Goal: Task Accomplishment & Management: Manage account settings

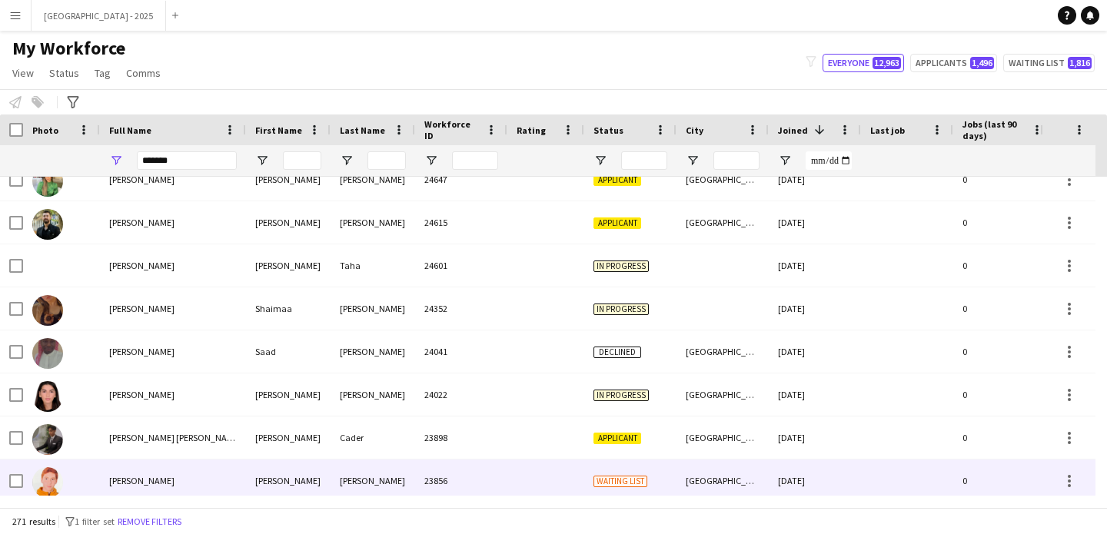
scroll to position [297, 0]
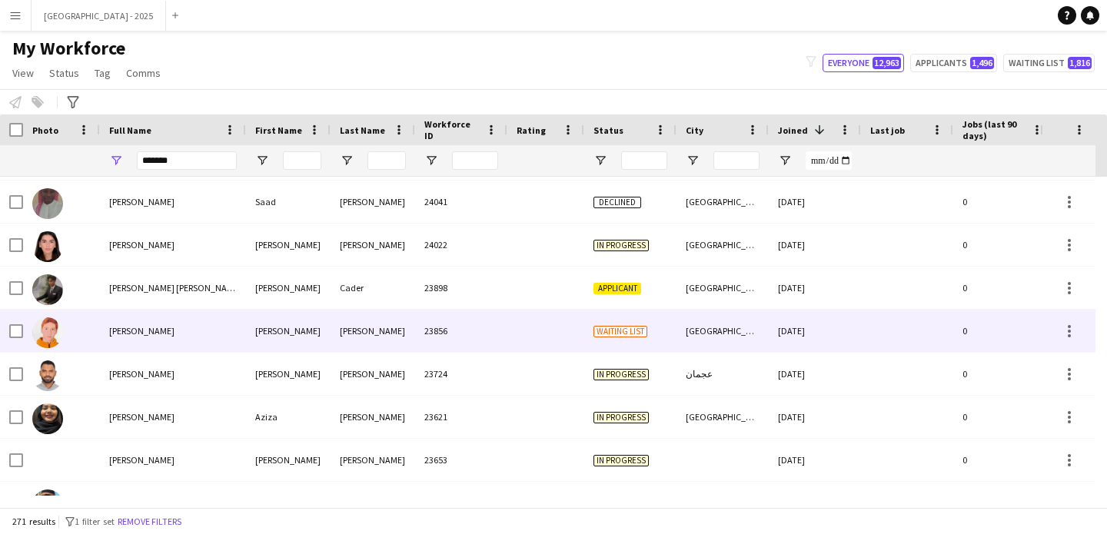
click at [633, 334] on span "Waiting list" at bounding box center [620, 332] width 54 height 12
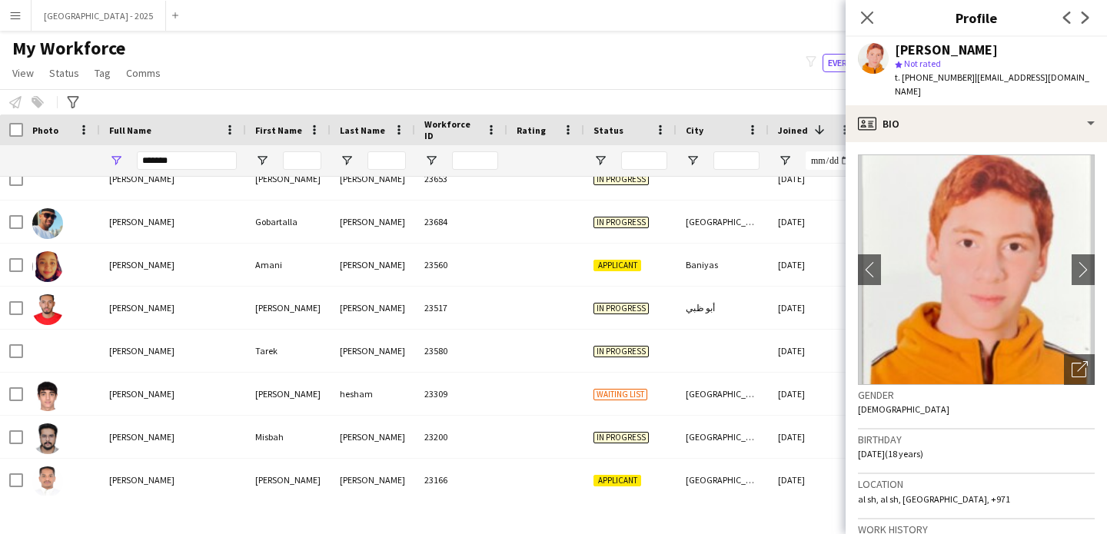
scroll to position [586, 0]
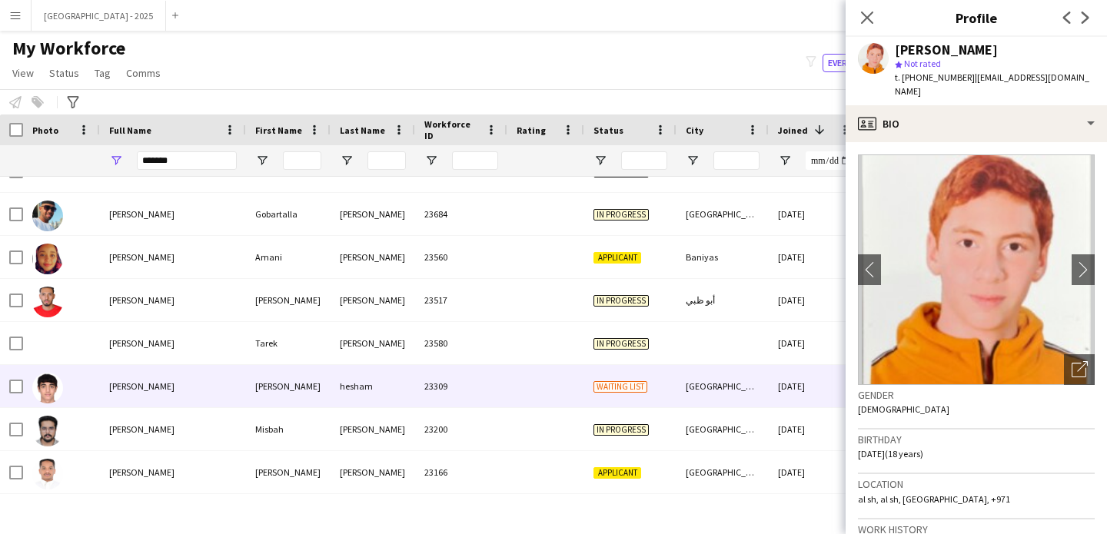
click at [551, 378] on div at bounding box center [545, 386] width 77 height 42
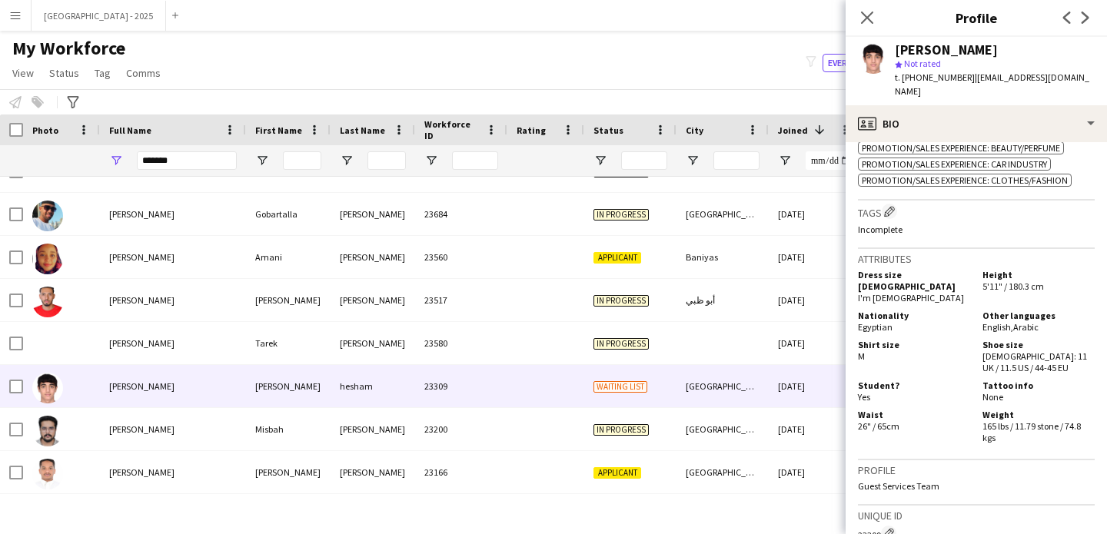
scroll to position [0, 0]
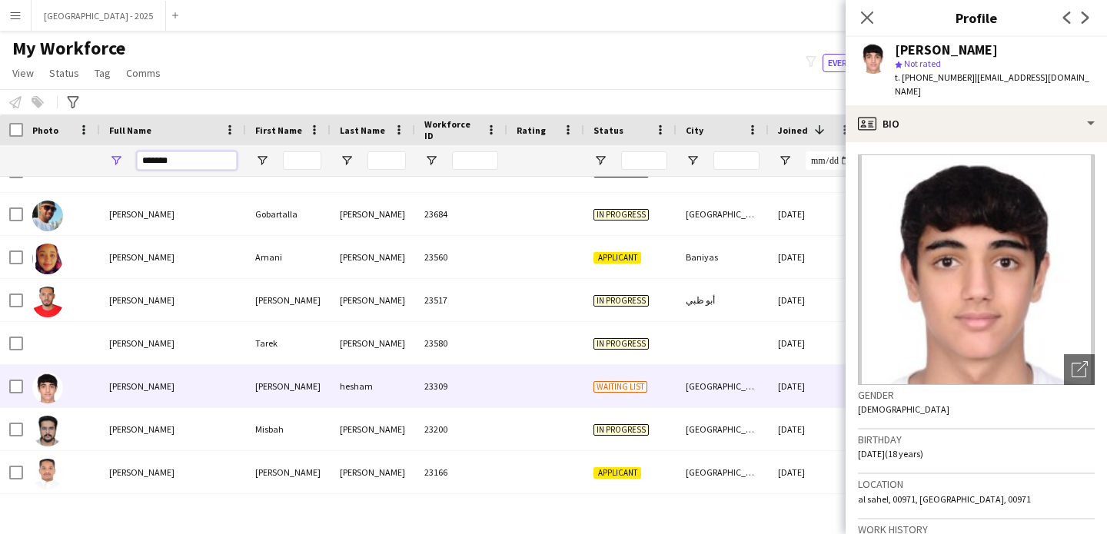
click at [179, 164] on input "*******" at bounding box center [187, 160] width 100 height 18
paste input "*"
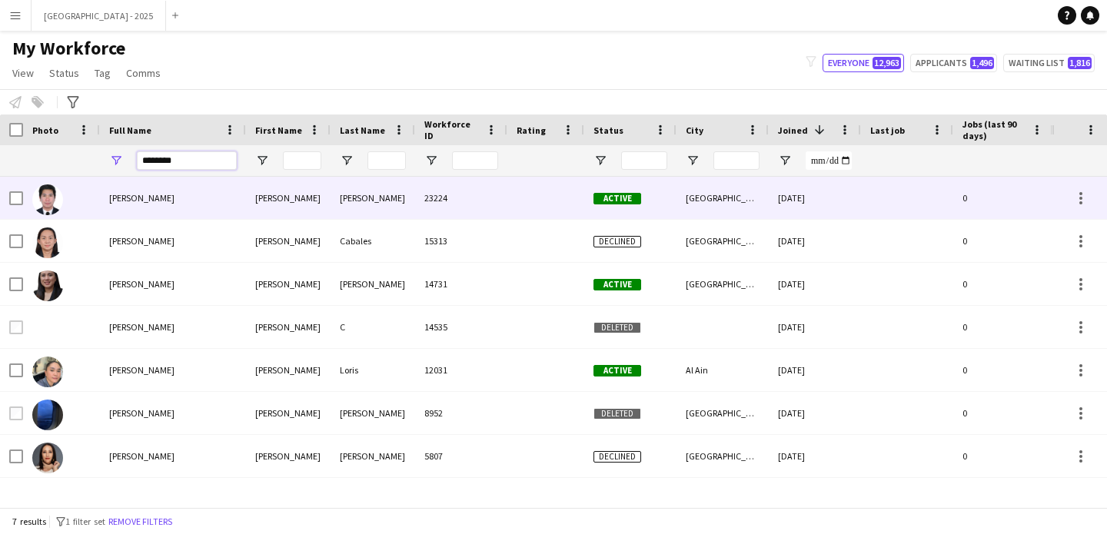
type input "********"
click at [221, 204] on div "[PERSON_NAME]" at bounding box center [173, 198] width 146 height 42
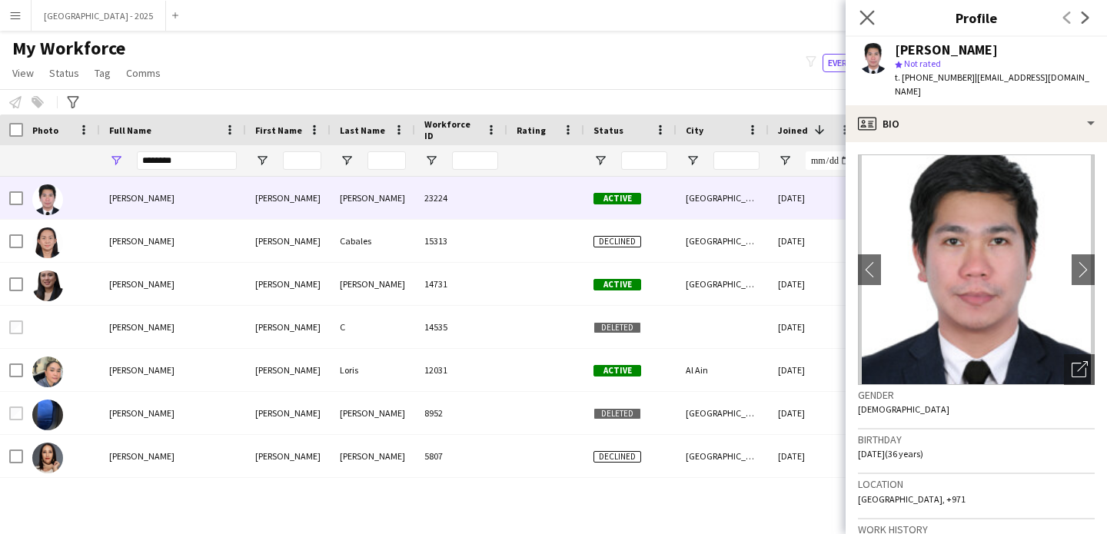
click at [874, 14] on app-icon "Close pop-in" at bounding box center [867, 18] width 22 height 22
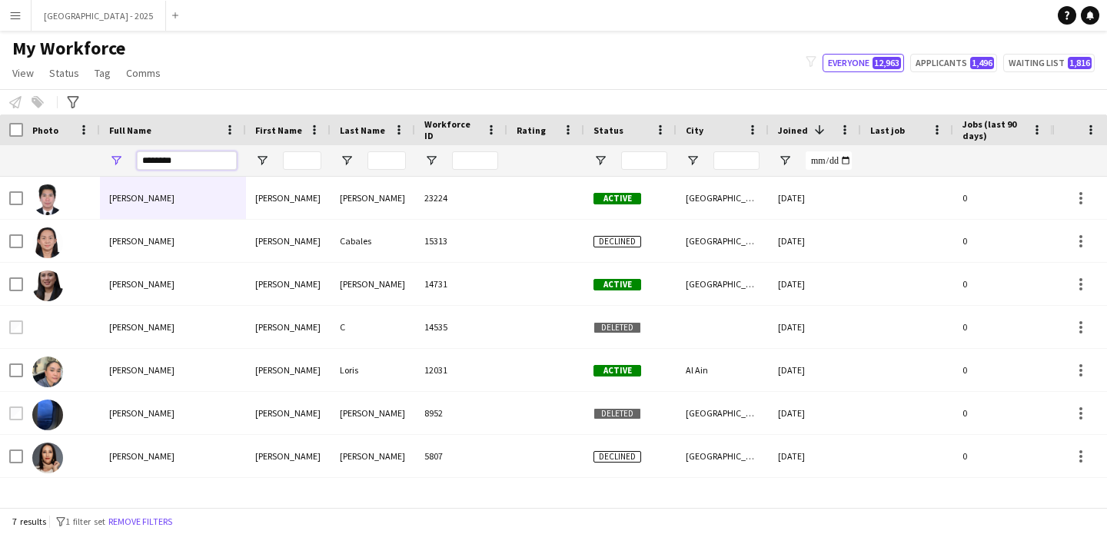
click at [227, 152] on input "********" at bounding box center [187, 160] width 100 height 18
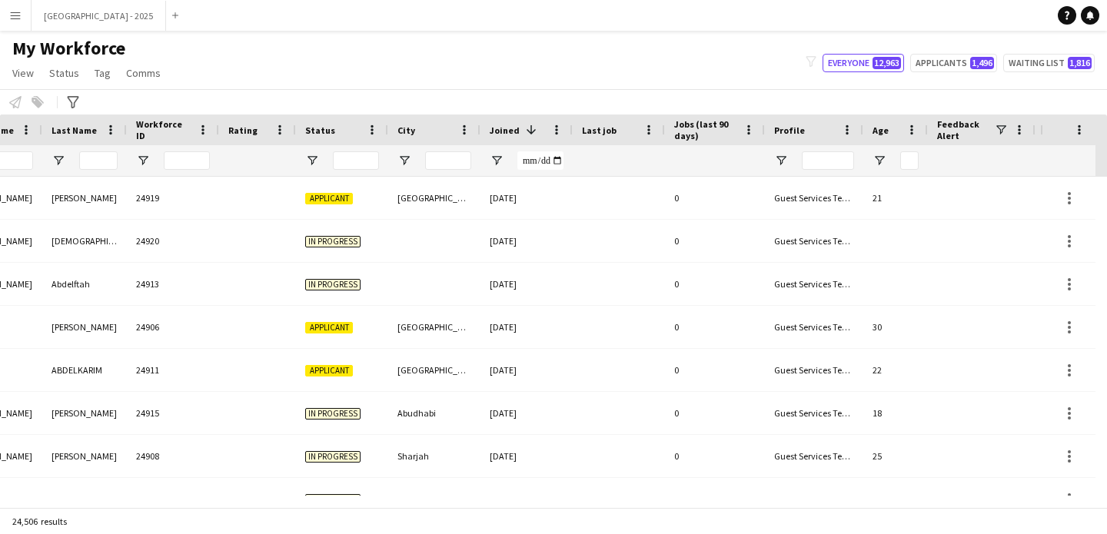
scroll to position [0, 530]
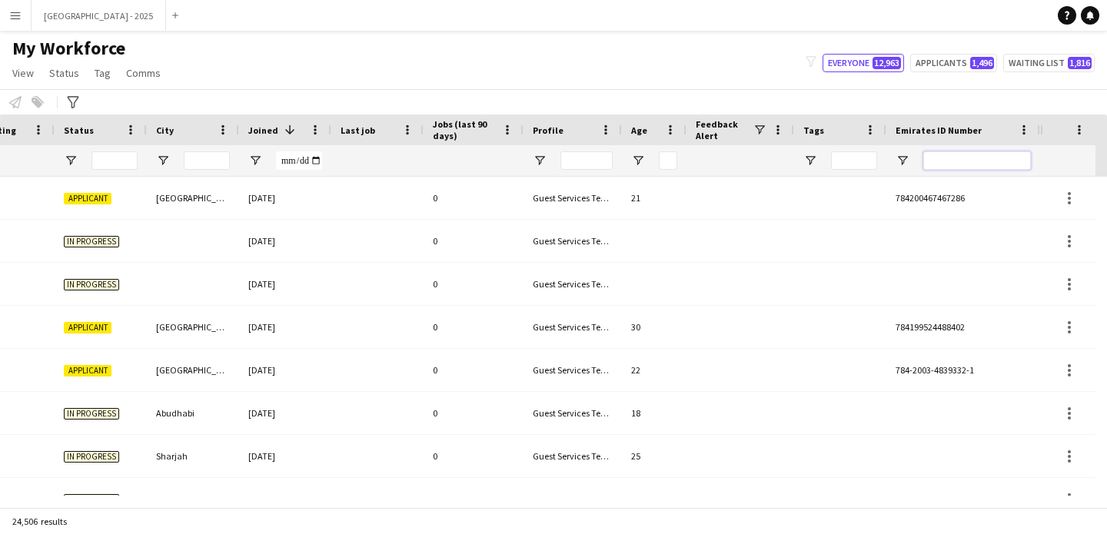
click at [948, 163] on input "Emirates ID Number Filter Input" at bounding box center [977, 160] width 108 height 18
paste input "*******"
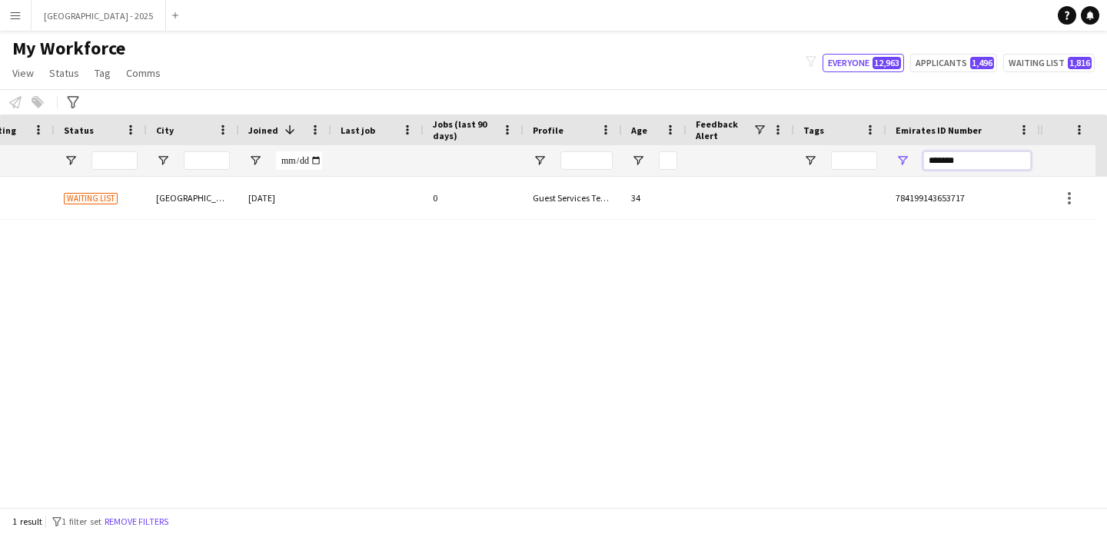
type input "*******"
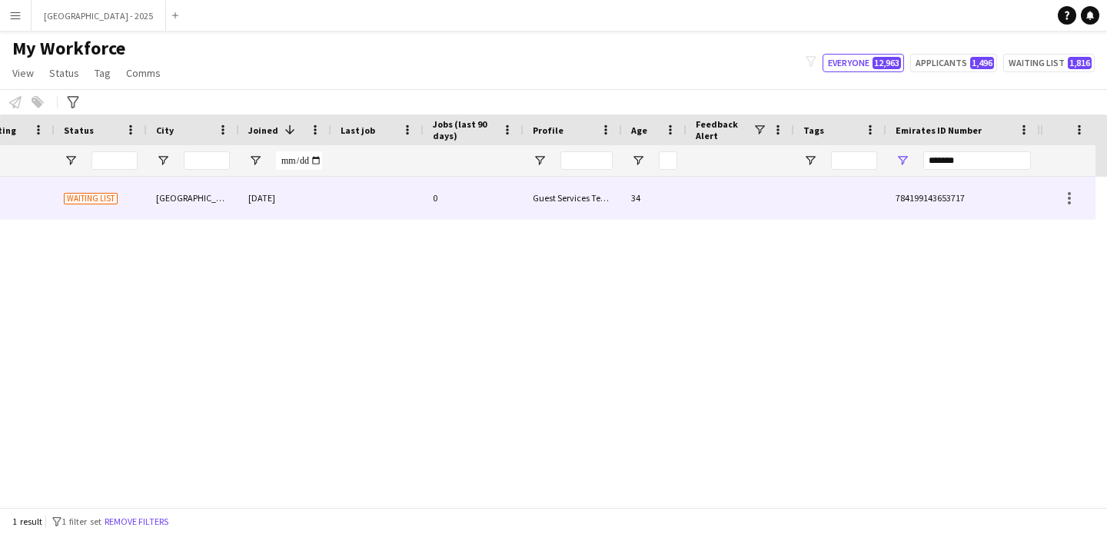
click at [692, 191] on div at bounding box center [740, 198] width 108 height 42
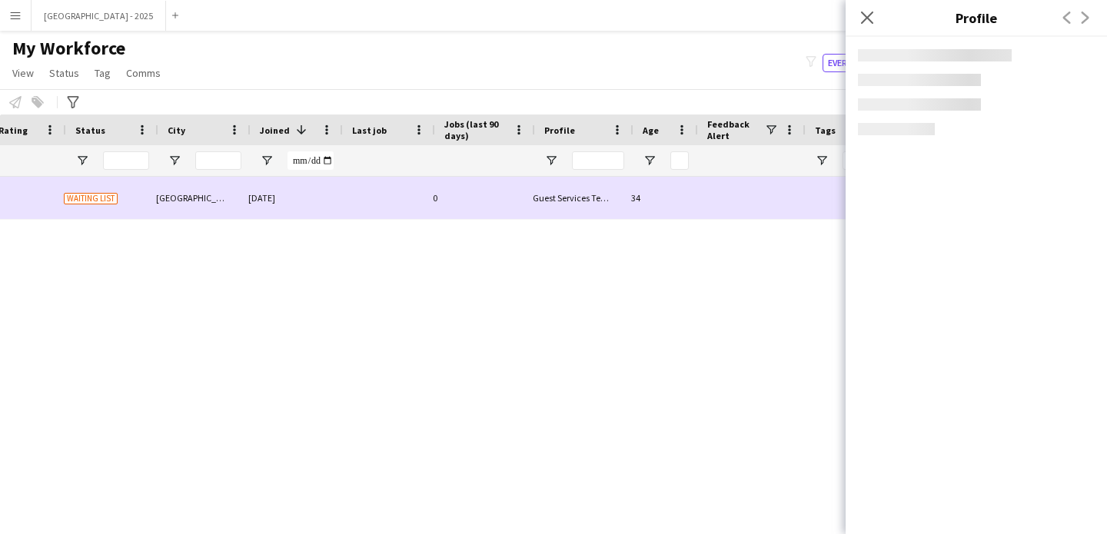
scroll to position [0, 518]
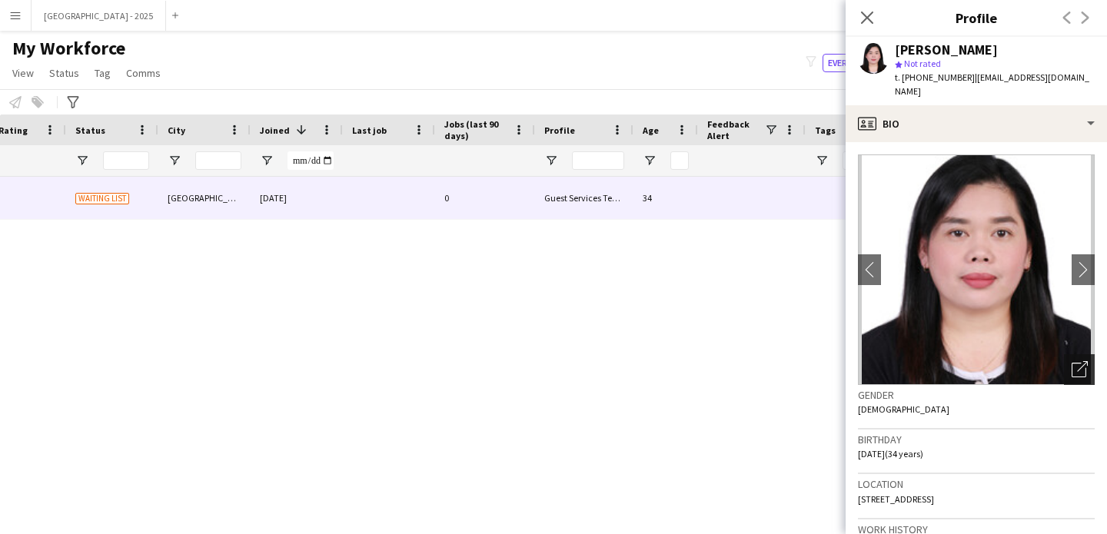
click at [1071, 361] on icon "Open photos pop-in" at bounding box center [1079, 369] width 16 height 16
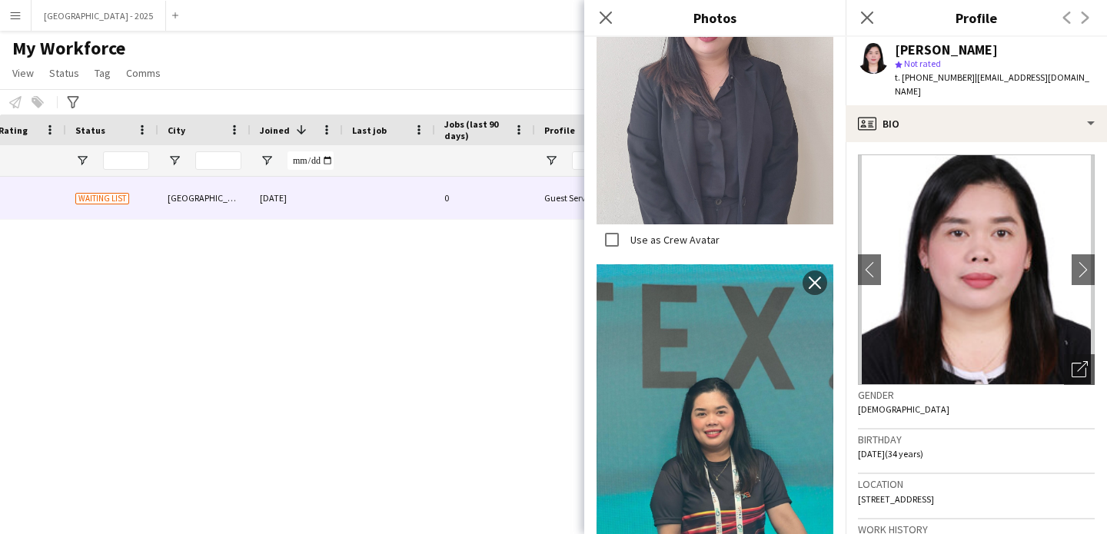
scroll to position [884, 0]
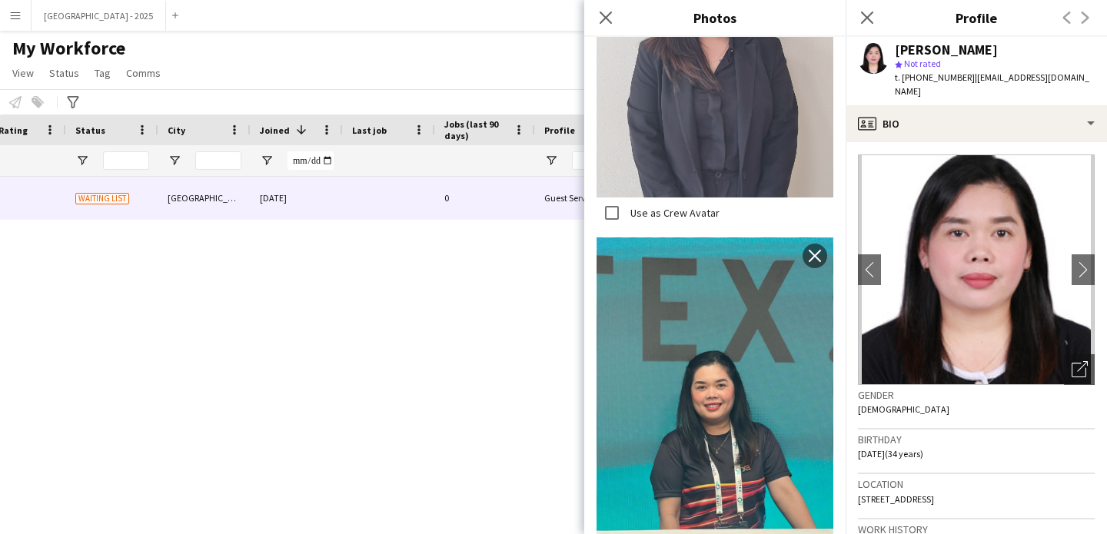
click at [892, 400] on div "Gender [DEMOGRAPHIC_DATA]" at bounding box center [976, 407] width 237 height 45
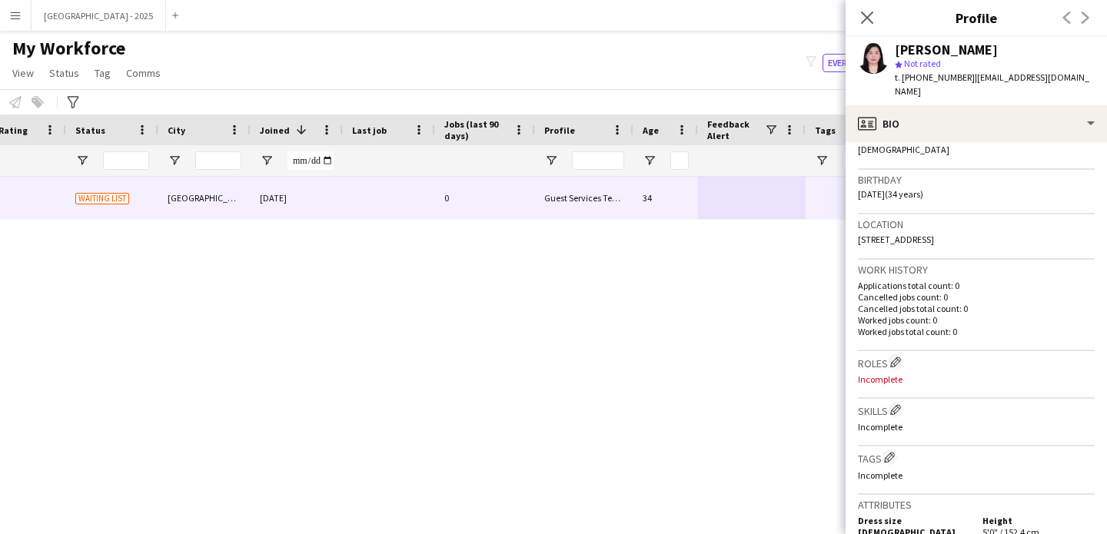
scroll to position [307, 0]
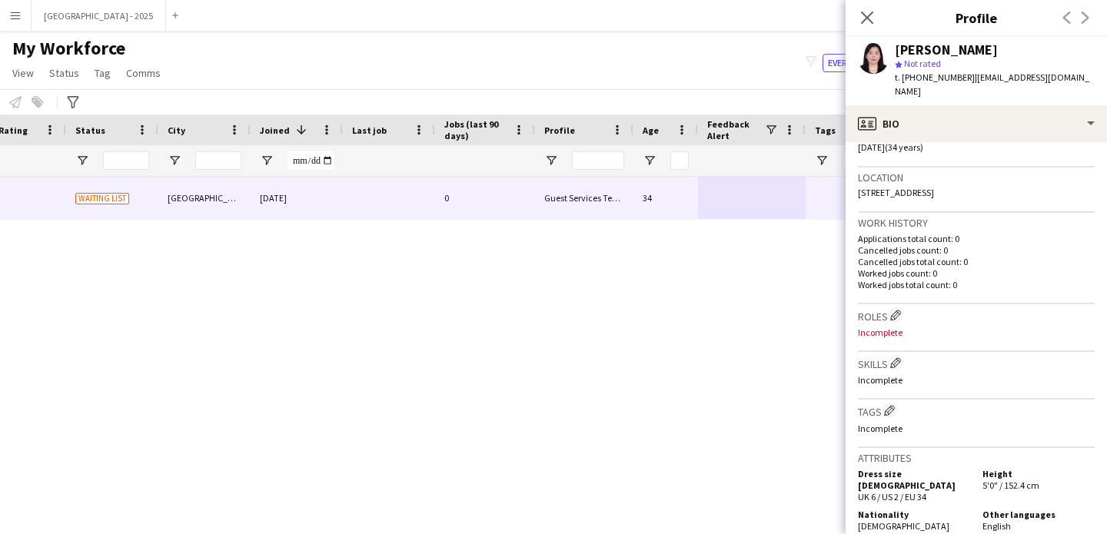
click at [878, 307] on h3 "Roles Edit crew company roles" at bounding box center [976, 315] width 237 height 16
click at [885, 307] on h3 "Roles Edit crew company roles" at bounding box center [976, 315] width 237 height 16
click at [892, 307] on button "Edit crew company roles" at bounding box center [895, 314] width 15 height 15
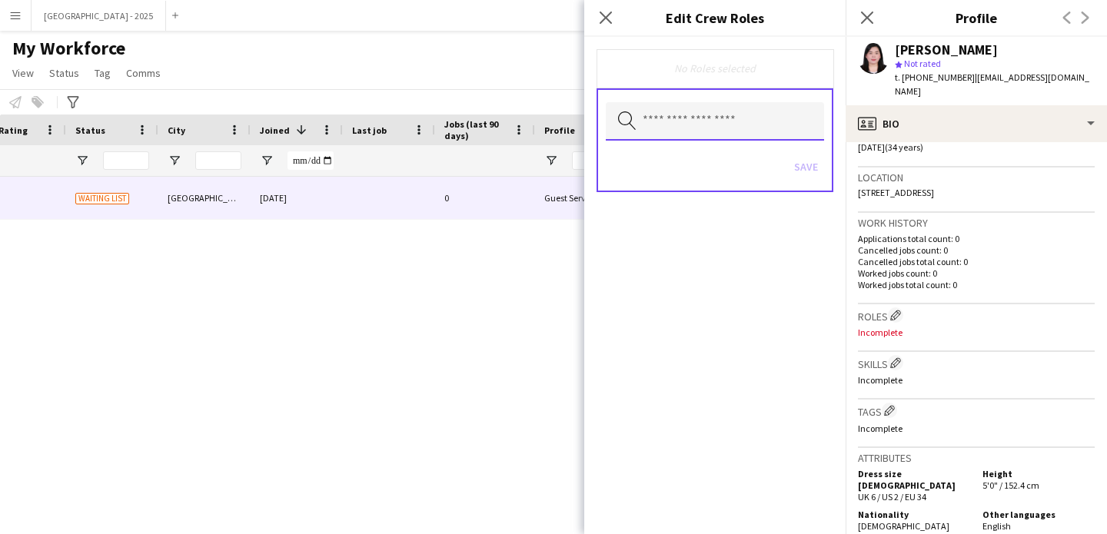
click at [721, 131] on input "text" at bounding box center [715, 121] width 218 height 38
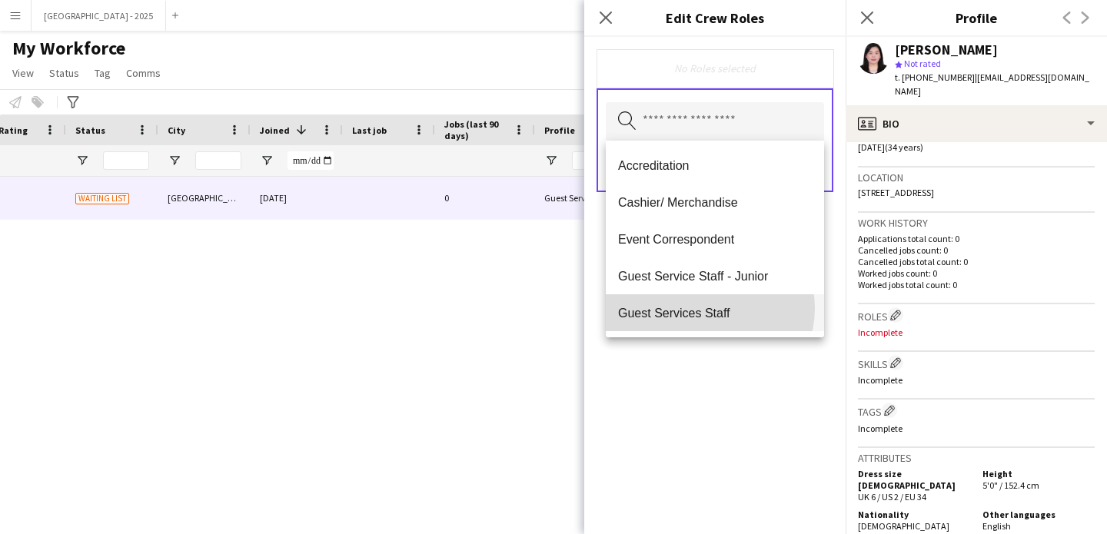
click at [709, 308] on span "Guest Services Staff" at bounding box center [715, 313] width 194 height 15
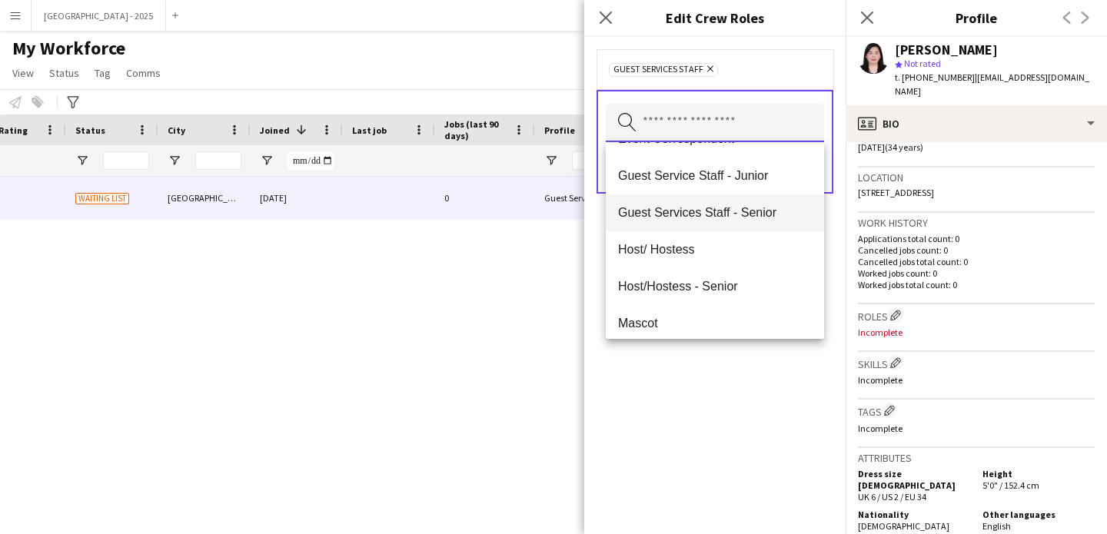
scroll to position [0, 0]
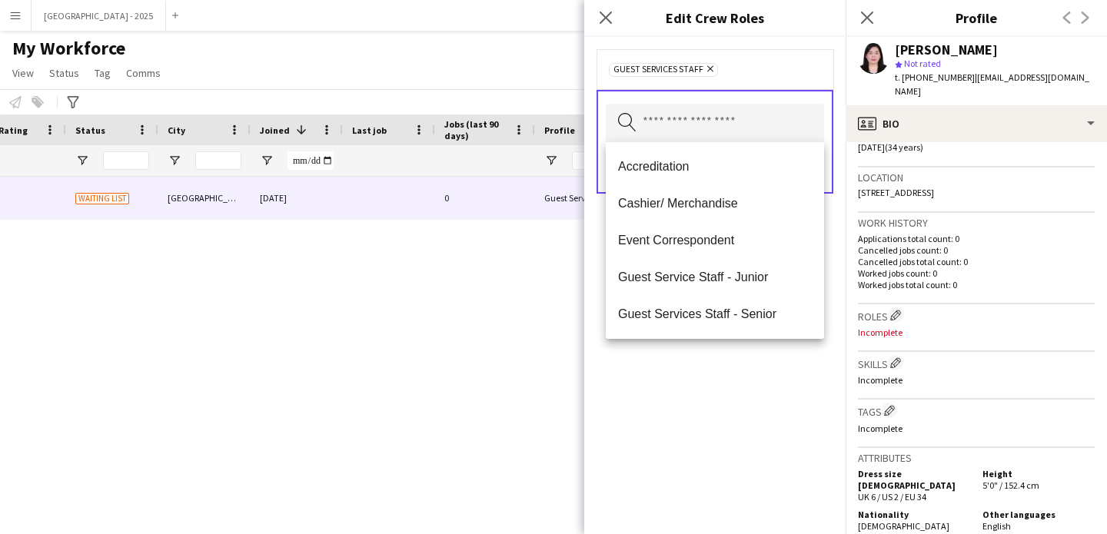
click at [739, 377] on div "Guest Services Staff Remove Search by role type Save" at bounding box center [714, 285] width 261 height 497
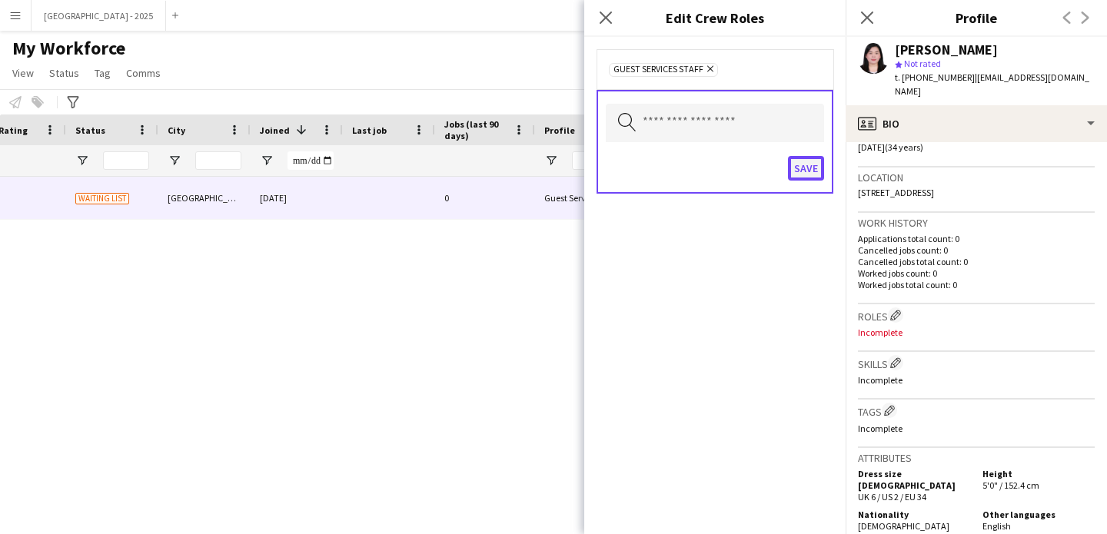
click at [809, 164] on button "Save" at bounding box center [806, 168] width 36 height 25
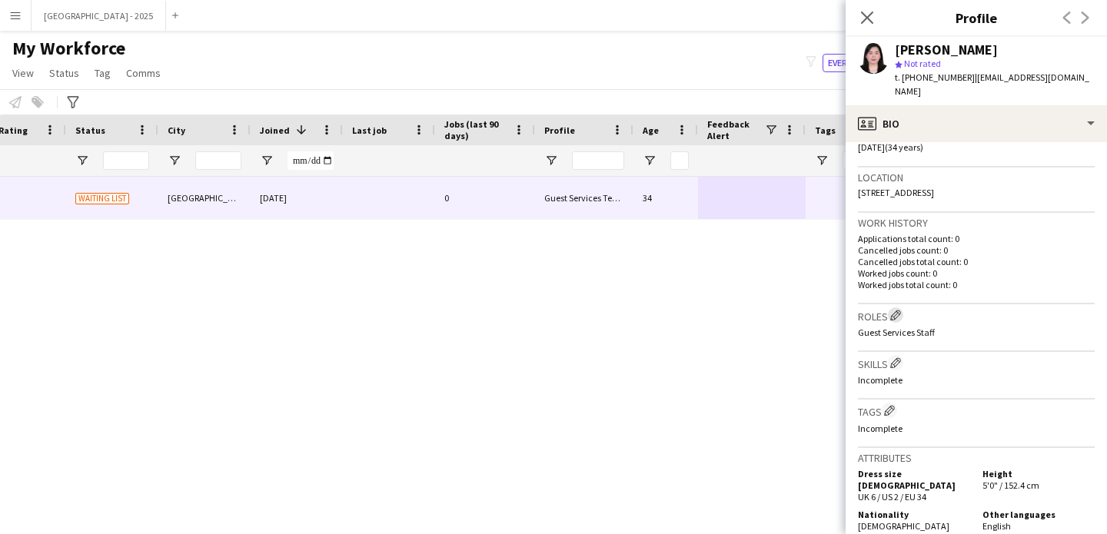
click at [895, 307] on button "Edit crew company roles" at bounding box center [895, 314] width 15 height 15
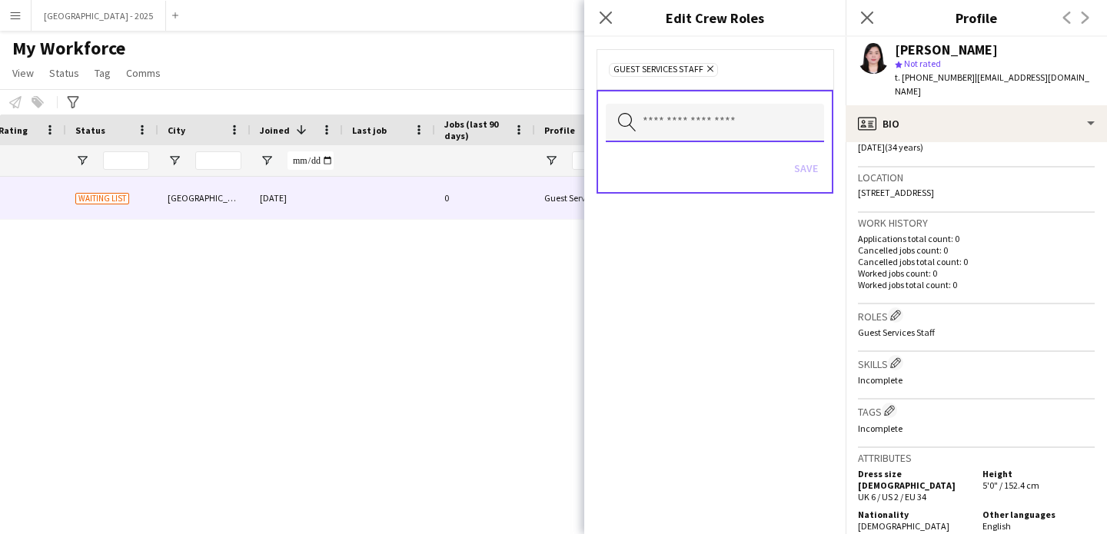
click at [739, 108] on input "text" at bounding box center [715, 123] width 218 height 38
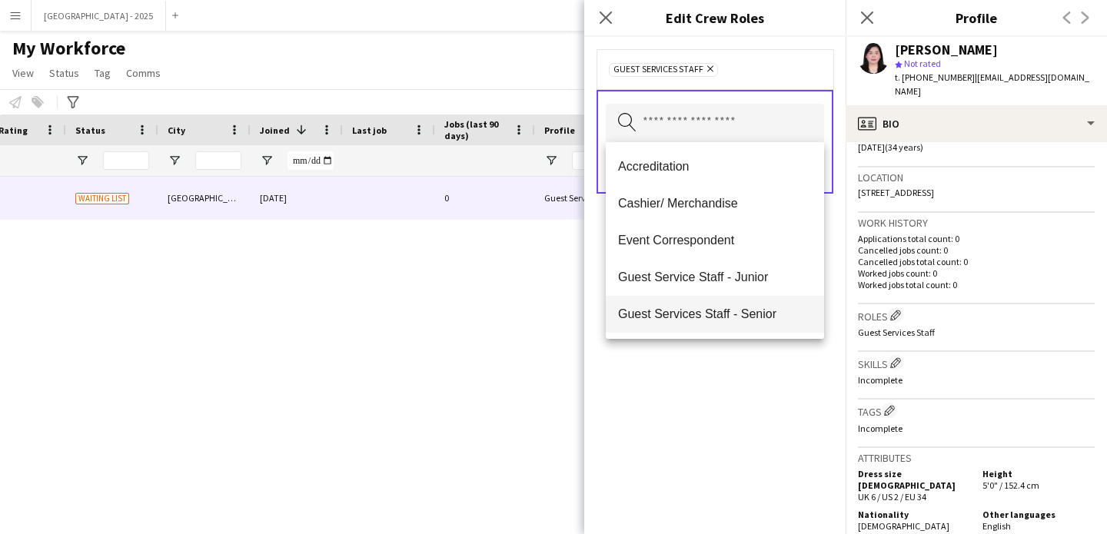
click at [745, 313] on span "Guest Services Staff - Senior" at bounding box center [715, 314] width 194 height 15
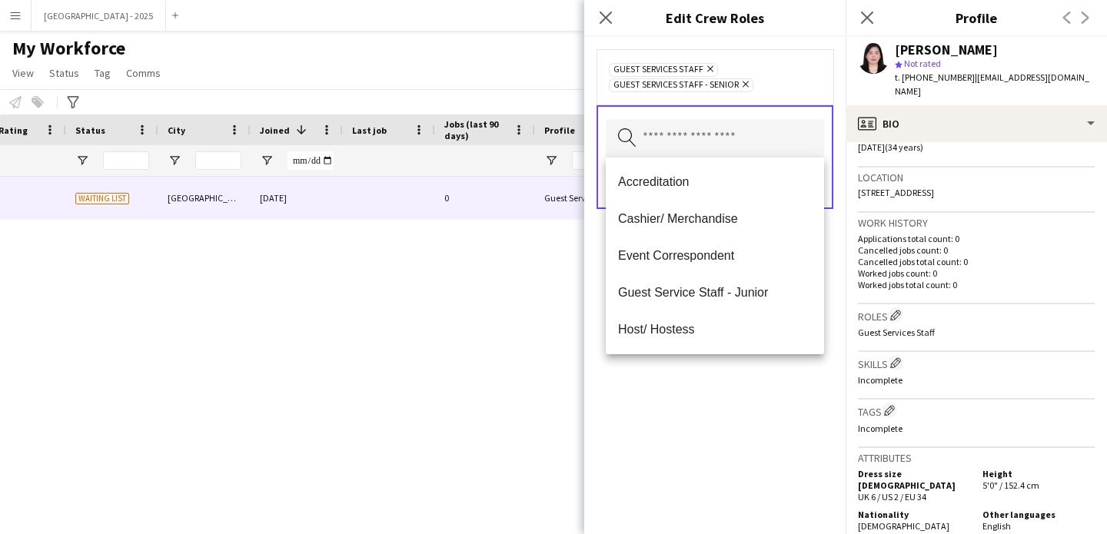
click at [753, 395] on div "Guest Services Staff Remove Guest Services Staff - Senior Remove Search by role…" at bounding box center [714, 285] width 261 height 497
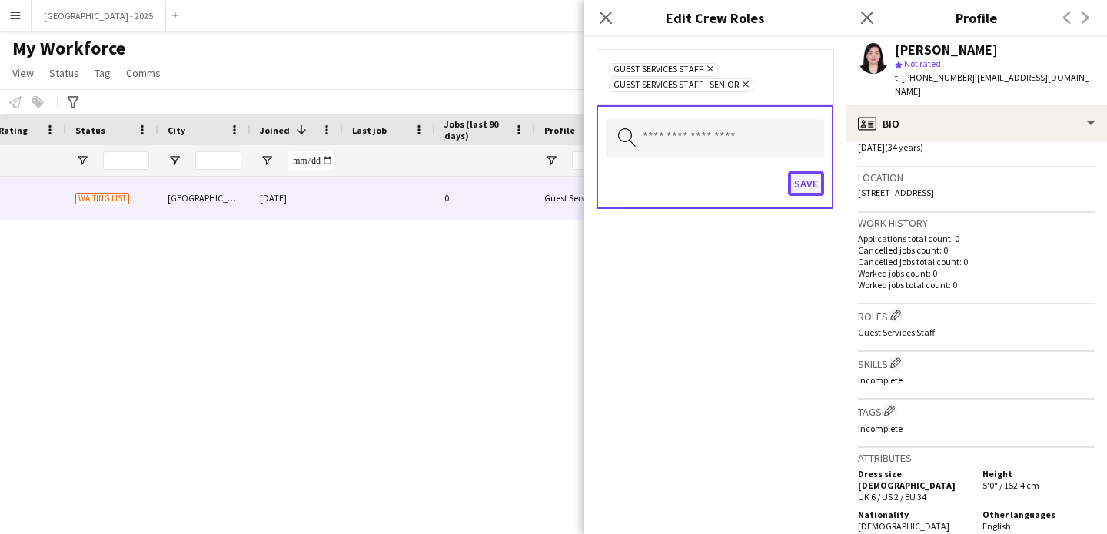
click at [799, 188] on button "Save" at bounding box center [806, 183] width 36 height 25
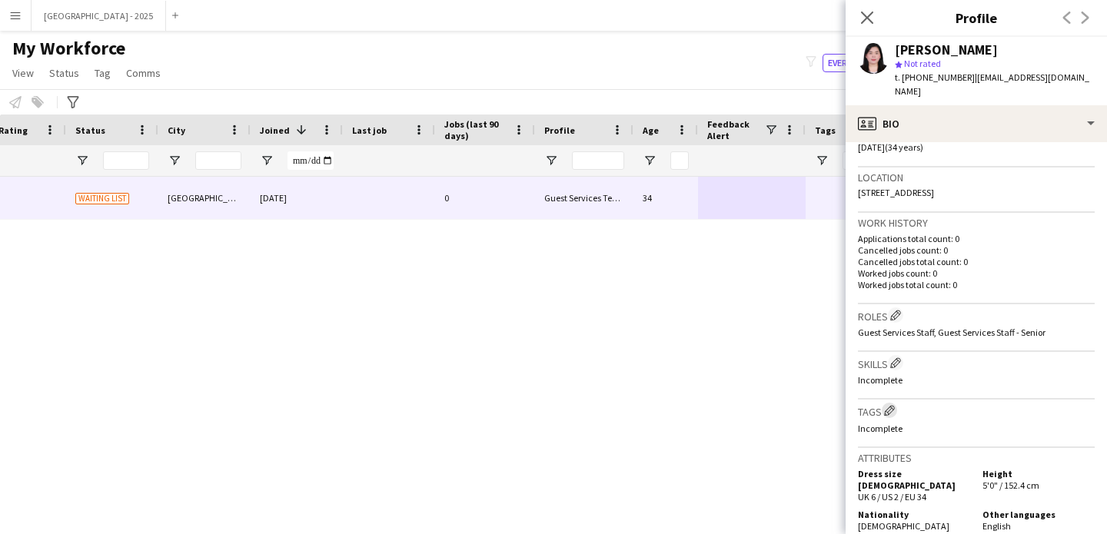
click at [892, 405] on app-icon "Edit crew company tags" at bounding box center [889, 410] width 11 height 11
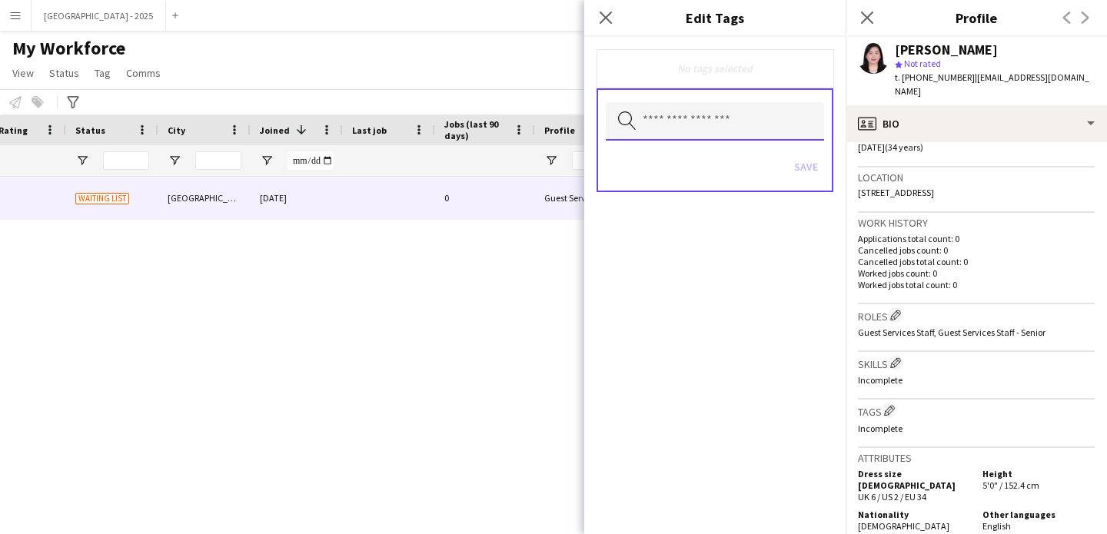
click at [699, 136] on input "text" at bounding box center [715, 121] width 218 height 38
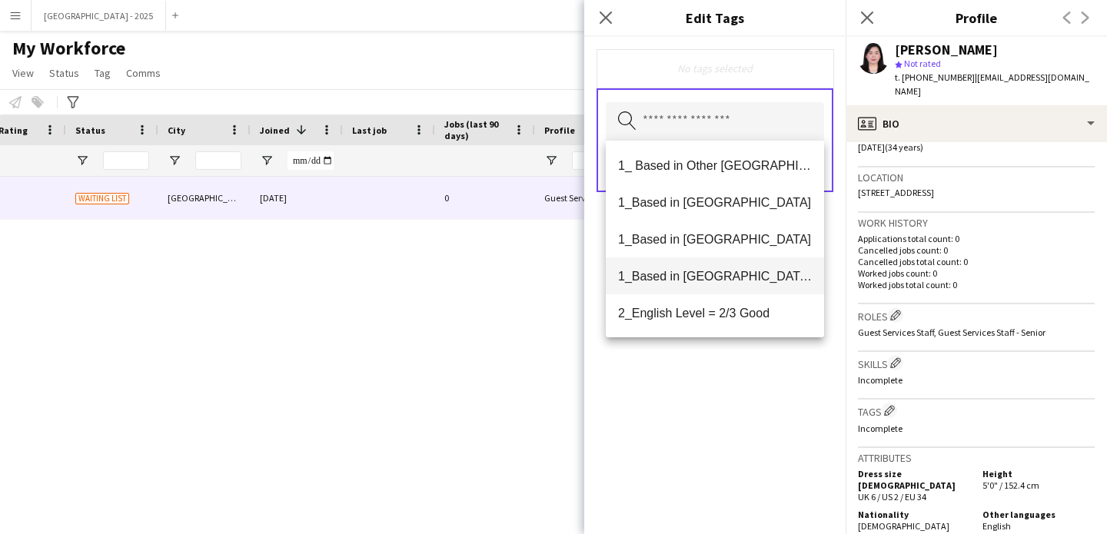
click at [738, 269] on span "1_Based in [GEOGRAPHIC_DATA]/[GEOGRAPHIC_DATA]/Ajman" at bounding box center [715, 276] width 194 height 15
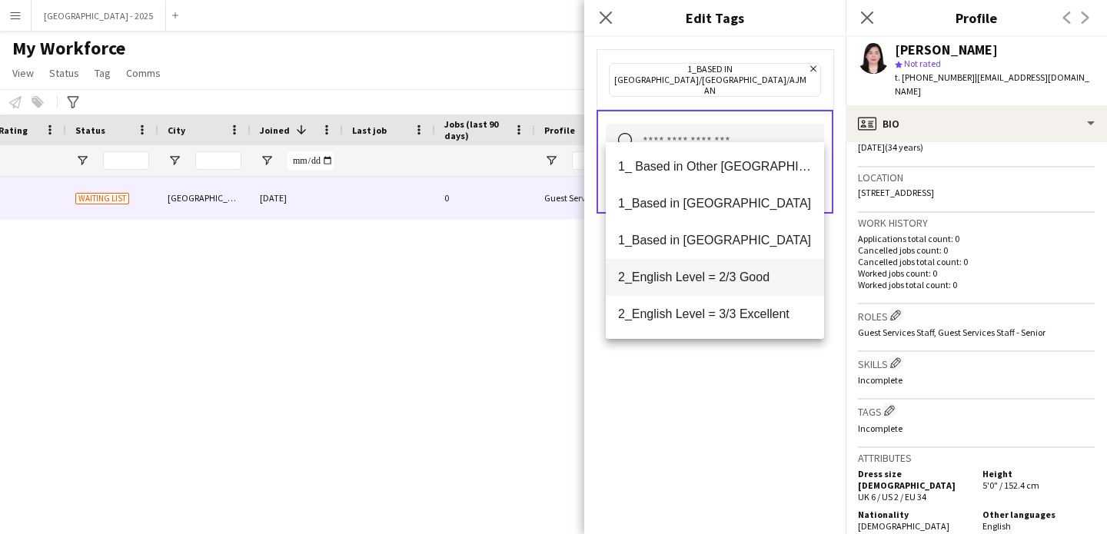
click at [732, 279] on span "2_English Level = 2/3 Good" at bounding box center [715, 277] width 194 height 15
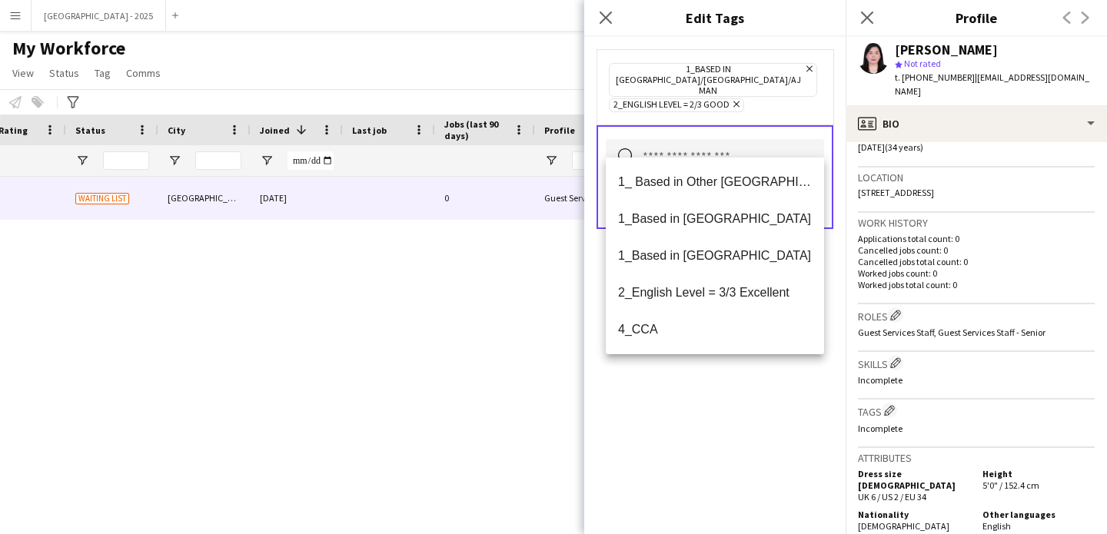
click at [737, 382] on div "1_Based in [GEOGRAPHIC_DATA]/[GEOGRAPHIC_DATA]/Ajman Remove 2_English Level = 2…" at bounding box center [714, 285] width 261 height 497
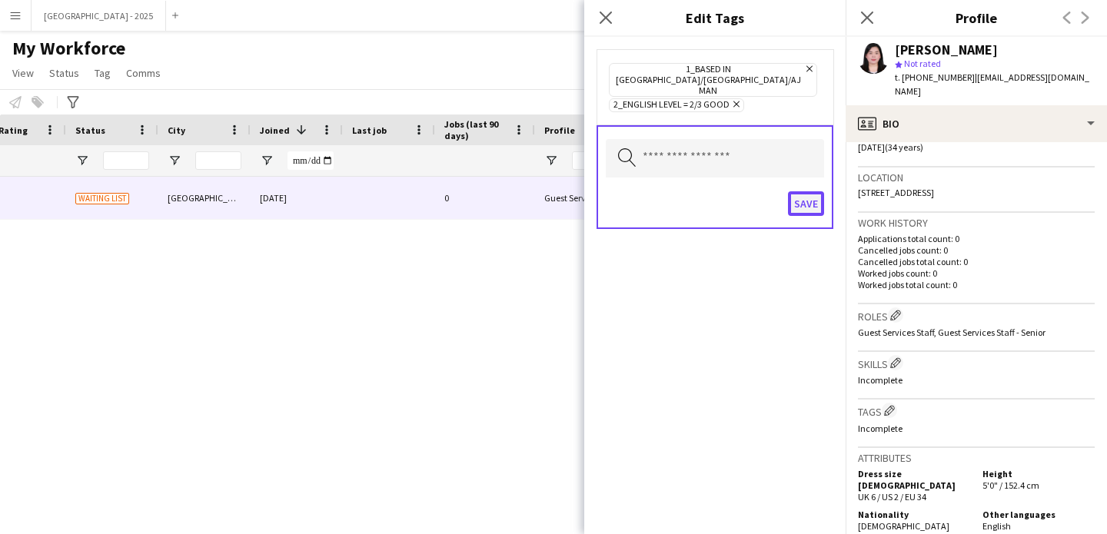
click at [794, 191] on button "Save" at bounding box center [806, 203] width 36 height 25
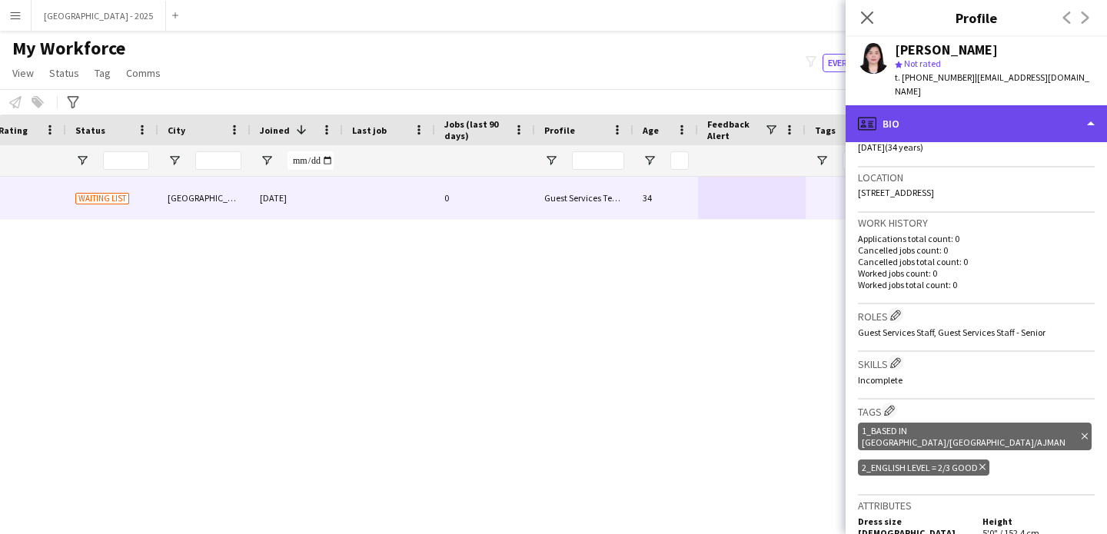
click at [955, 105] on div "profile Bio" at bounding box center [975, 123] width 261 height 37
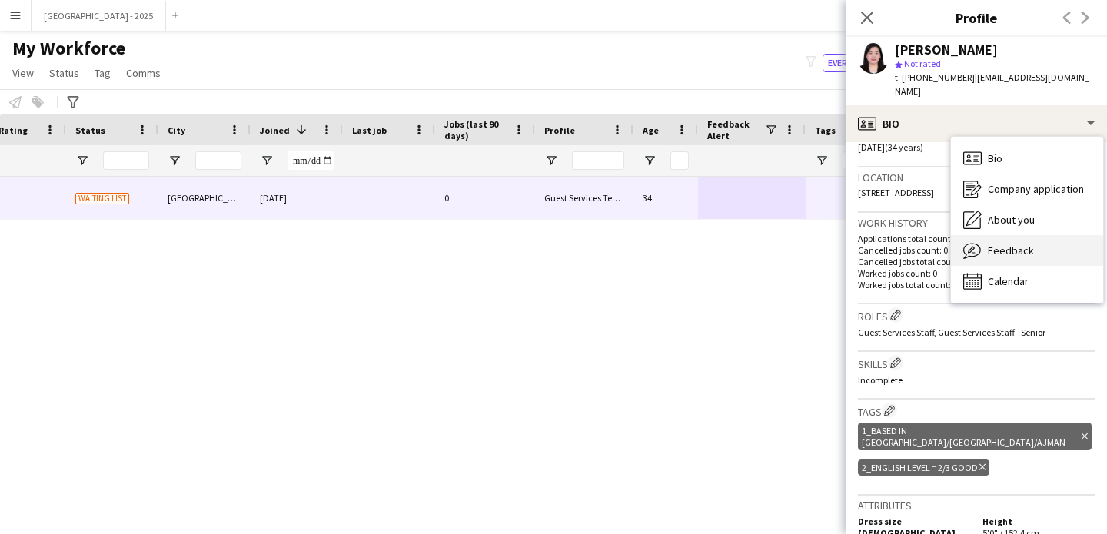
click at [991, 235] on div "Feedback Feedback" at bounding box center [1027, 250] width 152 height 31
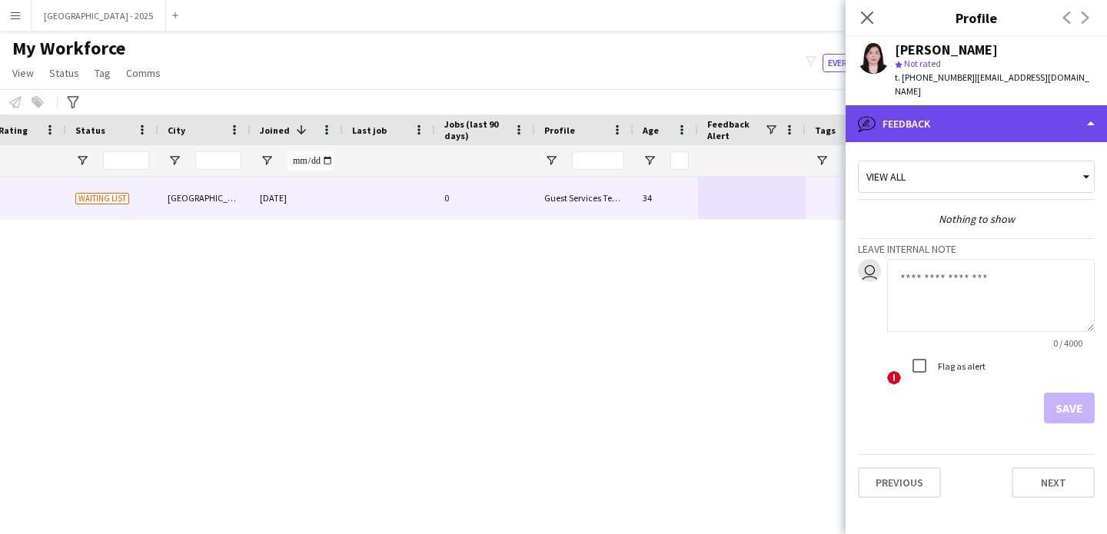
click at [967, 110] on div "bubble-pencil Feedback" at bounding box center [975, 123] width 261 height 37
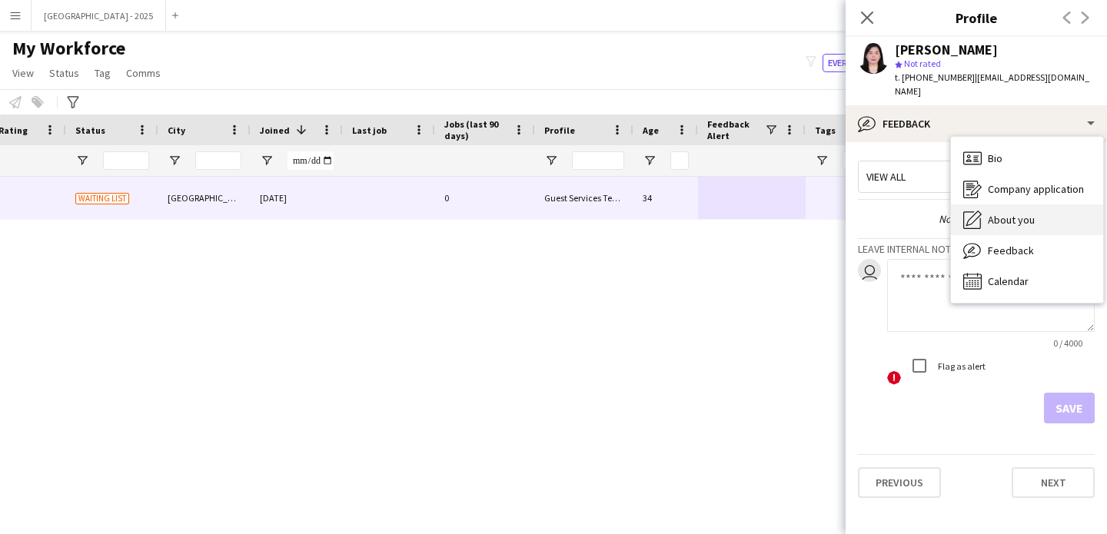
click at [1001, 213] on span "About you" at bounding box center [1011, 220] width 47 height 14
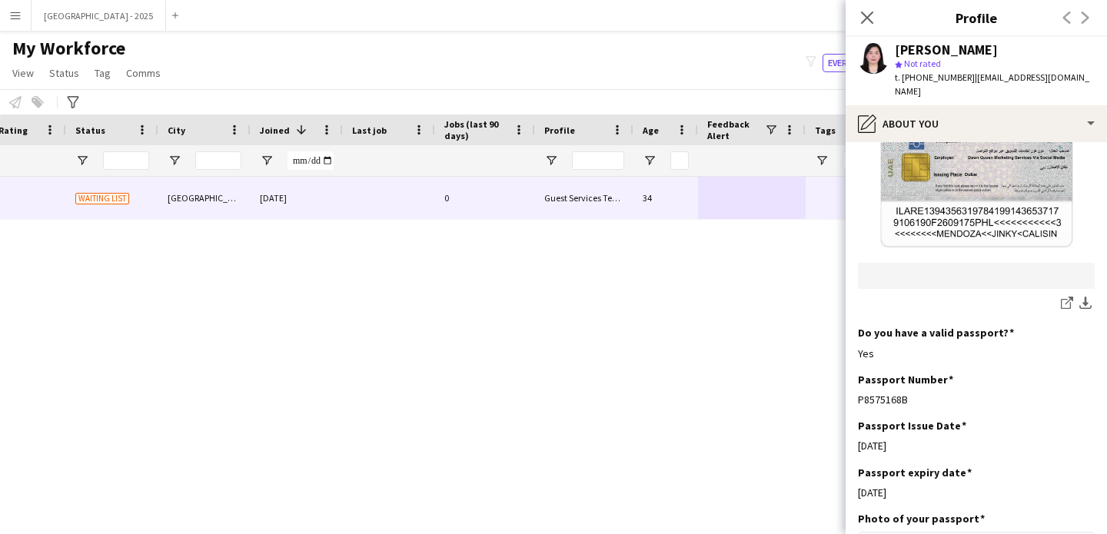
scroll to position [1086, 0]
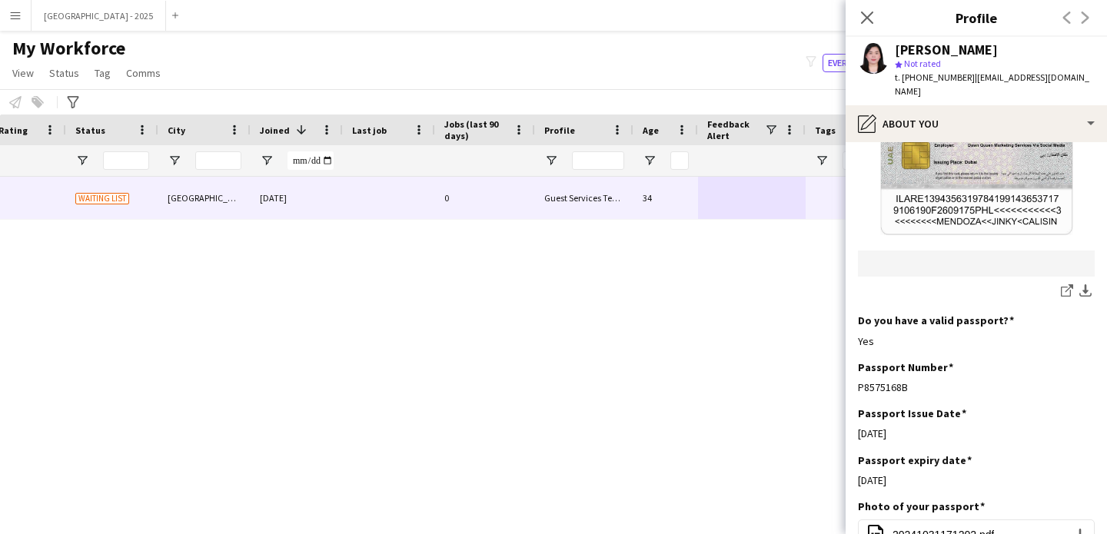
click at [934, 75] on span "t. [PHONE_NUMBER]" at bounding box center [935, 77] width 80 height 12
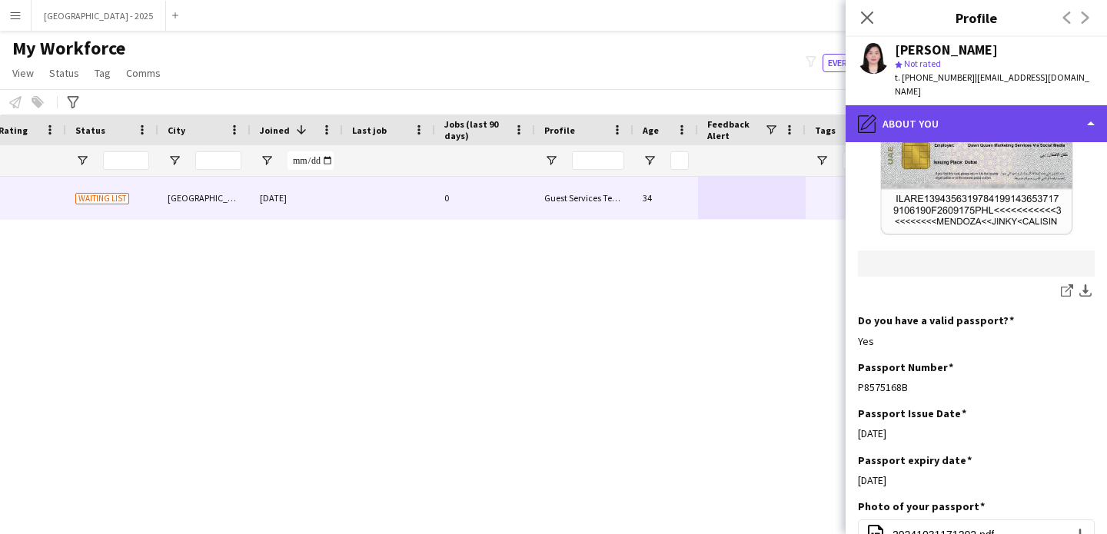
click at [942, 105] on div "pencil4 About you" at bounding box center [975, 123] width 261 height 37
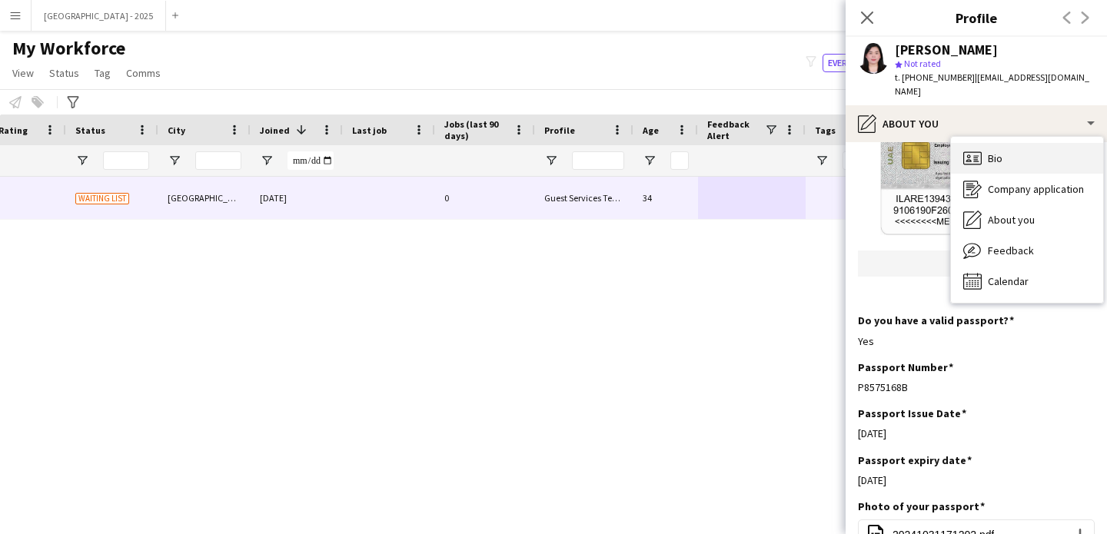
click at [1010, 156] on div "Bio Bio" at bounding box center [1027, 158] width 152 height 31
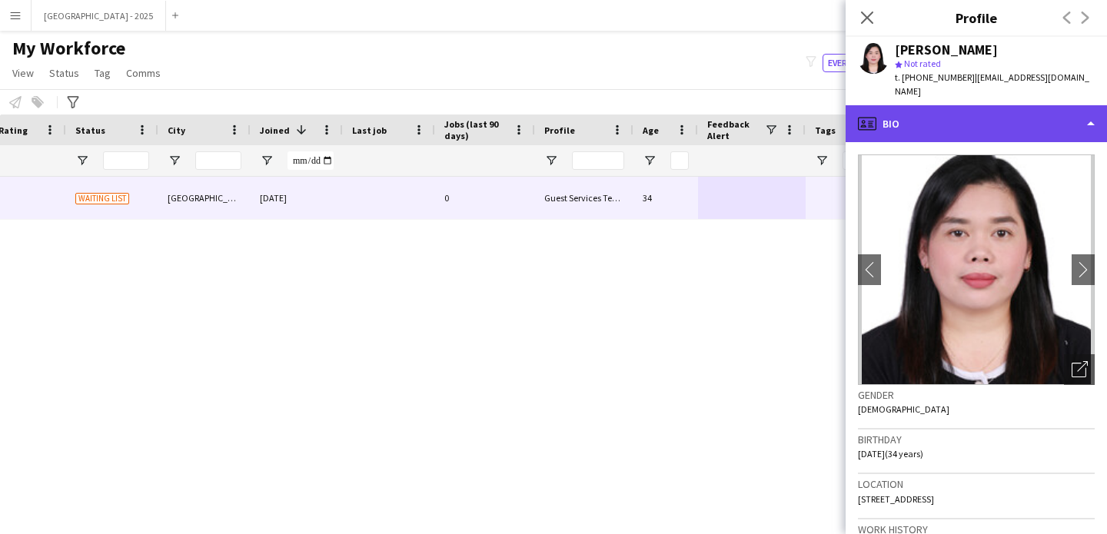
click at [907, 112] on div "profile Bio" at bounding box center [975, 123] width 261 height 37
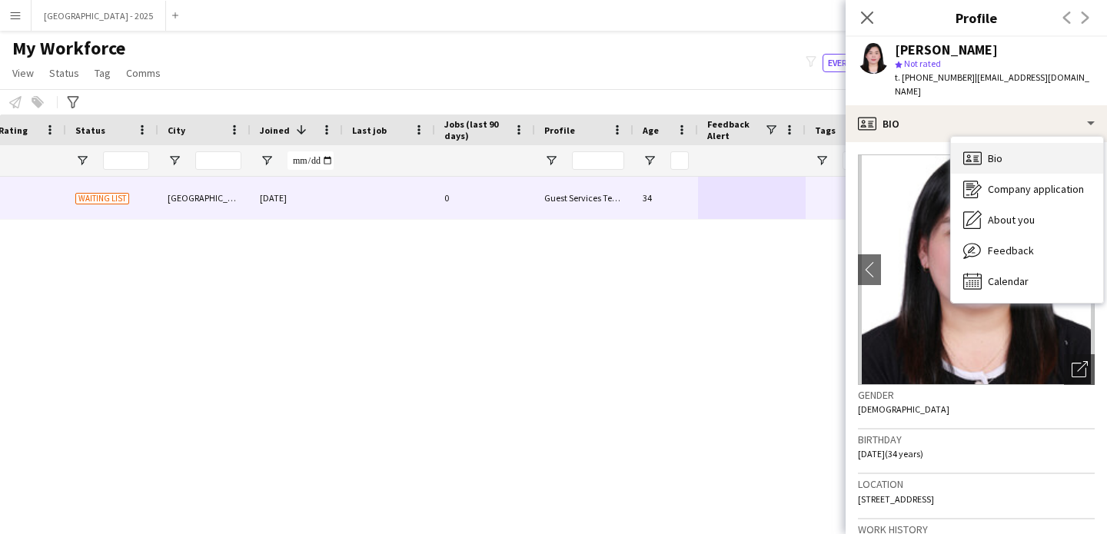
click at [994, 151] on div "Bio Bio" at bounding box center [1027, 158] width 152 height 31
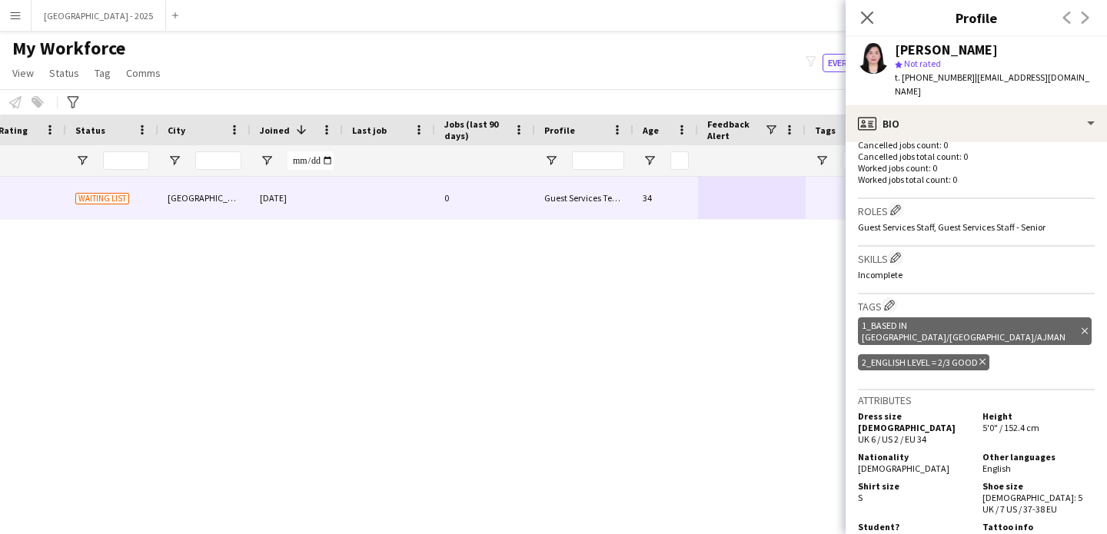
scroll to position [0, 0]
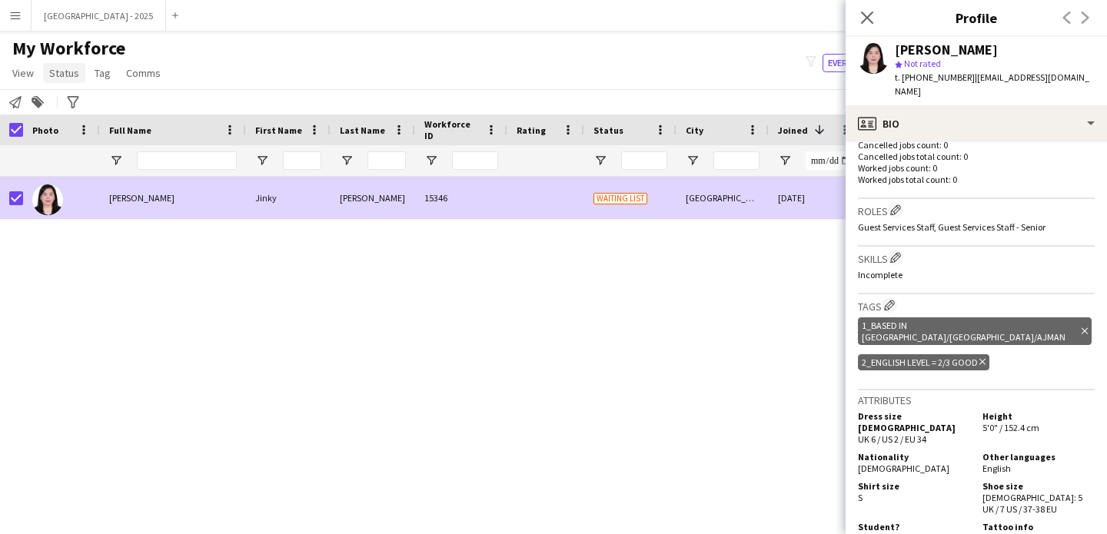
click at [65, 75] on span "Status" at bounding box center [64, 73] width 30 height 14
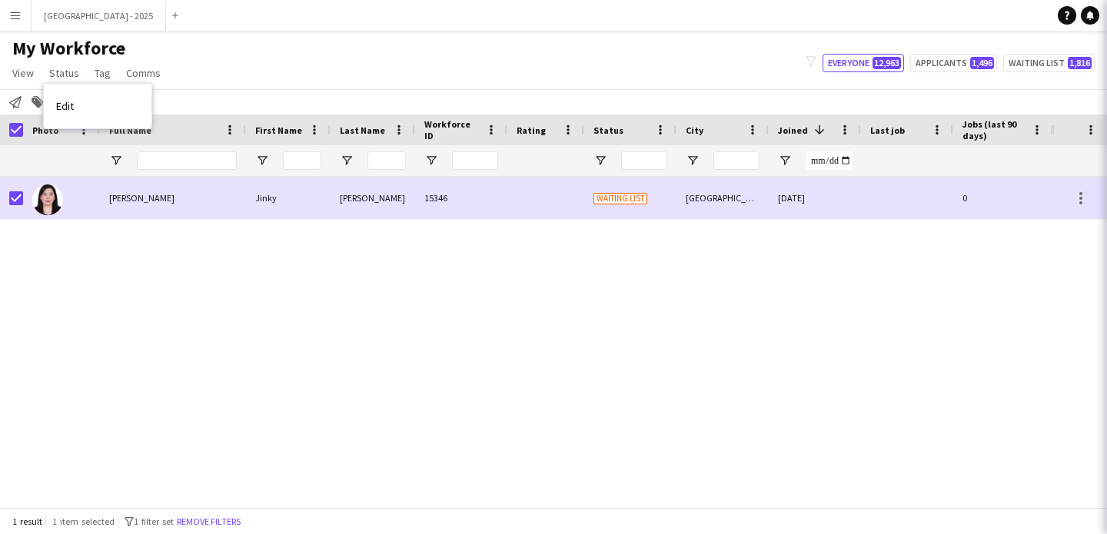
click at [105, 109] on link "Edit" at bounding box center [98, 106] width 108 height 32
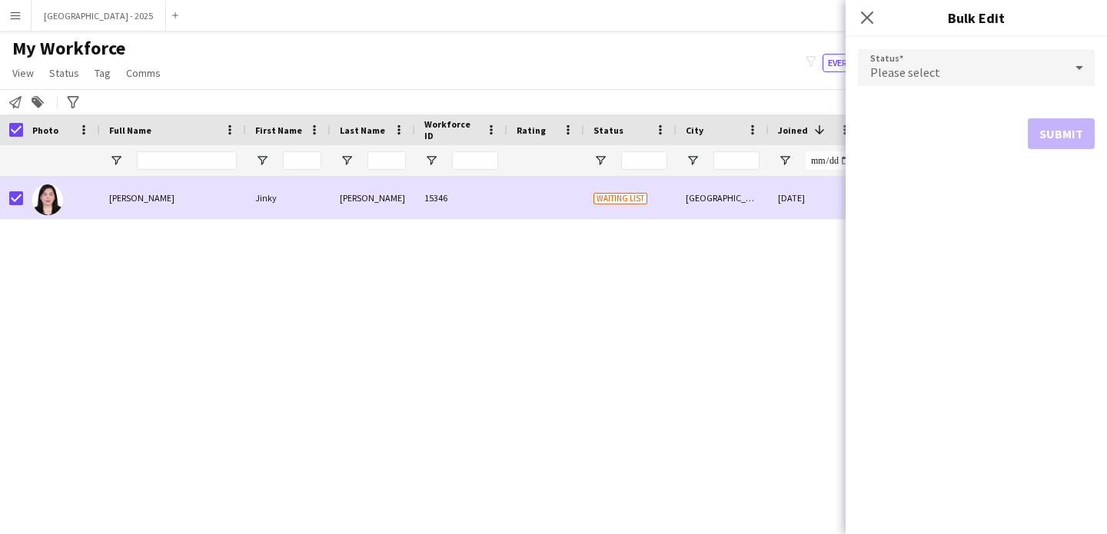
click at [1001, 66] on div "Please select" at bounding box center [961, 67] width 206 height 37
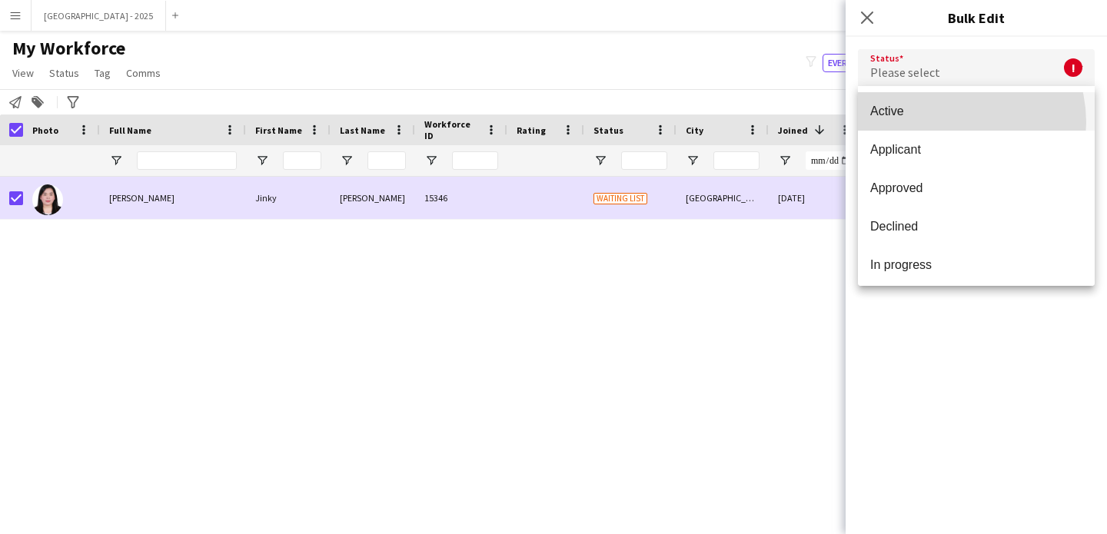
click at [947, 122] on mat-option "Active" at bounding box center [976, 111] width 237 height 38
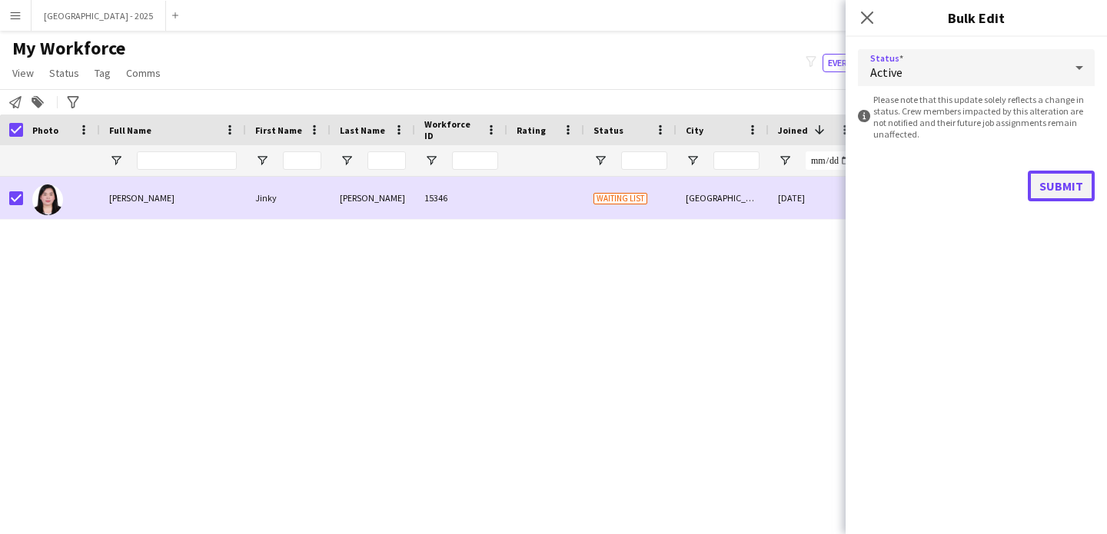
click at [1066, 175] on button "Submit" at bounding box center [1061, 186] width 67 height 31
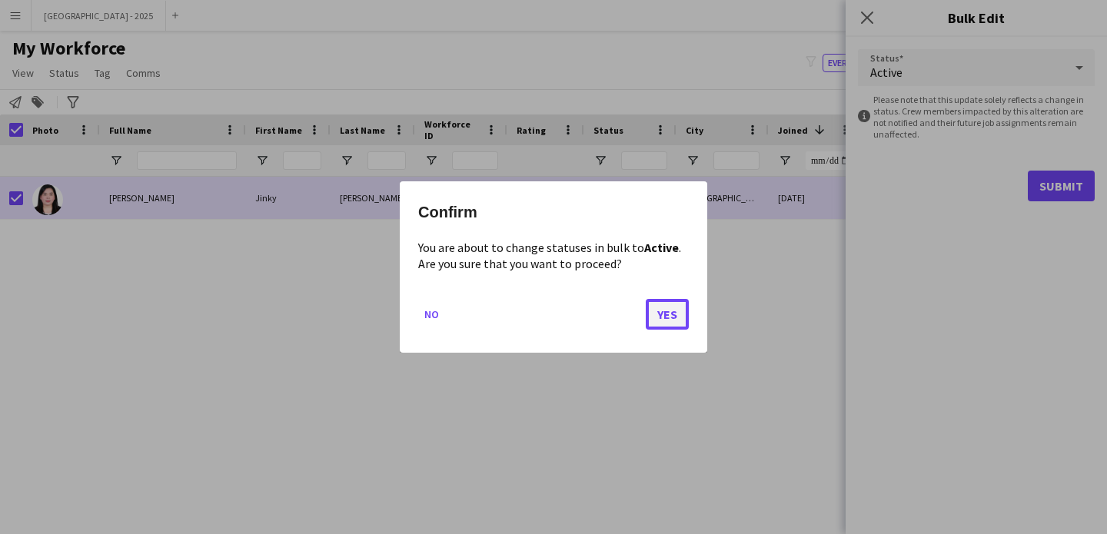
click at [686, 317] on button "Yes" at bounding box center [667, 314] width 43 height 31
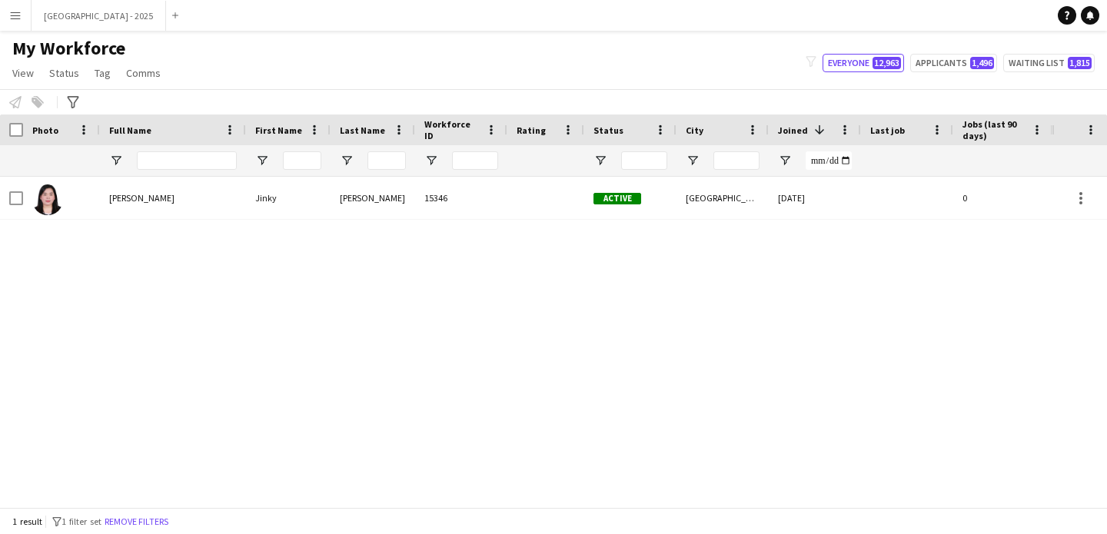
click at [151, 524] on button "Remove filters" at bounding box center [136, 521] width 70 height 17
click at [152, 519] on div "1 result filter-1 1 filter set Remove filters" at bounding box center [553, 521] width 1107 height 26
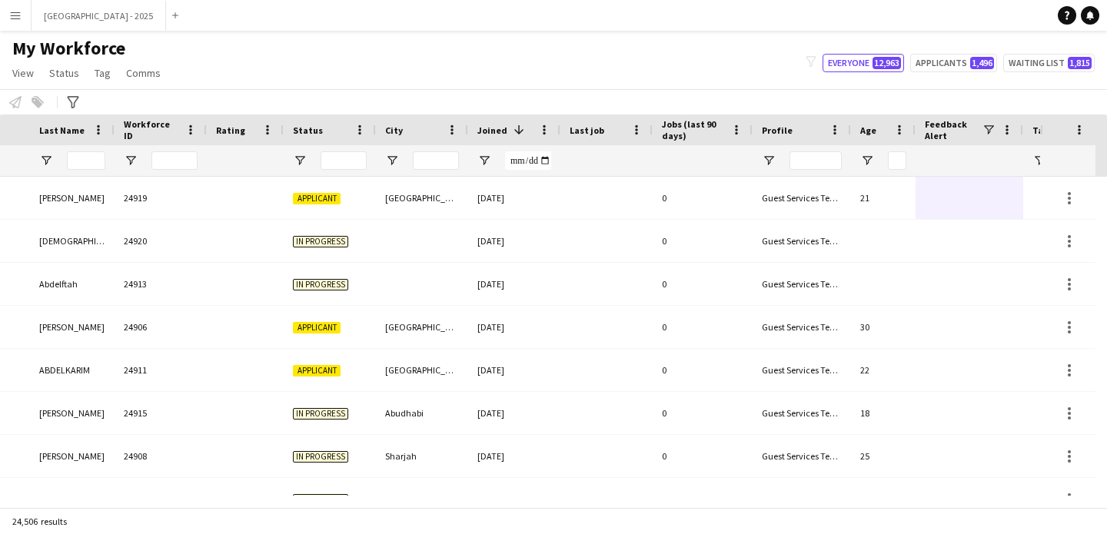
scroll to position [0, 530]
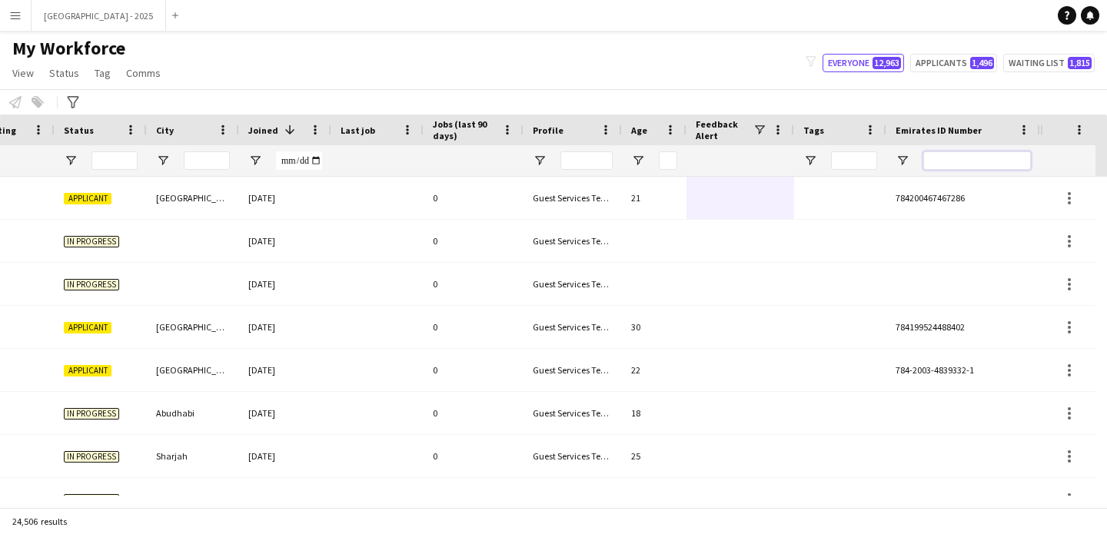
click at [977, 163] on input "Emirates ID Number Filter Input" at bounding box center [977, 160] width 108 height 18
paste input "*******"
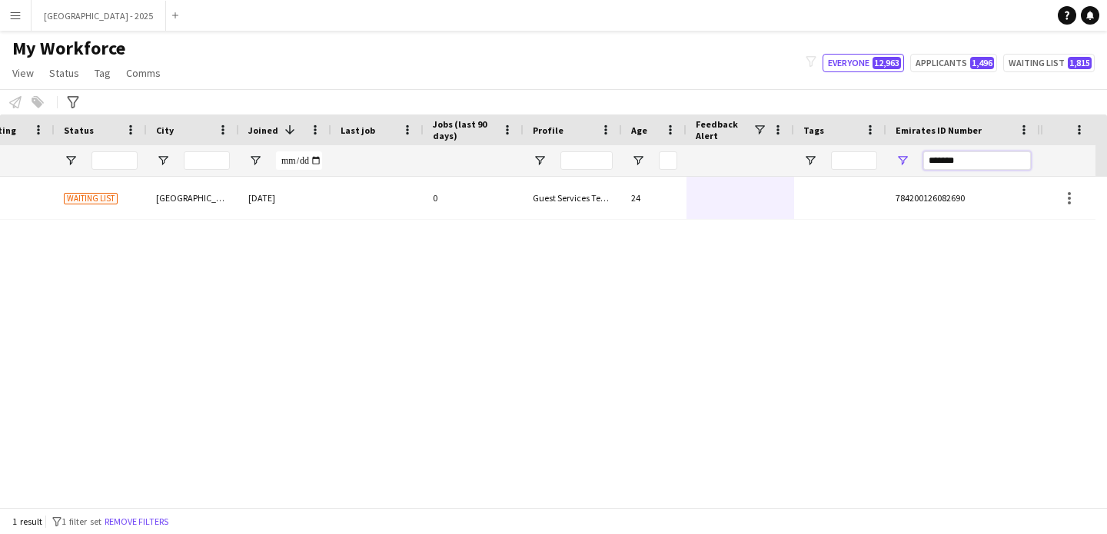
scroll to position [0, 518]
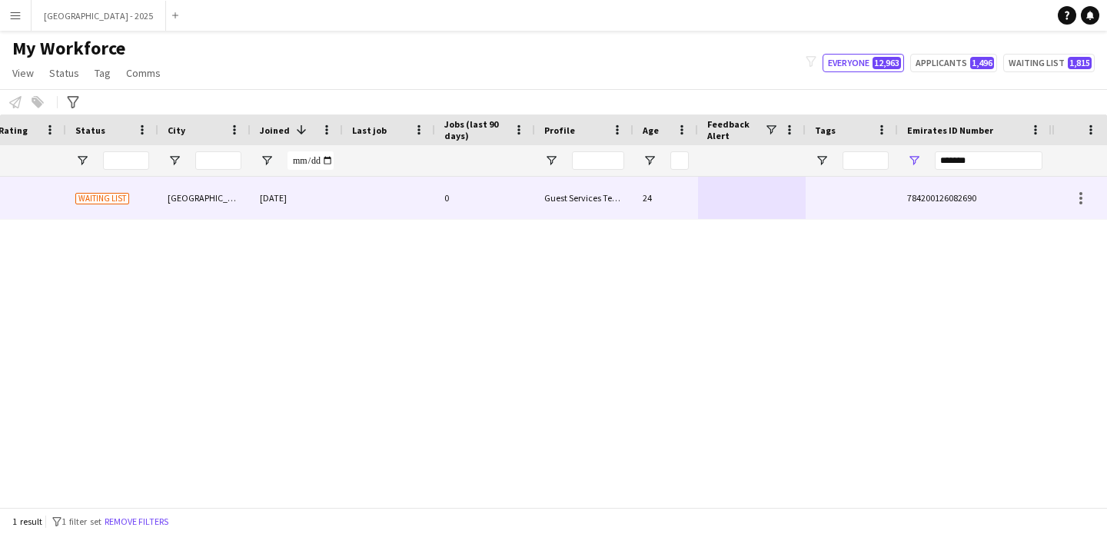
click at [553, 197] on div "Guest Services Team" at bounding box center [584, 198] width 98 height 42
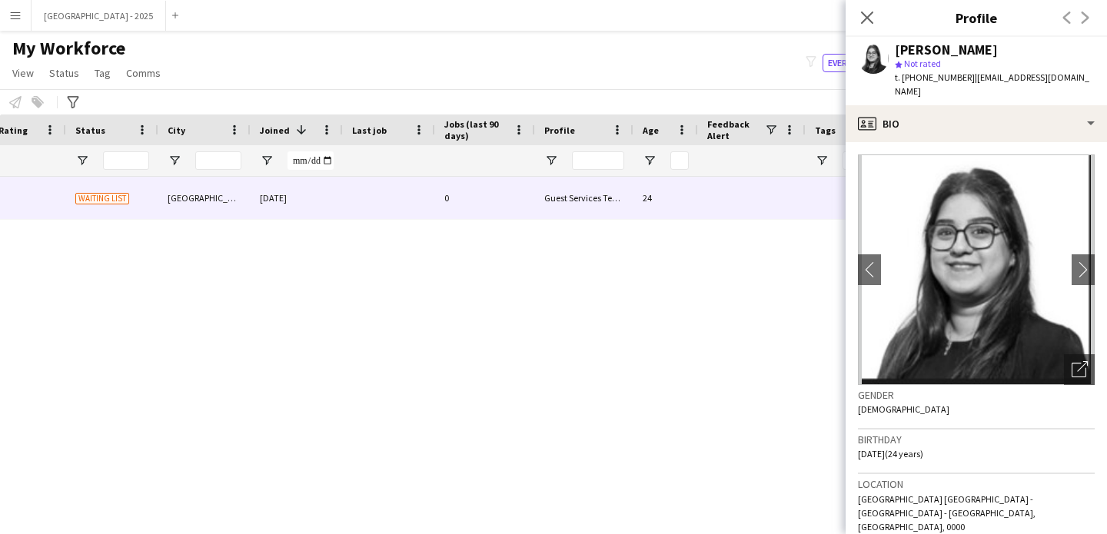
click at [864, 19] on icon at bounding box center [867, 18] width 12 height 12
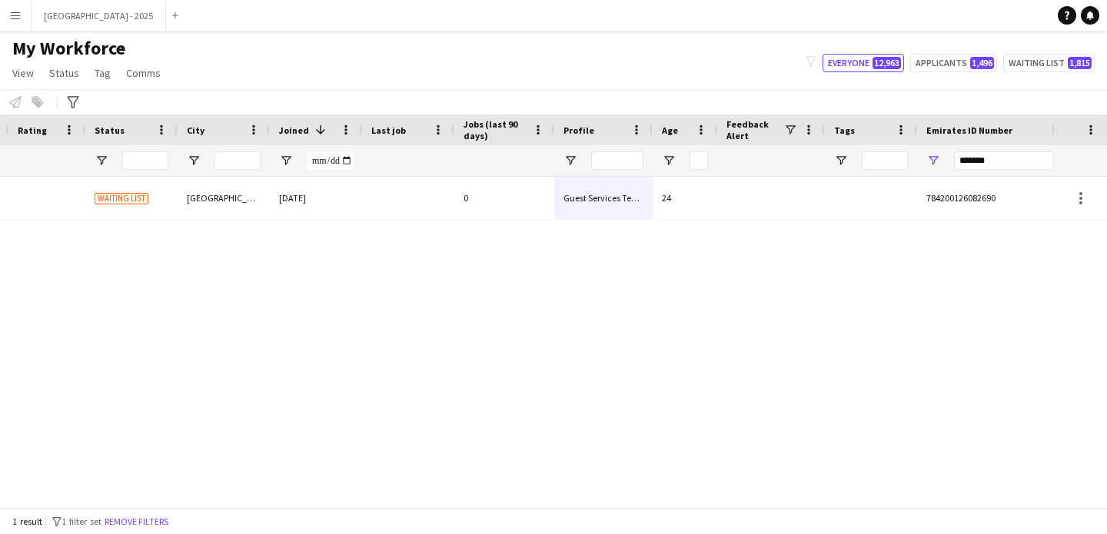
scroll to position [0, 0]
click at [1013, 158] on input "*******" at bounding box center [1007, 160] width 108 height 18
paste input "*"
type input "********"
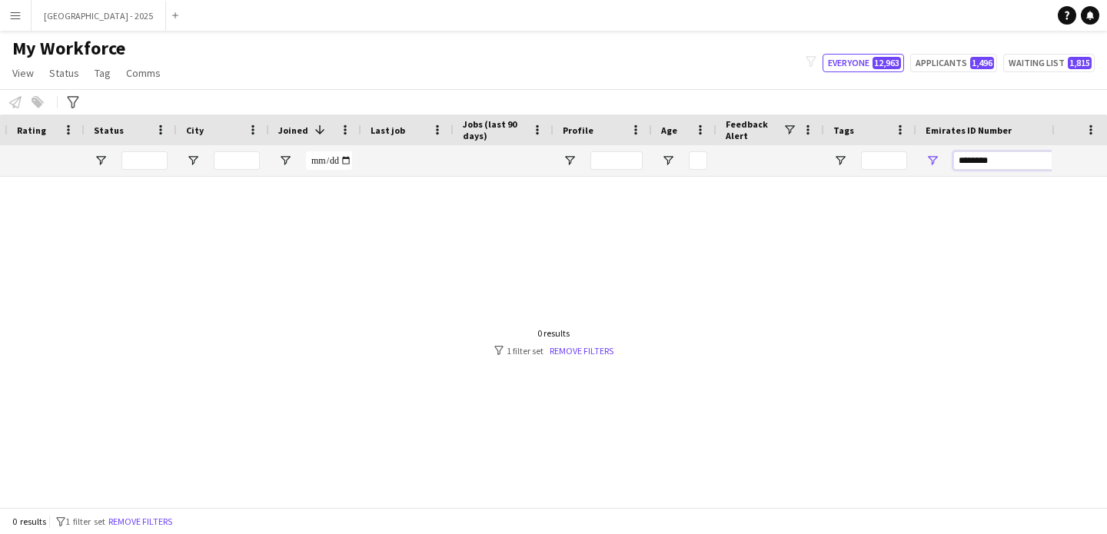
click at [1013, 158] on input "********" at bounding box center [1007, 160] width 108 height 18
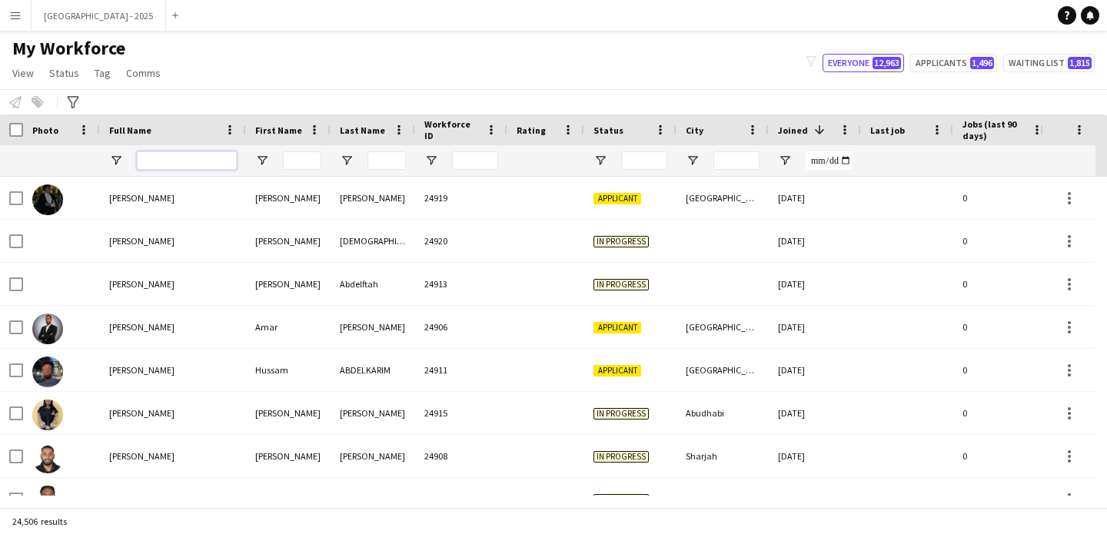
click at [170, 162] on input "Full Name Filter Input" at bounding box center [187, 160] width 100 height 18
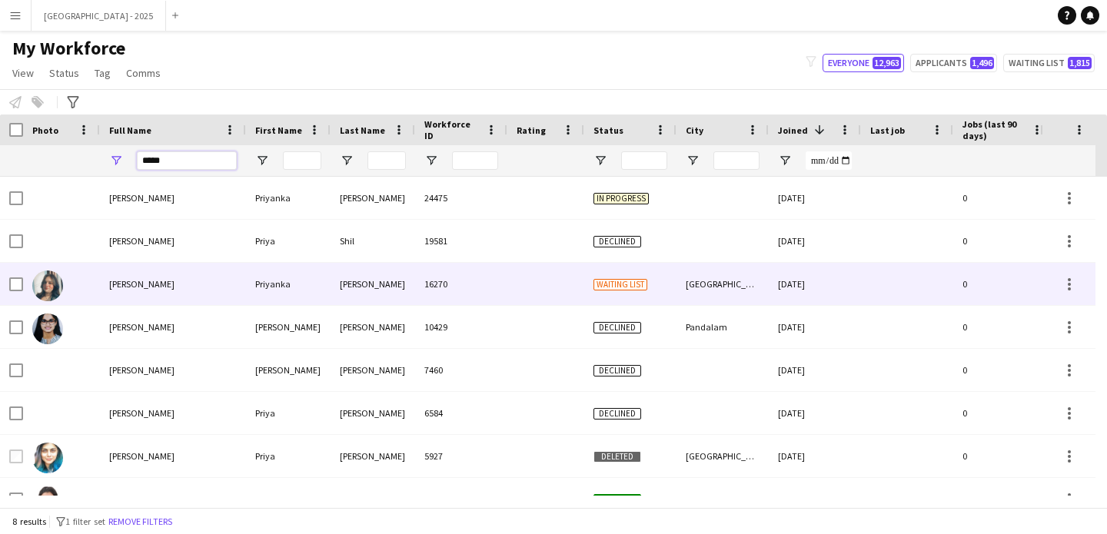
type input "*****"
click at [172, 287] on span "[PERSON_NAME]" at bounding box center [141, 284] width 65 height 12
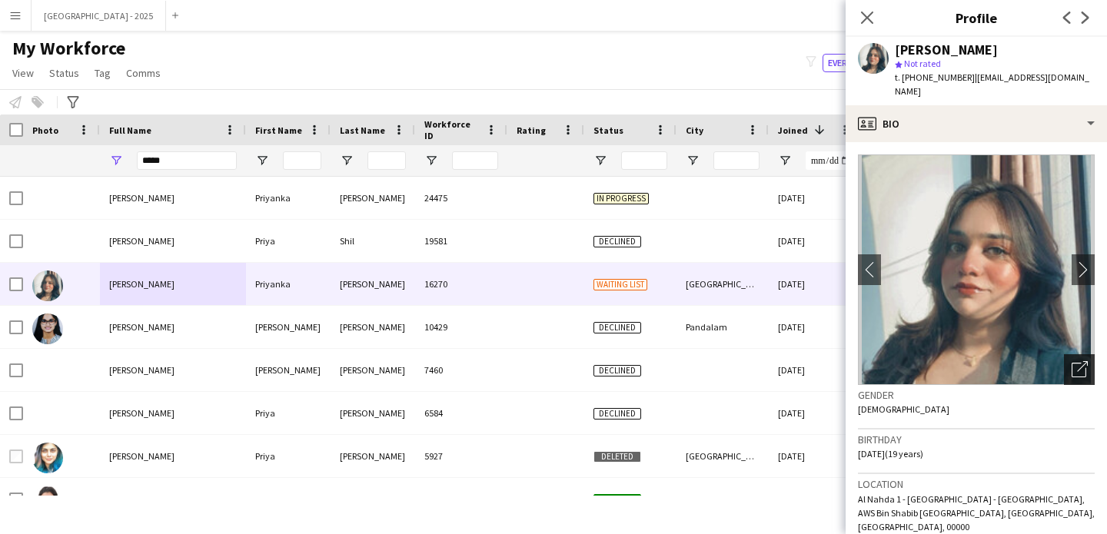
click at [1081, 366] on div "Open photos pop-in" at bounding box center [1079, 369] width 31 height 31
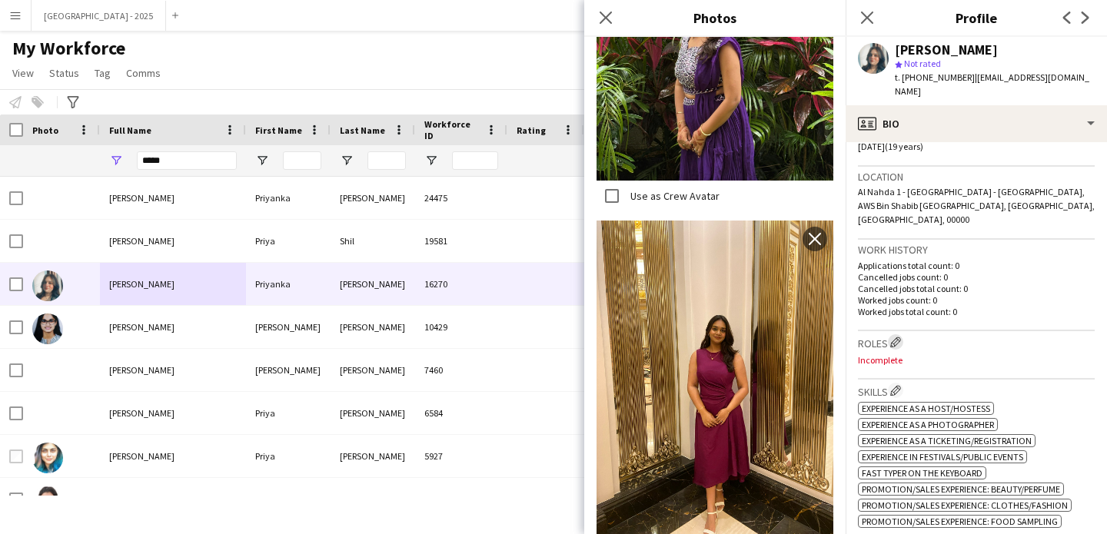
scroll to position [308, 0]
click at [899, 336] on app-icon "Edit crew company roles" at bounding box center [895, 341] width 11 height 11
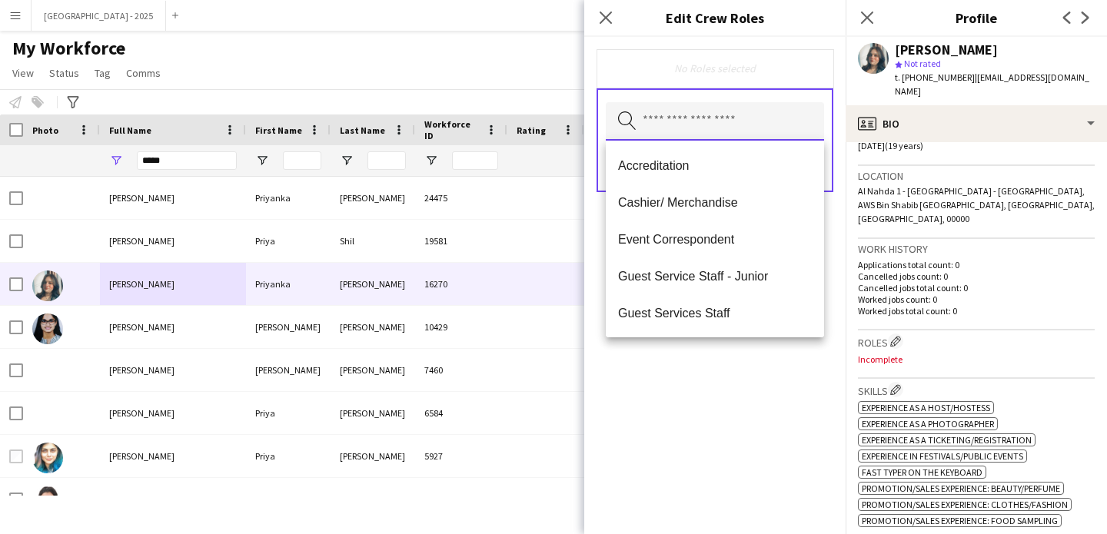
click at [709, 129] on input "text" at bounding box center [715, 121] width 218 height 38
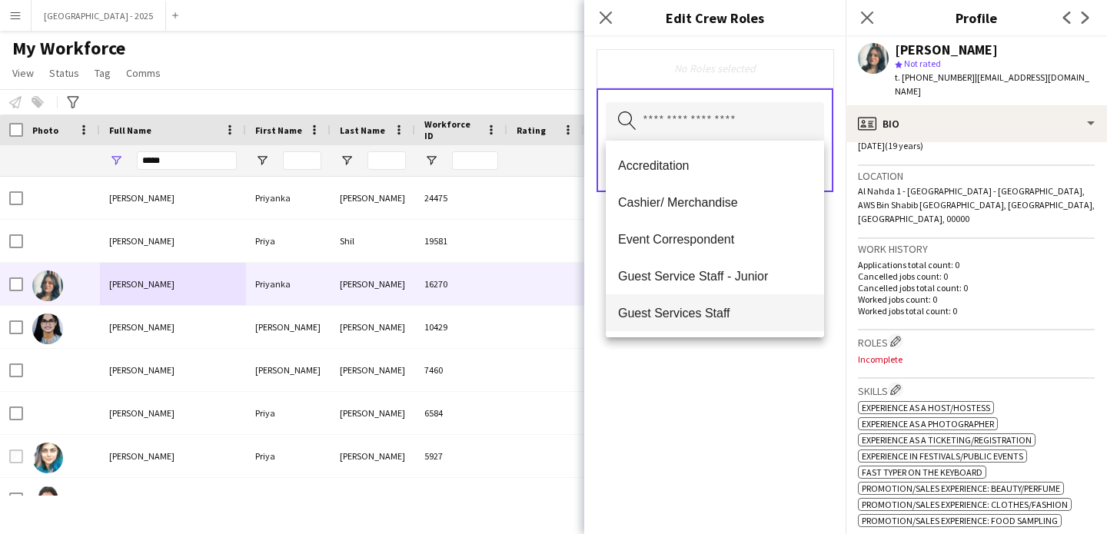
click at [741, 311] on span "Guest Services Staff" at bounding box center [715, 313] width 194 height 15
click at [795, 392] on div "Guest Services Staff Remove Search by role type Save" at bounding box center [714, 285] width 261 height 497
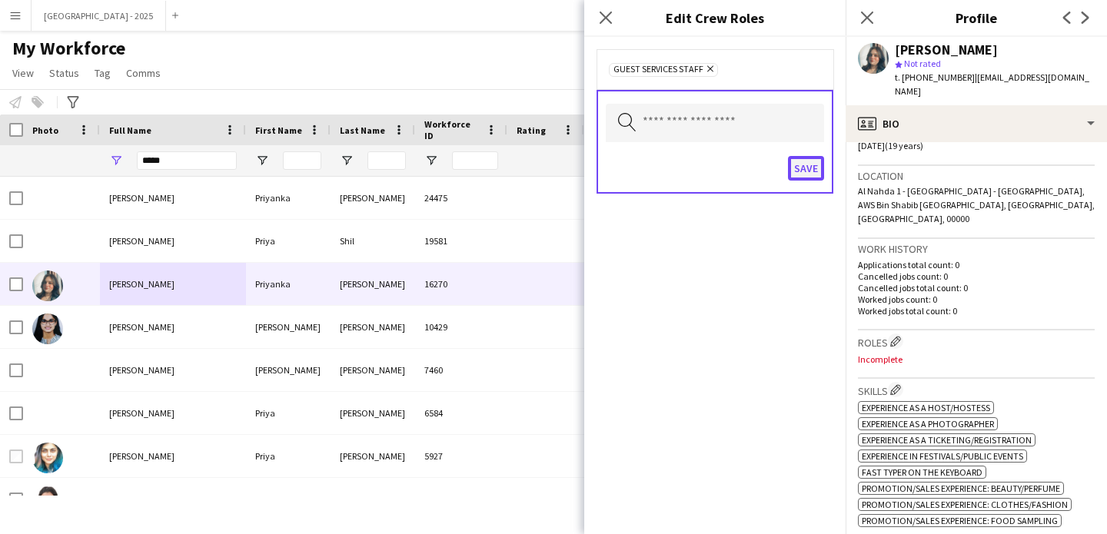
click at [807, 168] on button "Save" at bounding box center [806, 168] width 36 height 25
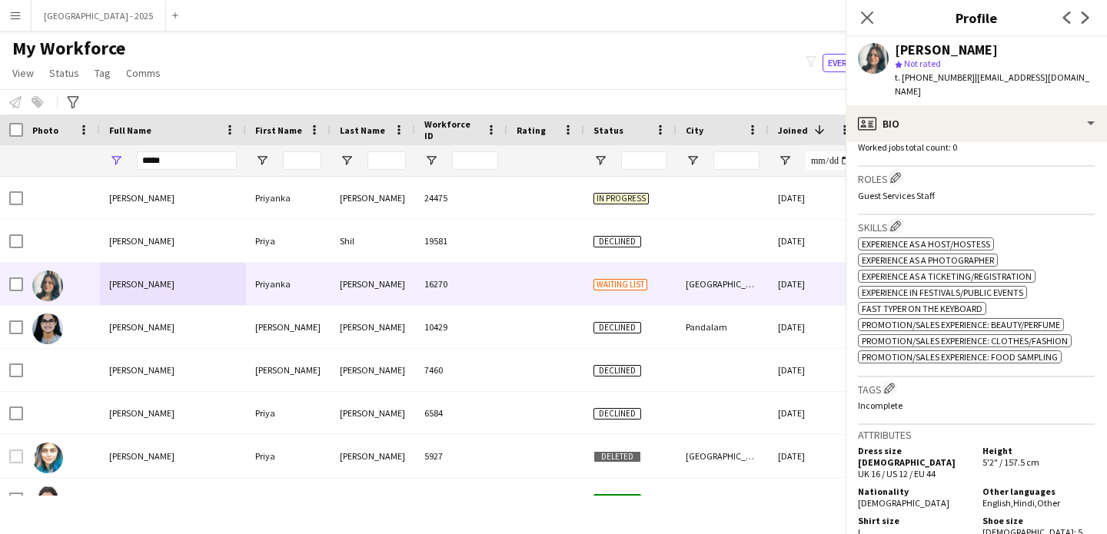
scroll to position [554, 0]
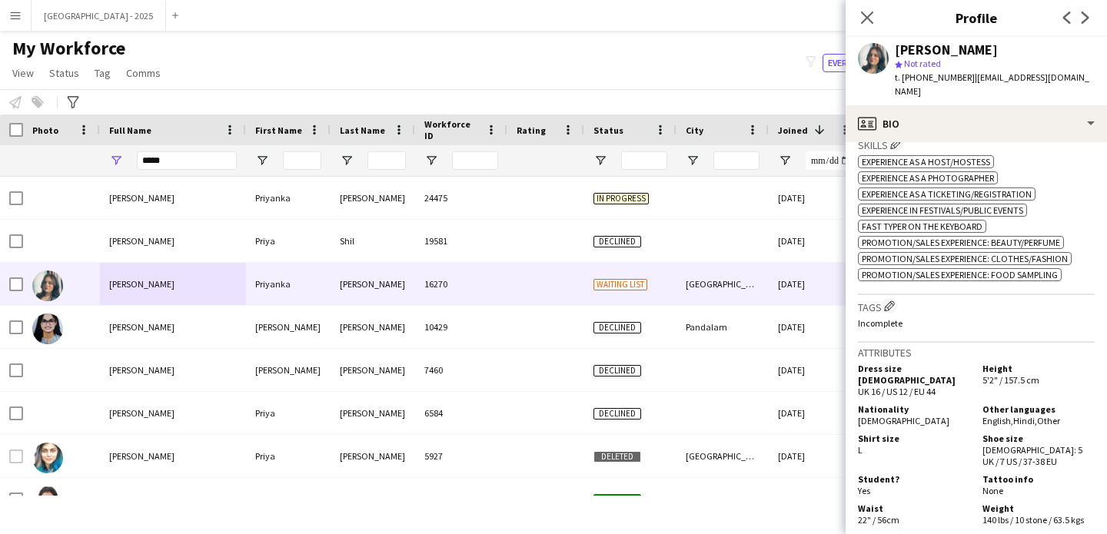
click at [887, 295] on div "Tags Edit crew company tags Incomplete" at bounding box center [976, 319] width 237 height 48
click at [902, 299] on h3 "Tags Edit crew company tags" at bounding box center [976, 306] width 237 height 16
click at [894, 301] on app-icon "Edit crew company tags" at bounding box center [889, 306] width 11 height 11
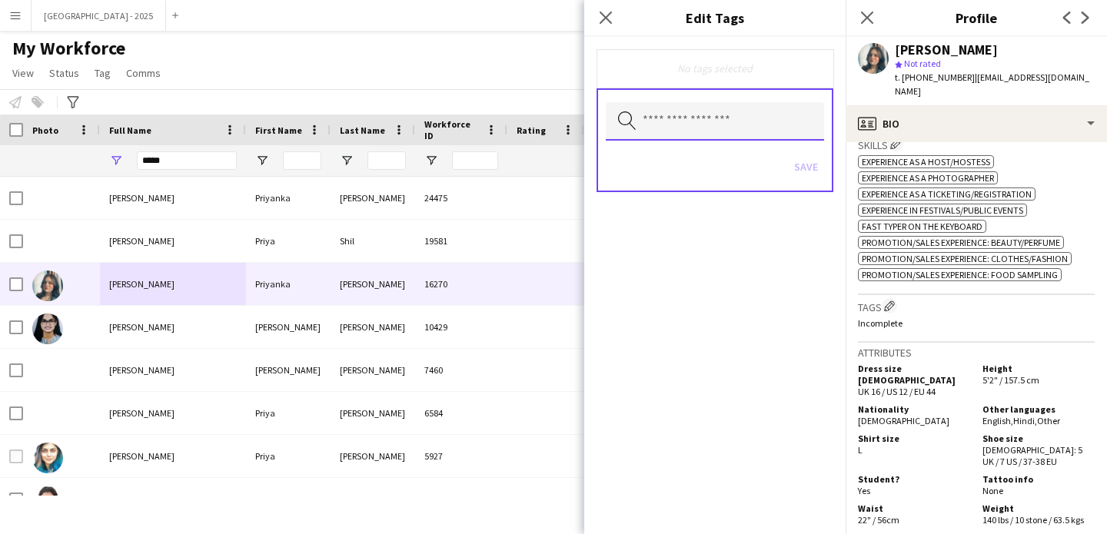
click at [716, 132] on input "text" at bounding box center [715, 121] width 218 height 38
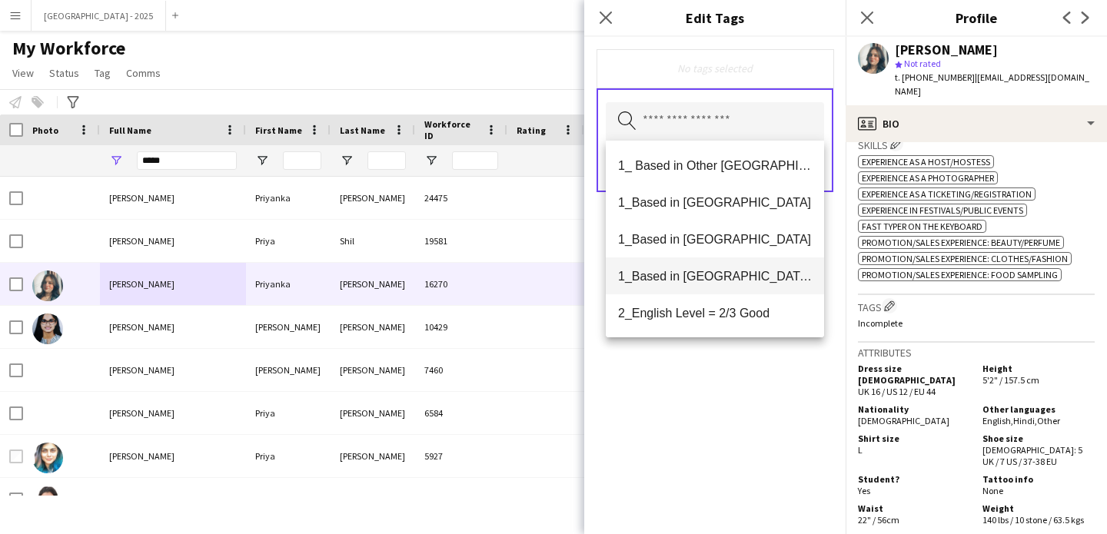
click at [735, 271] on span "1_Based in [GEOGRAPHIC_DATA]/[GEOGRAPHIC_DATA]/Ajman" at bounding box center [715, 276] width 194 height 15
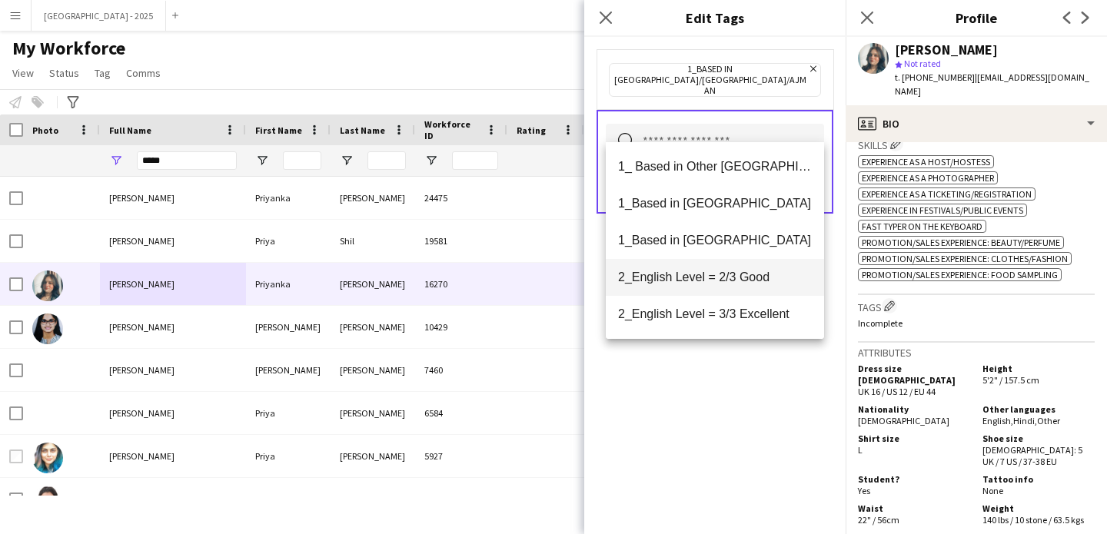
click at [737, 281] on span "2_English Level = 2/3 Good" at bounding box center [715, 277] width 194 height 15
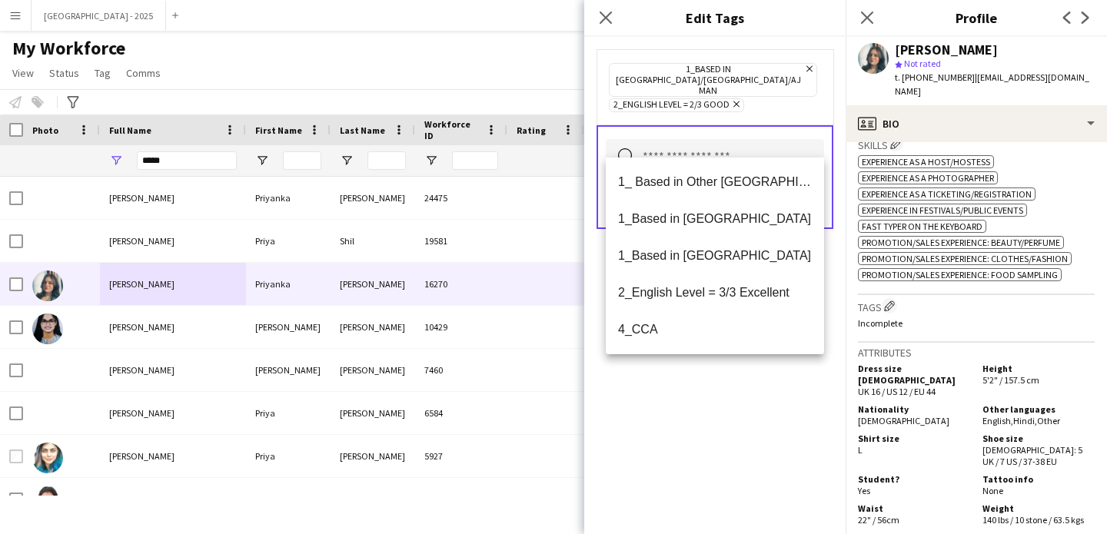
click at [747, 409] on div "1_Based in [GEOGRAPHIC_DATA]/[GEOGRAPHIC_DATA]/Ajman Remove 2_English Level = 2…" at bounding box center [714, 285] width 261 height 497
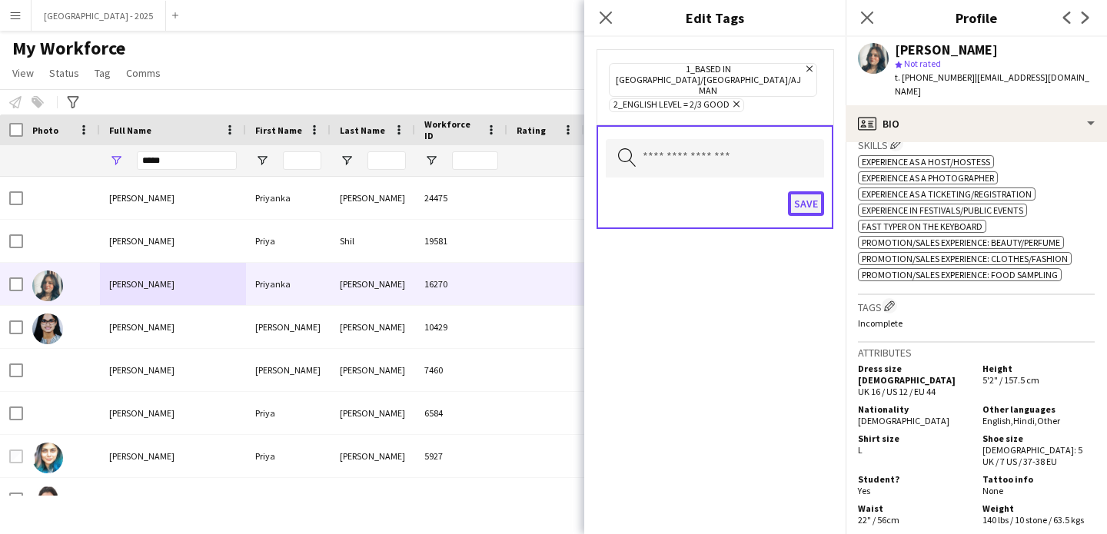
click at [791, 191] on button "Save" at bounding box center [806, 203] width 36 height 25
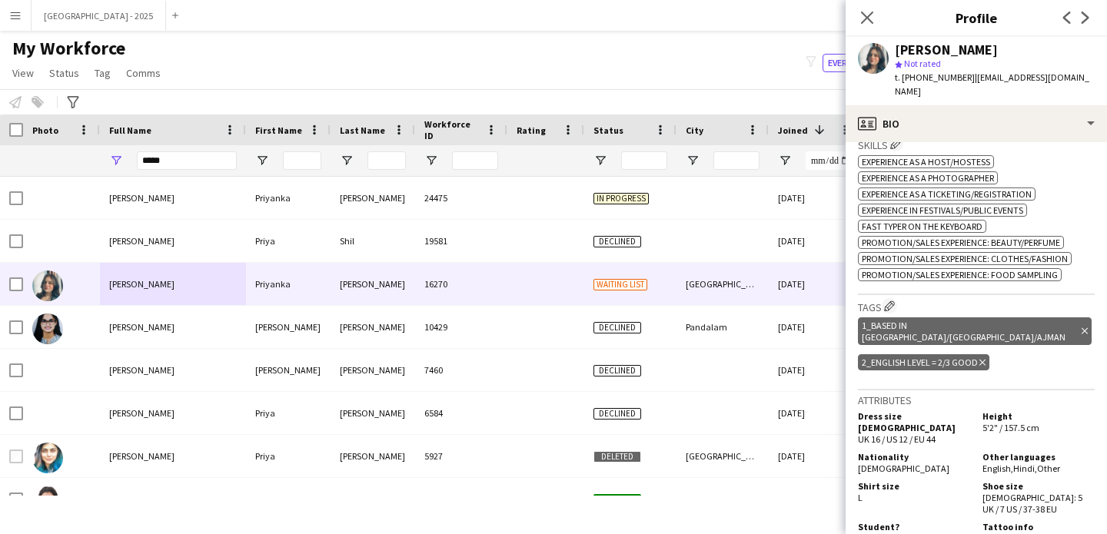
click at [941, 101] on div "[PERSON_NAME] star Not rated t. [PHONE_NUMBER] | [EMAIL_ADDRESS][DOMAIN_NAME]" at bounding box center [975, 71] width 261 height 68
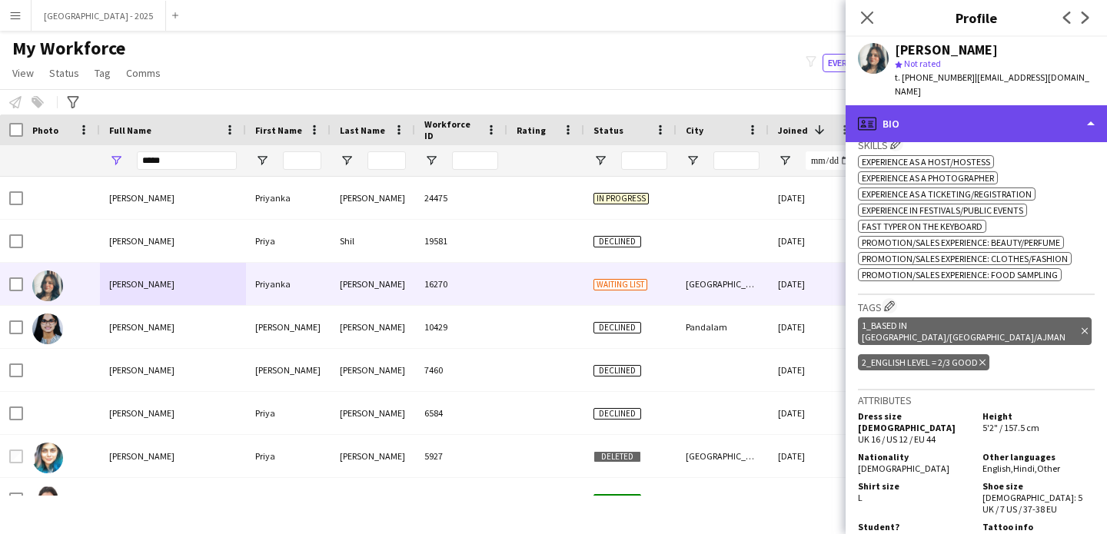
click at [947, 111] on div "profile Bio" at bounding box center [975, 123] width 261 height 37
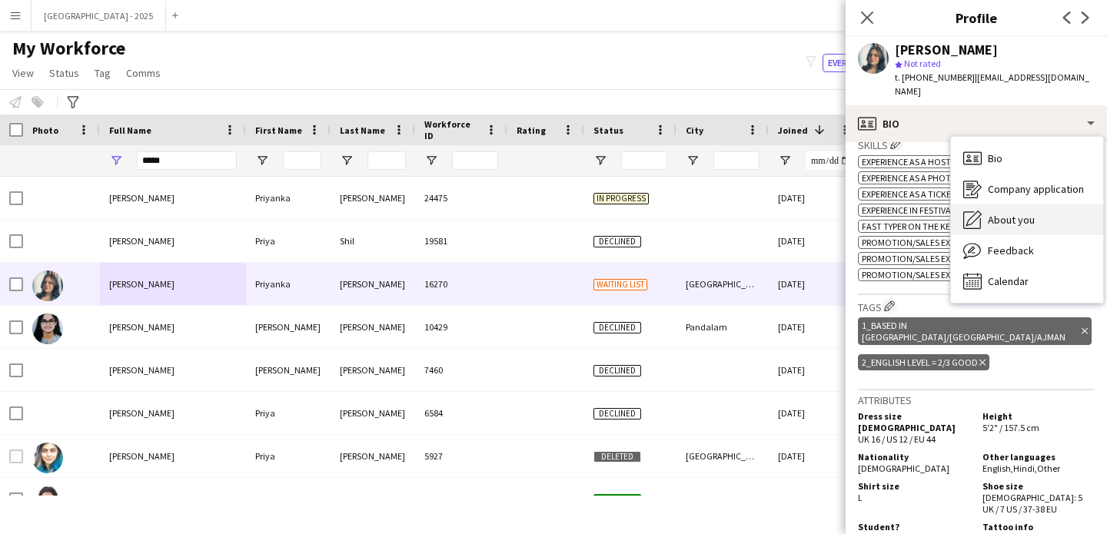
click at [1009, 213] on span "About you" at bounding box center [1011, 220] width 47 height 14
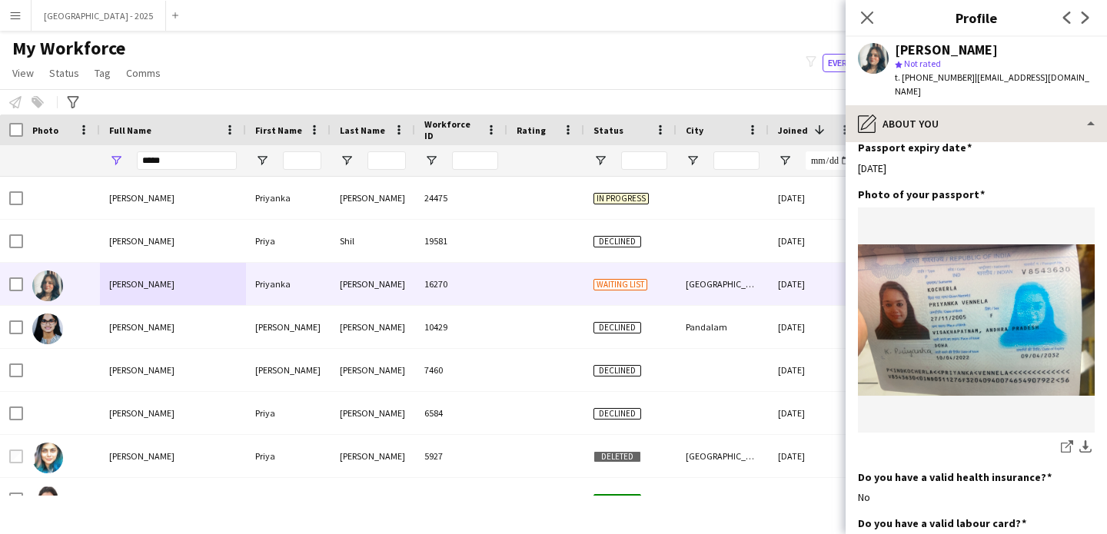
scroll to position [1177, 0]
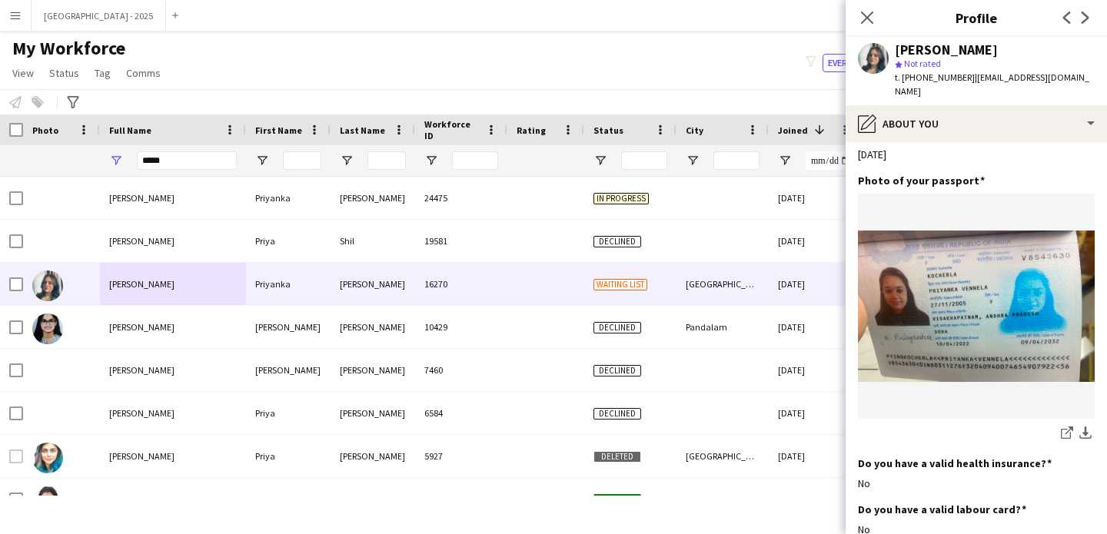
click at [945, 101] on div "[PERSON_NAME] star Not rated t. [PHONE_NUMBER] | [EMAIL_ADDRESS][DOMAIN_NAME]" at bounding box center [975, 71] width 261 height 68
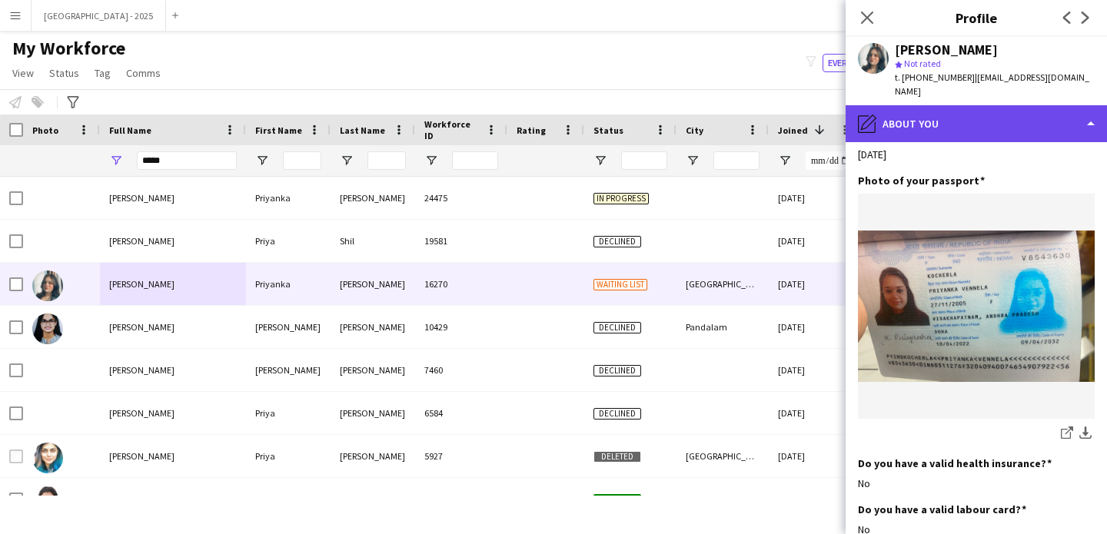
click at [951, 121] on div "pencil4 About you" at bounding box center [975, 123] width 261 height 37
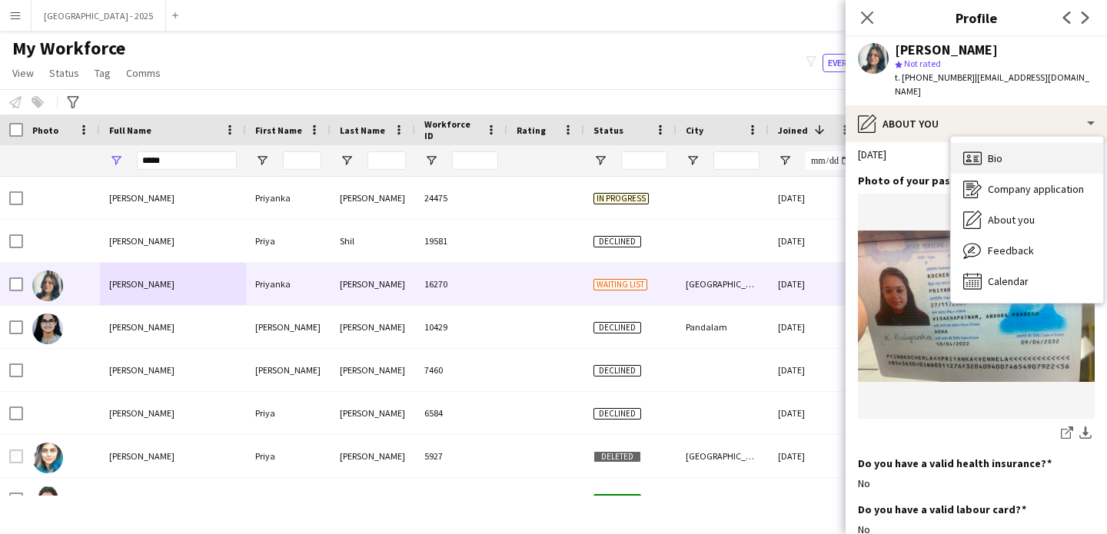
click at [1008, 143] on div "Bio Bio" at bounding box center [1027, 158] width 152 height 31
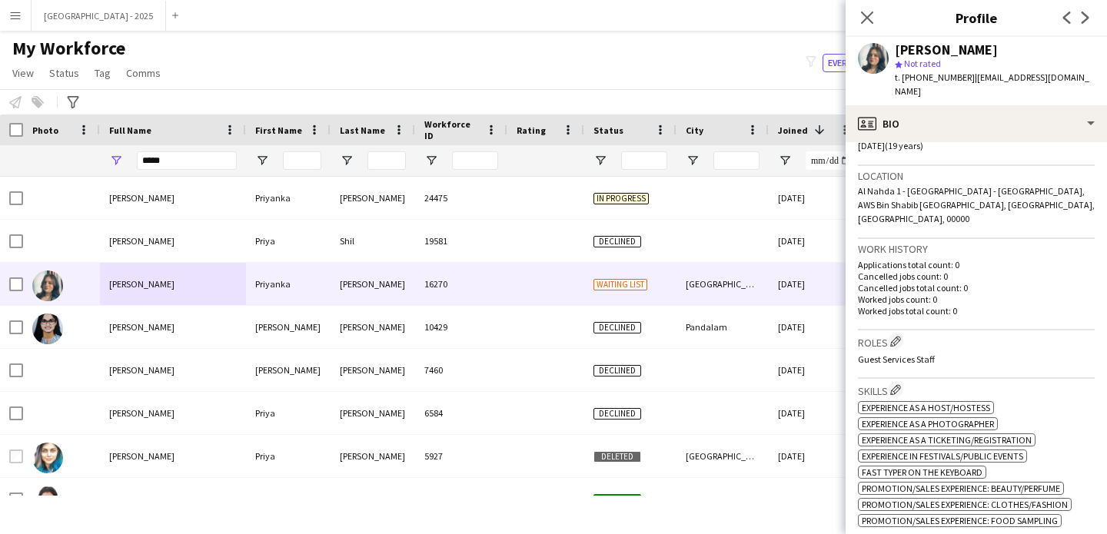
scroll to position [311, 0]
click at [898, 333] on app-icon "Edit crew company roles" at bounding box center [895, 338] width 11 height 11
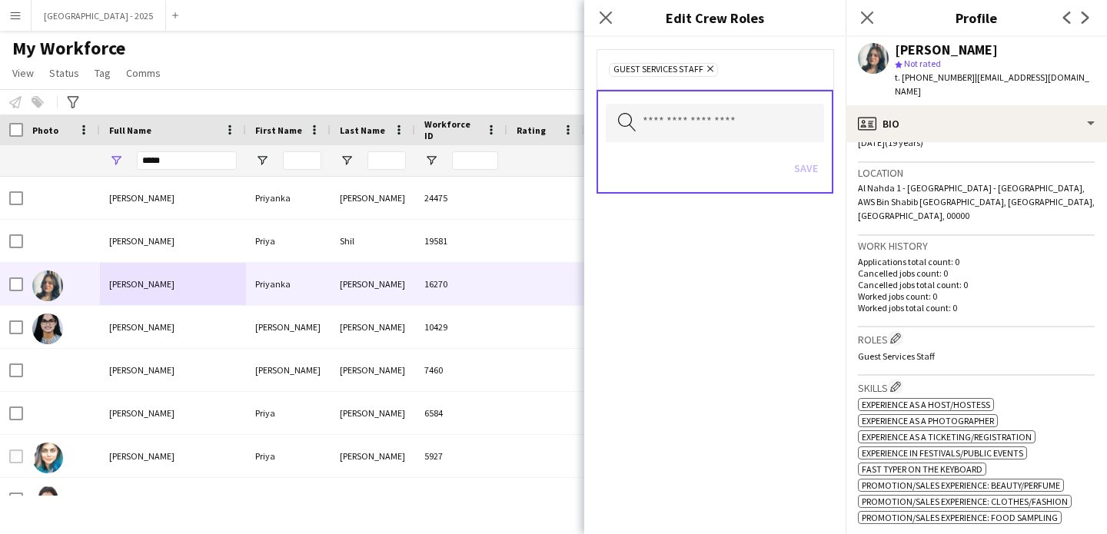
click at [742, 102] on div "Search by role type Save" at bounding box center [714, 142] width 237 height 104
click at [742, 128] on input "text" at bounding box center [715, 123] width 218 height 38
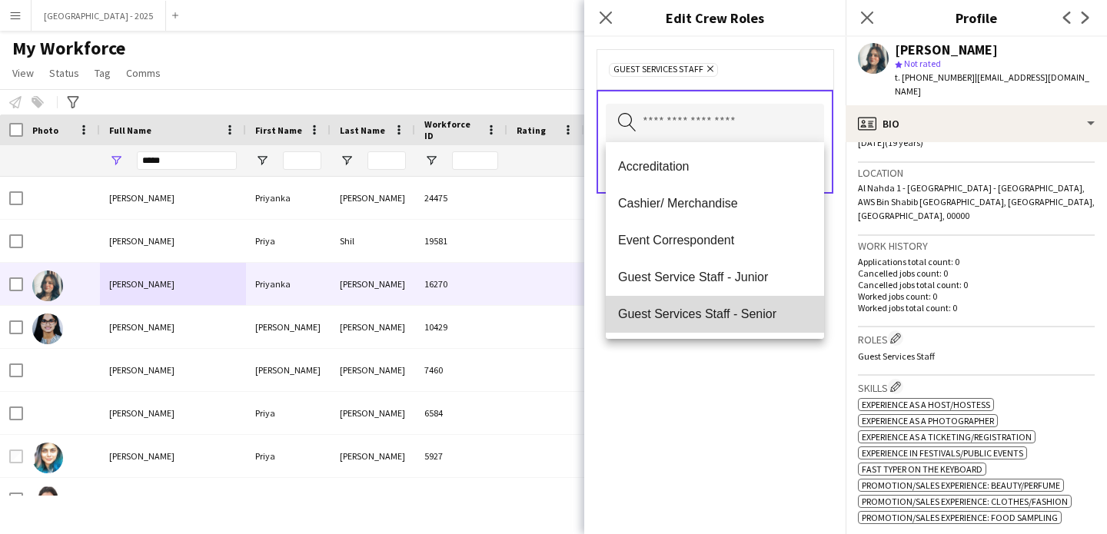
click at [752, 311] on span "Guest Services Staff - Senior" at bounding box center [715, 314] width 194 height 15
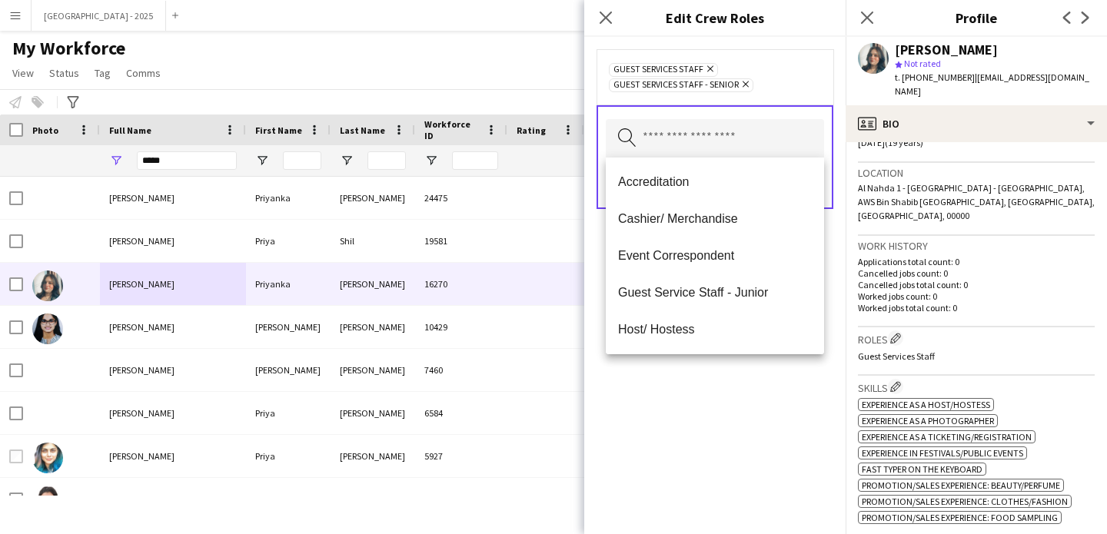
click at [773, 399] on div "Guest Services Staff Remove Guest Services Staff - Senior Remove Search by role…" at bounding box center [714, 285] width 261 height 497
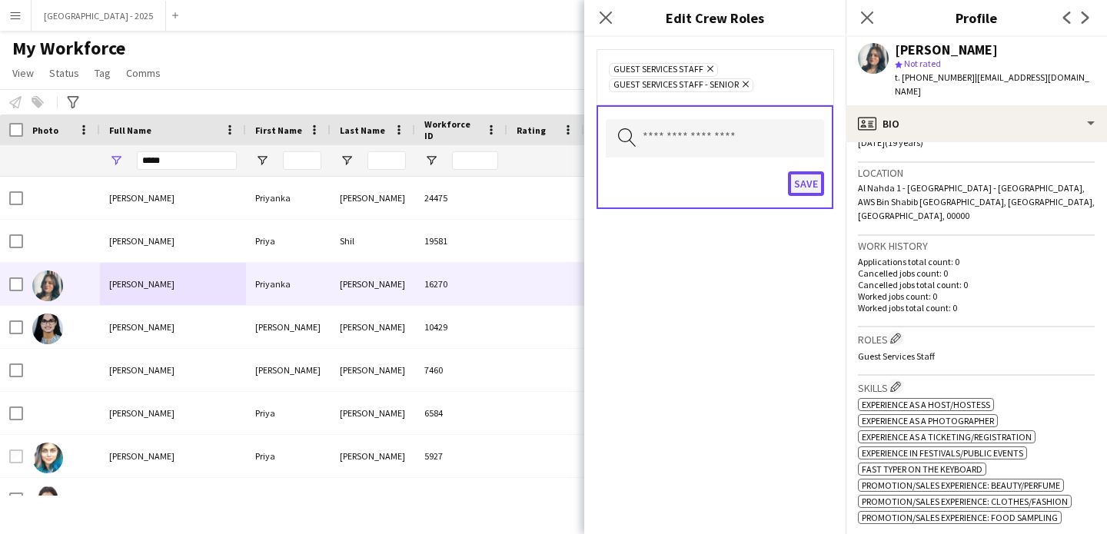
click at [799, 181] on button "Save" at bounding box center [806, 183] width 36 height 25
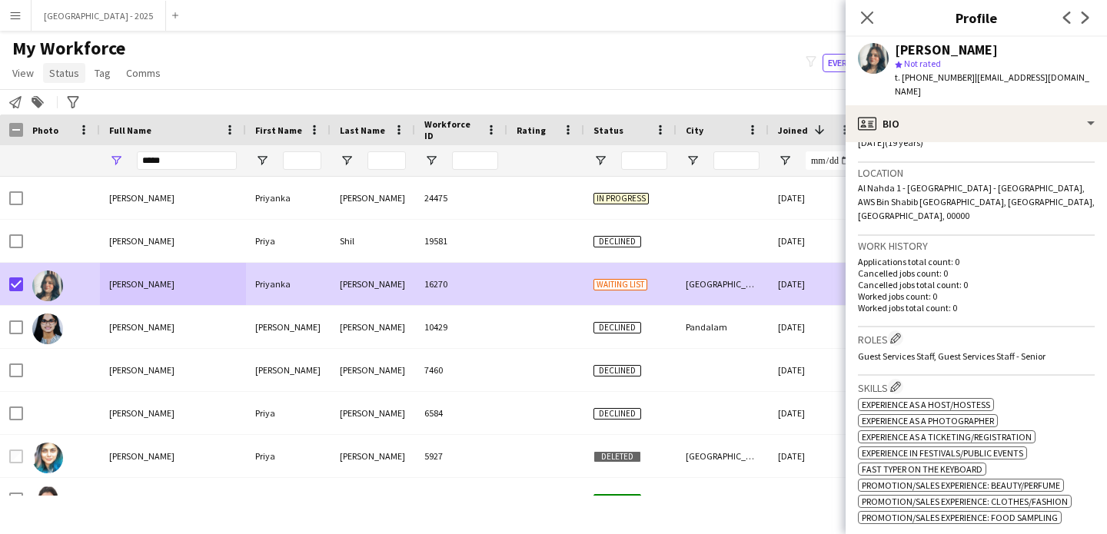
click at [57, 71] on span "Status" at bounding box center [64, 73] width 30 height 14
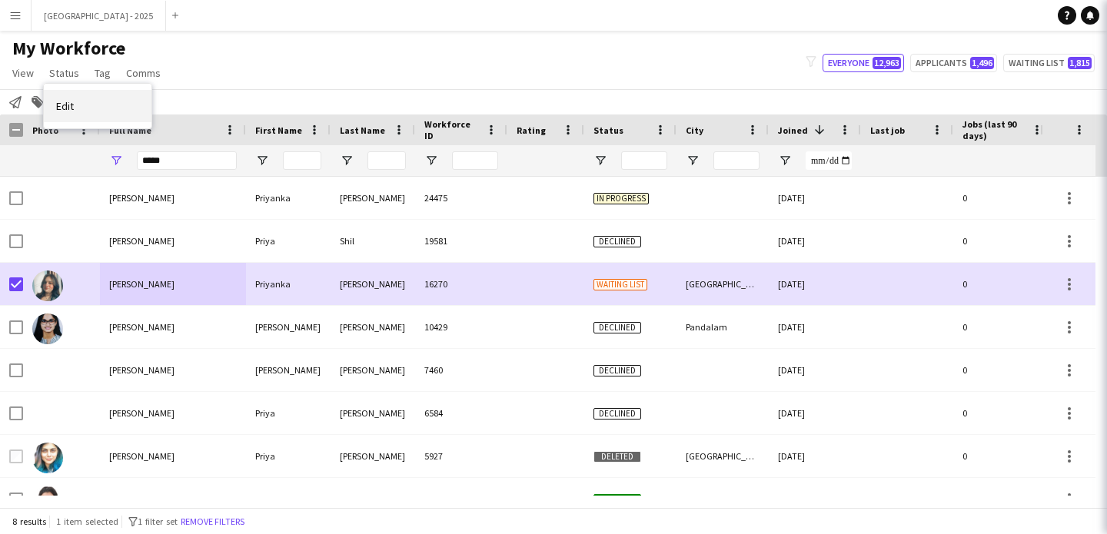
click at [106, 97] on link "Edit" at bounding box center [98, 106] width 108 height 32
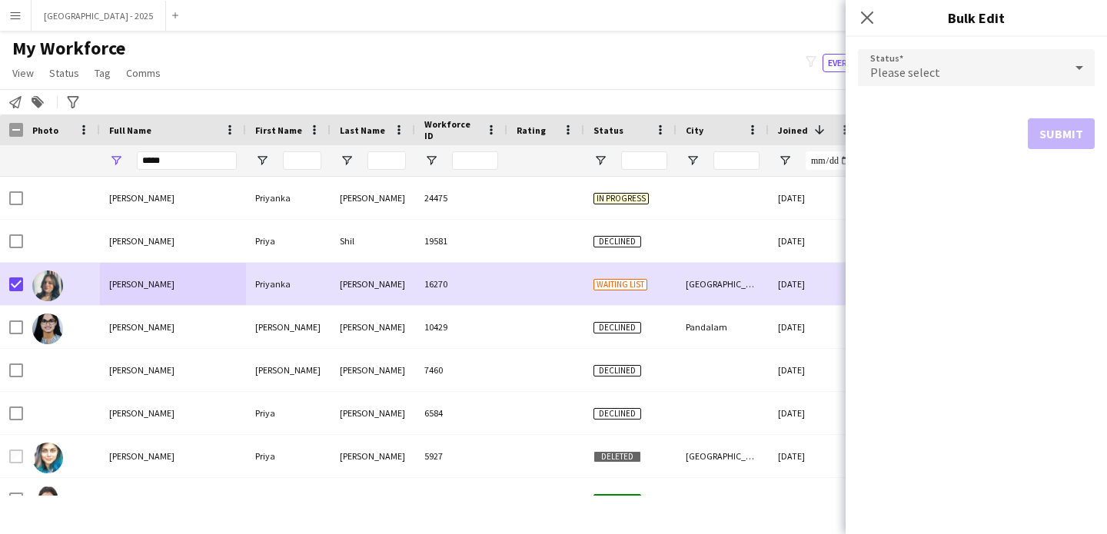
click at [936, 78] on div "Please select" at bounding box center [961, 67] width 206 height 37
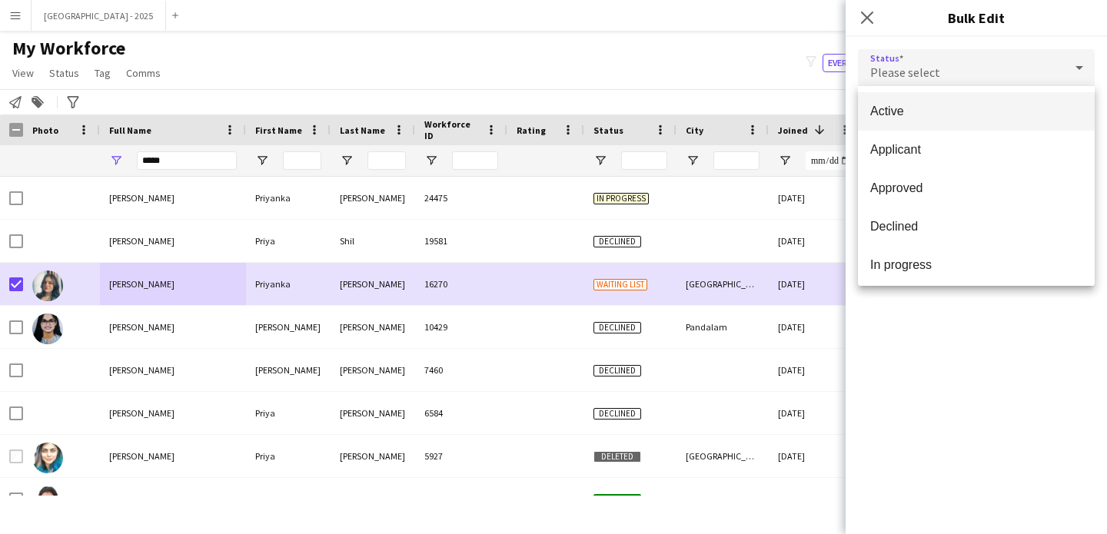
click at [923, 100] on mat-option "Active" at bounding box center [976, 111] width 237 height 38
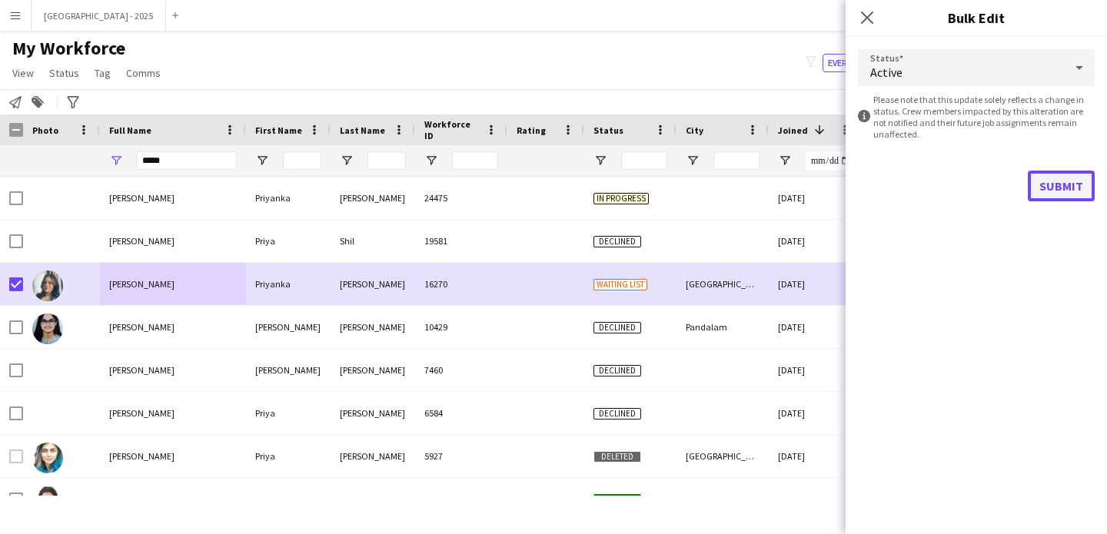
click at [1045, 182] on button "Submit" at bounding box center [1061, 186] width 67 height 31
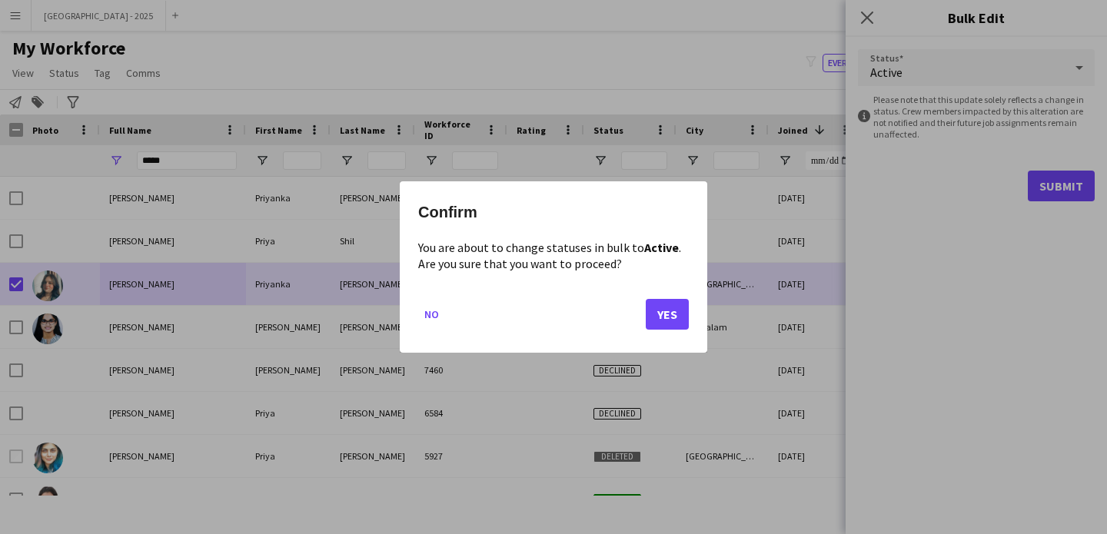
click at [695, 317] on div "Confirm You are about to change statuses in bulk to Active . Are you sure that …" at bounding box center [553, 266] width 307 height 171
click at [680, 315] on button "Yes" at bounding box center [667, 314] width 43 height 31
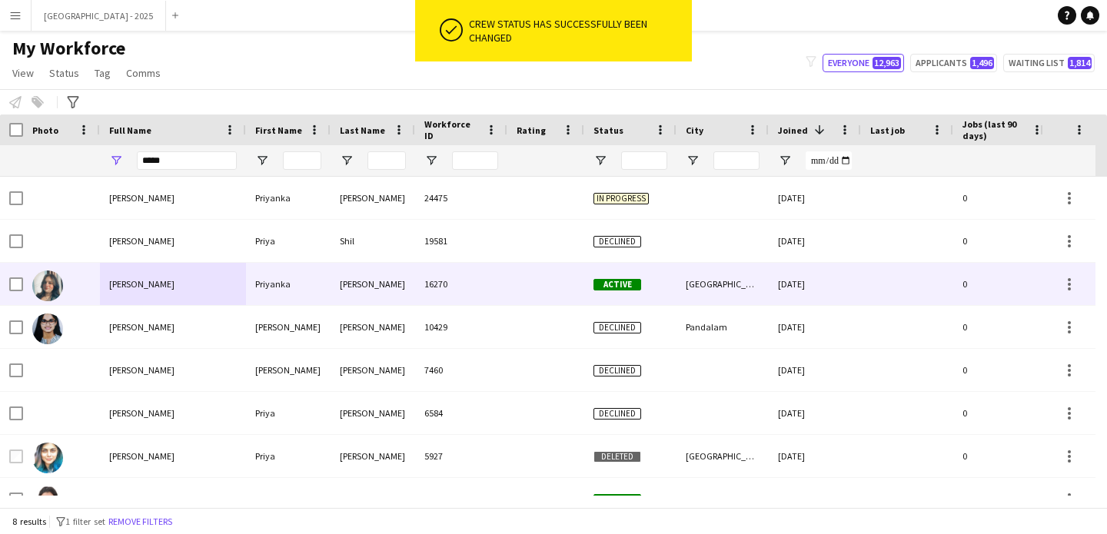
click at [46, 285] on img at bounding box center [47, 286] width 31 height 31
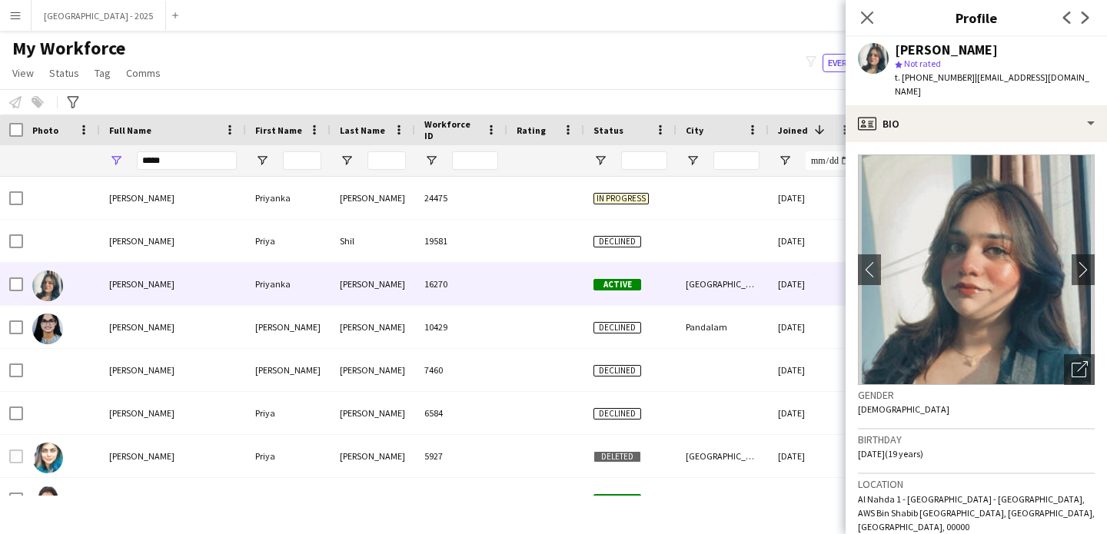
click at [966, 98] on div "t. [PHONE_NUMBER] | [EMAIL_ADDRESS][DOMAIN_NAME]" at bounding box center [995, 85] width 200 height 28
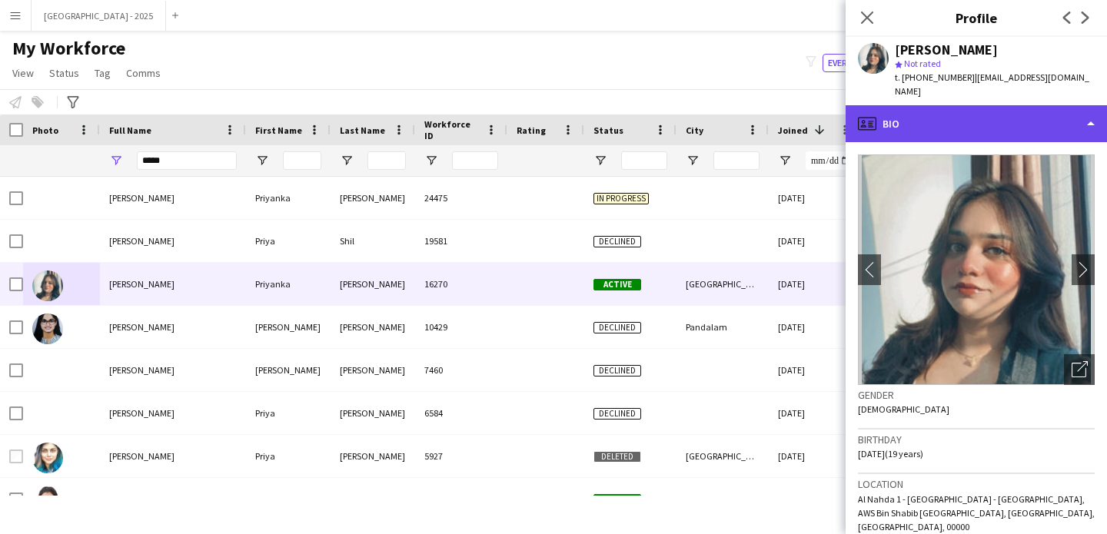
click at [971, 118] on div "profile Bio" at bounding box center [975, 123] width 261 height 37
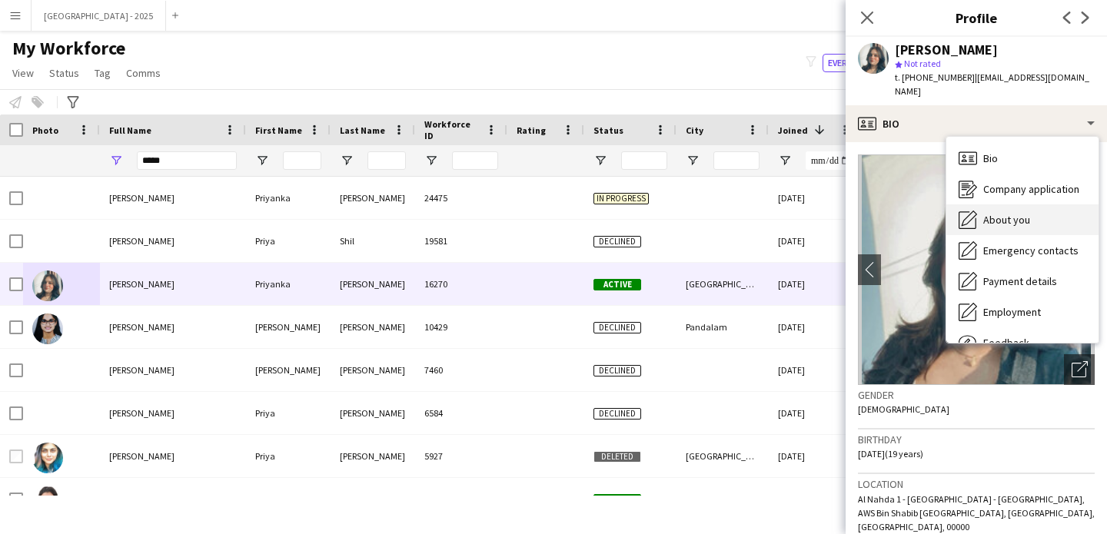
click at [1033, 231] on div "About you About you" at bounding box center [1022, 219] width 152 height 31
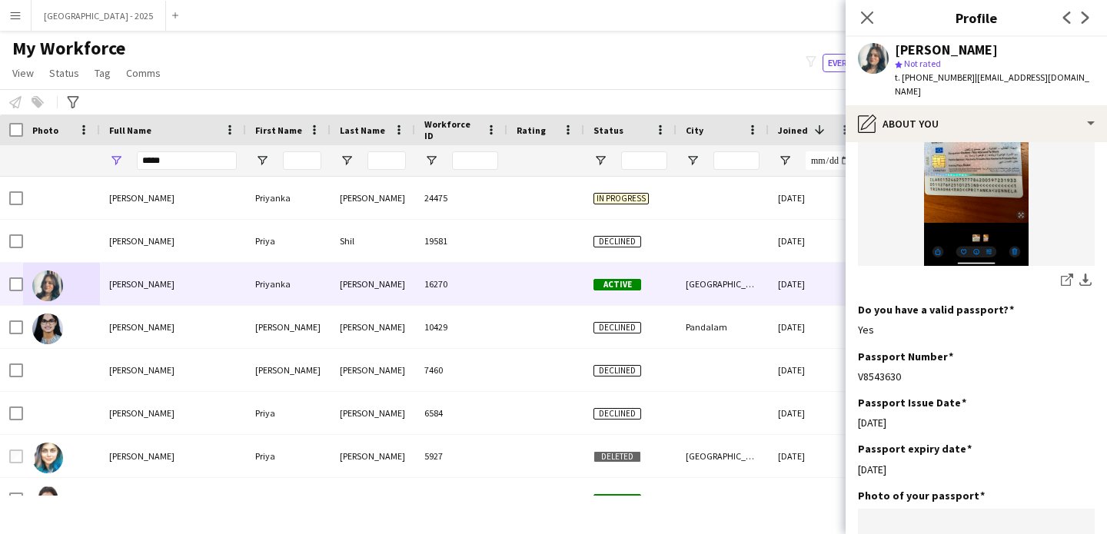
scroll to position [1197, 0]
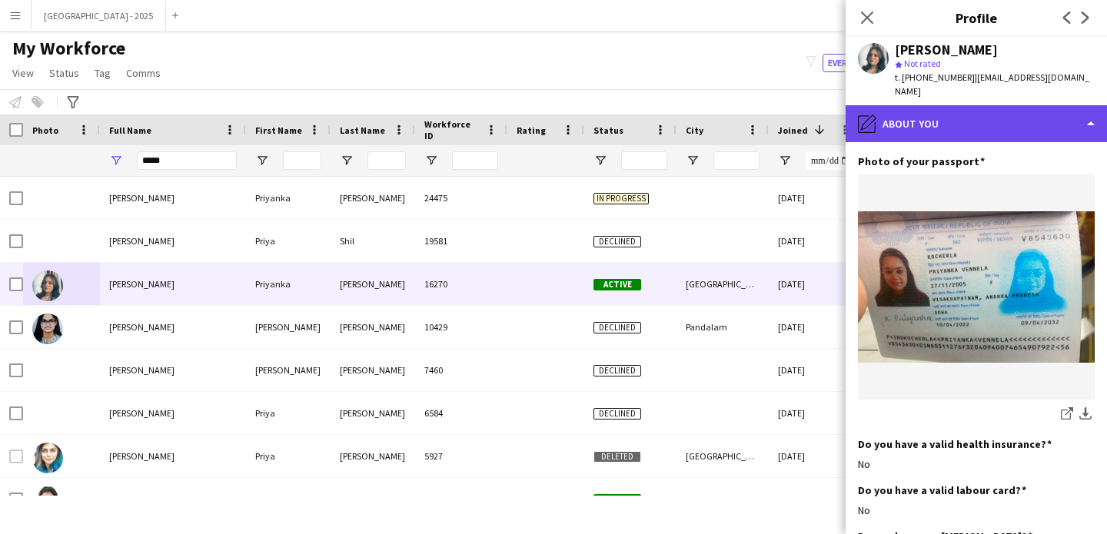
click at [917, 120] on div "pencil4 About you" at bounding box center [975, 123] width 261 height 37
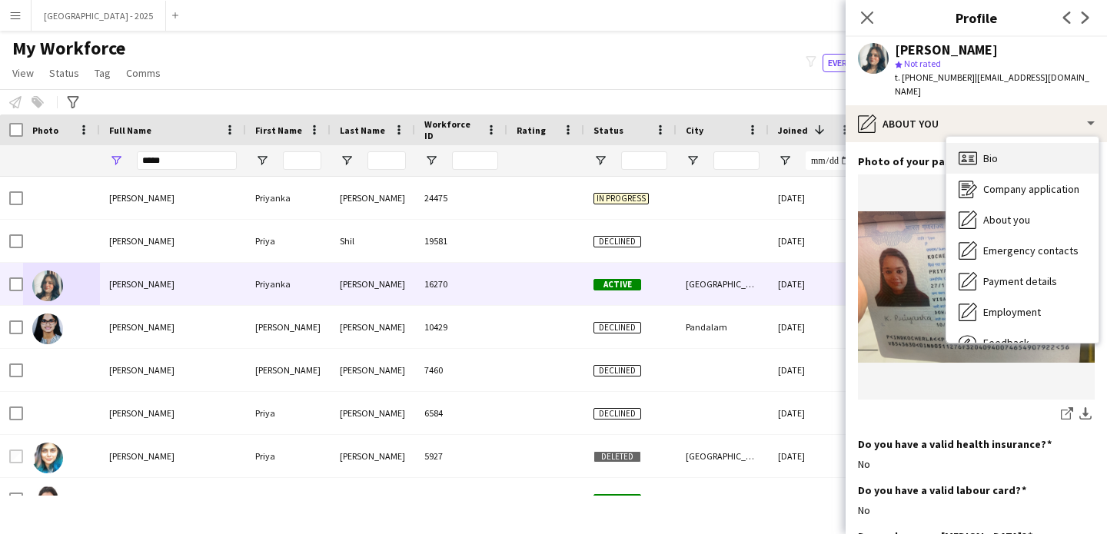
click at [985, 151] on span "Bio" at bounding box center [990, 158] width 15 height 14
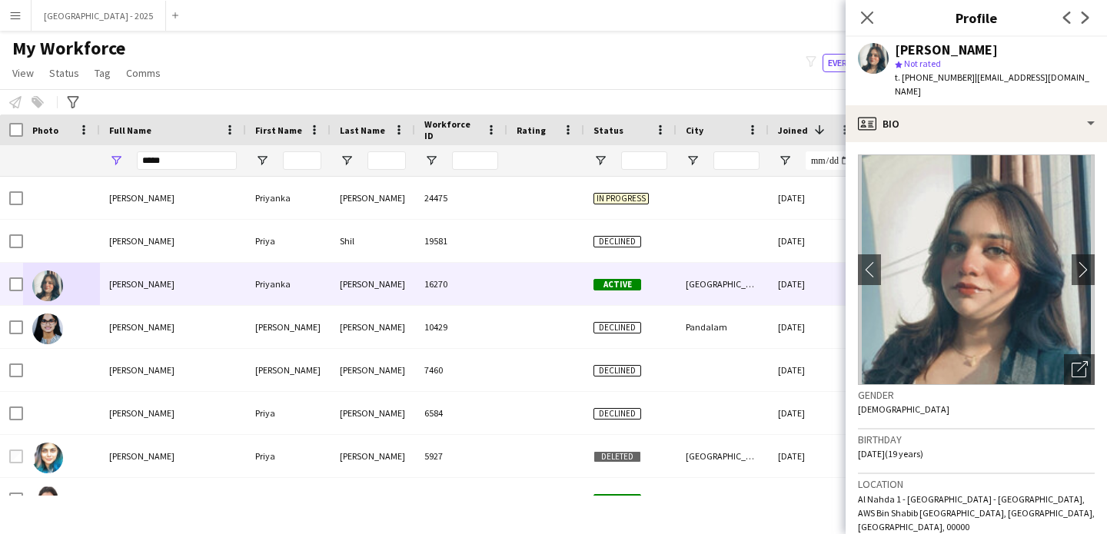
click at [868, 17] on icon at bounding box center [867, 18] width 12 height 12
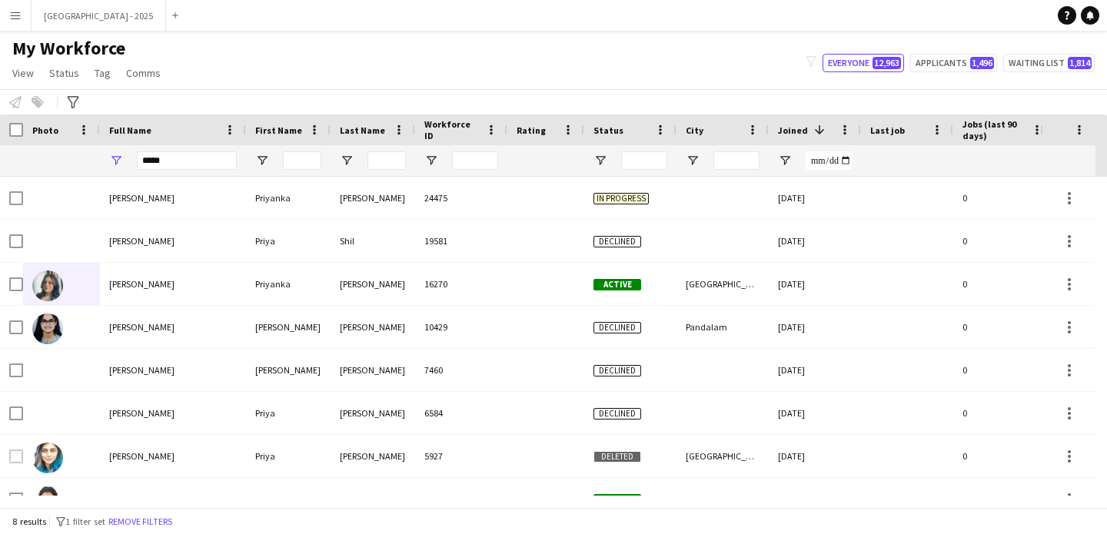
drag, startPoint x: 168, startPoint y: 519, endPoint x: 208, endPoint y: 0, distance: 520.3
click at [168, 519] on button "Remove filters" at bounding box center [140, 521] width 70 height 17
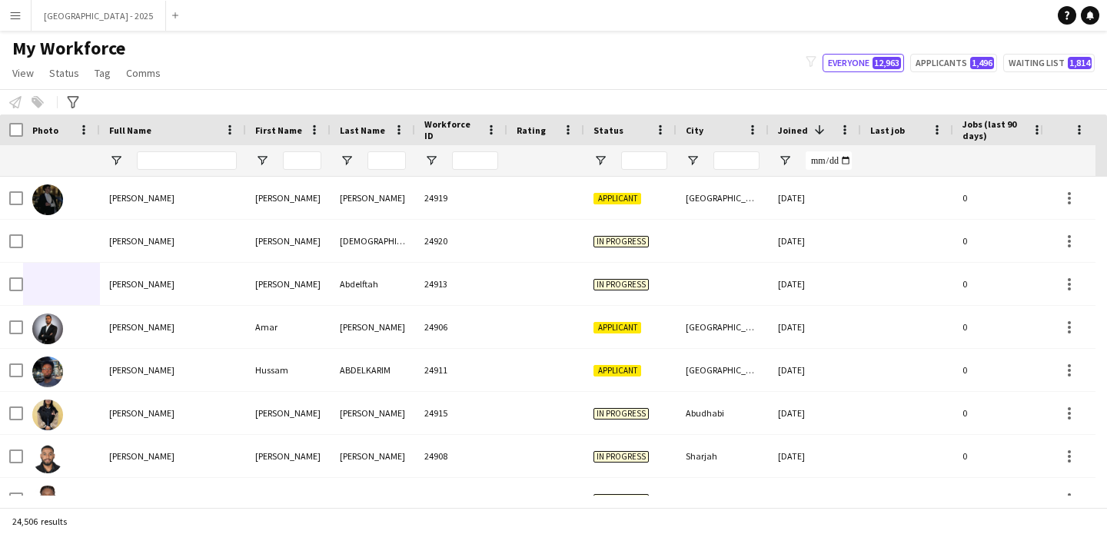
scroll to position [0, 530]
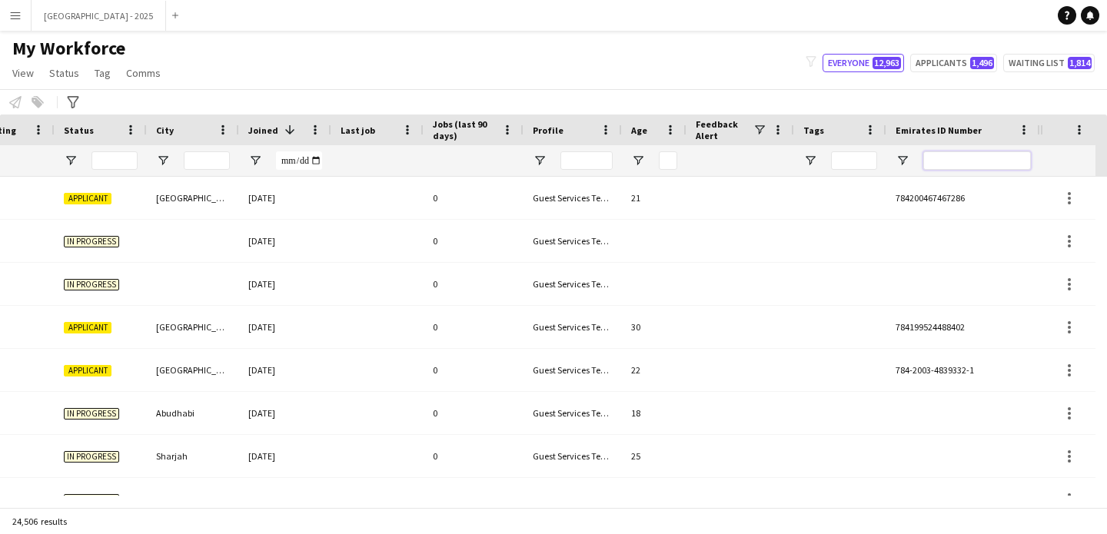
click at [964, 165] on input "Emirates ID Number Filter Input" at bounding box center [977, 160] width 108 height 18
paste input "*****"
type input "*****"
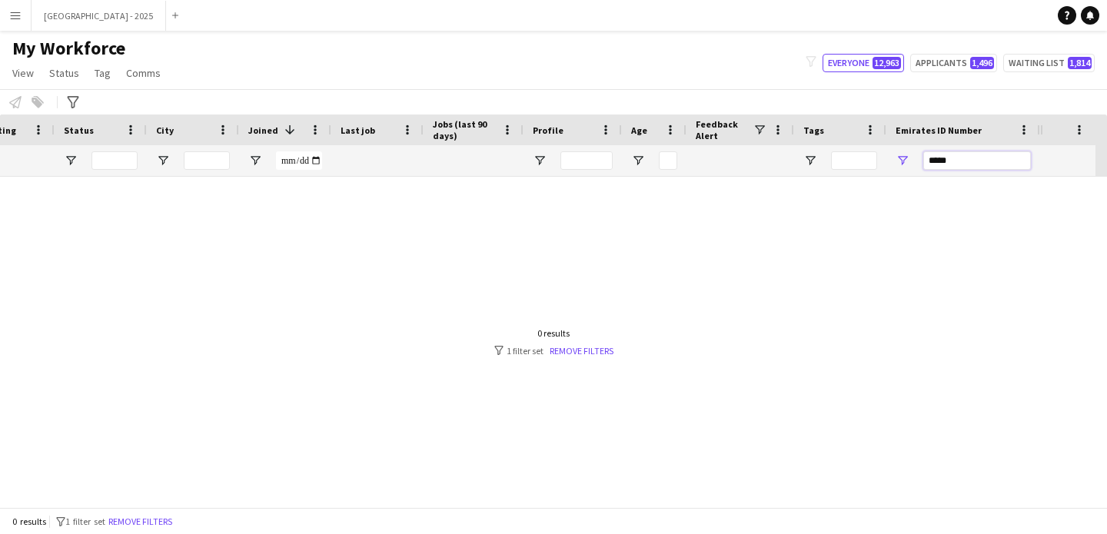
scroll to position [0, 518]
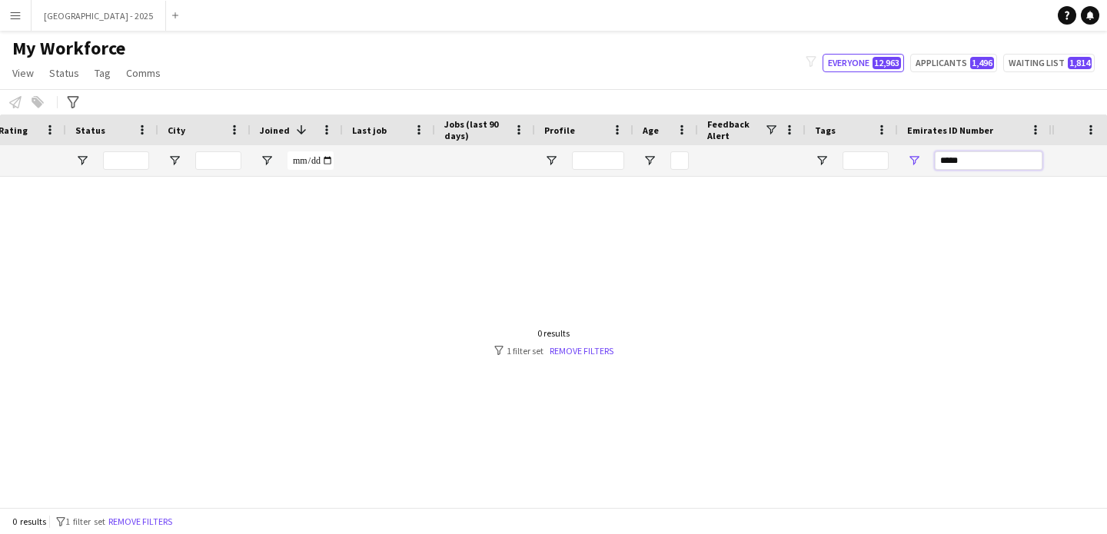
click at [955, 162] on input "*****" at bounding box center [989, 160] width 108 height 18
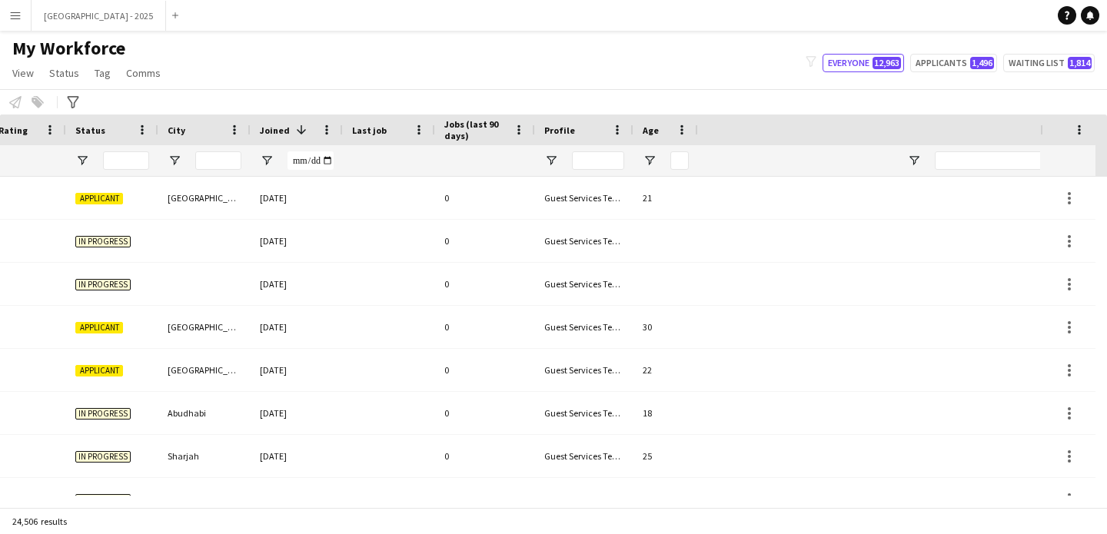
scroll to position [0, 0]
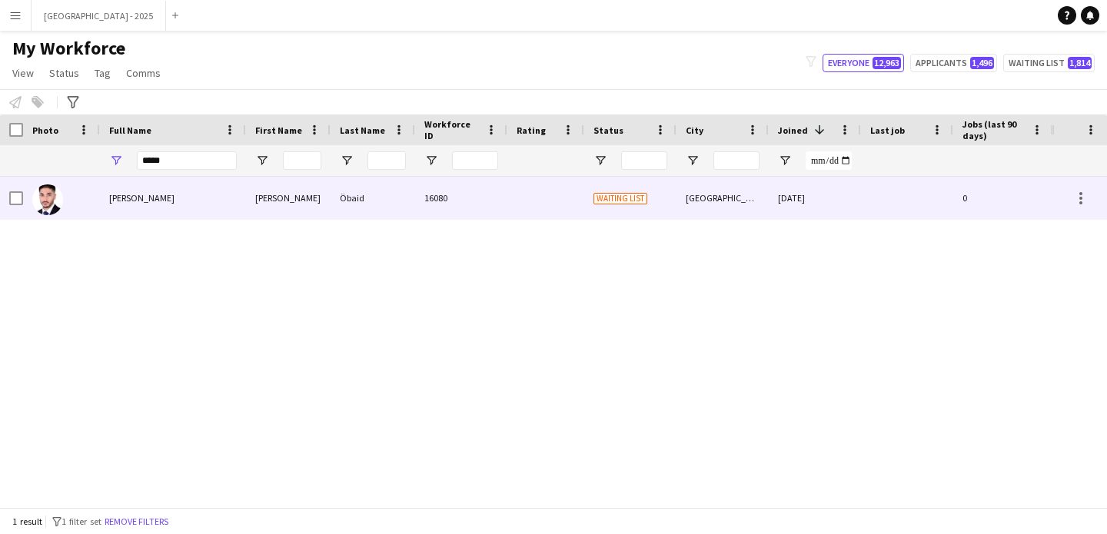
type input "*****"
click at [191, 187] on div "[PERSON_NAME]" at bounding box center [173, 198] width 146 height 42
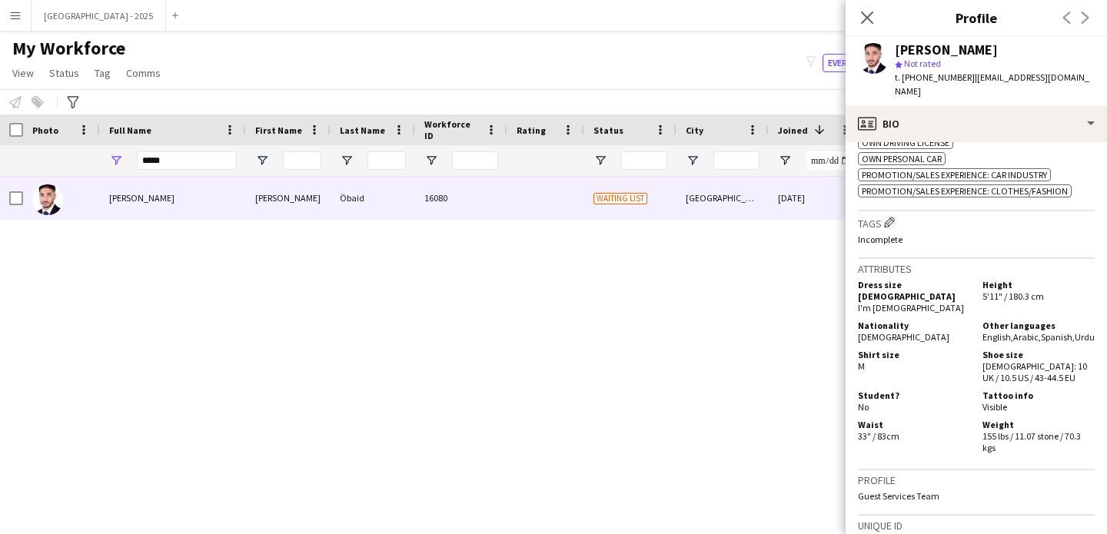
scroll to position [399, 0]
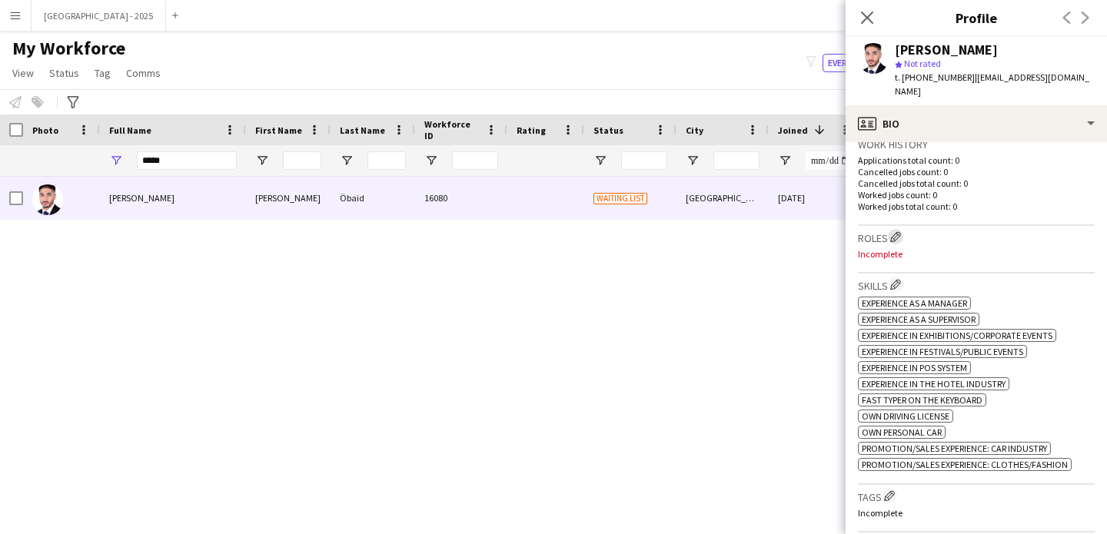
click at [898, 231] on app-icon "Edit crew company roles" at bounding box center [895, 236] width 11 height 11
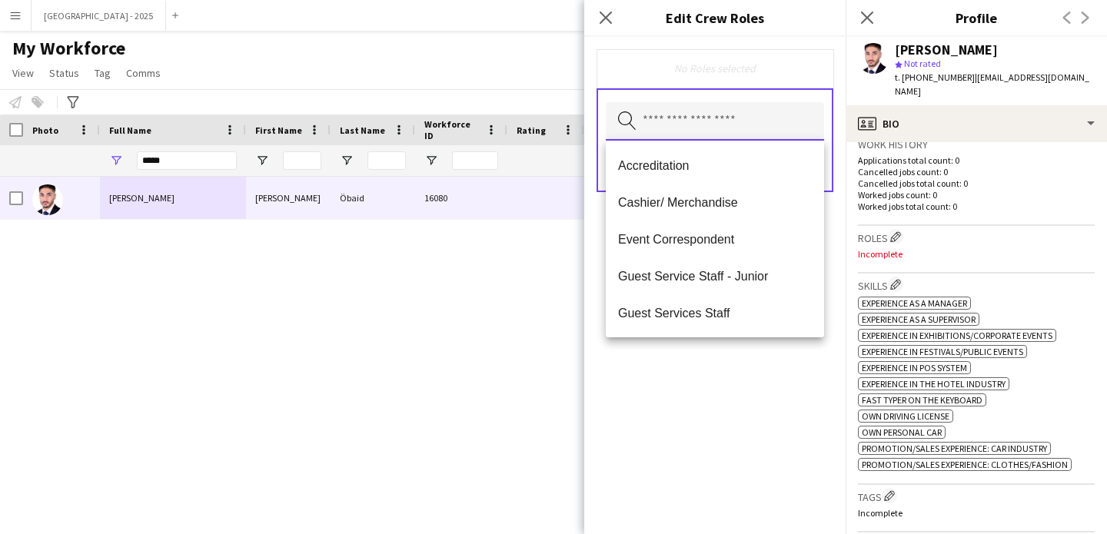
click at [707, 103] on input "text" at bounding box center [715, 121] width 218 height 38
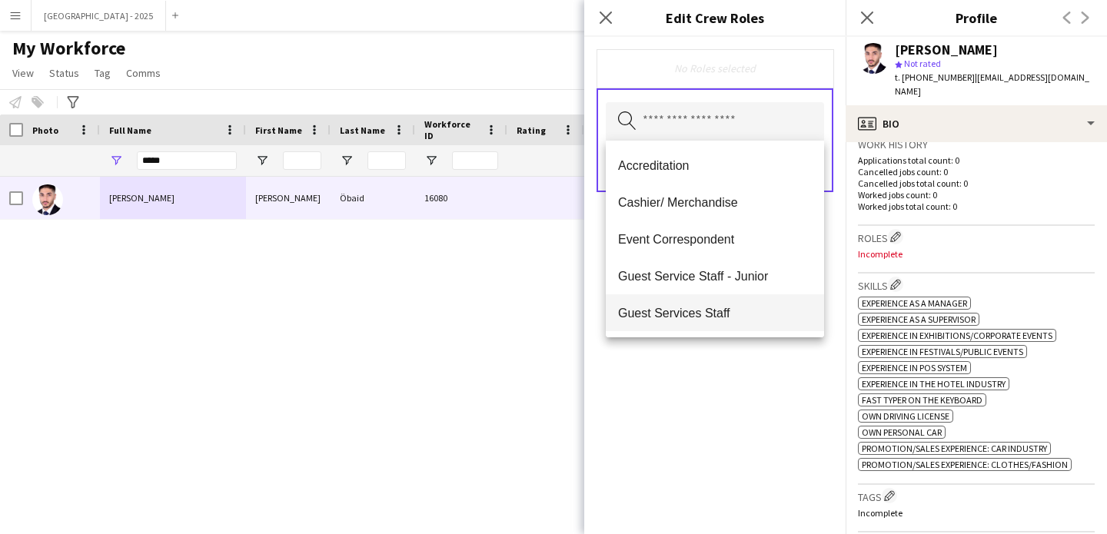
click at [729, 322] on mat-option "Guest Services Staff" at bounding box center [715, 312] width 218 height 37
click at [710, 67] on icon "Remove" at bounding box center [708, 69] width 10 height 10
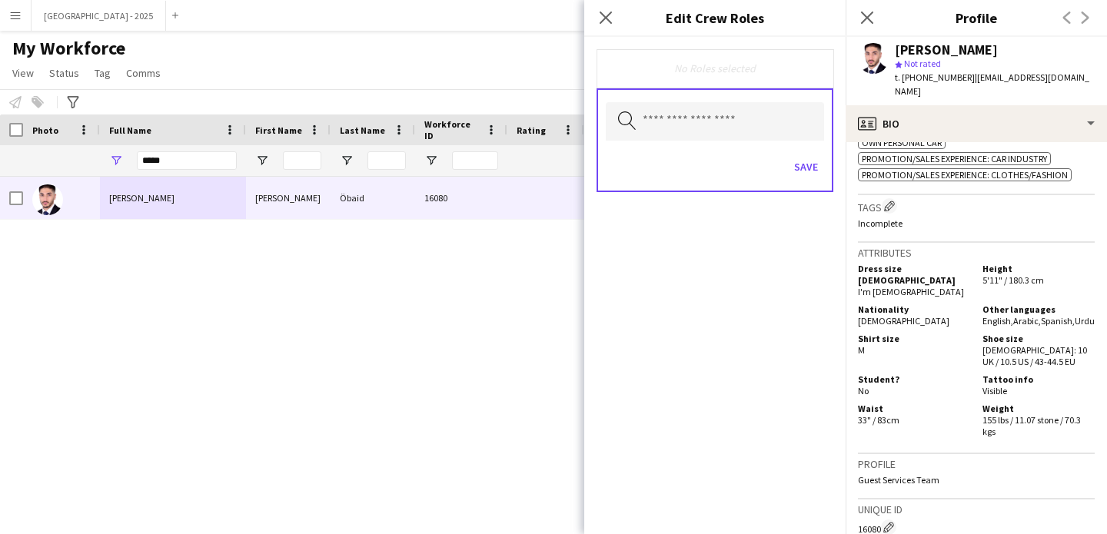
scroll to position [709, 0]
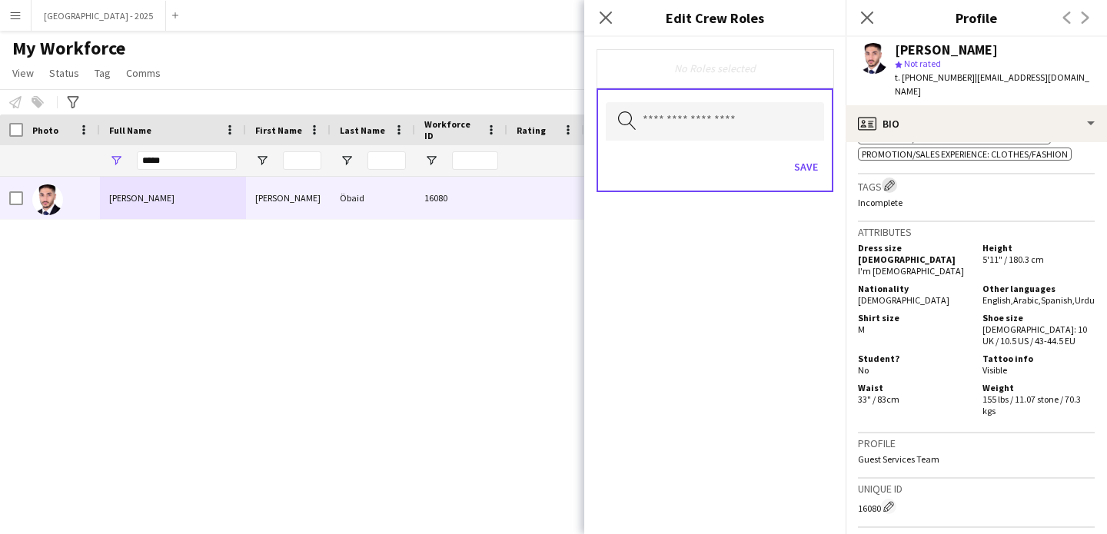
click at [896, 178] on h3 "Tags Edit crew company tags" at bounding box center [976, 186] width 237 height 16
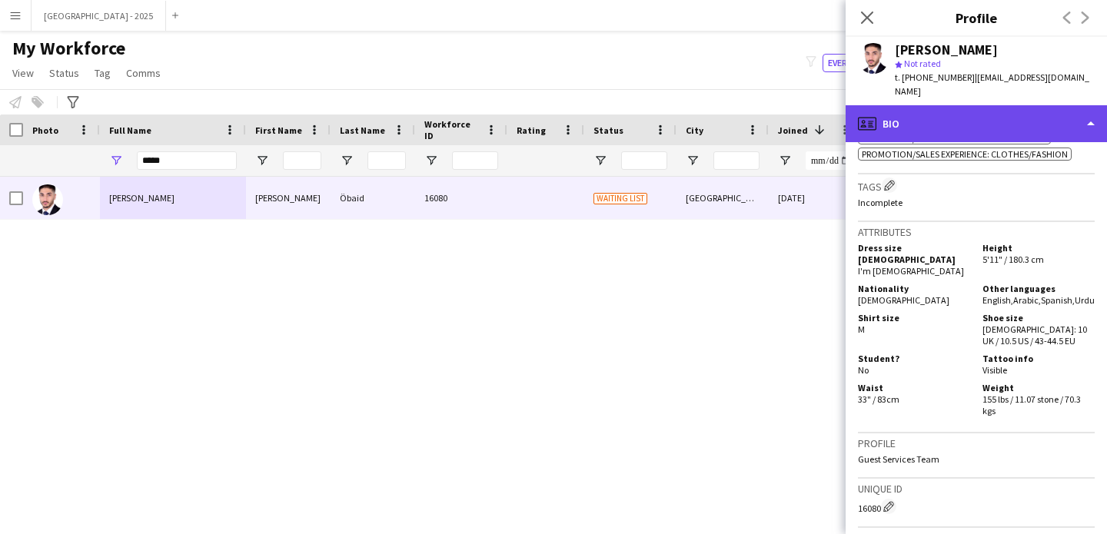
click at [912, 121] on div "profile Bio" at bounding box center [975, 123] width 261 height 37
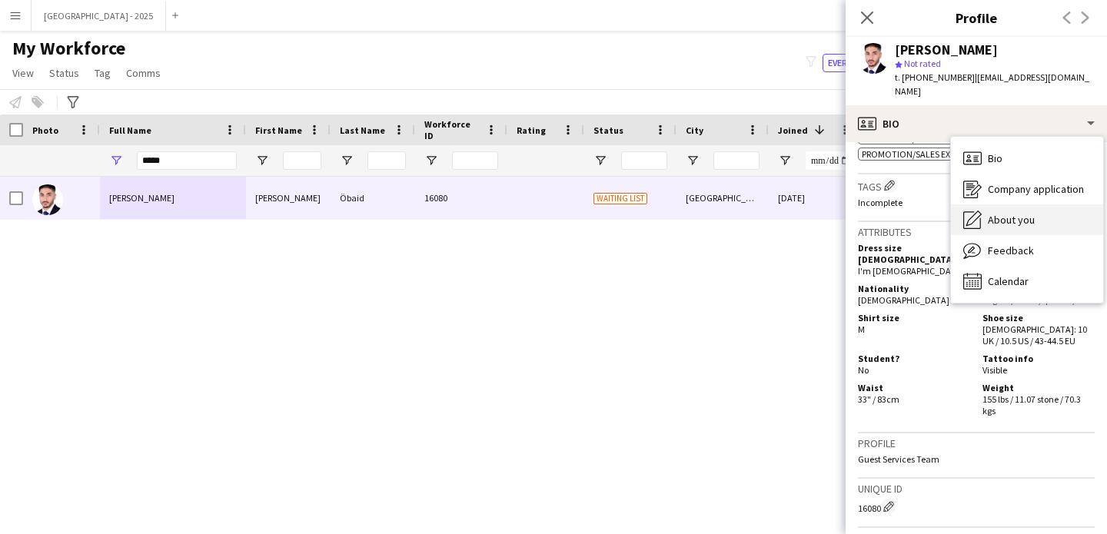
click at [1018, 204] on div "About you About you" at bounding box center [1027, 219] width 152 height 31
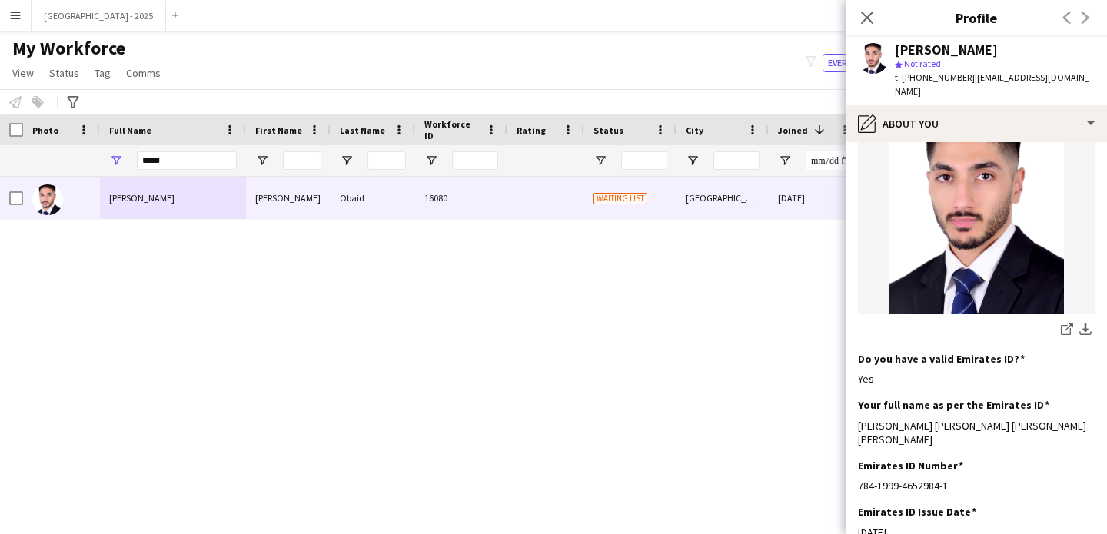
scroll to position [415, 0]
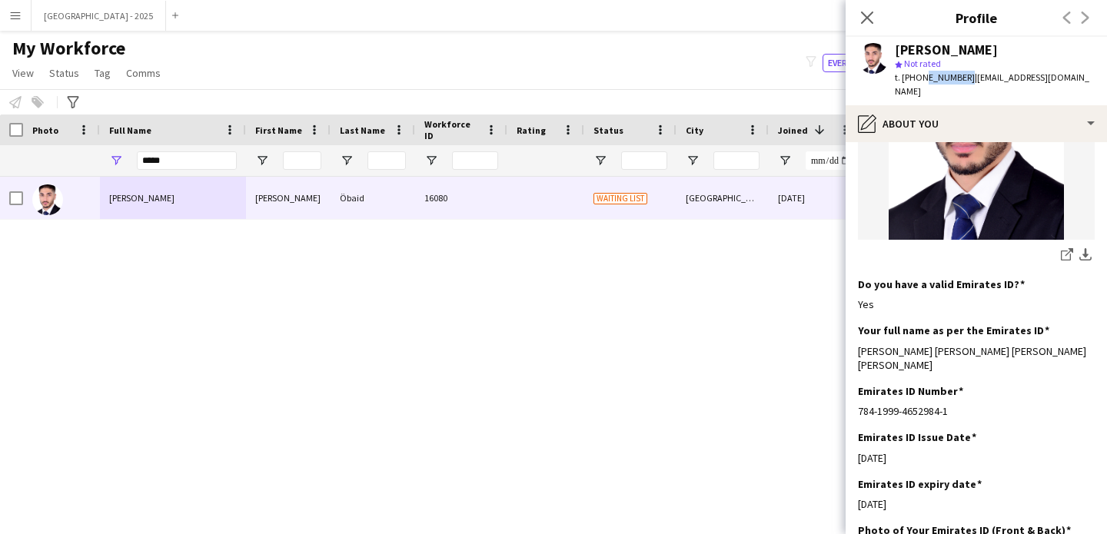
drag, startPoint x: 920, startPoint y: 80, endPoint x: 962, endPoint y: 84, distance: 42.4
click at [962, 84] on div "t. [PHONE_NUMBER] | [EMAIL_ADDRESS][DOMAIN_NAME]" at bounding box center [995, 85] width 200 height 28
copy span "505379417"
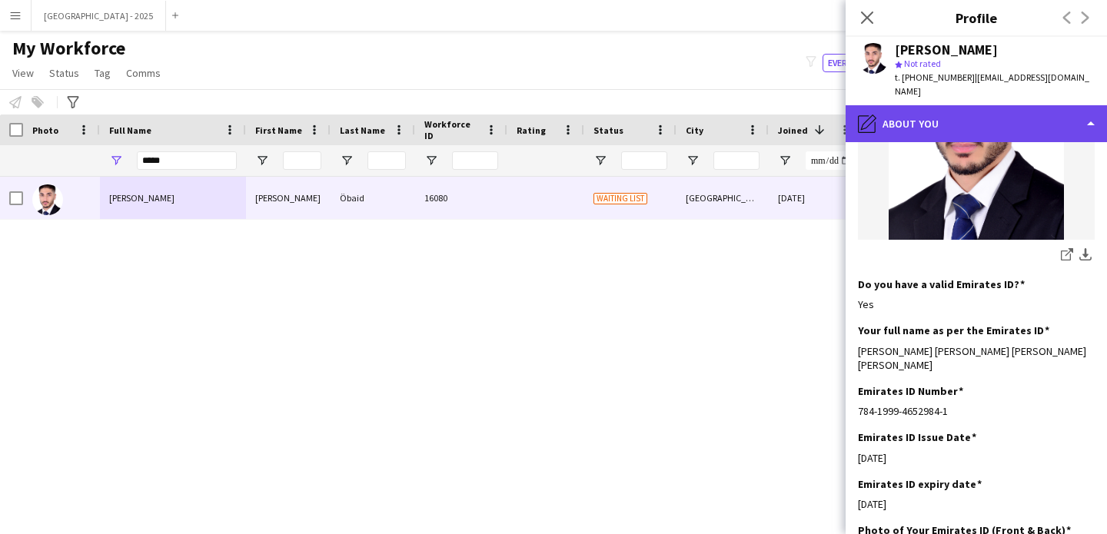
click at [958, 105] on div "pencil4 About you" at bounding box center [975, 123] width 261 height 37
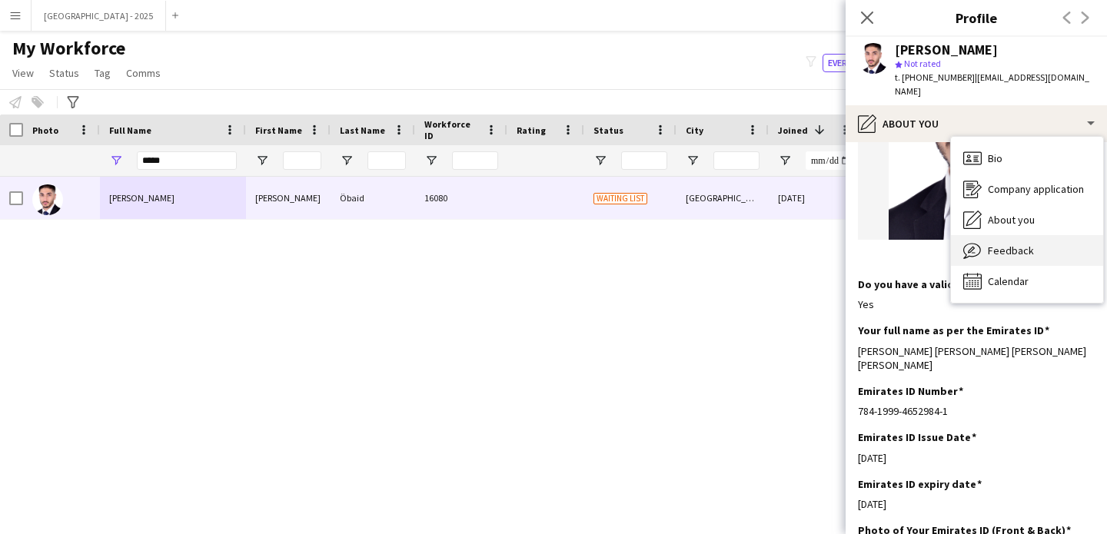
click at [1016, 244] on span "Feedback" at bounding box center [1011, 251] width 46 height 14
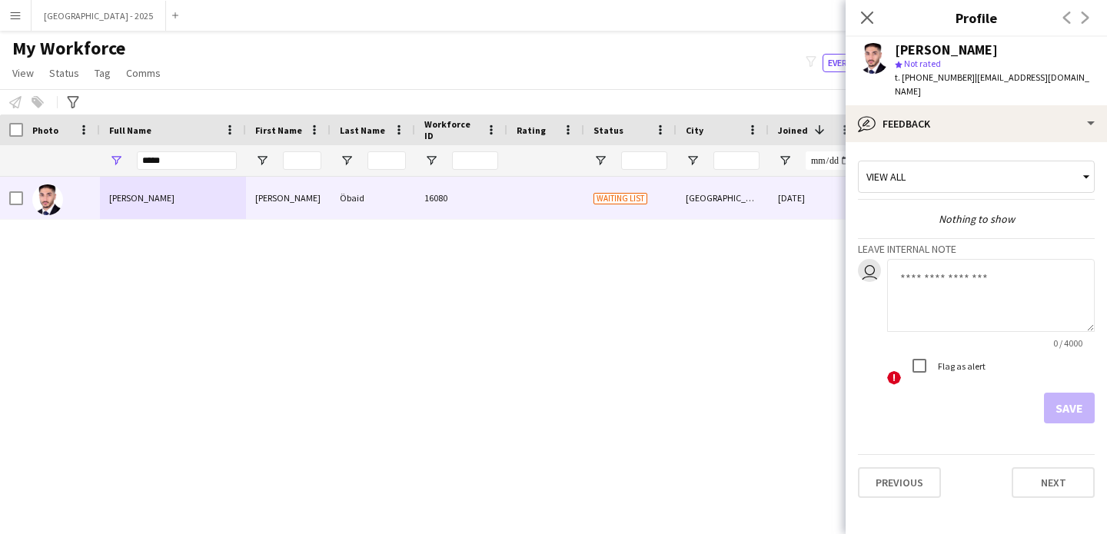
click at [955, 350] on div "Flag as alert" at bounding box center [944, 365] width 81 height 31
click at [964, 297] on textarea at bounding box center [991, 295] width 208 height 73
type textarea "**********"
click at [1048, 393] on button "Save" at bounding box center [1069, 408] width 51 height 31
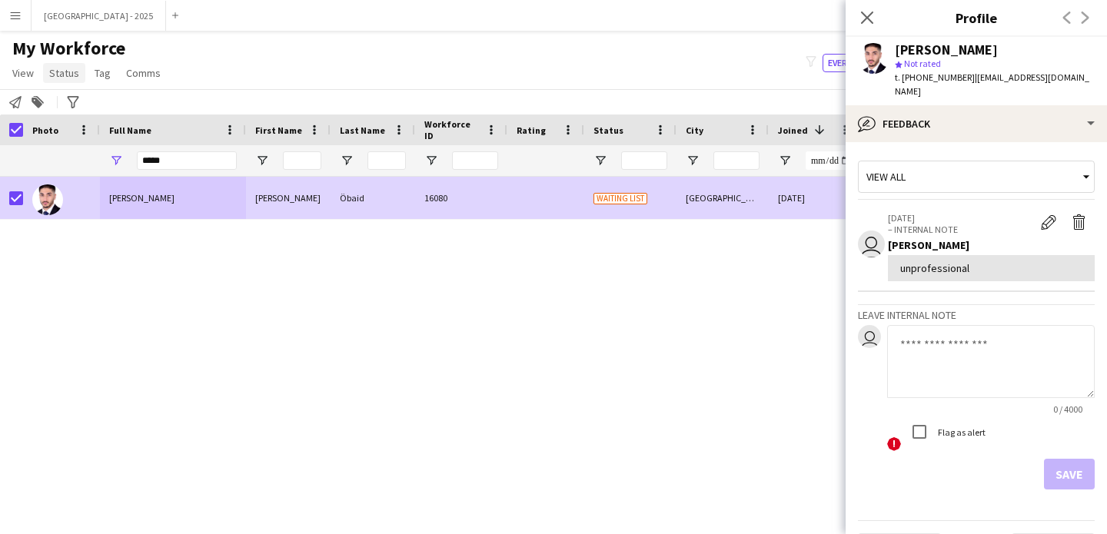
click at [52, 81] on link "Status" at bounding box center [64, 73] width 42 height 20
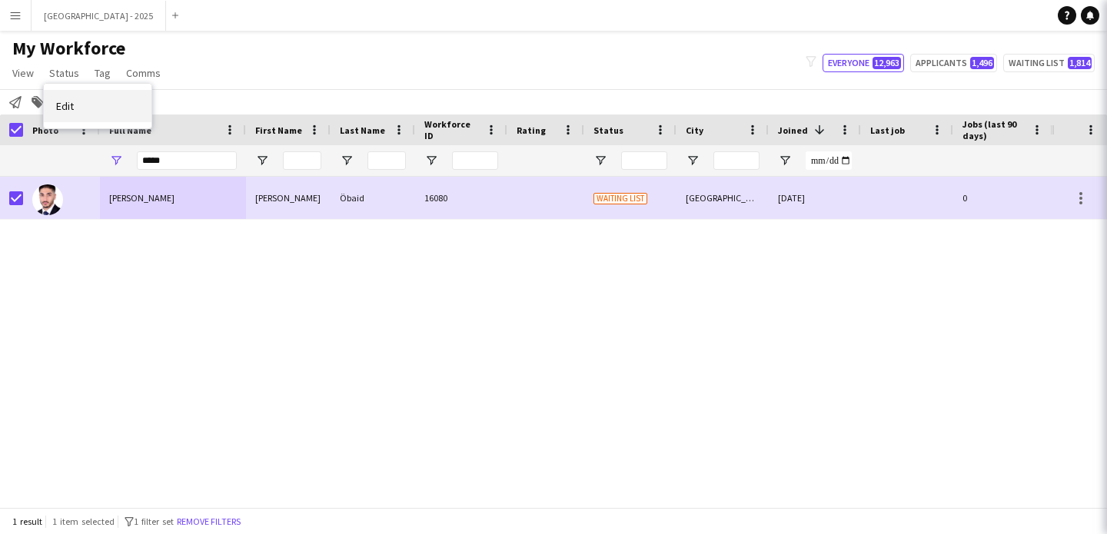
click at [81, 108] on link "Edit" at bounding box center [98, 106] width 108 height 32
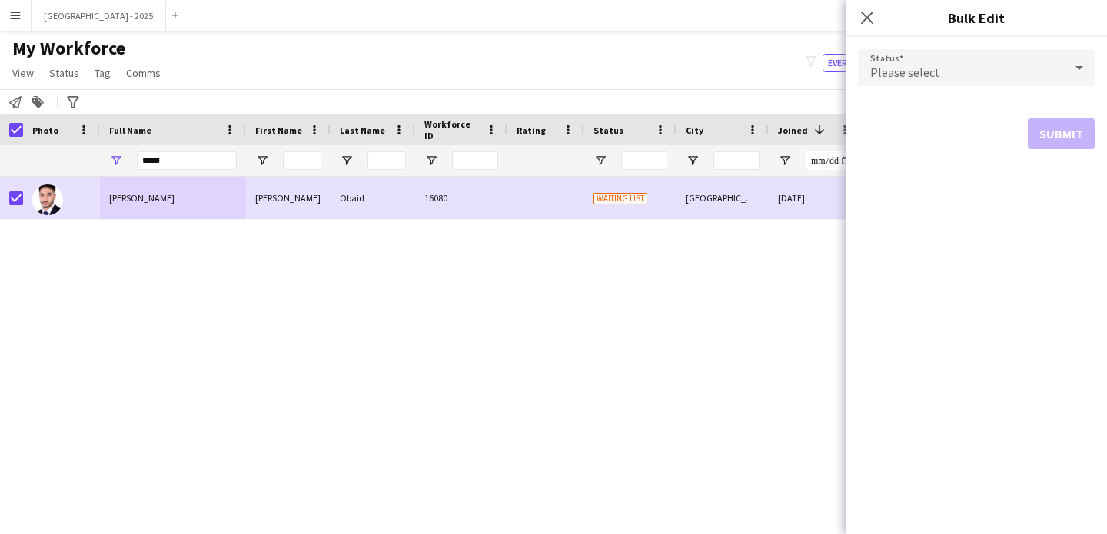
click at [925, 82] on div "Please select" at bounding box center [961, 67] width 206 height 37
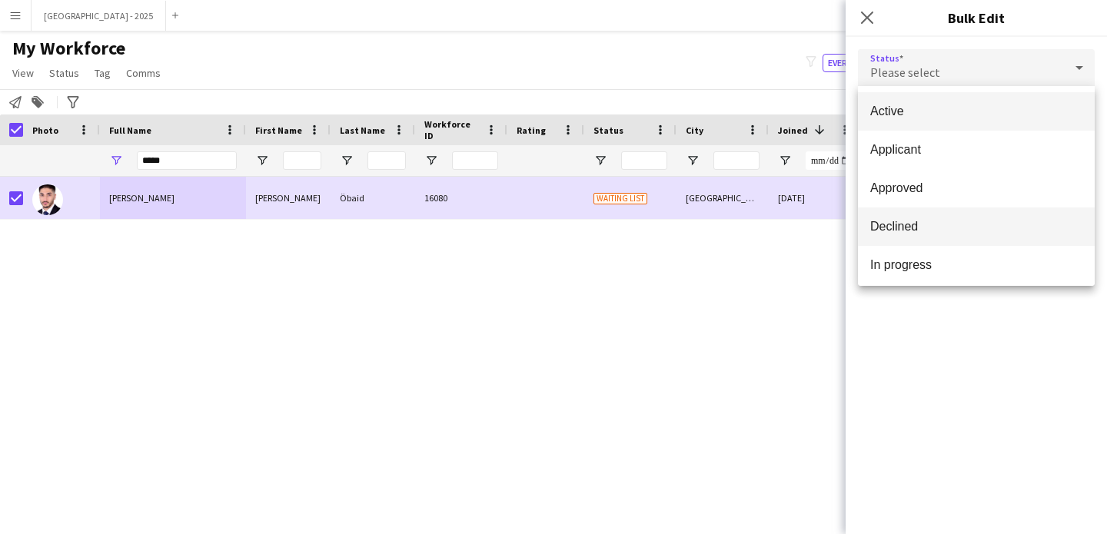
click at [922, 223] on span "Declined" at bounding box center [976, 226] width 212 height 15
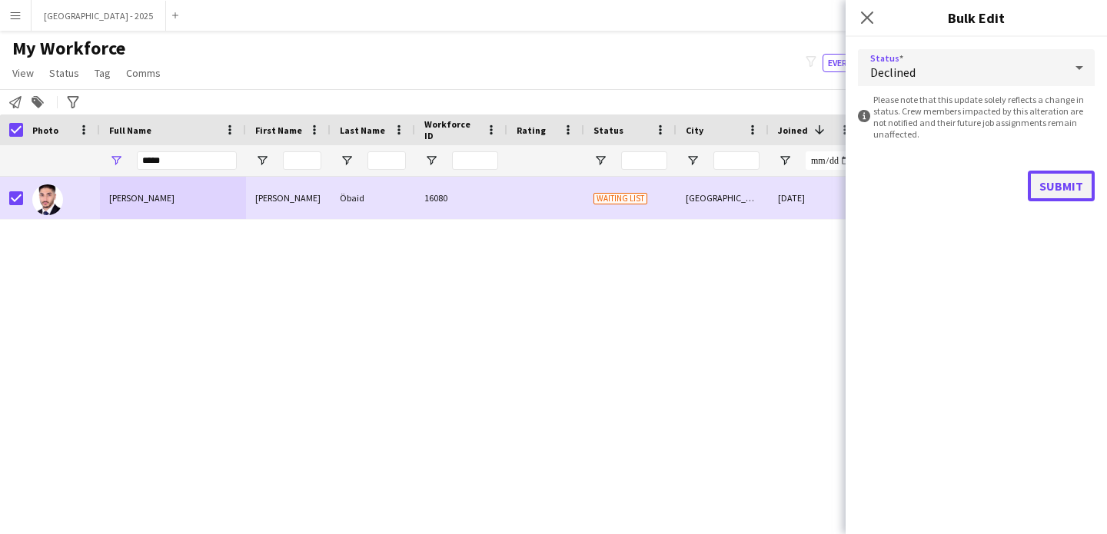
click at [1044, 183] on button "Submit" at bounding box center [1061, 186] width 67 height 31
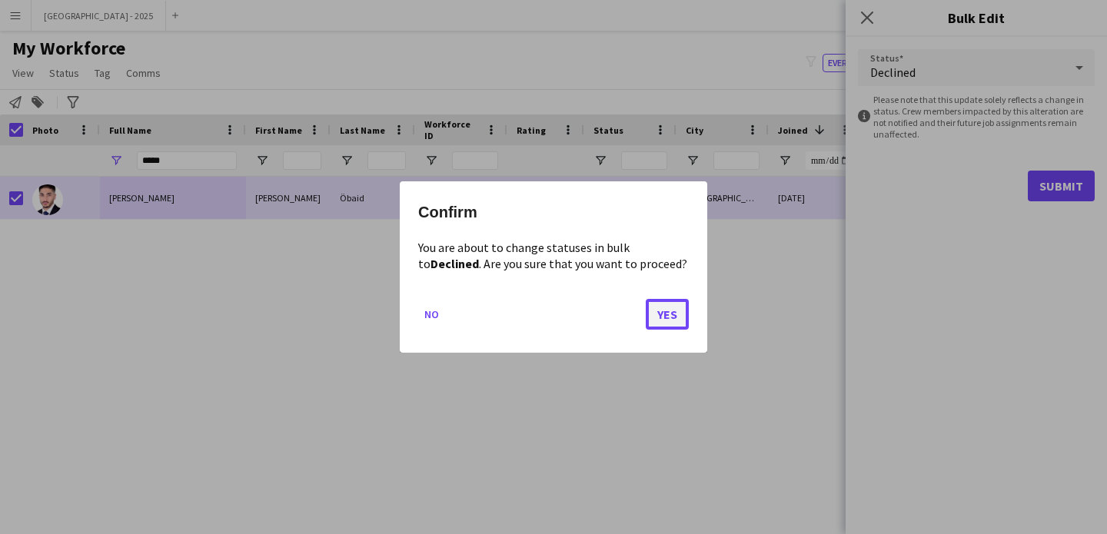
click at [659, 320] on button "Yes" at bounding box center [667, 314] width 43 height 31
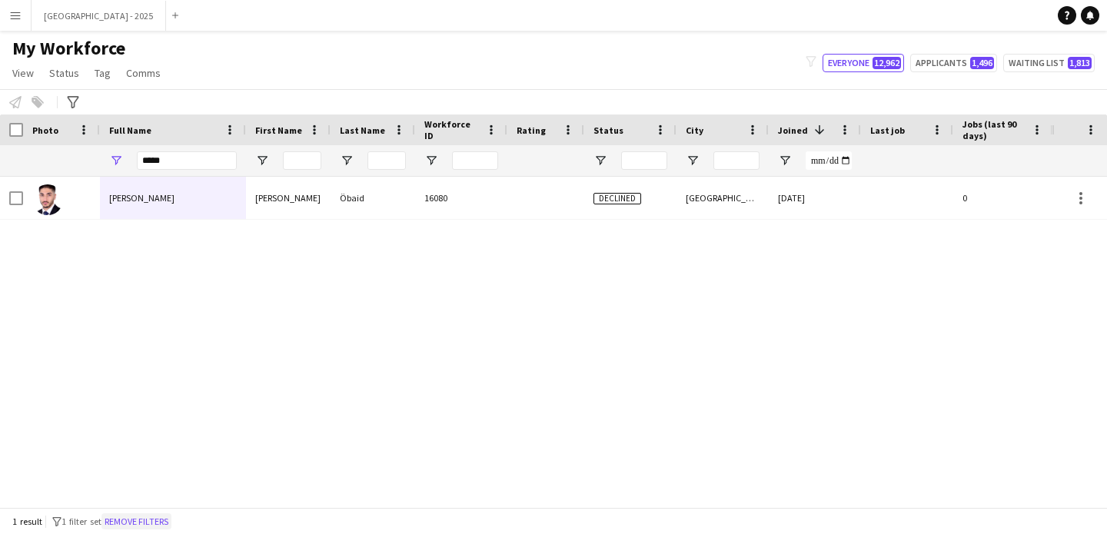
click at [158, 523] on button "Remove filters" at bounding box center [136, 521] width 70 height 17
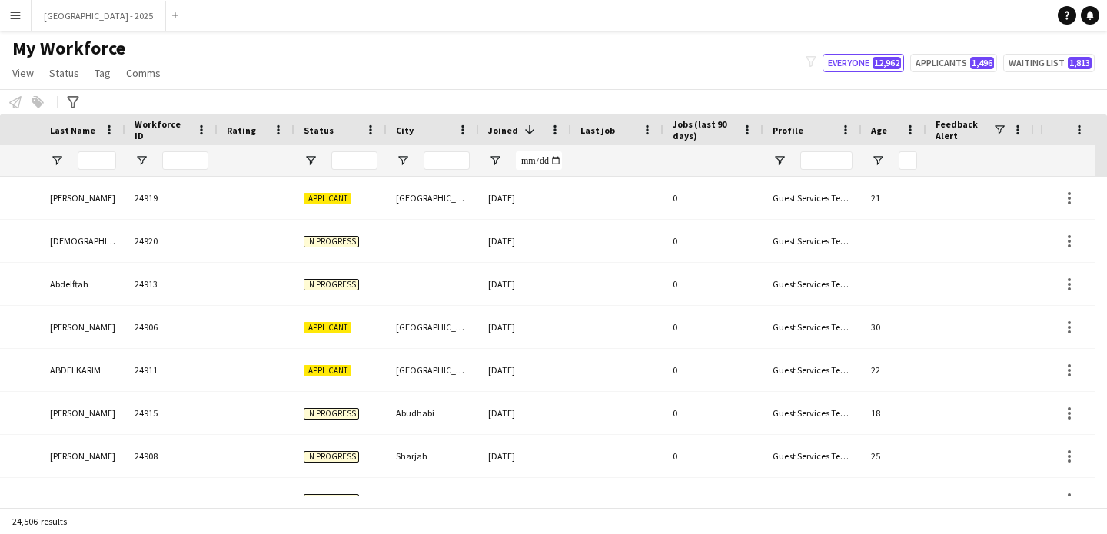
scroll to position [0, 530]
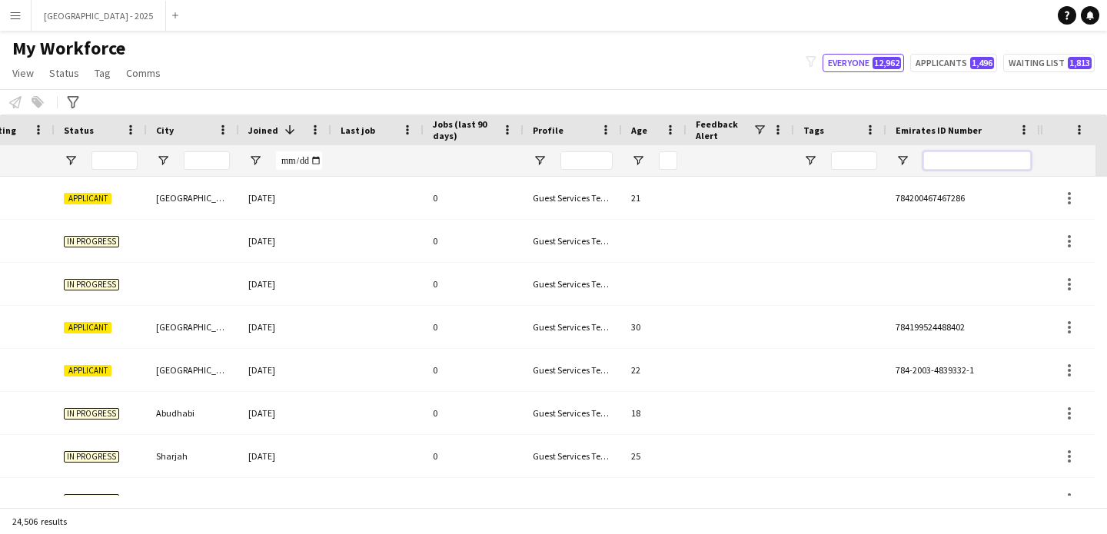
click at [974, 160] on input "Emirates ID Number Filter Input" at bounding box center [977, 160] width 108 height 18
paste input "******"
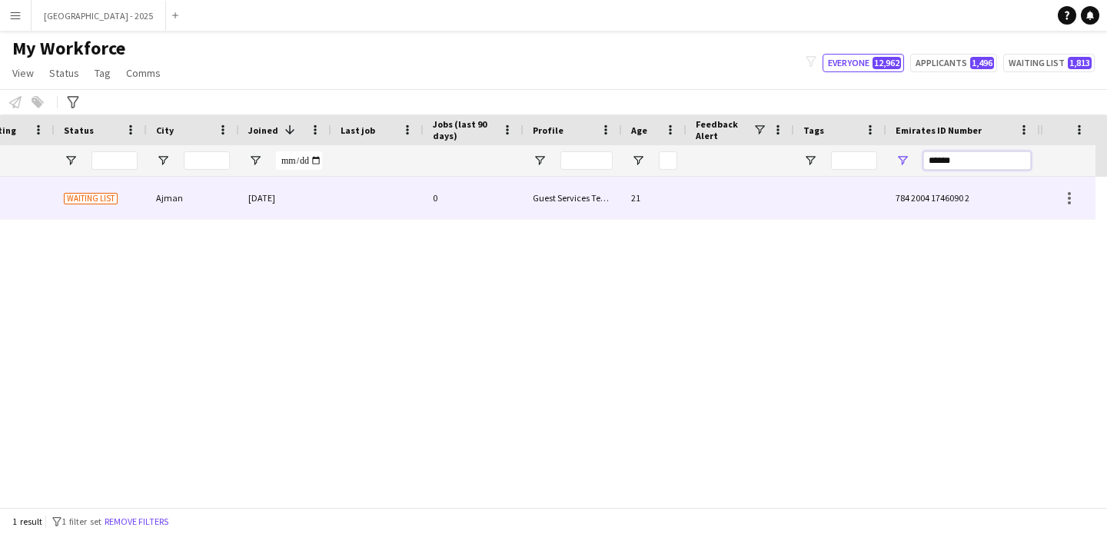
type input "******"
click at [518, 205] on div "0" at bounding box center [473, 198] width 100 height 42
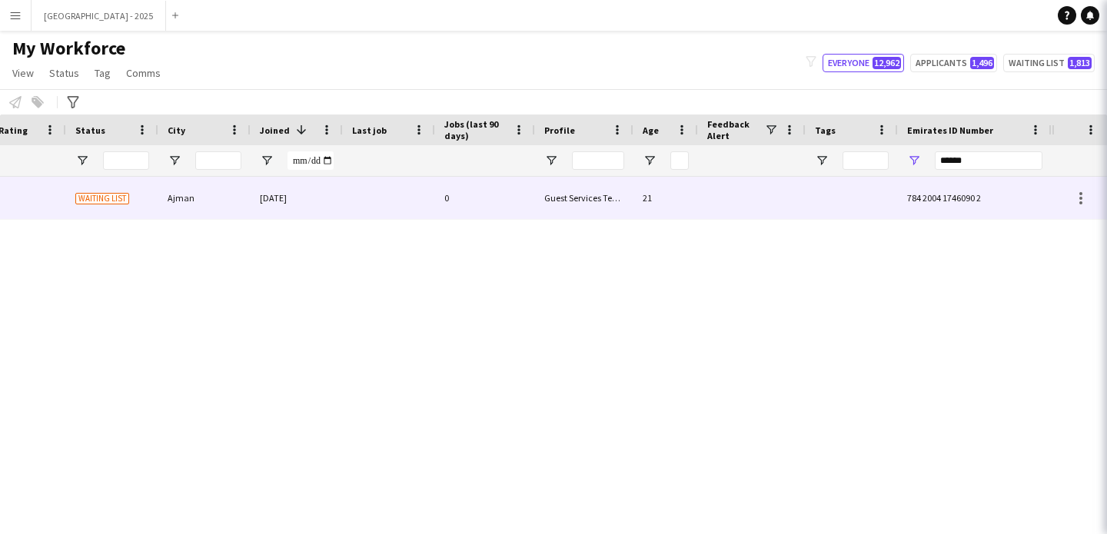
scroll to position [0, 518]
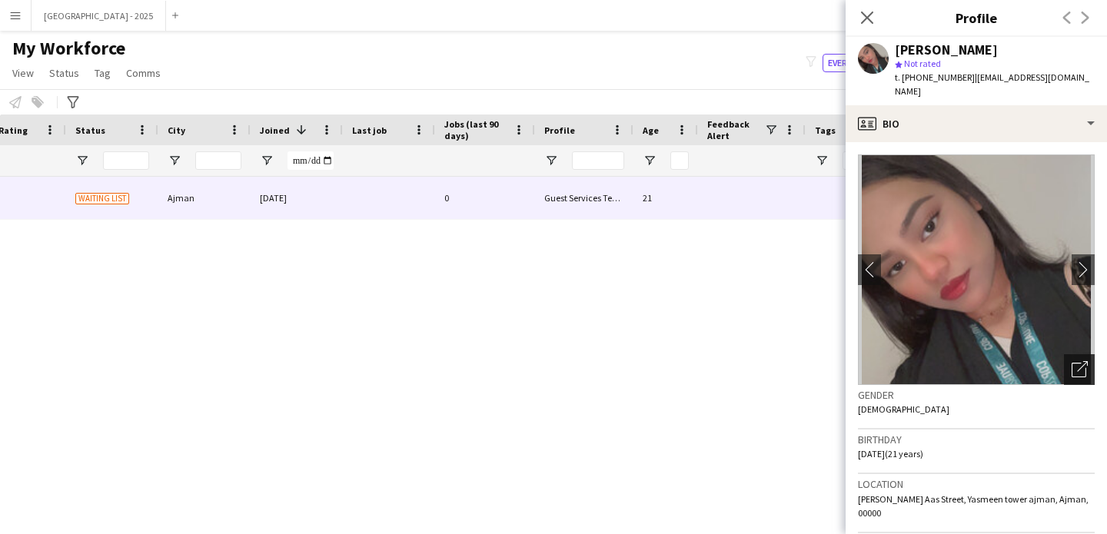
click at [1071, 361] on icon "Open photos pop-in" at bounding box center [1079, 369] width 16 height 16
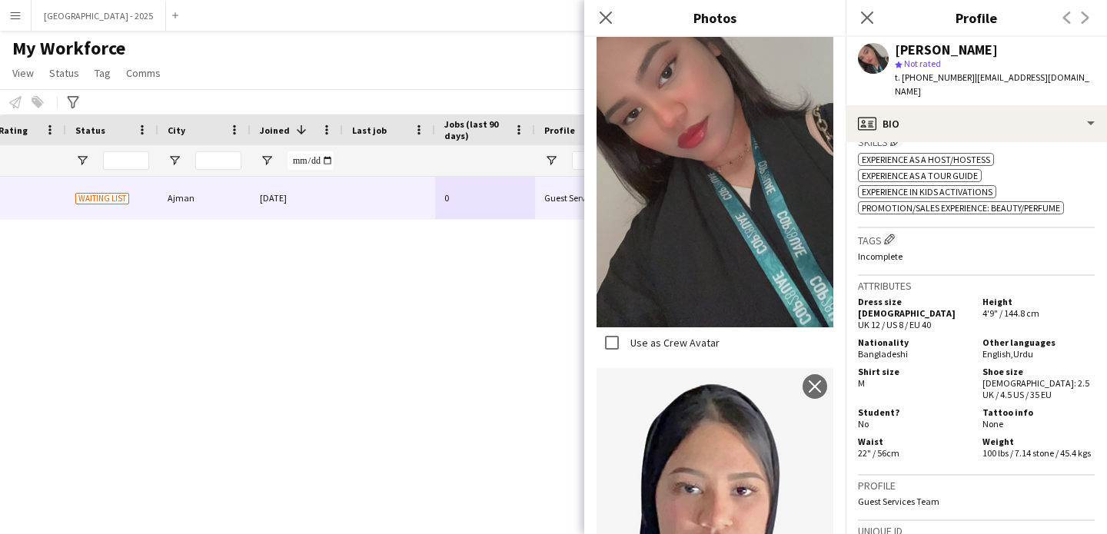
scroll to position [217, 0]
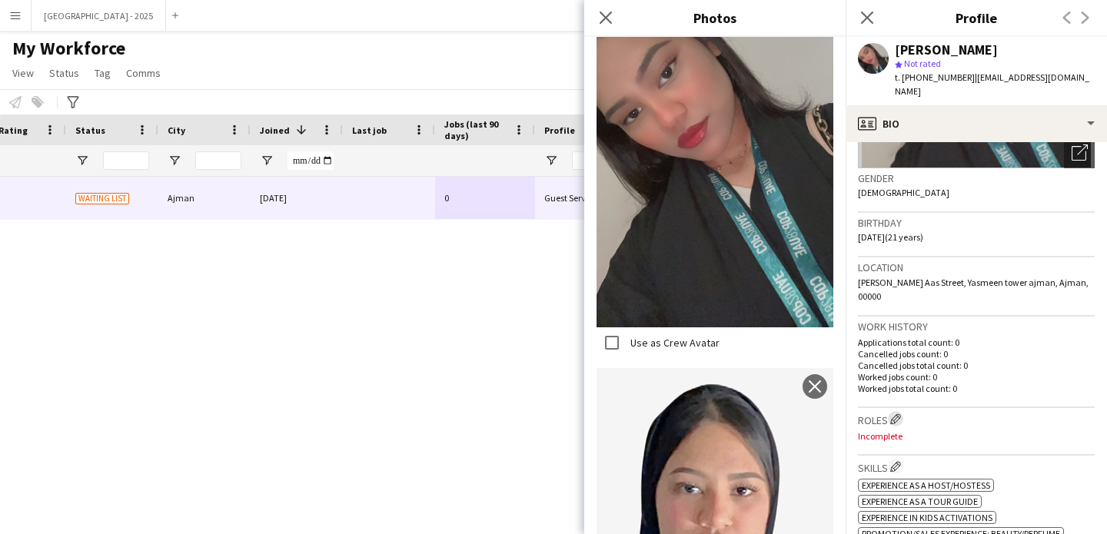
click at [898, 413] on app-icon "Edit crew company roles" at bounding box center [895, 418] width 11 height 11
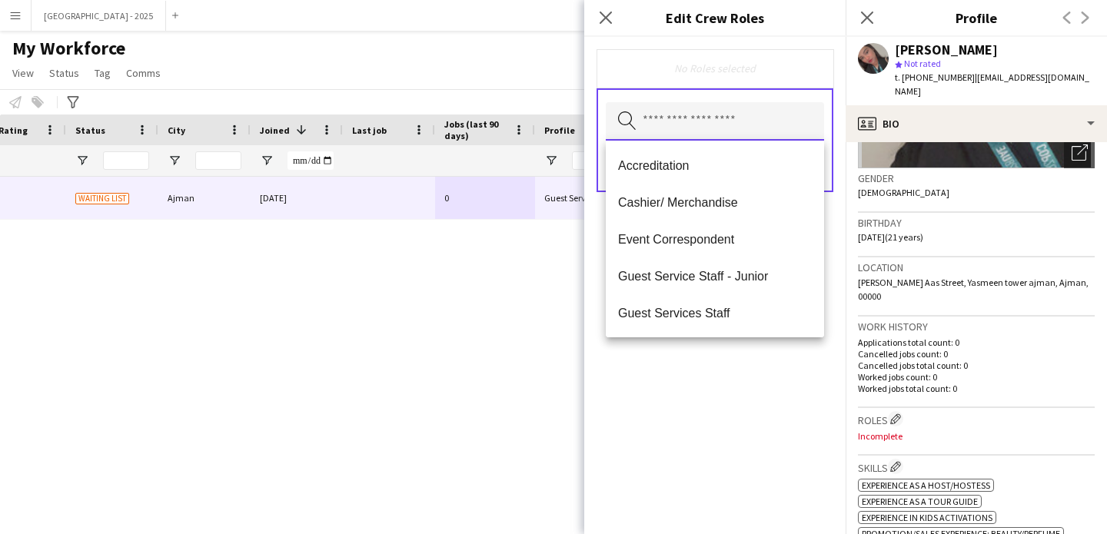
click at [698, 134] on input "text" at bounding box center [715, 121] width 218 height 38
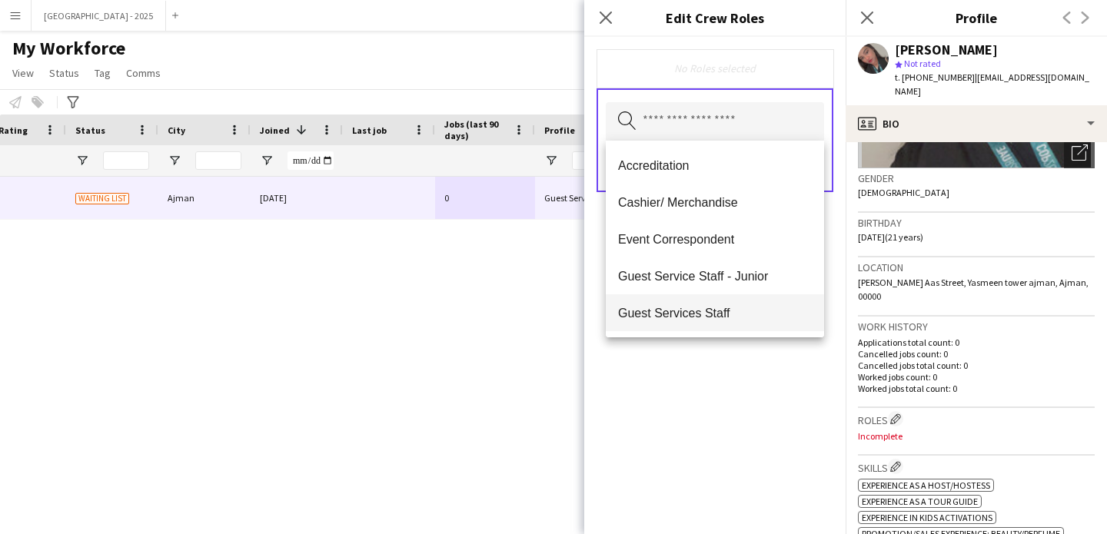
click at [736, 308] on span "Guest Services Staff" at bounding box center [715, 313] width 194 height 15
click at [766, 310] on span "Guest Services Staff - Senior" at bounding box center [715, 314] width 194 height 15
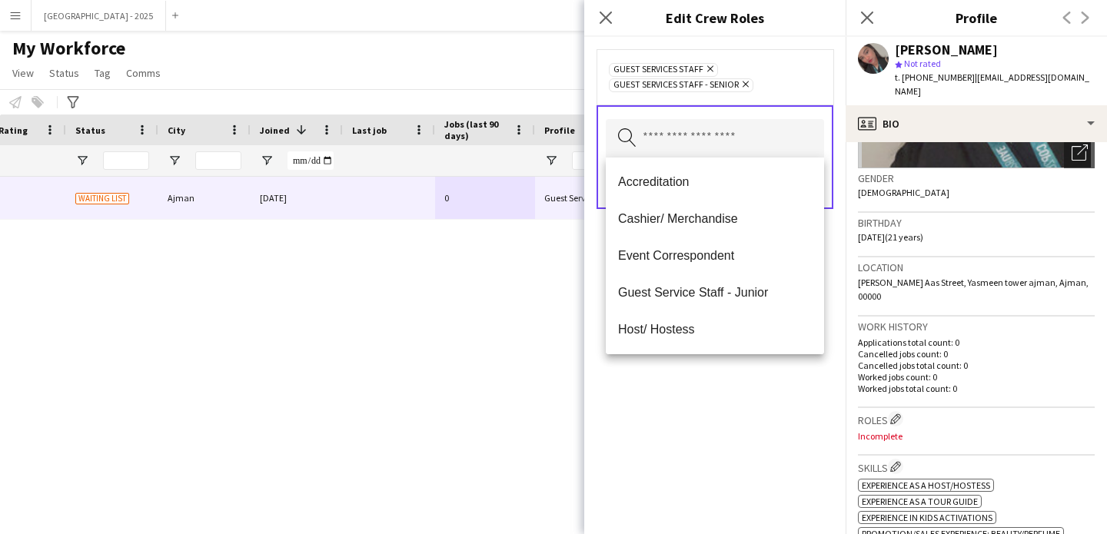
click at [765, 413] on div "Guest Services Staff Remove Guest Services Staff - Senior Remove Search by role…" at bounding box center [714, 285] width 261 height 497
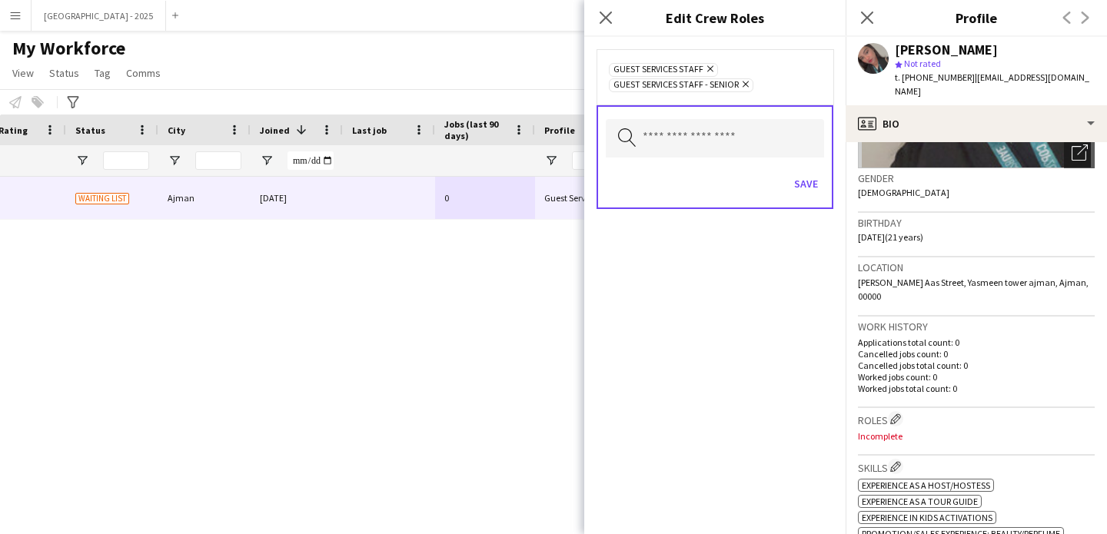
click at [824, 185] on div "Search by role type Save" at bounding box center [714, 157] width 237 height 104
click at [802, 193] on button "Save" at bounding box center [806, 183] width 36 height 25
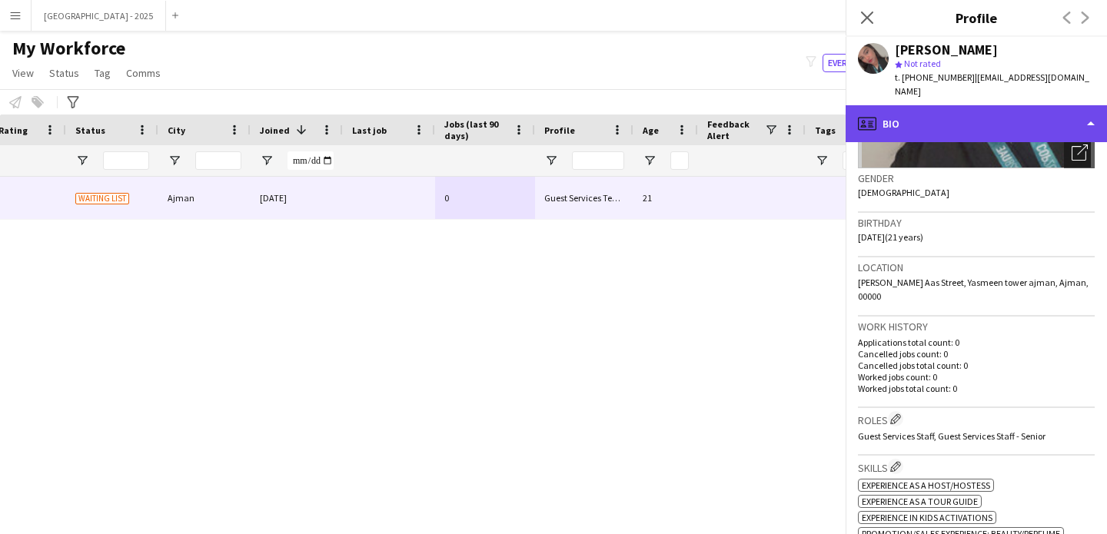
click at [923, 105] on div "profile Bio" at bounding box center [975, 123] width 261 height 37
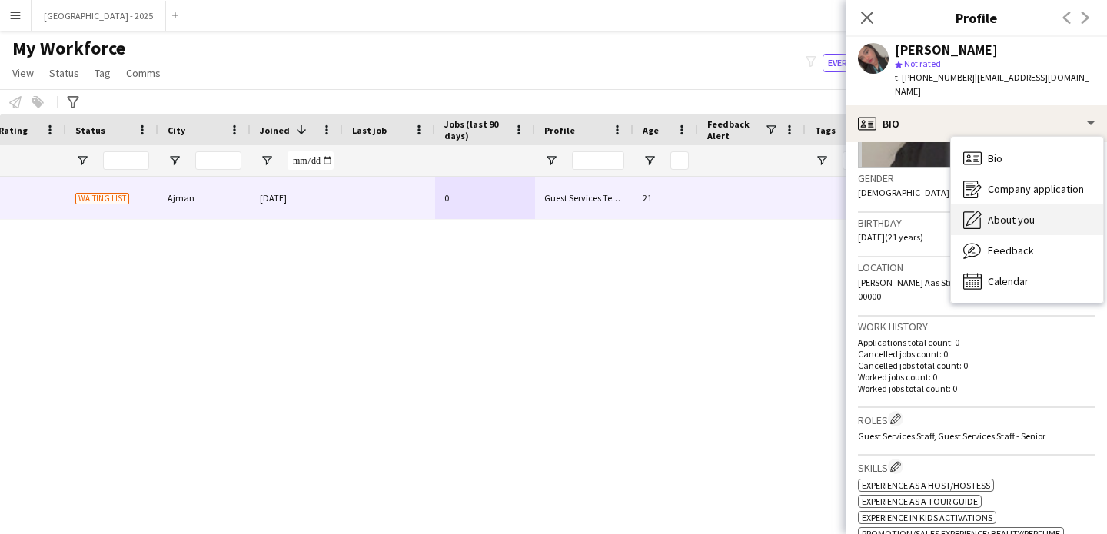
click at [995, 213] on span "About you" at bounding box center [1011, 220] width 47 height 14
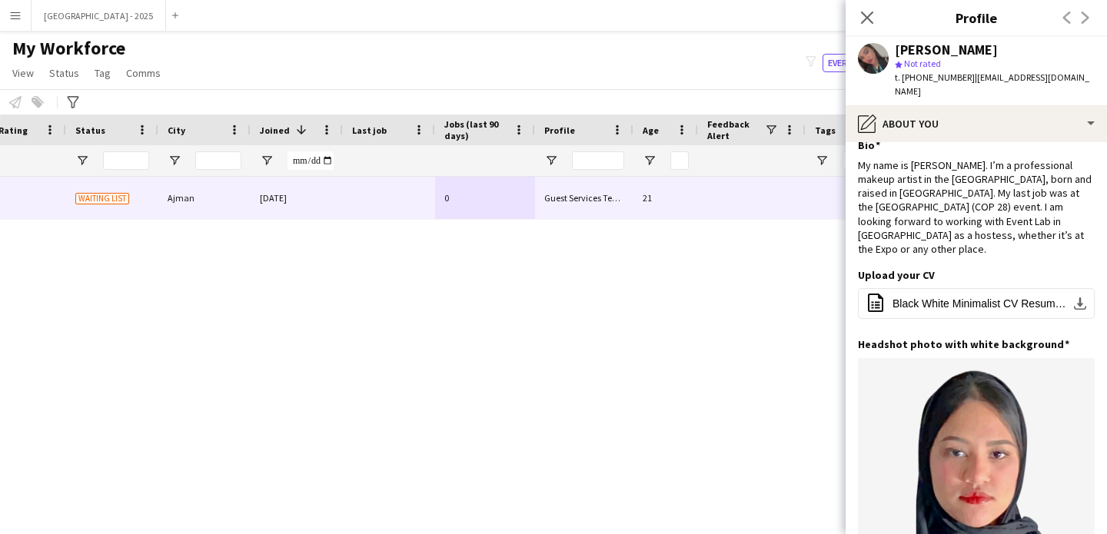
scroll to position [0, 0]
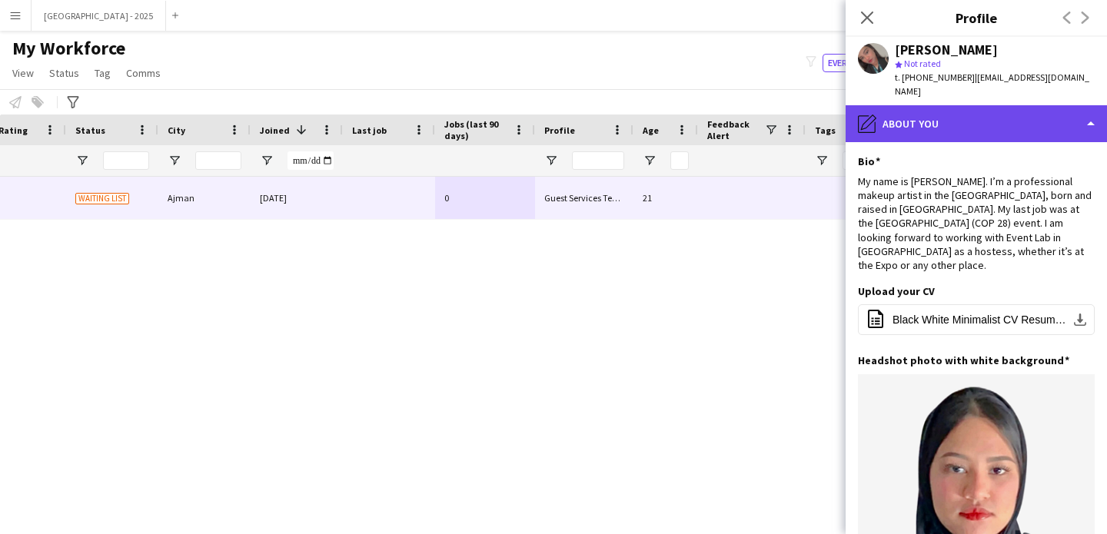
click at [892, 105] on div "pencil4 About you" at bounding box center [975, 123] width 261 height 37
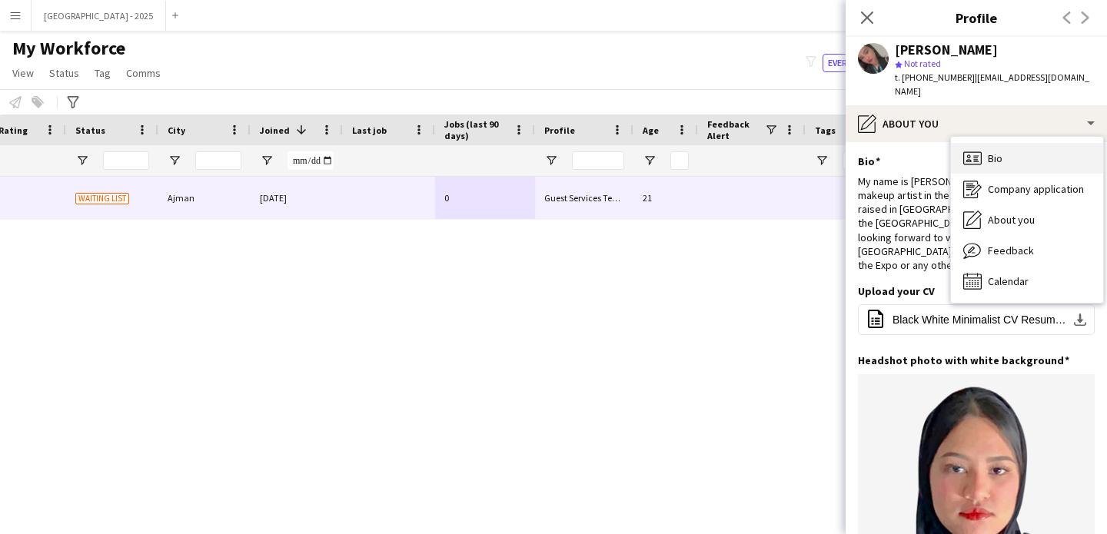
click at [983, 145] on div "Bio Bio" at bounding box center [1027, 158] width 152 height 31
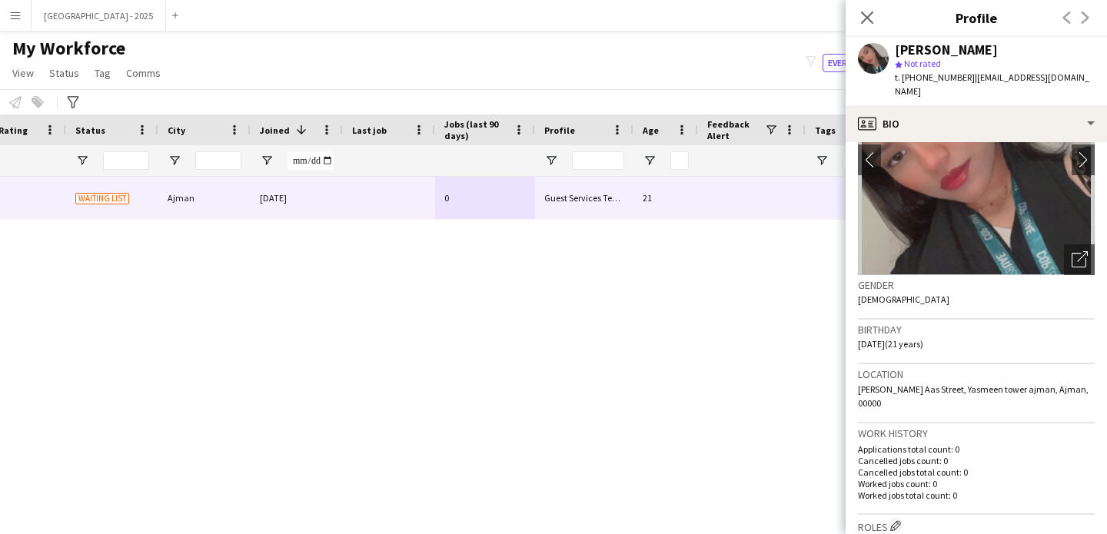
scroll to position [229, 0]
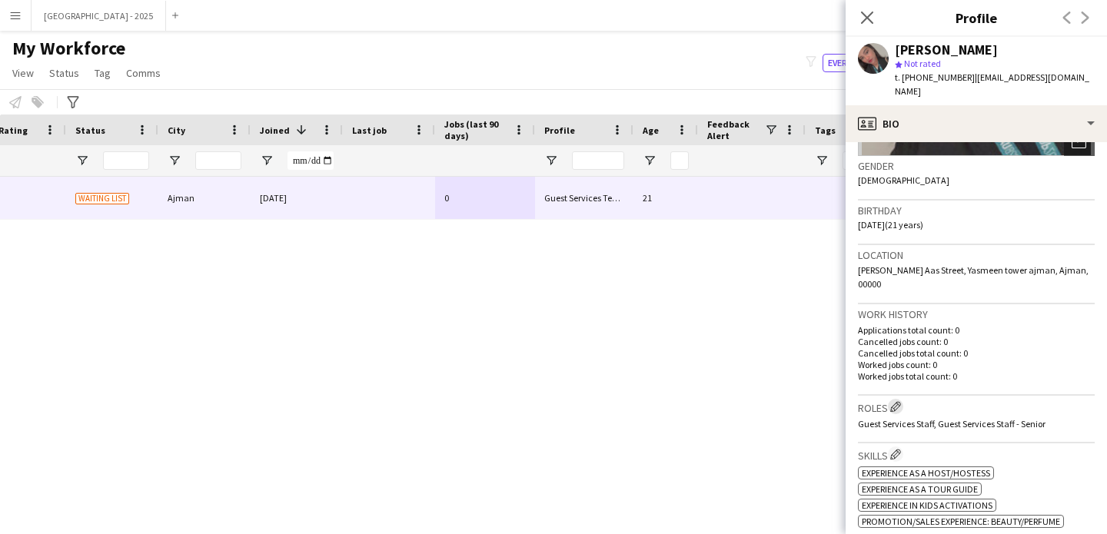
click at [895, 401] on app-icon "Edit crew company roles" at bounding box center [895, 406] width 11 height 11
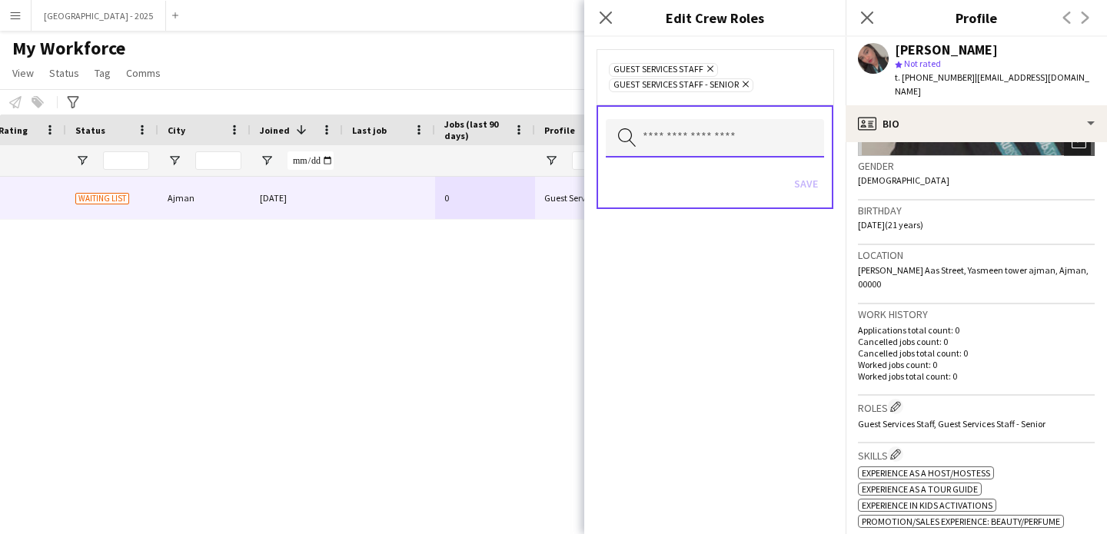
click at [729, 138] on input "text" at bounding box center [715, 138] width 218 height 38
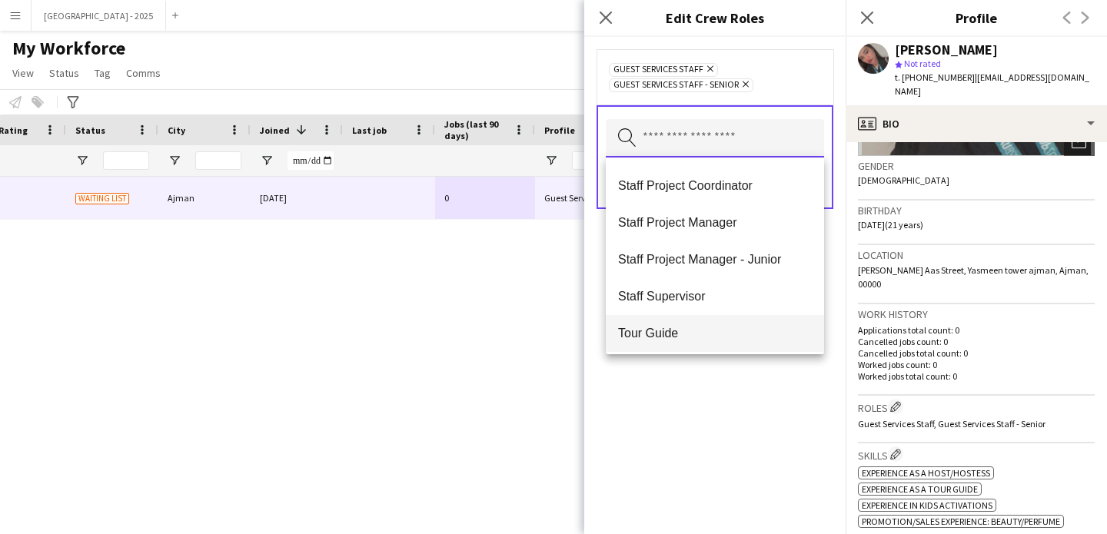
scroll to position [553, 0]
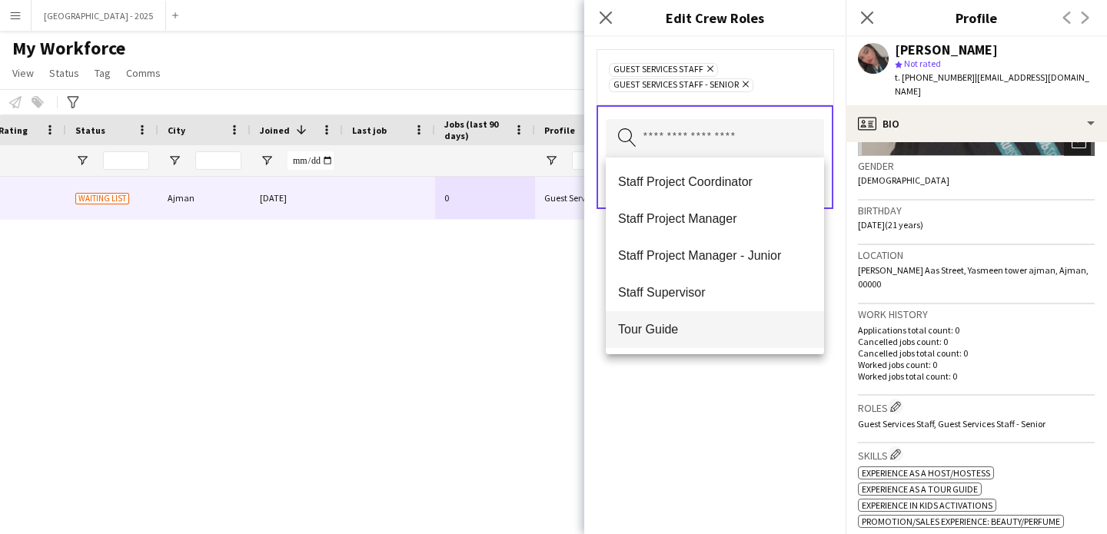
click at [709, 320] on mat-option "Tour Guide" at bounding box center [715, 329] width 218 height 37
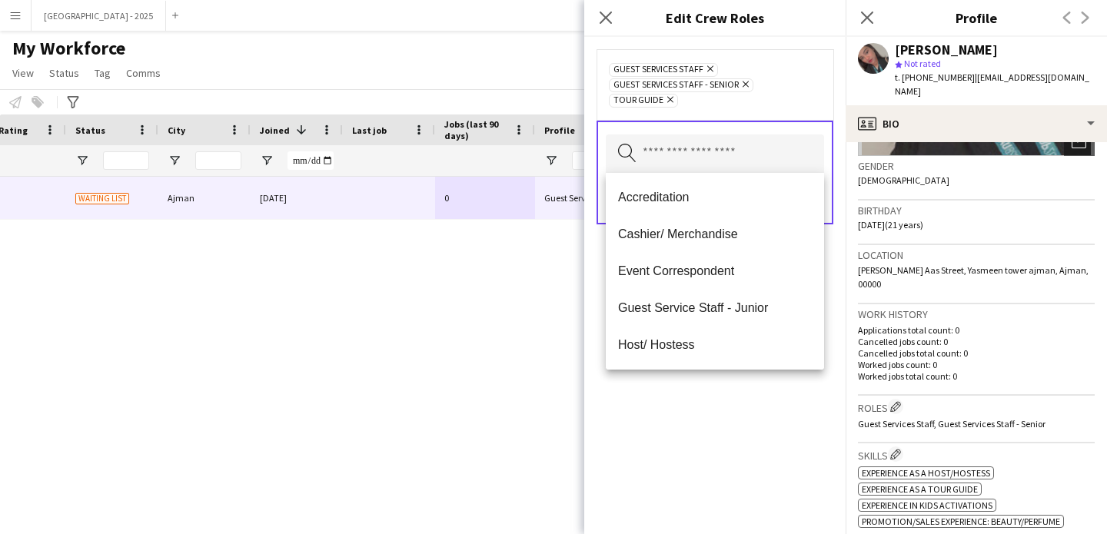
click at [763, 413] on div "Guest Services Staff Remove Guest Services Staff - Senior Remove Tour Guide Rem…" at bounding box center [714, 285] width 261 height 497
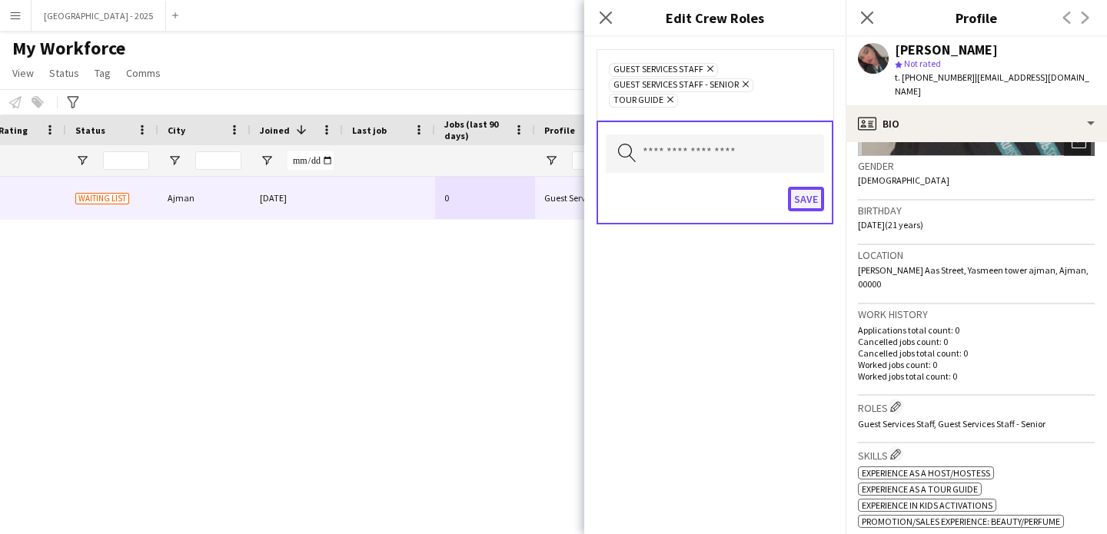
click at [809, 195] on button "Save" at bounding box center [806, 199] width 36 height 25
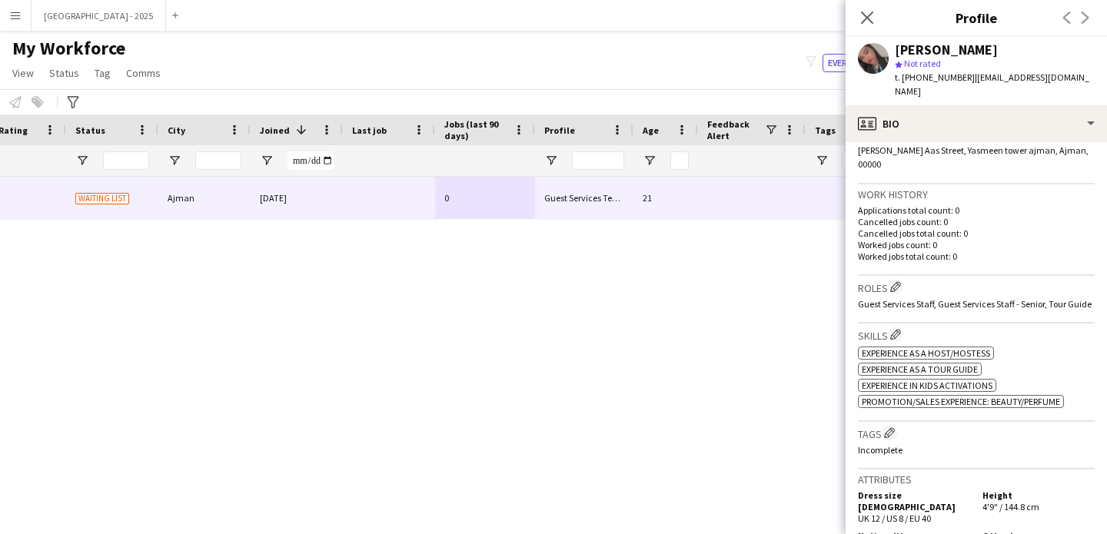
scroll to position [529, 0]
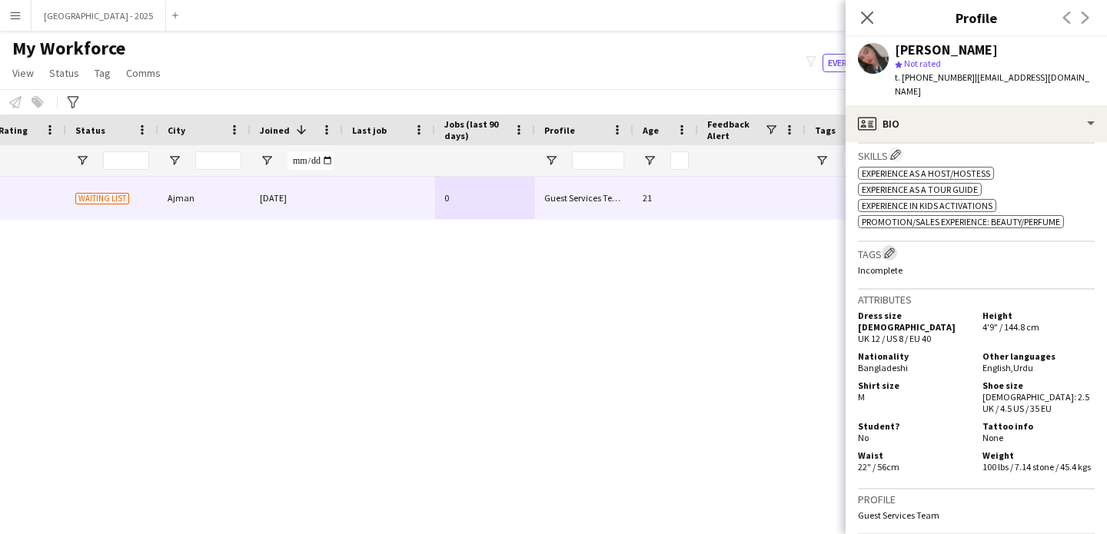
click at [887, 247] on app-icon "Edit crew company tags" at bounding box center [889, 252] width 11 height 11
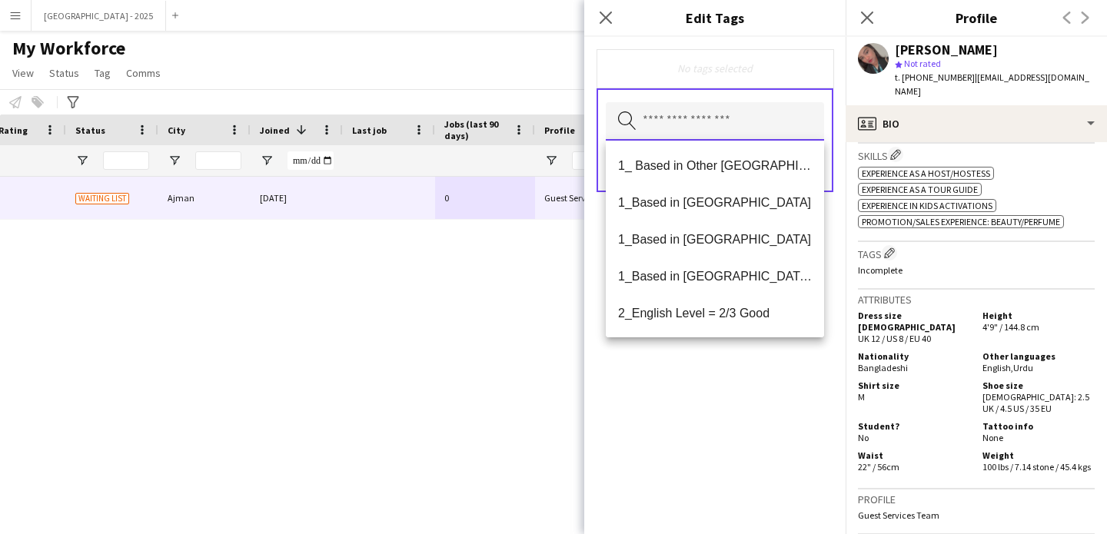
click at [734, 111] on input "text" at bounding box center [715, 121] width 218 height 38
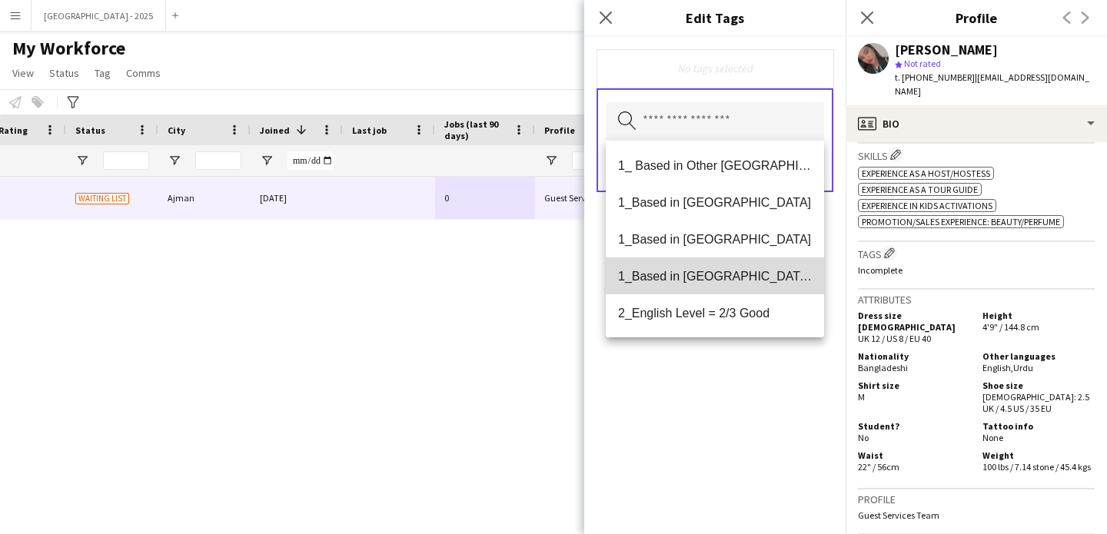
click at [723, 284] on mat-option "1_Based in [GEOGRAPHIC_DATA]/[GEOGRAPHIC_DATA]/Ajman" at bounding box center [715, 275] width 218 height 37
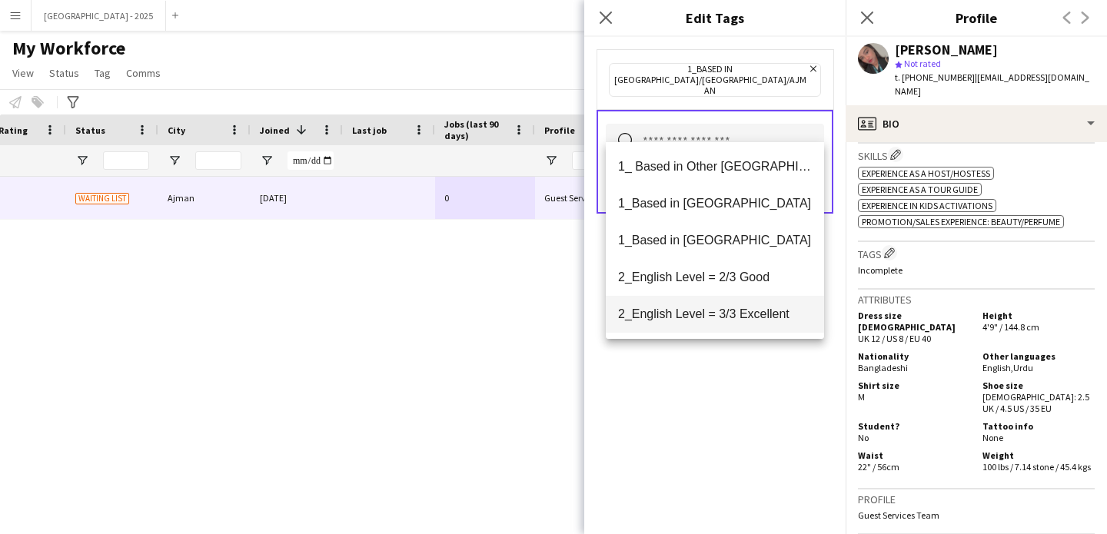
click at [725, 308] on span "2_English Level = 3/3 Excellent" at bounding box center [715, 314] width 194 height 15
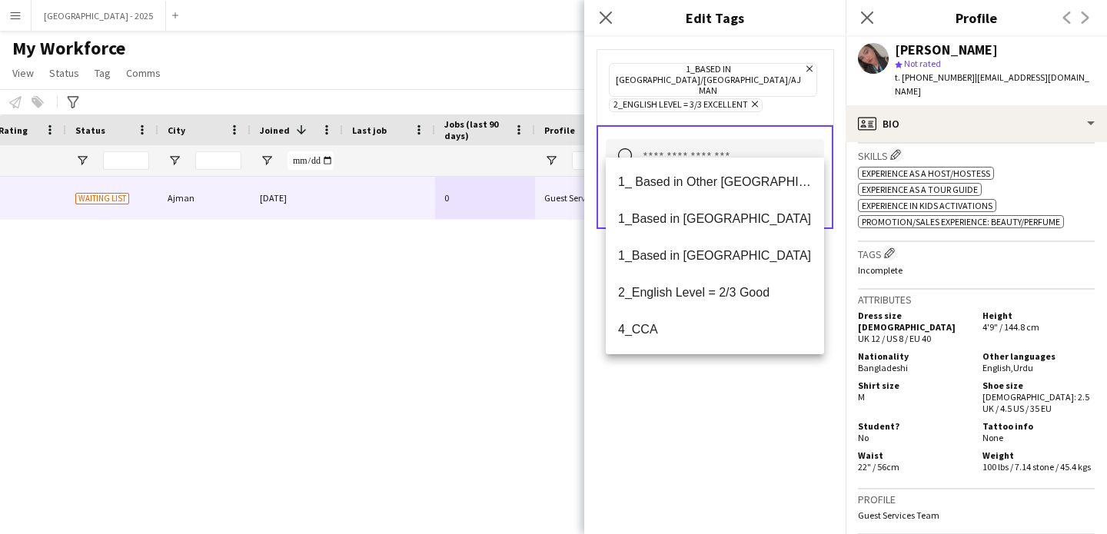
click at [756, 99] on icon "Remove" at bounding box center [753, 104] width 10 height 10
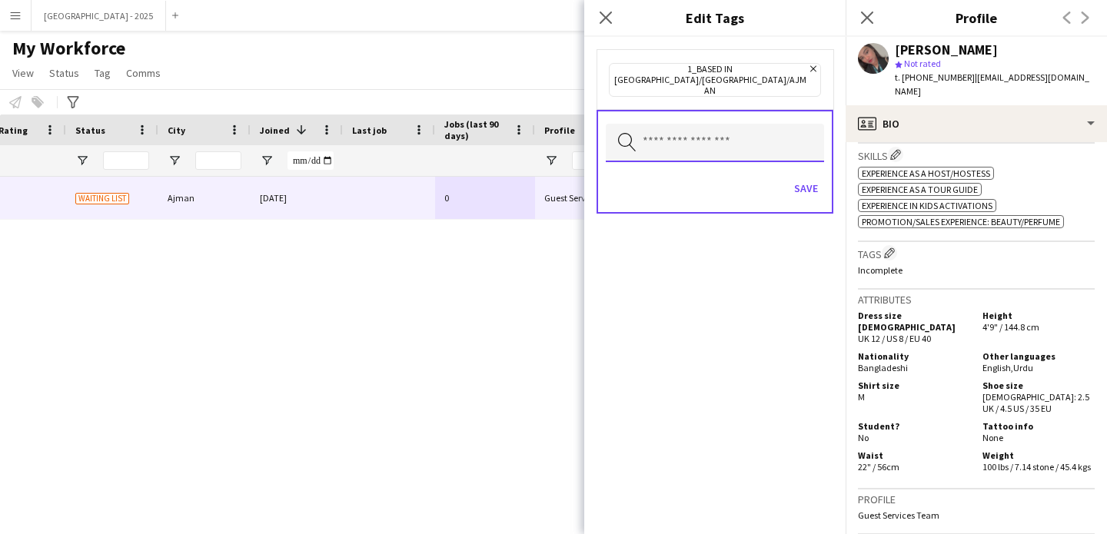
click at [739, 124] on input "text" at bounding box center [715, 143] width 218 height 38
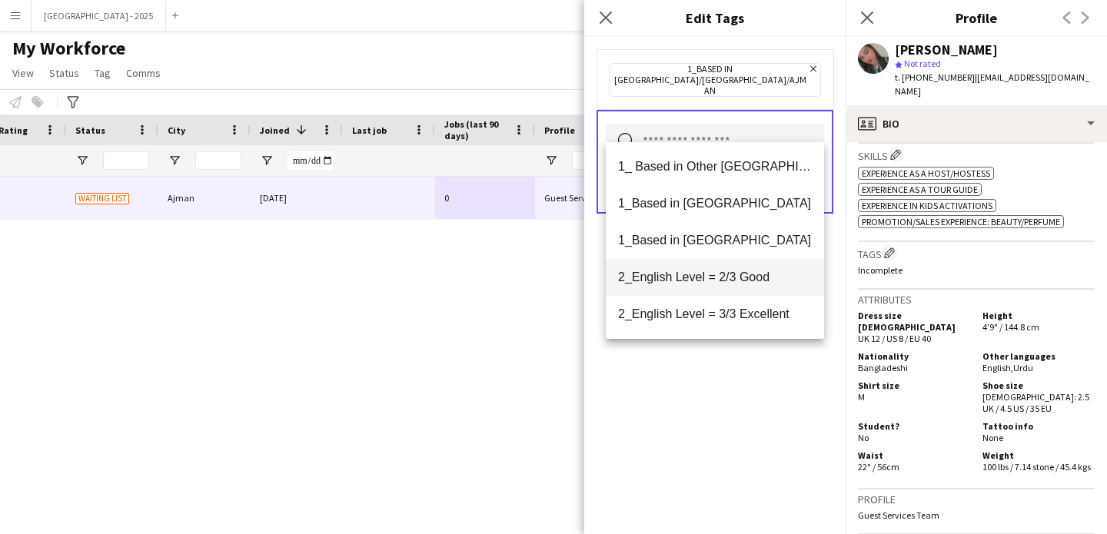
click at [722, 277] on span "2_English Level = 2/3 Good" at bounding box center [715, 277] width 194 height 15
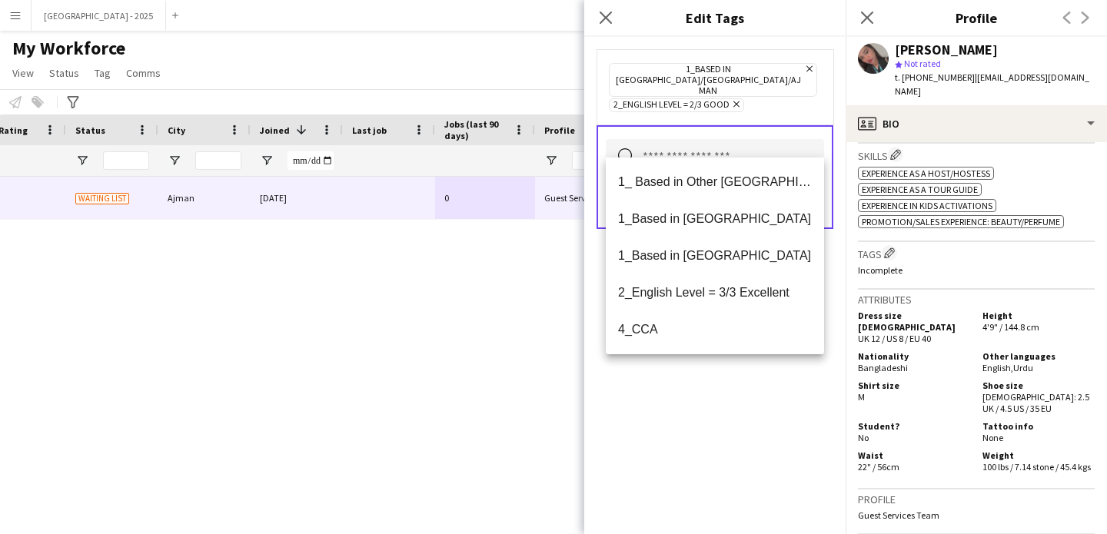
click at [729, 395] on div "1_Based in [GEOGRAPHIC_DATA]/[GEOGRAPHIC_DATA]/Ajman Remove 2_English Level = 2…" at bounding box center [714, 285] width 261 height 497
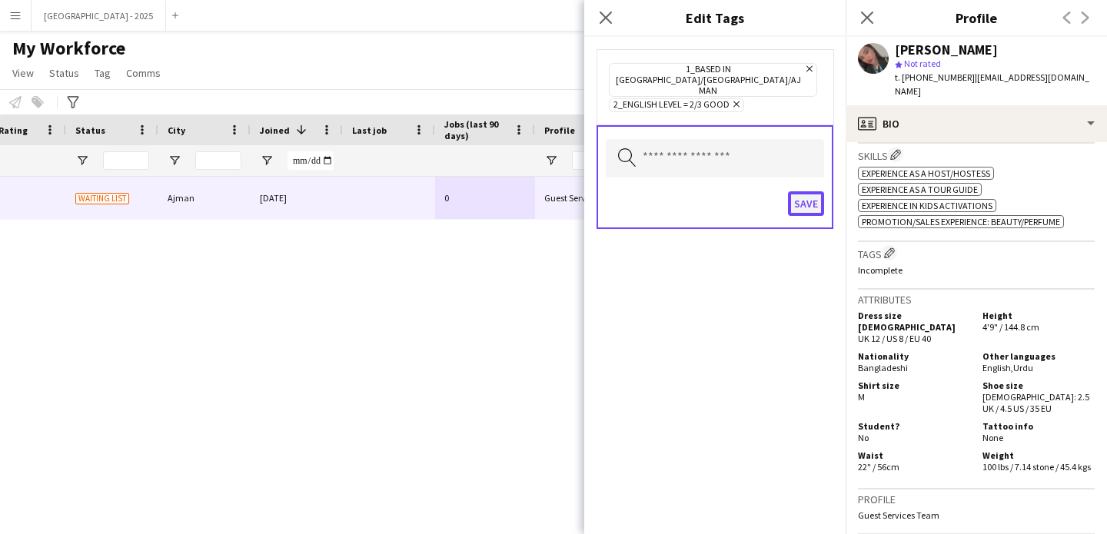
click at [798, 191] on button "Save" at bounding box center [806, 203] width 36 height 25
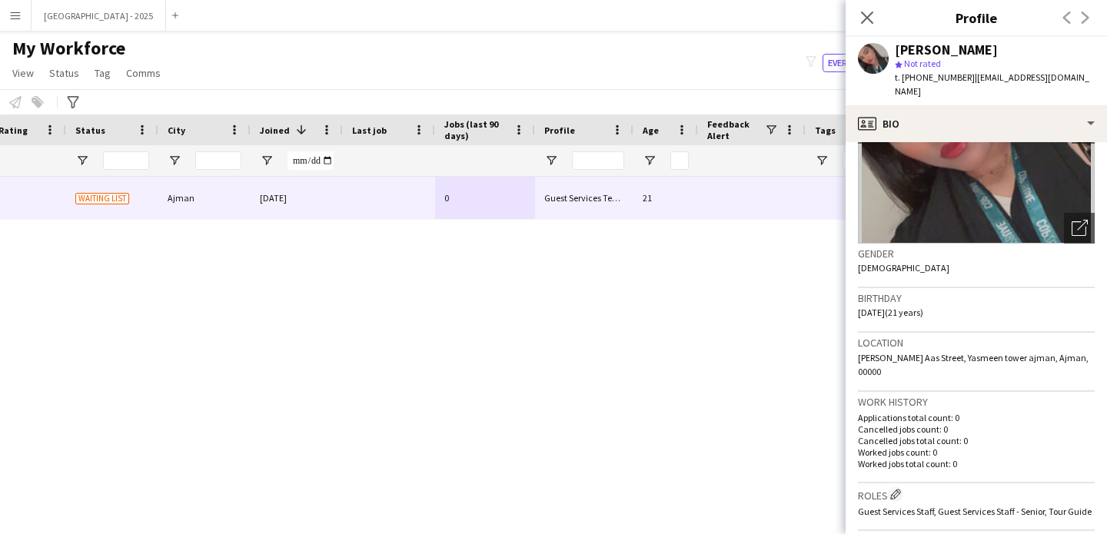
scroll to position [0, 0]
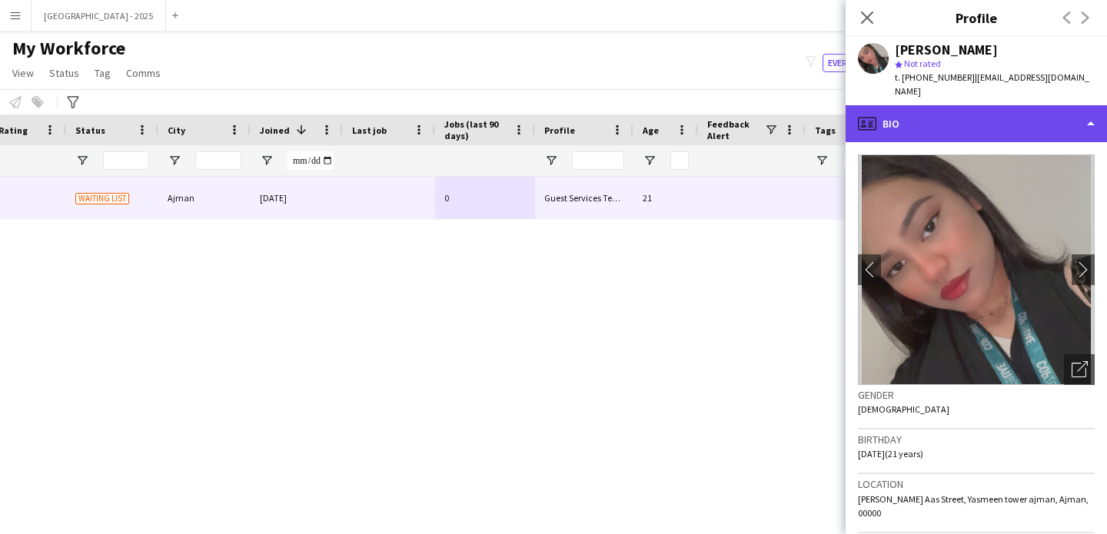
click at [968, 112] on div "profile Bio" at bounding box center [975, 123] width 261 height 37
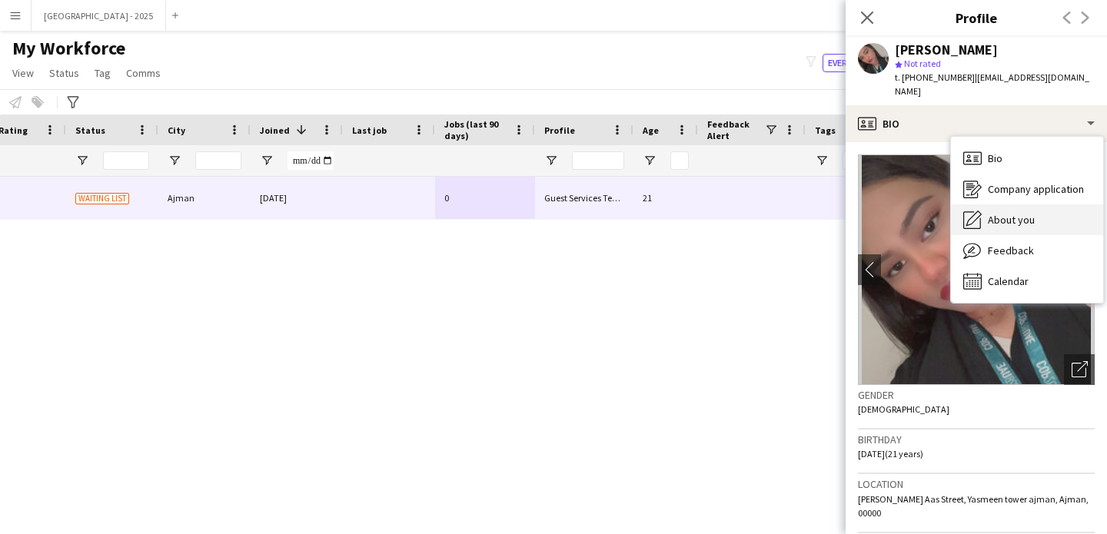
click at [1021, 213] on span "About you" at bounding box center [1011, 220] width 47 height 14
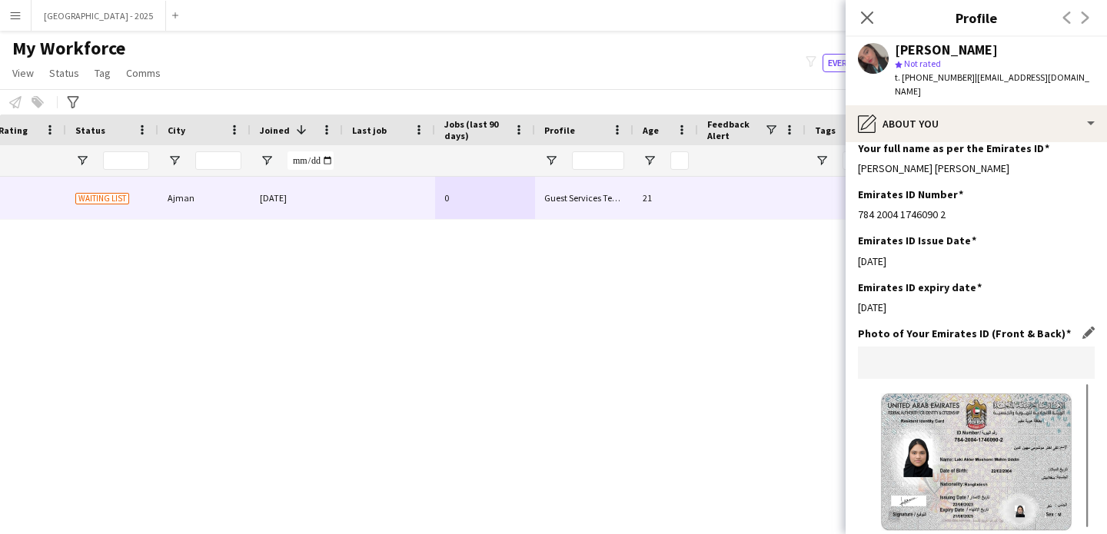
scroll to position [546, 0]
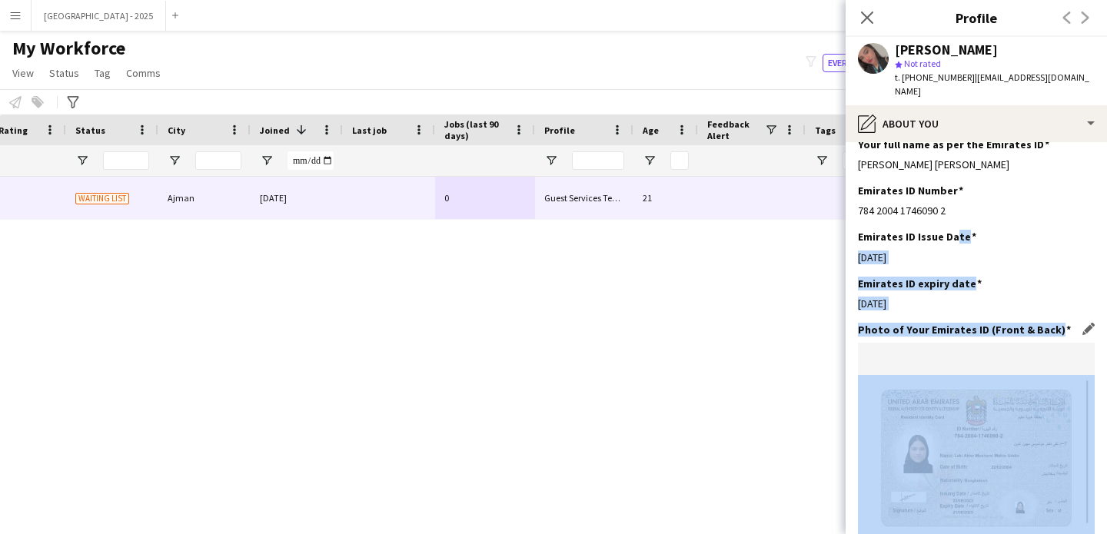
drag, startPoint x: 952, startPoint y: 204, endPoint x: 898, endPoint y: 319, distance: 127.5
click at [898, 319] on app-section-data-types "Bio Edit this field My name is [PERSON_NAME]. I’m a professional makeup artist …" at bounding box center [975, 338] width 261 height 392
click at [938, 277] on div "Emirates ID expiry date Edit this field [DATE]" at bounding box center [976, 300] width 237 height 46
drag, startPoint x: 943, startPoint y: 217, endPoint x: 895, endPoint y: 354, distance: 145.1
click at [895, 354] on app-section-data-types "Bio Edit this field My name is [PERSON_NAME]. I’m a professional makeup artist …" at bounding box center [975, 338] width 261 height 392
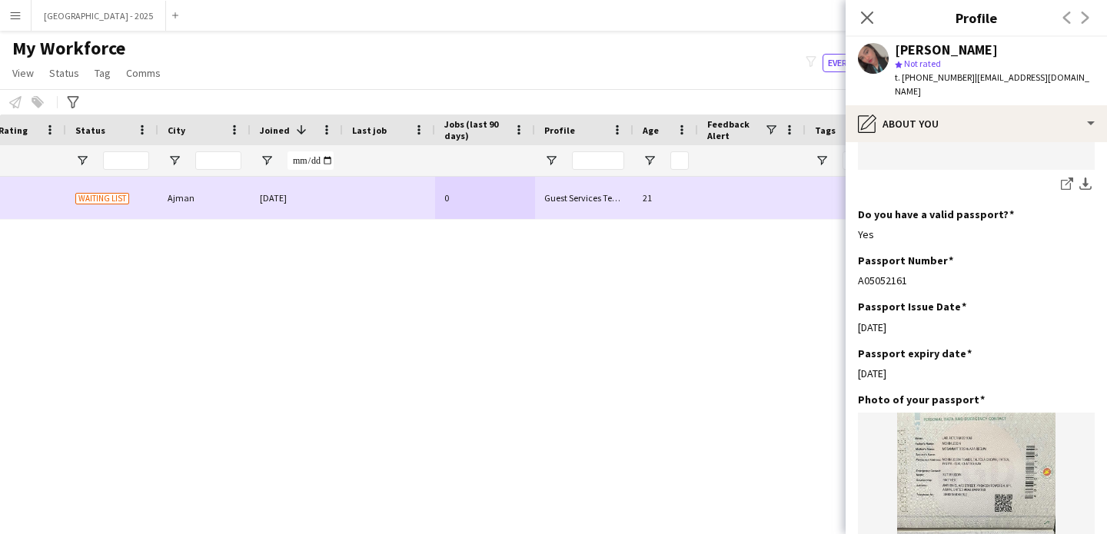
scroll to position [0, 0]
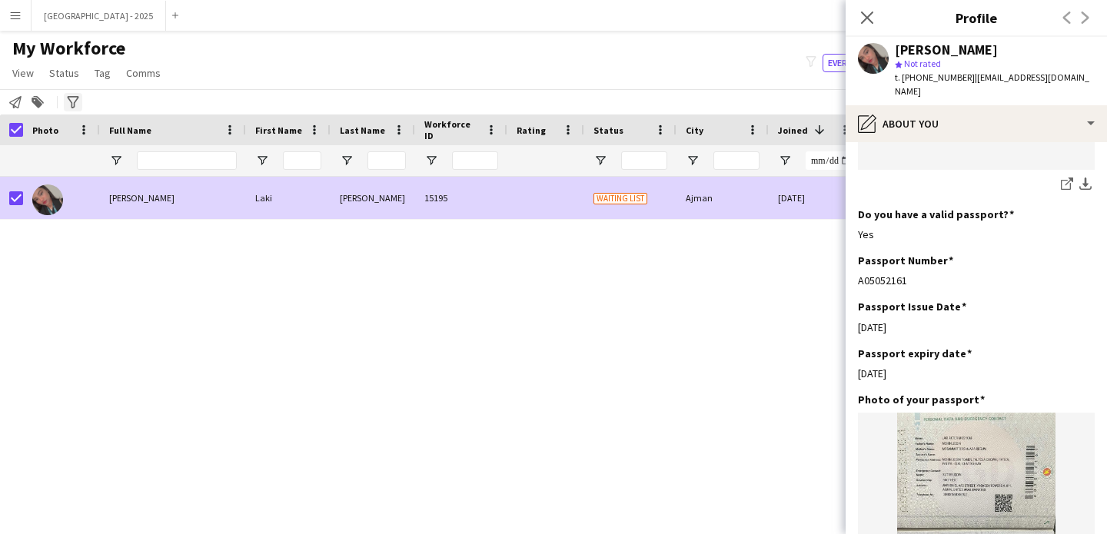
click at [51, 70] on span "Status" at bounding box center [64, 73] width 30 height 14
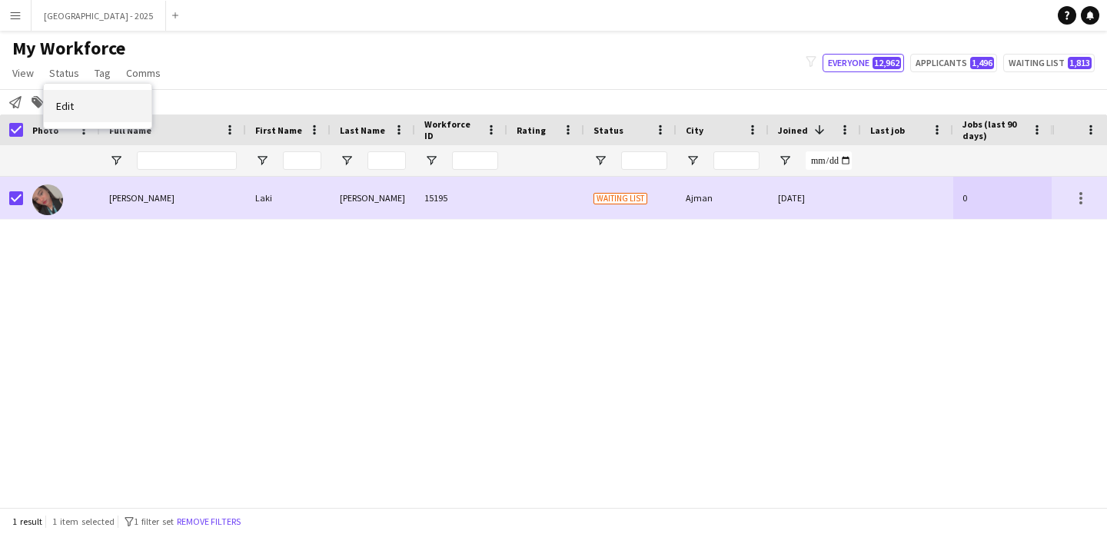
click at [83, 109] on link "Edit" at bounding box center [98, 106] width 108 height 32
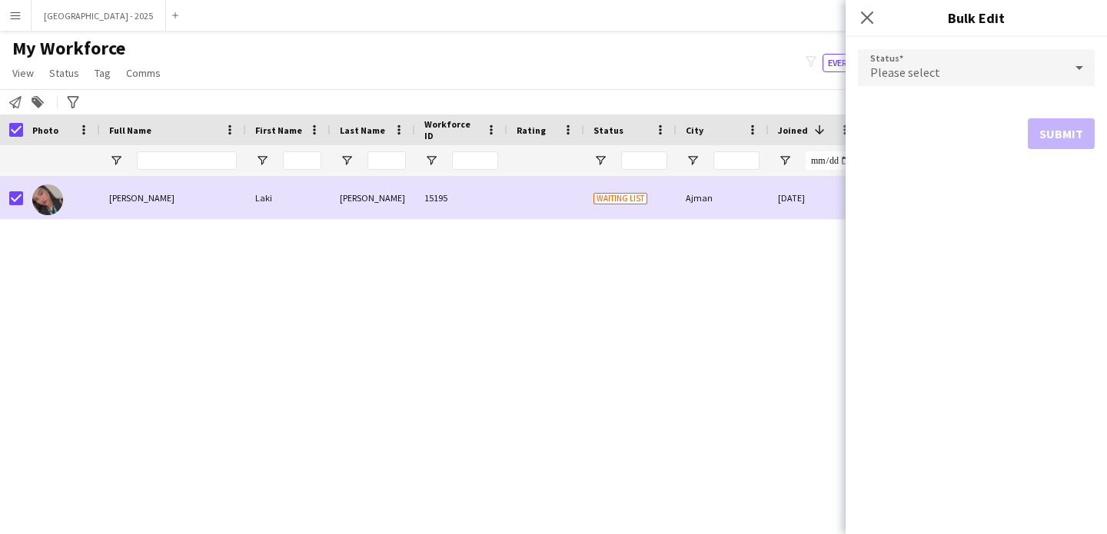
click at [996, 58] on div "Please select" at bounding box center [961, 67] width 206 height 37
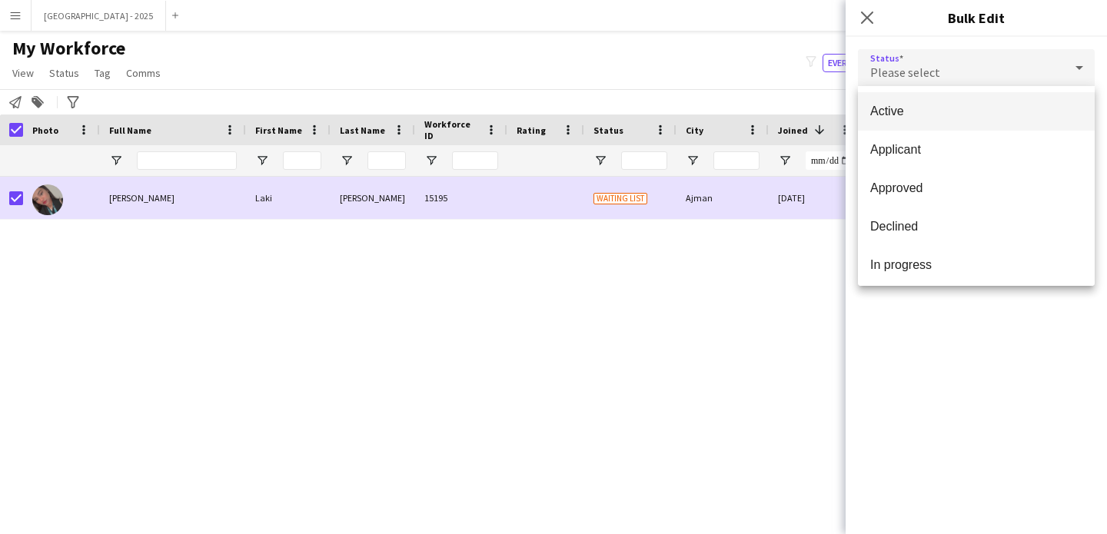
click at [963, 111] on span "Active" at bounding box center [976, 111] width 212 height 15
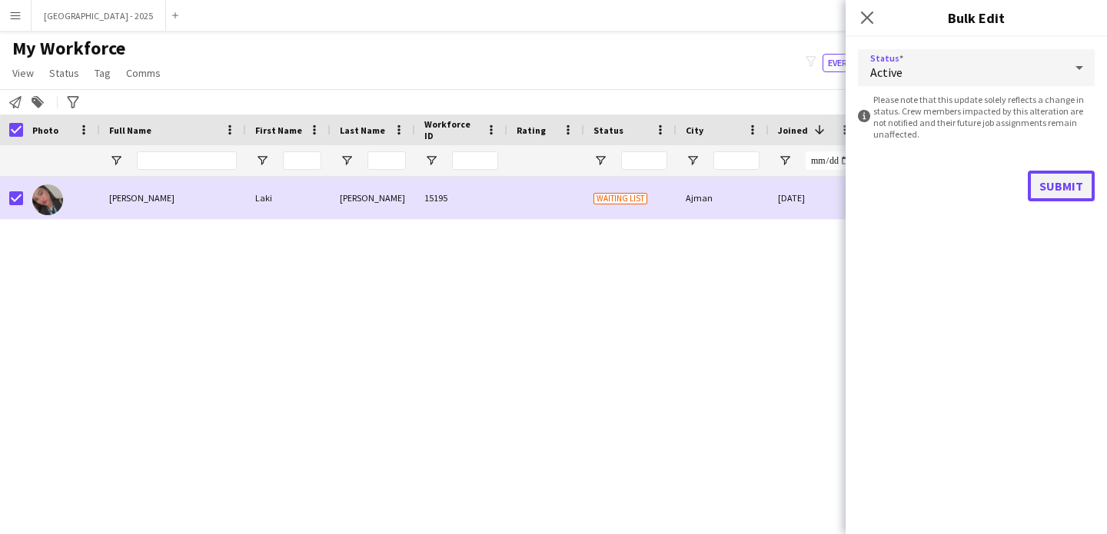
click at [1066, 178] on button "Submit" at bounding box center [1061, 186] width 67 height 31
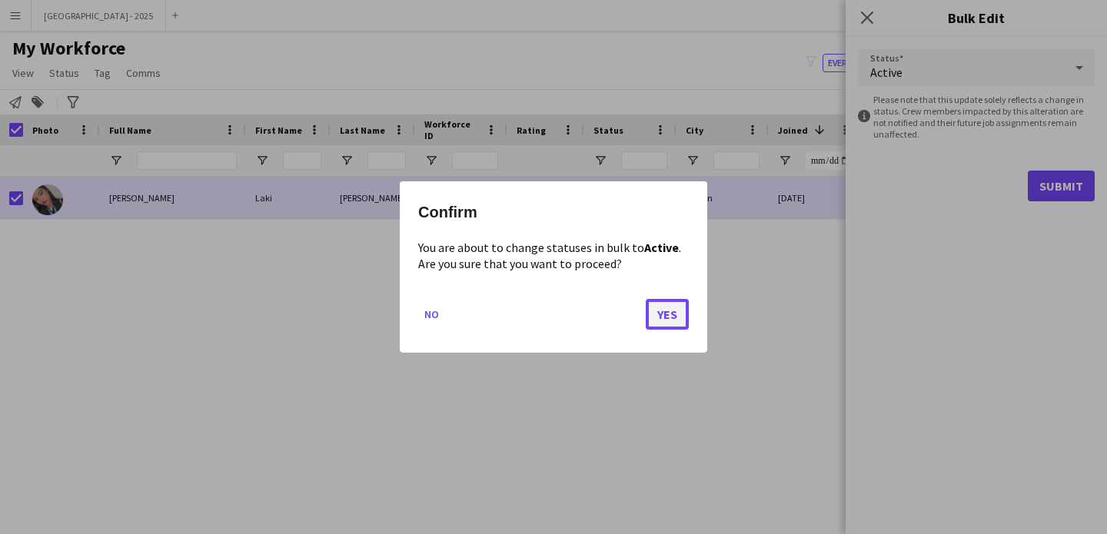
click at [666, 301] on button "Yes" at bounding box center [667, 314] width 43 height 31
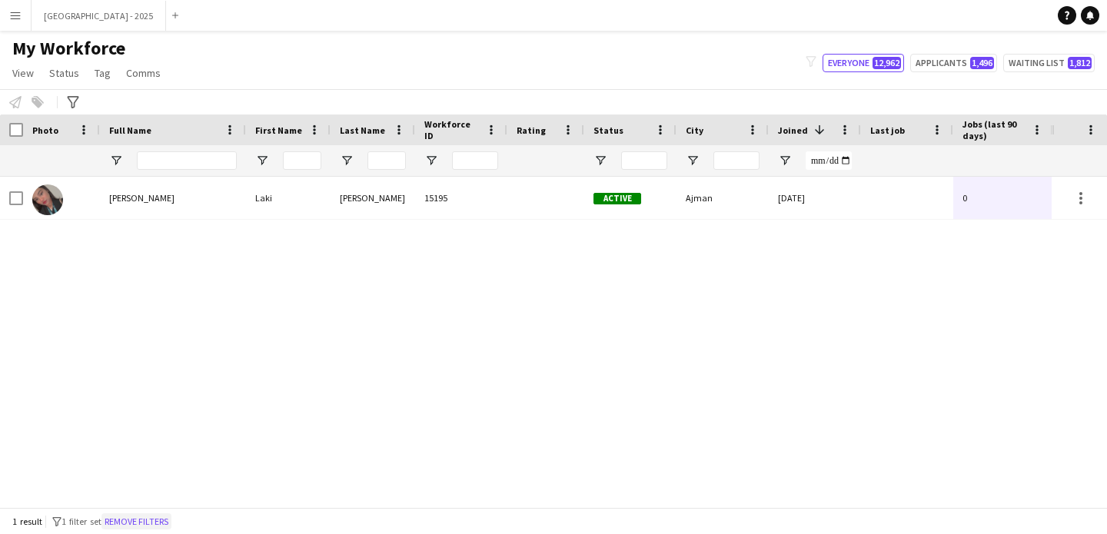
click at [169, 523] on button "Remove filters" at bounding box center [136, 521] width 70 height 17
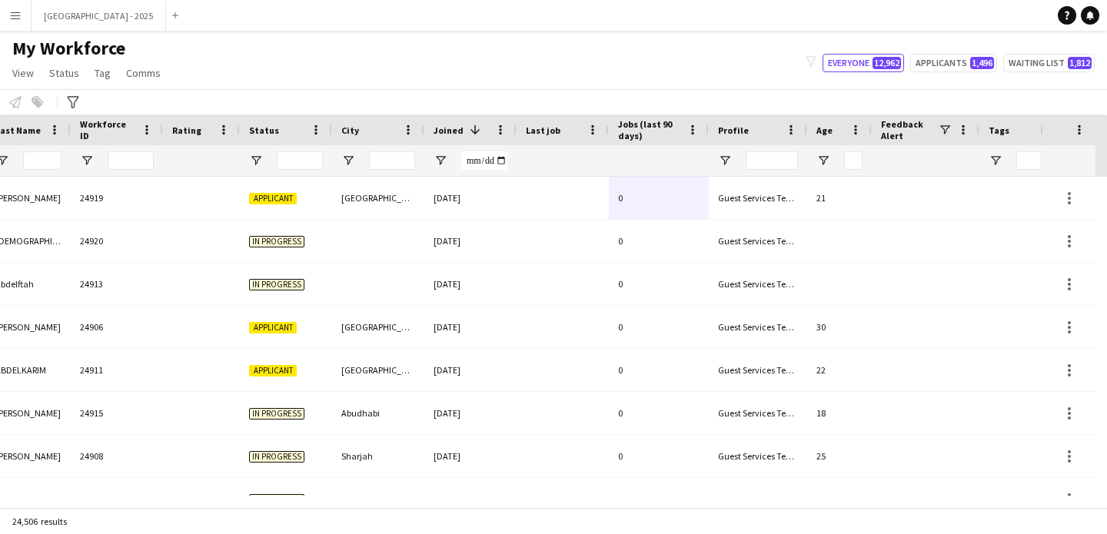
scroll to position [0, 530]
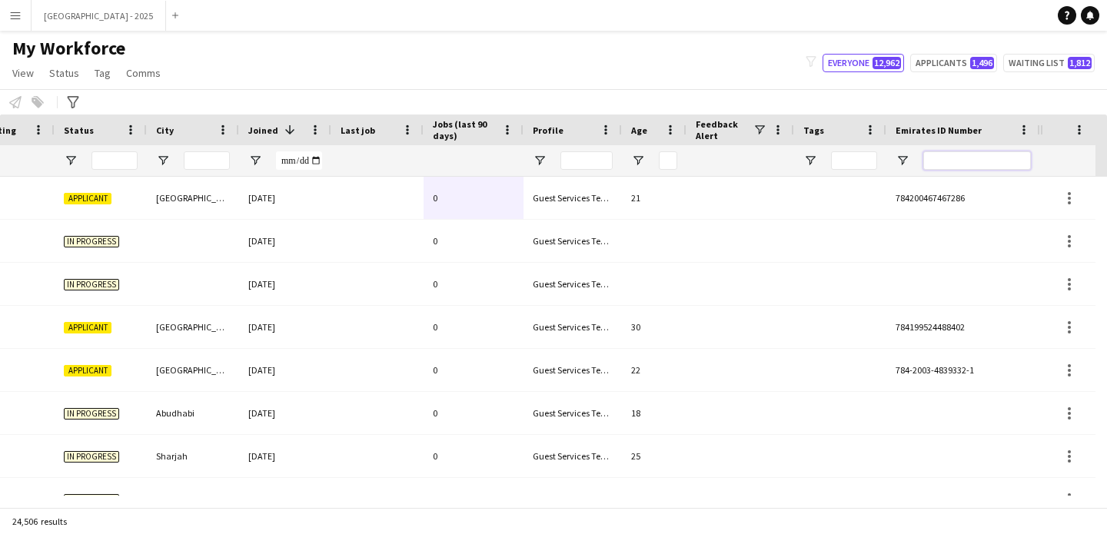
click at [976, 162] on input "Emirates ID Number Filter Input" at bounding box center [977, 160] width 108 height 18
type input "*"
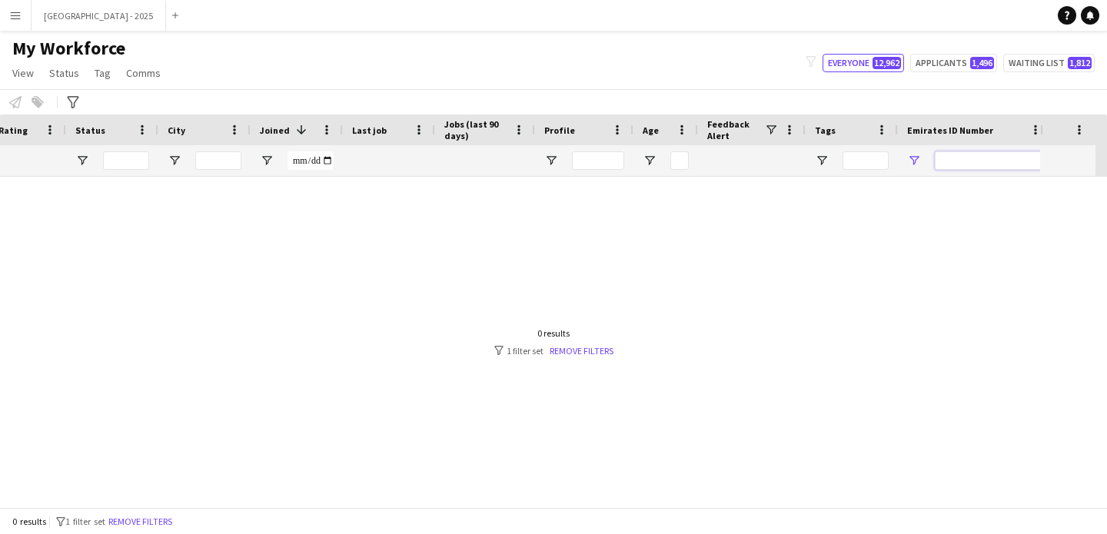
scroll to position [0, 518]
paste input "*******"
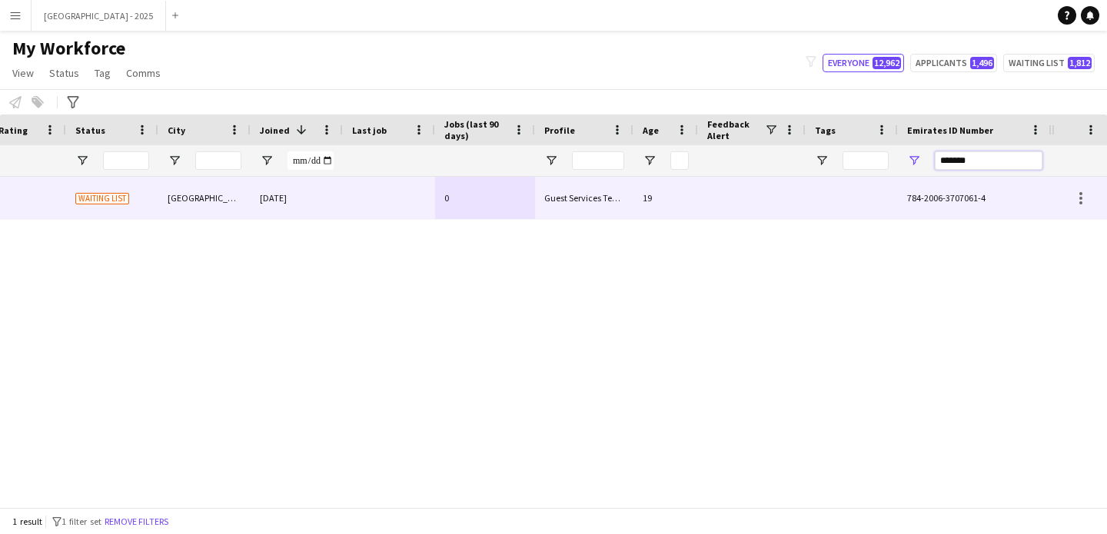
type input "*******"
click at [322, 205] on div "[DATE]" at bounding box center [297, 198] width 92 height 42
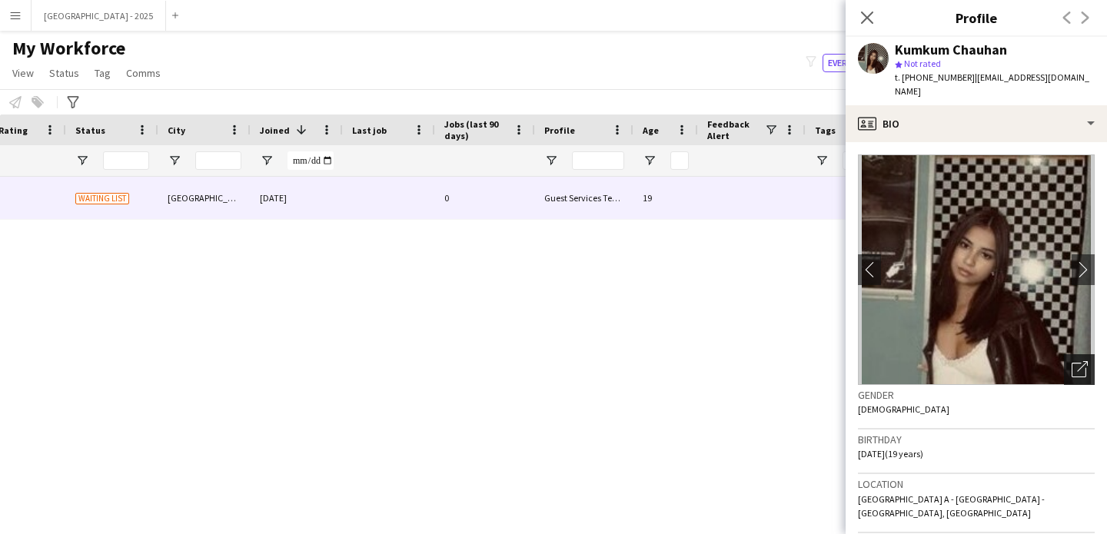
click at [1064, 354] on div "Open photos pop-in" at bounding box center [1079, 369] width 31 height 31
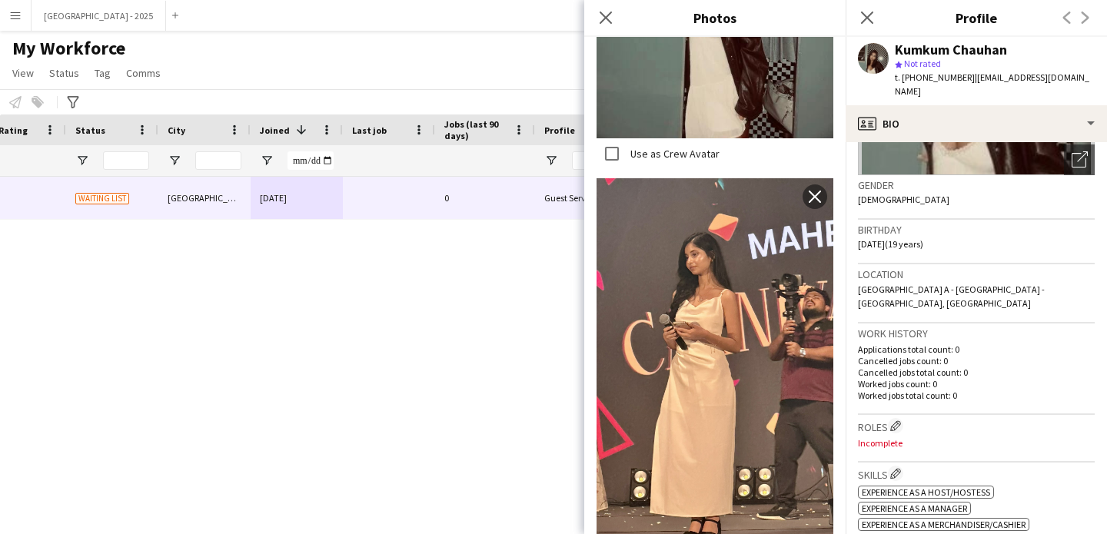
scroll to position [198, 0]
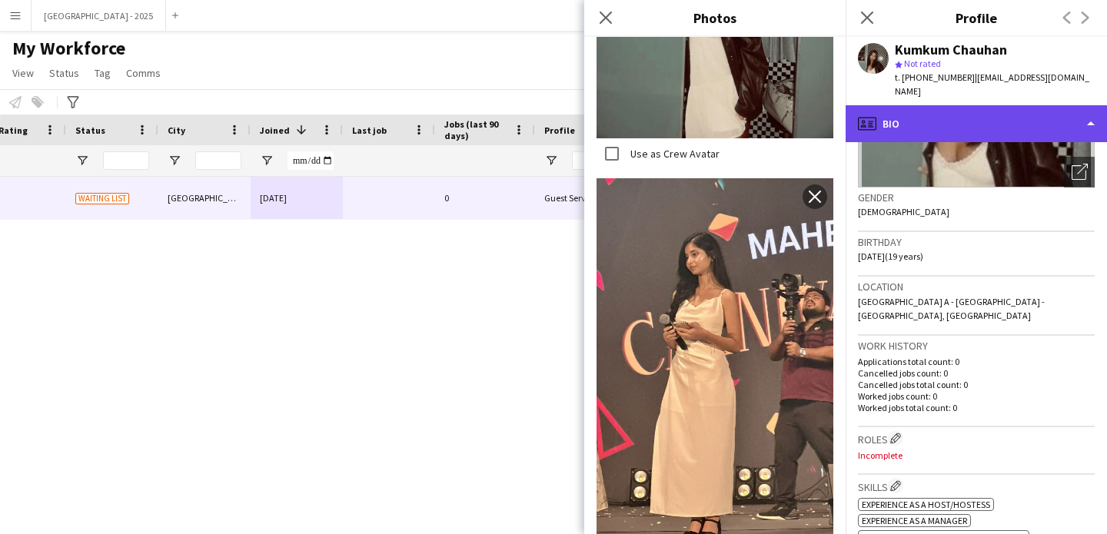
click at [933, 121] on div "profile Bio" at bounding box center [975, 123] width 261 height 37
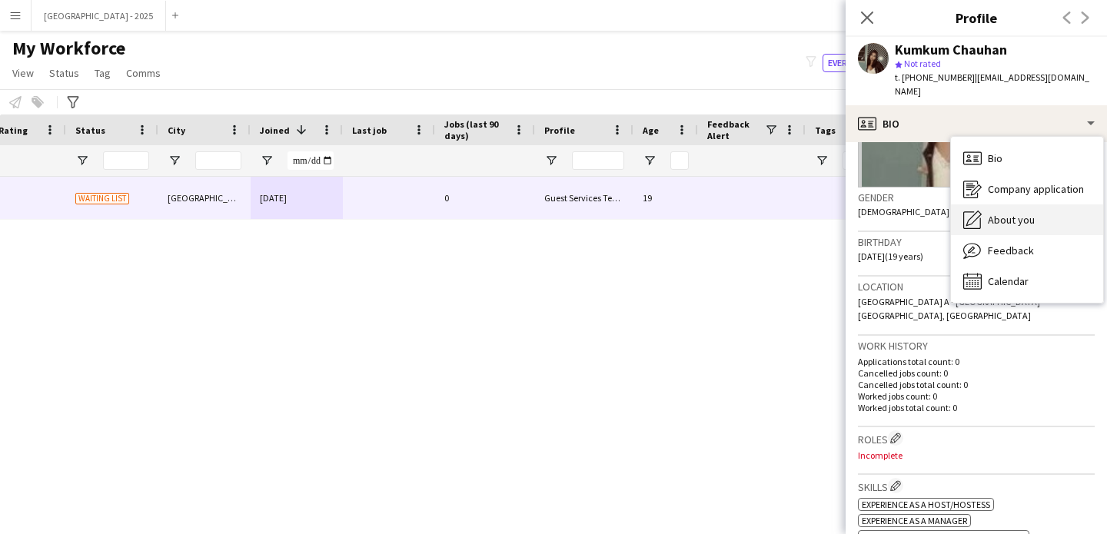
click at [991, 204] on div "About you About you" at bounding box center [1027, 219] width 152 height 31
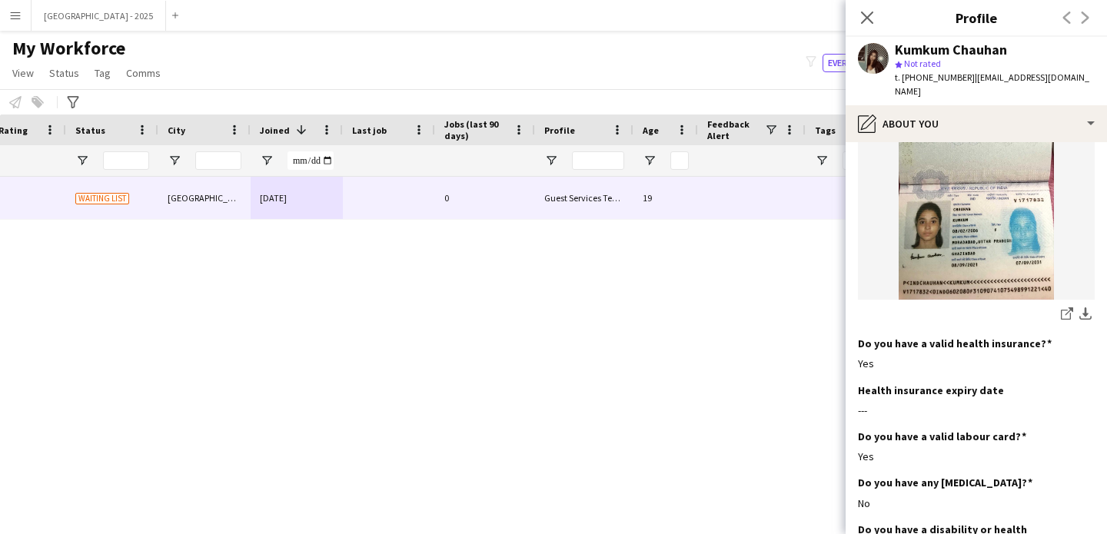
scroll to position [1560, 0]
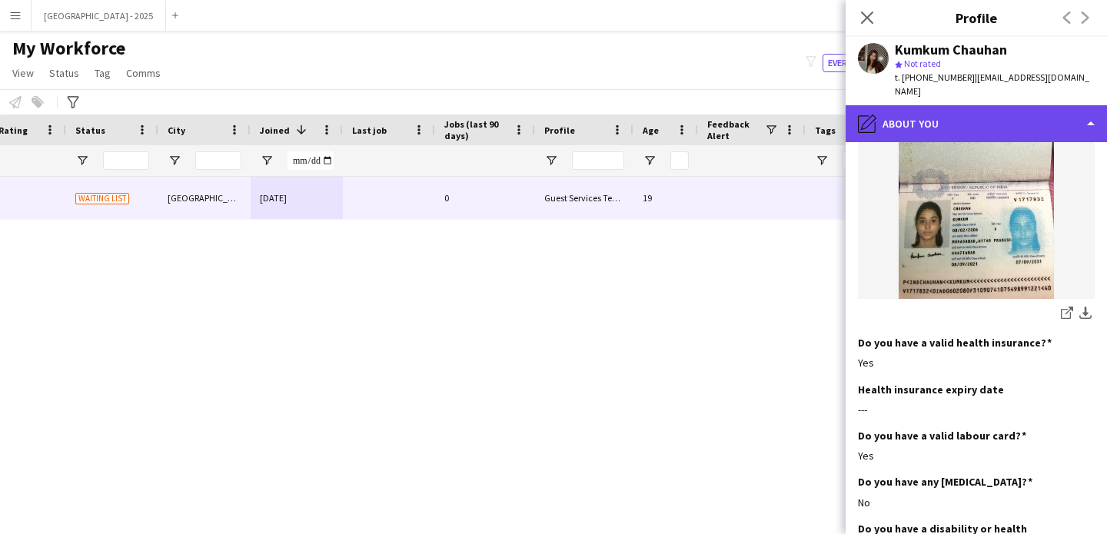
click at [953, 108] on div "pencil4 About you" at bounding box center [975, 123] width 261 height 37
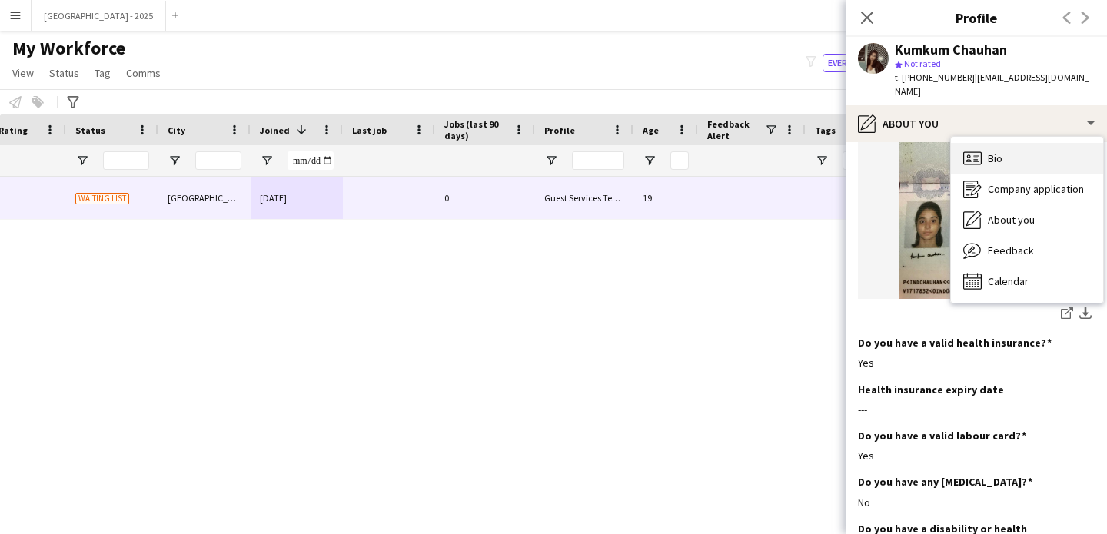
click at [994, 151] on span "Bio" at bounding box center [995, 158] width 15 height 14
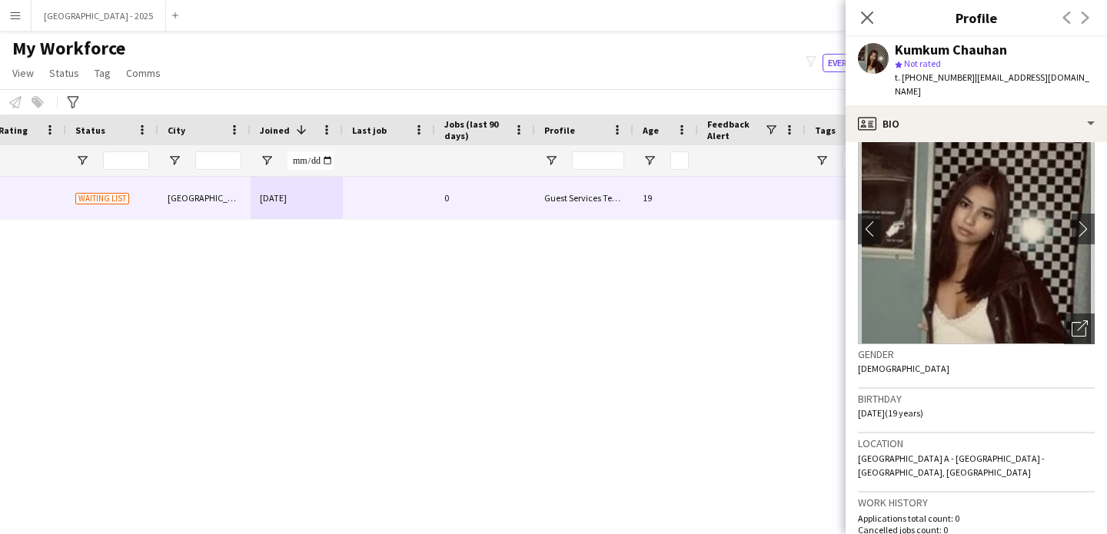
scroll to position [0, 0]
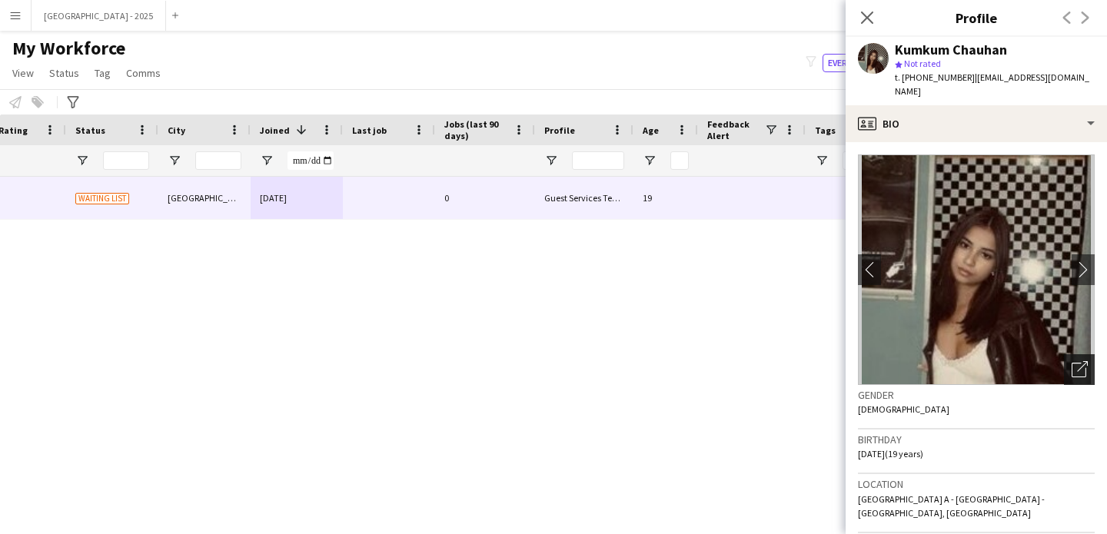
click at [1071, 361] on icon "Open photos pop-in" at bounding box center [1079, 369] width 16 height 16
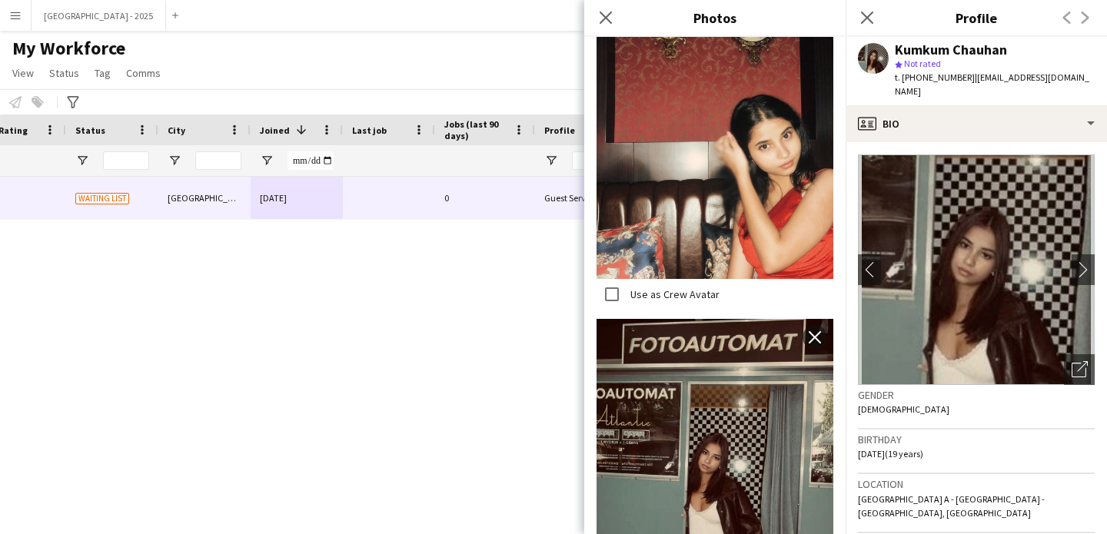
scroll to position [512, 0]
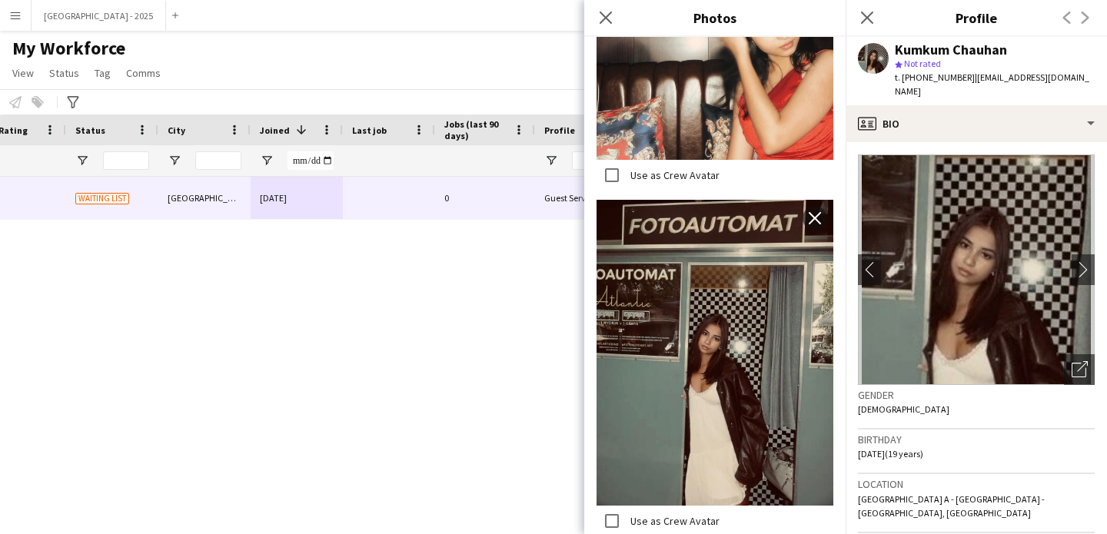
click at [1091, 359] on app-crew-profile-bio "chevron-left chevron-right Open photos pop-in Gender [DEMOGRAPHIC_DATA] Birthda…" at bounding box center [975, 338] width 261 height 392
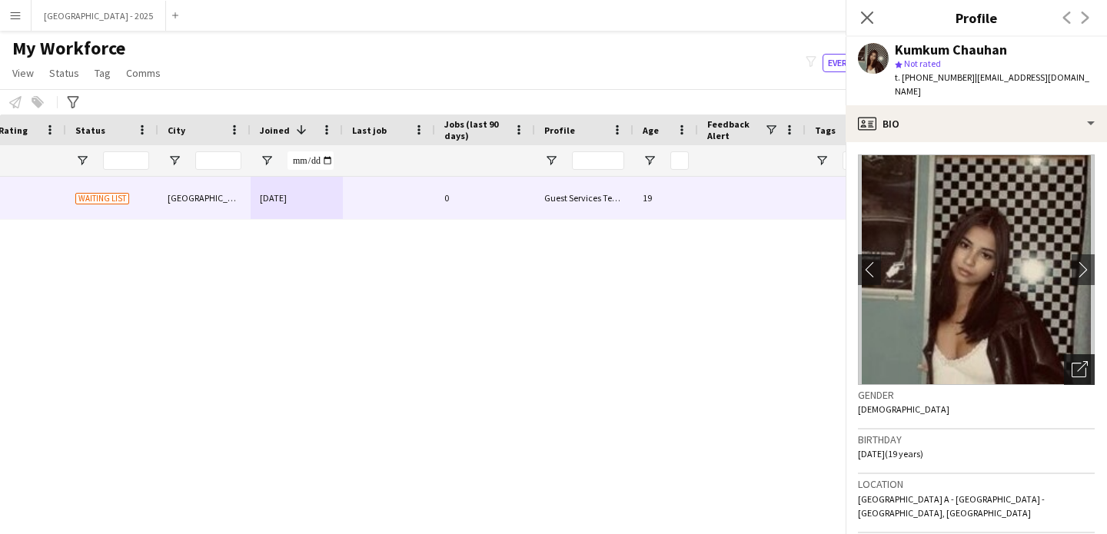
click at [1078, 355] on div "Open photos pop-in" at bounding box center [1079, 369] width 31 height 31
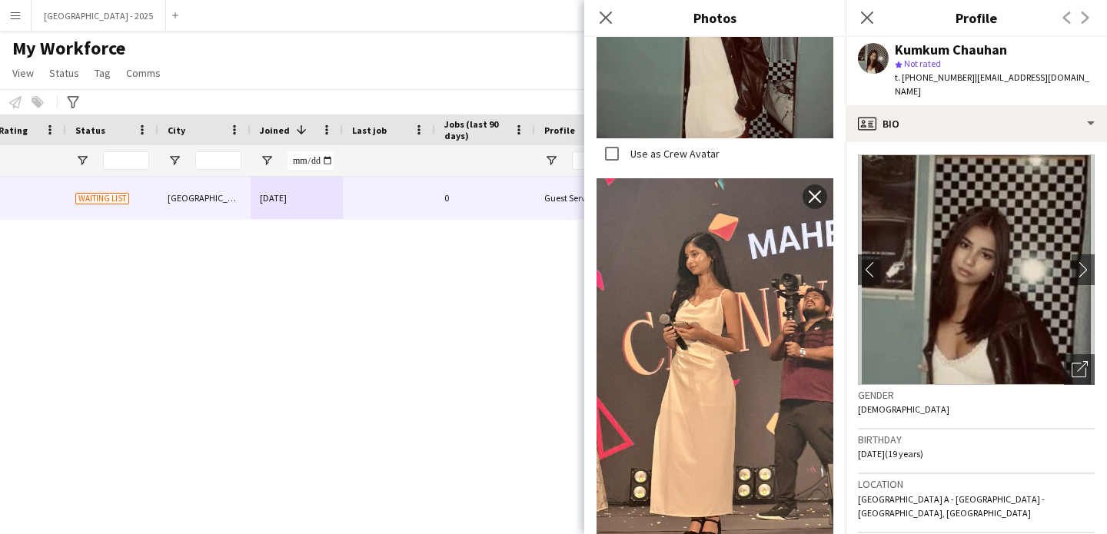
scroll to position [319, 0]
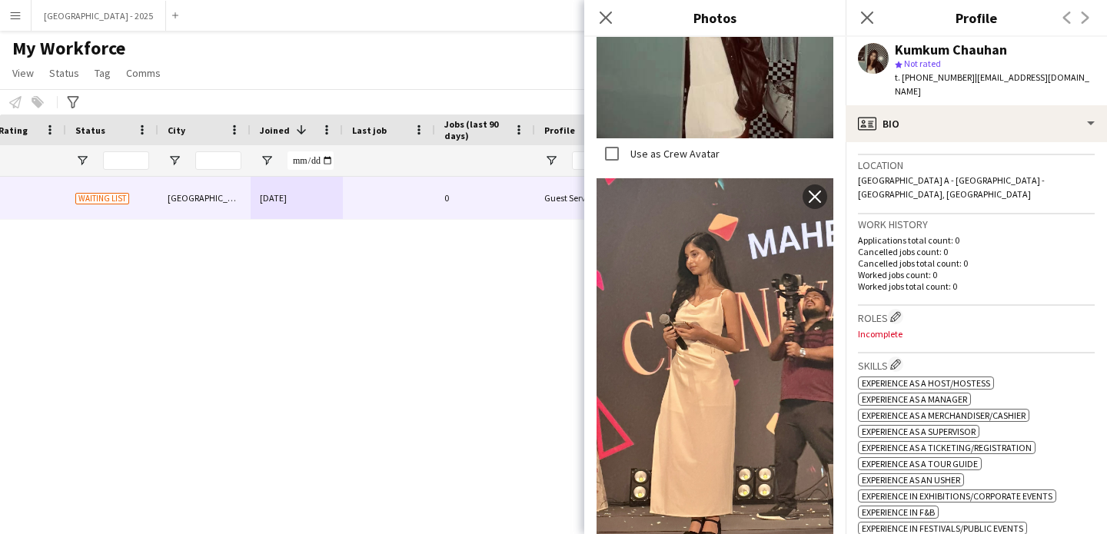
click at [888, 309] on h3 "Roles Edit crew company roles" at bounding box center [976, 317] width 237 height 16
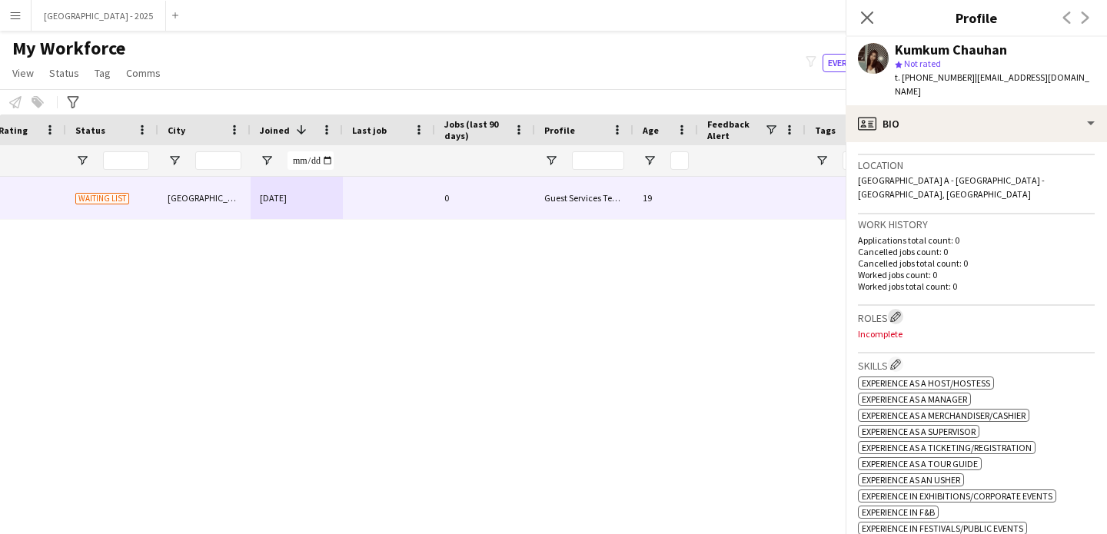
click at [893, 311] on app-icon "Edit crew company roles" at bounding box center [895, 316] width 11 height 11
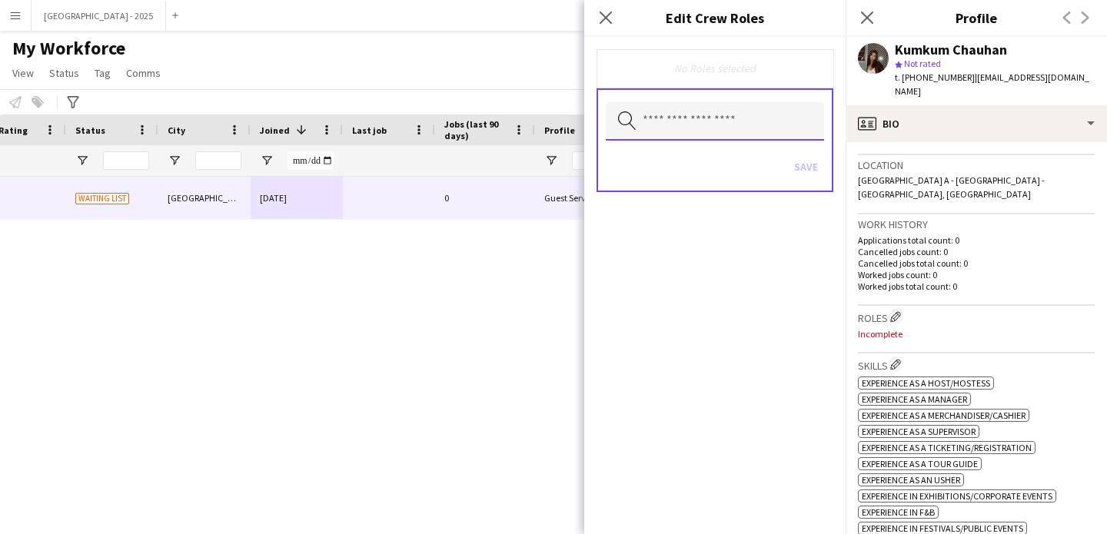
click at [706, 111] on input "text" at bounding box center [715, 121] width 218 height 38
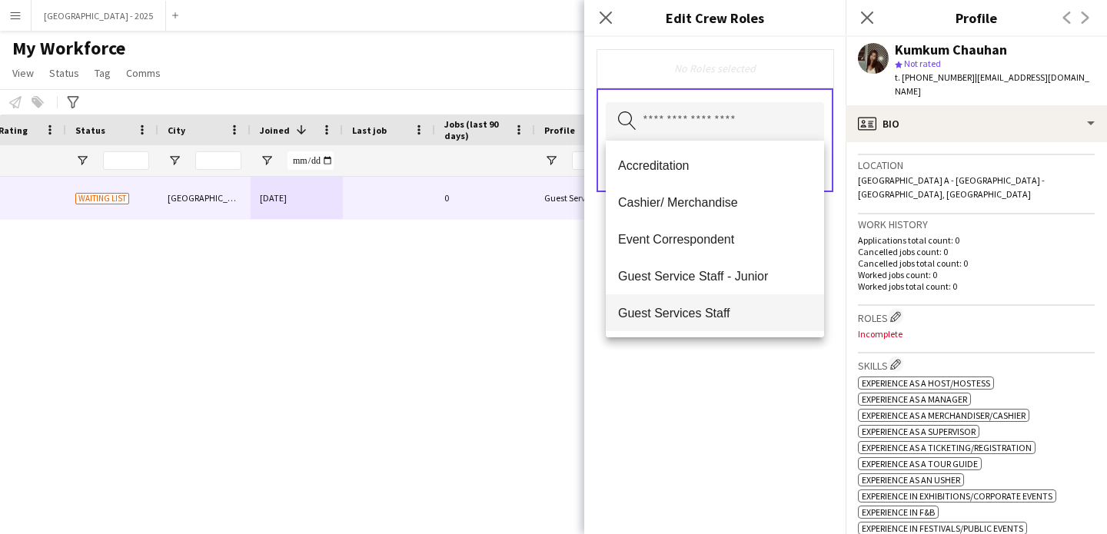
click at [730, 301] on mat-option "Guest Services Staff" at bounding box center [715, 312] width 218 height 37
click at [738, 311] on span "Guest Services Staff - Senior" at bounding box center [715, 314] width 194 height 15
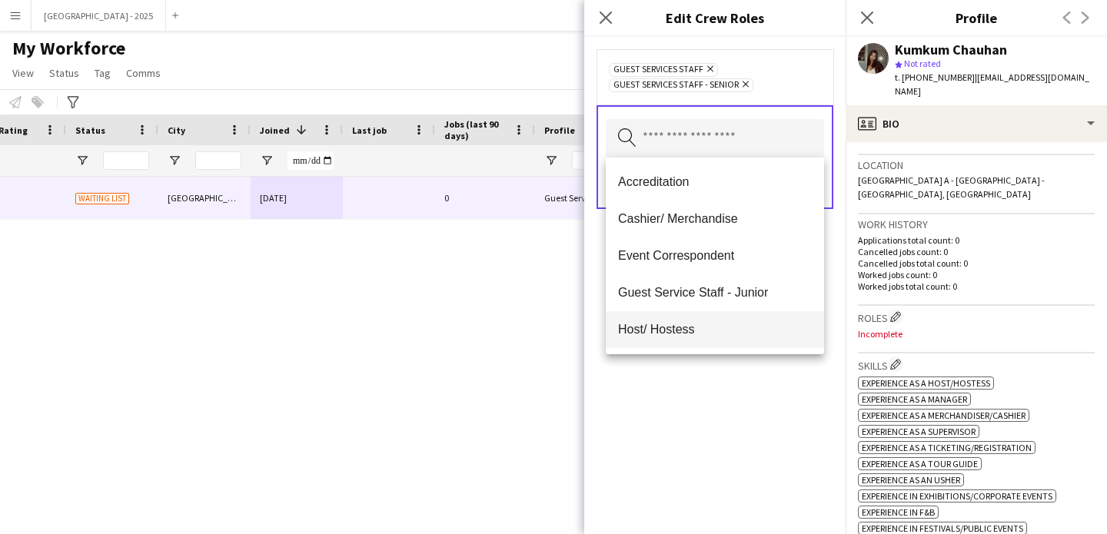
click at [719, 313] on mat-option "Host/ Hostess" at bounding box center [715, 329] width 218 height 37
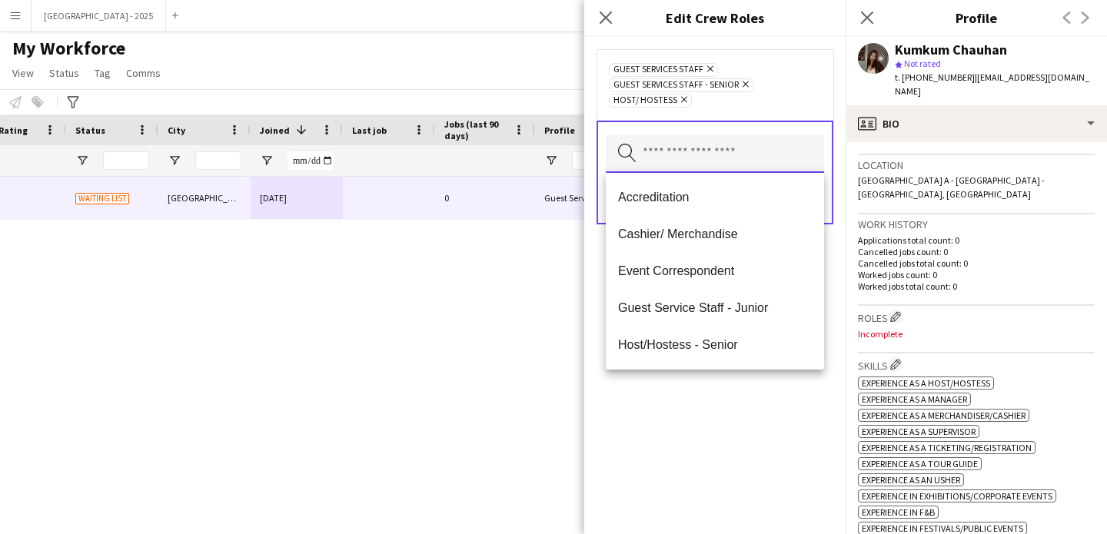
scroll to position [105, 0]
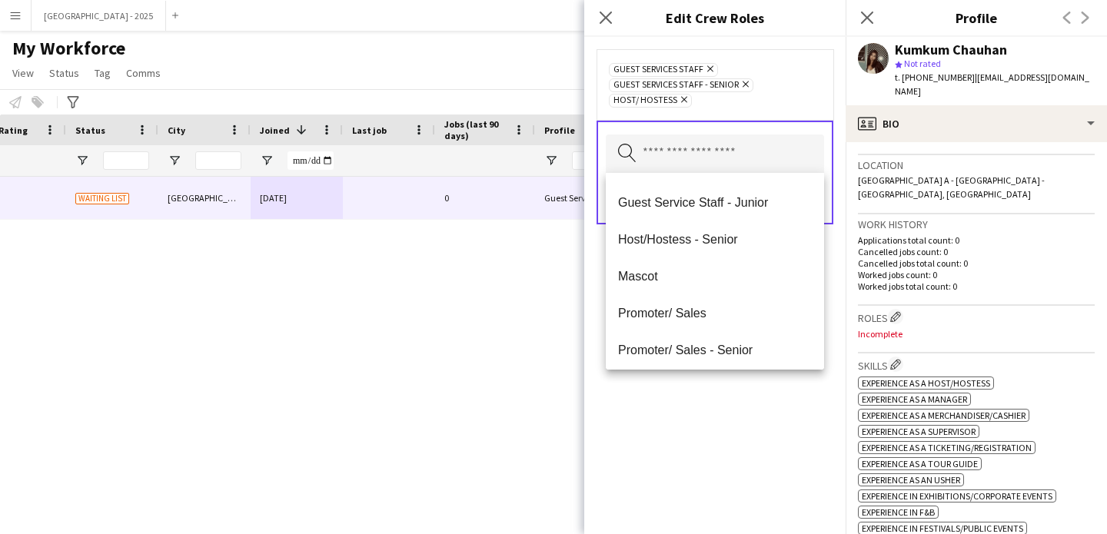
click at [679, 101] on icon "Remove" at bounding box center [682, 100] width 10 height 10
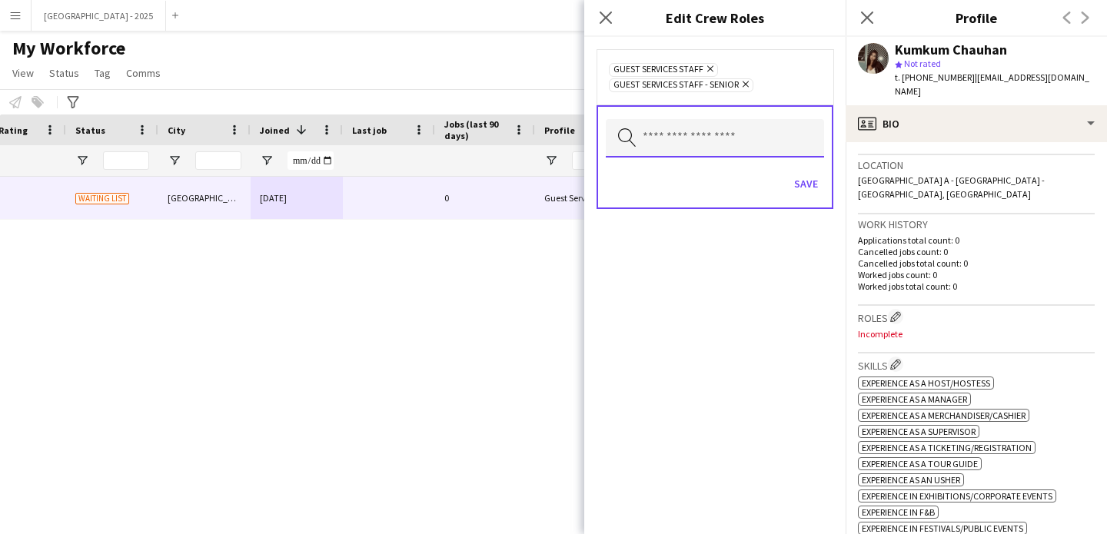
click at [679, 138] on input "text" at bounding box center [715, 138] width 218 height 38
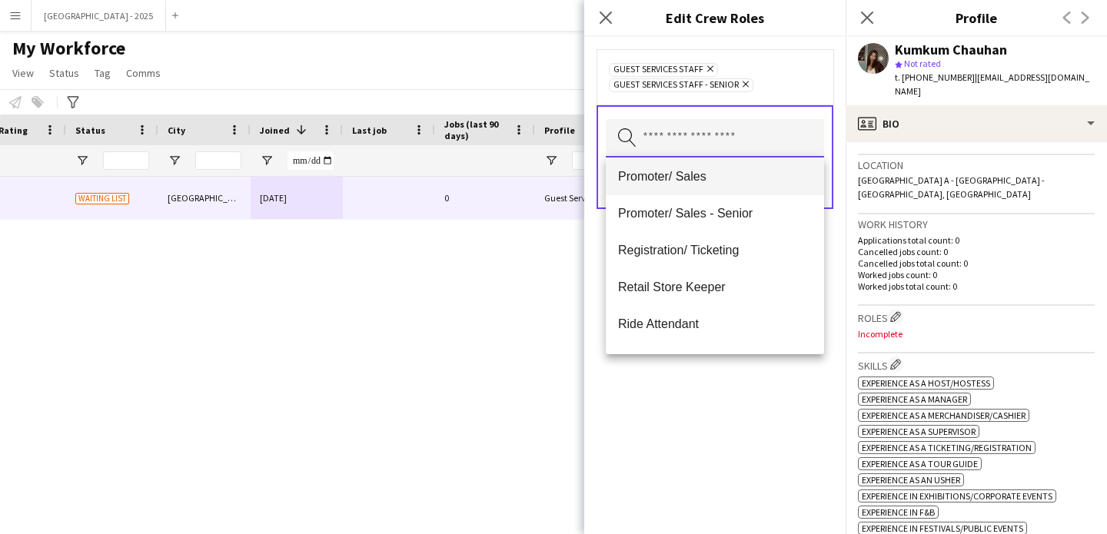
scroll to position [226, 0]
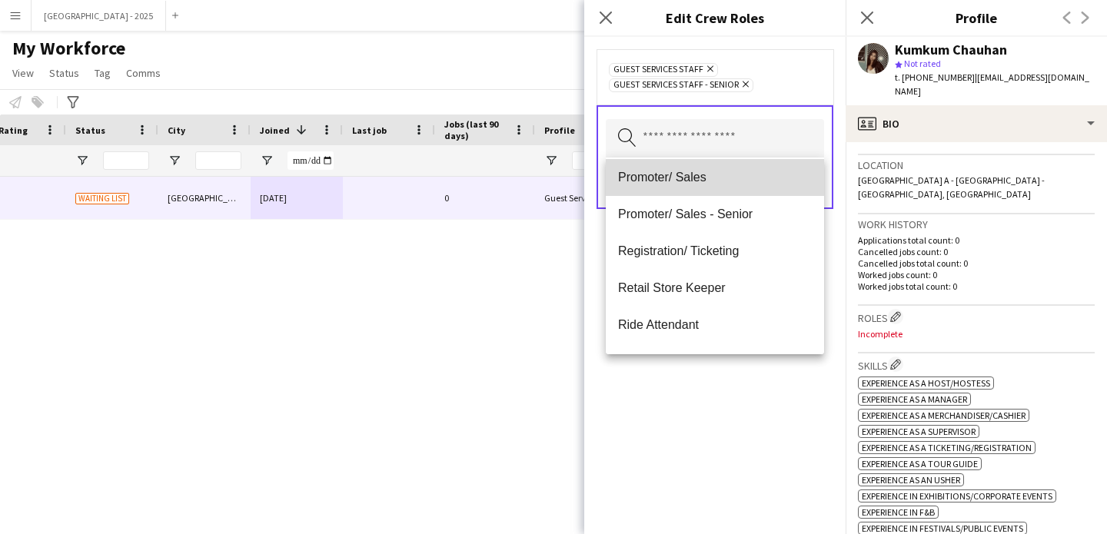
click at [716, 185] on mat-option "Promoter/ Sales" at bounding box center [715, 177] width 218 height 37
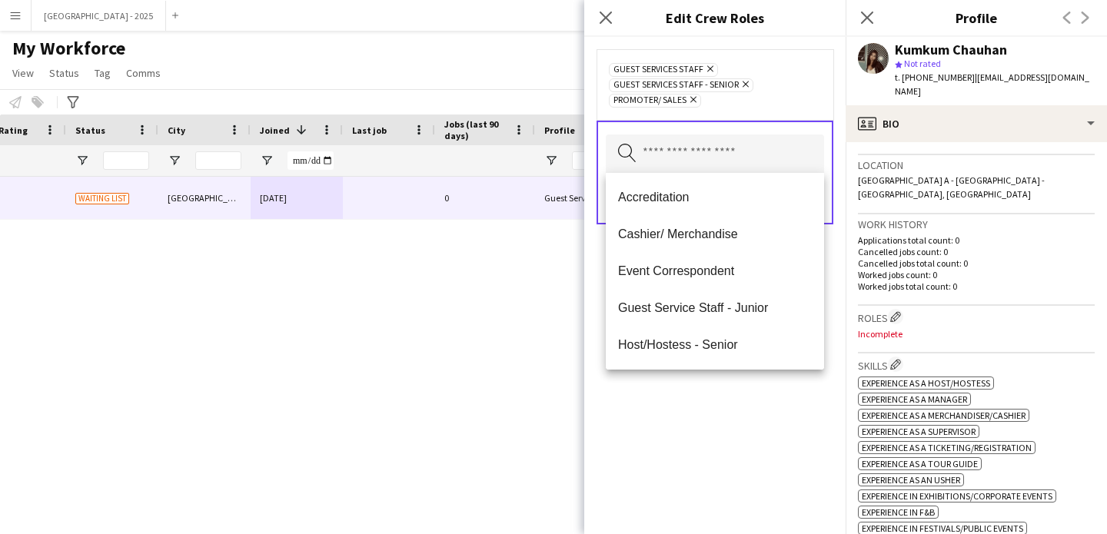
click at [773, 395] on div "Guest Services Staff Remove Guest Services Staff - Senior Remove Promoter/ Sale…" at bounding box center [714, 285] width 261 height 497
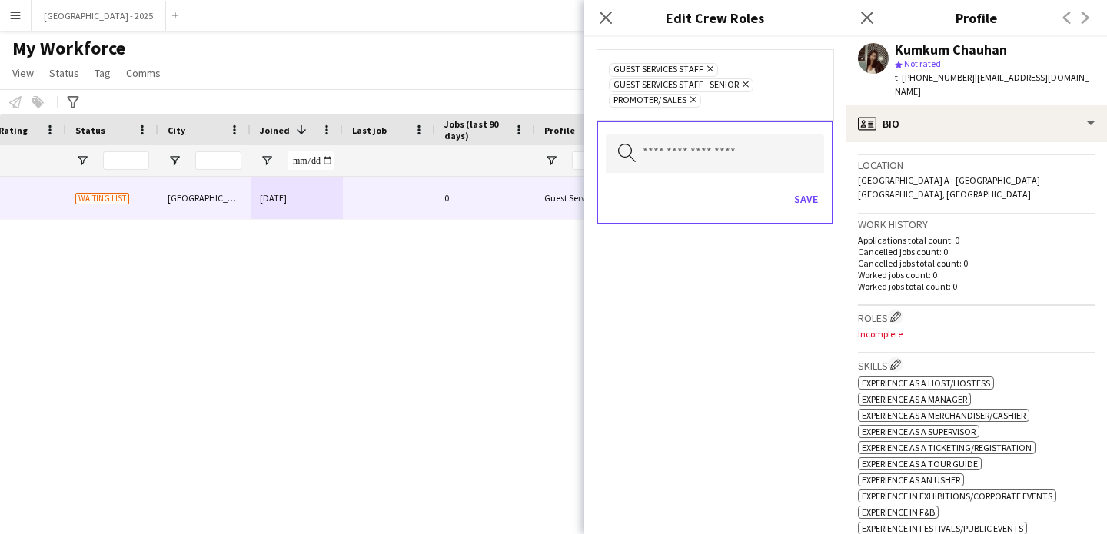
click at [791, 220] on div "Save" at bounding box center [715, 201] width 218 height 44
click at [802, 212] on div "Save" at bounding box center [715, 201] width 218 height 44
click at [808, 203] on button "Save" at bounding box center [806, 199] width 36 height 25
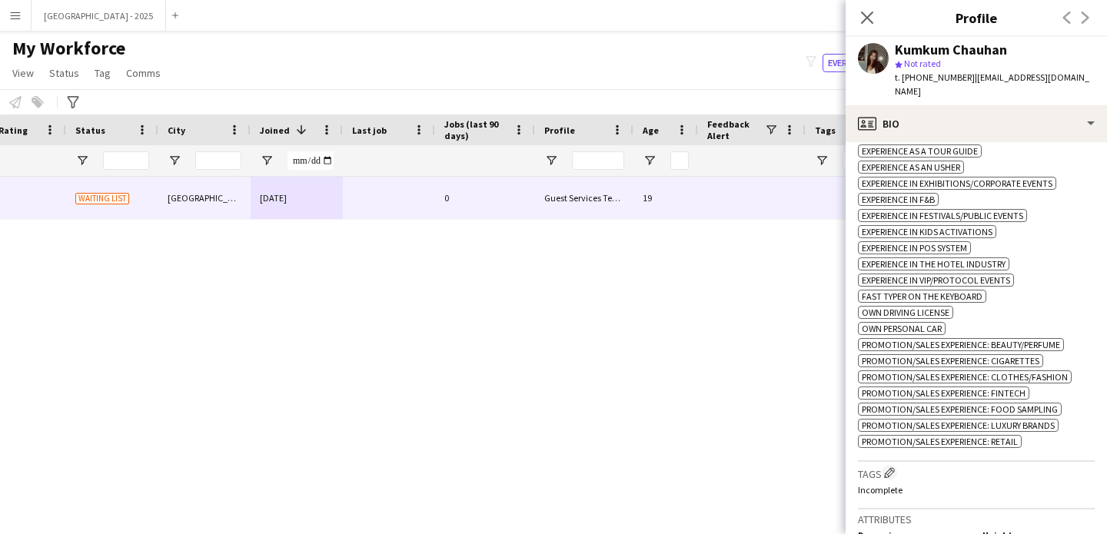
scroll to position [769, 0]
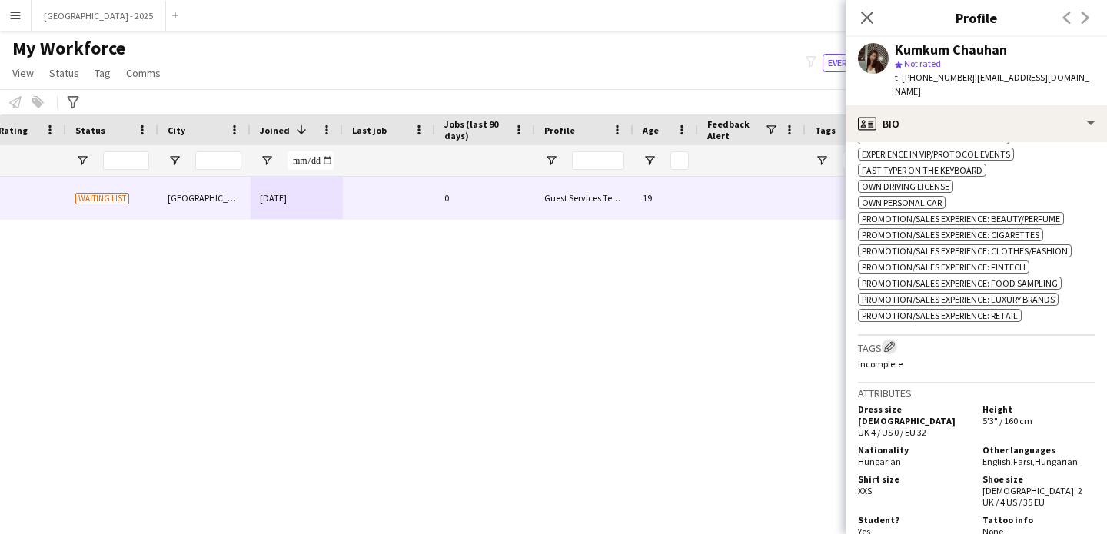
click at [888, 352] on app-icon "Edit crew company tags" at bounding box center [889, 346] width 11 height 11
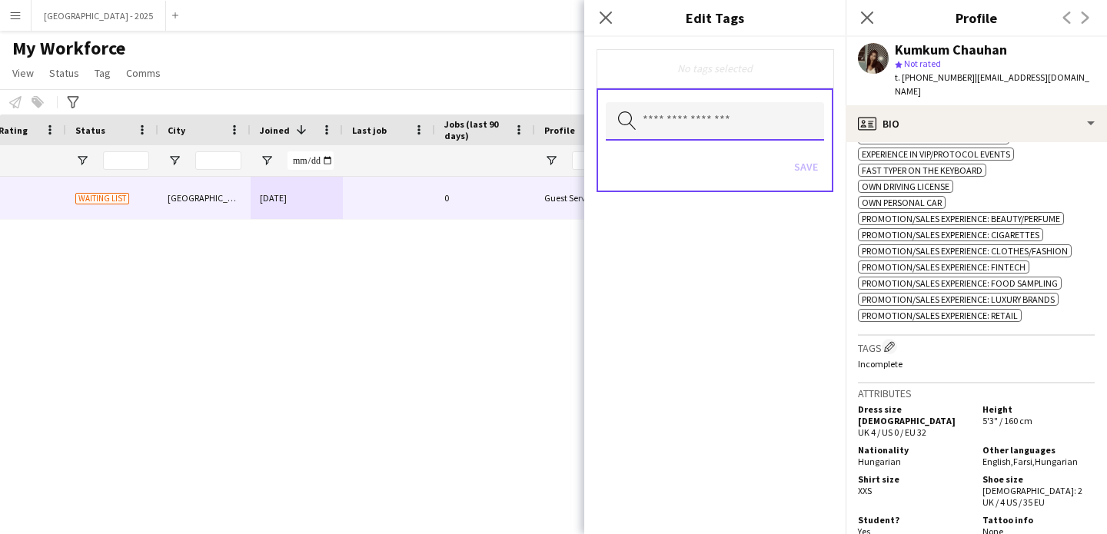
click at [673, 134] on input "text" at bounding box center [715, 121] width 218 height 38
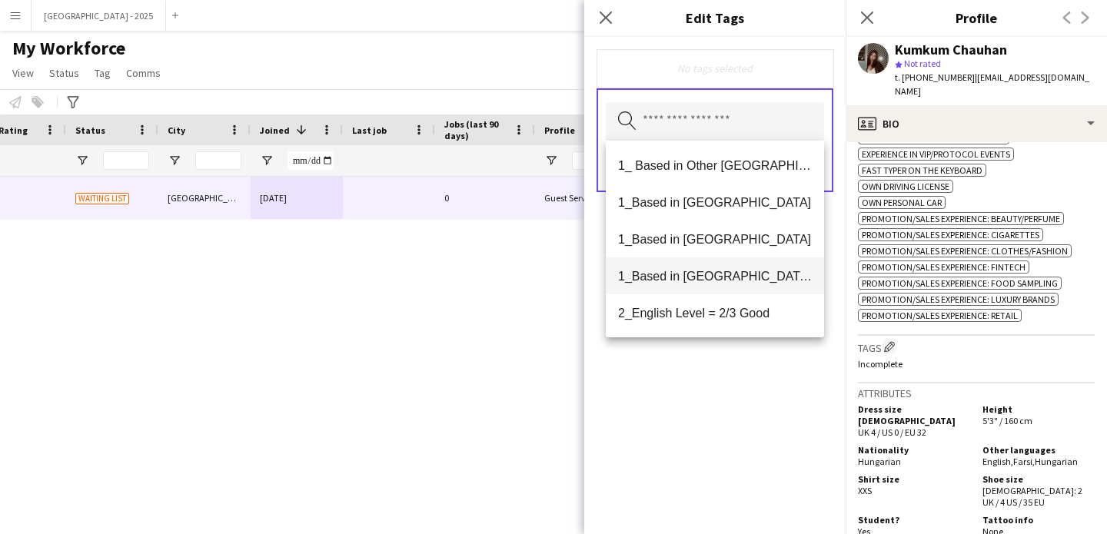
click at [733, 278] on span "1_Based in [GEOGRAPHIC_DATA]/[GEOGRAPHIC_DATA]/Ajman" at bounding box center [715, 276] width 194 height 15
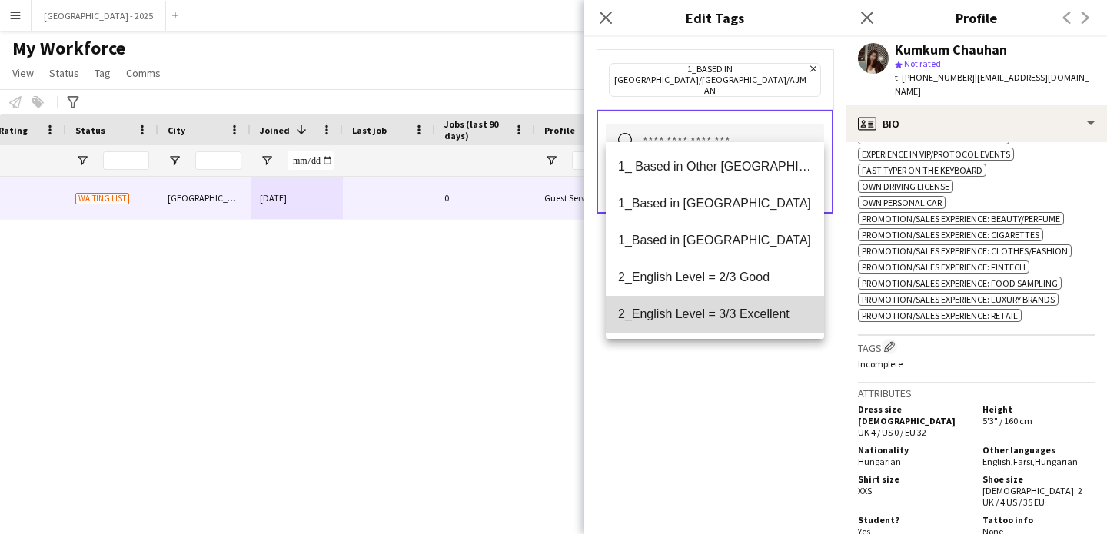
click at [745, 312] on span "2_English Level = 3/3 Excellent" at bounding box center [715, 314] width 194 height 15
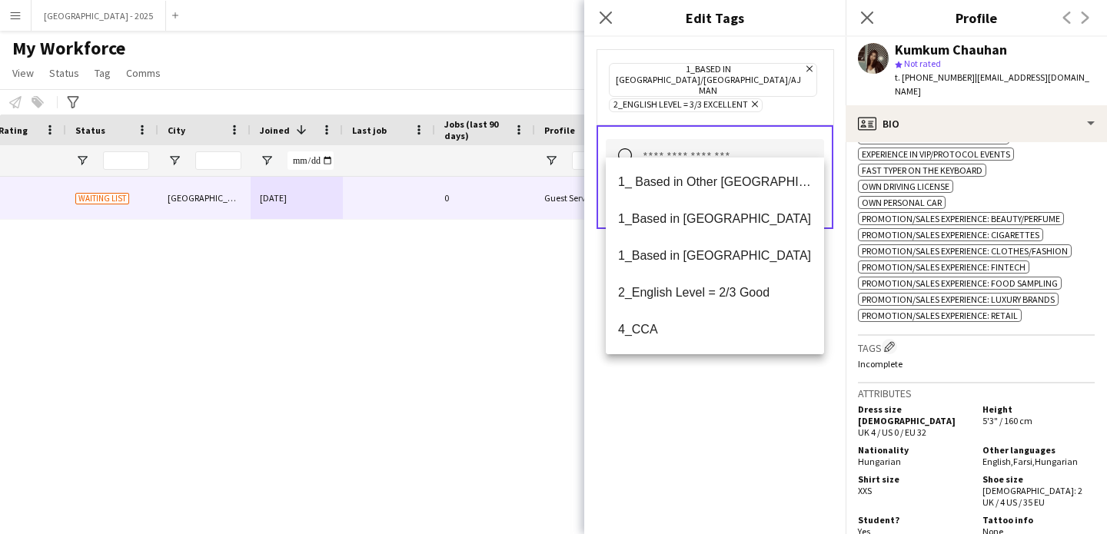
click at [772, 420] on div "1_Based in [GEOGRAPHIC_DATA]/[GEOGRAPHIC_DATA]/Ajman Remove 2_English Level = 3…" at bounding box center [714, 285] width 261 height 497
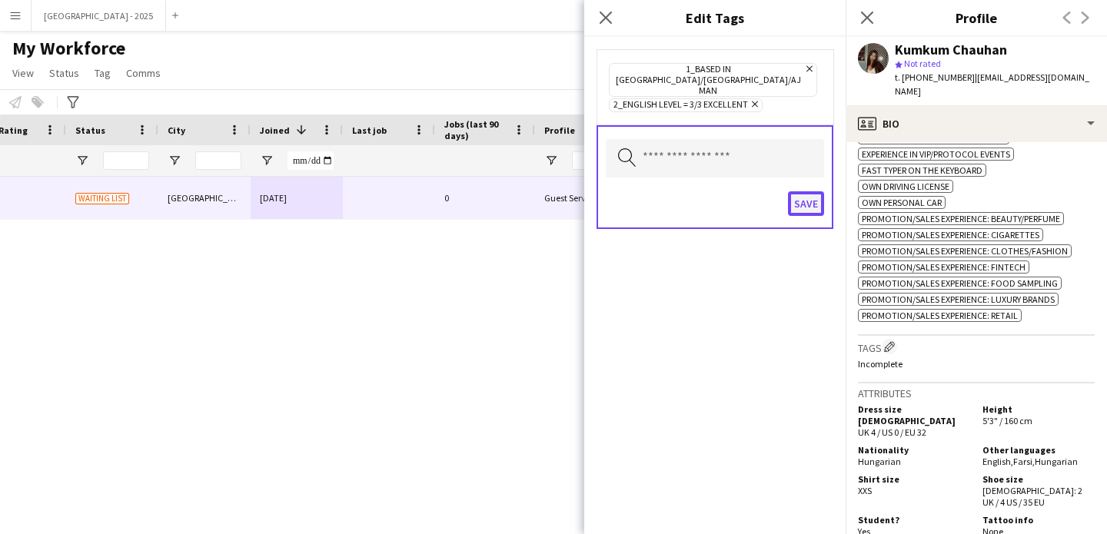
click at [799, 194] on button "Save" at bounding box center [806, 203] width 36 height 25
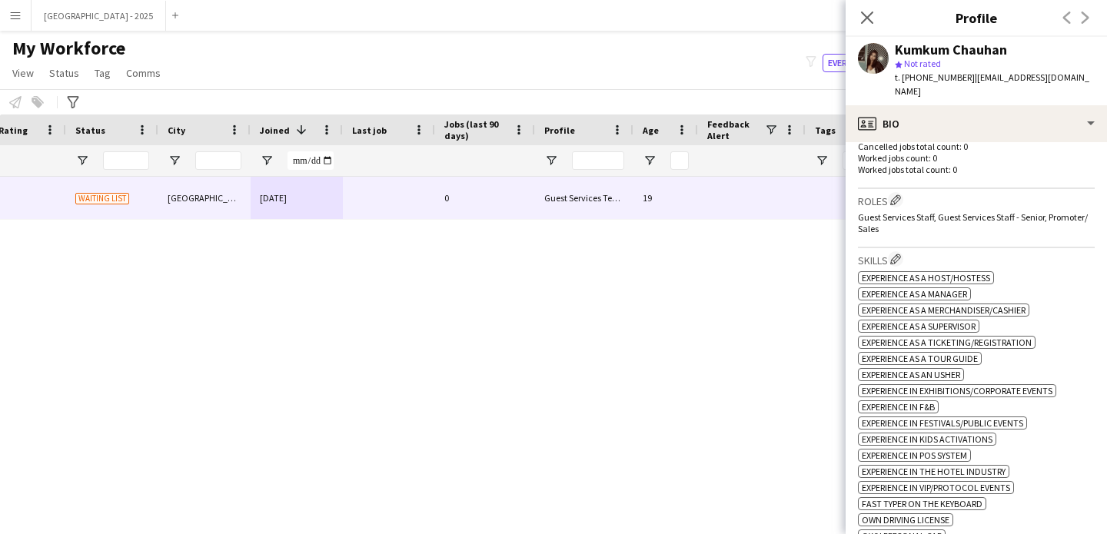
scroll to position [0, 0]
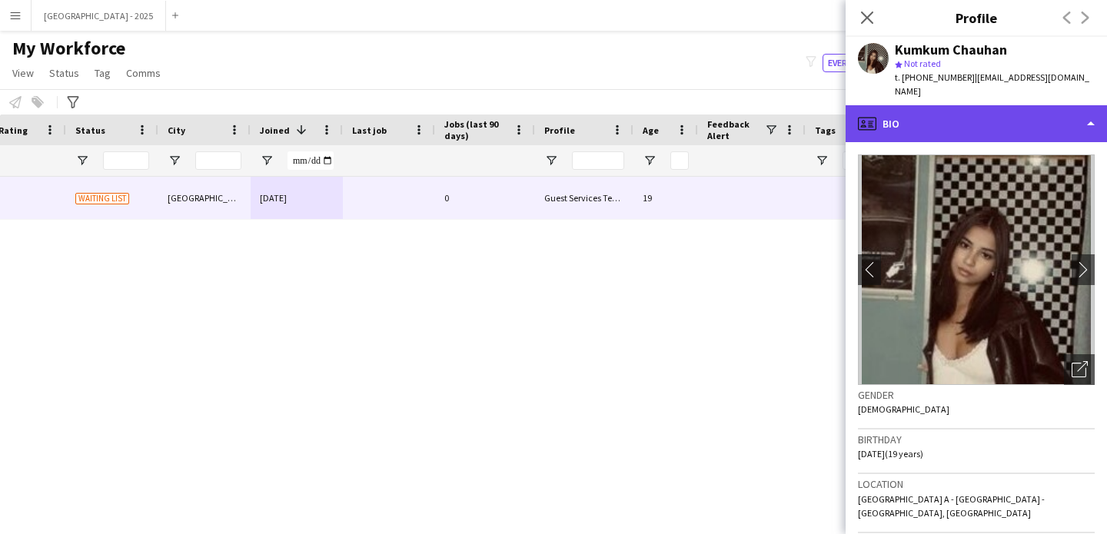
click at [956, 114] on div "profile Bio" at bounding box center [975, 123] width 261 height 37
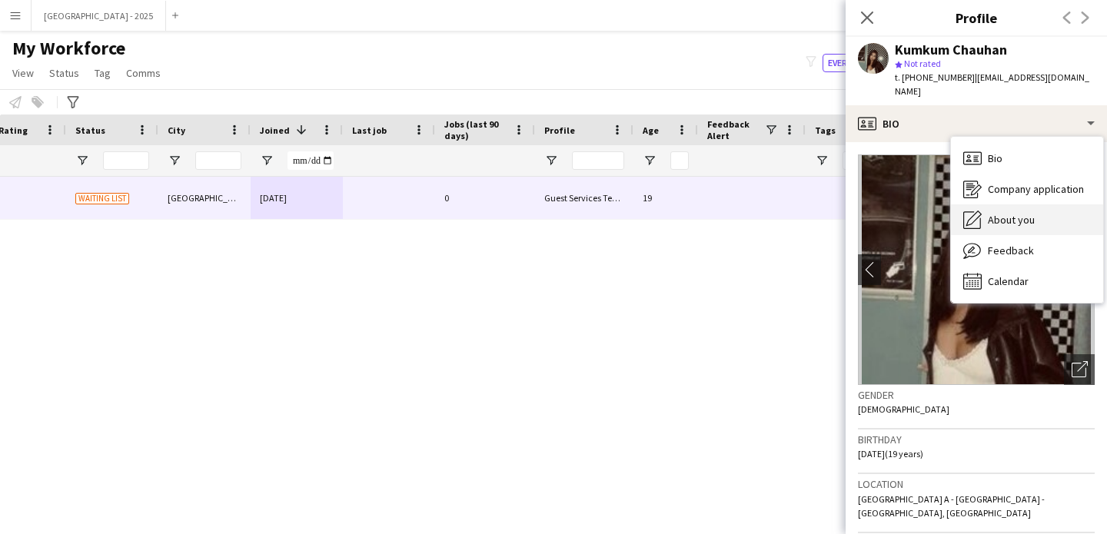
click at [983, 211] on div "About you About you" at bounding box center [1027, 219] width 152 height 31
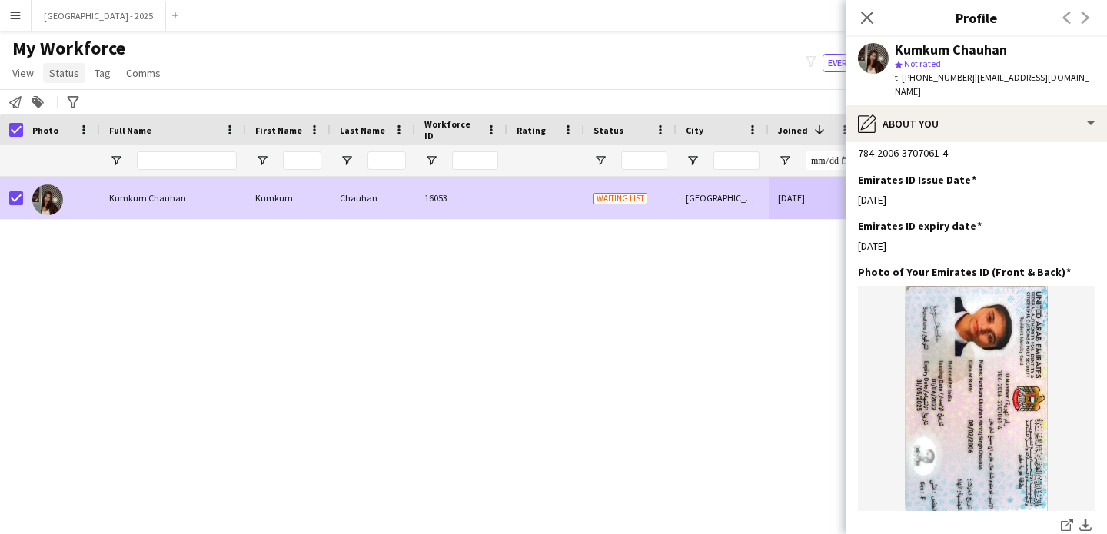
click at [61, 68] on span "Status" at bounding box center [64, 73] width 30 height 14
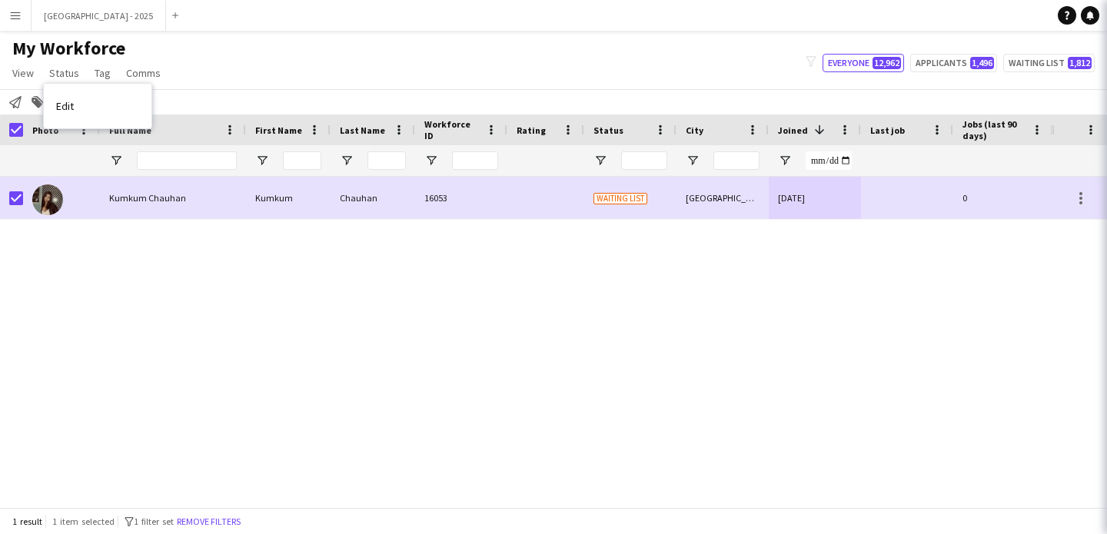
click at [91, 100] on link "Edit" at bounding box center [98, 106] width 108 height 32
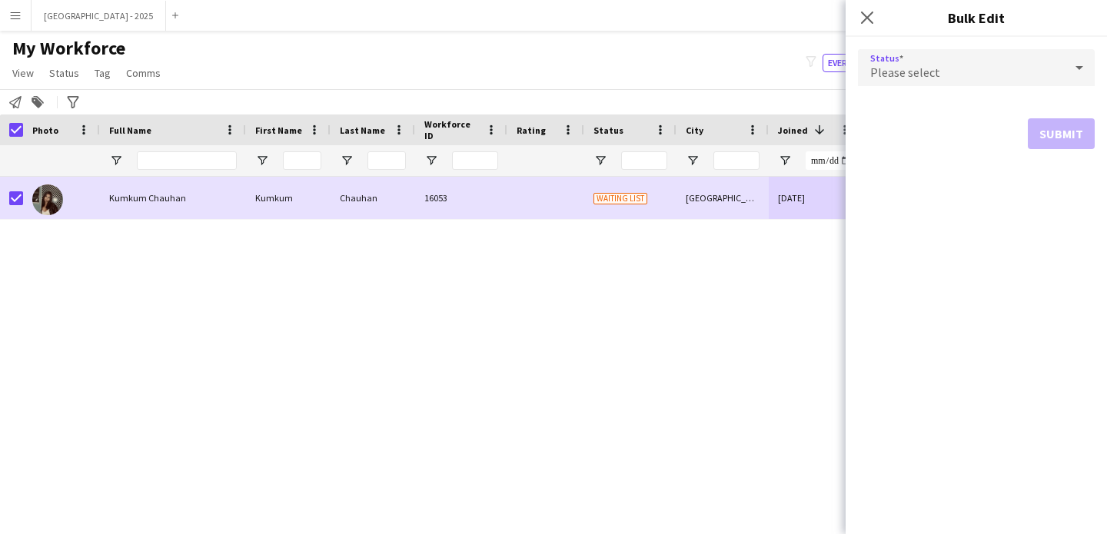
click at [935, 61] on div "Please select" at bounding box center [961, 67] width 206 height 37
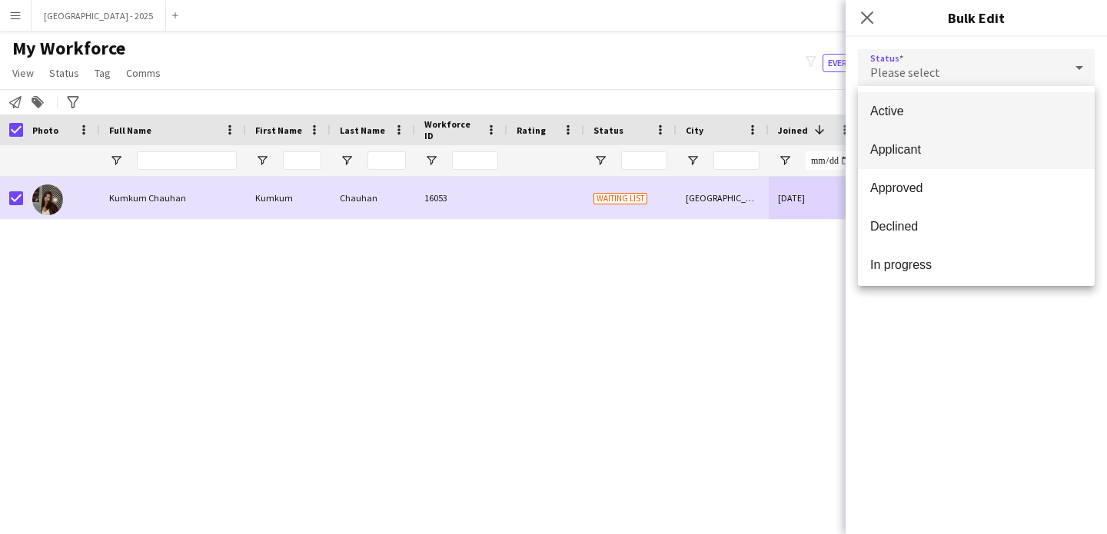
click at [925, 125] on mat-option "Active" at bounding box center [976, 111] width 237 height 38
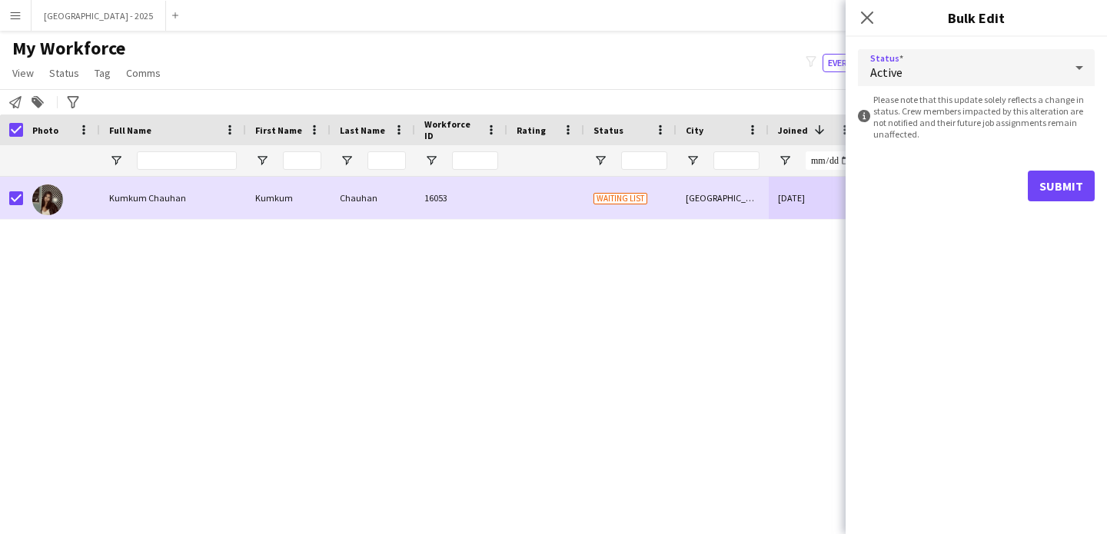
click at [1024, 162] on form "Status Active information-circle Please note that this update solely reflects a…" at bounding box center [976, 125] width 237 height 177
click at [1045, 181] on button "Submit" at bounding box center [1061, 186] width 67 height 31
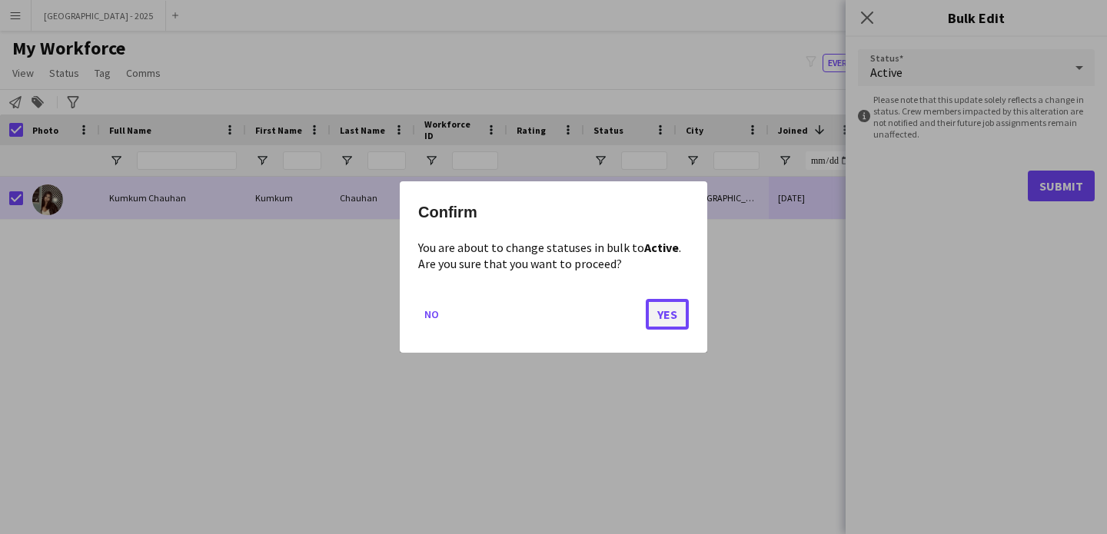
click at [674, 315] on button "Yes" at bounding box center [667, 314] width 43 height 31
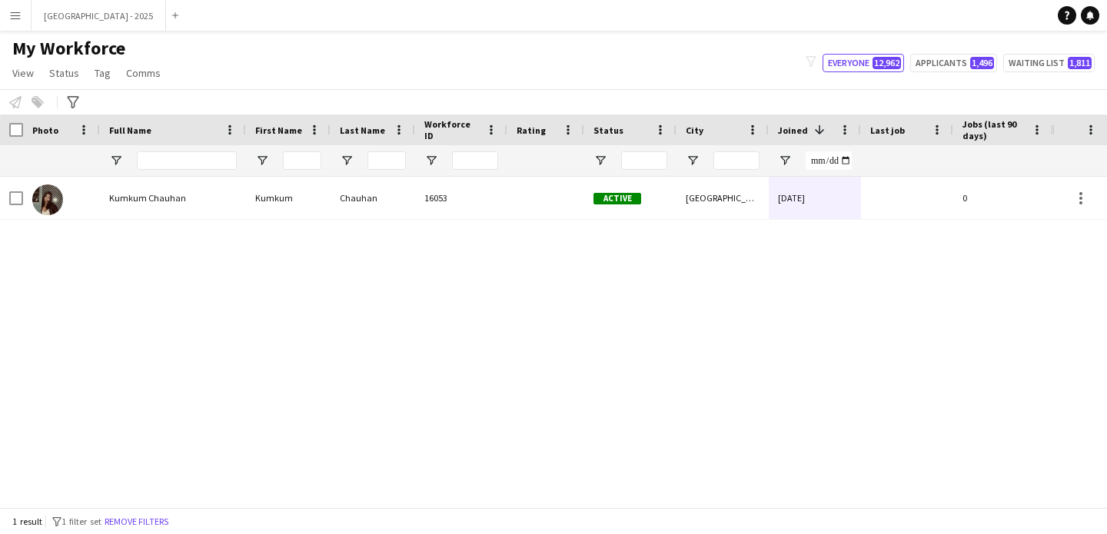
click at [208, 207] on div "Kumkum Chauhan" at bounding box center [173, 198] width 146 height 42
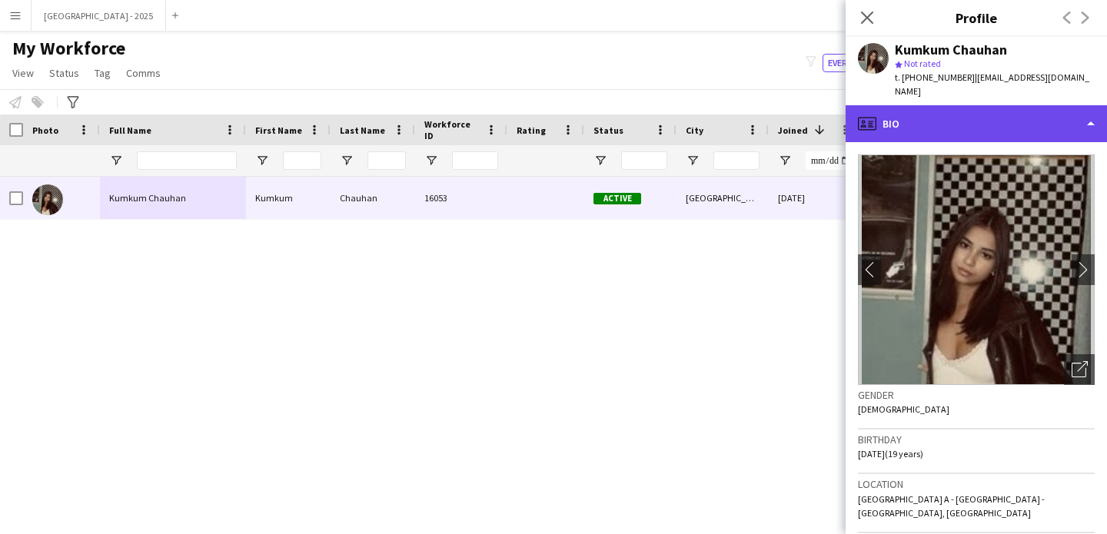
click at [948, 105] on div "profile Bio" at bounding box center [975, 123] width 261 height 37
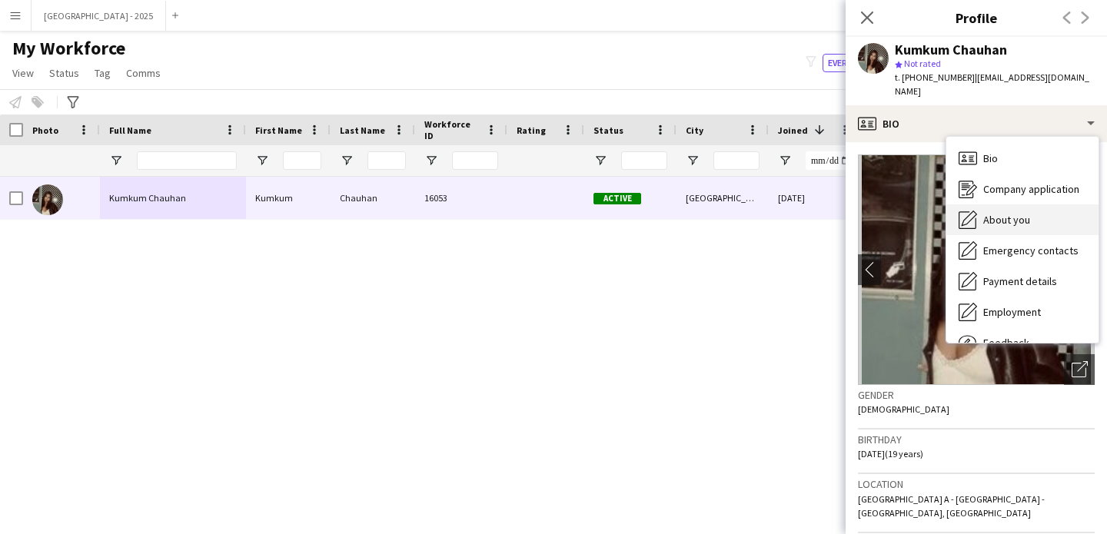
click at [1015, 213] on div "About you About you" at bounding box center [1022, 219] width 152 height 31
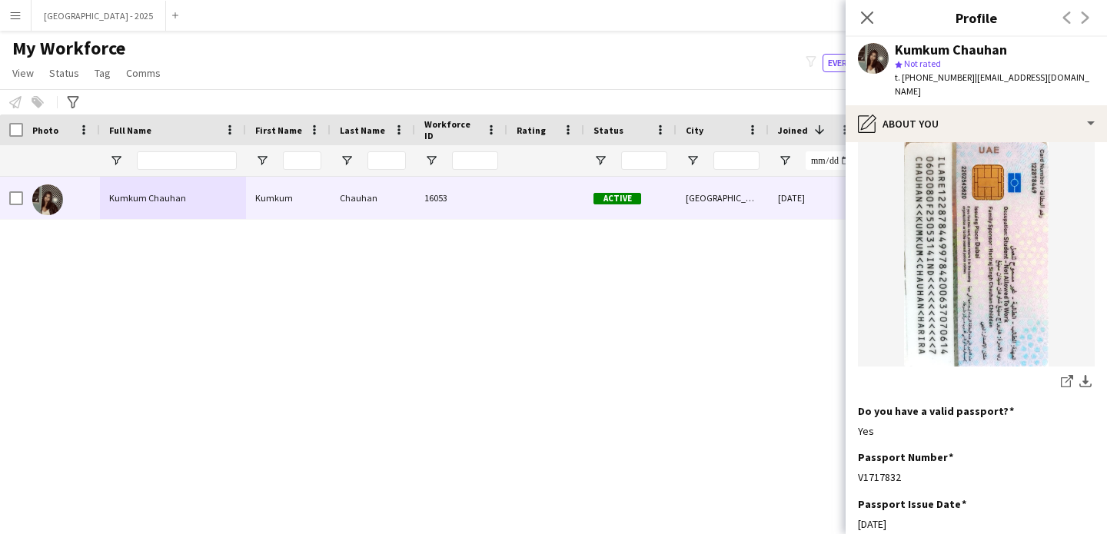
scroll to position [1251, 0]
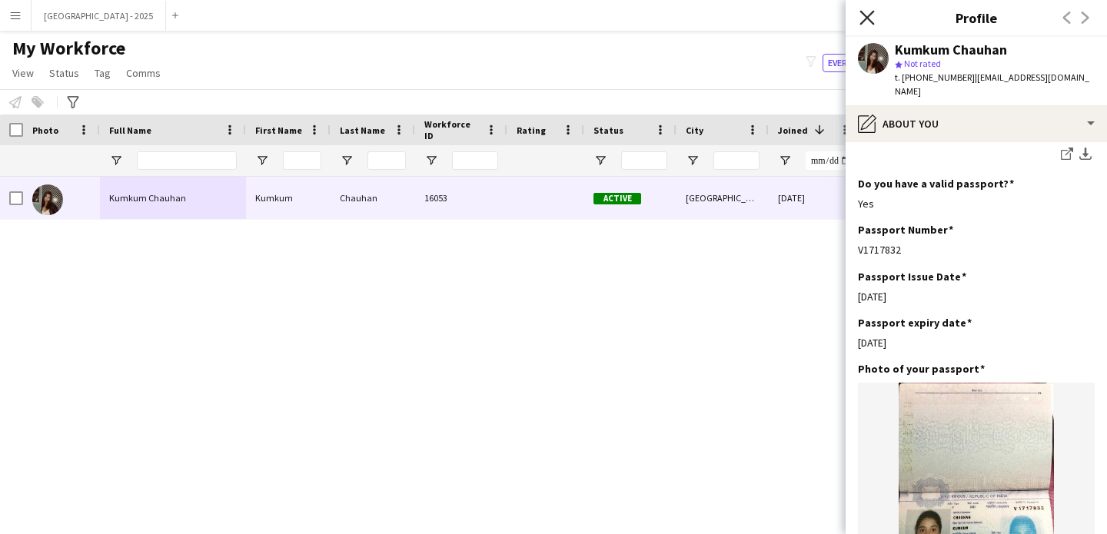
click at [859, 20] on icon "Close pop-in" at bounding box center [866, 17] width 15 height 15
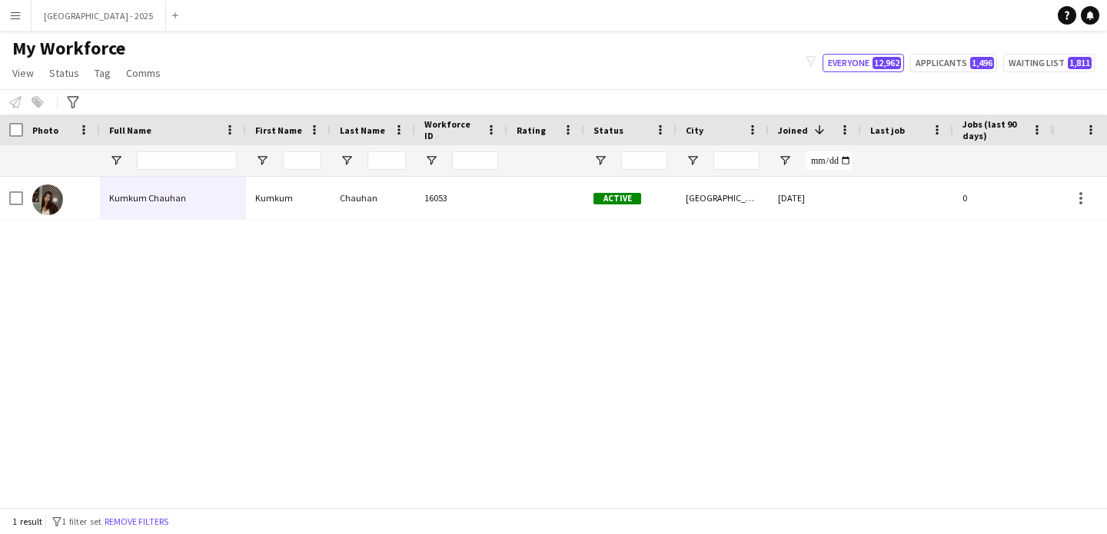
click at [162, 516] on button "Remove filters" at bounding box center [136, 521] width 70 height 17
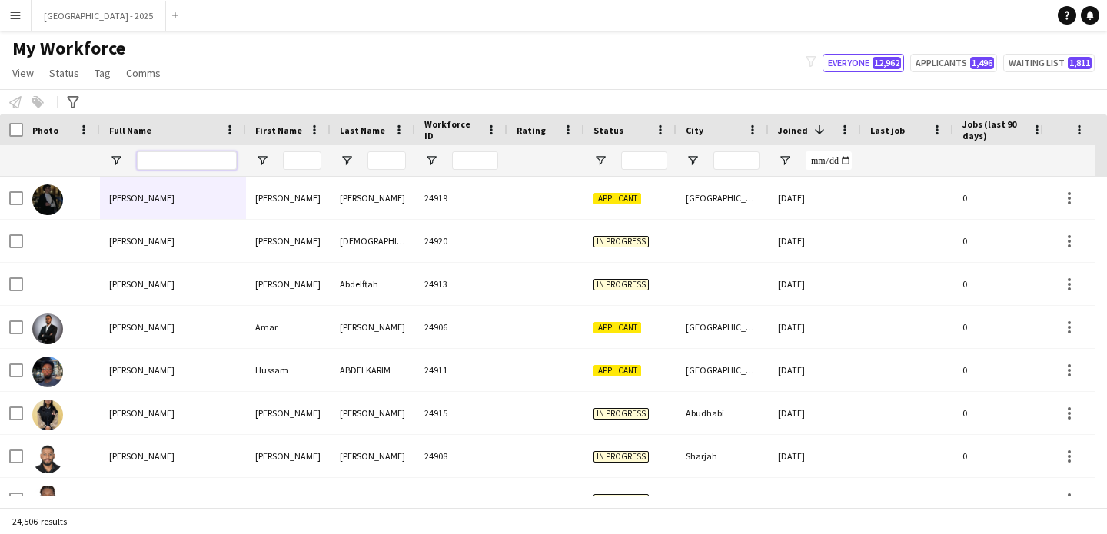
click at [235, 160] on input "Full Name Filter Input" at bounding box center [187, 160] width 100 height 18
paste input "*****"
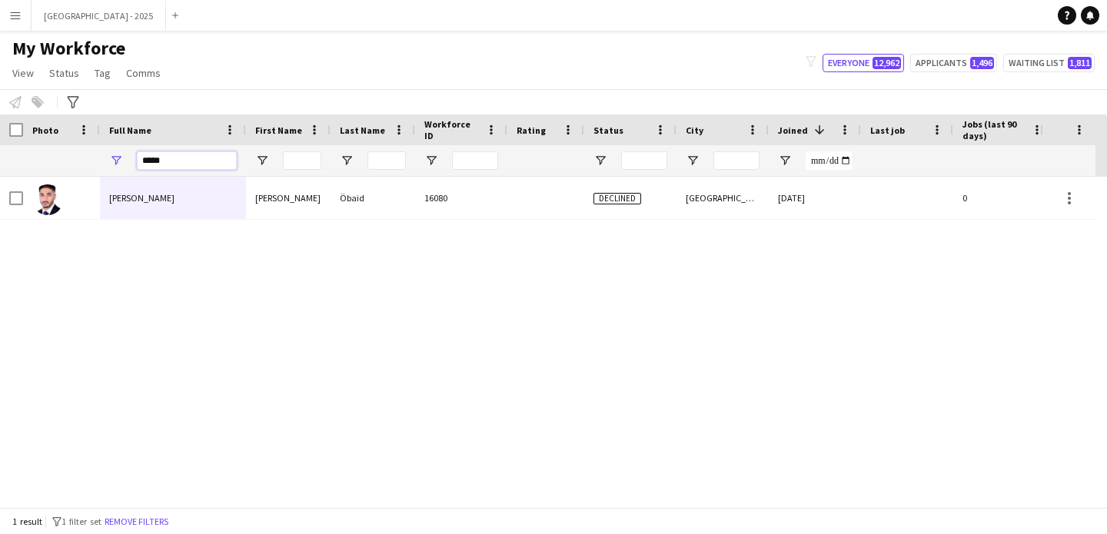
type input "*****"
click at [175, 208] on div "[PERSON_NAME]" at bounding box center [173, 198] width 146 height 42
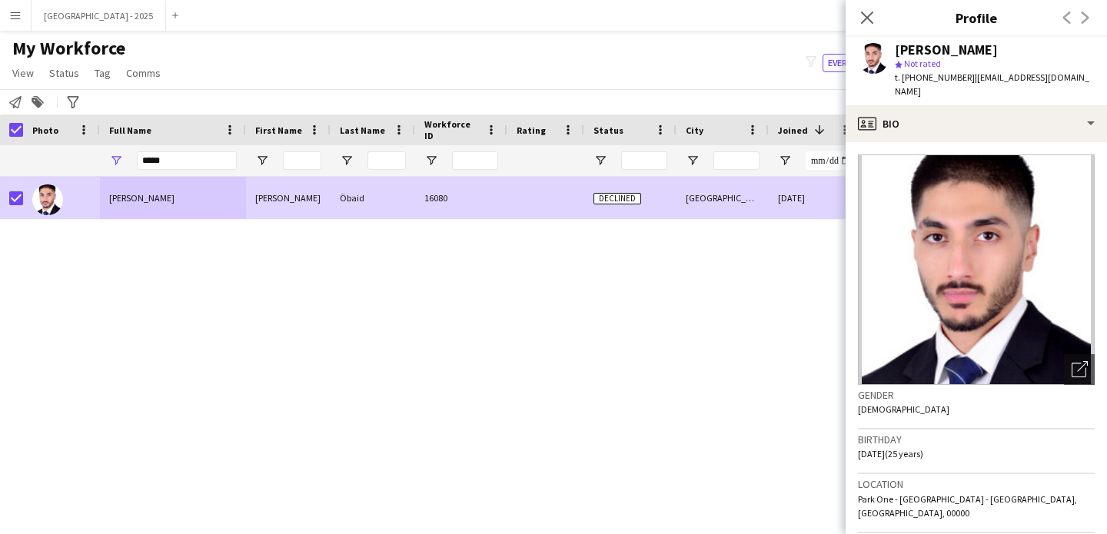
click at [64, 66] on span "Status" at bounding box center [64, 73] width 30 height 14
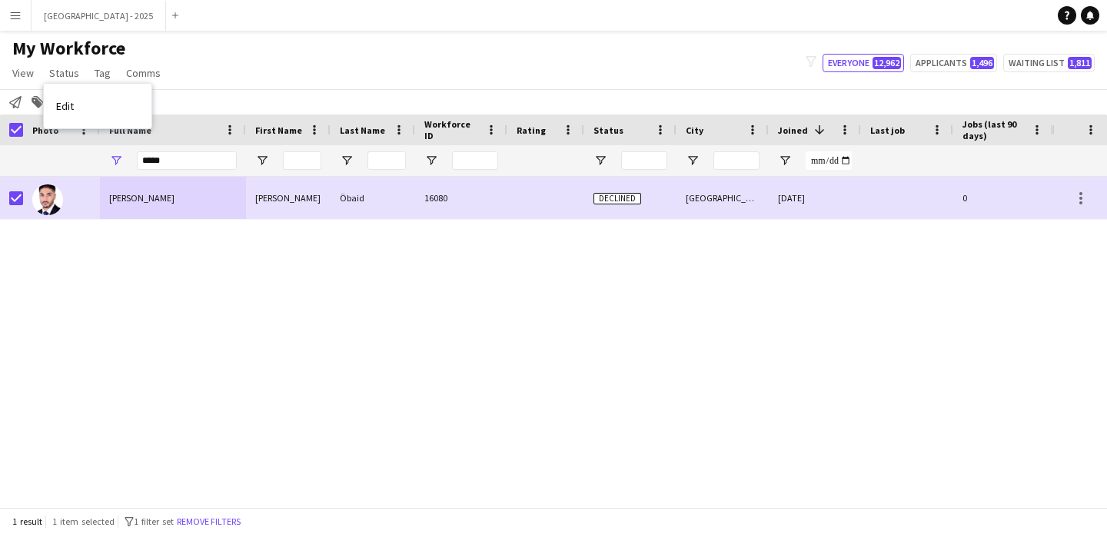
click at [93, 104] on link "Edit" at bounding box center [98, 106] width 108 height 32
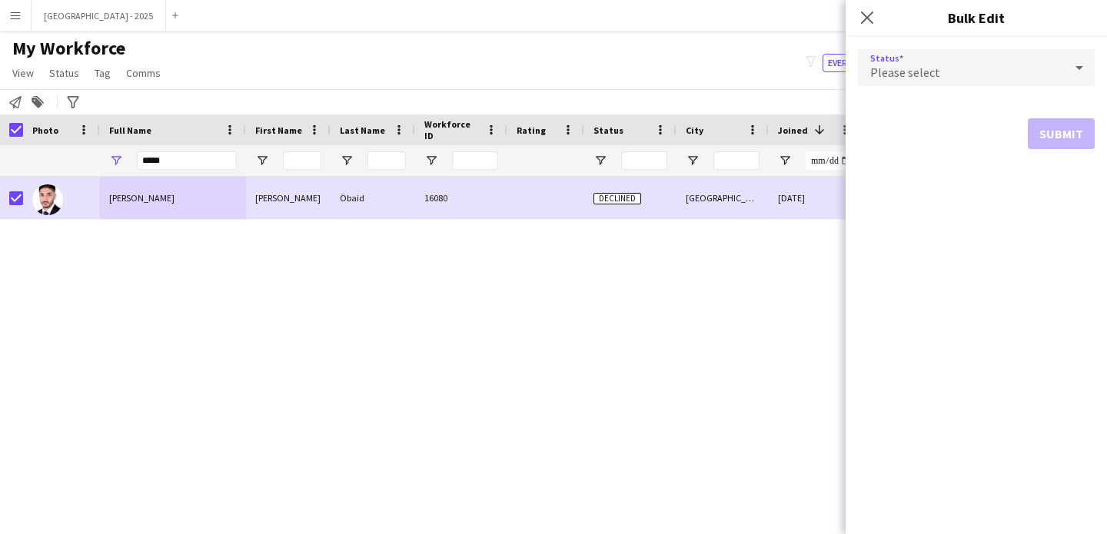
click at [897, 80] on div "Please select" at bounding box center [961, 67] width 206 height 37
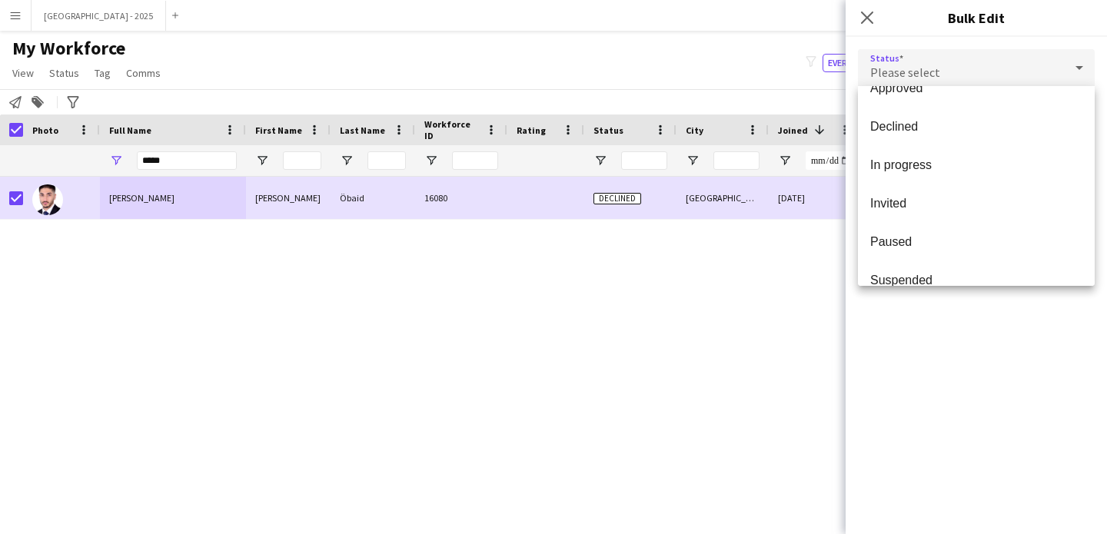
scroll to position [158, 0]
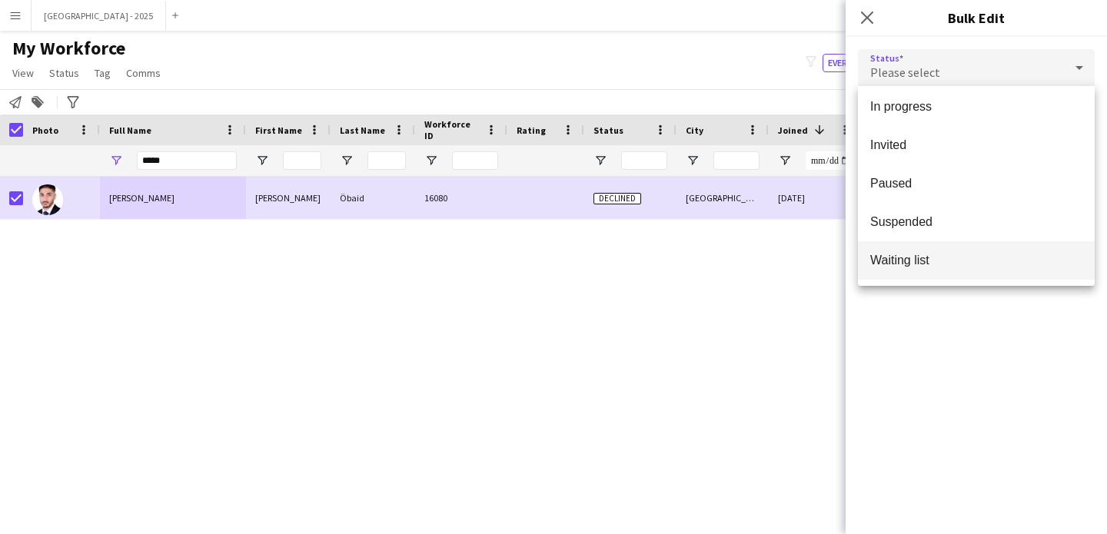
click at [924, 257] on span "Waiting list" at bounding box center [976, 260] width 212 height 15
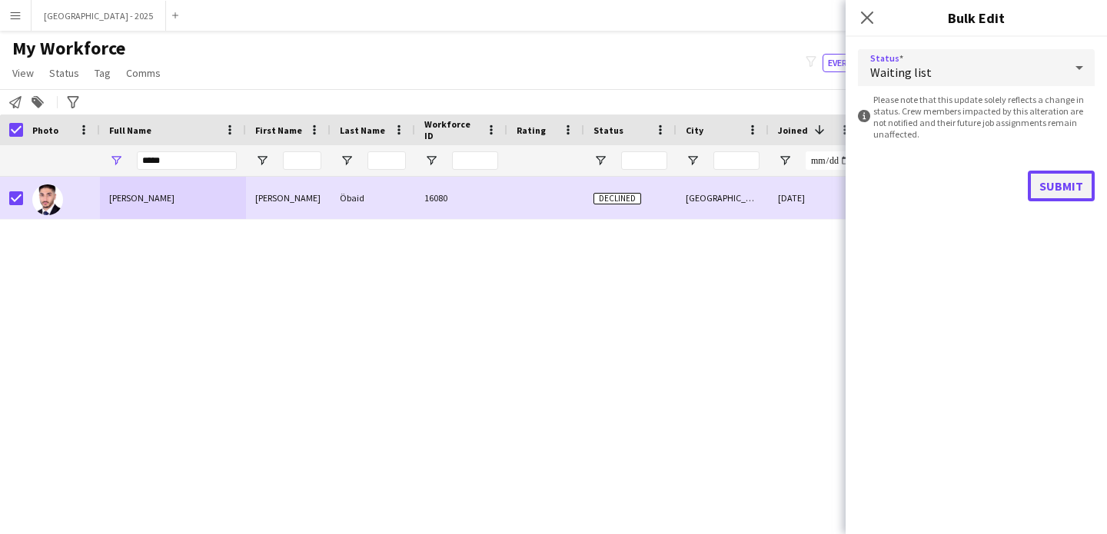
click at [1048, 188] on button "Submit" at bounding box center [1061, 186] width 67 height 31
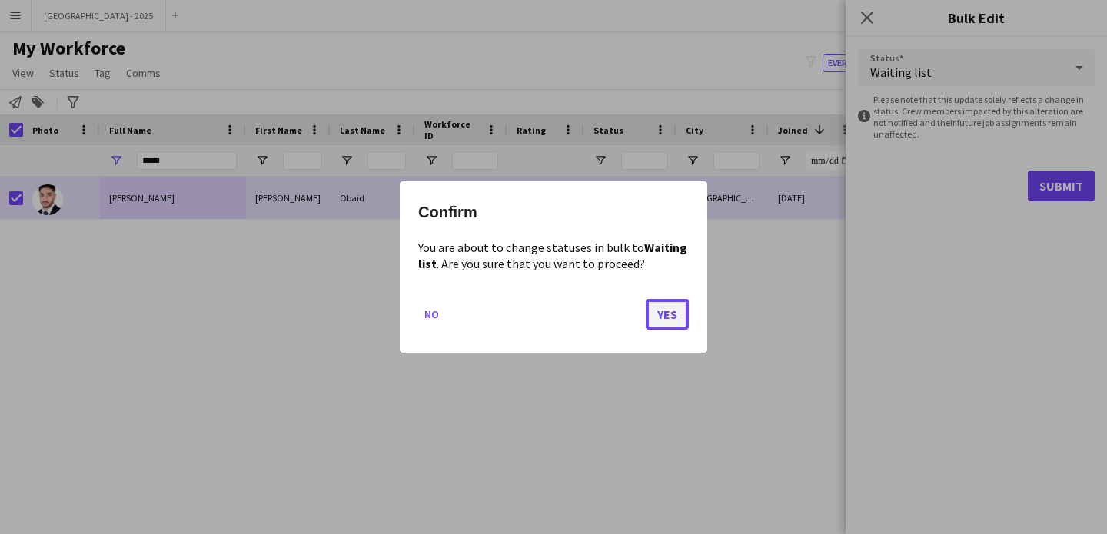
click at [680, 310] on button "Yes" at bounding box center [667, 314] width 43 height 31
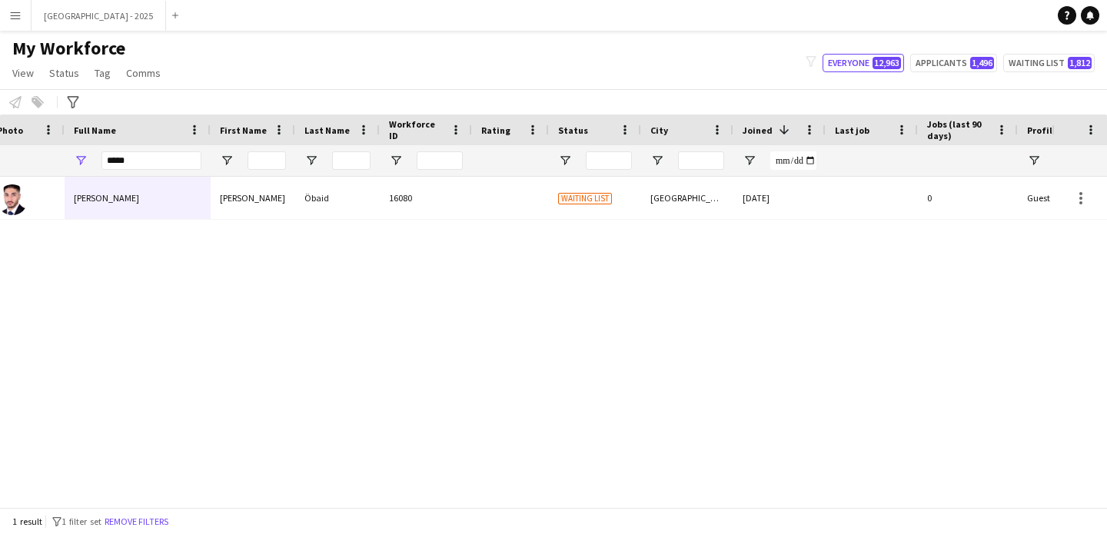
scroll to position [0, 55]
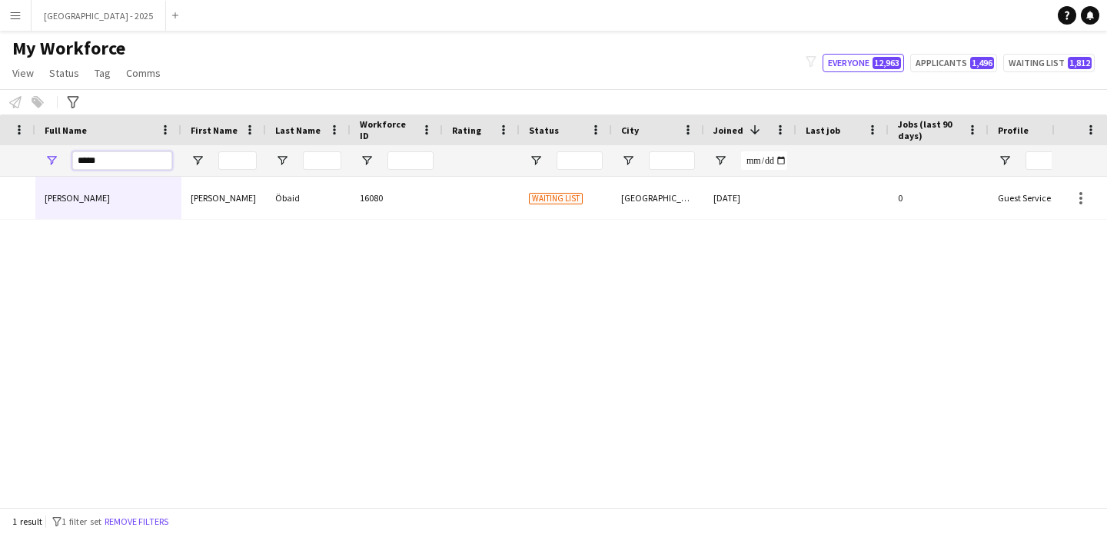
click at [122, 163] on input "*****" at bounding box center [122, 160] width 100 height 18
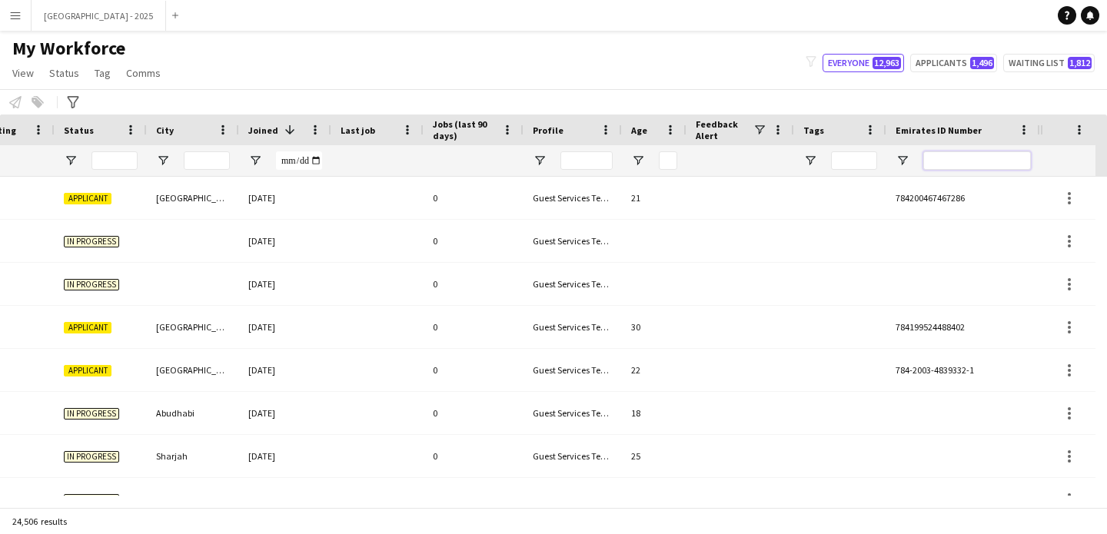
click at [1021, 162] on input "Emirates ID Number Filter Input" at bounding box center [977, 160] width 108 height 18
paste input "*******"
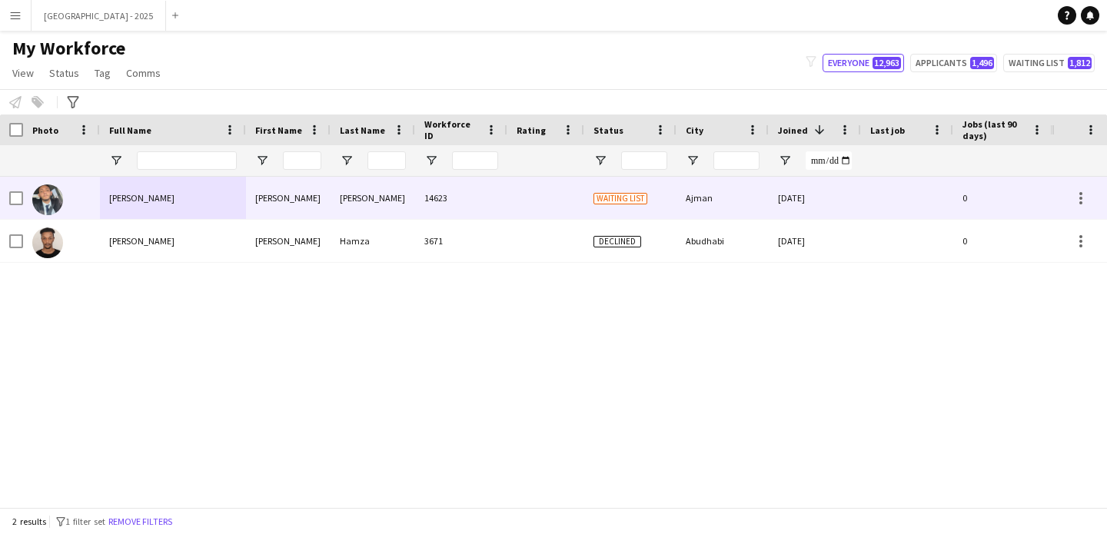
type input "*******"
click at [62, 211] on div at bounding box center [47, 199] width 31 height 43
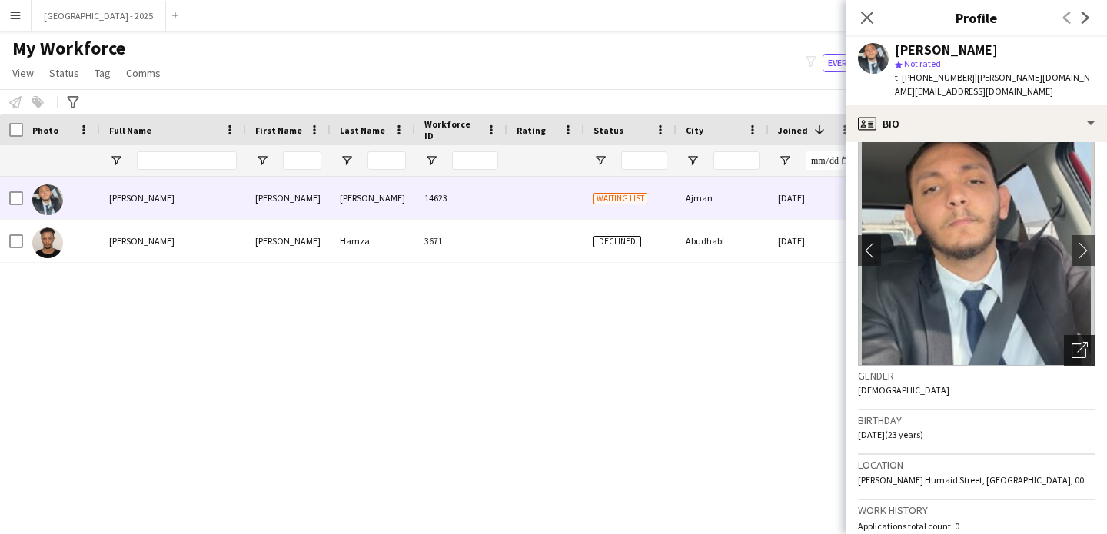
click at [1071, 342] on icon "Open photos pop-in" at bounding box center [1079, 350] width 16 height 16
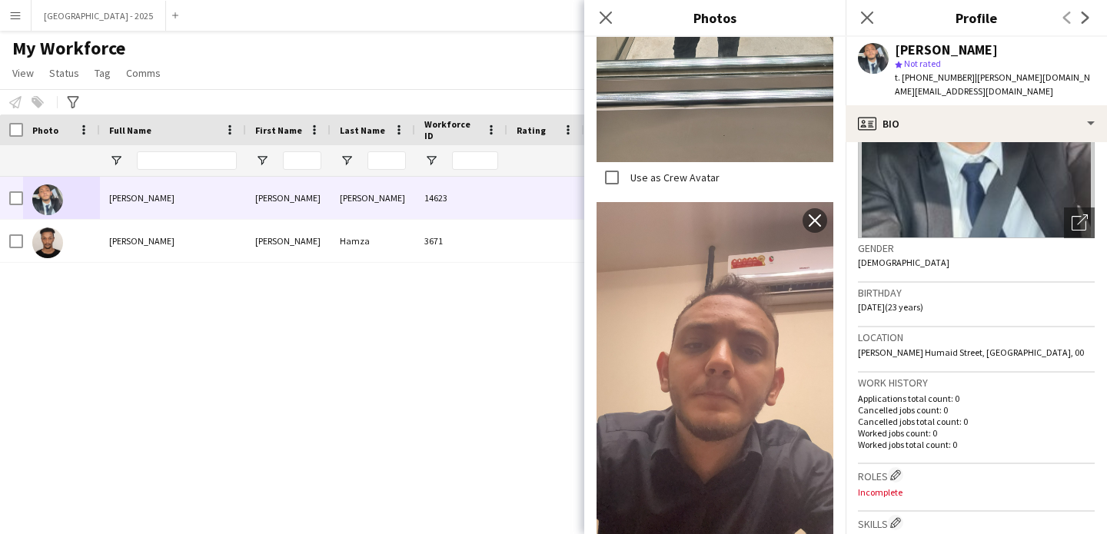
click at [981, 376] on h3 "Work history" at bounding box center [976, 383] width 237 height 14
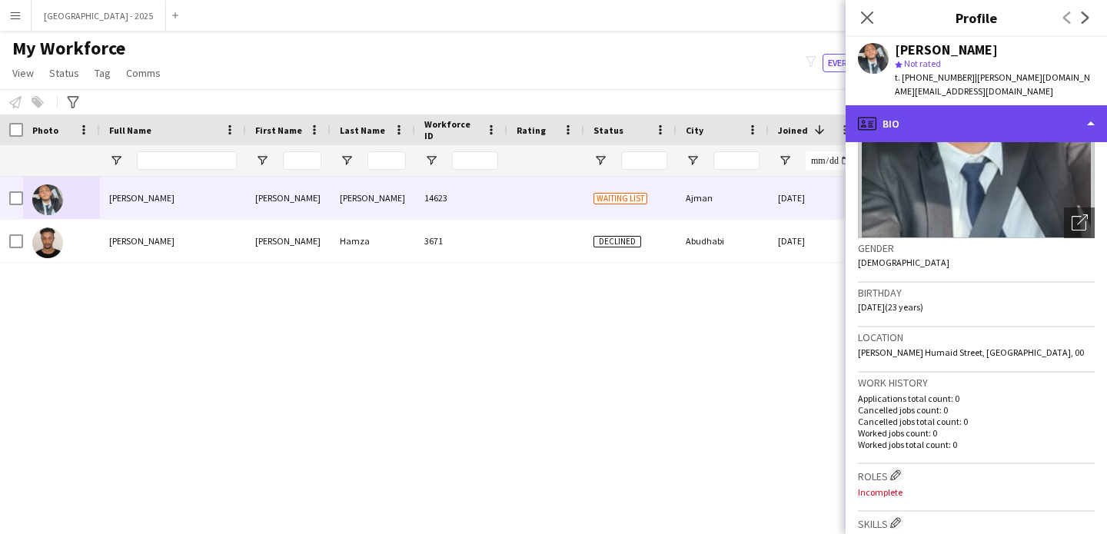
click at [954, 122] on div "profile Bio" at bounding box center [975, 123] width 261 height 37
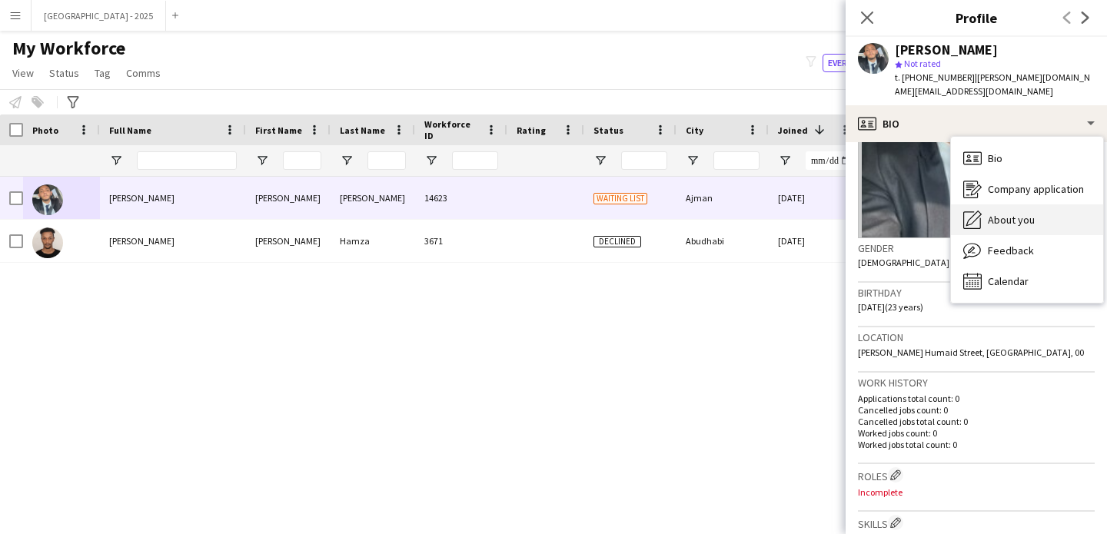
click at [1032, 213] on span "About you" at bounding box center [1011, 220] width 47 height 14
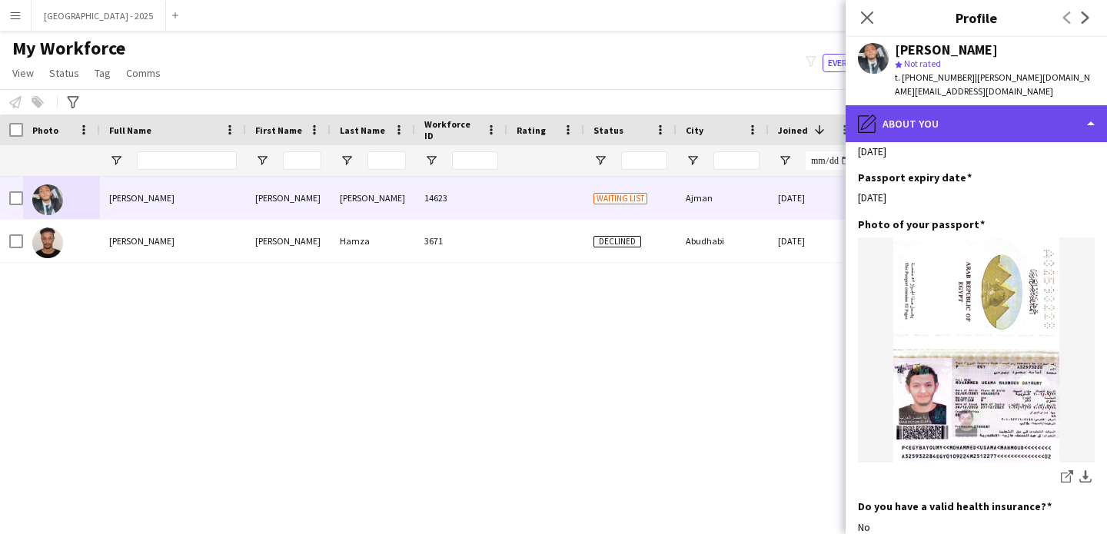
click at [978, 117] on div "pencil4 About you" at bounding box center [975, 123] width 261 height 37
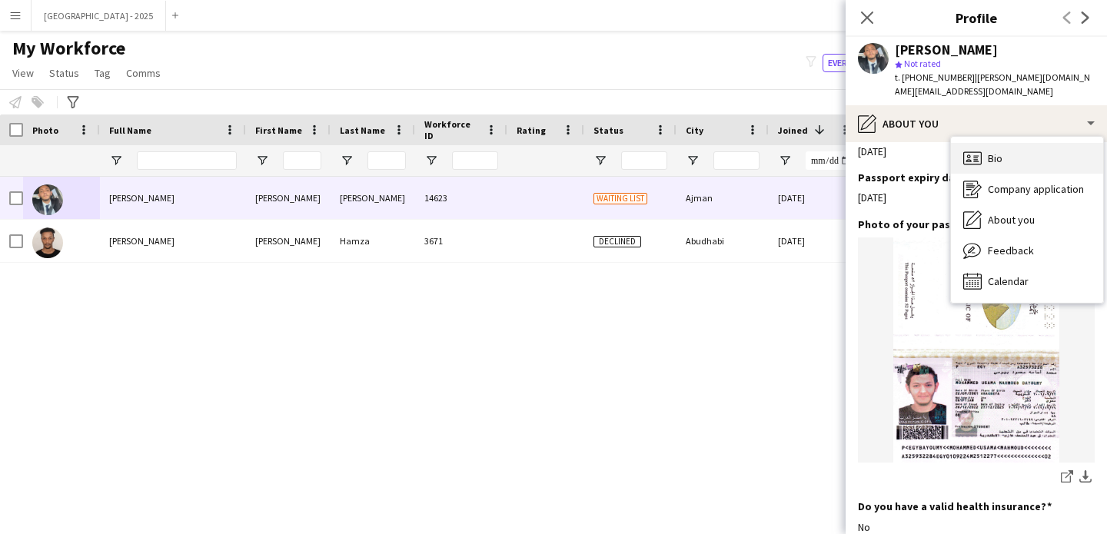
click at [1026, 153] on div "Bio Bio" at bounding box center [1027, 158] width 152 height 31
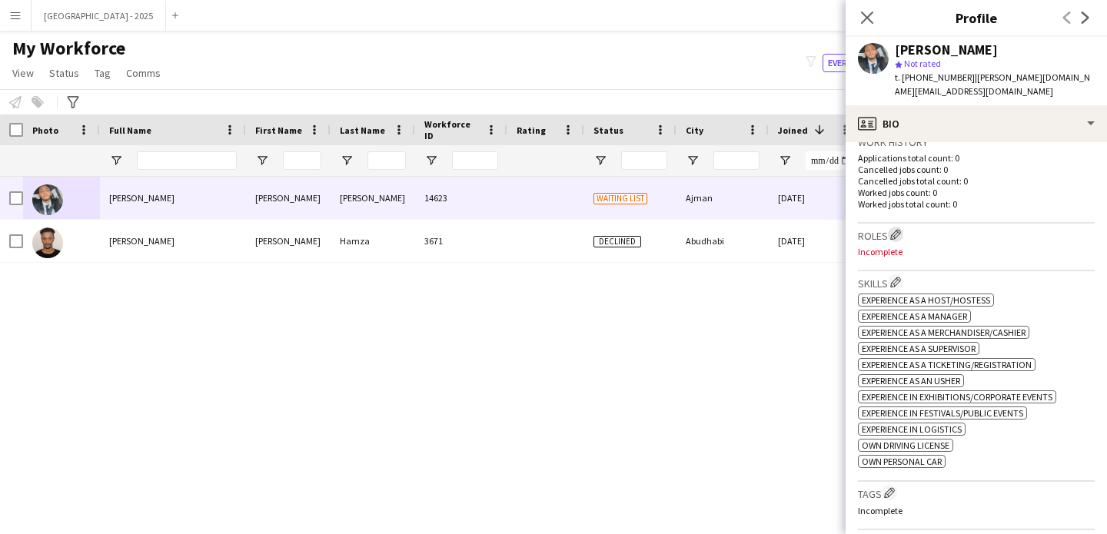
click at [894, 229] on app-icon "Edit crew company roles" at bounding box center [895, 234] width 11 height 11
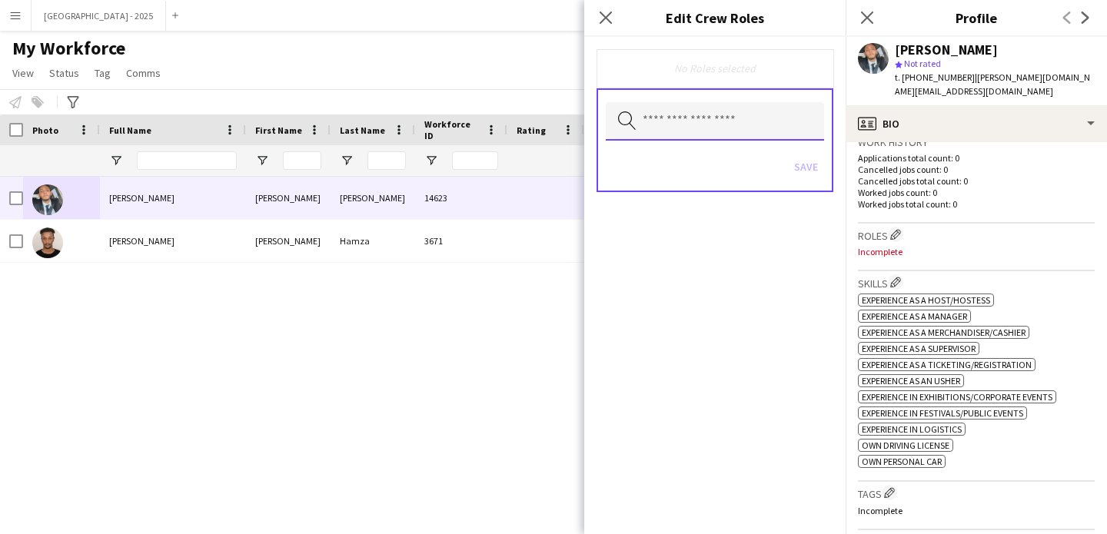
click at [722, 127] on input "text" at bounding box center [715, 121] width 218 height 38
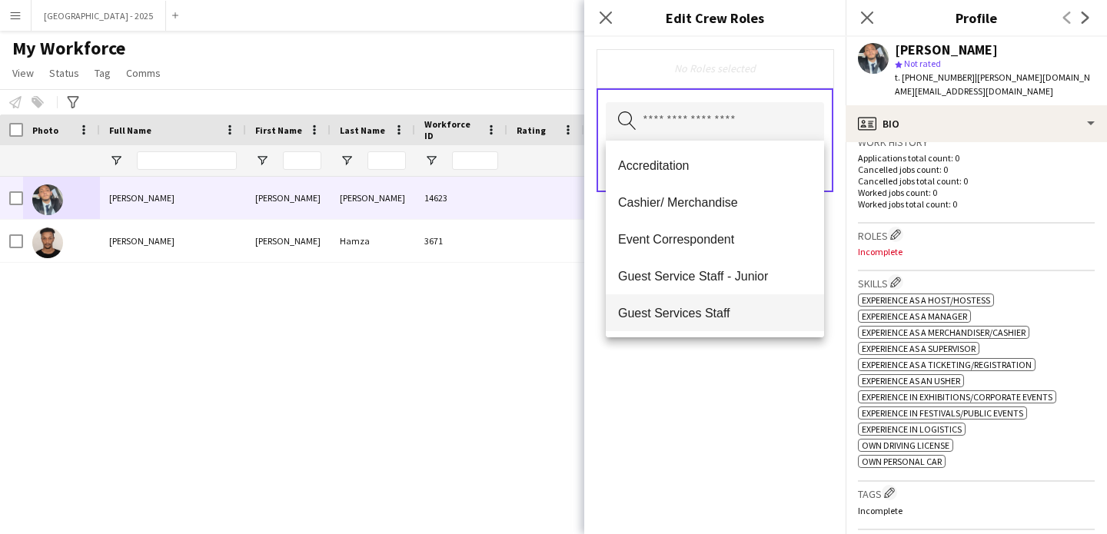
click at [730, 304] on mat-option "Guest Services Staff" at bounding box center [715, 312] width 218 height 37
click at [730, 309] on span "Guest Services Staff - Senior" at bounding box center [715, 314] width 194 height 15
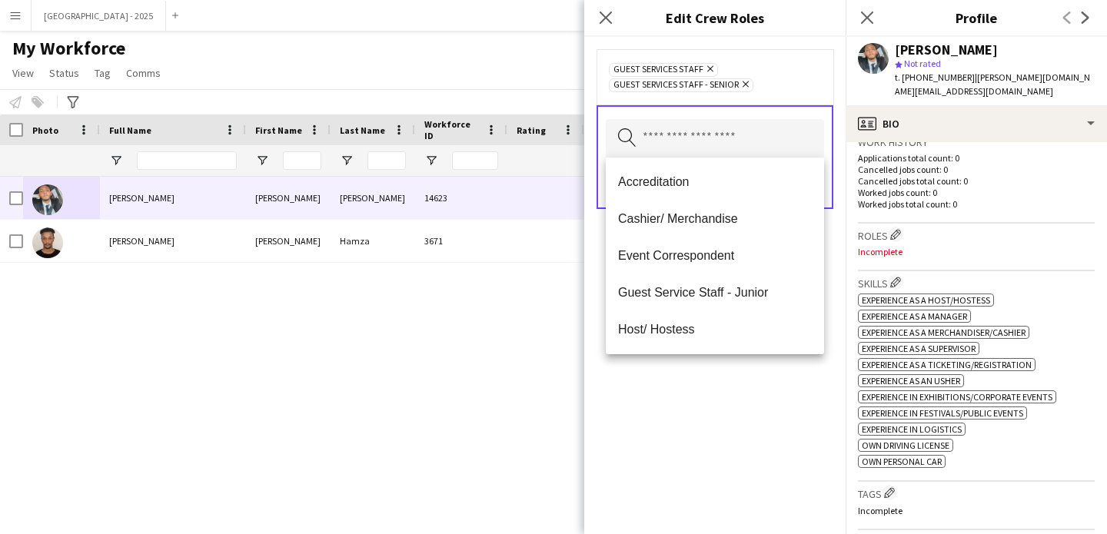
click at [738, 361] on div "Guest Services Staff Remove Guest Services Staff - Senior Remove Search by role…" at bounding box center [714, 285] width 261 height 497
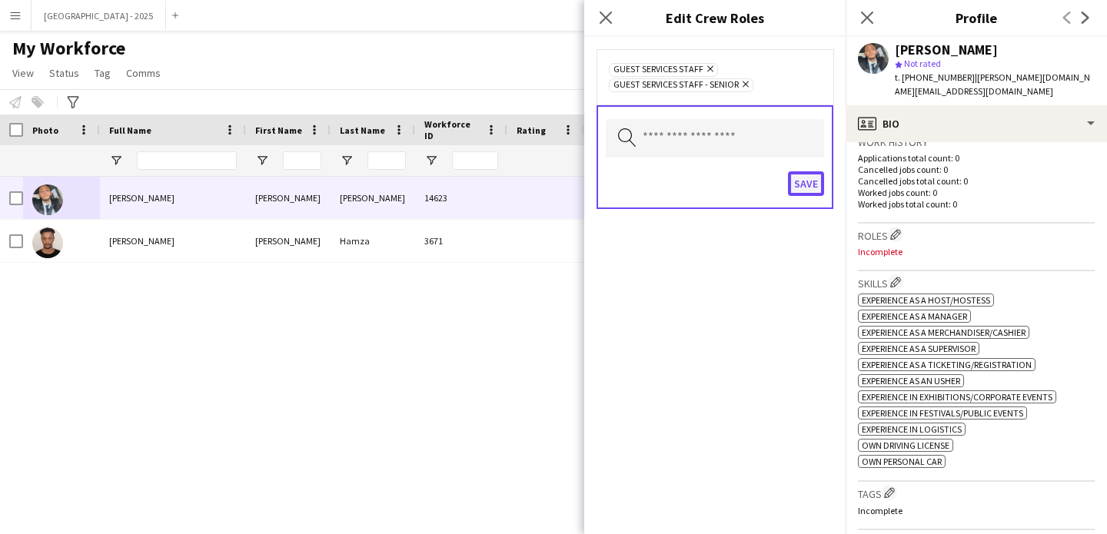
click at [799, 189] on button "Save" at bounding box center [806, 183] width 36 height 25
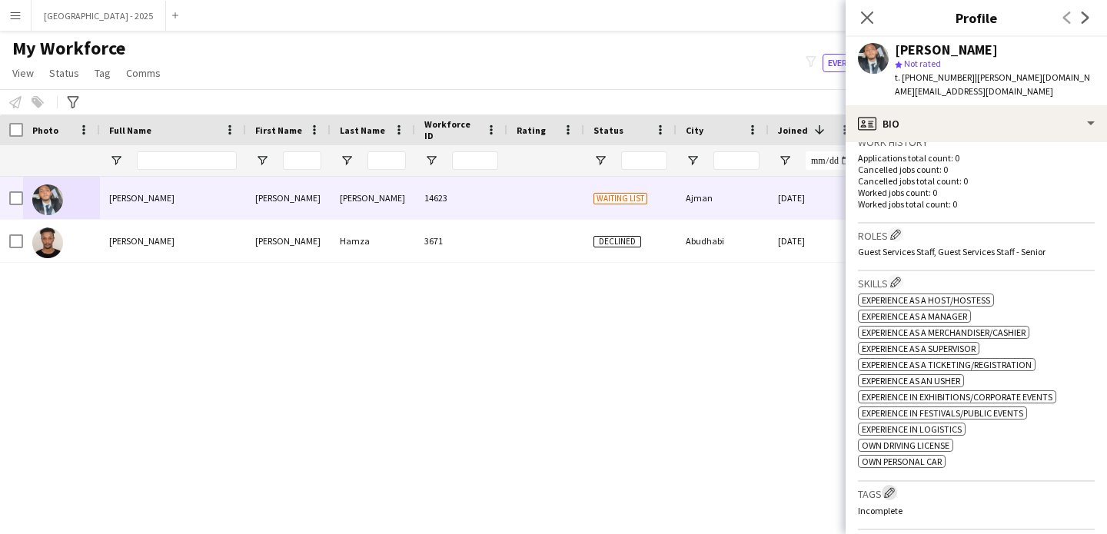
click at [889, 489] on app-icon "Edit crew company tags" at bounding box center [889, 492] width 11 height 11
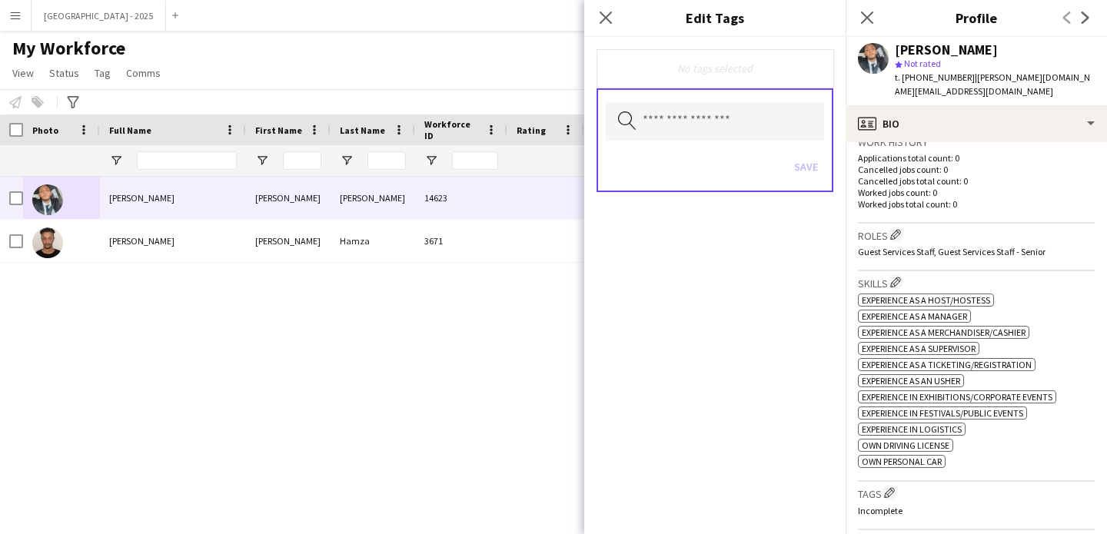
click at [718, 141] on div "Search by tag name Save" at bounding box center [714, 140] width 237 height 104
click at [718, 133] on input "text" at bounding box center [715, 121] width 218 height 38
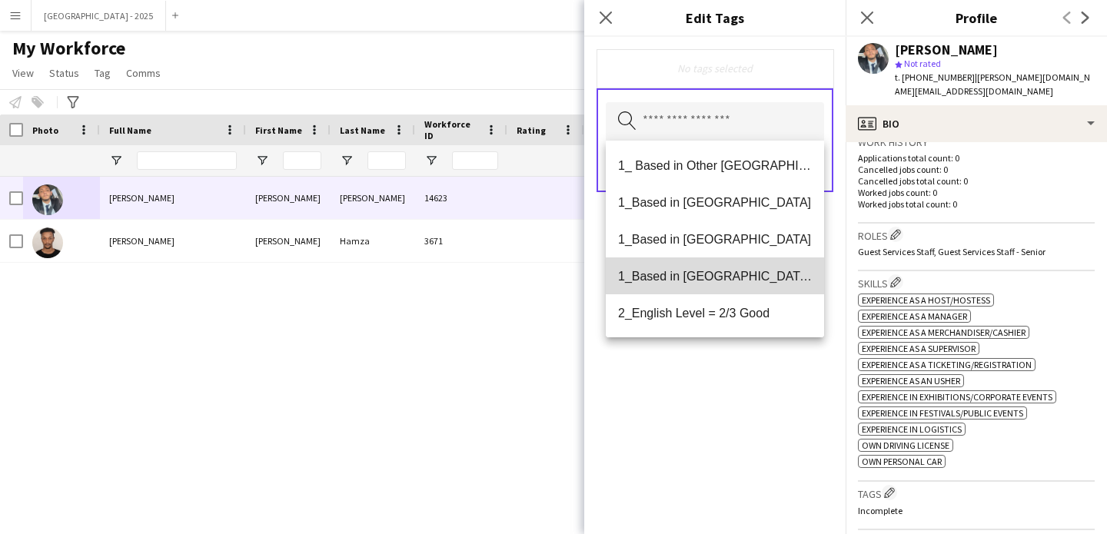
click at [748, 274] on span "1_Based in [GEOGRAPHIC_DATA]/[GEOGRAPHIC_DATA]/Ajman" at bounding box center [715, 276] width 194 height 15
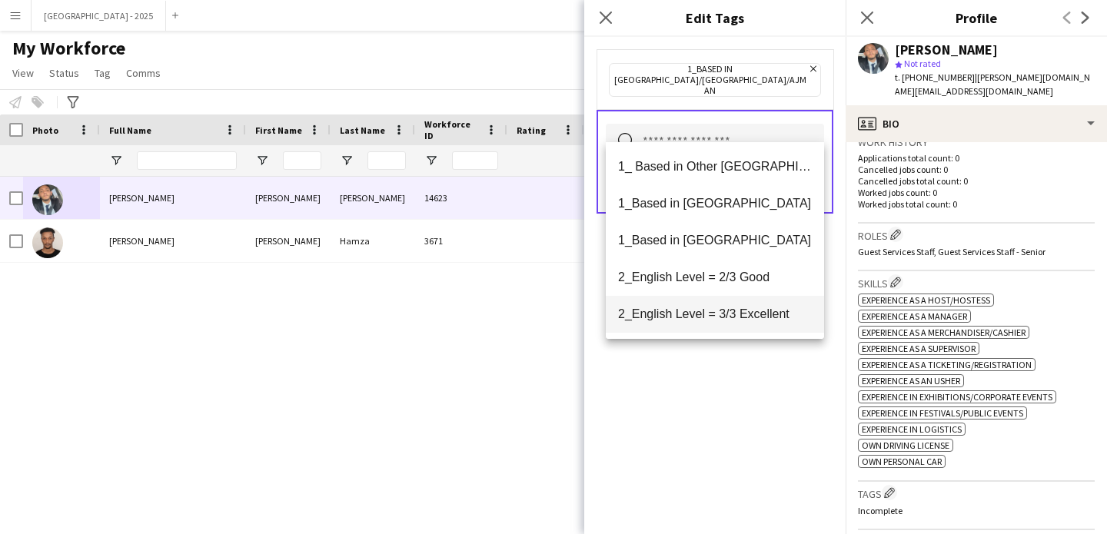
click at [751, 311] on span "2_English Level = 3/3 Excellent" at bounding box center [715, 314] width 194 height 15
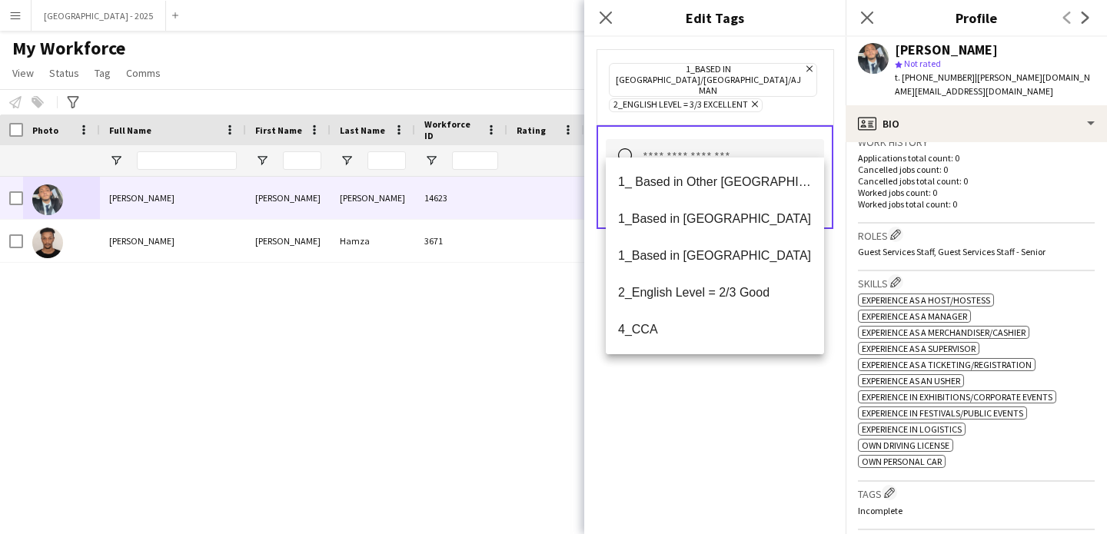
click at [763, 407] on div "1_Based in [GEOGRAPHIC_DATA]/[GEOGRAPHIC_DATA]/Ajman Remove 2_English Level = 3…" at bounding box center [714, 285] width 261 height 497
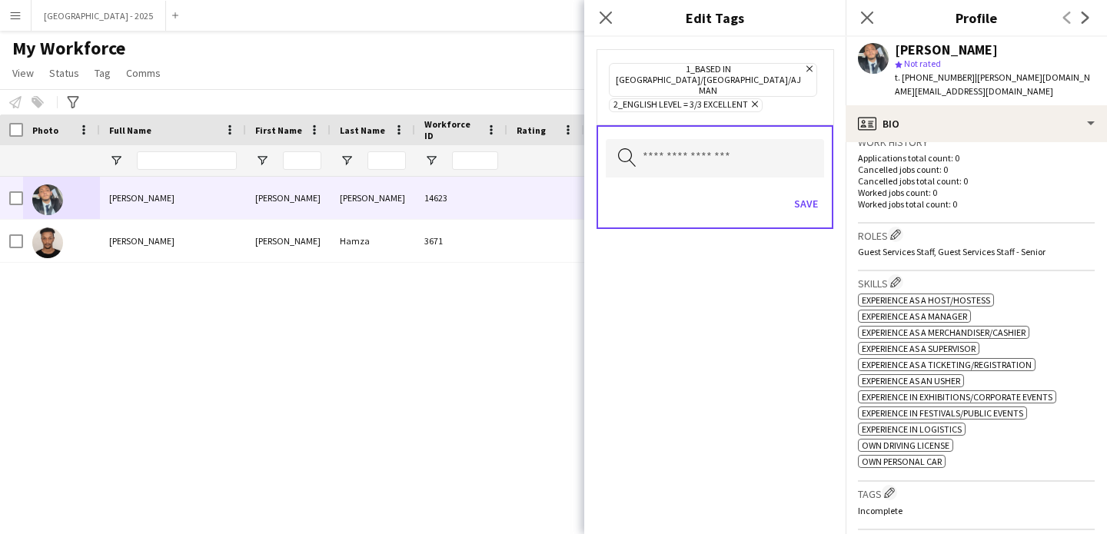
click at [793, 184] on div "Save" at bounding box center [715, 206] width 218 height 44
click at [804, 191] on button "Save" at bounding box center [806, 203] width 36 height 25
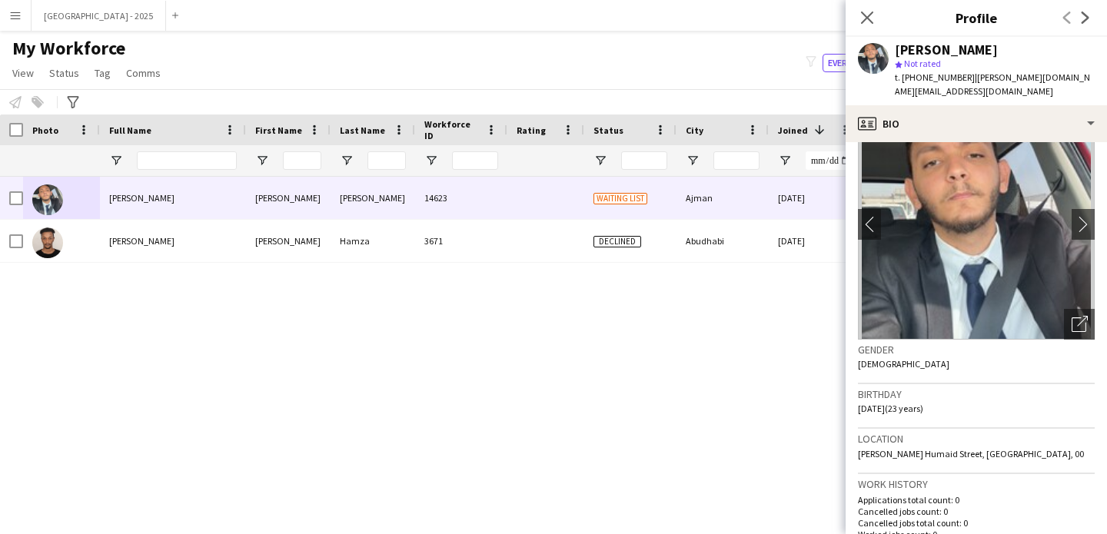
scroll to position [0, 0]
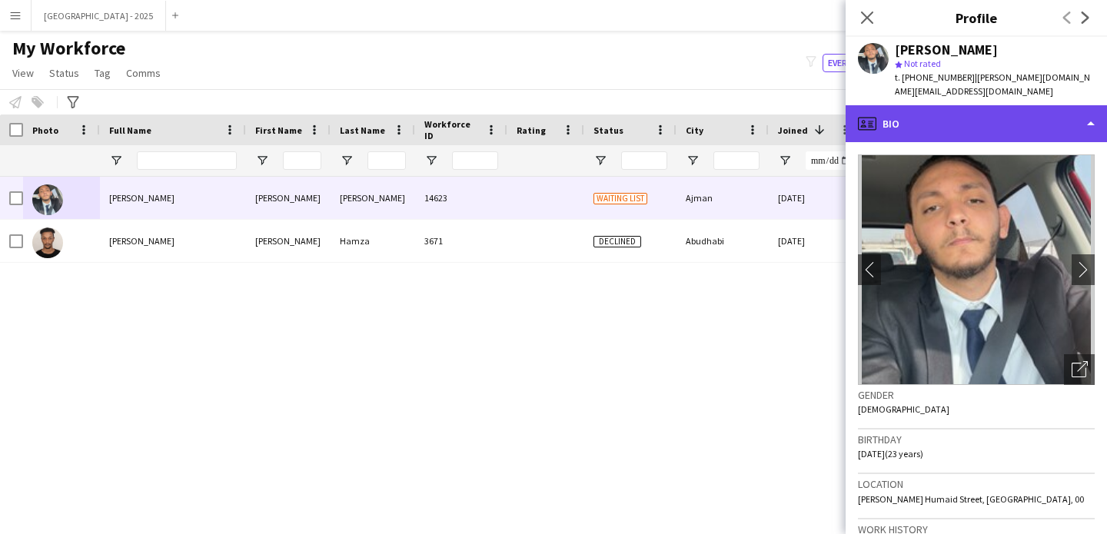
click at [941, 124] on div "profile Bio" at bounding box center [975, 123] width 261 height 37
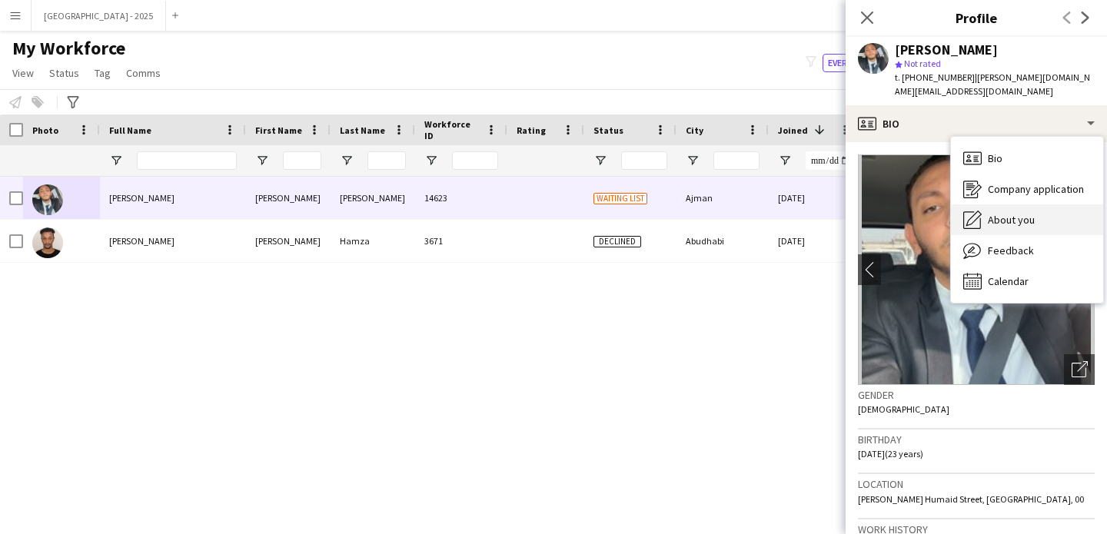
click at [1005, 213] on span "About you" at bounding box center [1011, 220] width 47 height 14
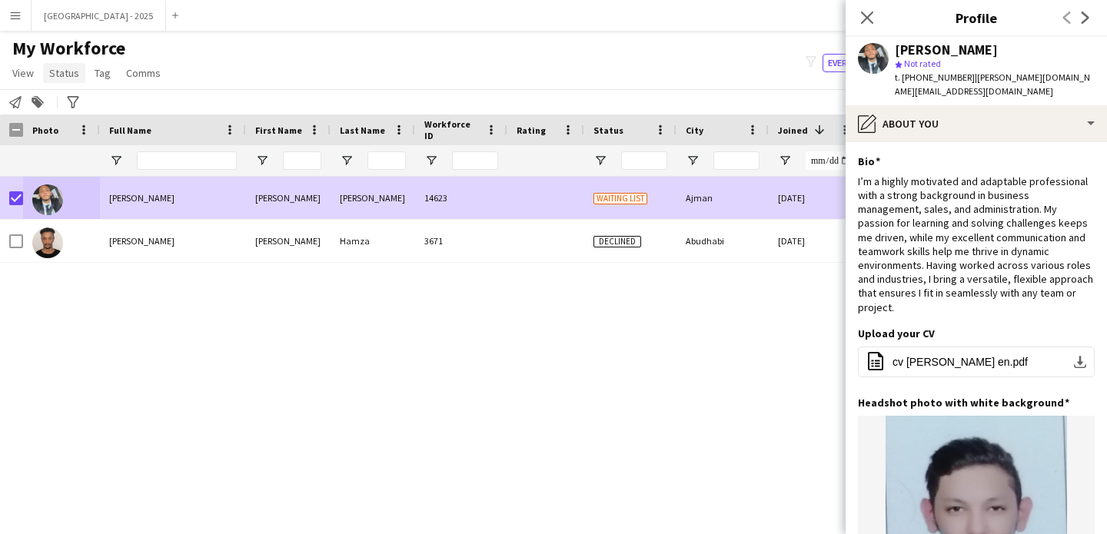
click at [75, 72] on span "Status" at bounding box center [64, 73] width 30 height 14
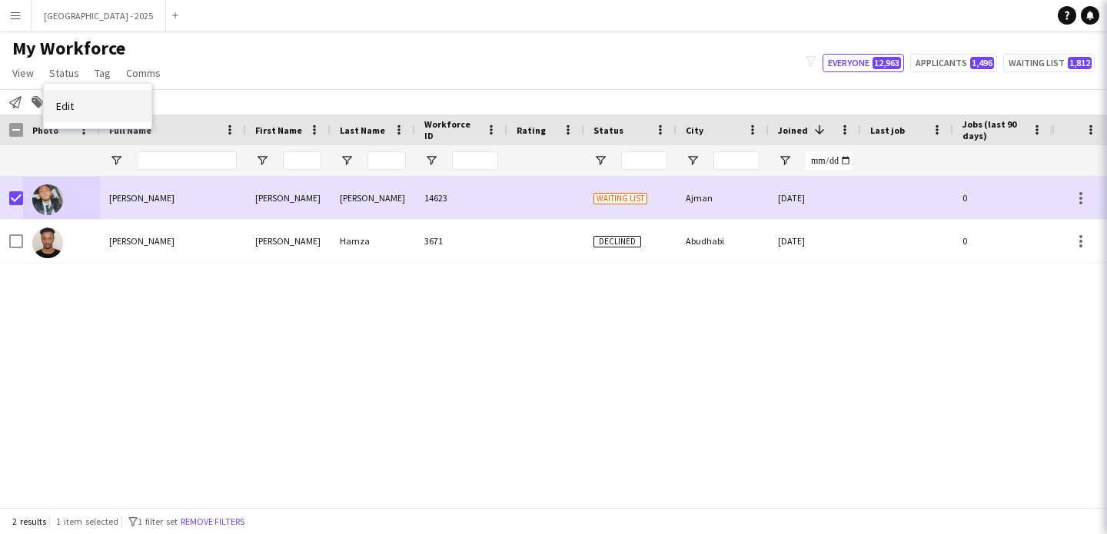
click at [96, 101] on link "Edit" at bounding box center [98, 106] width 108 height 32
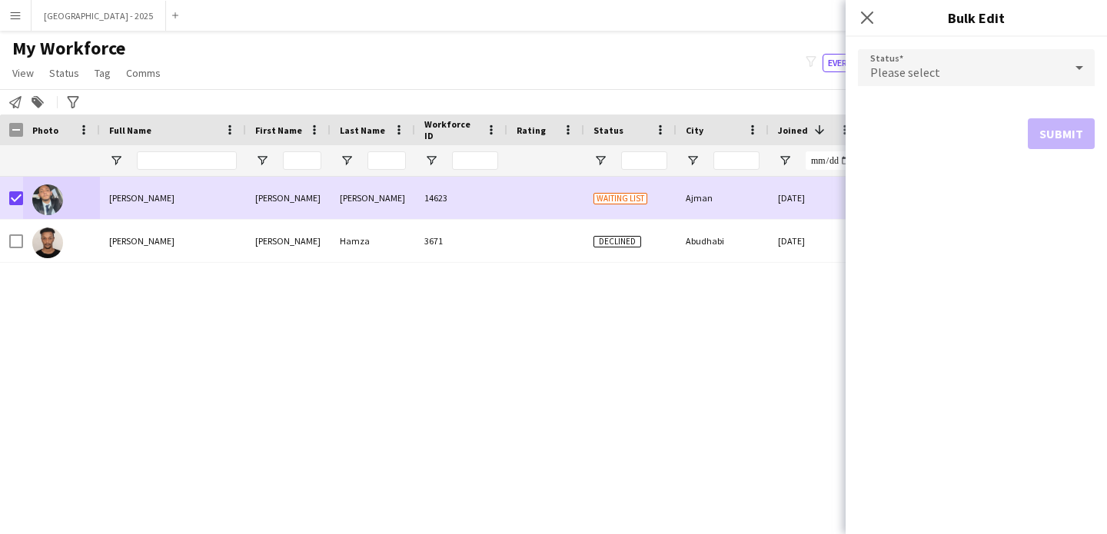
click at [898, 71] on span "Please select" at bounding box center [905, 72] width 70 height 15
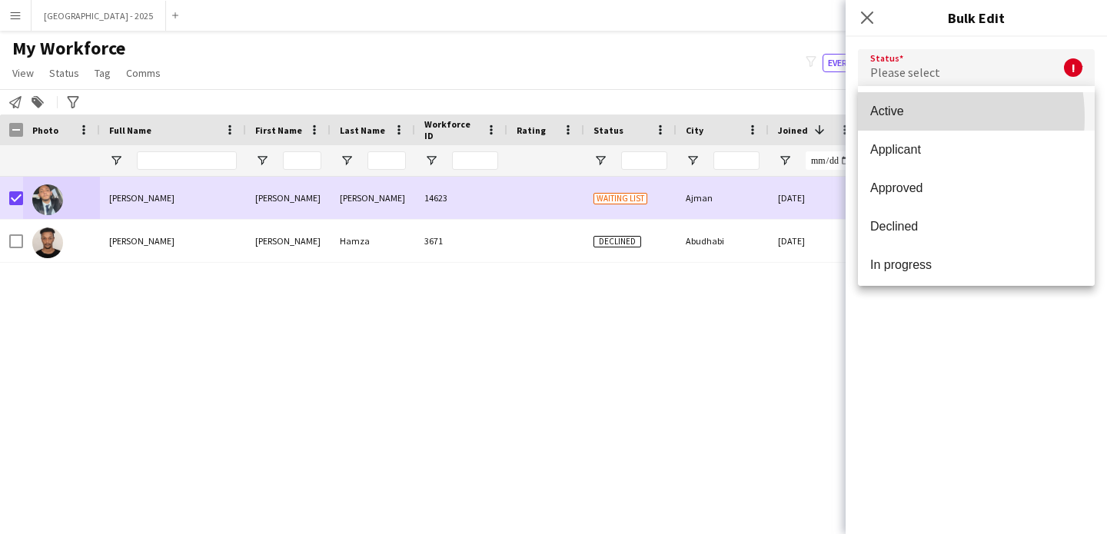
click at [898, 118] on span "Active" at bounding box center [976, 111] width 212 height 15
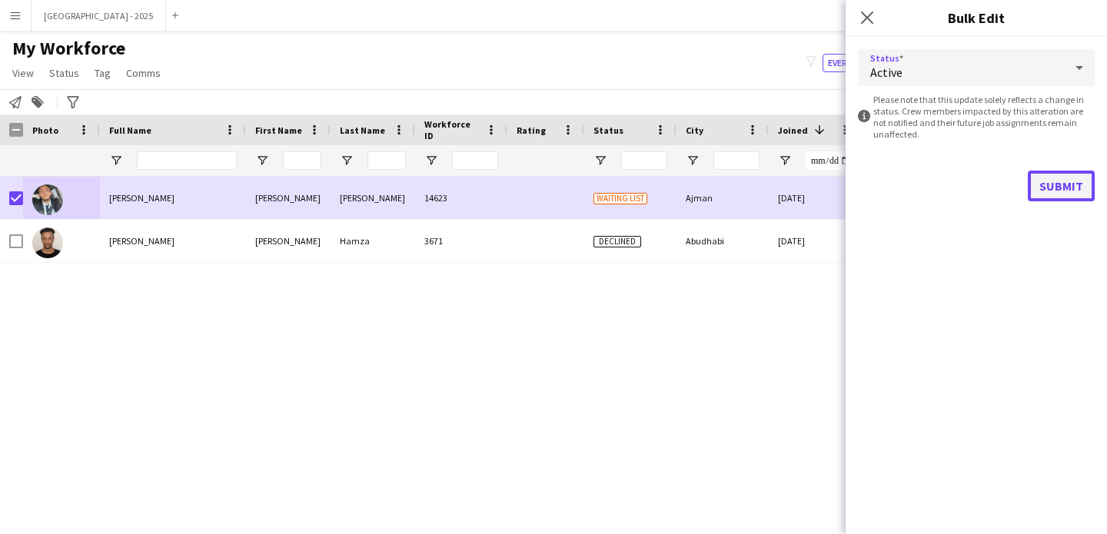
click at [1071, 187] on button "Submit" at bounding box center [1061, 186] width 67 height 31
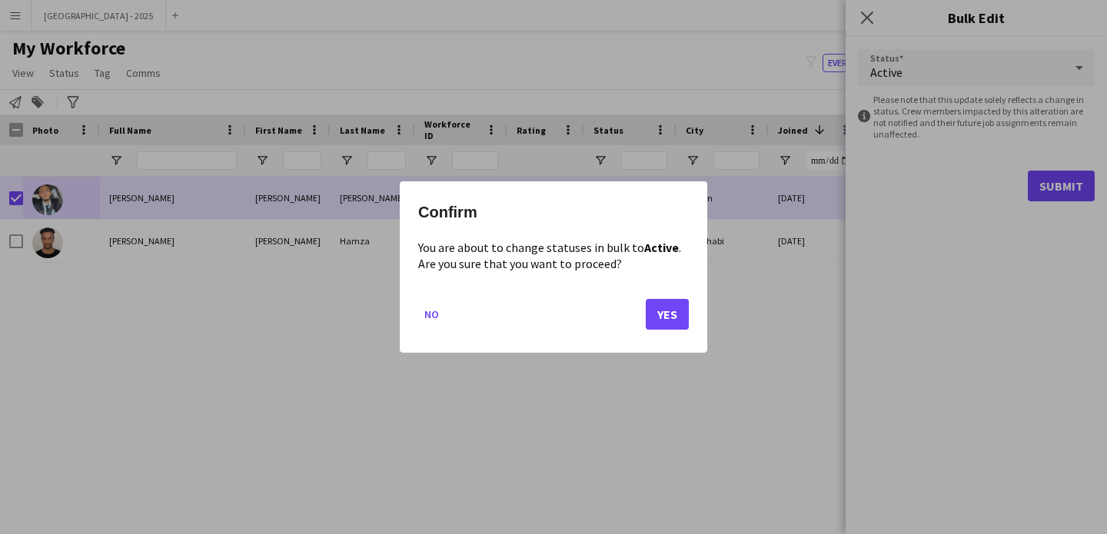
click at [706, 304] on div "Confirm You are about to change statuses in bulk to Active . Are you sure that …" at bounding box center [553, 266] width 307 height 171
click at [679, 310] on button "Yes" at bounding box center [667, 314] width 43 height 31
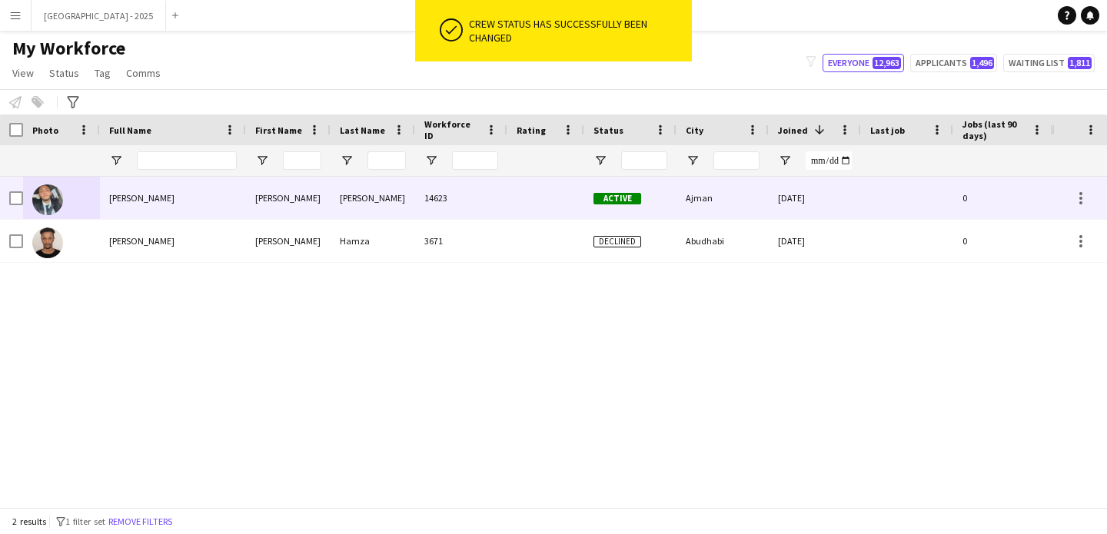
click at [35, 195] on img at bounding box center [47, 199] width 31 height 31
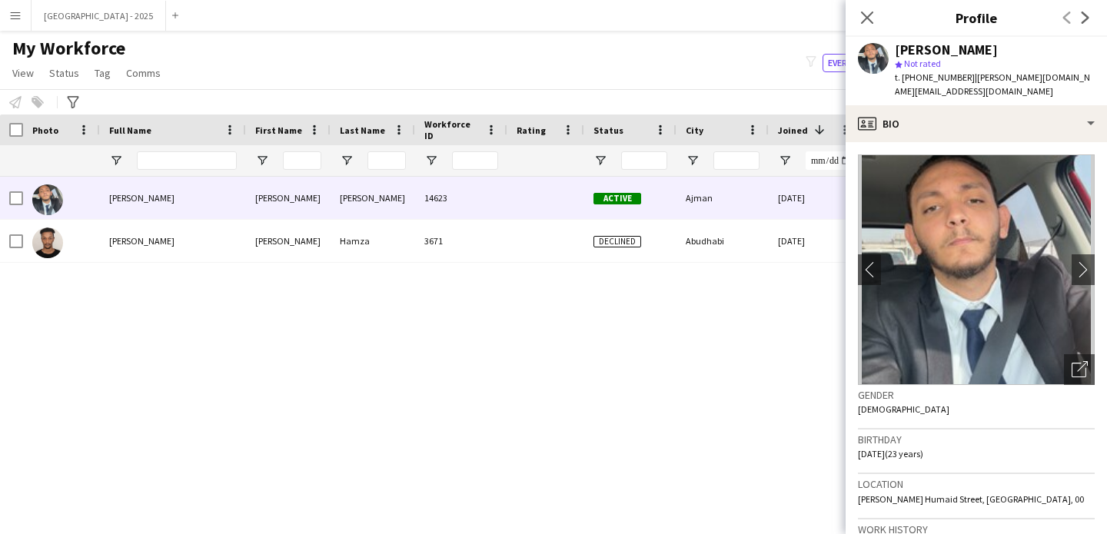
click at [1001, 142] on app-crew-profile-bio "chevron-left chevron-right Open photos pop-in Gender [DEMOGRAPHIC_DATA] Birthda…" at bounding box center [975, 338] width 261 height 392
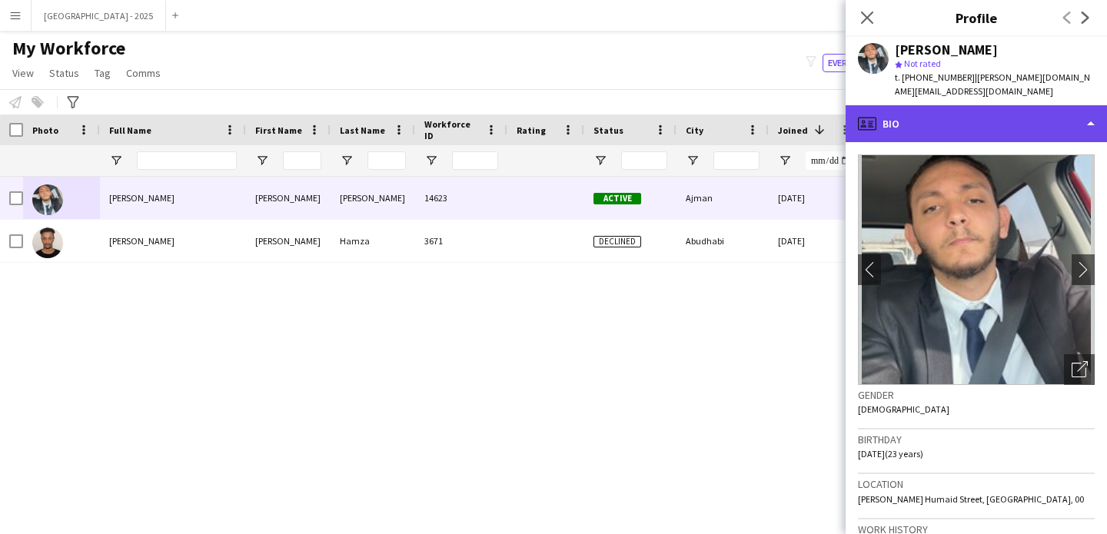
click at [1005, 121] on div "profile Bio" at bounding box center [975, 123] width 261 height 37
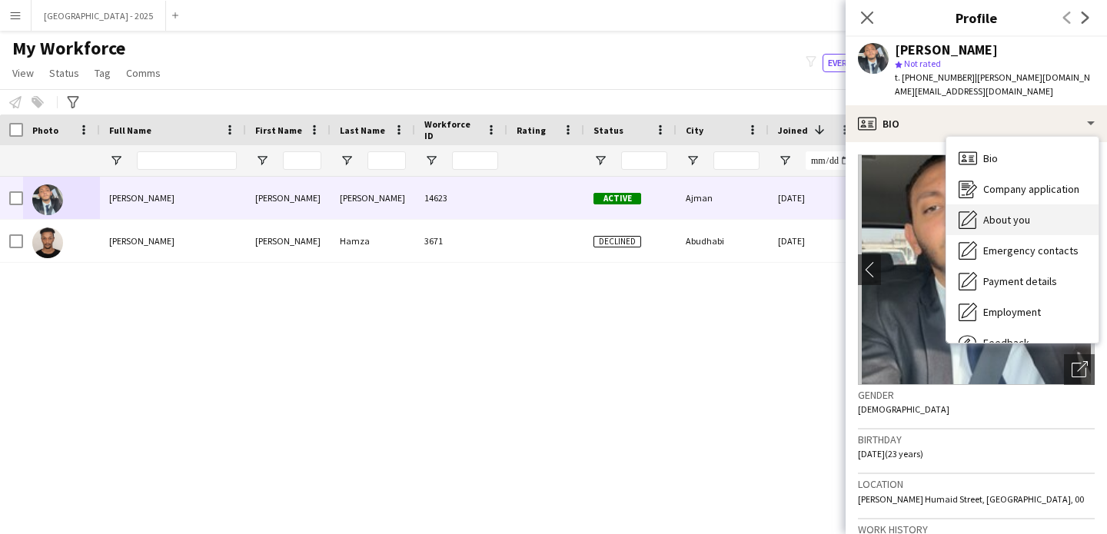
click at [1053, 208] on div "About you About you" at bounding box center [1022, 219] width 152 height 31
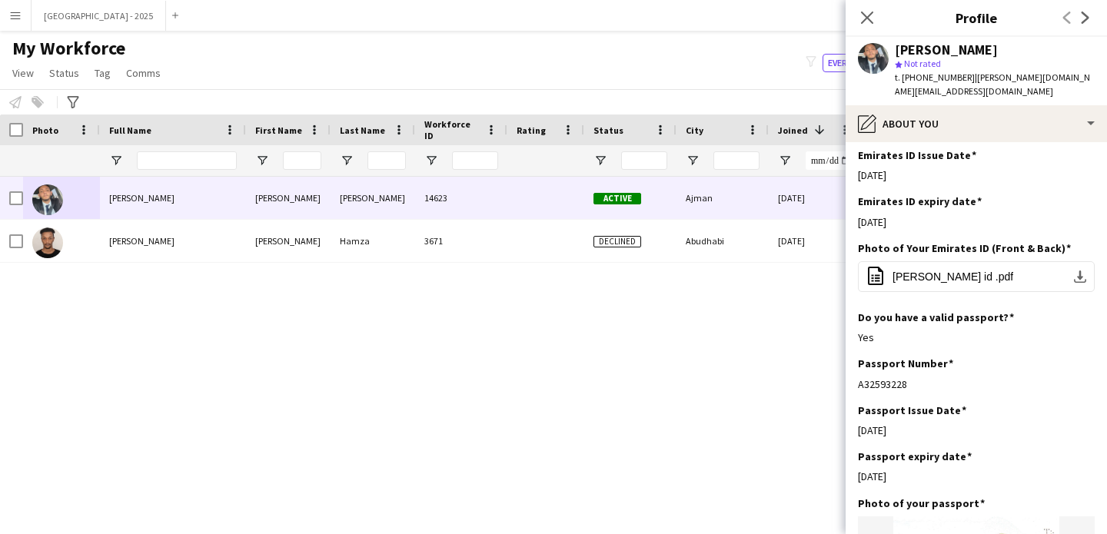
scroll to position [672, 0]
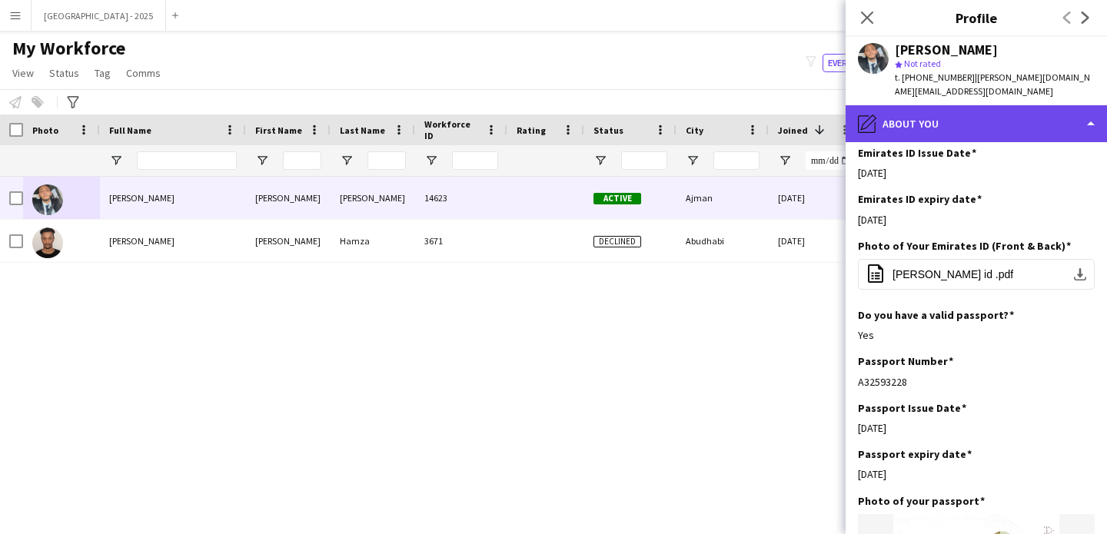
click at [990, 119] on div "pencil4 About you" at bounding box center [975, 123] width 261 height 37
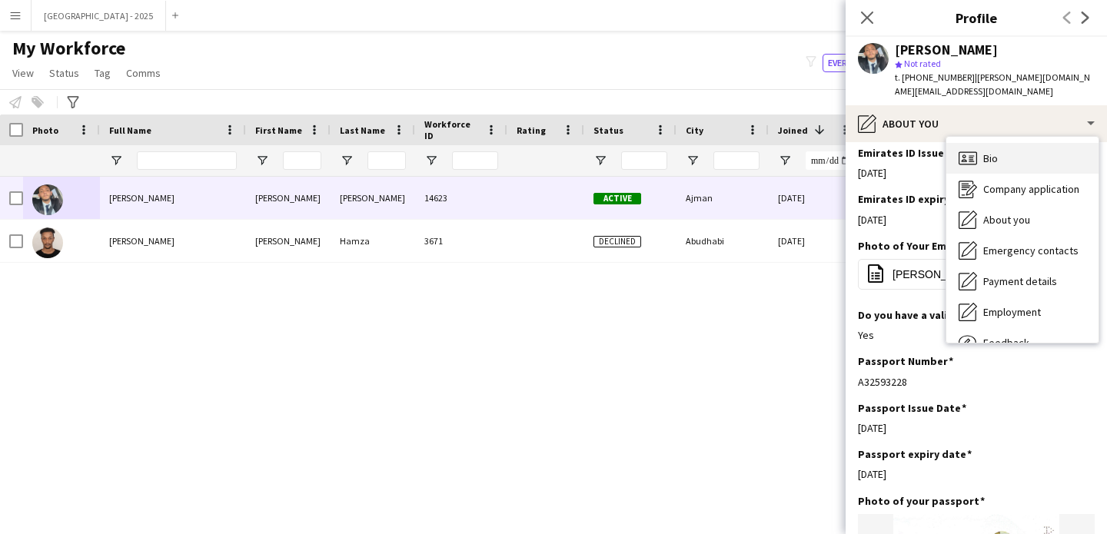
click at [1017, 156] on div "Bio Bio" at bounding box center [1022, 158] width 152 height 31
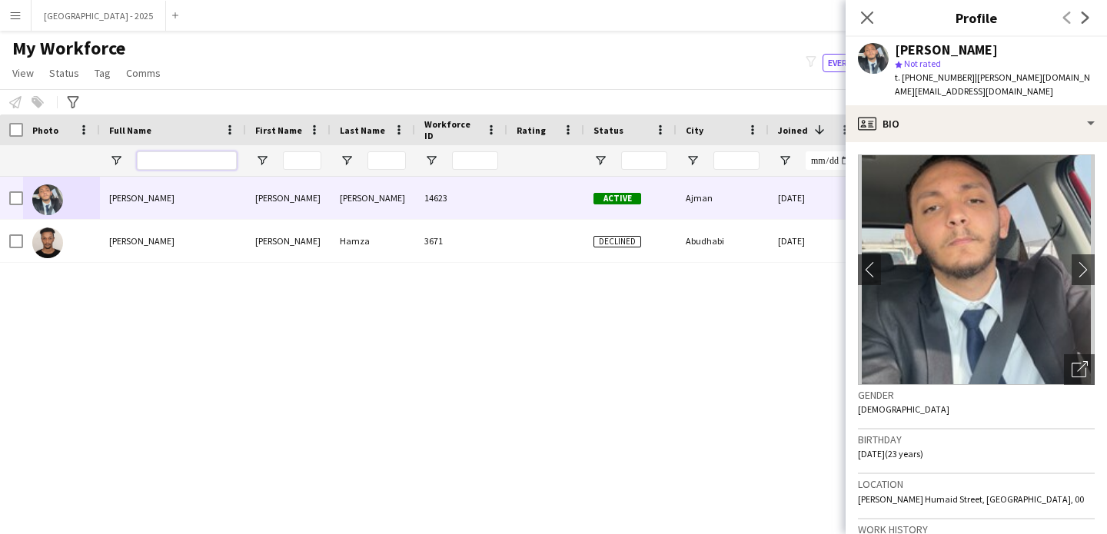
click at [181, 169] on input "Full Name Filter Input" at bounding box center [187, 160] width 100 height 18
paste input "*****"
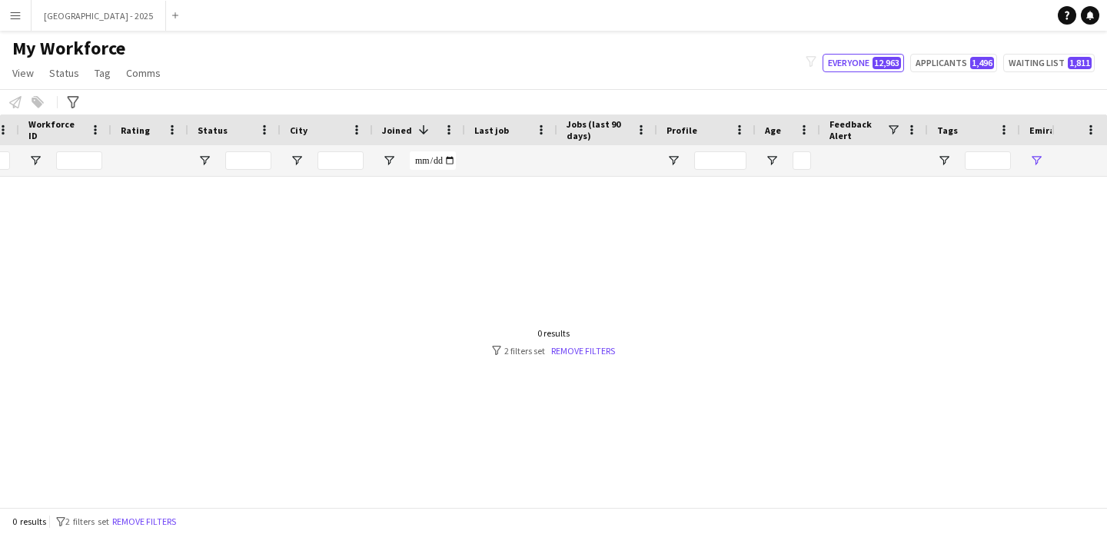
scroll to position [0, 518]
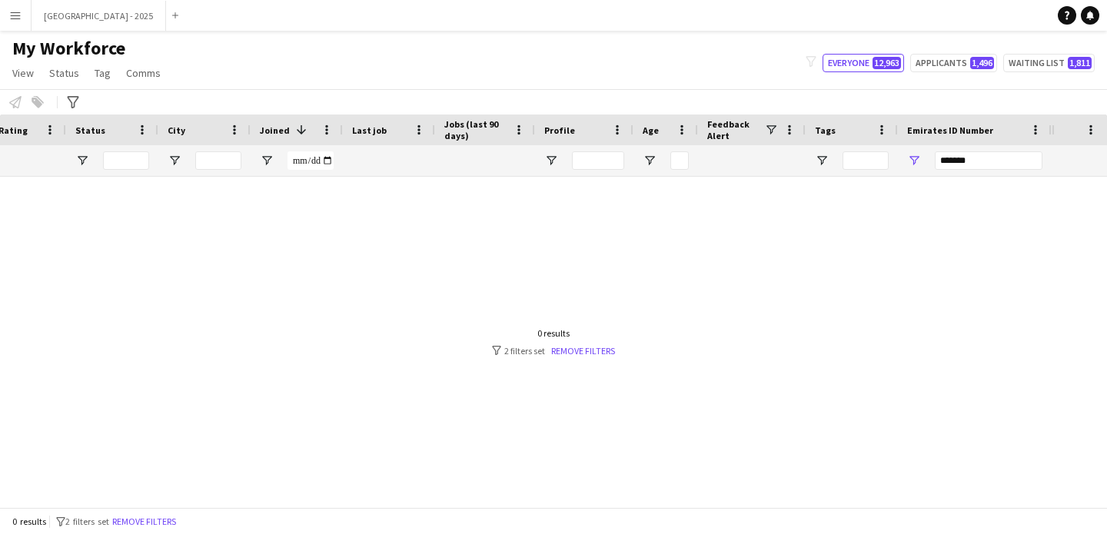
type input "*****"
drag, startPoint x: 990, startPoint y: 160, endPoint x: 997, endPoint y: 164, distance: 7.9
click at [997, 164] on input "*******" at bounding box center [989, 160] width 108 height 18
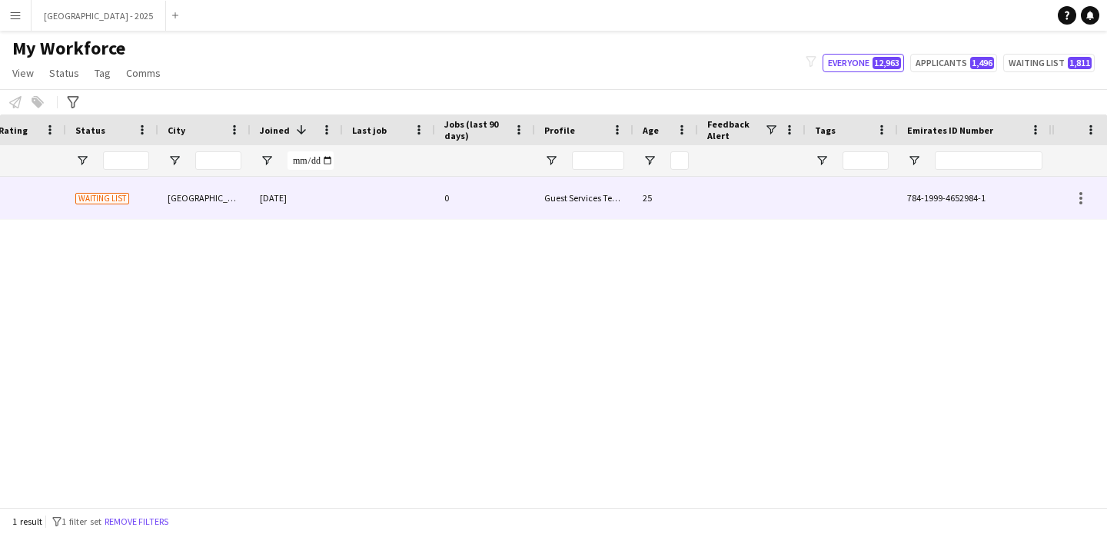
click at [104, 215] on div "Waiting list" at bounding box center [112, 198] width 92 height 42
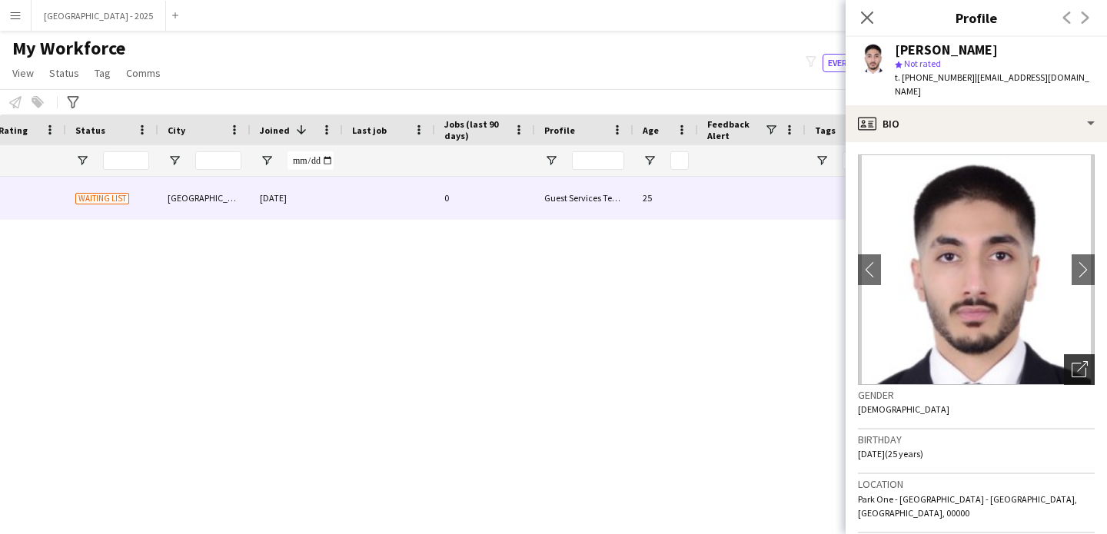
click at [1075, 360] on div "Open photos pop-in" at bounding box center [1079, 369] width 31 height 31
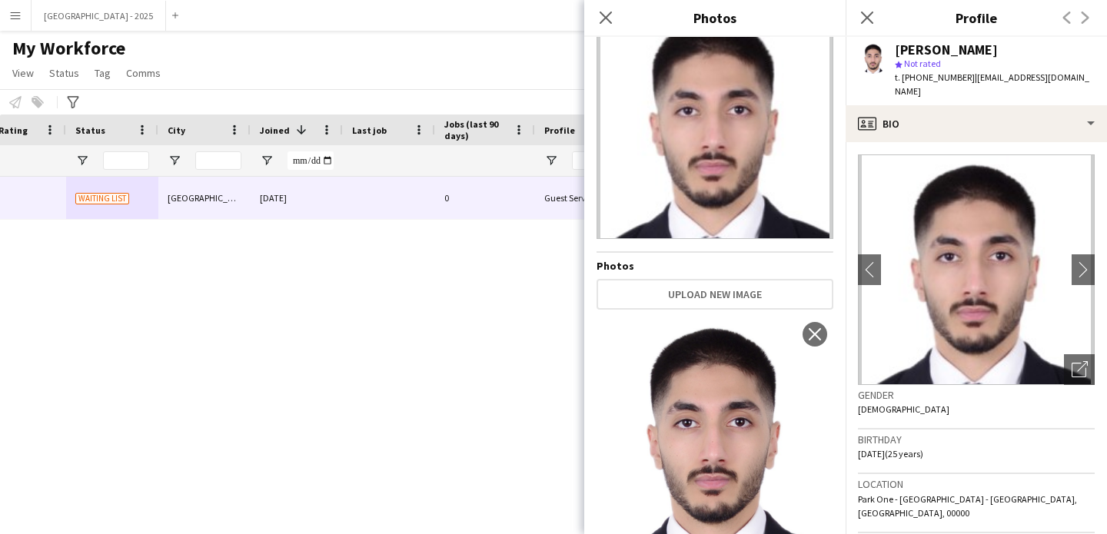
scroll to position [93, 0]
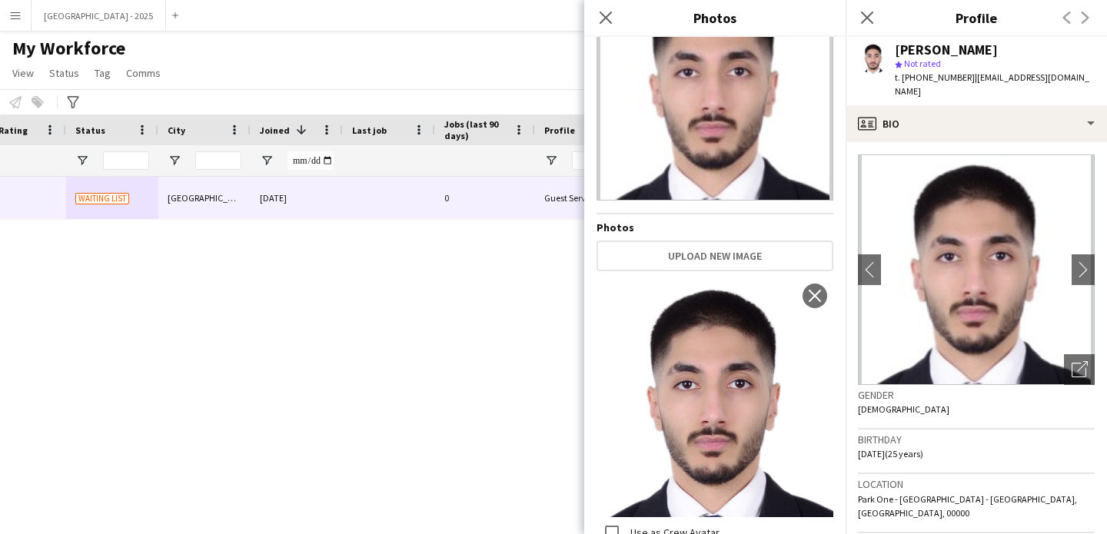
click at [942, 440] on div "Birthday [DEMOGRAPHIC_DATA] (25 years)" at bounding box center [976, 452] width 237 height 45
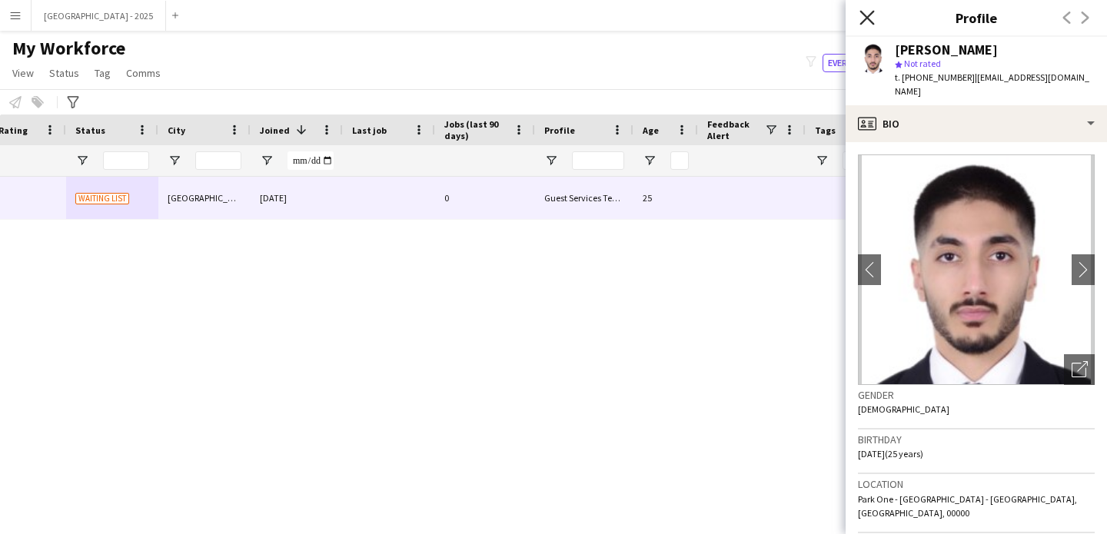
click at [870, 17] on icon "Close pop-in" at bounding box center [866, 17] width 15 height 15
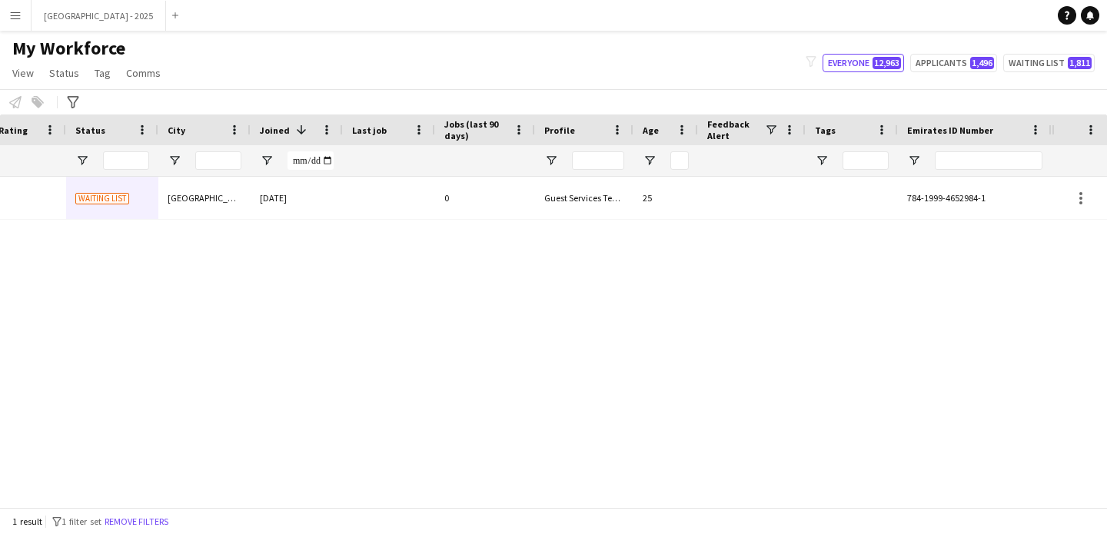
drag, startPoint x: 164, startPoint y: 520, endPoint x: 320, endPoint y: 19, distance: 523.9
click at [165, 520] on button "Remove filters" at bounding box center [136, 521] width 70 height 17
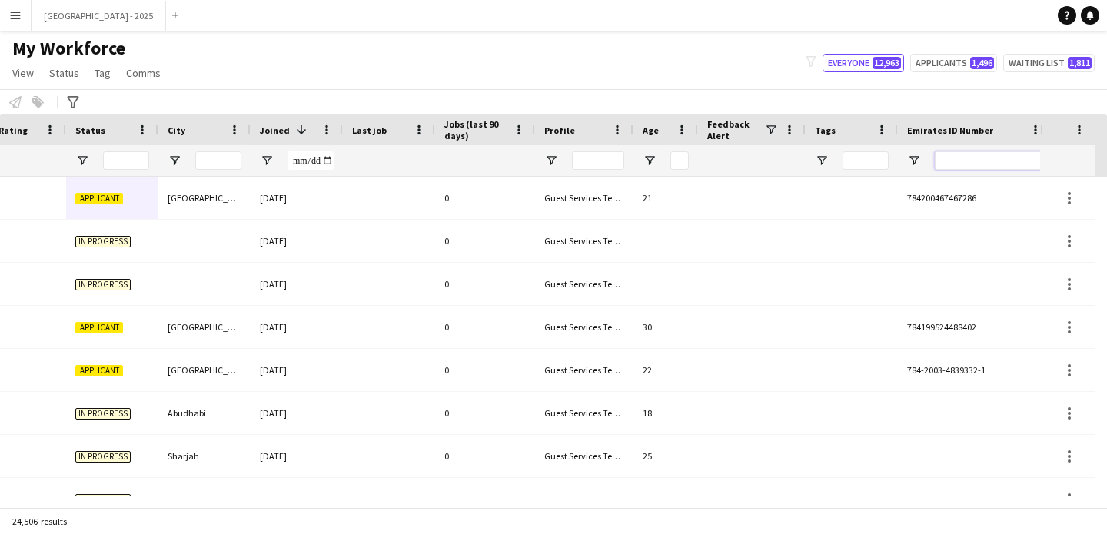
click at [983, 161] on input "Emirates ID Number Filter Input" at bounding box center [989, 160] width 108 height 18
paste input "*******"
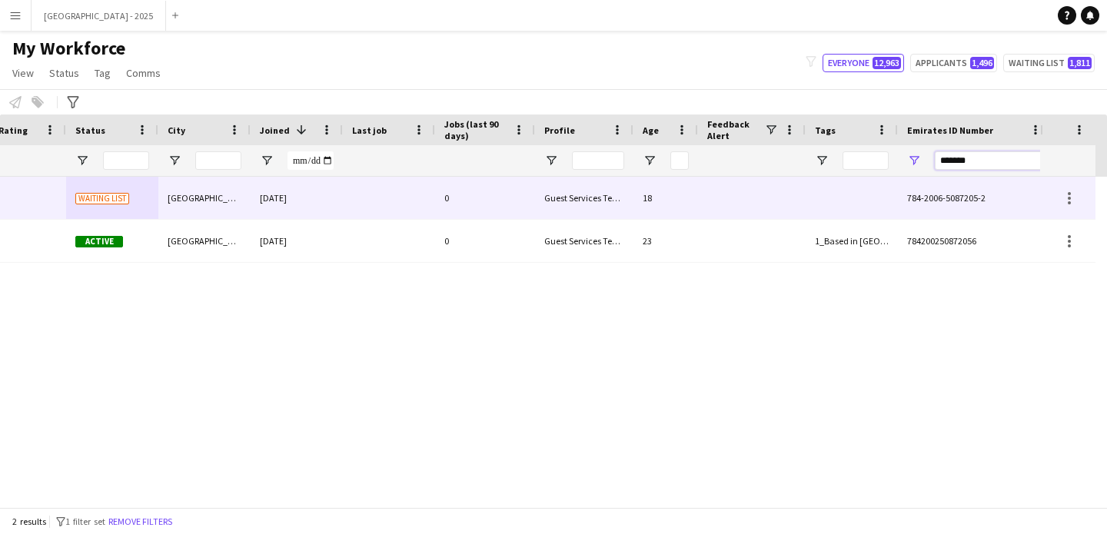
type input "*******"
click at [758, 197] on div at bounding box center [752, 198] width 108 height 42
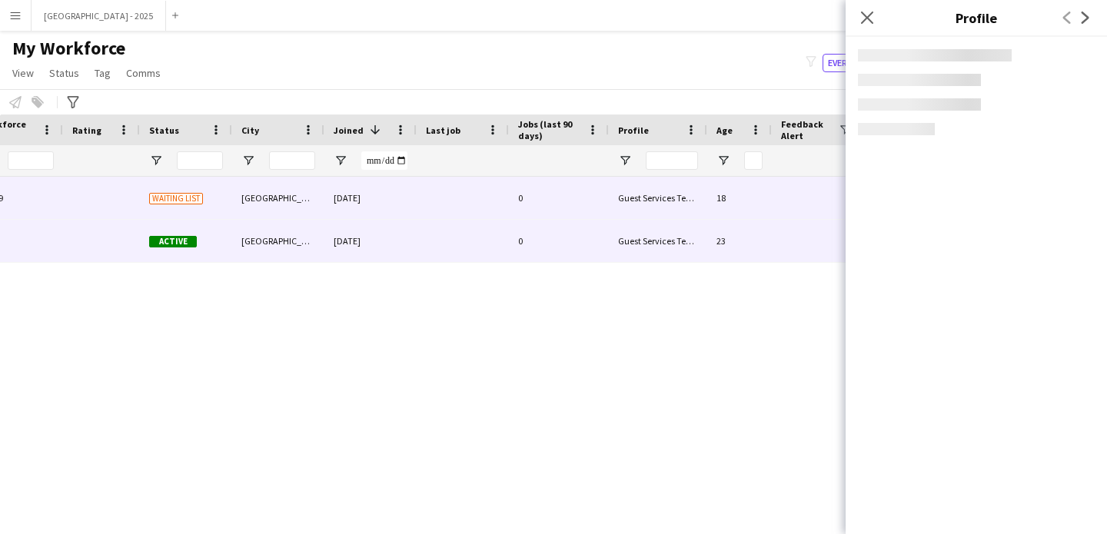
scroll to position [0, 310]
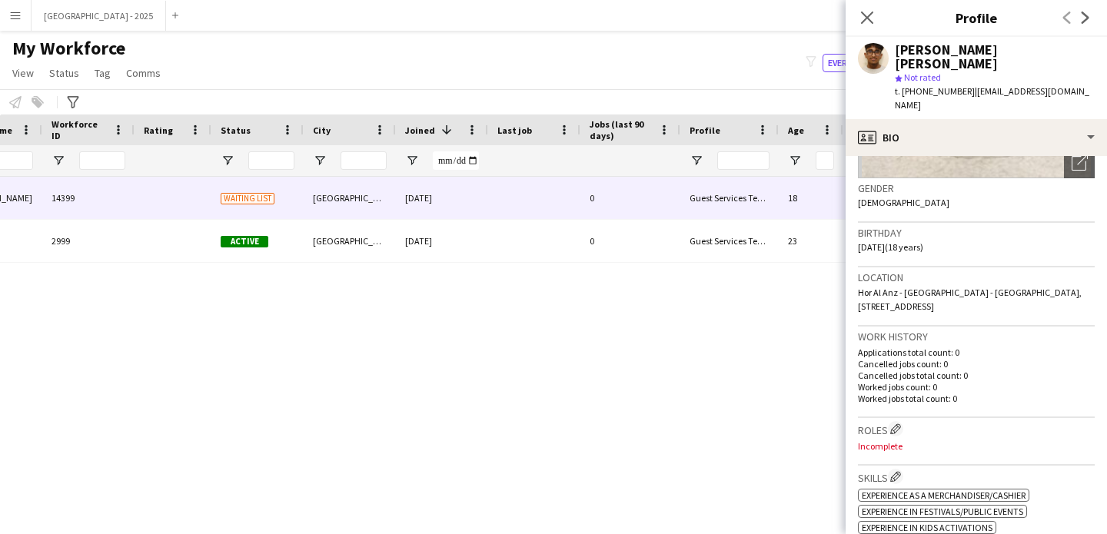
click at [869, 15] on icon at bounding box center [867, 18] width 12 height 12
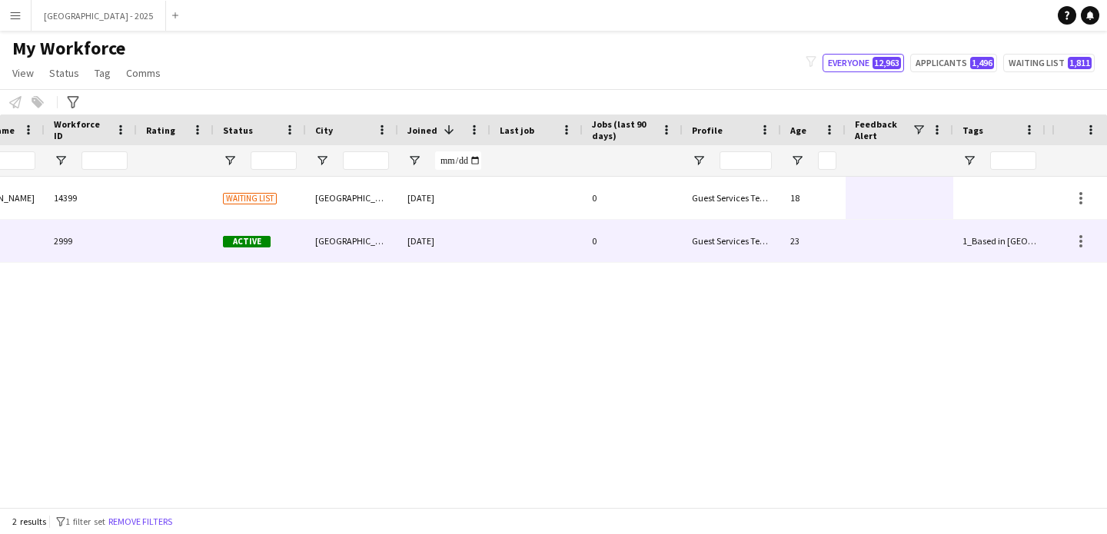
scroll to position [0, 466]
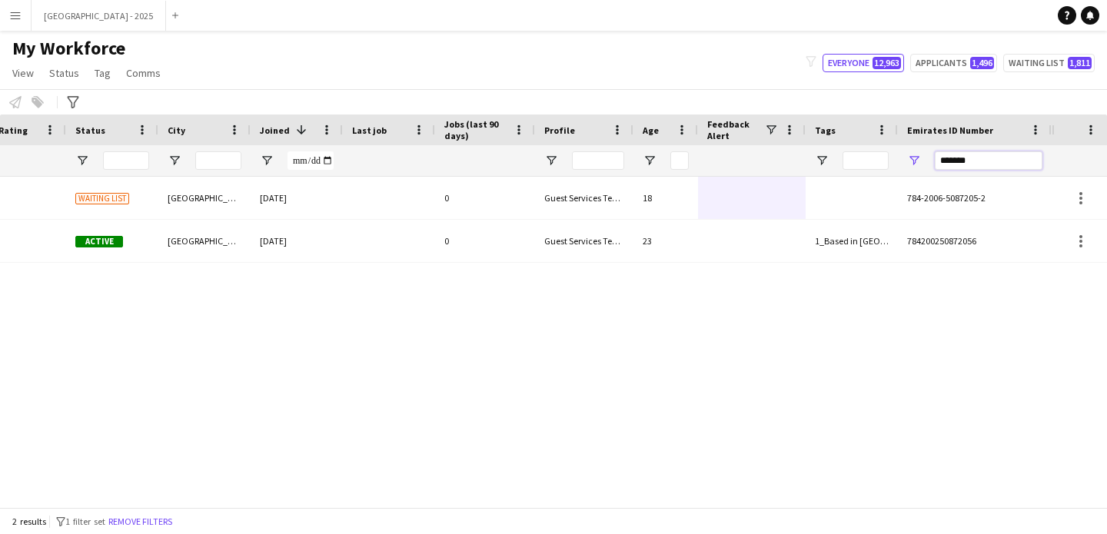
click at [978, 162] on input "*******" at bounding box center [989, 160] width 108 height 18
paste input "Emirates ID Number Filter Input"
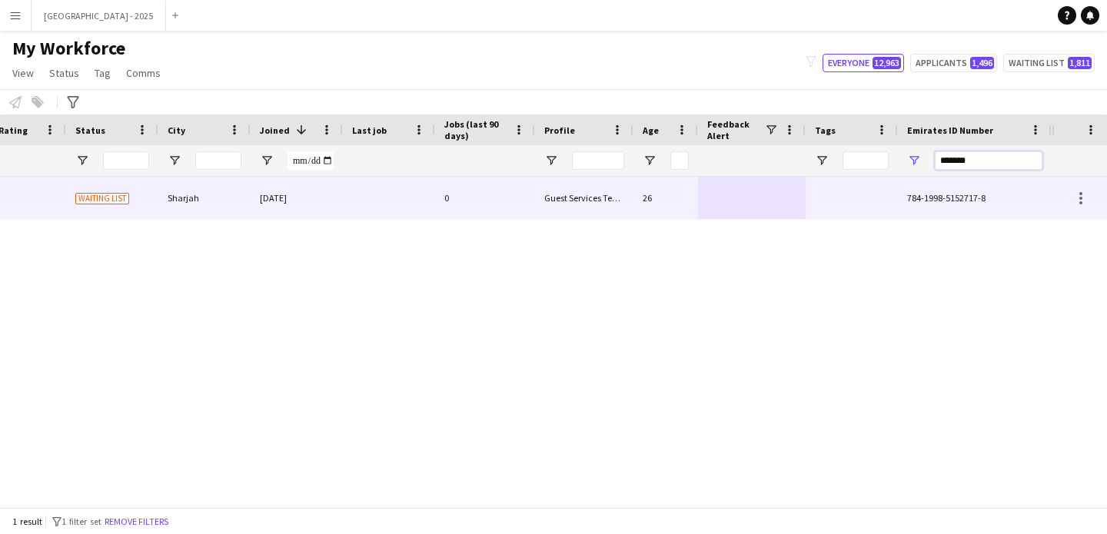
type input "*******"
click at [574, 207] on div "Guest Services Team" at bounding box center [584, 198] width 98 height 42
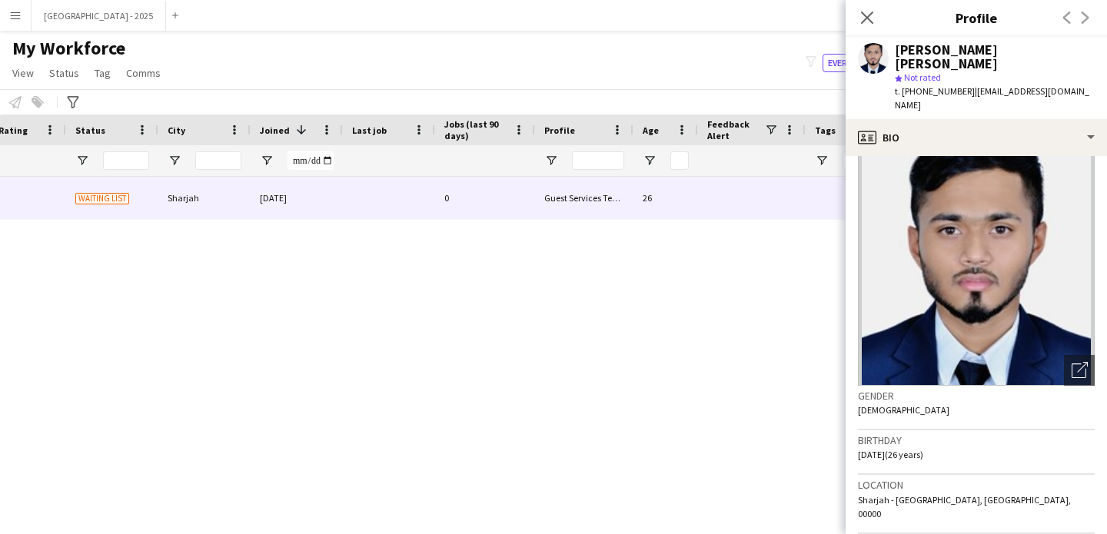
scroll to position [0, 0]
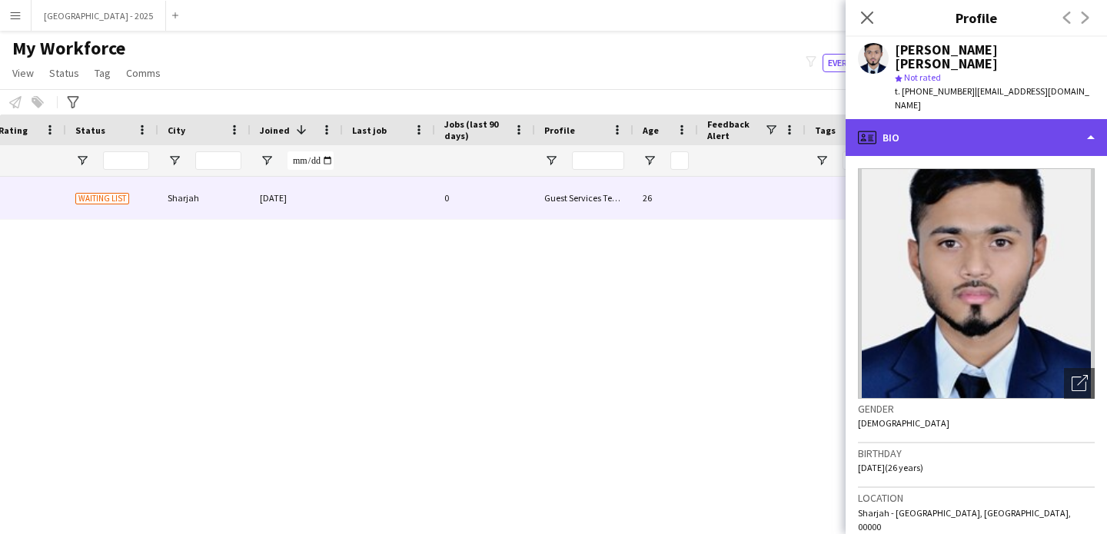
click at [942, 133] on div "profile Bio" at bounding box center [975, 137] width 261 height 37
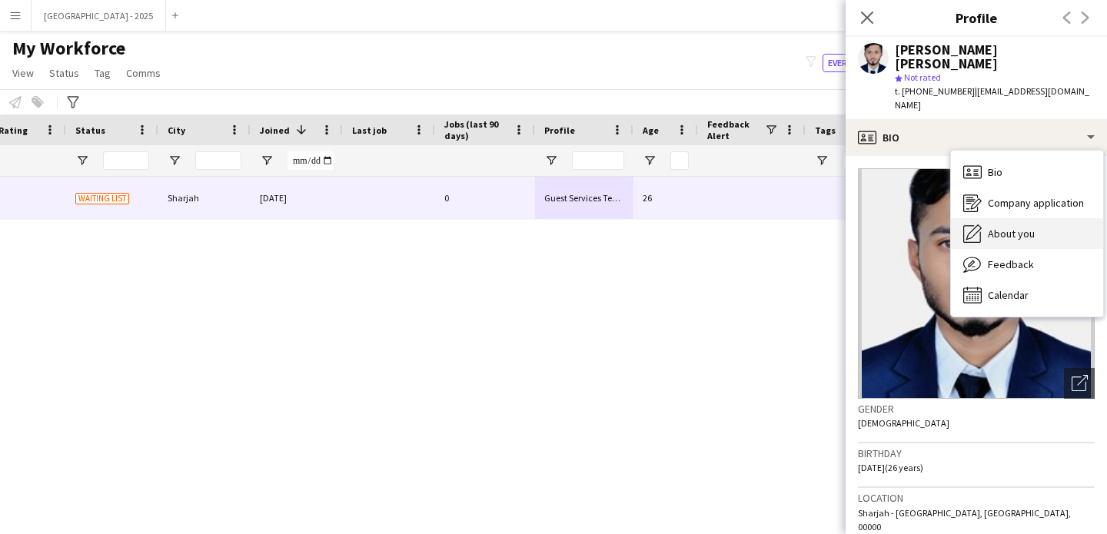
click at [998, 218] on div "About you About you" at bounding box center [1027, 233] width 152 height 31
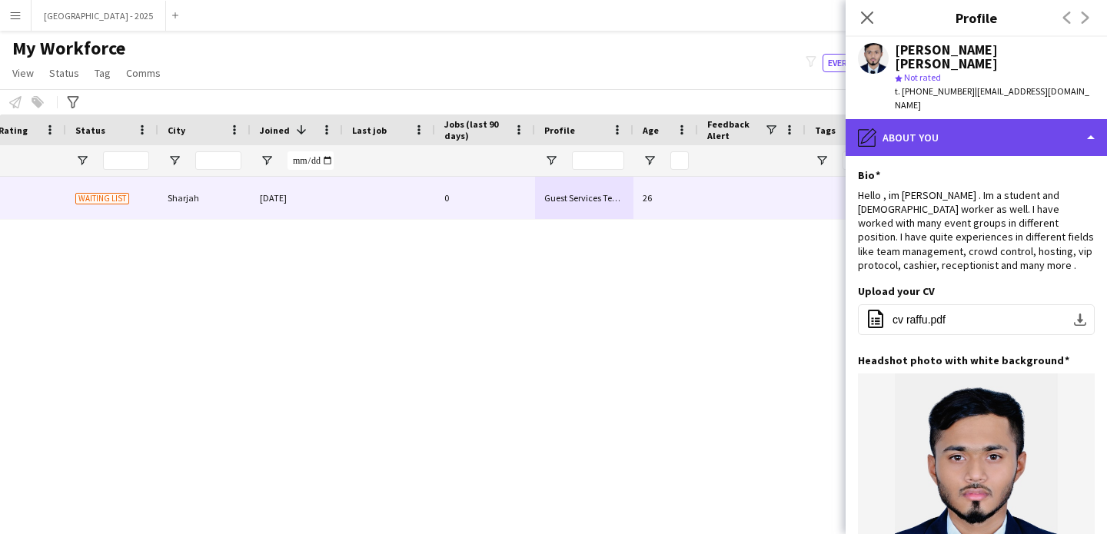
click at [945, 119] on div "pencil4 About you" at bounding box center [975, 137] width 261 height 37
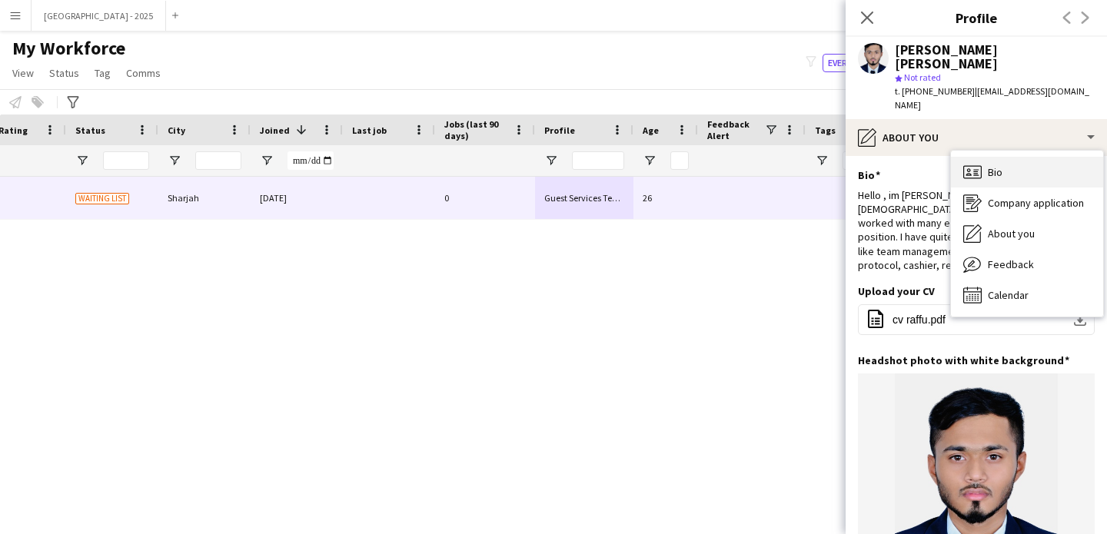
click at [971, 163] on icon "Bio" at bounding box center [972, 172] width 18 height 18
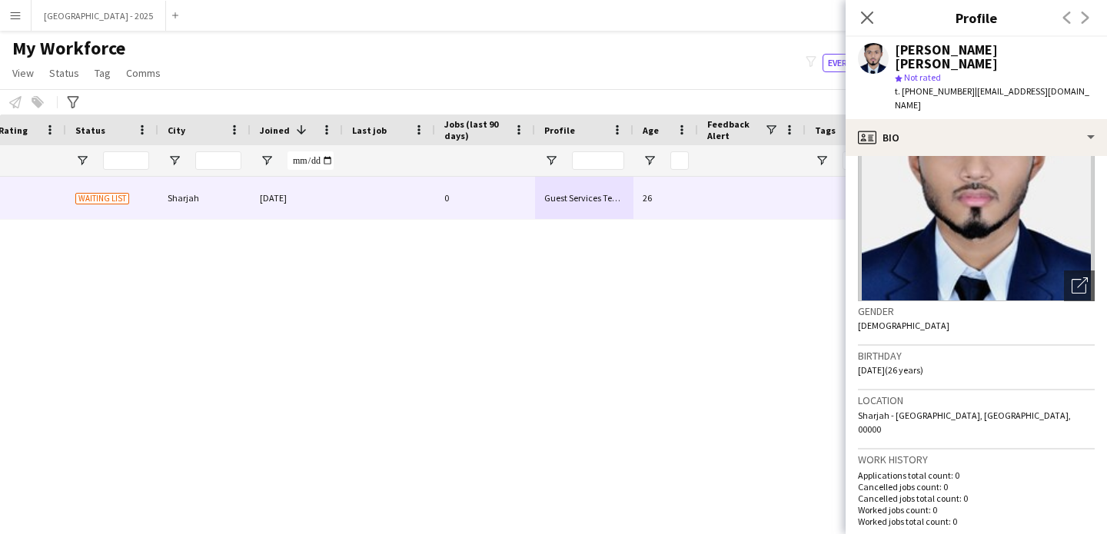
scroll to position [301, 0]
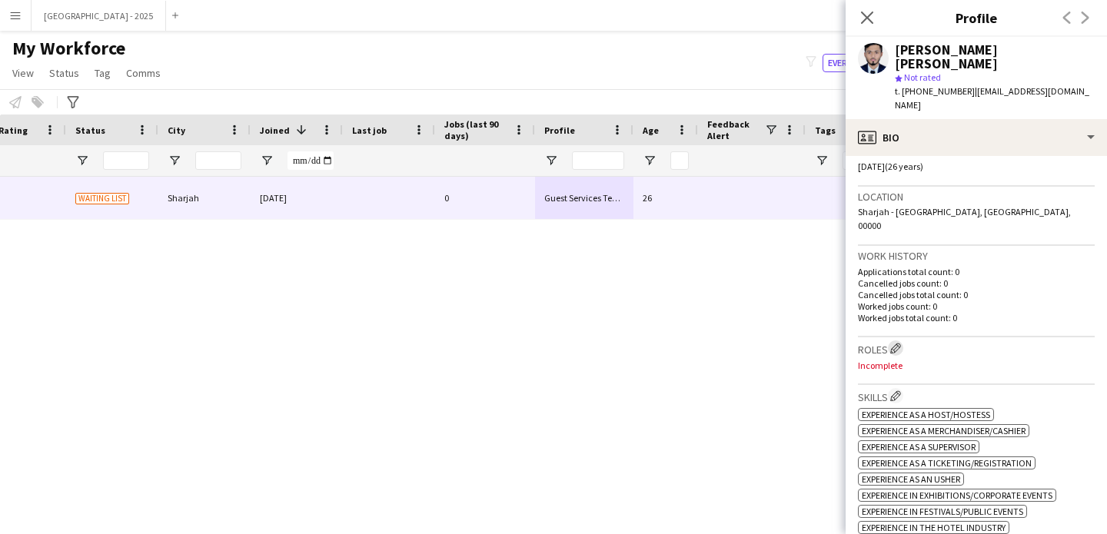
click at [896, 343] on app-icon "Edit crew company roles" at bounding box center [895, 348] width 11 height 11
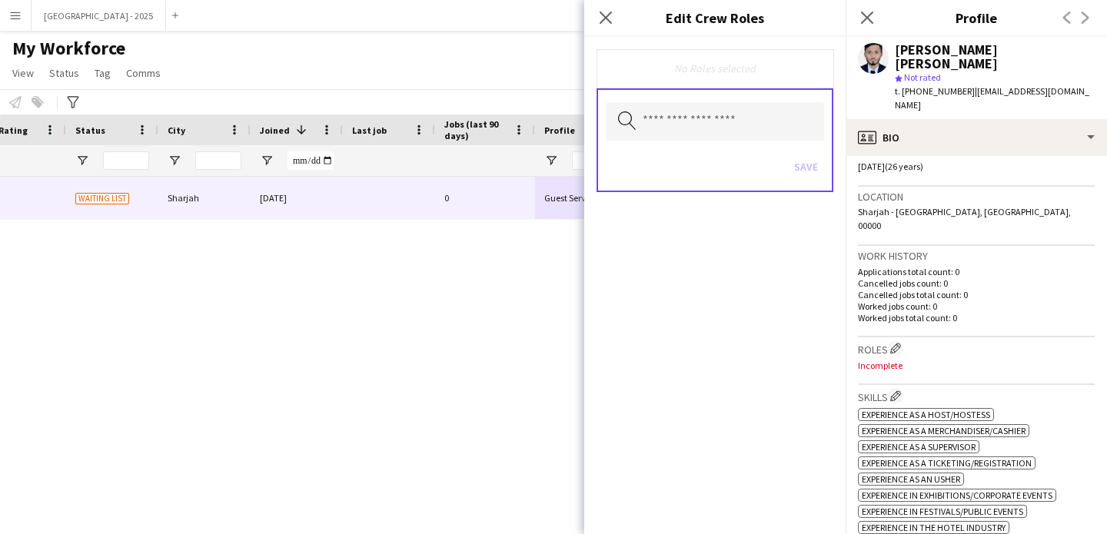
click at [705, 141] on div "Search by role type Save" at bounding box center [714, 140] width 237 height 104
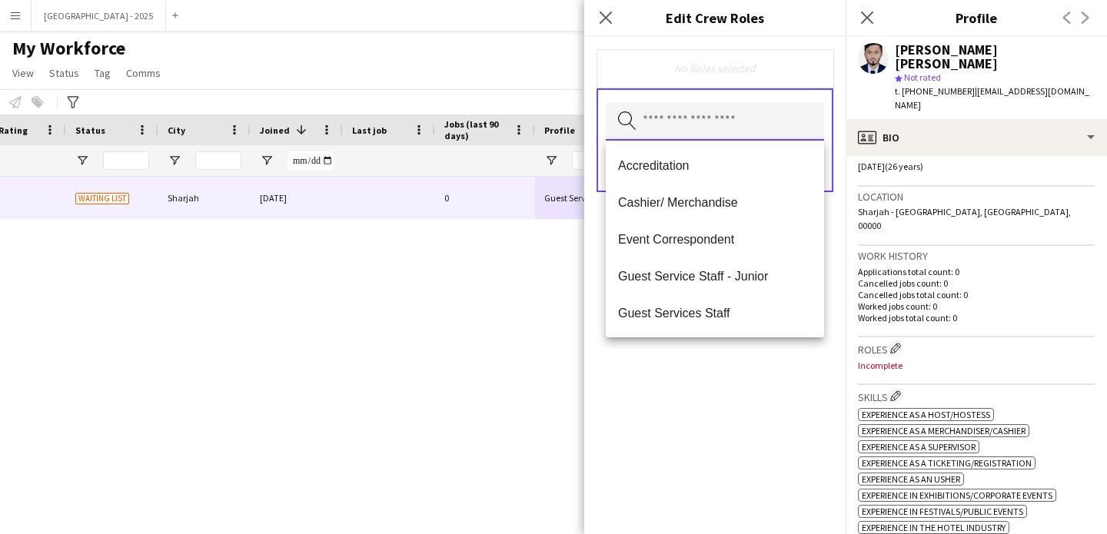
click at [698, 127] on input "text" at bounding box center [715, 121] width 218 height 38
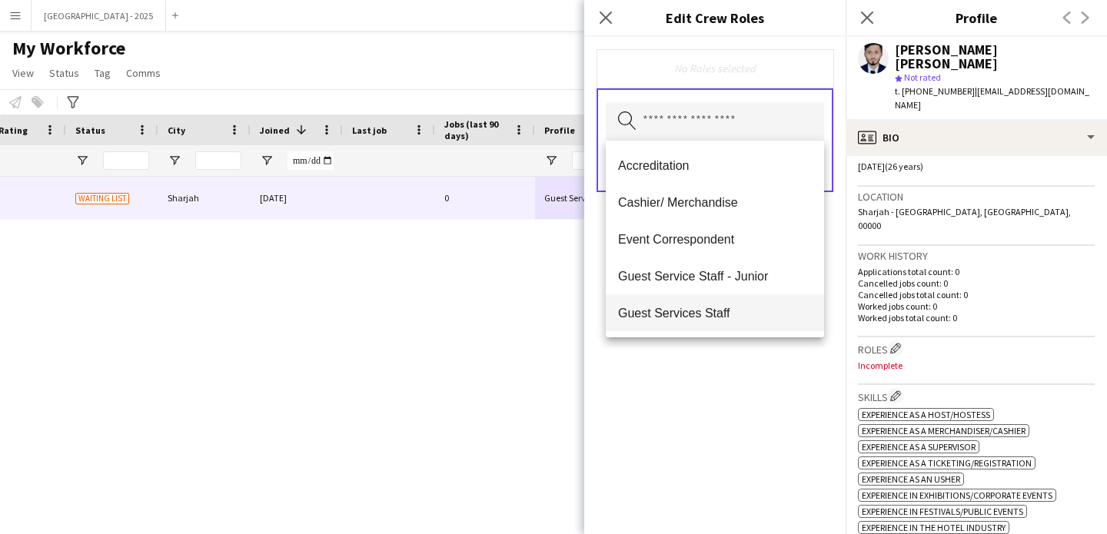
click at [719, 307] on span "Guest Services Staff" at bounding box center [715, 313] width 194 height 15
click at [723, 317] on span "Guest Services Staff - Senior" at bounding box center [715, 314] width 194 height 15
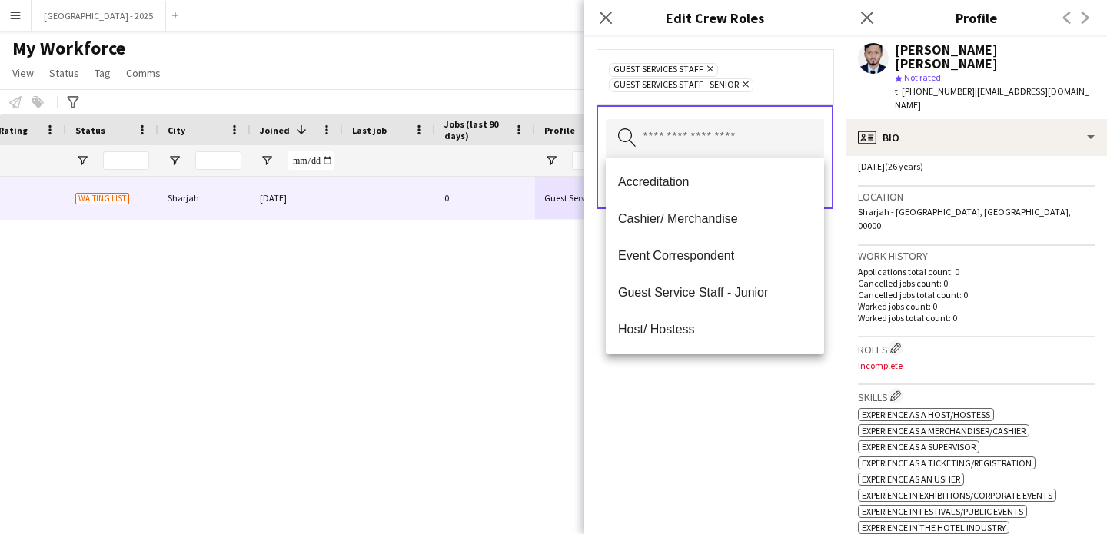
click at [744, 390] on div "Guest Services Staff Remove Guest Services Staff - Senior Remove Search by role…" at bounding box center [714, 285] width 261 height 497
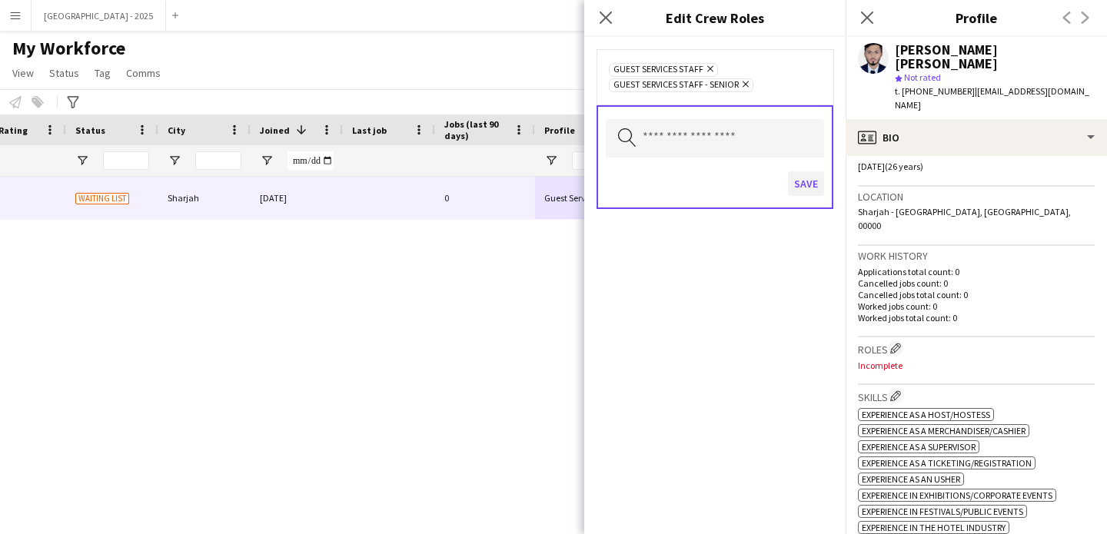
drag, startPoint x: 806, startPoint y: 195, endPoint x: 804, endPoint y: 177, distance: 18.6
click at [806, 191] on div "Save" at bounding box center [715, 186] width 218 height 44
click at [804, 176] on button "Save" at bounding box center [806, 183] width 36 height 25
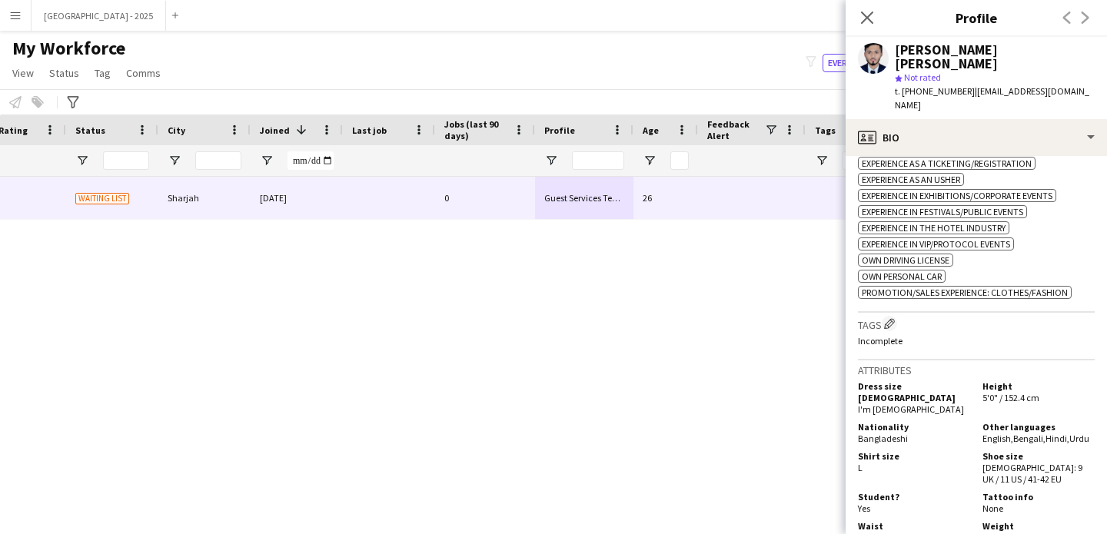
scroll to position [619, 0]
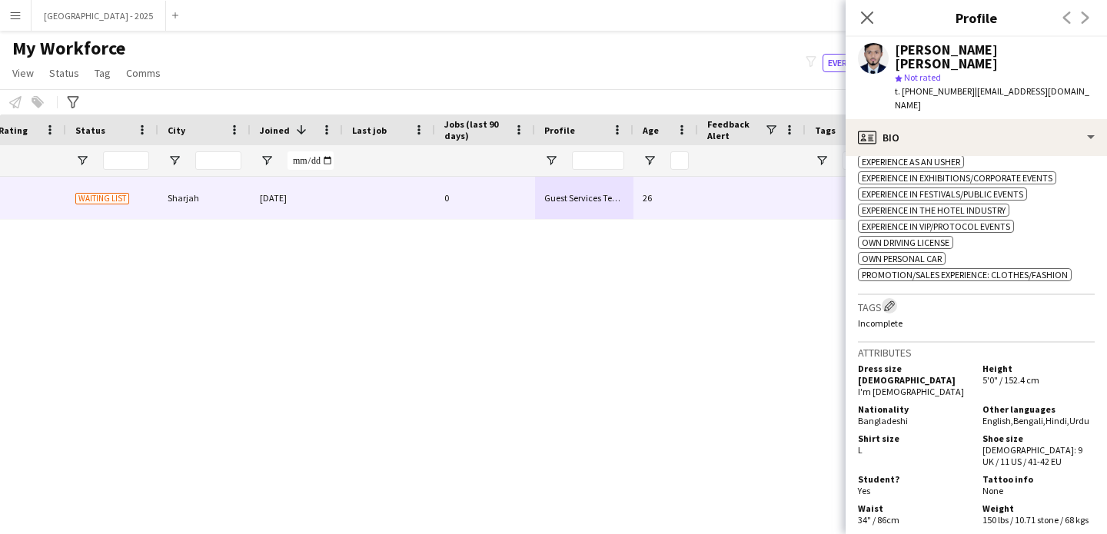
click at [894, 301] on app-icon "Edit crew company tags" at bounding box center [889, 306] width 11 height 11
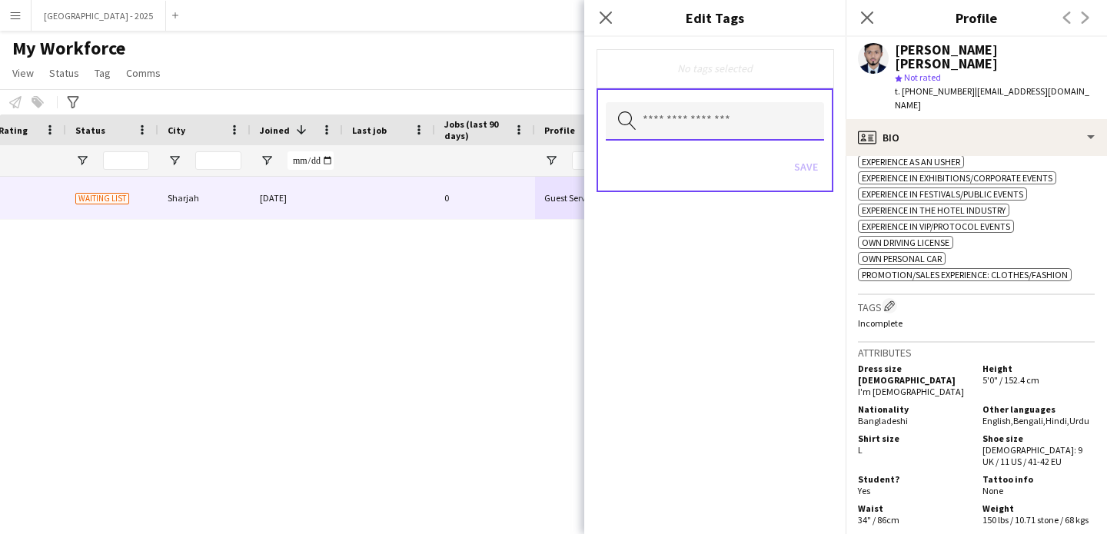
click at [729, 126] on input "text" at bounding box center [715, 121] width 218 height 38
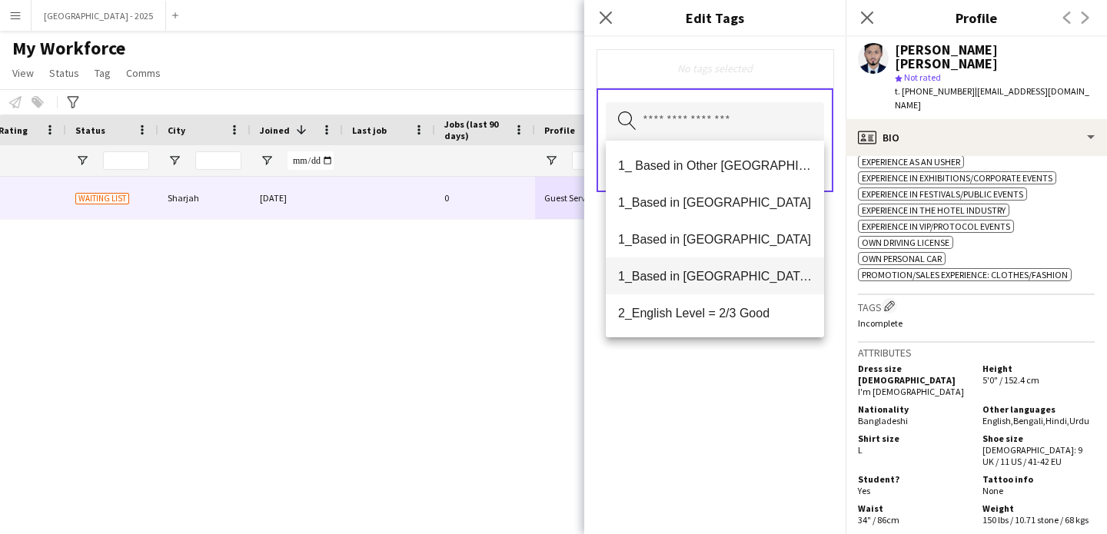
click at [744, 274] on span "1_Based in [GEOGRAPHIC_DATA]/[GEOGRAPHIC_DATA]/Ajman" at bounding box center [715, 276] width 194 height 15
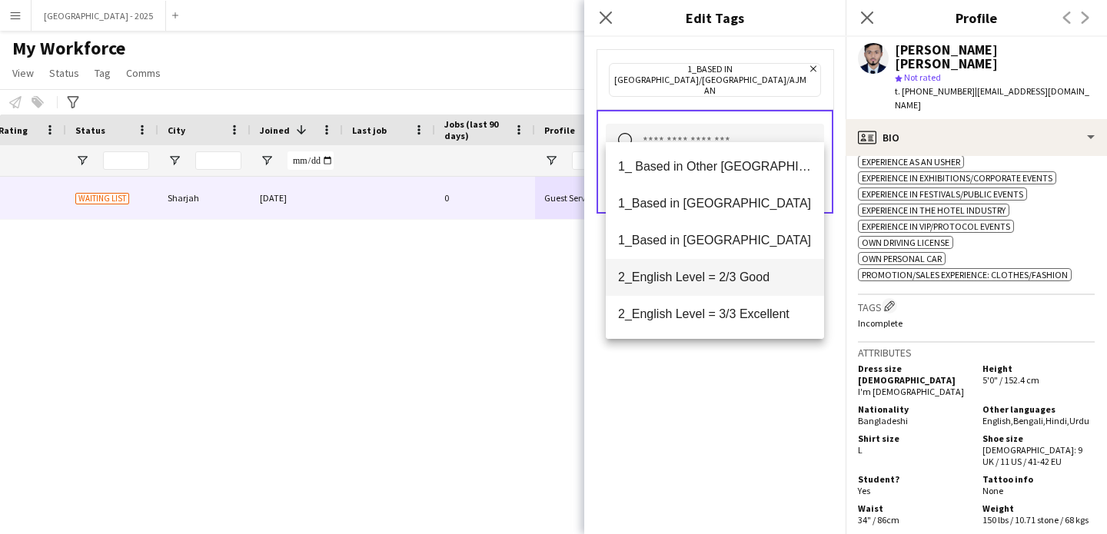
click at [749, 273] on span "2_English Level = 2/3 Good" at bounding box center [715, 277] width 194 height 15
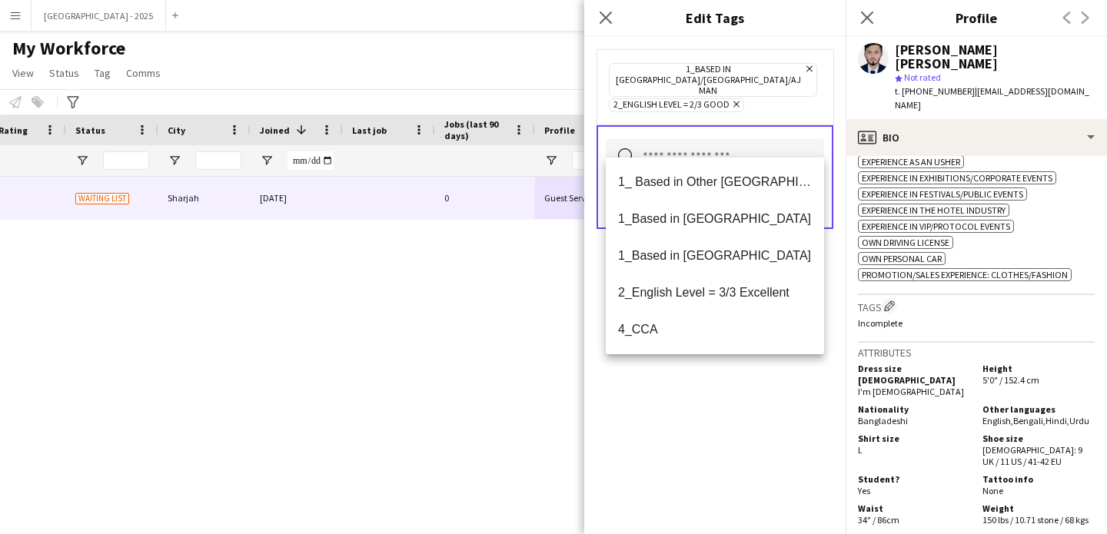
click at [779, 408] on div "1_Based in [GEOGRAPHIC_DATA]/[GEOGRAPHIC_DATA]/Ajman Remove 2_English Level = 2…" at bounding box center [714, 285] width 261 height 497
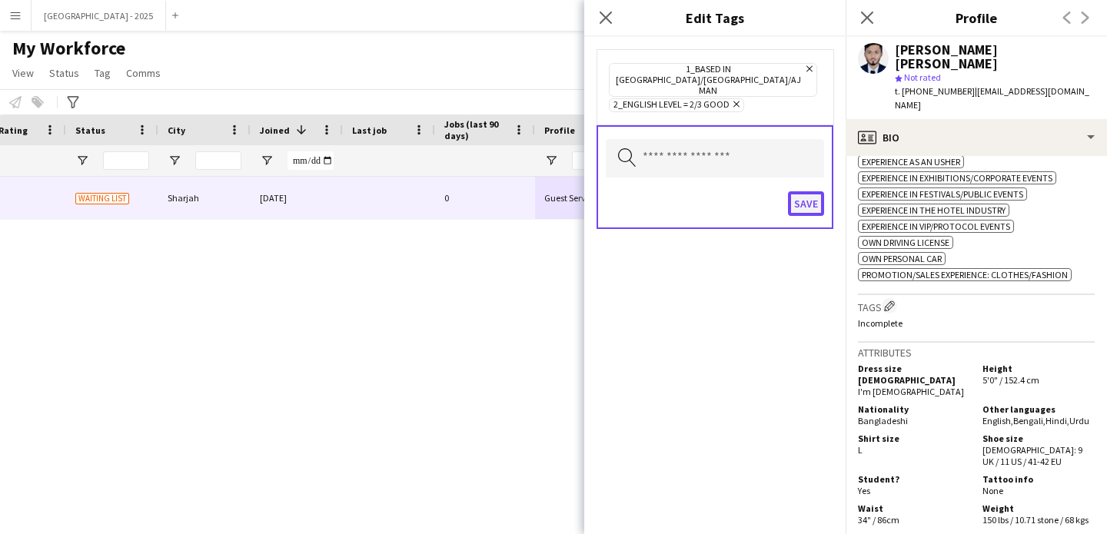
click at [812, 191] on button "Save" at bounding box center [806, 203] width 36 height 25
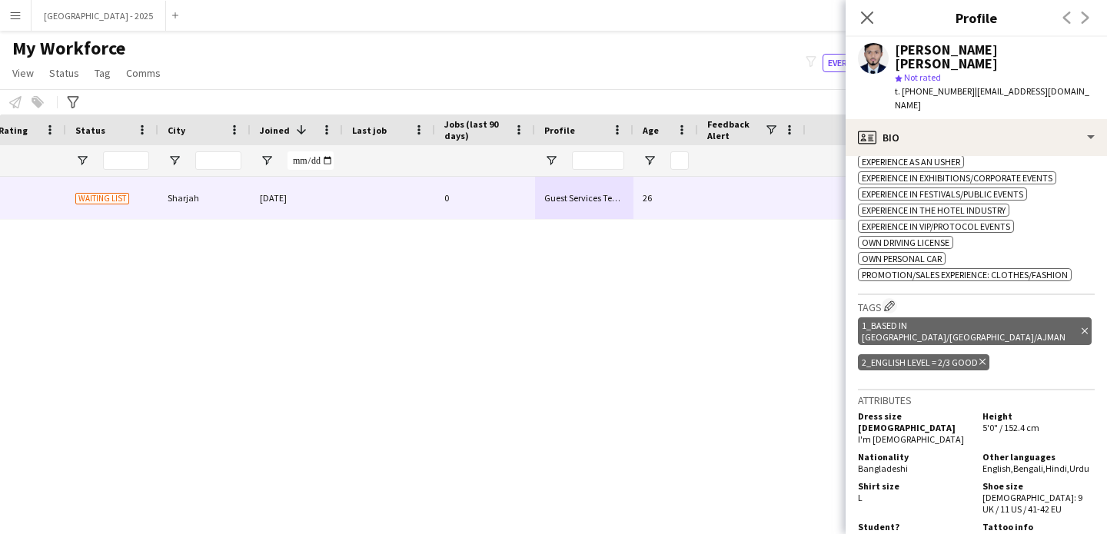
scroll to position [0, 0]
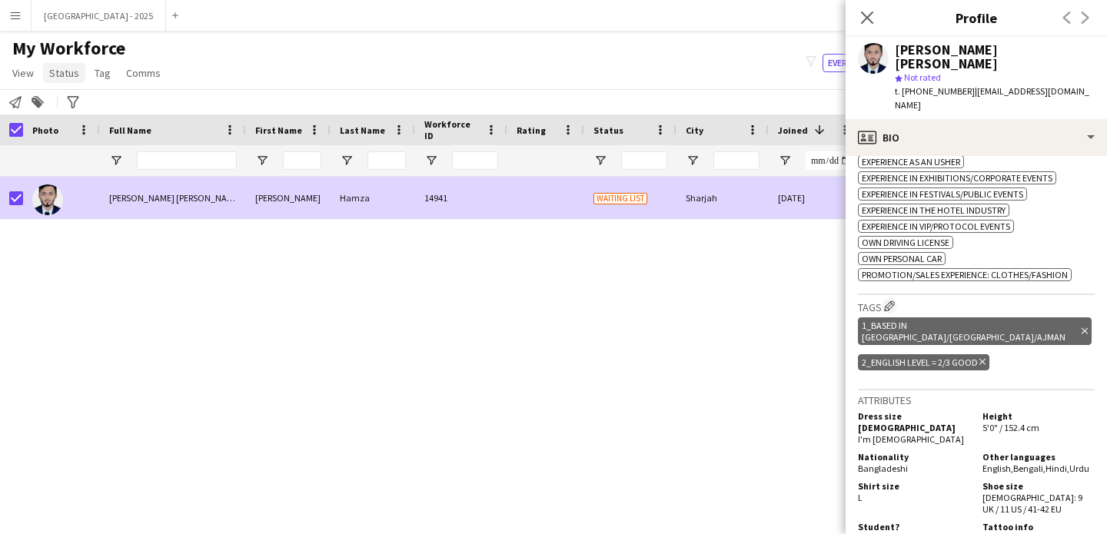
click at [69, 75] on span "Status" at bounding box center [64, 73] width 30 height 14
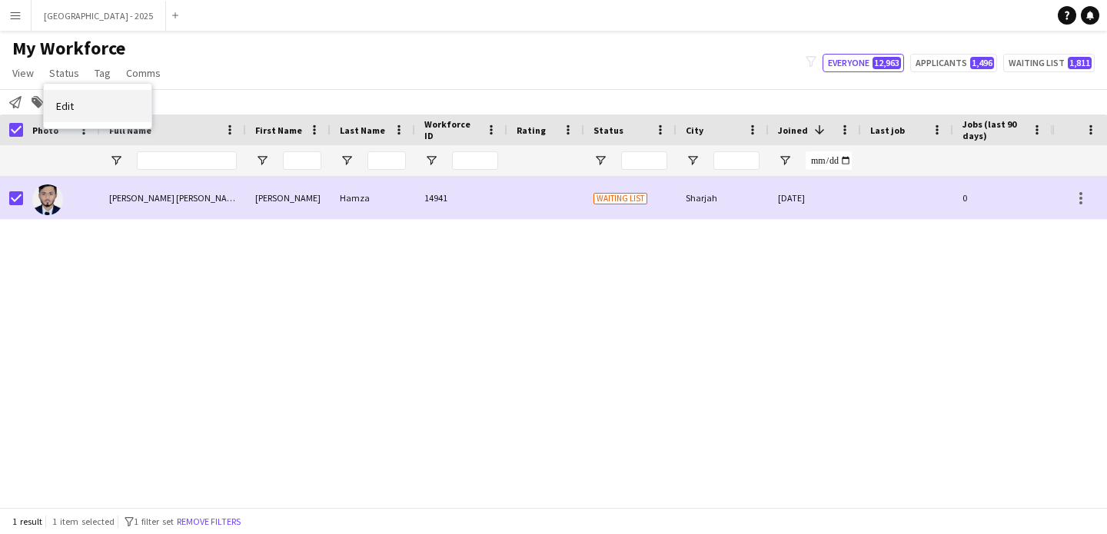
click at [119, 101] on link "Edit" at bounding box center [98, 106] width 108 height 32
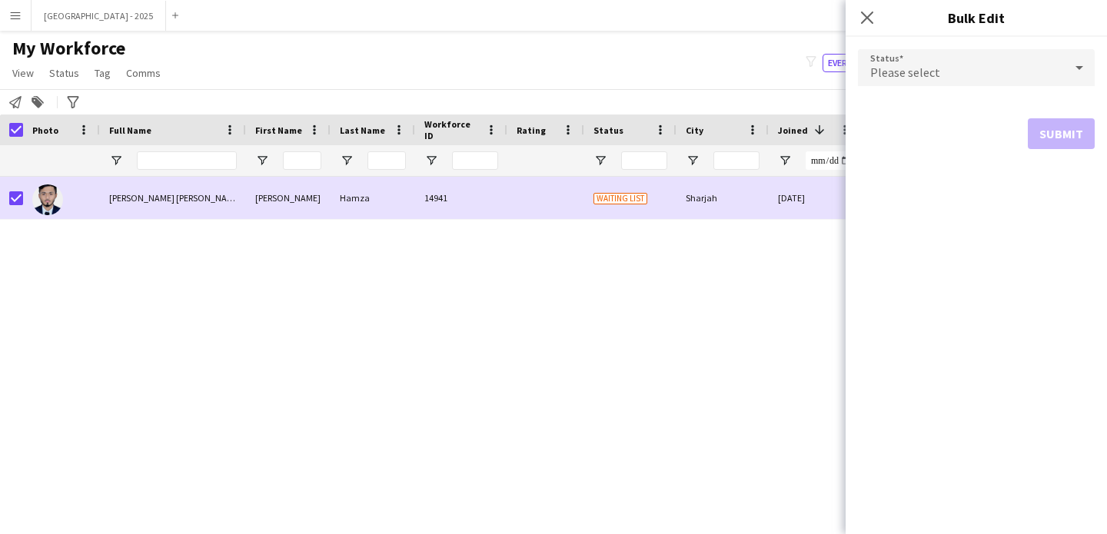
click at [932, 85] on div "Please select" at bounding box center [961, 67] width 206 height 37
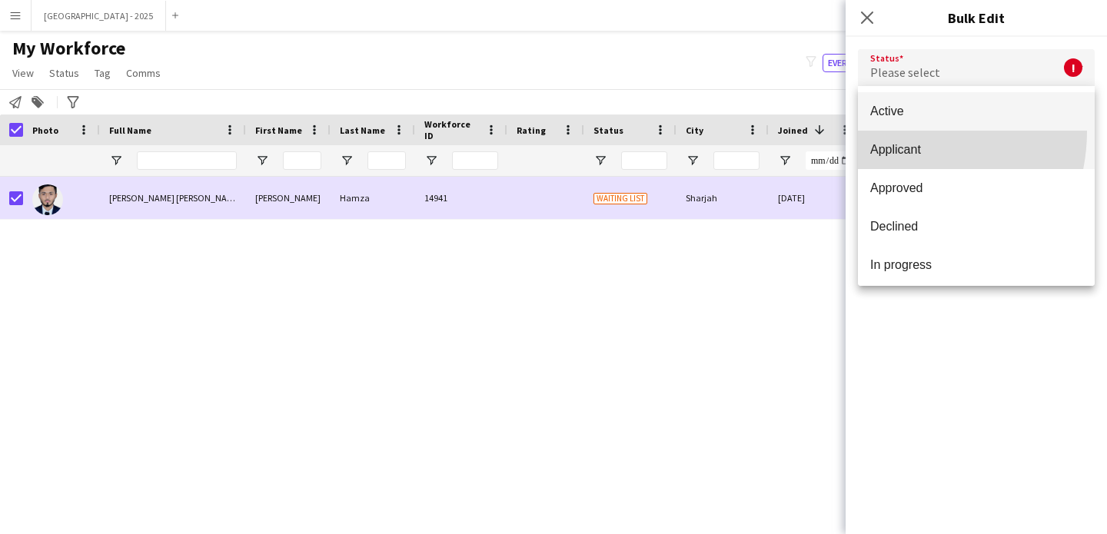
click at [896, 131] on mat-option "Applicant" at bounding box center [976, 150] width 237 height 38
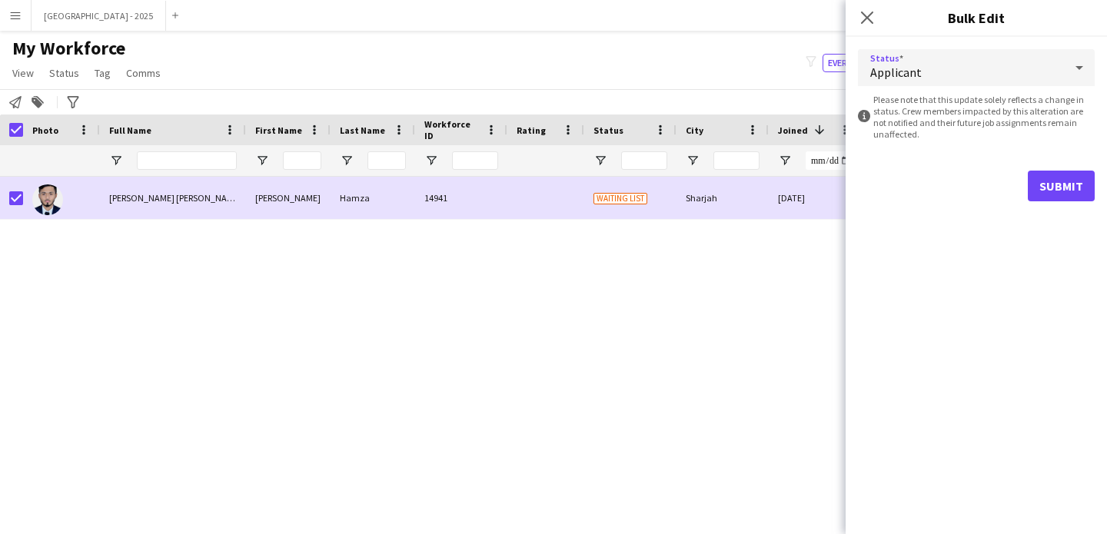
click at [903, 72] on span "Applicant" at bounding box center [895, 72] width 51 height 15
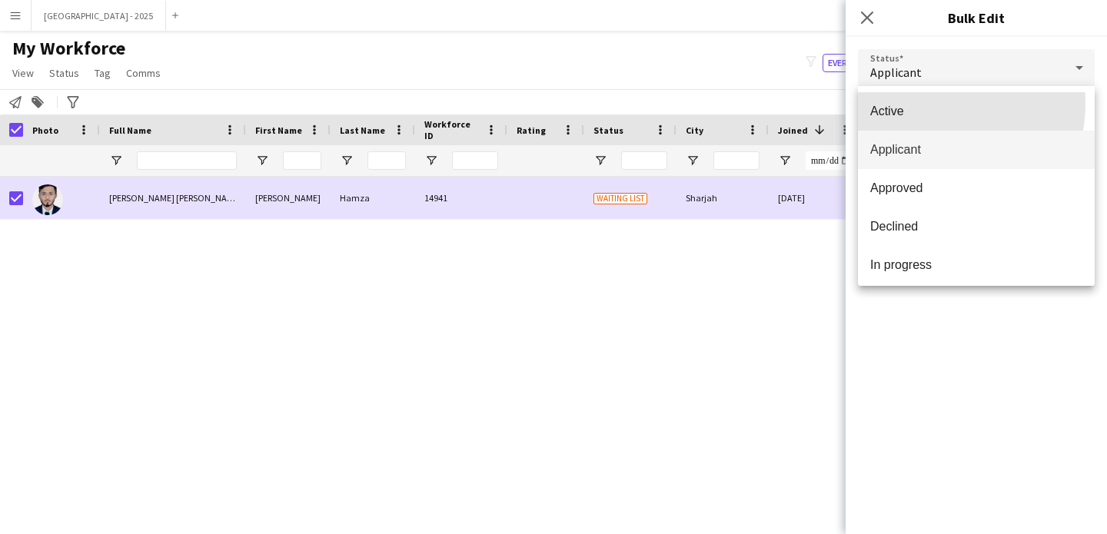
click at [913, 104] on mat-option "Active" at bounding box center [976, 111] width 237 height 38
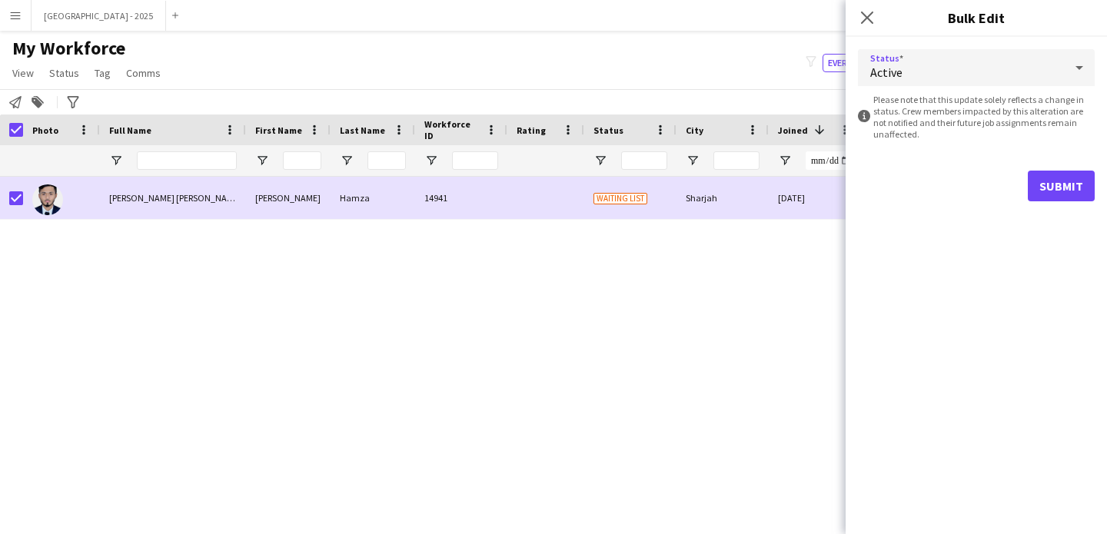
click at [1080, 216] on div "Status Active information-circle Please note that this update solely reflects a…" at bounding box center [975, 285] width 261 height 497
click at [1068, 198] on button "Submit" at bounding box center [1061, 186] width 67 height 31
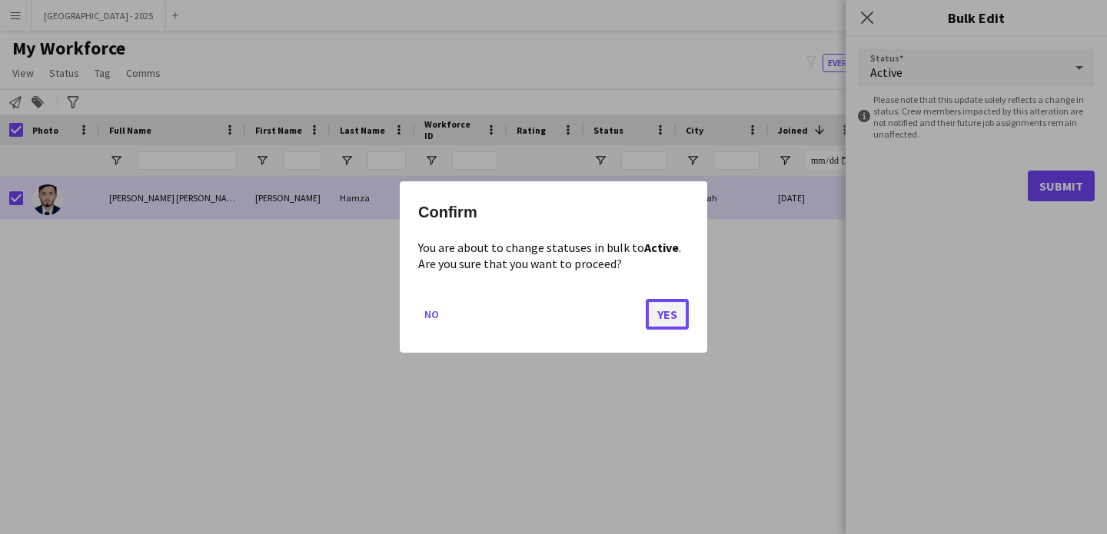
click at [679, 301] on button "Yes" at bounding box center [667, 314] width 43 height 31
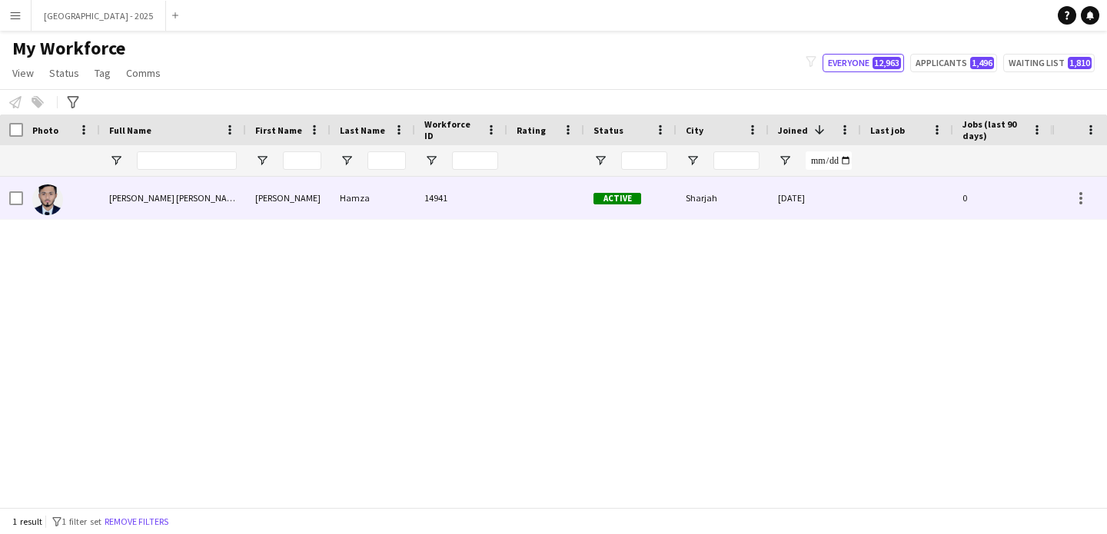
click at [68, 196] on div at bounding box center [61, 198] width 77 height 42
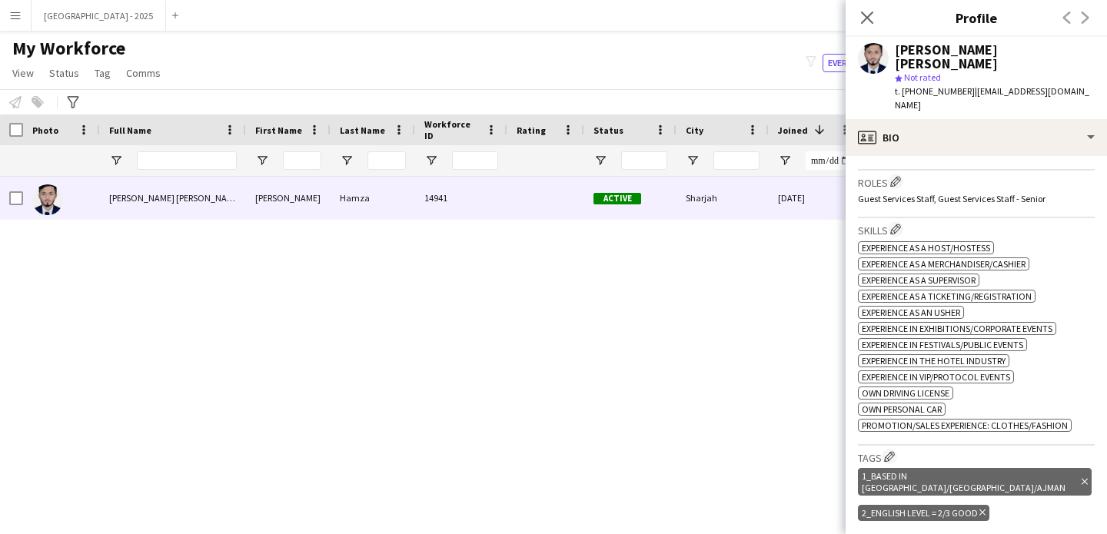
scroll to position [468, 0]
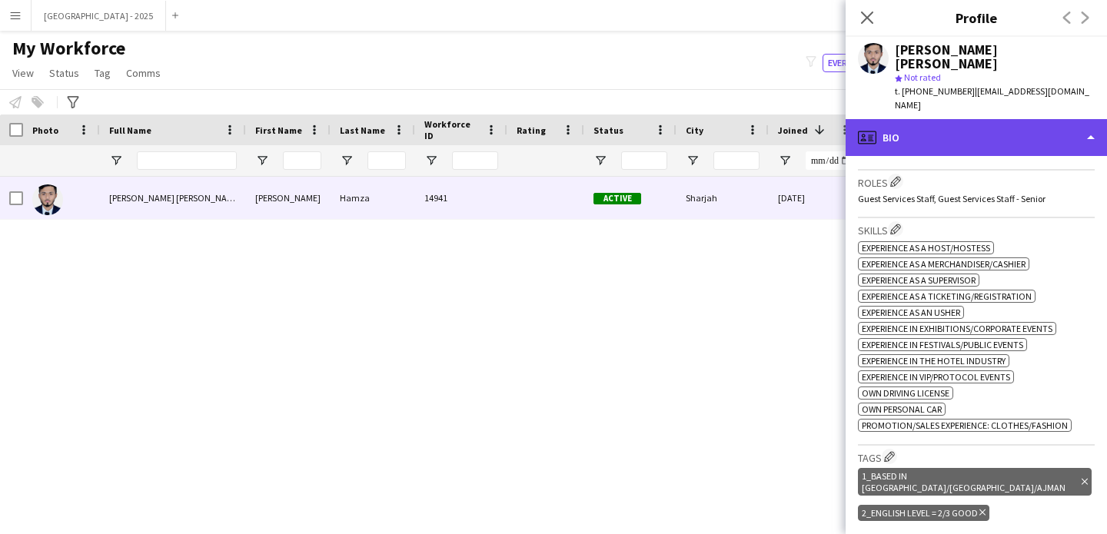
click at [978, 138] on div "profile Bio" at bounding box center [975, 137] width 261 height 37
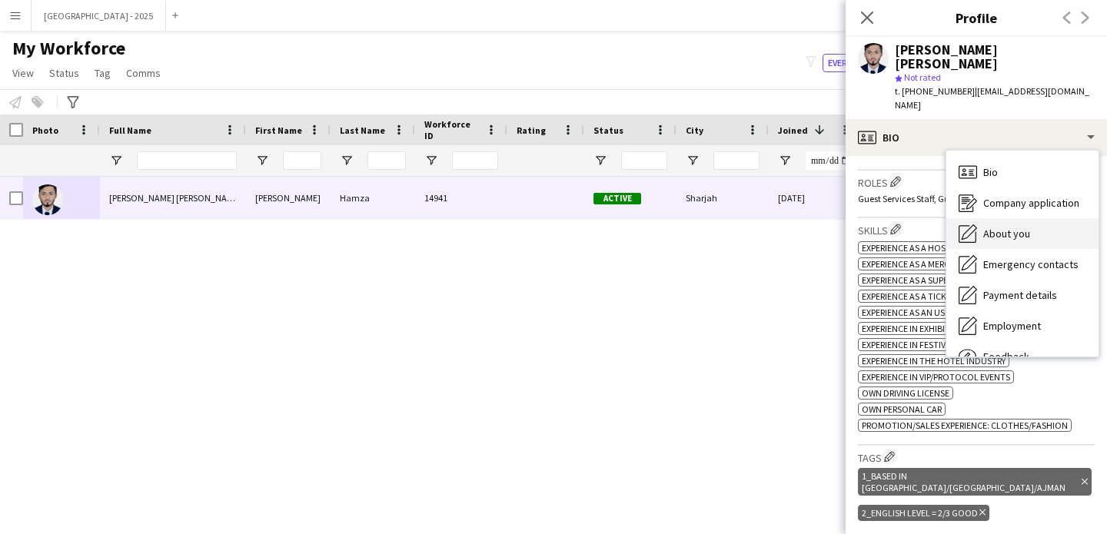
click at [1011, 227] on span "About you" at bounding box center [1006, 234] width 47 height 14
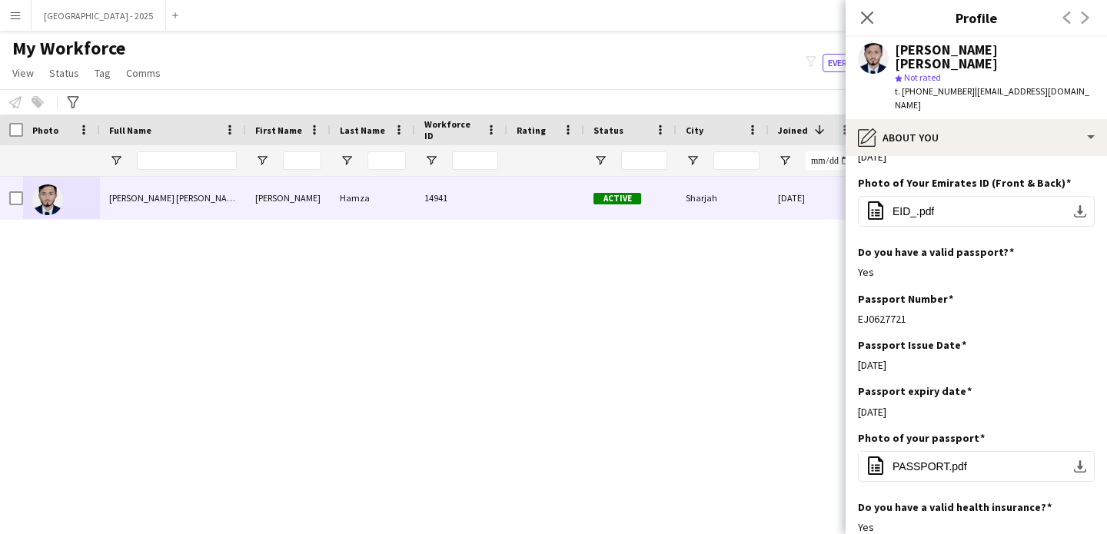
scroll to position [812, 0]
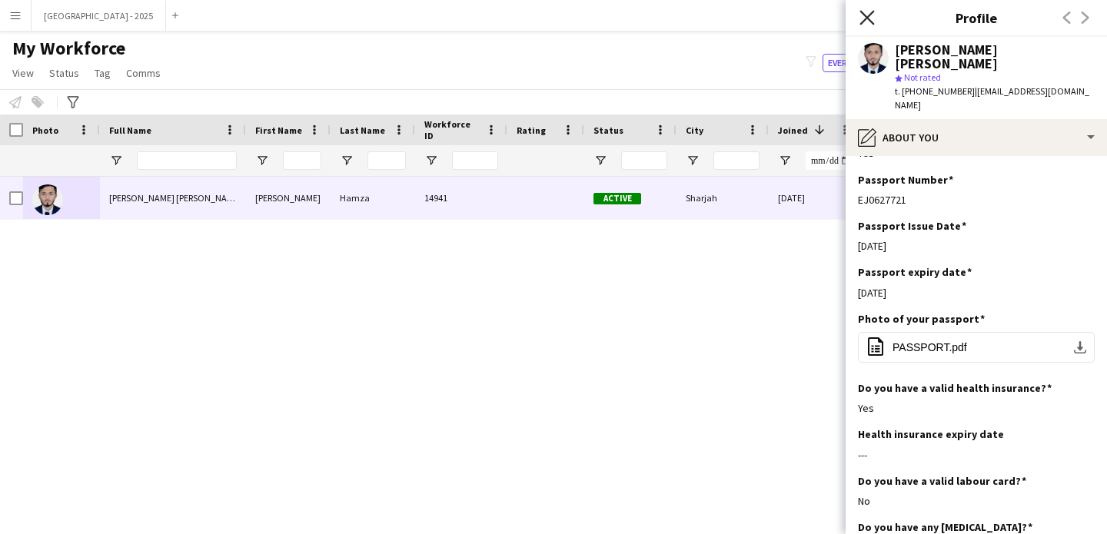
click at [866, 16] on icon at bounding box center [866, 17] width 15 height 15
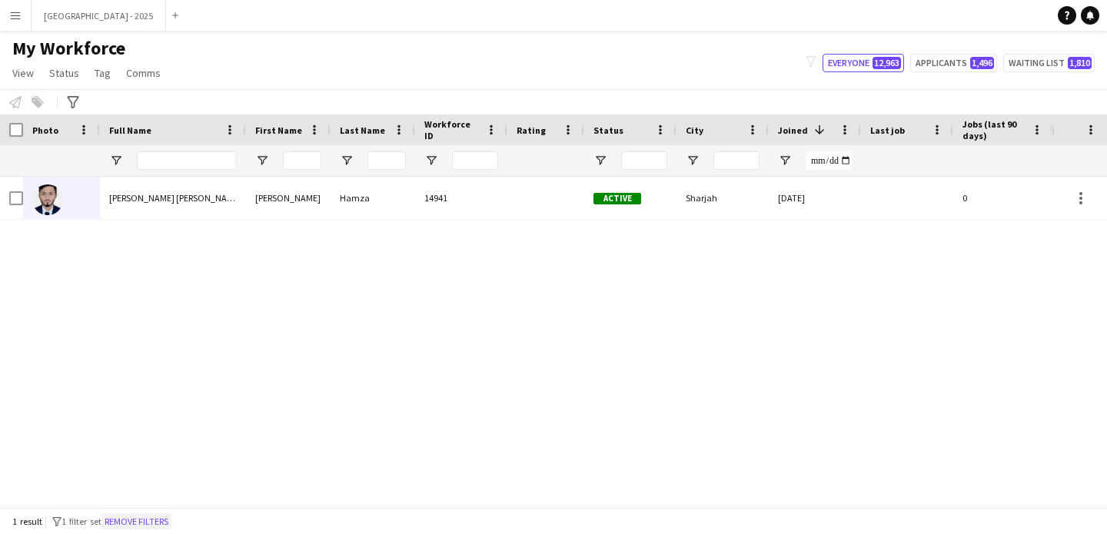
click at [171, 517] on button "Remove filters" at bounding box center [136, 521] width 70 height 17
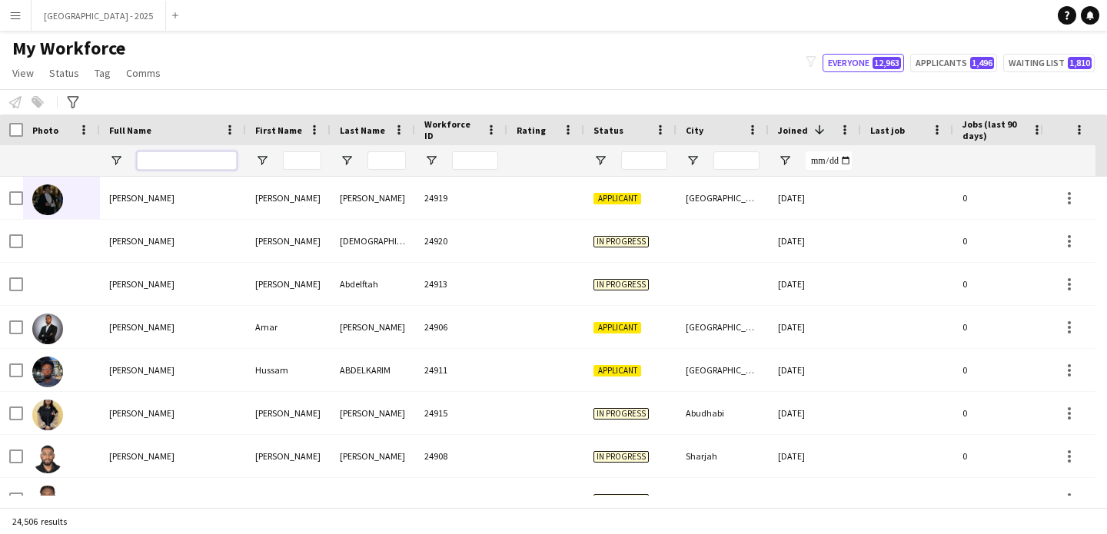
click at [198, 166] on input "Full Name Filter Input" at bounding box center [187, 160] width 100 height 18
paste input "*****"
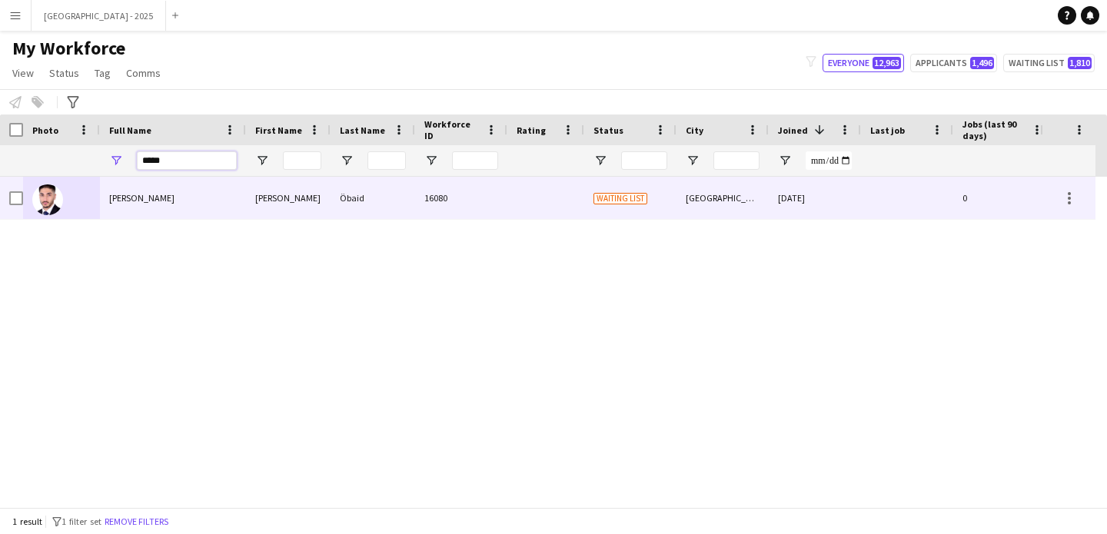
type input "*****"
click at [193, 206] on div "[PERSON_NAME]" at bounding box center [173, 198] width 146 height 42
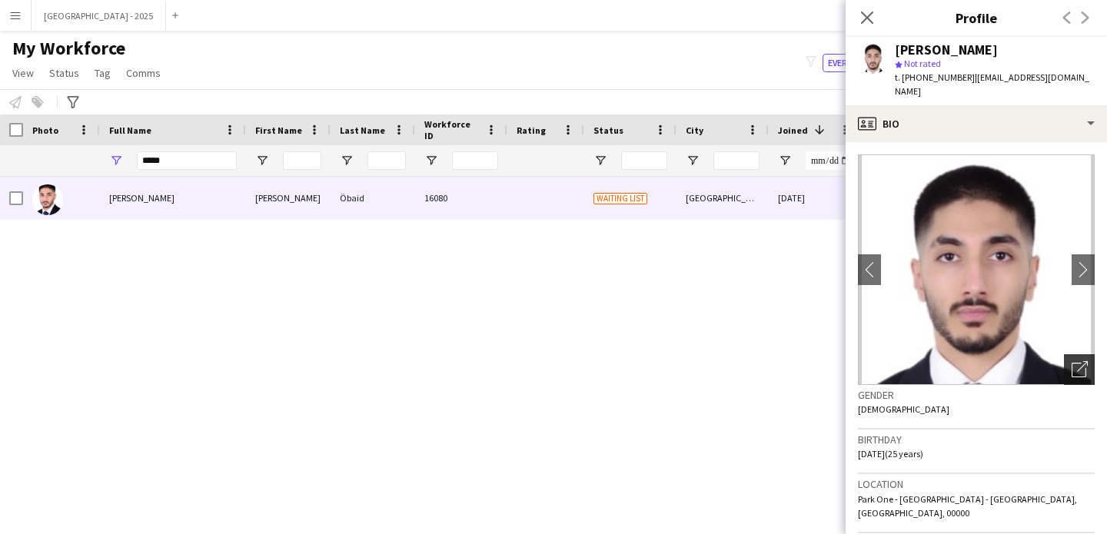
click at [1078, 364] on div "Open photos pop-in" at bounding box center [1079, 369] width 31 height 31
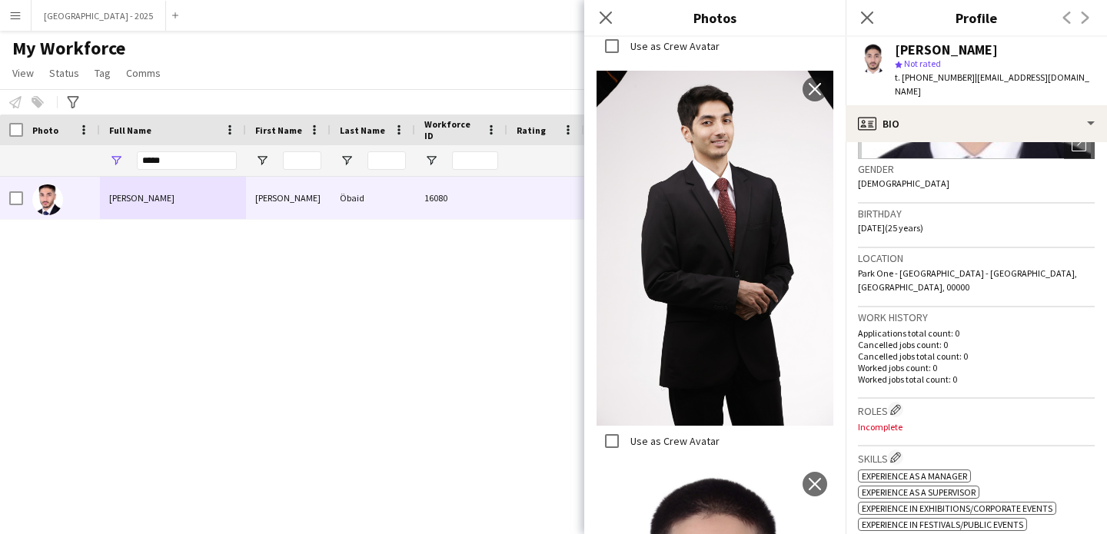
scroll to position [227, 0]
click at [892, 403] on app-icon "Edit crew company roles" at bounding box center [895, 408] width 11 height 11
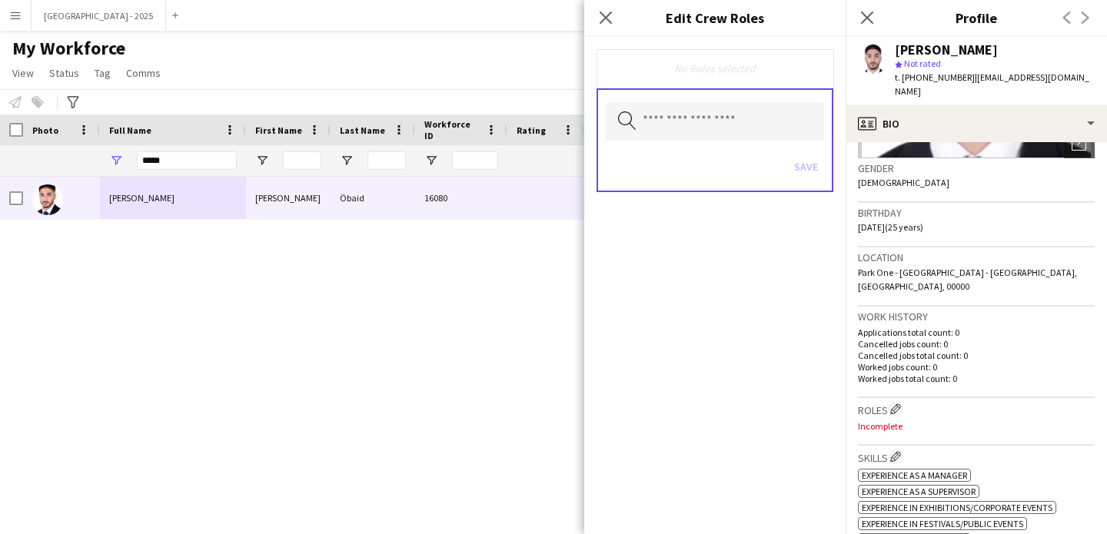
click at [751, 144] on div "Search by role type Save" at bounding box center [714, 140] width 237 height 104
click at [746, 131] on input "text" at bounding box center [715, 121] width 218 height 38
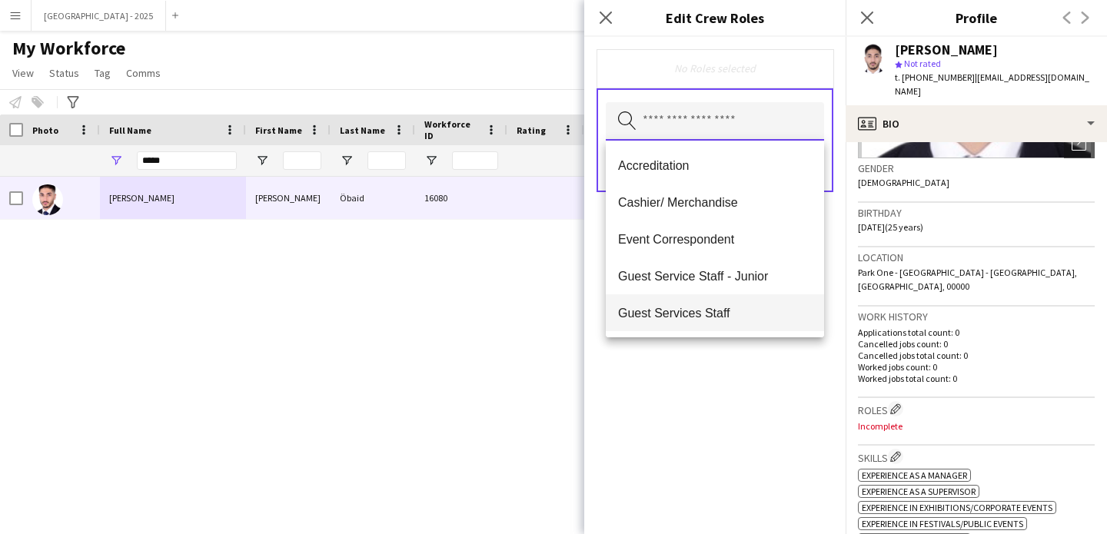
scroll to position [138, 0]
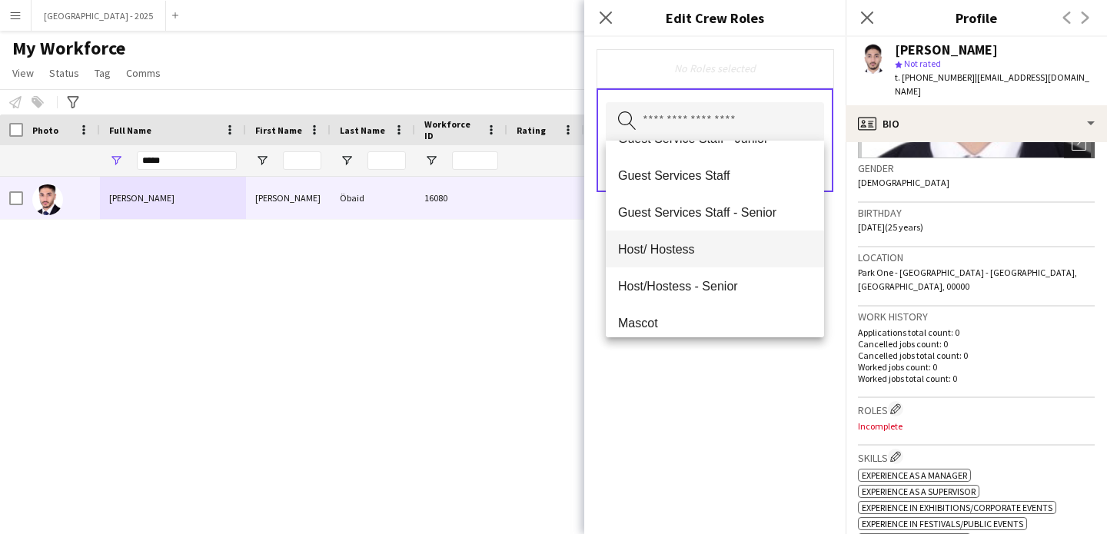
click at [691, 265] on mat-option "Host/ Hostess" at bounding box center [715, 249] width 218 height 37
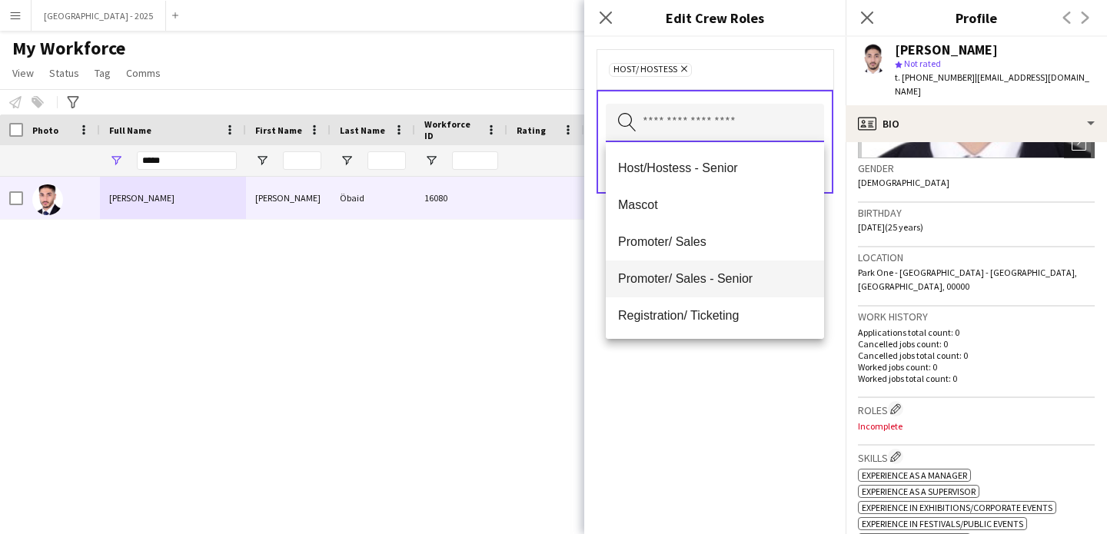
scroll to position [221, 0]
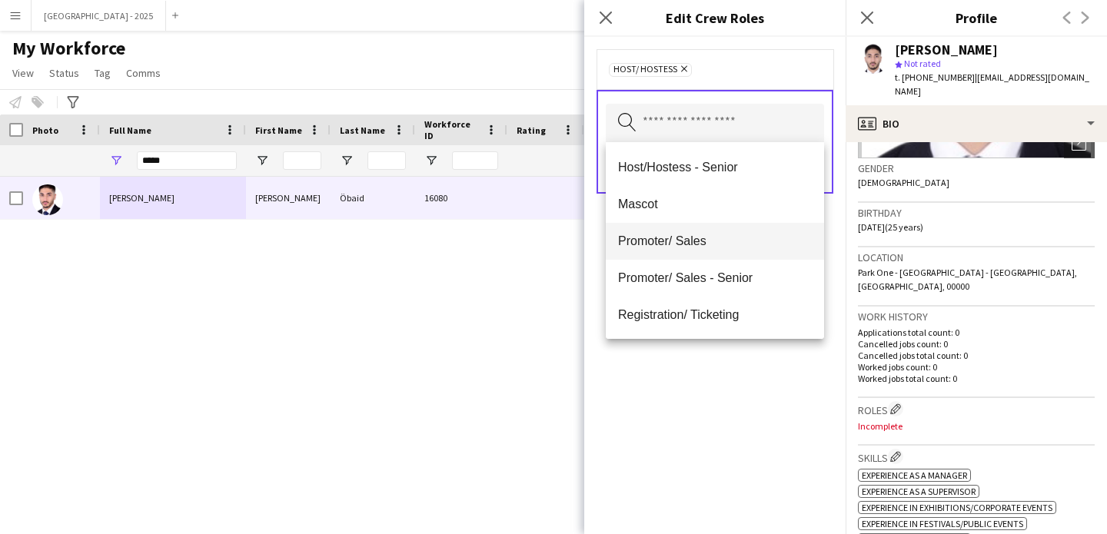
click at [692, 247] on span "Promoter/ Sales" at bounding box center [715, 241] width 194 height 15
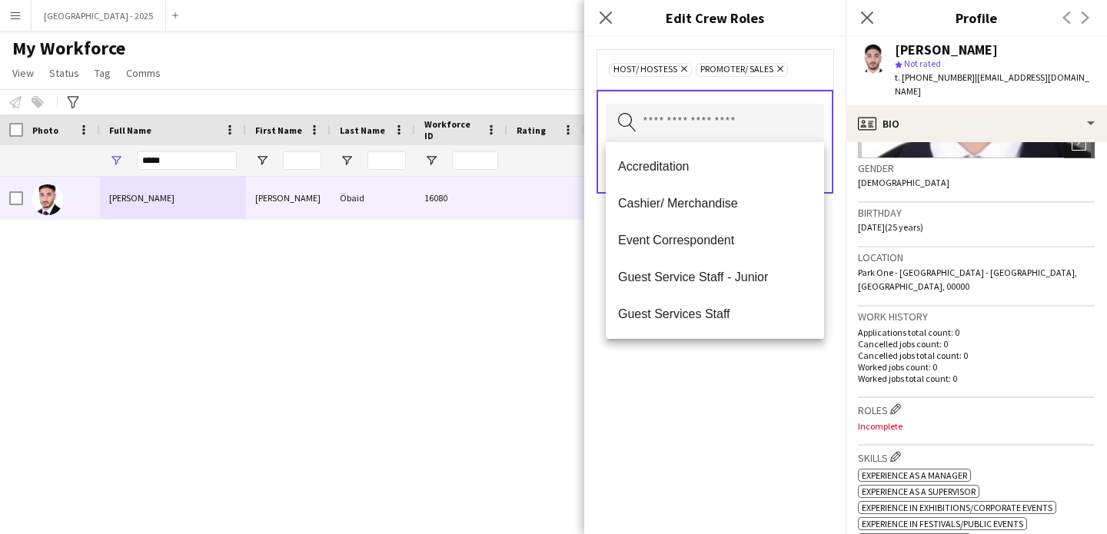
click at [705, 393] on div "Host/ Hostess Remove Promoter/ Sales Remove Search by role type Save" at bounding box center [714, 285] width 261 height 497
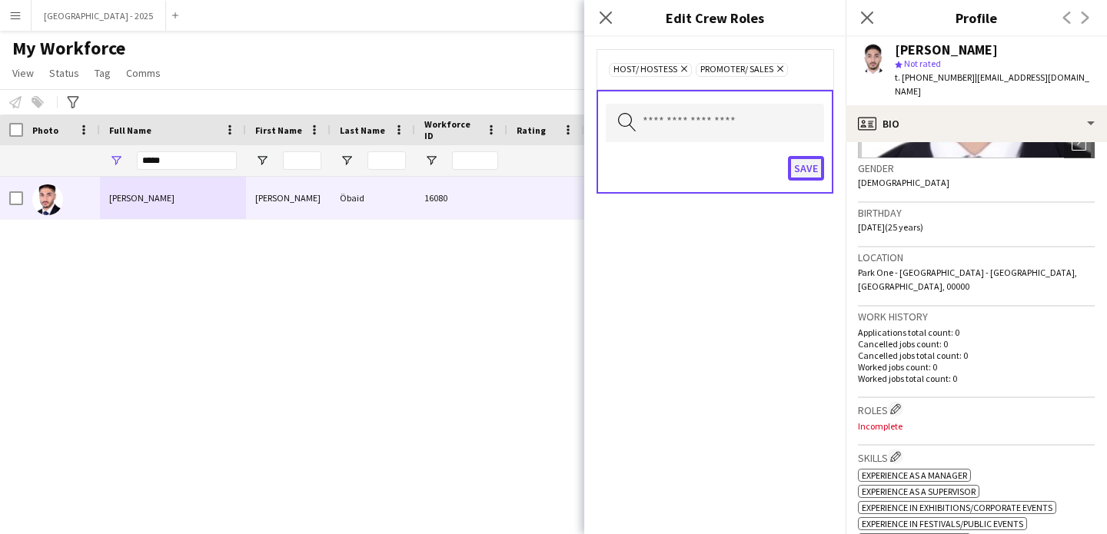
click at [799, 174] on button "Save" at bounding box center [806, 168] width 36 height 25
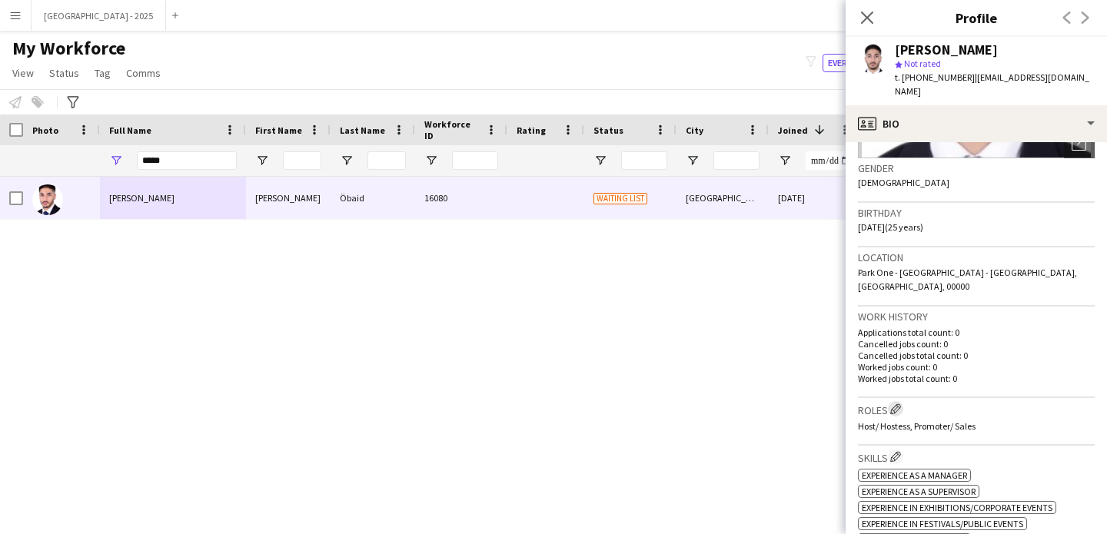
click at [894, 403] on app-icon "Edit crew company roles" at bounding box center [895, 408] width 11 height 11
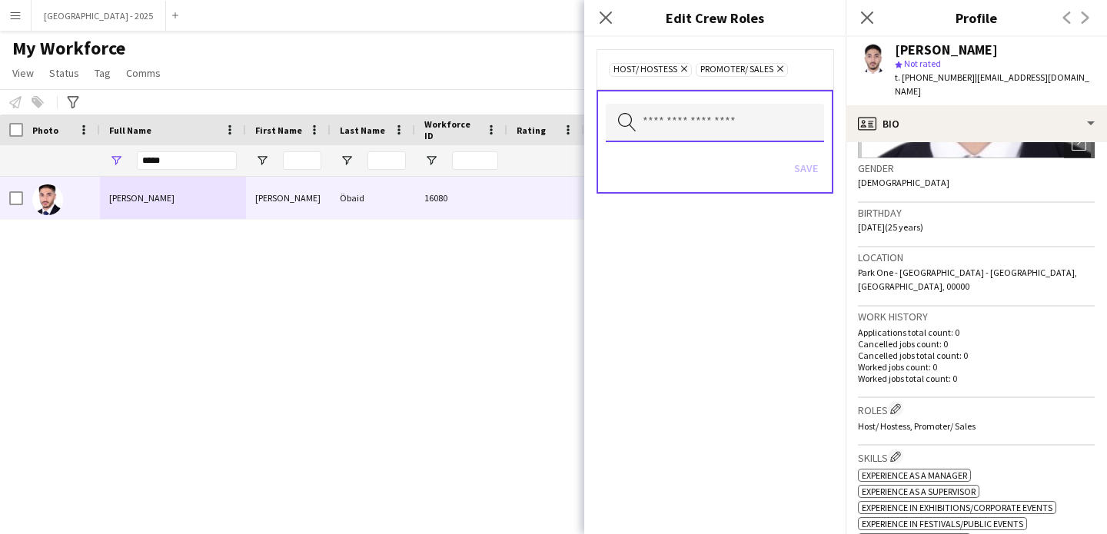
click at [717, 115] on input "text" at bounding box center [715, 123] width 218 height 38
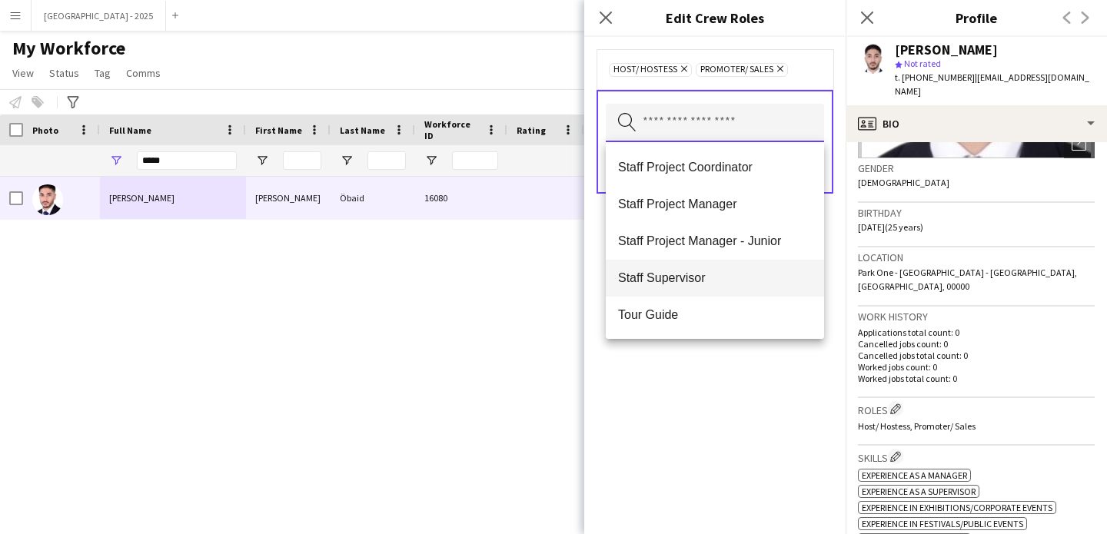
scroll to position [553, 0]
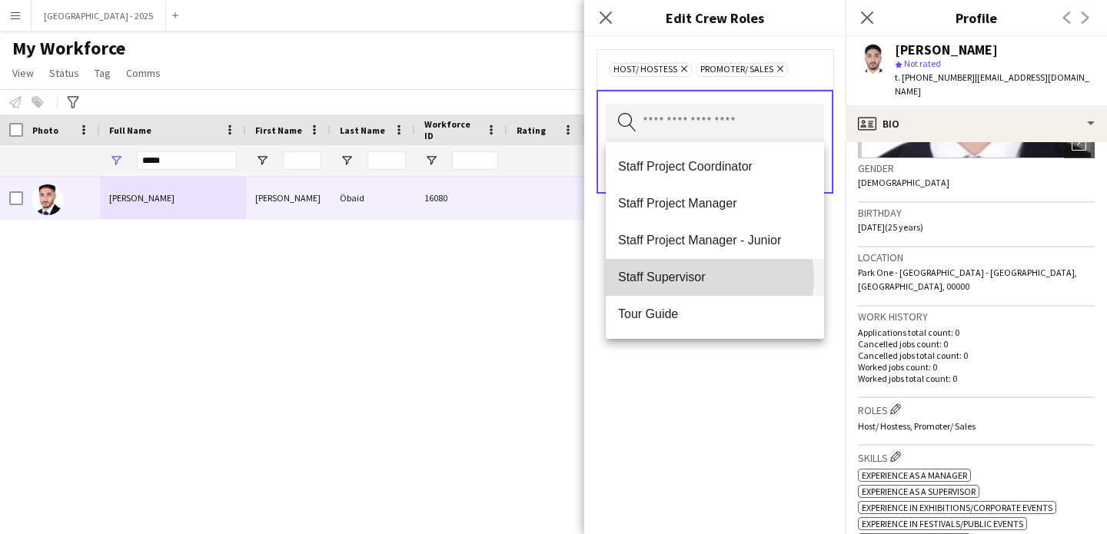
click at [703, 278] on span "Staff Supervisor" at bounding box center [715, 277] width 194 height 15
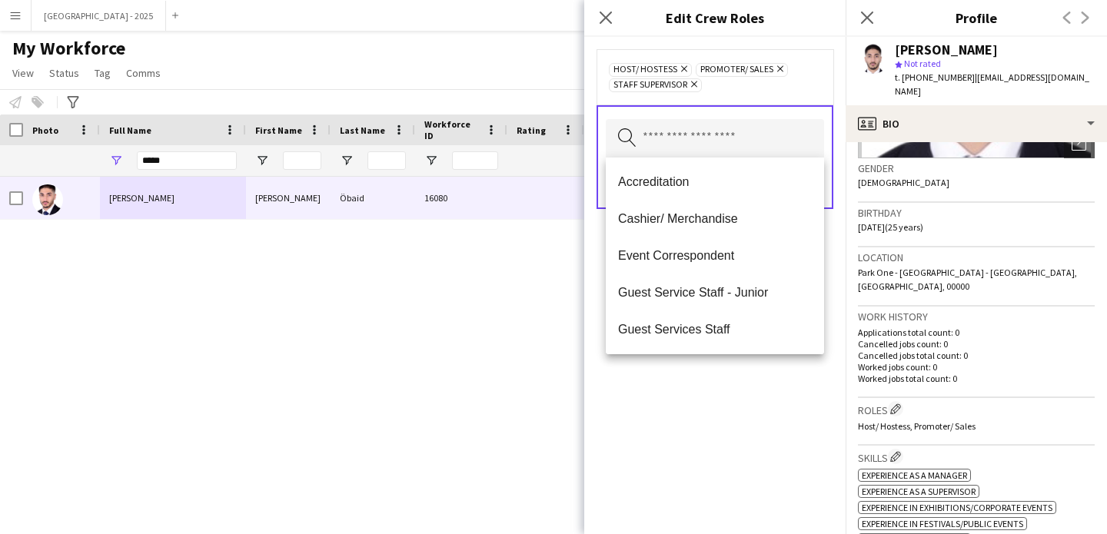
drag, startPoint x: 722, startPoint y: 401, endPoint x: 774, endPoint y: 234, distance: 175.5
click at [722, 401] on div "Host/ Hostess Remove Promoter/ Sales Remove Staff Supervisor Remove Search by r…" at bounding box center [714, 285] width 261 height 497
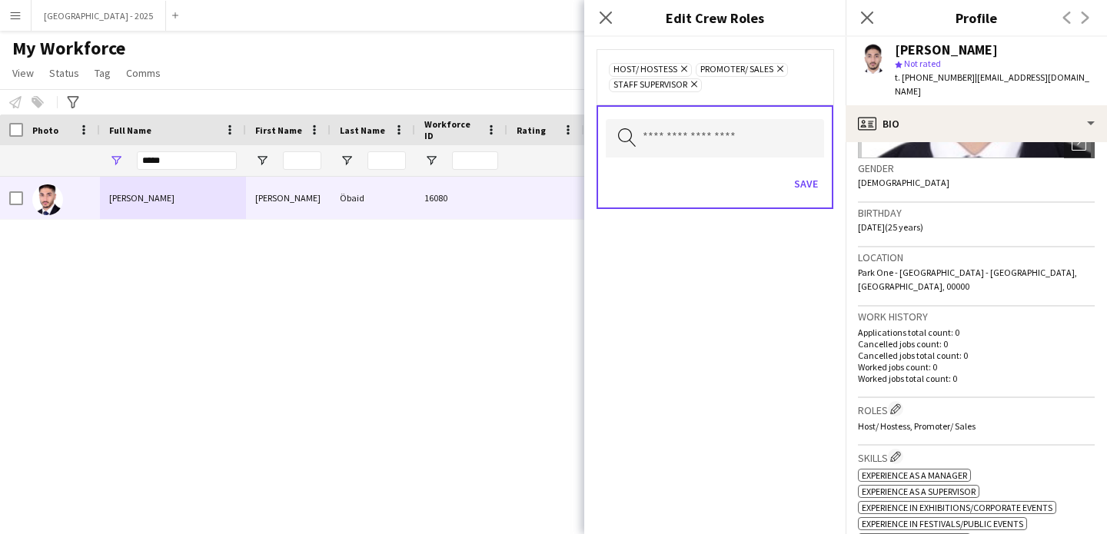
click at [816, 163] on div "Search by role type Save" at bounding box center [714, 157] width 237 height 104
click at [804, 181] on button "Save" at bounding box center [806, 183] width 36 height 25
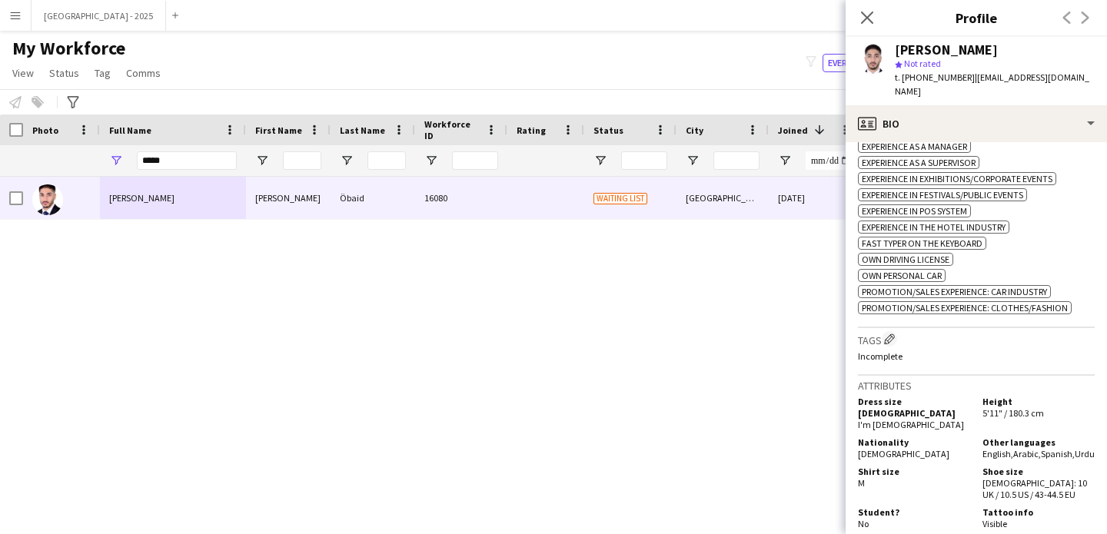
scroll to position [671, 0]
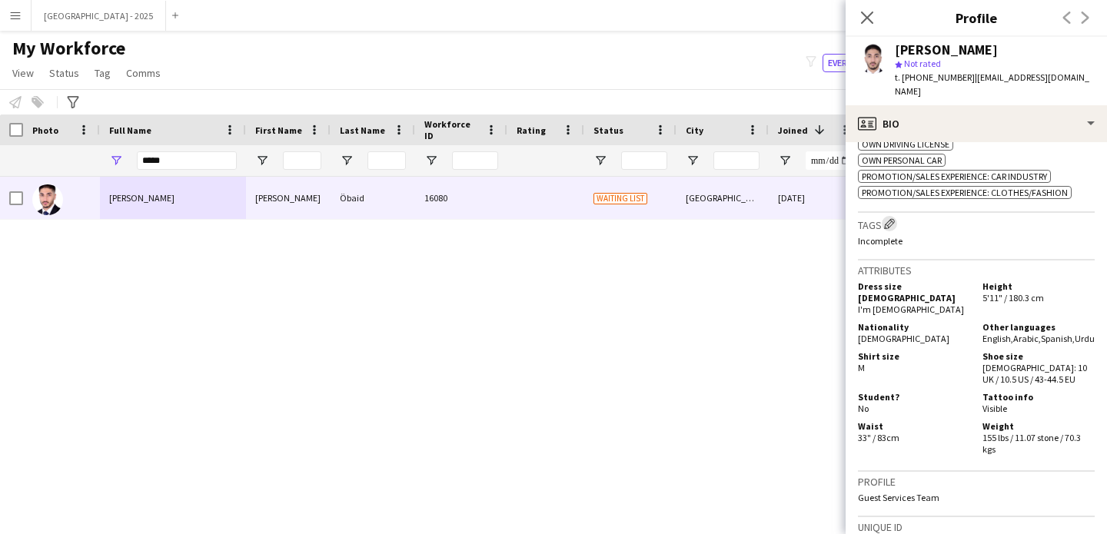
click at [888, 218] on app-icon "Edit crew company tags" at bounding box center [889, 223] width 11 height 11
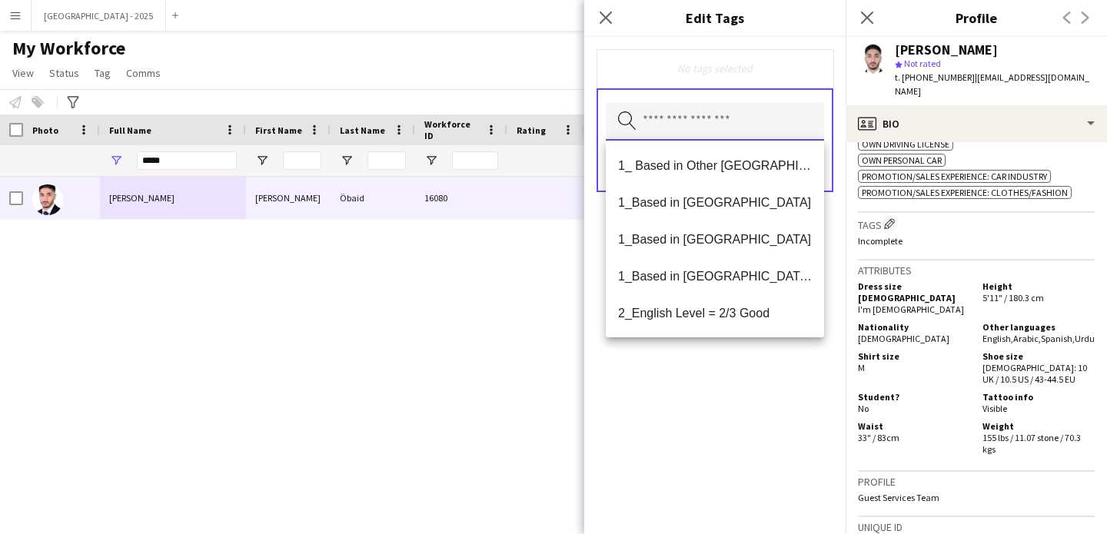
click at [733, 115] on input "text" at bounding box center [715, 121] width 218 height 38
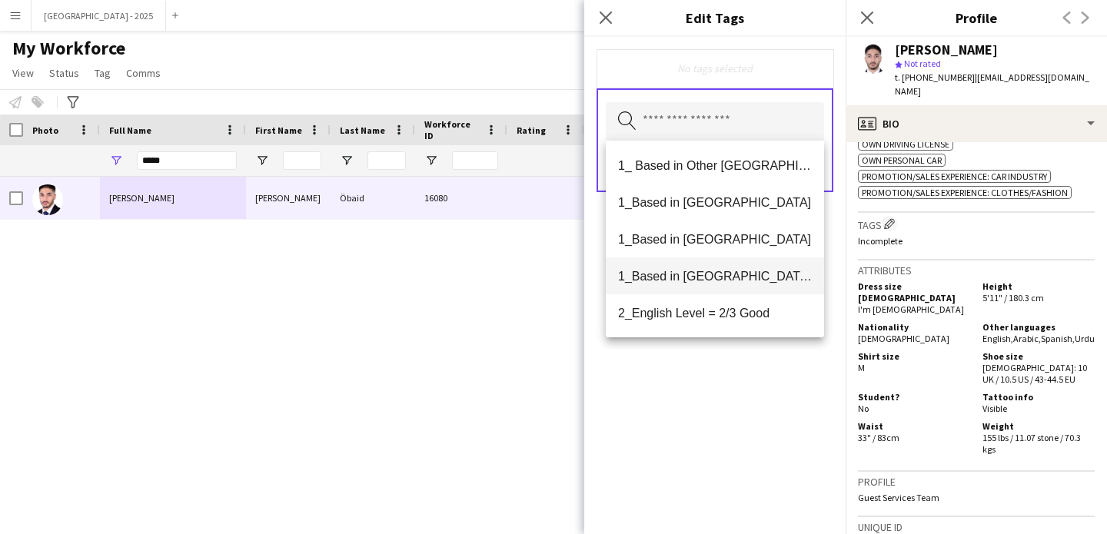
click at [742, 281] on span "1_Based in [GEOGRAPHIC_DATA]/[GEOGRAPHIC_DATA]/Ajman" at bounding box center [715, 276] width 194 height 15
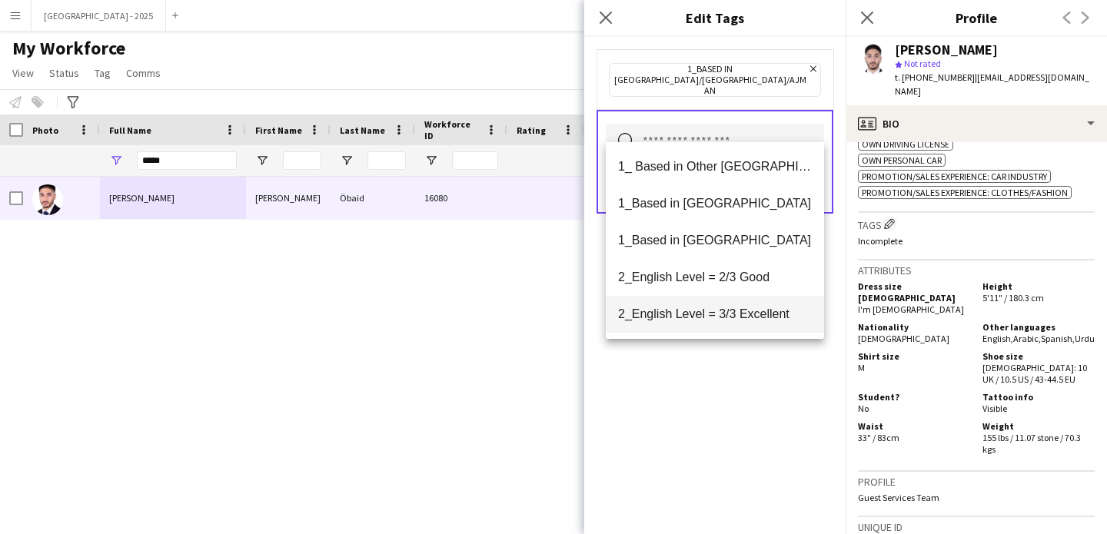
click at [741, 314] on span "2_English Level = 3/3 Excellent" at bounding box center [715, 314] width 194 height 15
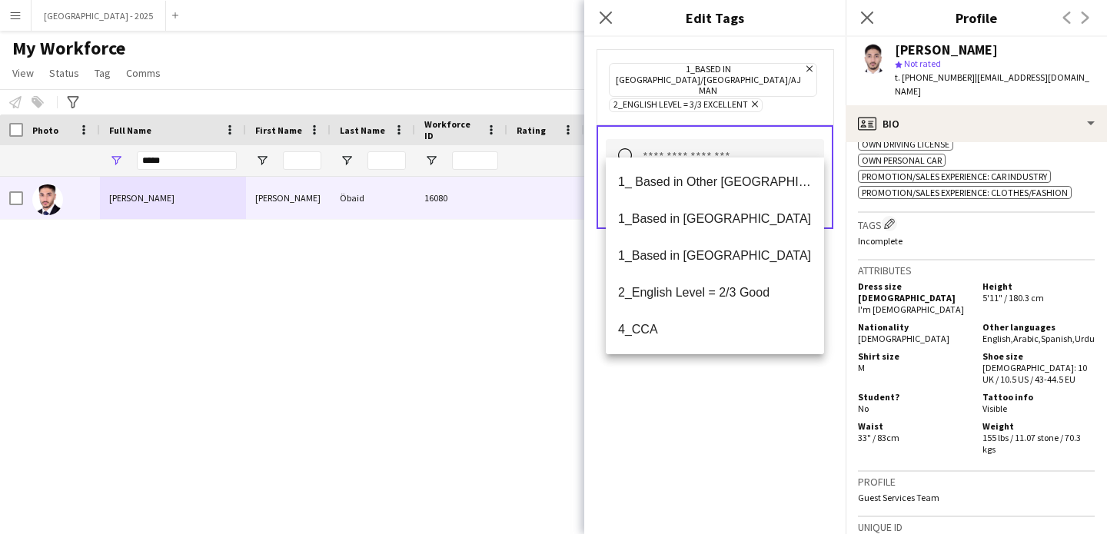
drag, startPoint x: 740, startPoint y: 391, endPoint x: 745, endPoint y: 379, distance: 13.1
click at [740, 390] on div "1_Based in [GEOGRAPHIC_DATA]/[GEOGRAPHIC_DATA]/Ajman Remove 2_English Level = 3…" at bounding box center [714, 285] width 261 height 497
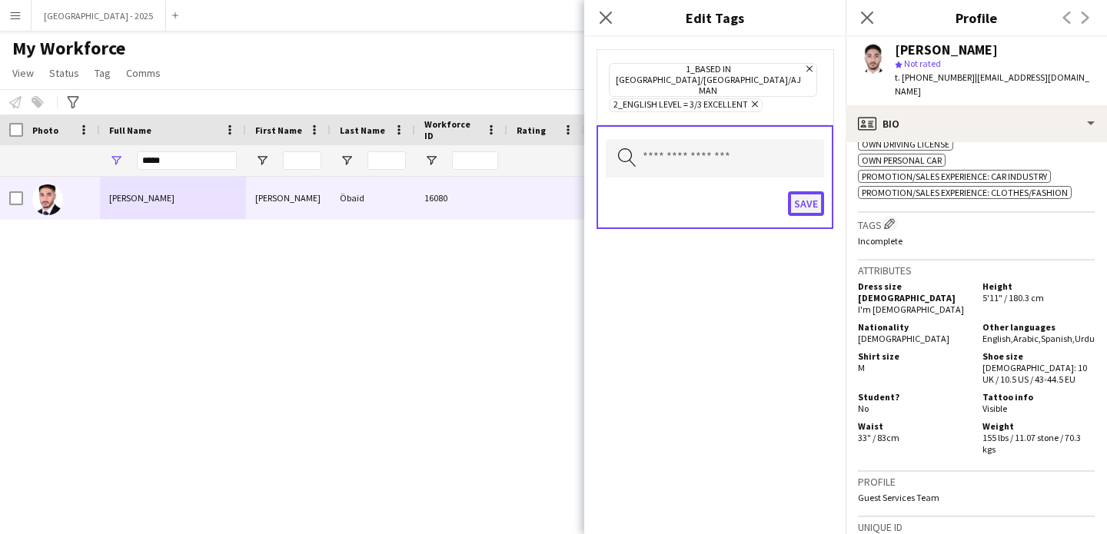
click at [796, 191] on button "Save" at bounding box center [806, 203] width 36 height 25
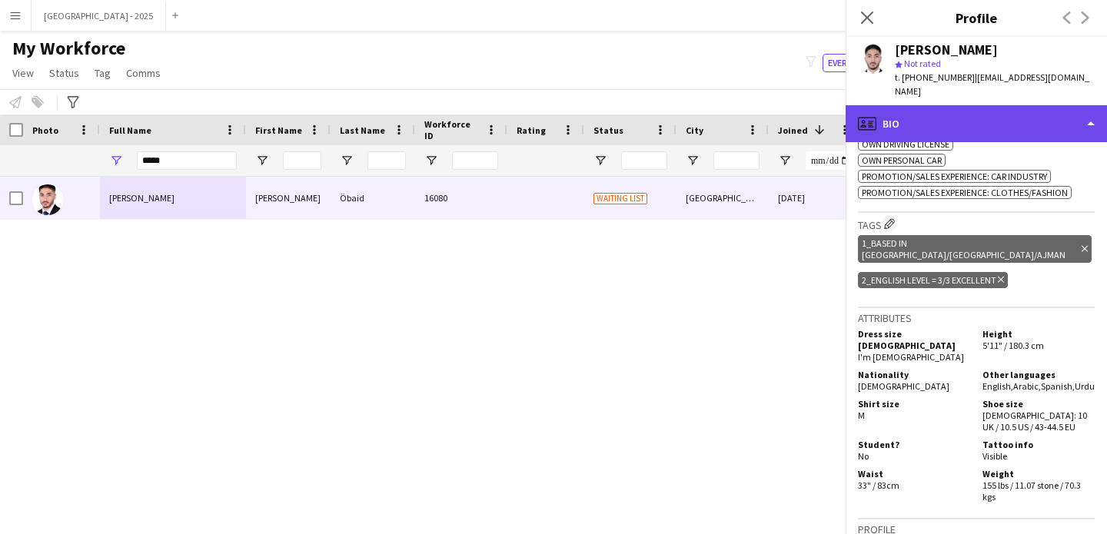
click at [954, 105] on div "profile Bio" at bounding box center [975, 123] width 261 height 37
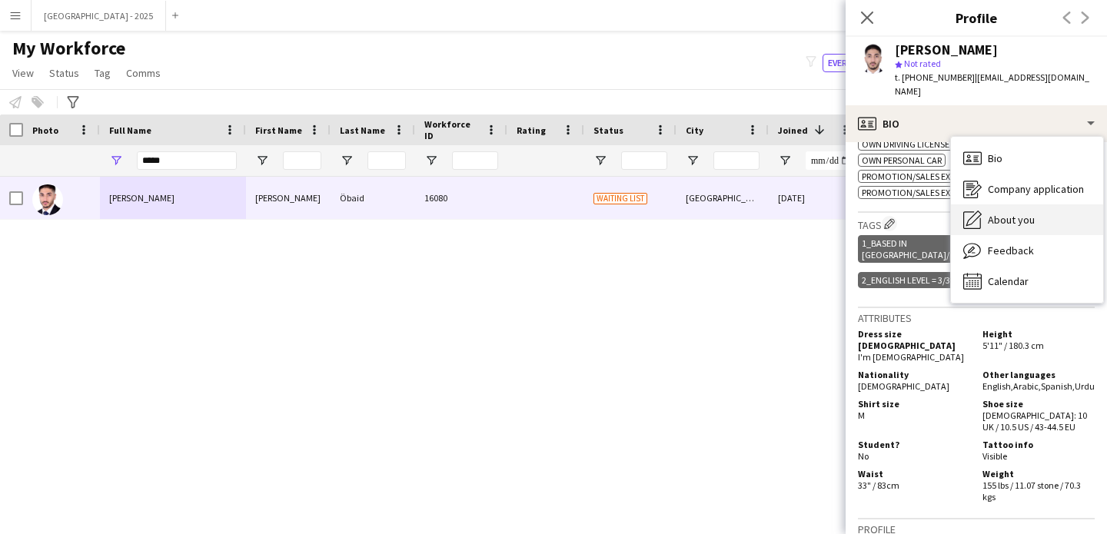
click at [1008, 212] on div "About you About you" at bounding box center [1027, 219] width 152 height 31
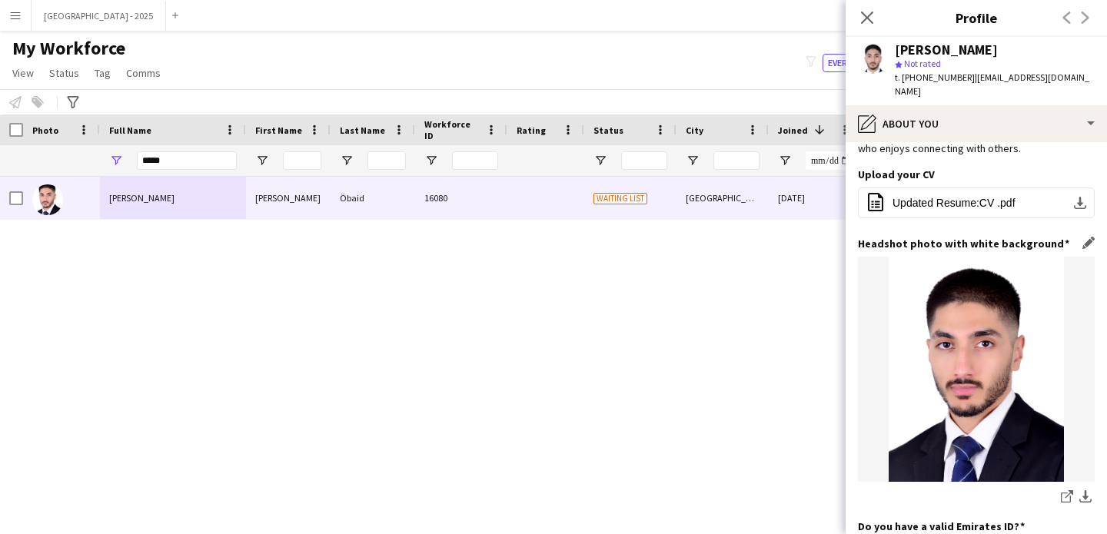
scroll to position [175, 0]
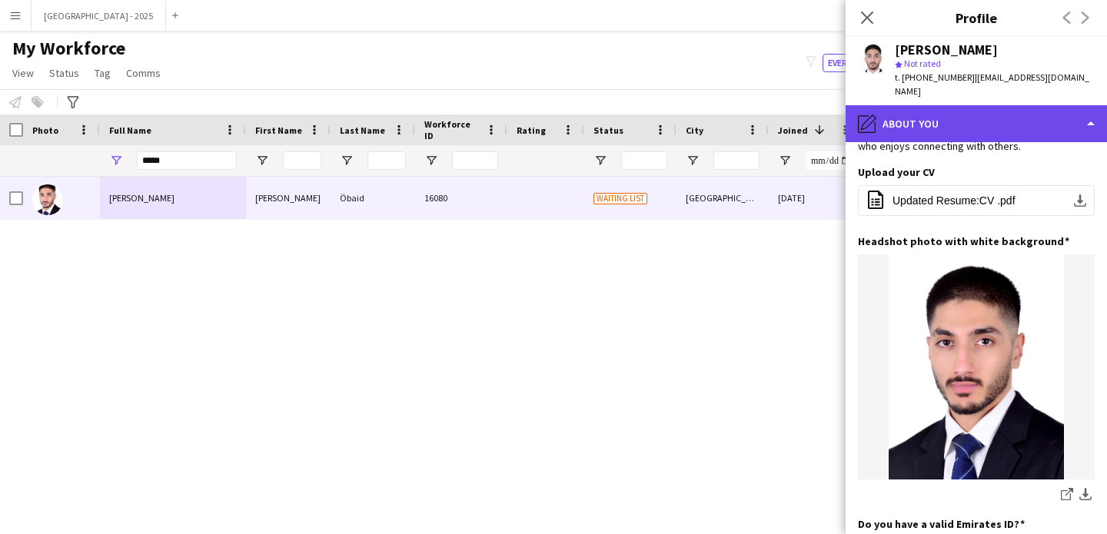
click at [972, 120] on div "pencil4 About you" at bounding box center [975, 123] width 261 height 37
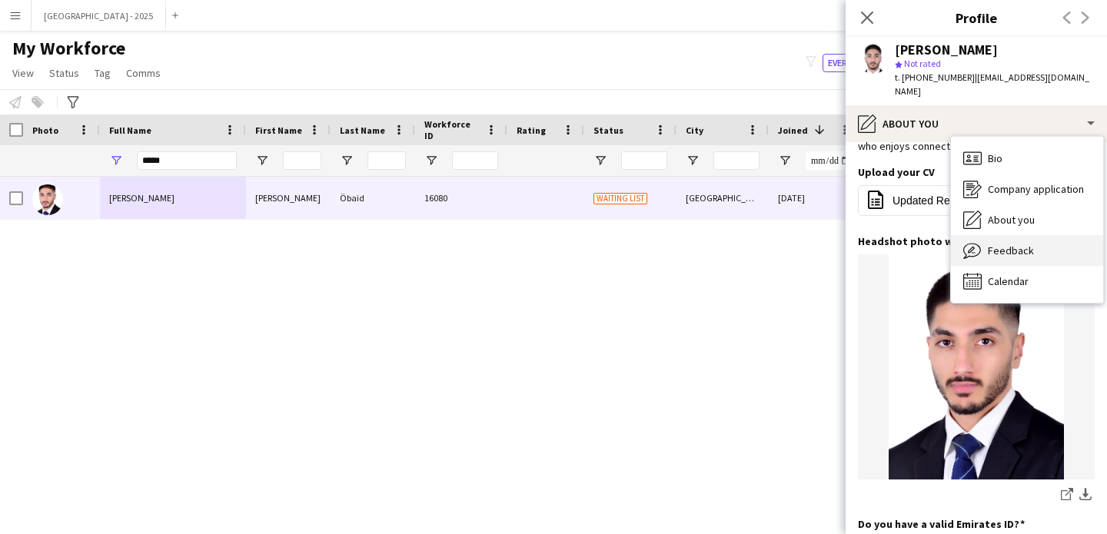
click at [1005, 244] on div "Feedback Feedback" at bounding box center [1027, 250] width 152 height 31
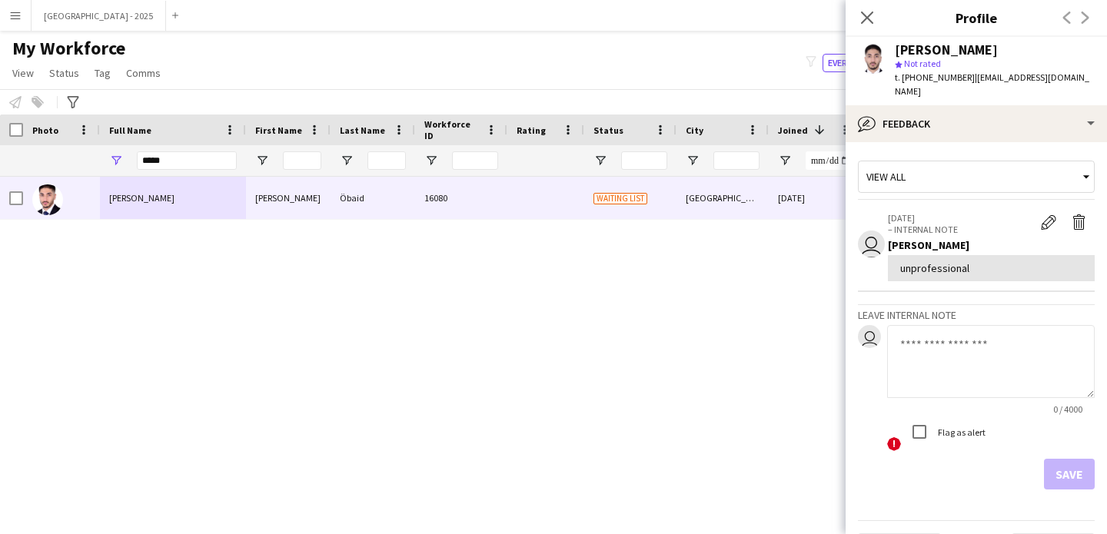
click at [951, 326] on textarea at bounding box center [991, 361] width 208 height 73
click at [1064, 212] on button "Delete internal note" at bounding box center [1079, 222] width 31 height 20
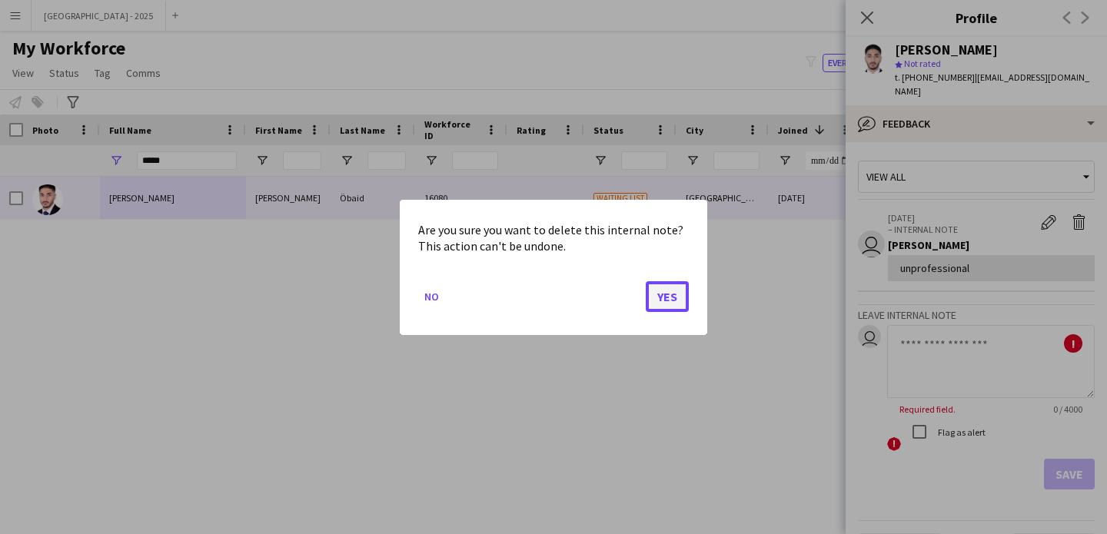
click at [673, 287] on button "Yes" at bounding box center [667, 296] width 43 height 31
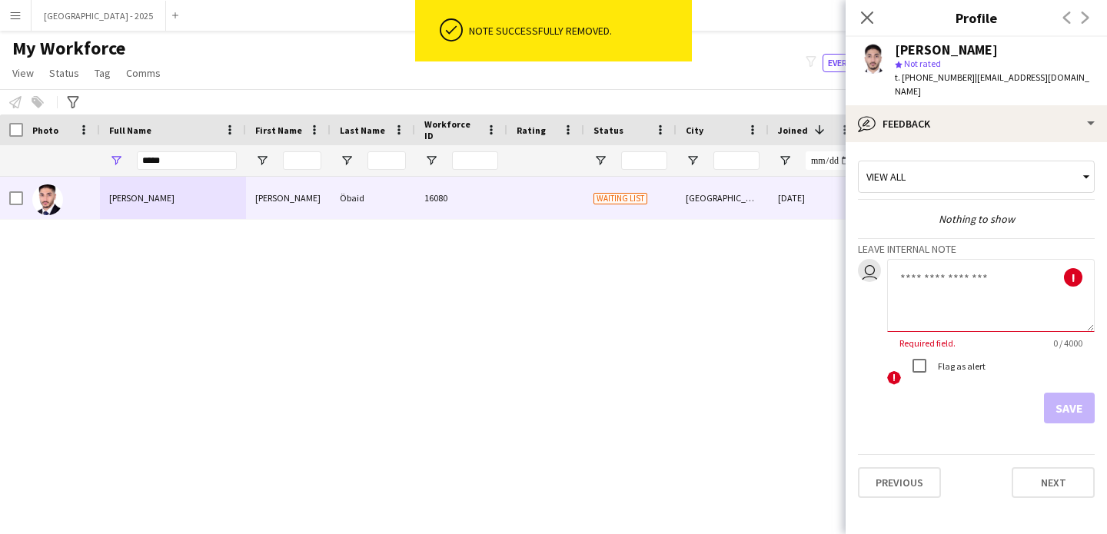
click at [955, 287] on textarea at bounding box center [991, 295] width 208 height 73
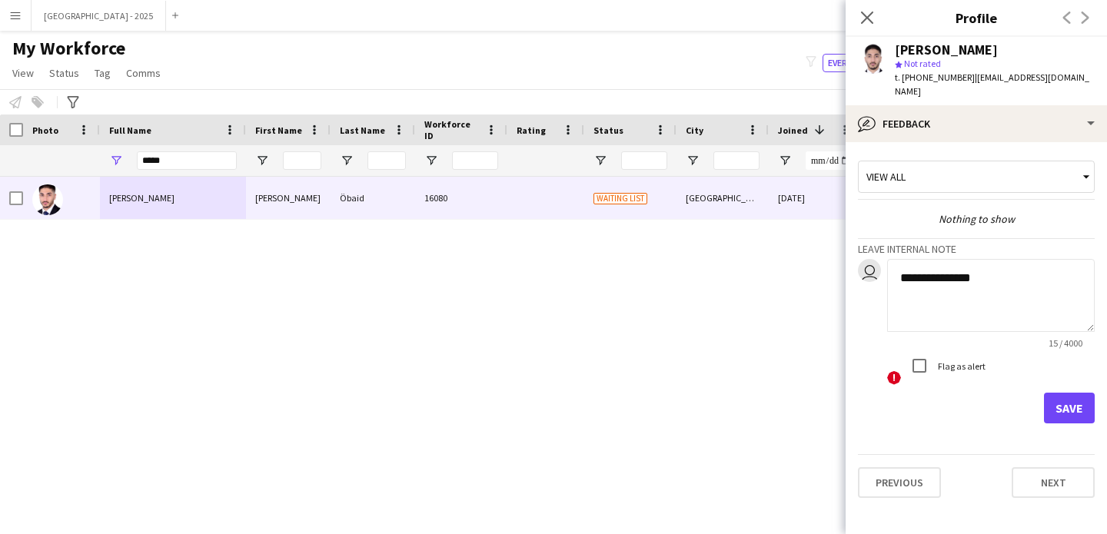
type textarea "**********"
click at [1091, 401] on button "Save" at bounding box center [1069, 408] width 51 height 31
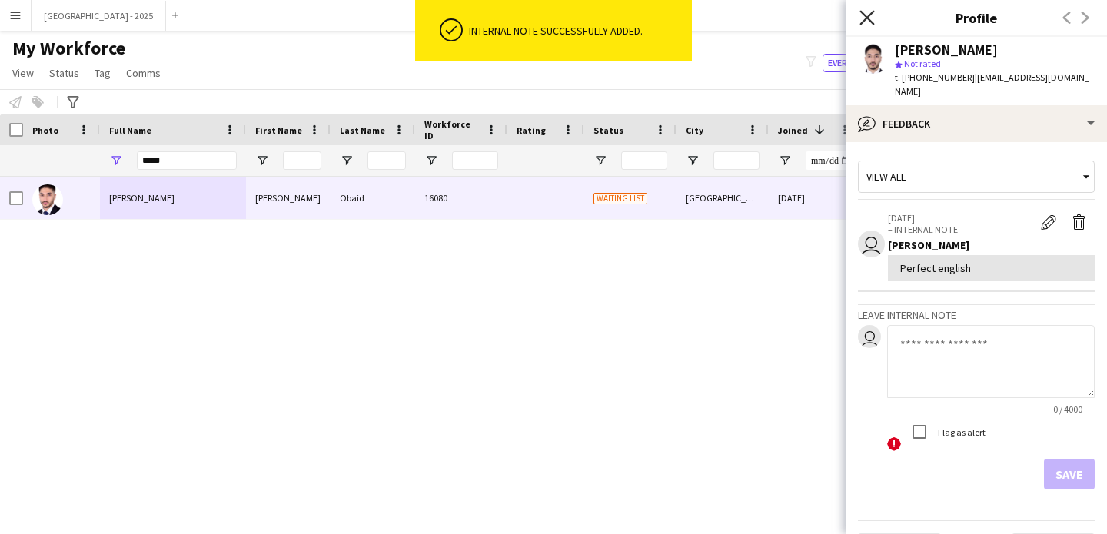
click at [866, 18] on icon at bounding box center [866, 17] width 15 height 15
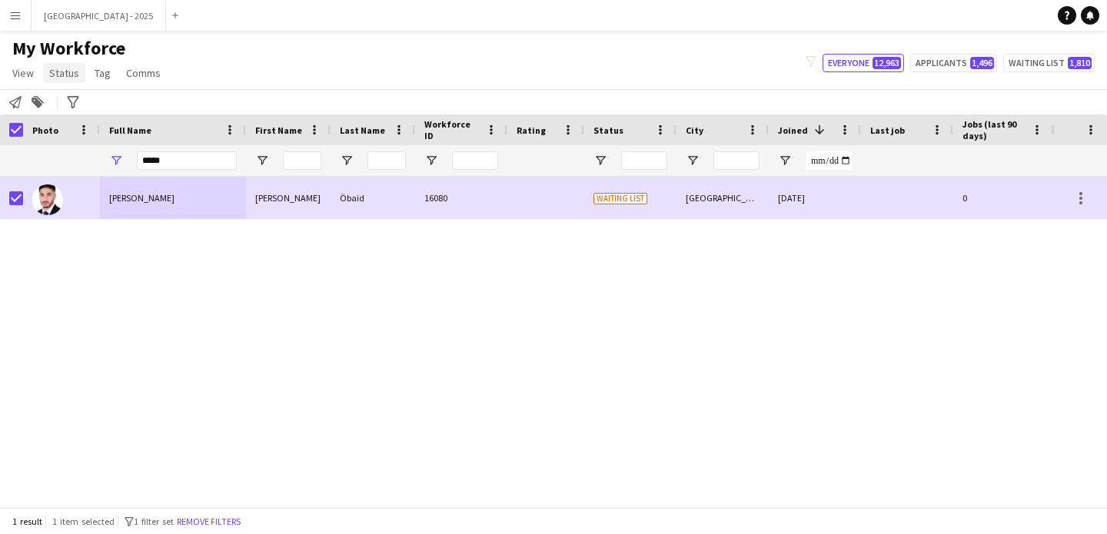
click at [63, 78] on span "Status" at bounding box center [64, 73] width 30 height 14
click at [77, 101] on link "Edit" at bounding box center [98, 106] width 108 height 32
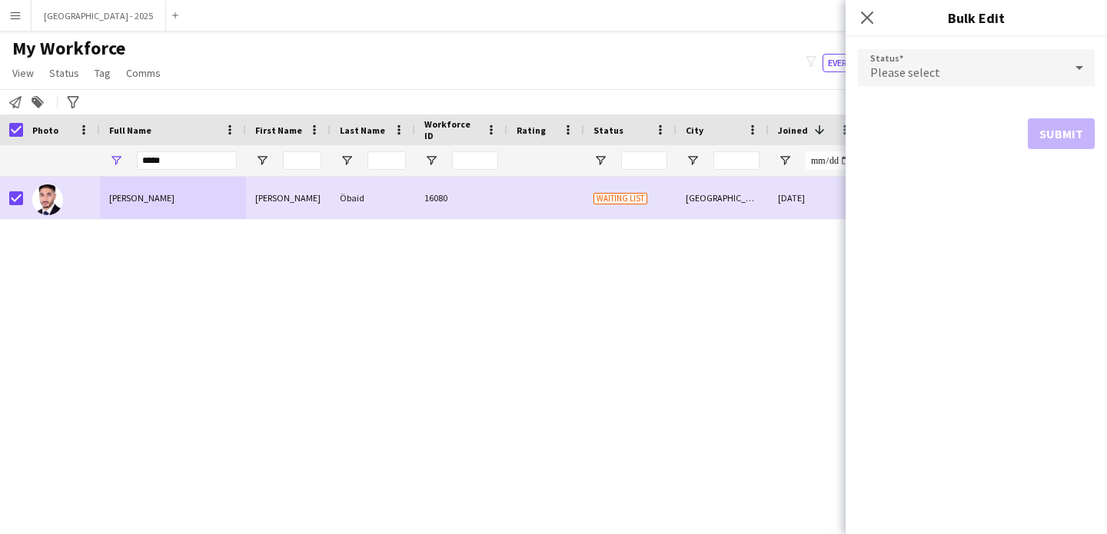
click at [898, 74] on span "Please select" at bounding box center [905, 72] width 70 height 15
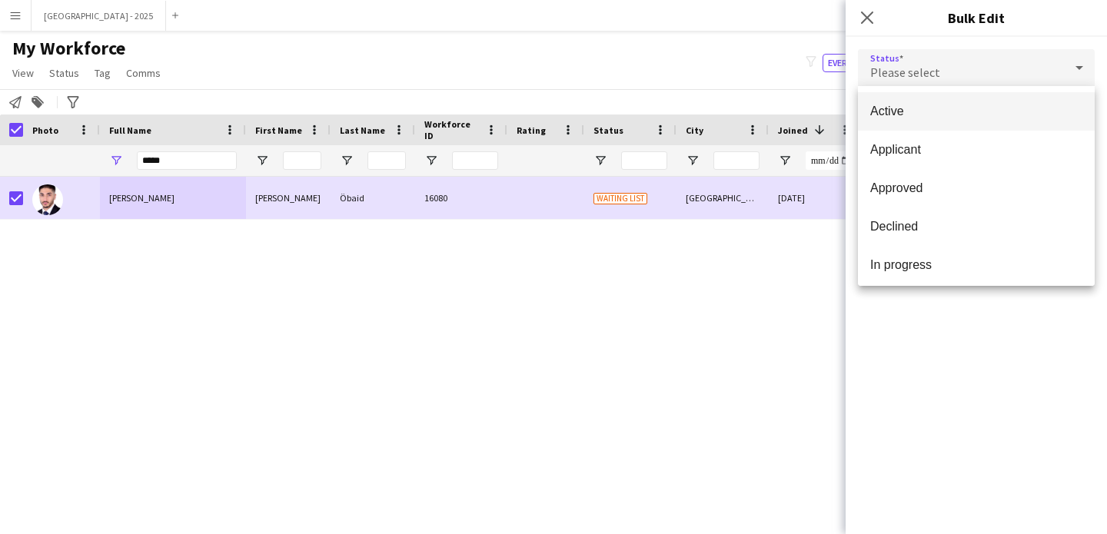
click at [898, 98] on mat-option "Active" at bounding box center [976, 111] width 237 height 38
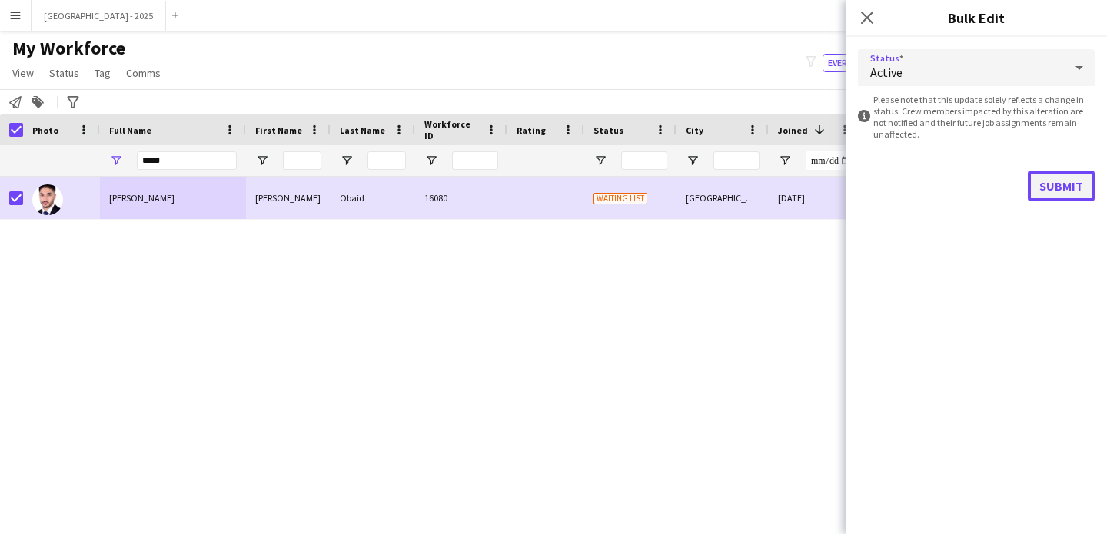
click at [1031, 171] on button "Submit" at bounding box center [1061, 186] width 67 height 31
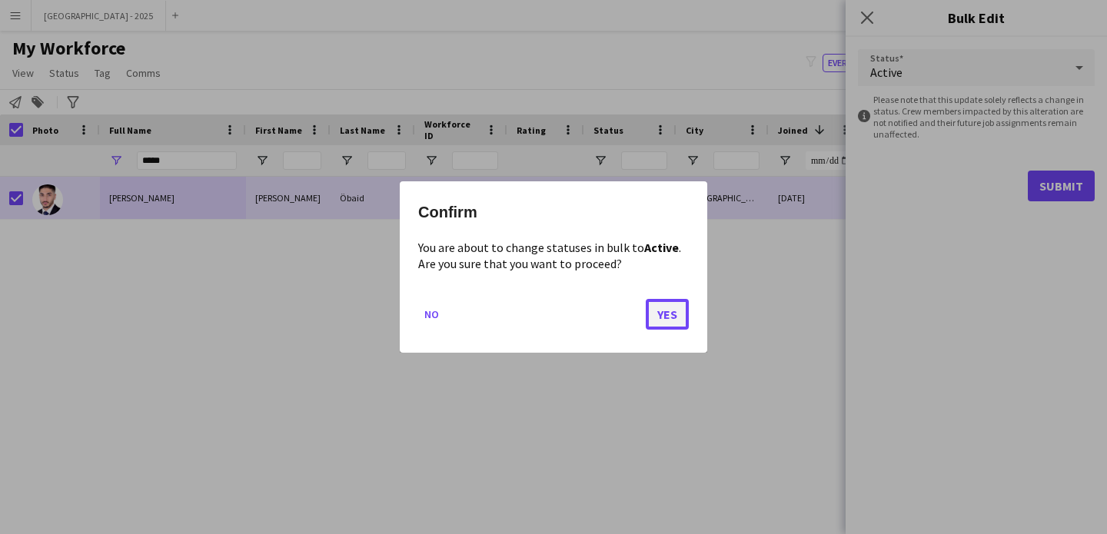
click at [656, 314] on button "Yes" at bounding box center [667, 314] width 43 height 31
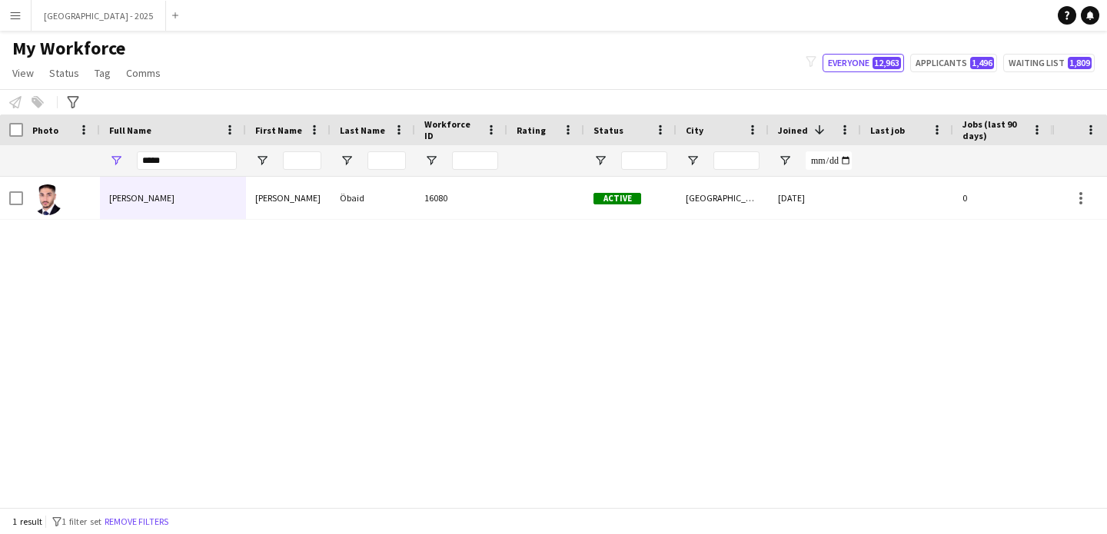
click at [129, 509] on div "1 result filter-1 1 filter set Remove filters" at bounding box center [553, 521] width 1107 height 26
click at [133, 526] on button "Remove filters" at bounding box center [136, 521] width 70 height 17
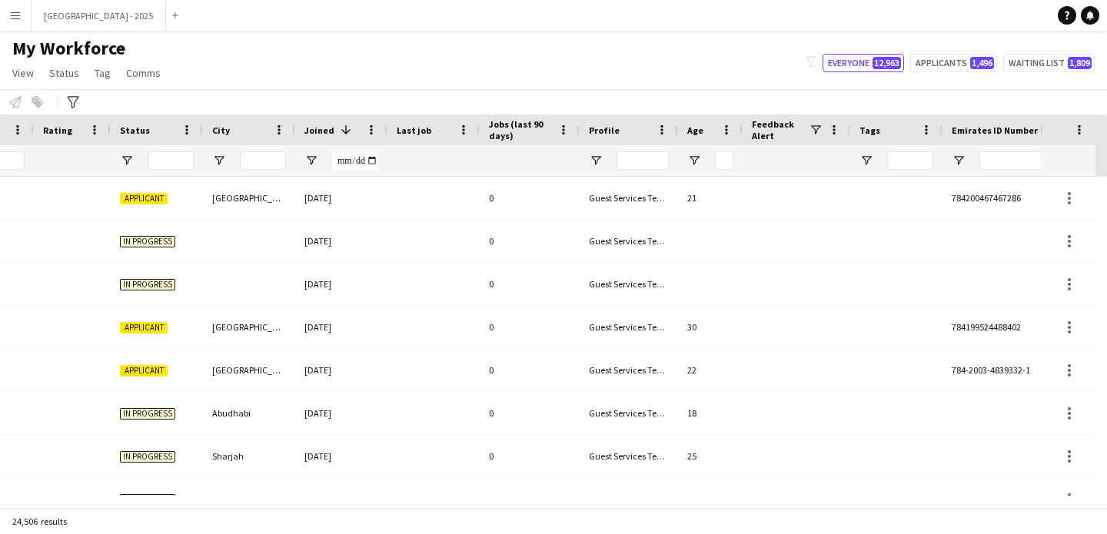
scroll to position [0, 530]
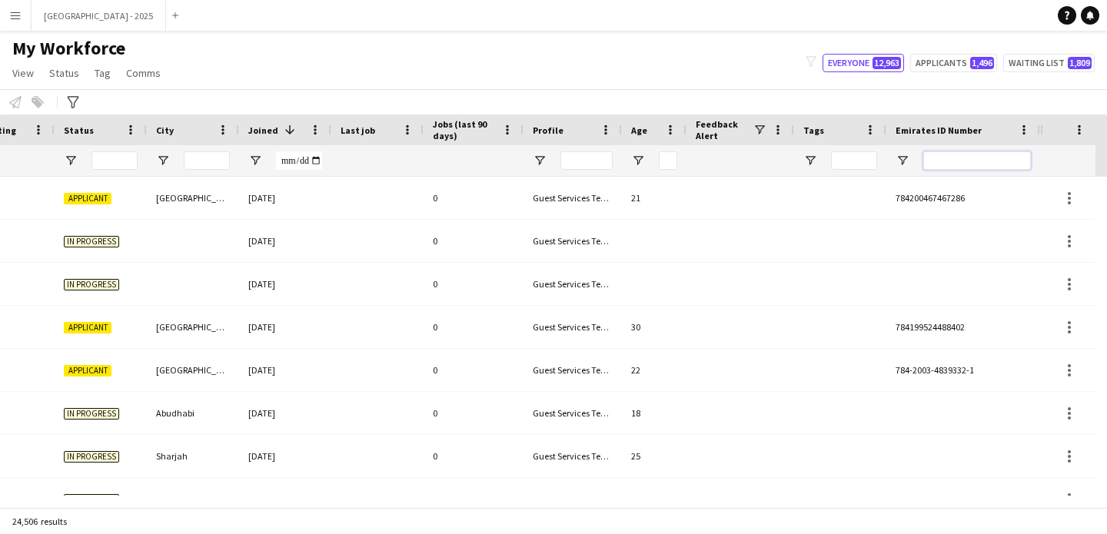
click at [980, 164] on input "Emirates ID Number Filter Input" at bounding box center [977, 160] width 108 height 18
paste input "*******"
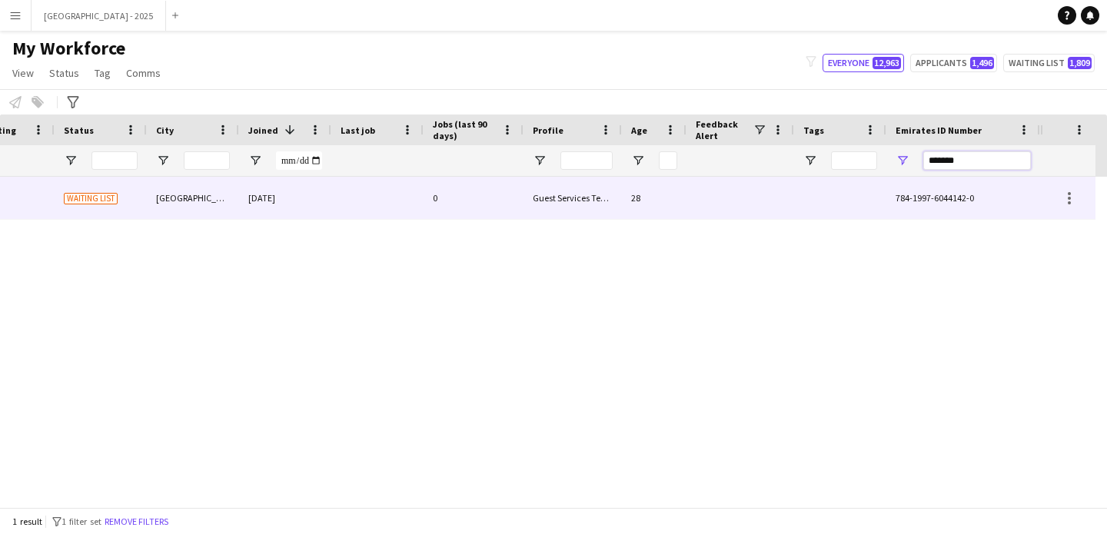
type input "*******"
click at [767, 201] on div at bounding box center [740, 198] width 108 height 42
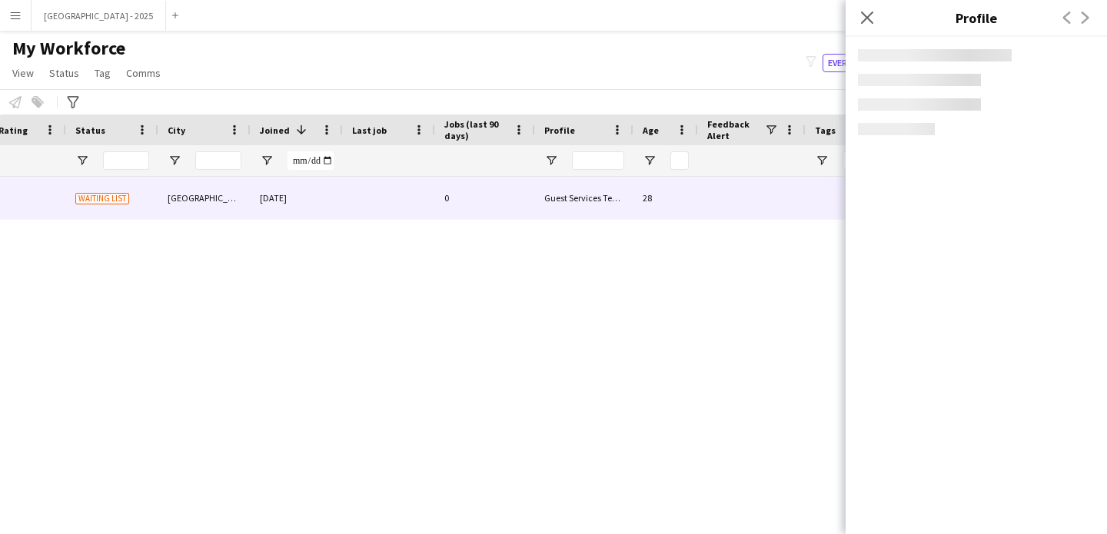
scroll to position [0, 518]
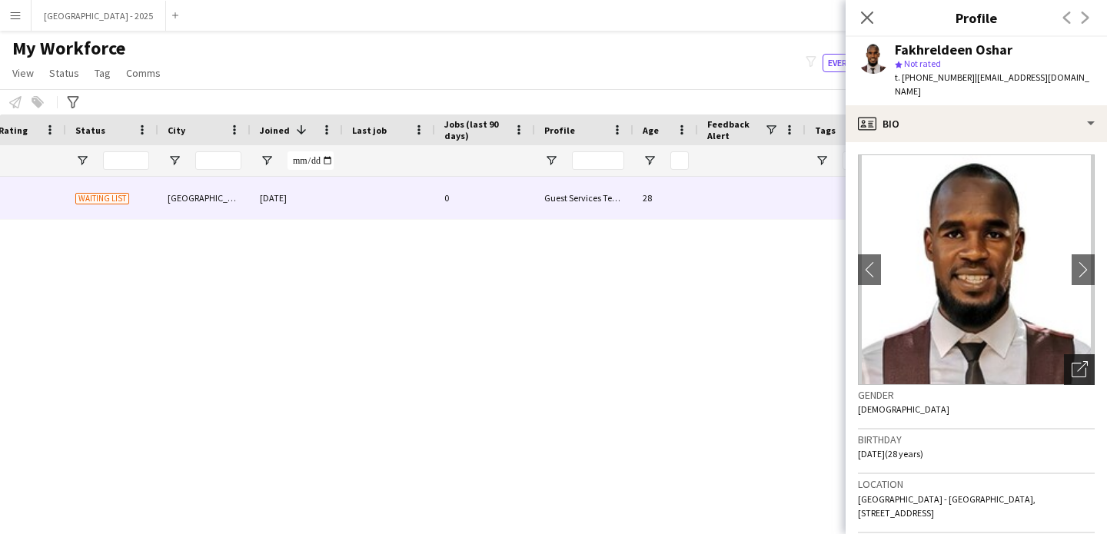
click at [1071, 361] on icon "Open photos pop-in" at bounding box center [1079, 369] width 16 height 16
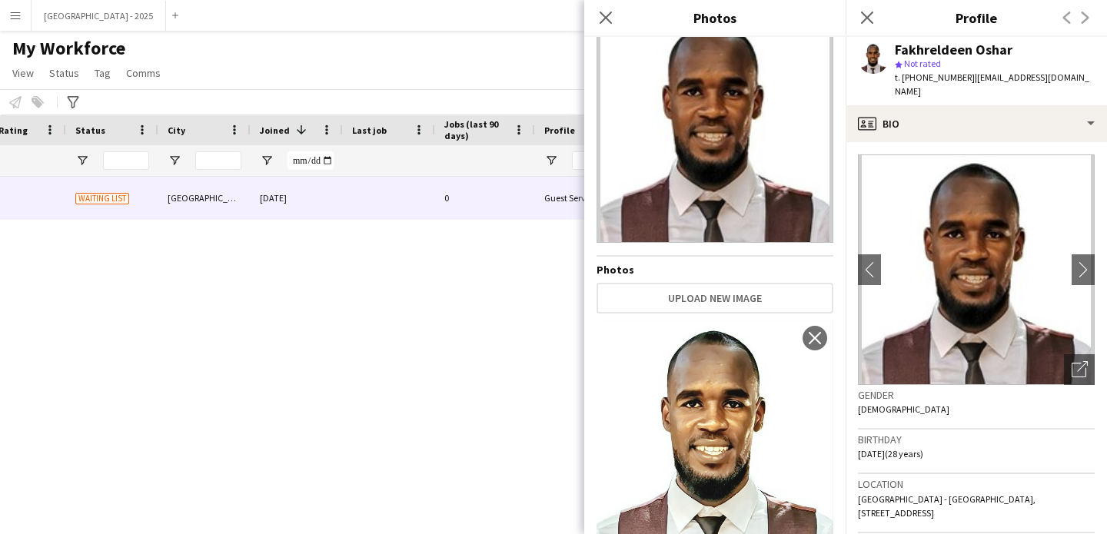
scroll to position [94, 0]
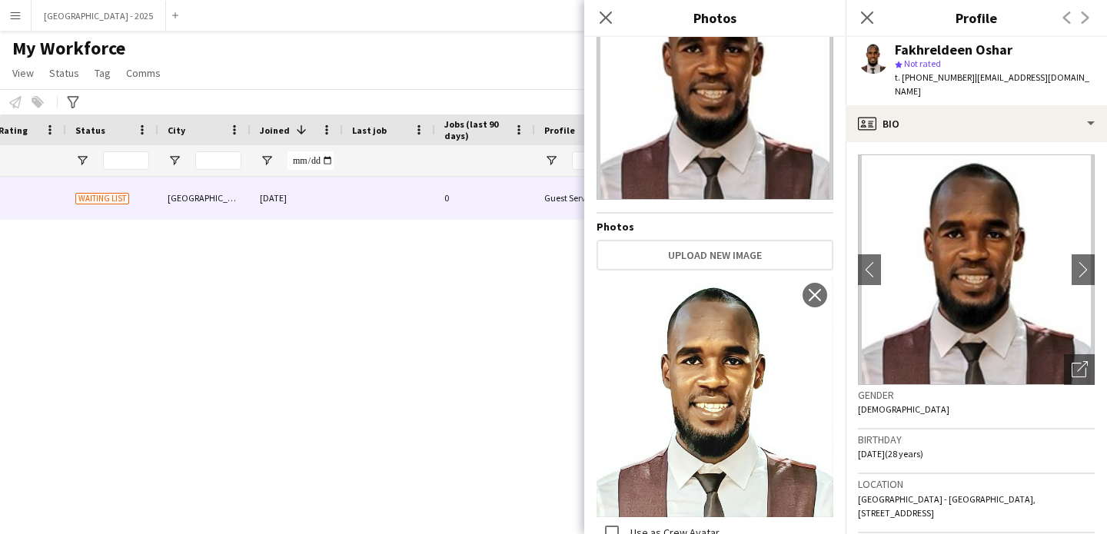
click at [923, 448] on span "[DATE] (28 years)" at bounding box center [890, 454] width 65 height 12
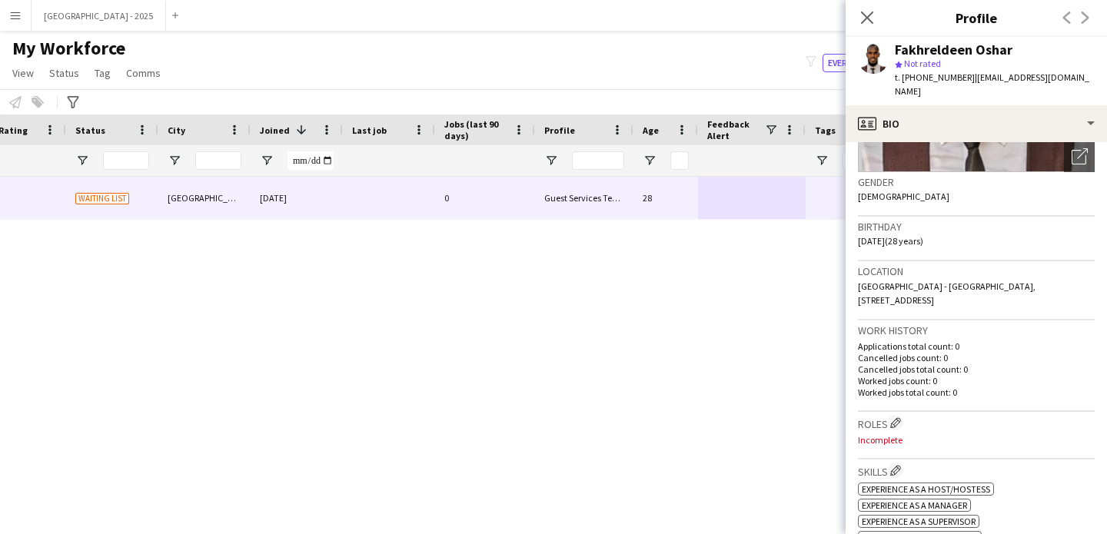
scroll to position [292, 0]
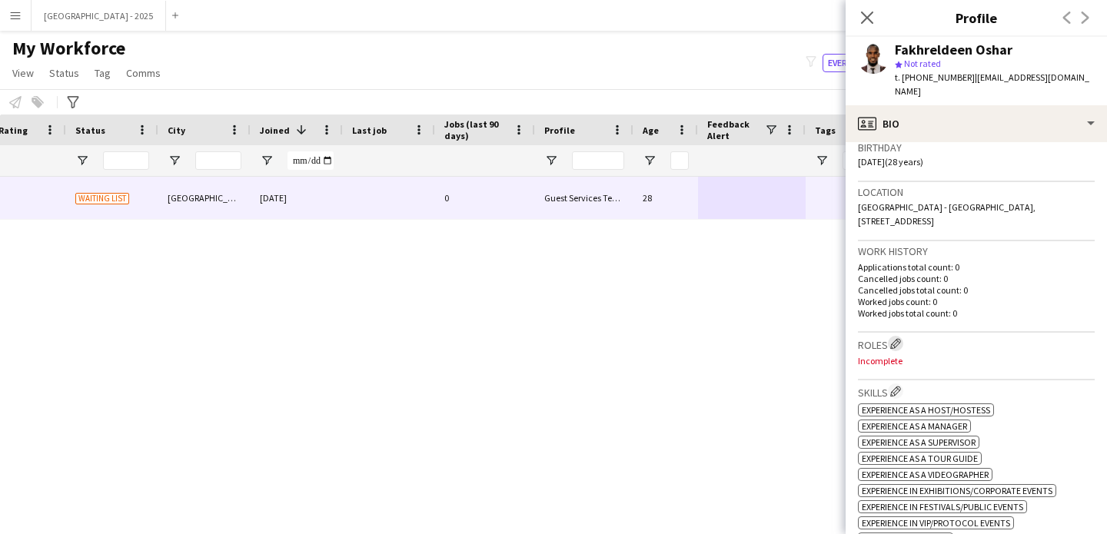
click at [897, 338] on app-icon "Edit crew company roles" at bounding box center [895, 343] width 11 height 11
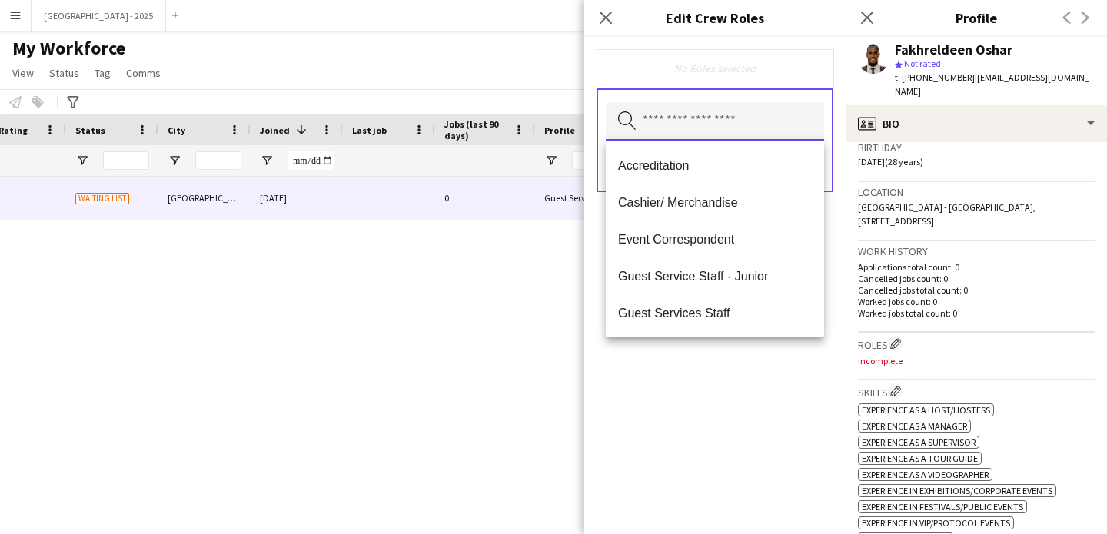
click at [675, 105] on input "text" at bounding box center [715, 121] width 218 height 38
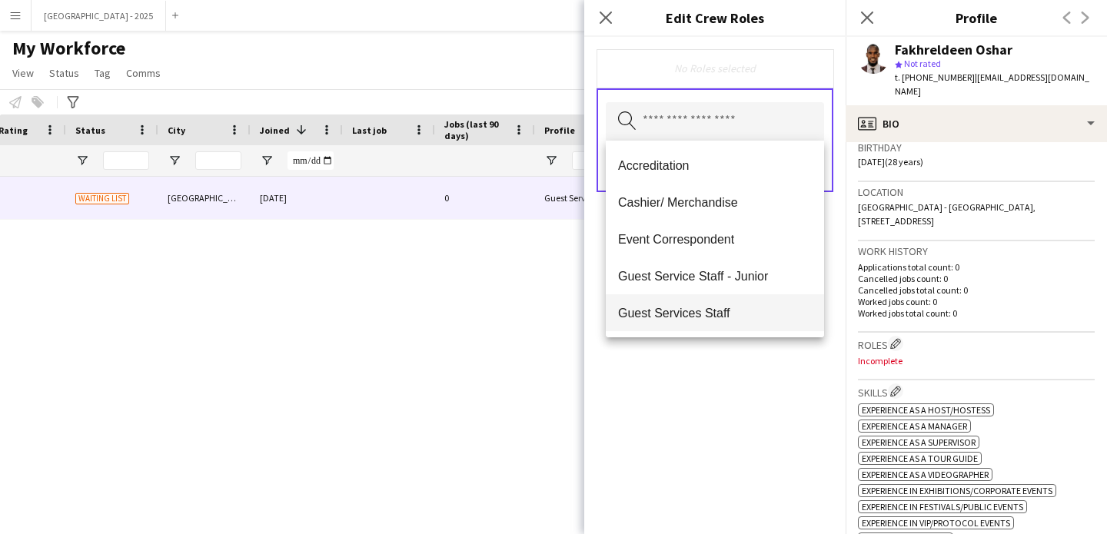
click at [738, 314] on span "Guest Services Staff" at bounding box center [715, 313] width 194 height 15
click at [749, 327] on mat-option "Guest Services Staff - Senior" at bounding box center [715, 314] width 218 height 37
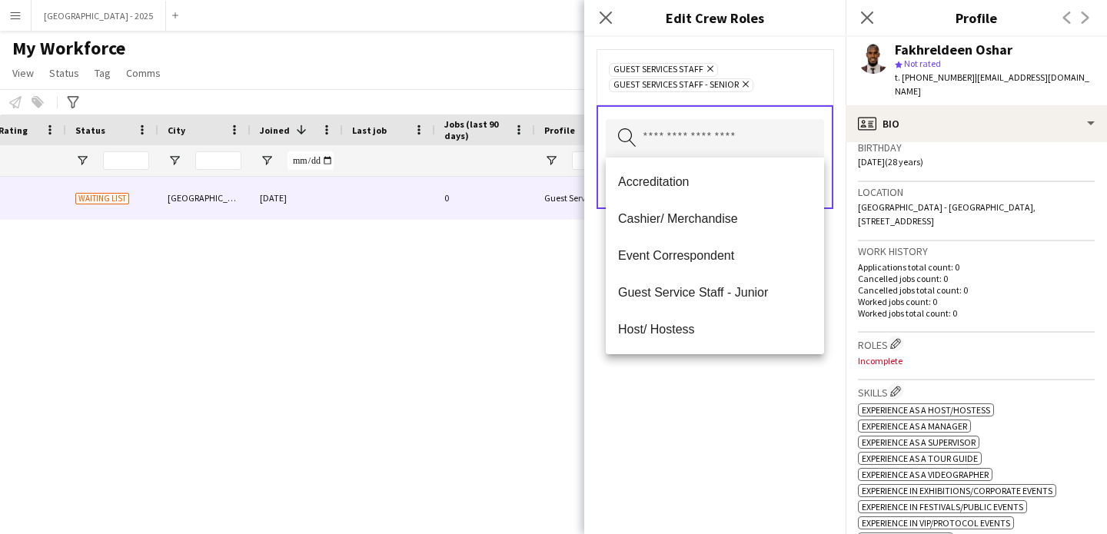
click at [751, 390] on div "Guest Services Staff Remove Guest Services Staff - Senior Remove Search by role…" at bounding box center [714, 285] width 261 height 497
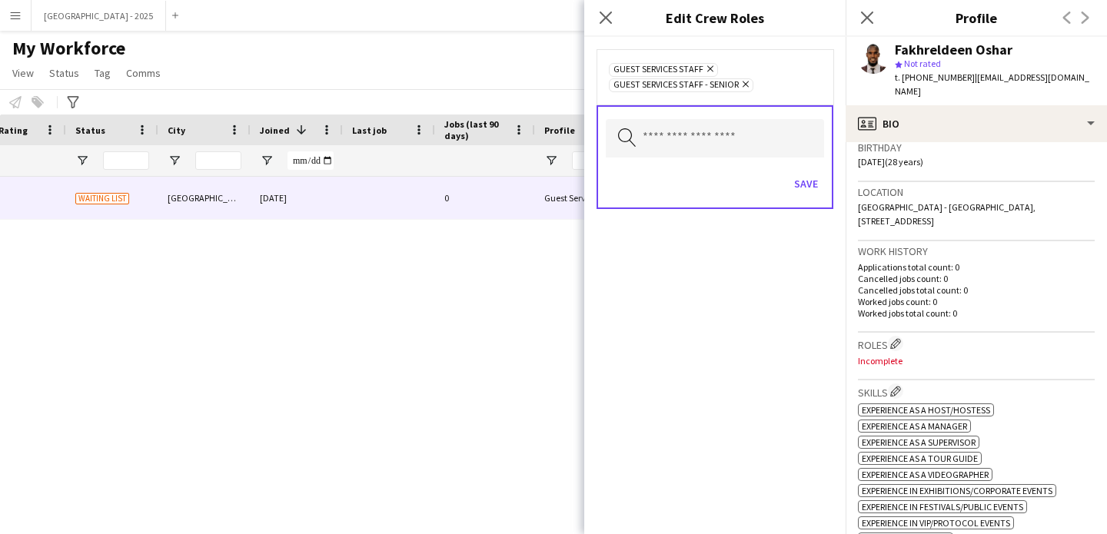
click at [795, 170] on div "Save" at bounding box center [715, 186] width 218 height 44
drag, startPoint x: 802, startPoint y: 180, endPoint x: 829, endPoint y: 209, distance: 39.7
click at [802, 180] on button "Save" at bounding box center [806, 183] width 36 height 25
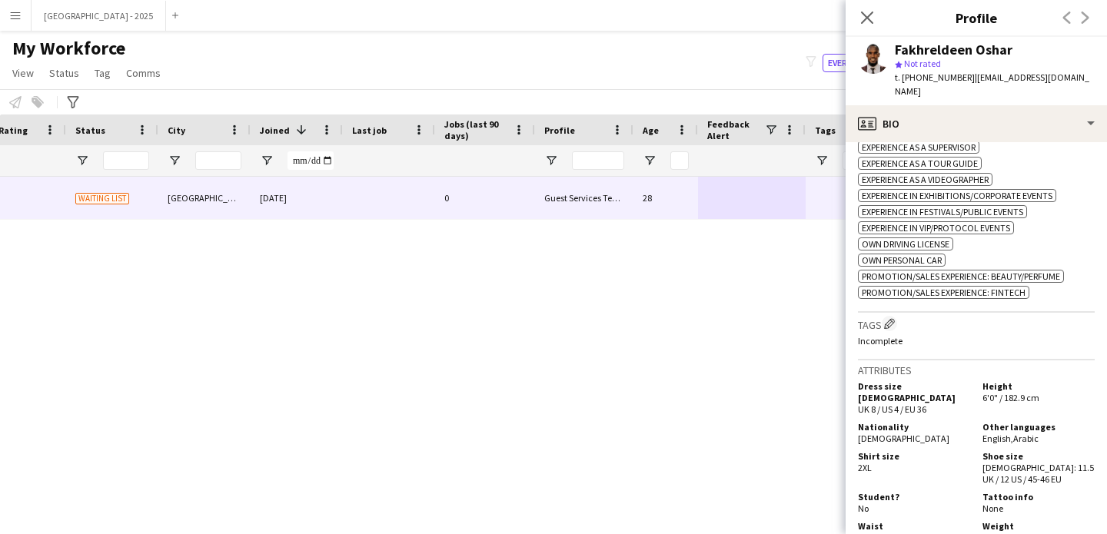
scroll to position [597, 0]
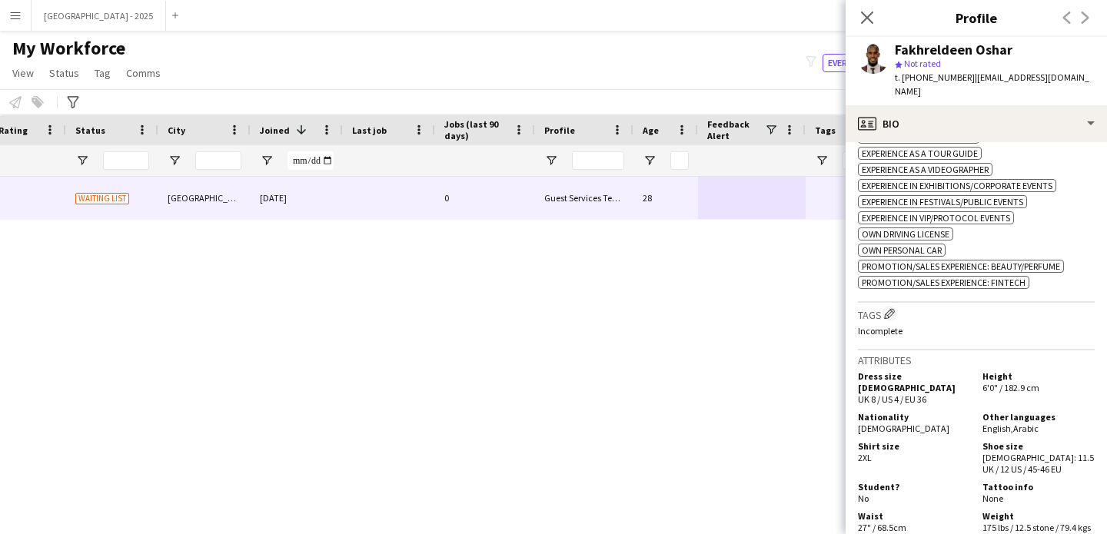
click at [898, 306] on h3 "Tags Edit crew company tags" at bounding box center [976, 314] width 237 height 16
click at [896, 306] on button "Edit crew company tags" at bounding box center [889, 313] width 15 height 15
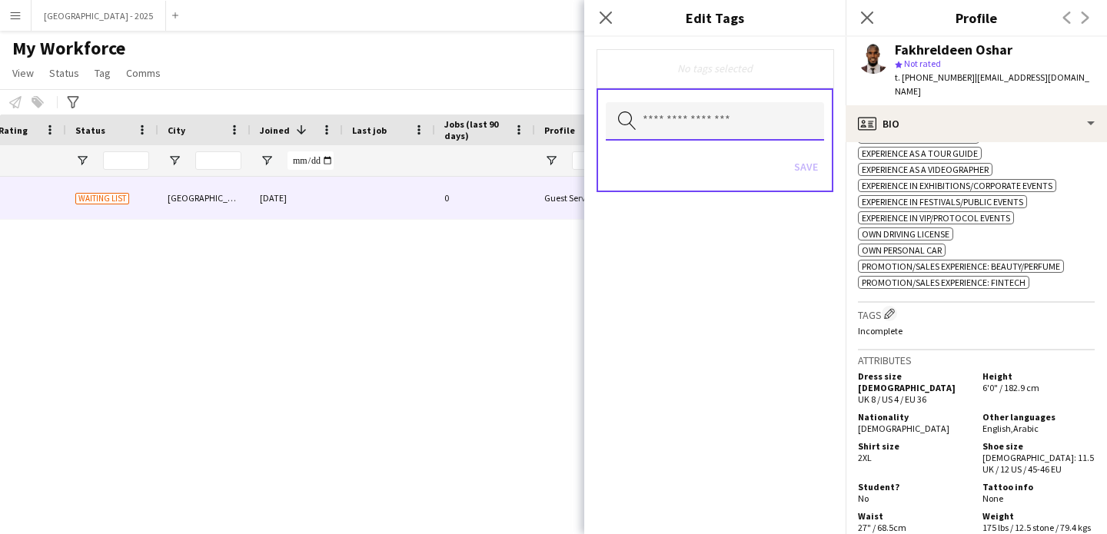
click at [764, 138] on input "text" at bounding box center [715, 121] width 218 height 38
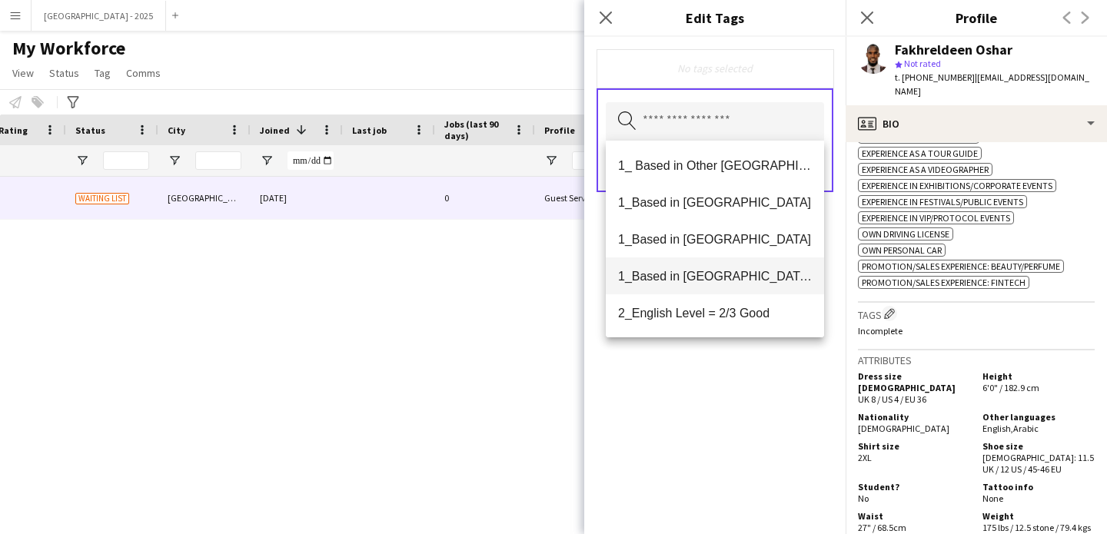
click at [729, 271] on span "1_Based in [GEOGRAPHIC_DATA]/[GEOGRAPHIC_DATA]/Ajman" at bounding box center [715, 276] width 194 height 15
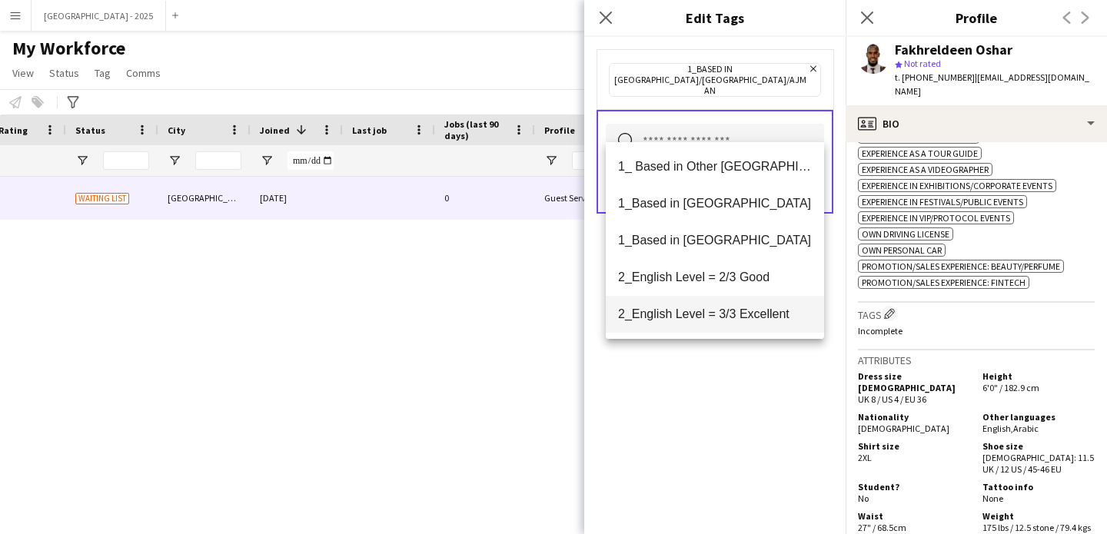
click at [735, 278] on span "2_English Level = 2/3 Good" at bounding box center [715, 277] width 194 height 15
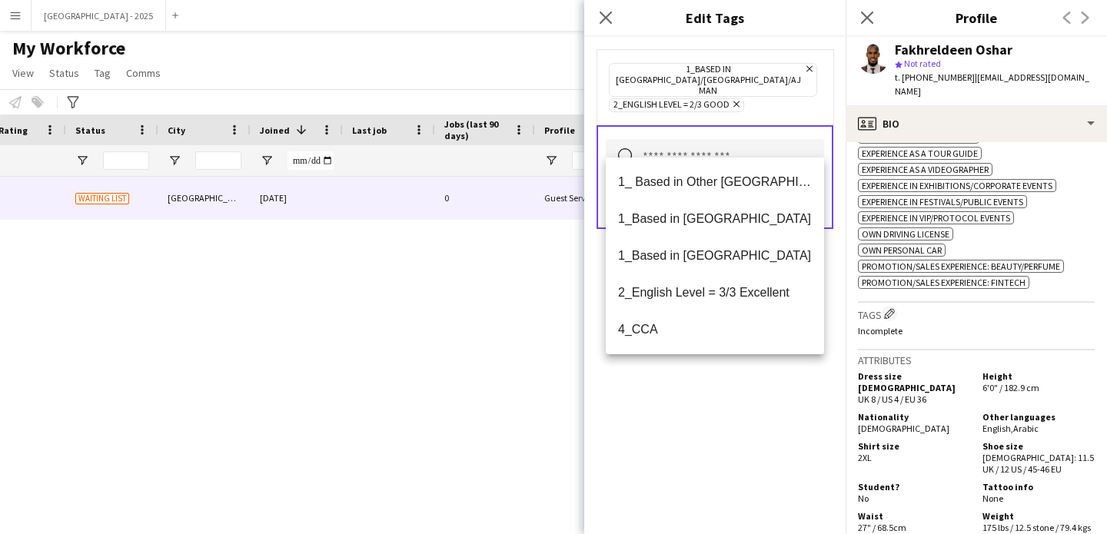
click at [739, 396] on div "1_Based in [GEOGRAPHIC_DATA]/[GEOGRAPHIC_DATA]/Ajman Remove 2_English Level = 2…" at bounding box center [714, 285] width 261 height 497
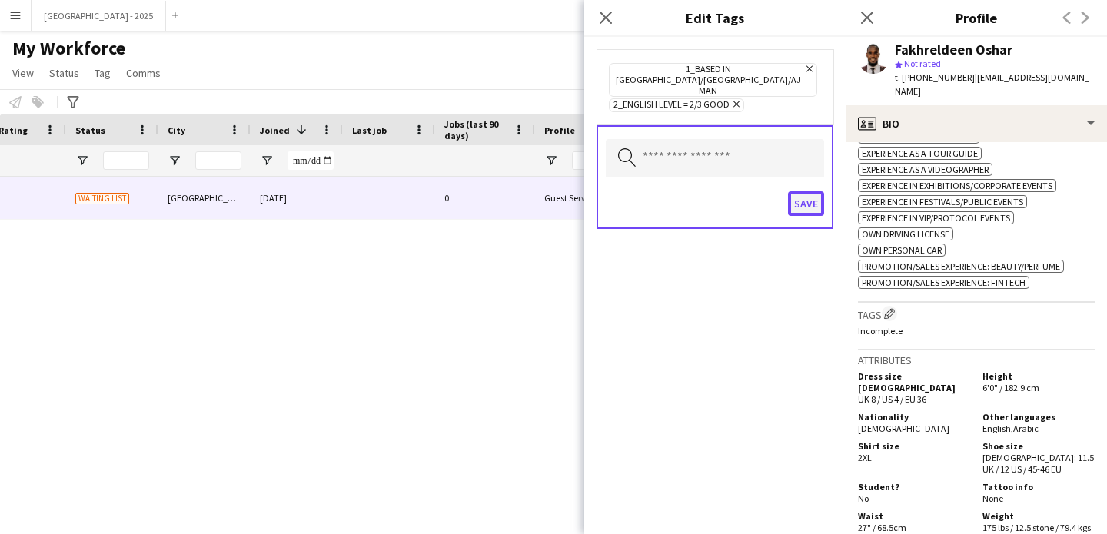
click at [805, 193] on button "Save" at bounding box center [806, 203] width 36 height 25
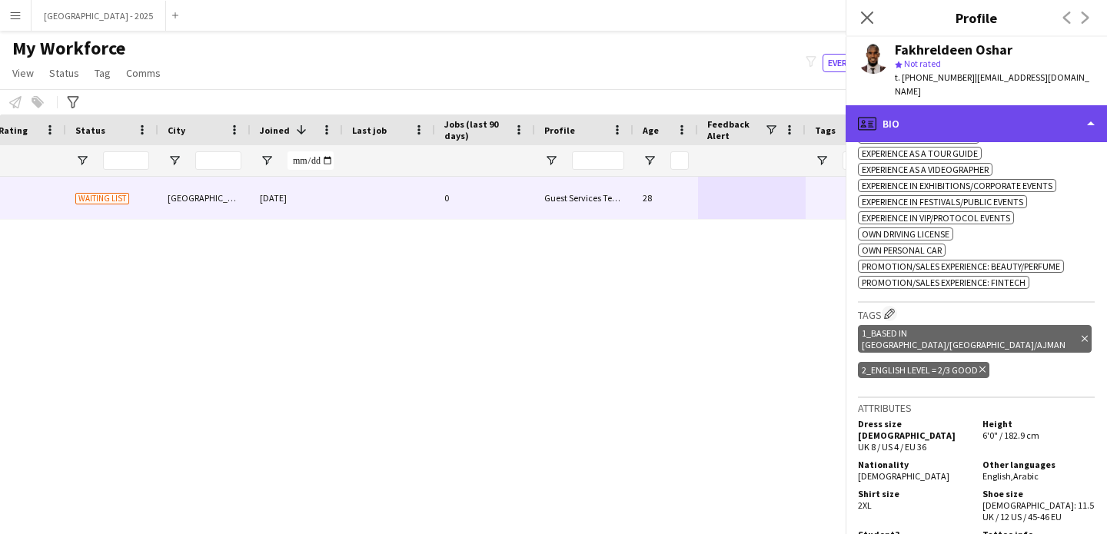
click at [912, 105] on div "profile Bio" at bounding box center [975, 123] width 261 height 37
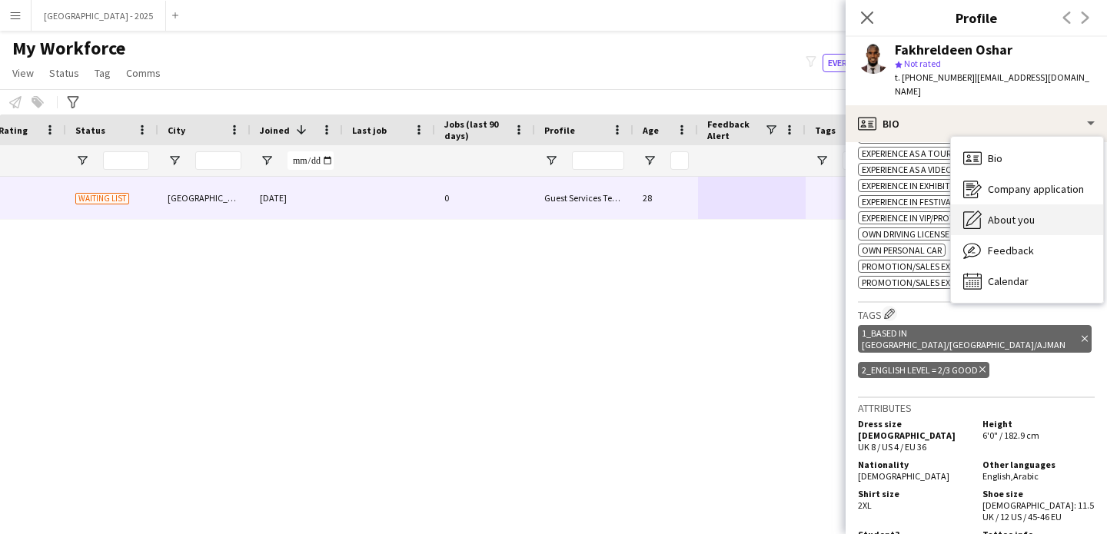
click at [1001, 214] on div "About you About you" at bounding box center [1027, 219] width 152 height 31
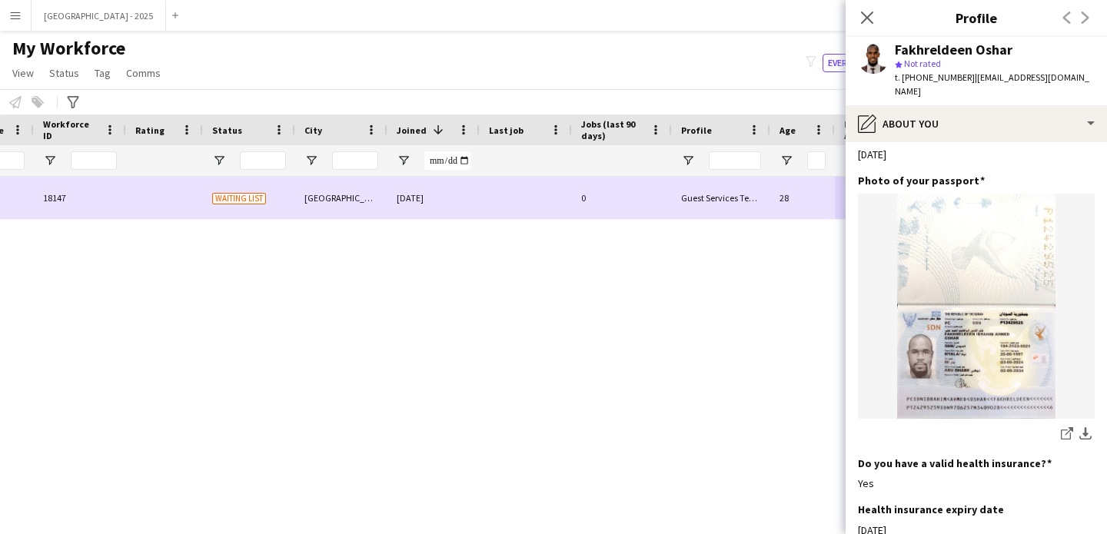
scroll to position [0, 0]
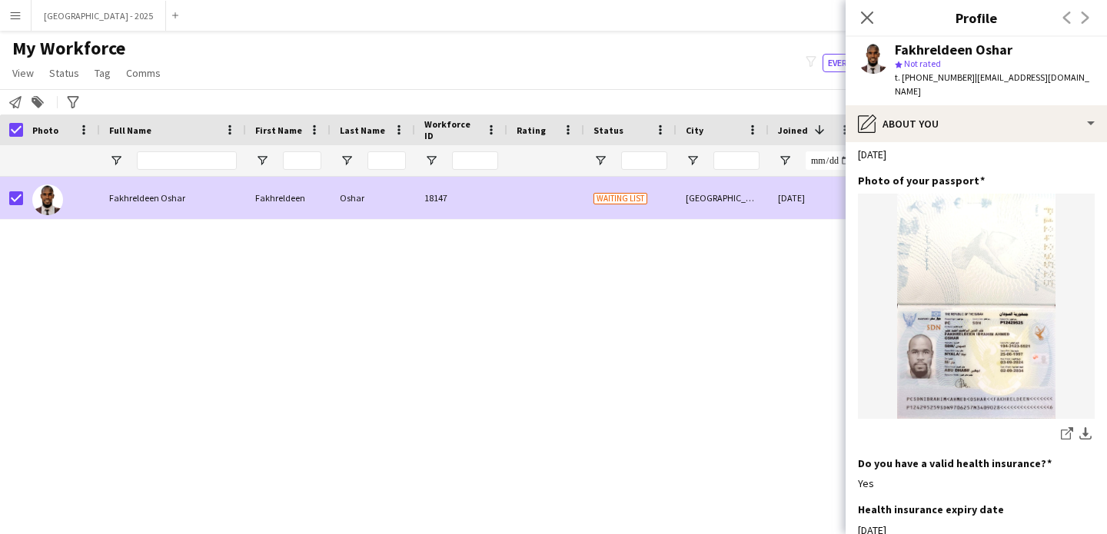
click at [60, 61] on app-page-menu "View Views Default view New view Update view Delete view Edit name Customise vi…" at bounding box center [88, 74] width 176 height 29
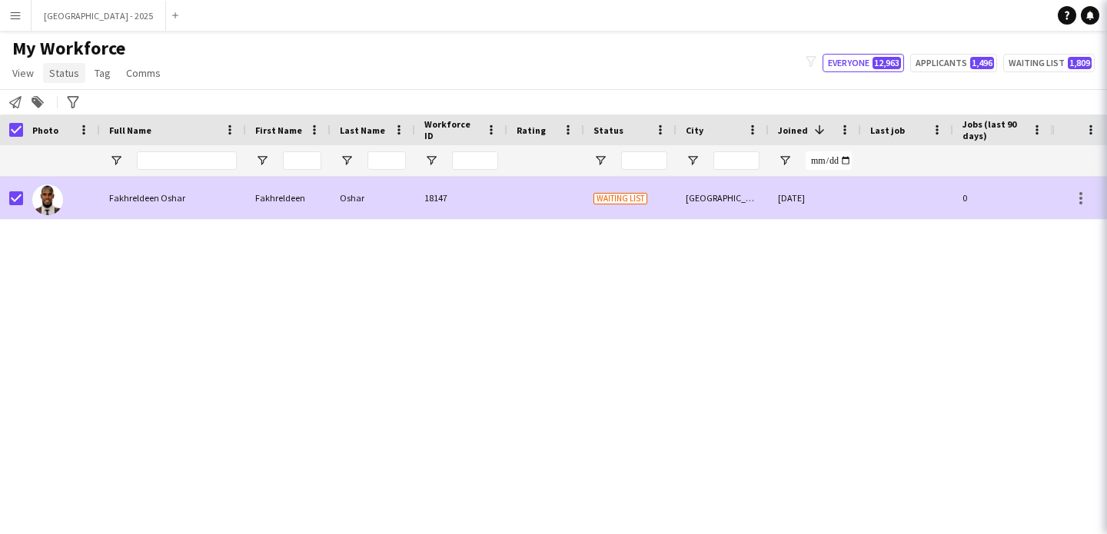
click at [67, 76] on span "Status" at bounding box center [64, 73] width 30 height 14
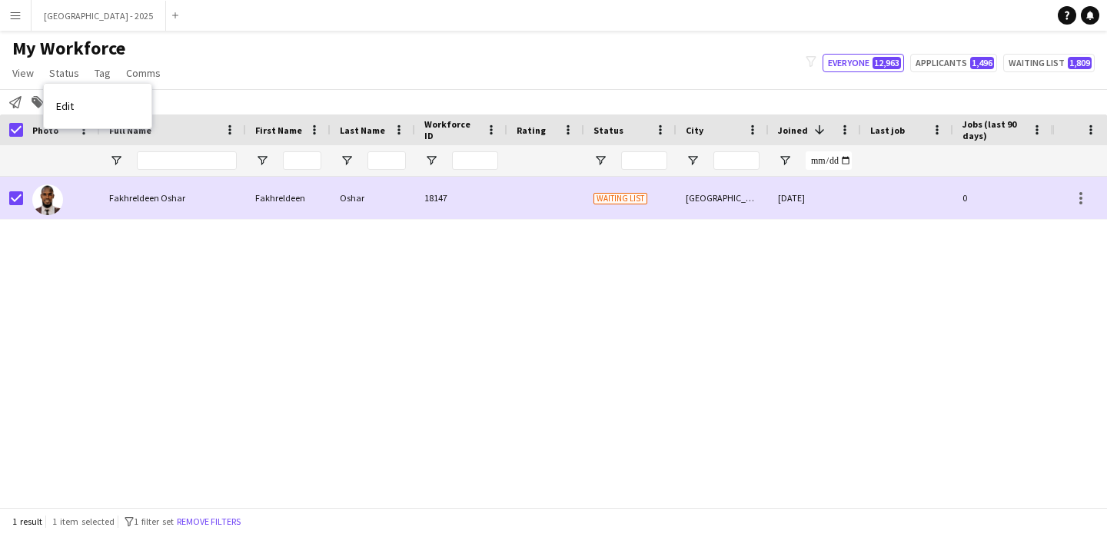
click at [81, 100] on link "Edit" at bounding box center [98, 106] width 108 height 32
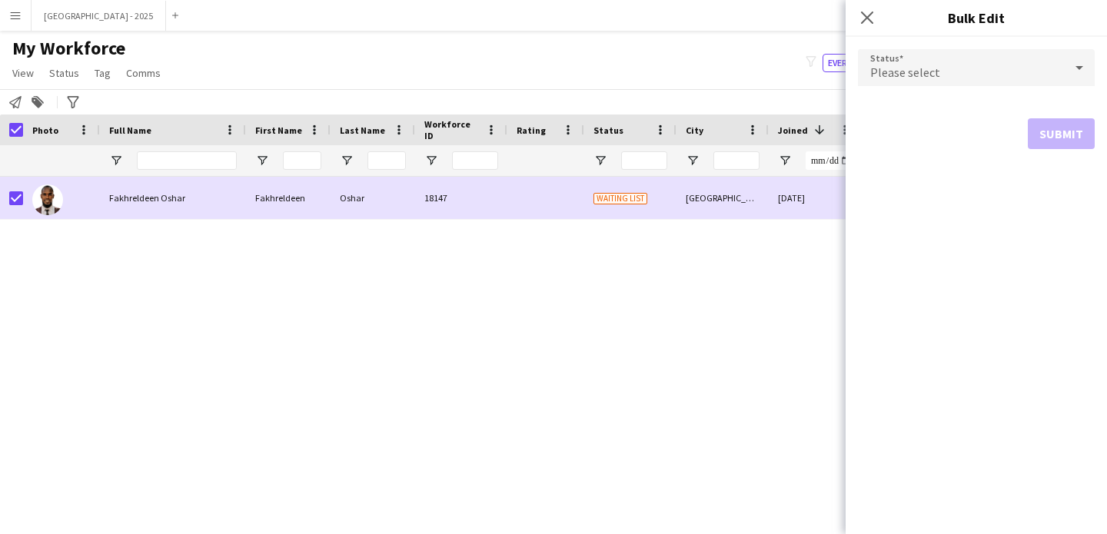
click at [972, 80] on div "Please select" at bounding box center [961, 67] width 206 height 37
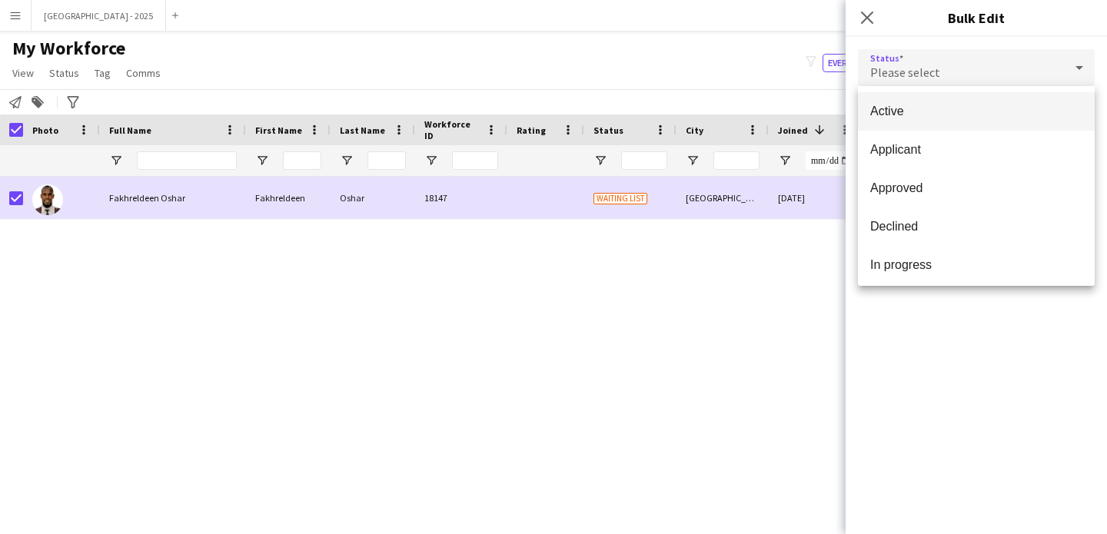
click at [917, 101] on mat-option "Active" at bounding box center [976, 111] width 237 height 38
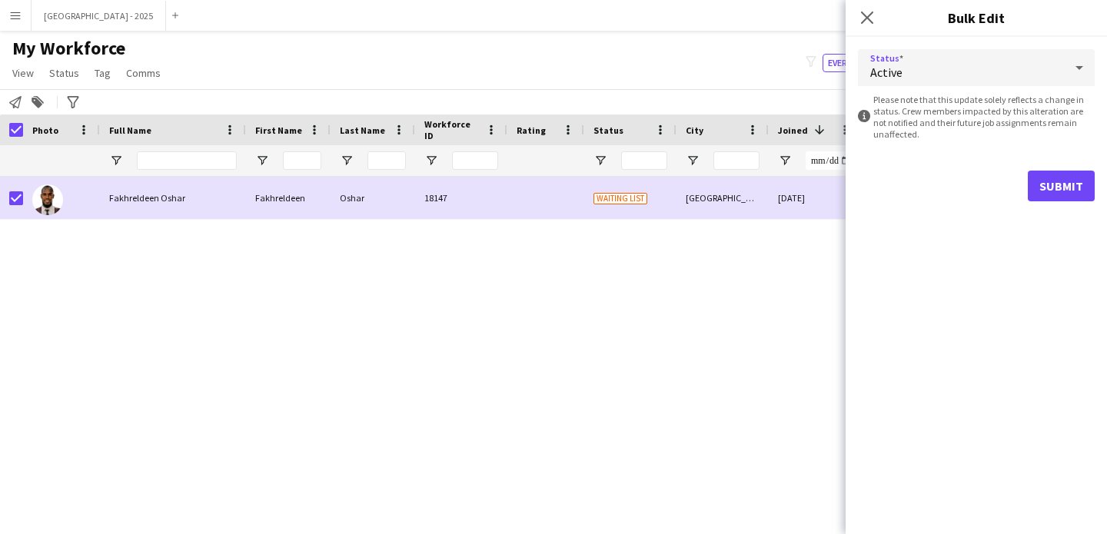
click at [1038, 169] on form "Status Active information-circle Please note that this update solely reflects a…" at bounding box center [976, 125] width 237 height 177
click at [1042, 183] on button "Submit" at bounding box center [1061, 186] width 67 height 31
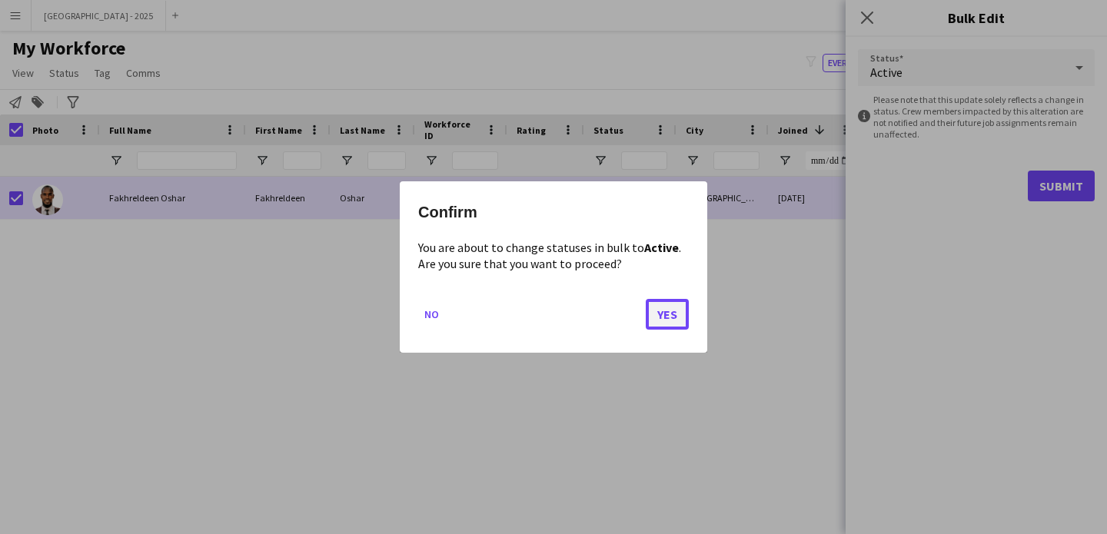
click at [666, 309] on button "Yes" at bounding box center [667, 314] width 43 height 31
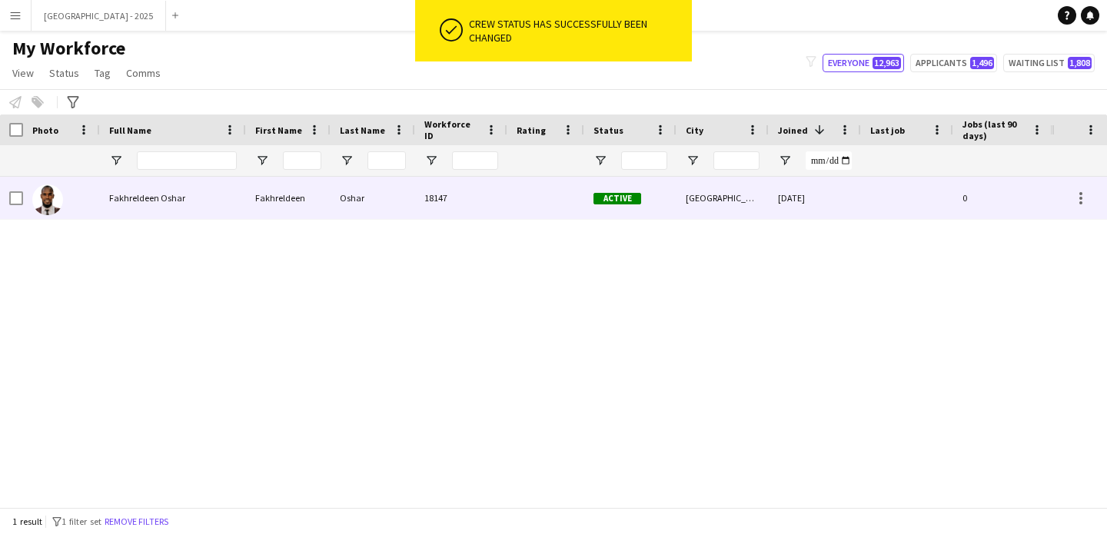
click at [67, 197] on div at bounding box center [61, 198] width 77 height 42
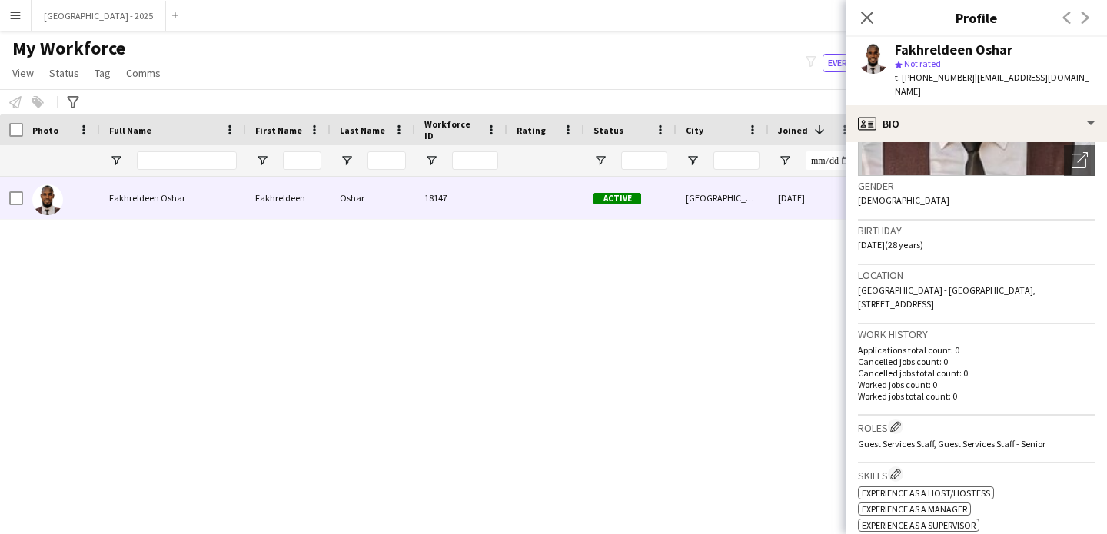
scroll to position [217, 0]
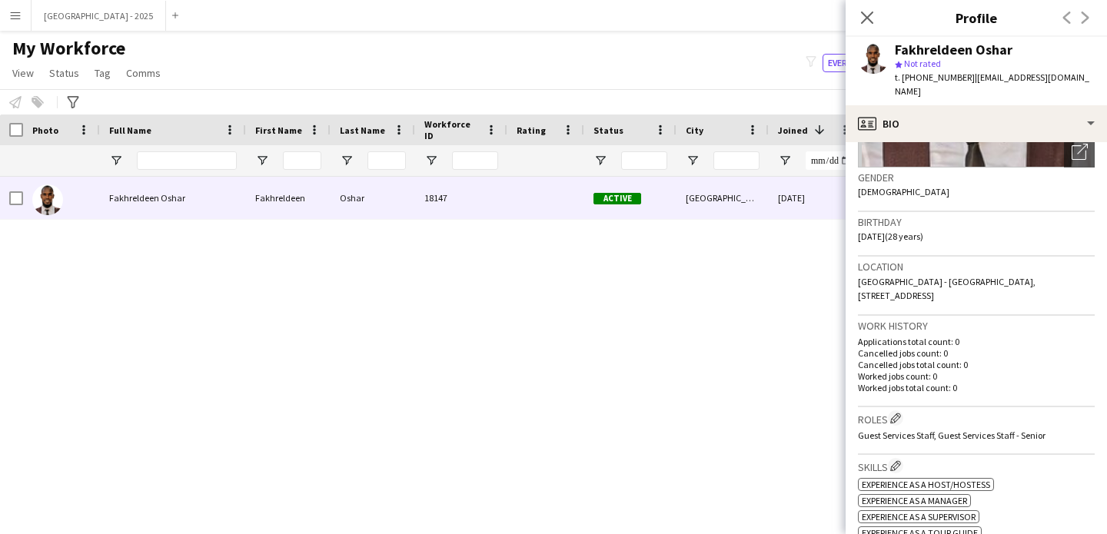
click at [902, 407] on div "Roles Edit crew company roles Guest Services Staff, Guest Services Staff - Seni…" at bounding box center [976, 431] width 237 height 48
click at [901, 413] on app-icon "Edit crew company roles" at bounding box center [895, 418] width 11 height 11
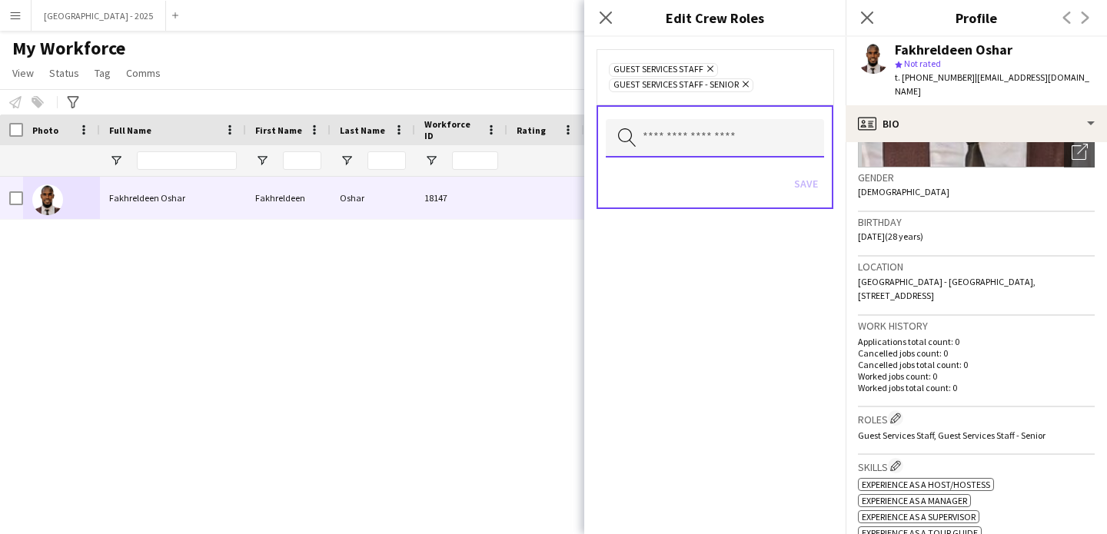
click at [746, 148] on input "text" at bounding box center [715, 138] width 218 height 38
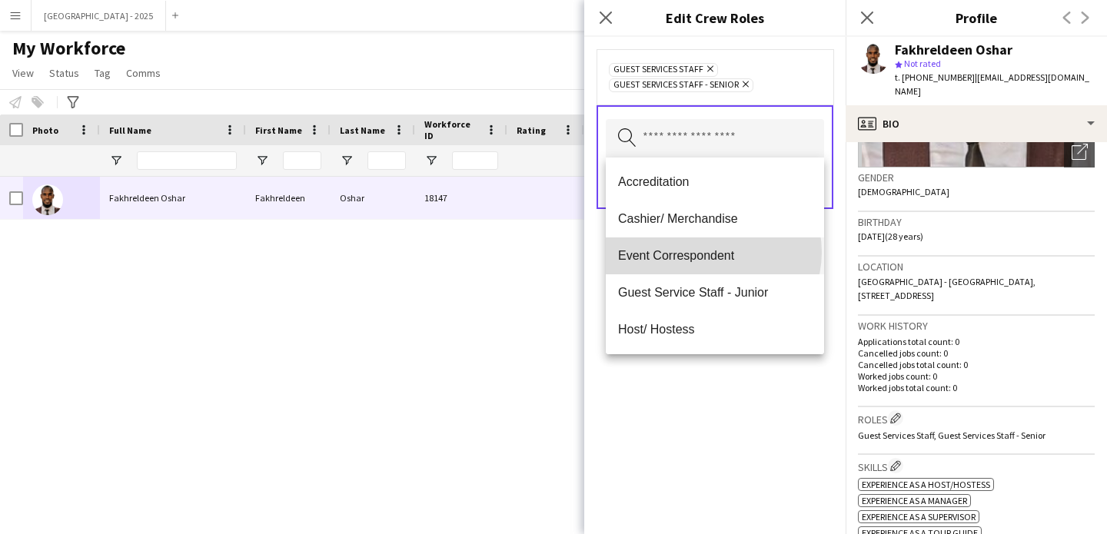
click at [712, 252] on span "Event Correspondent" at bounding box center [715, 255] width 194 height 15
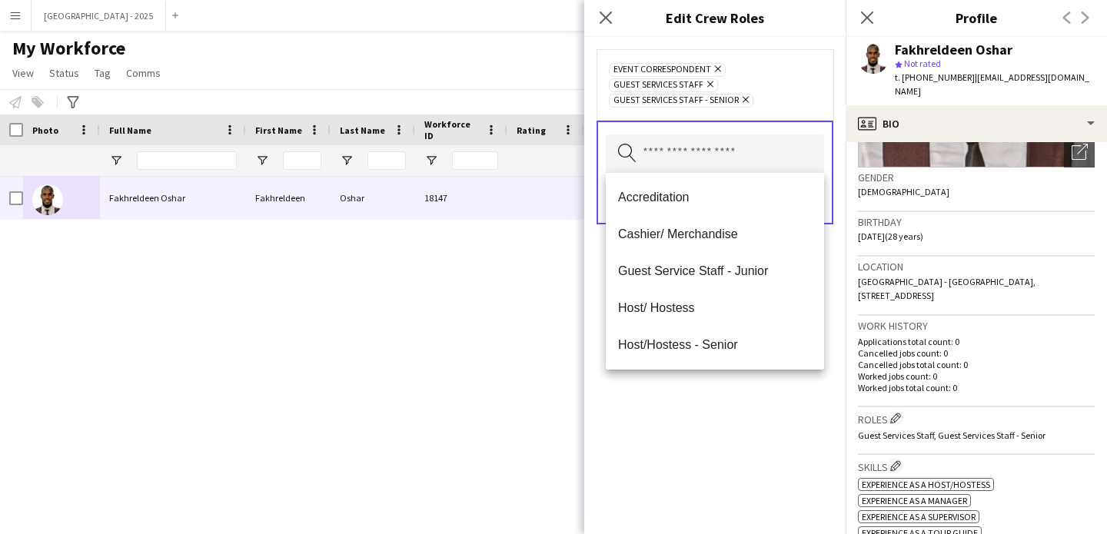
drag, startPoint x: 740, startPoint y: 397, endPoint x: 757, endPoint y: 289, distance: 108.9
click at [739, 395] on div "Event Correspondent Remove Guest Services Staff Remove Guest Services Staff - S…" at bounding box center [714, 285] width 261 height 497
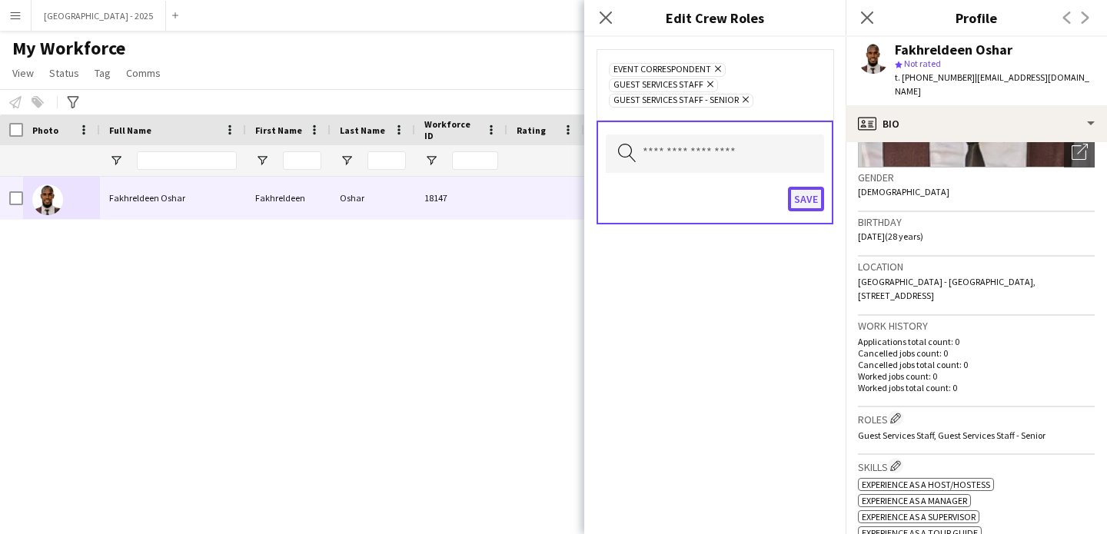
click at [805, 189] on button "Save" at bounding box center [806, 199] width 36 height 25
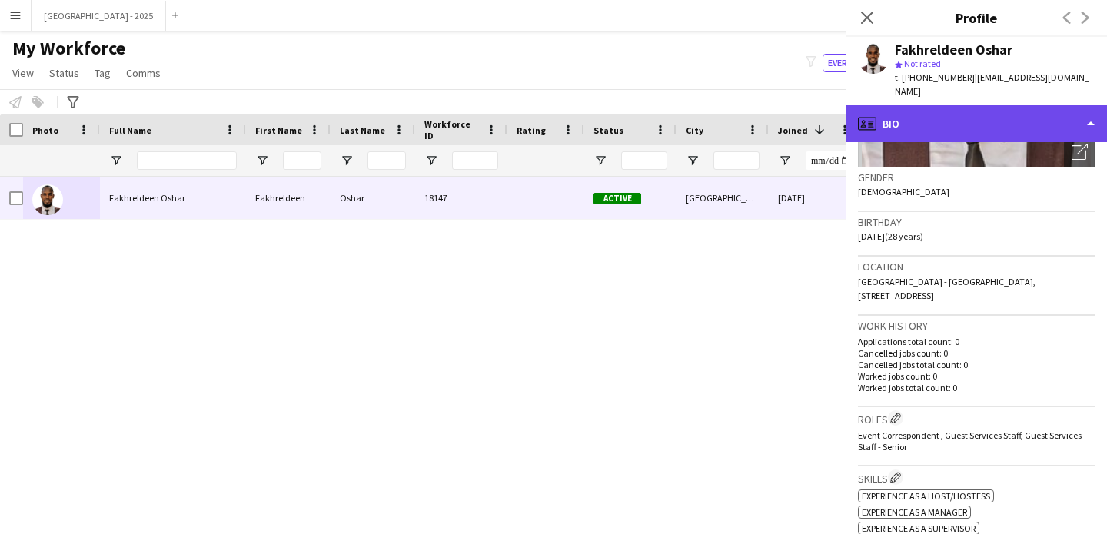
click at [970, 113] on div "profile Bio" at bounding box center [975, 123] width 261 height 37
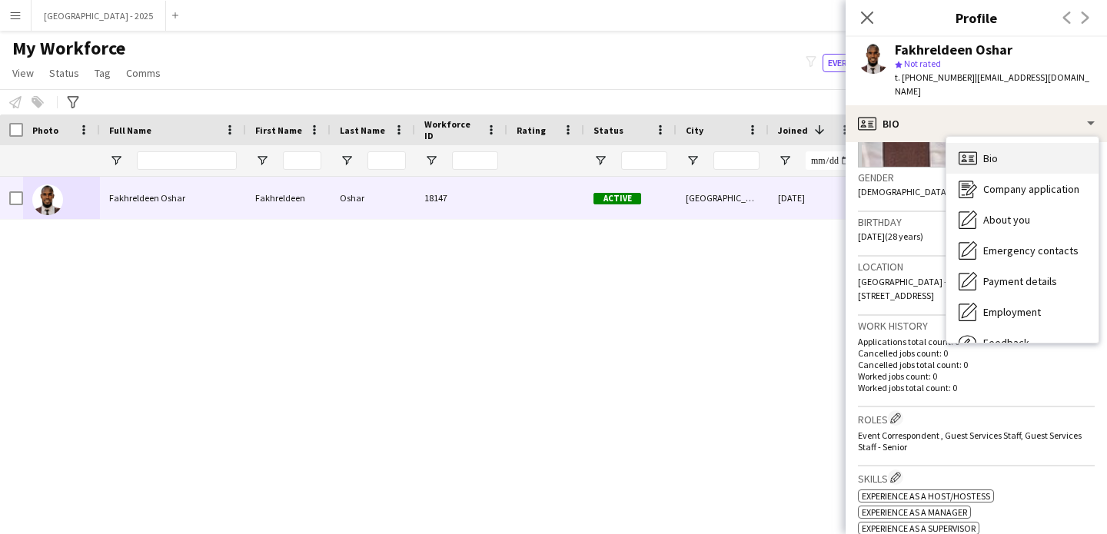
click at [1004, 153] on div "Bio Bio" at bounding box center [1022, 158] width 152 height 31
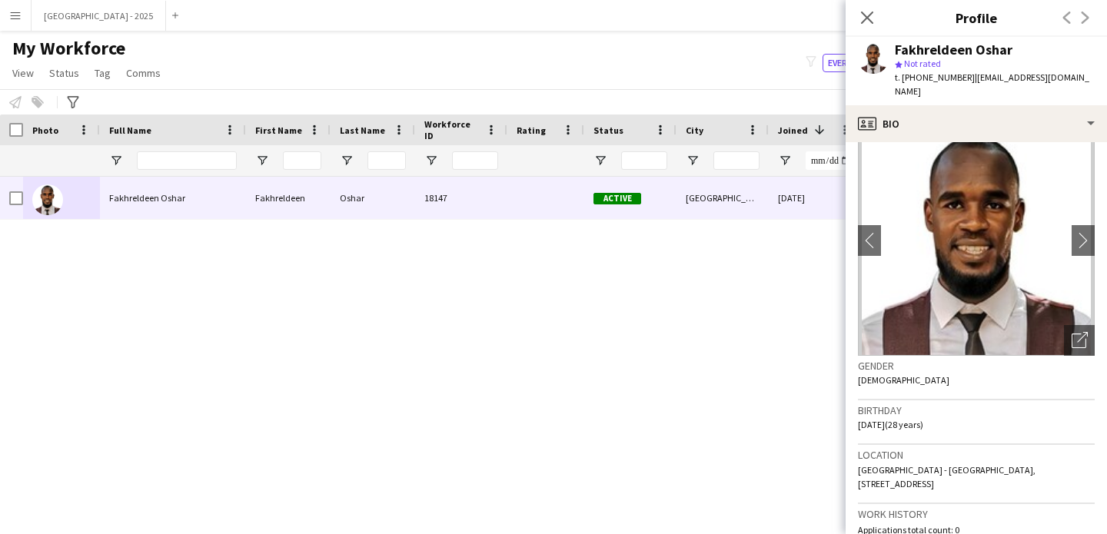
scroll to position [0, 0]
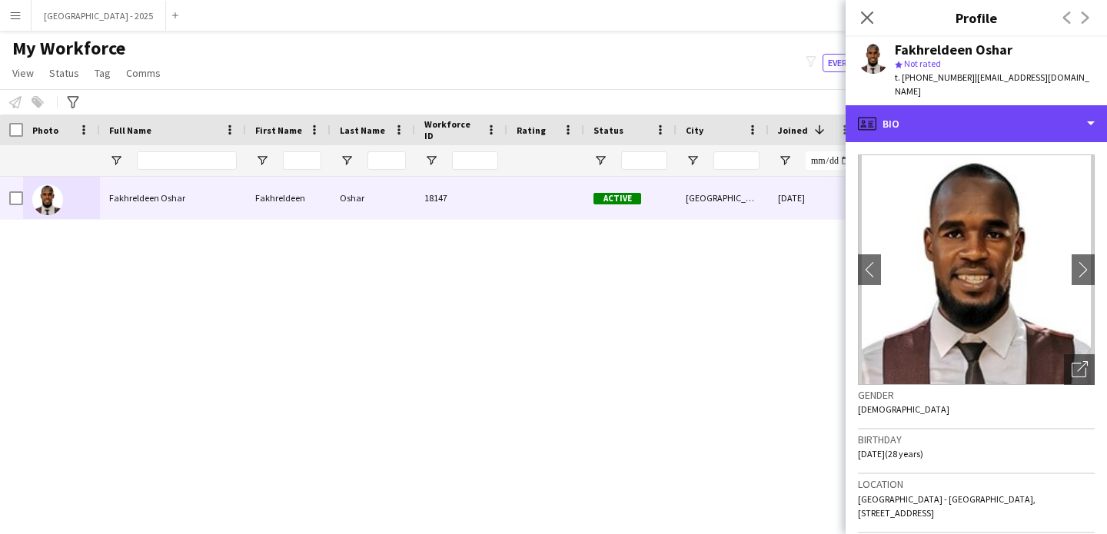
drag, startPoint x: 994, startPoint y: 102, endPoint x: 994, endPoint y: 126, distance: 23.8
click at [994, 105] on div "profile Bio" at bounding box center [975, 123] width 261 height 37
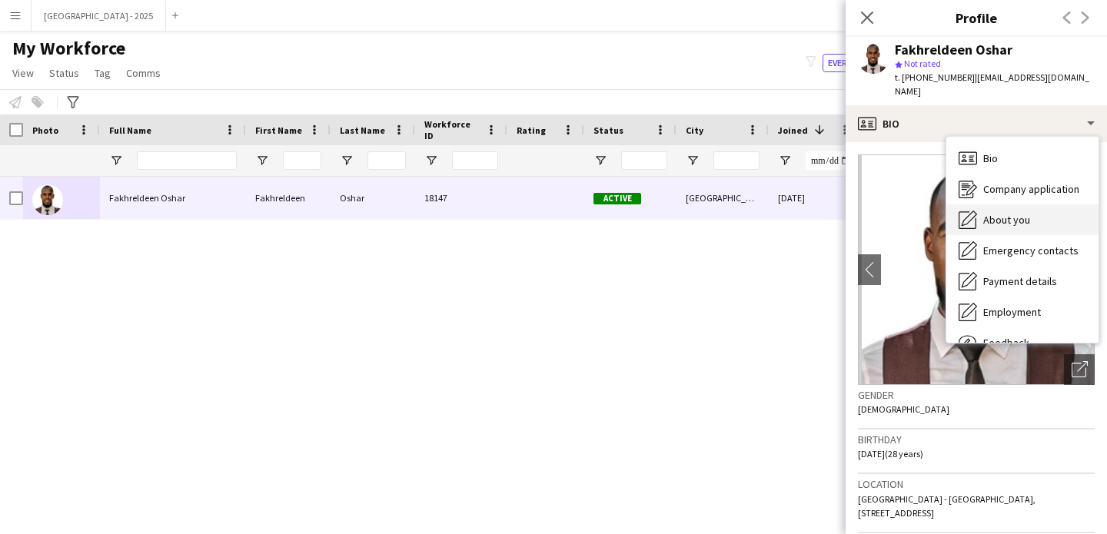
click at [1016, 204] on div "About you About you" at bounding box center [1022, 219] width 152 height 31
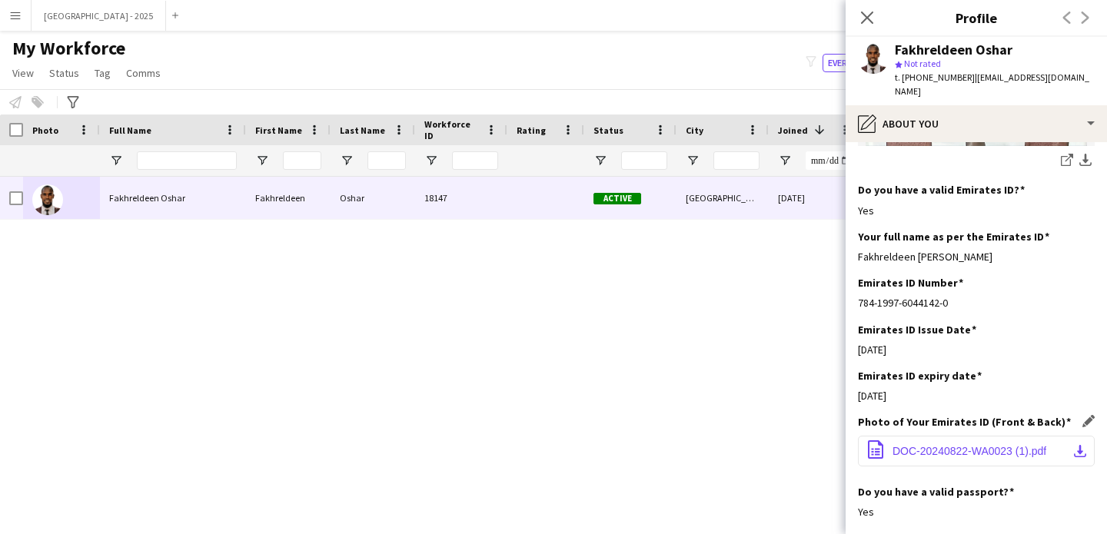
scroll to position [577, 0]
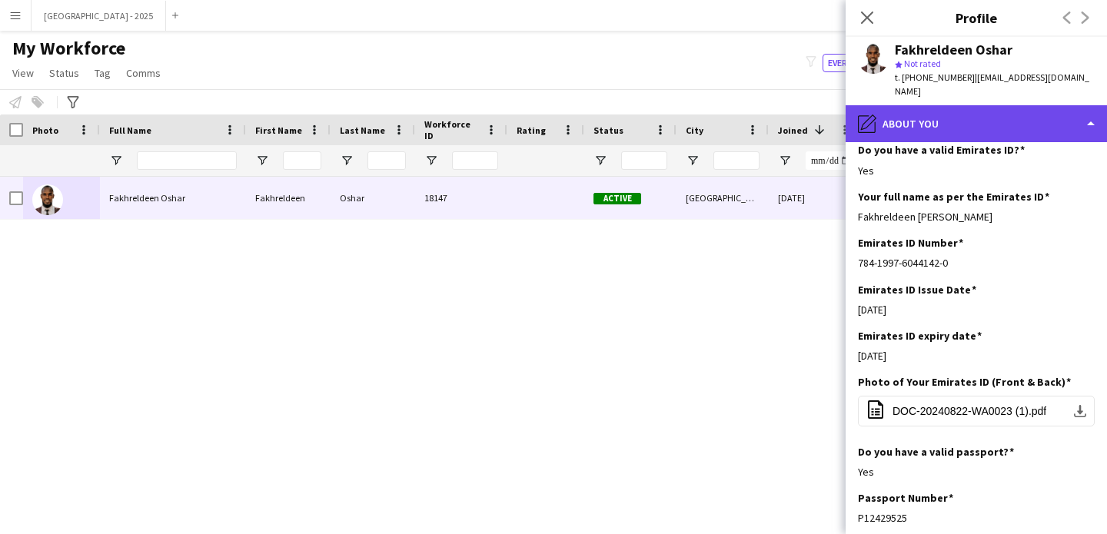
click at [898, 105] on div "pencil4 About you" at bounding box center [975, 123] width 261 height 37
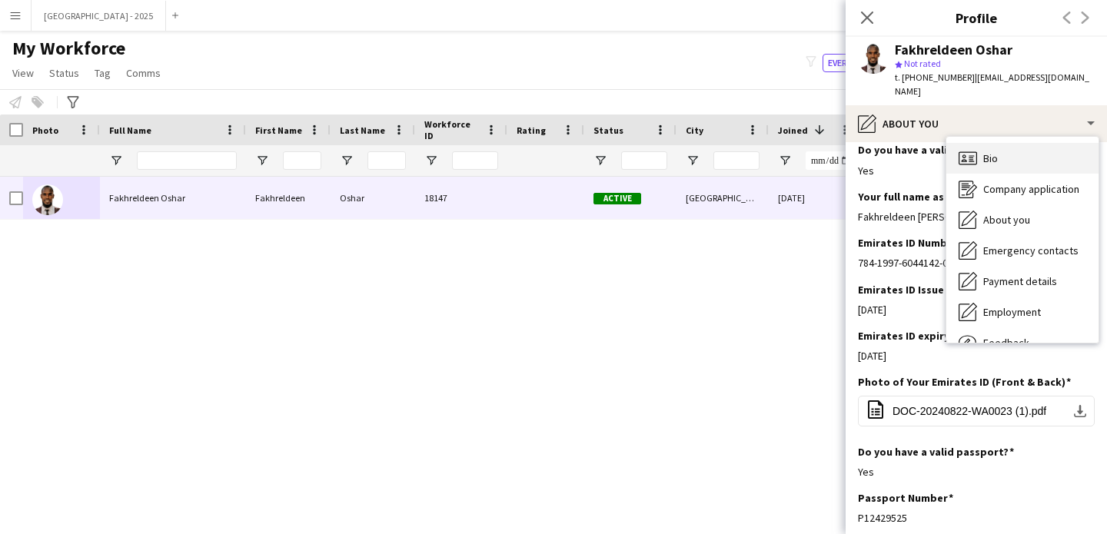
click at [958, 151] on icon at bounding box center [967, 157] width 18 height 13
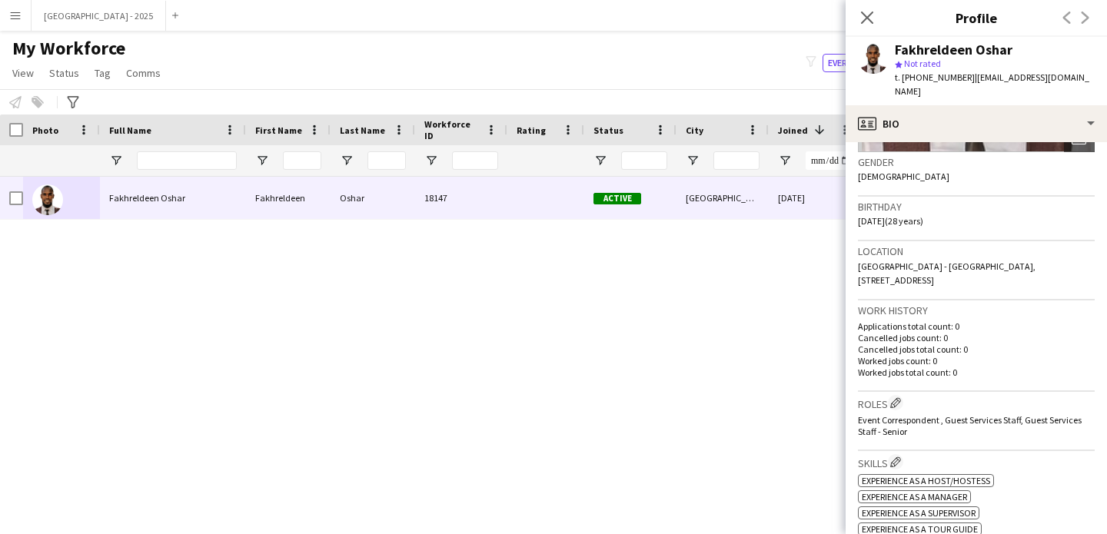
scroll to position [357, 0]
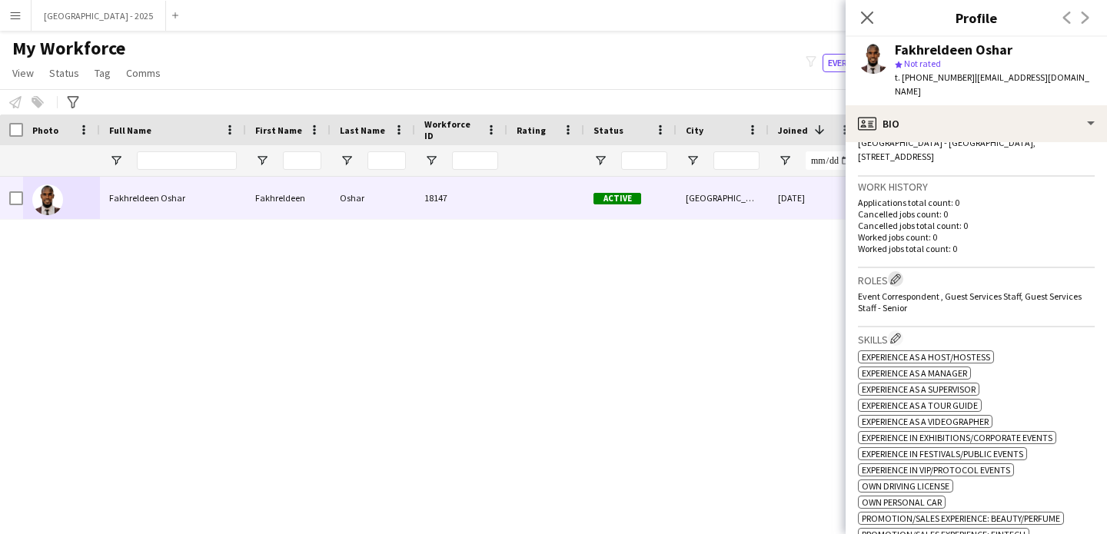
click at [901, 274] on app-icon "Edit crew company roles" at bounding box center [895, 279] width 11 height 11
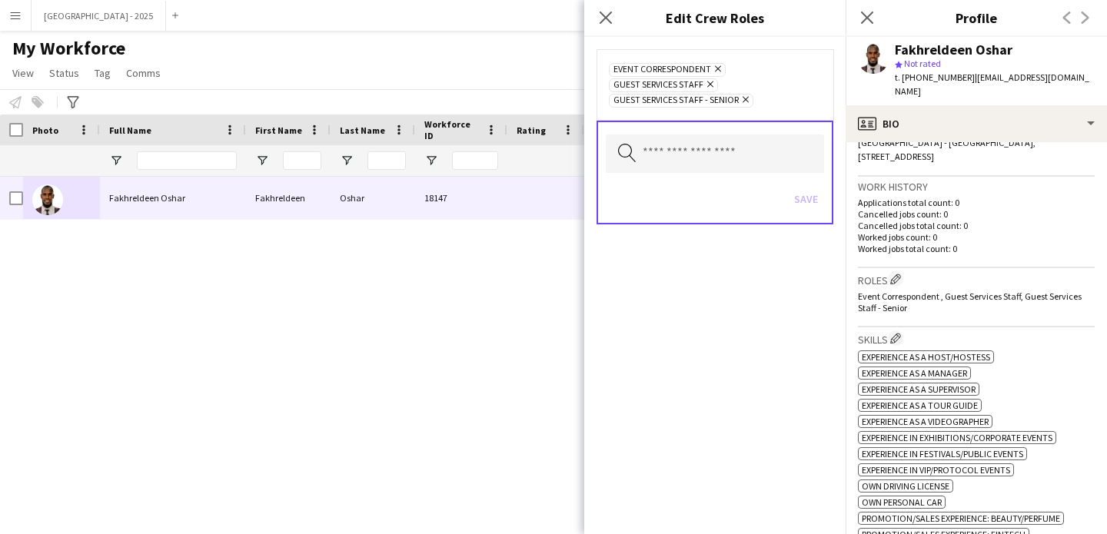
click at [742, 101] on icon "Remove" at bounding box center [744, 100] width 10 height 10
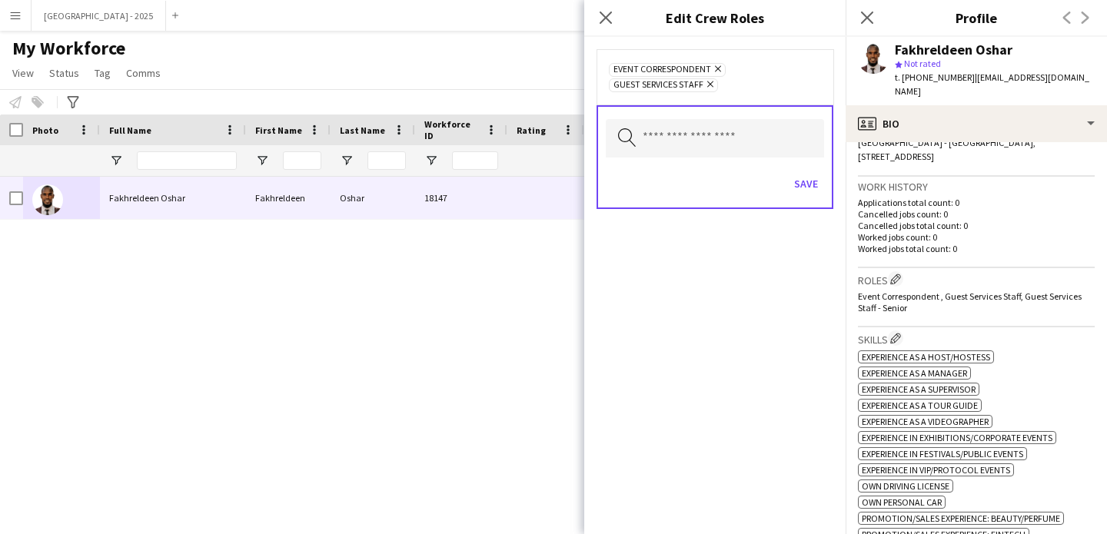
click at [709, 87] on icon "Remove" at bounding box center [708, 84] width 10 height 10
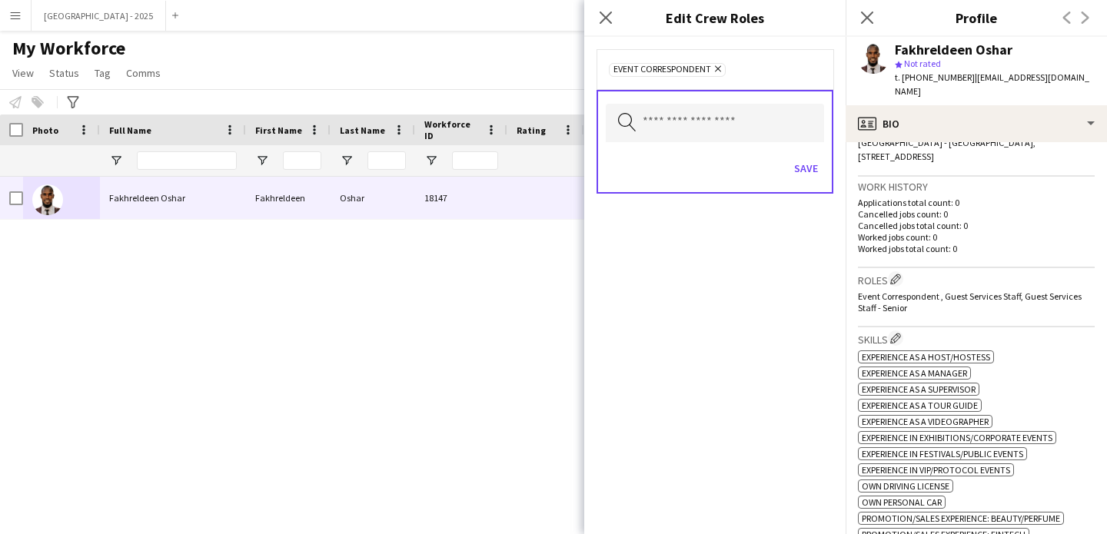
click at [717, 70] on icon "Remove" at bounding box center [716, 69] width 10 height 10
click at [810, 177] on button "Save" at bounding box center [806, 166] width 36 height 25
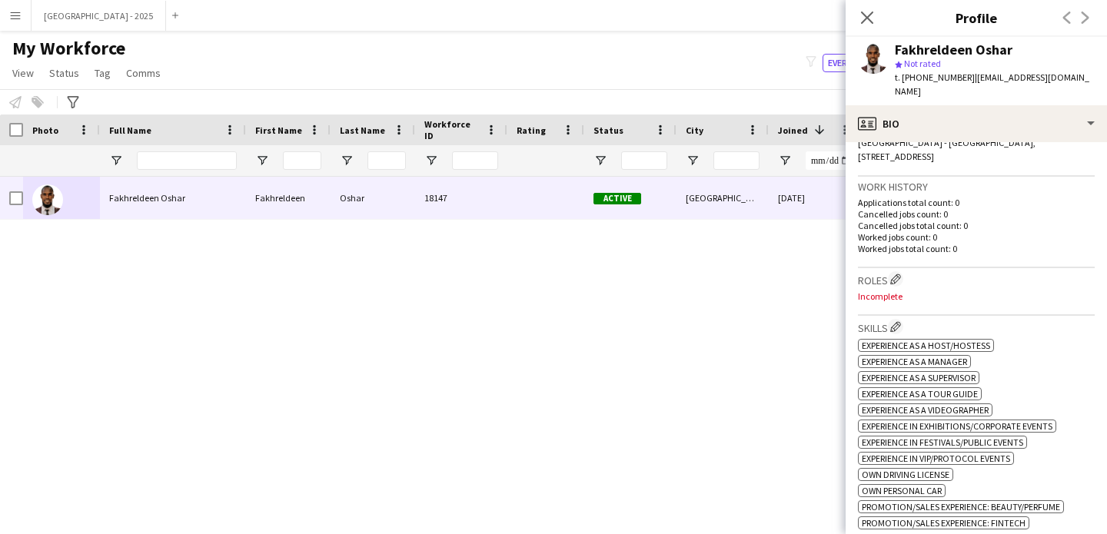
scroll to position [643, 0]
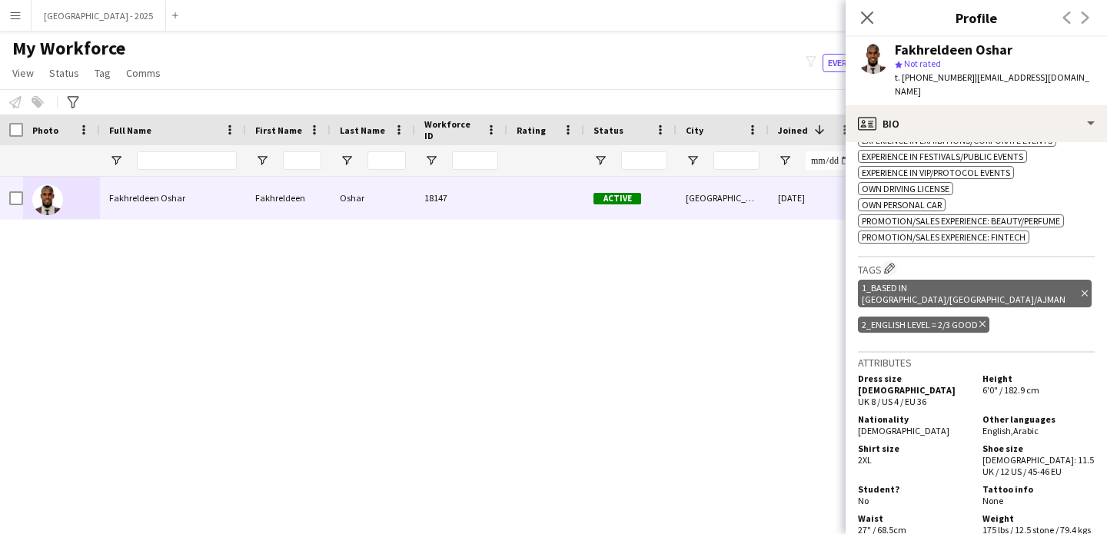
click at [977, 317] on div "2_English Level = 2/3 Good Delete tag" at bounding box center [923, 325] width 131 height 16
click at [979, 320] on icon "Delete tag" at bounding box center [982, 324] width 6 height 9
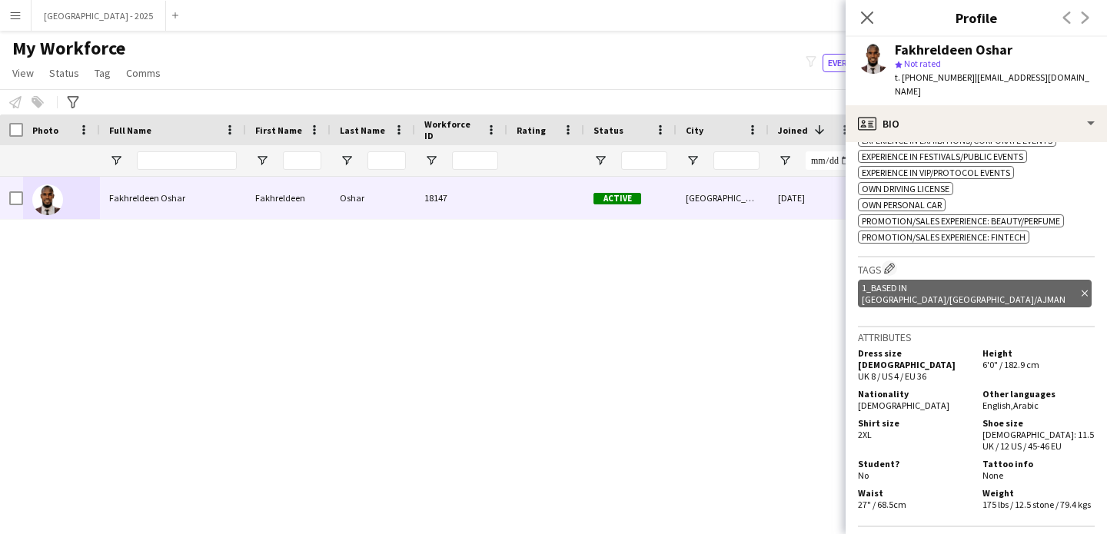
click at [1081, 289] on icon "Delete tag" at bounding box center [1084, 293] width 6 height 9
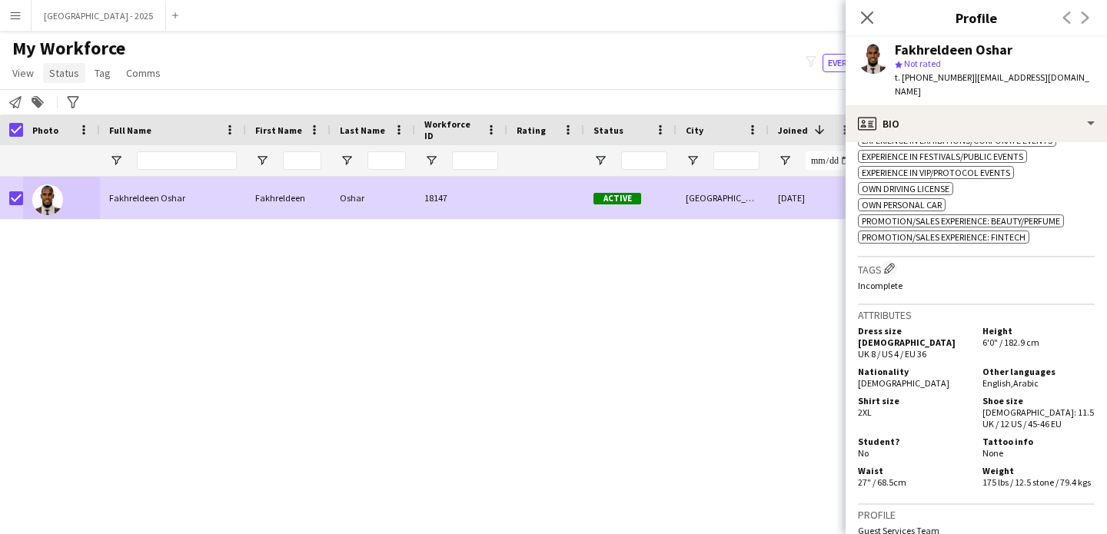
click at [69, 75] on span "Status" at bounding box center [64, 73] width 30 height 14
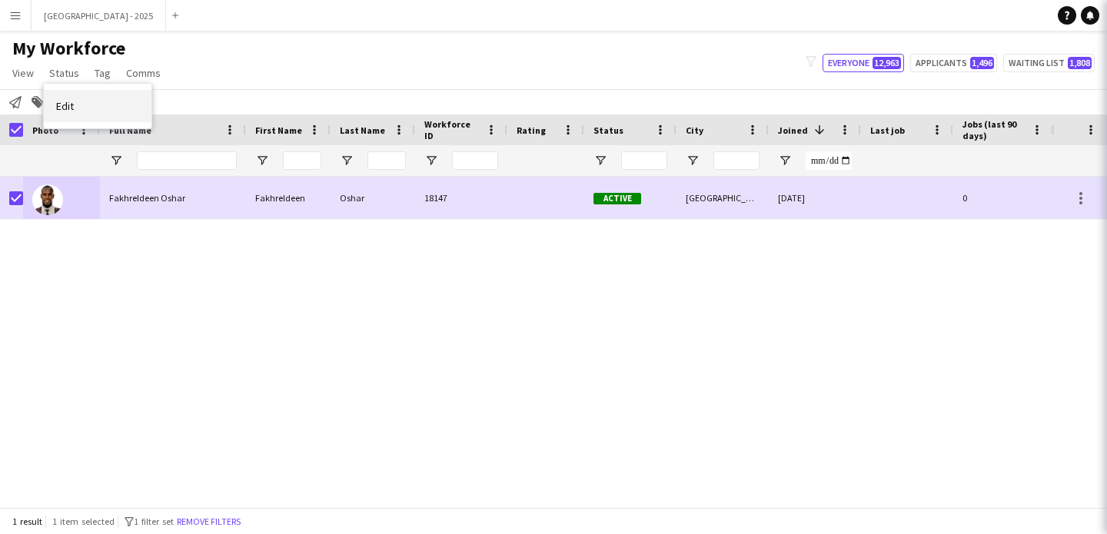
click at [86, 105] on link "Edit" at bounding box center [98, 106] width 108 height 32
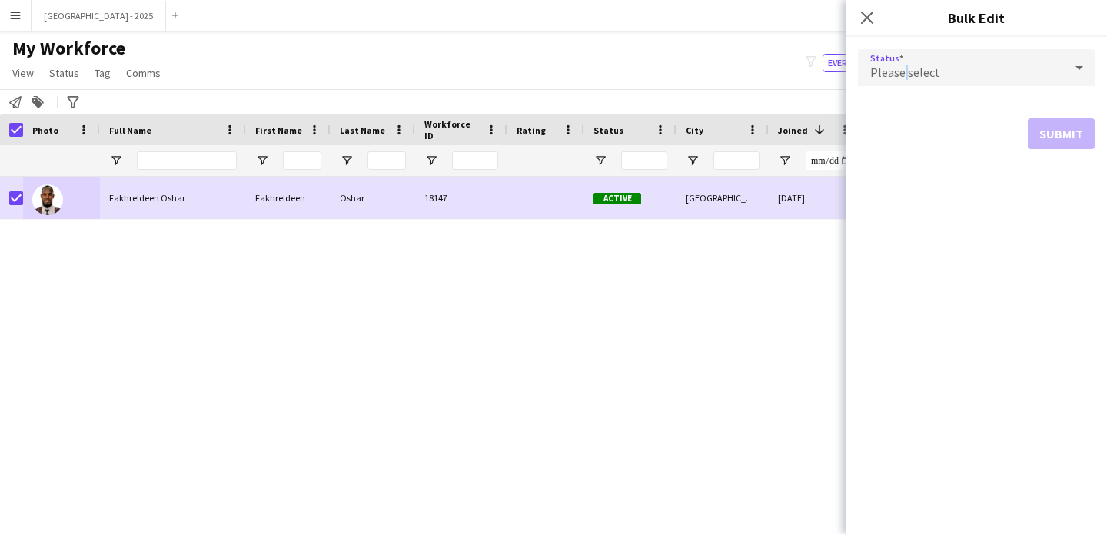
click at [902, 74] on span "Please select" at bounding box center [905, 72] width 70 height 15
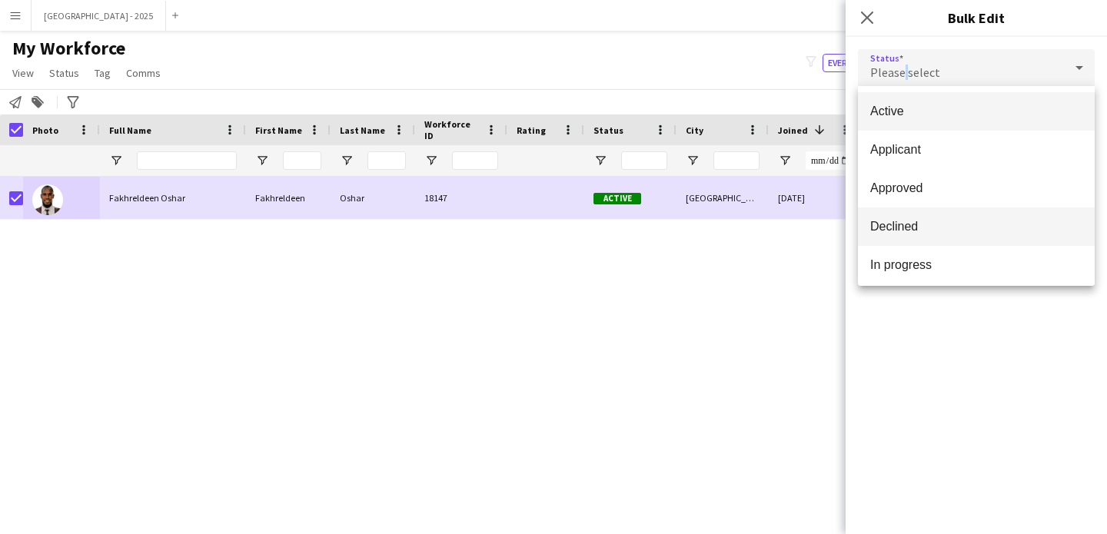
click at [904, 224] on span "Declined" at bounding box center [976, 226] width 212 height 15
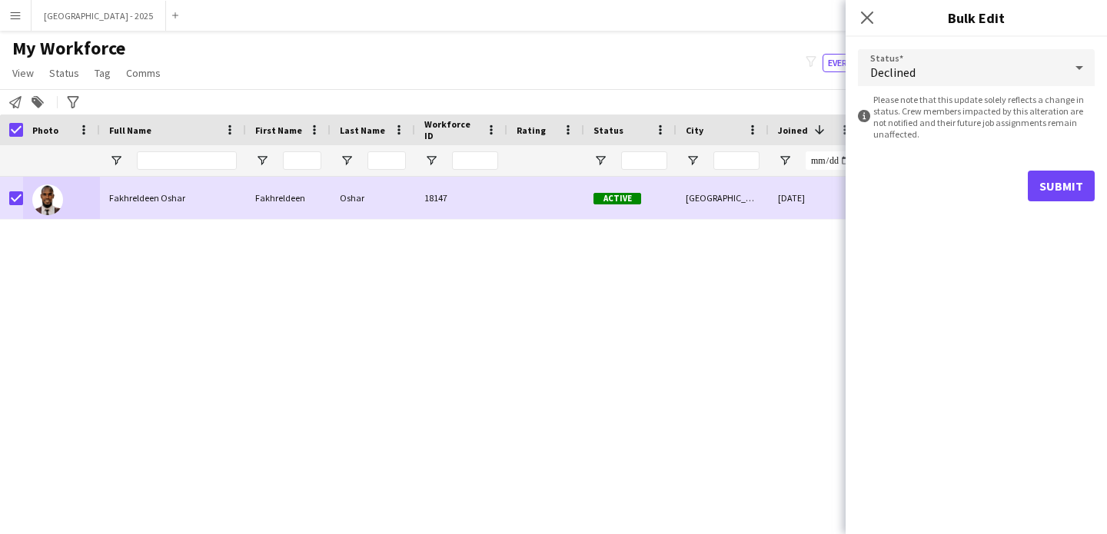
click at [1094, 178] on div "Status Declined information-circle Please note that this update solely reflects…" at bounding box center [975, 125] width 261 height 177
click at [1067, 181] on button "Submit" at bounding box center [1061, 186] width 67 height 31
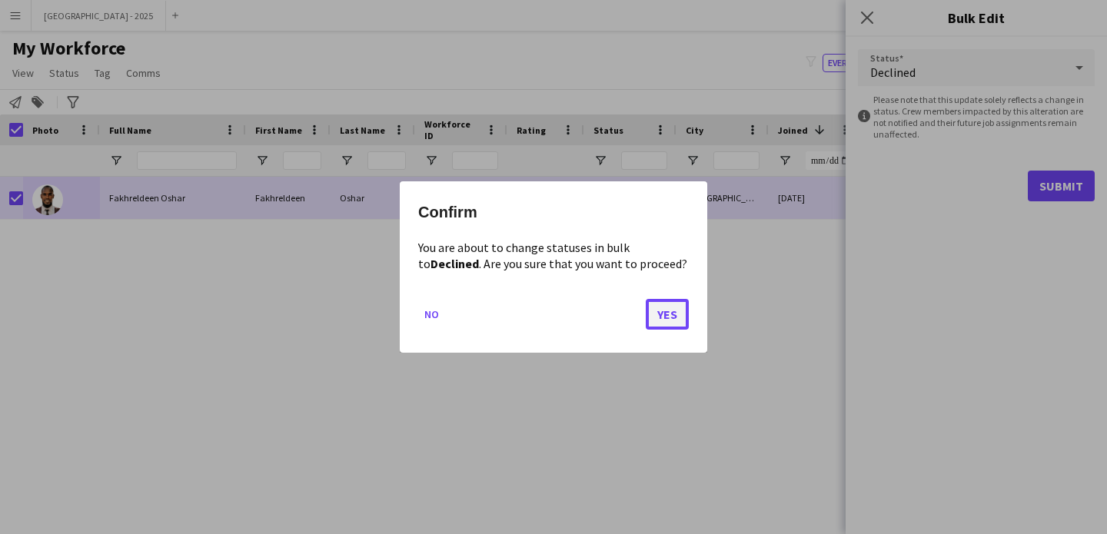
click at [666, 307] on button "Yes" at bounding box center [667, 314] width 43 height 31
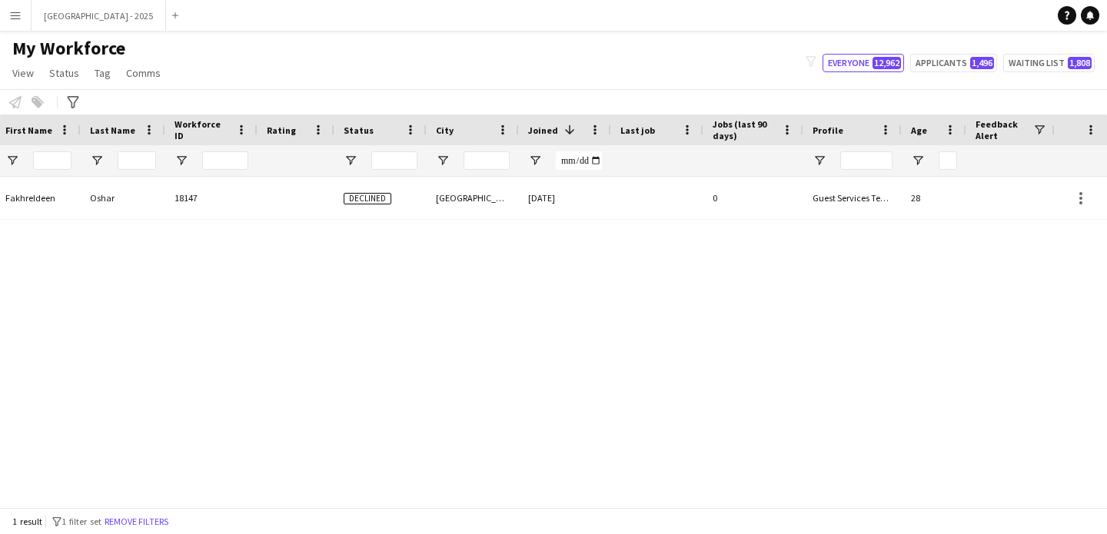
scroll to position [0, 518]
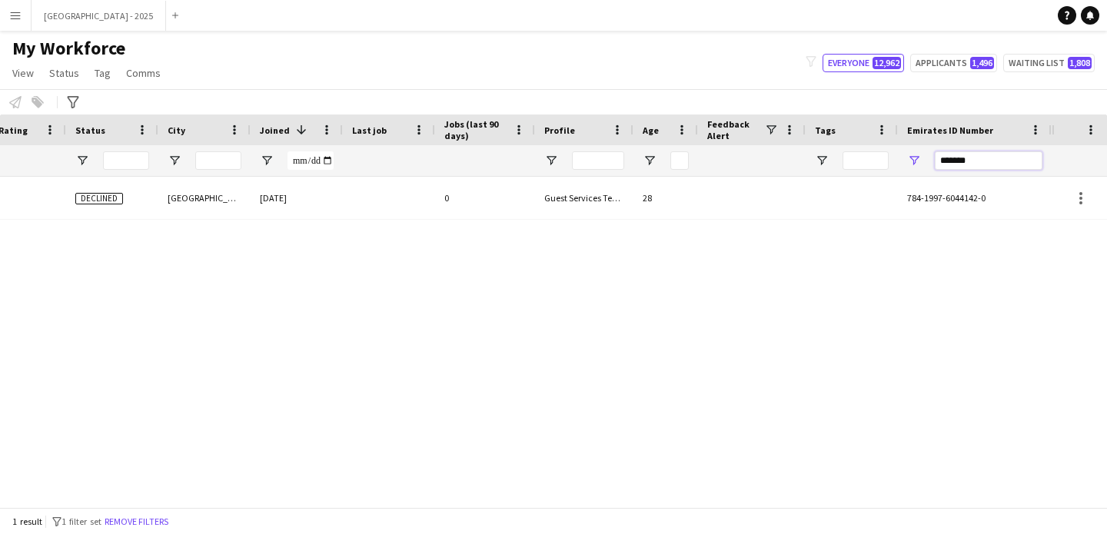
click at [980, 160] on input "*******" at bounding box center [989, 160] width 108 height 18
paste input "Emirates ID Number Filter Input"
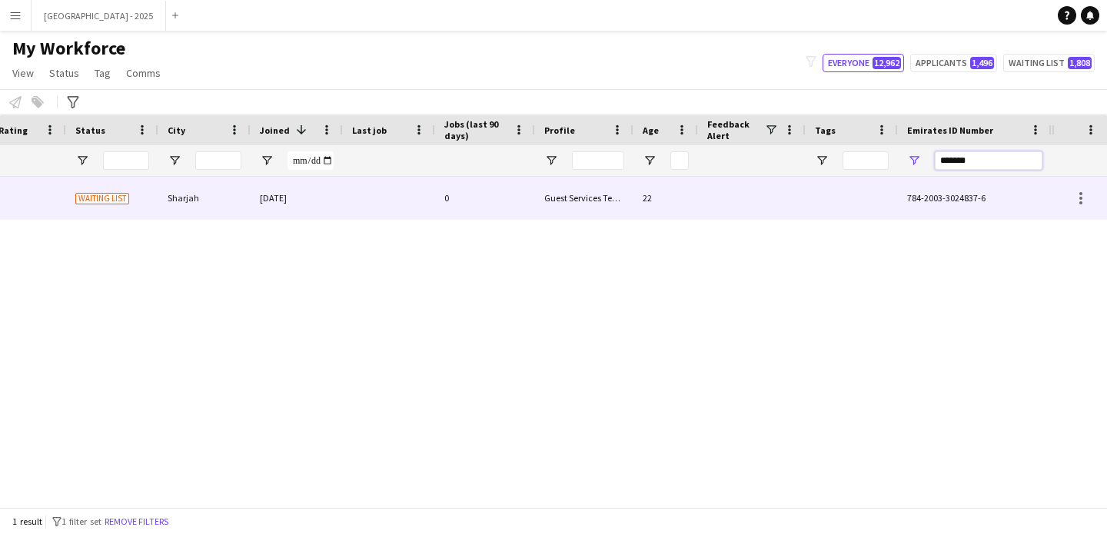
type input "*******"
click at [673, 210] on div "22" at bounding box center [665, 198] width 65 height 42
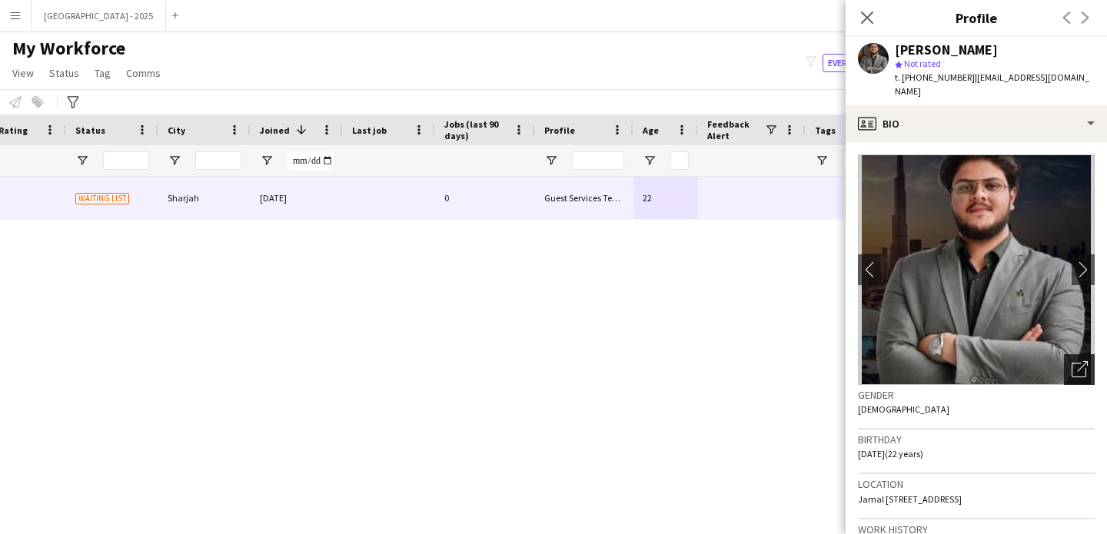
click at [1074, 361] on icon "Open photos pop-in" at bounding box center [1079, 369] width 16 height 16
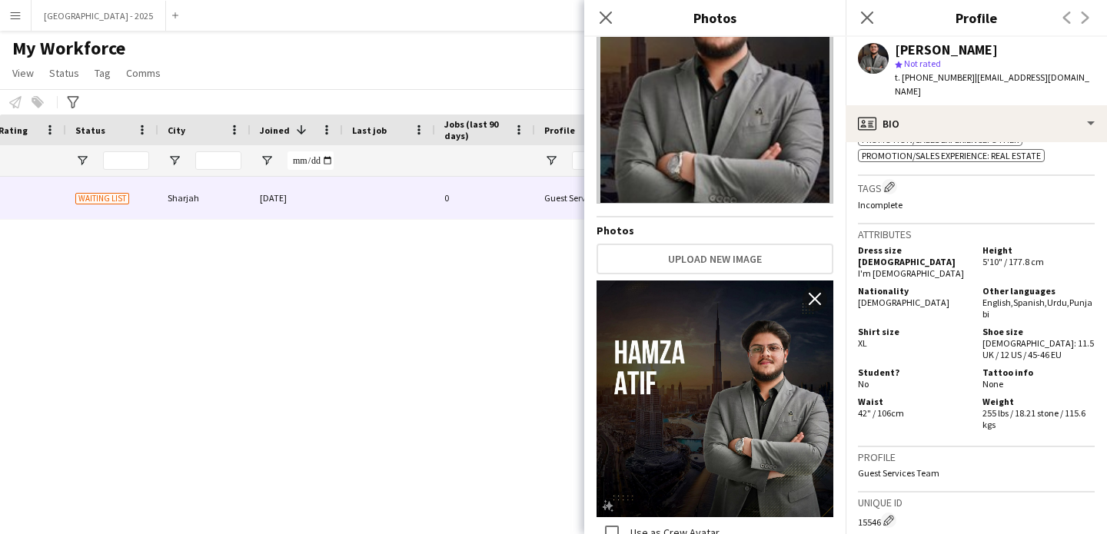
scroll to position [0, 0]
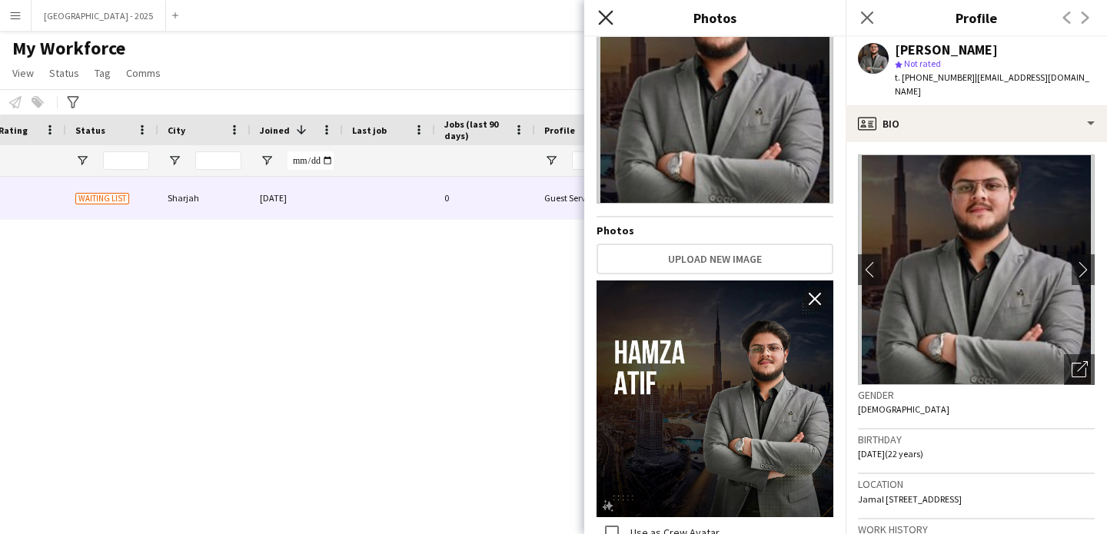
click at [611, 20] on icon "Close pop-in" at bounding box center [605, 17] width 15 height 15
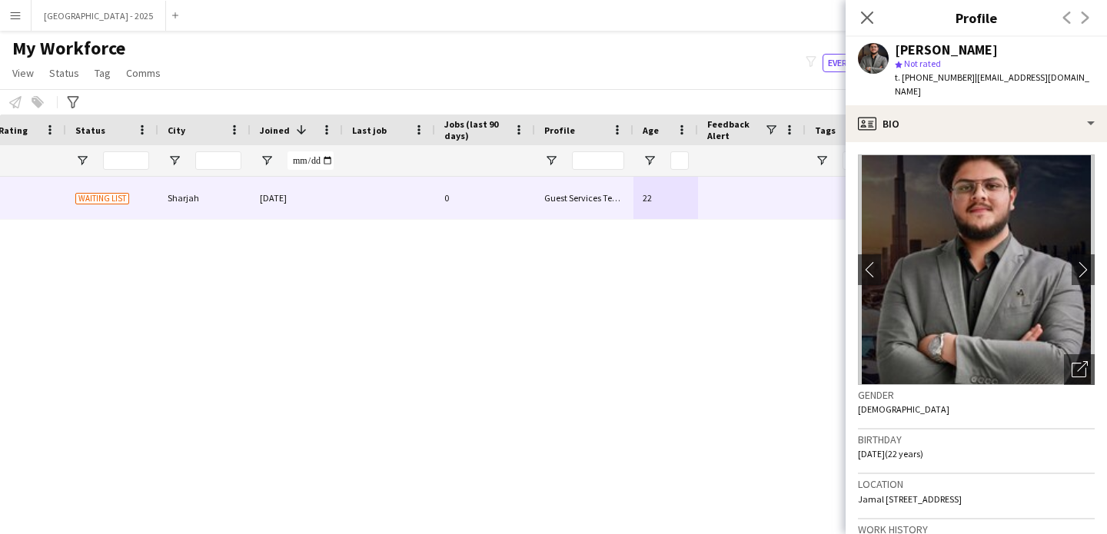
scroll to position [328, 0]
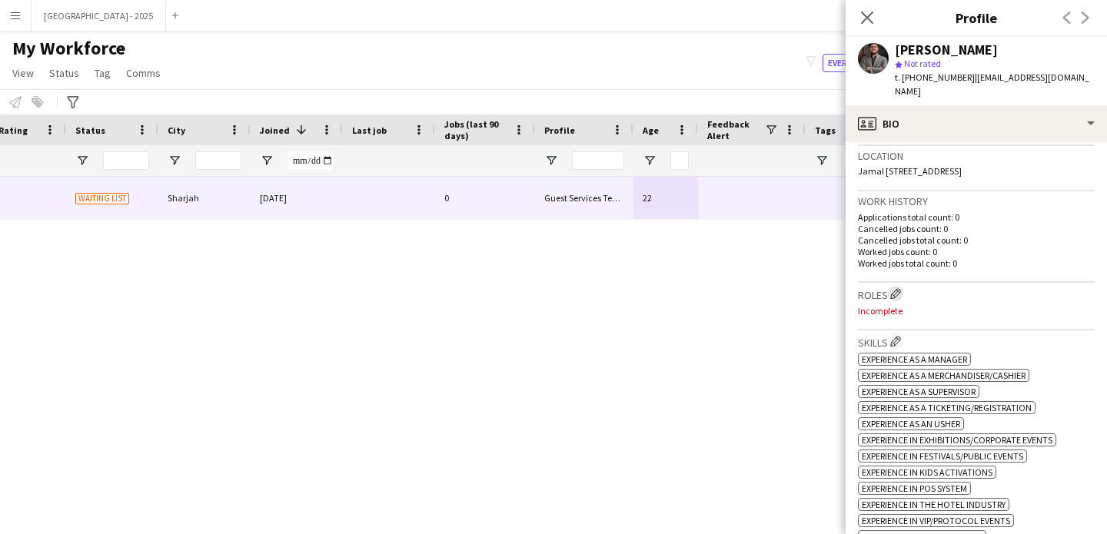
click at [898, 288] on app-icon "Edit crew company roles" at bounding box center [895, 293] width 11 height 11
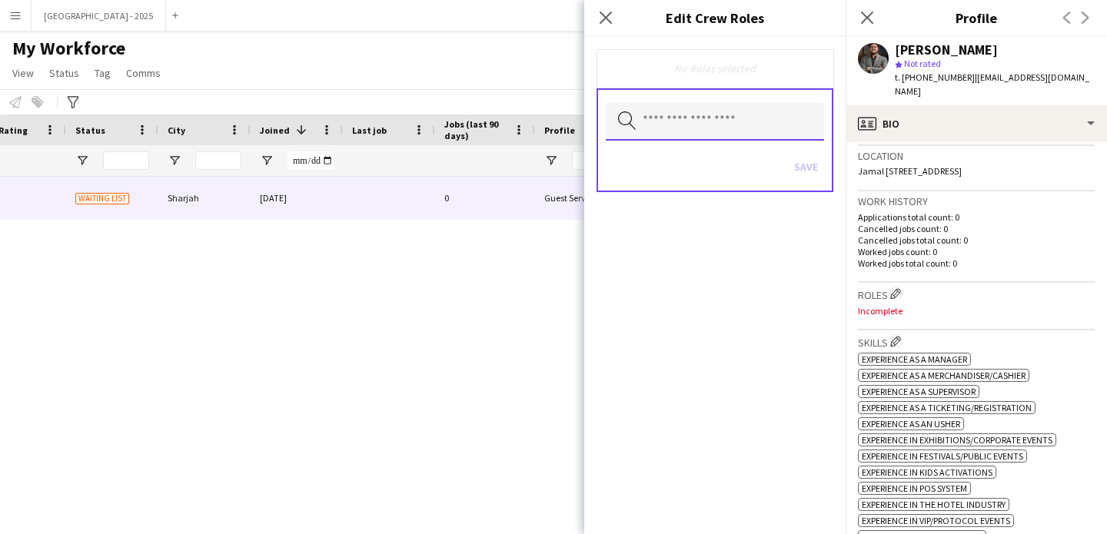
click at [743, 111] on input "text" at bounding box center [715, 121] width 218 height 38
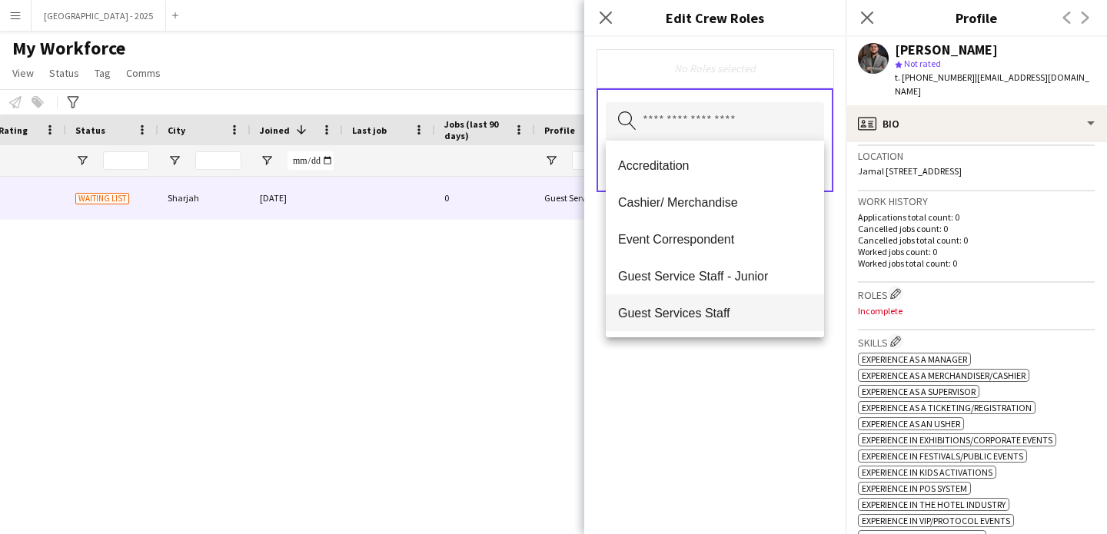
click at [727, 321] on mat-option "Guest Services Staff" at bounding box center [715, 312] width 218 height 37
click at [729, 322] on mat-option "Guest Services Staff - Senior" at bounding box center [715, 314] width 218 height 37
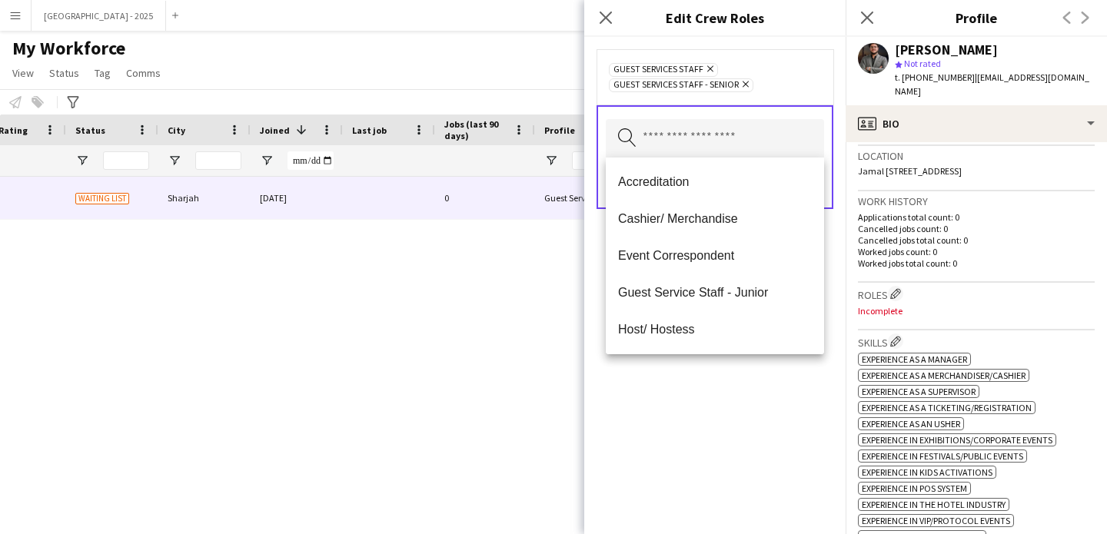
click at [765, 396] on div "Guest Services Staff Remove Guest Services Staff - Senior Remove Search by role…" at bounding box center [714, 285] width 261 height 497
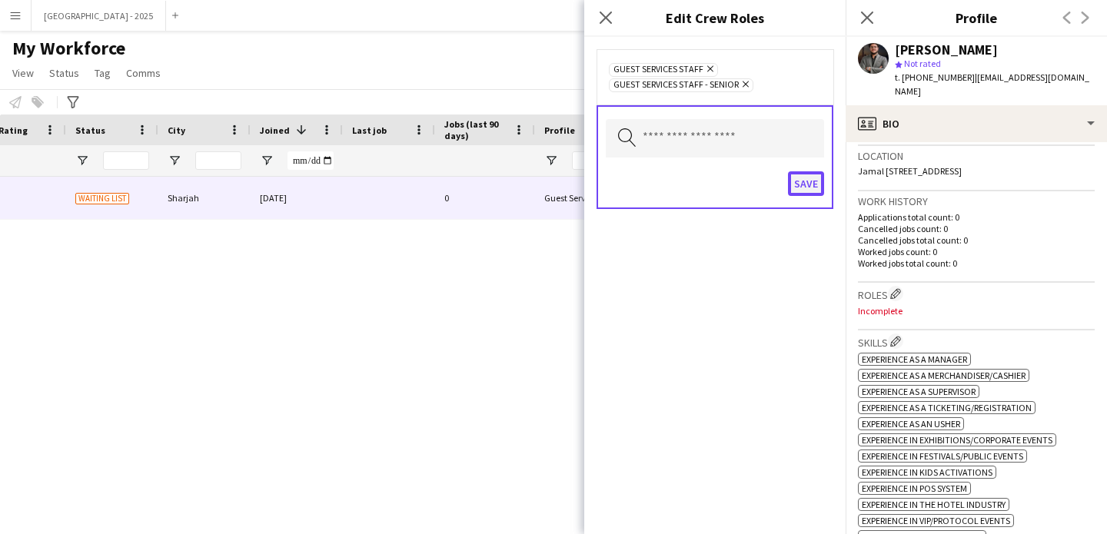
click at [799, 184] on button "Save" at bounding box center [806, 183] width 36 height 25
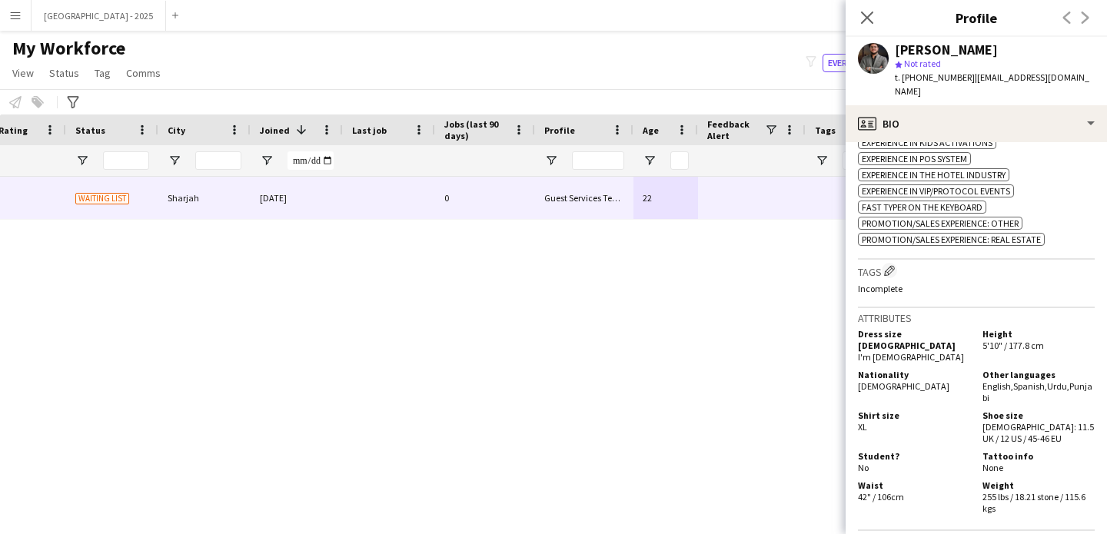
scroll to position [690, 0]
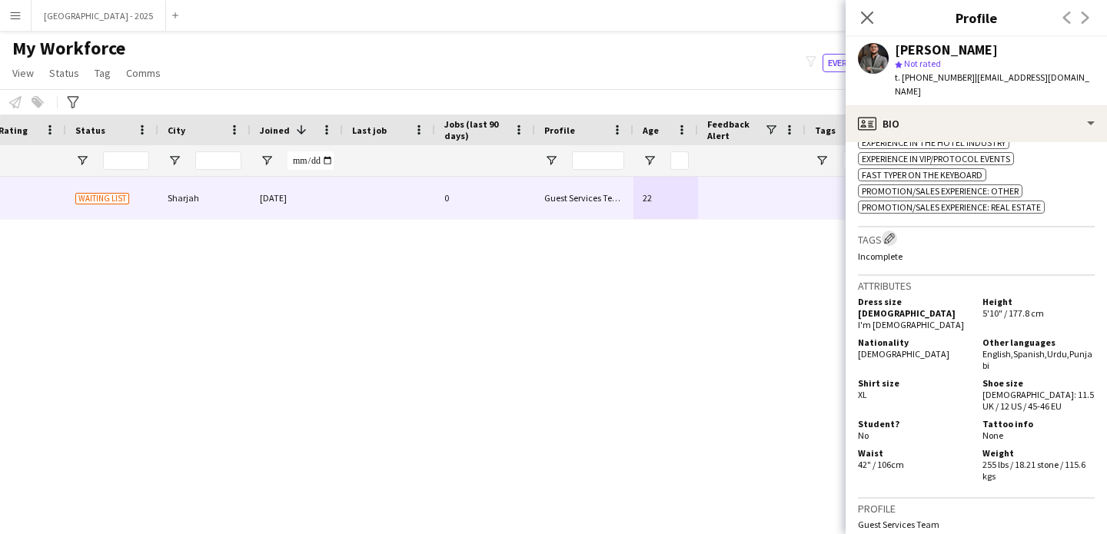
click at [888, 237] on app-icon "Edit crew company tags" at bounding box center [889, 238] width 11 height 11
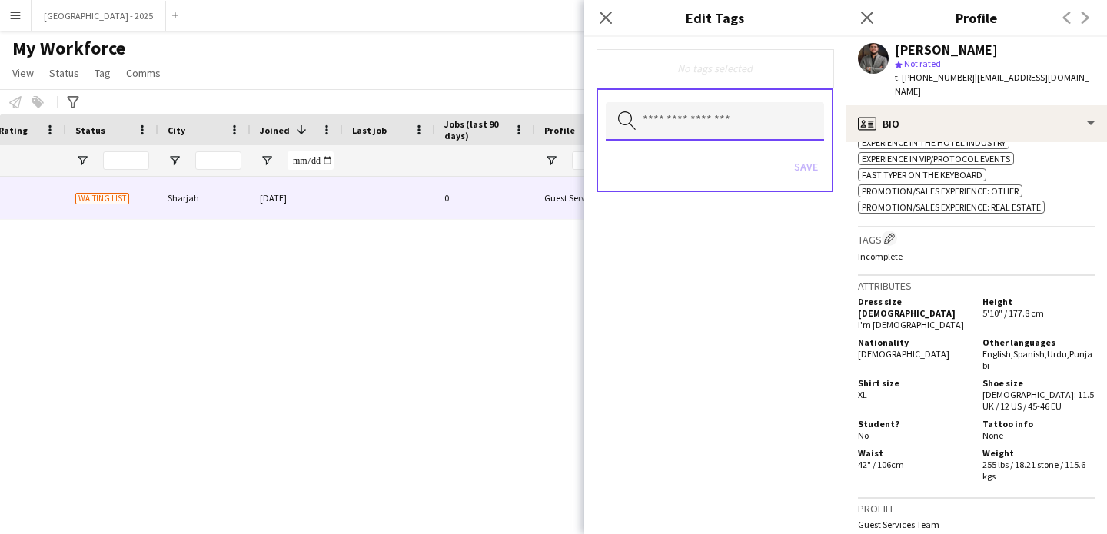
click at [748, 127] on input "text" at bounding box center [715, 121] width 218 height 38
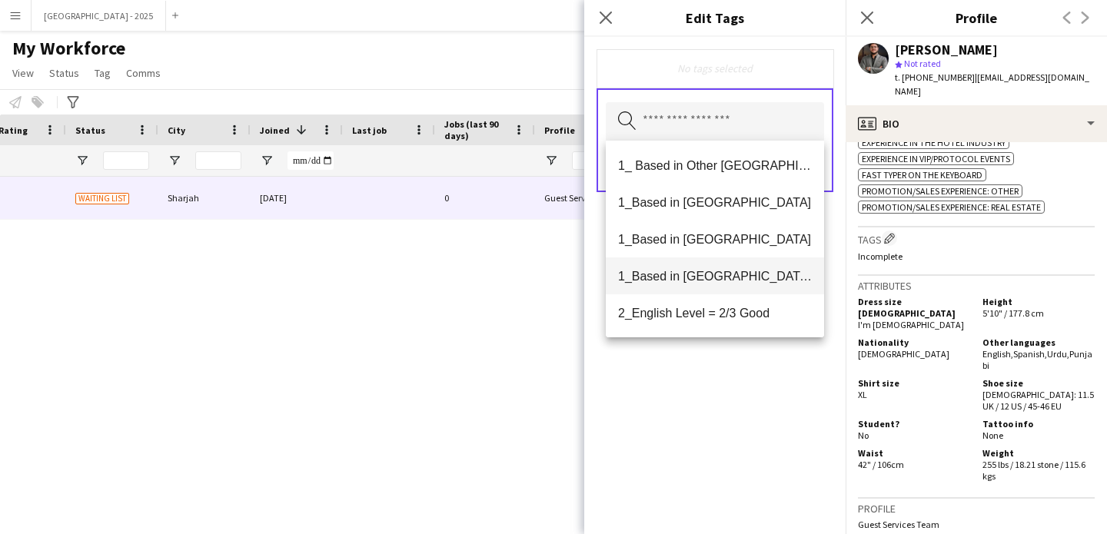
click at [737, 274] on span "1_Based in [GEOGRAPHIC_DATA]/[GEOGRAPHIC_DATA]/Ajman" at bounding box center [715, 276] width 194 height 15
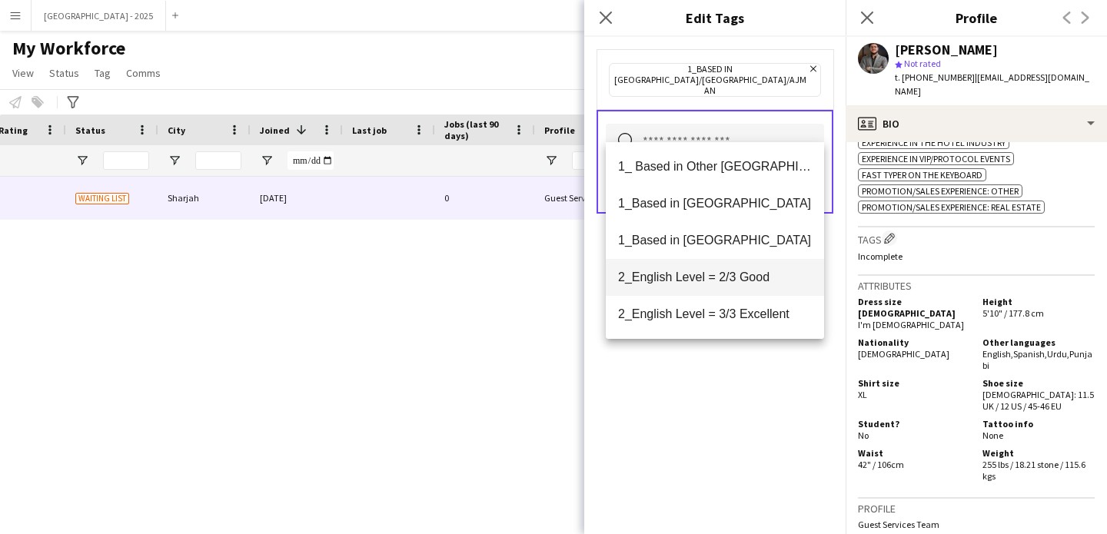
click at [736, 282] on span "2_English Level = 2/3 Good" at bounding box center [715, 277] width 194 height 15
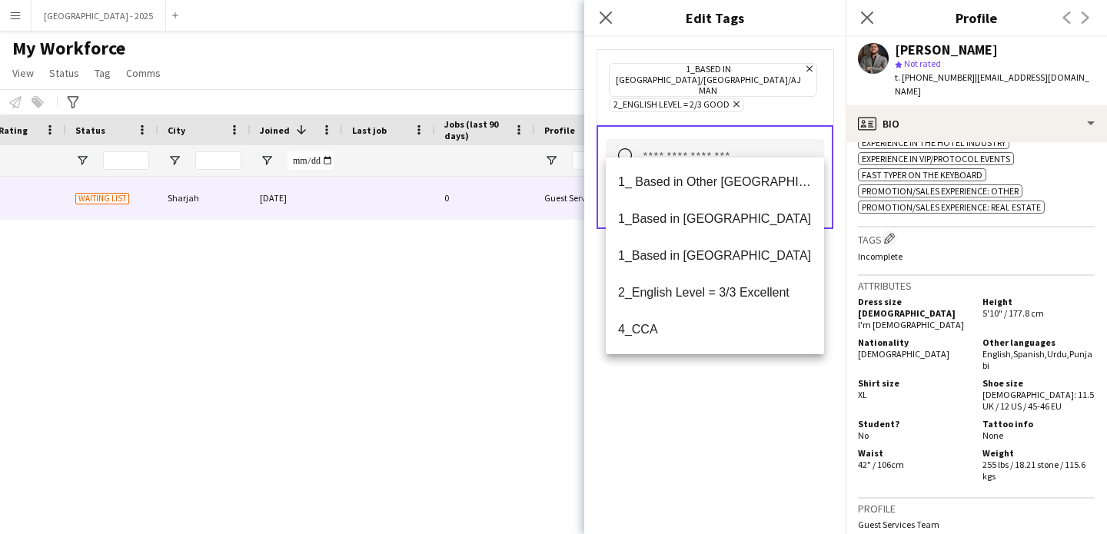
click at [743, 387] on div "1_Based in [GEOGRAPHIC_DATA]/[GEOGRAPHIC_DATA]/Ajman Remove 2_English Level = 2…" at bounding box center [714, 285] width 261 height 497
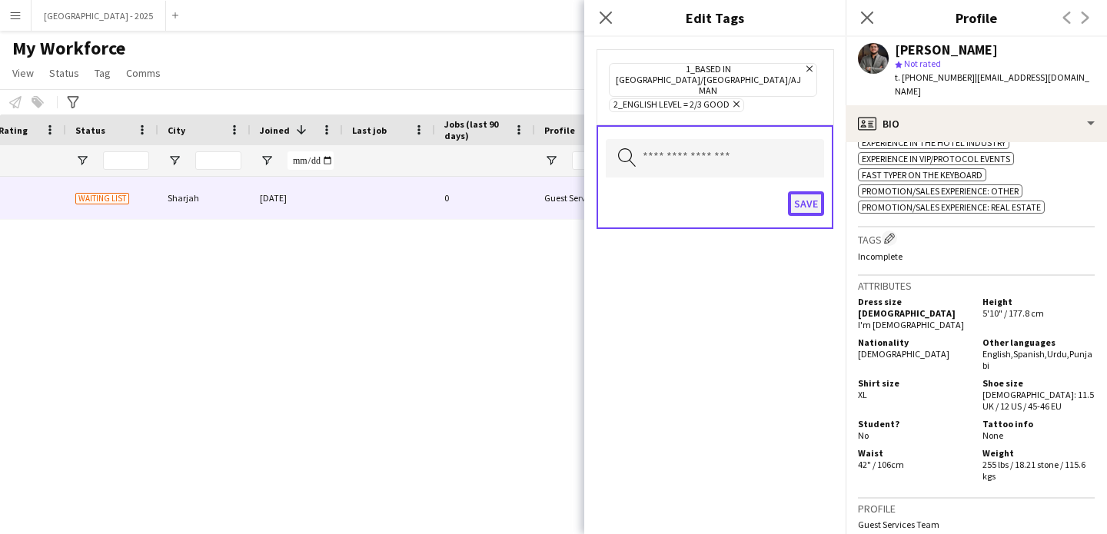
click at [806, 191] on button "Save" at bounding box center [806, 203] width 36 height 25
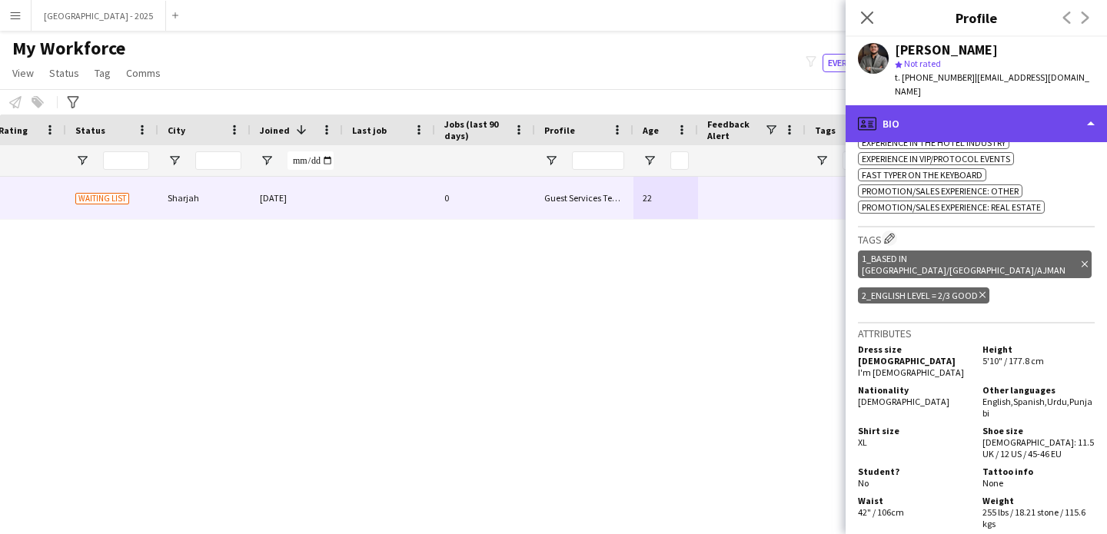
click at [908, 111] on div "profile Bio" at bounding box center [975, 123] width 261 height 37
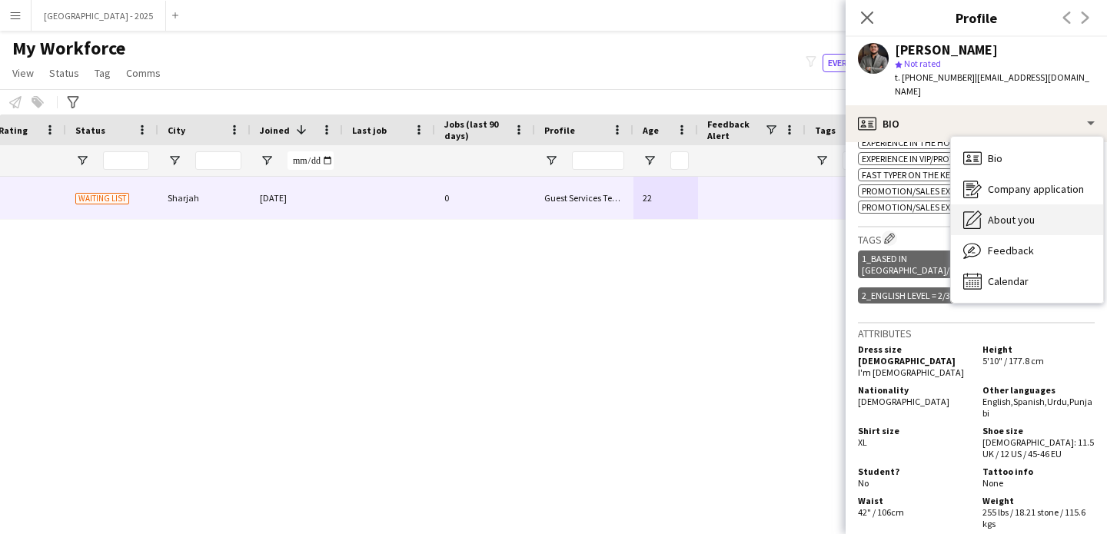
click at [990, 216] on div "About you About you" at bounding box center [1027, 219] width 152 height 31
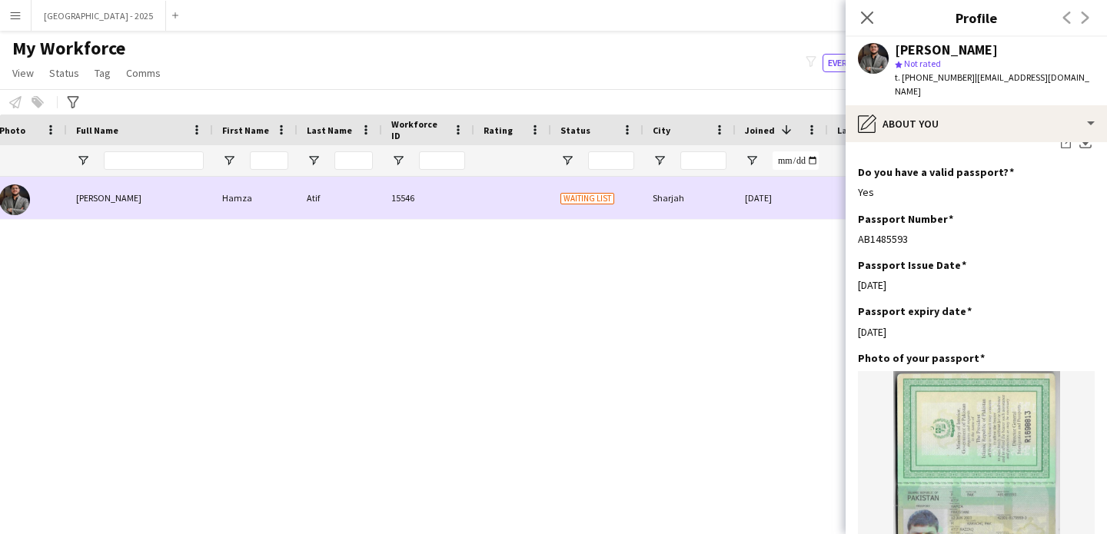
scroll to position [0, 0]
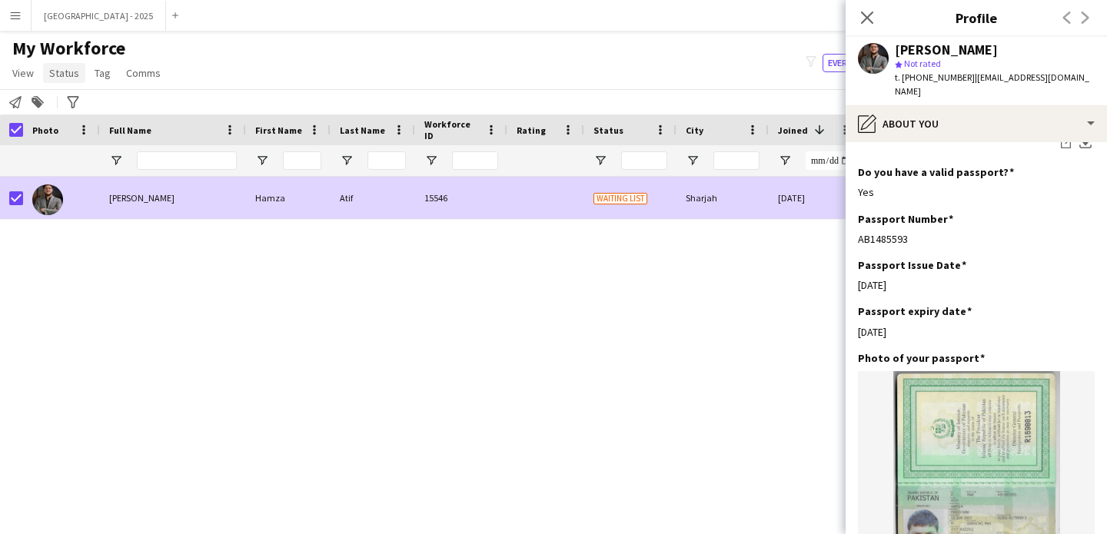
click at [71, 71] on span "Status" at bounding box center [64, 73] width 30 height 14
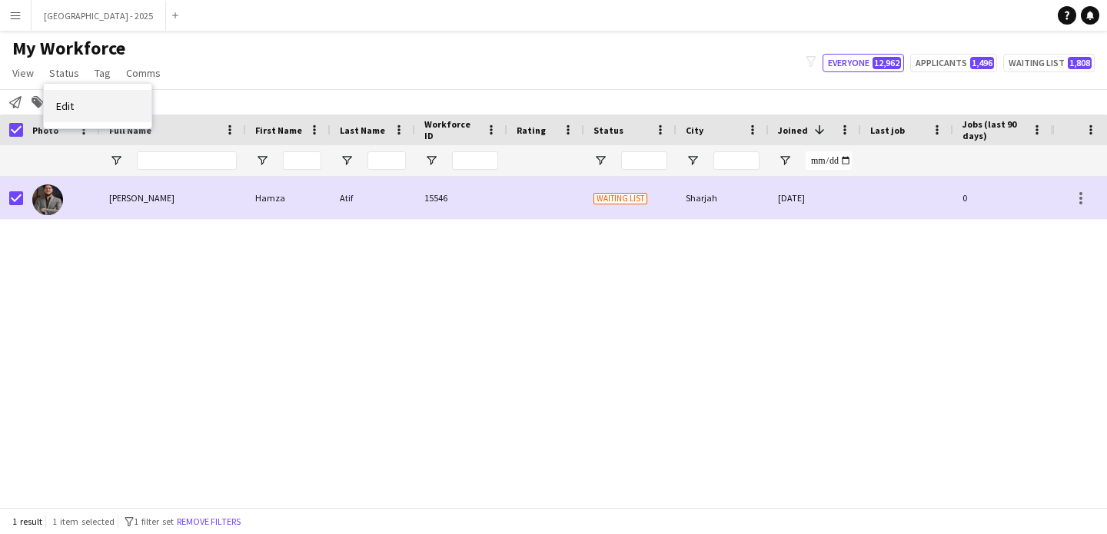
click at [95, 99] on link "Edit" at bounding box center [98, 106] width 108 height 32
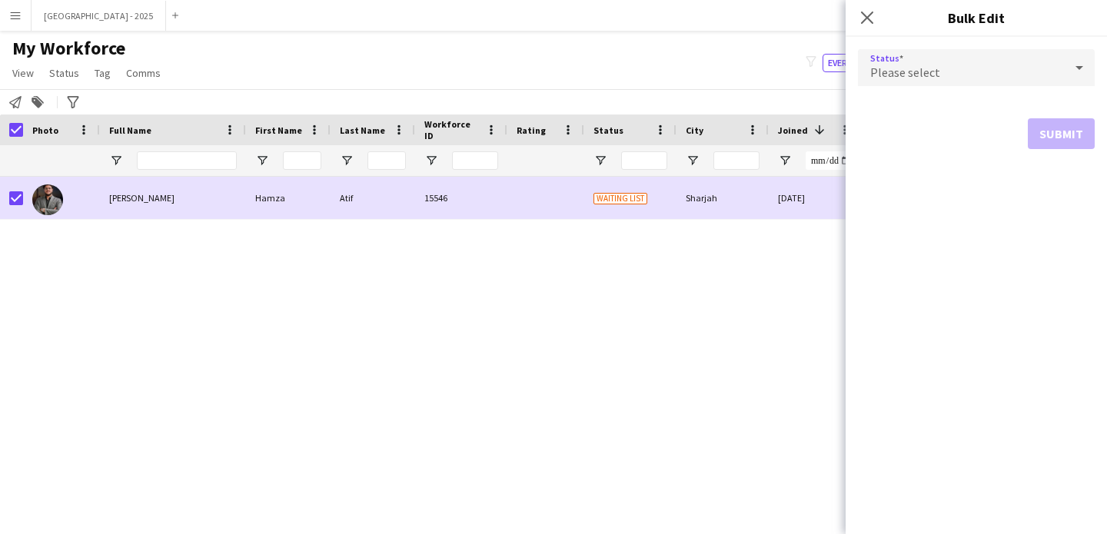
click at [873, 78] on span "Please select" at bounding box center [905, 72] width 70 height 15
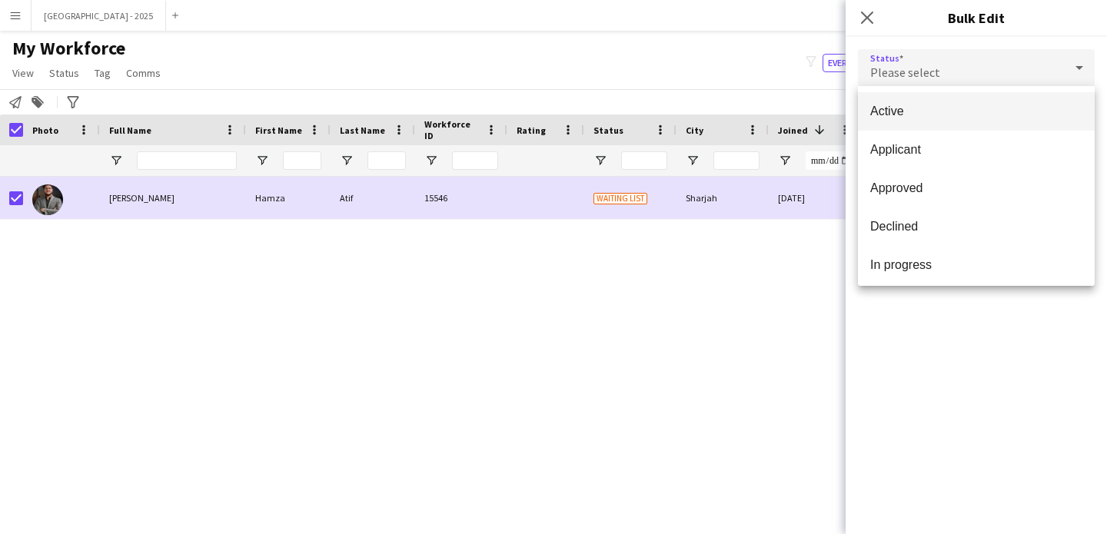
click at [911, 100] on mat-option "Active" at bounding box center [976, 111] width 237 height 38
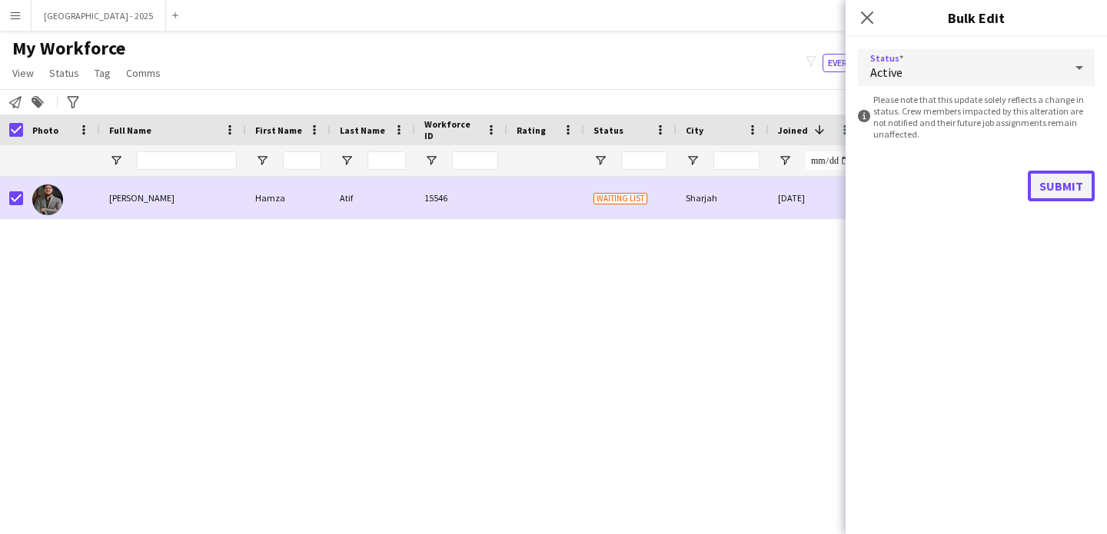
click at [1032, 175] on button "Submit" at bounding box center [1061, 186] width 67 height 31
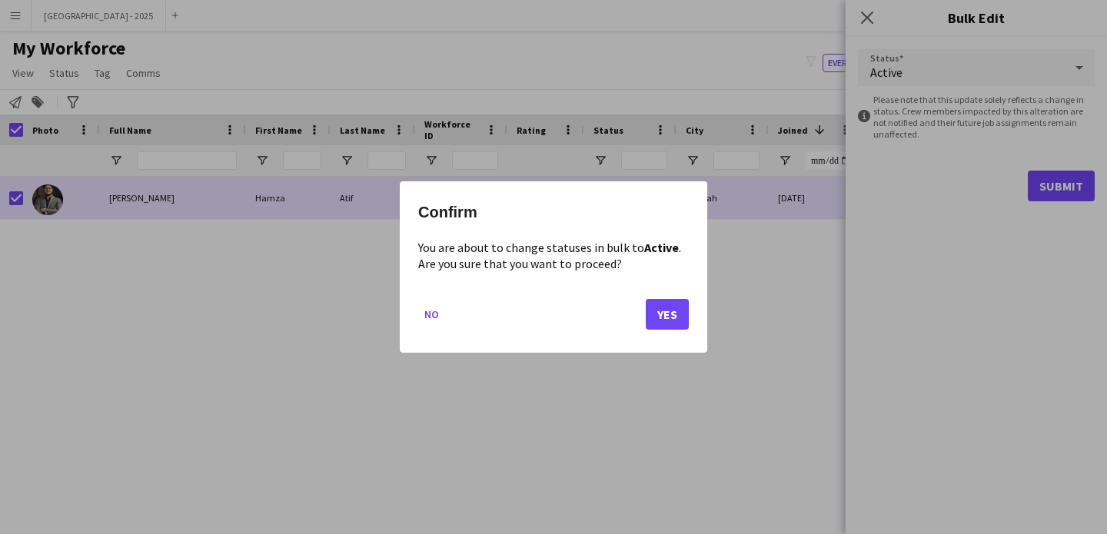
drag, startPoint x: 631, startPoint y: 318, endPoint x: 649, endPoint y: 319, distance: 17.7
click at [631, 318] on mat-dialog-actions "No Yes" at bounding box center [553, 319] width 271 height 65
click at [668, 315] on button "Yes" at bounding box center [667, 314] width 43 height 31
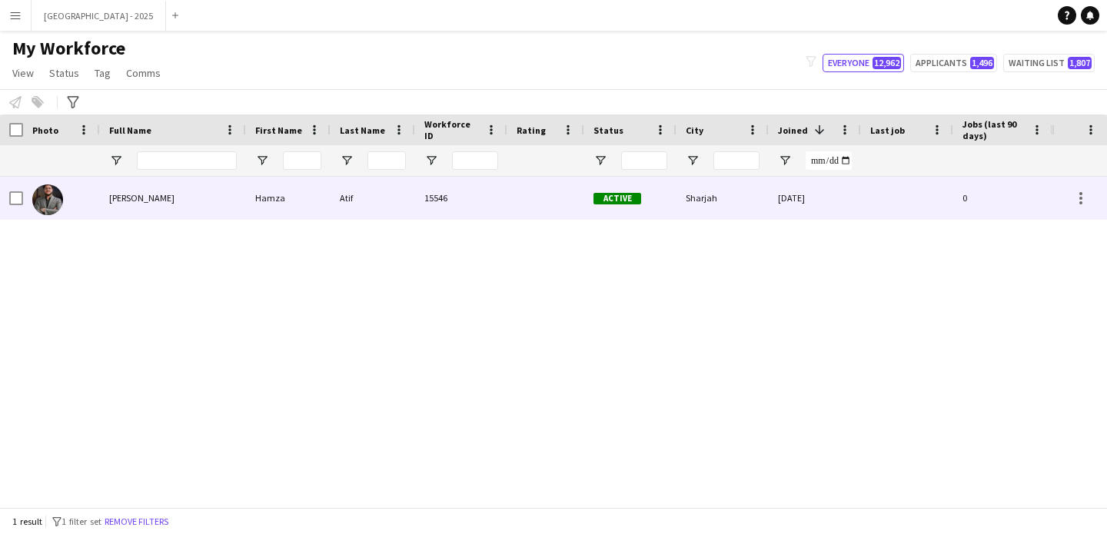
click at [147, 194] on span "[PERSON_NAME]" at bounding box center [141, 198] width 65 height 12
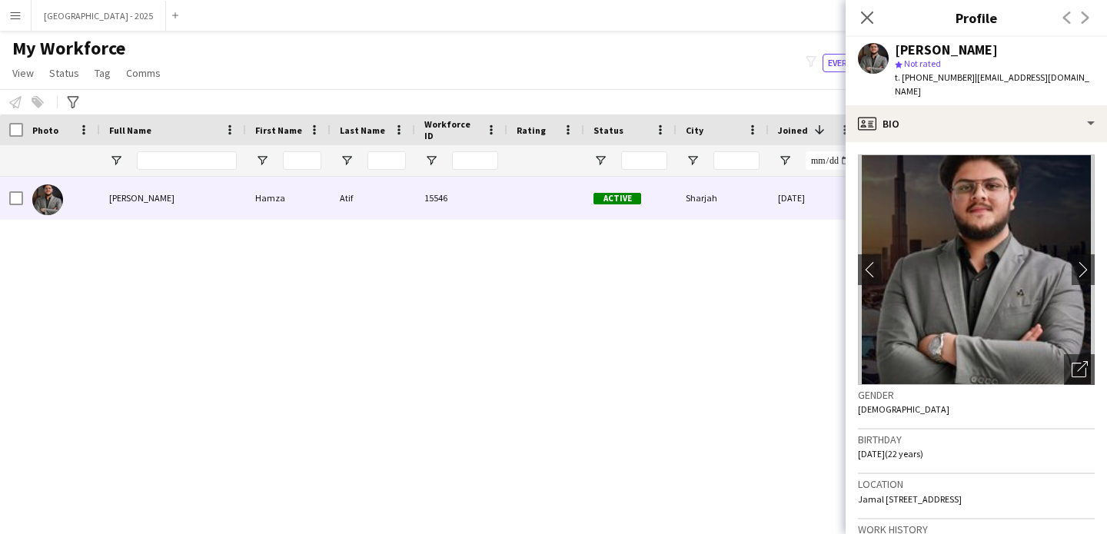
click at [922, 142] on app-crew-profile-bio "chevron-left chevron-right Open photos pop-in Gender [DEMOGRAPHIC_DATA] Birthda…" at bounding box center [975, 338] width 261 height 392
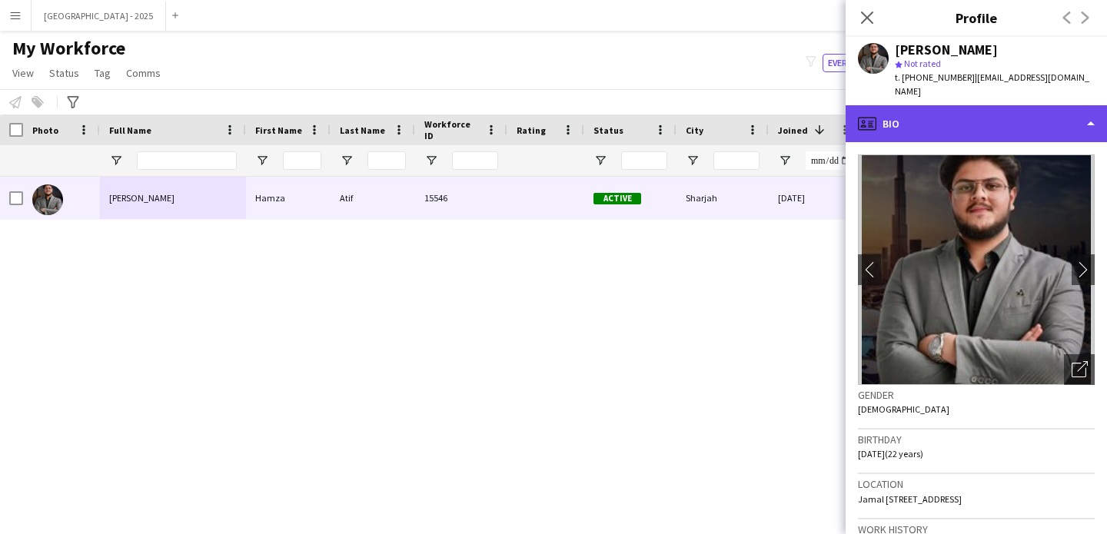
click at [931, 123] on div "profile Bio" at bounding box center [975, 123] width 261 height 37
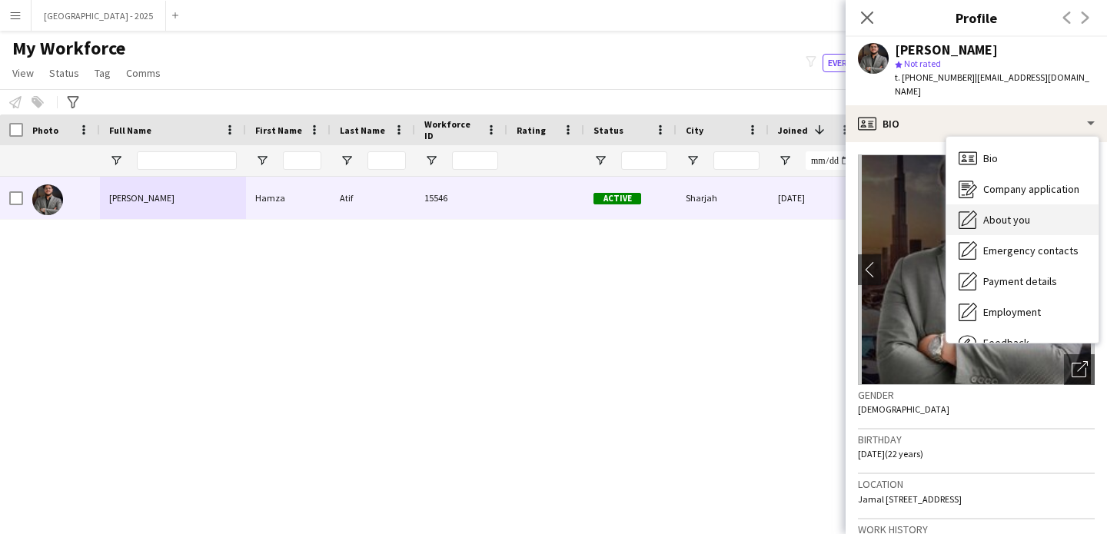
click at [980, 209] on div "About you About you" at bounding box center [1022, 219] width 152 height 31
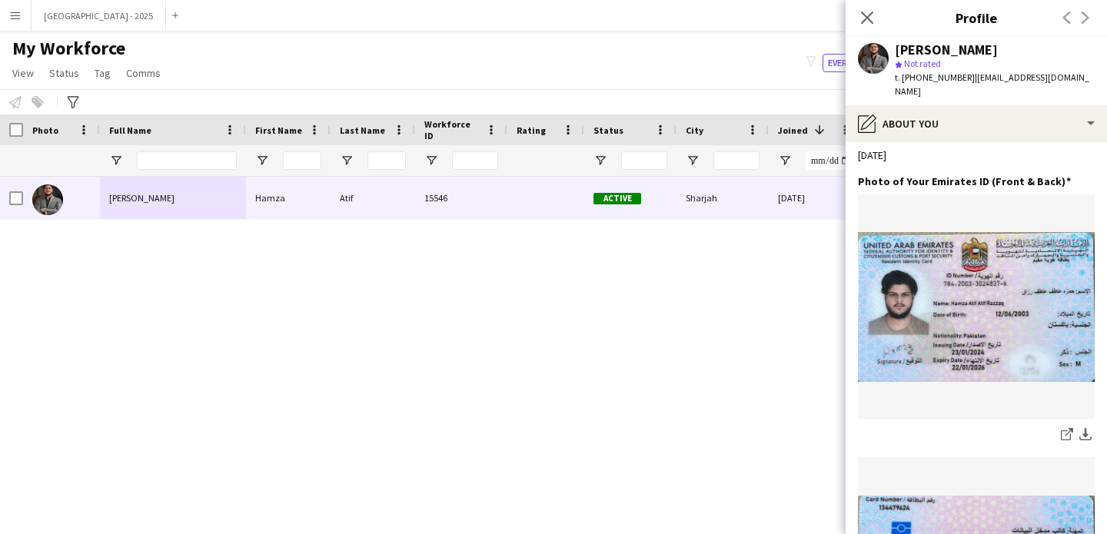
scroll to position [1256, 0]
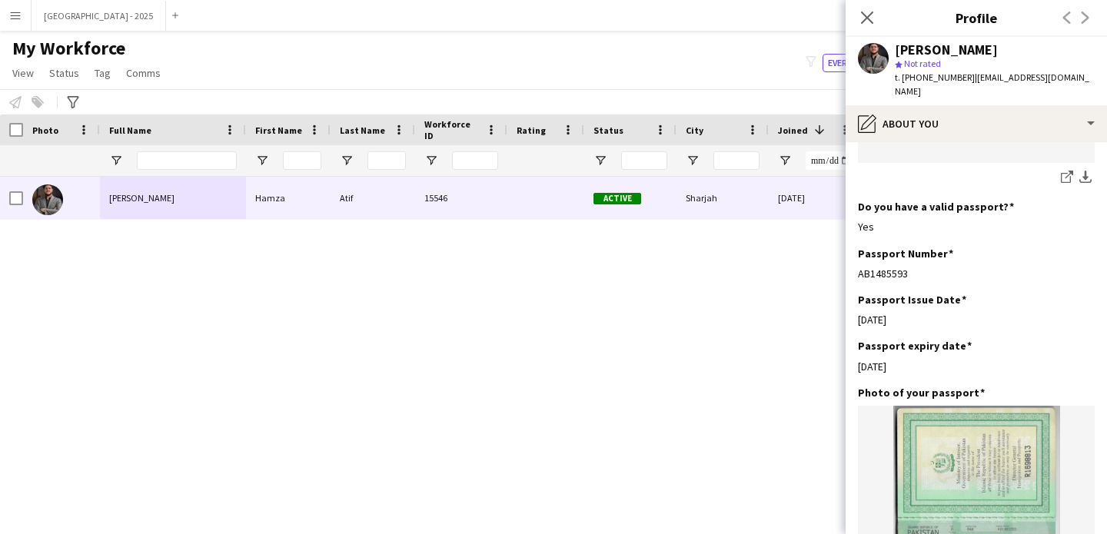
click at [869, 15] on icon at bounding box center [867, 18] width 12 height 12
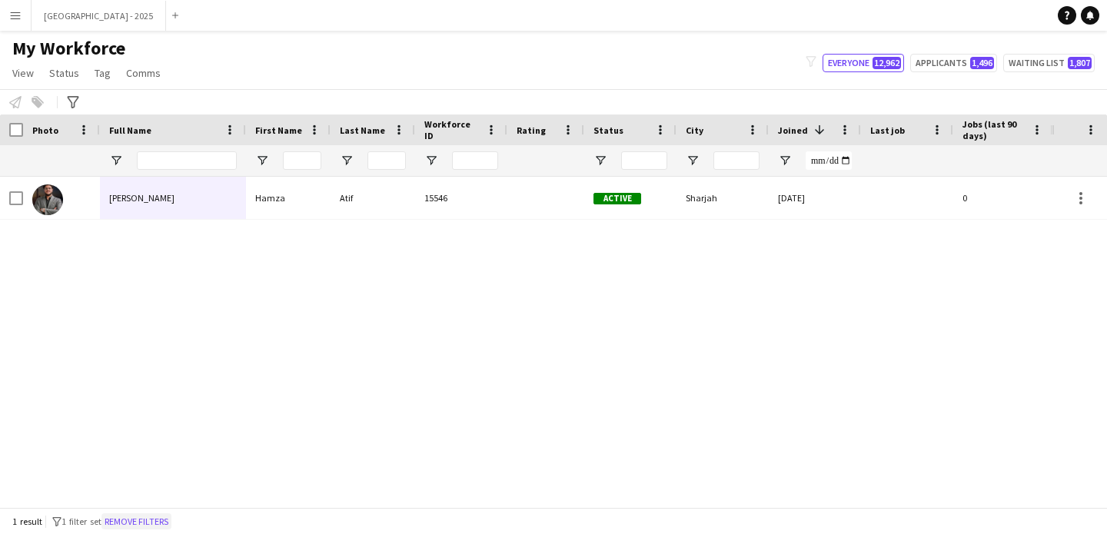
click at [134, 521] on button "Remove filters" at bounding box center [136, 521] width 70 height 17
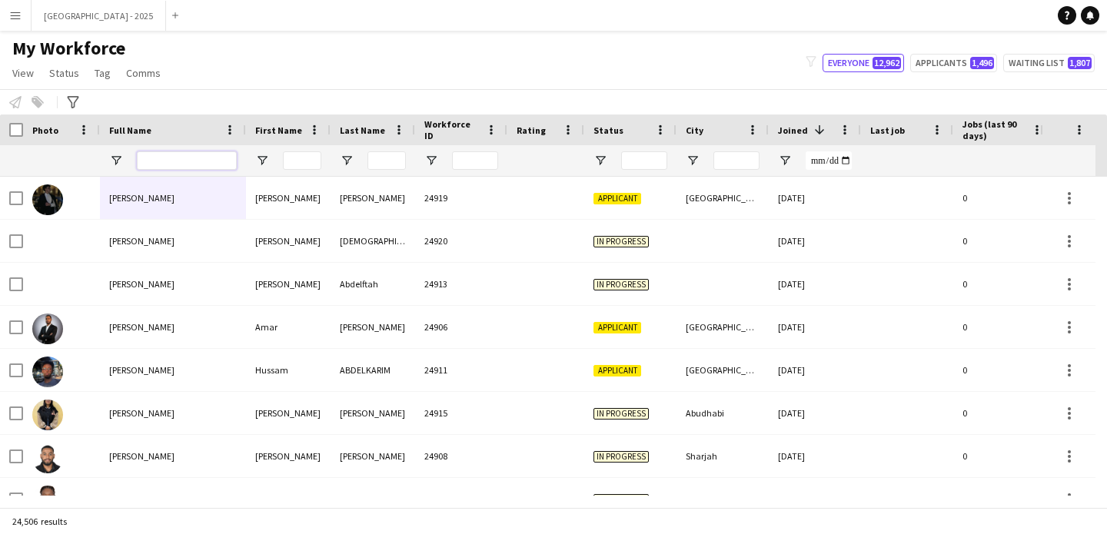
click at [217, 158] on input "Full Name Filter Input" at bounding box center [187, 160] width 100 height 18
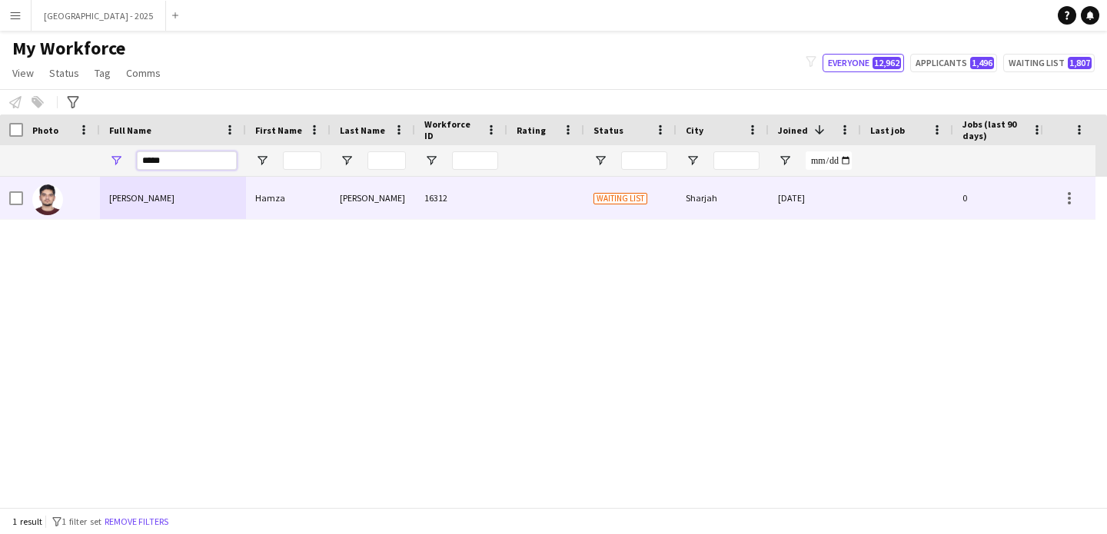
type input "*****"
click at [163, 209] on div "[PERSON_NAME]" at bounding box center [173, 198] width 146 height 42
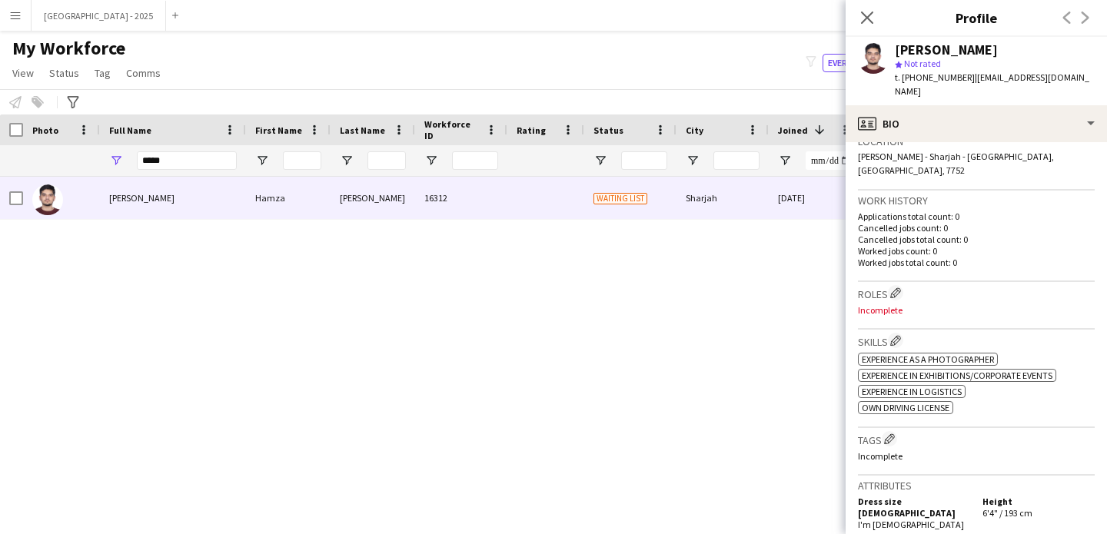
scroll to position [443, 0]
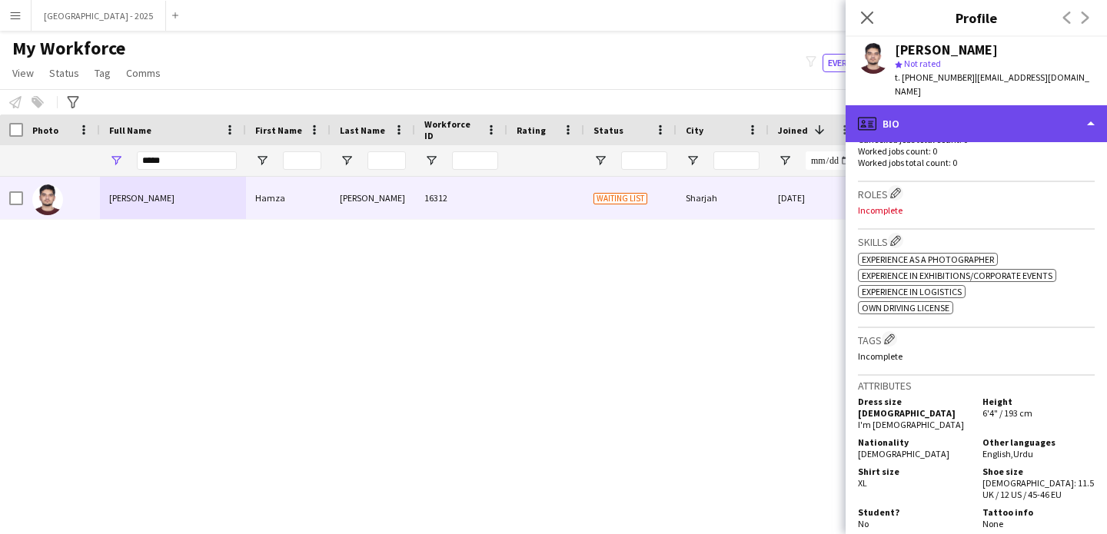
click at [946, 105] on div "profile Bio" at bounding box center [975, 123] width 261 height 37
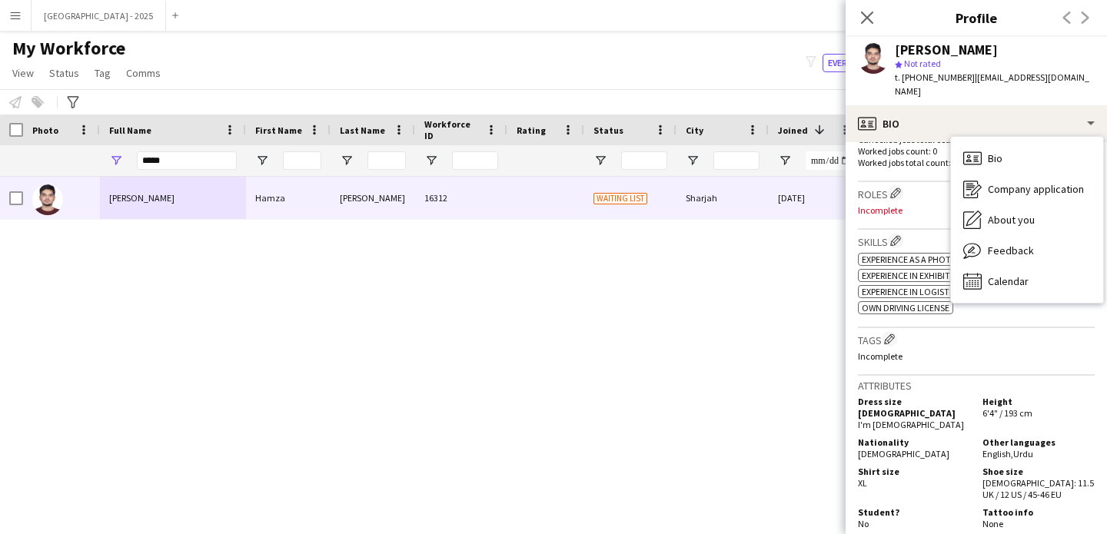
click at [918, 250] on div "ok-circled2 background Layer 1 cross-circle-red background Layer 1 Experience a…" at bounding box center [976, 282] width 237 height 65
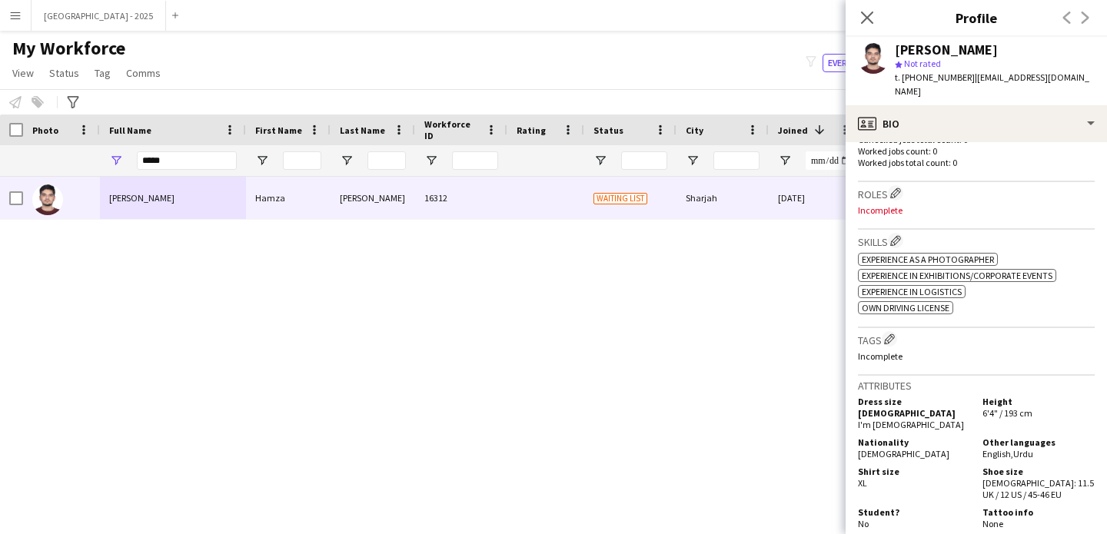
click at [861, 18] on icon "Close pop-in" at bounding box center [867, 18] width 12 height 12
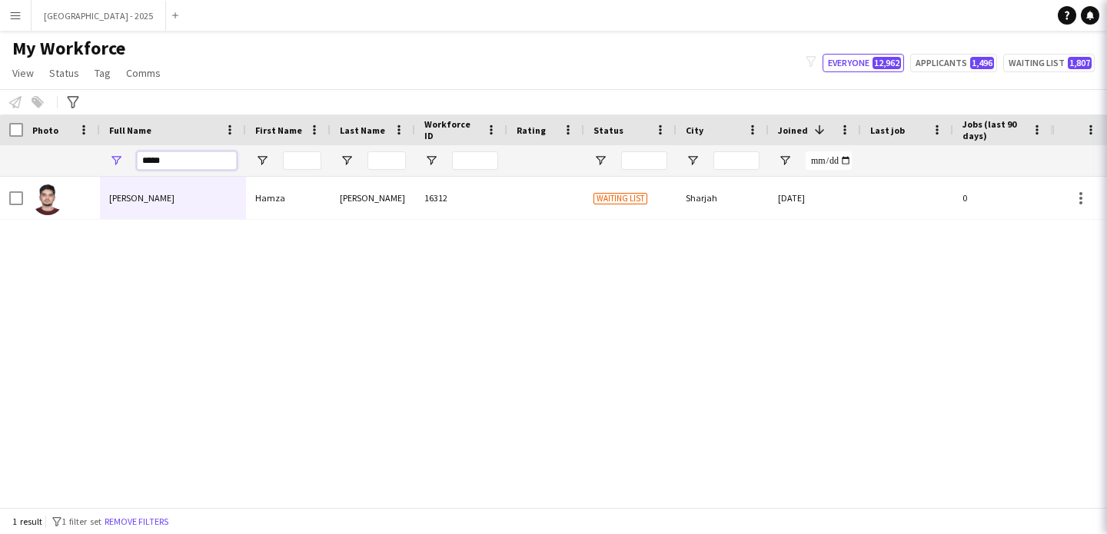
click at [158, 154] on input "*****" at bounding box center [187, 160] width 100 height 18
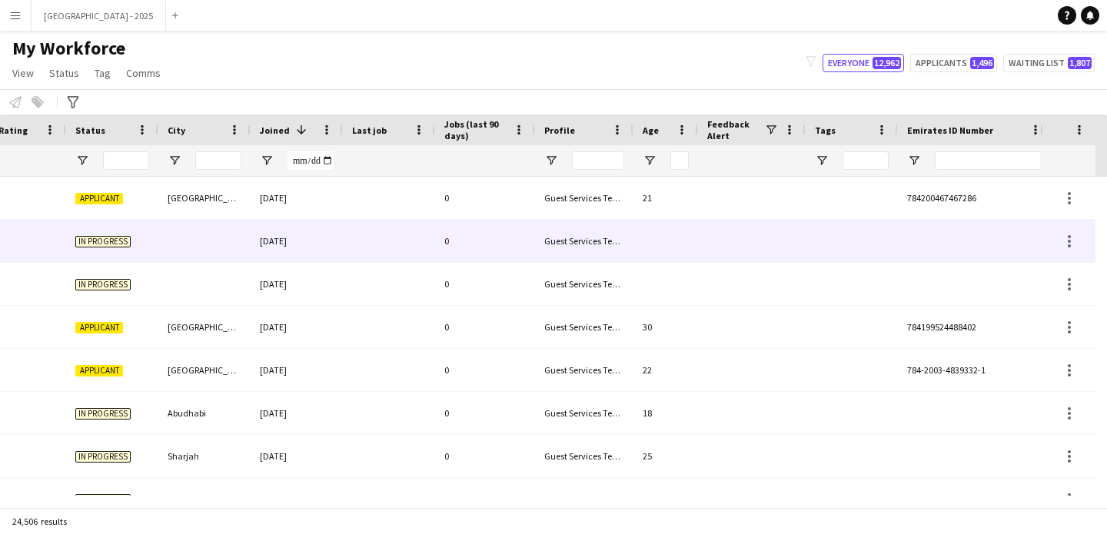
scroll to position [0, 530]
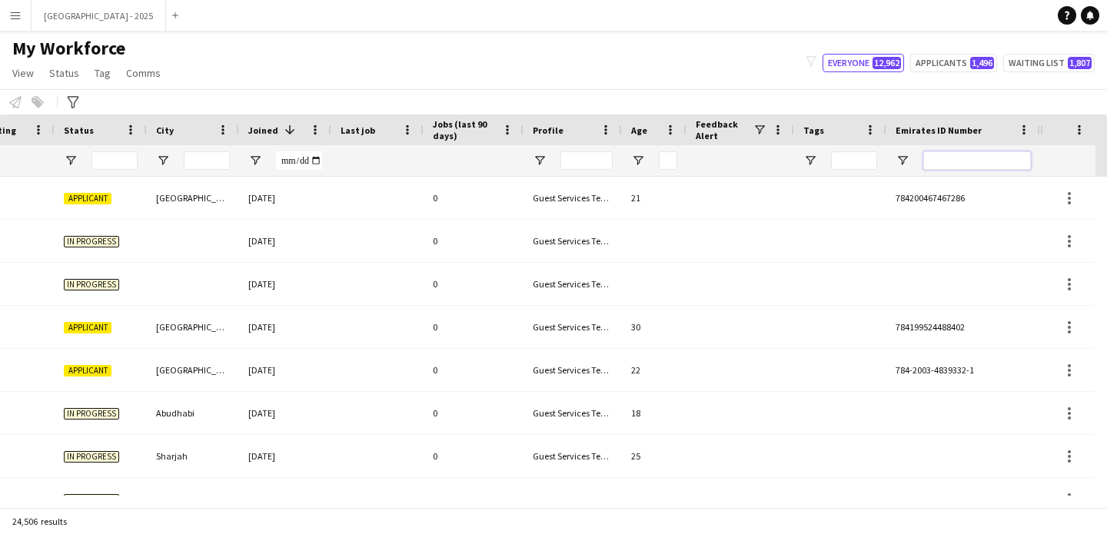
click at [979, 156] on input "Emirates ID Number Filter Input" at bounding box center [977, 160] width 108 height 18
paste input "*******"
type input "*******"
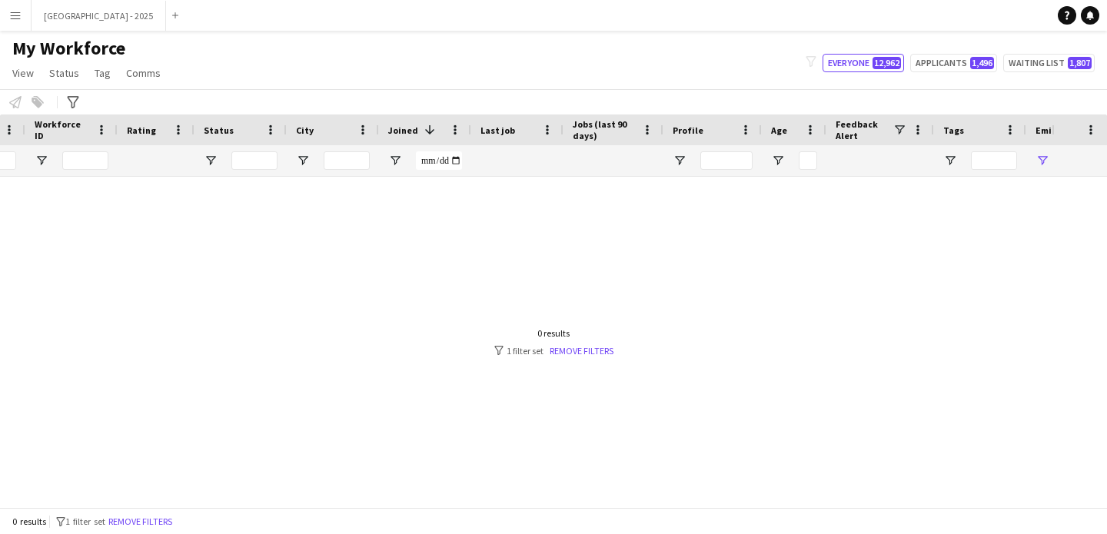
scroll to position [0, 100]
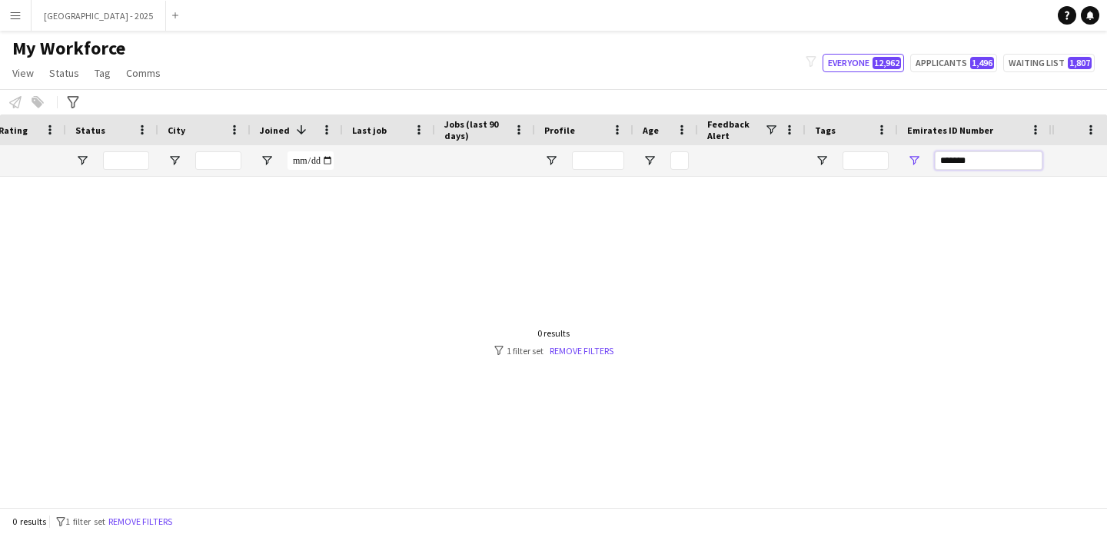
click at [980, 160] on input "*******" at bounding box center [989, 160] width 108 height 18
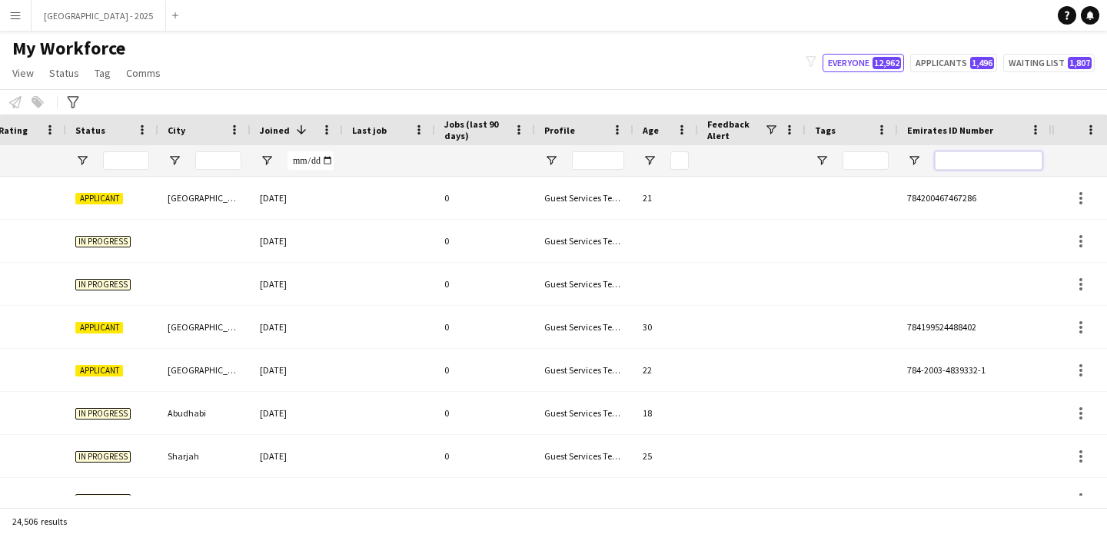
scroll to position [0, 96]
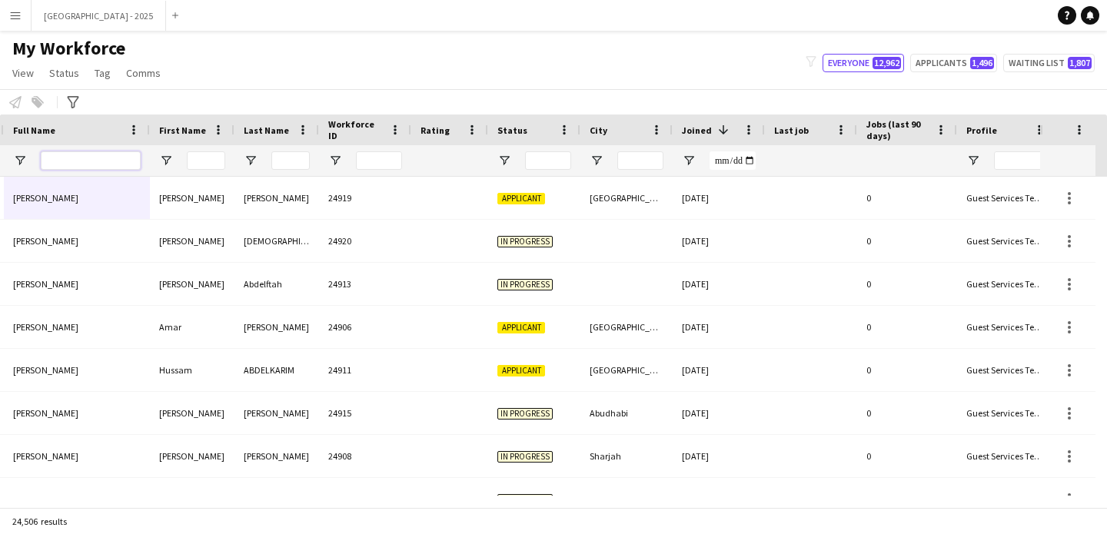
drag, startPoint x: 125, startPoint y: 152, endPoint x: 125, endPoint y: 167, distance: 14.6
click at [125, 152] on input "Full Name Filter Input" at bounding box center [91, 160] width 100 height 18
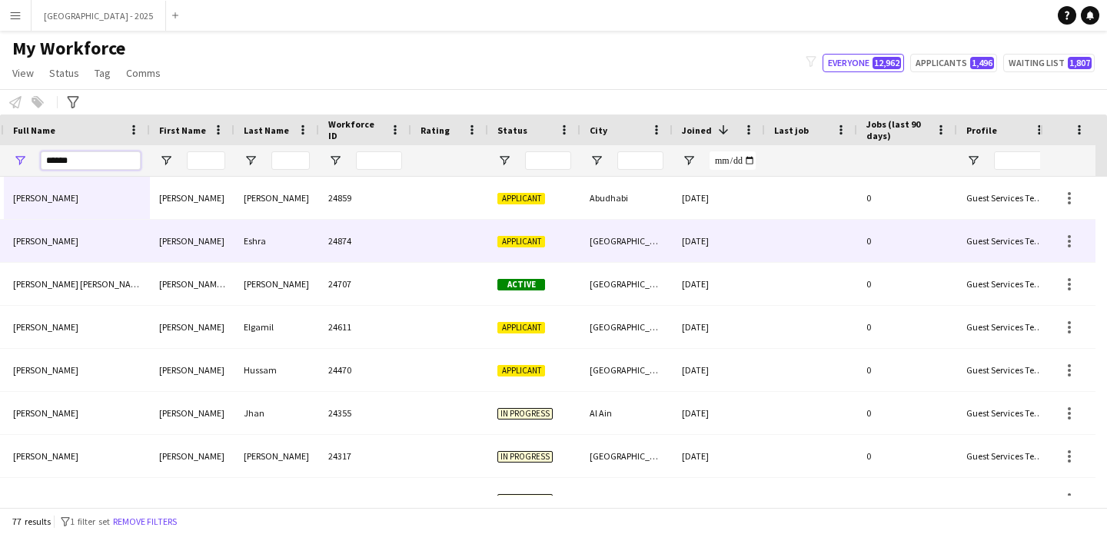
type input "*****"
click at [67, 239] on div "[PERSON_NAME]" at bounding box center [77, 241] width 146 height 42
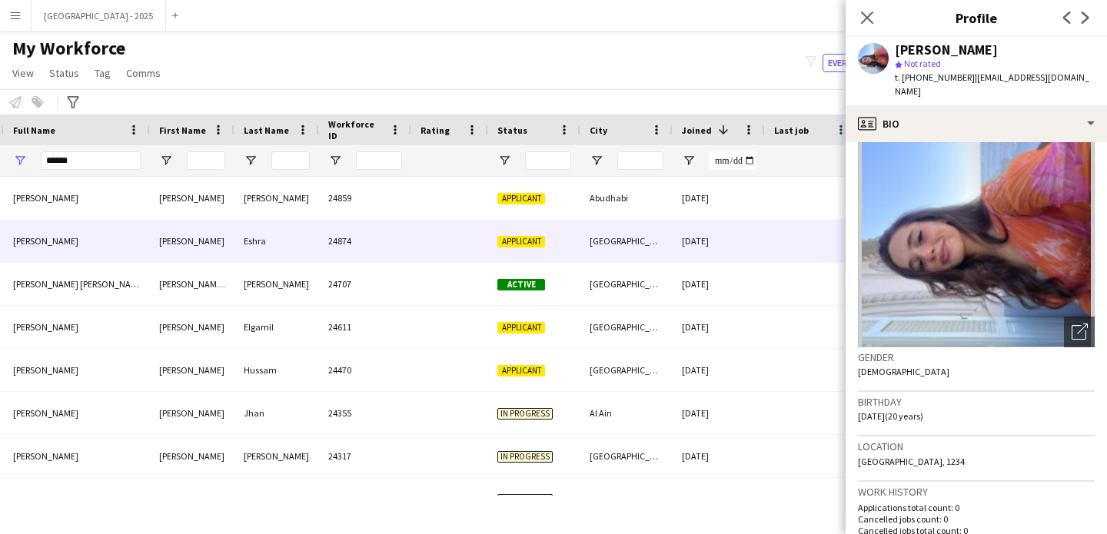
scroll to position [0, 0]
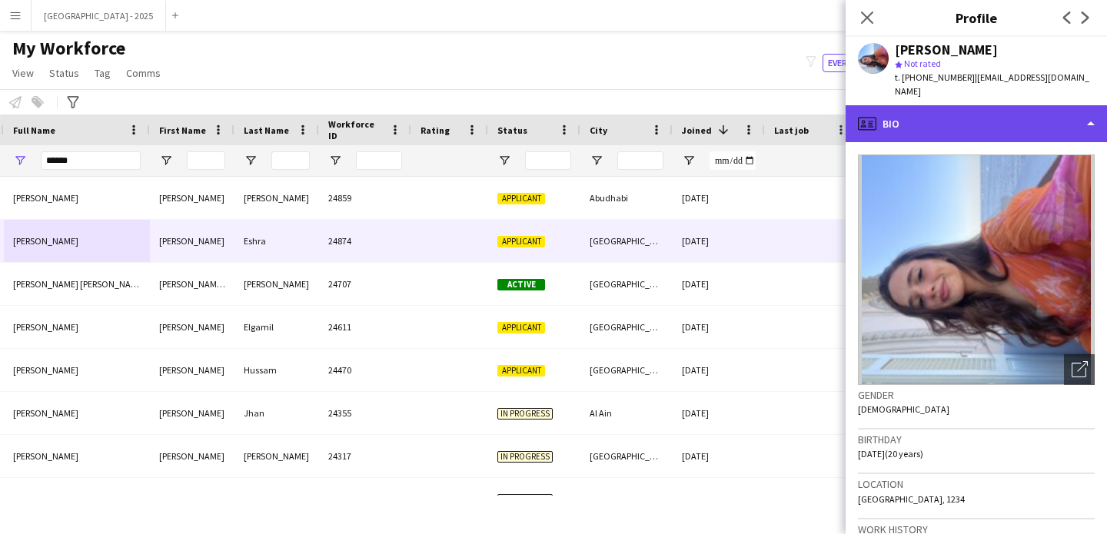
click at [947, 110] on div "profile Bio" at bounding box center [975, 123] width 261 height 37
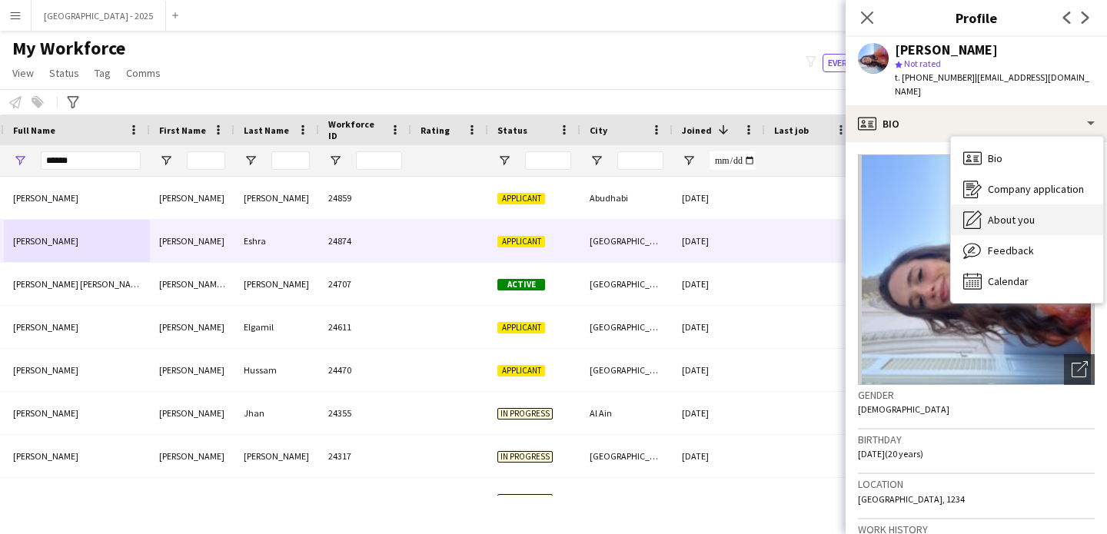
click at [999, 213] on span "About you" at bounding box center [1011, 220] width 47 height 14
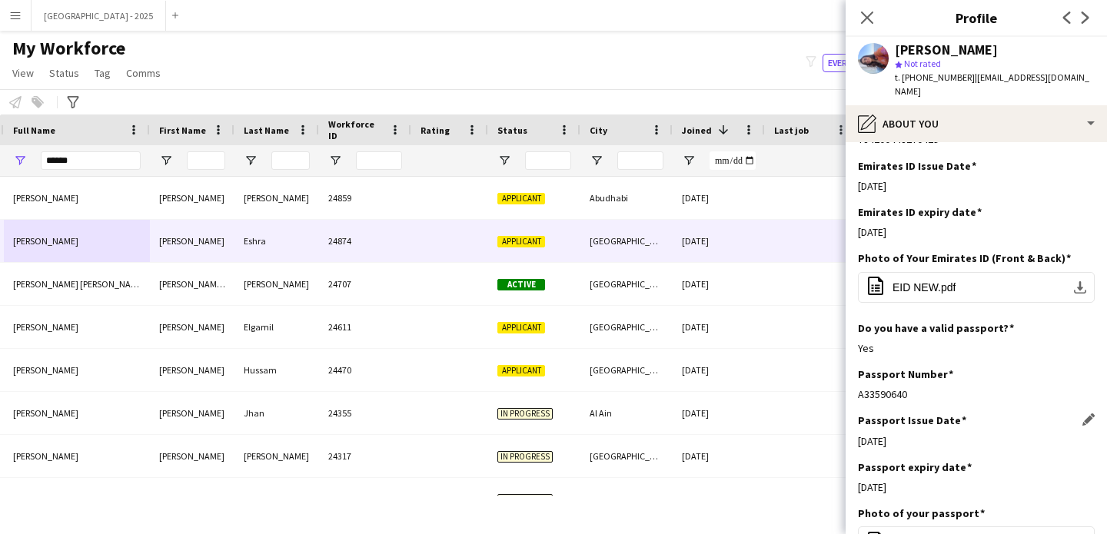
scroll to position [594, 0]
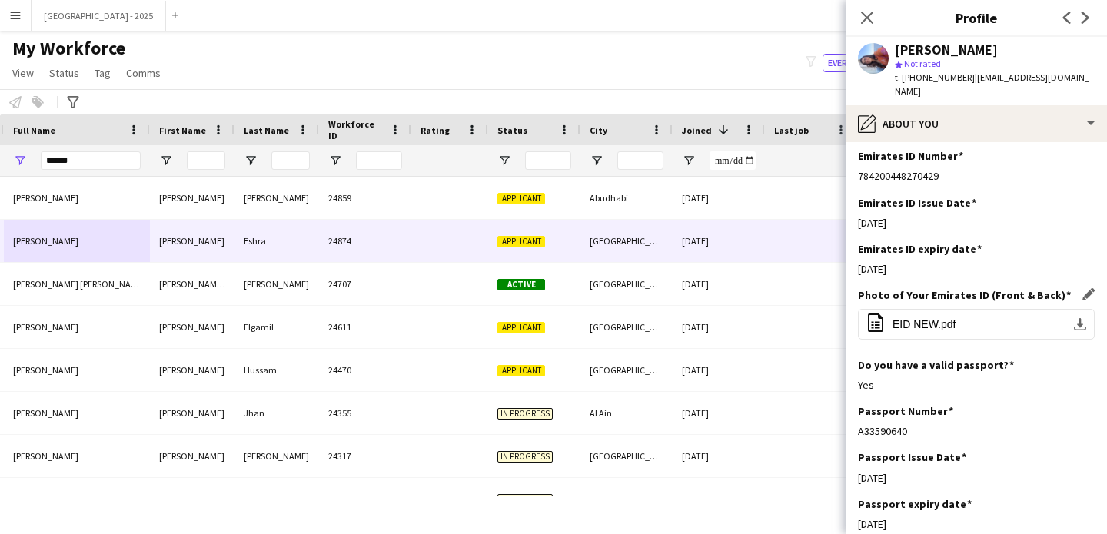
click at [934, 307] on div "Photo of Your Emirates ID (Front & Back) Edit this field office-file-sheet EID …" at bounding box center [976, 322] width 237 height 69
click at [937, 314] on button "office-file-sheet EID NEW.pdf download-bottom" at bounding box center [976, 324] width 237 height 31
click at [1082, 202] on app-icon "Edit this field" at bounding box center [1088, 202] width 12 height 12
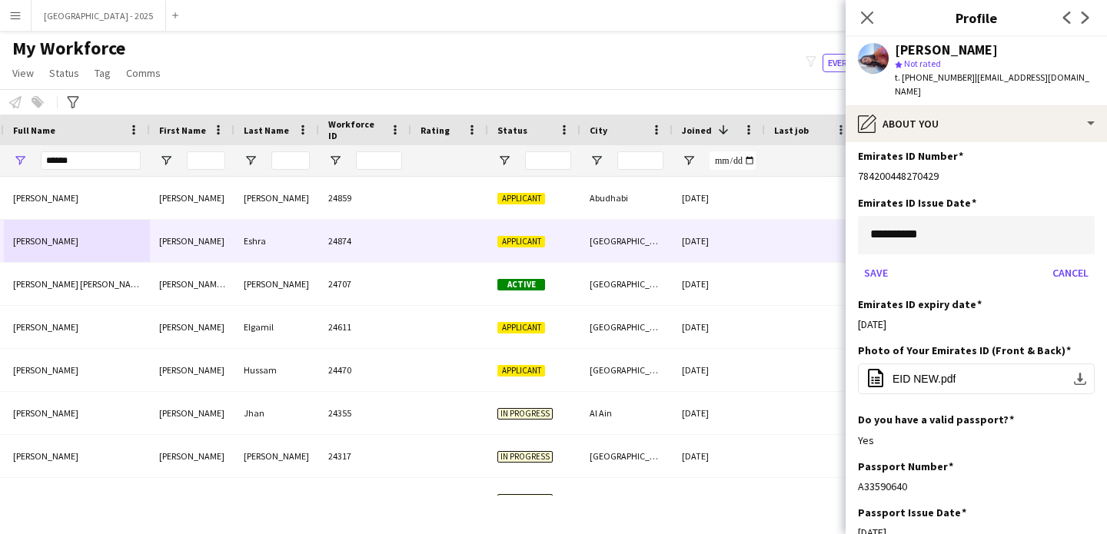
click at [908, 237] on body "Menu Boards Boards Boards All jobs Status Workforce Workforce My Workforce Recr…" at bounding box center [553, 267] width 1107 height 534
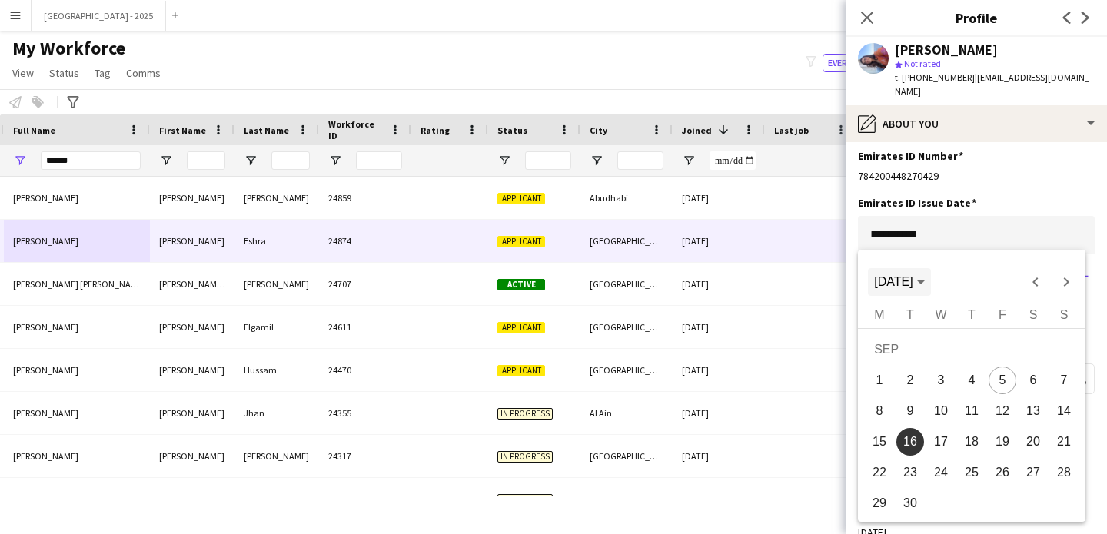
click at [898, 284] on span "[DATE]" at bounding box center [893, 281] width 38 height 13
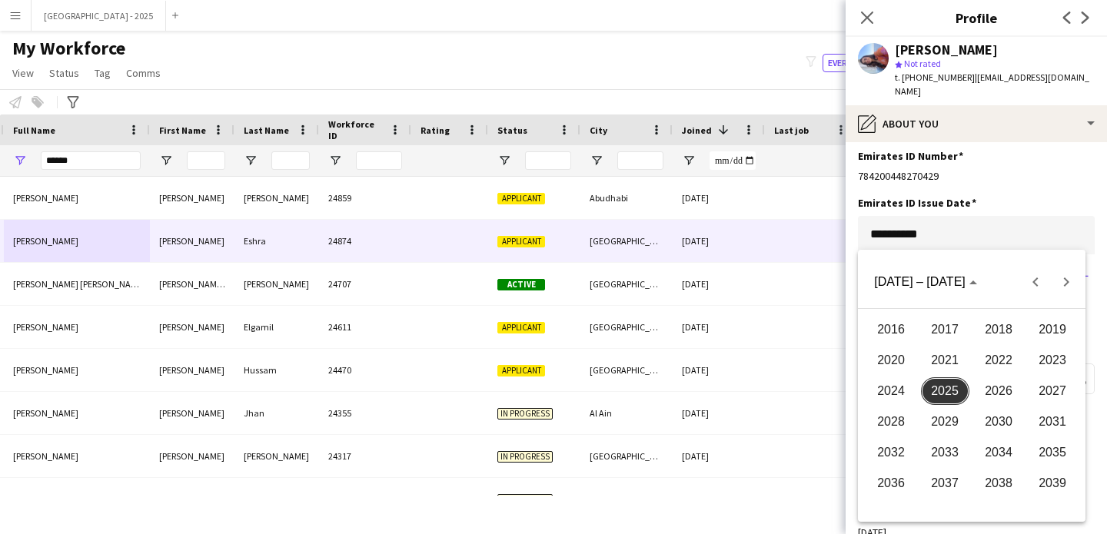
click at [935, 384] on span "2025" at bounding box center [945, 391] width 48 height 28
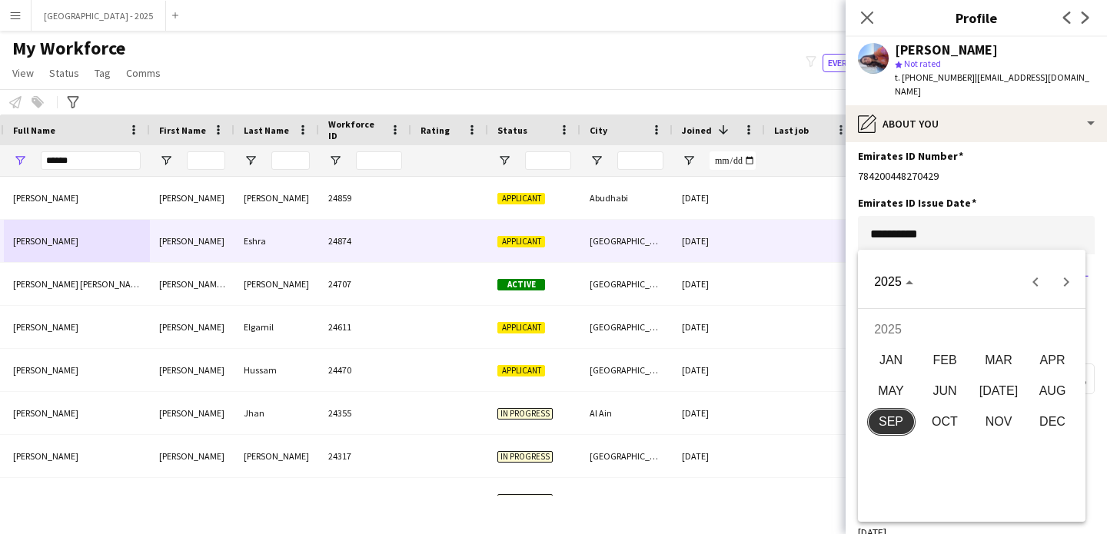
click at [941, 392] on span "JUN" at bounding box center [945, 391] width 48 height 28
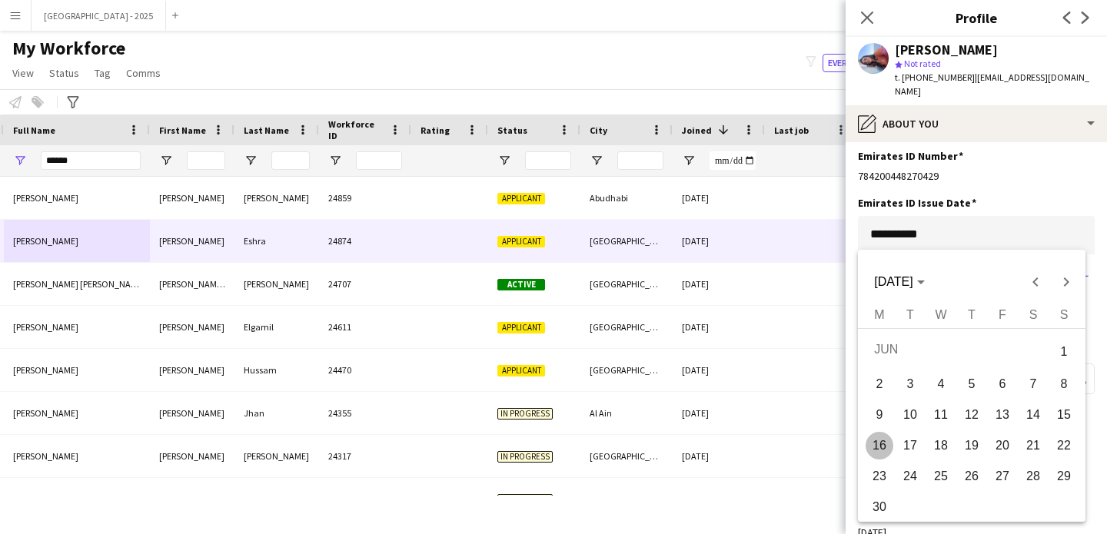
click at [888, 440] on span "16" at bounding box center [879, 446] width 28 height 28
type input "**********"
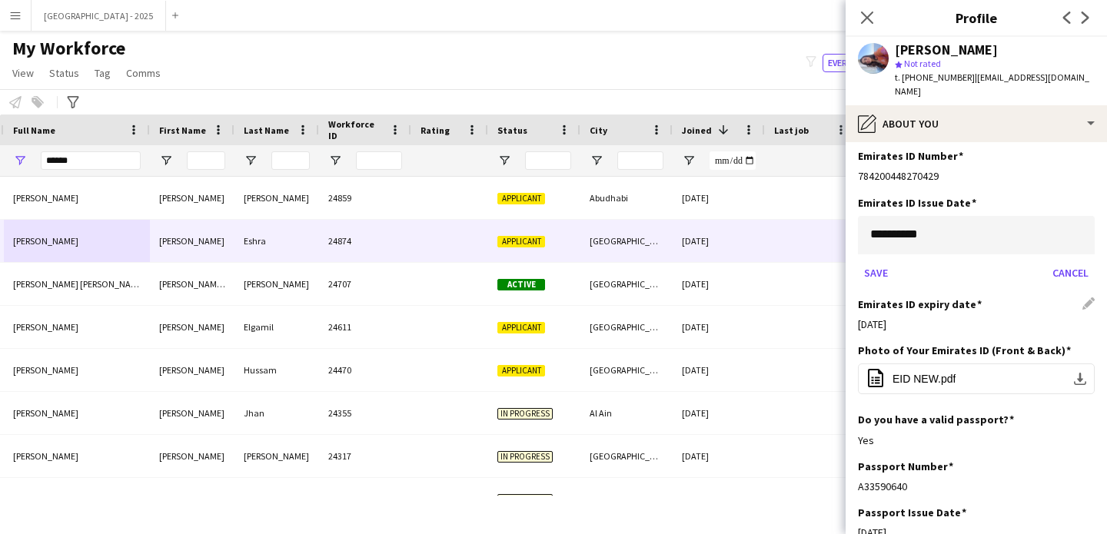
click at [927, 328] on div "[DATE]" at bounding box center [976, 324] width 237 height 14
click at [883, 267] on button "Save" at bounding box center [876, 273] width 36 height 25
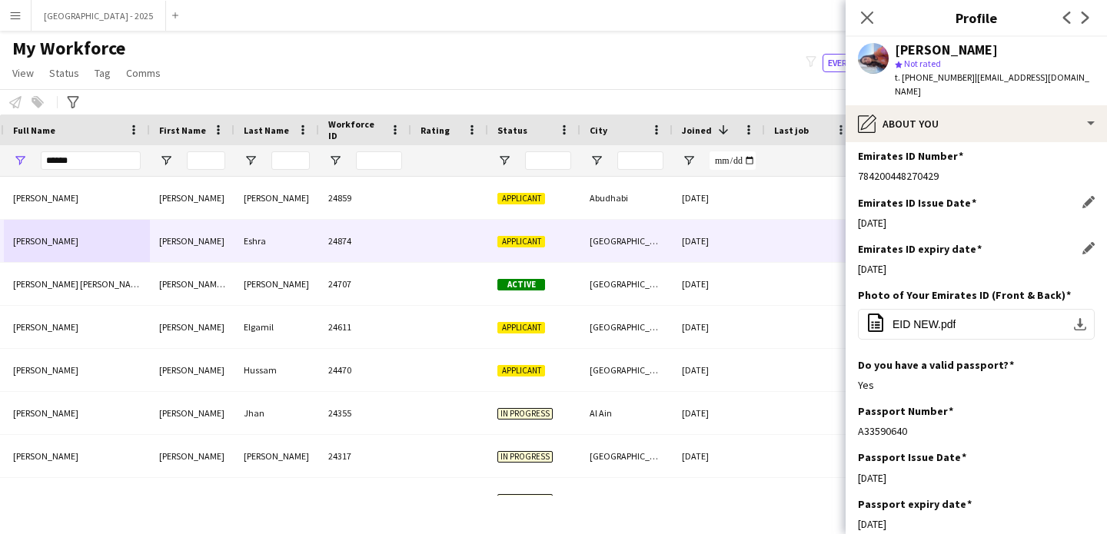
click at [909, 273] on div "[DATE]" at bounding box center [976, 269] width 237 height 14
click at [1082, 247] on app-icon "Edit this field" at bounding box center [1088, 248] width 12 height 12
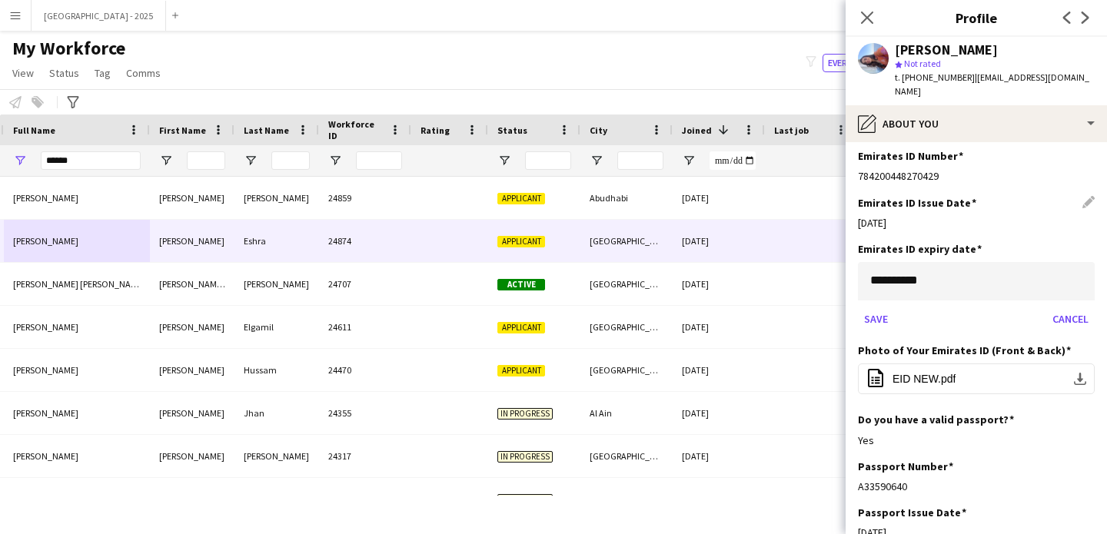
click at [895, 296] on body "Menu Boards Boards Boards All jobs Status Workforce Workforce My Workforce Recr…" at bounding box center [553, 267] width 1107 height 534
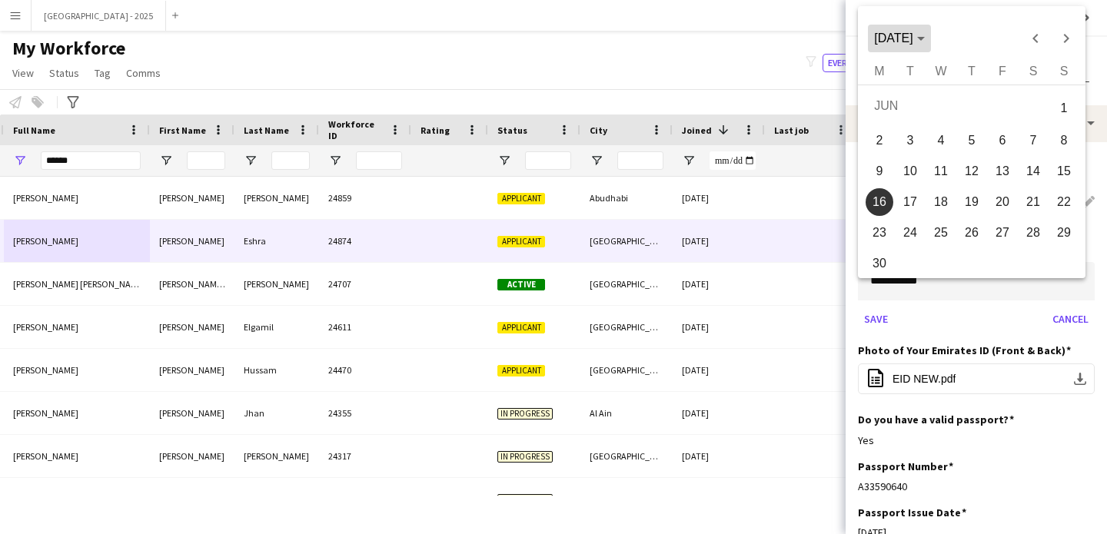
click at [912, 37] on span "[DATE]" at bounding box center [893, 38] width 38 height 13
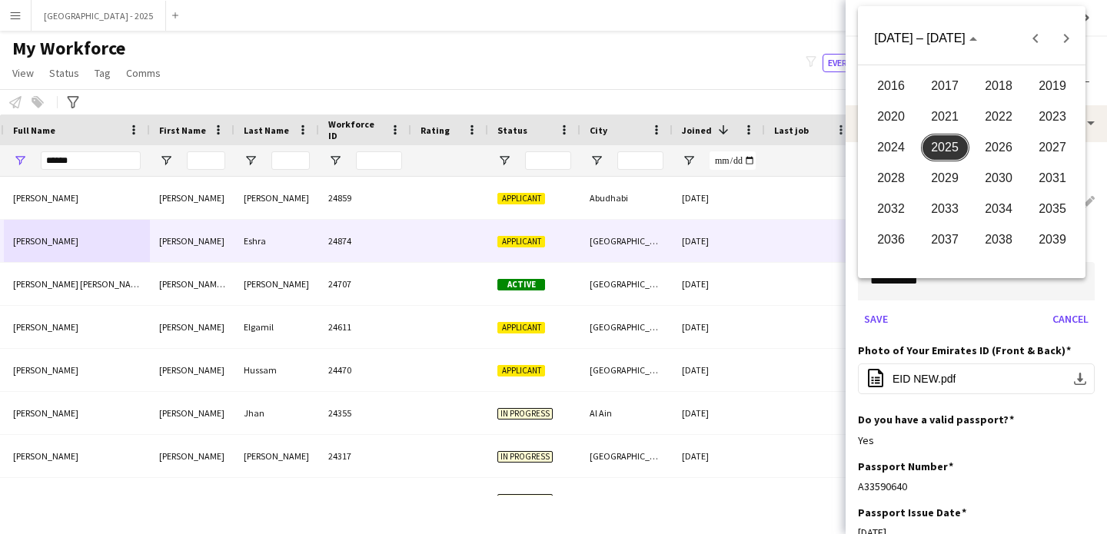
click at [1041, 143] on span "2027" at bounding box center [1052, 148] width 48 height 28
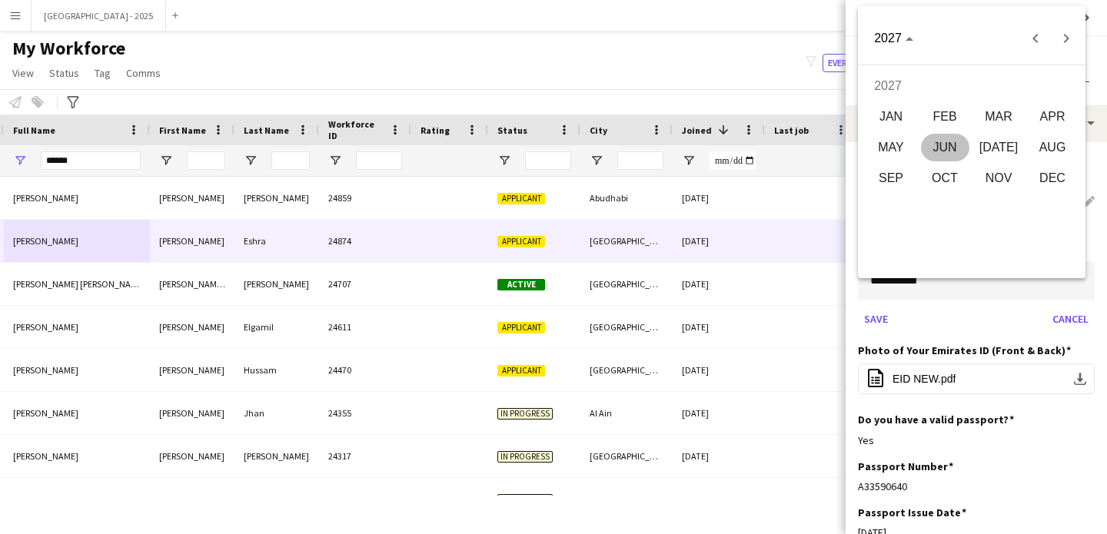
click at [906, 140] on span "MAY" at bounding box center [891, 148] width 48 height 28
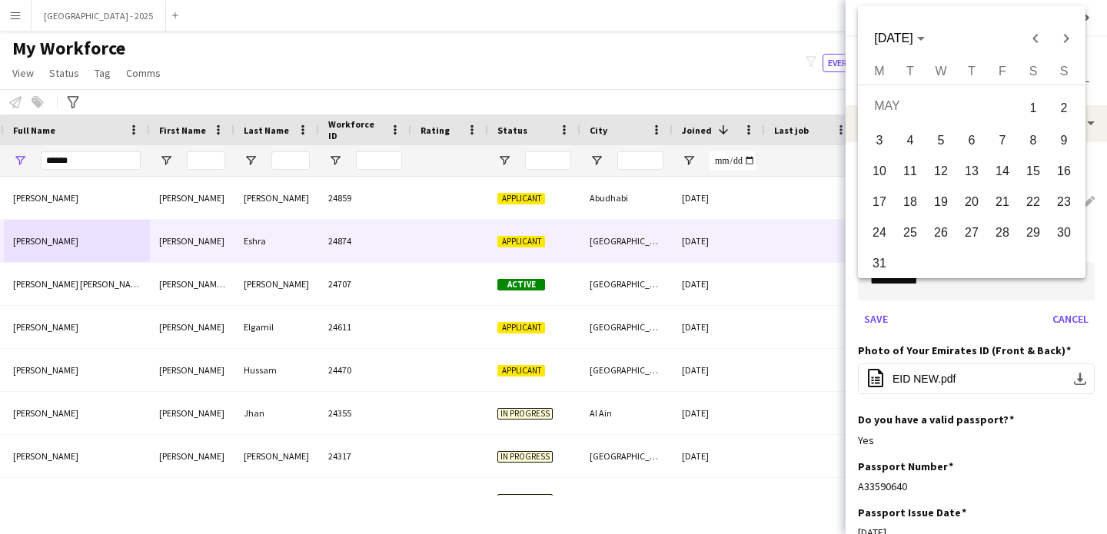
click at [876, 261] on span "31" at bounding box center [879, 264] width 28 height 28
type input "**********"
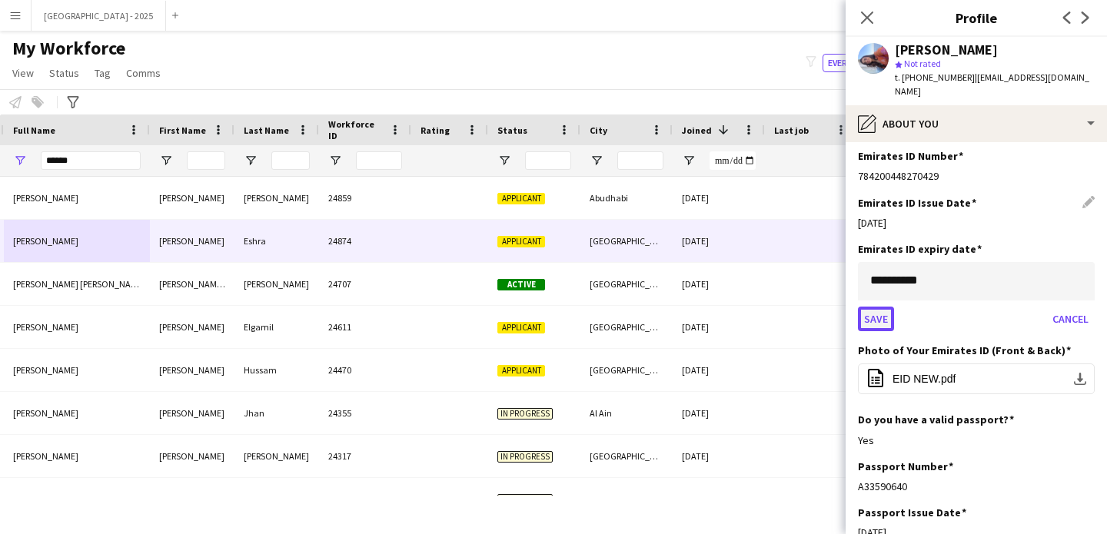
click at [878, 313] on button "Save" at bounding box center [876, 319] width 36 height 25
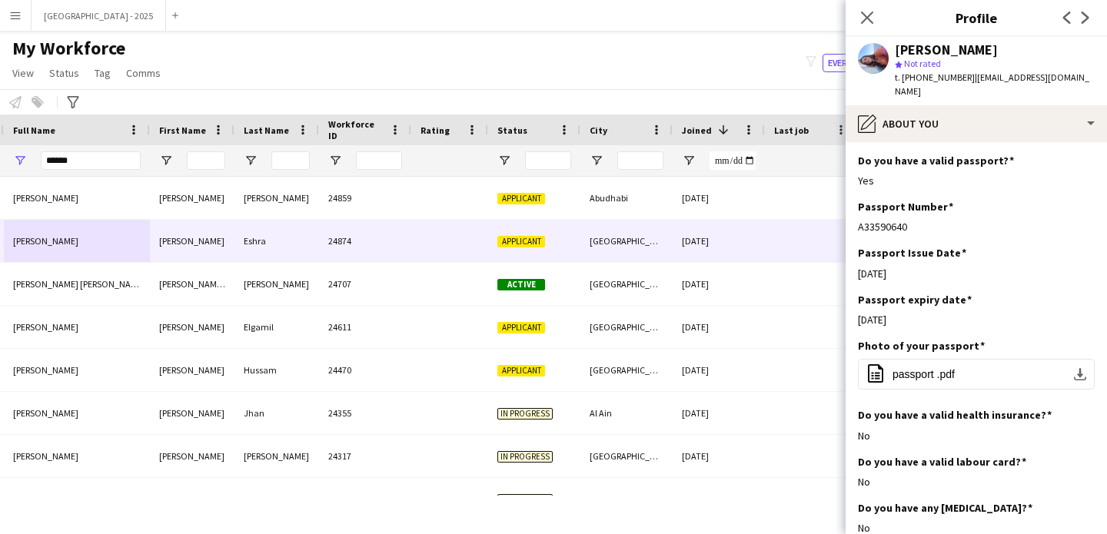
scroll to position [959, 0]
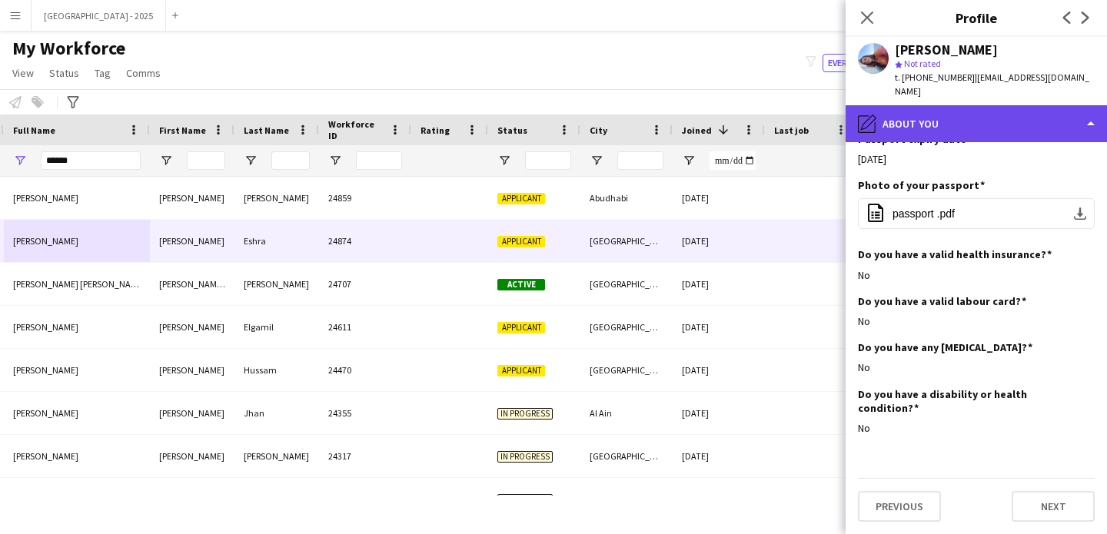
click at [941, 105] on div "pencil4 About you" at bounding box center [975, 123] width 261 height 37
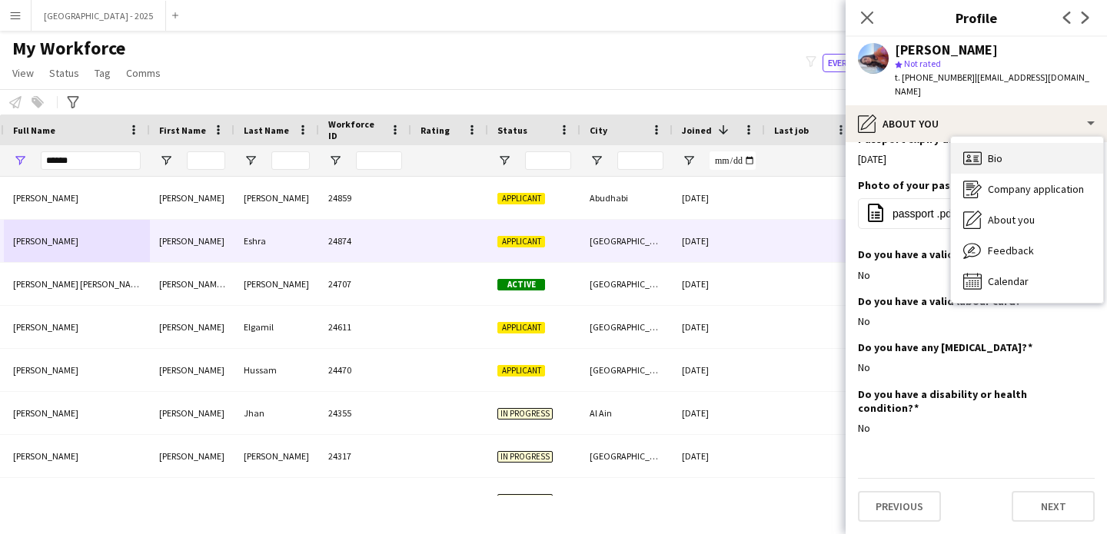
click at [1000, 151] on span "Bio" at bounding box center [995, 158] width 15 height 14
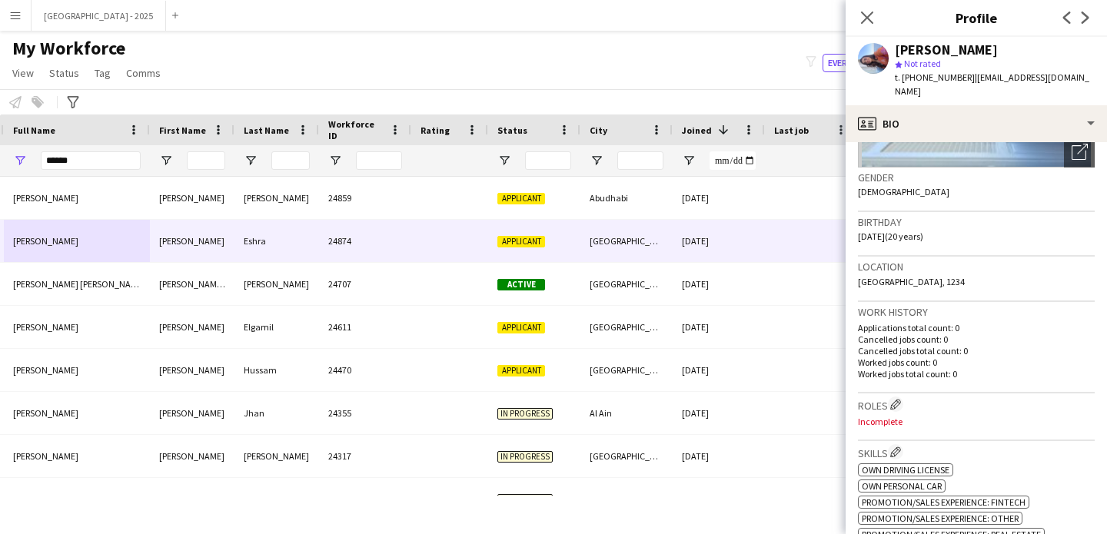
scroll to position [268, 0]
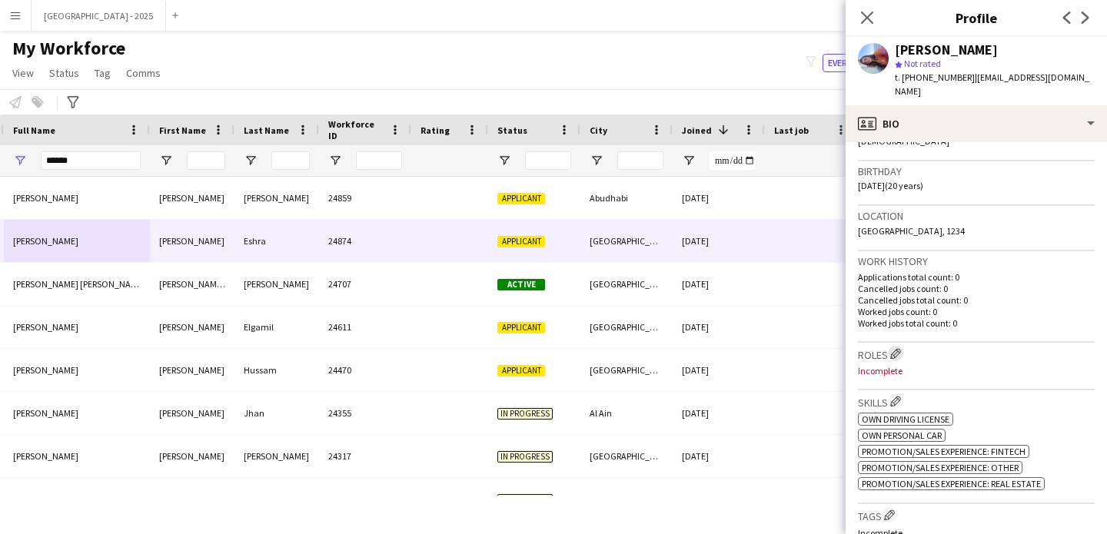
click at [896, 348] on app-icon "Edit crew company roles" at bounding box center [895, 353] width 11 height 11
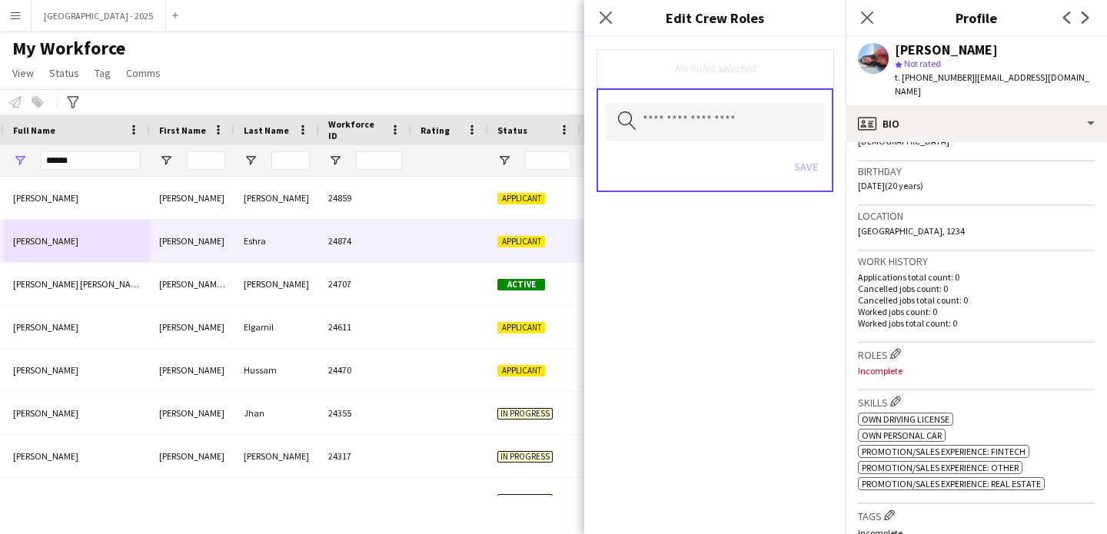
click at [759, 141] on div "Search by role type Save" at bounding box center [714, 140] width 237 height 104
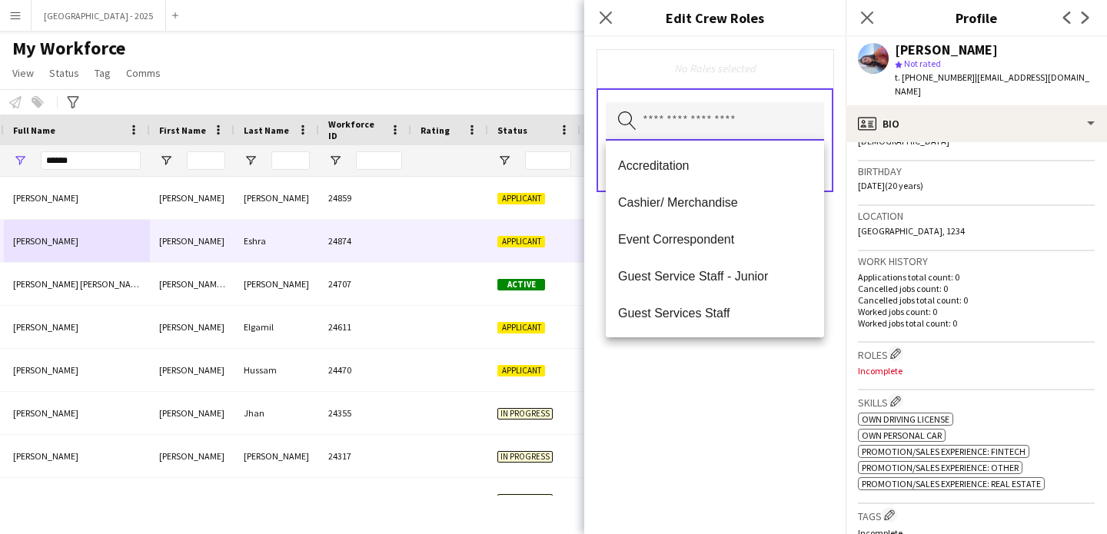
click at [747, 121] on input "text" at bounding box center [715, 121] width 218 height 38
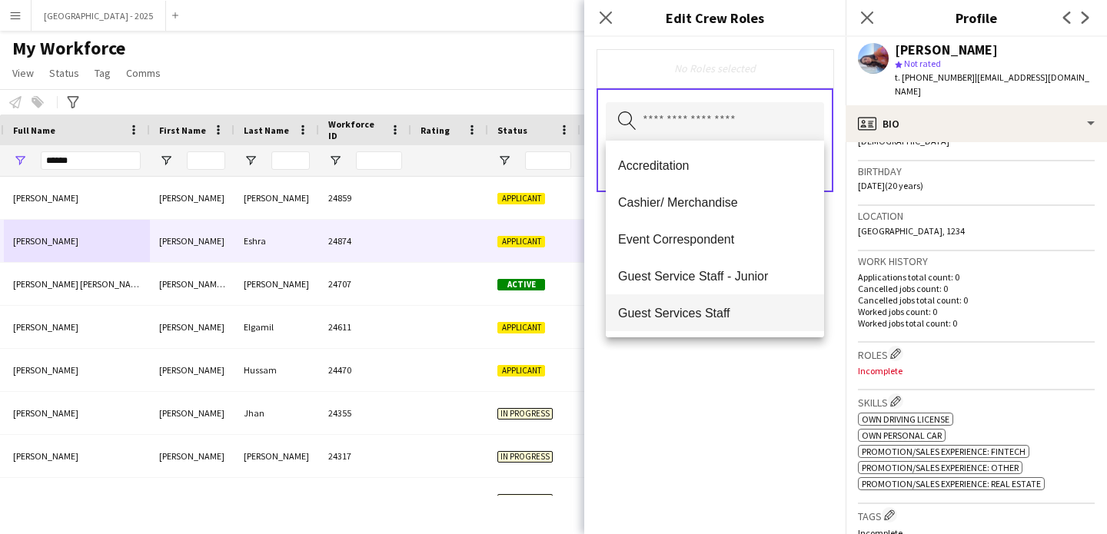
click at [706, 307] on span "Guest Services Staff" at bounding box center [715, 313] width 194 height 15
click at [711, 310] on span "Guest Services Staff - Senior" at bounding box center [715, 314] width 194 height 15
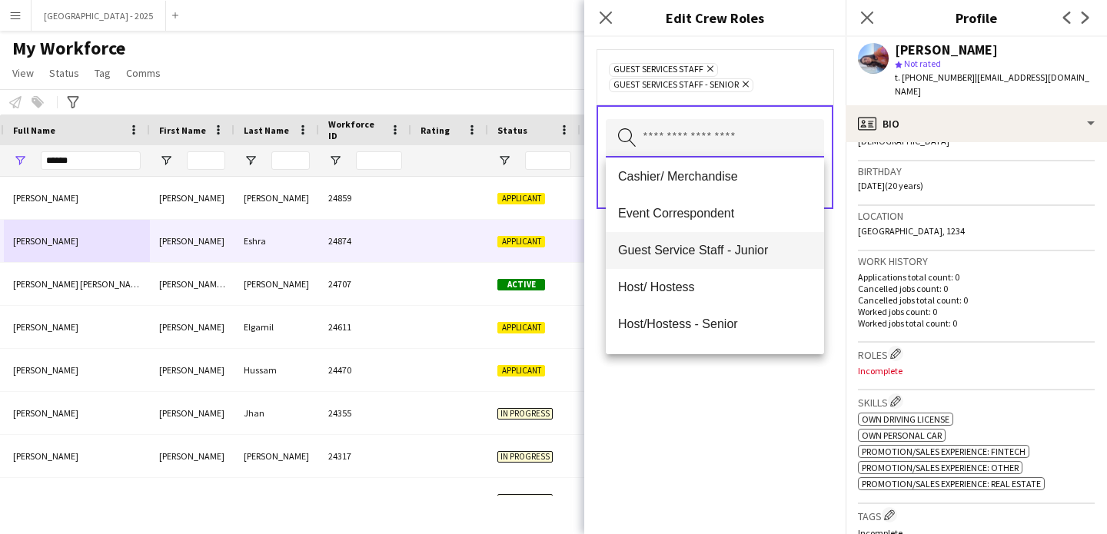
scroll to position [129, 0]
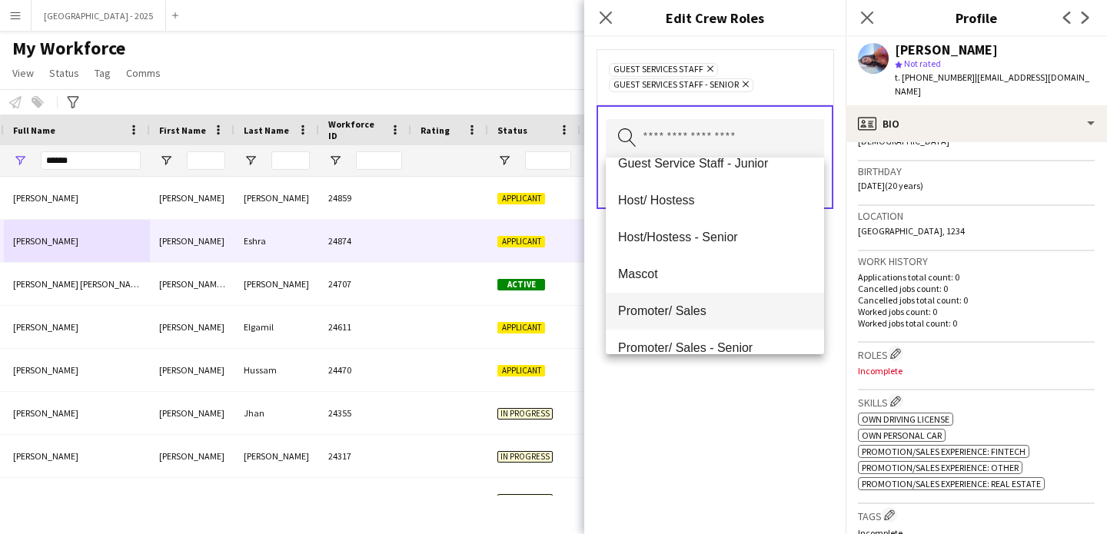
click at [680, 303] on mat-option "Promoter/ Sales" at bounding box center [715, 311] width 218 height 37
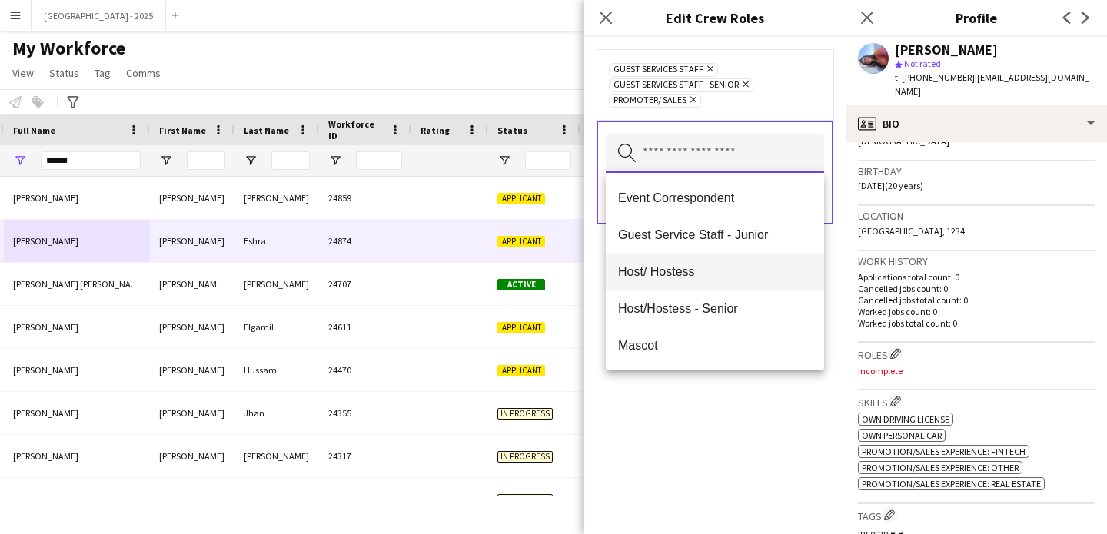
scroll to position [89, 0]
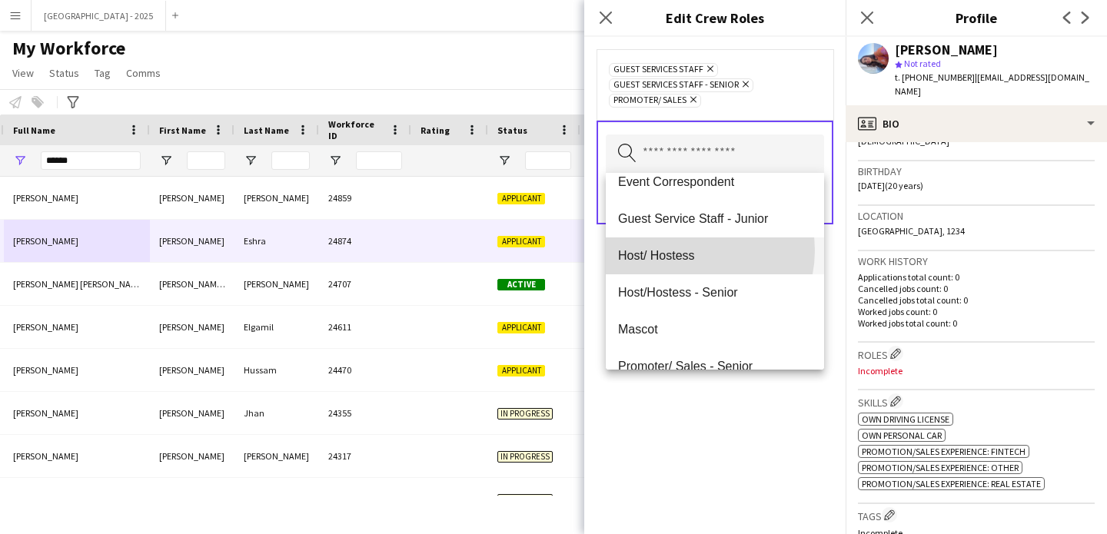
click at [686, 250] on span "Host/ Hostess" at bounding box center [715, 255] width 194 height 15
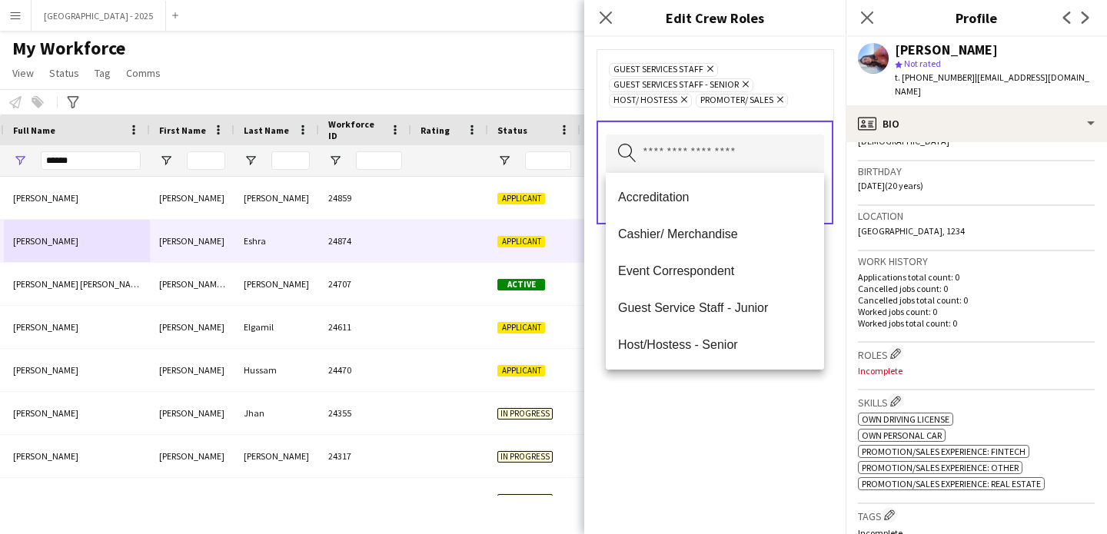
click at [740, 413] on div "Guest Services Staff Remove Guest Services Staff - Senior Remove Host/ Hostess …" at bounding box center [714, 285] width 261 height 497
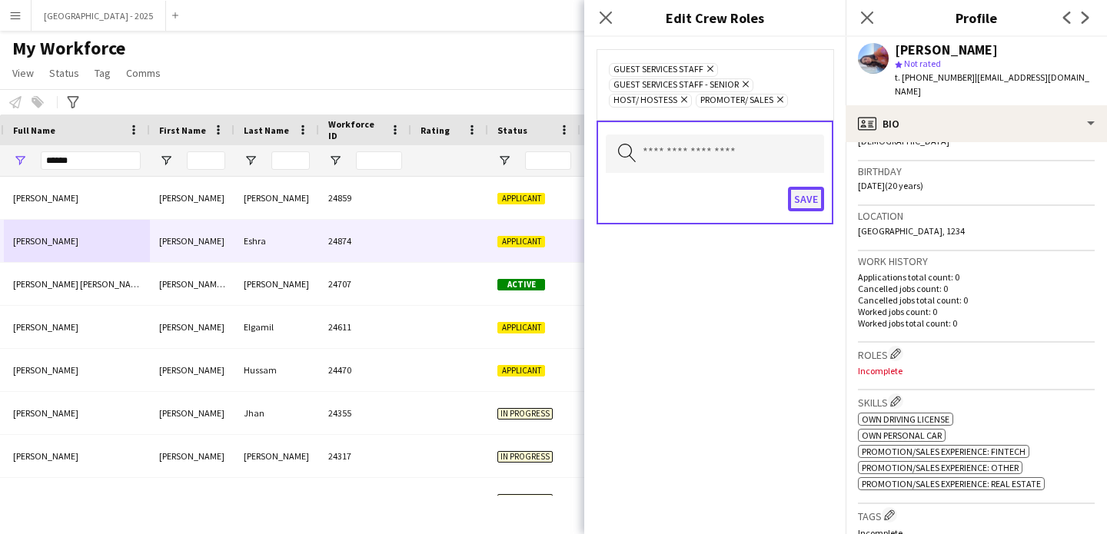
click at [818, 191] on button "Save" at bounding box center [806, 199] width 36 height 25
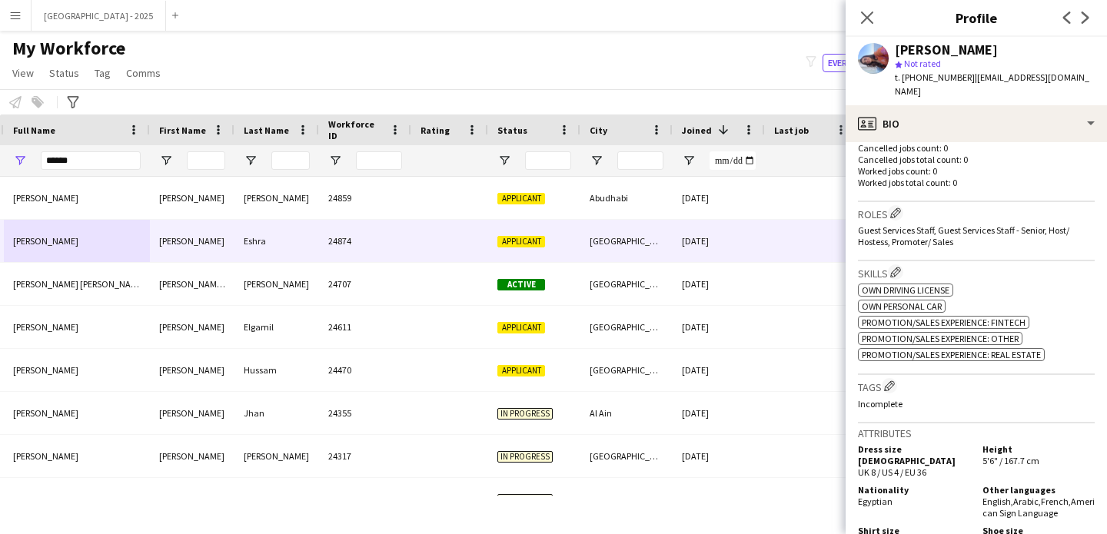
scroll to position [424, 0]
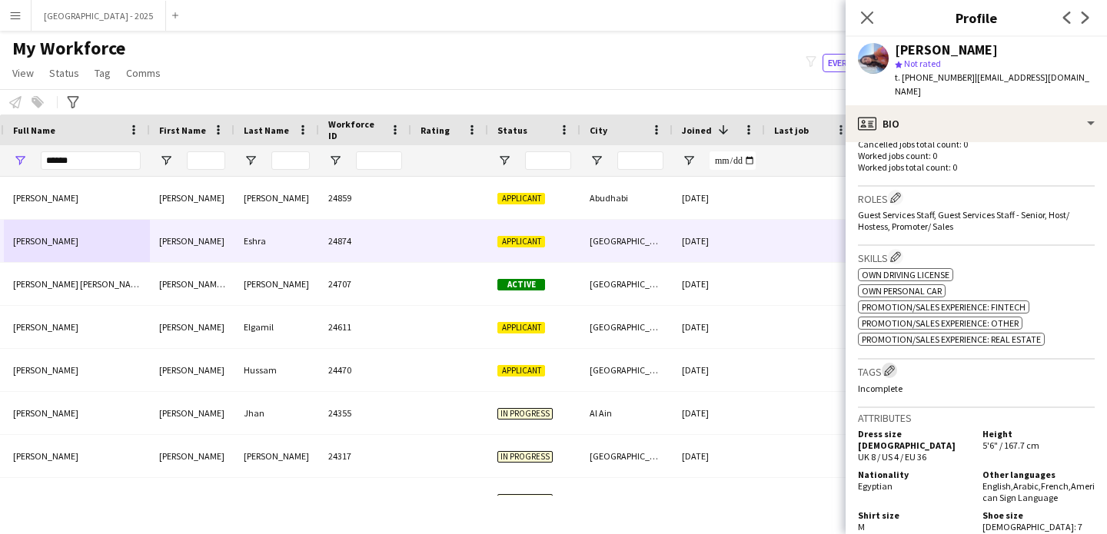
click at [895, 365] on app-icon "Edit crew company tags" at bounding box center [889, 370] width 11 height 11
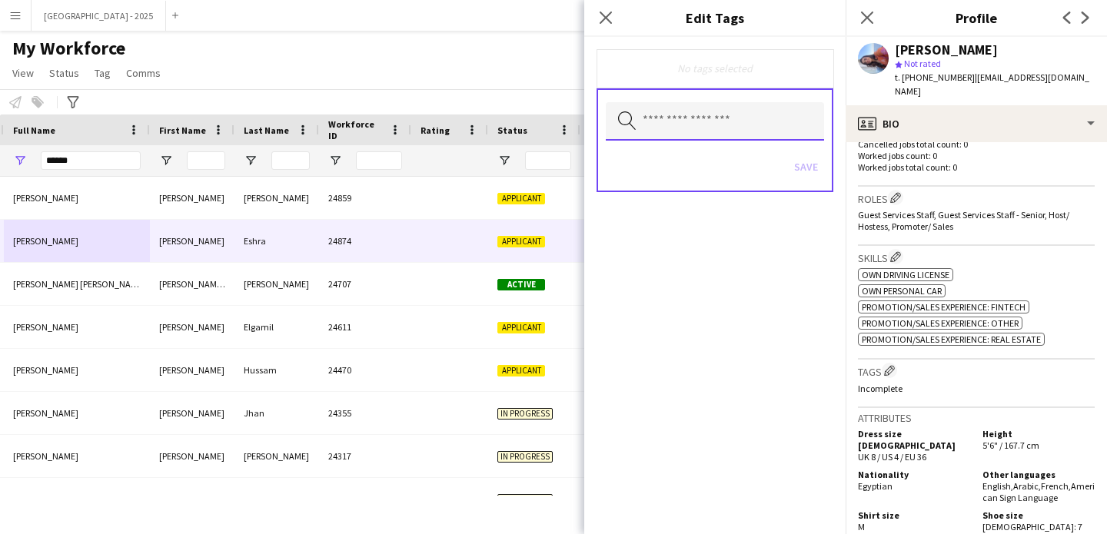
click at [735, 133] on input "text" at bounding box center [715, 121] width 218 height 38
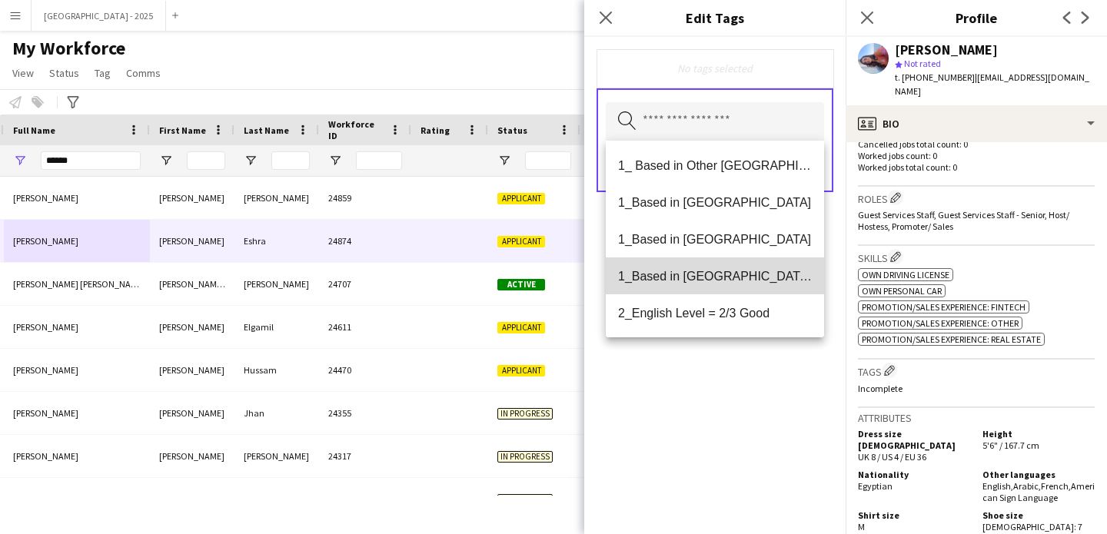
click at [720, 272] on span "1_Based in [GEOGRAPHIC_DATA]/[GEOGRAPHIC_DATA]/Ajman" at bounding box center [715, 276] width 194 height 15
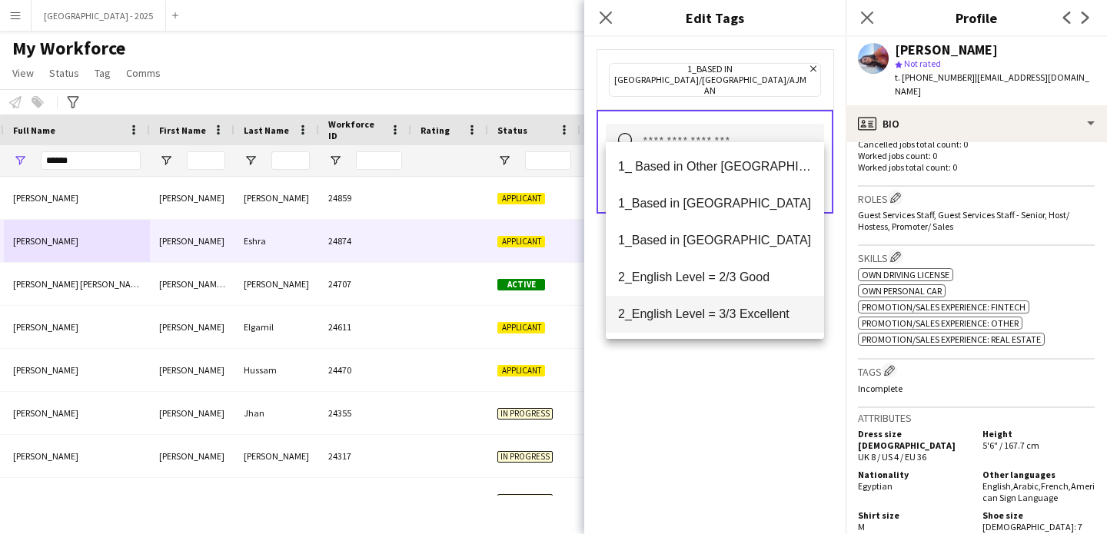
click at [742, 312] on span "2_English Level = 3/3 Excellent" at bounding box center [715, 314] width 194 height 15
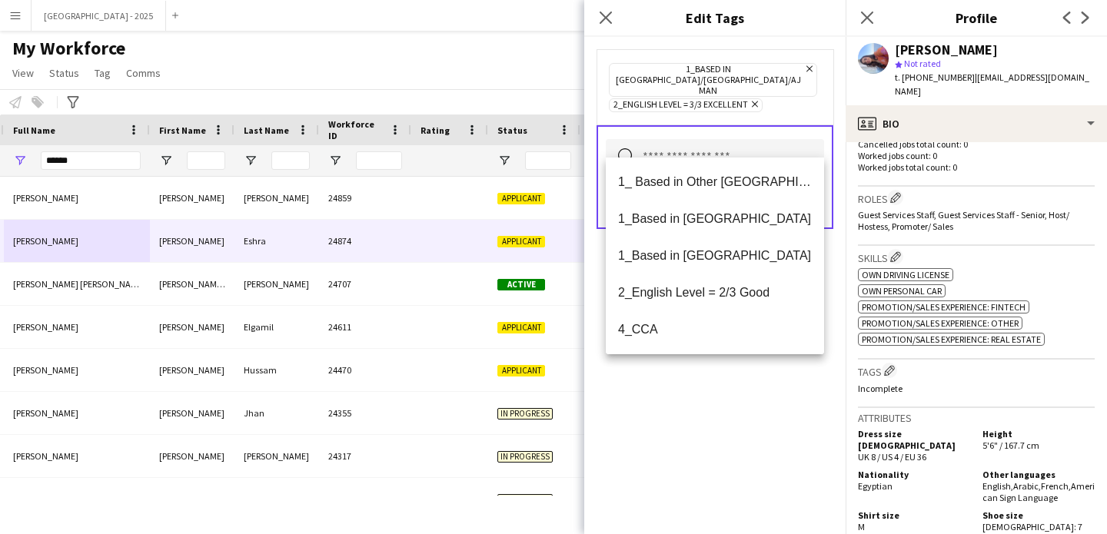
drag, startPoint x: 765, startPoint y: 440, endPoint x: 769, endPoint y: 405, distance: 35.7
click at [764, 440] on div "1_Based in [GEOGRAPHIC_DATA]/[GEOGRAPHIC_DATA]/Ajman Remove 2_English Level = 3…" at bounding box center [714, 285] width 261 height 497
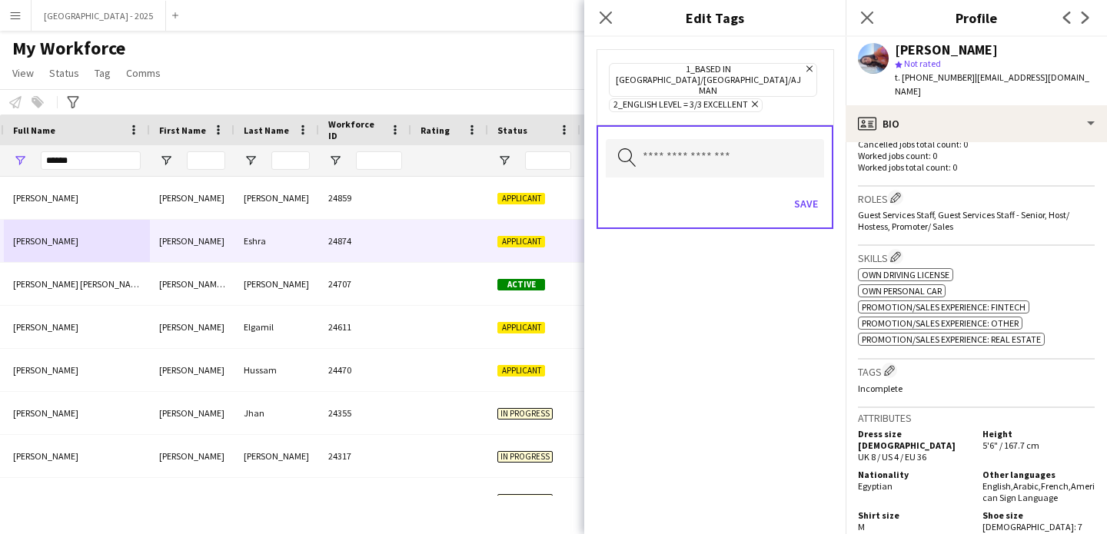
click at [796, 184] on div "Save" at bounding box center [715, 206] width 218 height 44
click at [797, 191] on button "Save" at bounding box center [806, 203] width 36 height 25
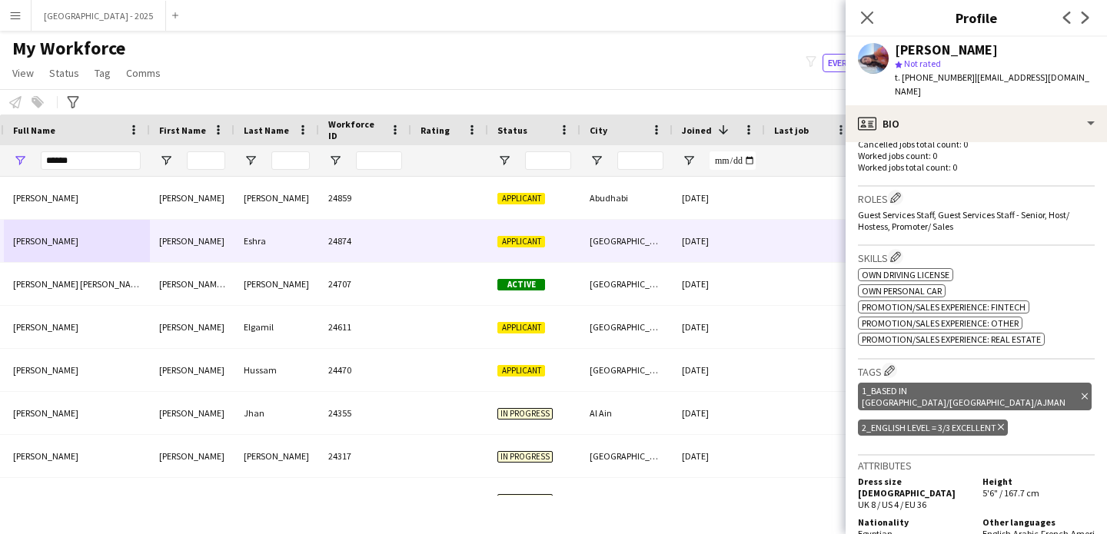
scroll to position [113, 0]
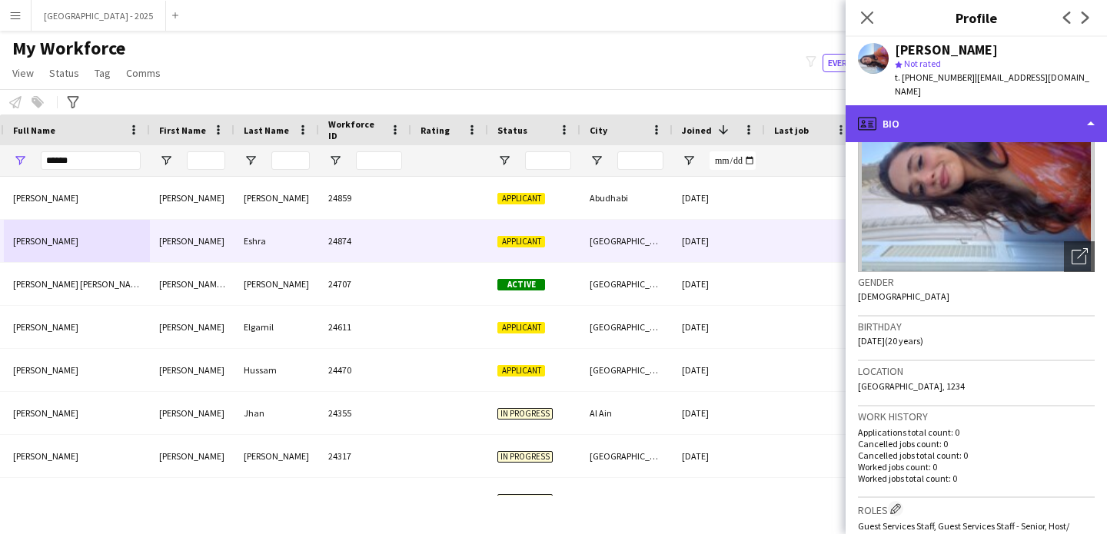
click at [887, 119] on div "profile Bio" at bounding box center [975, 123] width 261 height 37
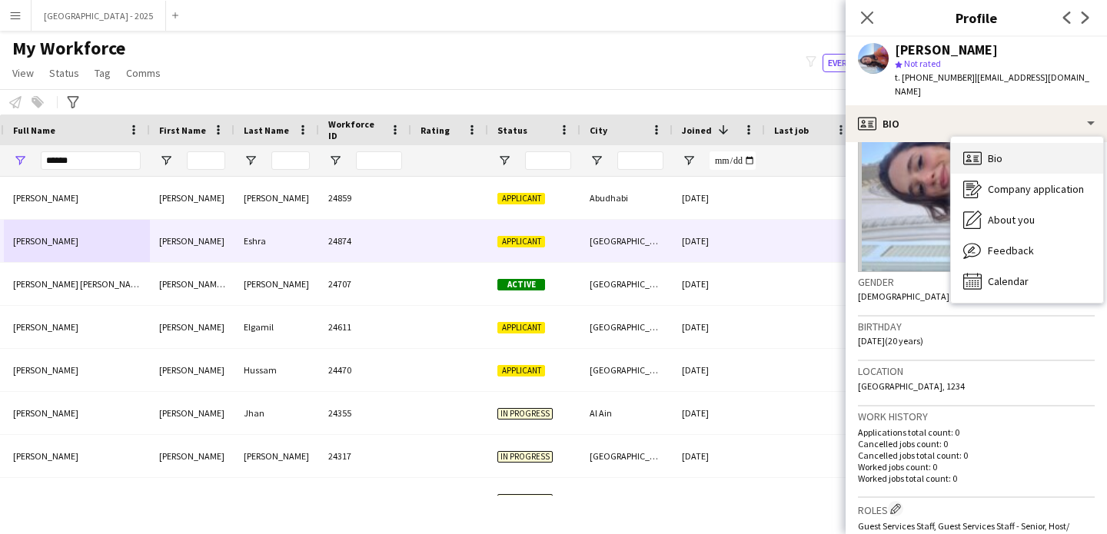
click at [983, 151] on div "Bio Bio" at bounding box center [1027, 158] width 152 height 31
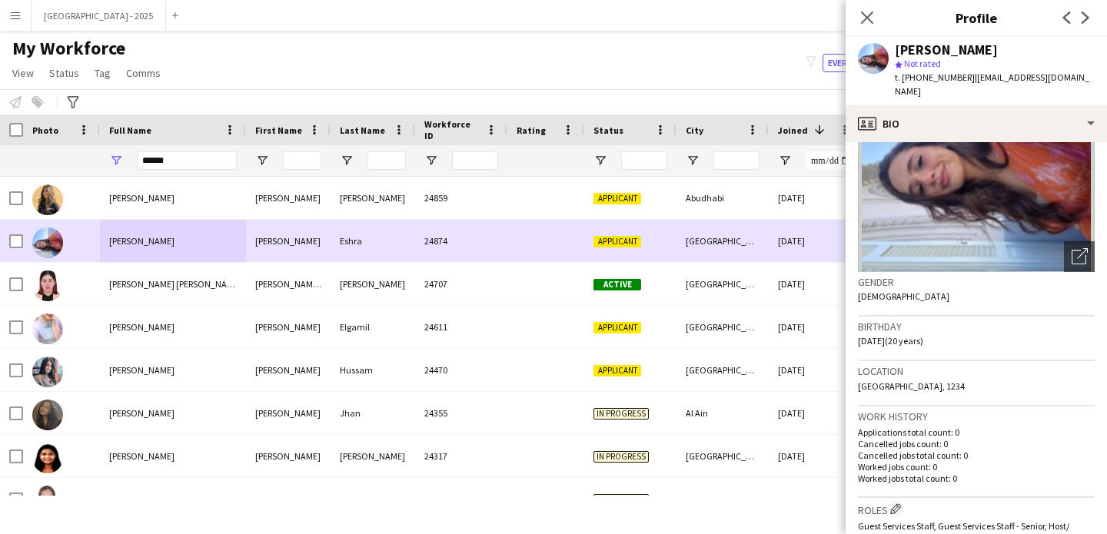
scroll to position [0, 0]
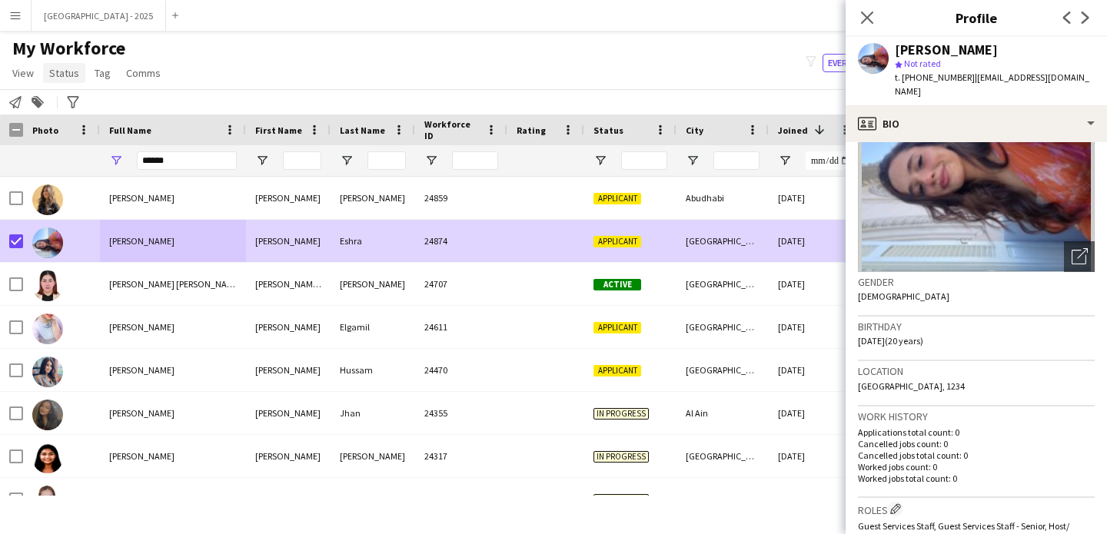
click at [72, 75] on span "Status" at bounding box center [64, 73] width 30 height 14
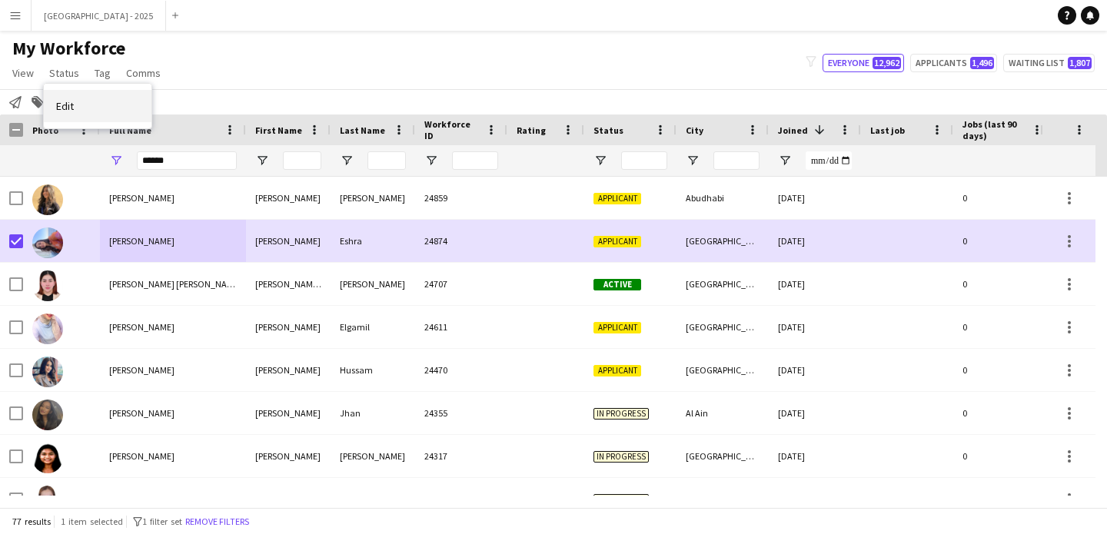
click at [93, 96] on link "Edit" at bounding box center [98, 106] width 108 height 32
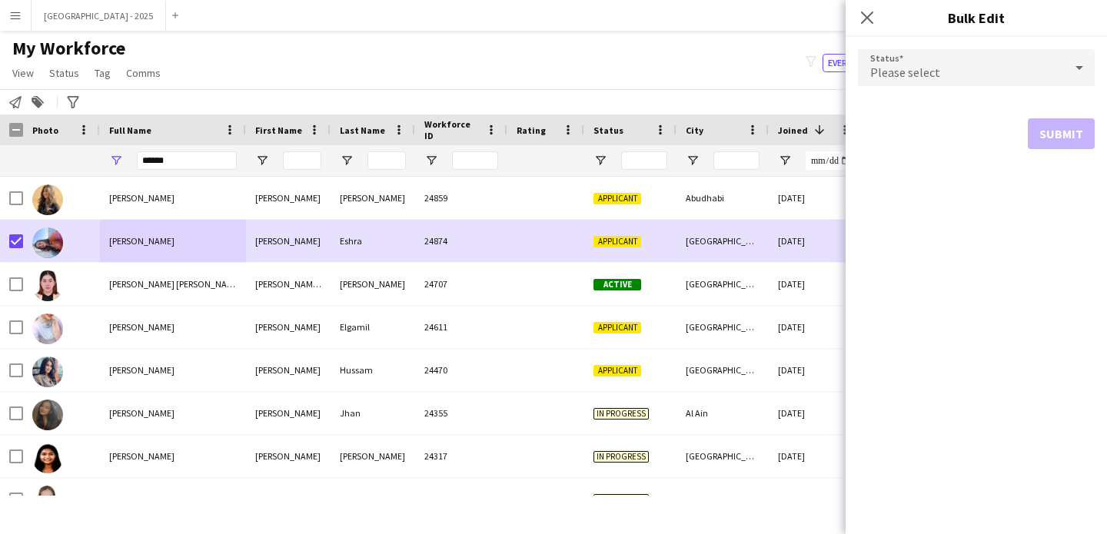
click at [882, 70] on span "Please select" at bounding box center [905, 72] width 70 height 15
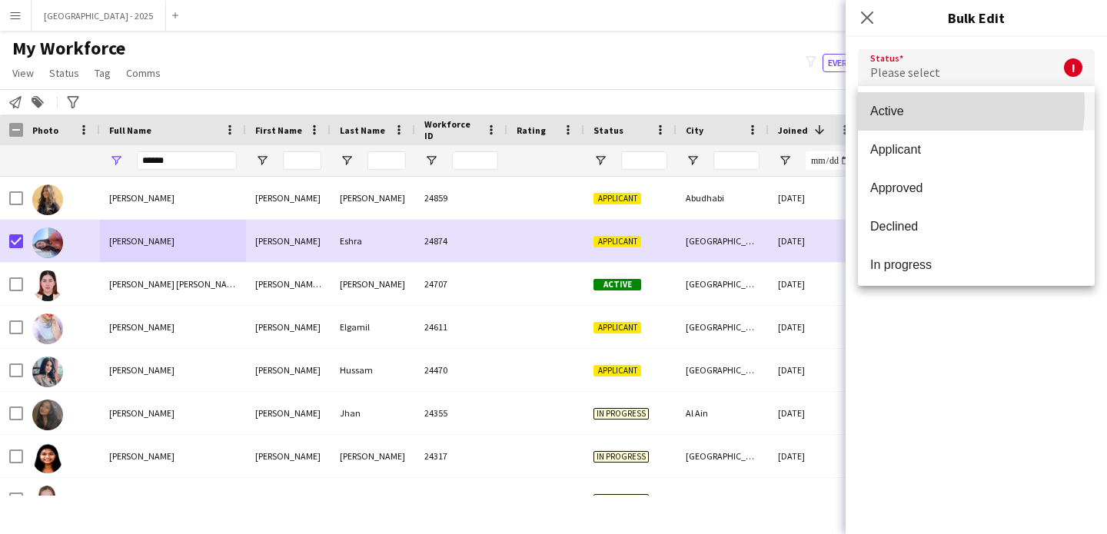
click at [898, 105] on span "Active" at bounding box center [976, 111] width 212 height 15
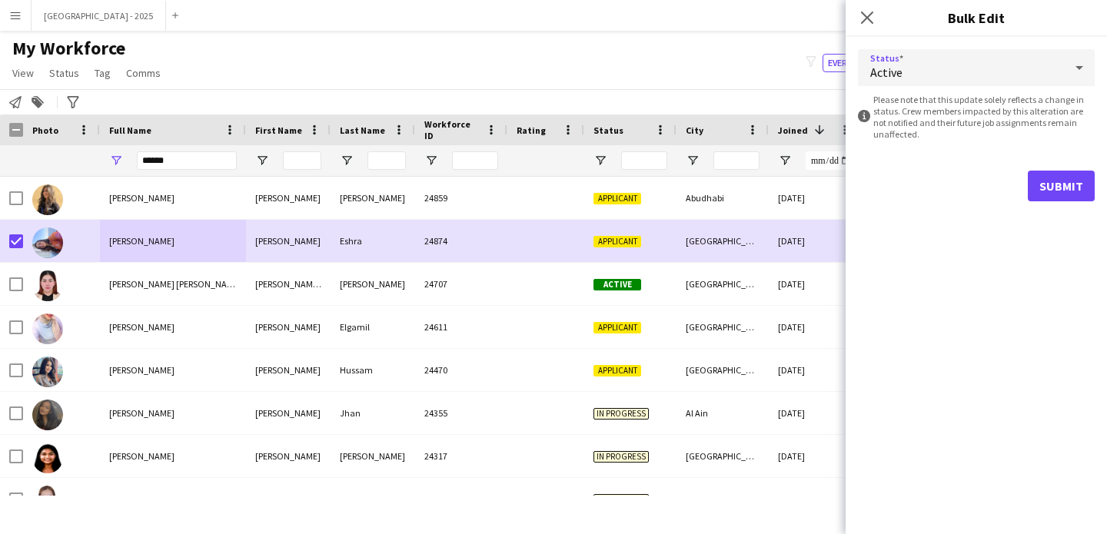
click at [1034, 168] on form "Status Active information-circle Please note that this update solely reflects a…" at bounding box center [976, 125] width 237 height 177
click at [1029, 179] on button "Submit" at bounding box center [1061, 186] width 67 height 31
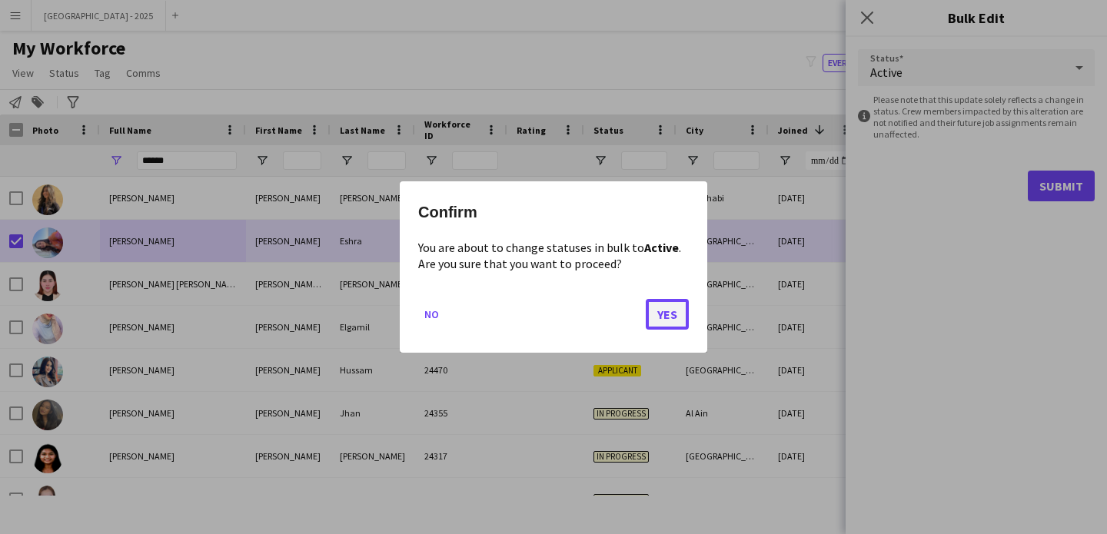
click at [656, 310] on button "Yes" at bounding box center [667, 314] width 43 height 31
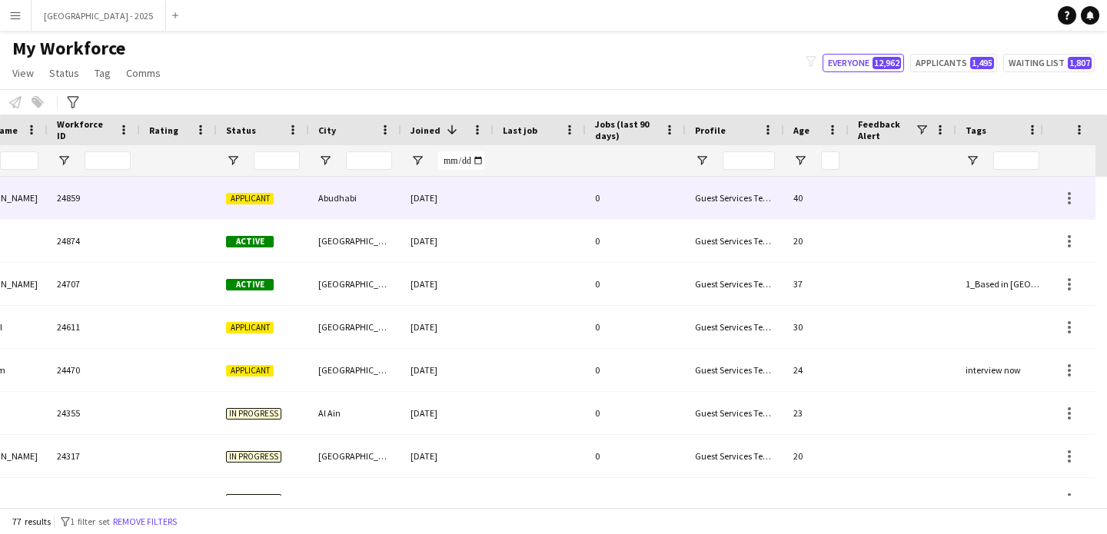
scroll to position [0, 530]
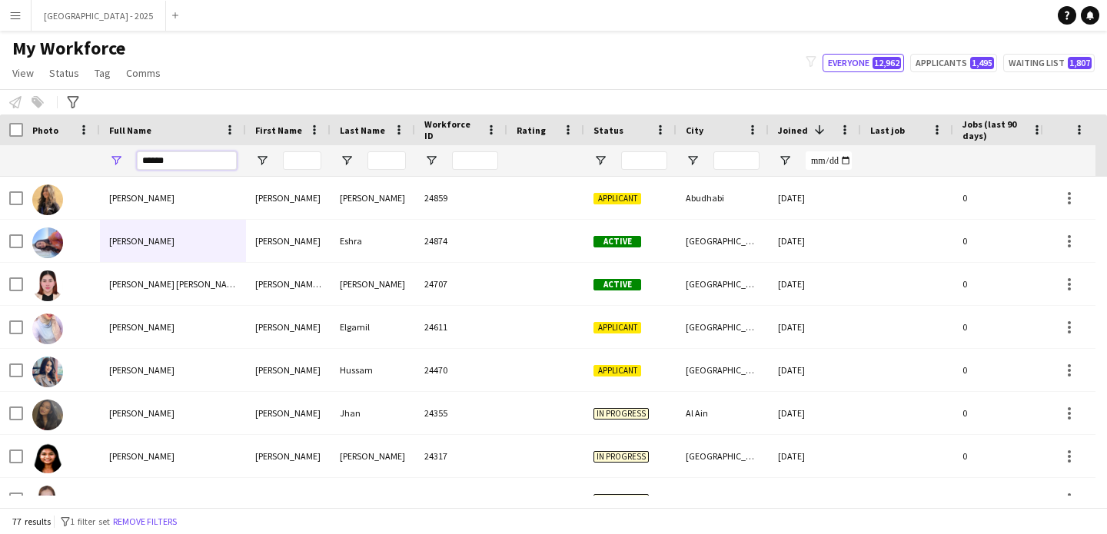
click at [154, 161] on input "*****" at bounding box center [187, 160] width 100 height 18
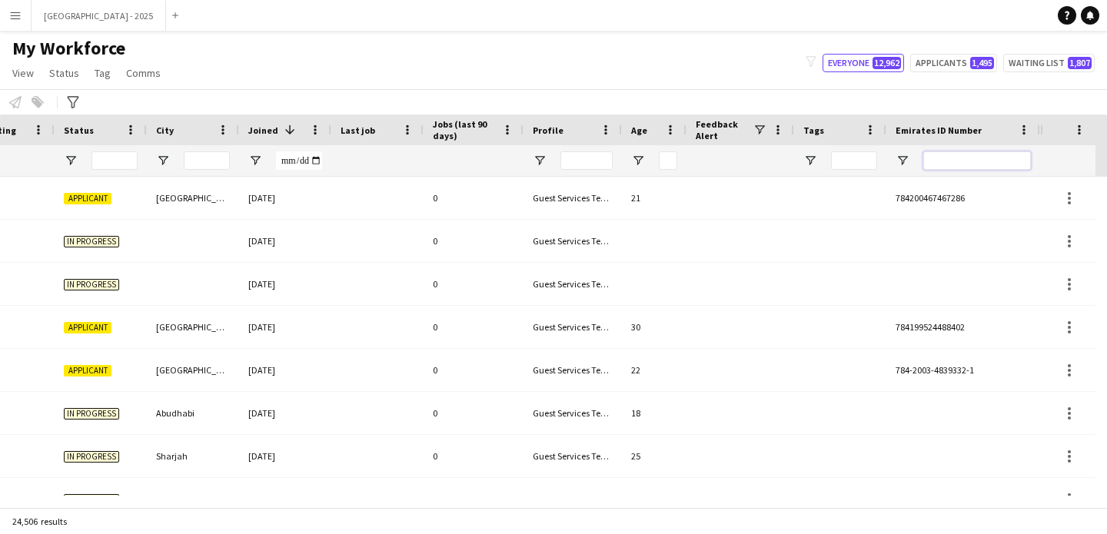
click at [953, 168] on input "Emirates ID Number Filter Input" at bounding box center [977, 160] width 108 height 18
paste input "*******"
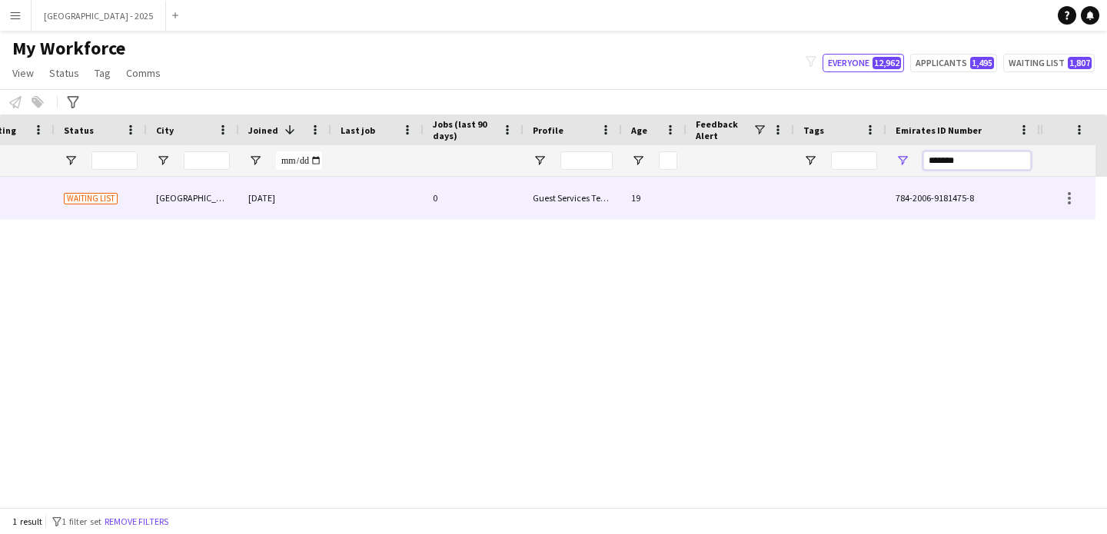
type input "*******"
click at [573, 193] on div "Guest Services Team" at bounding box center [572, 198] width 98 height 42
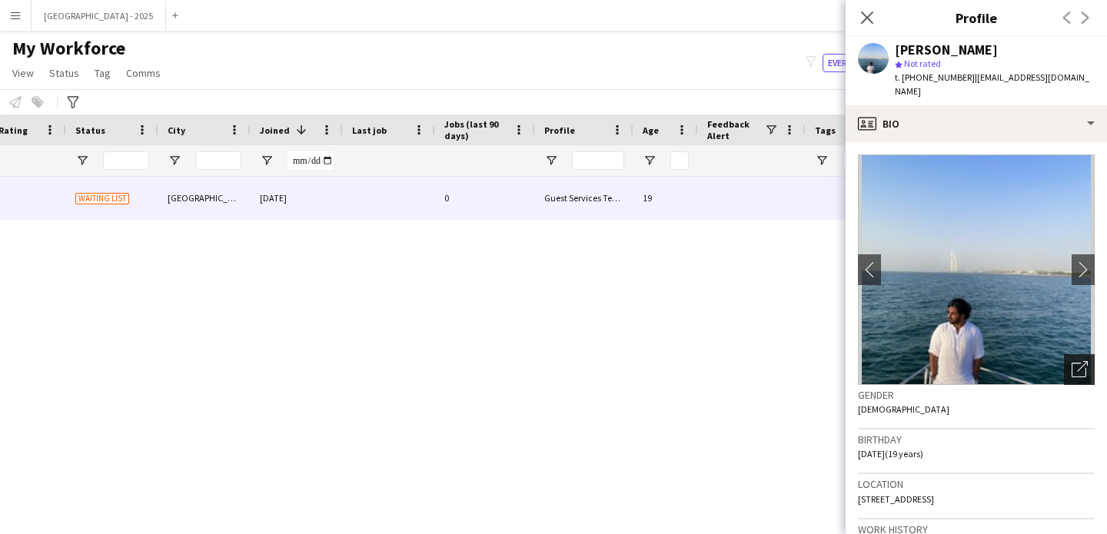
click at [1064, 357] on div "Open photos pop-in" at bounding box center [1079, 369] width 31 height 31
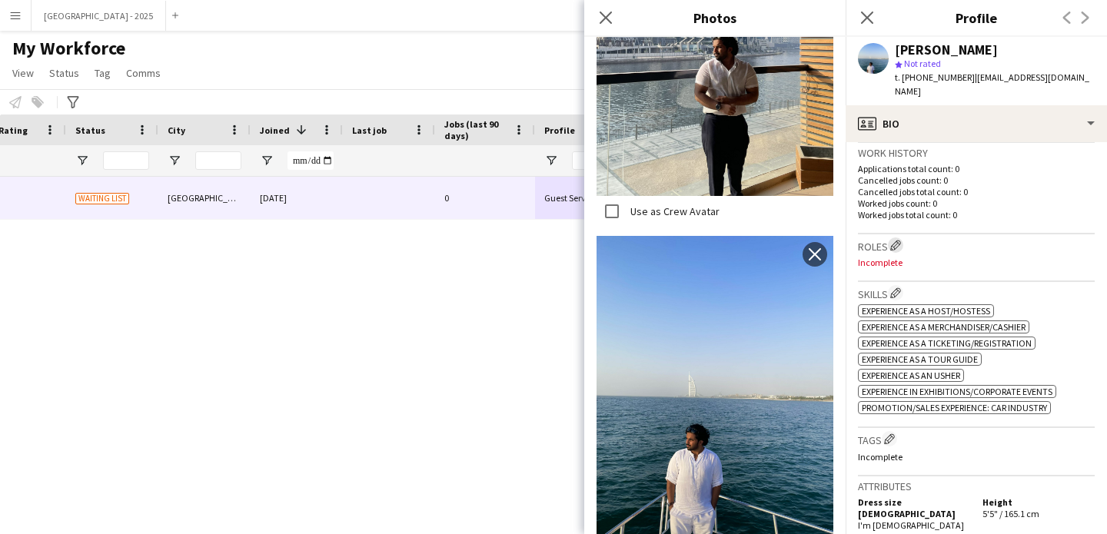
click at [900, 240] on app-icon "Edit crew company roles" at bounding box center [895, 245] width 11 height 11
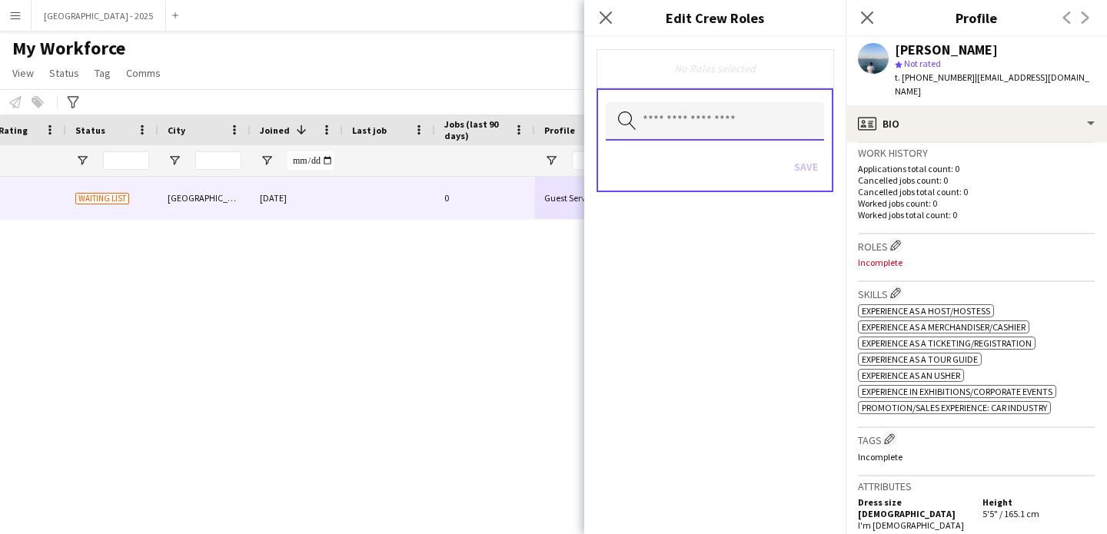
click at [734, 108] on input "text" at bounding box center [715, 121] width 218 height 38
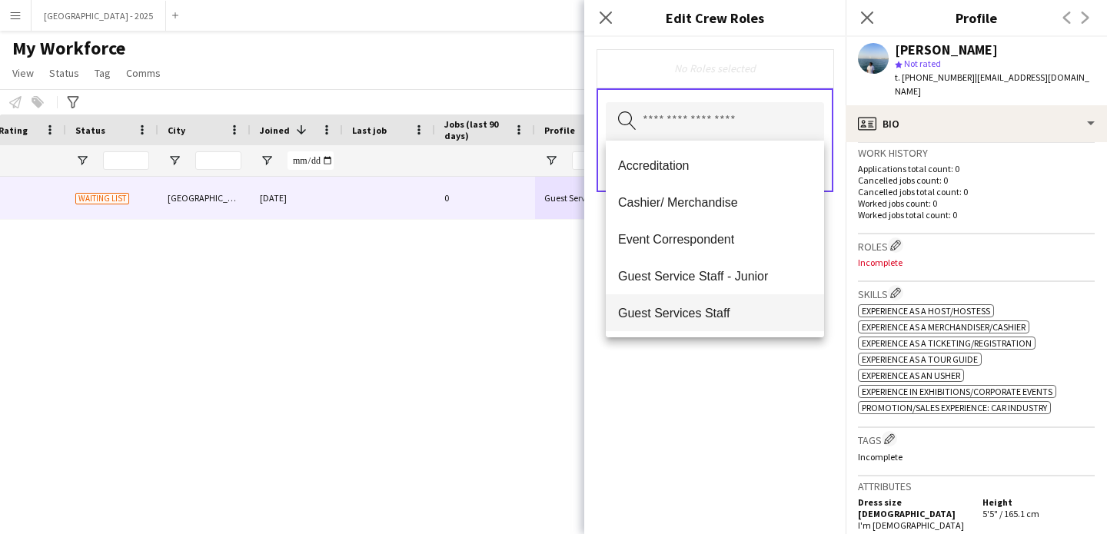
click at [723, 308] on span "Guest Services Staff" at bounding box center [715, 313] width 194 height 15
click at [732, 319] on span "Guest Services Staff - Senior" at bounding box center [715, 314] width 194 height 15
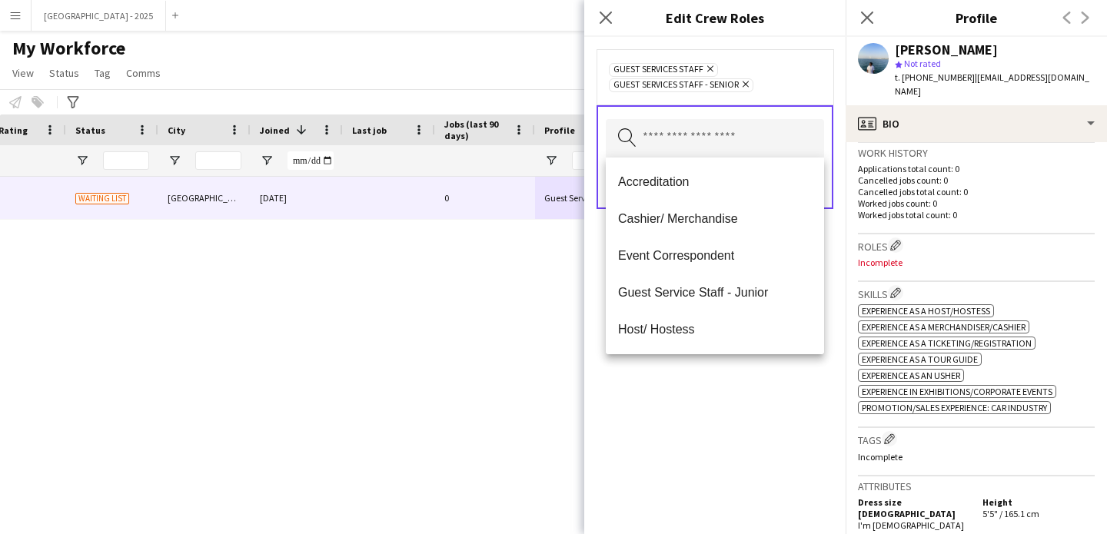
drag, startPoint x: 766, startPoint y: 427, endPoint x: 769, endPoint y: 352, distance: 74.6
click at [766, 423] on div "Guest Services Staff Remove Guest Services Staff - Senior Remove Search by role…" at bounding box center [714, 285] width 261 height 497
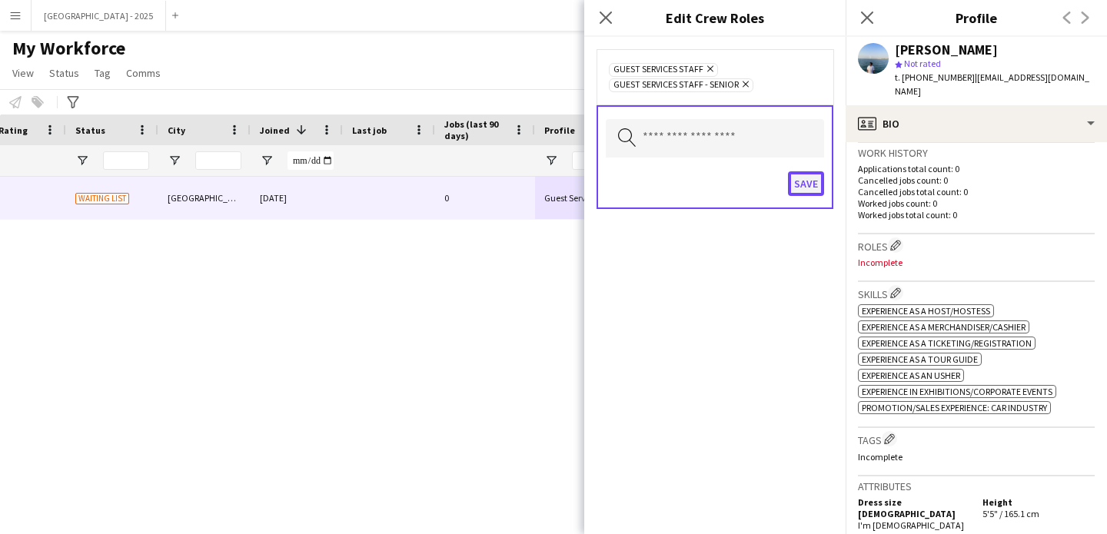
click at [799, 172] on button "Save" at bounding box center [806, 183] width 36 height 25
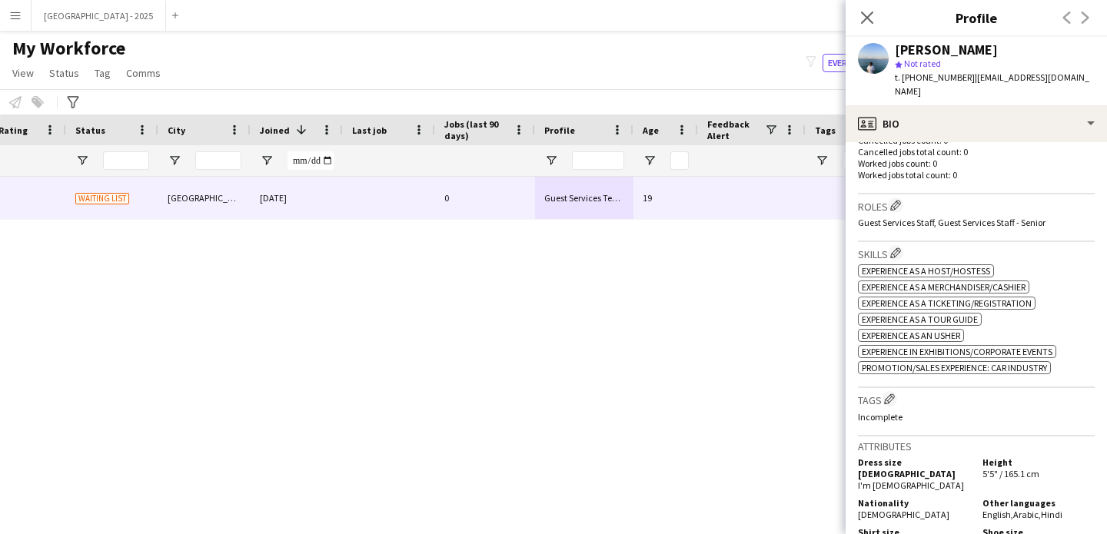
scroll to position [493, 0]
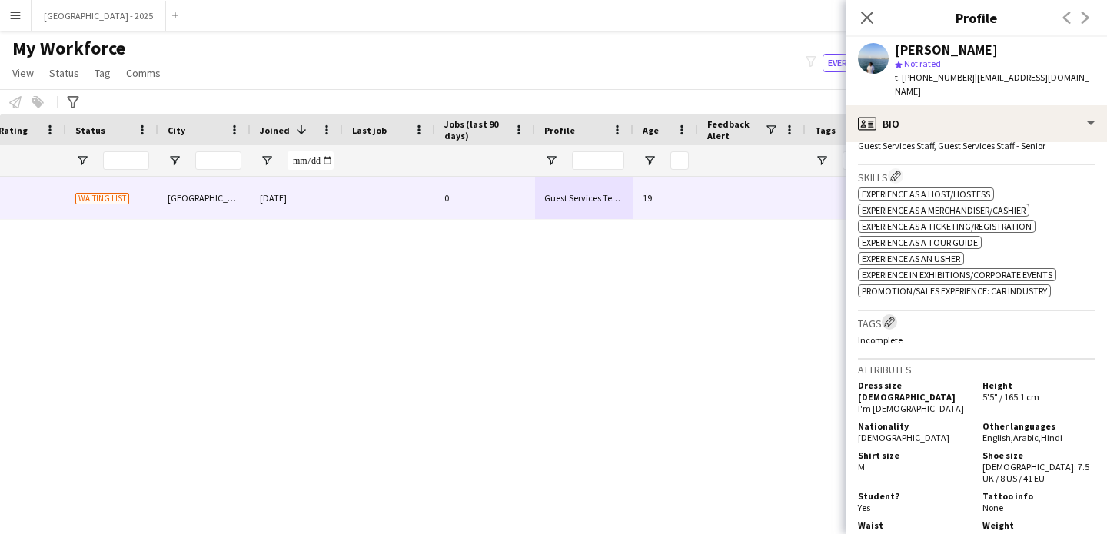
click at [895, 317] on app-icon "Edit crew company tags" at bounding box center [889, 322] width 11 height 11
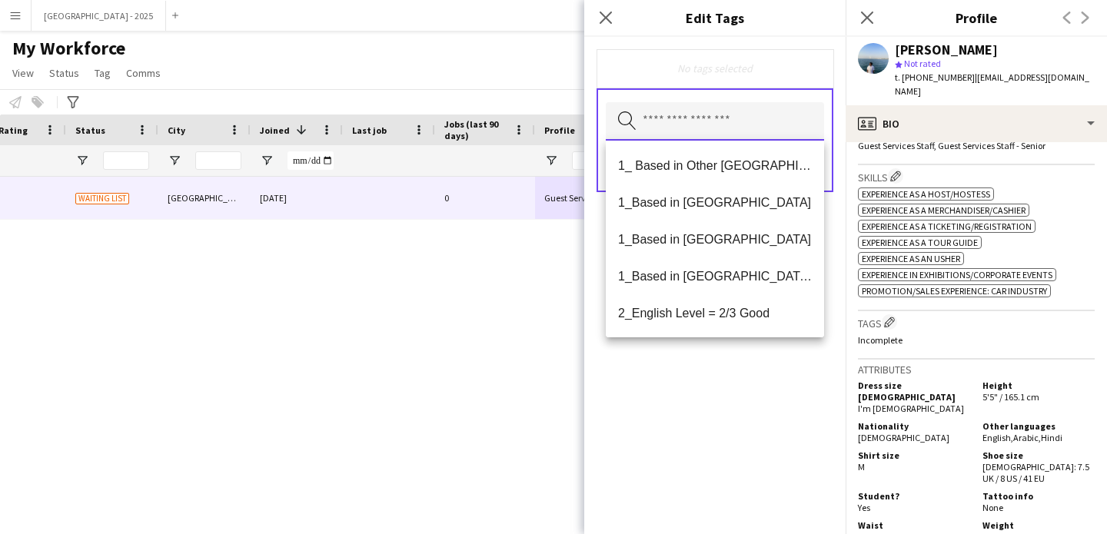
click at [757, 129] on input "text" at bounding box center [715, 121] width 218 height 38
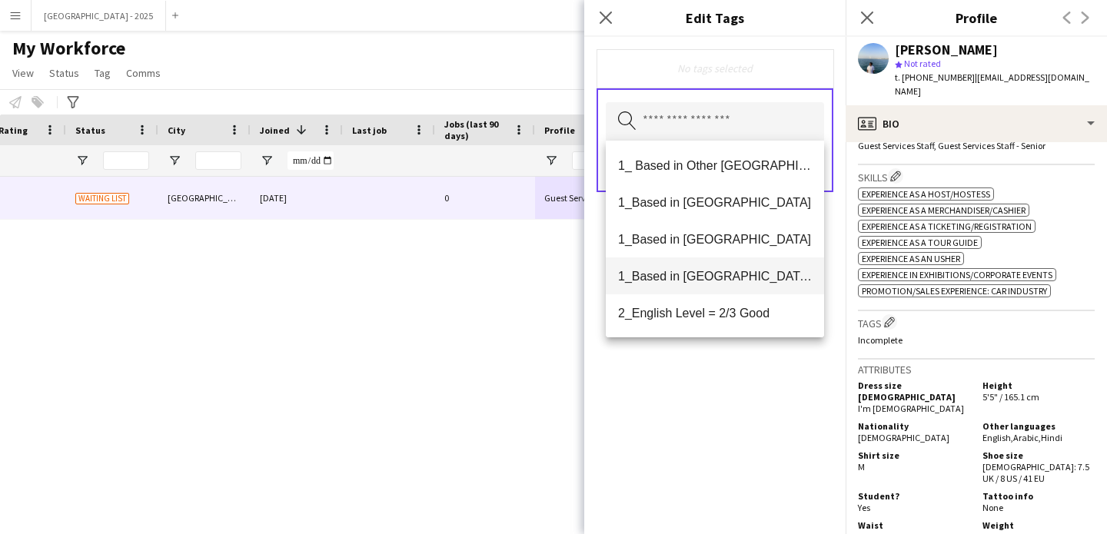
click at [739, 270] on span "1_Based in [GEOGRAPHIC_DATA]/[GEOGRAPHIC_DATA]/Ajman" at bounding box center [715, 276] width 194 height 15
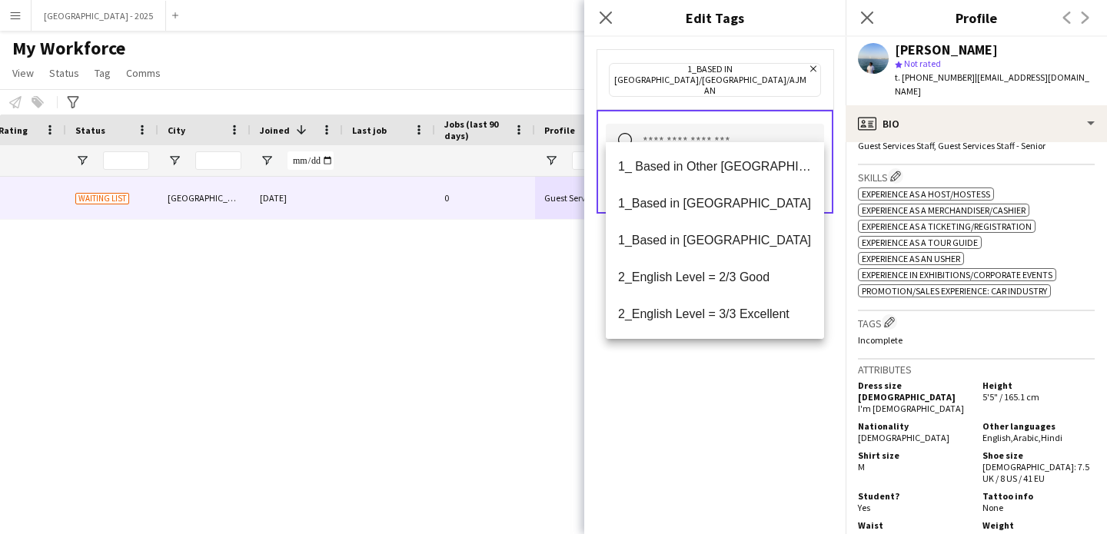
click at [752, 317] on span "2_English Level = 3/3 Excellent" at bounding box center [715, 314] width 194 height 15
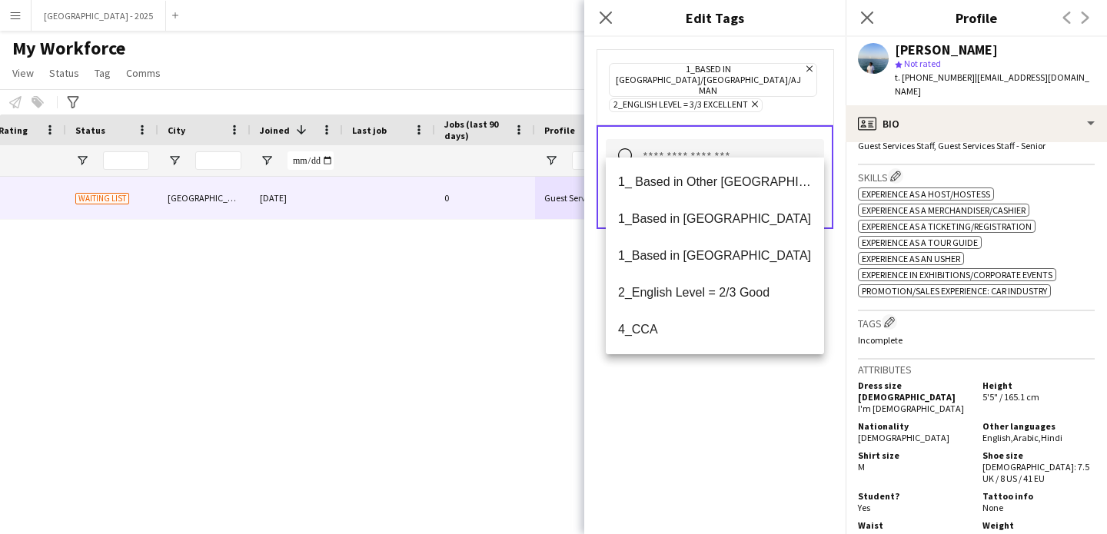
click at [772, 345] on mat-option "4_CCA" at bounding box center [715, 329] width 218 height 37
click at [804, 101] on icon at bounding box center [803, 104] width 6 height 6
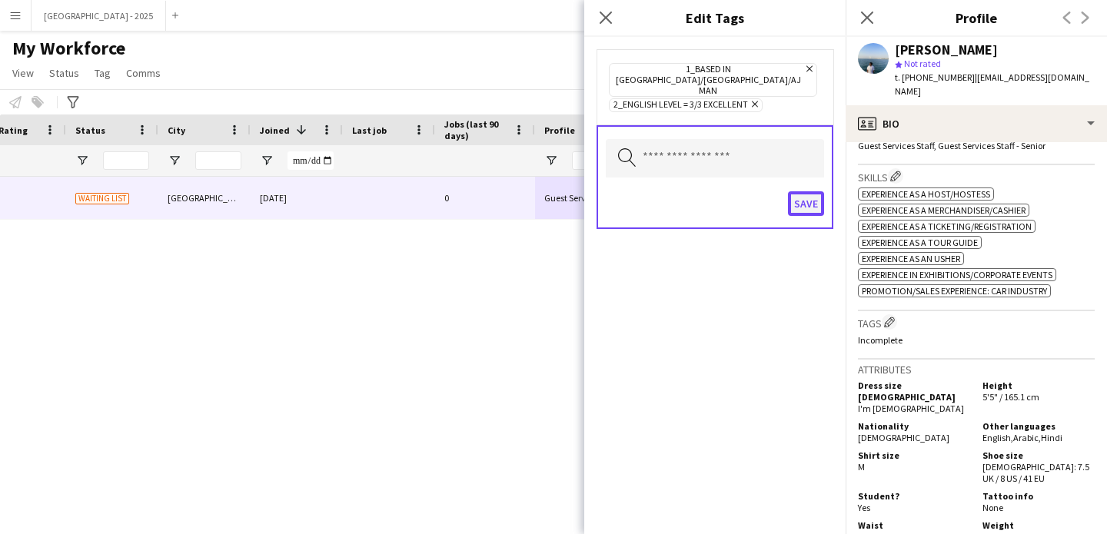
click at [793, 194] on button "Save" at bounding box center [806, 203] width 36 height 25
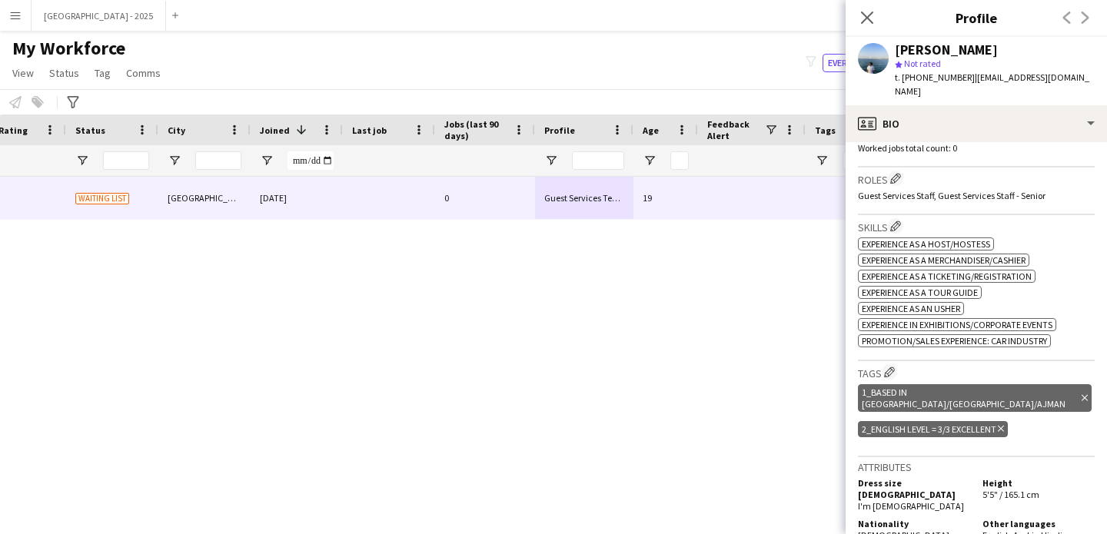
scroll to position [374, 0]
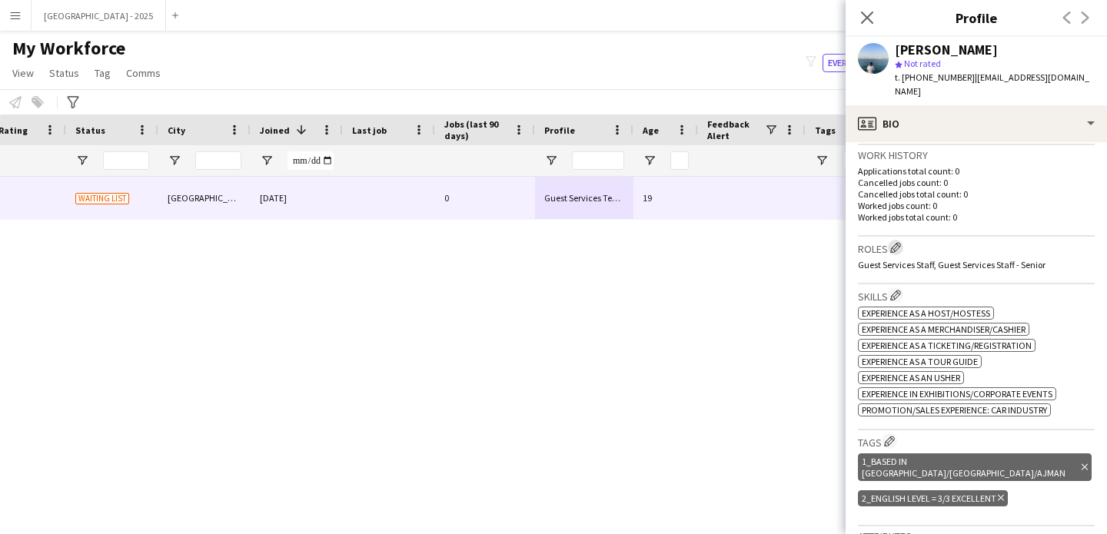
click at [899, 242] on app-icon "Edit crew company roles" at bounding box center [895, 247] width 11 height 11
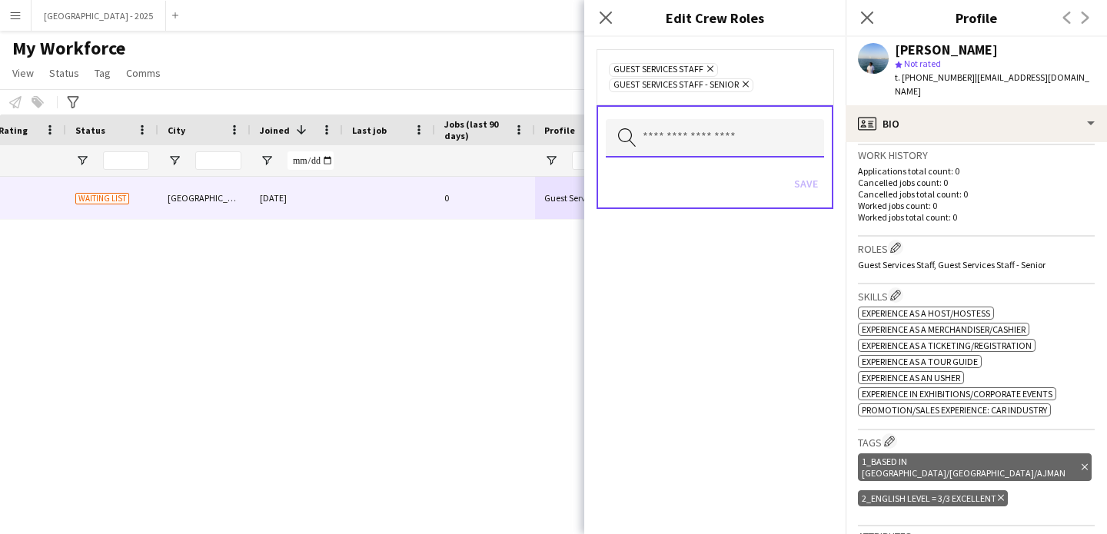
click at [762, 125] on input "text" at bounding box center [715, 138] width 218 height 38
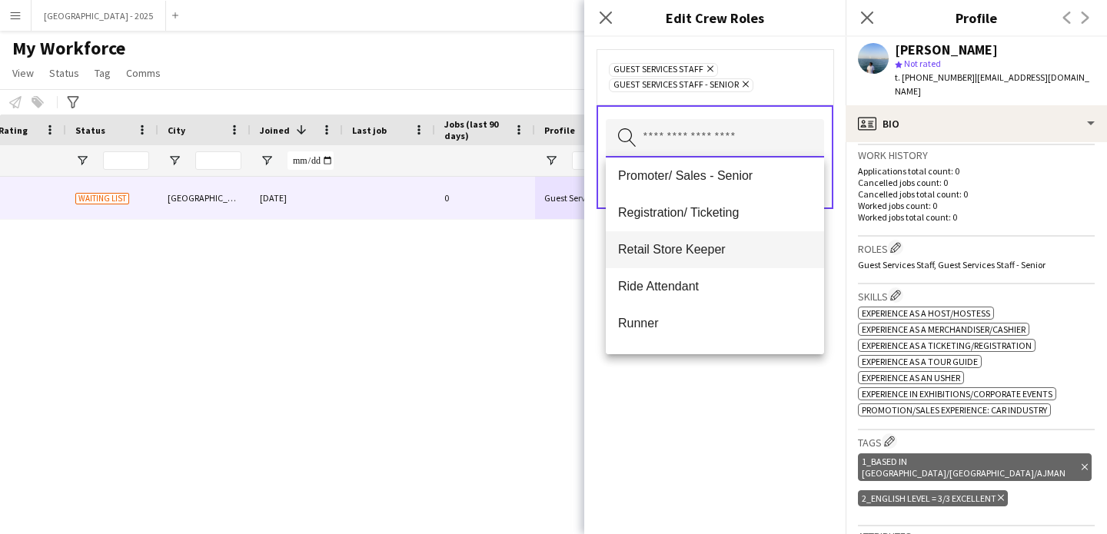
scroll to position [301, 0]
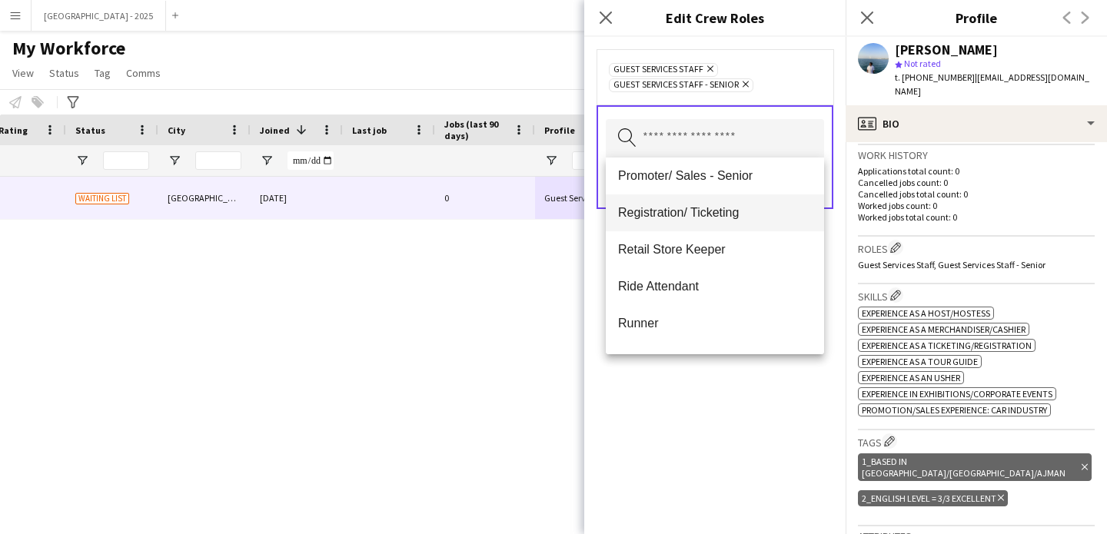
click at [708, 221] on mat-option "Registration/ Ticketing" at bounding box center [715, 212] width 218 height 37
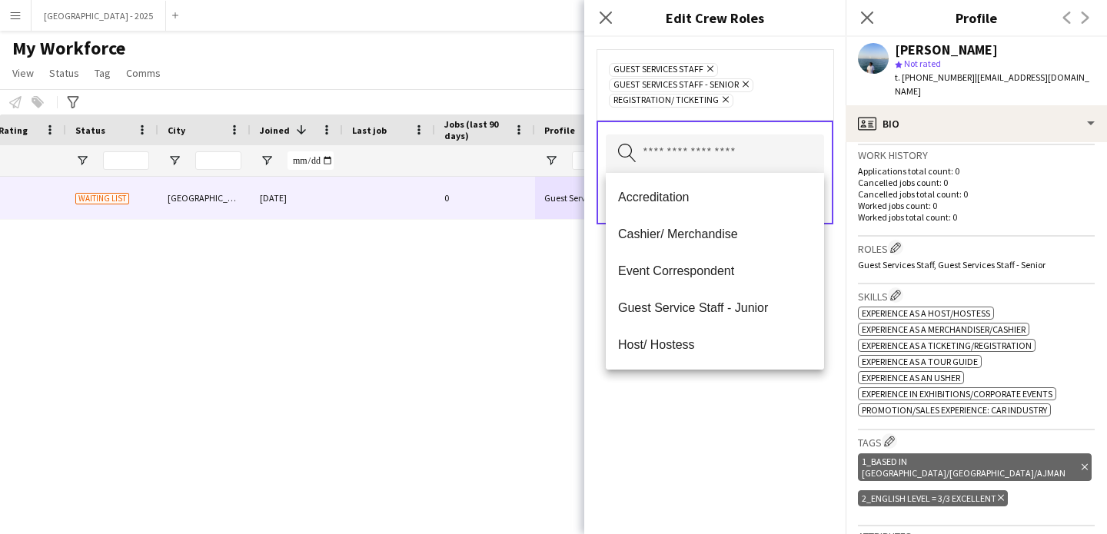
click at [738, 415] on div "Guest Services Staff Remove Guest Services Staff - Senior Remove Registration/ …" at bounding box center [714, 285] width 261 height 497
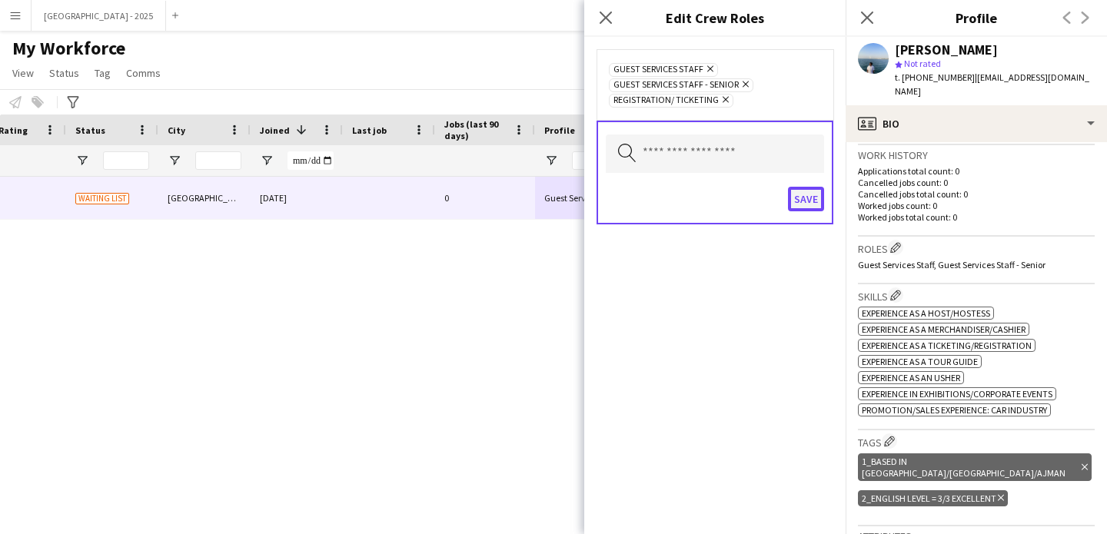
click at [814, 198] on button "Save" at bounding box center [806, 199] width 36 height 25
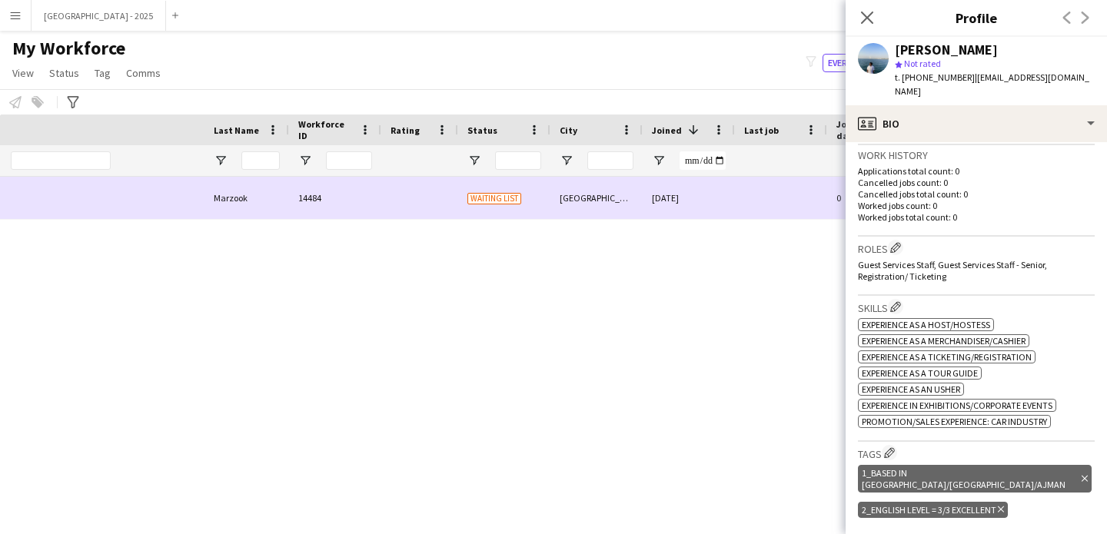
scroll to position [0, 0]
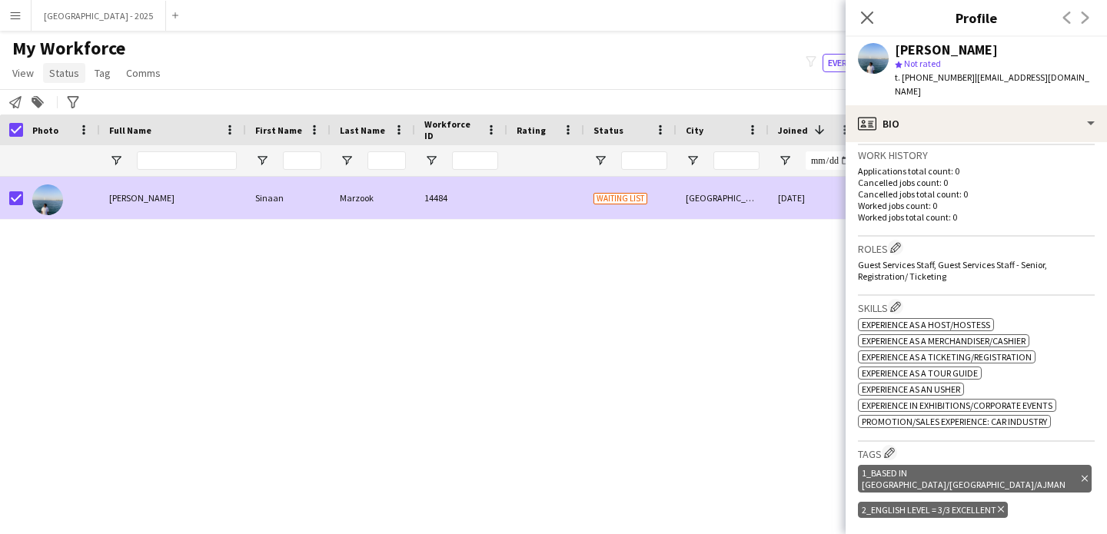
click at [74, 75] on span "Status" at bounding box center [64, 73] width 30 height 14
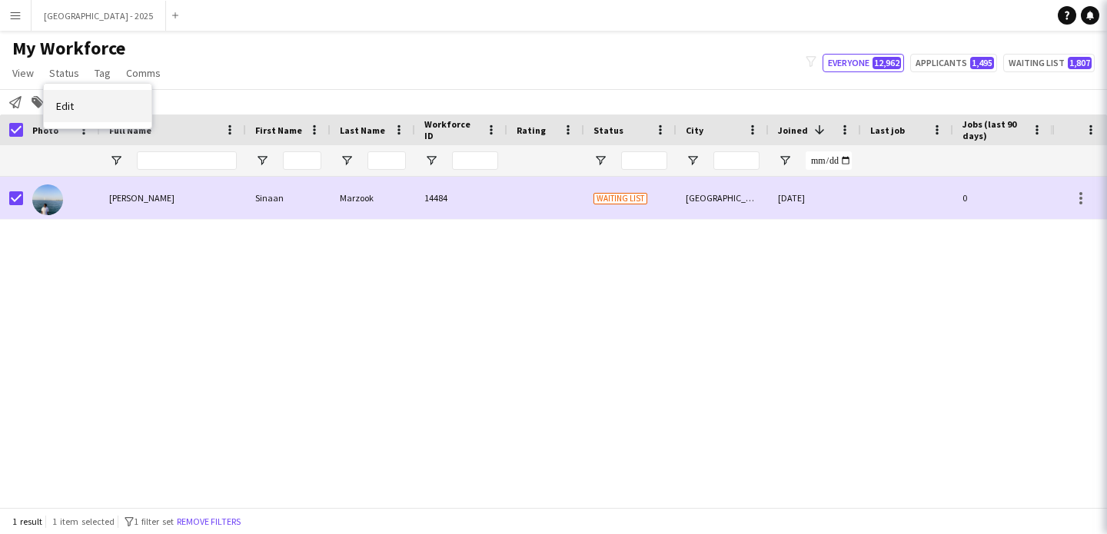
click at [92, 101] on link "Edit" at bounding box center [98, 106] width 108 height 32
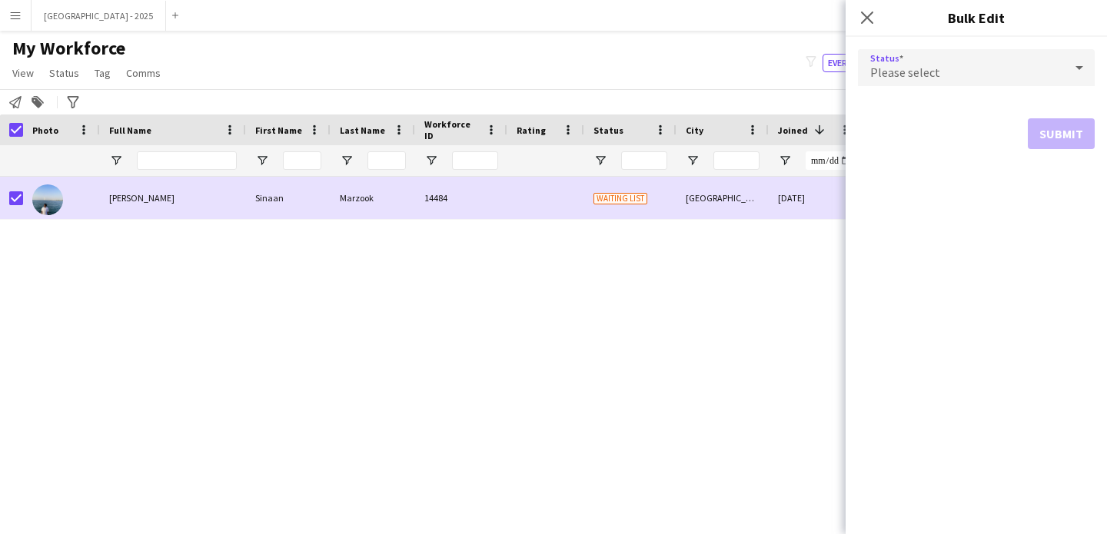
click at [963, 74] on div "Please select" at bounding box center [961, 67] width 206 height 37
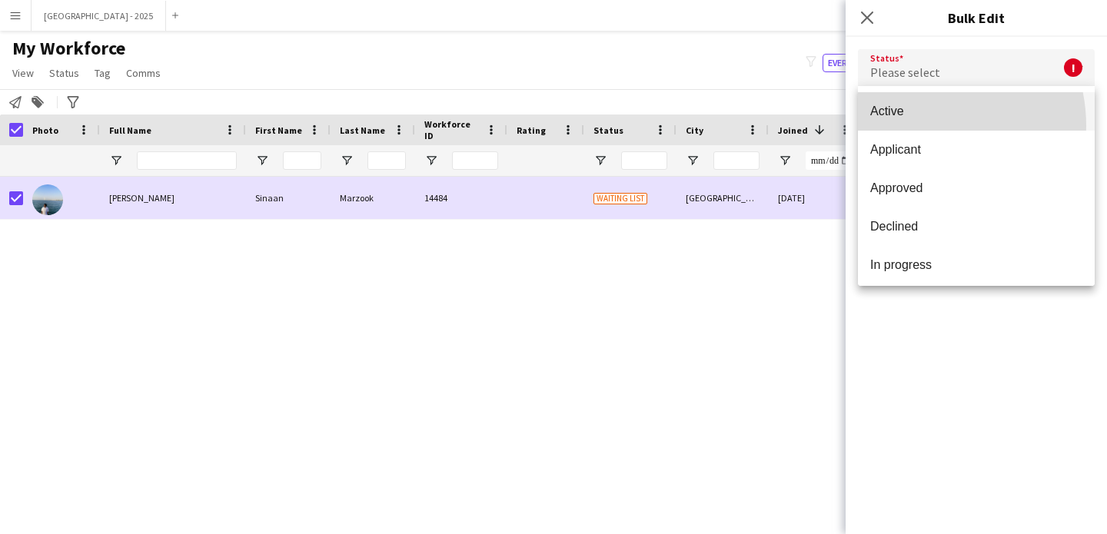
click at [914, 126] on mat-option "Active" at bounding box center [976, 111] width 237 height 38
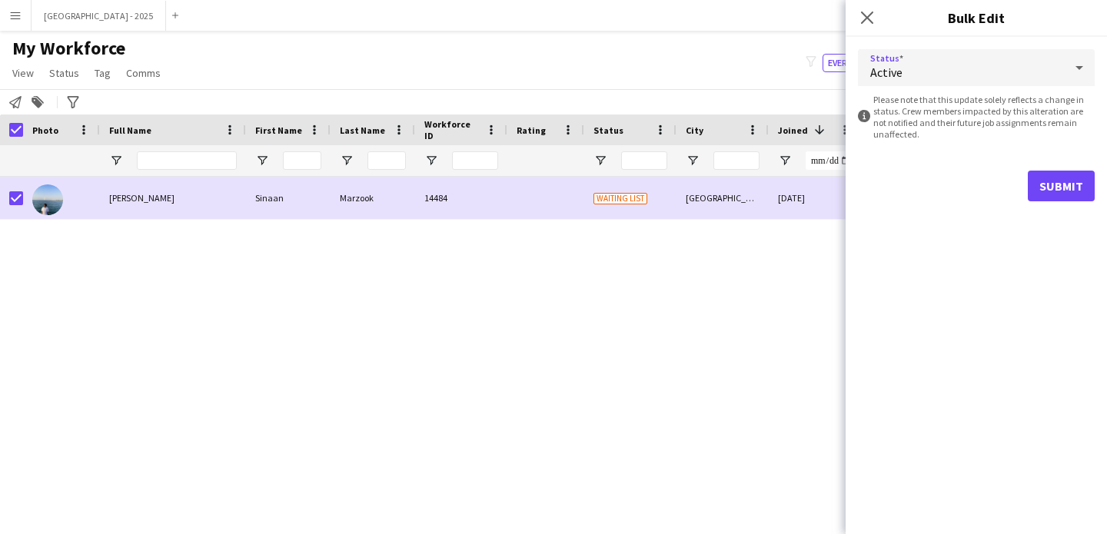
click at [1031, 168] on form "Status Active information-circle Please note that this update solely reflects a…" at bounding box center [976, 125] width 237 height 177
click at [1039, 181] on button "Submit" at bounding box center [1061, 186] width 67 height 31
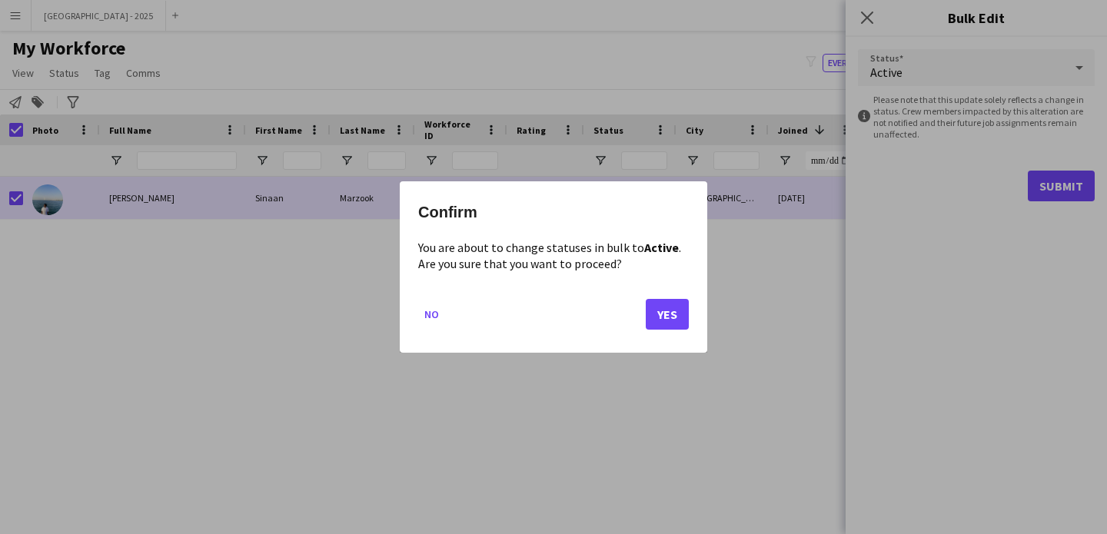
click at [689, 308] on div "Confirm You are about to change statuses in bulk to Active . Are you sure that …" at bounding box center [553, 266] width 307 height 171
click at [682, 310] on button "Yes" at bounding box center [667, 314] width 43 height 31
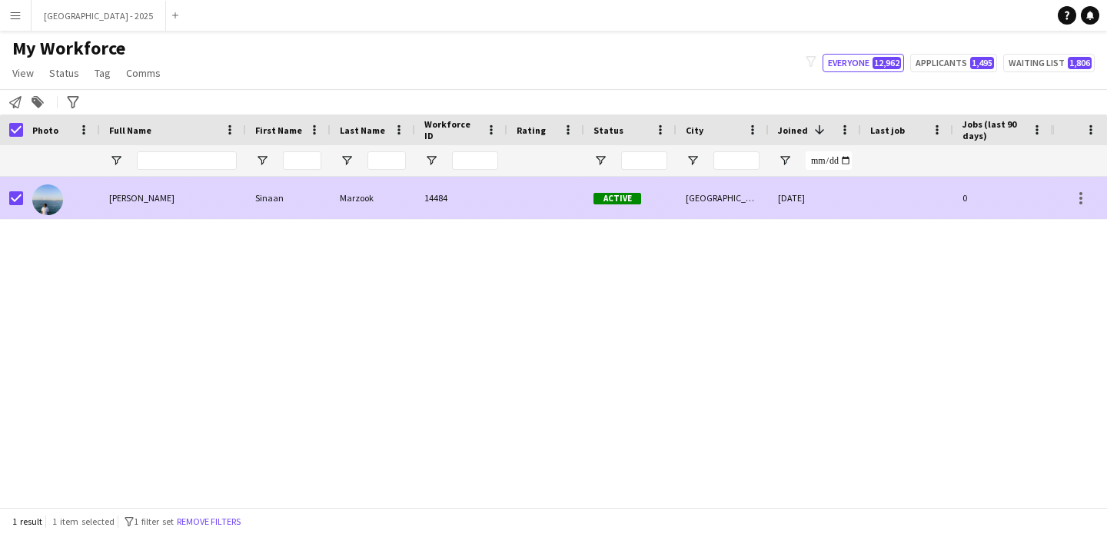
click at [91, 199] on div at bounding box center [61, 198] width 77 height 42
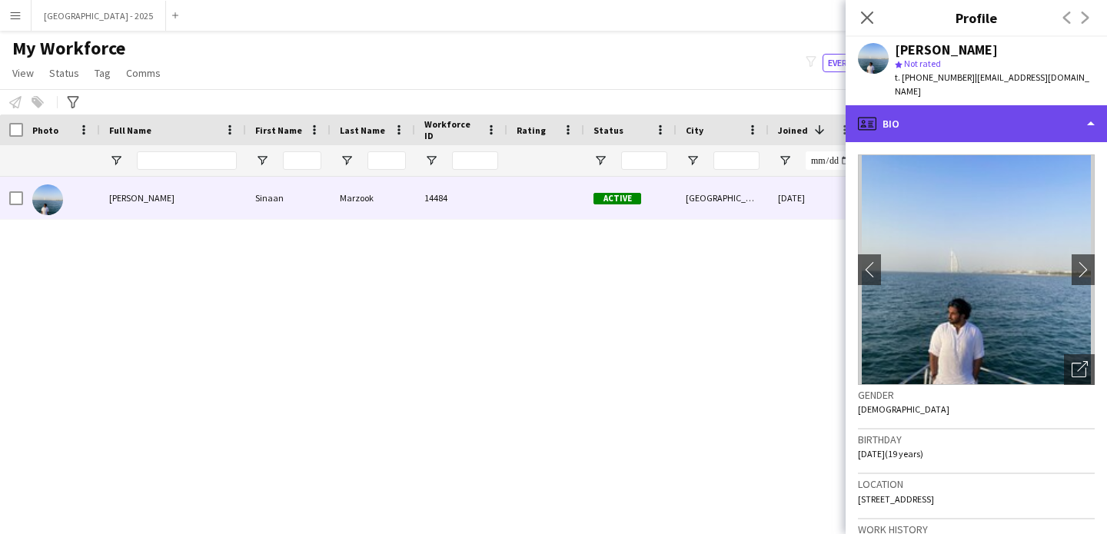
click at [911, 105] on div "profile Bio" at bounding box center [975, 123] width 261 height 37
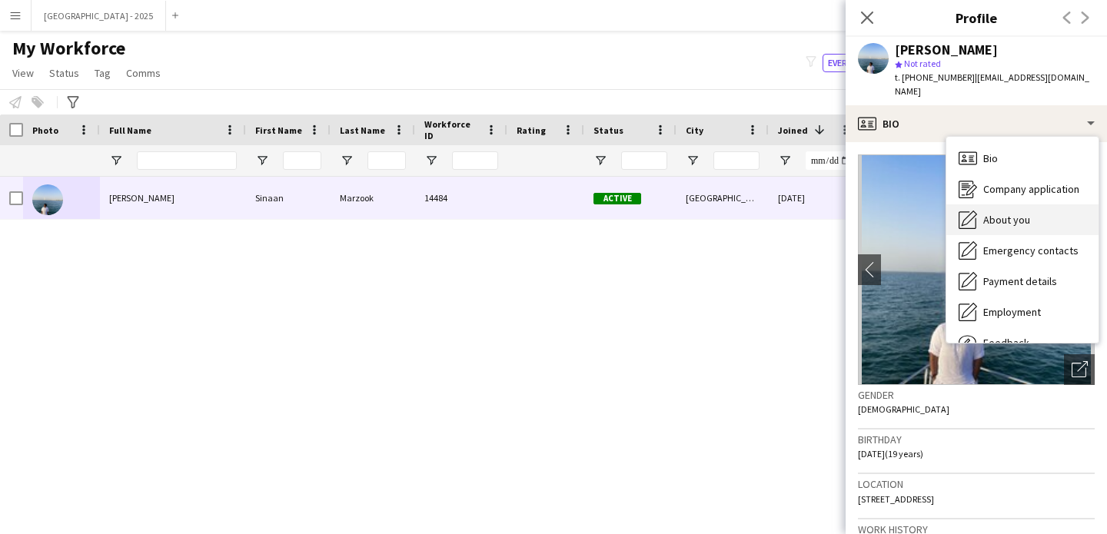
click at [981, 204] on div "About you About you" at bounding box center [1022, 219] width 152 height 31
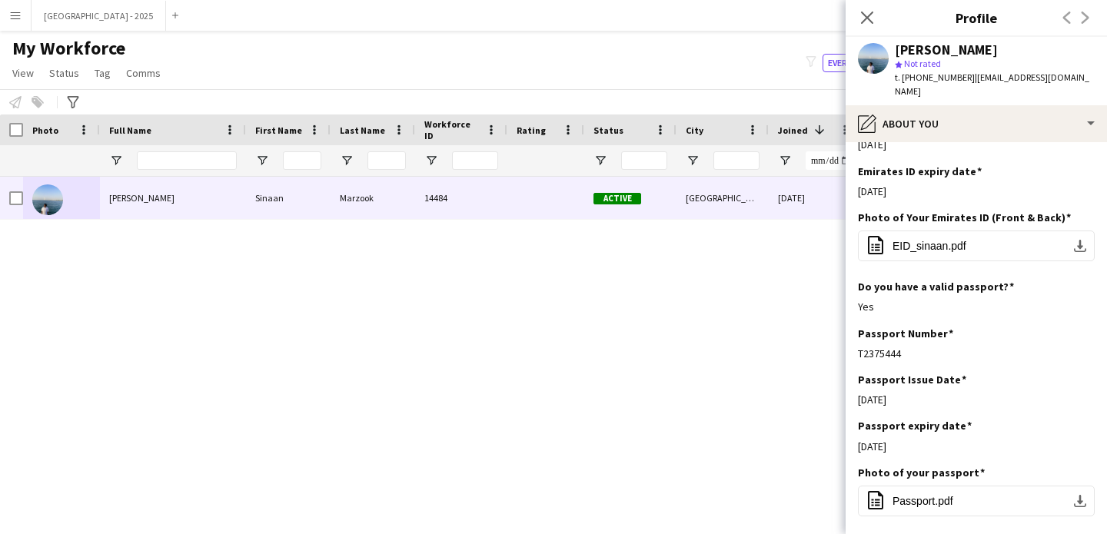
scroll to position [714, 0]
click at [861, 21] on icon "Close pop-in" at bounding box center [867, 18] width 12 height 12
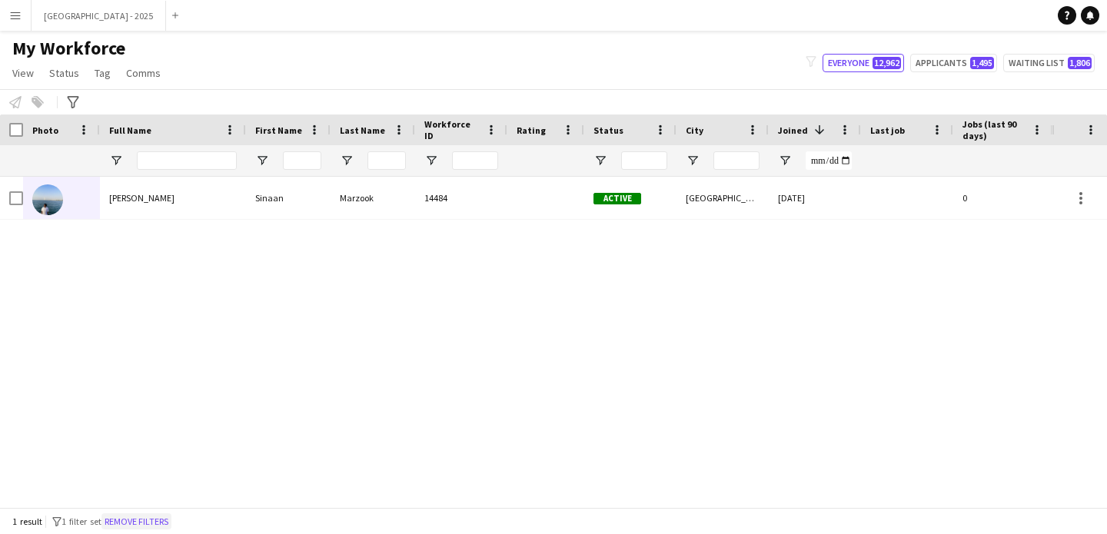
click at [131, 524] on button "Remove filters" at bounding box center [136, 521] width 70 height 17
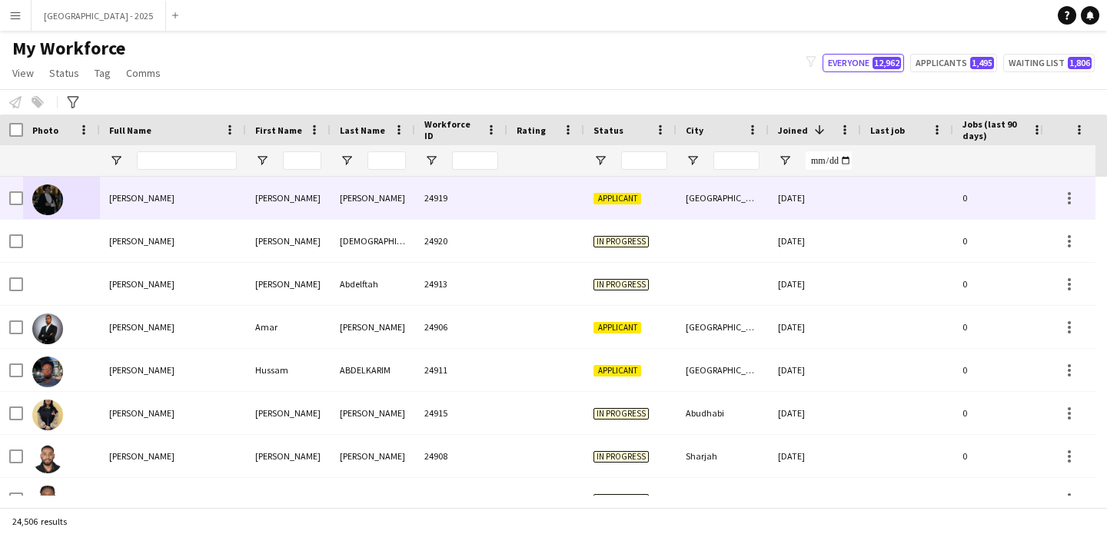
scroll to position [0, 530]
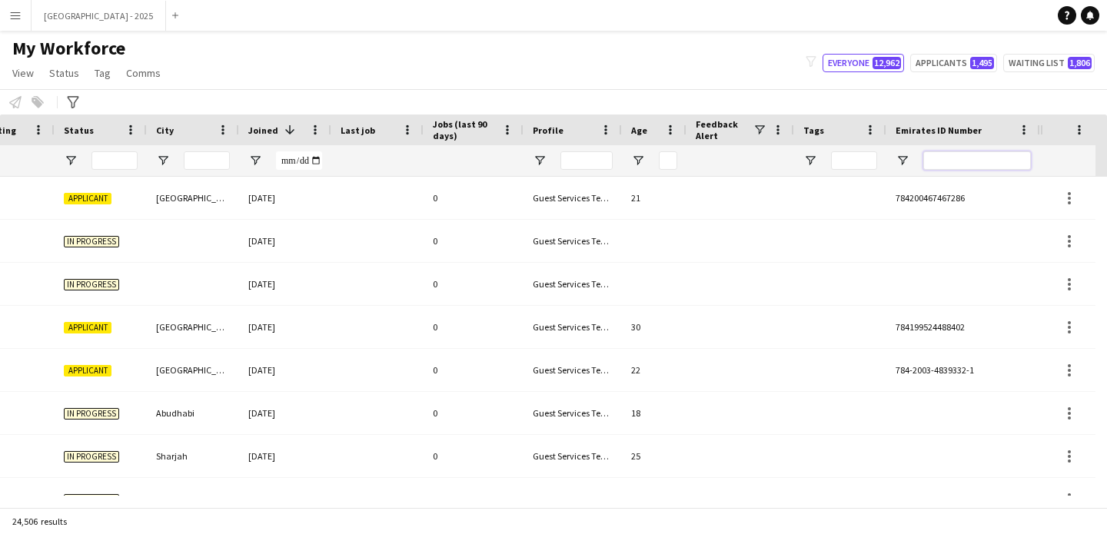
click at [961, 163] on input "Emirates ID Number Filter Input" at bounding box center [977, 160] width 108 height 18
paste input "*******"
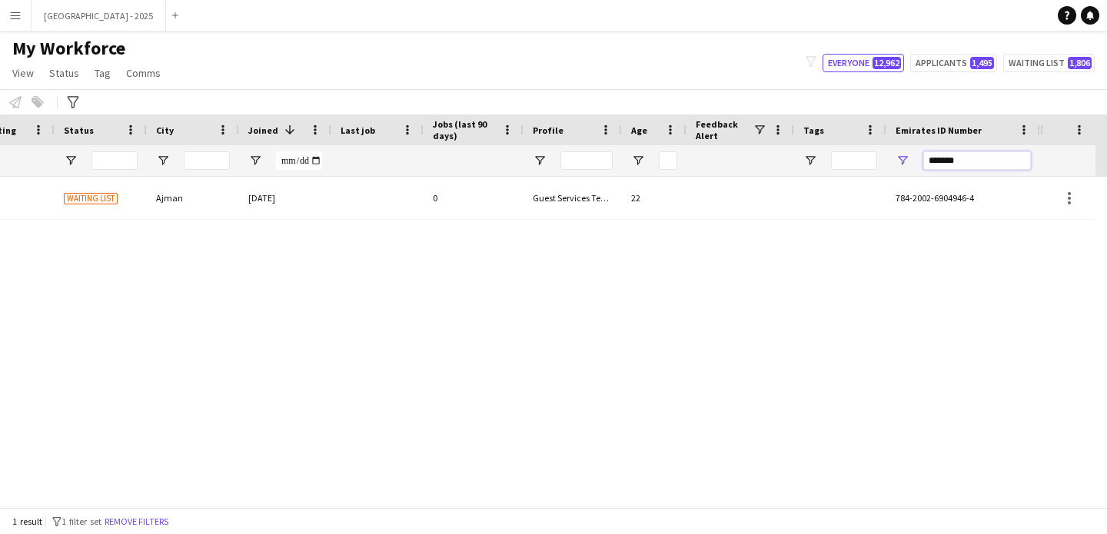
scroll to position [0, 518]
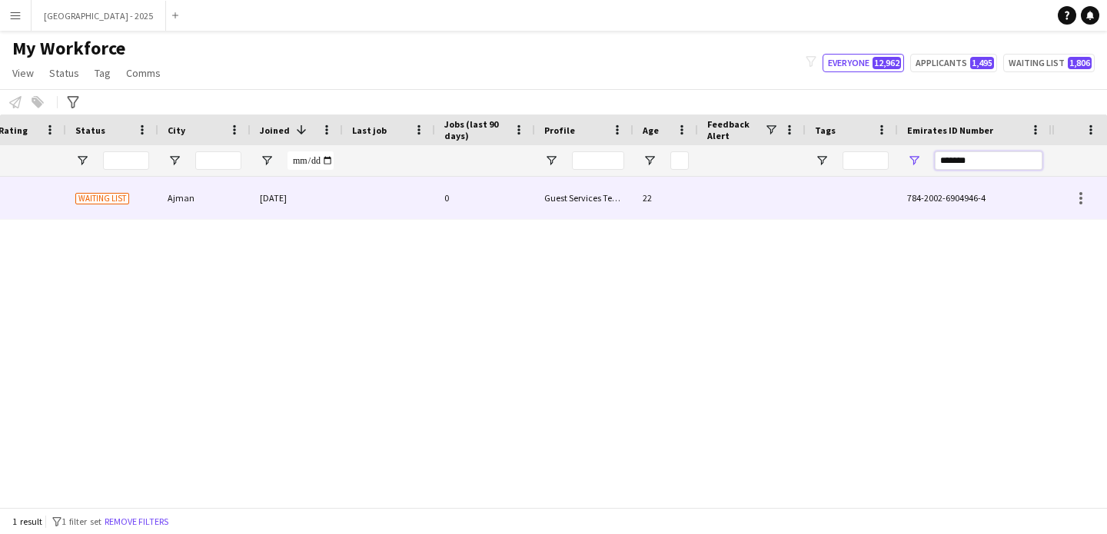
type input "*******"
click at [696, 204] on div "22" at bounding box center [665, 198] width 65 height 42
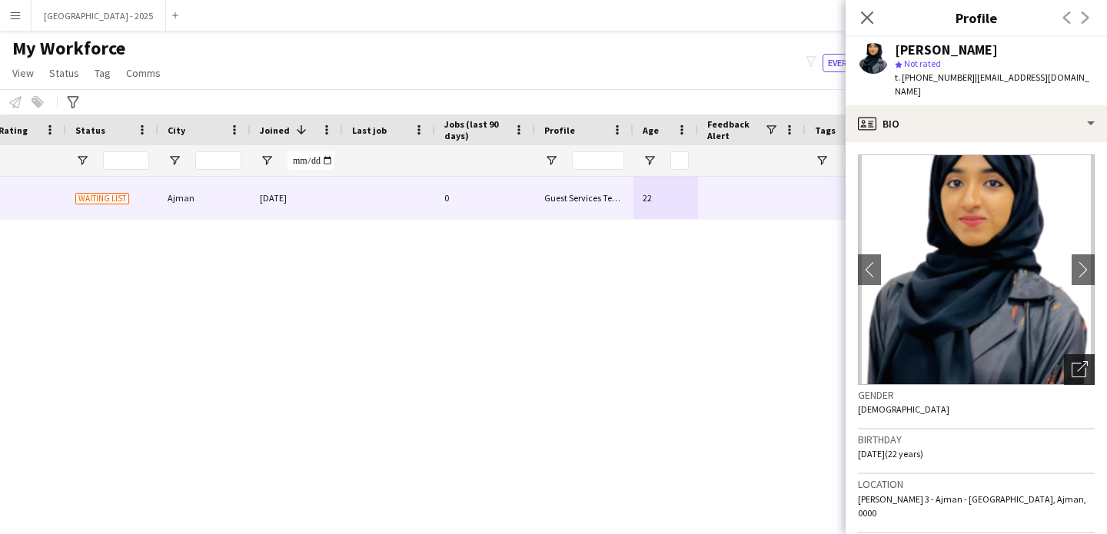
click at [1071, 363] on icon at bounding box center [1078, 370] width 15 height 15
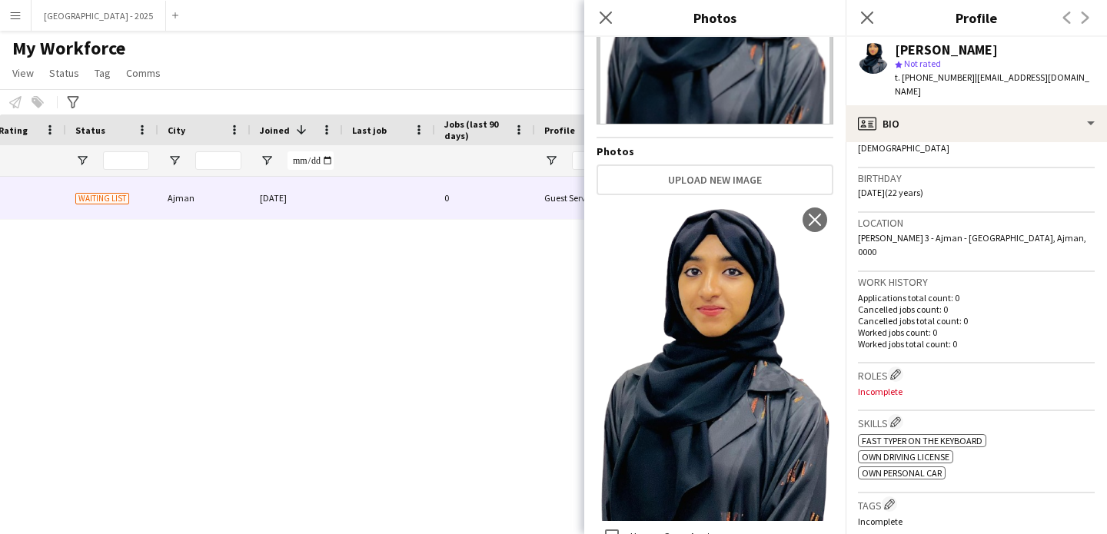
scroll to position [263, 0]
click at [936, 384] on p "Incomplete" at bounding box center [976, 390] width 237 height 12
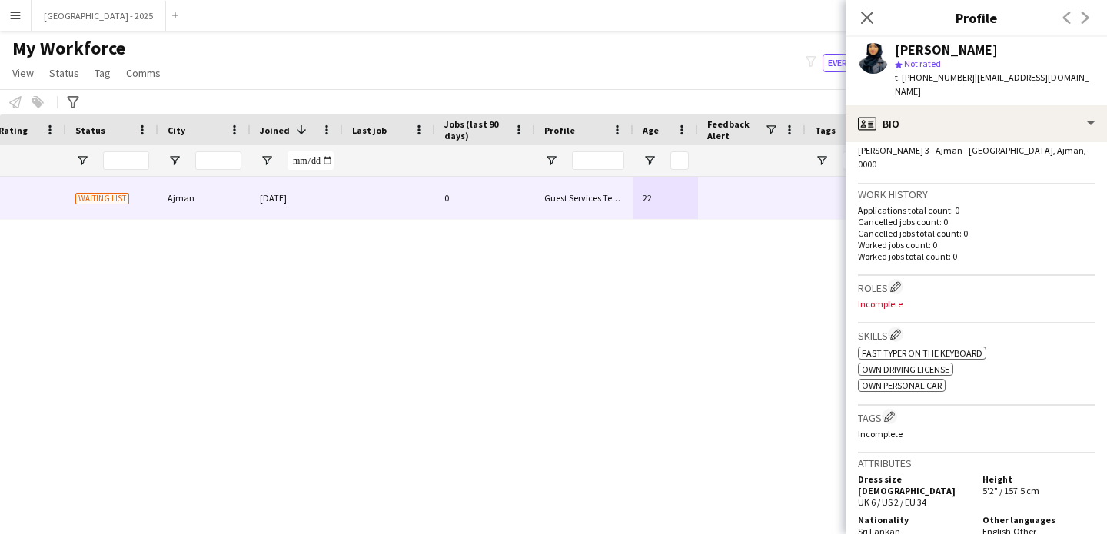
scroll to position [363, 0]
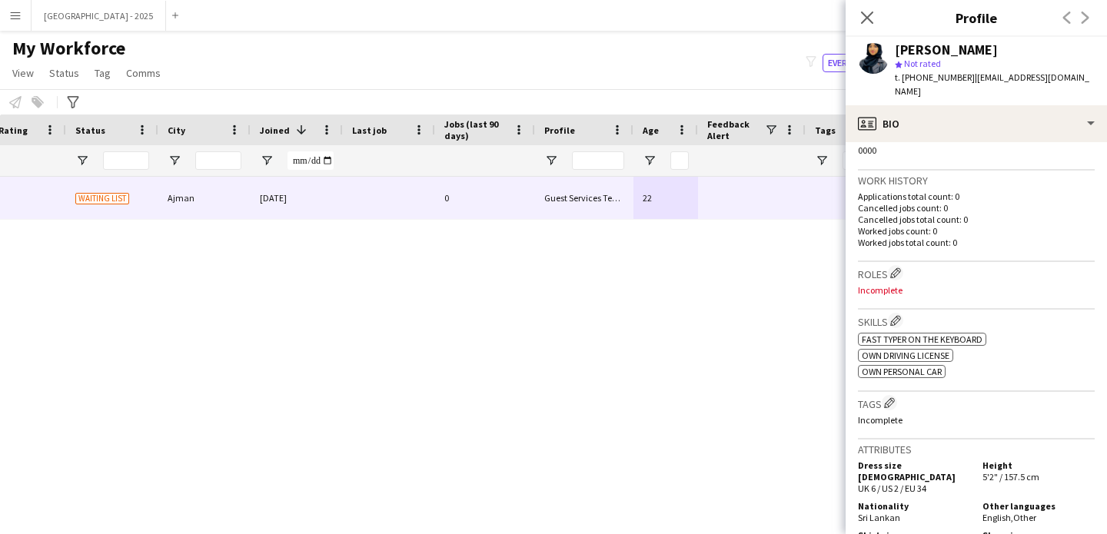
click at [909, 90] on div "[PERSON_NAME] Not rated t. [PHONE_NUMBER] | [EMAIL_ADDRESS][DOMAIN_NAME]" at bounding box center [975, 71] width 261 height 68
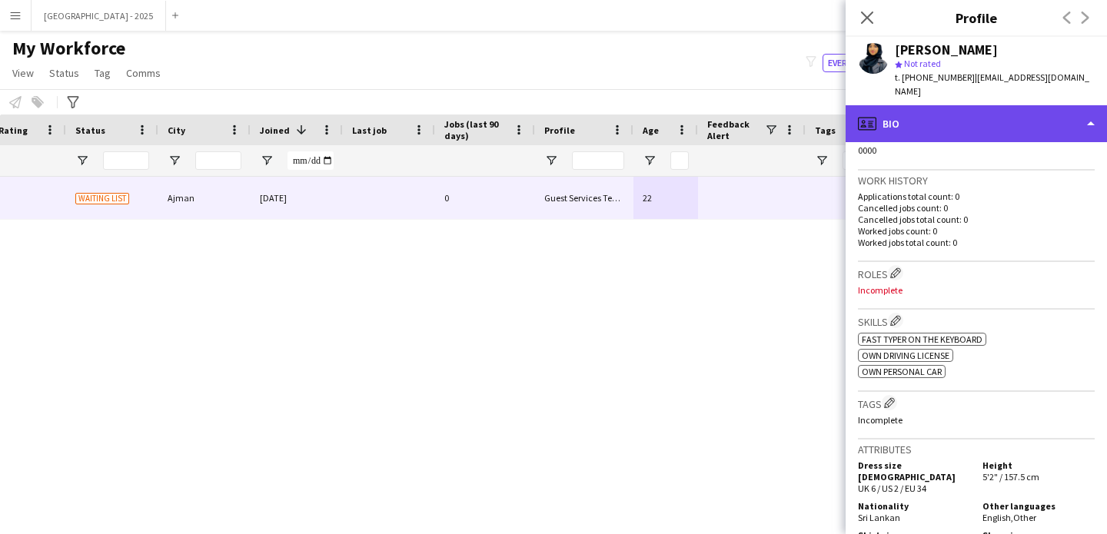
click at [951, 105] on div "profile Bio" at bounding box center [975, 123] width 261 height 37
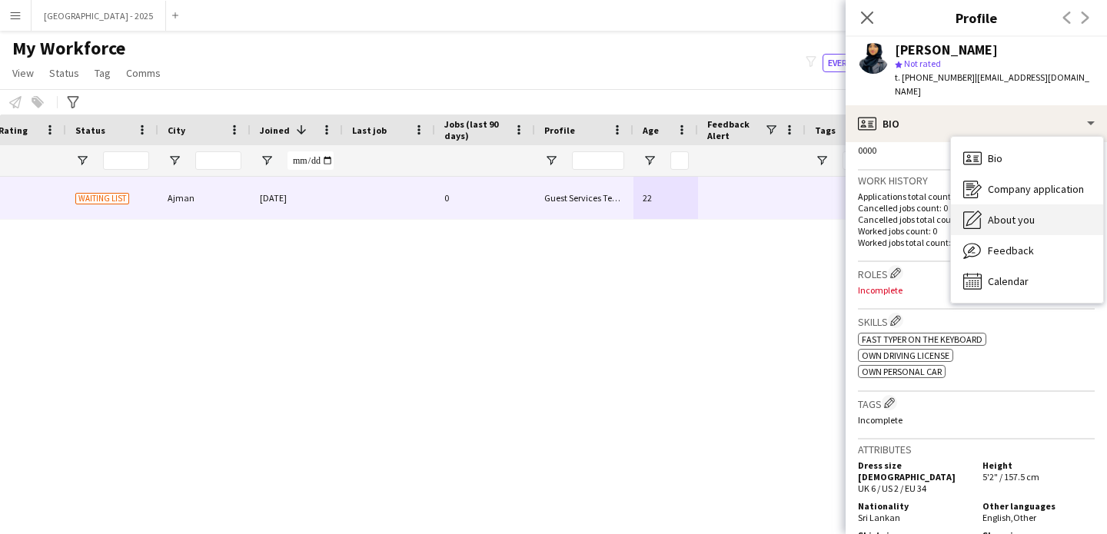
click at [1011, 204] on div "About you About you" at bounding box center [1027, 219] width 152 height 31
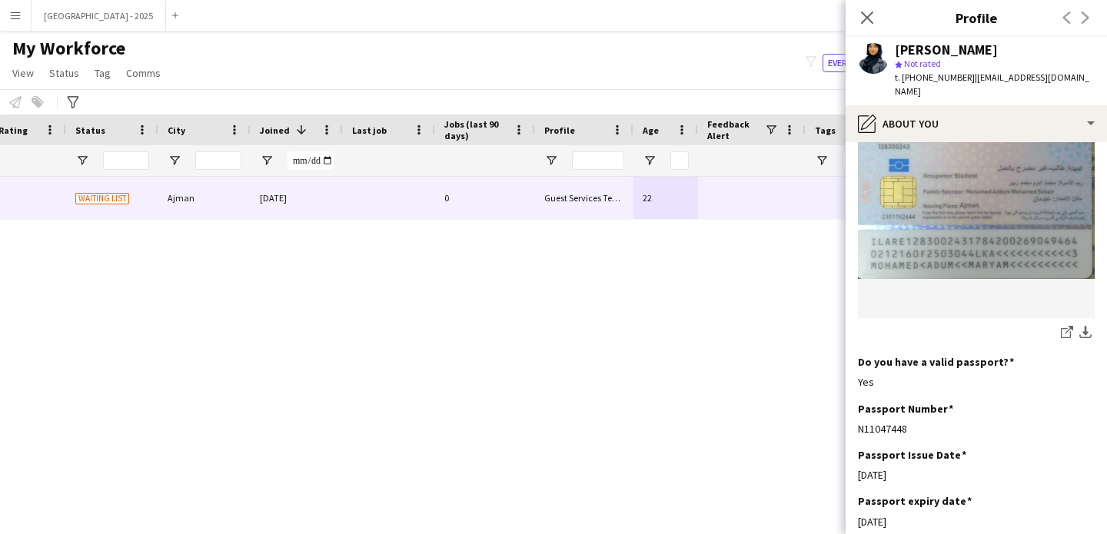
scroll to position [1177, 0]
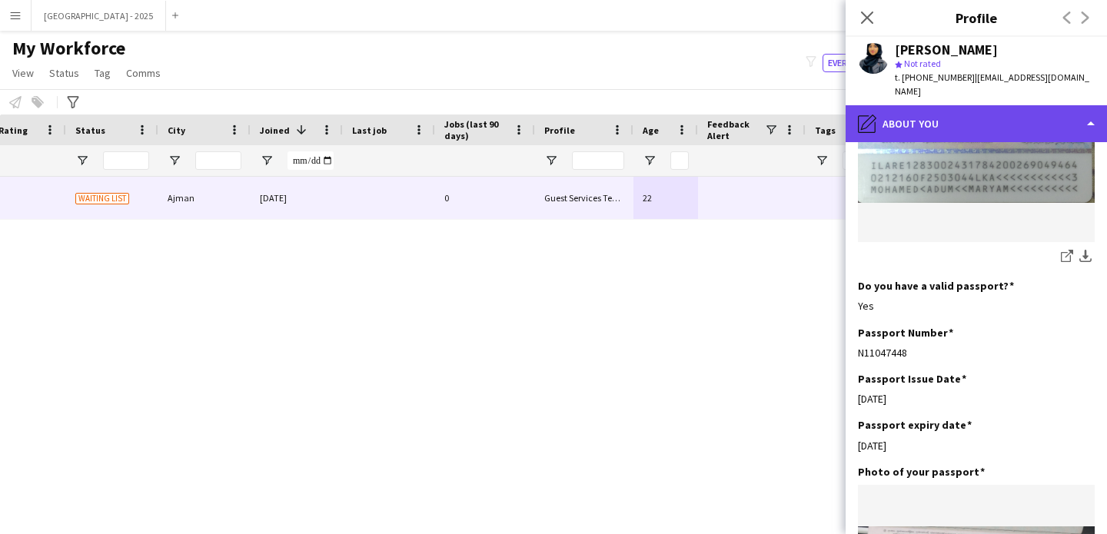
click at [949, 107] on div "pencil4 About you" at bounding box center [975, 123] width 261 height 37
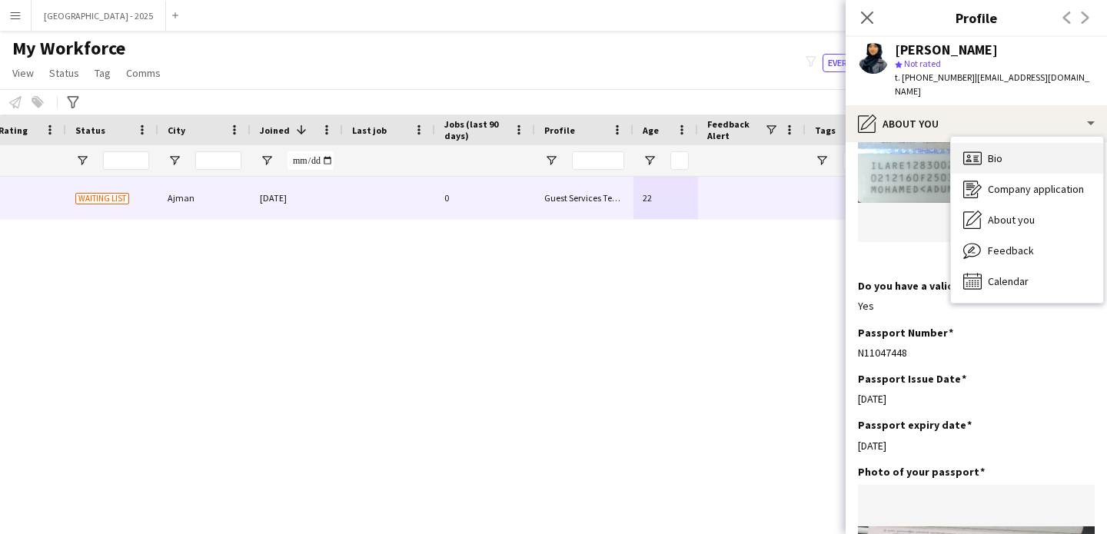
click at [1015, 146] on div "Bio Bio" at bounding box center [1027, 158] width 152 height 31
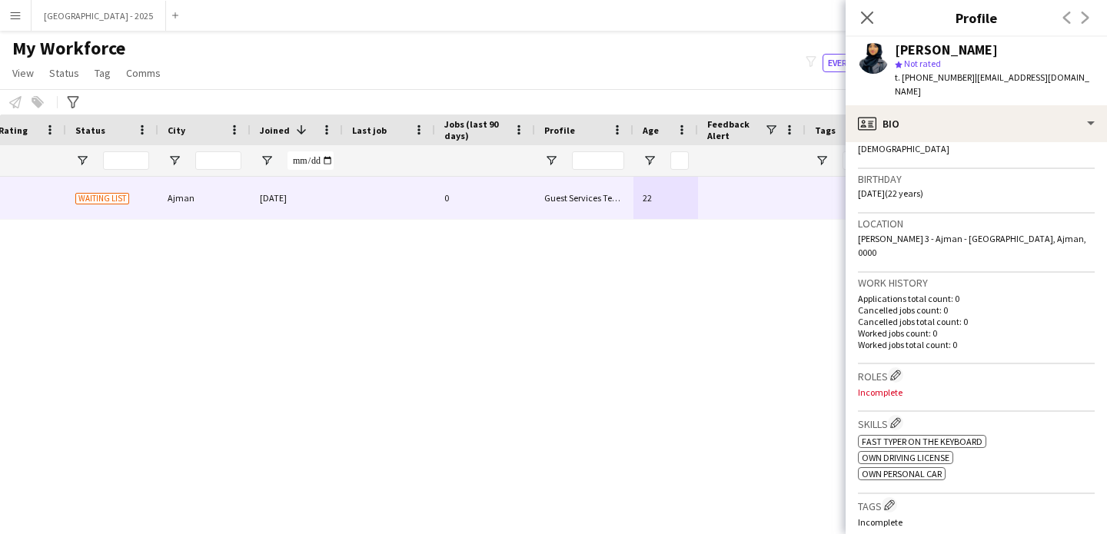
scroll to position [261, 0]
click at [901, 370] on app-icon "Edit crew company roles" at bounding box center [895, 375] width 11 height 11
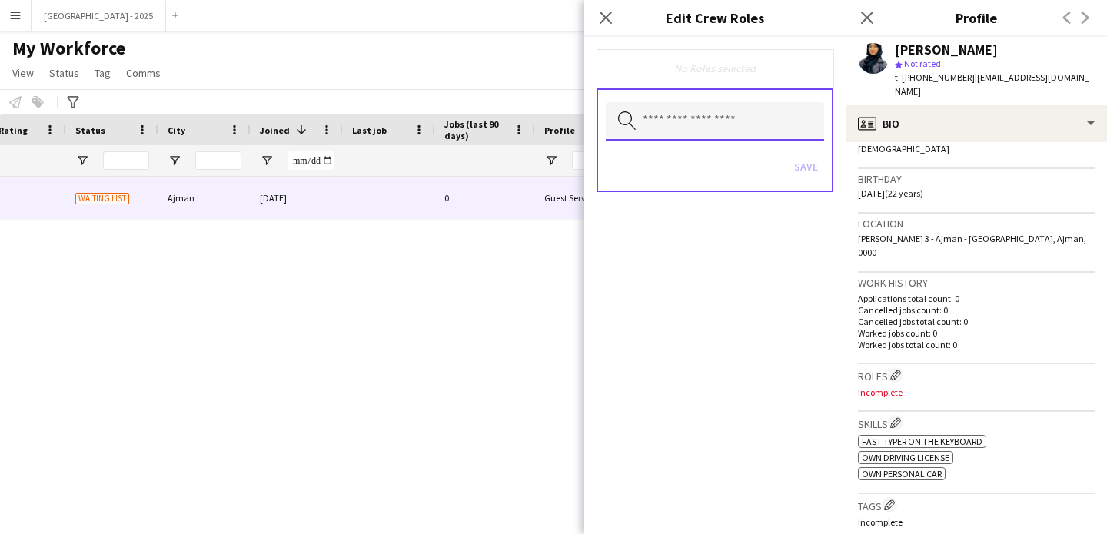
click at [732, 125] on input "text" at bounding box center [715, 121] width 218 height 38
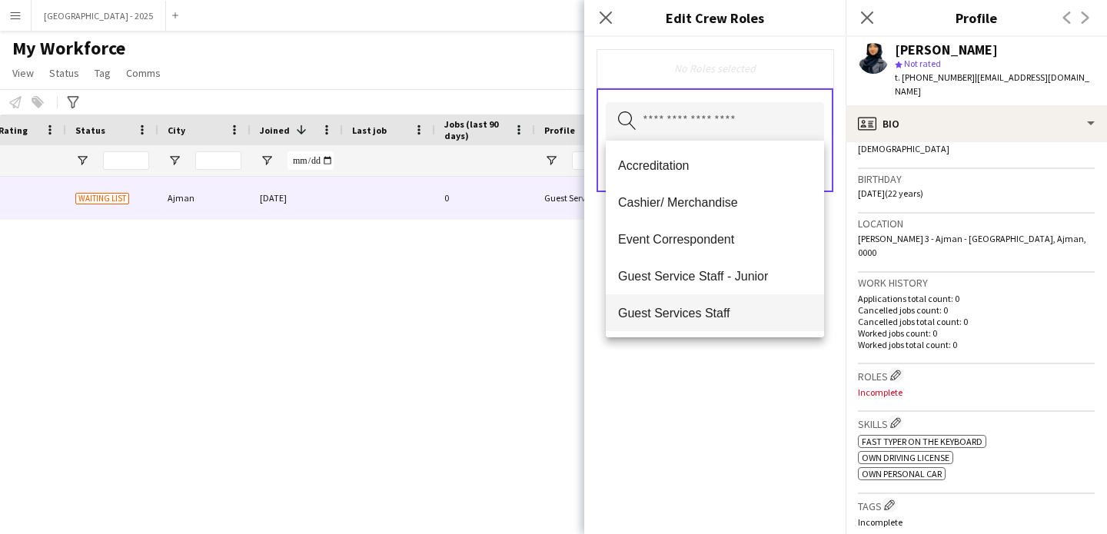
click at [729, 304] on mat-option "Guest Services Staff" at bounding box center [715, 312] width 218 height 37
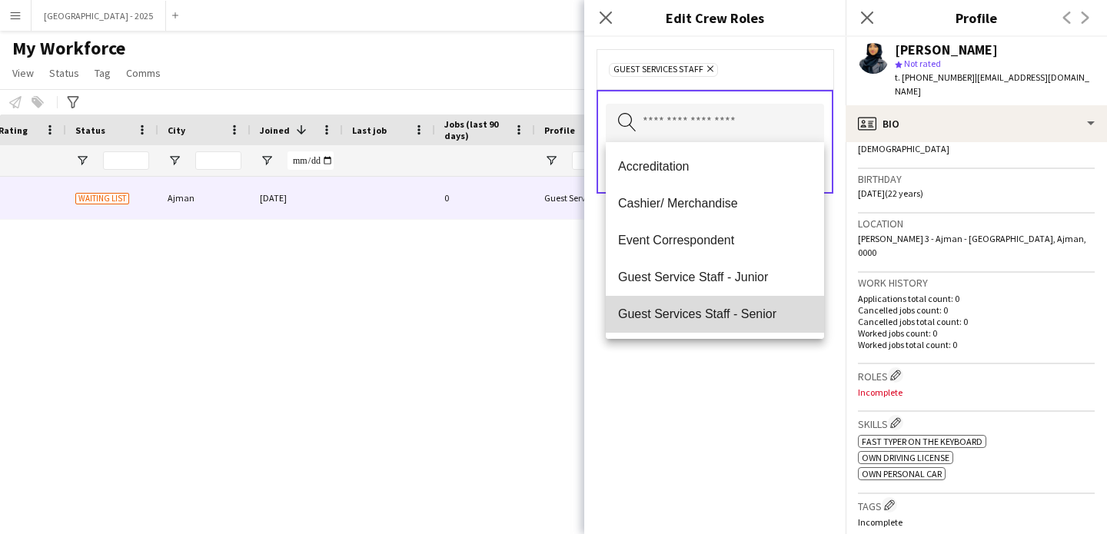
click at [731, 310] on span "Guest Services Staff - Senior" at bounding box center [715, 314] width 194 height 15
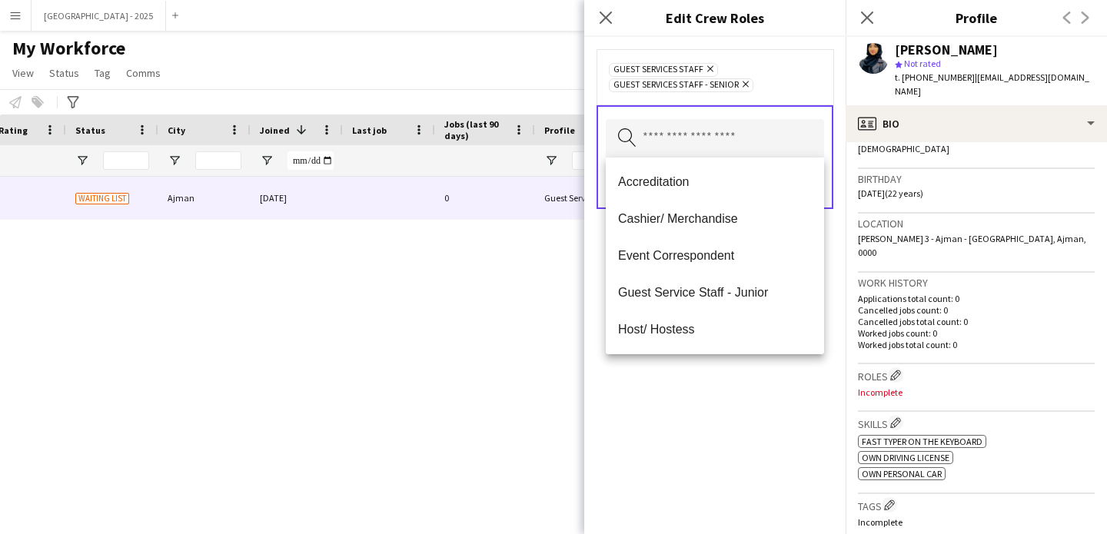
click at [737, 360] on div "Guest Services Staff Remove Guest Services Staff - Senior Remove Search by role…" at bounding box center [714, 285] width 261 height 497
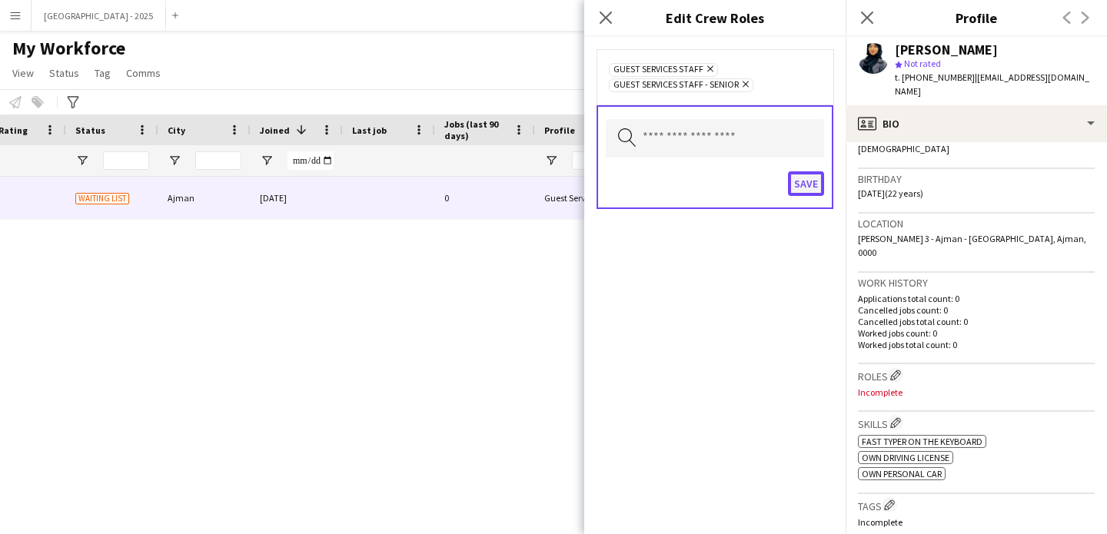
click at [805, 190] on button "Save" at bounding box center [806, 183] width 36 height 25
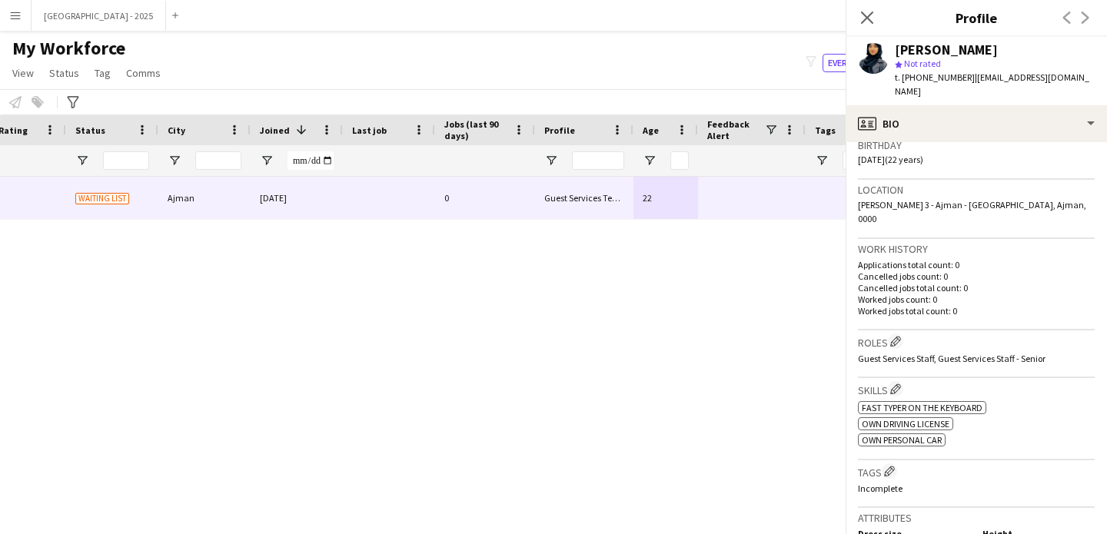
scroll to position [378, 0]
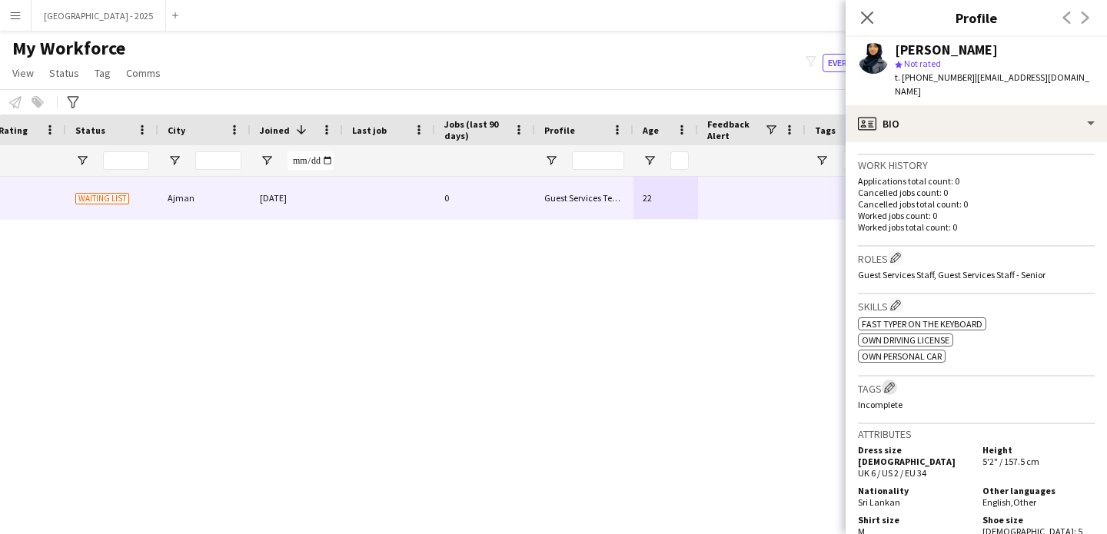
click at [890, 382] on app-icon "Edit crew company tags" at bounding box center [889, 387] width 11 height 11
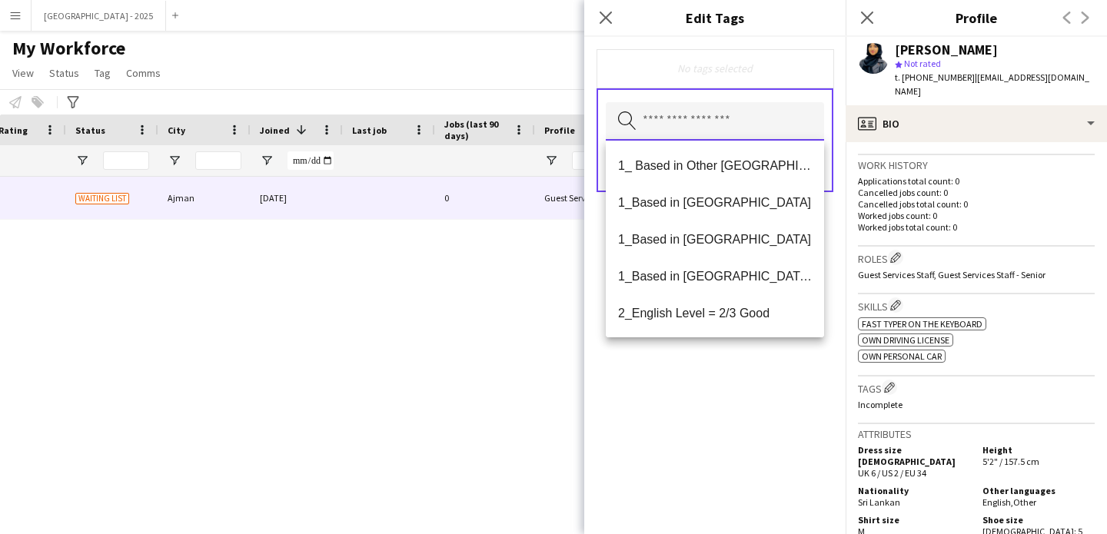
click at [712, 123] on input "text" at bounding box center [715, 121] width 218 height 38
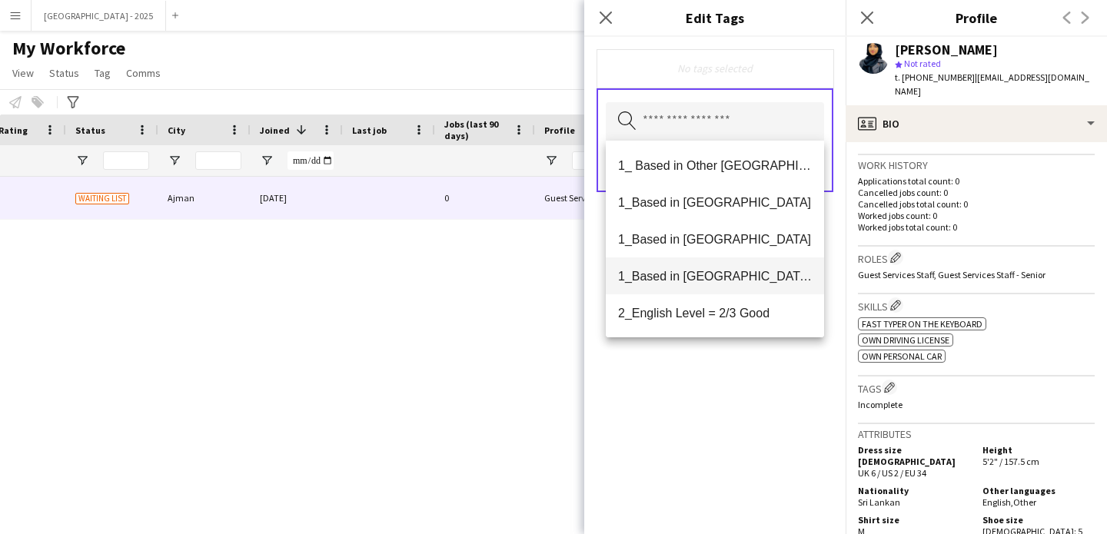
click at [722, 273] on span "1_Based in [GEOGRAPHIC_DATA]/[GEOGRAPHIC_DATA]/Ajman" at bounding box center [715, 276] width 194 height 15
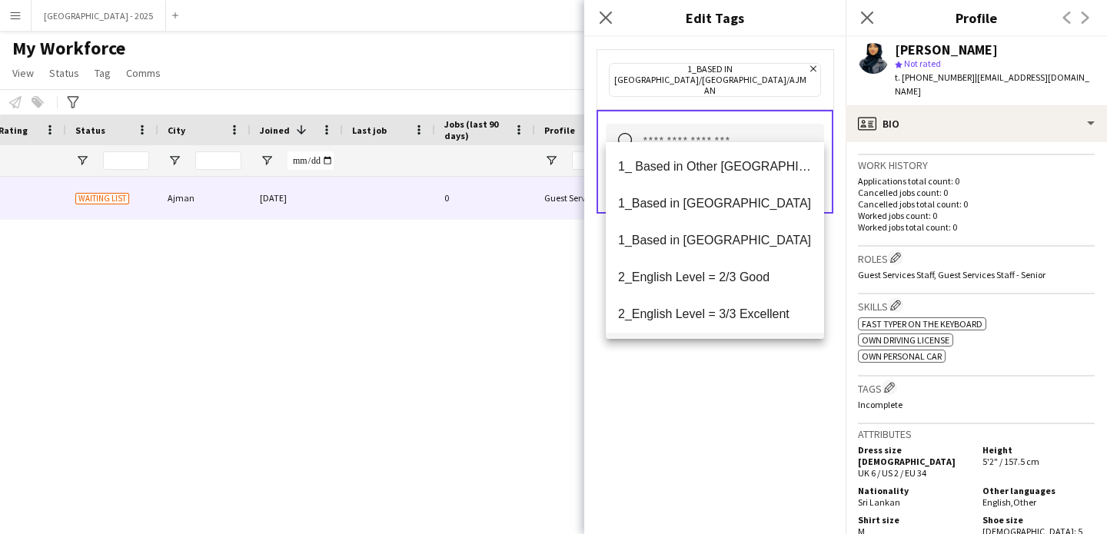
click at [731, 312] on span "2_English Level = 3/3 Excellent" at bounding box center [715, 314] width 194 height 15
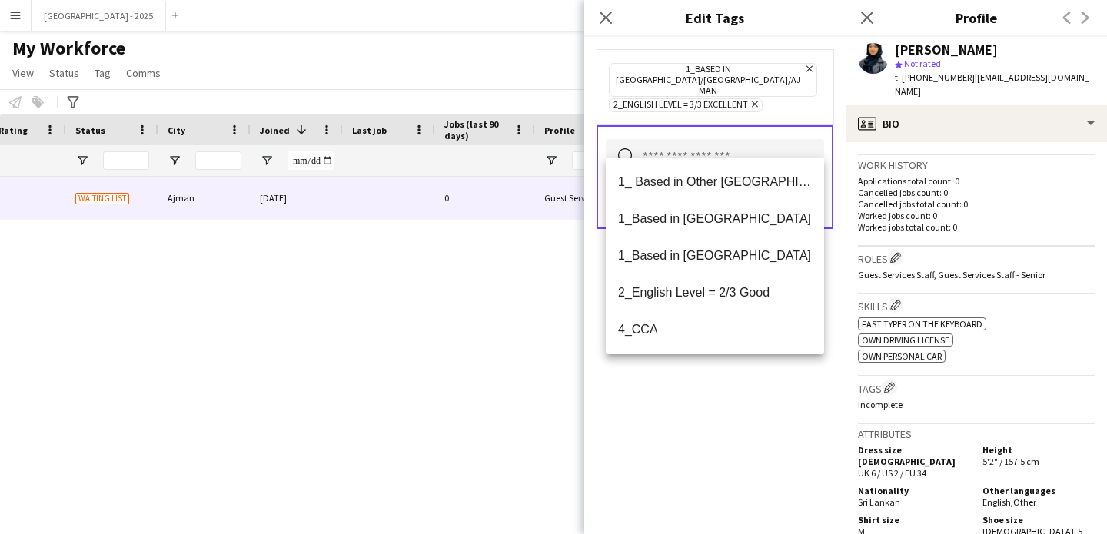
drag, startPoint x: 726, startPoint y: 392, endPoint x: 786, endPoint y: 185, distance: 215.5
click at [726, 391] on div "1_Based in [GEOGRAPHIC_DATA]/[GEOGRAPHIC_DATA]/Ajman Remove 2_English Level = 3…" at bounding box center [714, 285] width 261 height 497
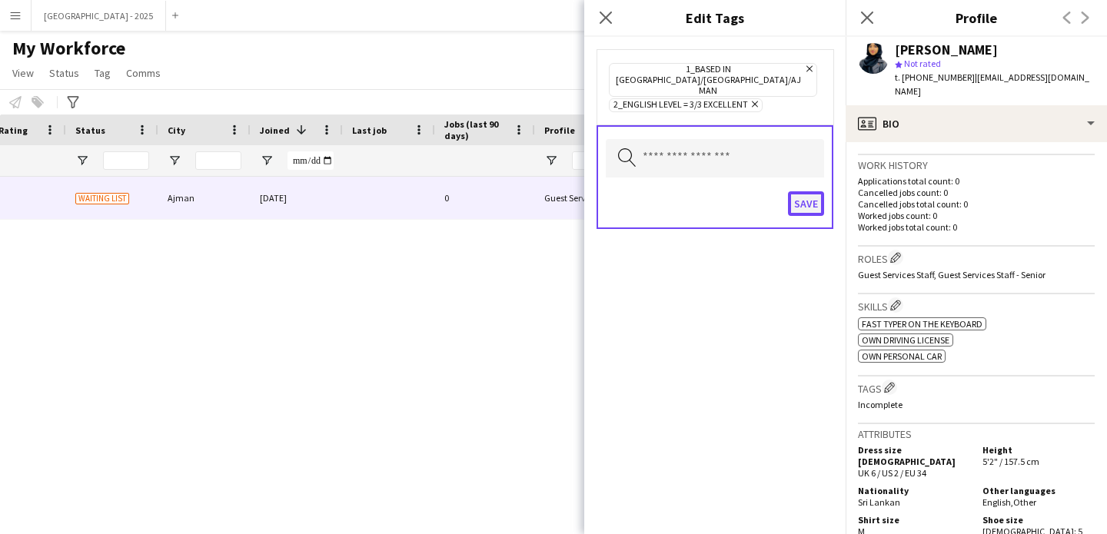
click at [793, 191] on button "Save" at bounding box center [806, 203] width 36 height 25
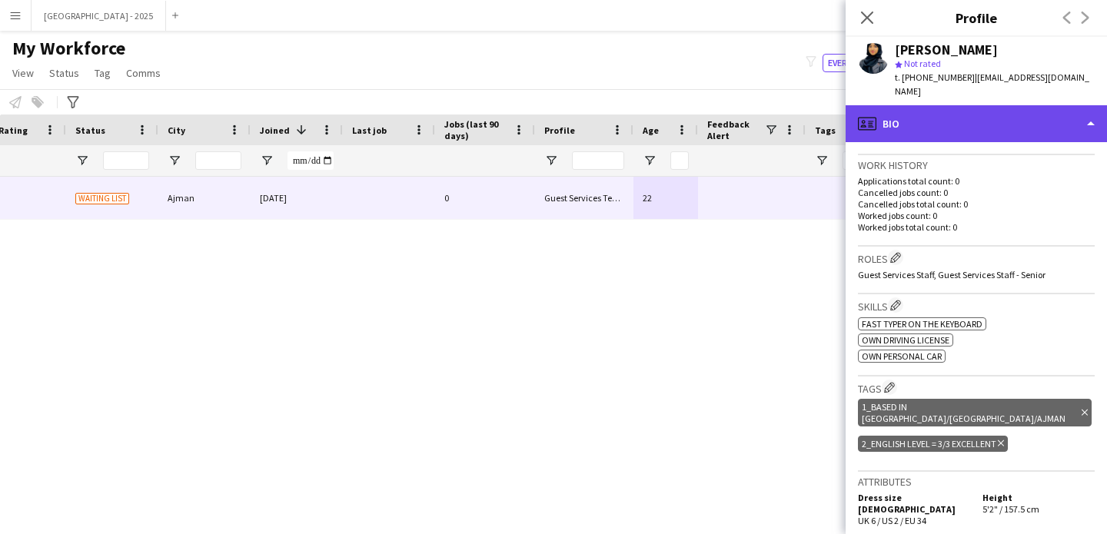
click at [907, 110] on div "profile Bio" at bounding box center [975, 123] width 261 height 37
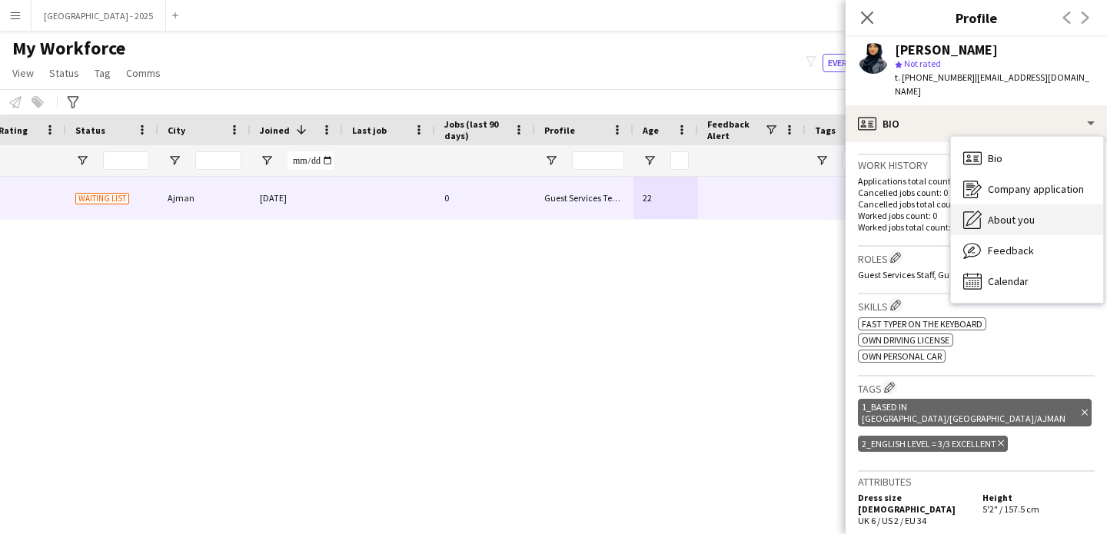
click at [1003, 213] on span "About you" at bounding box center [1011, 220] width 47 height 14
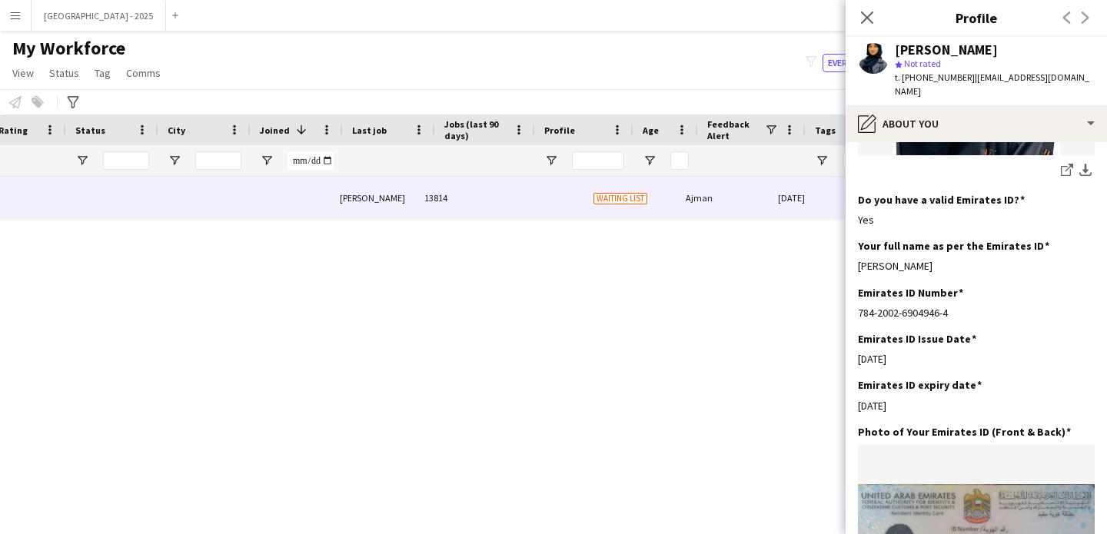
scroll to position [0, 0]
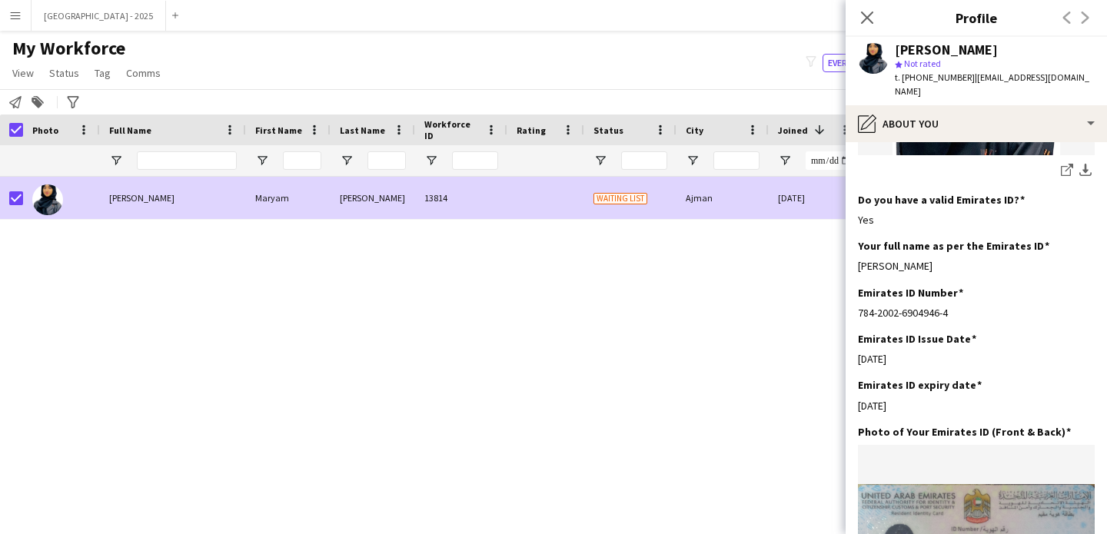
click at [83, 67] on app-page-menu "View Views Default view New view Update view Delete view Edit name Customise vi…" at bounding box center [88, 74] width 176 height 29
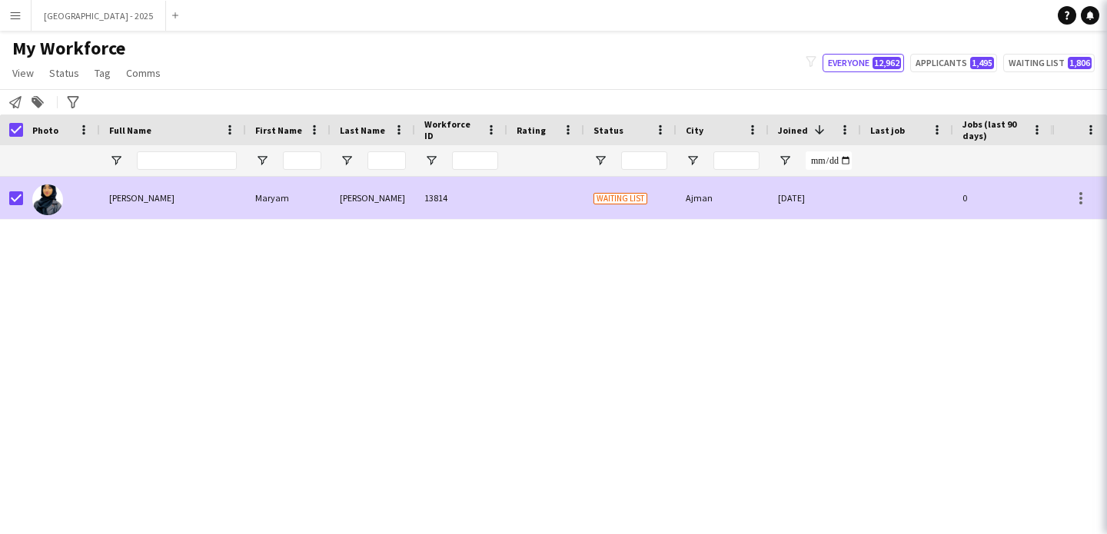
click at [78, 70] on link "Status" at bounding box center [64, 73] width 42 height 20
click at [73, 76] on span "Status" at bounding box center [64, 73] width 30 height 14
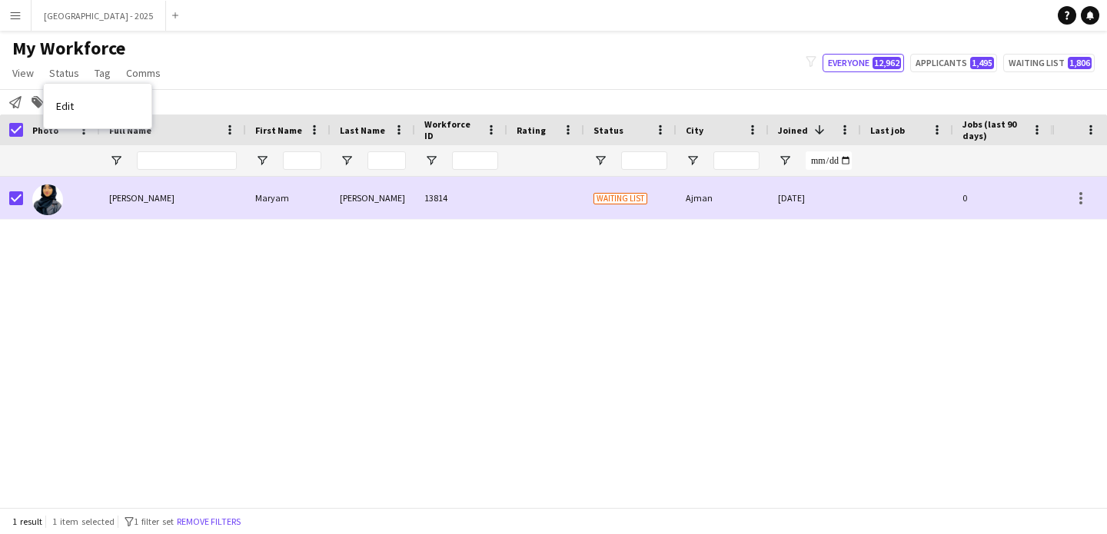
click at [94, 98] on link "Edit" at bounding box center [98, 106] width 108 height 32
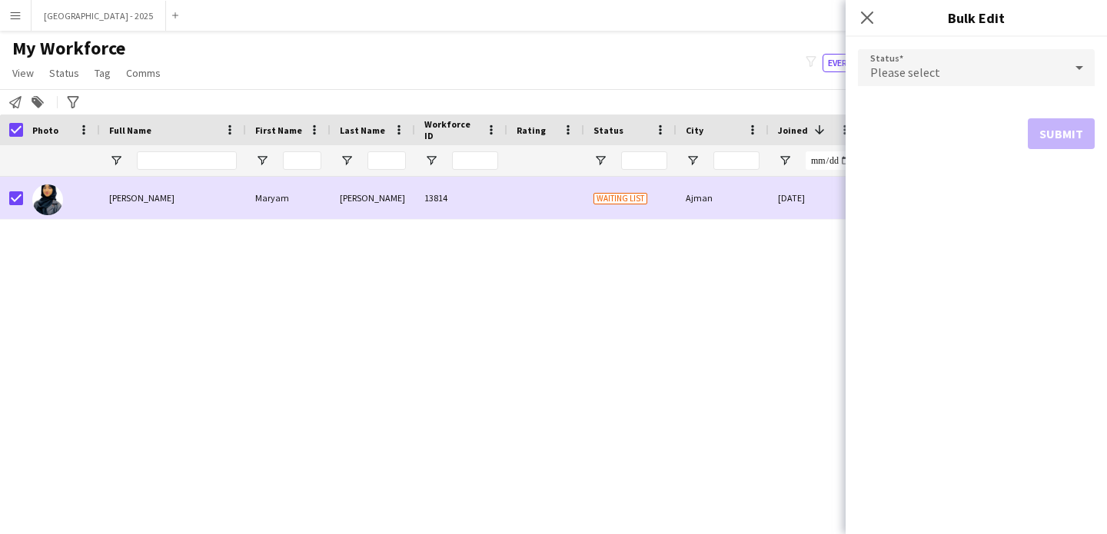
click at [975, 64] on div "Please select" at bounding box center [961, 67] width 206 height 37
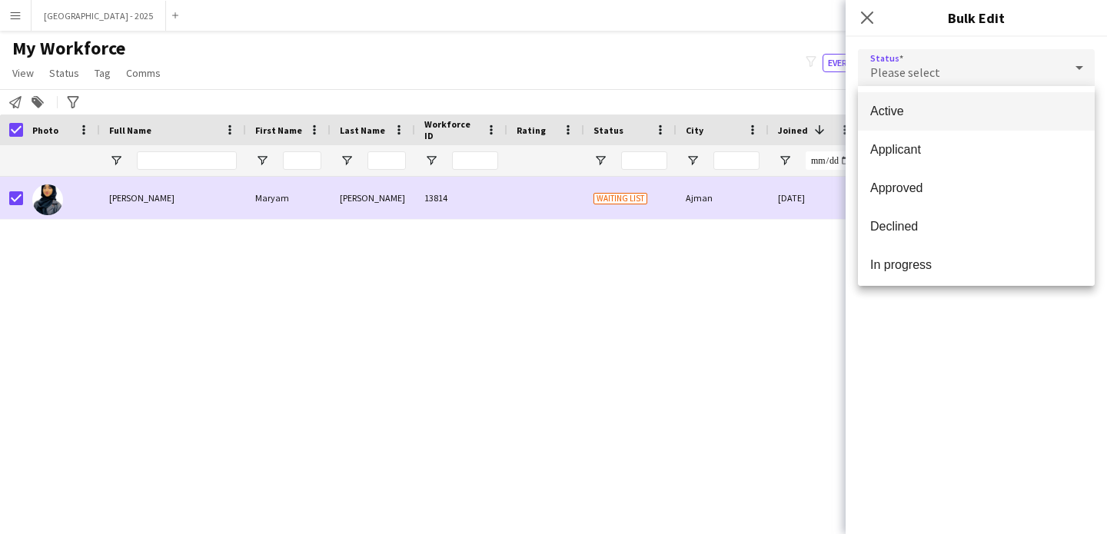
click at [949, 98] on mat-option "Active" at bounding box center [976, 111] width 237 height 38
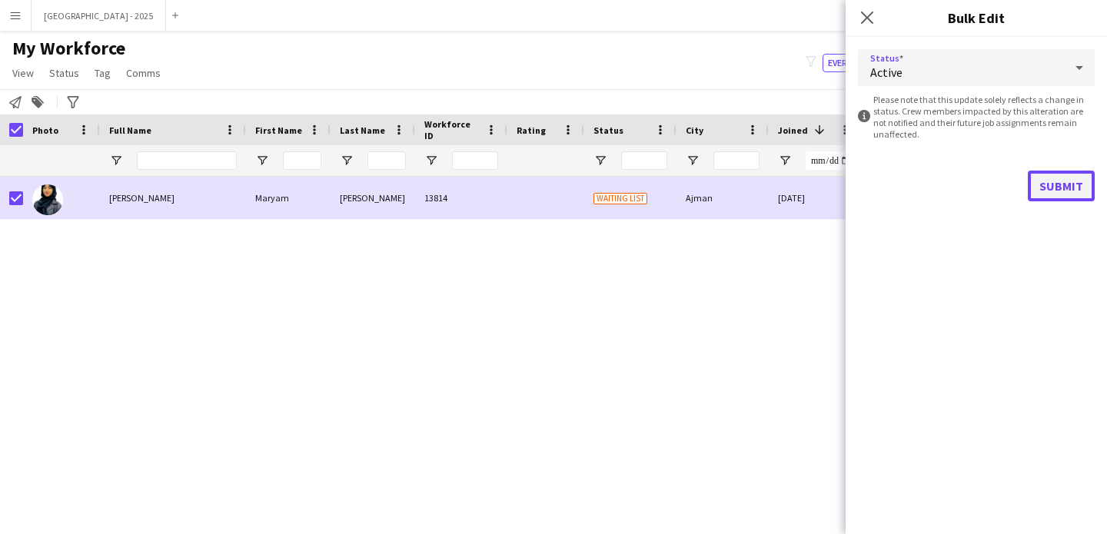
click at [1048, 184] on button "Submit" at bounding box center [1061, 186] width 67 height 31
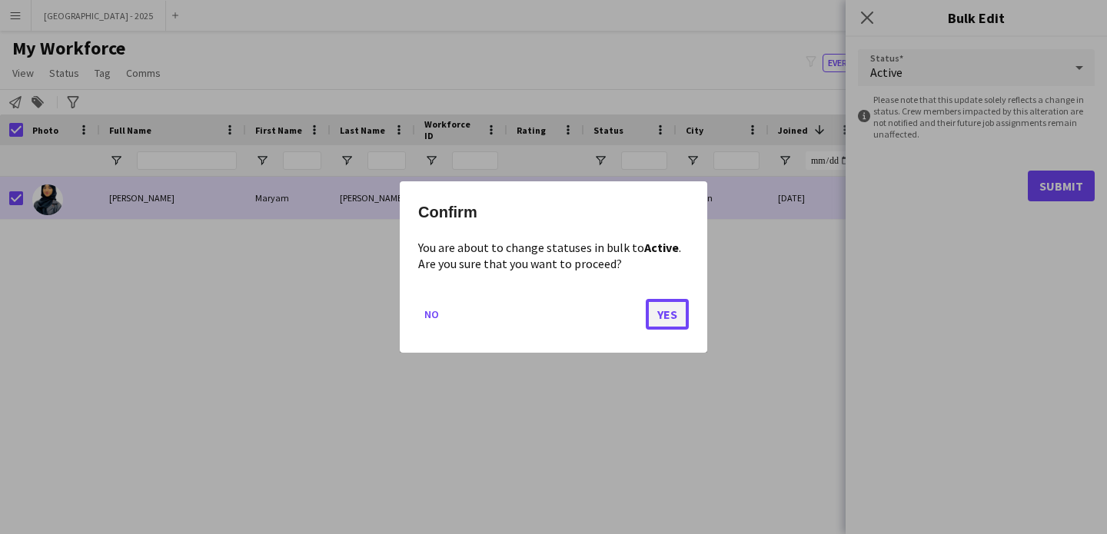
click at [666, 318] on button "Yes" at bounding box center [667, 314] width 43 height 31
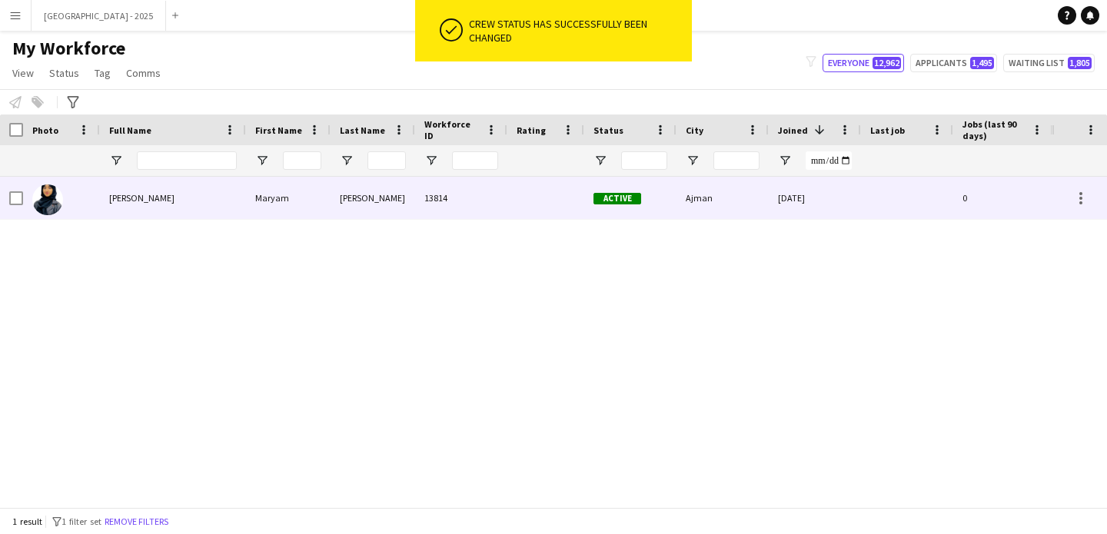
click at [51, 200] on img at bounding box center [47, 199] width 31 height 31
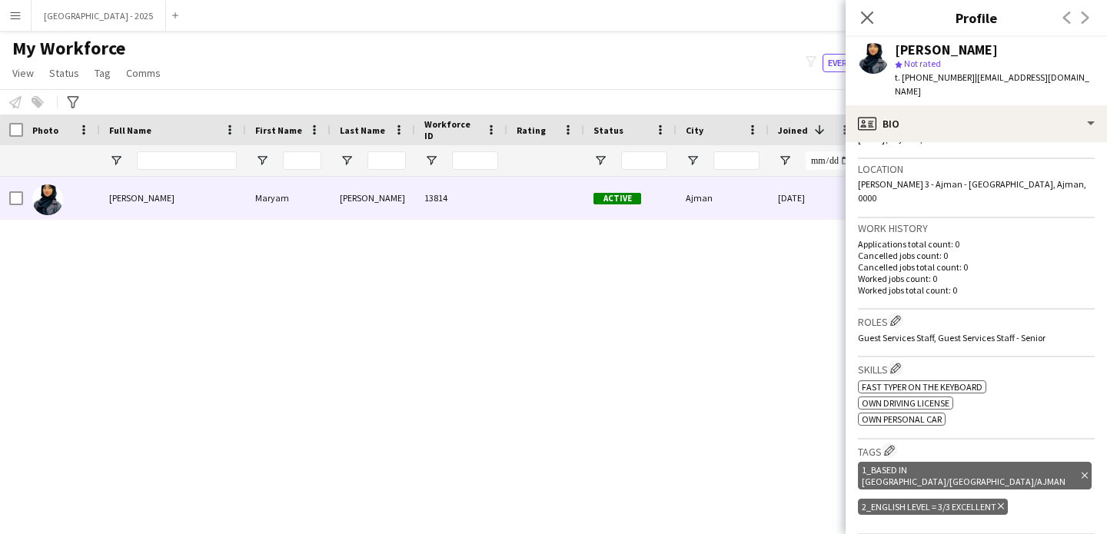
scroll to position [332, 0]
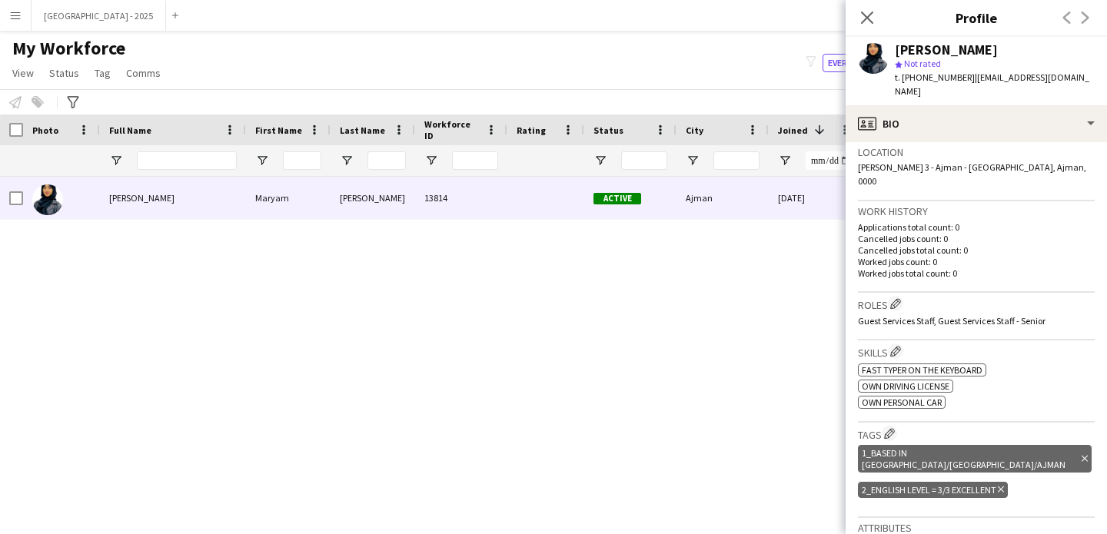
click at [935, 142] on div "Location [GEOGRAPHIC_DATA] 3 - [GEOGRAPHIC_DATA] - [GEOGRAPHIC_DATA], [GEOGRAPH…" at bounding box center [976, 171] width 237 height 59
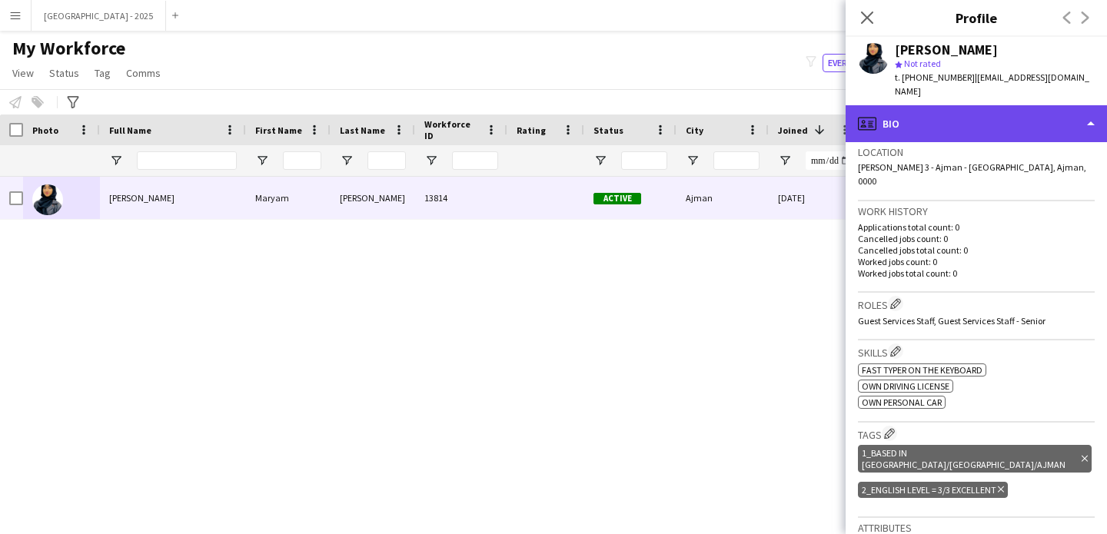
click at [954, 121] on div "profile Bio" at bounding box center [975, 123] width 261 height 37
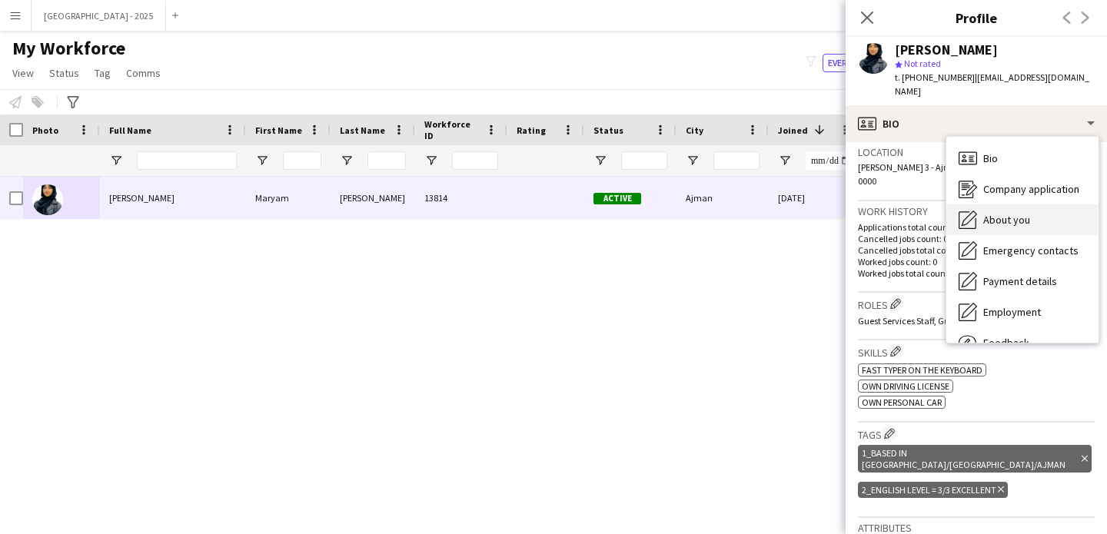
click at [999, 213] on div "About you About you" at bounding box center [1022, 219] width 152 height 31
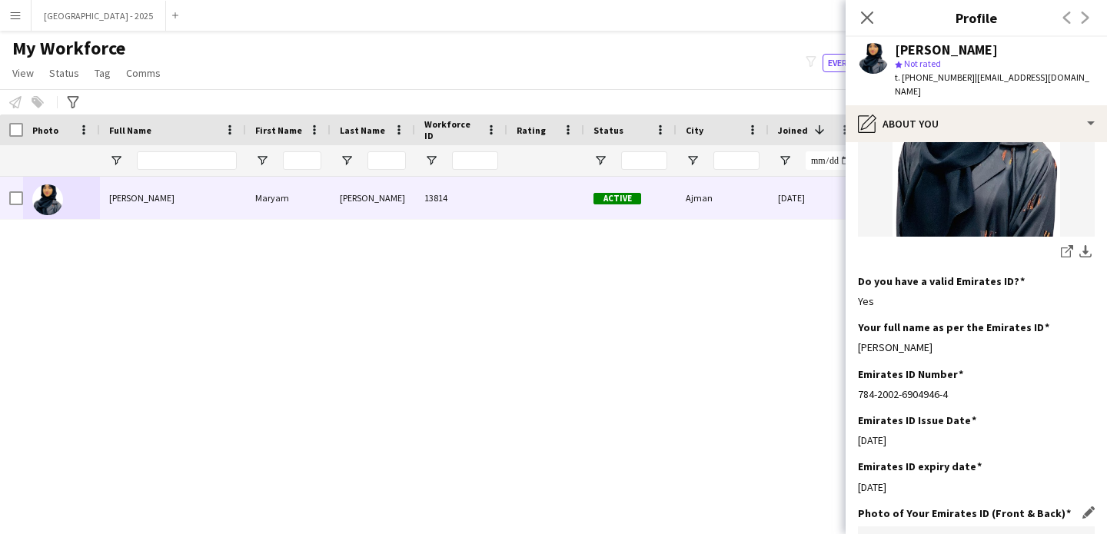
scroll to position [606, 0]
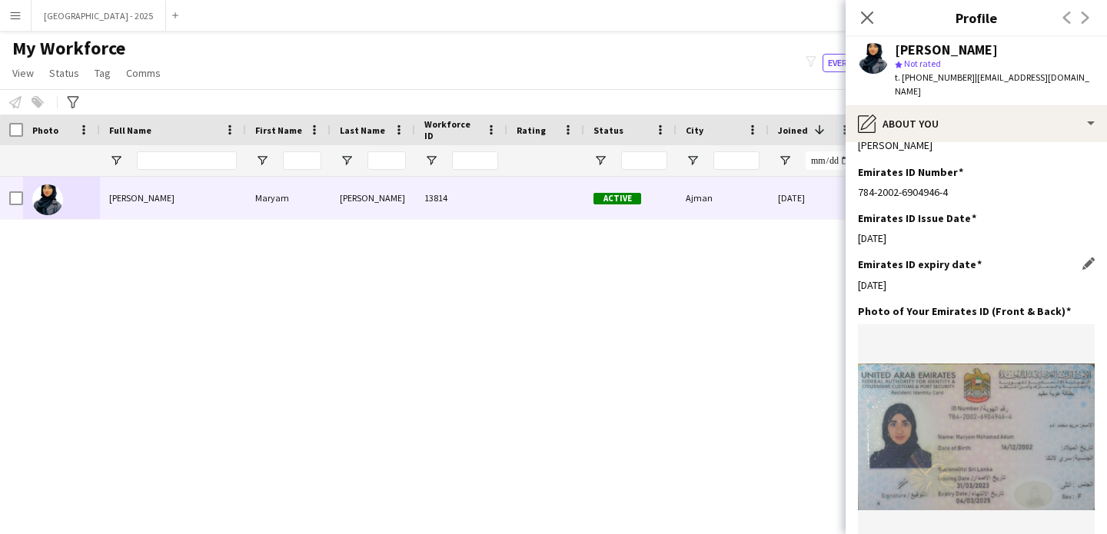
drag, startPoint x: 960, startPoint y: 208, endPoint x: 948, endPoint y: 302, distance: 95.2
click at [921, 279] on app-section-data-types "Bio Edit this field I am a recent graduate with a BSc (Hons) in Business Manage…" at bounding box center [975, 338] width 261 height 392
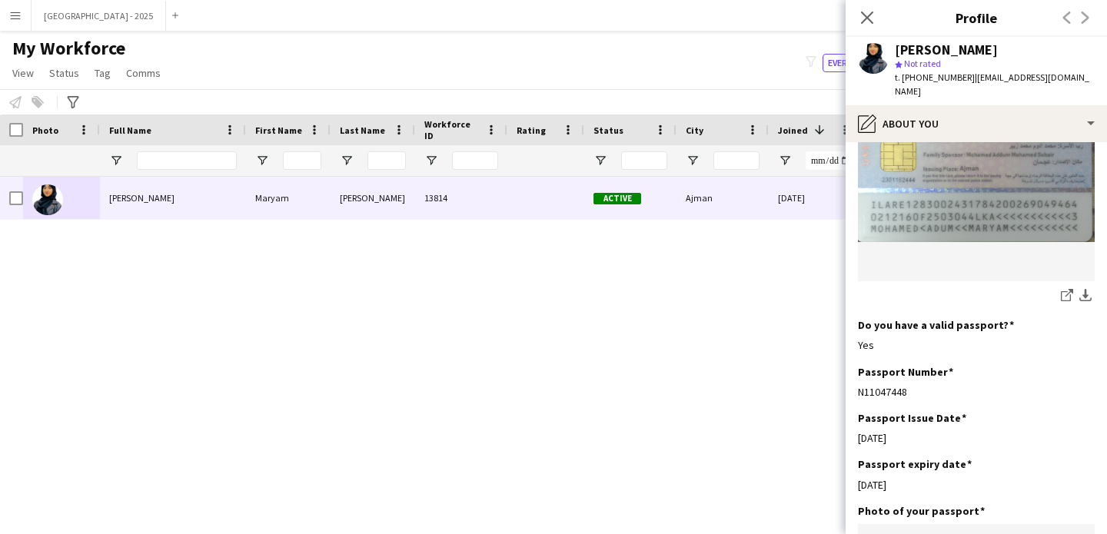
scroll to position [1214, 0]
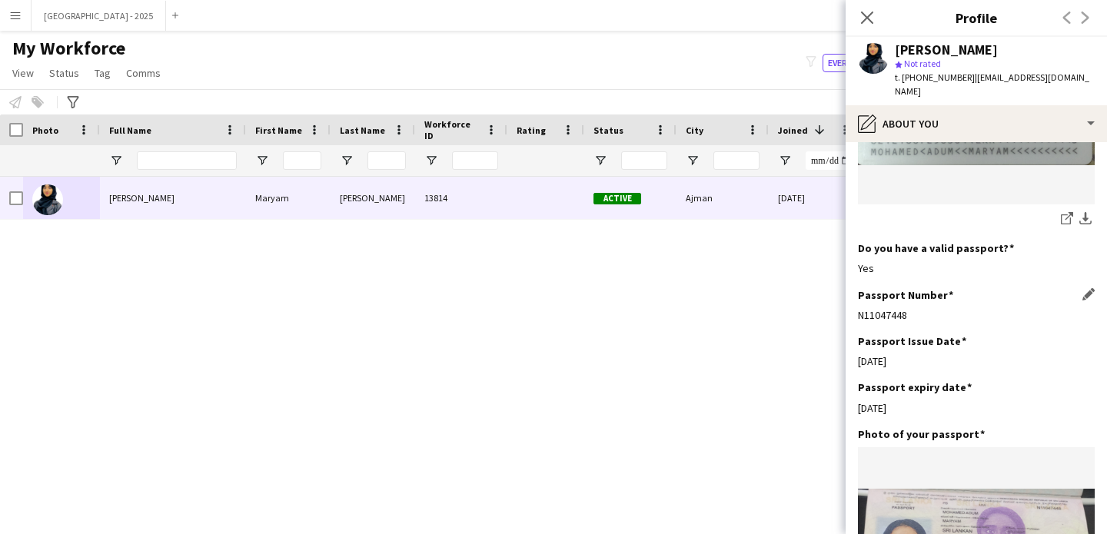
click at [954, 299] on div "Passport Number Edit this field" at bounding box center [976, 295] width 237 height 14
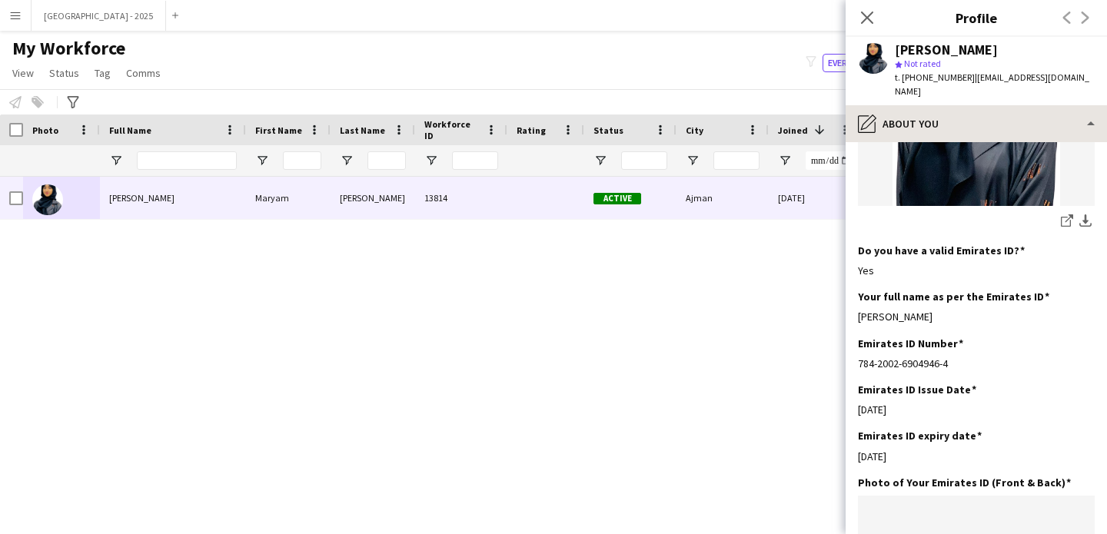
scroll to position [0, 0]
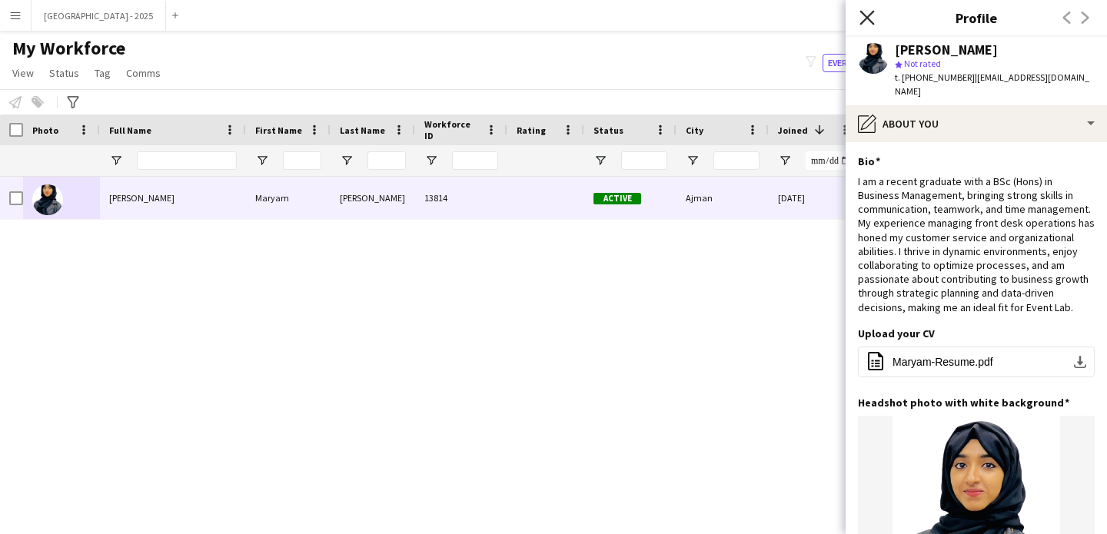
click at [868, 19] on icon at bounding box center [866, 17] width 15 height 15
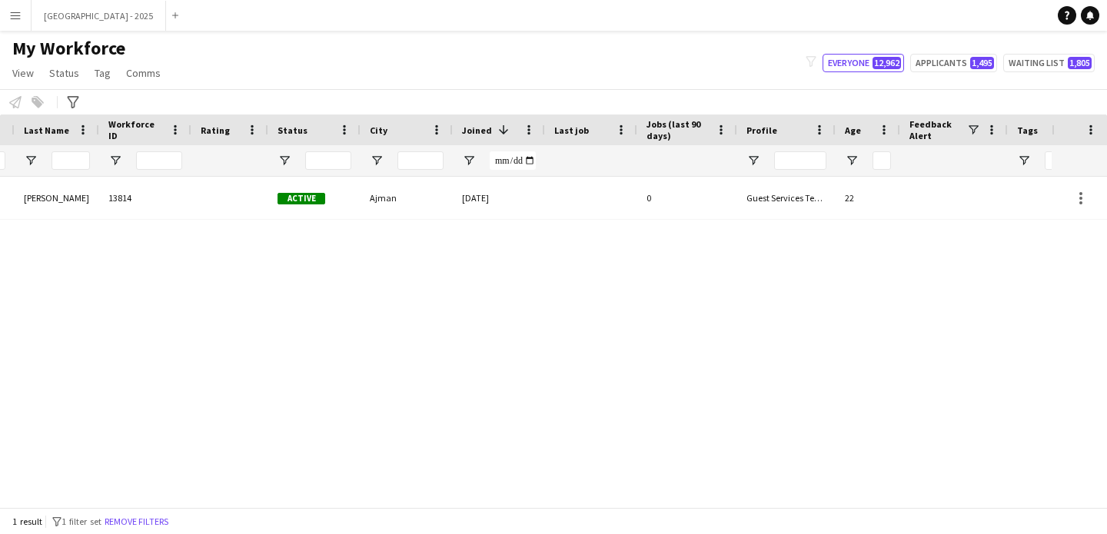
scroll to position [0, 518]
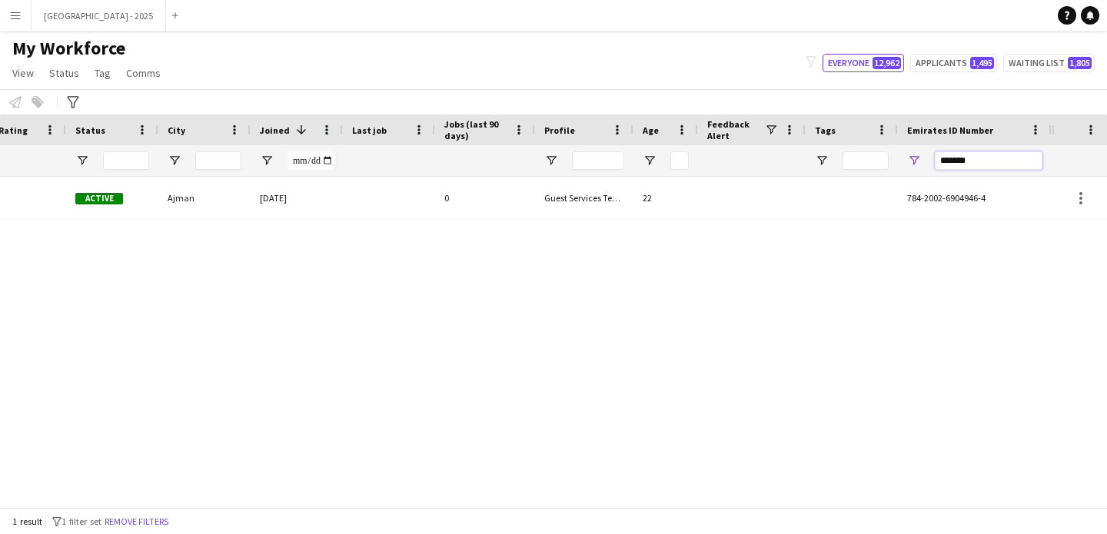
click at [970, 165] on input "*******" at bounding box center [989, 160] width 108 height 18
paste input "Emirates ID Number Filter Input"
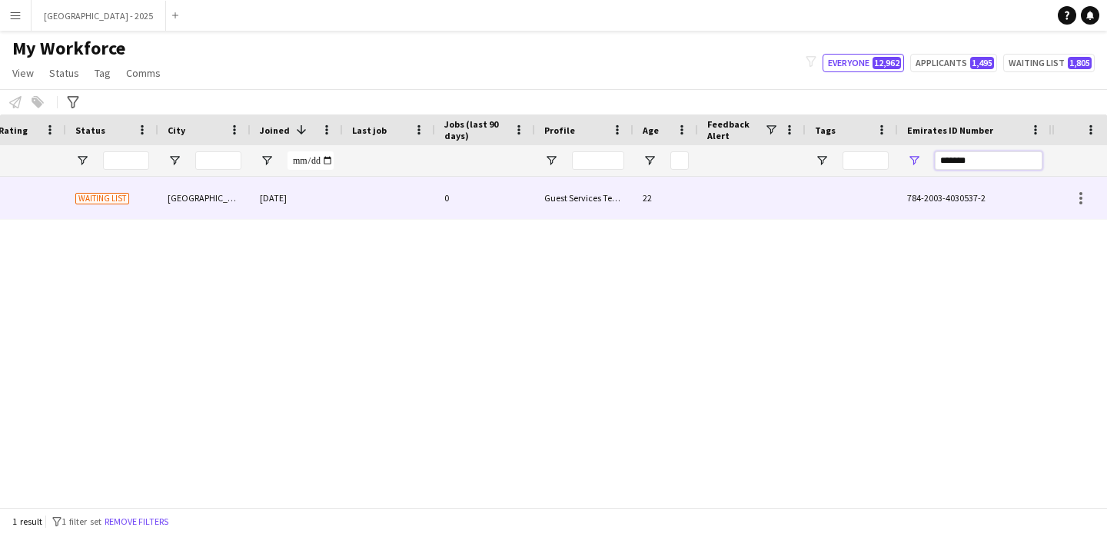
type input "*******"
click at [737, 213] on div at bounding box center [752, 198] width 108 height 42
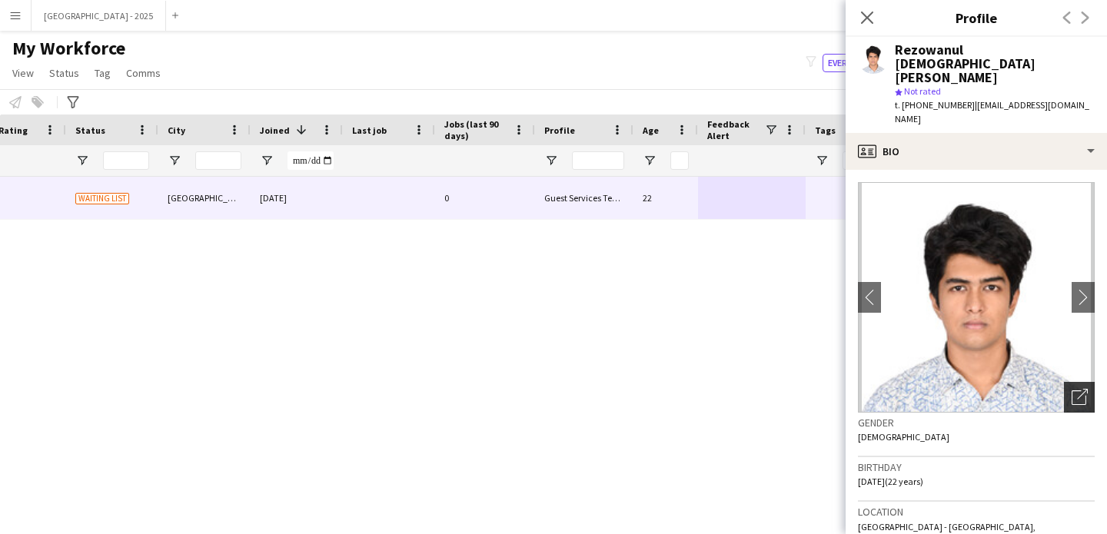
click at [1064, 382] on div "Open photos pop-in" at bounding box center [1079, 397] width 31 height 31
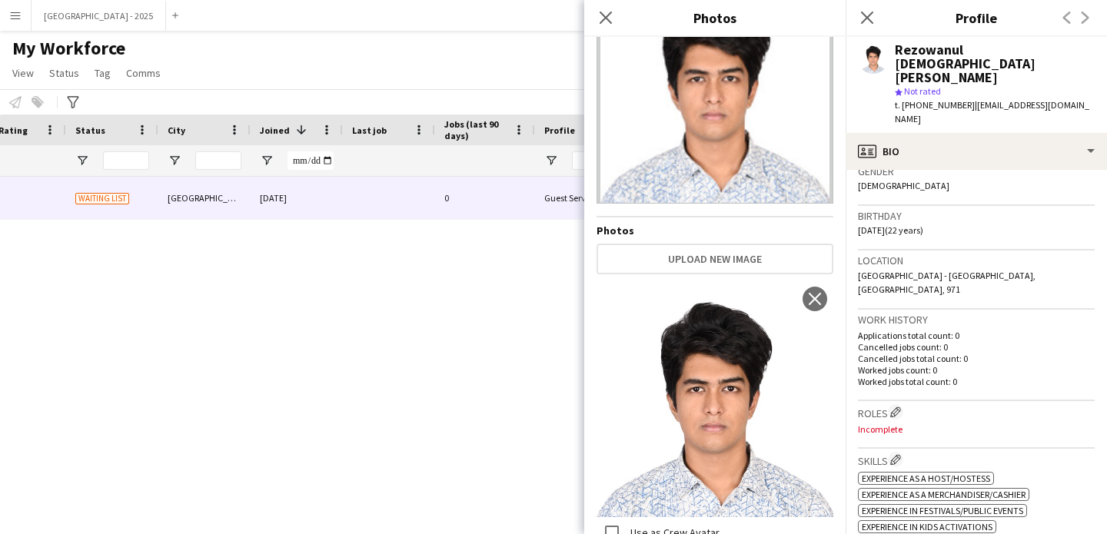
scroll to position [0, 0]
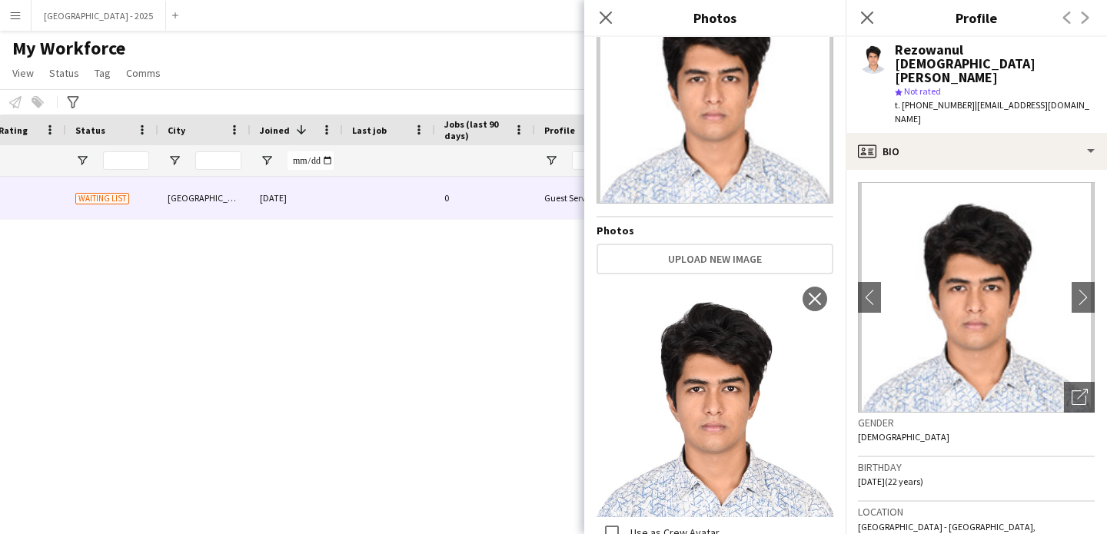
click at [941, 418] on div "Gender [DEMOGRAPHIC_DATA]" at bounding box center [976, 435] width 237 height 45
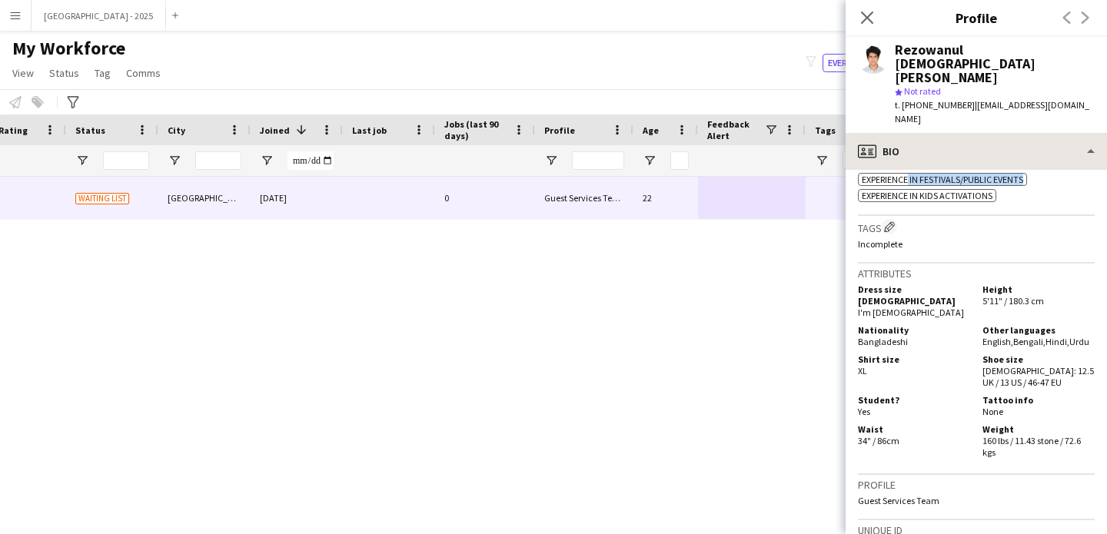
scroll to position [523, 0]
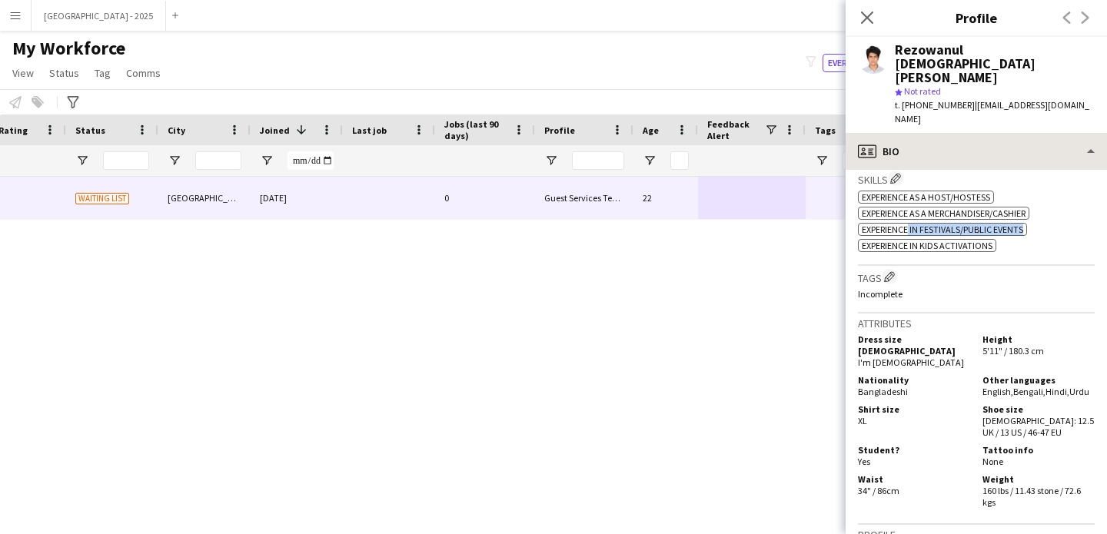
click at [910, 140] on div "profile Bio Bio Bio Company application Company application About you About you…" at bounding box center [975, 333] width 261 height 401
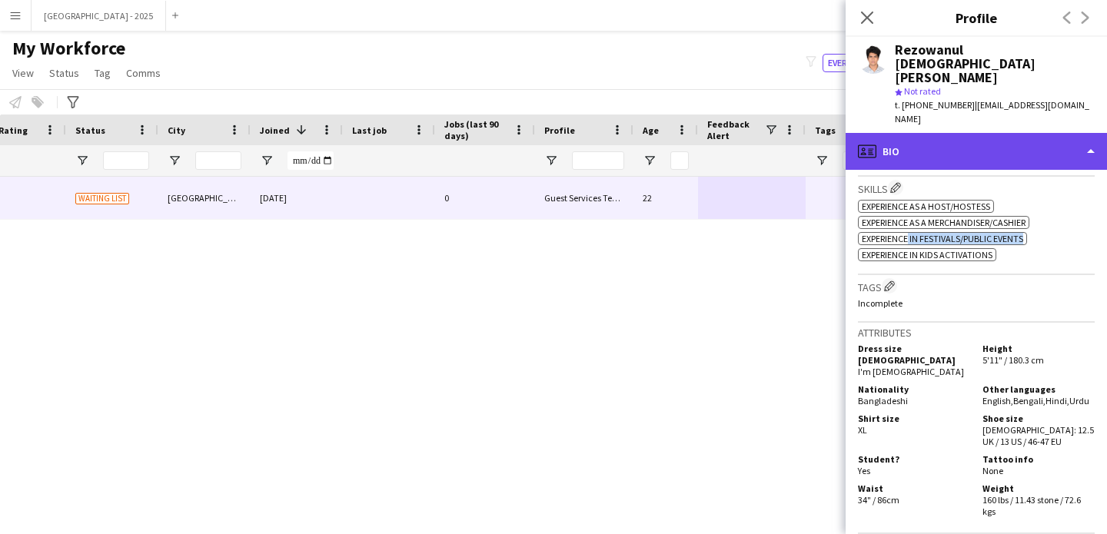
click at [910, 138] on div "profile Bio" at bounding box center [975, 151] width 261 height 37
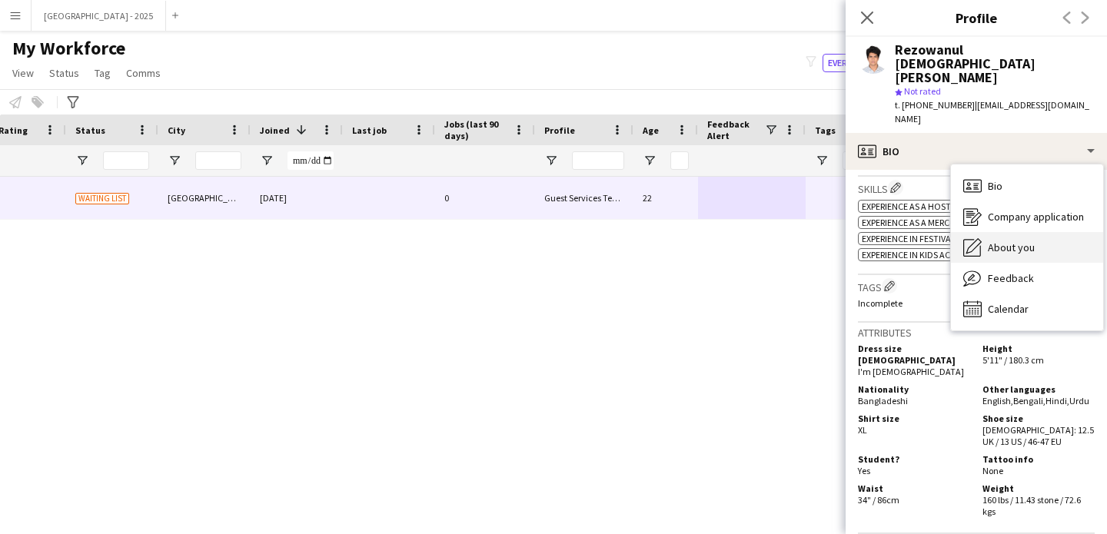
click at [1002, 241] on span "About you" at bounding box center [1011, 248] width 47 height 14
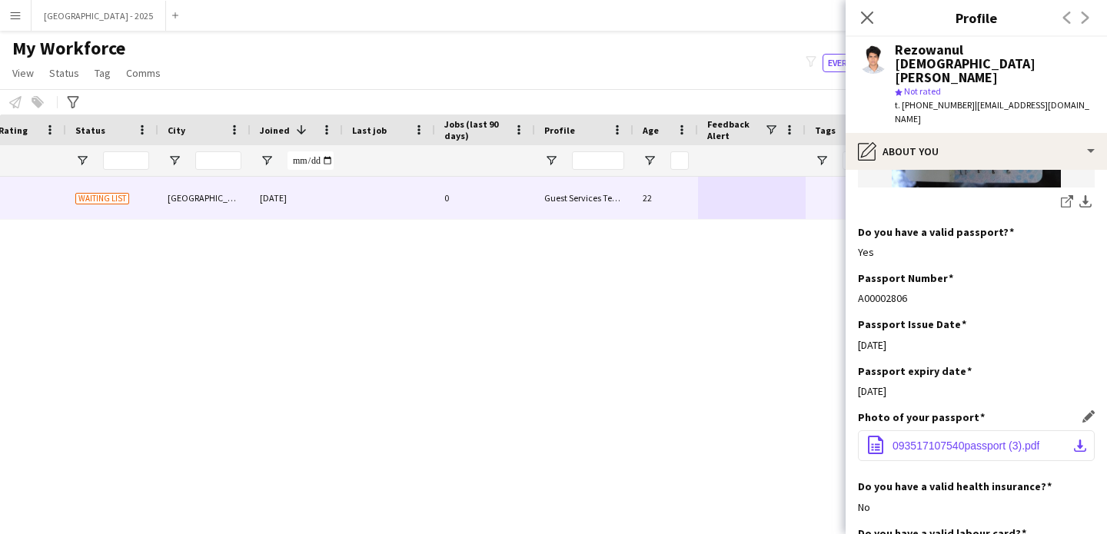
scroll to position [1322, 0]
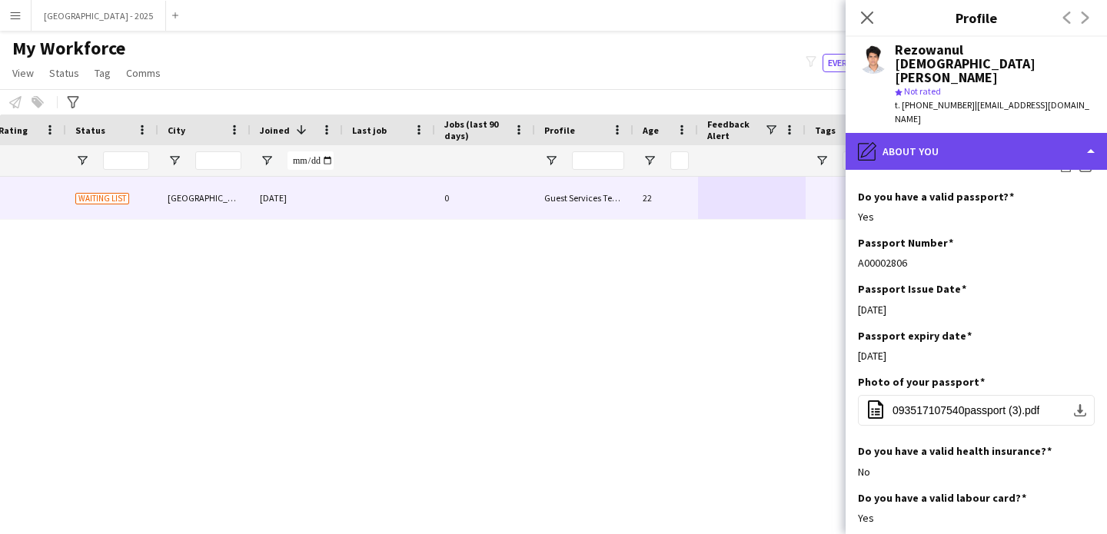
click at [935, 137] on div "pencil4 About you" at bounding box center [975, 151] width 261 height 37
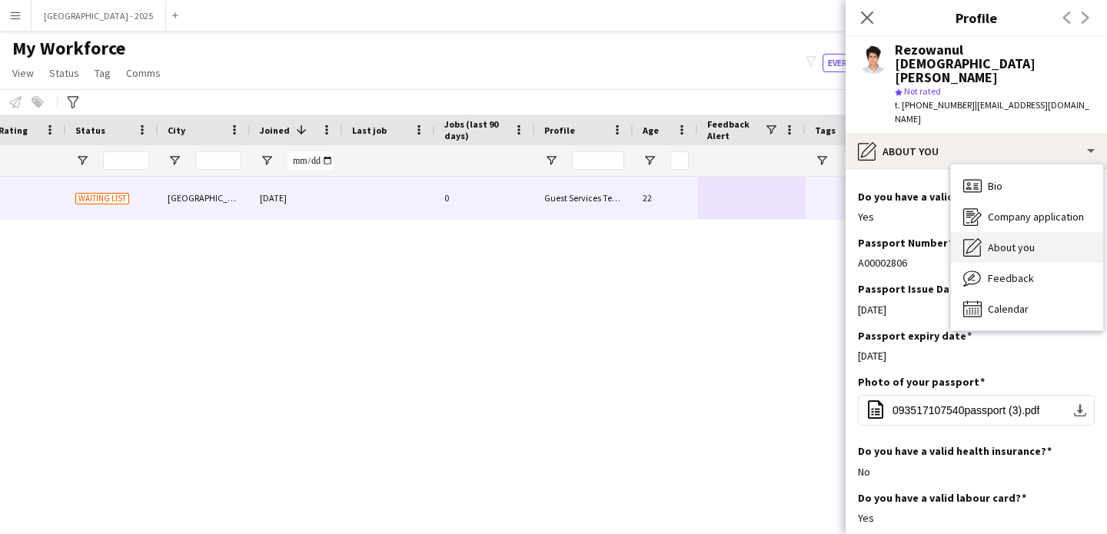
click at [1001, 232] on div "About you About you" at bounding box center [1027, 247] width 152 height 31
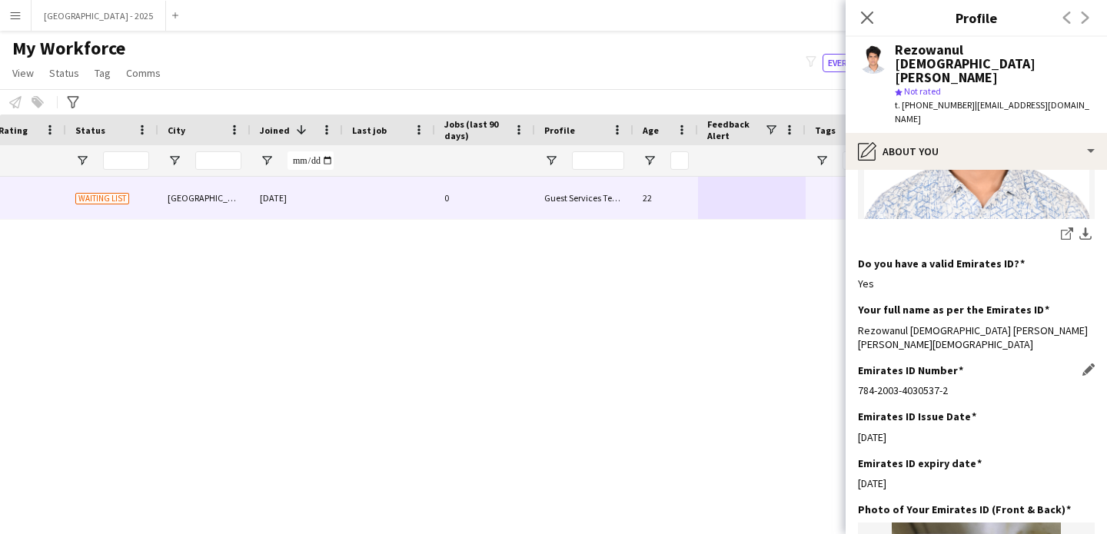
scroll to position [748, 0]
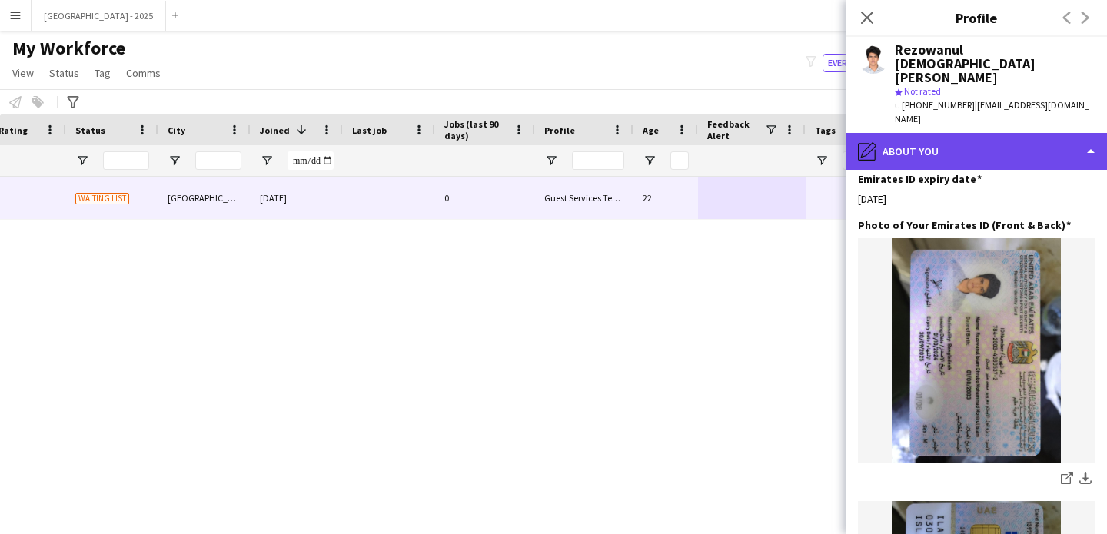
click at [941, 133] on div "pencil4 About you" at bounding box center [975, 151] width 261 height 37
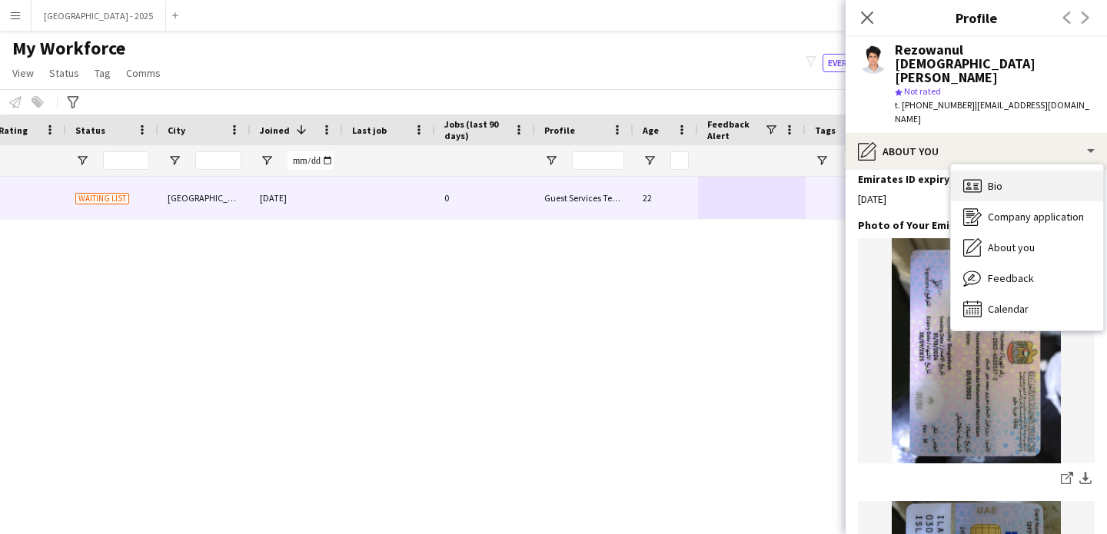
click at [987, 171] on div "Bio Bio" at bounding box center [1027, 186] width 152 height 31
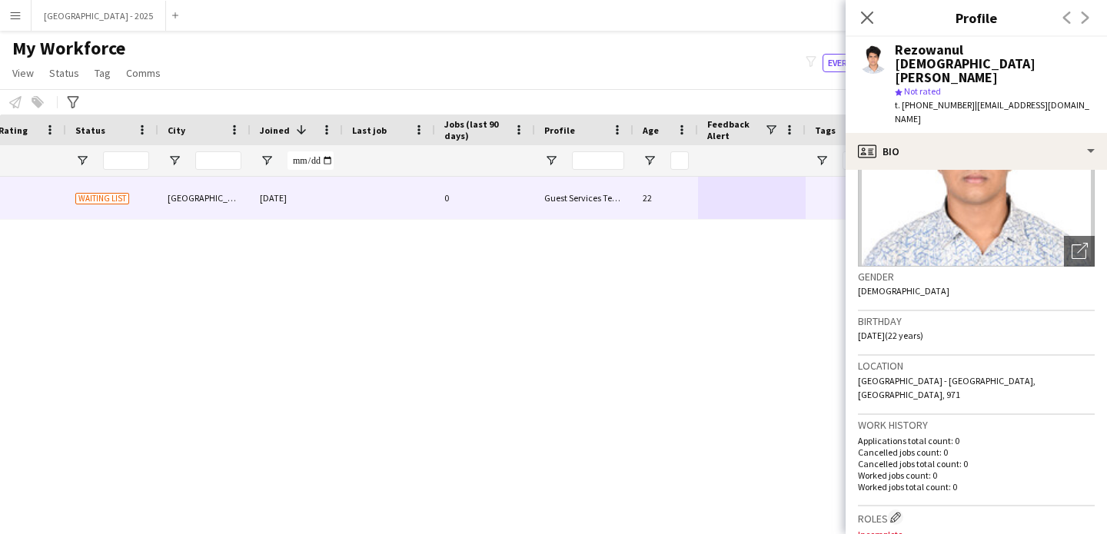
scroll to position [281, 0]
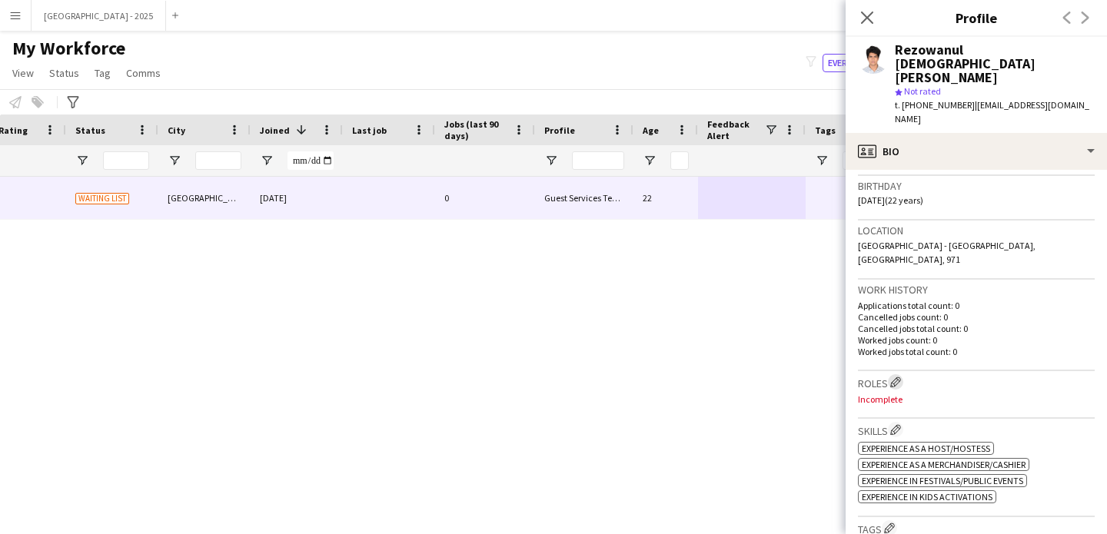
click at [901, 377] on app-icon "Edit crew company roles" at bounding box center [895, 382] width 11 height 11
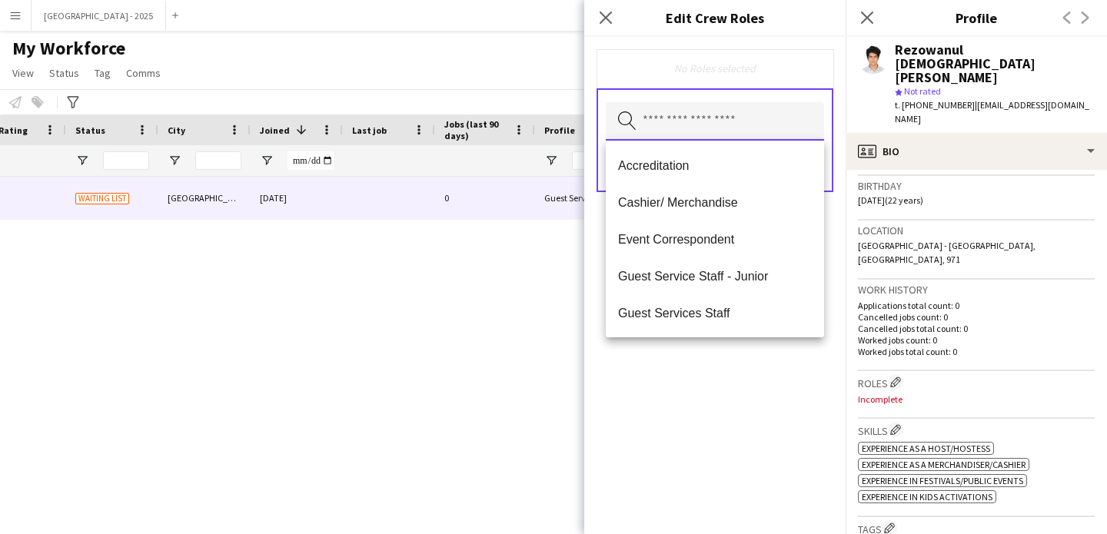
click at [785, 128] on input "text" at bounding box center [715, 121] width 218 height 38
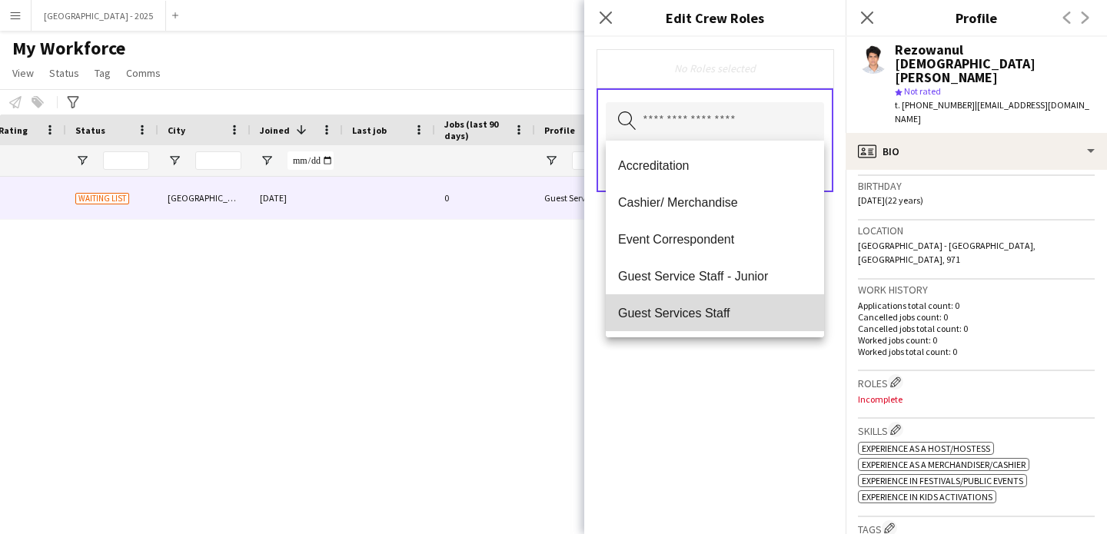
click at [719, 310] on span "Guest Services Staff" at bounding box center [715, 313] width 194 height 15
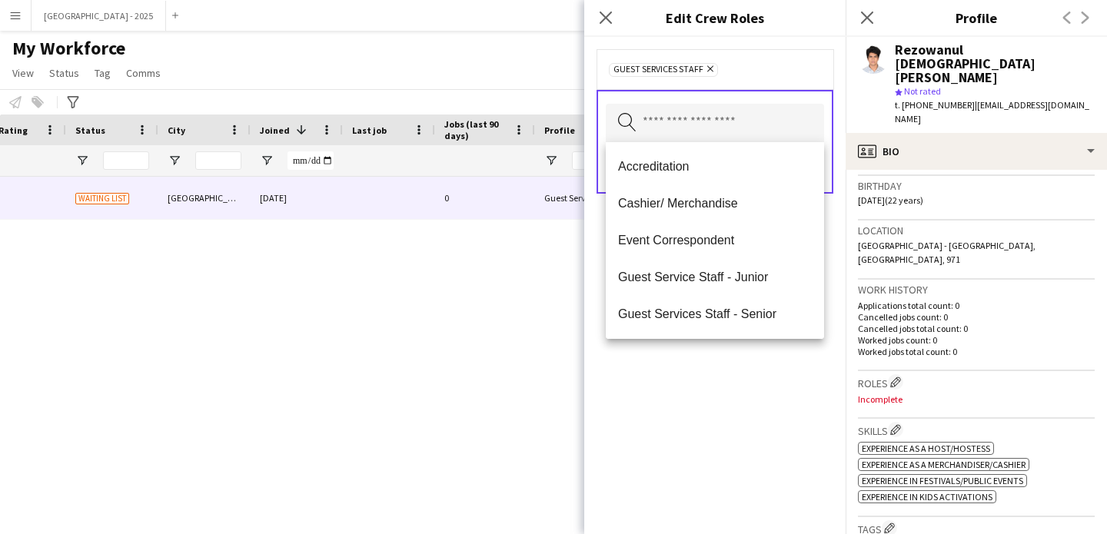
click at [756, 409] on div "Guest Services Staff Remove Search by role type Save" at bounding box center [714, 285] width 261 height 497
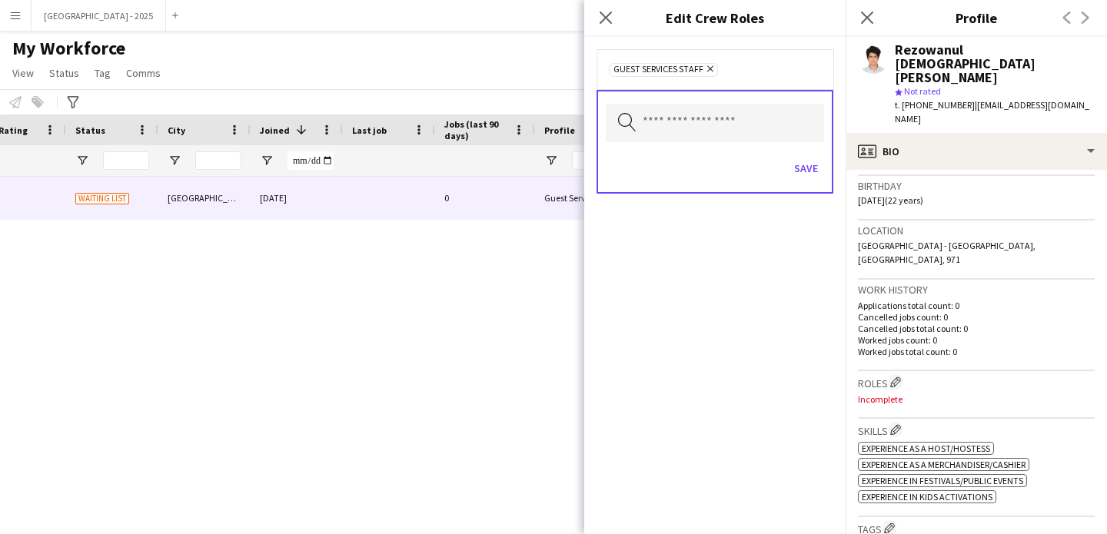
click at [799, 151] on div "Save" at bounding box center [715, 170] width 218 height 44
click at [807, 173] on button "Save" at bounding box center [806, 168] width 36 height 25
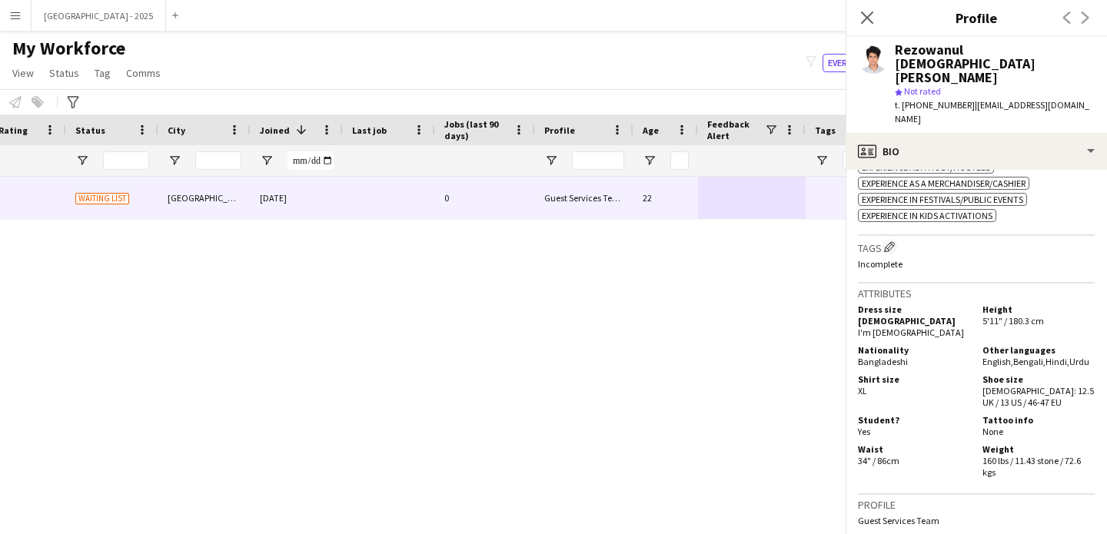
scroll to position [564, 0]
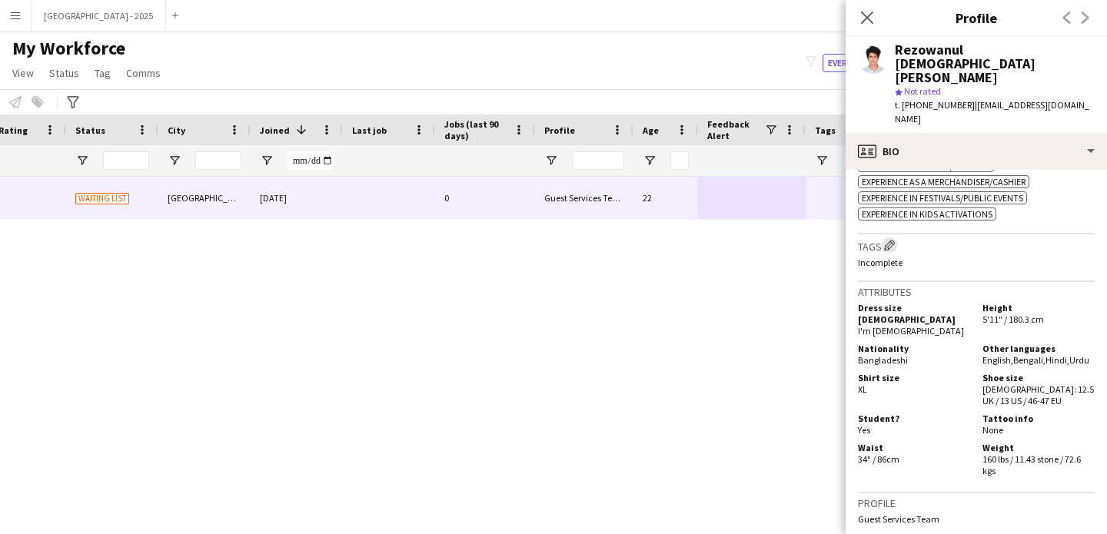
click at [890, 240] on app-icon "Edit crew company tags" at bounding box center [889, 245] width 11 height 11
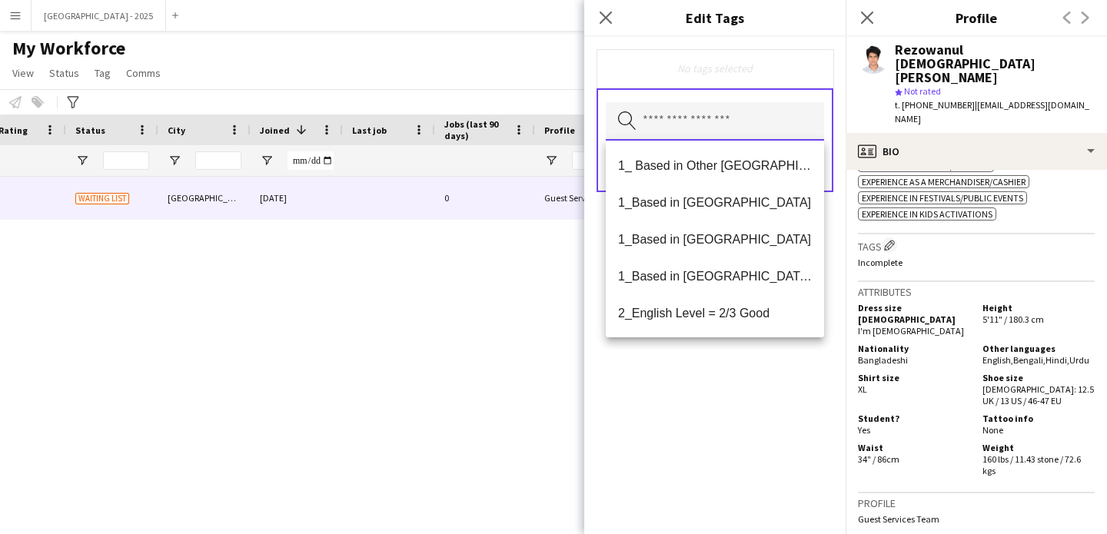
click at [713, 119] on input "text" at bounding box center [715, 121] width 218 height 38
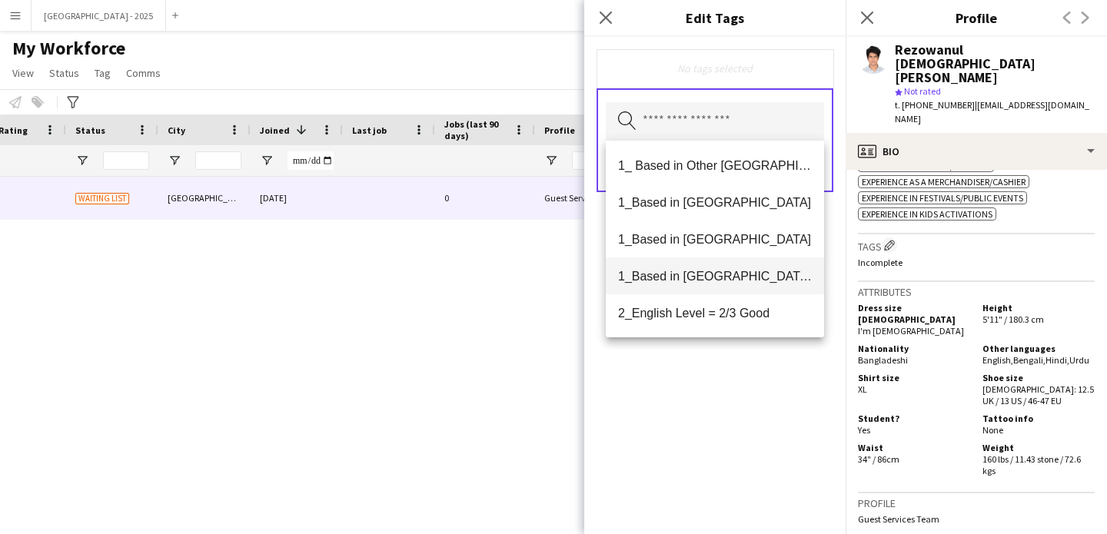
click at [748, 279] on span "1_Based in [GEOGRAPHIC_DATA]/[GEOGRAPHIC_DATA]/Ajman" at bounding box center [715, 276] width 194 height 15
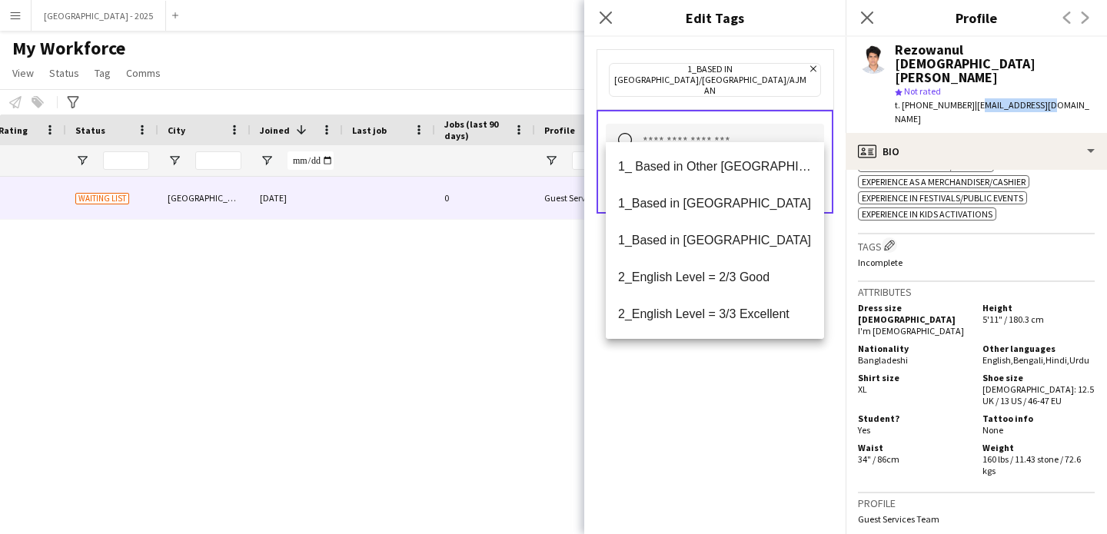
drag, startPoint x: 971, startPoint y: 78, endPoint x: 1106, endPoint y: 76, distance: 134.5
click at [1071, 98] on div "t. [PHONE_NUMBER] | [EMAIL_ADDRESS][DOMAIN_NAME]" at bounding box center [995, 112] width 200 height 28
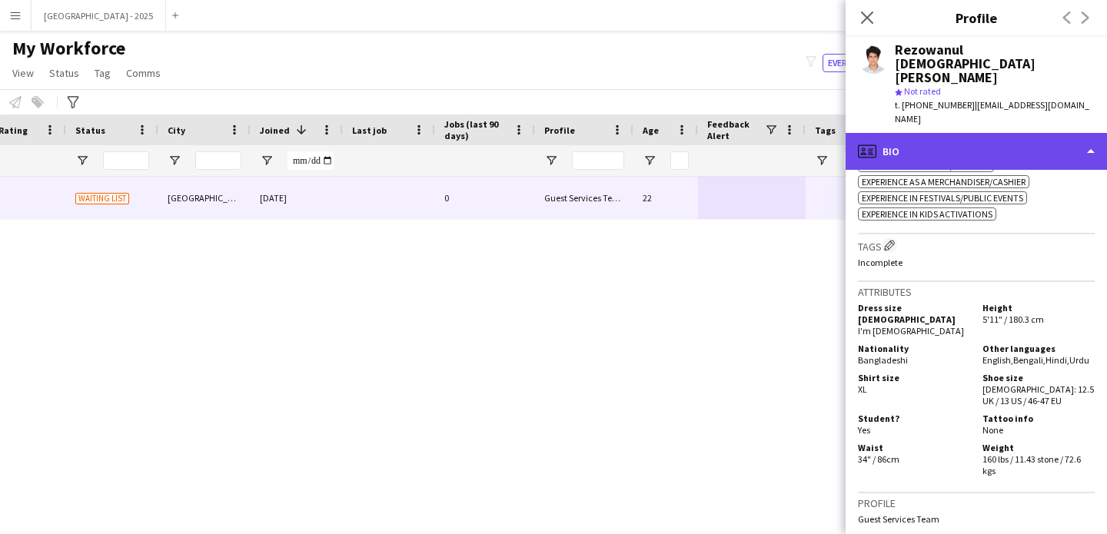
click at [957, 136] on div "profile Bio" at bounding box center [975, 151] width 261 height 37
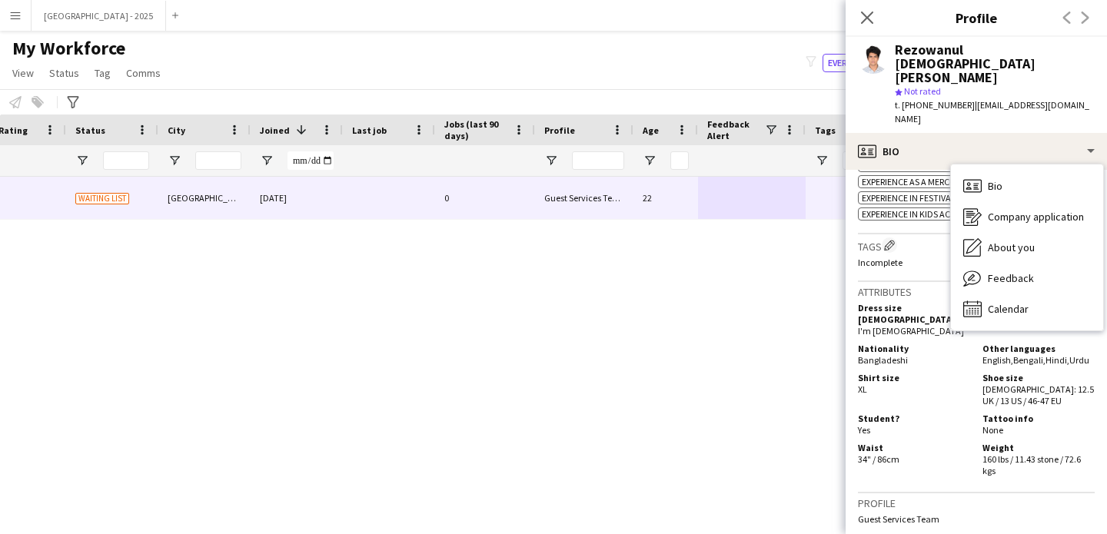
click at [896, 257] on p "Incomplete" at bounding box center [976, 263] width 237 height 12
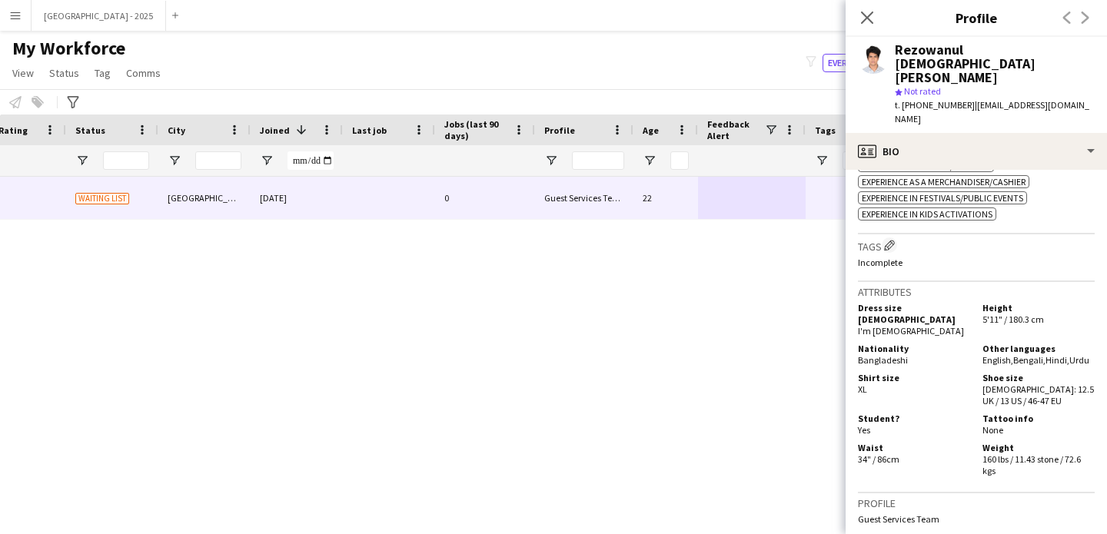
click at [896, 257] on p "Incomplete" at bounding box center [976, 263] width 237 height 12
click at [893, 237] on button "Edit crew company tags" at bounding box center [889, 244] width 15 height 15
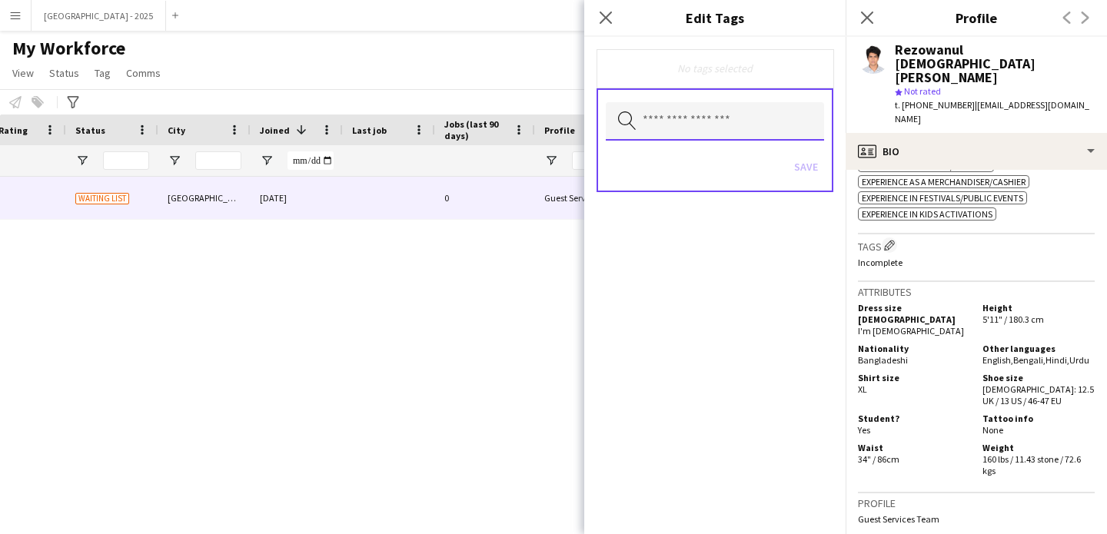
click at [672, 125] on input "text" at bounding box center [715, 121] width 218 height 38
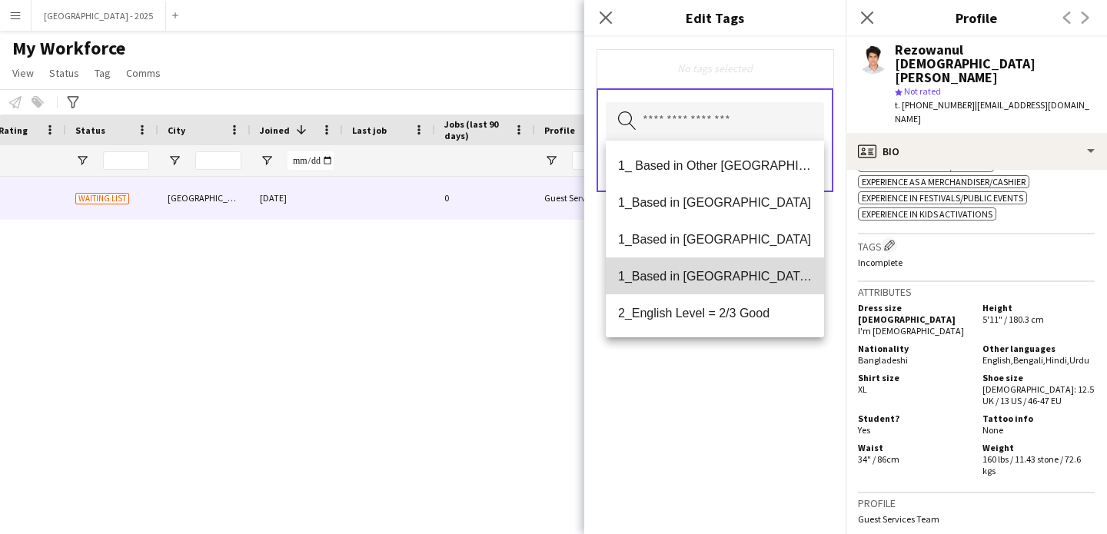
click at [774, 285] on mat-option "1_Based in [GEOGRAPHIC_DATA]/[GEOGRAPHIC_DATA]/Ajman" at bounding box center [715, 275] width 218 height 37
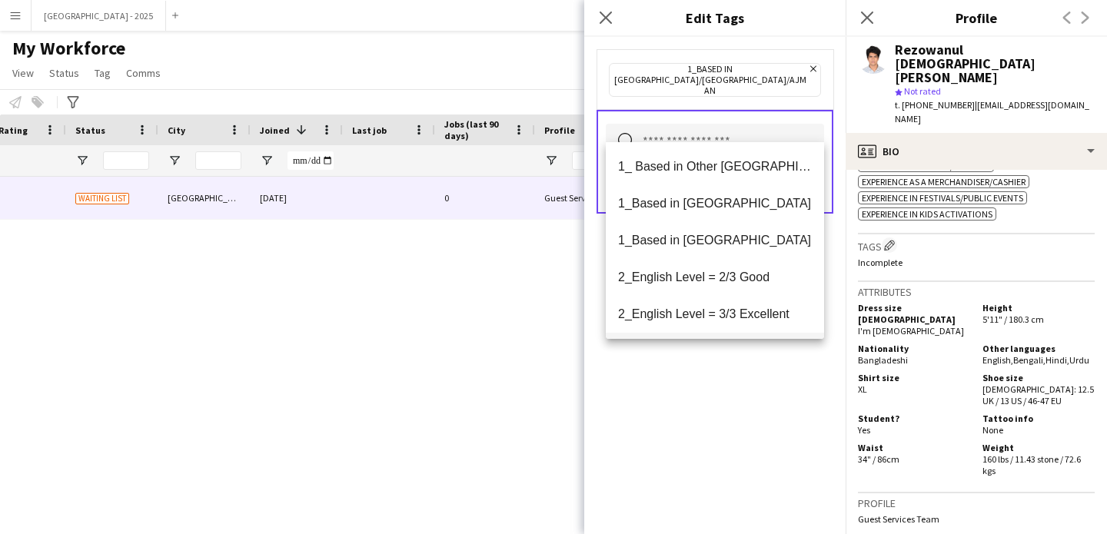
click at [760, 299] on mat-option "2_English Level = 3/3 Excellent" at bounding box center [715, 314] width 218 height 37
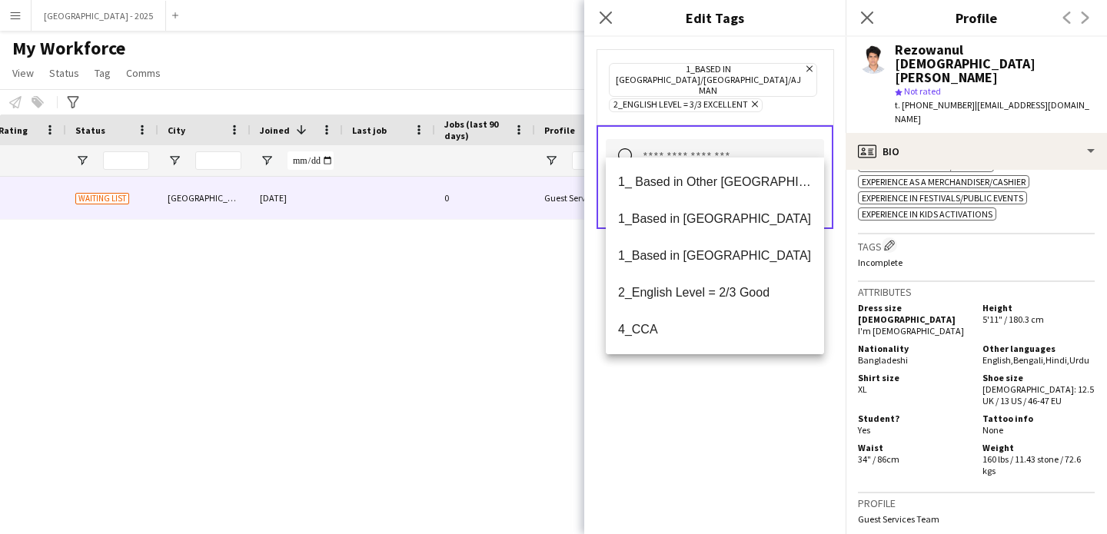
click at [765, 367] on div "1_Based in [GEOGRAPHIC_DATA]/[GEOGRAPHIC_DATA]/Ajman Remove 2_English Level = 3…" at bounding box center [714, 285] width 261 height 497
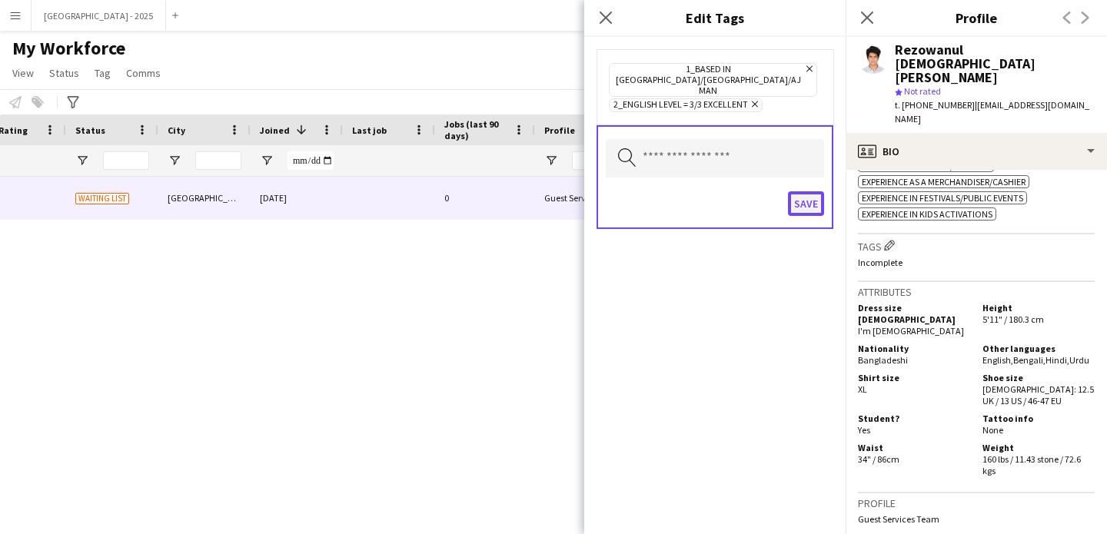
click at [821, 191] on button "Save" at bounding box center [806, 203] width 36 height 25
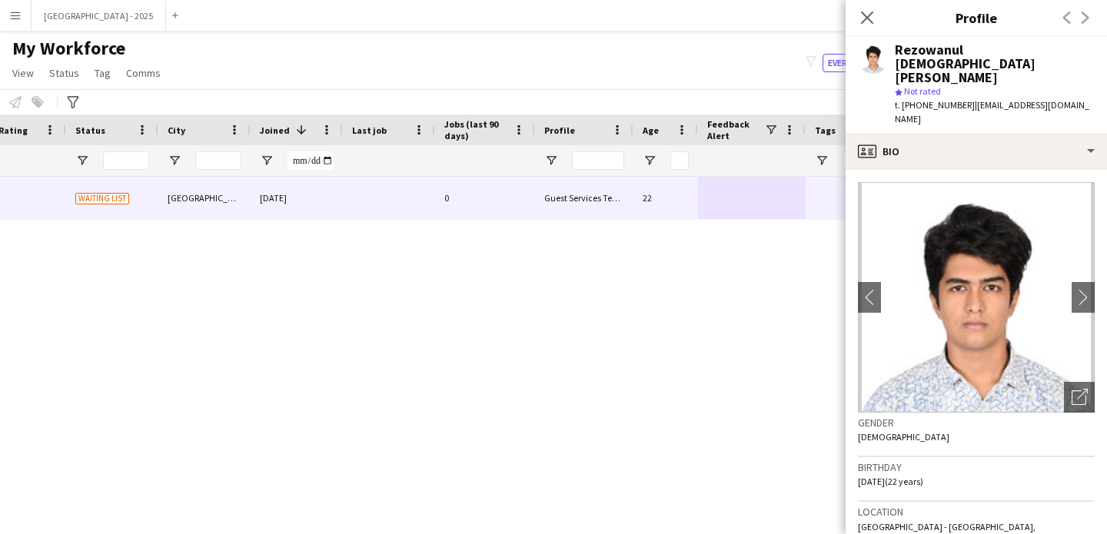
scroll to position [0, 0]
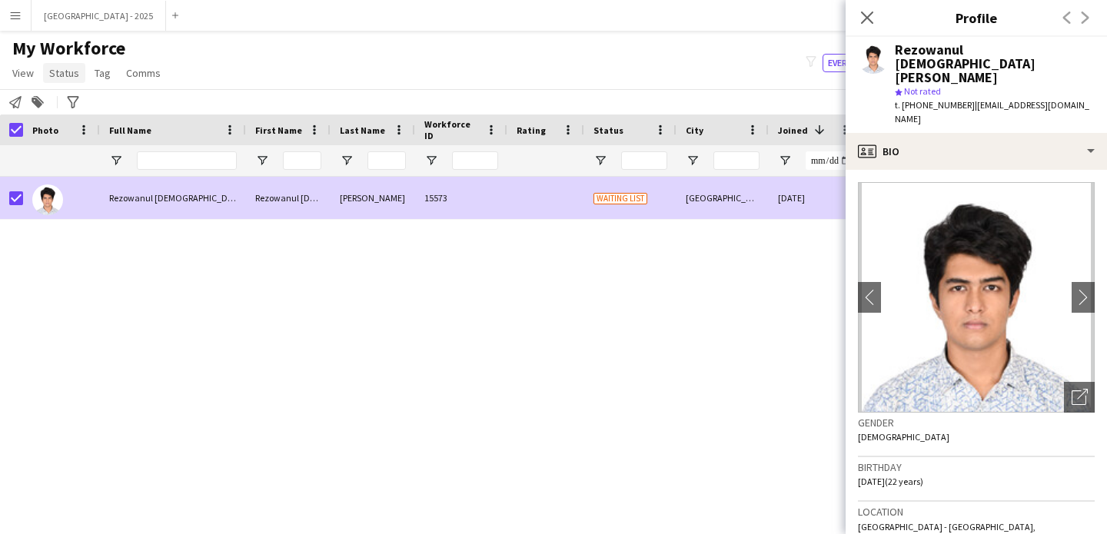
click at [68, 75] on span "Status" at bounding box center [64, 73] width 30 height 14
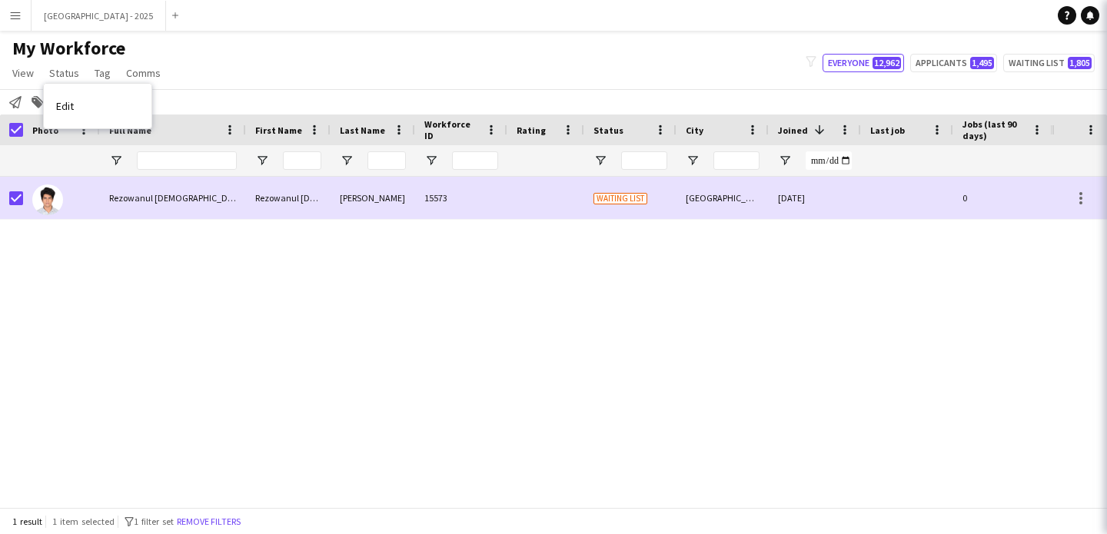
click at [91, 107] on link "Edit" at bounding box center [98, 106] width 108 height 32
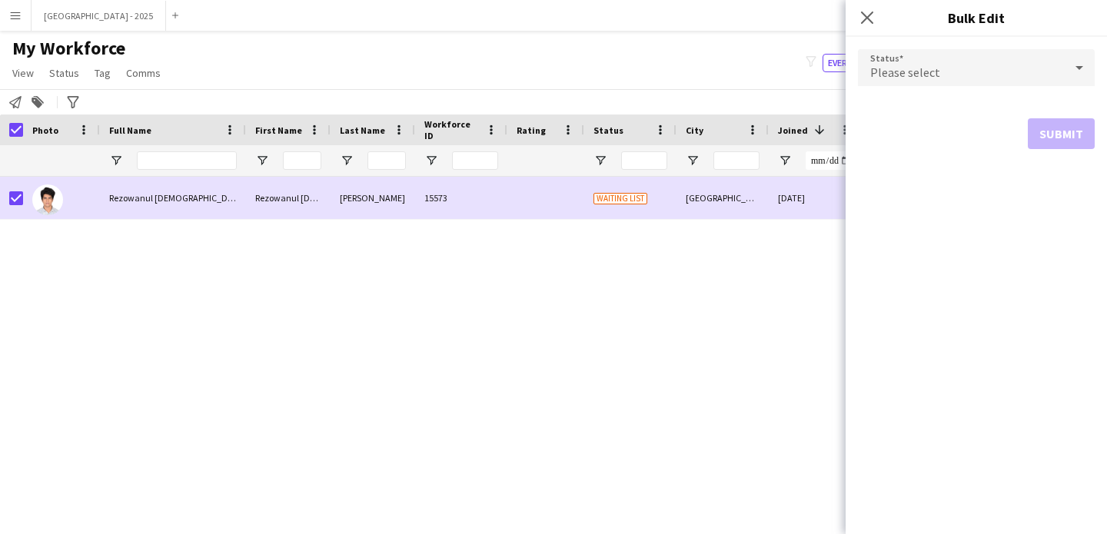
click at [883, 72] on span "Please select" at bounding box center [905, 72] width 70 height 15
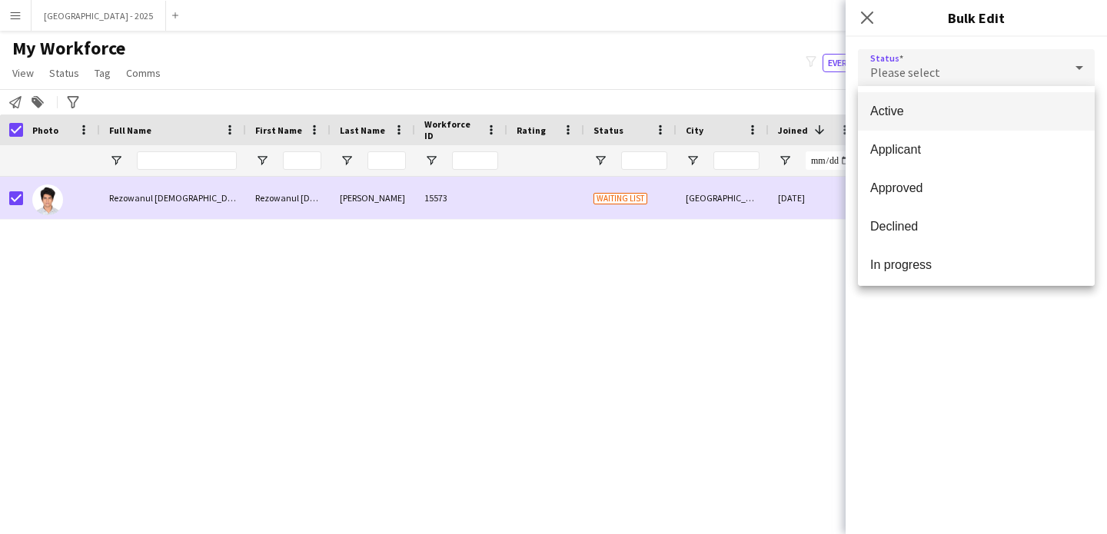
click at [908, 117] on span "Active" at bounding box center [976, 111] width 212 height 15
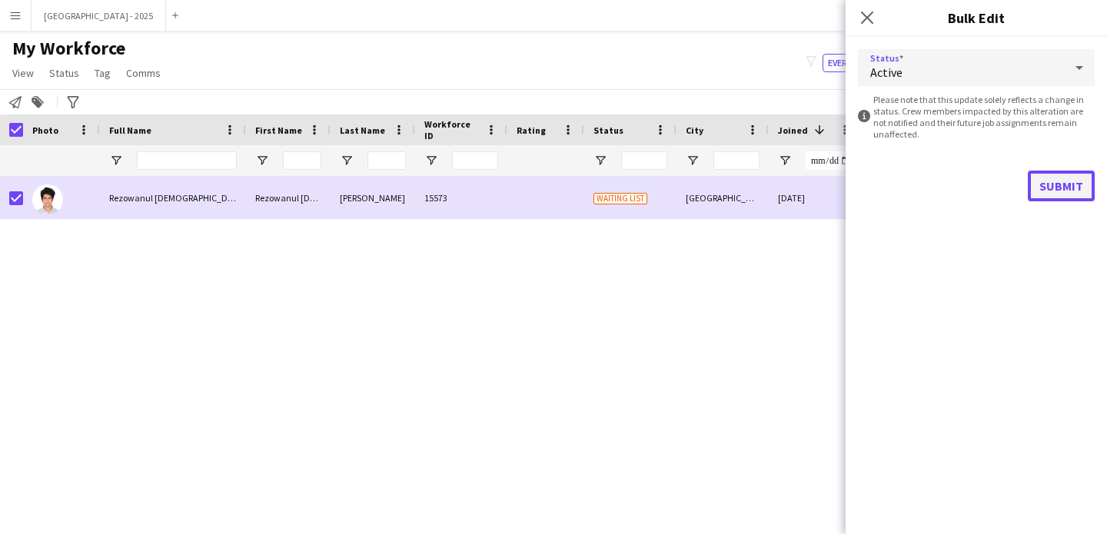
click at [1058, 181] on button "Submit" at bounding box center [1061, 186] width 67 height 31
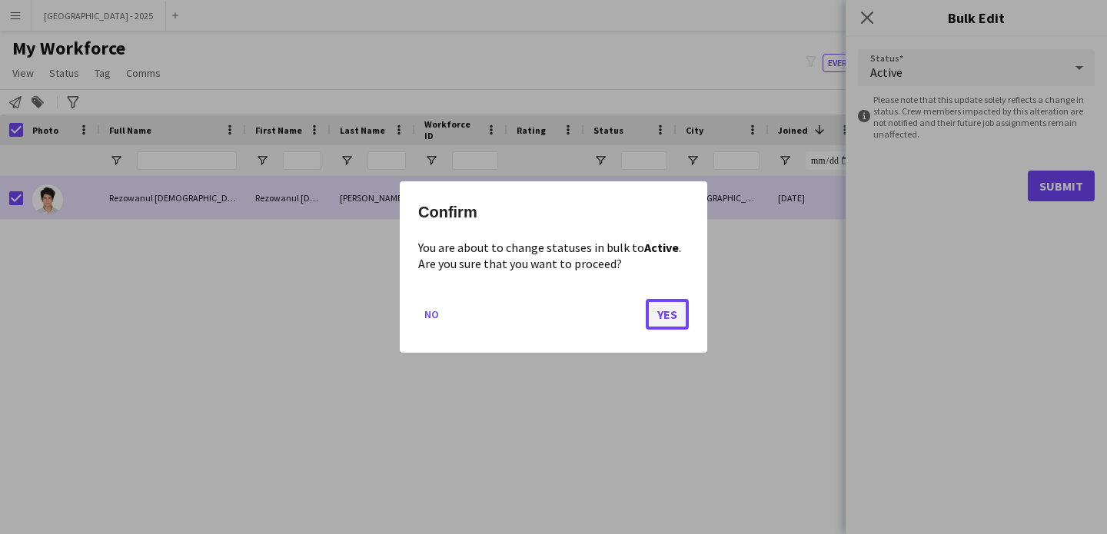
click at [686, 299] on button "Yes" at bounding box center [667, 314] width 43 height 31
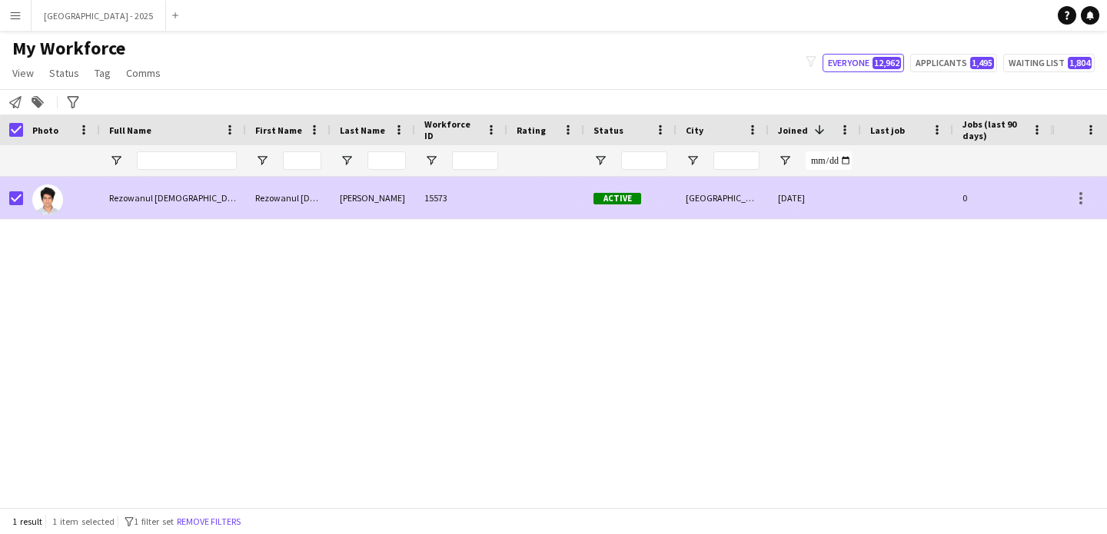
click at [76, 204] on div at bounding box center [61, 198] width 77 height 42
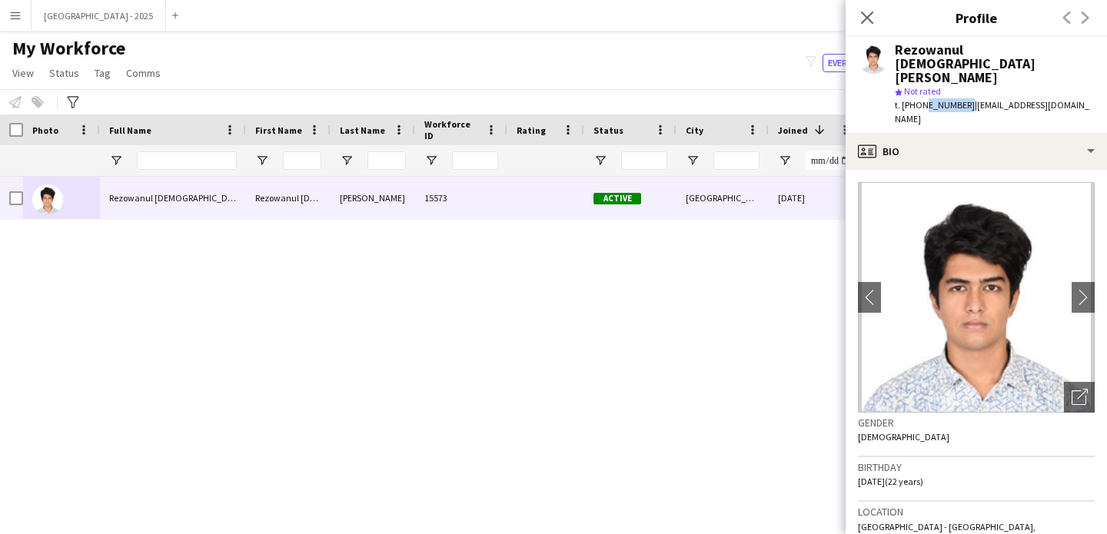
drag, startPoint x: 919, startPoint y: 80, endPoint x: 961, endPoint y: 85, distance: 41.8
click at [961, 98] on div "t. [PHONE_NUMBER] | [EMAIL_ADDRESS][DOMAIN_NAME]" at bounding box center [995, 112] width 200 height 28
copy span "522360536"
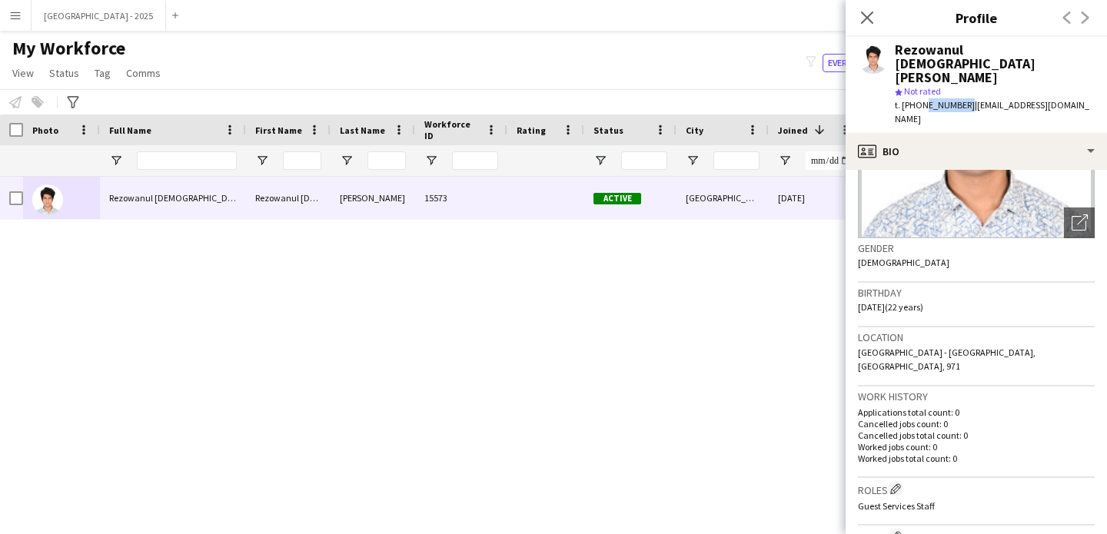
scroll to position [271, 0]
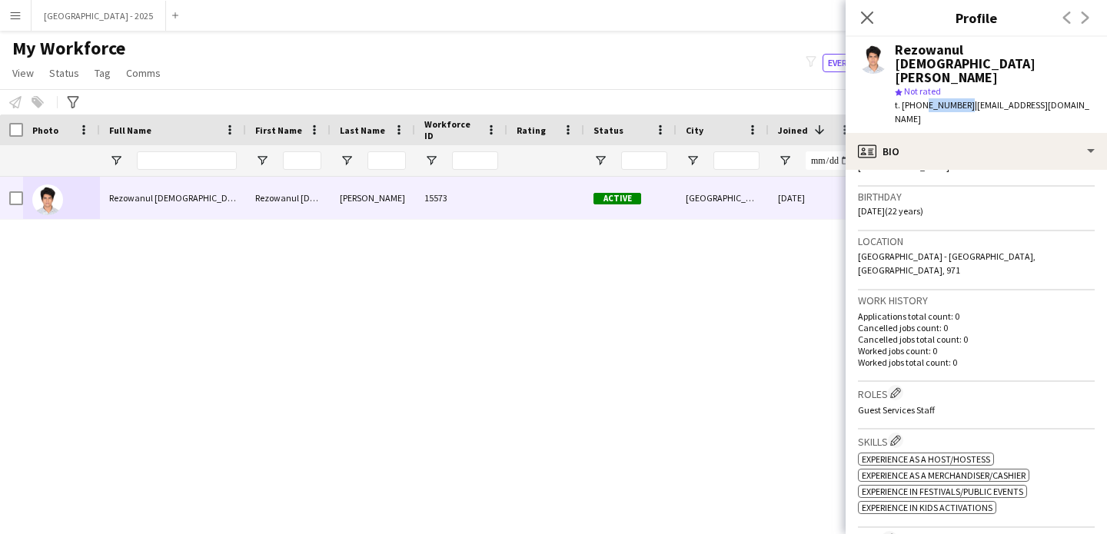
drag, startPoint x: 898, startPoint y: 388, endPoint x: 976, endPoint y: 382, distance: 78.6
click at [942, 384] on app-crew-profile-bio "chevron-left chevron-right Open photos pop-in Gender [DEMOGRAPHIC_DATA] Birthda…" at bounding box center [975, 352] width 261 height 364
click at [938, 101] on div "Rezowanul [DEMOGRAPHIC_DATA][PERSON_NAME] star Not rated t. [PHONE_NUMBER] | [E…" at bounding box center [975, 85] width 261 height 96
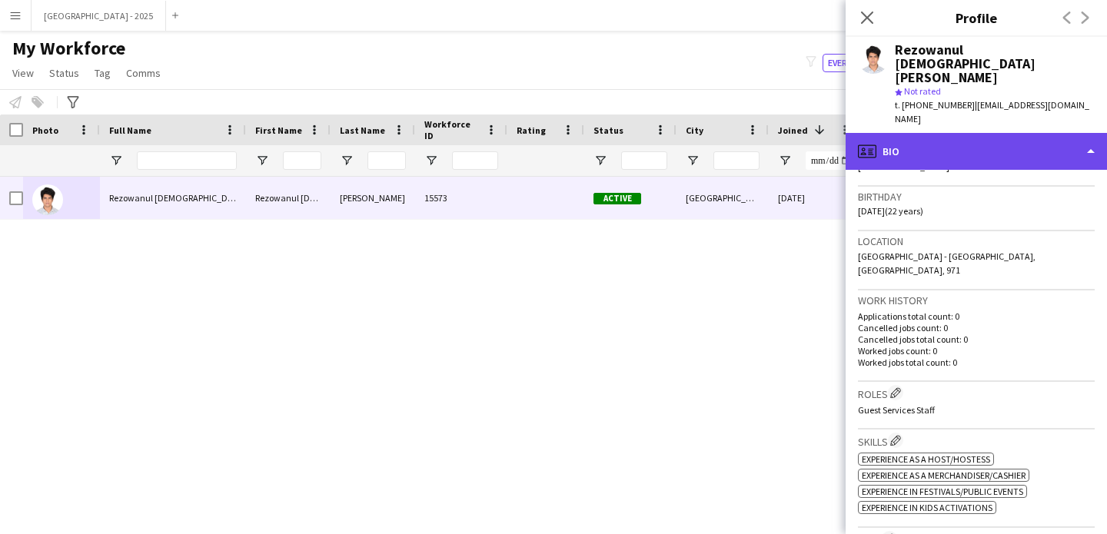
click at [971, 138] on div "profile Bio" at bounding box center [975, 151] width 261 height 37
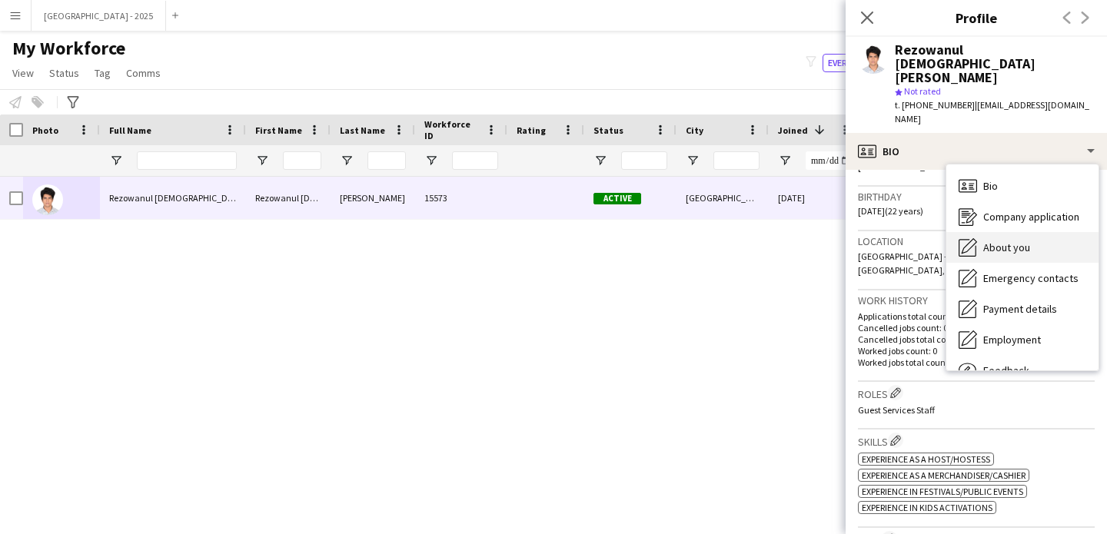
click at [1026, 241] on span "About you" at bounding box center [1006, 248] width 47 height 14
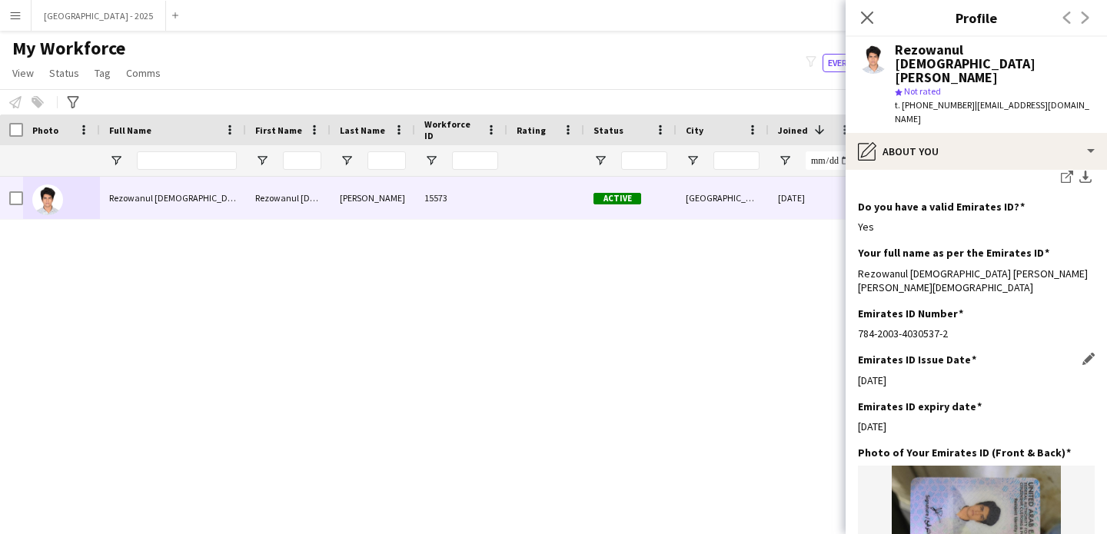
scroll to position [522, 0]
drag, startPoint x: 878, startPoint y: 387, endPoint x: 861, endPoint y: 391, distance: 17.3
click at [861, 398] on div "Emirates ID expiry date Edit this field [DATE]" at bounding box center [976, 421] width 237 height 46
click at [876, 418] on div "[DATE]" at bounding box center [976, 425] width 237 height 14
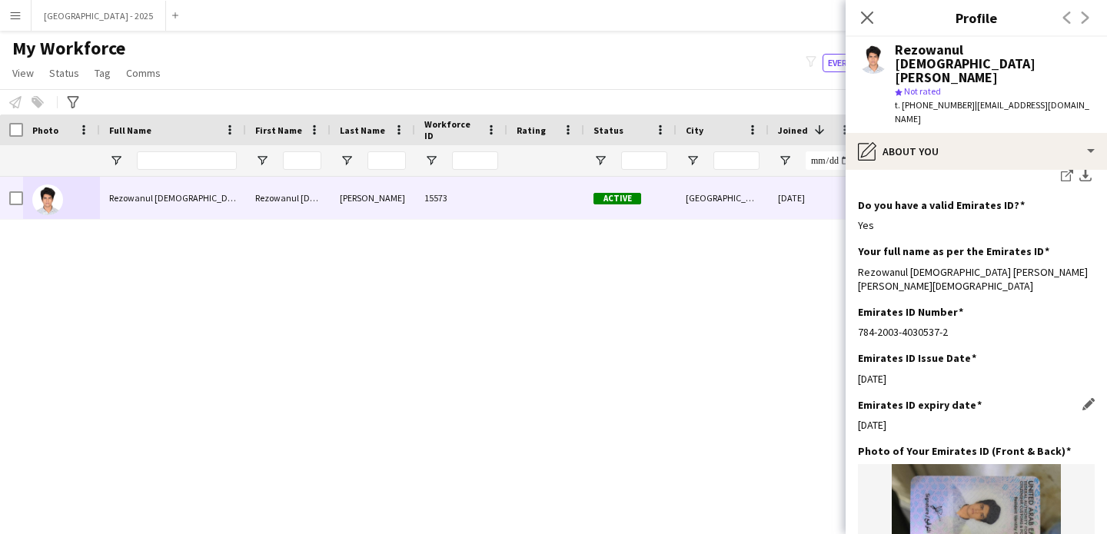
click at [885, 418] on div "[DATE]" at bounding box center [976, 425] width 237 height 14
drag, startPoint x: 910, startPoint y: 381, endPoint x: 862, endPoint y: 386, distance: 48.6
click at [862, 418] on div "[DATE]" at bounding box center [976, 425] width 237 height 14
click at [957, 418] on div "[DATE]" at bounding box center [976, 425] width 237 height 14
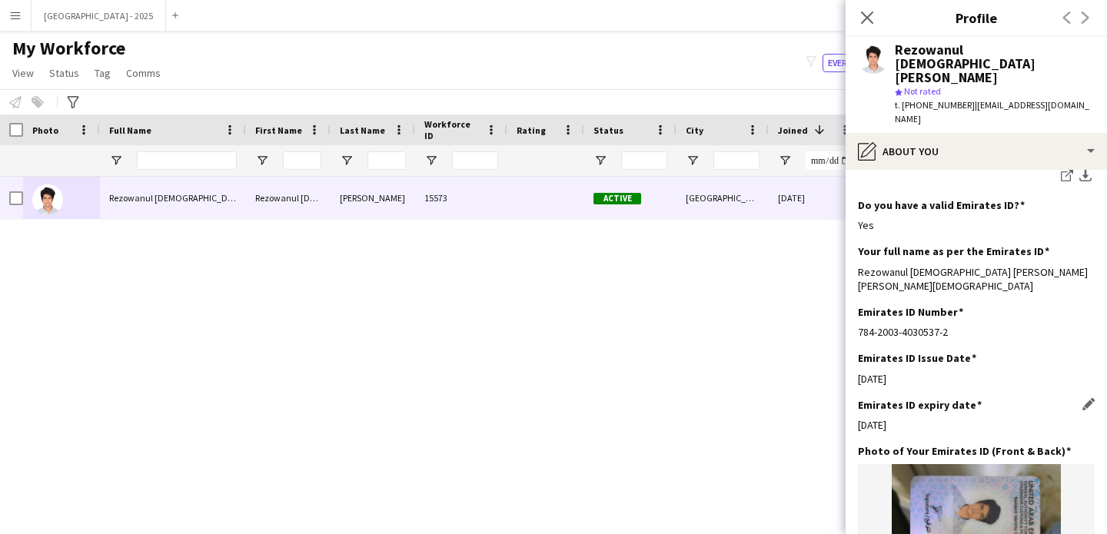
click at [908, 418] on div "[DATE]" at bounding box center [976, 425] width 237 height 14
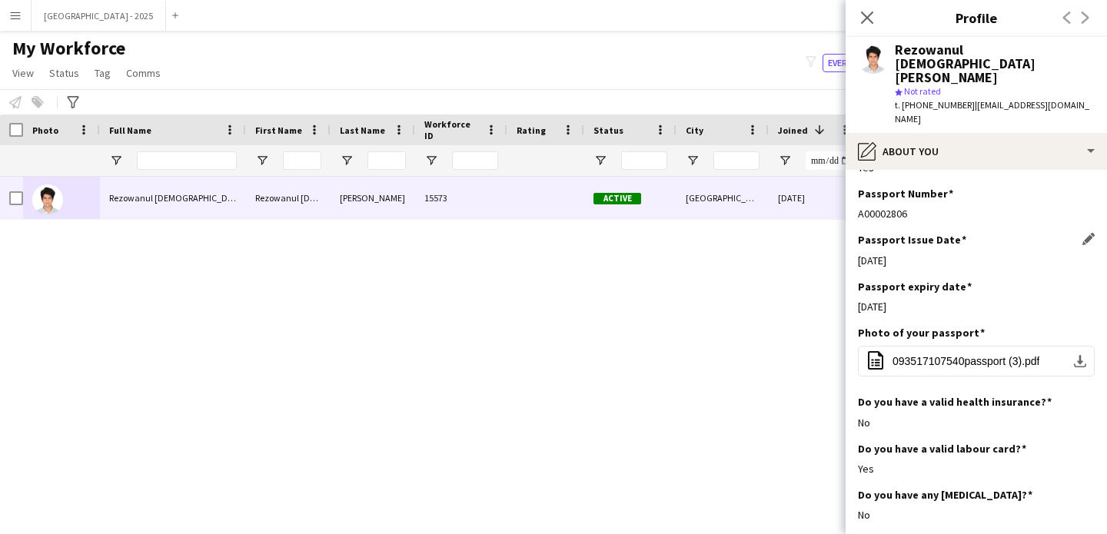
scroll to position [1327, 0]
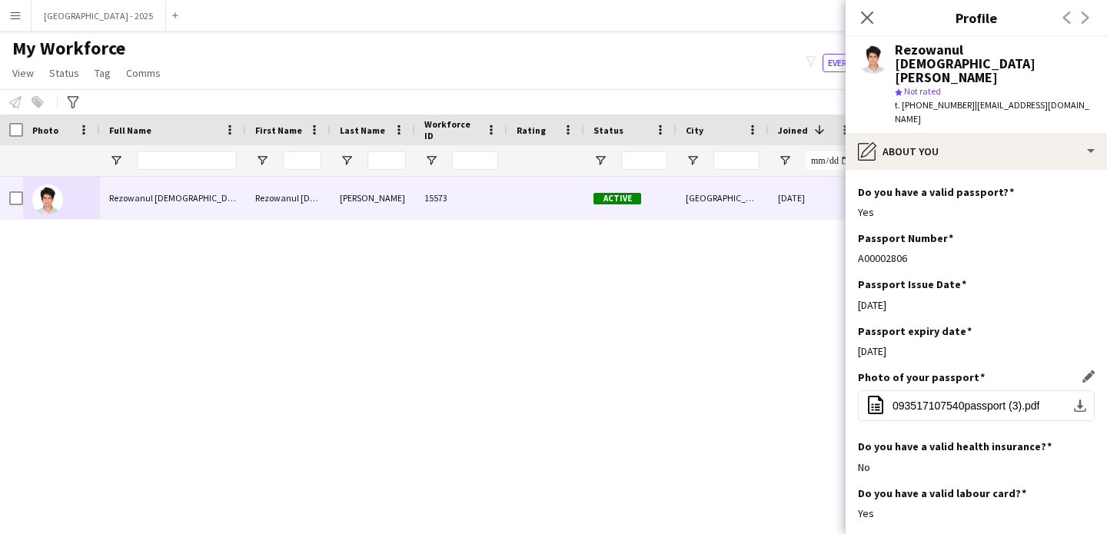
drag, startPoint x: 899, startPoint y: 282, endPoint x: 911, endPoint y: 340, distance: 58.8
click at [901, 335] on app-section-data-types "Bio Edit this field I’m Rezowanul [DEMOGRAPHIC_DATA][PERSON_NAME], a cybersecur…" at bounding box center [975, 352] width 261 height 364
click at [959, 277] on div "Passport Issue Date Edit this field [DATE]" at bounding box center [976, 300] width 237 height 46
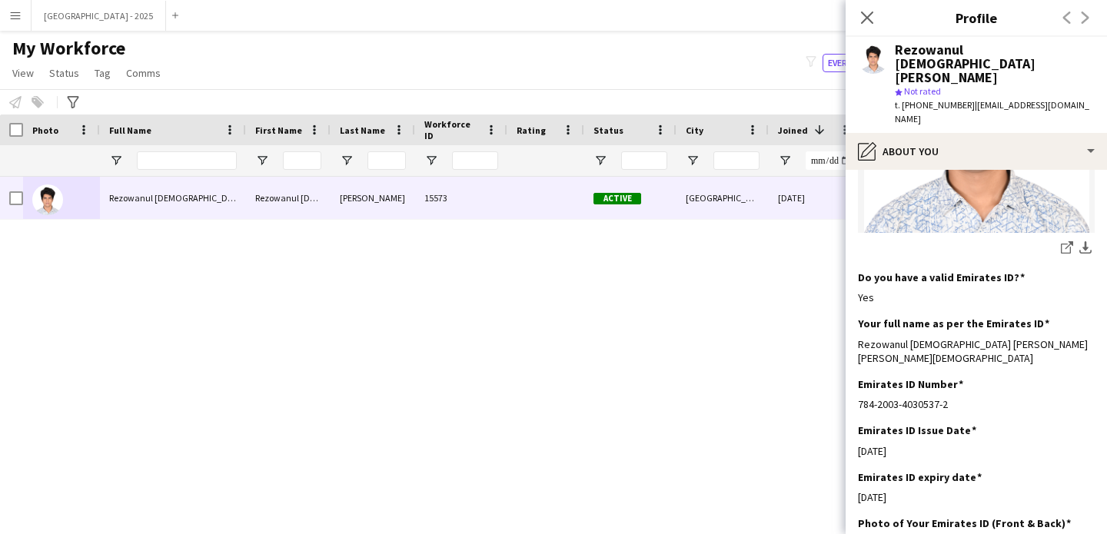
scroll to position [434, 0]
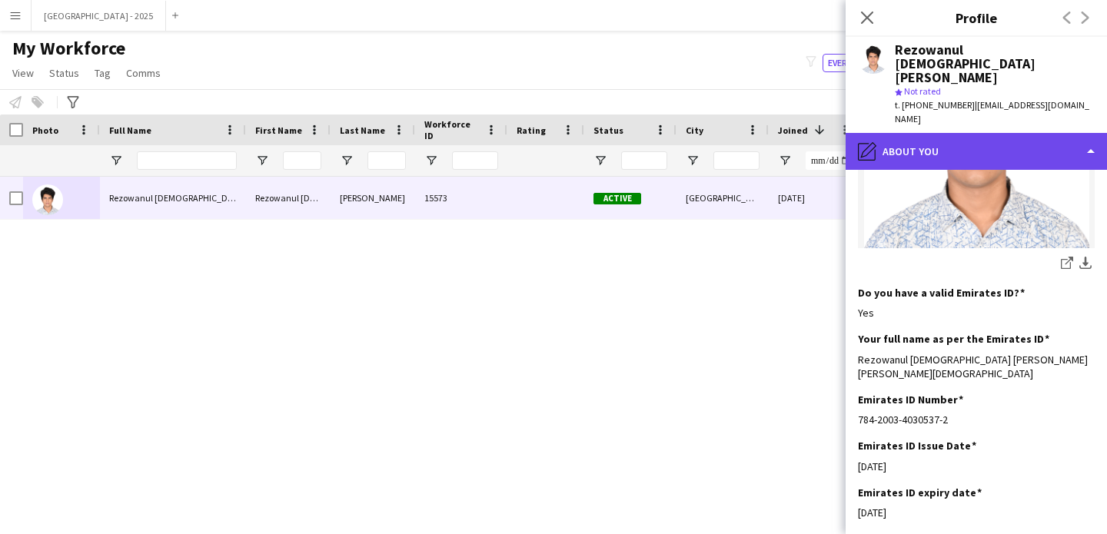
click at [938, 133] on div "pencil4 About you" at bounding box center [975, 151] width 261 height 37
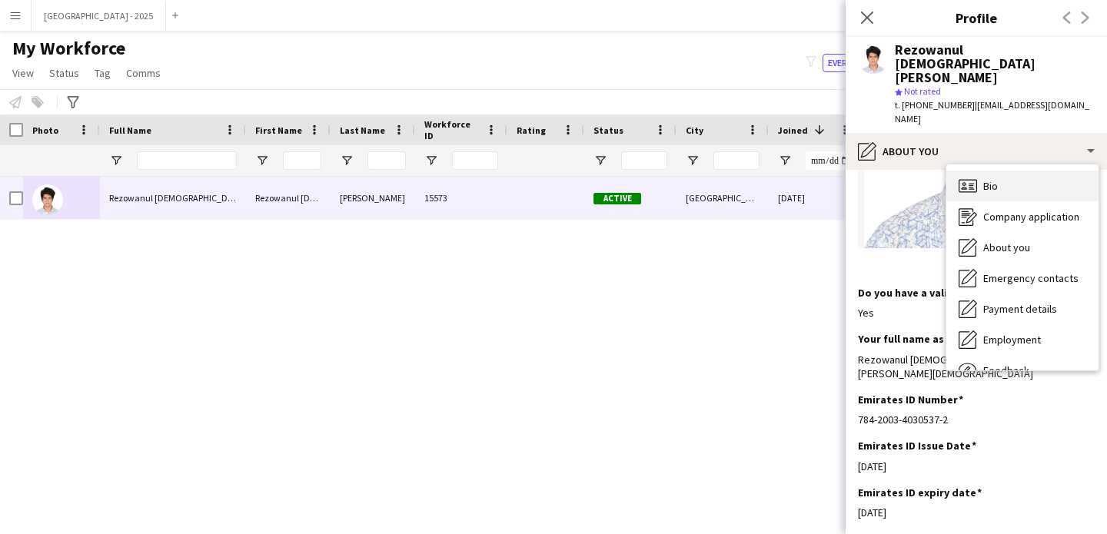
click at [990, 171] on div "Bio Bio" at bounding box center [1022, 186] width 152 height 31
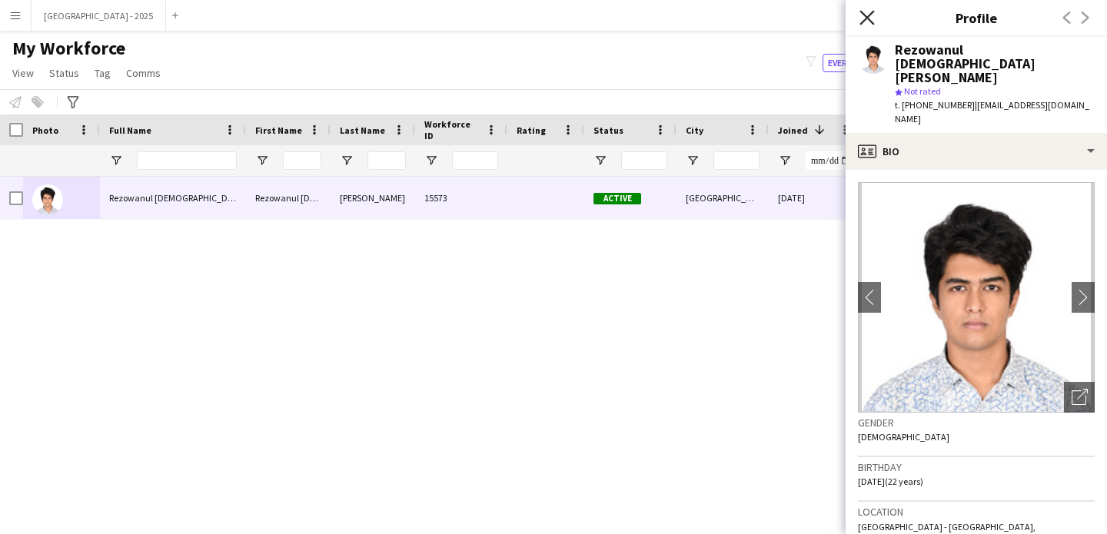
click at [868, 11] on icon "Close pop-in" at bounding box center [866, 17] width 15 height 15
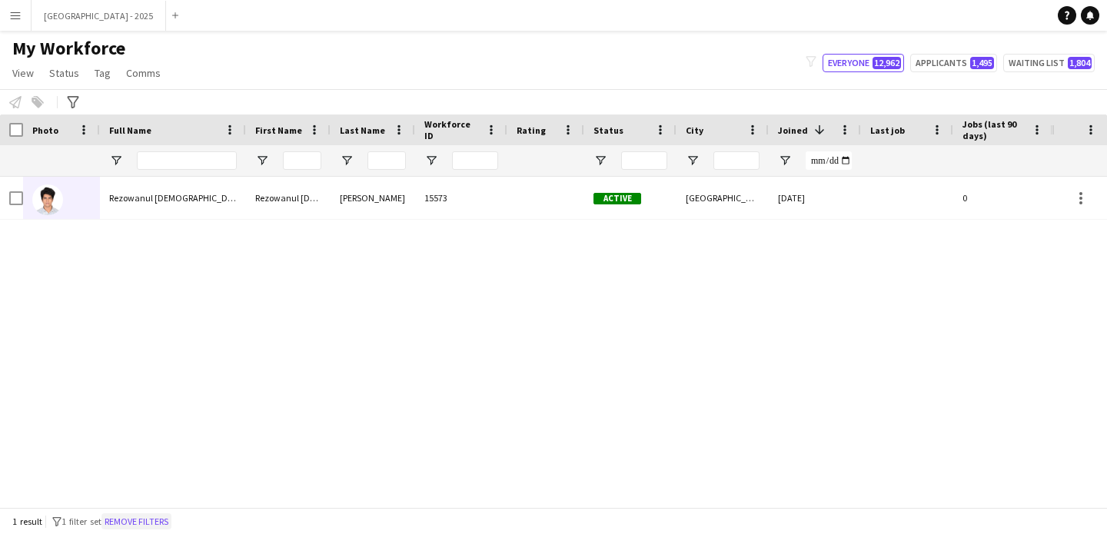
click at [162, 516] on button "Remove filters" at bounding box center [136, 521] width 70 height 17
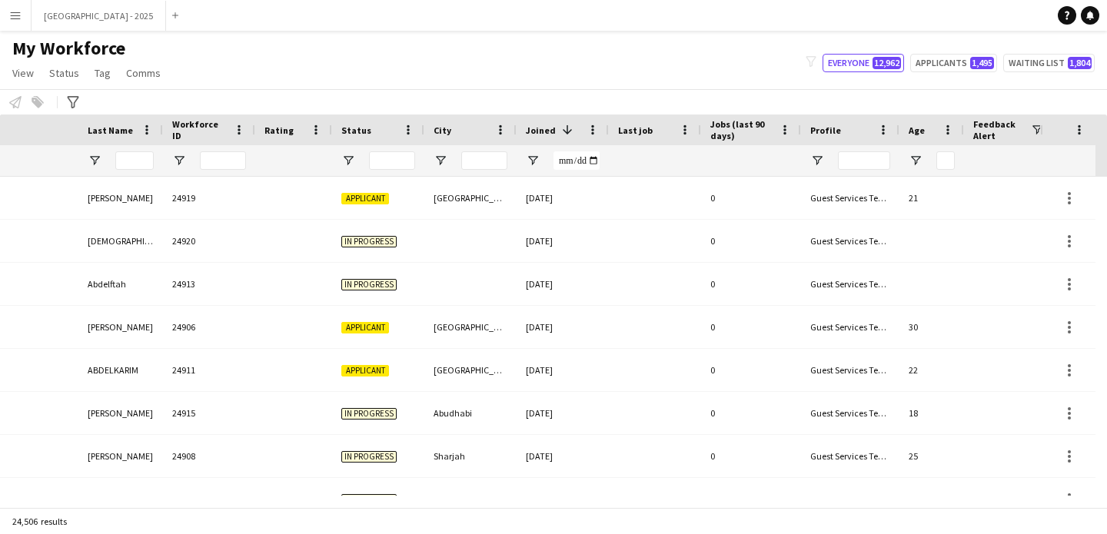
scroll to position [0, 530]
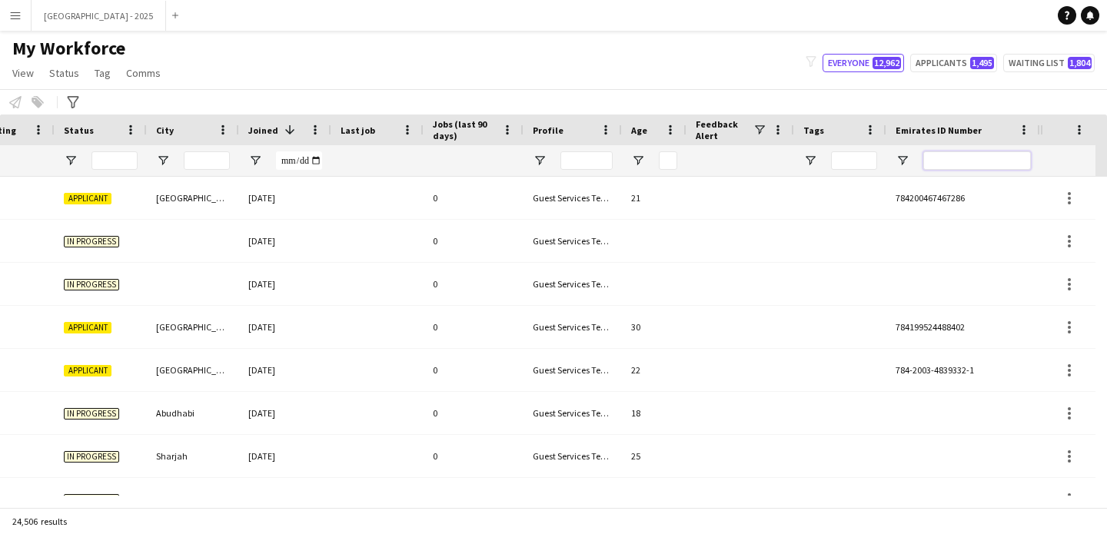
click at [1026, 163] on input "Emirates ID Number Filter Input" at bounding box center [977, 160] width 108 height 18
paste input "********"
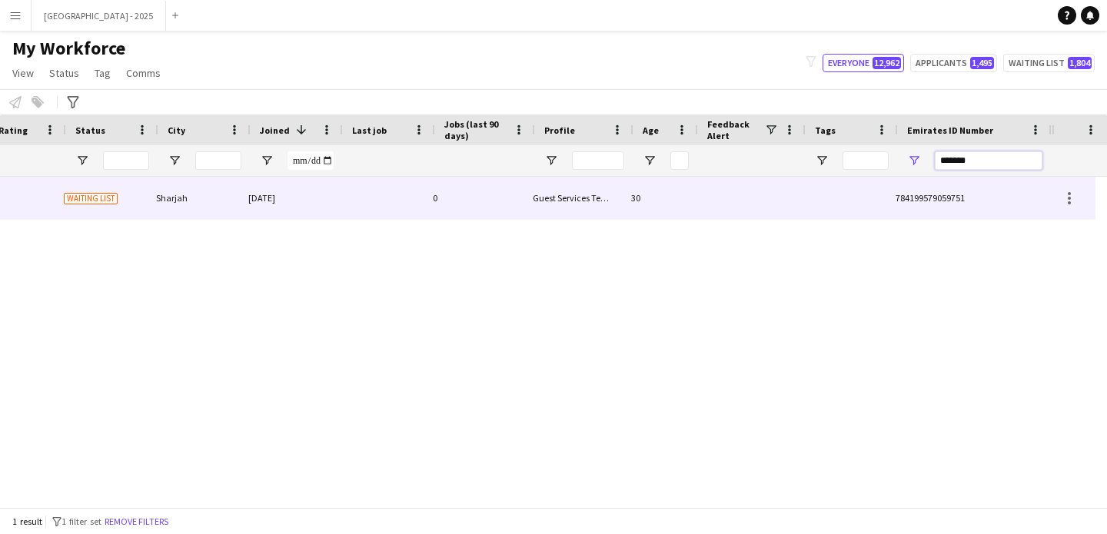
scroll to position [0, 518]
type input "*******"
click at [606, 184] on div "Guest Services Team" at bounding box center [584, 198] width 98 height 42
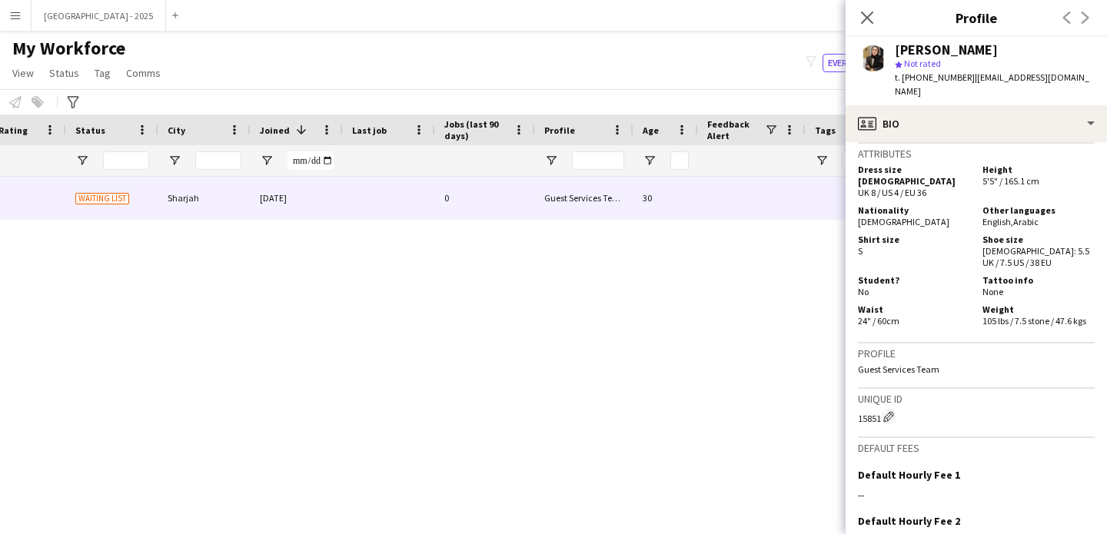
scroll to position [0, 0]
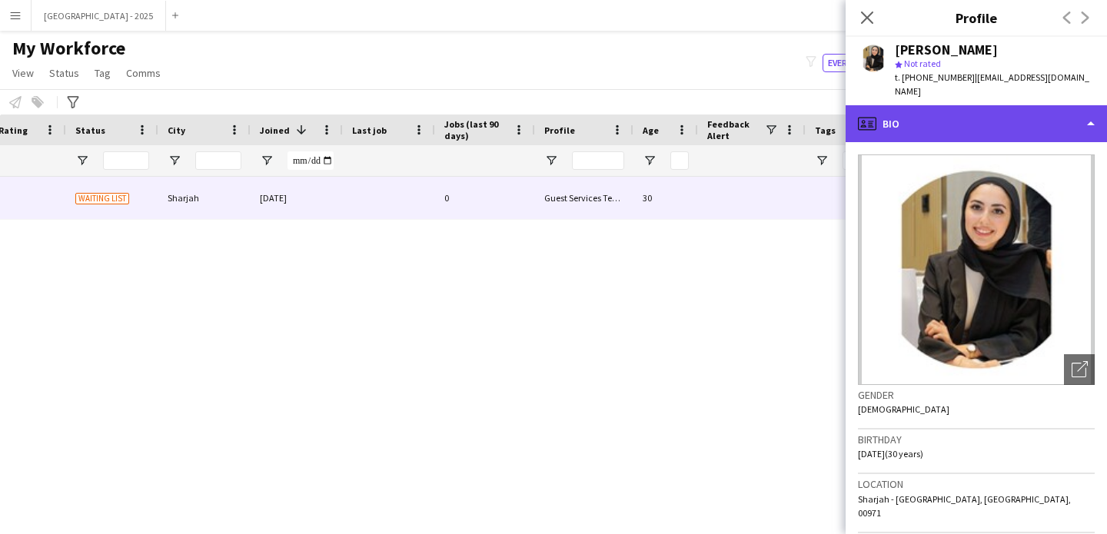
click at [921, 115] on div "profile Bio" at bounding box center [975, 123] width 261 height 37
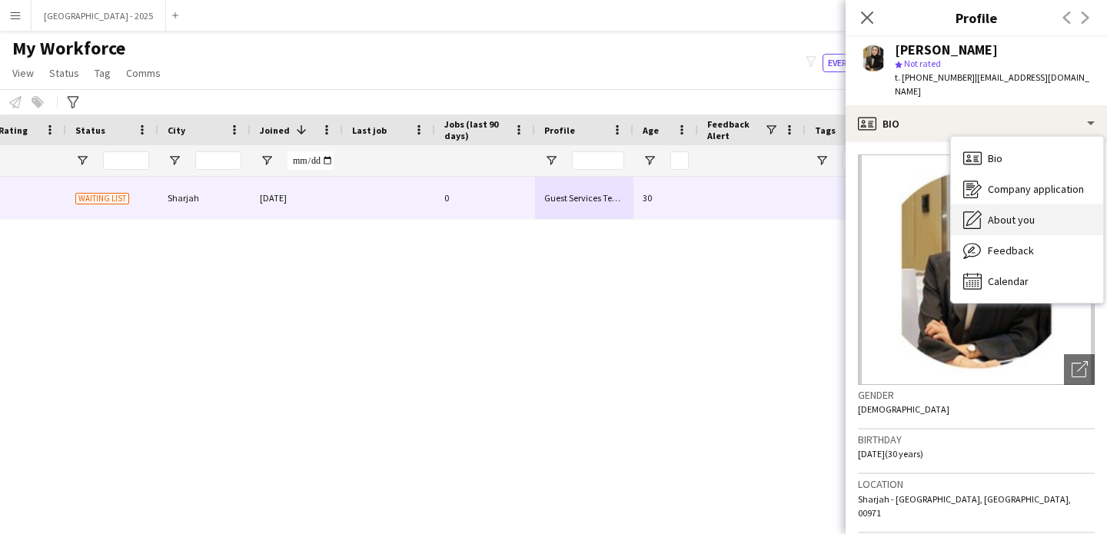
click at [996, 204] on div "About you About you" at bounding box center [1027, 219] width 152 height 31
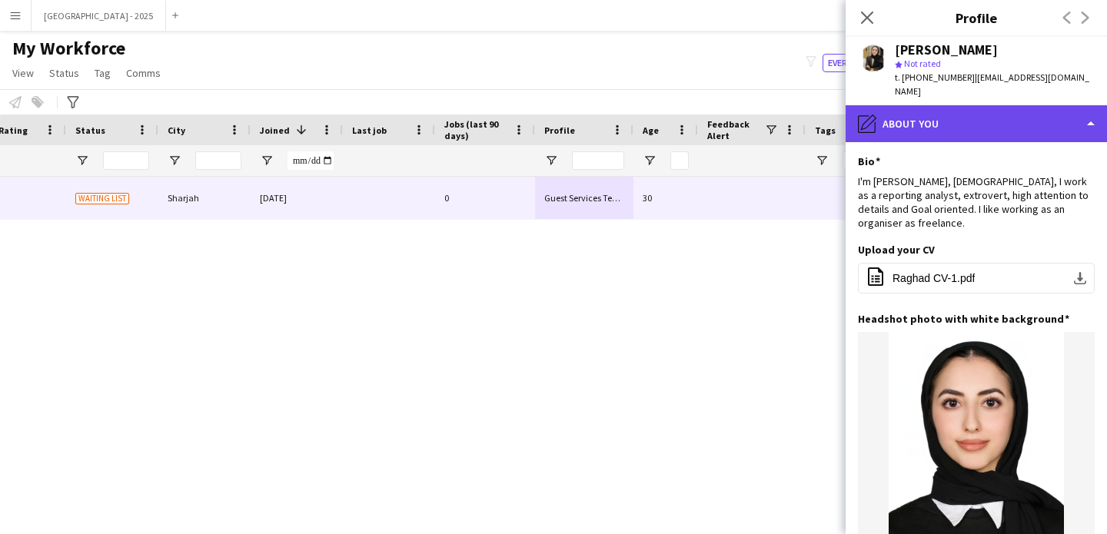
drag, startPoint x: 921, startPoint y: 91, endPoint x: 924, endPoint y: 113, distance: 21.6
click at [921, 105] on div "pencil4 About you" at bounding box center [975, 123] width 261 height 37
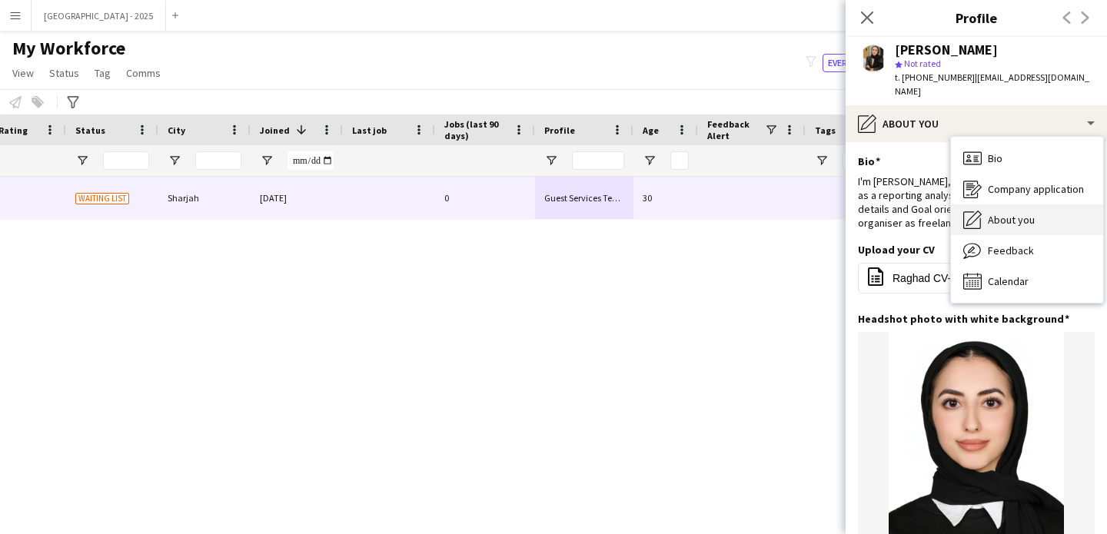
click at [997, 204] on div "About you About you" at bounding box center [1027, 219] width 152 height 31
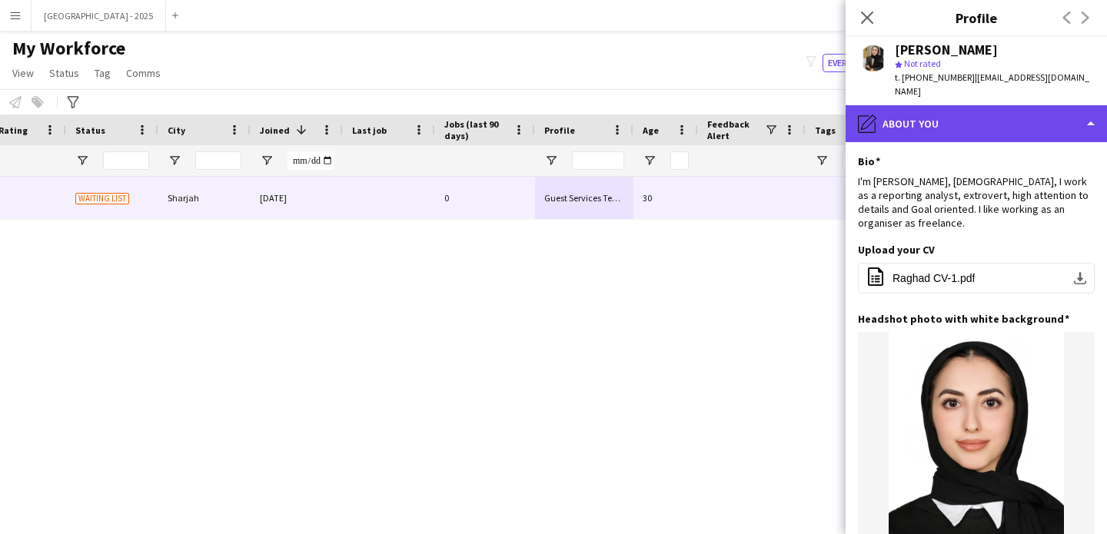
click at [971, 125] on div "pencil4 About you" at bounding box center [975, 123] width 261 height 37
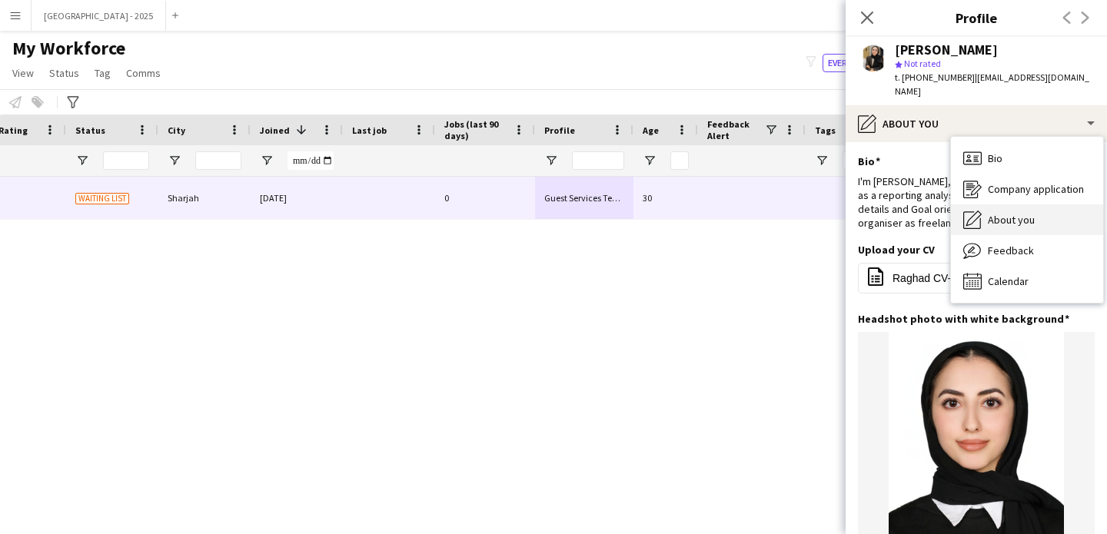
click at [1011, 213] on span "About you" at bounding box center [1011, 220] width 47 height 14
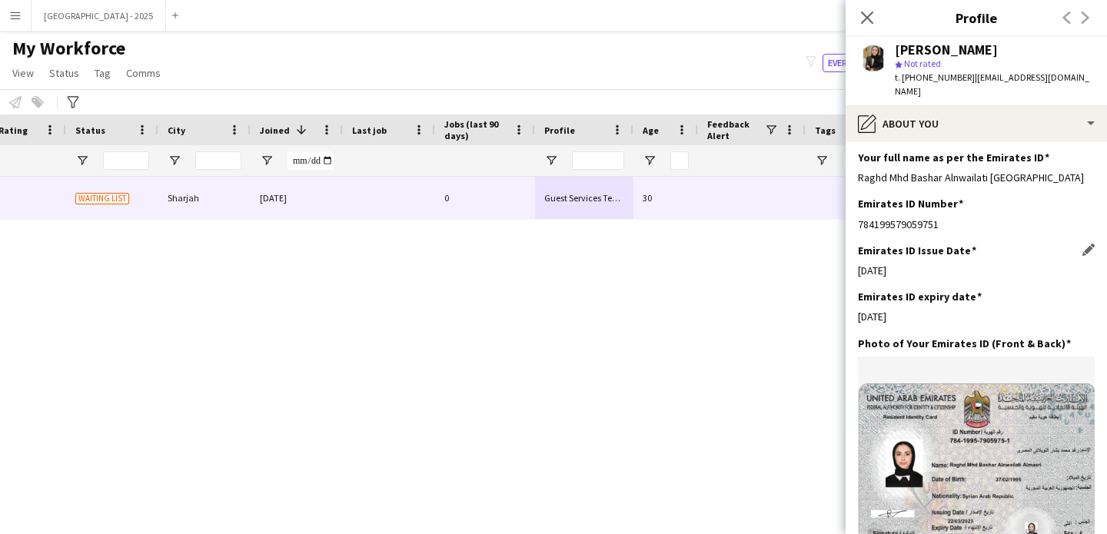
scroll to position [576, 0]
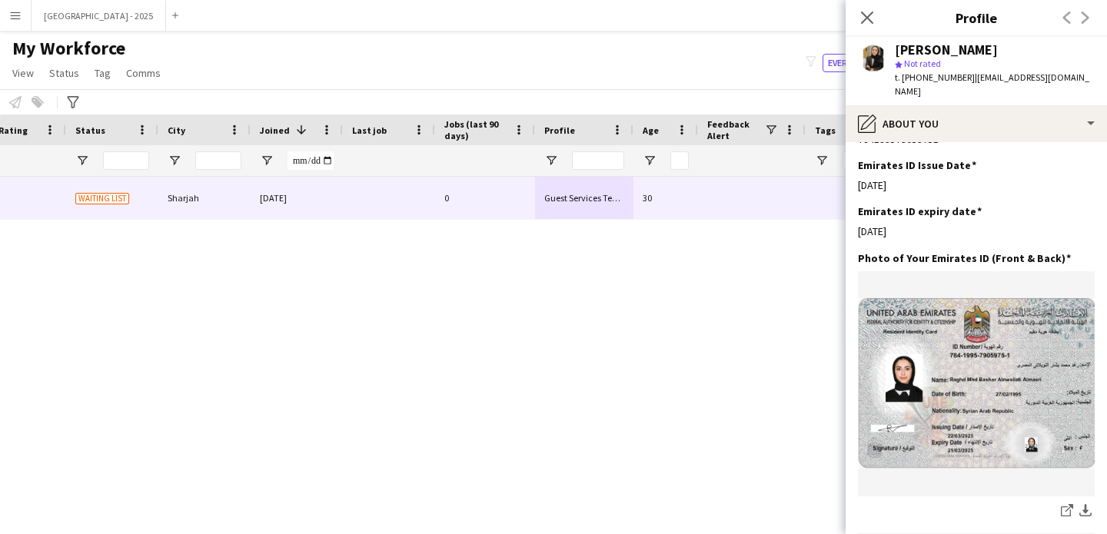
click at [913, 87] on div "[PERSON_NAME] star Not rated t. [PHONE_NUMBER] | [EMAIL_ADDRESS][DOMAIN_NAME]" at bounding box center [975, 71] width 261 height 68
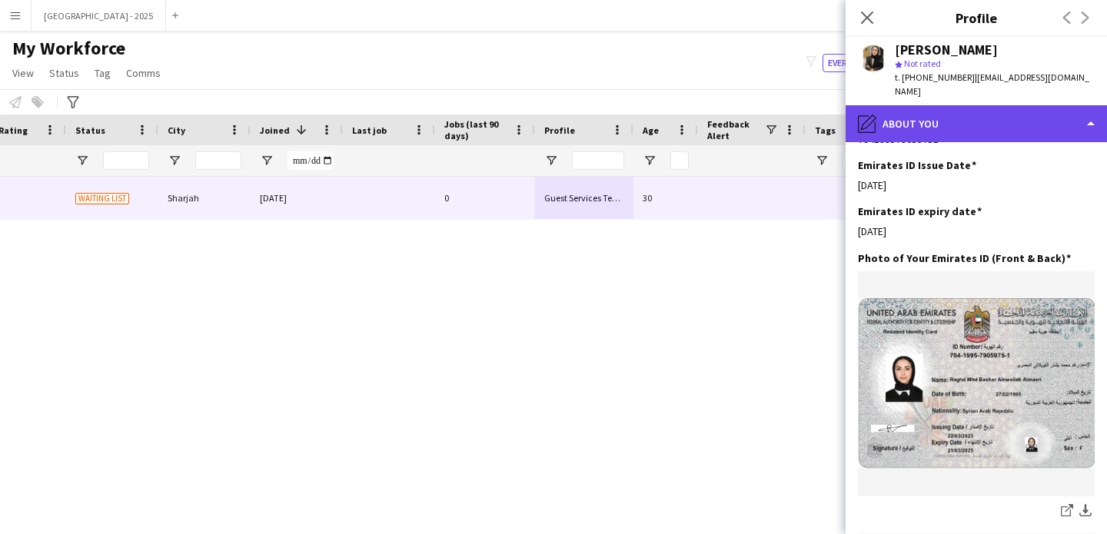
click at [934, 113] on div "pencil4 About you" at bounding box center [975, 123] width 261 height 37
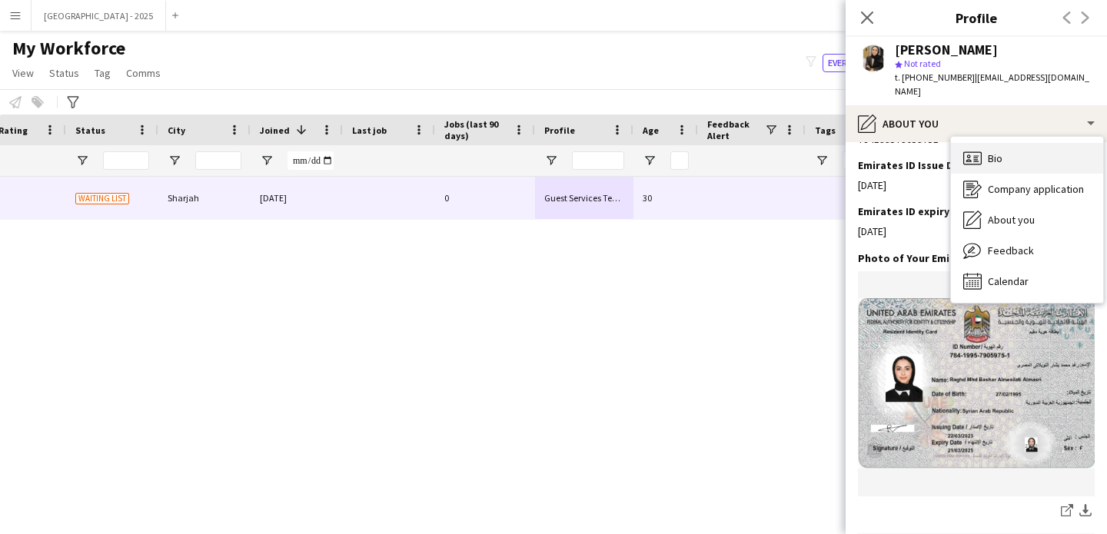
click at [978, 151] on icon at bounding box center [972, 157] width 18 height 13
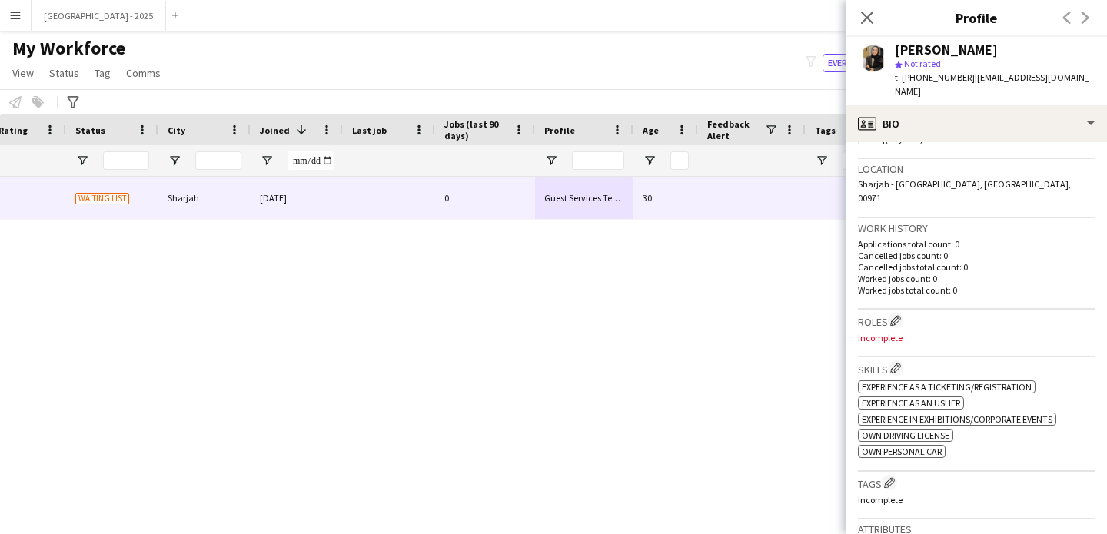
scroll to position [326, 0]
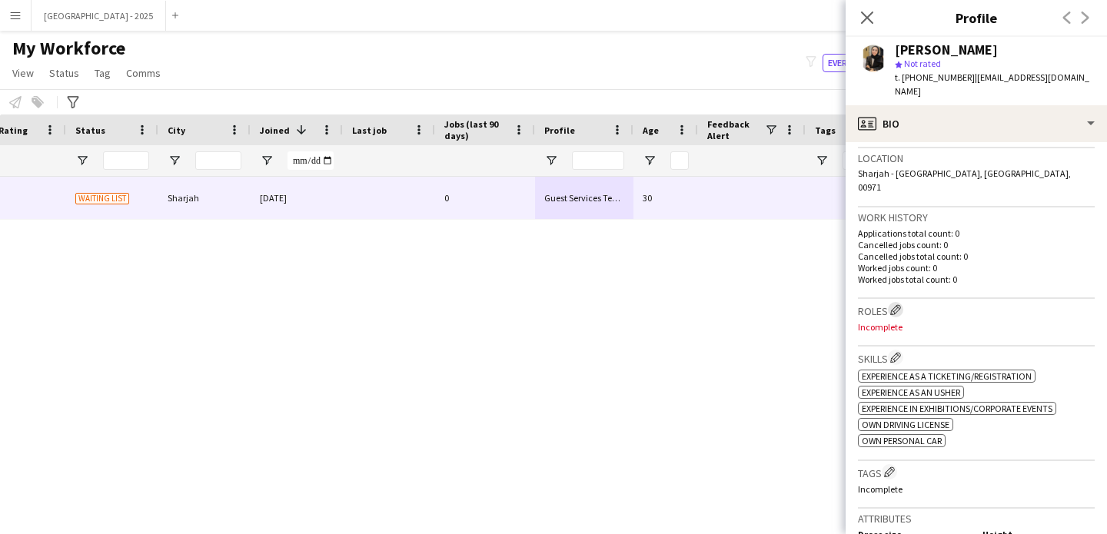
click at [902, 302] on button "Edit crew company roles" at bounding box center [895, 309] width 15 height 15
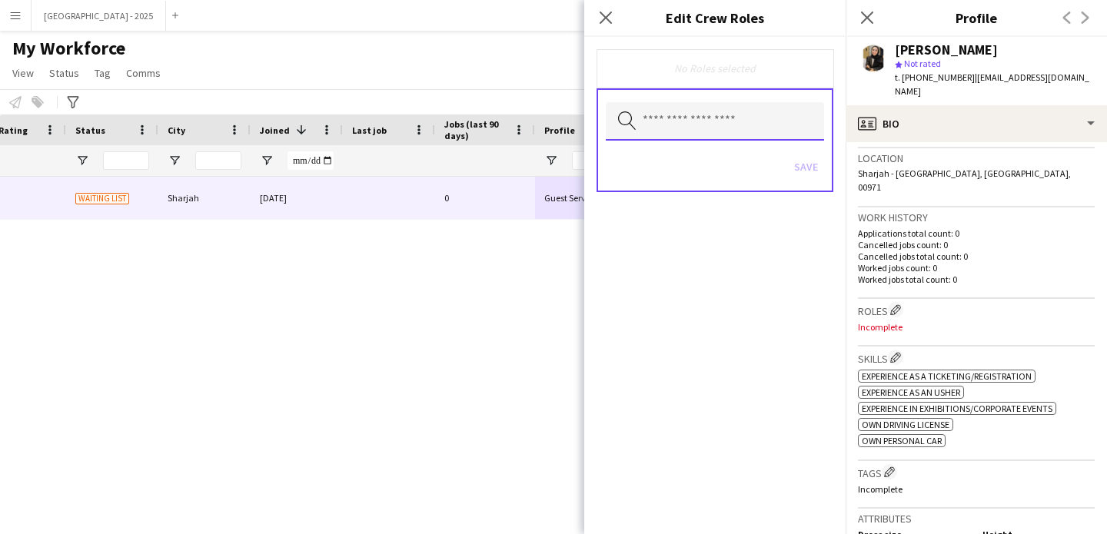
click at [715, 121] on input "text" at bounding box center [715, 121] width 218 height 38
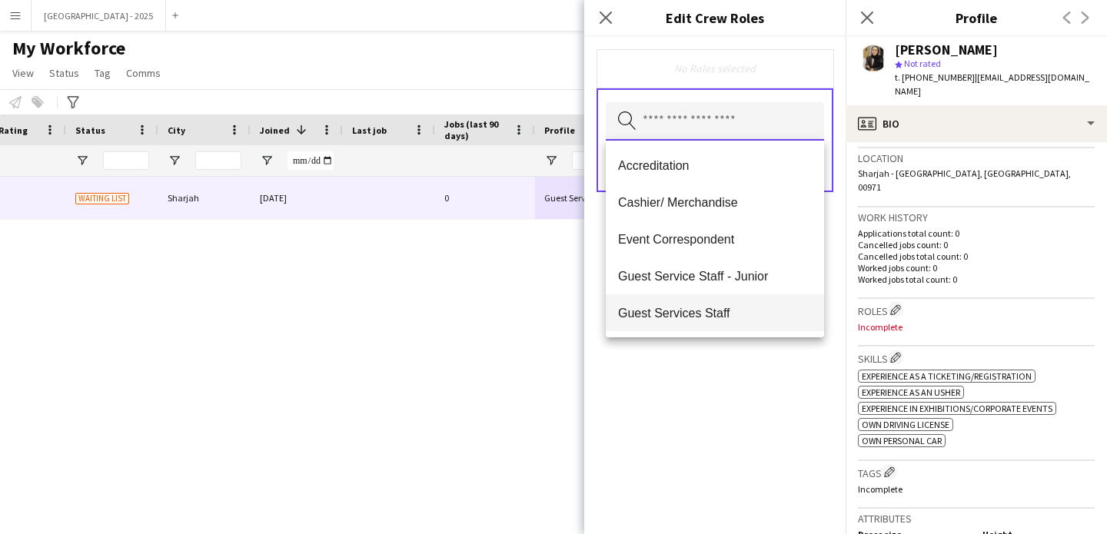
scroll to position [264, 0]
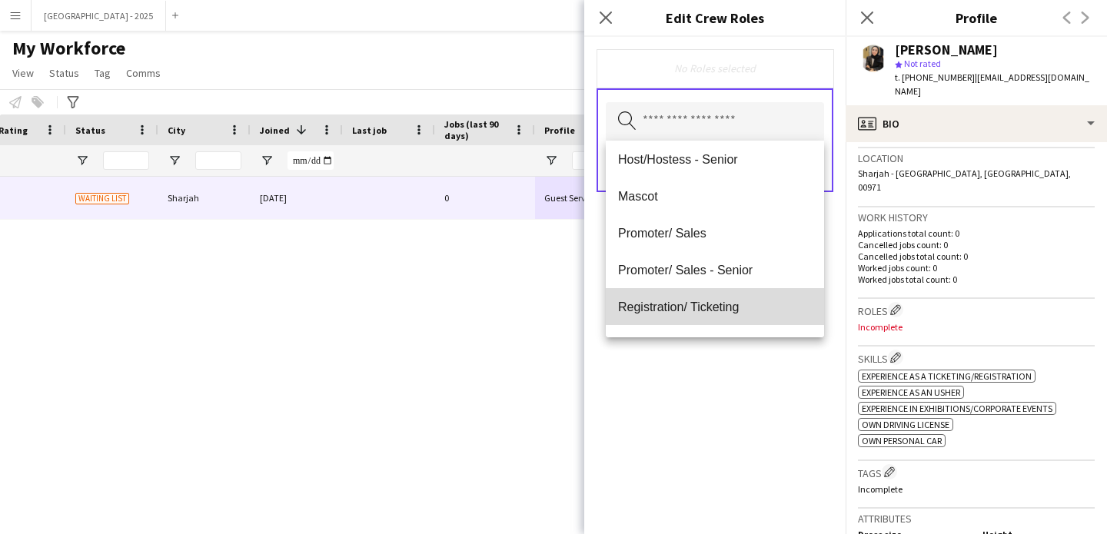
click at [722, 295] on mat-option "Registration/ Ticketing" at bounding box center [715, 306] width 218 height 37
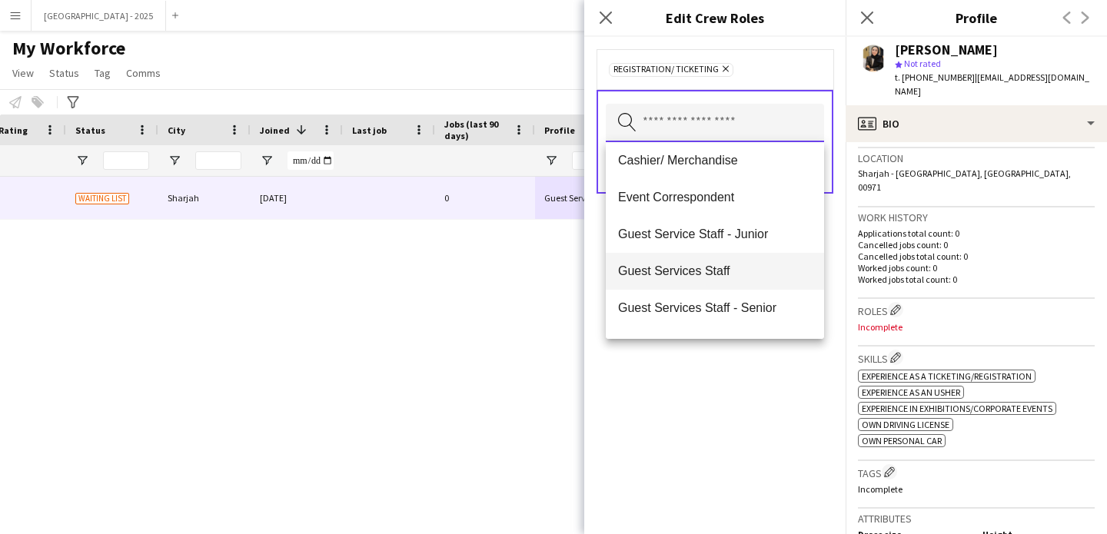
scroll to position [125, 0]
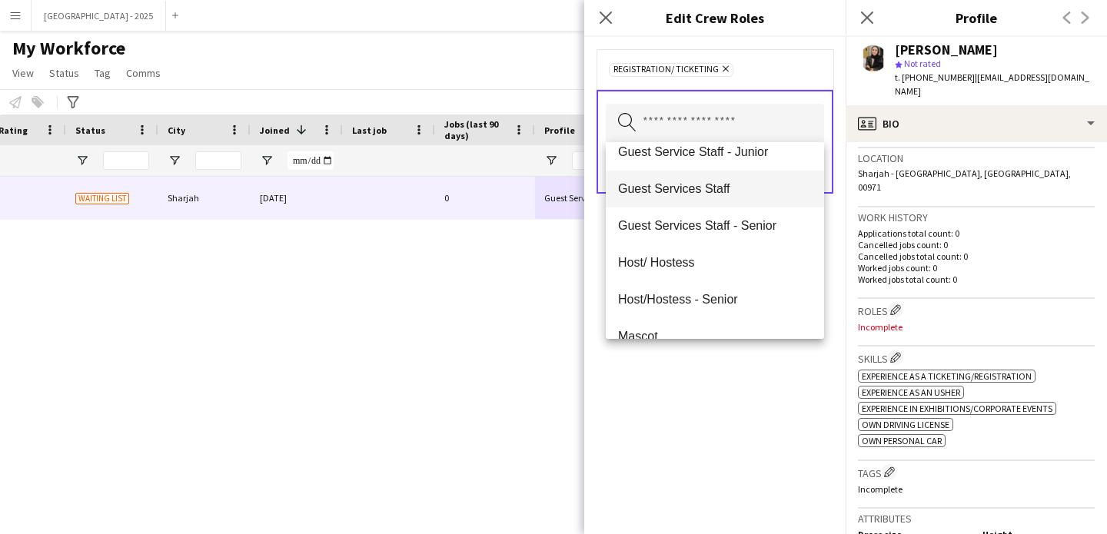
click at [707, 196] on mat-option "Guest Services Staff" at bounding box center [715, 189] width 218 height 37
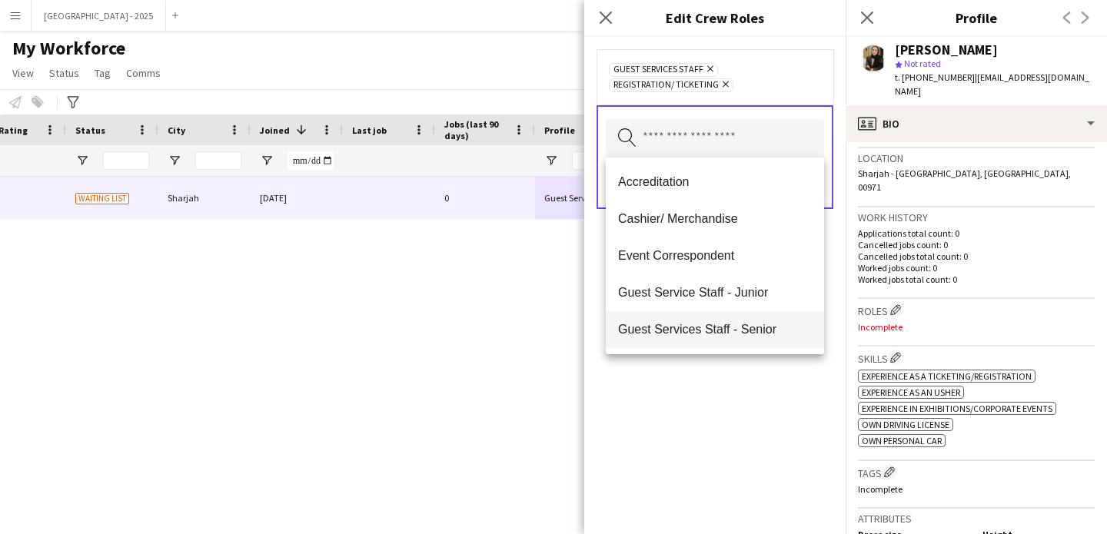
click at [734, 337] on mat-option "Guest Services Staff - Senior" at bounding box center [715, 329] width 218 height 37
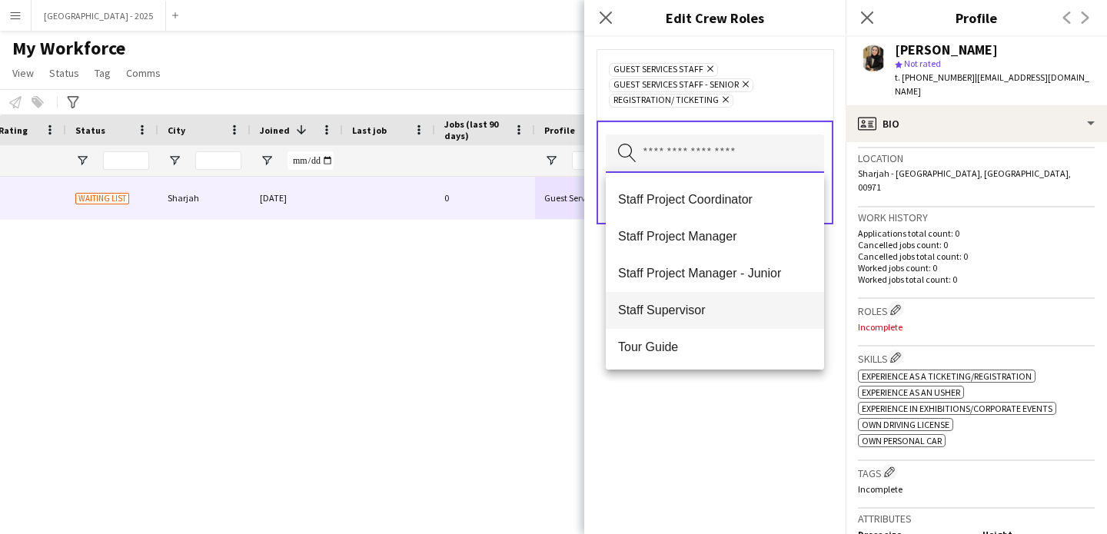
scroll to position [516, 0]
click at [698, 320] on mat-option "Staff Supervisor" at bounding box center [715, 308] width 218 height 37
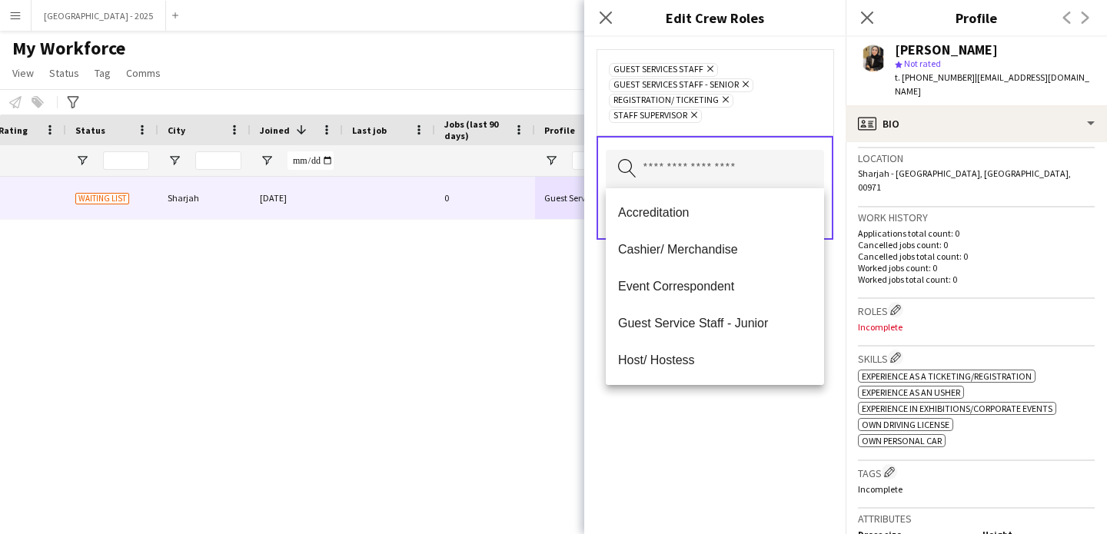
click at [738, 443] on div "Guest Services Staff Remove Guest Services Staff - Senior Remove Registration/ …" at bounding box center [714, 285] width 261 height 497
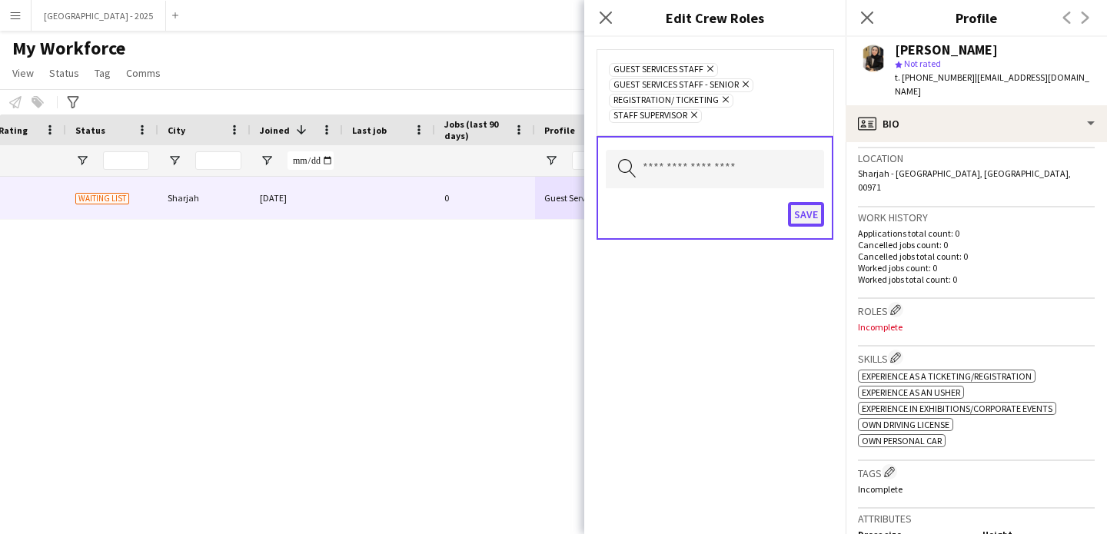
click at [802, 222] on button "Save" at bounding box center [806, 214] width 36 height 25
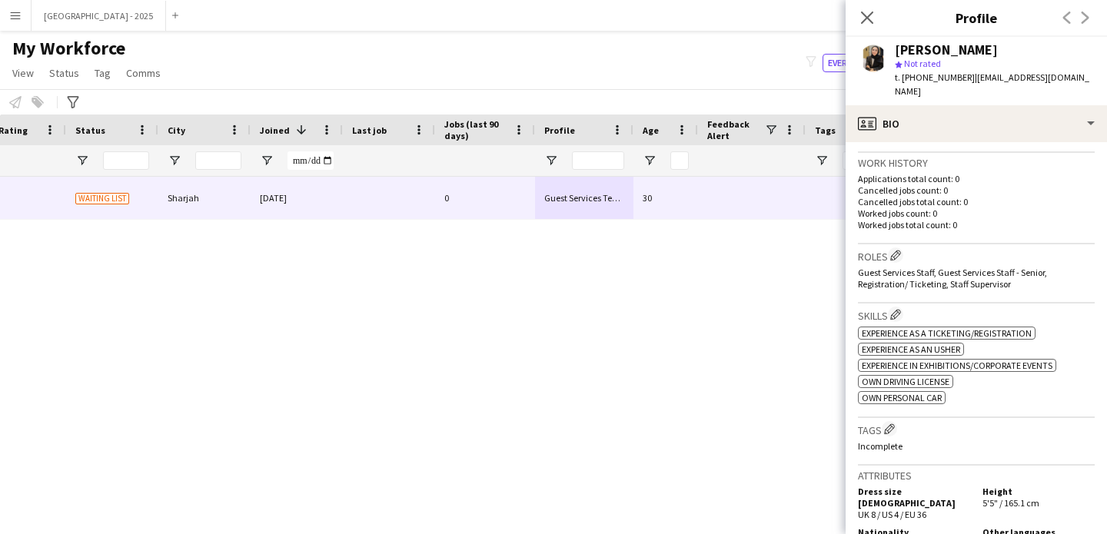
scroll to position [453, 0]
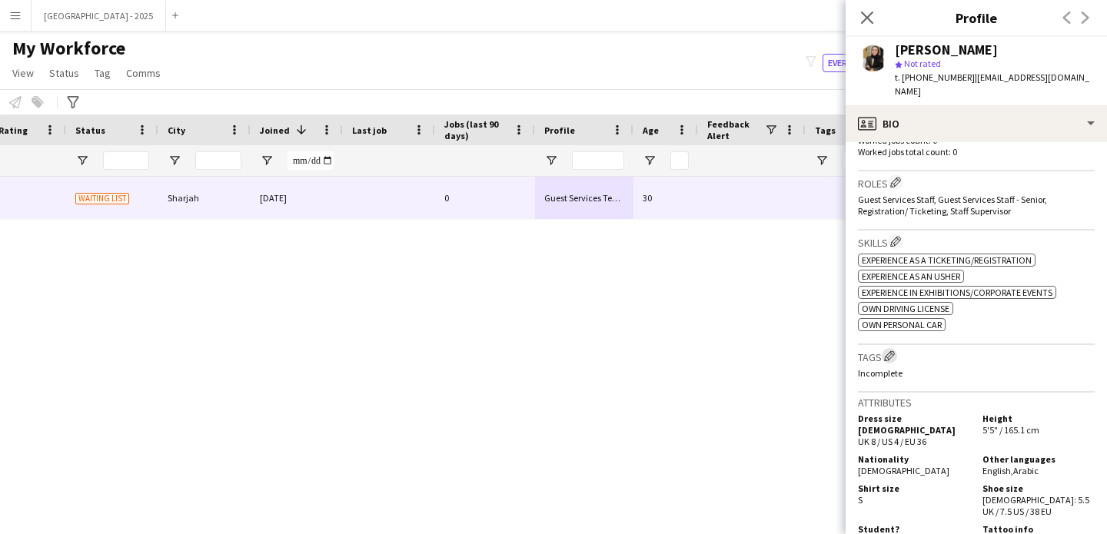
click at [885, 348] on button "Edit crew company tags" at bounding box center [889, 355] width 15 height 15
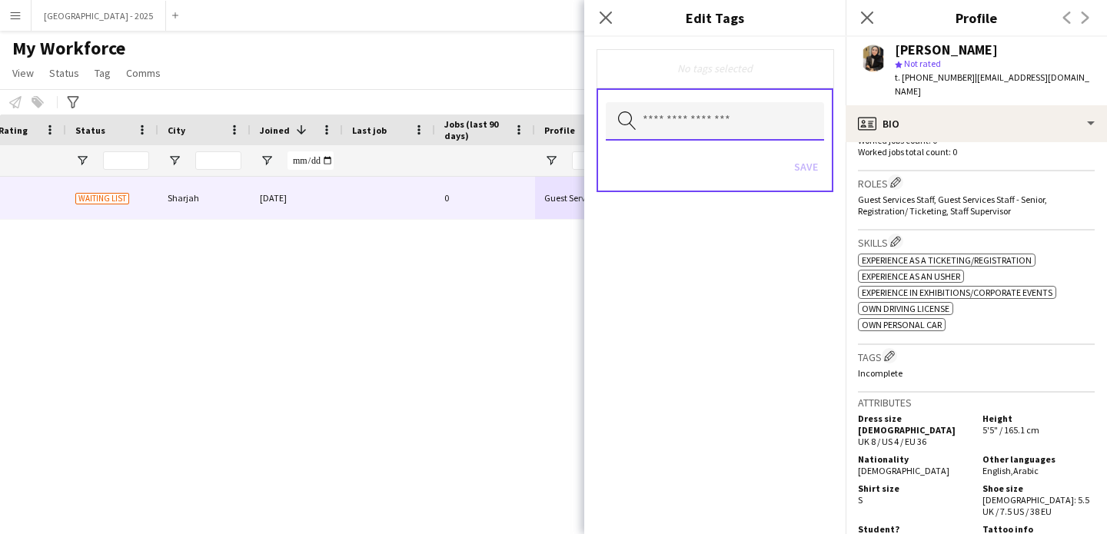
click at [709, 134] on input "text" at bounding box center [715, 121] width 218 height 38
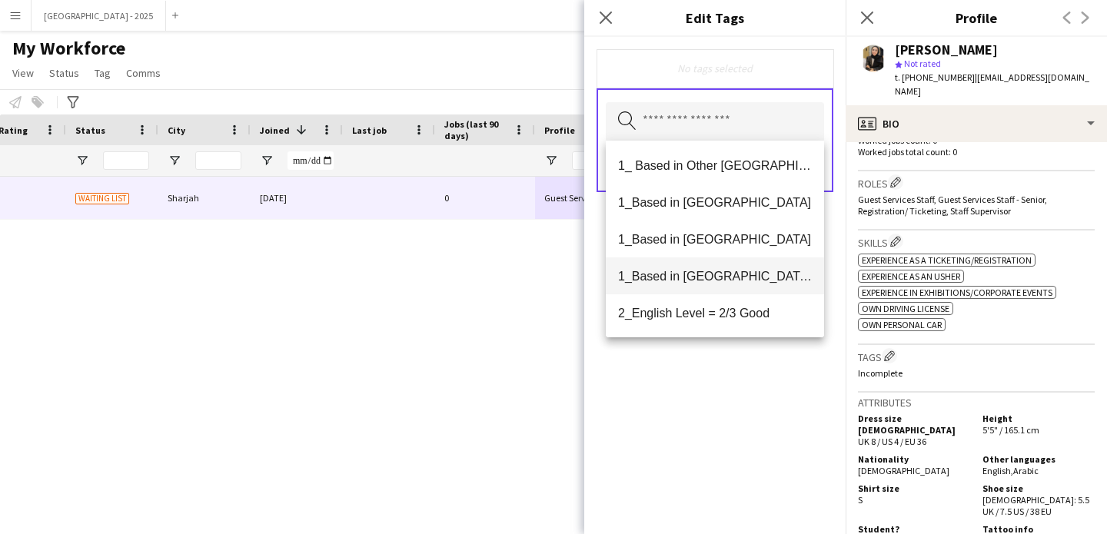
click at [736, 264] on mat-option "1_Based in [GEOGRAPHIC_DATA]/[GEOGRAPHIC_DATA]/Ajman" at bounding box center [715, 275] width 218 height 37
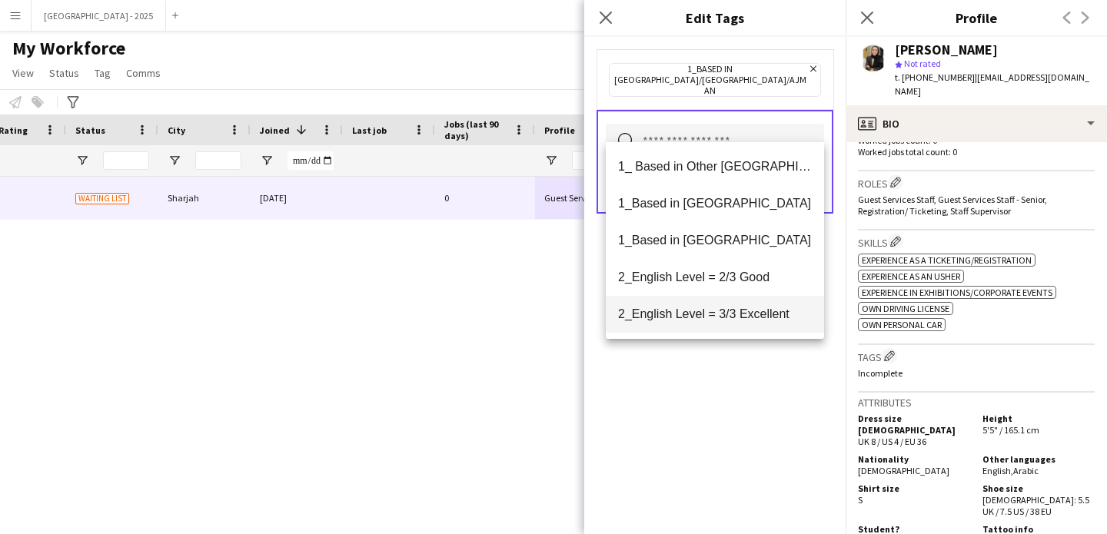
click at [739, 299] on mat-option "2_English Level = 3/3 Excellent" at bounding box center [715, 314] width 218 height 37
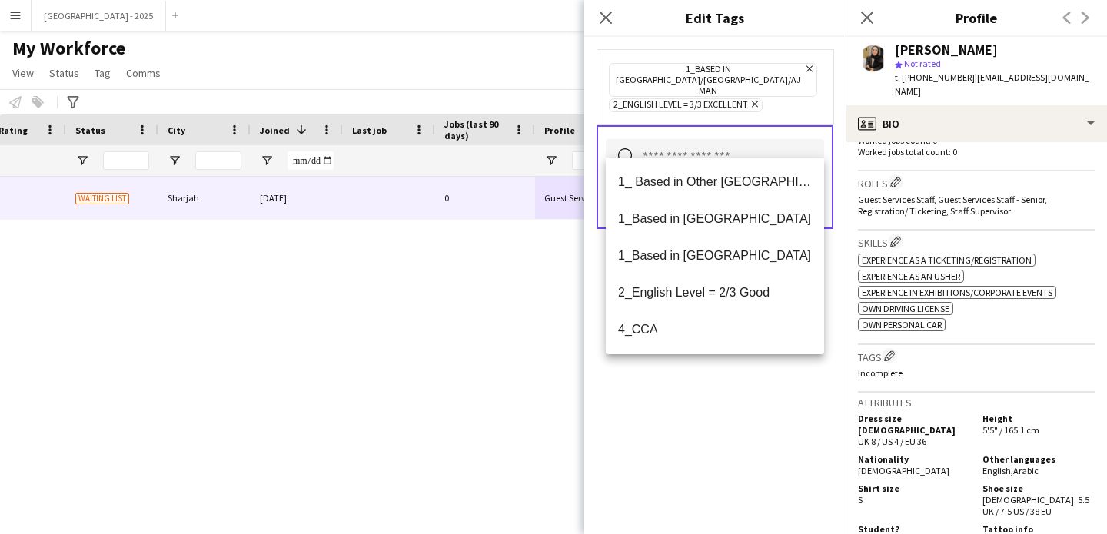
click at [740, 394] on div "1_Based in [GEOGRAPHIC_DATA]/[GEOGRAPHIC_DATA]/Ajman Remove 2_English Level = 3…" at bounding box center [714, 285] width 261 height 497
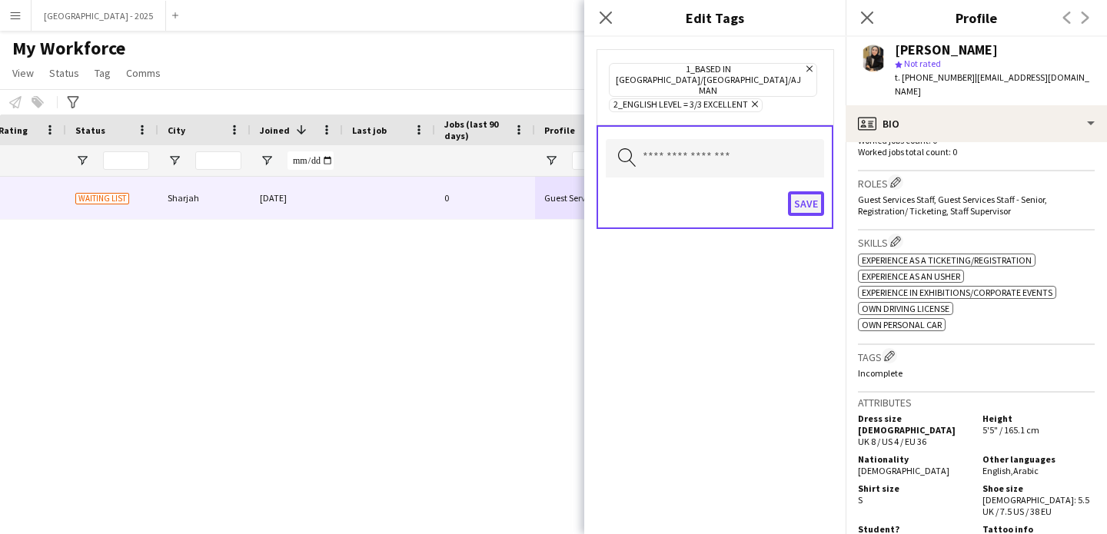
click at [799, 191] on button "Save" at bounding box center [806, 203] width 36 height 25
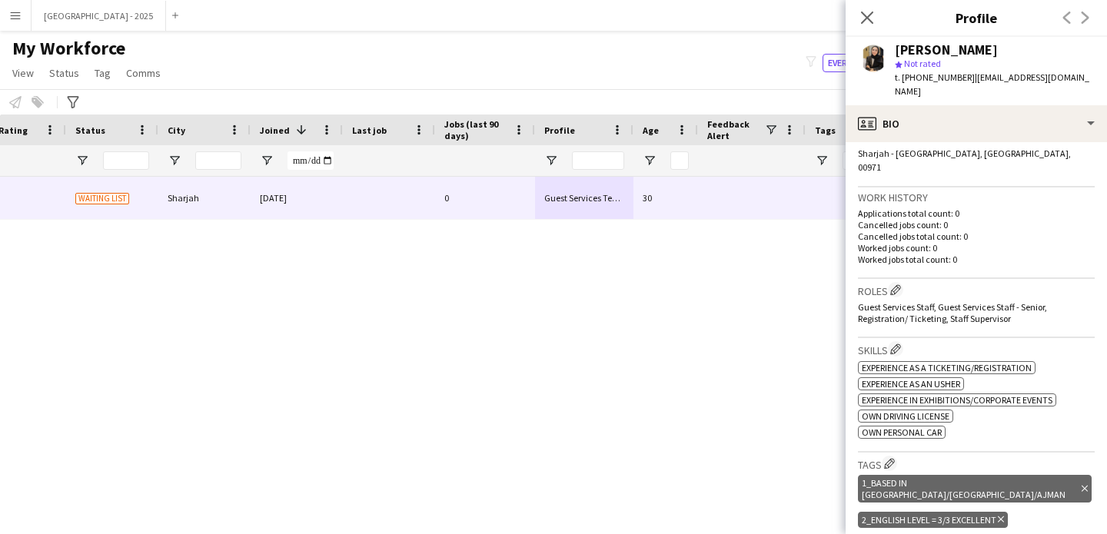
scroll to position [302, 0]
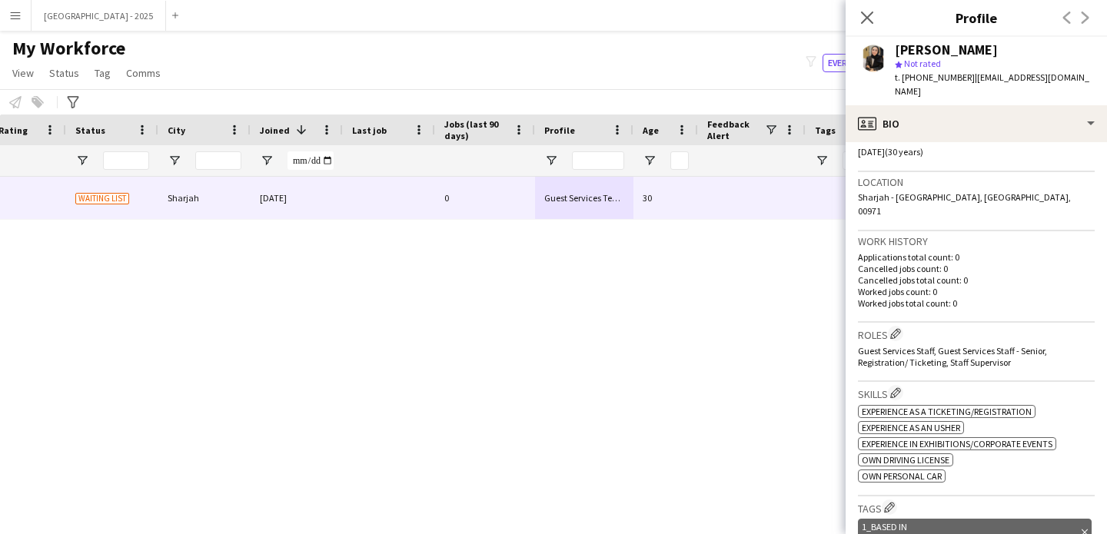
click at [933, 131] on h3 "Birthday" at bounding box center [976, 138] width 237 height 14
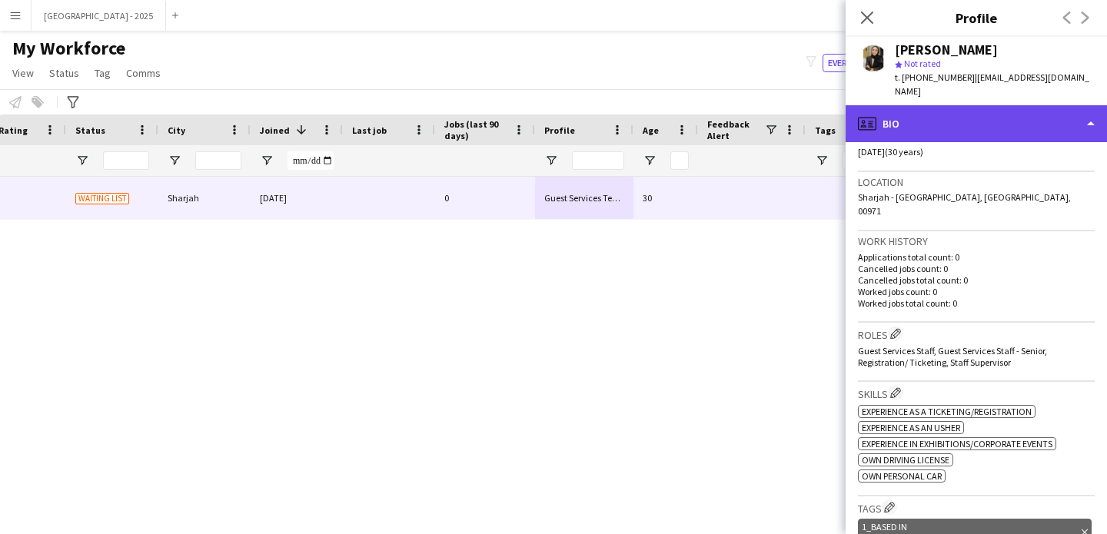
click at [994, 123] on div "profile Bio" at bounding box center [975, 123] width 261 height 37
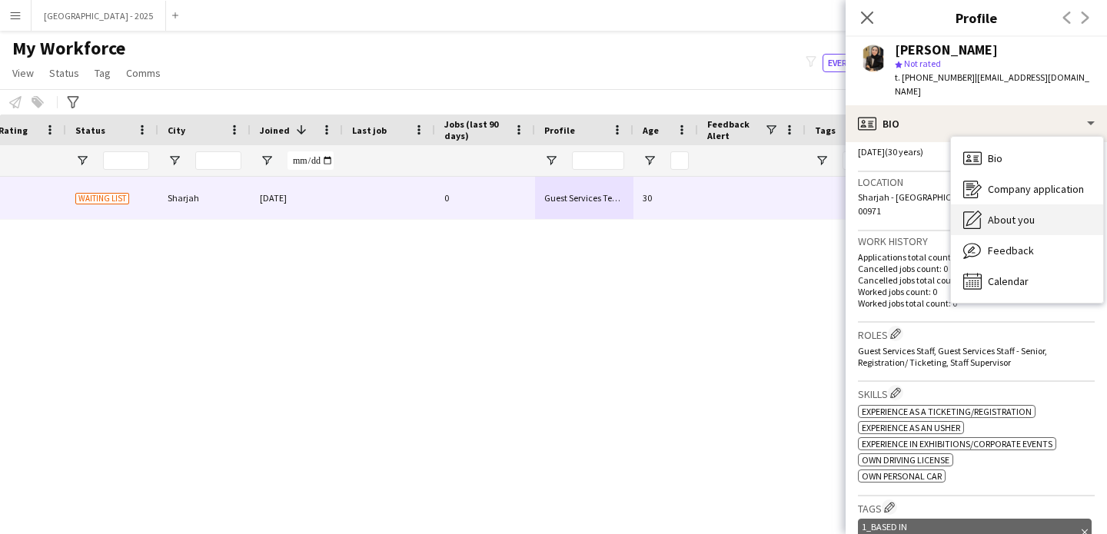
click at [1024, 204] on div "About you About you" at bounding box center [1027, 219] width 152 height 31
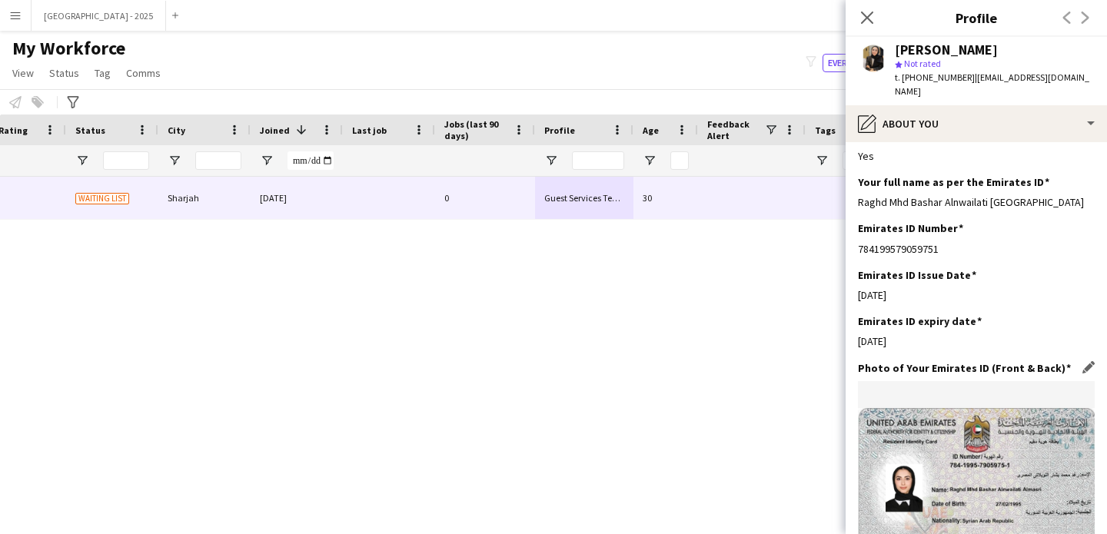
scroll to position [564, 0]
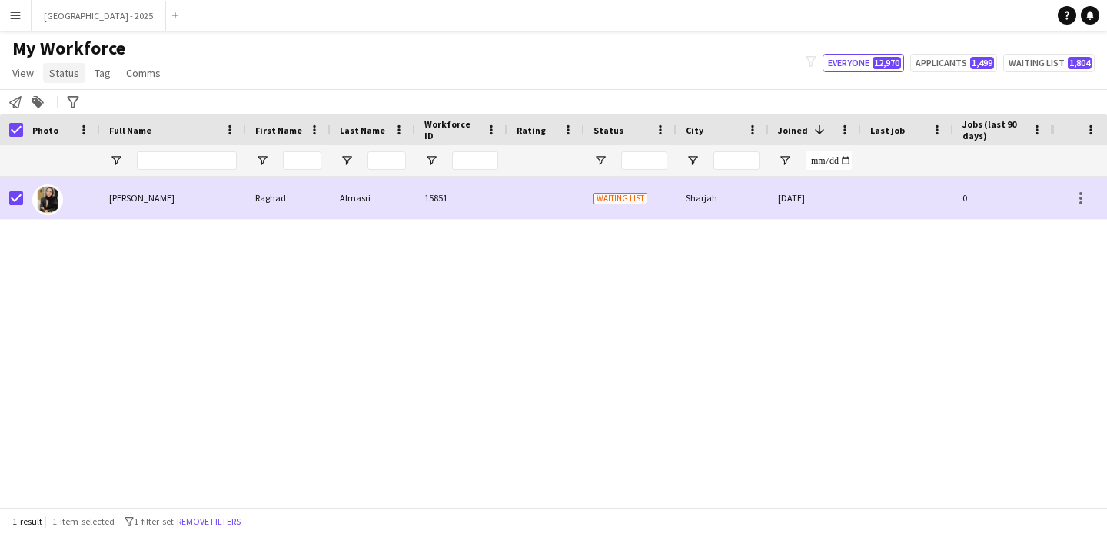
click at [57, 68] on span "Status" at bounding box center [64, 73] width 30 height 14
click at [100, 95] on link "Edit" at bounding box center [98, 106] width 108 height 32
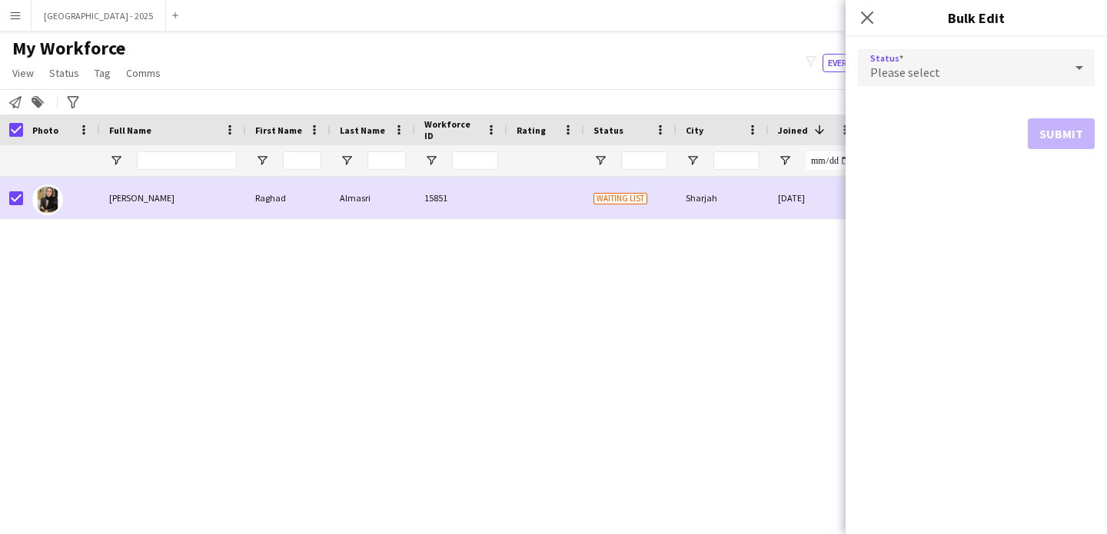
click at [973, 68] on div "Please select" at bounding box center [961, 67] width 206 height 37
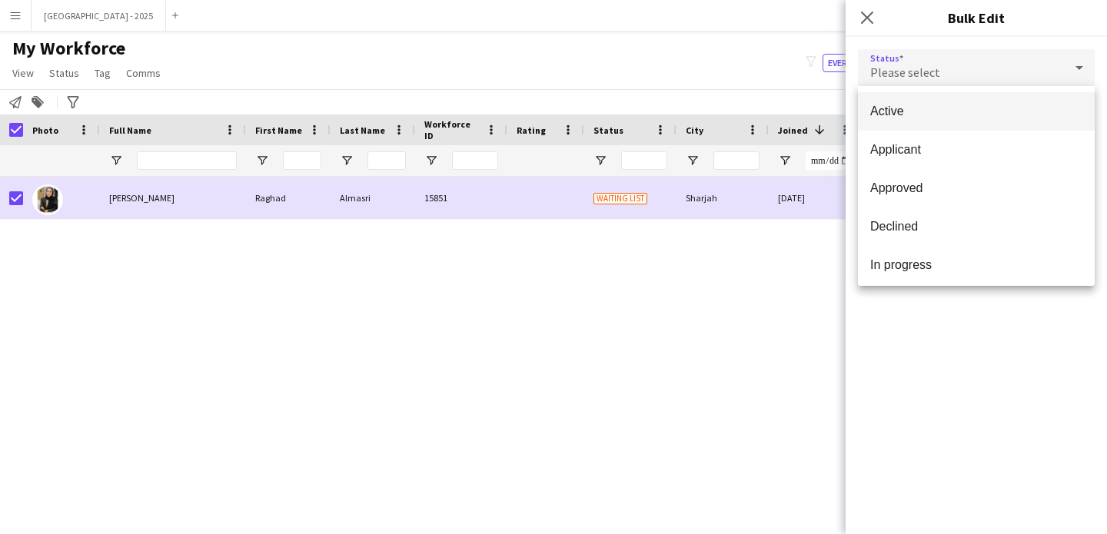
click at [959, 111] on span "Active" at bounding box center [976, 111] width 212 height 15
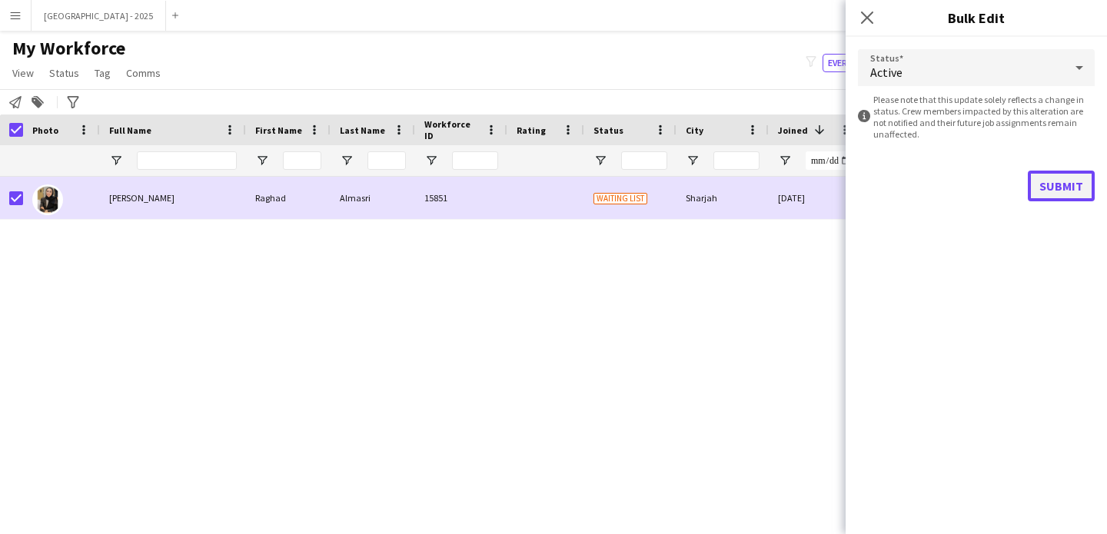
click at [1068, 188] on button "Submit" at bounding box center [1061, 186] width 67 height 31
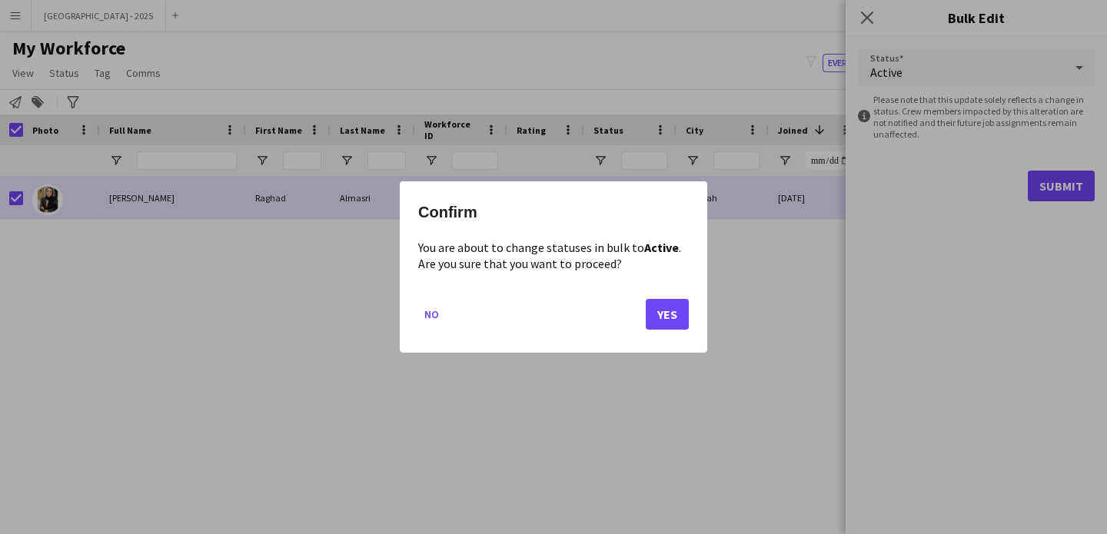
click at [643, 319] on mat-dialog-actions "No Yes" at bounding box center [553, 319] width 271 height 65
click at [649, 321] on button "Yes" at bounding box center [667, 314] width 43 height 31
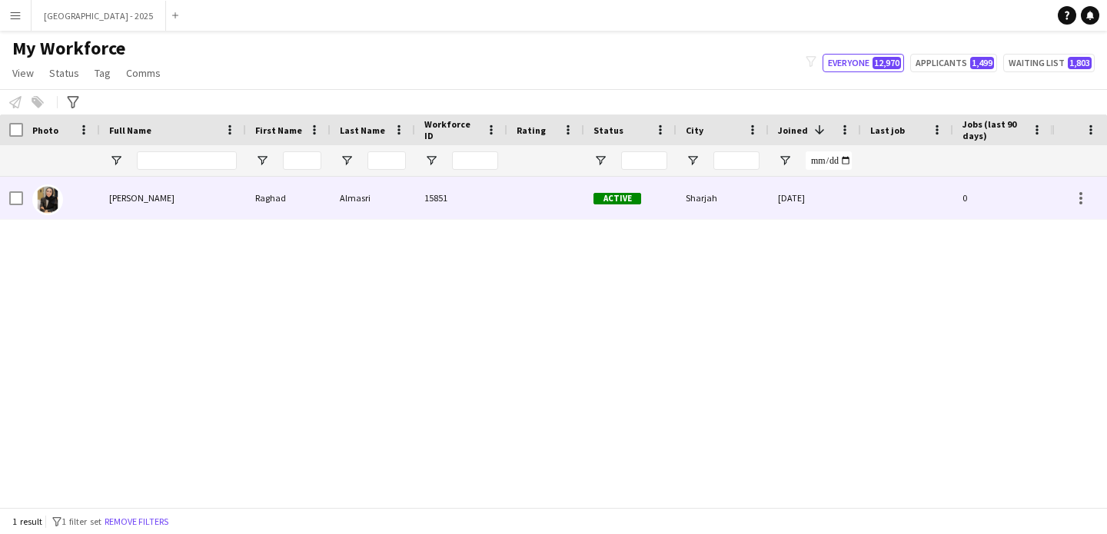
click at [95, 201] on div at bounding box center [61, 198] width 77 height 42
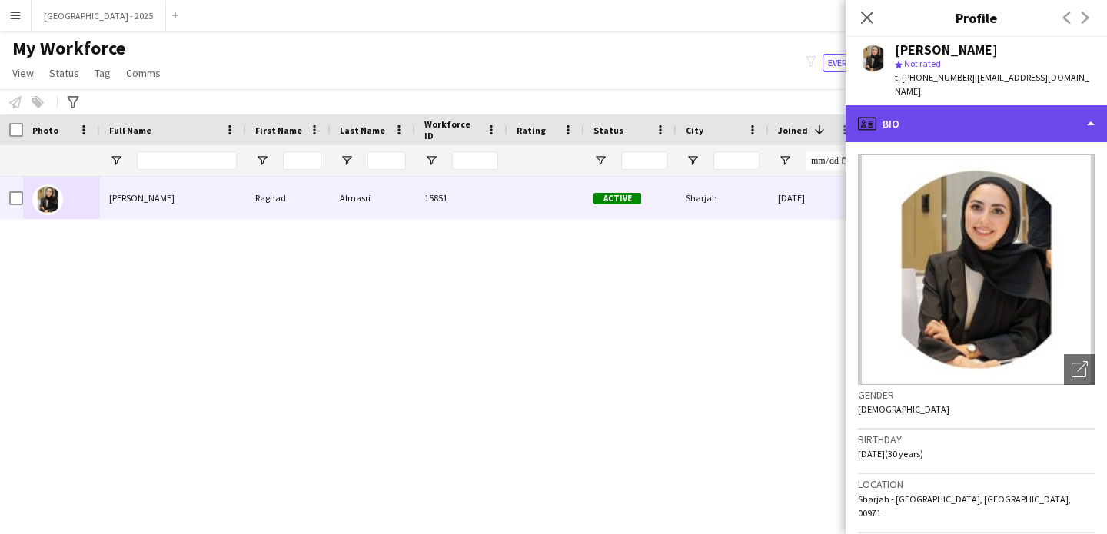
click at [957, 107] on div "profile Bio" at bounding box center [975, 123] width 261 height 37
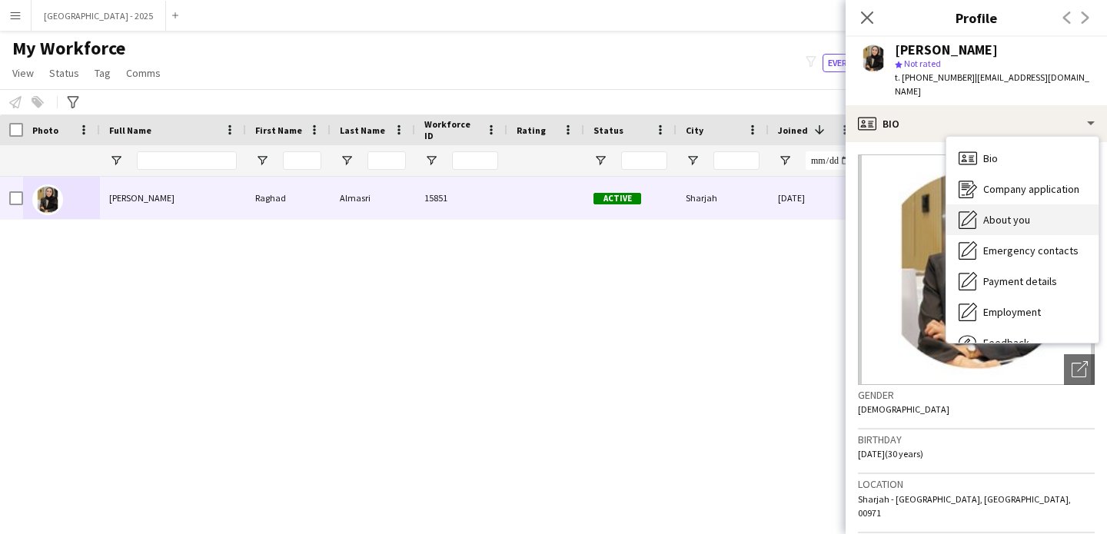
click at [1016, 204] on div "About you About you" at bounding box center [1022, 219] width 152 height 31
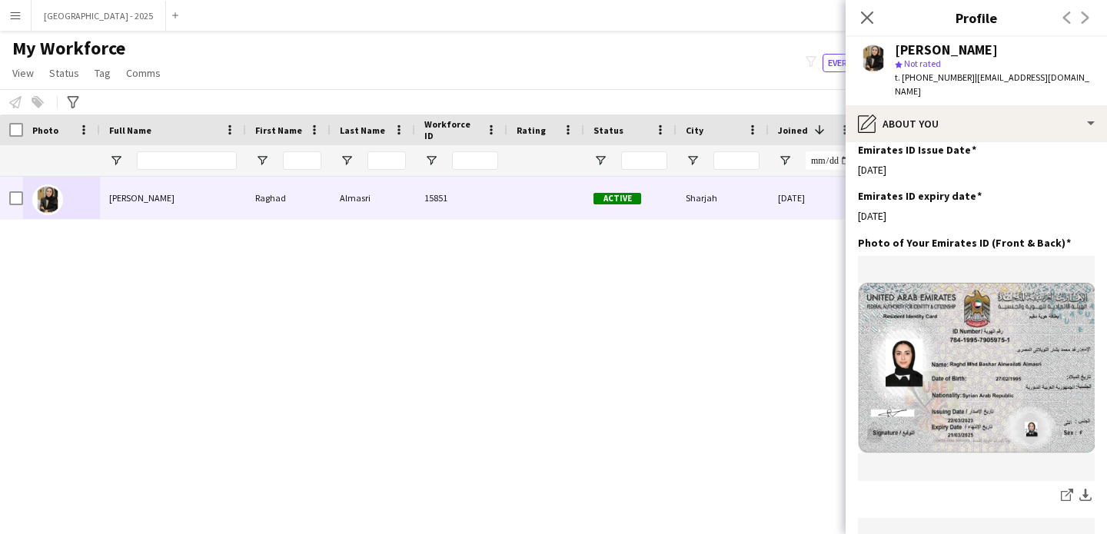
scroll to position [612, 0]
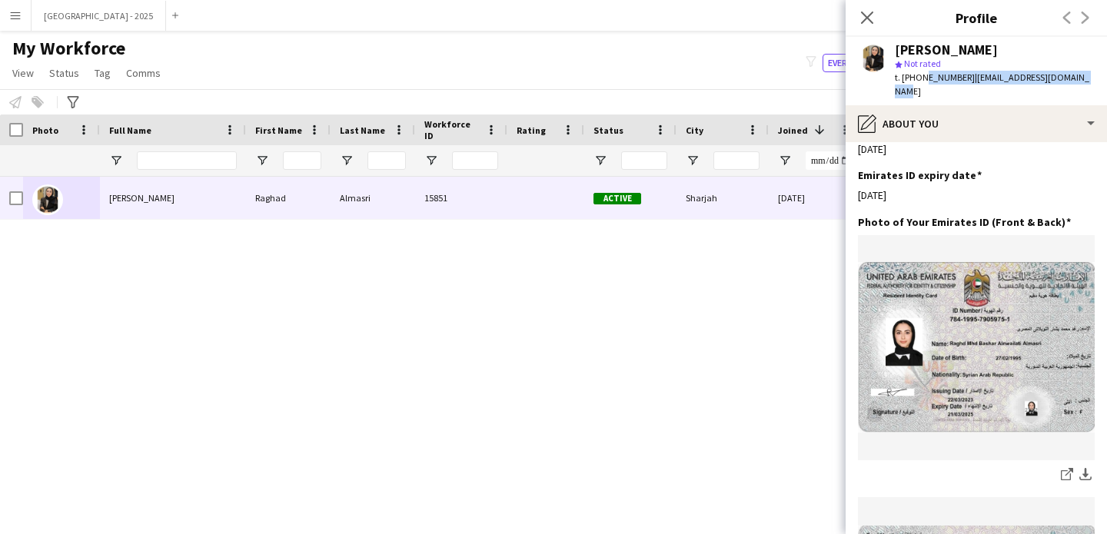
drag, startPoint x: 919, startPoint y: 78, endPoint x: 956, endPoint y: 89, distance: 38.6
click at [956, 89] on div "[PERSON_NAME] star Not rated t. [PHONE_NUMBER] | [EMAIL_ADDRESS][DOMAIN_NAME]" at bounding box center [975, 71] width 261 height 68
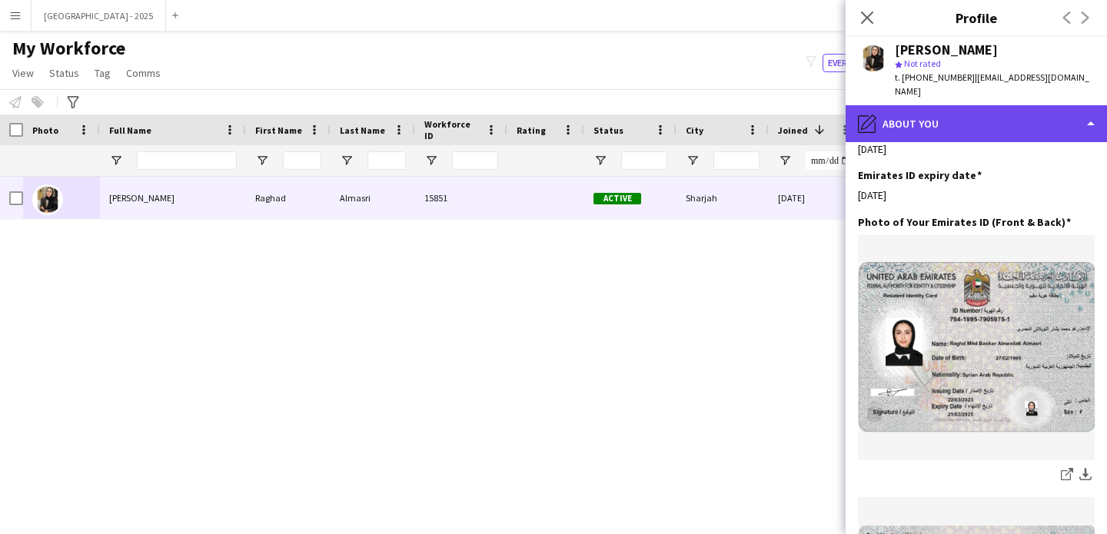
click at [992, 117] on div "pencil4 About you" at bounding box center [975, 123] width 261 height 37
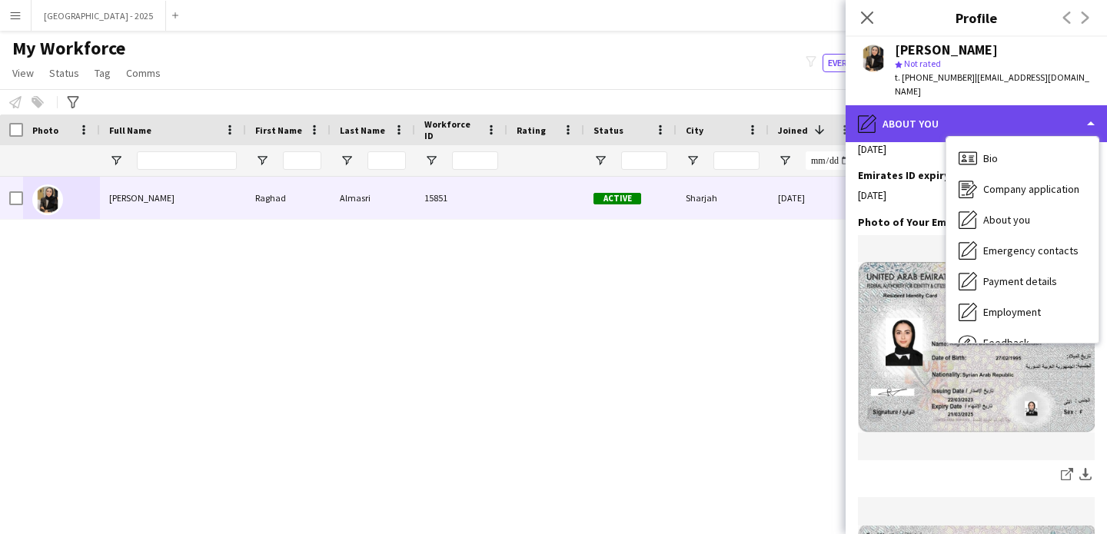
click at [938, 105] on div "pencil4 About you" at bounding box center [975, 123] width 261 height 37
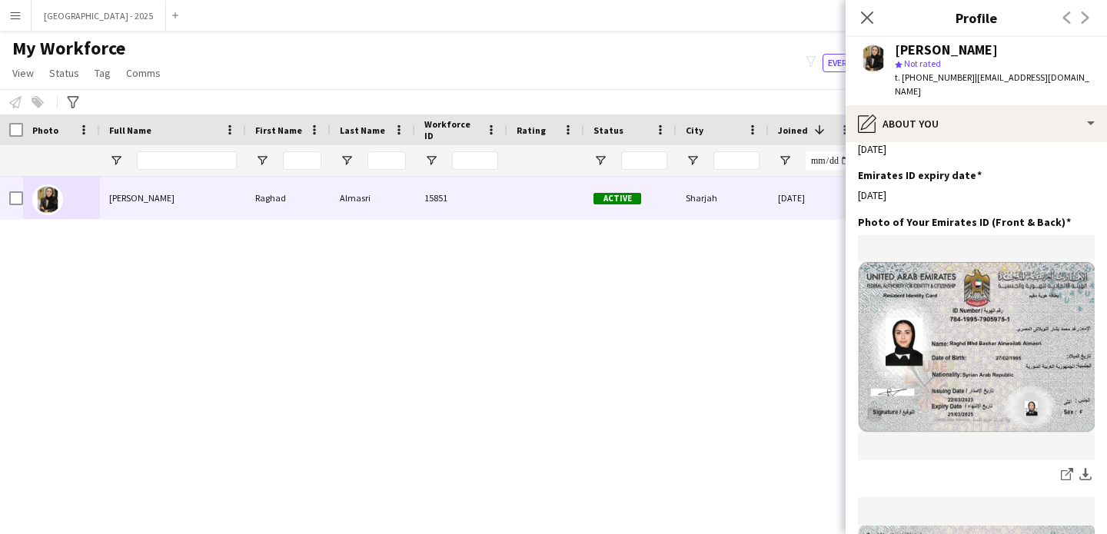
click at [921, 142] on div "Emirates ID Issue Date Edit this field 22-03-2023" at bounding box center [976, 145] width 237 height 46
click at [921, 78] on span "t. [PHONE_NUMBER]" at bounding box center [935, 77] width 80 height 12
click at [922, 78] on span "t. [PHONE_NUMBER]" at bounding box center [935, 77] width 80 height 12
drag, startPoint x: 921, startPoint y: 78, endPoint x: 940, endPoint y: 79, distance: 19.3
click at [940, 79] on span "t. [PHONE_NUMBER]" at bounding box center [935, 77] width 80 height 12
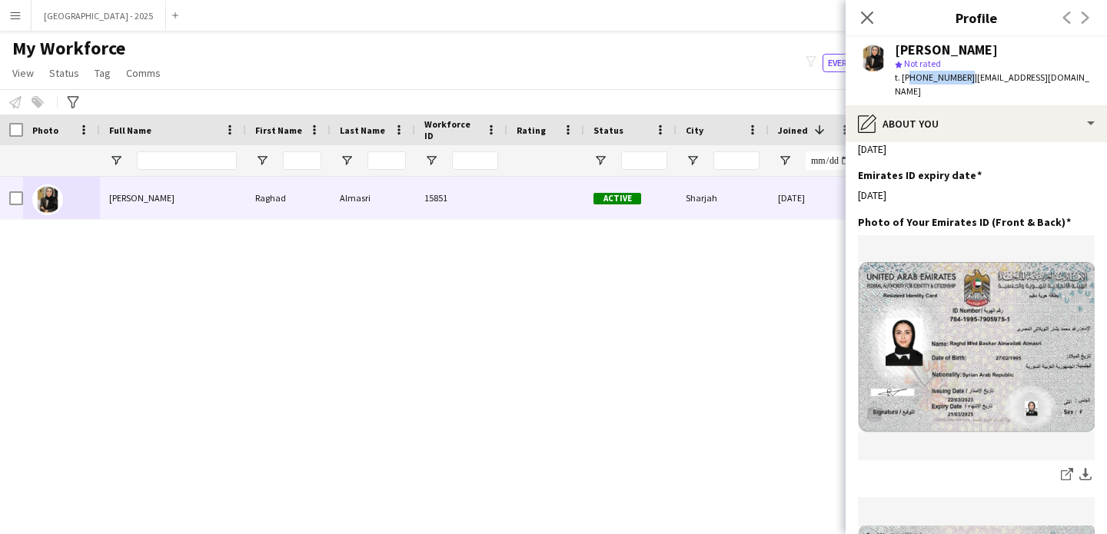
click at [940, 79] on span "t. [PHONE_NUMBER]" at bounding box center [935, 77] width 80 height 12
drag, startPoint x: 921, startPoint y: 75, endPoint x: 960, endPoint y: 78, distance: 39.3
click at [960, 78] on span "t. [PHONE_NUMBER]" at bounding box center [935, 77] width 80 height 12
copy span "504205490"
click at [865, 12] on icon "Close pop-in" at bounding box center [866, 17] width 15 height 15
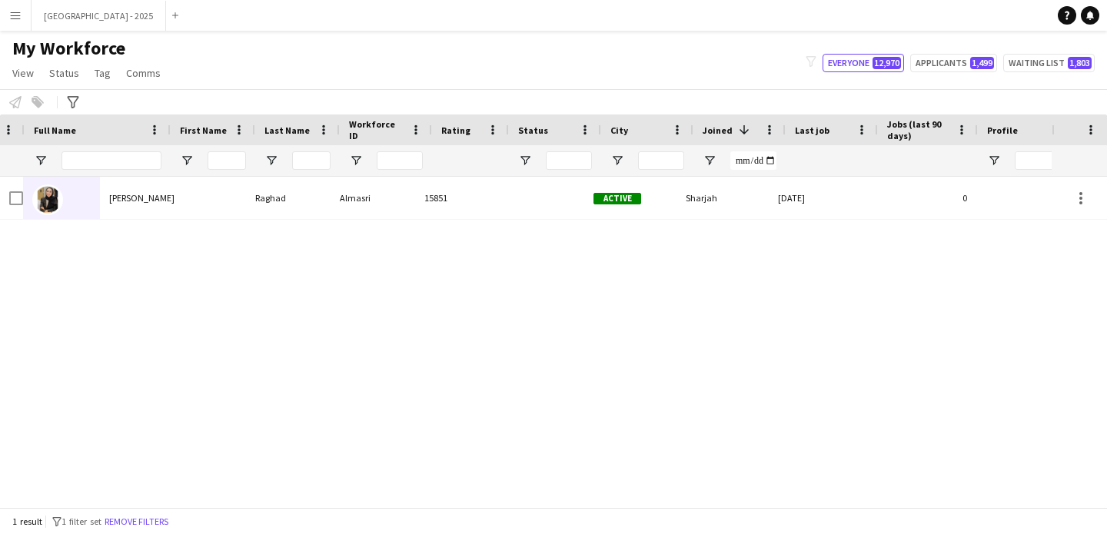
scroll to position [0, 518]
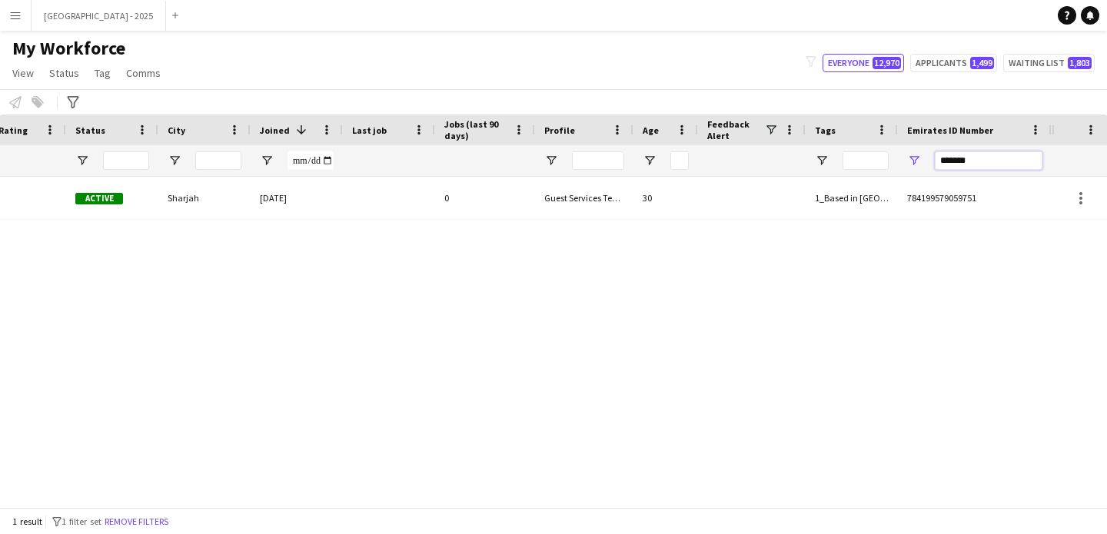
click at [964, 154] on input "*******" at bounding box center [989, 160] width 108 height 18
paste input "Emirates ID Number Filter Input"
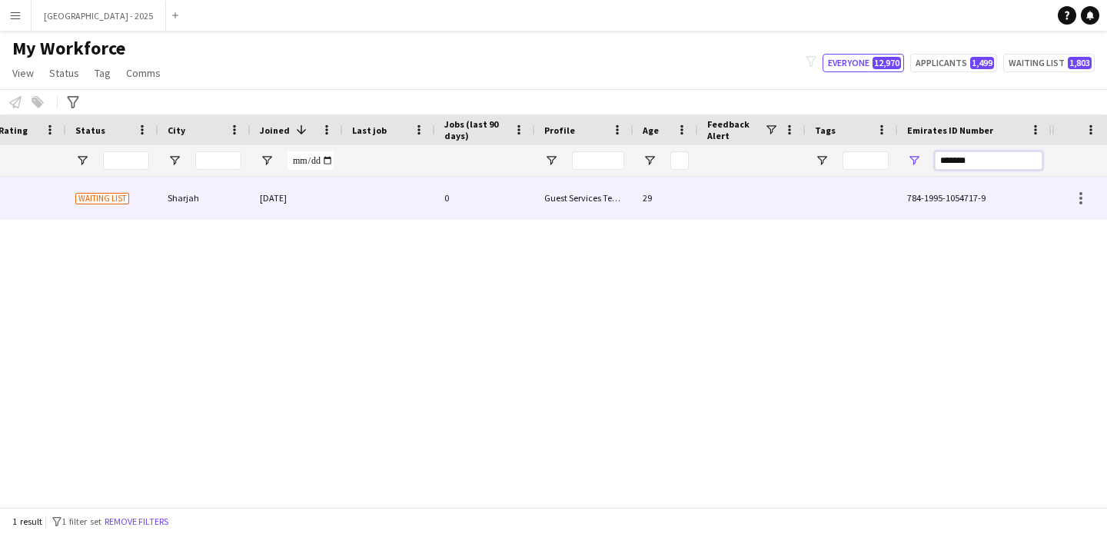
type input "*******"
click at [808, 190] on div at bounding box center [851, 198] width 92 height 42
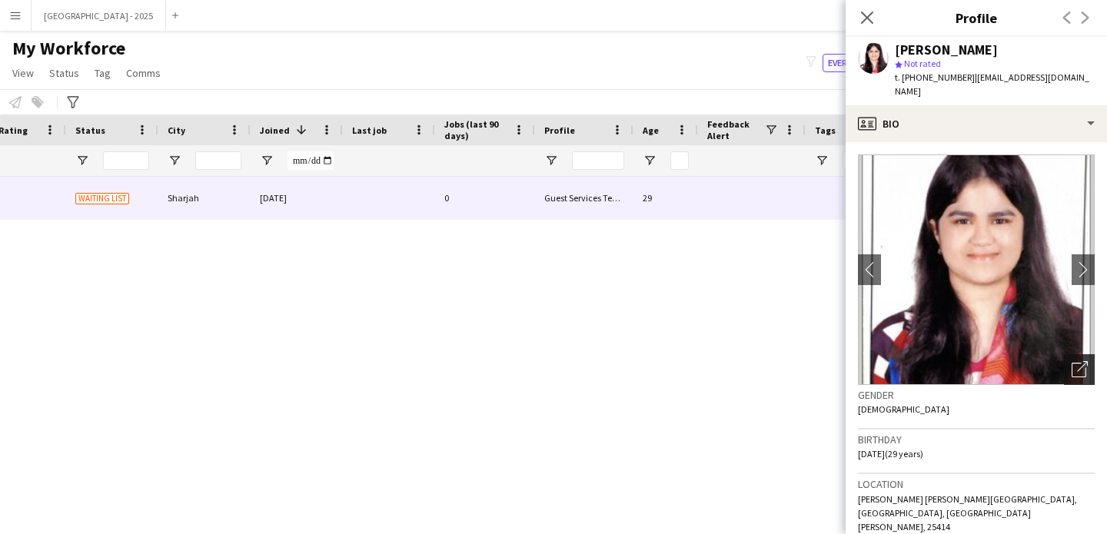
click at [1071, 364] on icon at bounding box center [1078, 370] width 15 height 15
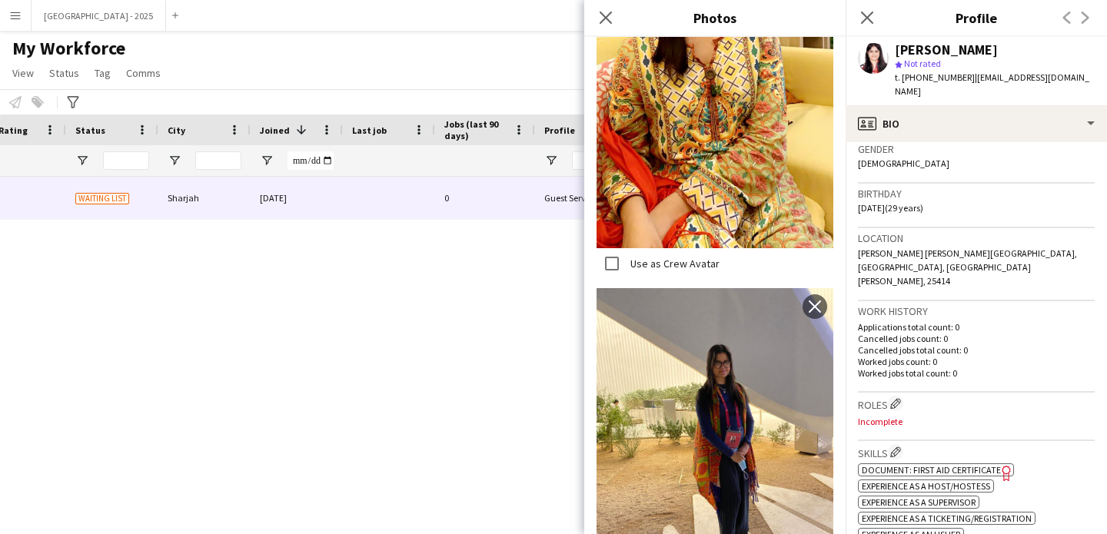
scroll to position [256, 0]
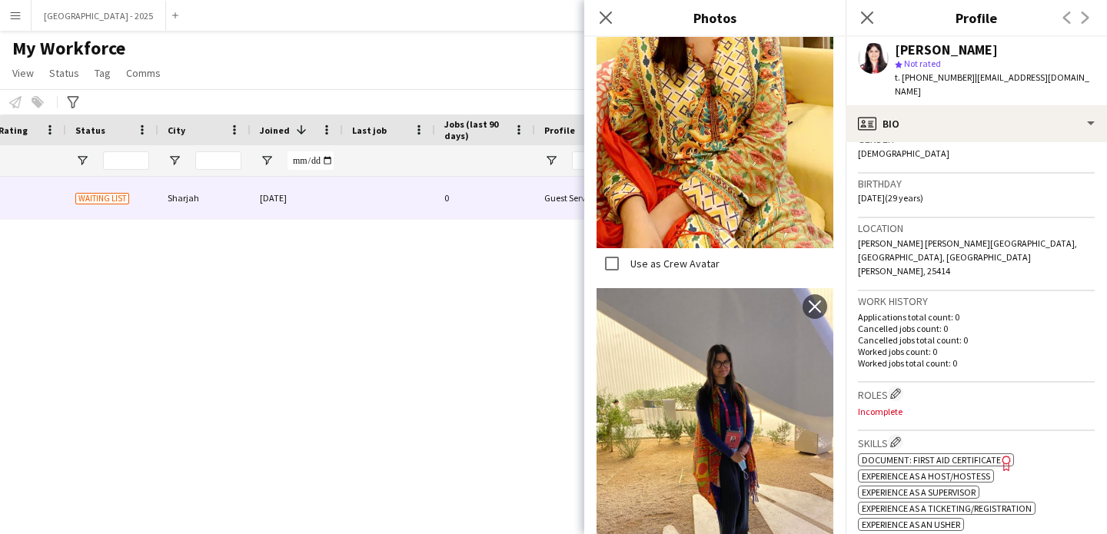
click at [938, 357] on p "Worked jobs total count: 0" at bounding box center [976, 363] width 237 height 12
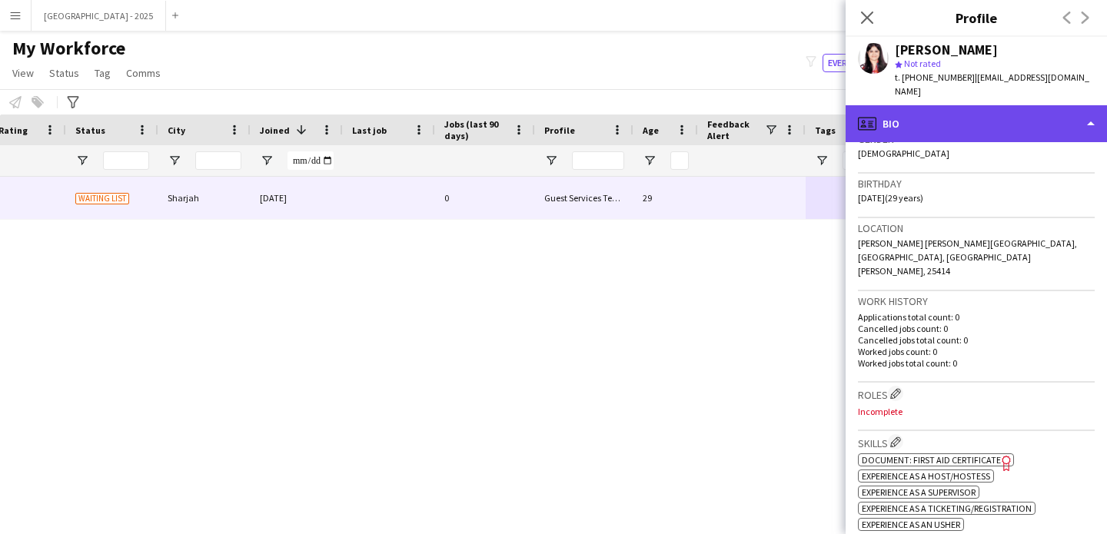
click at [910, 118] on div "profile Bio" at bounding box center [975, 123] width 261 height 37
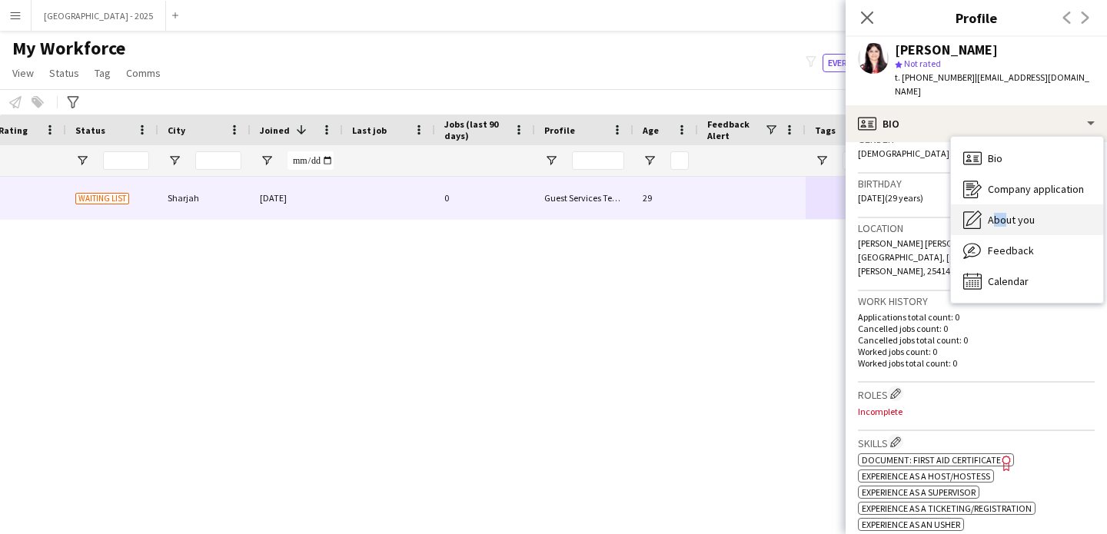
click at [998, 212] on div "About you About you" at bounding box center [1027, 219] width 152 height 31
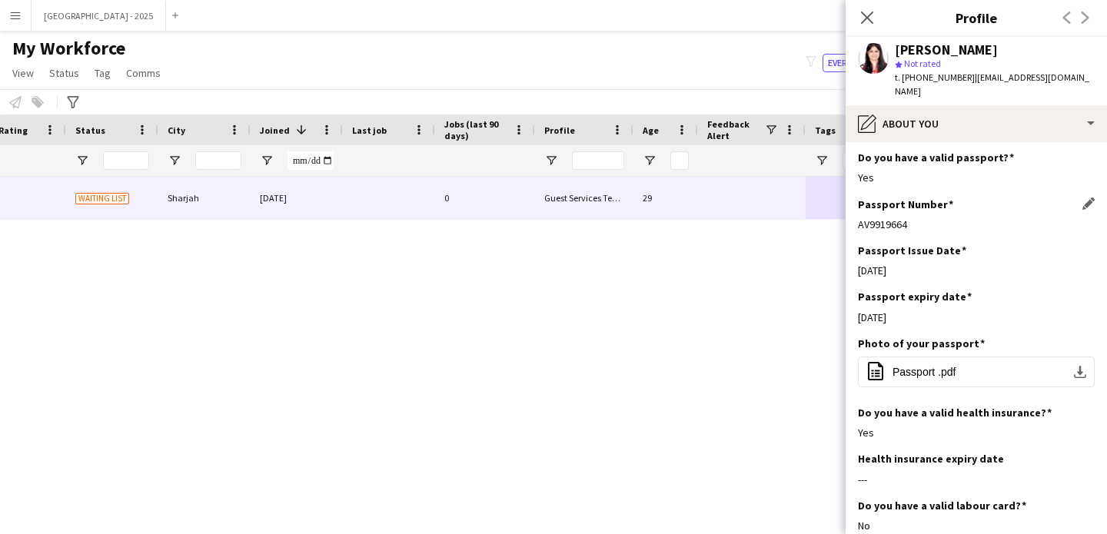
scroll to position [921, 0]
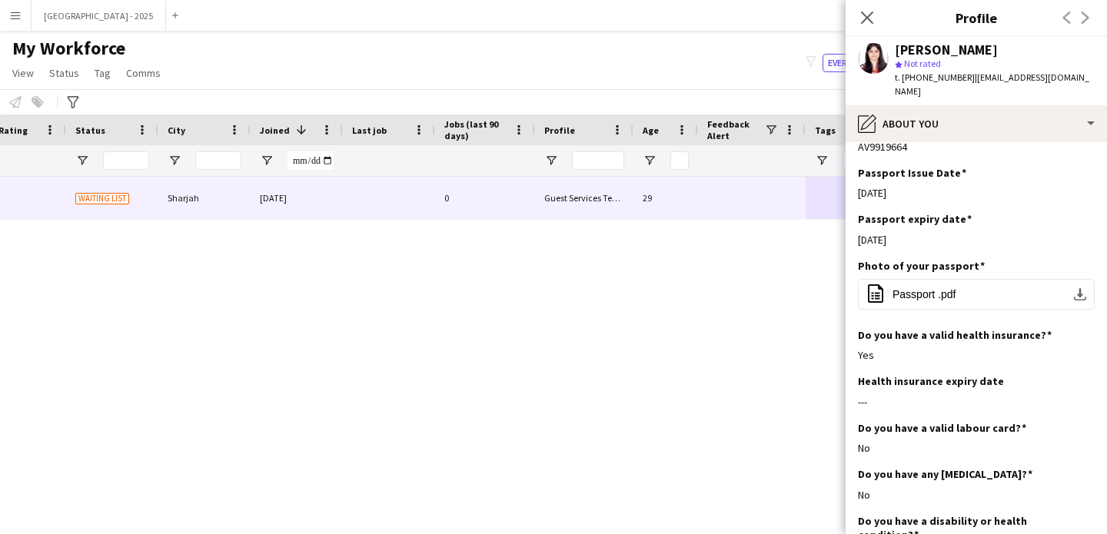
click at [923, 93] on div "t. +971505493012 | maryamnaushad1995@gmail.com" at bounding box center [995, 85] width 200 height 28
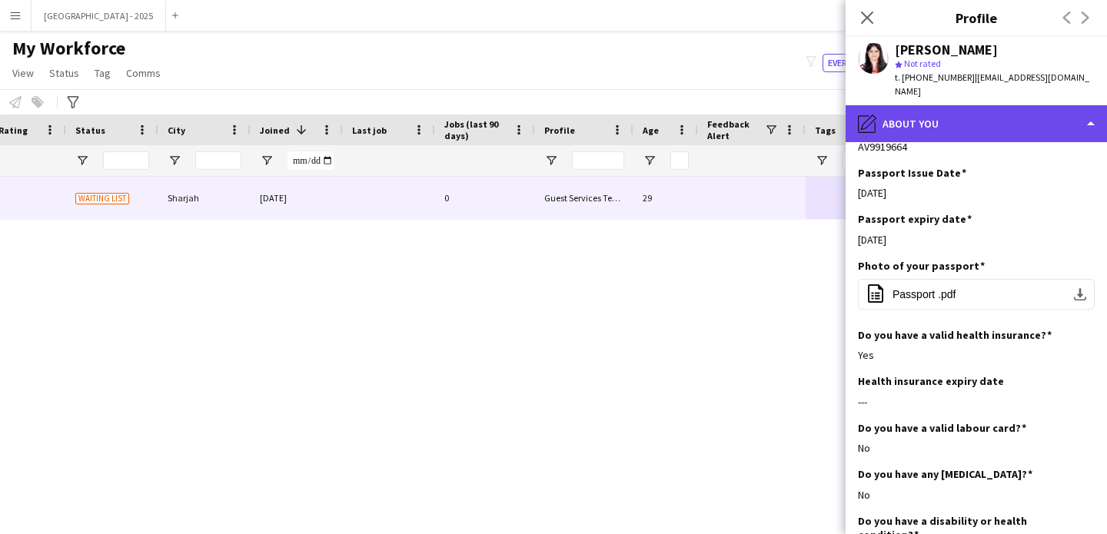
click at [938, 108] on div "pencil4 About you" at bounding box center [975, 123] width 261 height 37
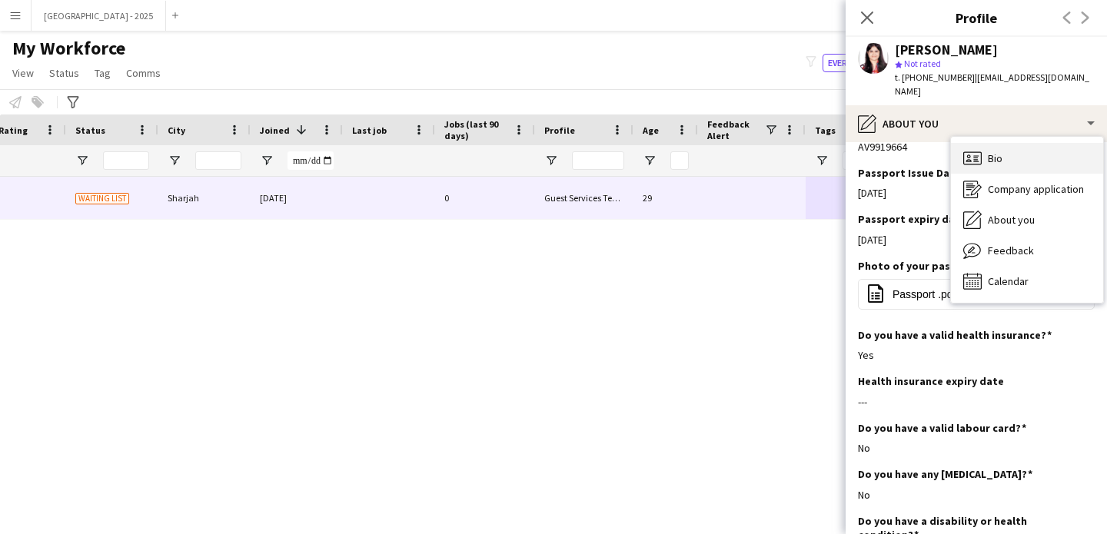
click at [991, 151] on span "Bio" at bounding box center [995, 158] width 15 height 14
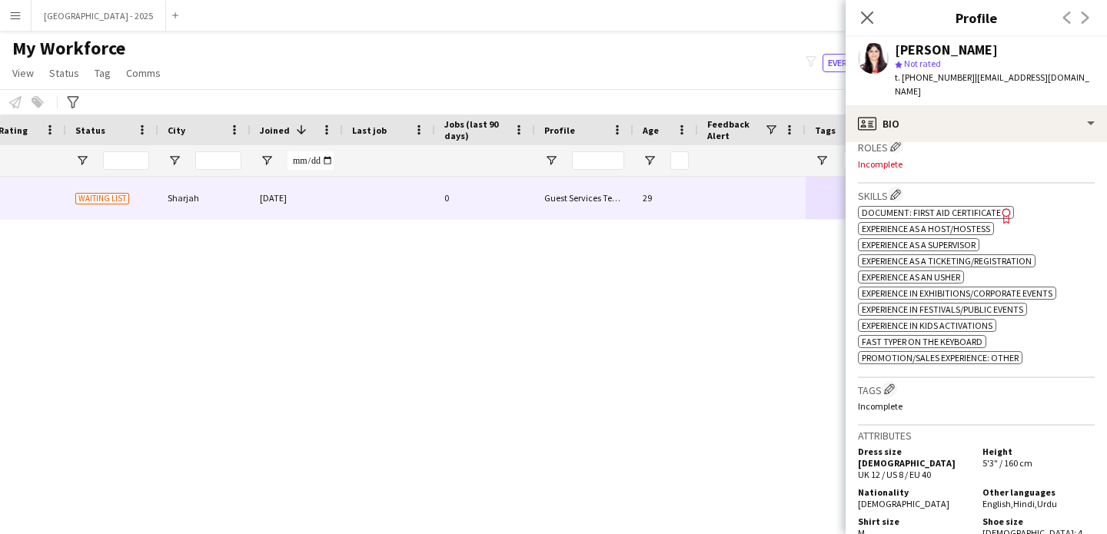
scroll to position [403, 0]
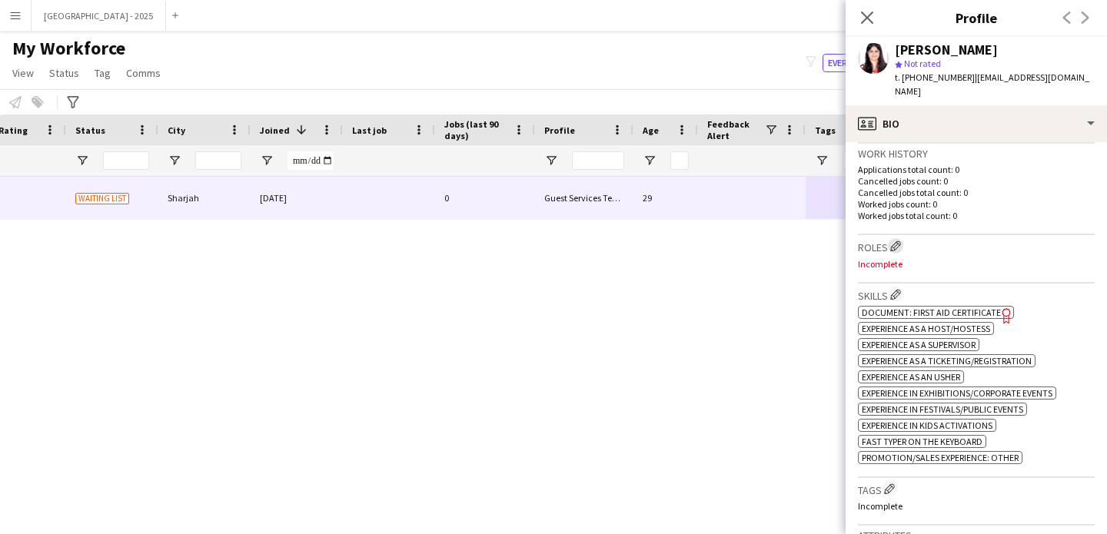
click at [898, 241] on app-icon "Edit crew company roles" at bounding box center [895, 246] width 11 height 11
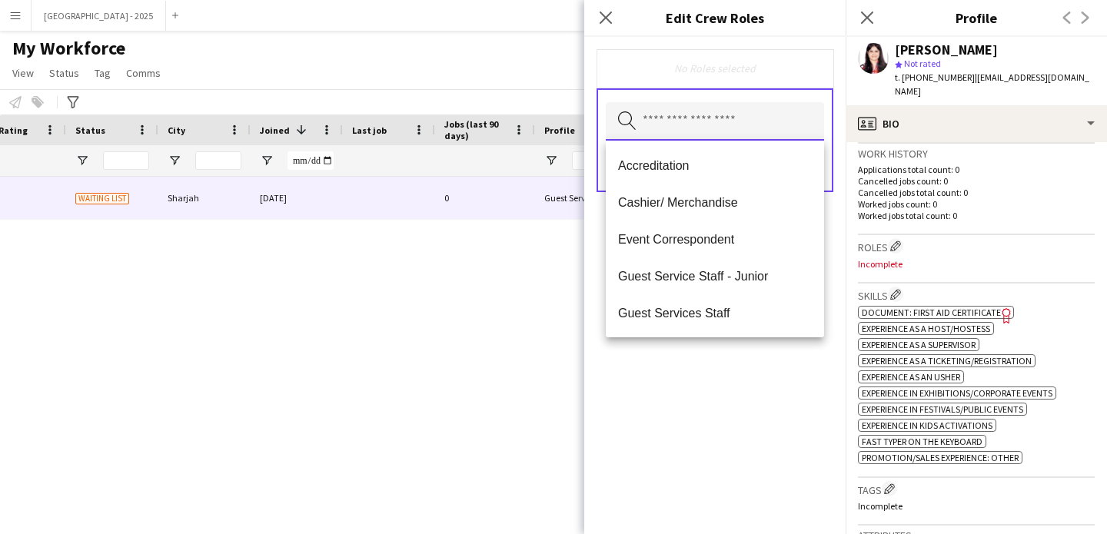
click at [761, 124] on input "text" at bounding box center [715, 121] width 218 height 38
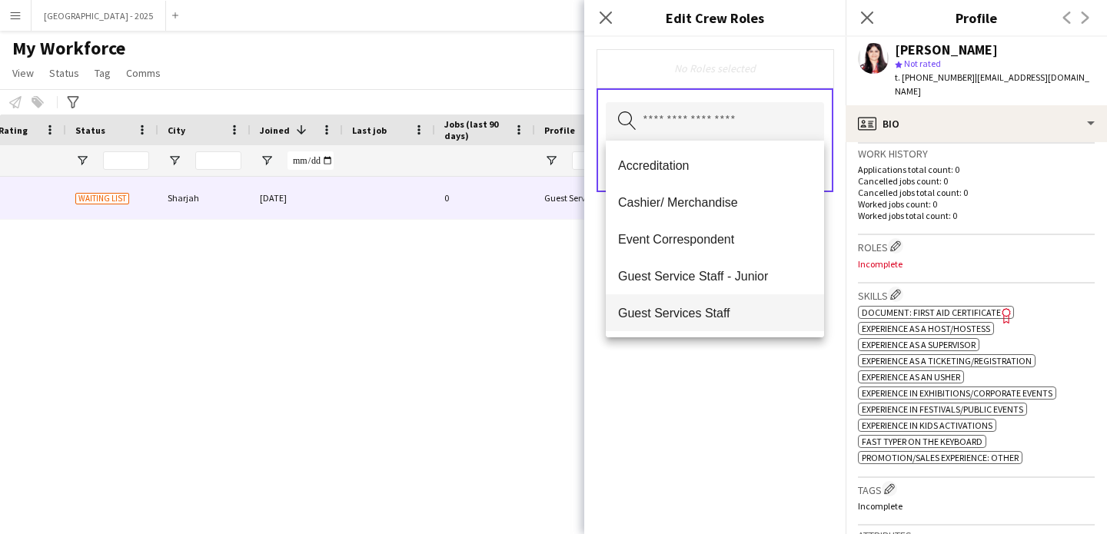
click at [724, 319] on span "Guest Services Staff" at bounding box center [715, 313] width 194 height 15
click at [725, 321] on span "Guest Services Staff - Senior" at bounding box center [715, 314] width 194 height 15
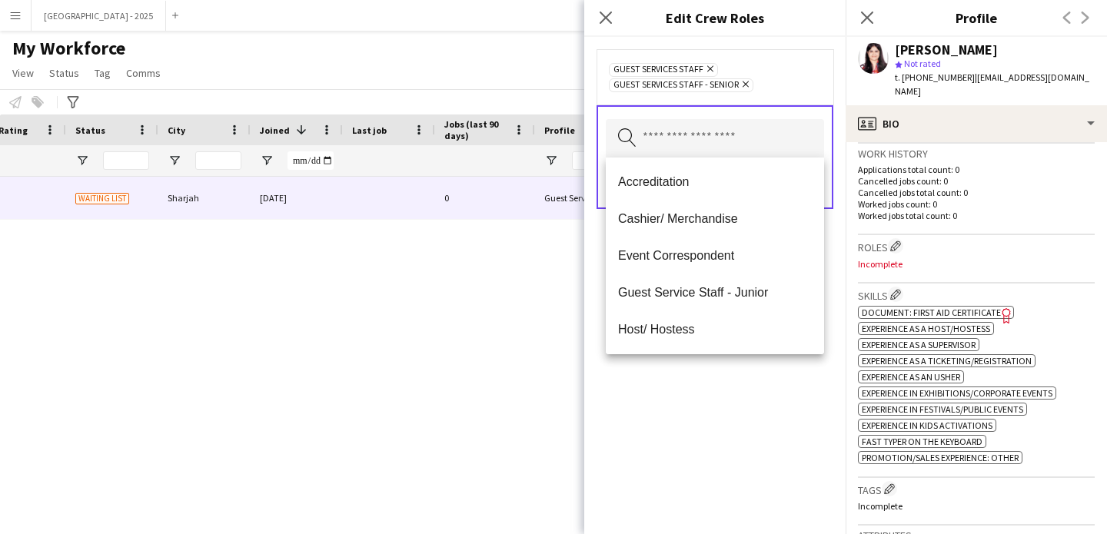
click at [745, 378] on div "Guest Services Staff Remove Guest Services Staff - Senior Remove Search by role…" at bounding box center [714, 285] width 261 height 497
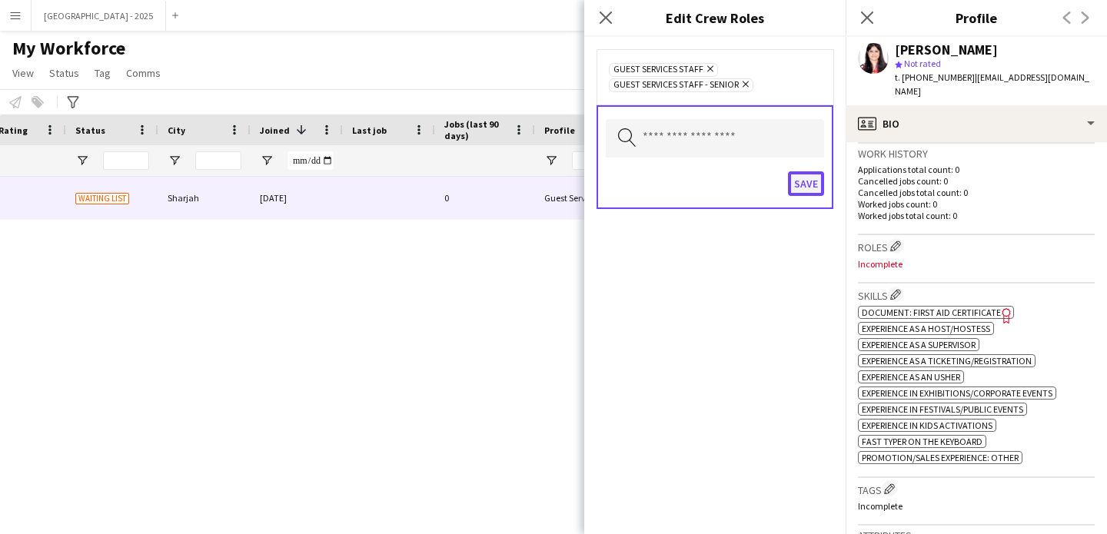
click at [792, 185] on button "Save" at bounding box center [806, 183] width 36 height 25
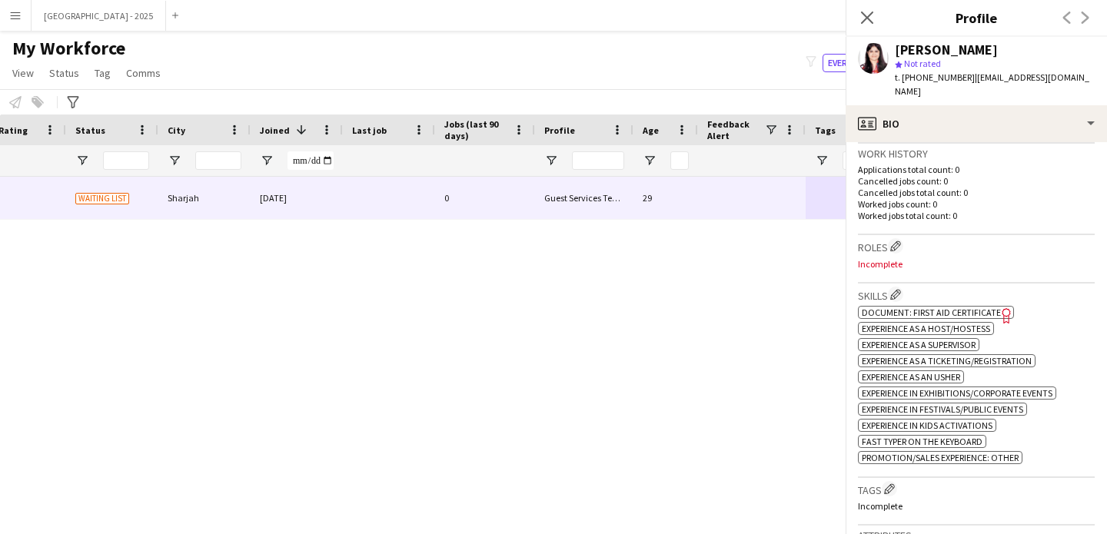
scroll to position [655, 0]
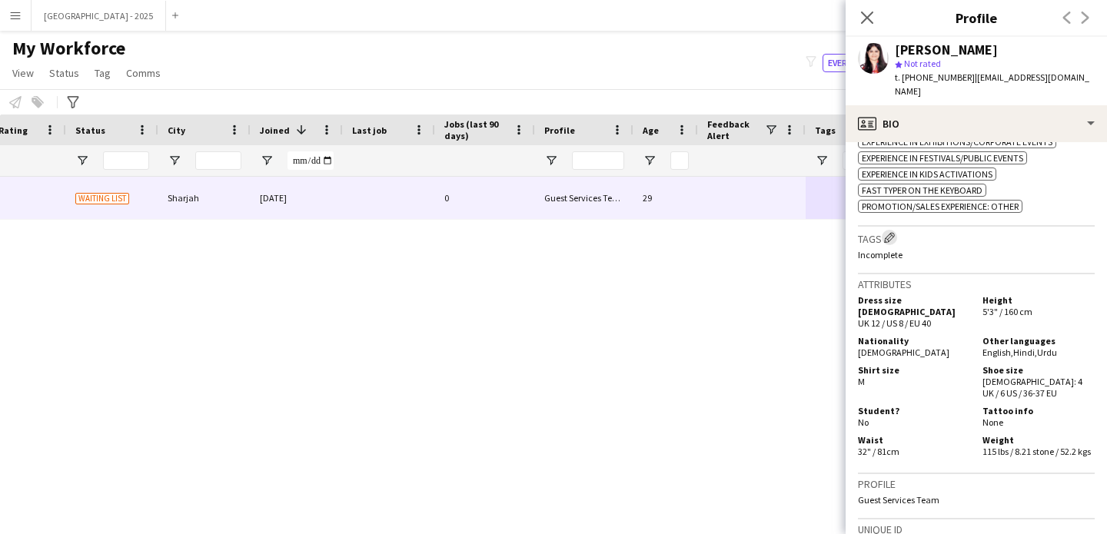
click at [888, 232] on app-icon "Edit crew company tags" at bounding box center [889, 237] width 11 height 11
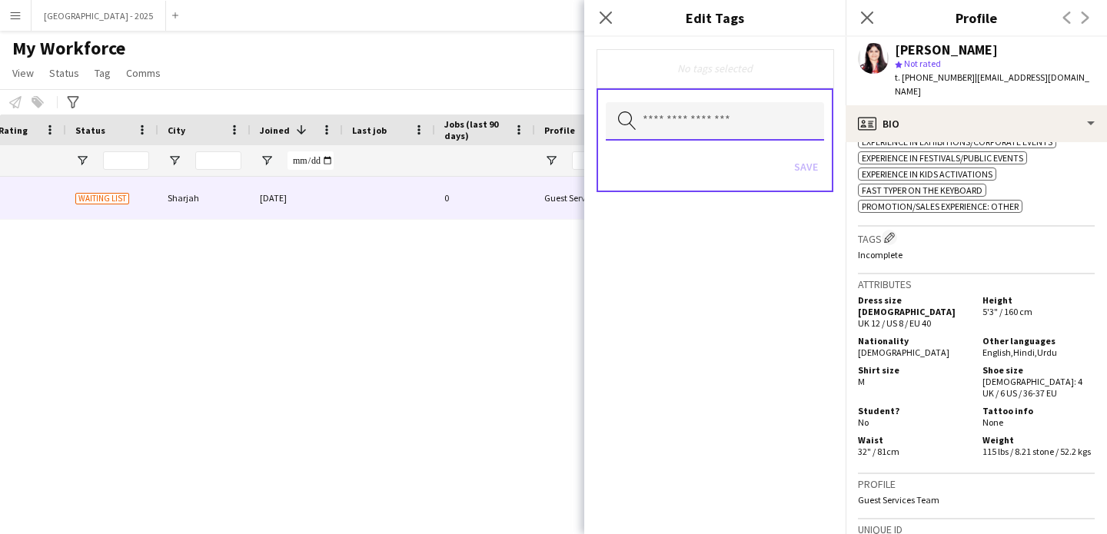
click at [740, 127] on input "text" at bounding box center [715, 121] width 218 height 38
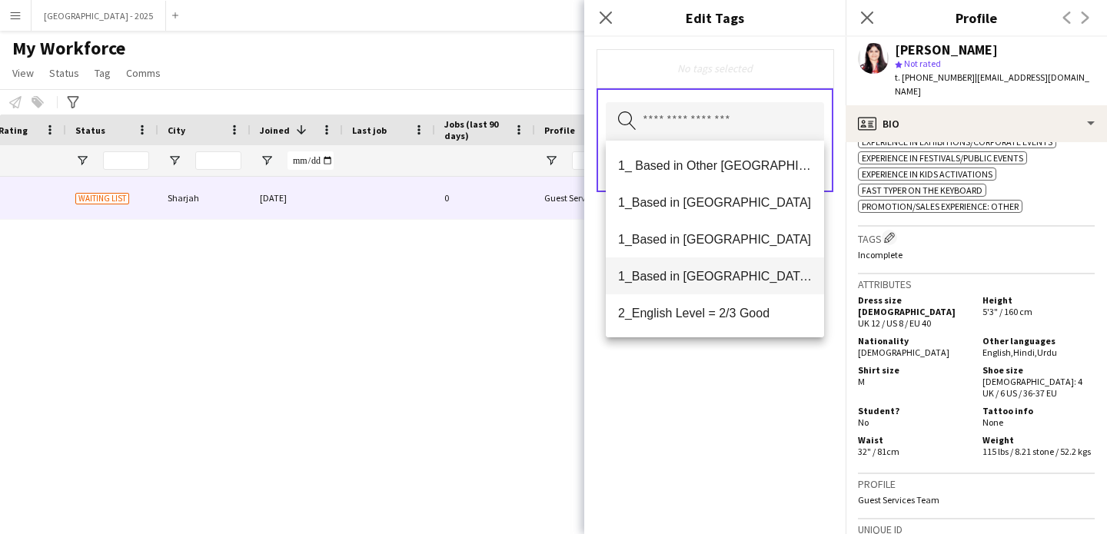
click at [748, 271] on span "1_Based in [GEOGRAPHIC_DATA]/[GEOGRAPHIC_DATA]/Ajman" at bounding box center [715, 276] width 194 height 15
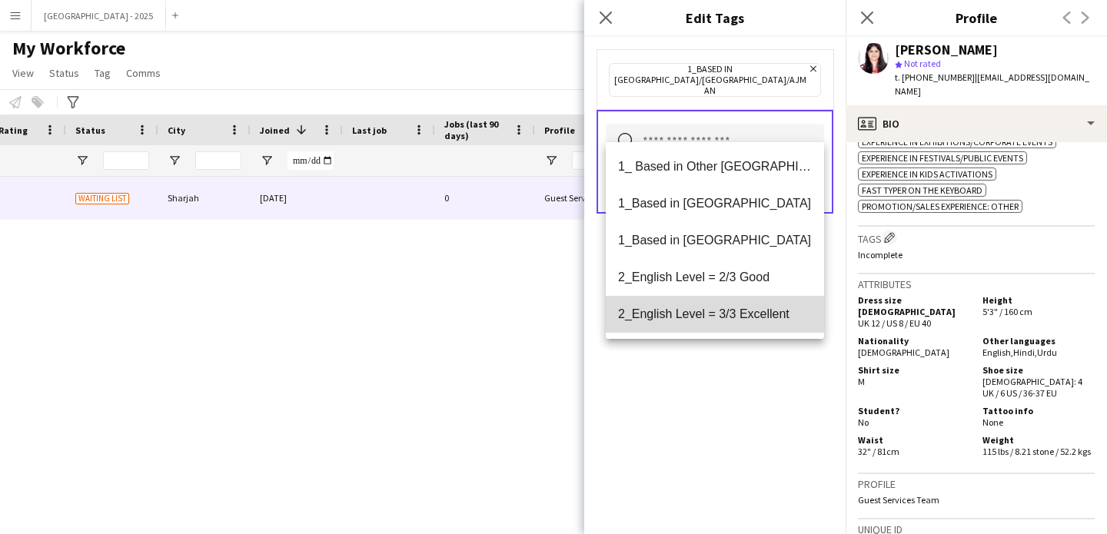
click at [755, 304] on mat-option "2_English Level = 3/3 Excellent" at bounding box center [715, 314] width 218 height 37
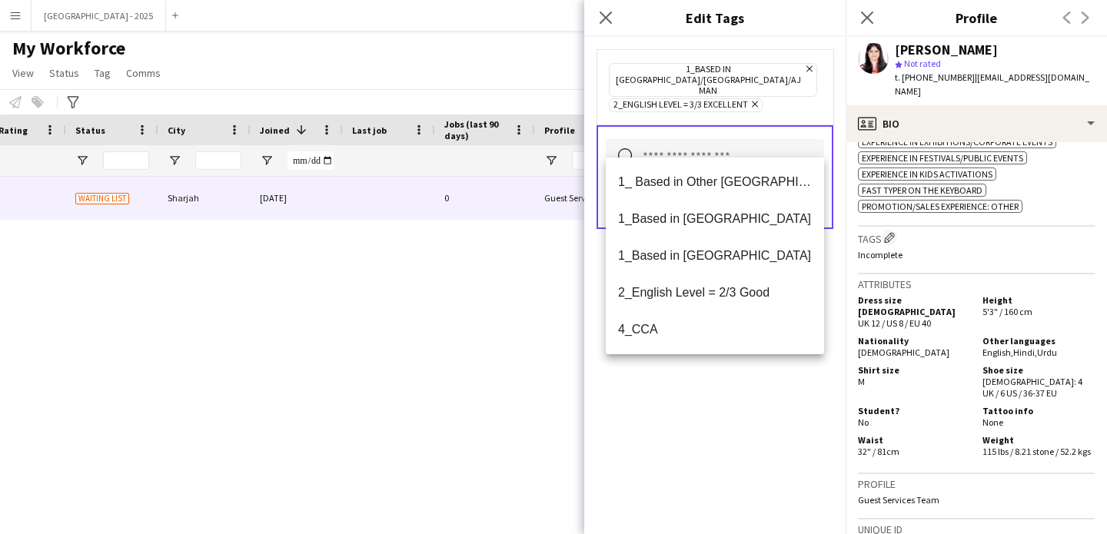
click at [764, 383] on div "1_Based in [GEOGRAPHIC_DATA]/[GEOGRAPHIC_DATA]/Ajman Remove 2_English Level = 3…" at bounding box center [714, 285] width 261 height 497
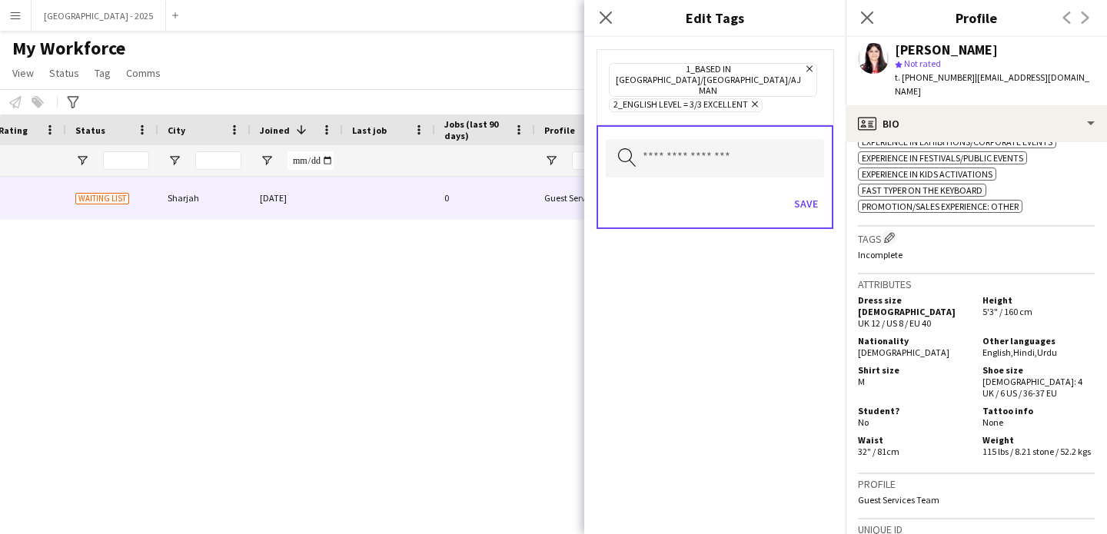
click at [789, 184] on div "Save" at bounding box center [715, 206] width 218 height 44
click at [795, 191] on button "Save" at bounding box center [806, 203] width 36 height 25
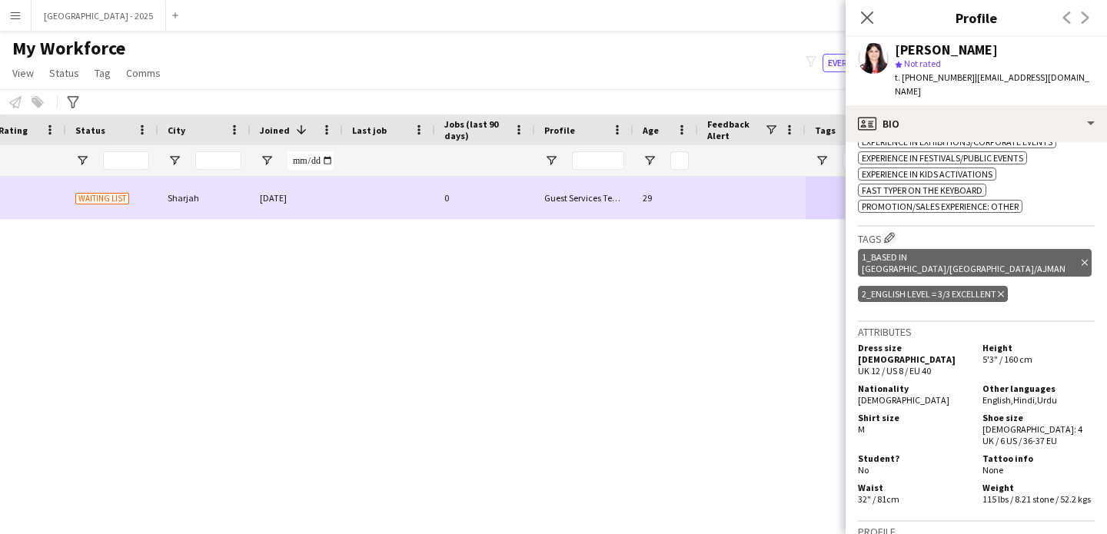
scroll to position [0, 0]
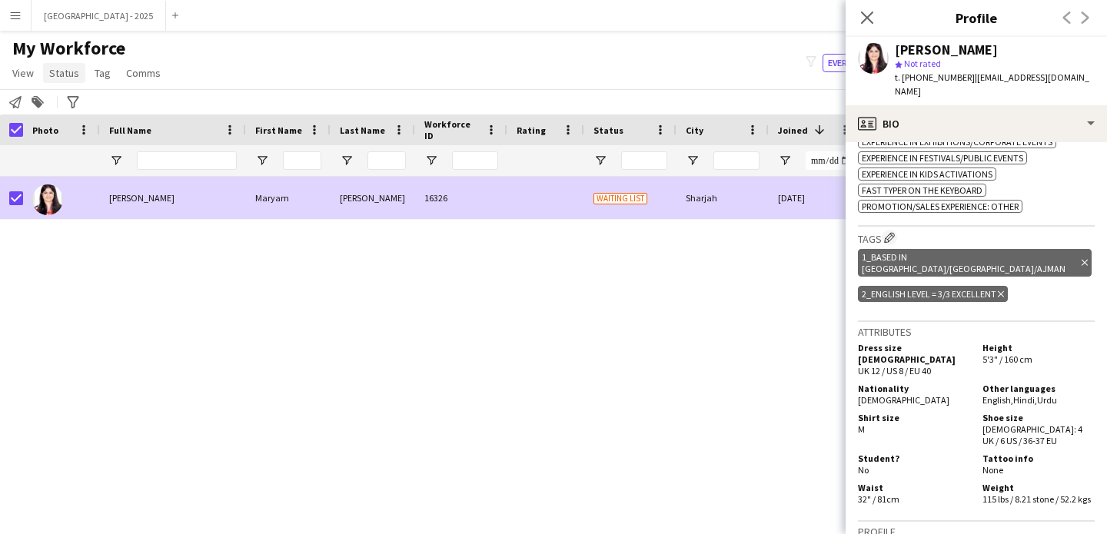
click at [49, 76] on span "Status" at bounding box center [64, 73] width 30 height 14
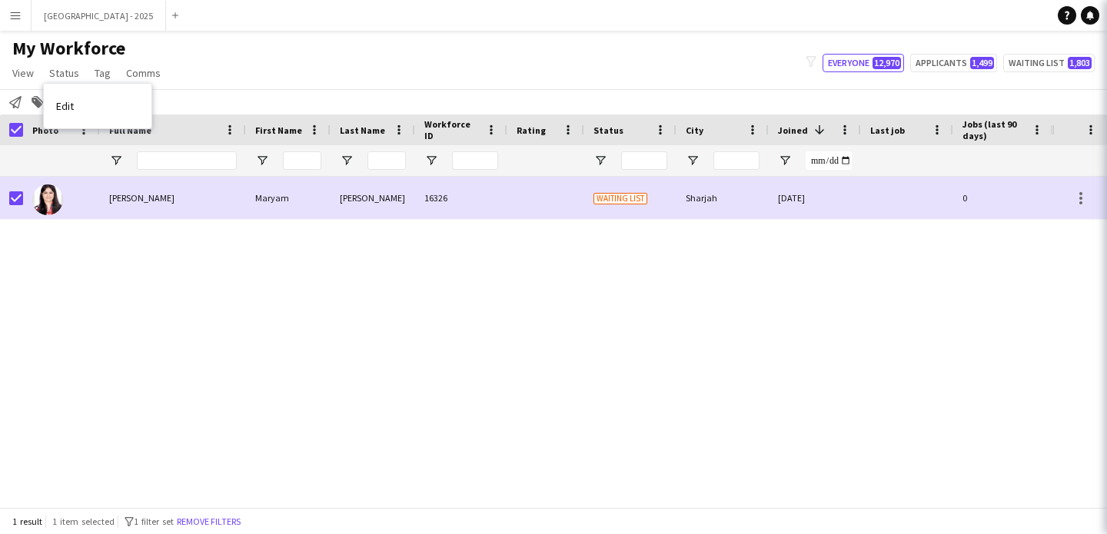
click at [85, 107] on link "Edit" at bounding box center [98, 106] width 108 height 32
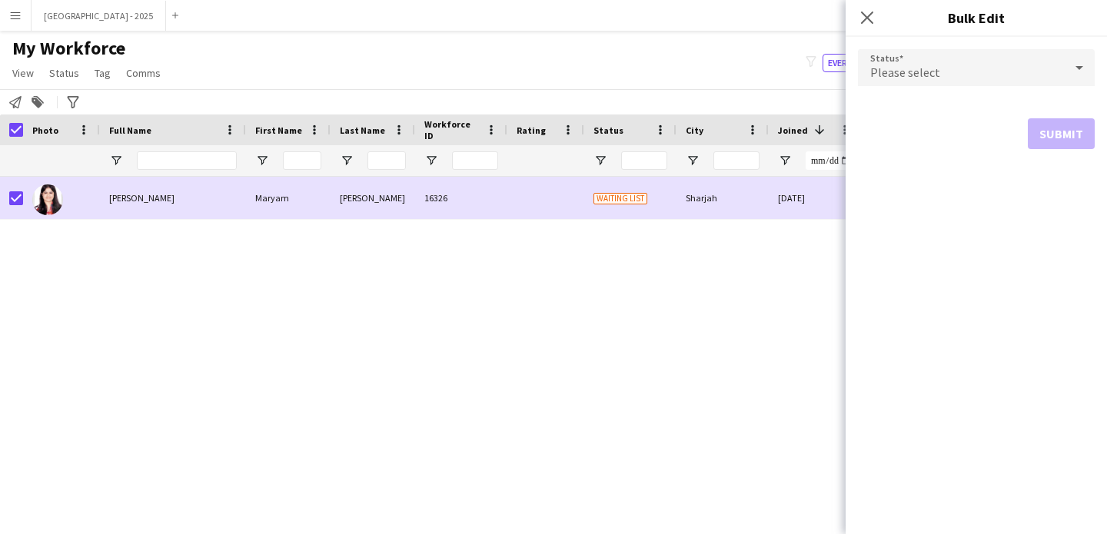
click at [939, 71] on div "Please select" at bounding box center [961, 67] width 206 height 37
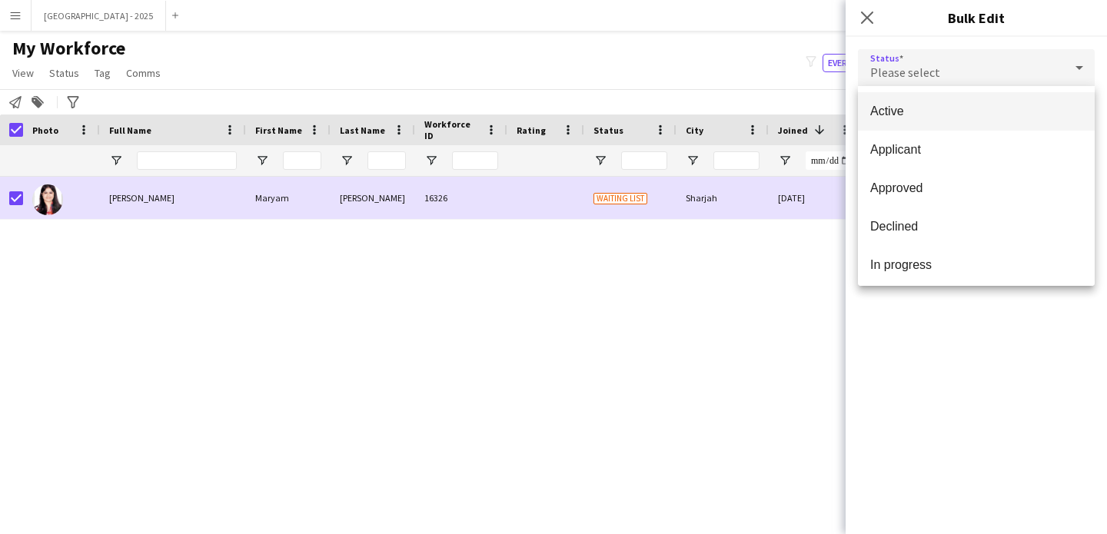
click at [906, 114] on span "Active" at bounding box center [976, 111] width 212 height 15
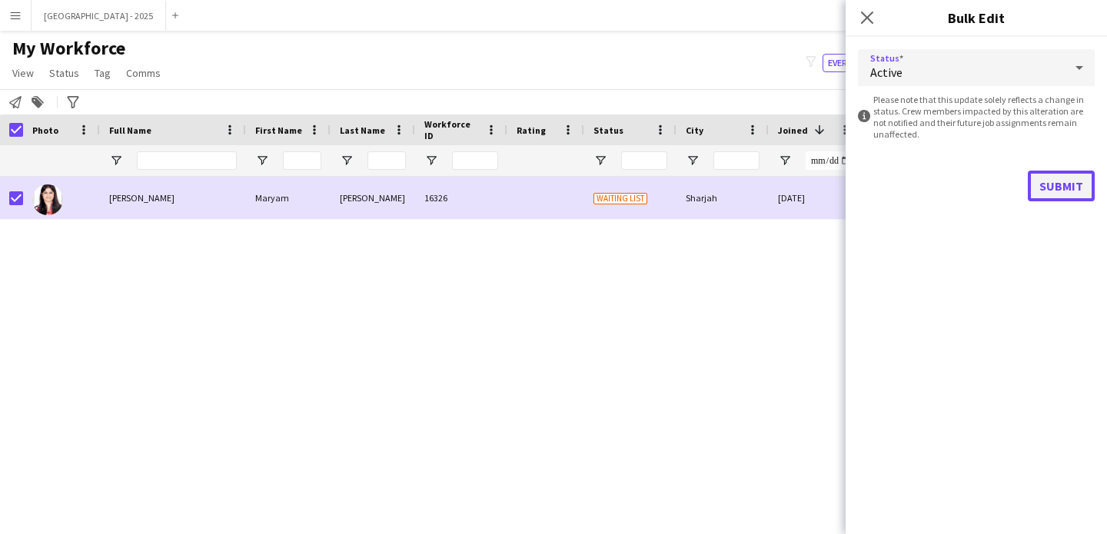
click at [1044, 187] on button "Submit" at bounding box center [1061, 186] width 67 height 31
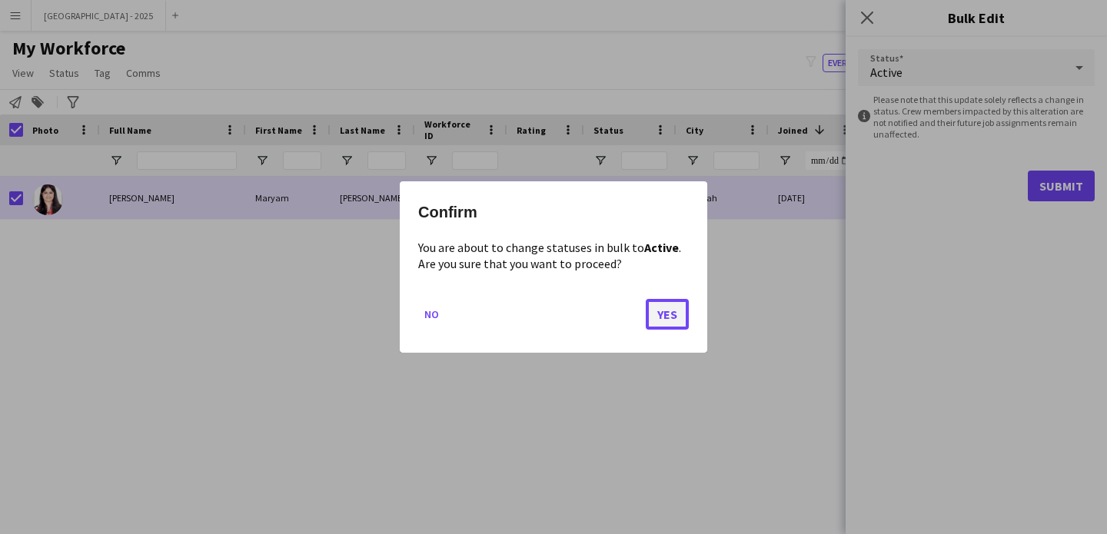
click at [674, 322] on button "Yes" at bounding box center [667, 314] width 43 height 31
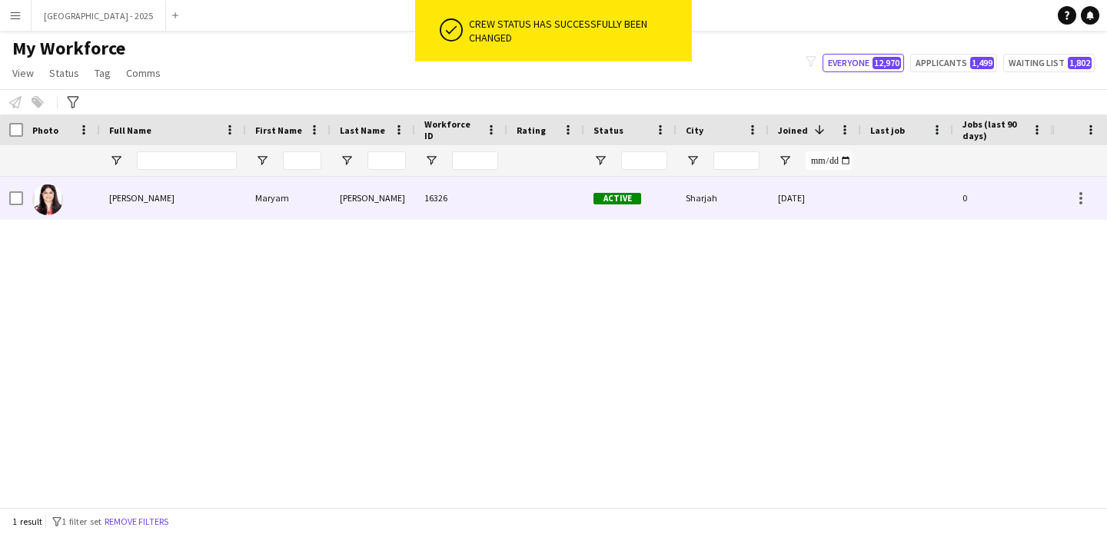
click at [62, 207] on div at bounding box center [47, 199] width 31 height 43
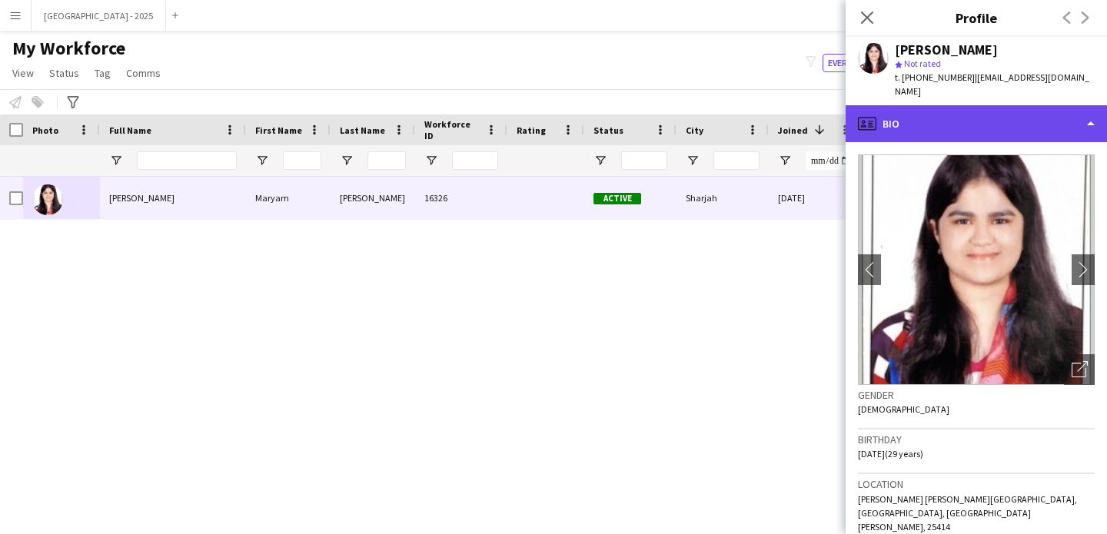
click at [887, 134] on div "profile Bio" at bounding box center [975, 123] width 261 height 37
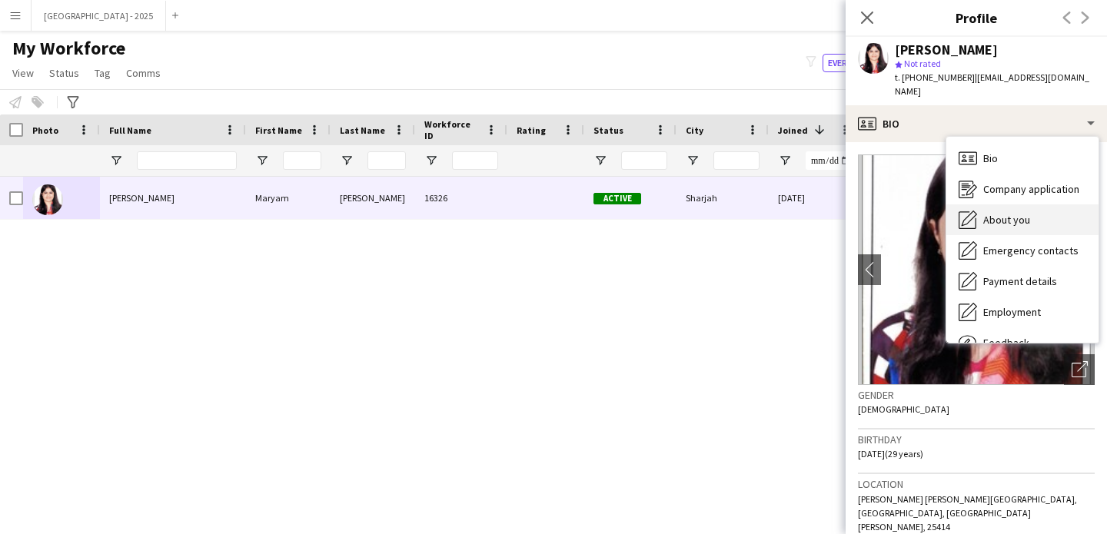
click at [996, 217] on span "About you" at bounding box center [1006, 220] width 47 height 14
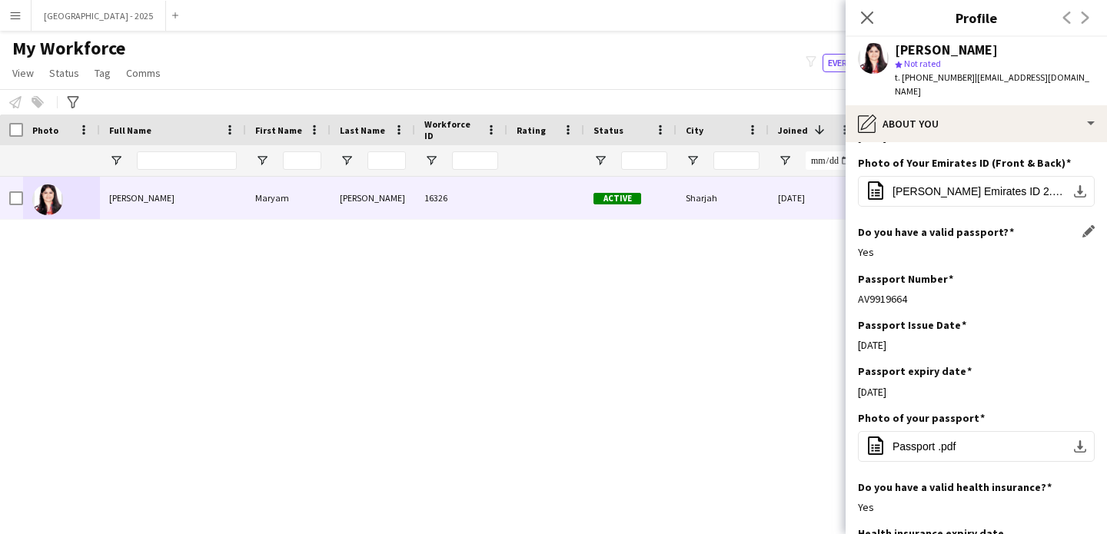
scroll to position [975, 0]
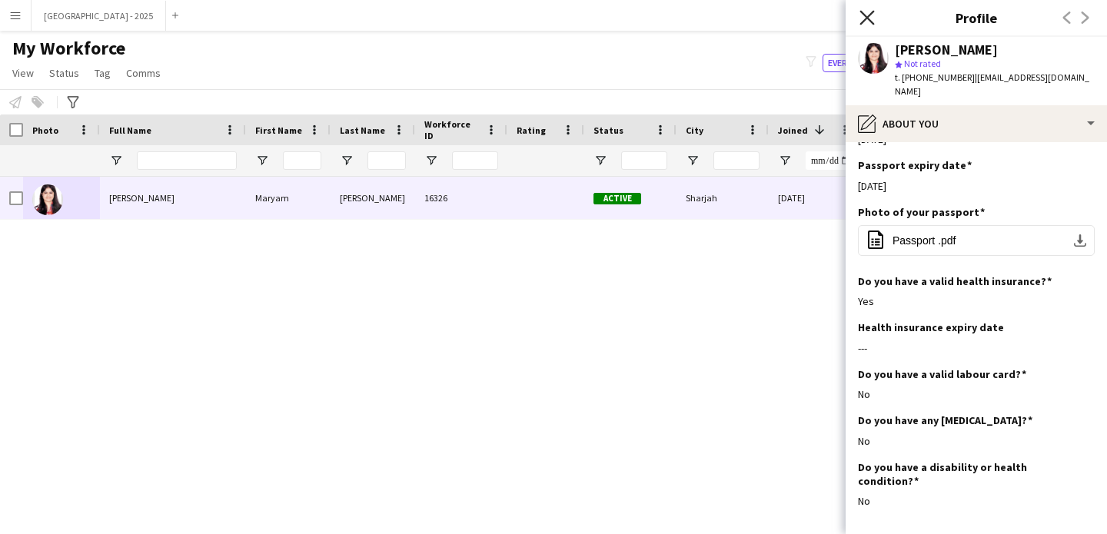
click at [872, 18] on icon "Close pop-in" at bounding box center [866, 17] width 15 height 15
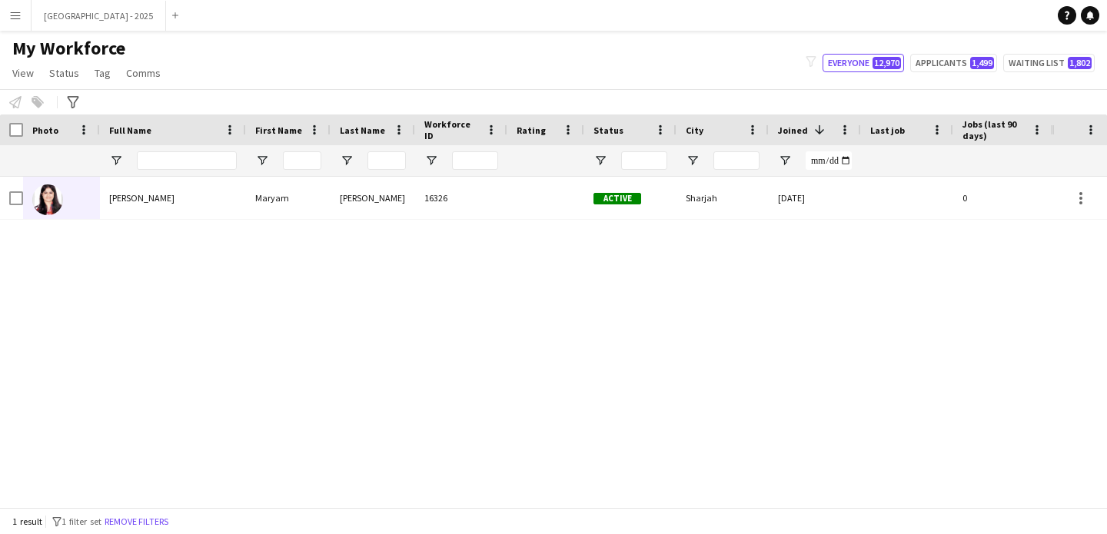
click at [161, 520] on button "Remove filters" at bounding box center [136, 521] width 70 height 17
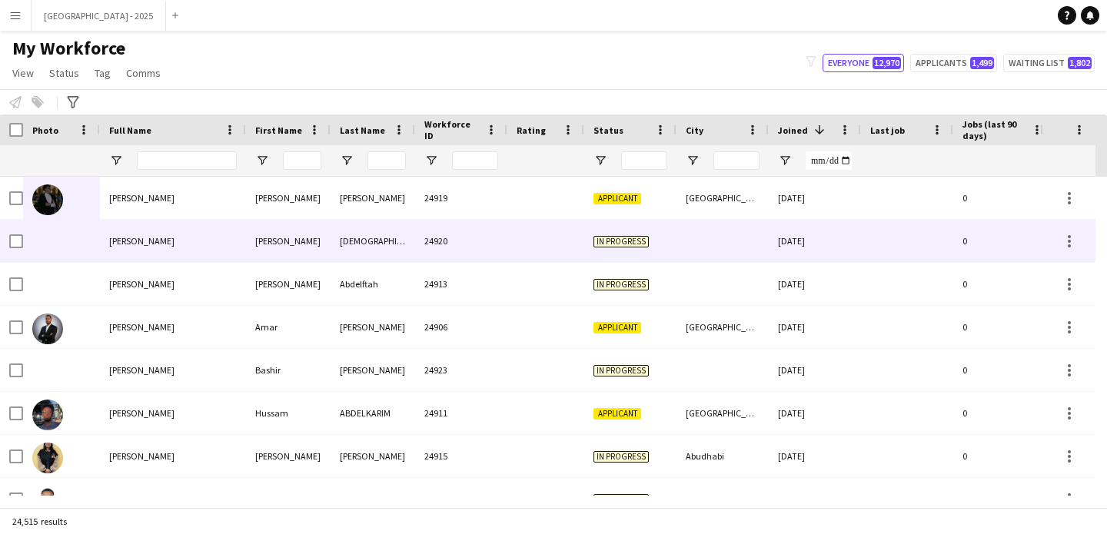
scroll to position [0, 530]
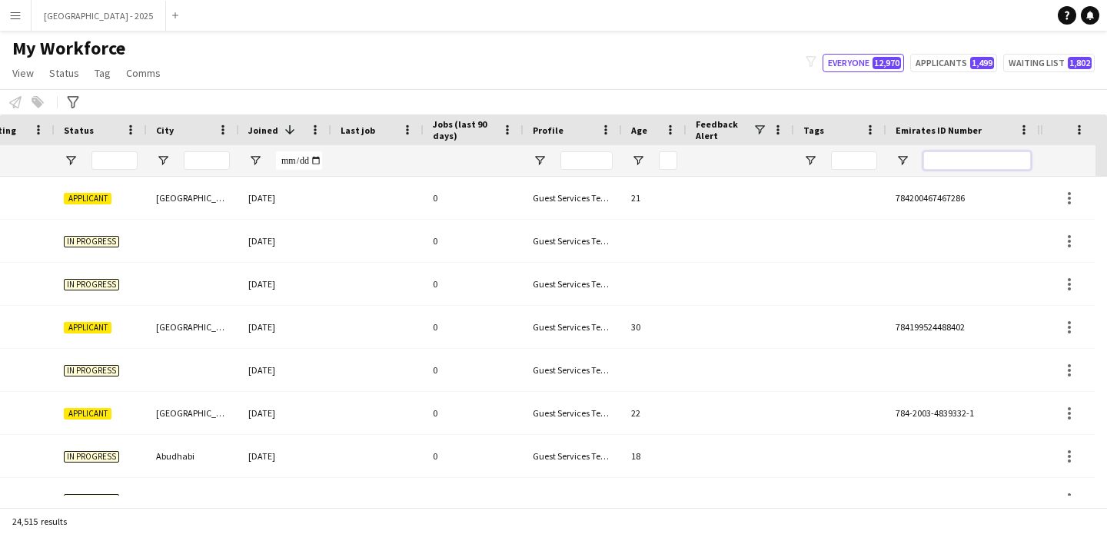
click at [990, 161] on input "Emirates ID Number Filter Input" at bounding box center [977, 160] width 108 height 18
paste input "*******"
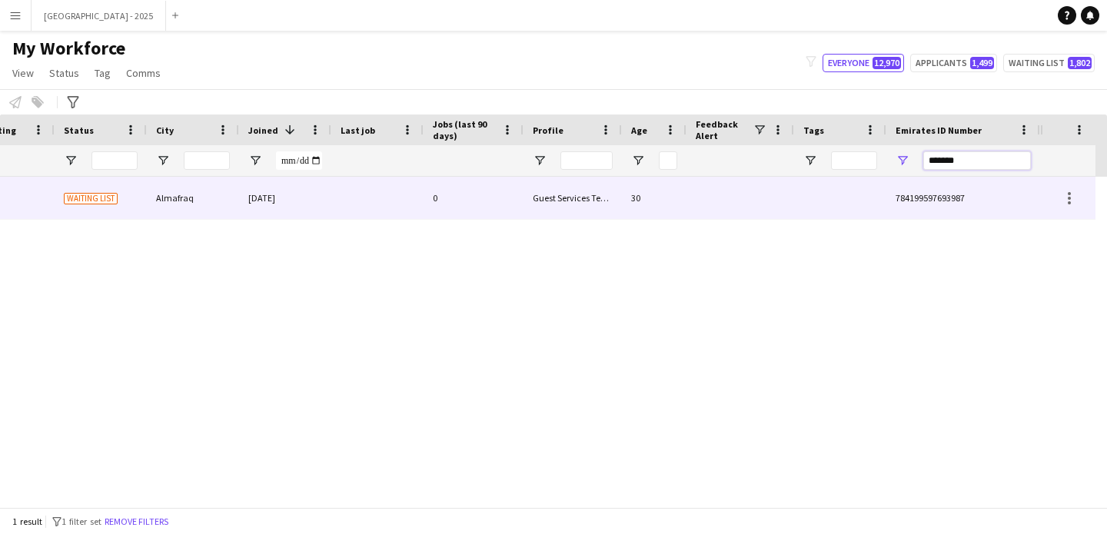
type input "*******"
click at [528, 218] on div "Guest Services Team" at bounding box center [572, 198] width 98 height 42
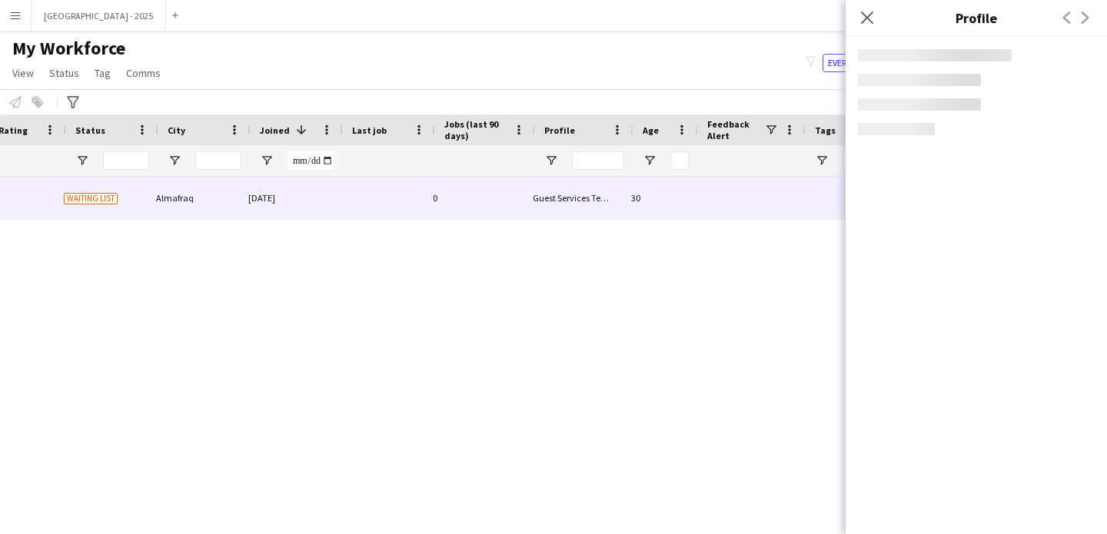
scroll to position [0, 518]
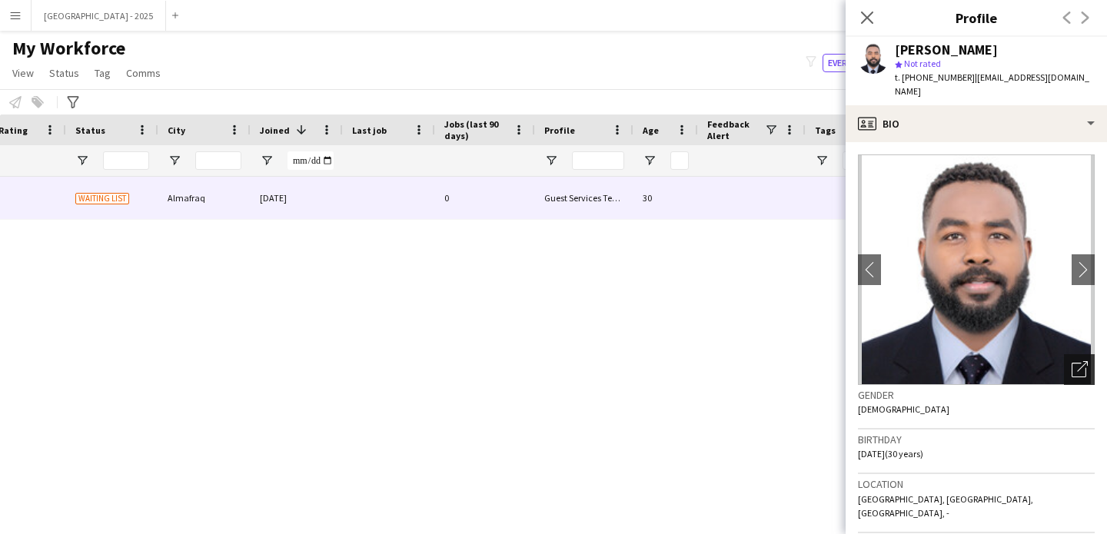
click at [1064, 354] on div "Open photos pop-in" at bounding box center [1079, 369] width 31 height 31
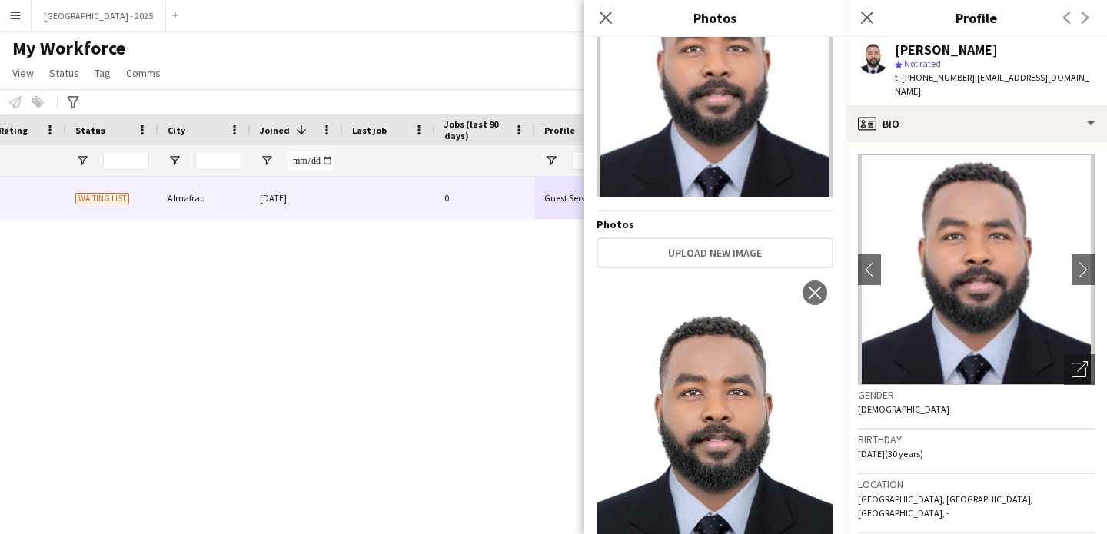
scroll to position [154, 0]
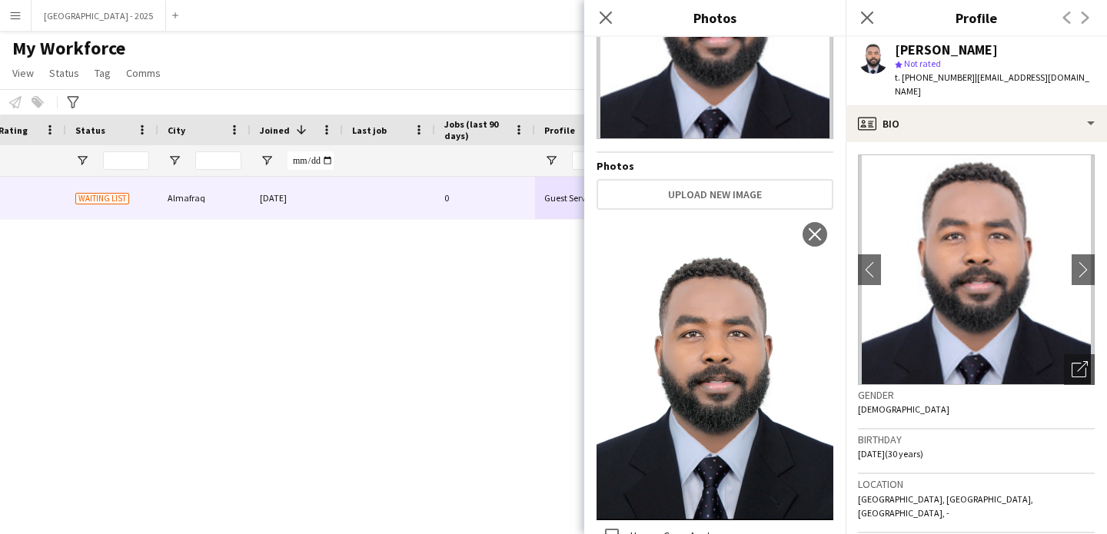
click at [888, 390] on div "Gender [DEMOGRAPHIC_DATA]" at bounding box center [976, 407] width 237 height 45
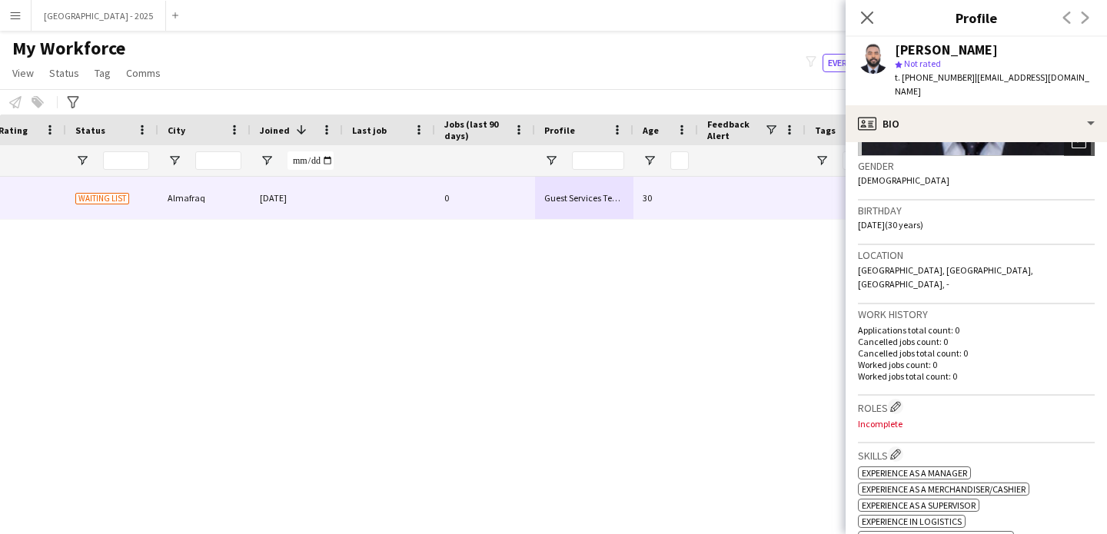
scroll to position [227, 0]
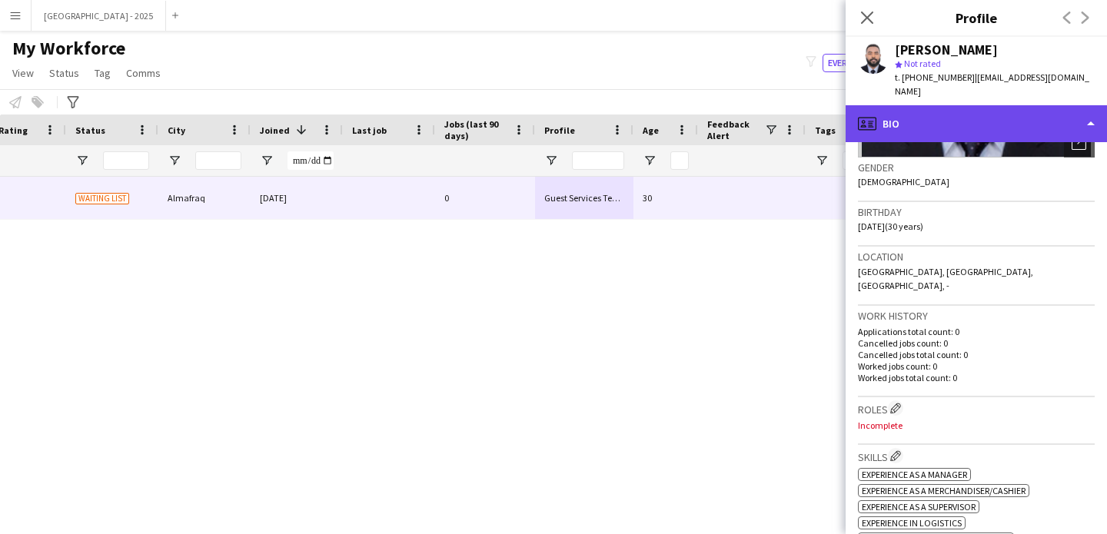
click at [888, 114] on div "profile Bio" at bounding box center [975, 123] width 261 height 37
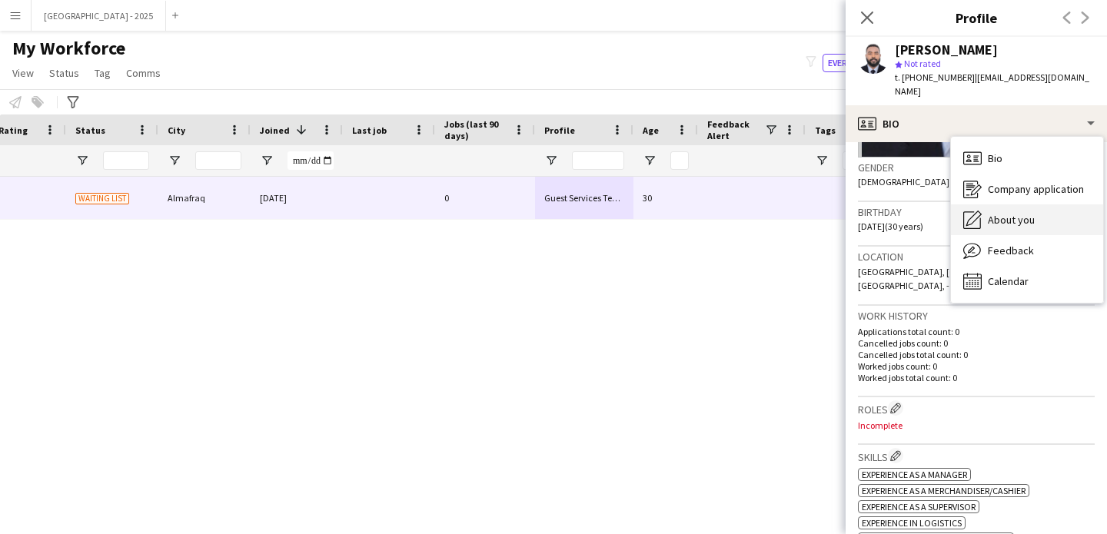
click at [983, 204] on div "About you About you" at bounding box center [1027, 219] width 152 height 31
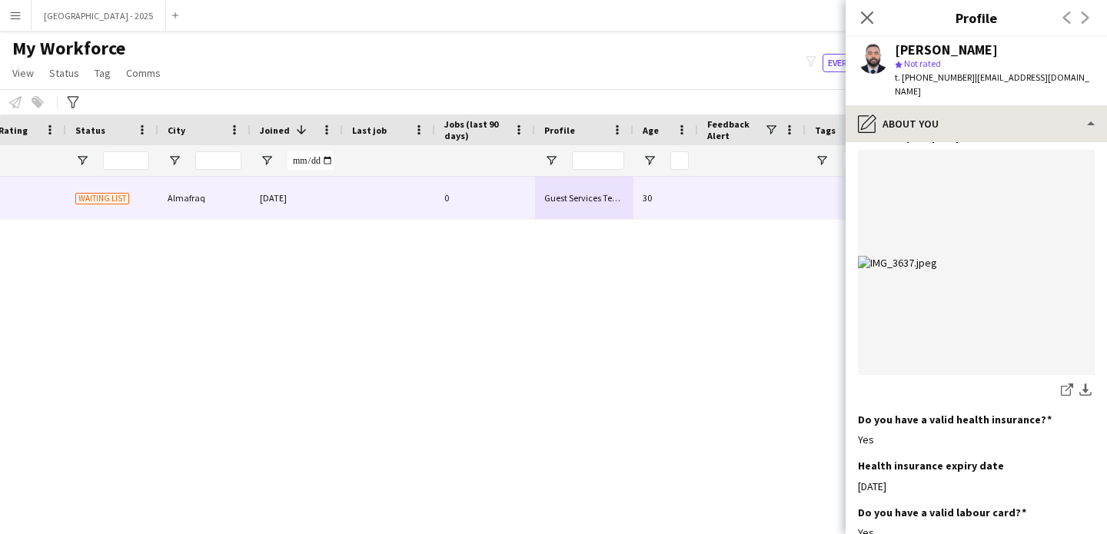
scroll to position [1189, 0]
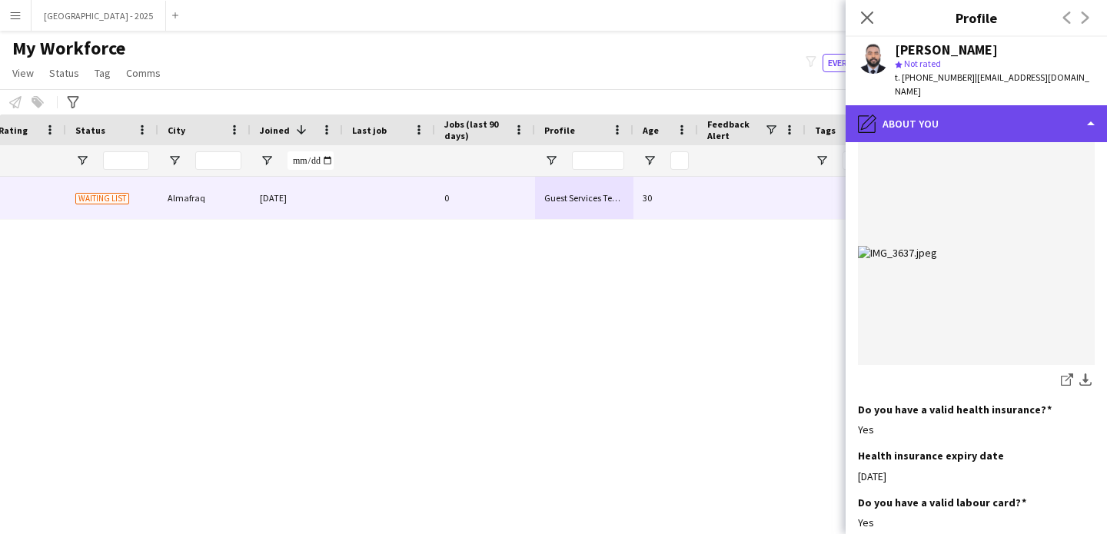
click at [955, 125] on div "pencil4 About you" at bounding box center [975, 123] width 261 height 37
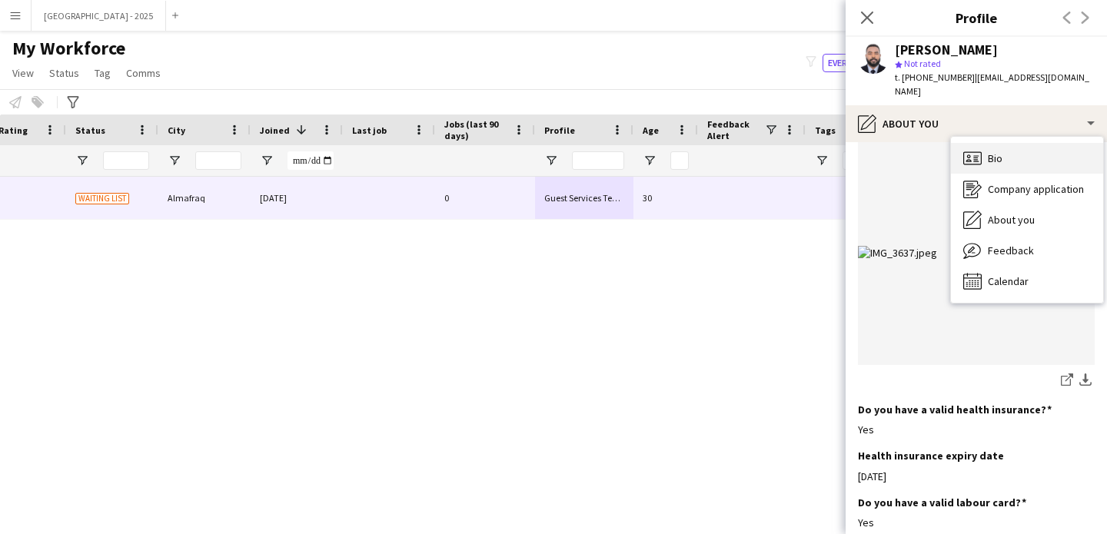
click at [1010, 152] on div "Bio Bio" at bounding box center [1027, 158] width 152 height 31
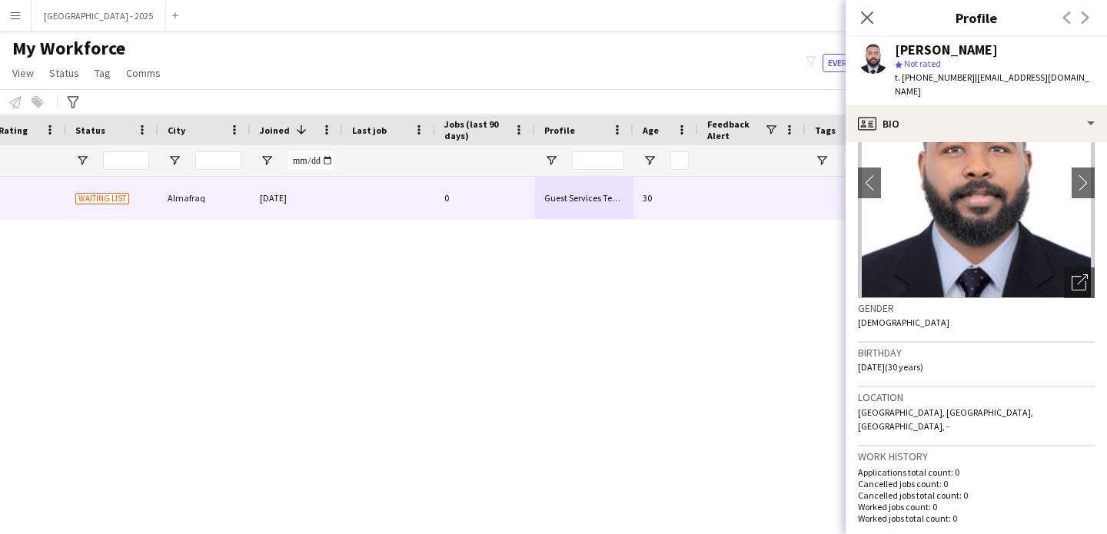
scroll to position [295, 0]
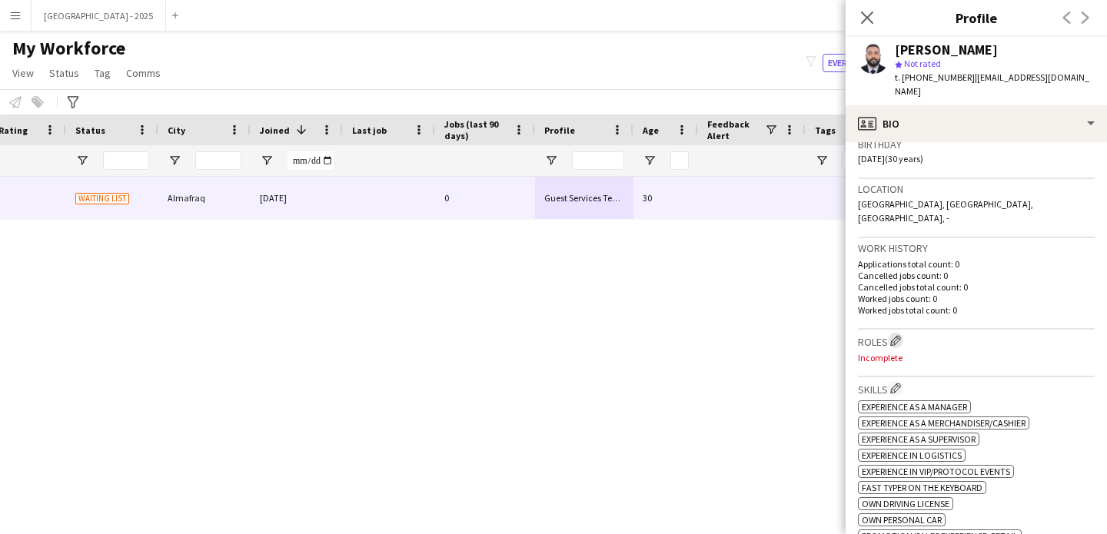
click at [897, 335] on app-icon "Edit crew company roles" at bounding box center [895, 340] width 11 height 11
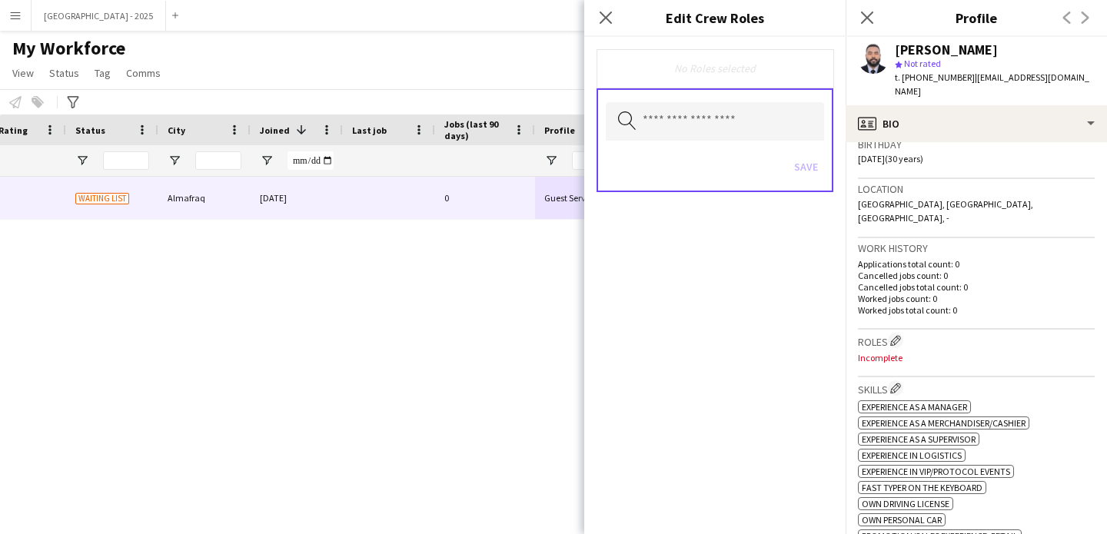
click at [894, 198] on span "abu dhabi, Baniyas, Almafraq, -" at bounding box center [945, 210] width 175 height 25
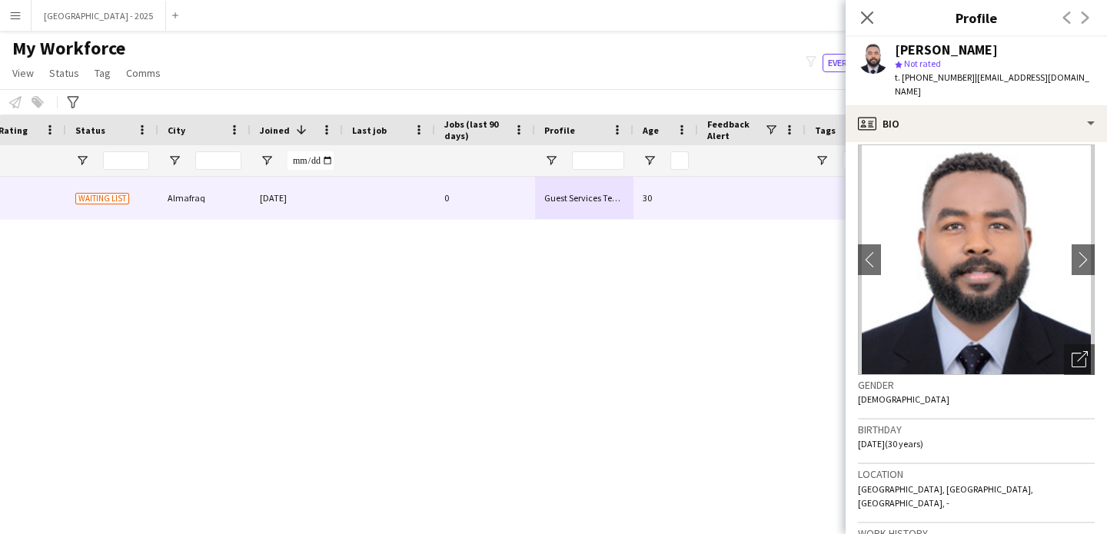
scroll to position [0, 0]
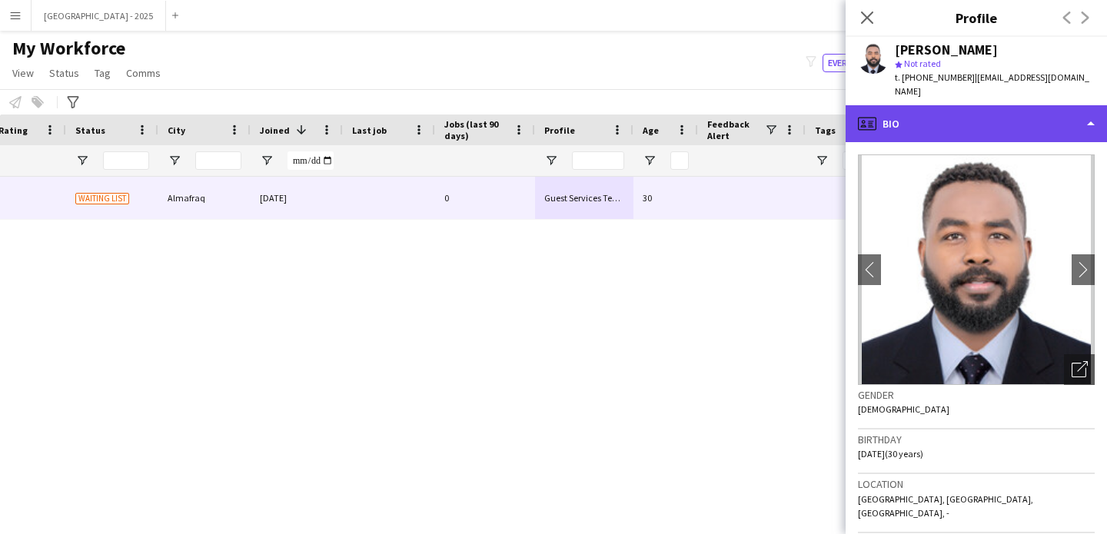
click at [1004, 105] on div "profile Bio" at bounding box center [975, 123] width 261 height 37
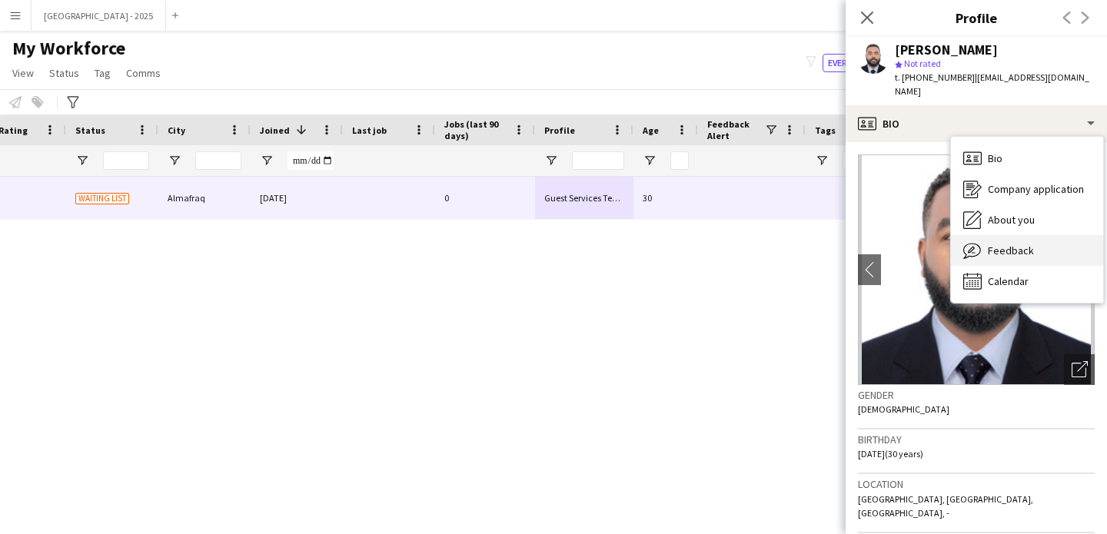
click at [985, 241] on div "Feedback Feedback" at bounding box center [1027, 250] width 152 height 31
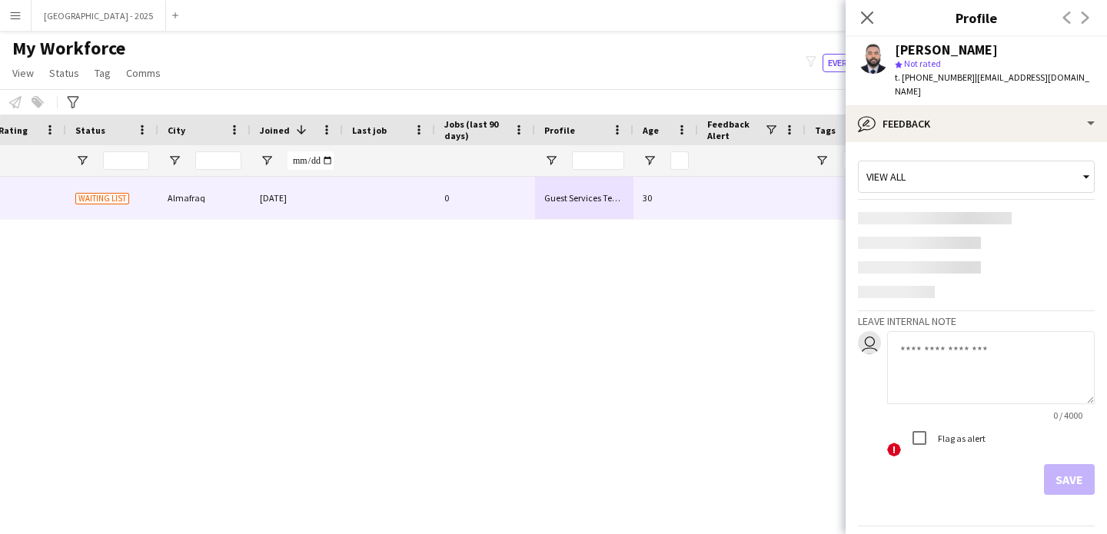
click at [918, 340] on div "0 / 4000 ! Flag as alert" at bounding box center [991, 395] width 208 height 128
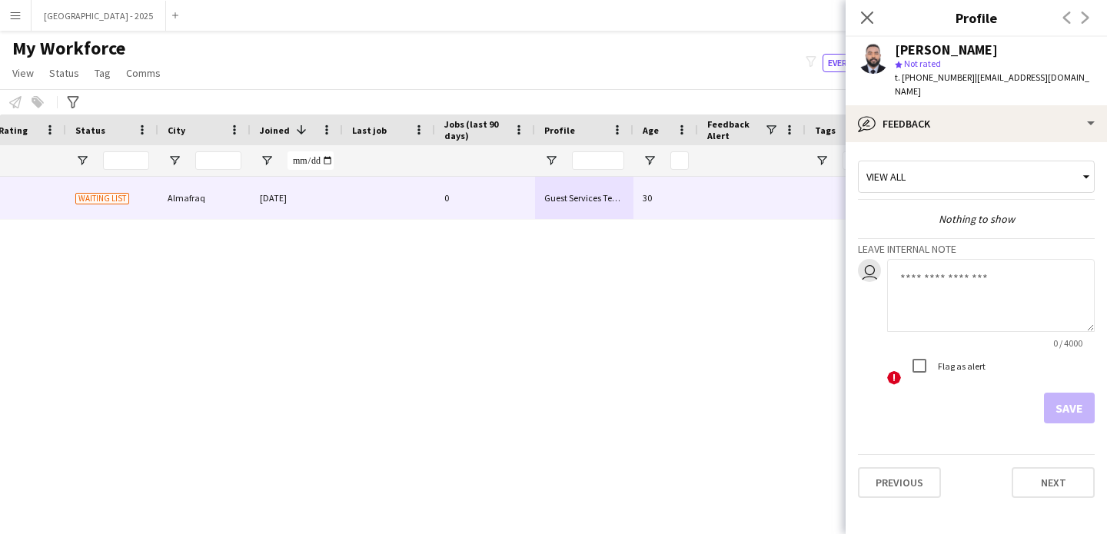
click at [931, 295] on textarea at bounding box center [991, 295] width 208 height 73
type textarea "**********"
click at [1064, 397] on button "Save" at bounding box center [1069, 408] width 51 height 31
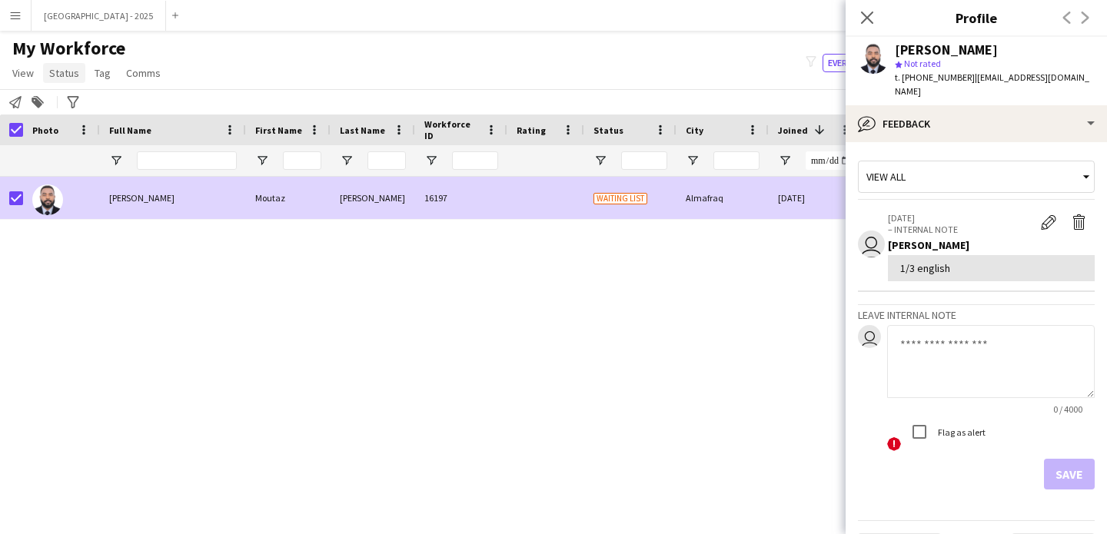
click at [55, 75] on span "Status" at bounding box center [64, 73] width 30 height 14
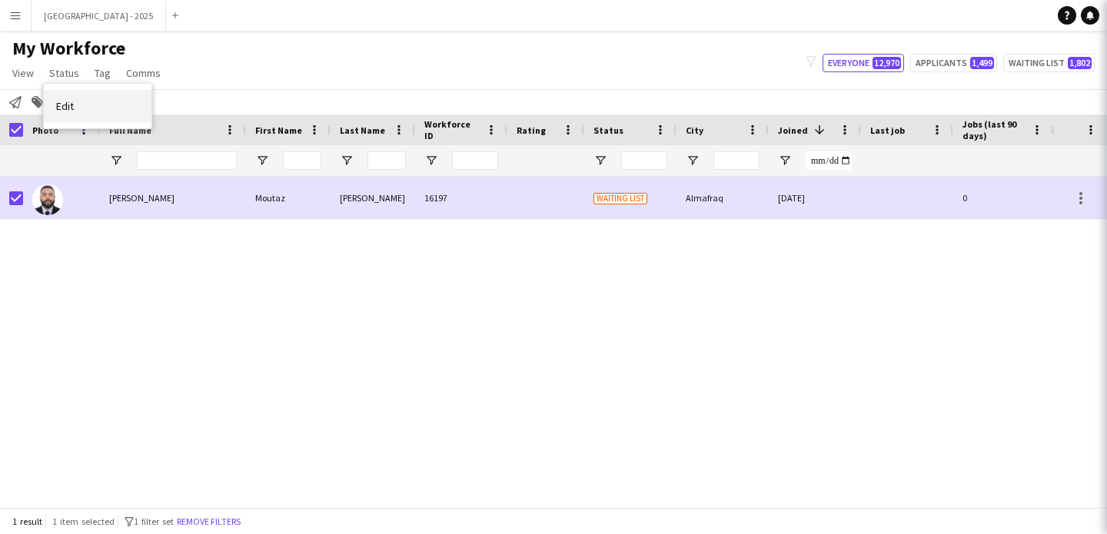
click at [94, 116] on link "Edit" at bounding box center [98, 106] width 108 height 32
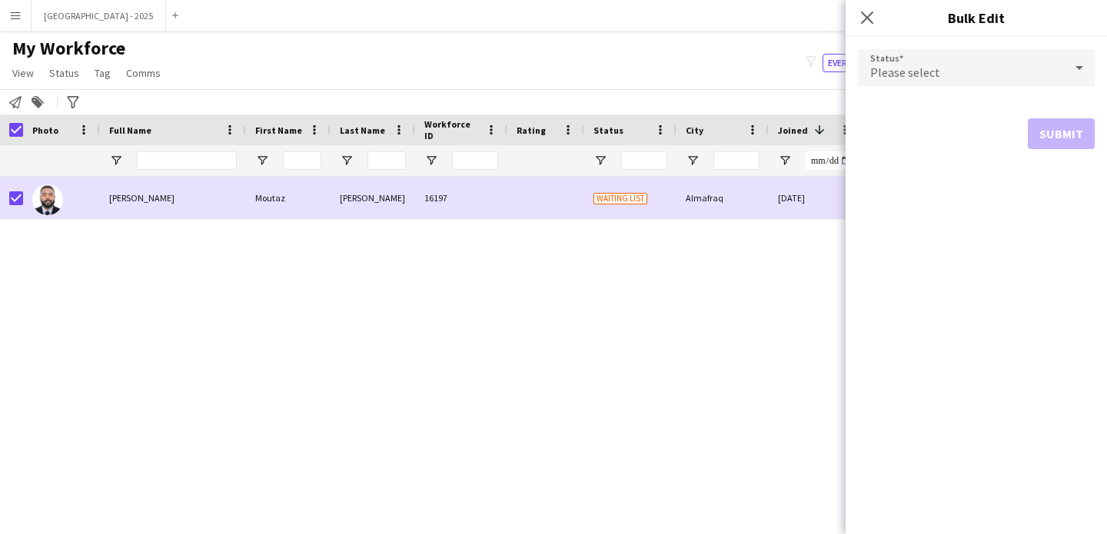
click at [932, 87] on mat-select "Please select" at bounding box center [976, 68] width 237 height 38
click at [927, 84] on div "Please select" at bounding box center [961, 67] width 206 height 37
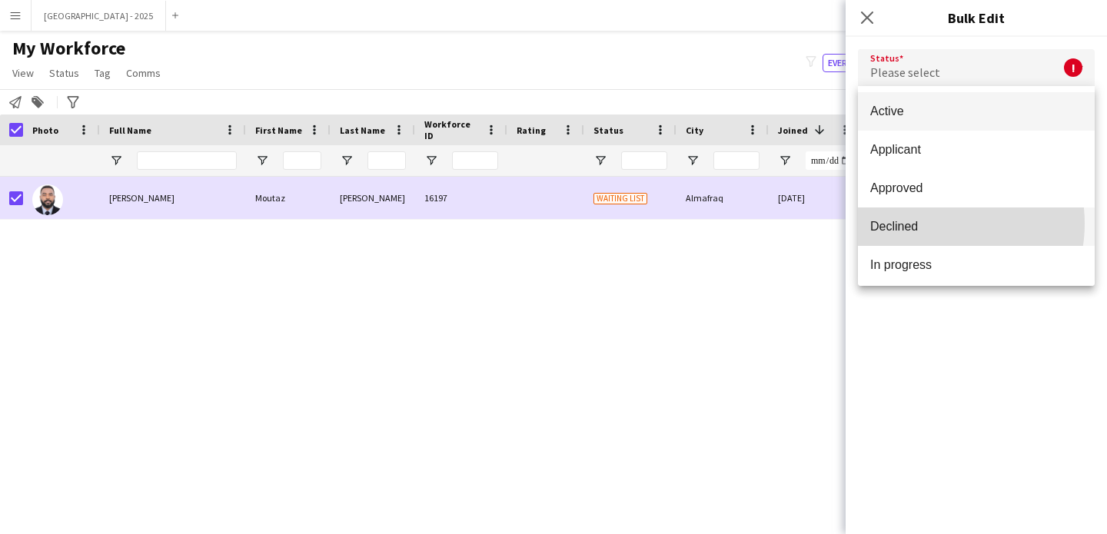
click at [929, 224] on span "Declined" at bounding box center [976, 226] width 212 height 15
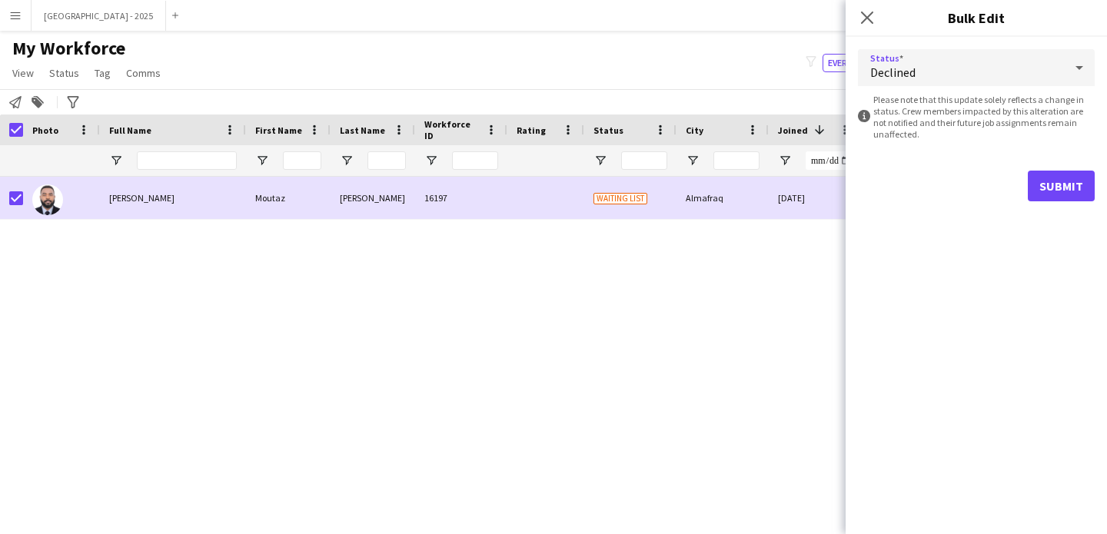
click at [1048, 169] on form "Status Declined information-circle Please note that this update solely reflects…" at bounding box center [976, 125] width 237 height 177
drag, startPoint x: 1014, startPoint y: 188, endPoint x: 1063, endPoint y: 188, distance: 48.4
click at [1015, 188] on div "Submit" at bounding box center [976, 186] width 237 height 31
click at [1063, 188] on button "Submit" at bounding box center [1061, 186] width 67 height 31
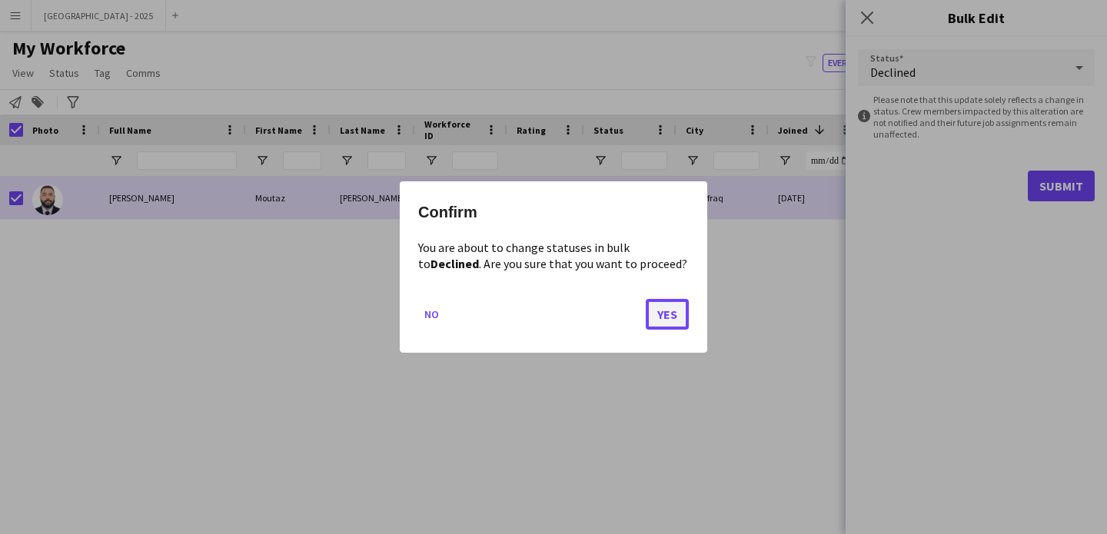
click at [662, 309] on button "Yes" at bounding box center [667, 314] width 43 height 31
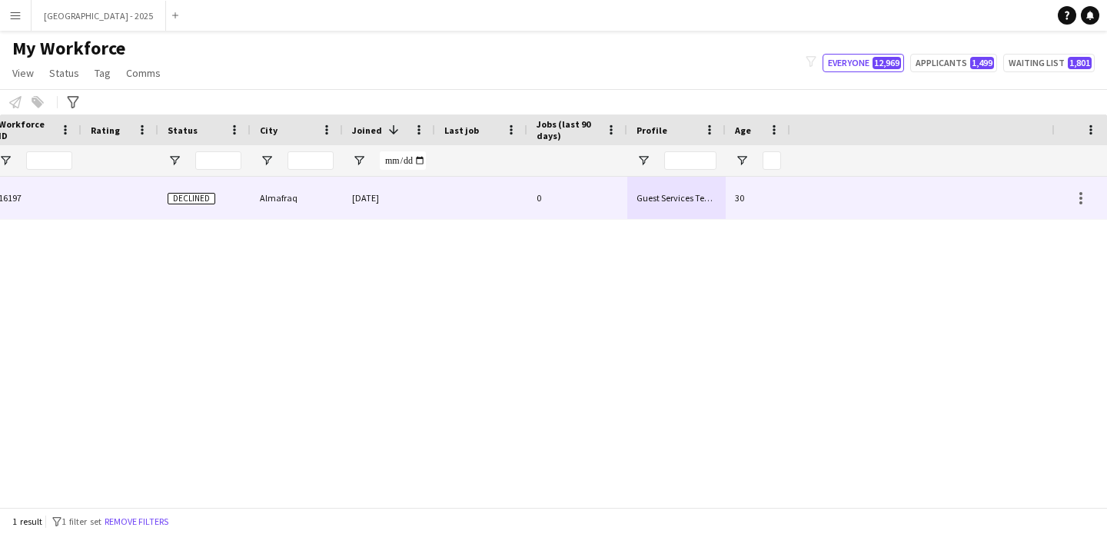
scroll to position [0, 518]
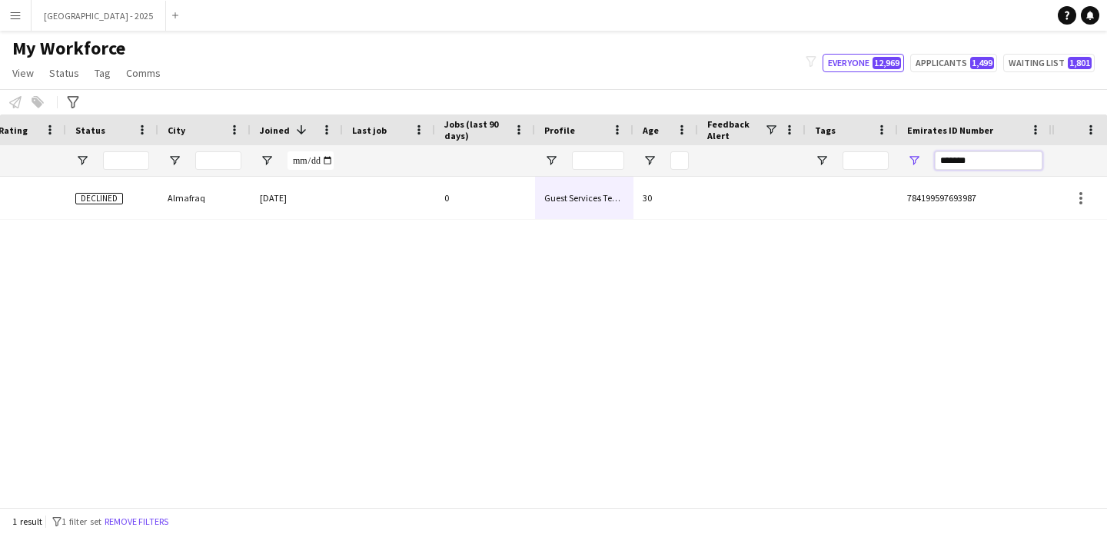
click at [951, 163] on input "*******" at bounding box center [989, 160] width 108 height 18
paste input "Emirates ID Number Filter Input"
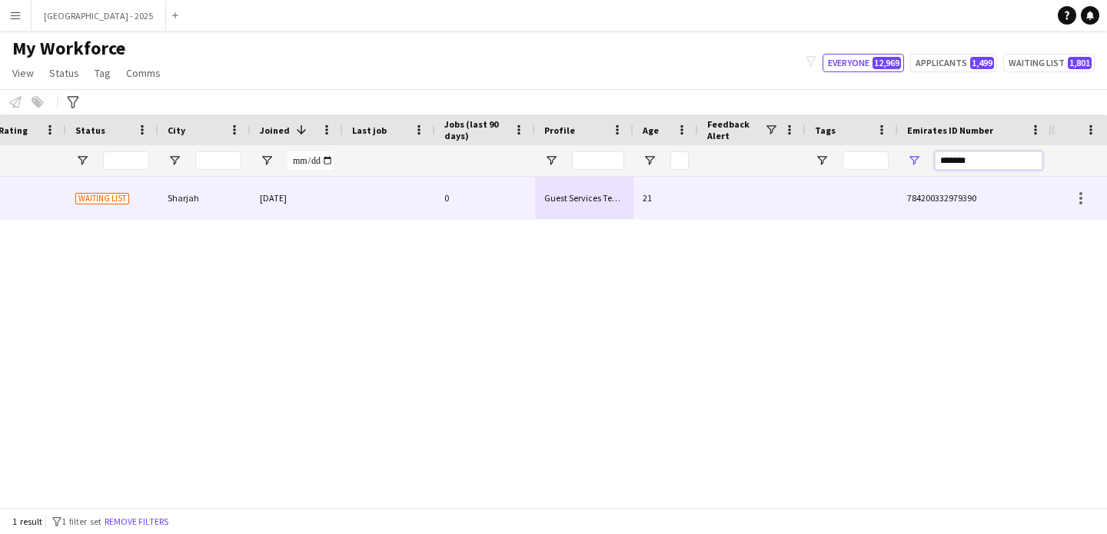
type input "*******"
click at [880, 196] on div at bounding box center [851, 198] width 92 height 42
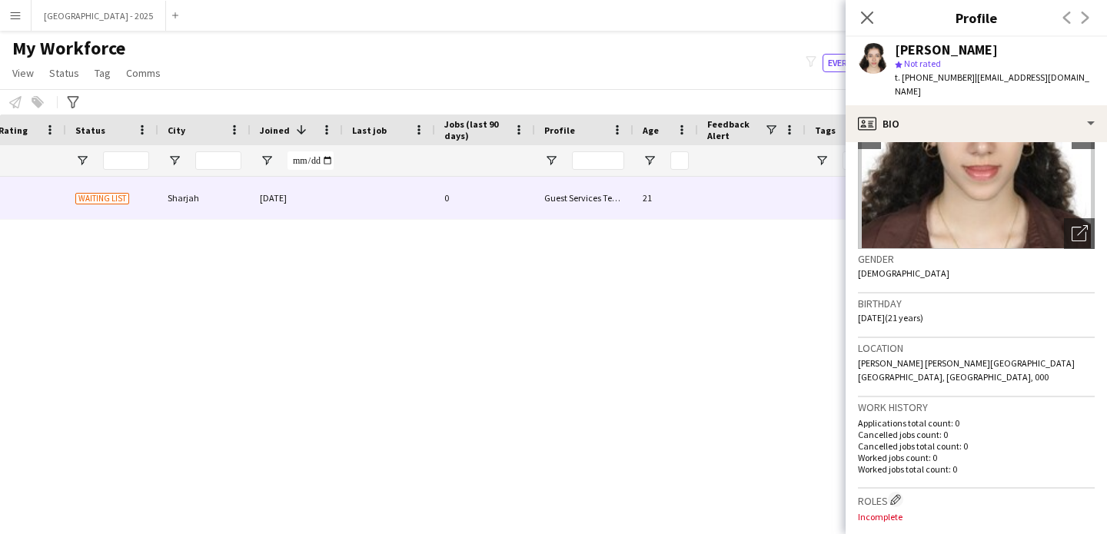
scroll to position [262, 0]
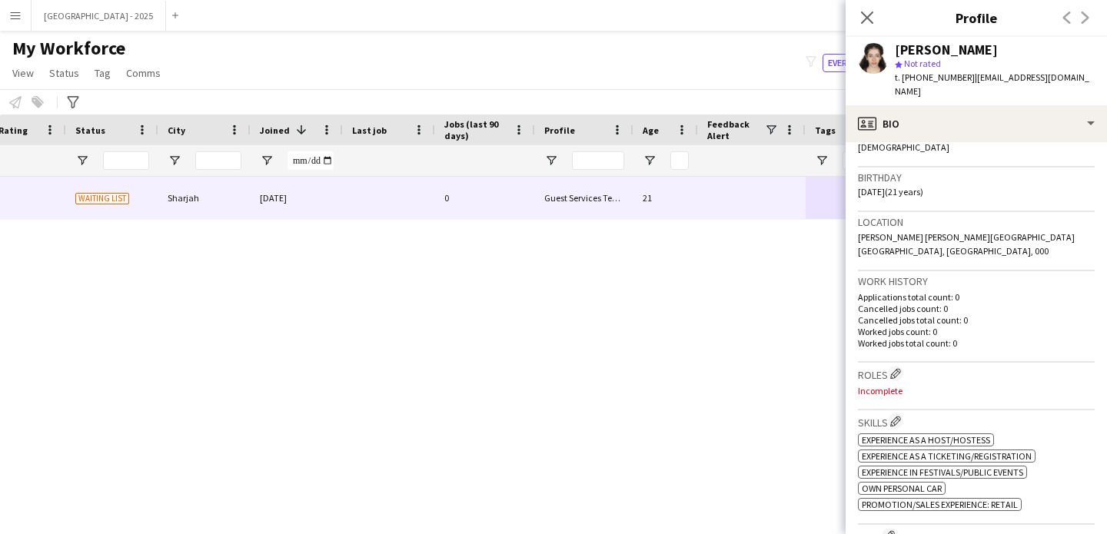
click at [905, 51] on div "Rima Ashraf" at bounding box center [946, 50] width 103 height 14
click at [1000, 63] on div "star Not rated" at bounding box center [995, 64] width 200 height 14
click at [900, 368] on app-icon "Edit crew company roles" at bounding box center [895, 373] width 11 height 11
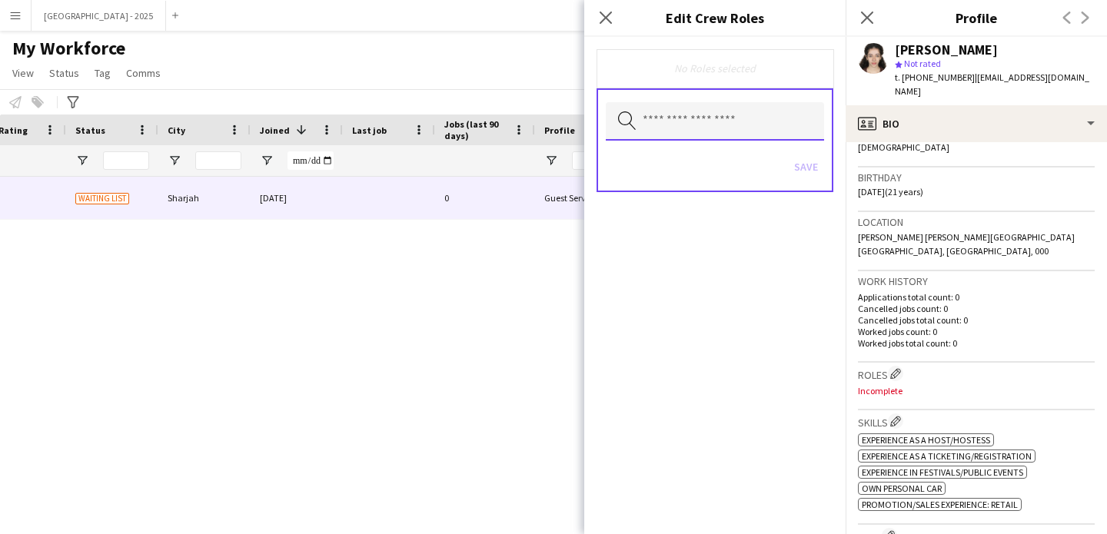
click at [747, 125] on input "text" at bounding box center [715, 121] width 218 height 38
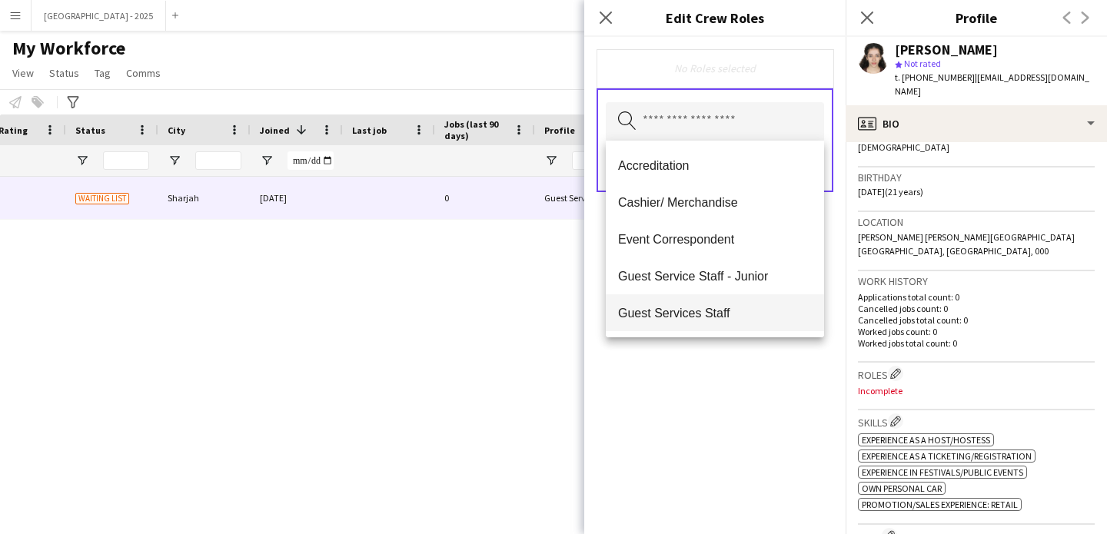
click at [723, 308] on span "Guest Services Staff" at bounding box center [715, 313] width 194 height 15
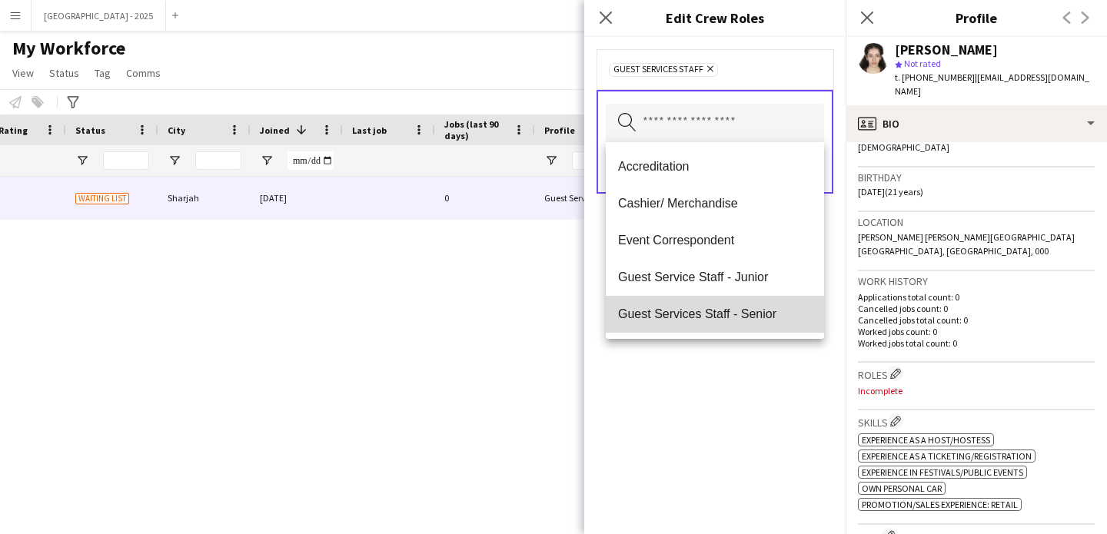
click at [736, 320] on span "Guest Services Staff - Senior" at bounding box center [715, 314] width 194 height 15
drag, startPoint x: 717, startPoint y: 446, endPoint x: 721, endPoint y: 426, distance: 20.3
click at [717, 443] on div "Guest Services Staff Remove Search by role type Save" at bounding box center [714, 285] width 261 height 497
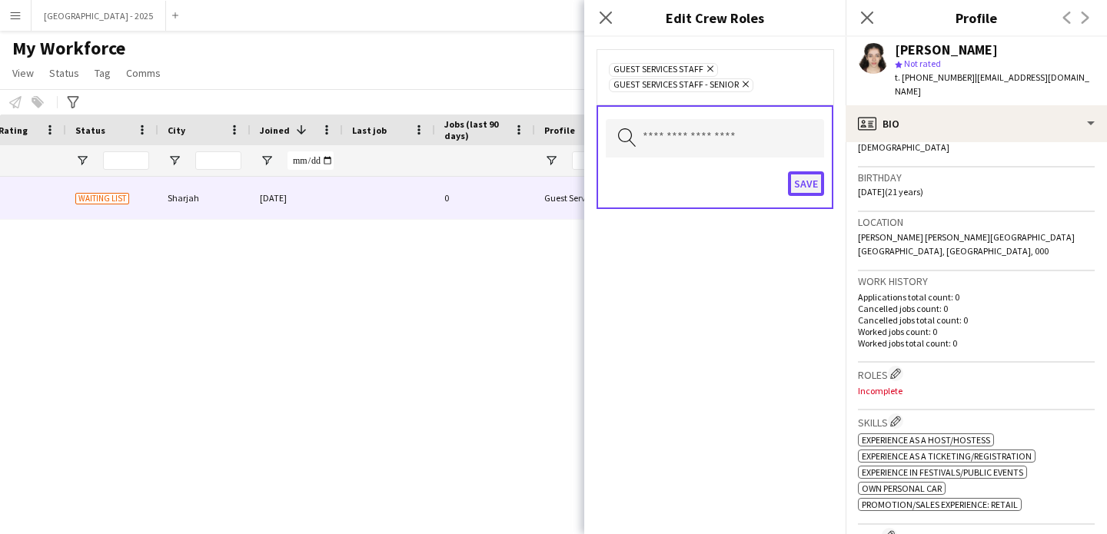
click at [813, 191] on button "Save" at bounding box center [806, 183] width 36 height 25
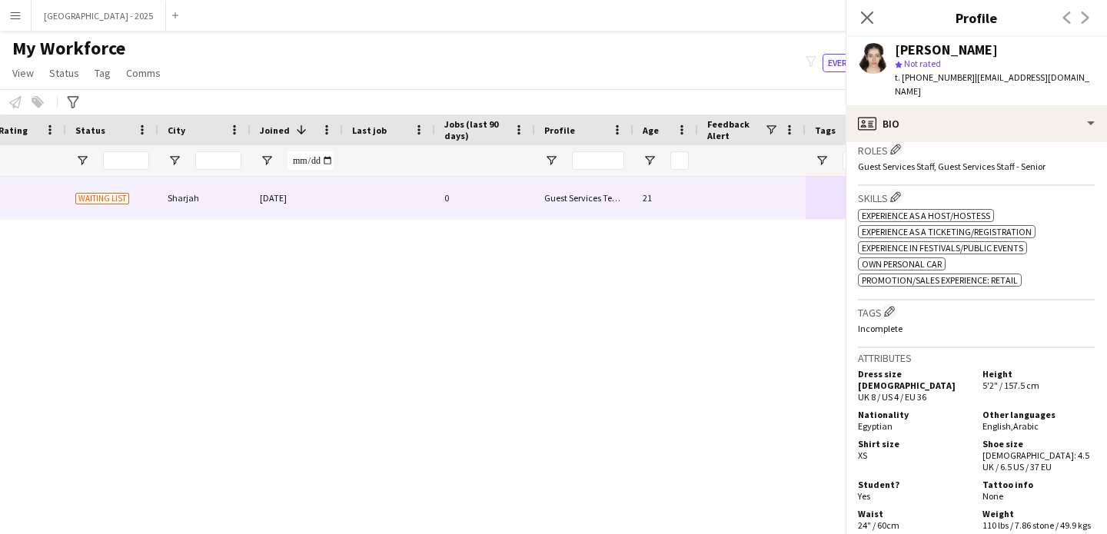
scroll to position [590, 0]
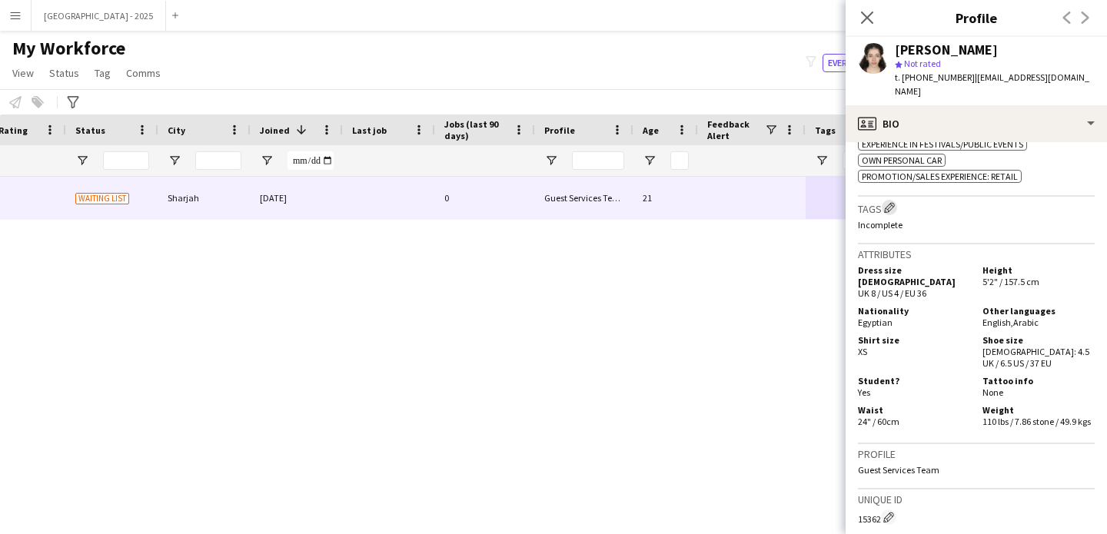
click at [897, 200] on button "Edit crew company tags" at bounding box center [889, 207] width 15 height 15
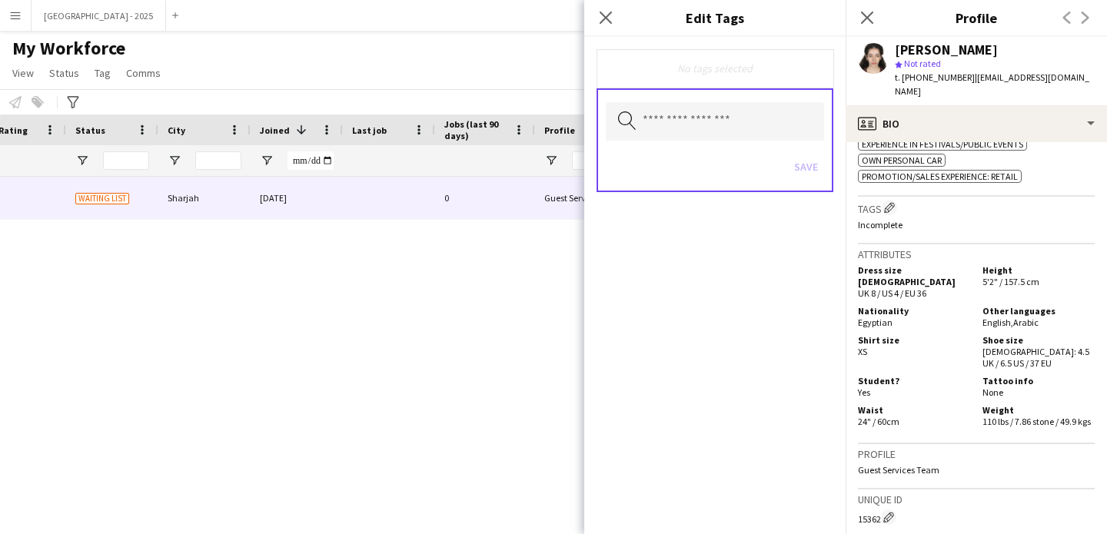
click at [775, 141] on div "Search by tag name Save" at bounding box center [714, 140] width 237 height 104
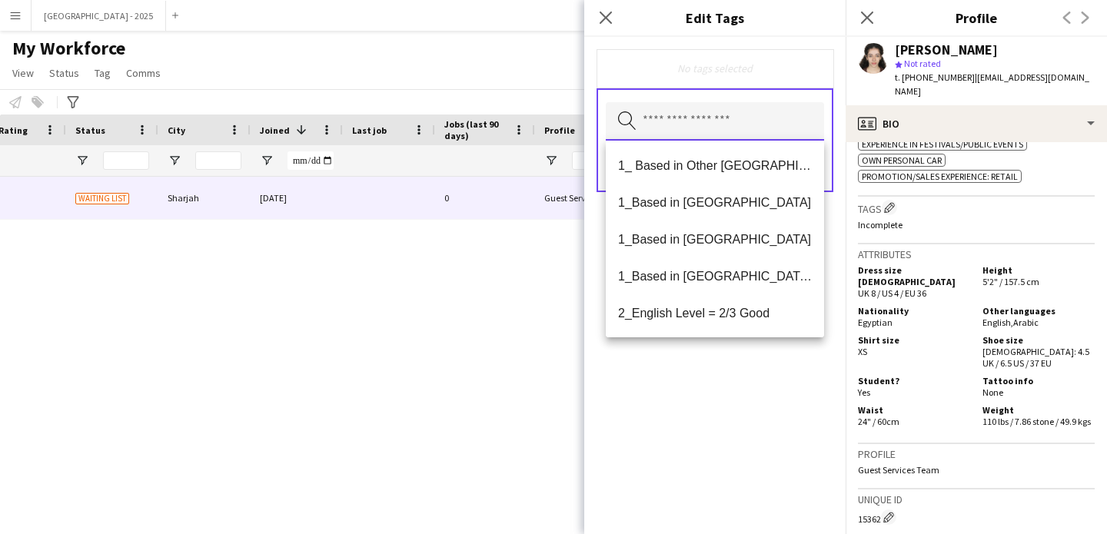
click at [772, 133] on input "text" at bounding box center [715, 121] width 218 height 38
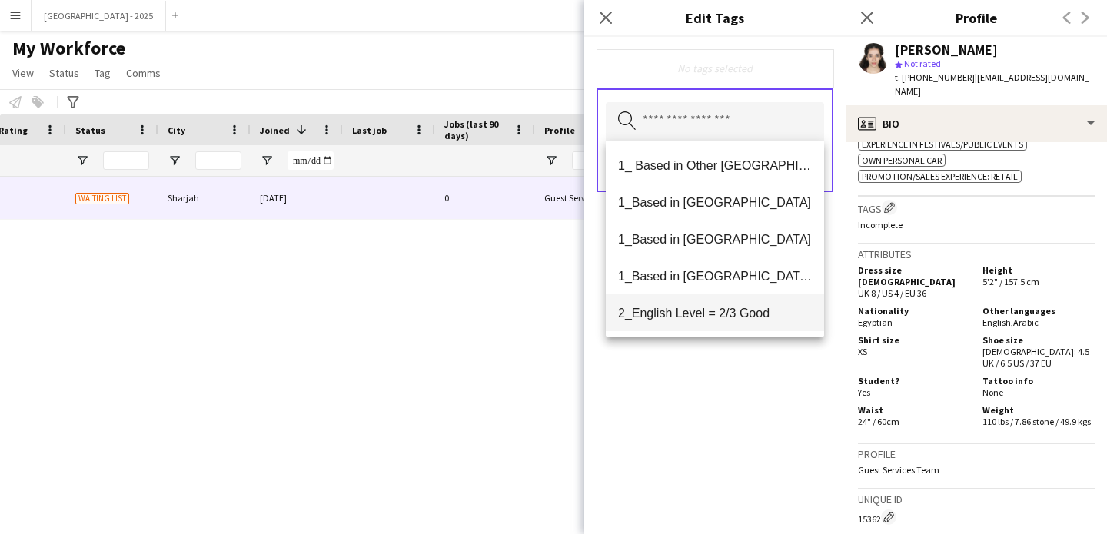
click at [733, 267] on mat-option "1_Based in [GEOGRAPHIC_DATA]/[GEOGRAPHIC_DATA]/Ajman" at bounding box center [715, 275] width 218 height 37
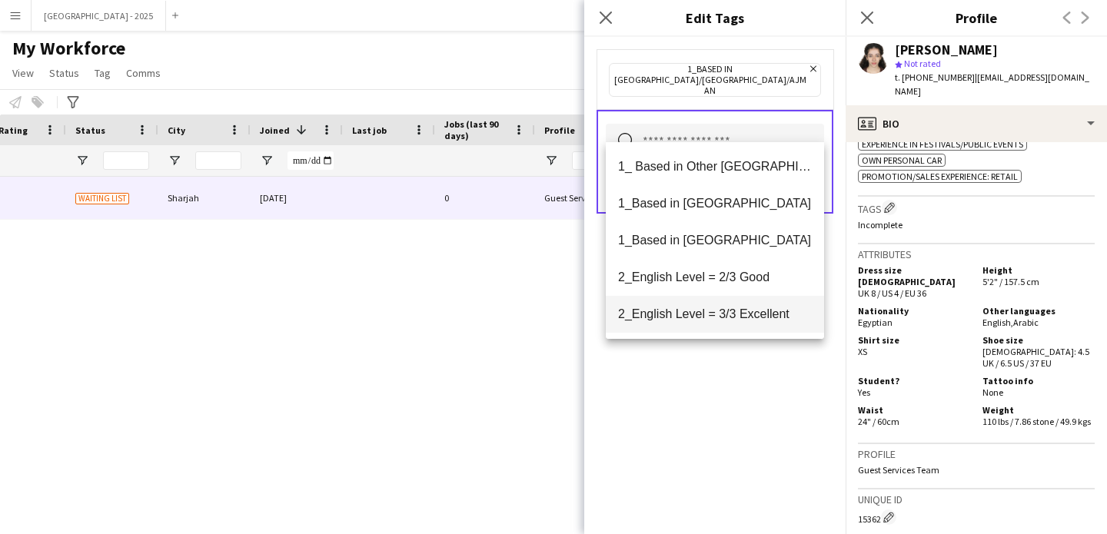
click at [756, 315] on span "2_English Level = 3/3 Excellent" at bounding box center [715, 314] width 194 height 15
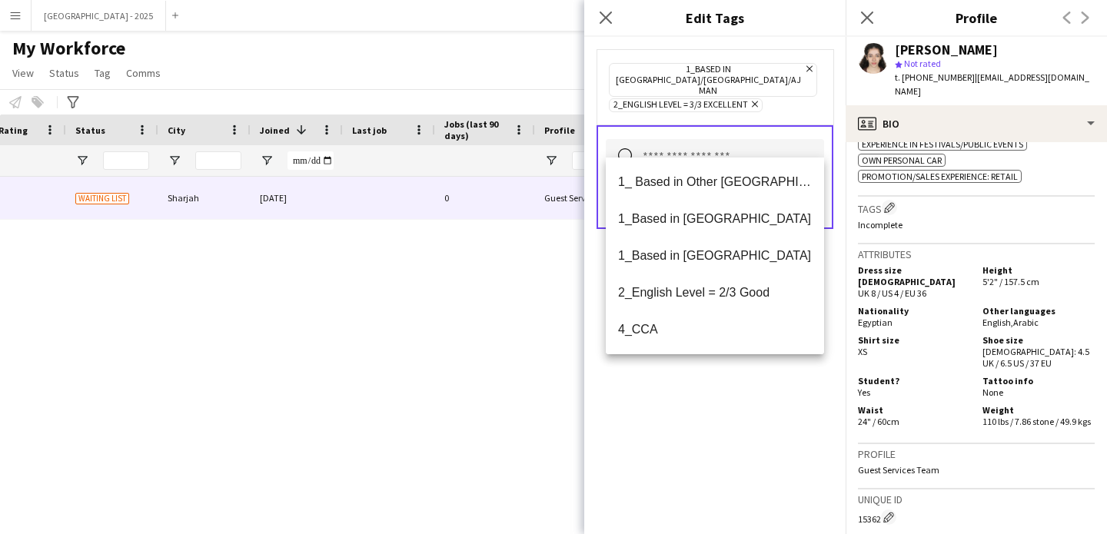
drag, startPoint x: 755, startPoint y: 400, endPoint x: 798, endPoint y: 252, distance: 153.7
click at [755, 400] on div "1_Based in [GEOGRAPHIC_DATA]/[GEOGRAPHIC_DATA]/Ajman Remove 2_English Level = 3…" at bounding box center [714, 285] width 261 height 497
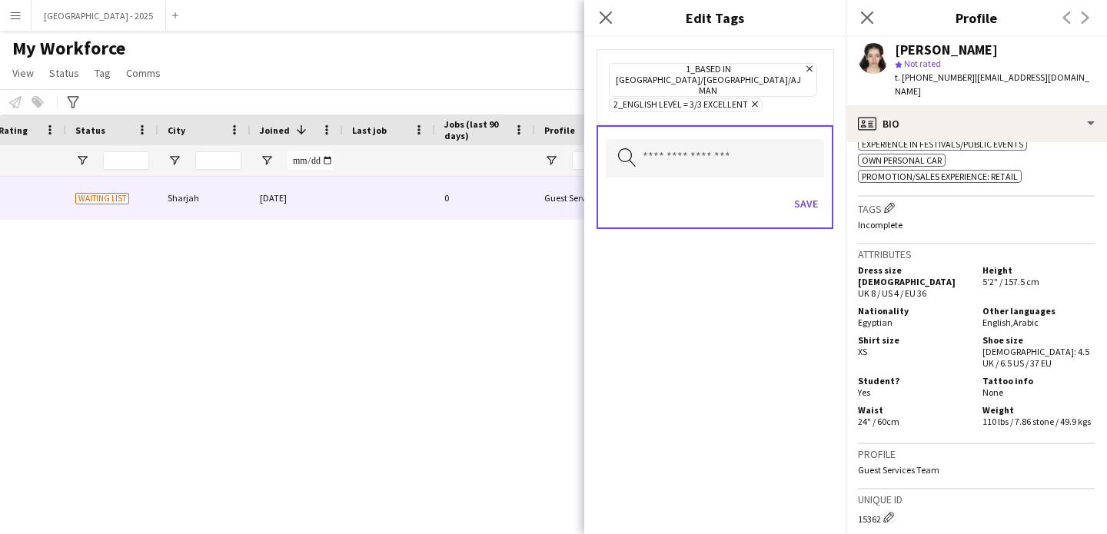
click at [800, 199] on div "Save" at bounding box center [715, 206] width 218 height 44
click at [806, 191] on button "Save" at bounding box center [806, 203] width 36 height 25
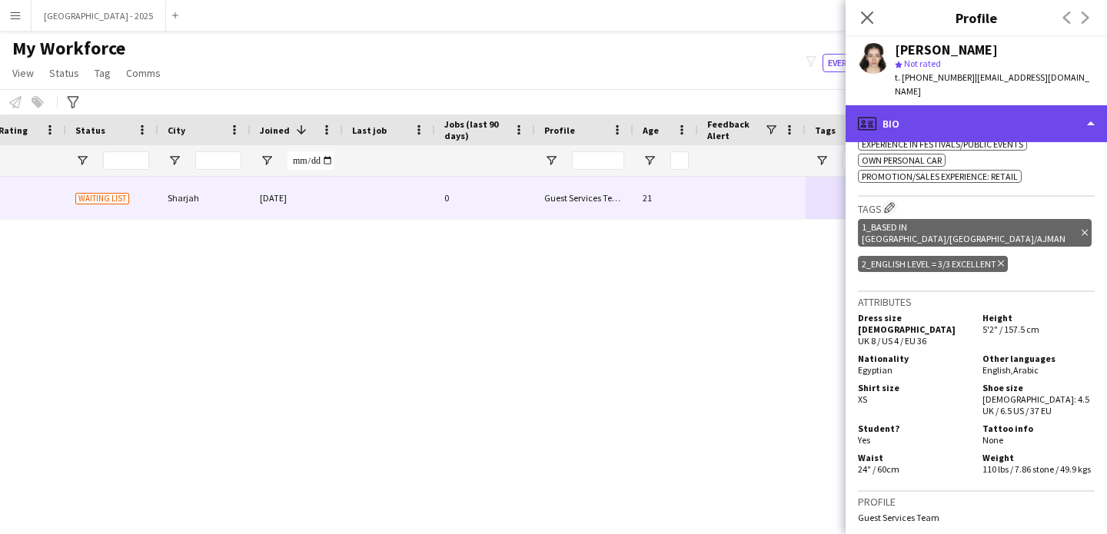
click at [943, 115] on div "profile Bio" at bounding box center [975, 123] width 261 height 37
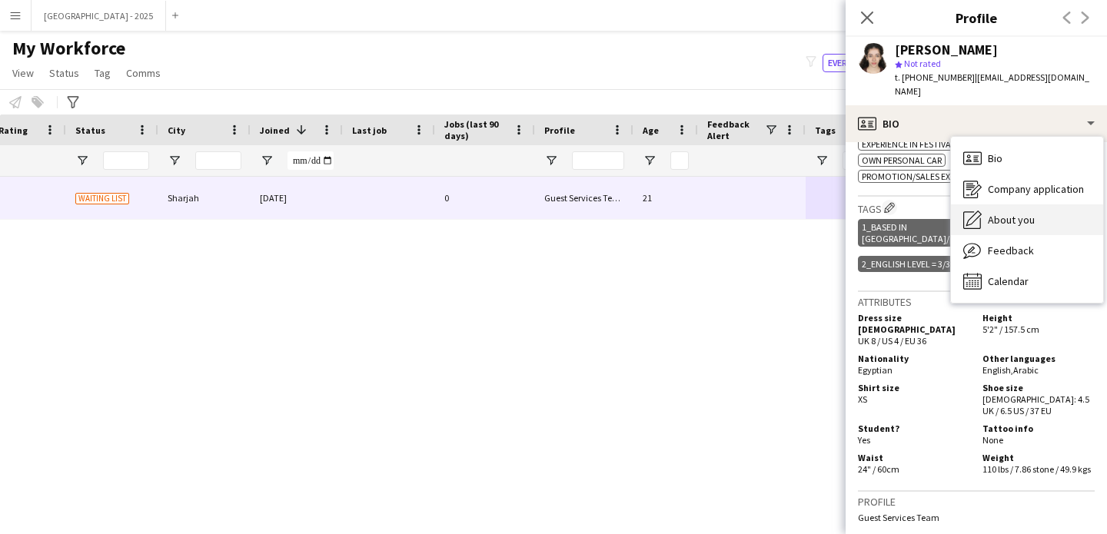
click at [1033, 214] on div "About you About you" at bounding box center [1027, 219] width 152 height 31
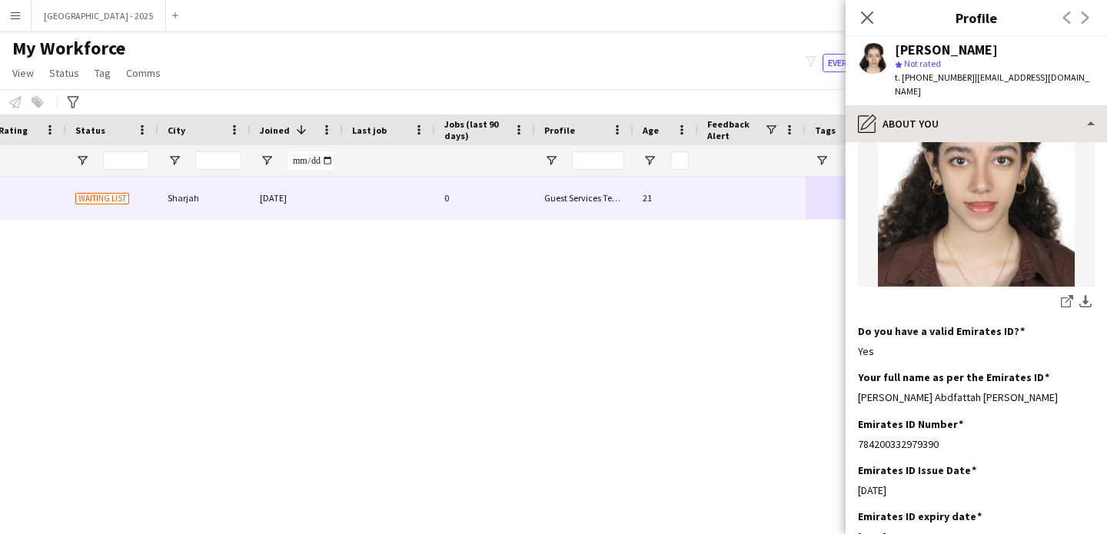
scroll to position [117, 0]
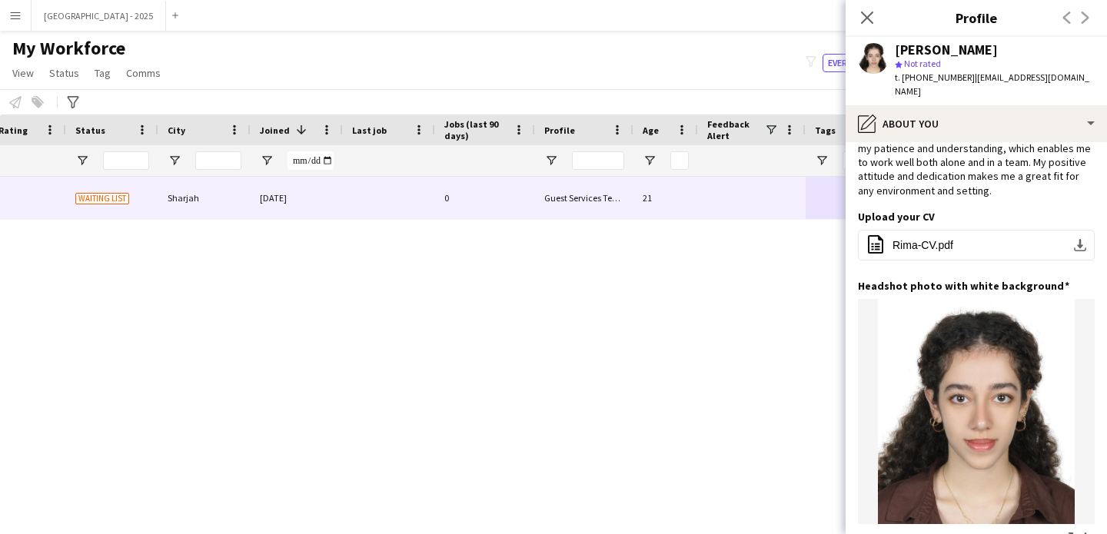
click at [944, 87] on div "Rima Ashraf star Not rated t. +971568241854 | rimaash03@gmail.com" at bounding box center [975, 71] width 261 height 68
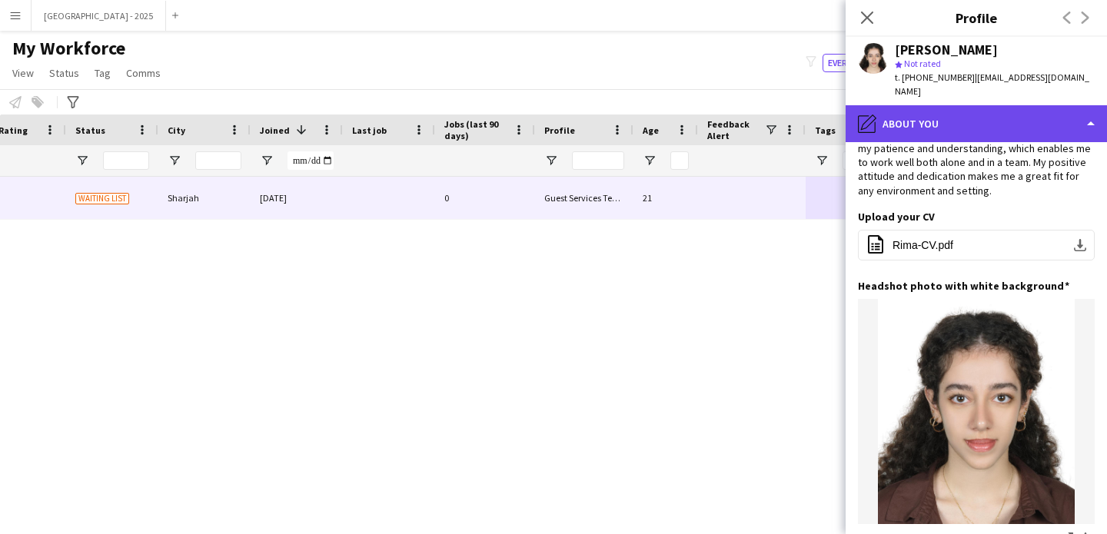
click at [945, 105] on div "pencil4 About you" at bounding box center [975, 123] width 261 height 37
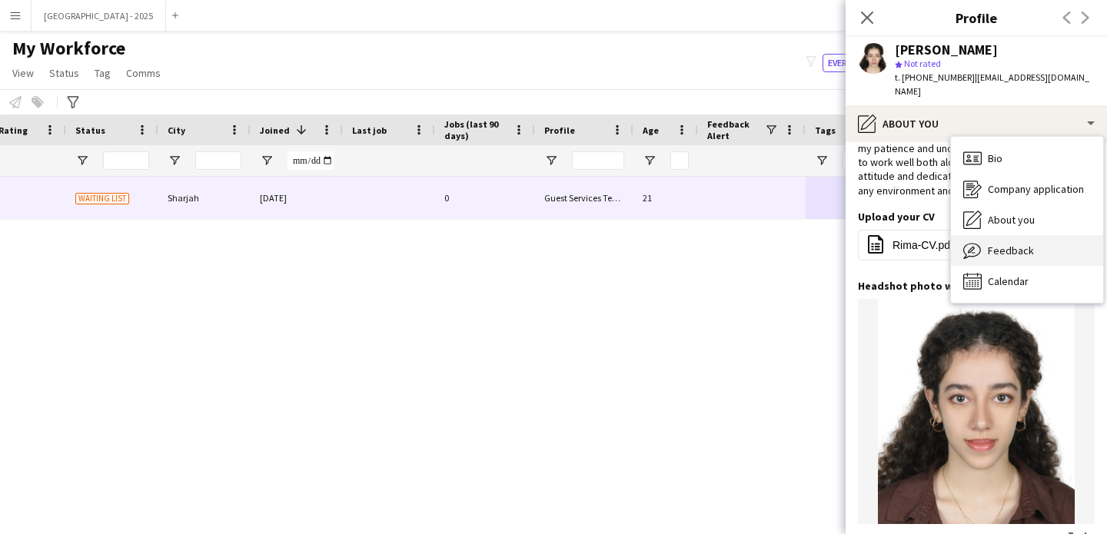
click at [1000, 250] on div "Feedback Feedback" at bounding box center [1027, 250] width 152 height 31
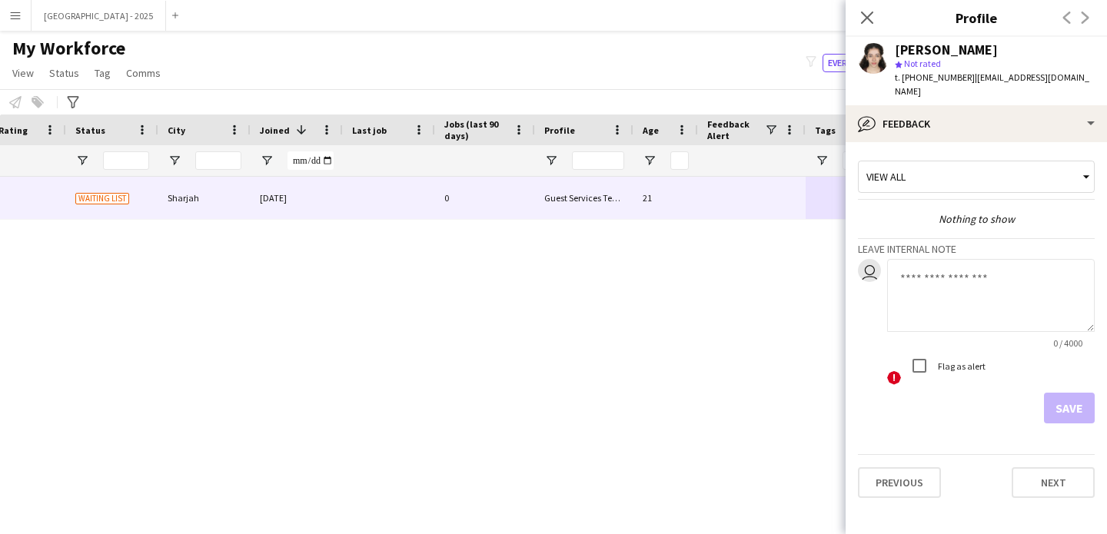
click at [945, 281] on textarea at bounding box center [991, 295] width 208 height 73
type textarea "**********"
click at [1054, 409] on button "Save" at bounding box center [1069, 408] width 51 height 31
click at [1056, 349] on app-form-group "15 / 4000" at bounding box center [991, 304] width 208 height 90
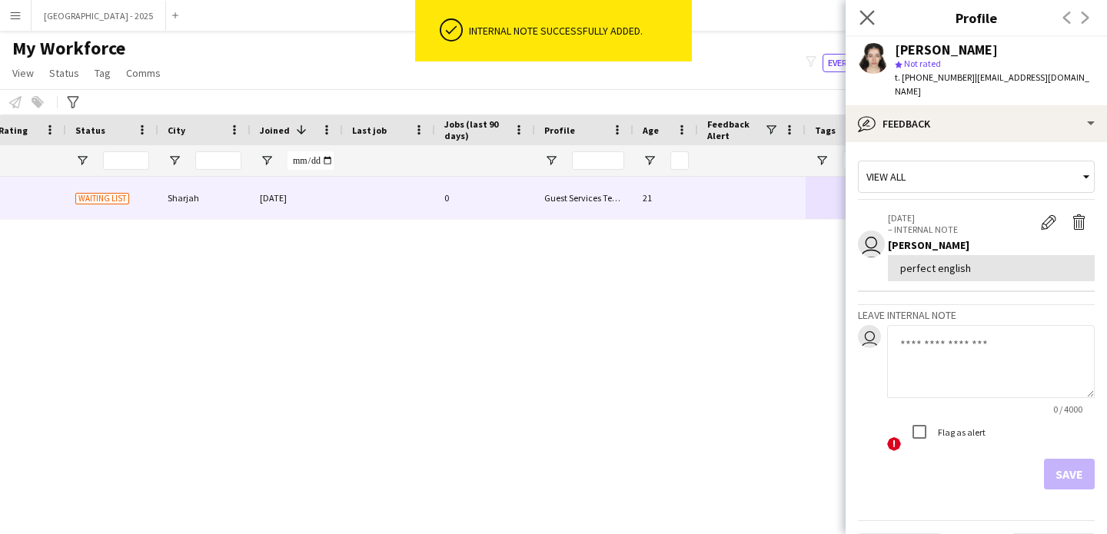
click at [868, 25] on app-icon "Close pop-in" at bounding box center [867, 18] width 22 height 22
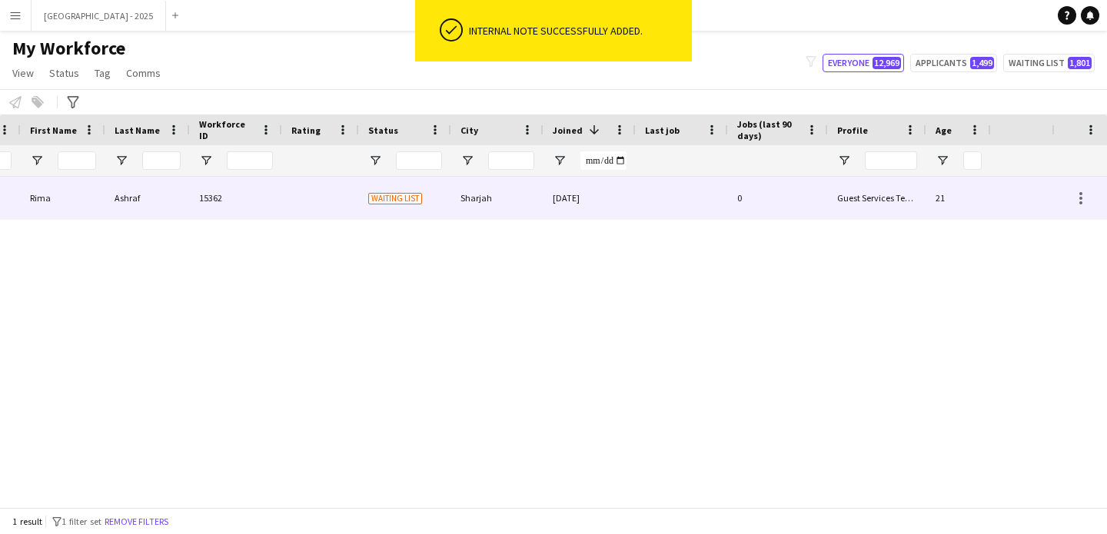
scroll to position [0, 0]
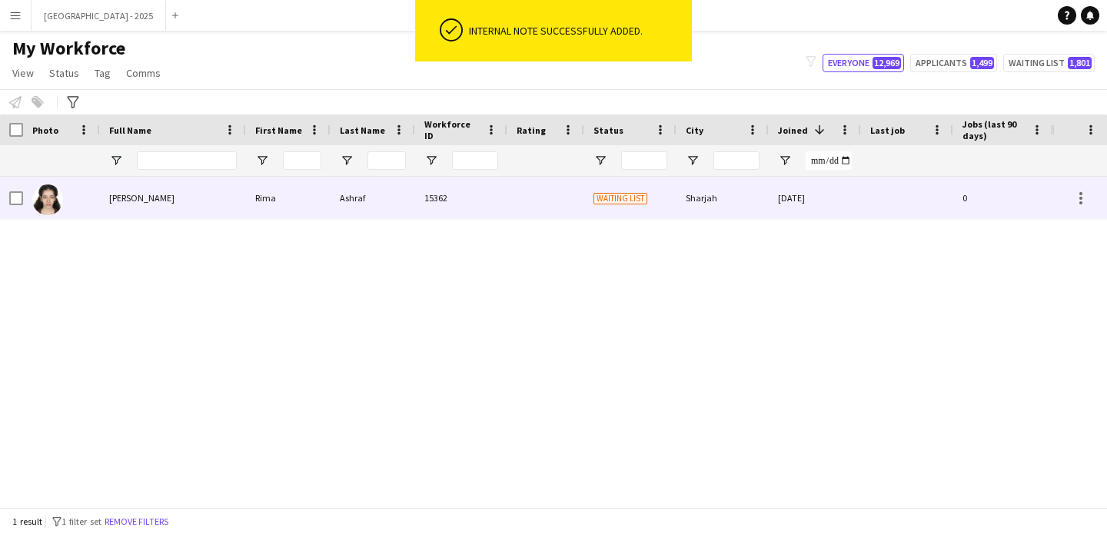
click at [24, 201] on div at bounding box center [61, 198] width 77 height 42
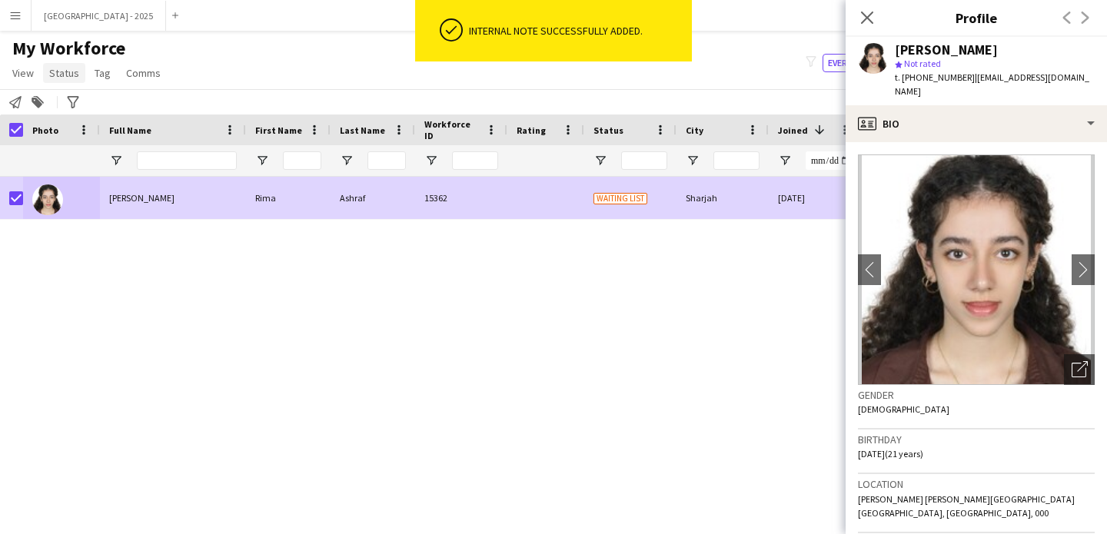
click at [65, 70] on span "Status" at bounding box center [64, 73] width 30 height 14
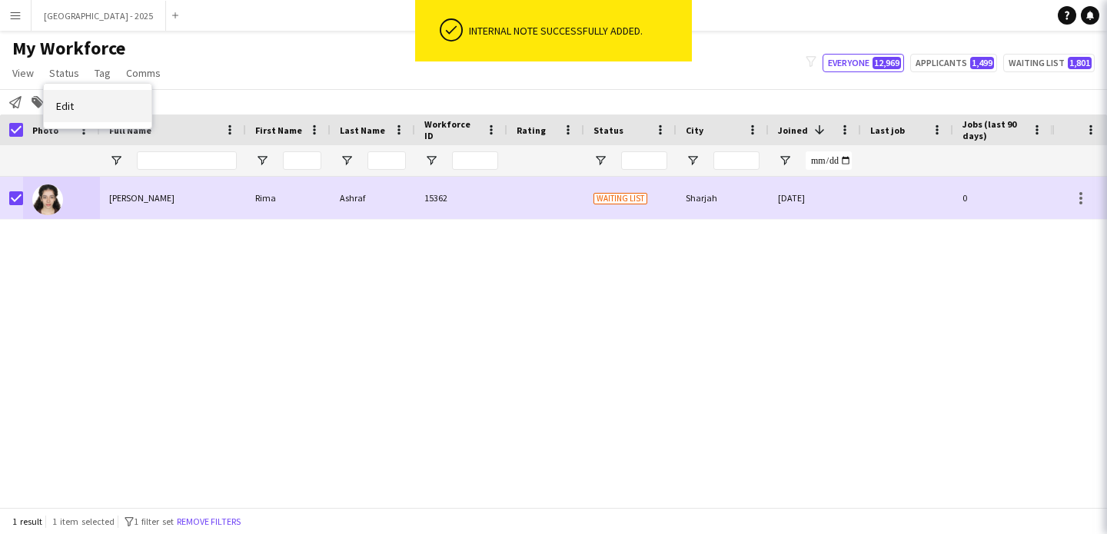
click at [75, 95] on link "Edit" at bounding box center [98, 106] width 108 height 32
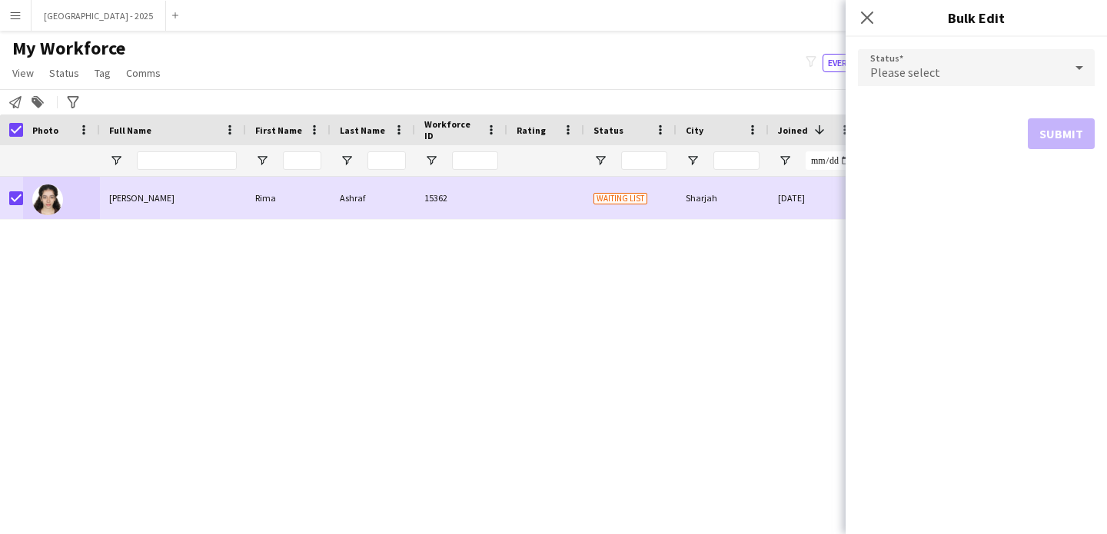
click at [880, 68] on span "Please select" at bounding box center [905, 72] width 70 height 15
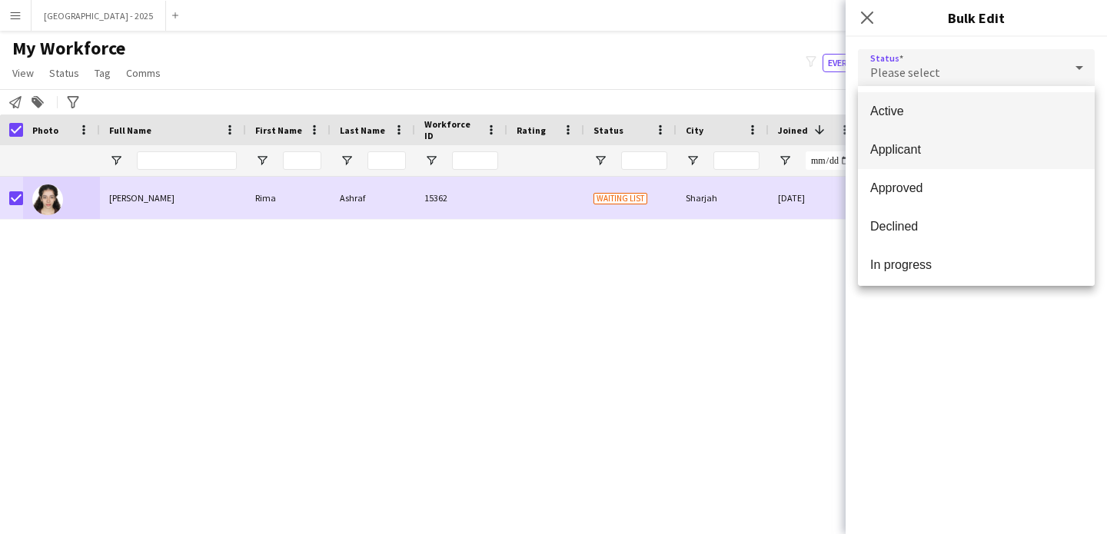
click at [938, 134] on mat-option "Applicant" at bounding box center [976, 150] width 237 height 38
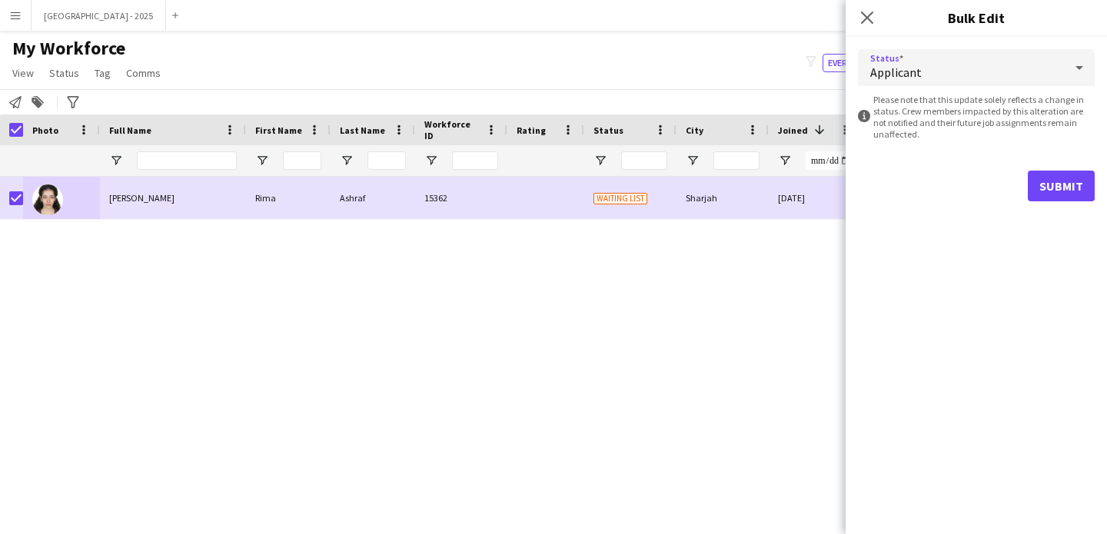
click at [916, 71] on span "Applicant" at bounding box center [895, 72] width 51 height 15
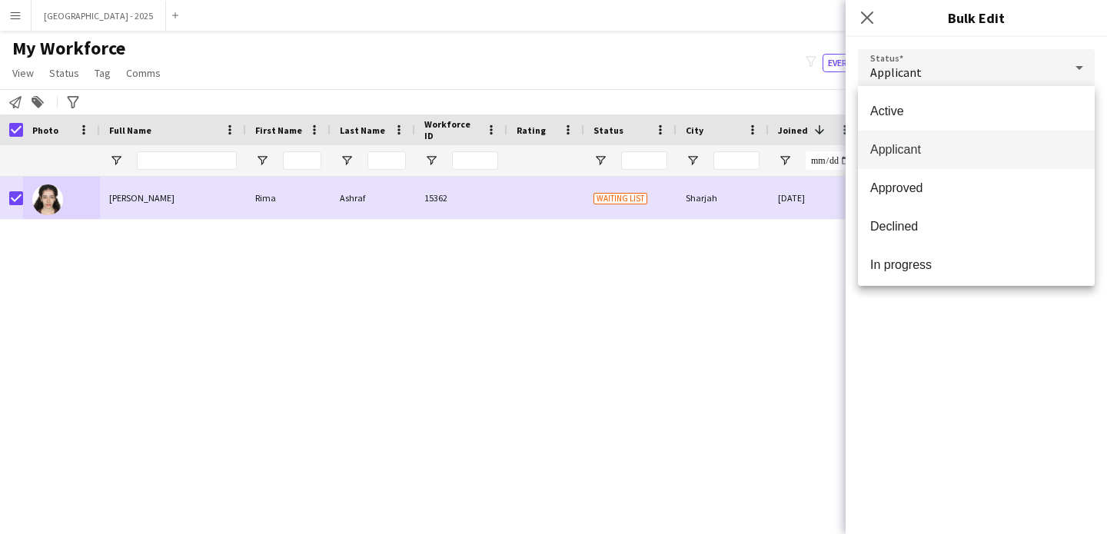
click at [928, 88] on div "Active Applicant Approved Declined In progress Invited Paused Suspended Waiting…" at bounding box center [976, 186] width 237 height 200
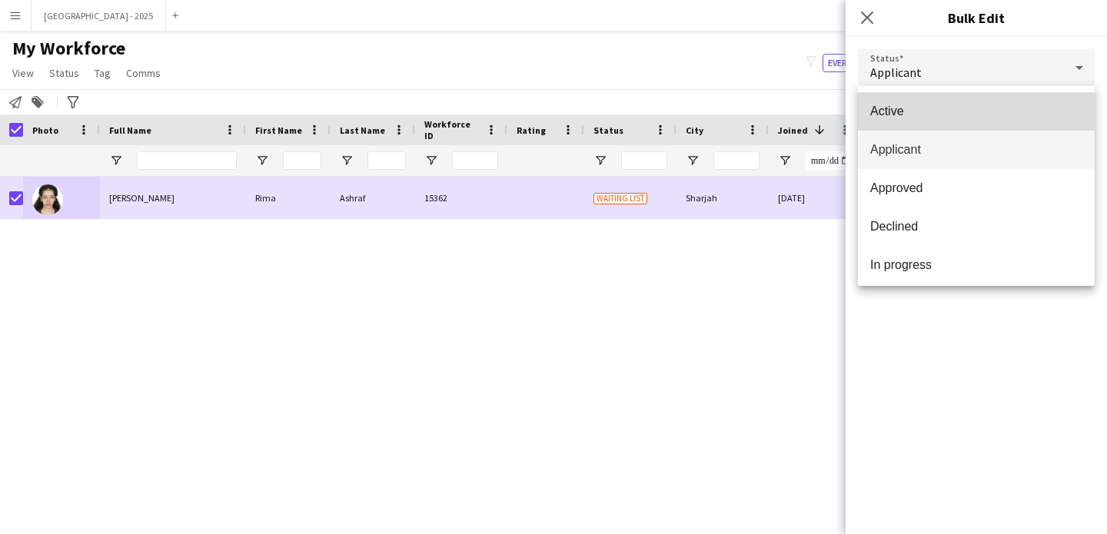
click at [998, 123] on mat-option "Active" at bounding box center [976, 111] width 237 height 38
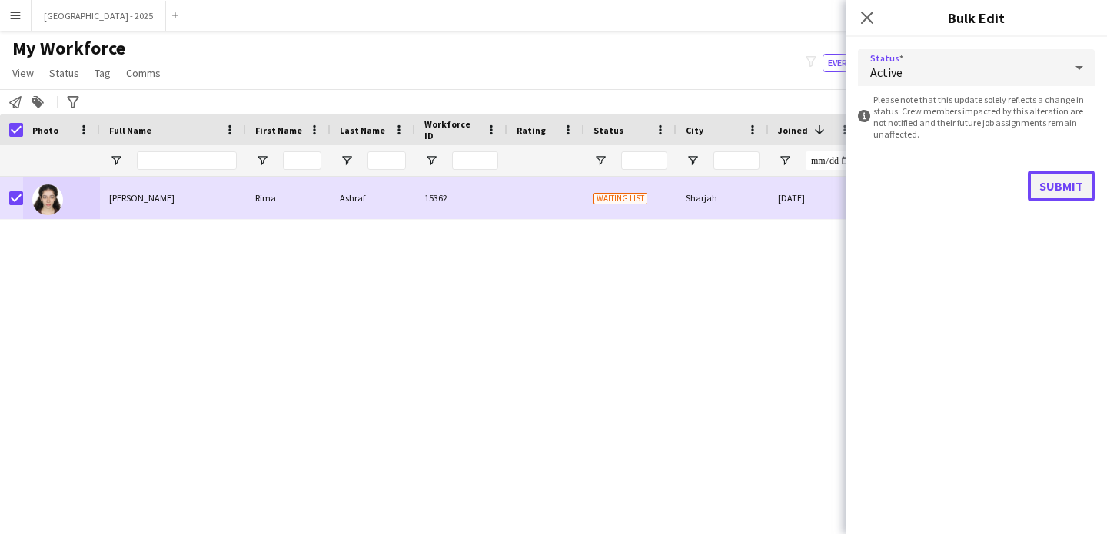
click at [1068, 201] on button "Submit" at bounding box center [1061, 186] width 67 height 31
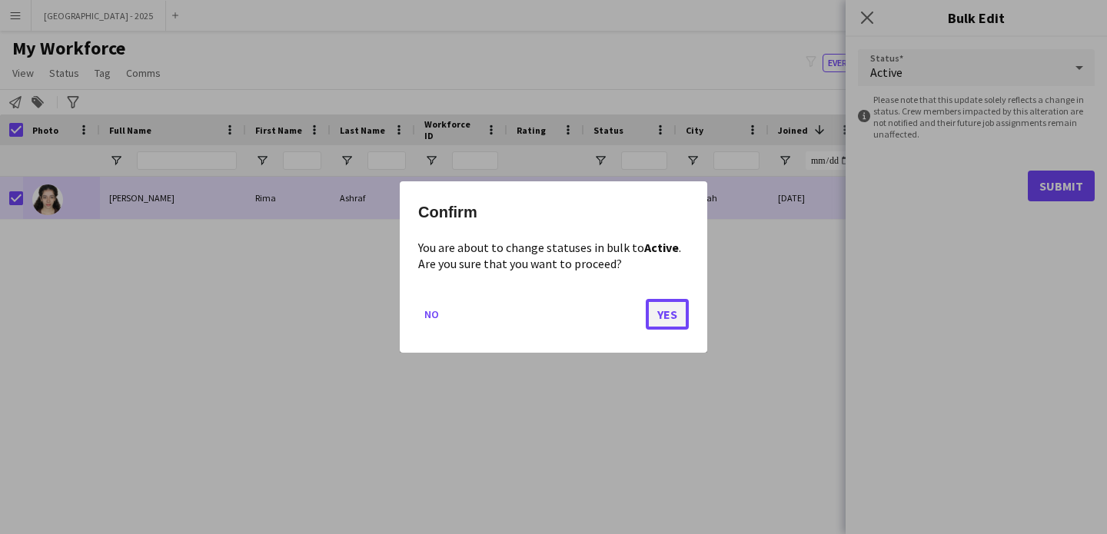
click at [652, 299] on button "Yes" at bounding box center [667, 314] width 43 height 31
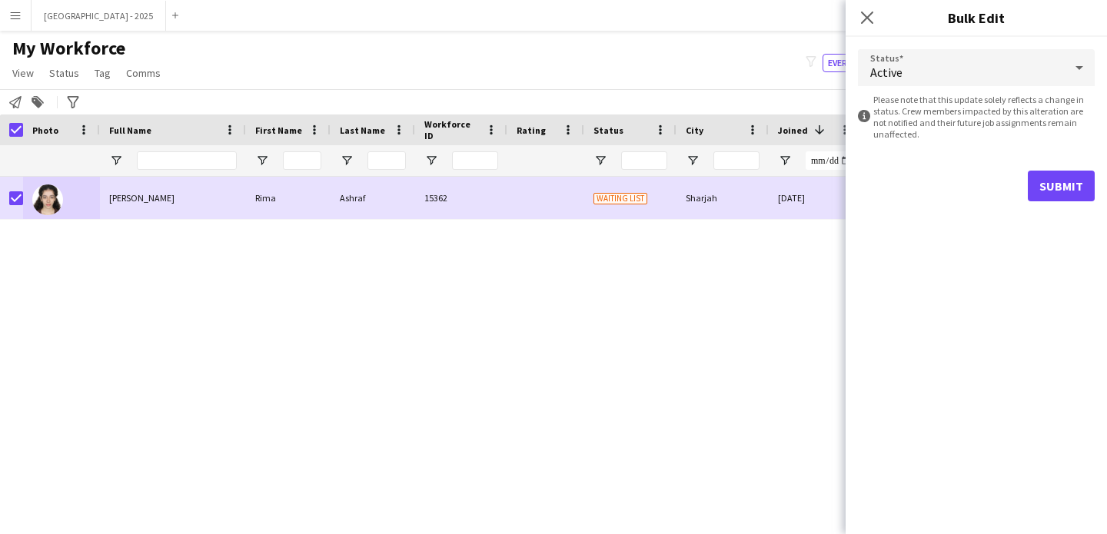
click at [656, 302] on div "Ashraf 15362 Waiting list Sharjah 02-10-2024 0 Guest Services Team 21 Rima Rima…" at bounding box center [525, 336] width 1051 height 319
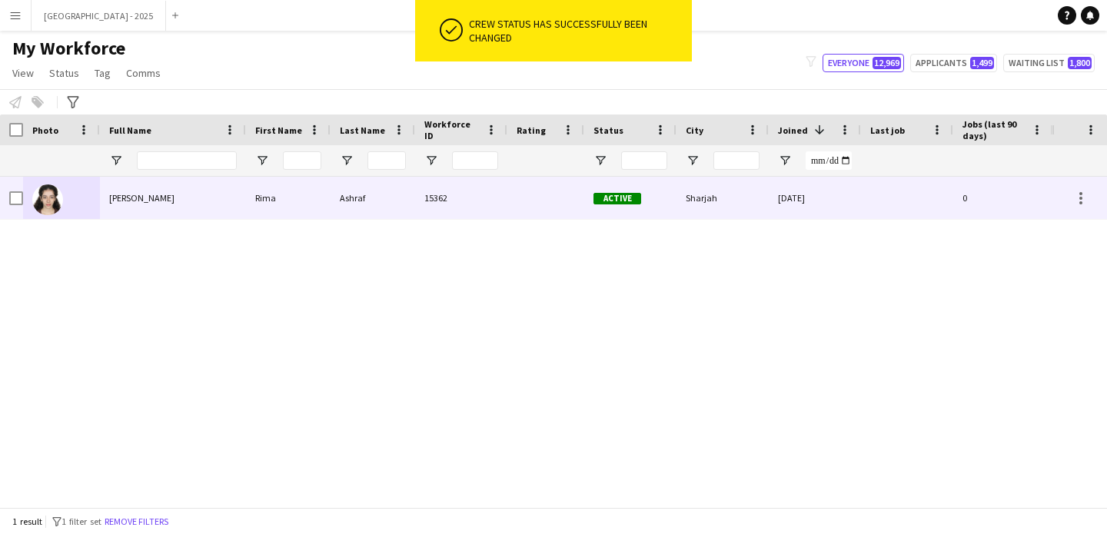
click at [93, 205] on div at bounding box center [61, 198] width 77 height 42
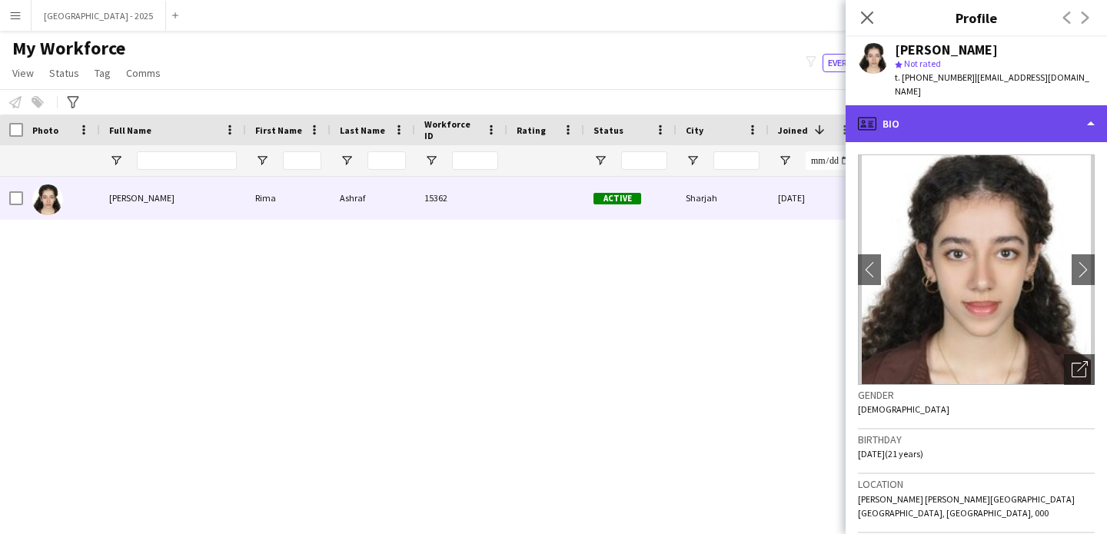
click at [923, 110] on div "profile Bio" at bounding box center [975, 123] width 261 height 37
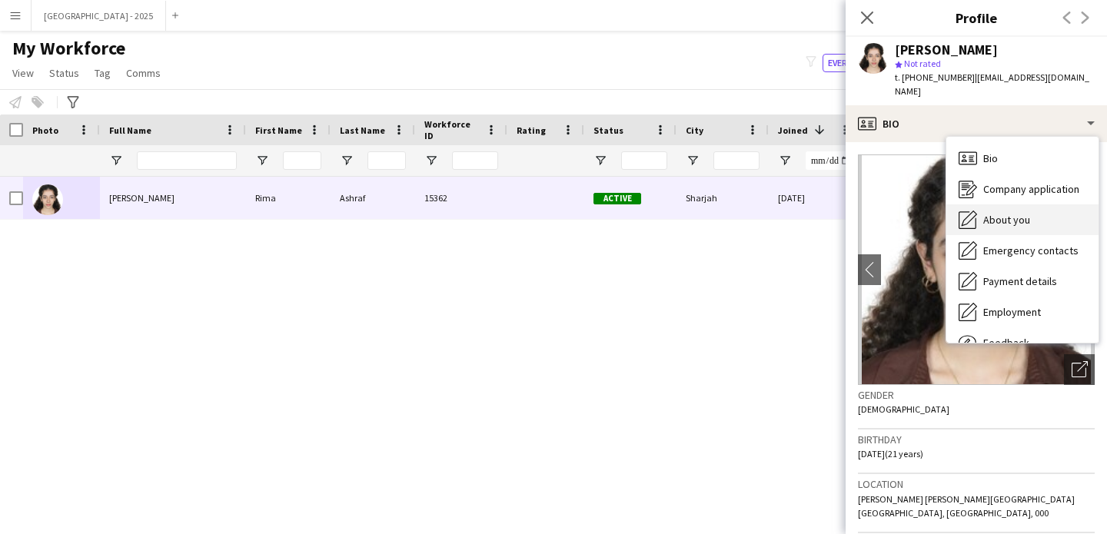
click at [985, 213] on span "About you" at bounding box center [1006, 220] width 47 height 14
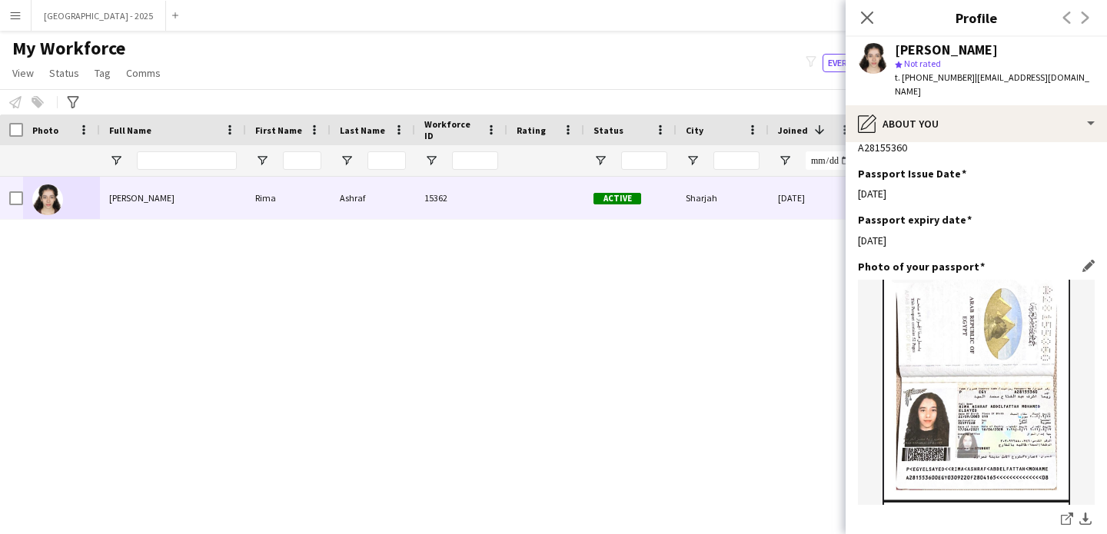
scroll to position [1392, 0]
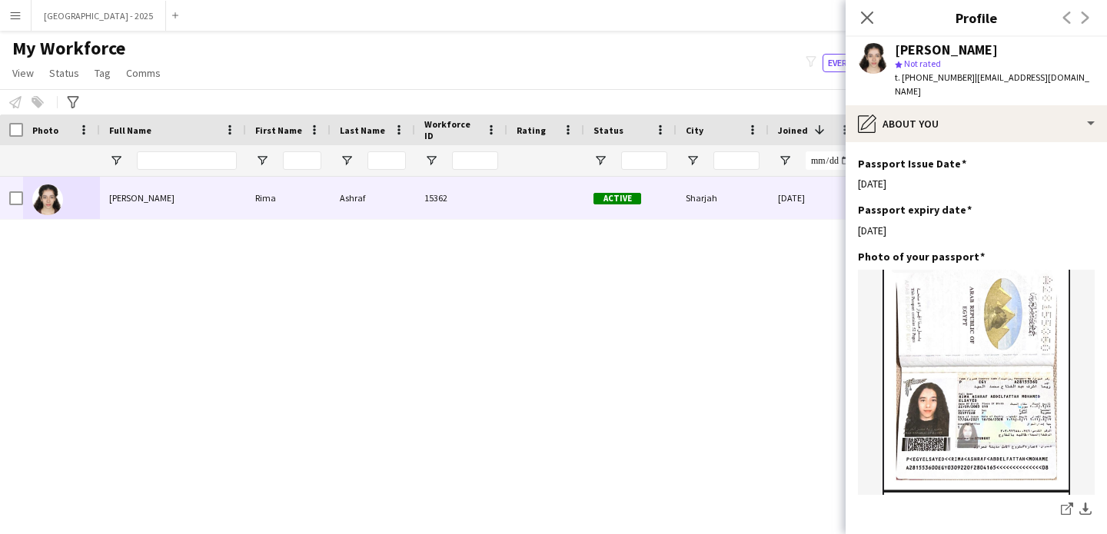
click at [861, 8] on app-icon "Close pop-in" at bounding box center [867, 17] width 18 height 18
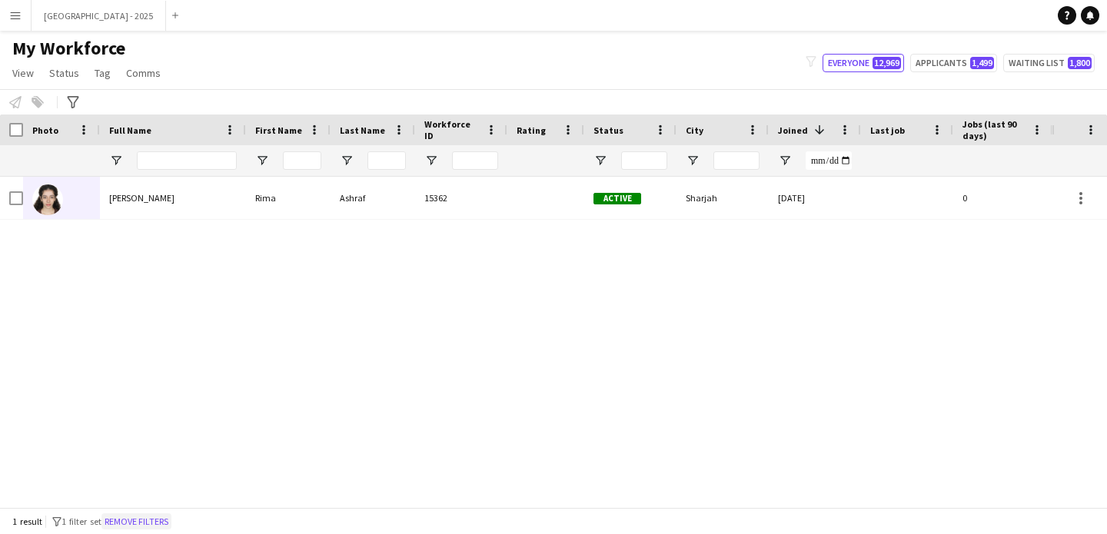
click at [165, 519] on button "Remove filters" at bounding box center [136, 521] width 70 height 17
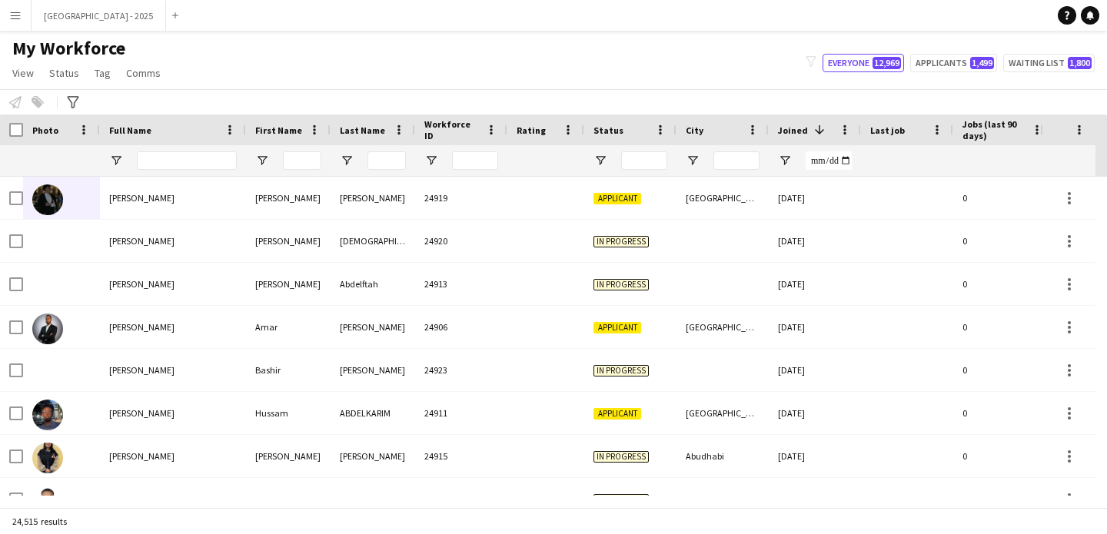
click at [211, 147] on div at bounding box center [187, 160] width 100 height 31
click at [210, 155] on input "Full Name Filter Input" at bounding box center [187, 160] width 100 height 18
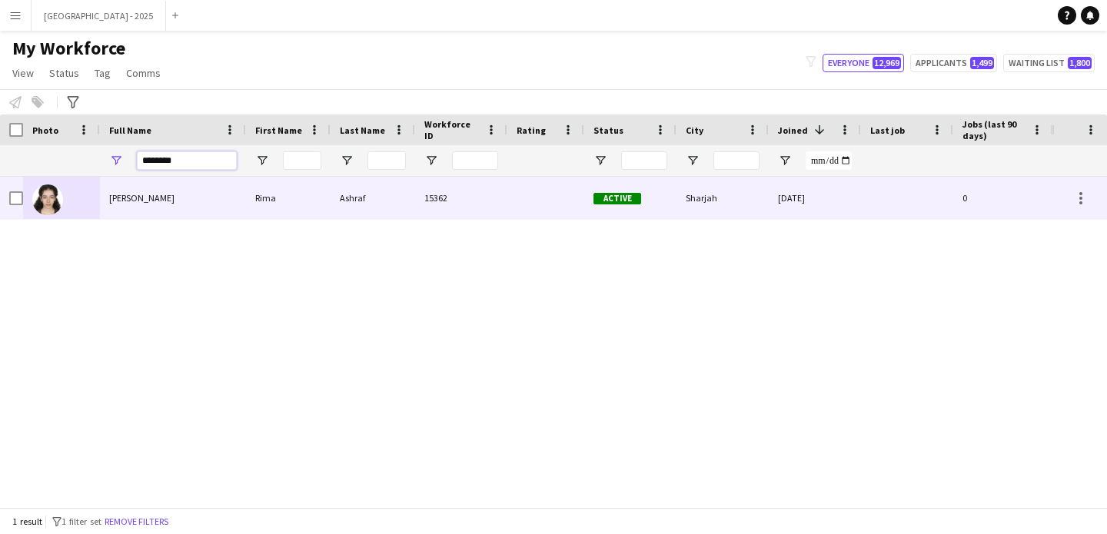
type input "********"
click at [269, 210] on div "Rima" at bounding box center [288, 198] width 85 height 42
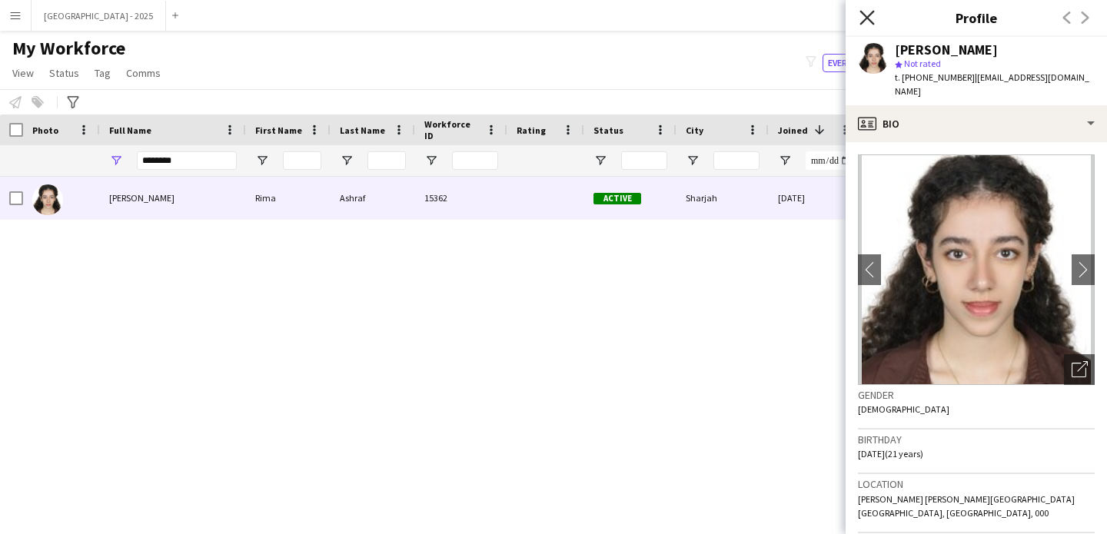
click at [868, 22] on icon "Close pop-in" at bounding box center [866, 17] width 15 height 15
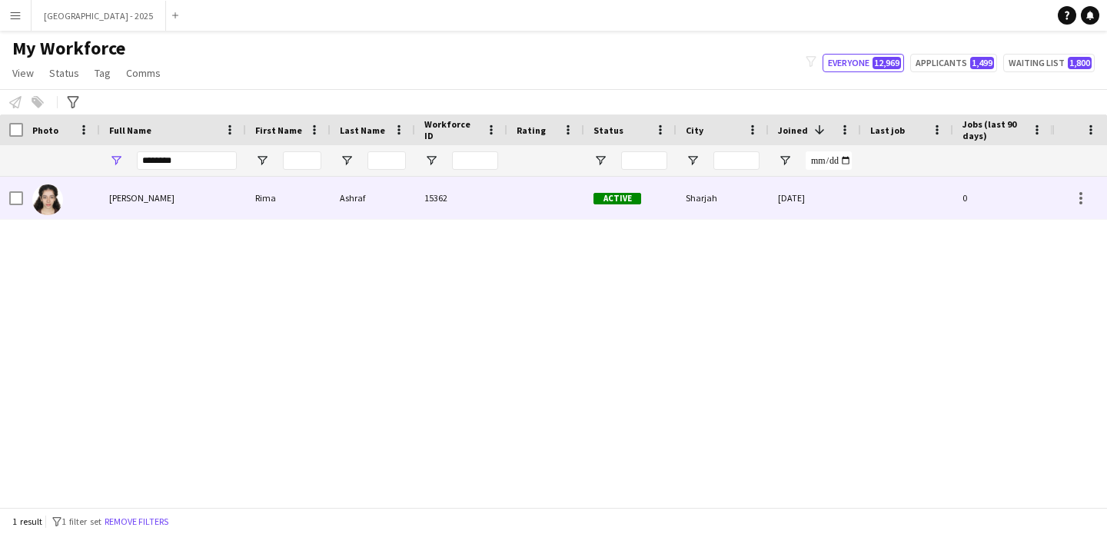
click at [91, 208] on div at bounding box center [61, 198] width 77 height 42
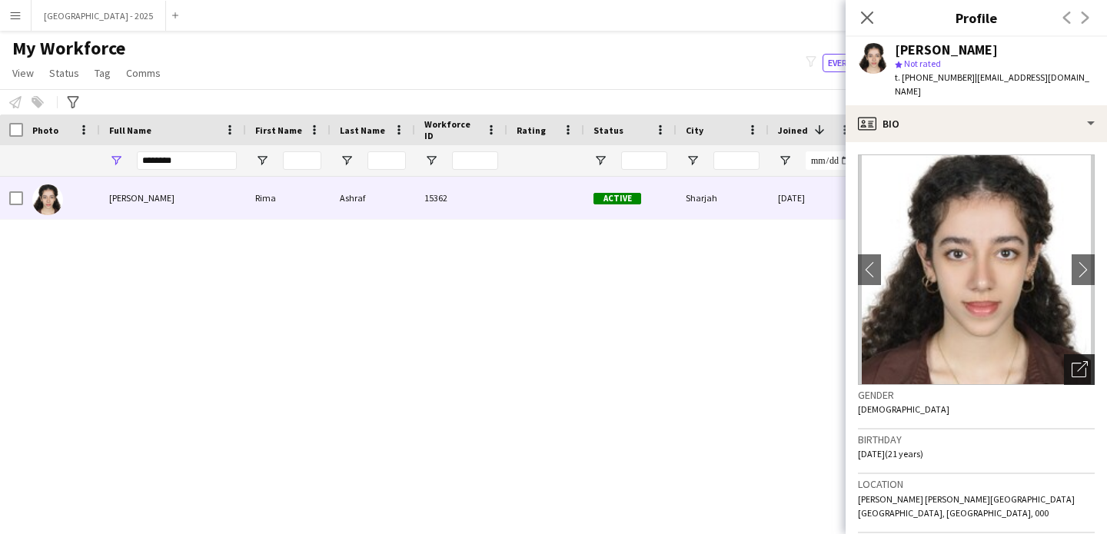
click at [1071, 361] on icon "Open photos pop-in" at bounding box center [1079, 369] width 16 height 16
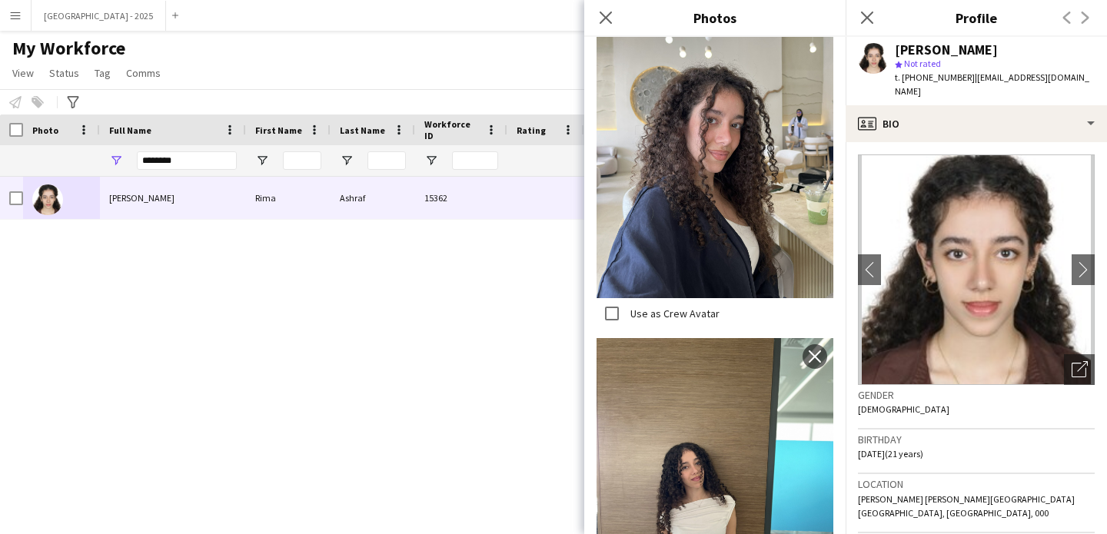
scroll to position [1699, 0]
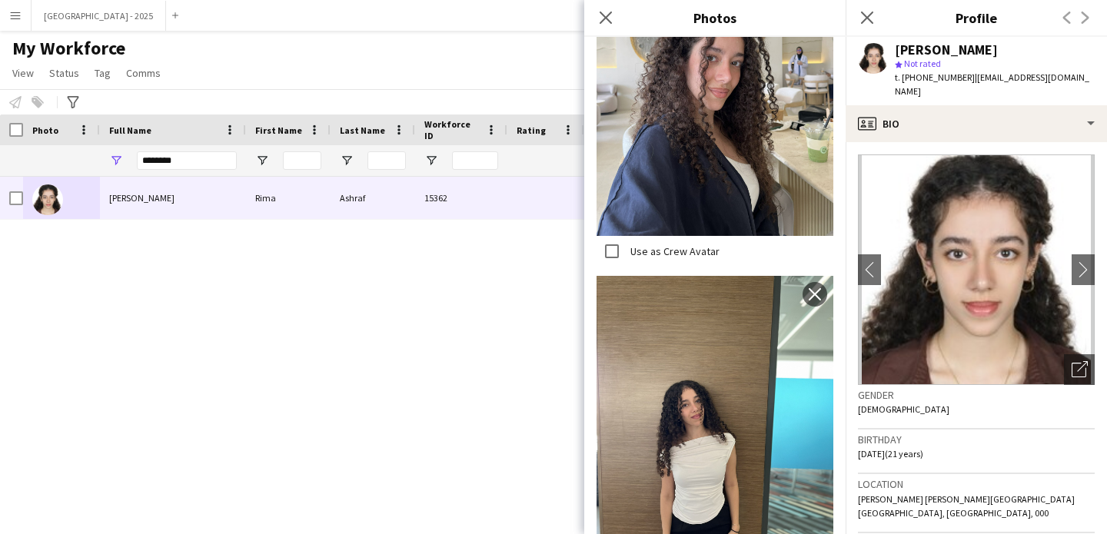
click at [981, 395] on div "Gender [DEMOGRAPHIC_DATA]" at bounding box center [976, 407] width 237 height 45
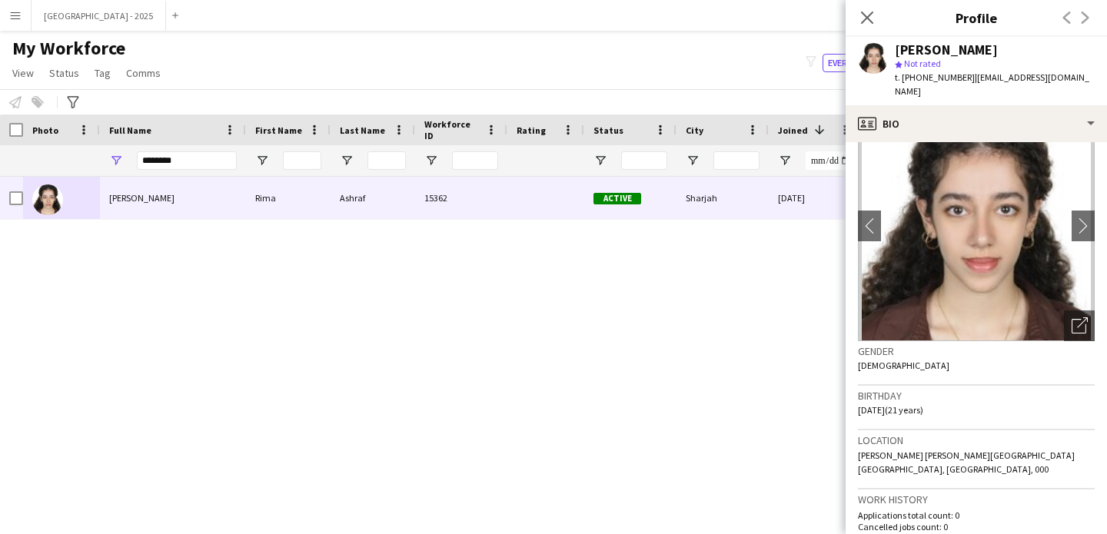
scroll to position [0, 0]
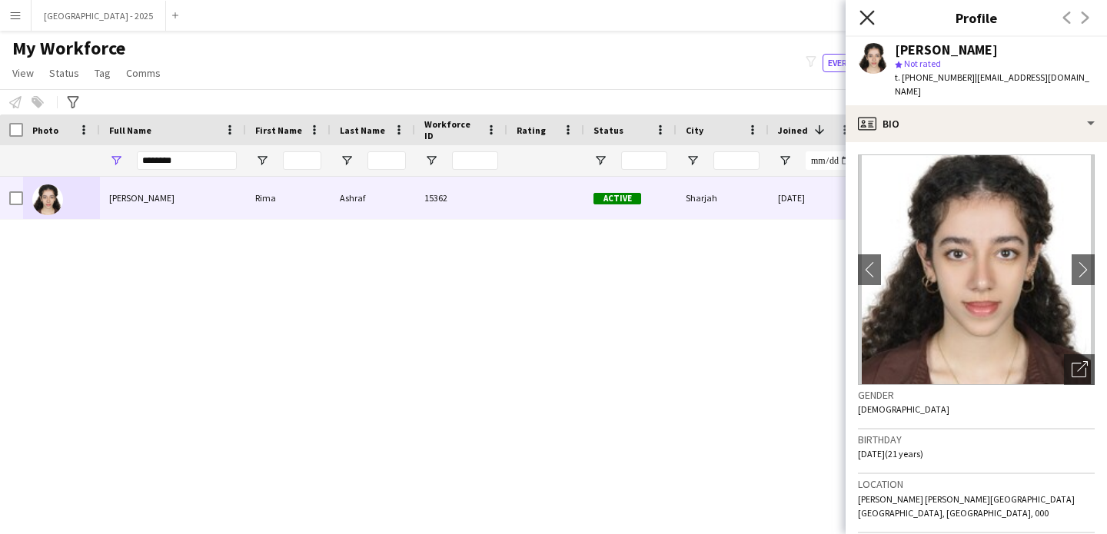
click at [867, 14] on icon "Close pop-in" at bounding box center [866, 17] width 15 height 15
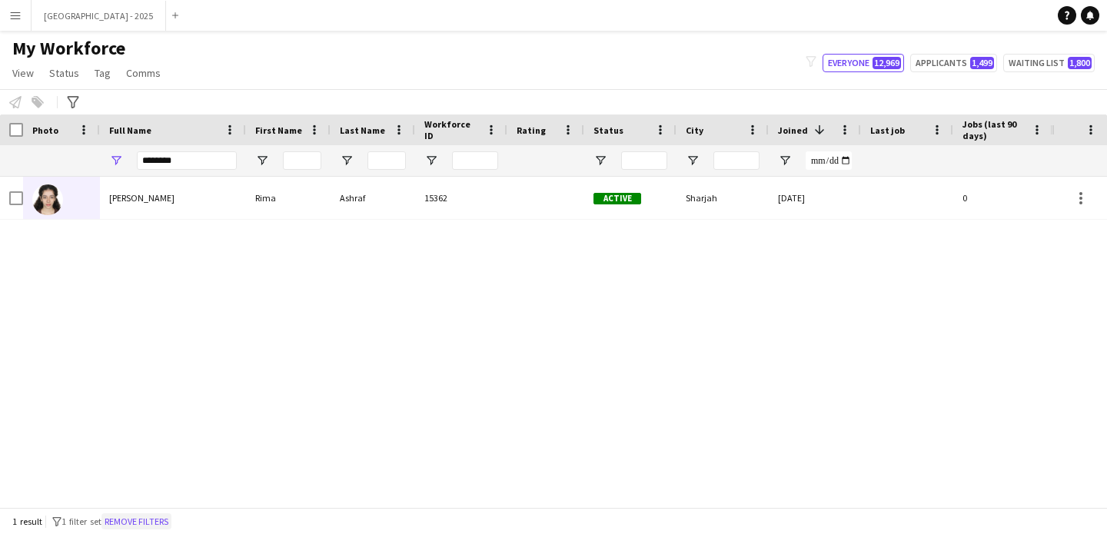
click at [168, 514] on button "Remove filters" at bounding box center [136, 521] width 70 height 17
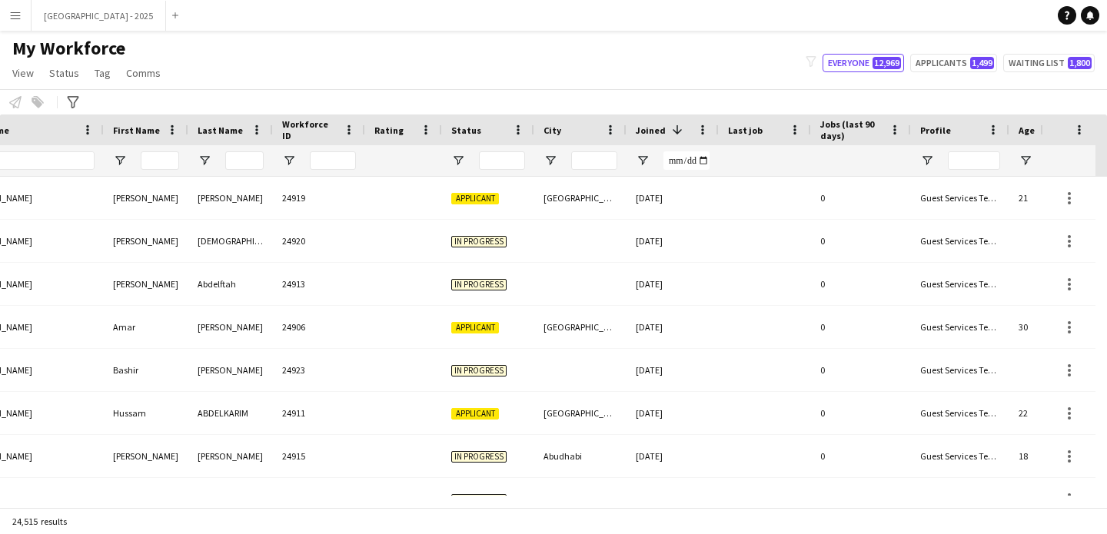
scroll to position [0, 530]
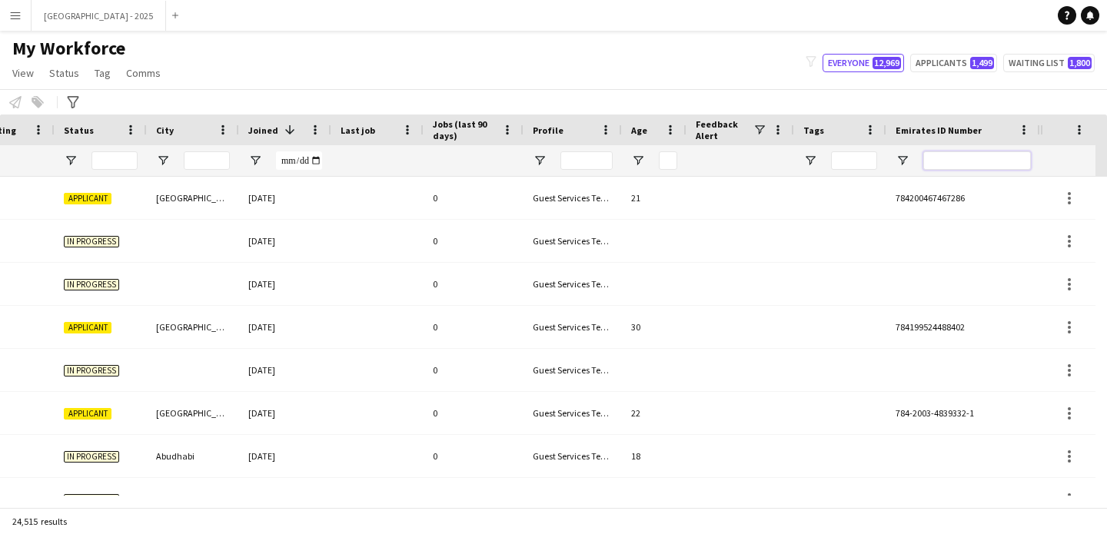
click at [946, 154] on input "Emirates ID Number Filter Input" at bounding box center [977, 160] width 108 height 18
paste input "*******"
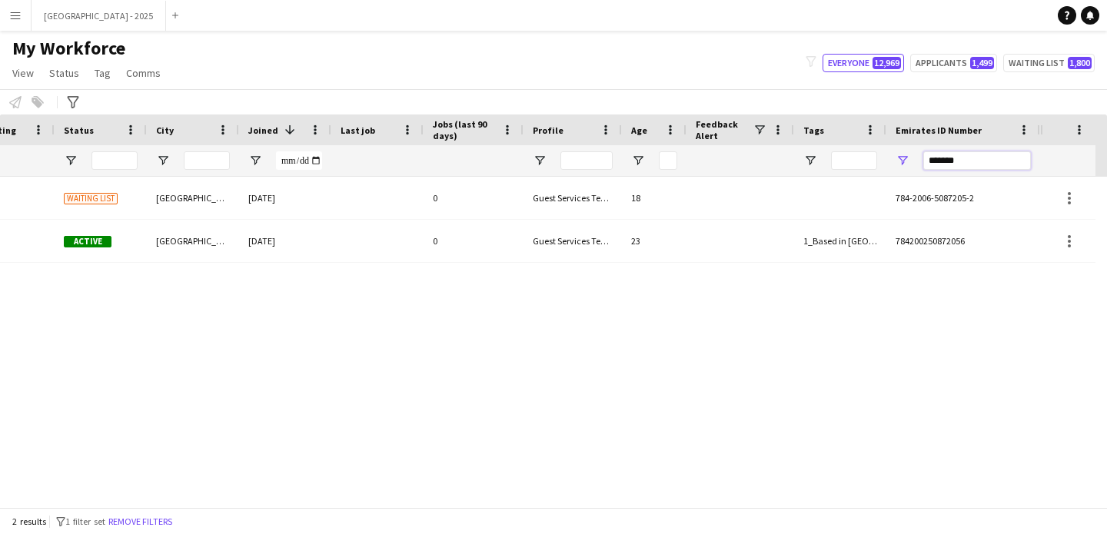
type input "*******"
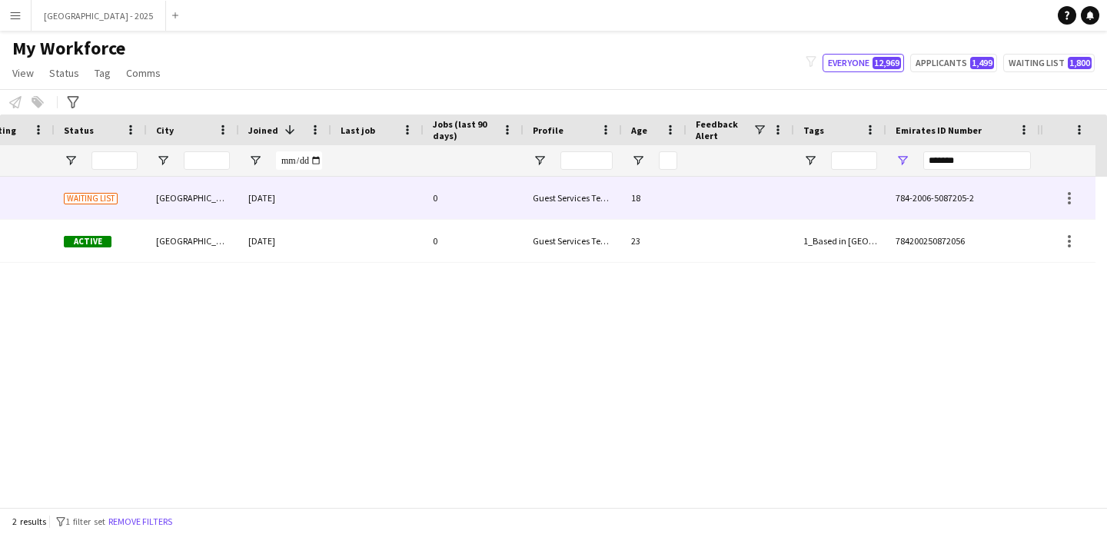
click at [769, 191] on div at bounding box center [740, 198] width 108 height 42
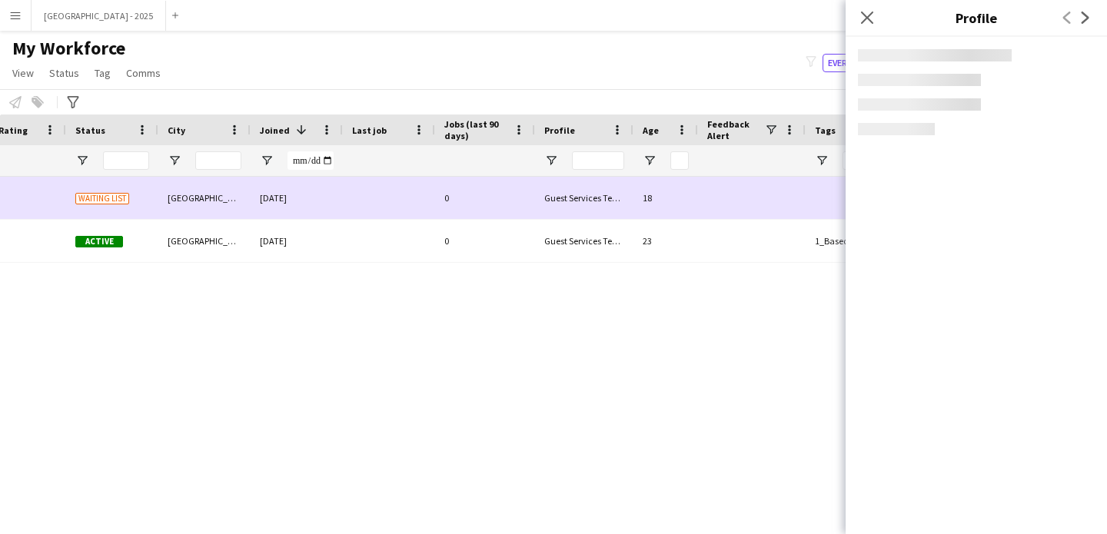
scroll to position [0, 518]
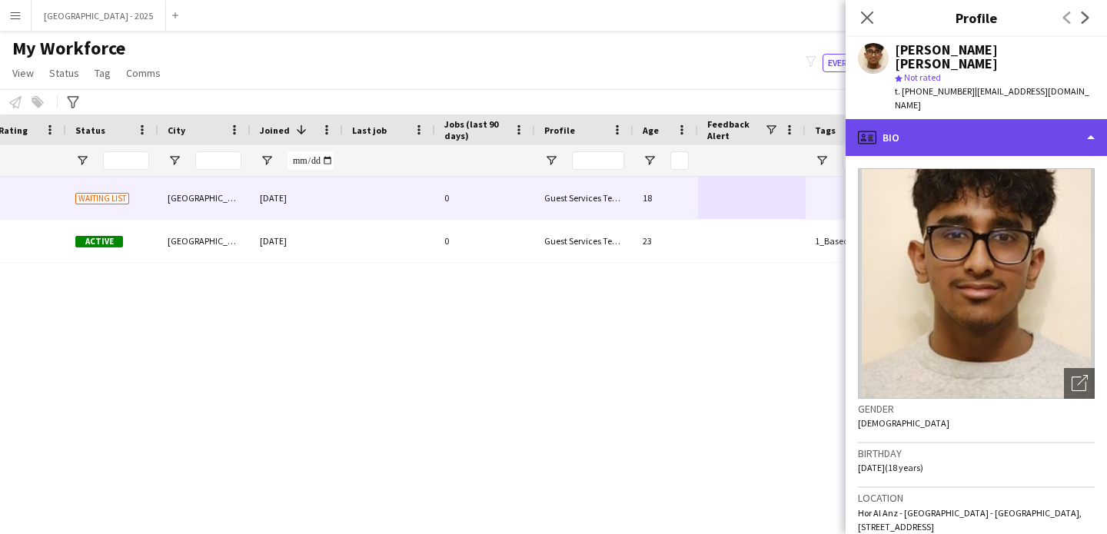
click at [940, 119] on div "profile Bio" at bounding box center [975, 137] width 261 height 37
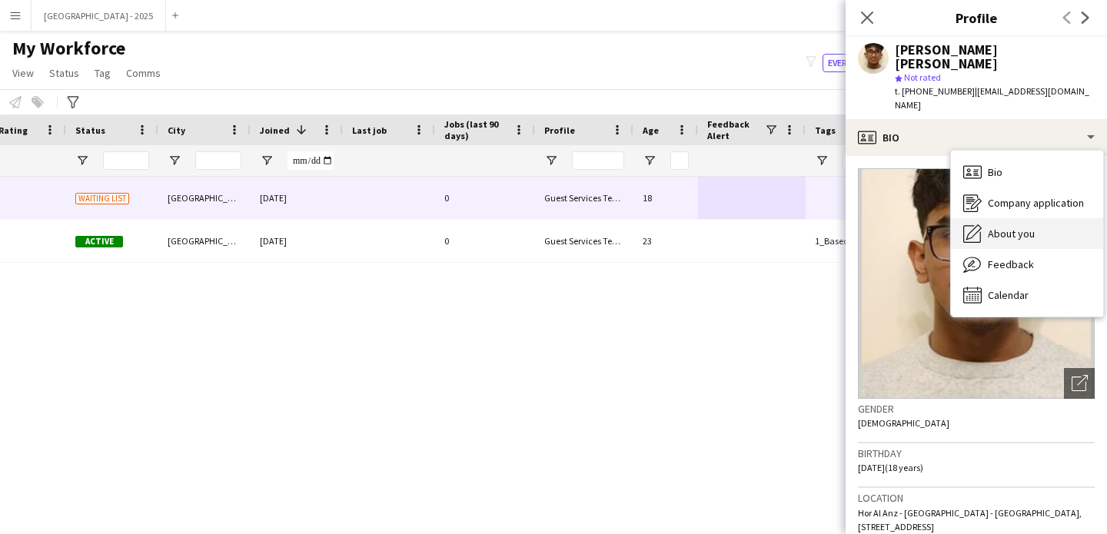
click at [1003, 218] on div "About you About you" at bounding box center [1027, 233] width 152 height 31
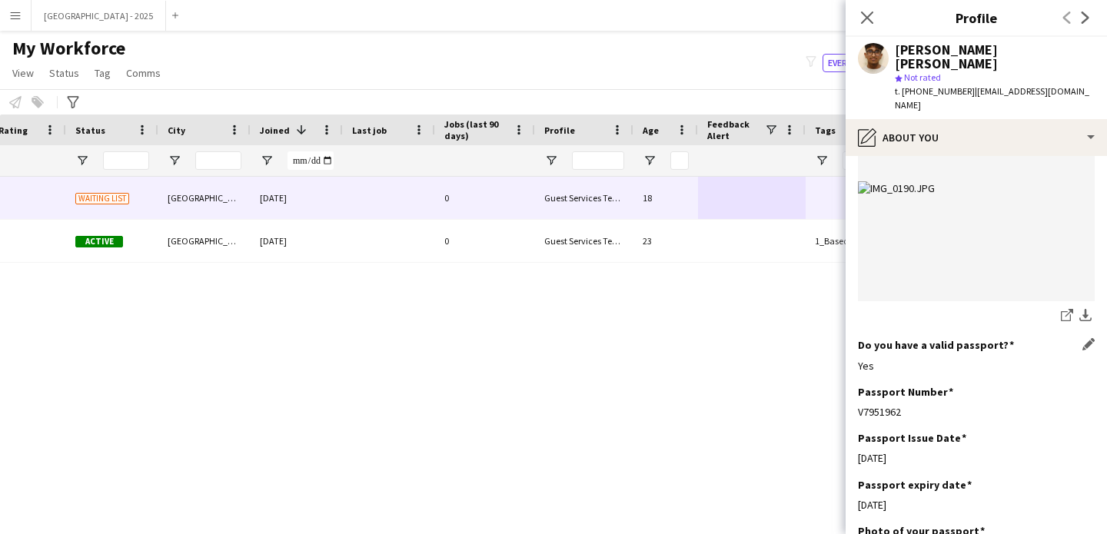
scroll to position [1224, 0]
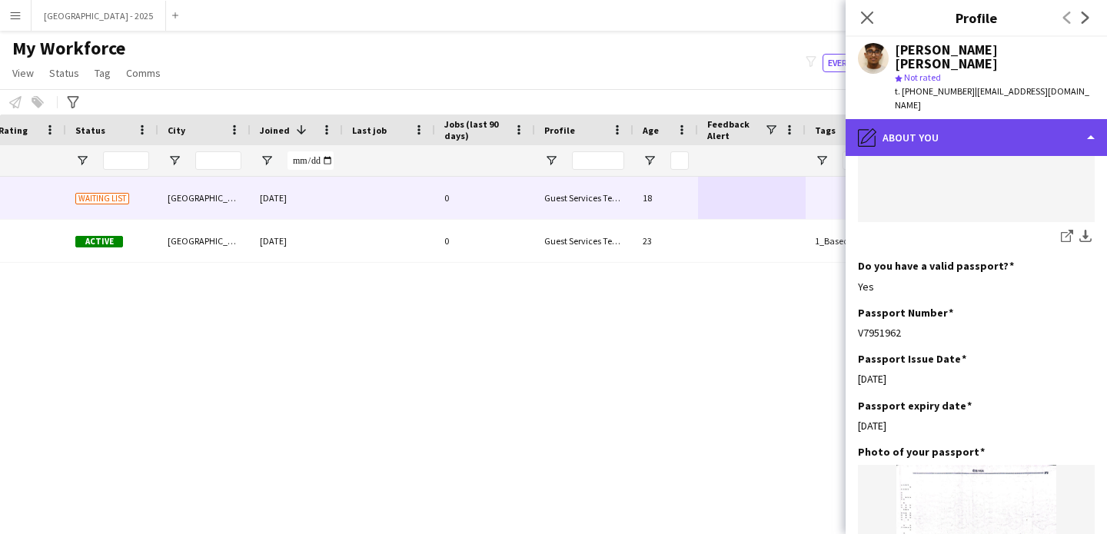
click at [937, 119] on div "pencil4 About you" at bounding box center [975, 137] width 261 height 37
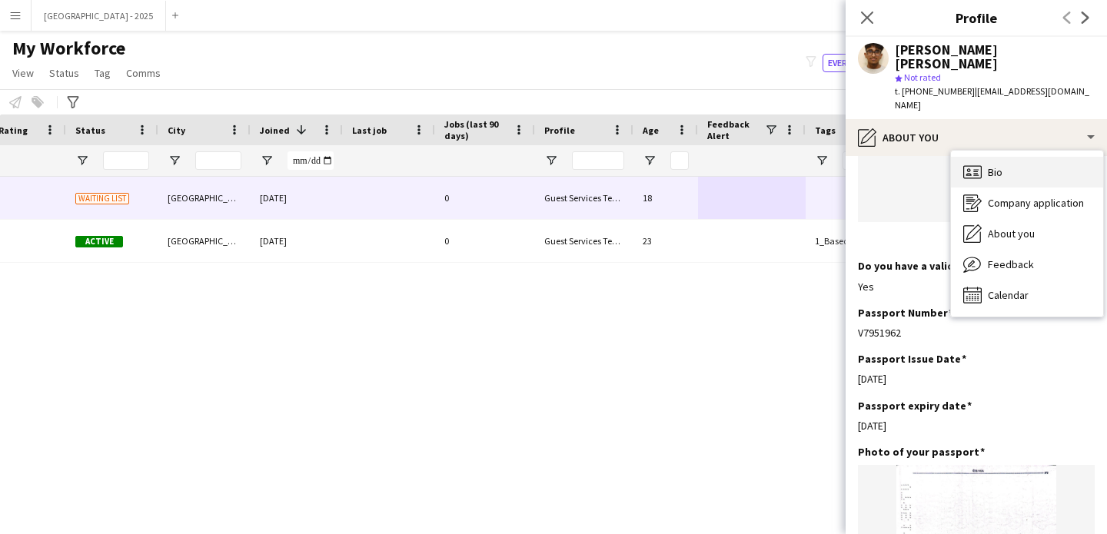
click at [985, 157] on div "Bio Bio" at bounding box center [1027, 172] width 152 height 31
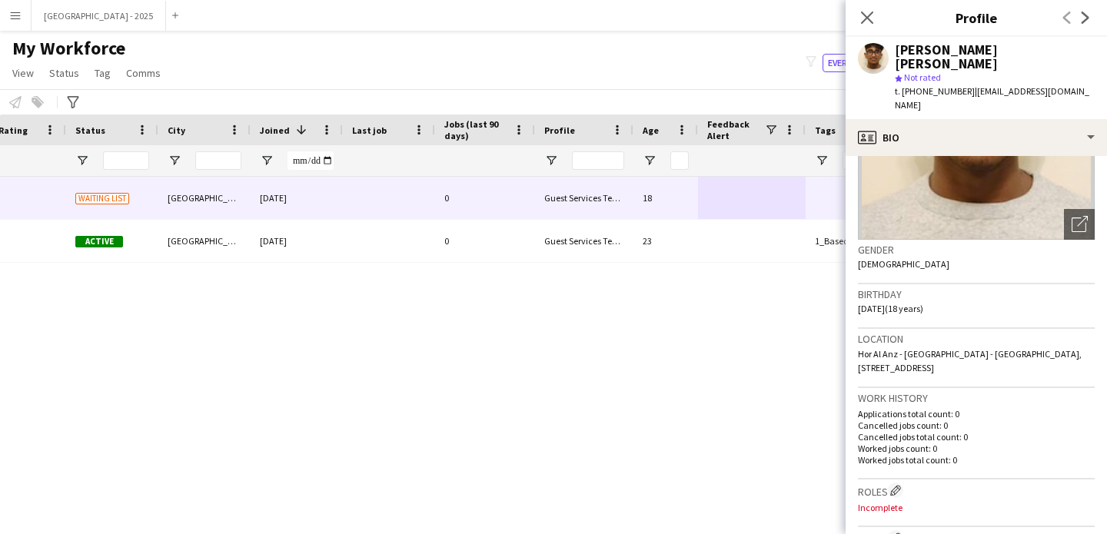
scroll to position [174, 0]
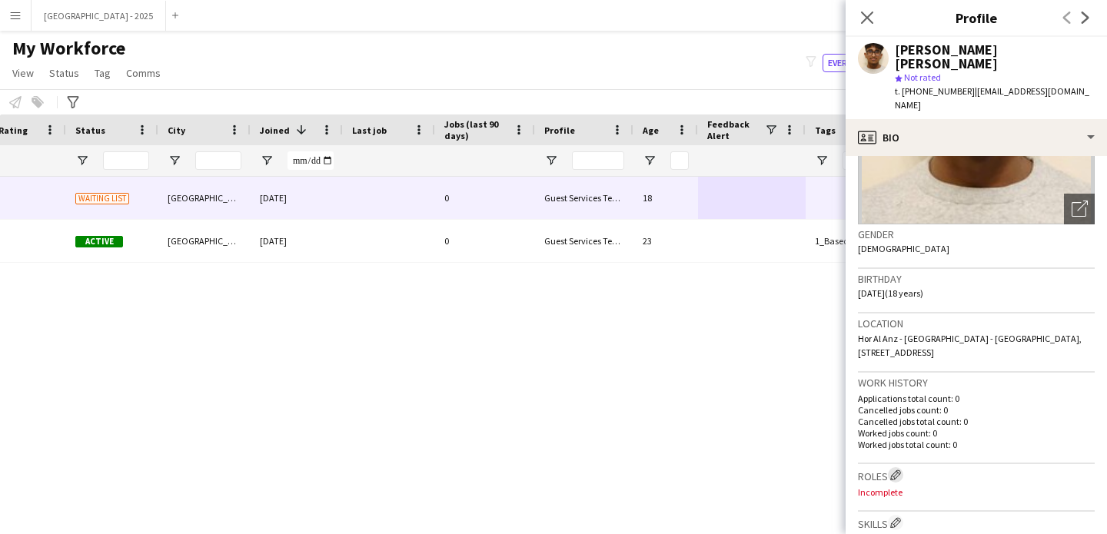
click at [896, 470] on app-icon "Edit crew company roles" at bounding box center [895, 475] width 11 height 11
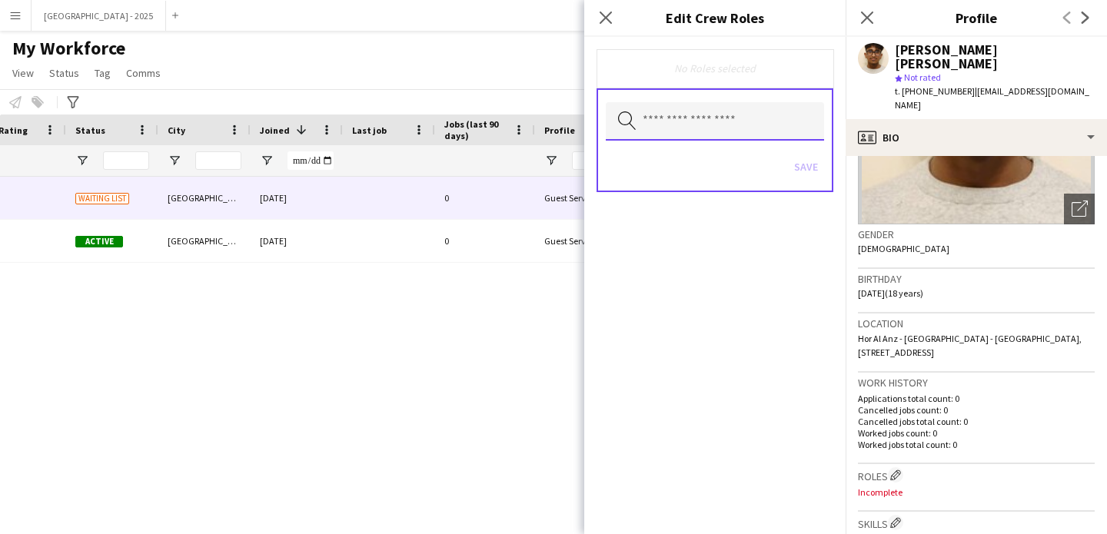
click at [754, 139] on div "Search by role type" at bounding box center [715, 121] width 218 height 38
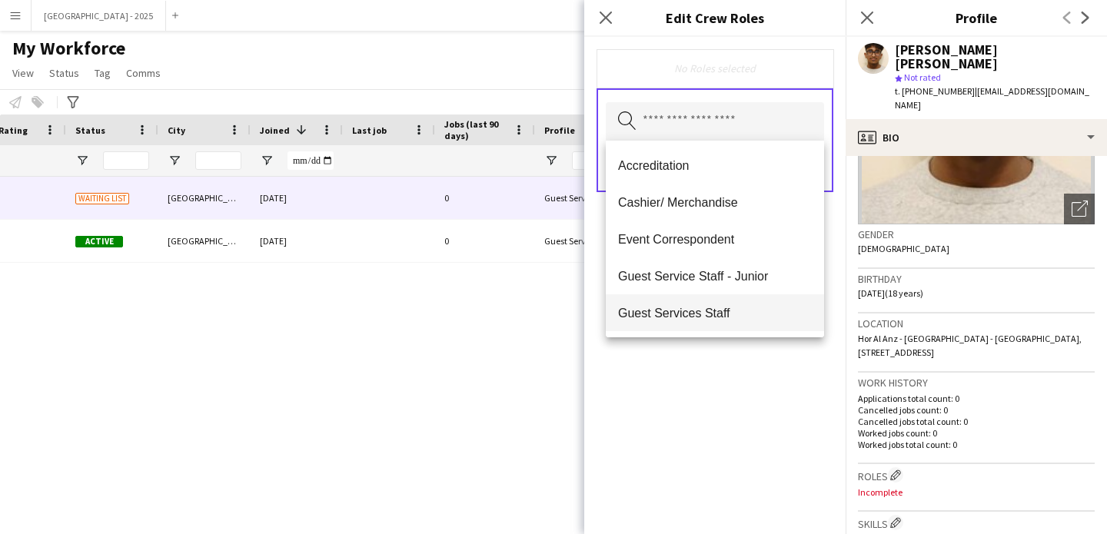
click at [740, 307] on span "Guest Services Staff" at bounding box center [715, 313] width 194 height 15
click at [738, 313] on span "Guest Services Staff - Senior" at bounding box center [715, 314] width 194 height 15
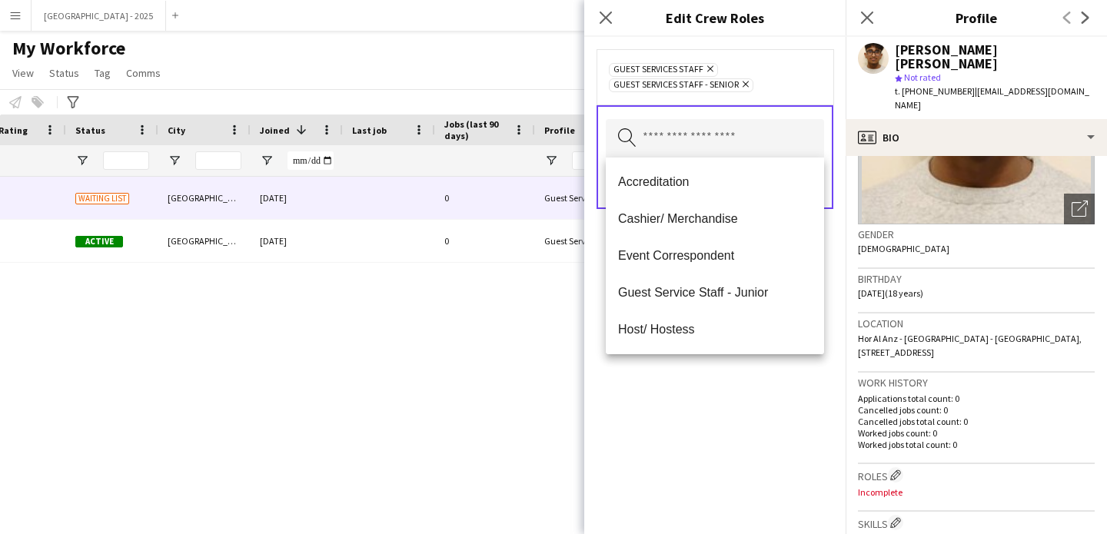
click at [738, 371] on div "Guest Services Staff Remove Guest Services Staff - Senior Remove Search by role…" at bounding box center [714, 285] width 261 height 497
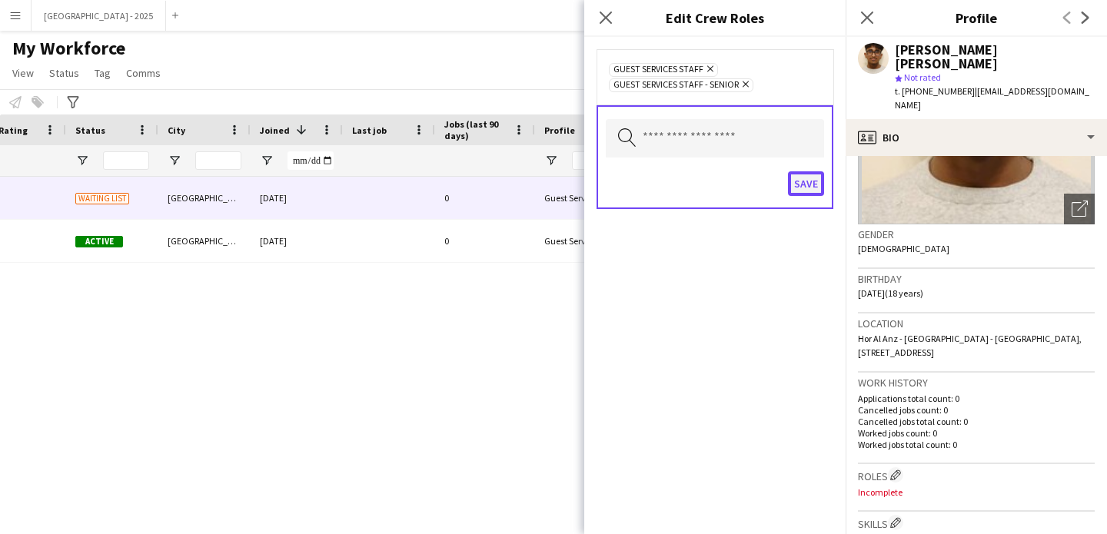
click at [805, 184] on button "Save" at bounding box center [806, 183] width 36 height 25
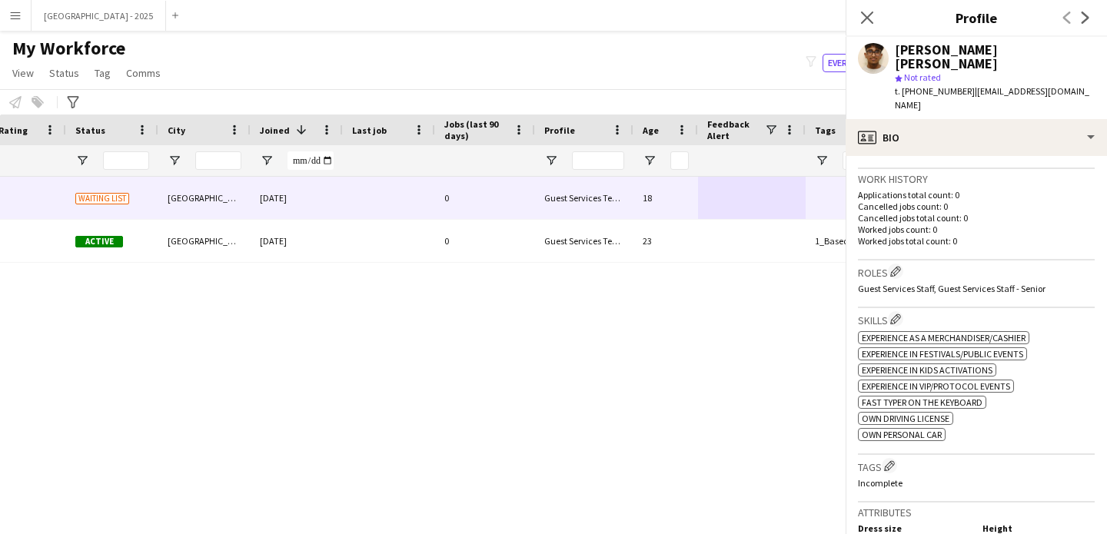
scroll to position [648, 0]
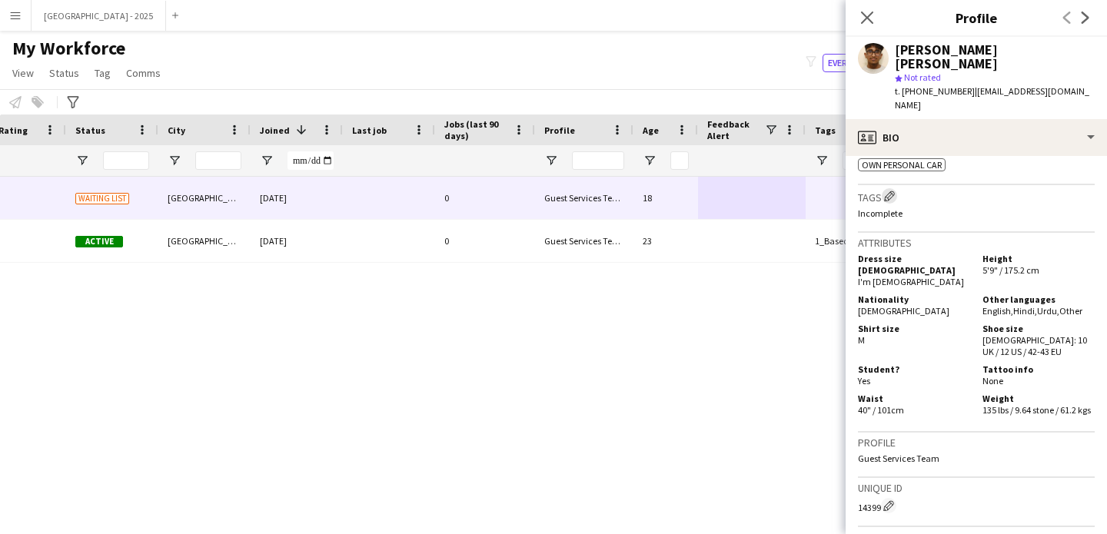
drag, startPoint x: 892, startPoint y: 169, endPoint x: 882, endPoint y: 181, distance: 14.8
click at [892, 191] on app-icon "Edit crew company tags" at bounding box center [889, 196] width 11 height 11
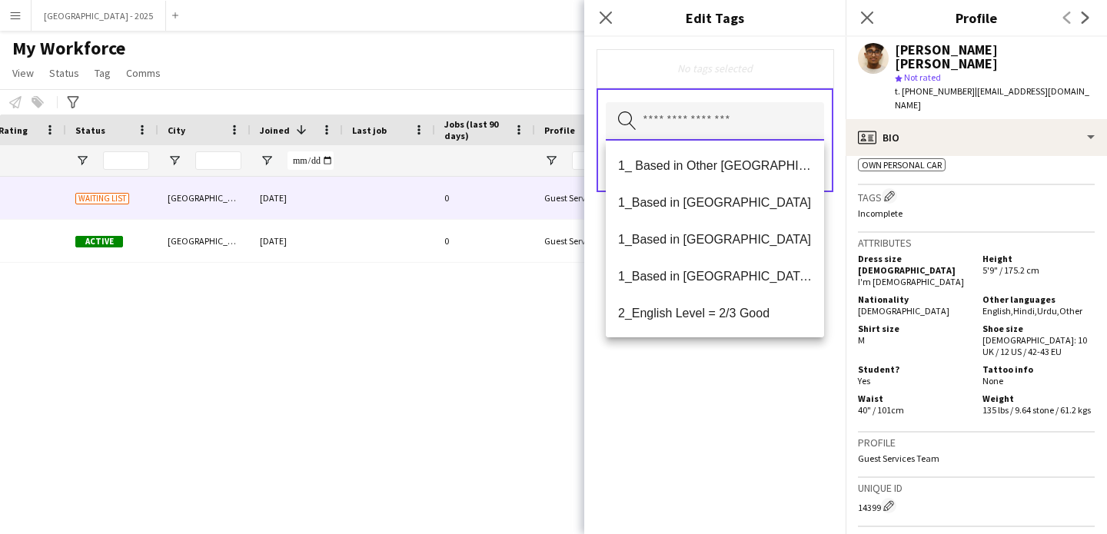
click at [725, 128] on input "text" at bounding box center [715, 121] width 218 height 38
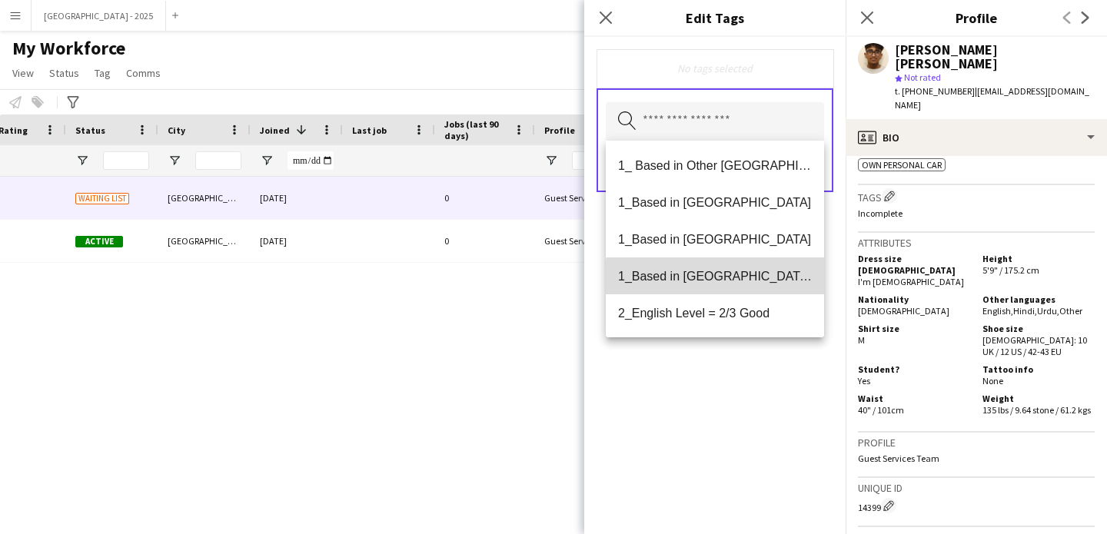
click at [745, 281] on span "1_Based in [GEOGRAPHIC_DATA]/[GEOGRAPHIC_DATA]/Ajman" at bounding box center [715, 276] width 194 height 15
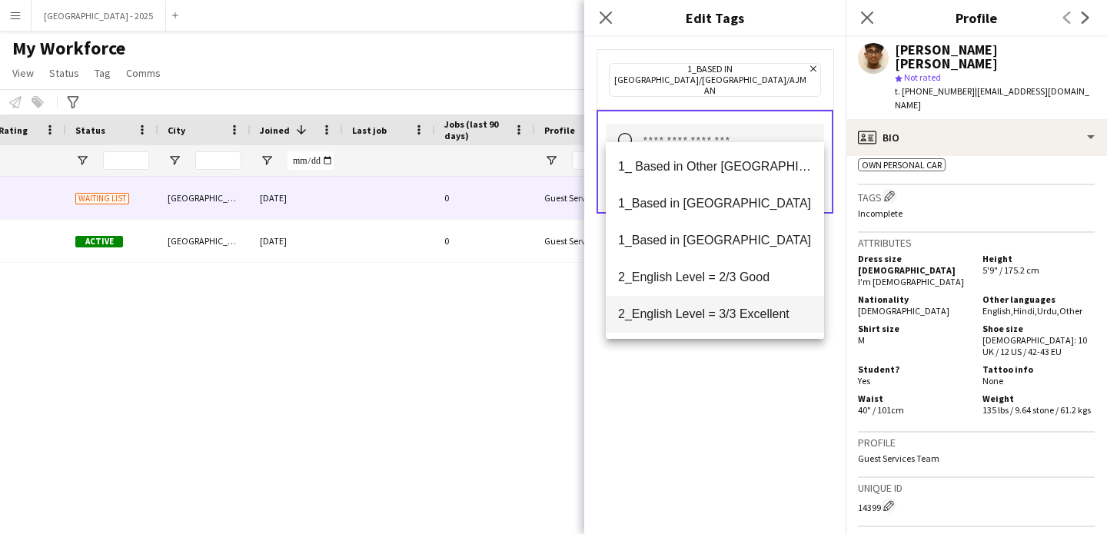
click at [748, 313] on span "2_English Level = 3/3 Excellent" at bounding box center [715, 314] width 194 height 15
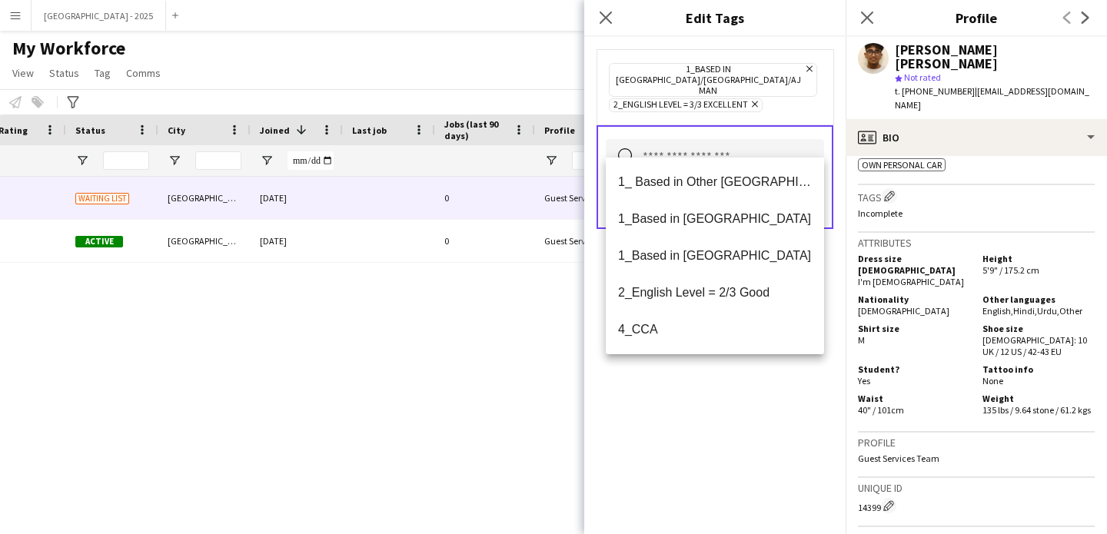
click at [743, 375] on div "1_Based in [GEOGRAPHIC_DATA]/[GEOGRAPHIC_DATA]/Ajman Remove 2_English Level = 3…" at bounding box center [714, 285] width 261 height 497
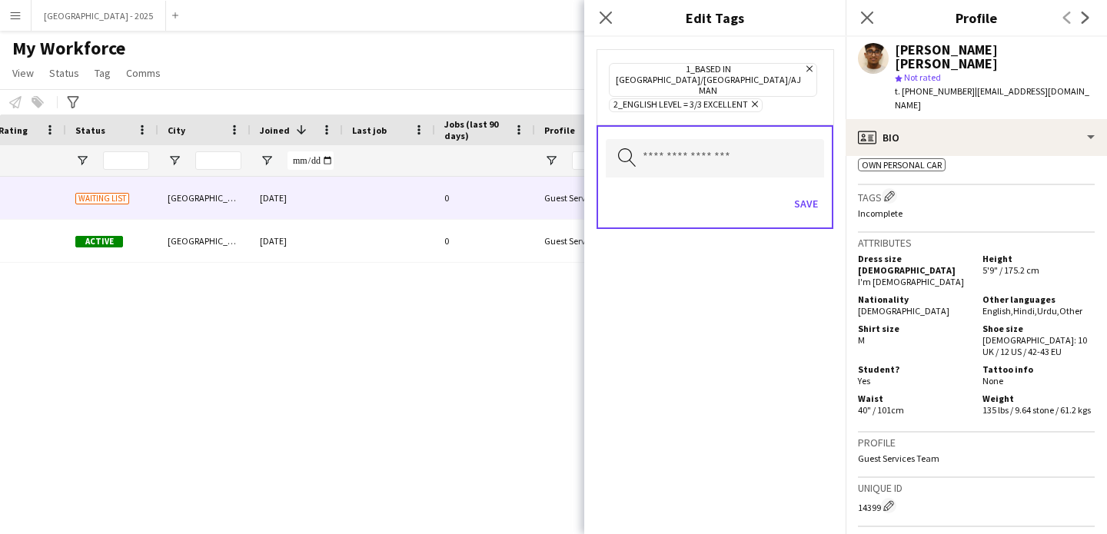
click at [804, 161] on div "Search by tag name Save" at bounding box center [714, 177] width 237 height 104
click at [800, 191] on button "Save" at bounding box center [806, 203] width 36 height 25
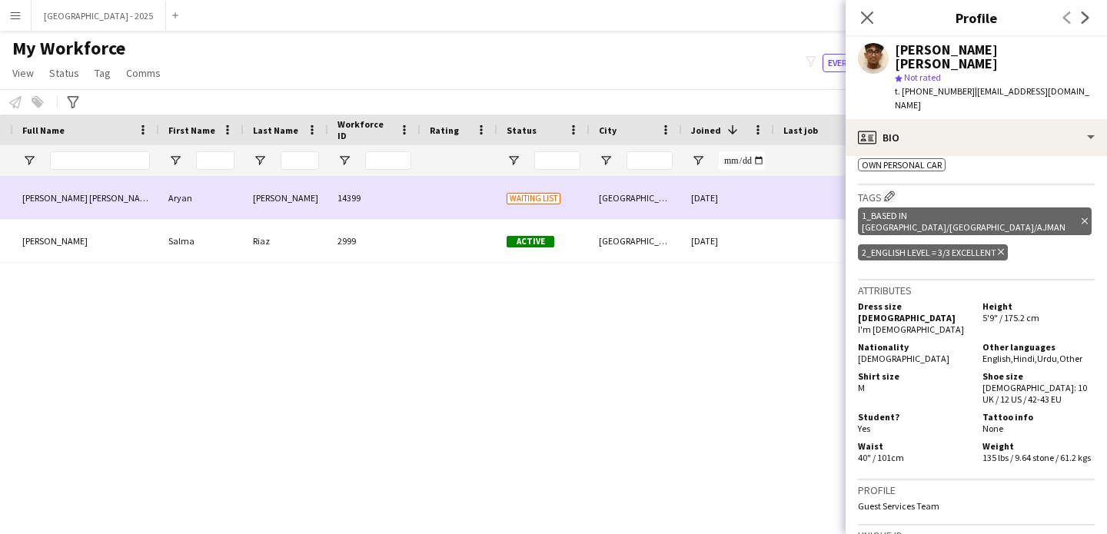
scroll to position [0, 0]
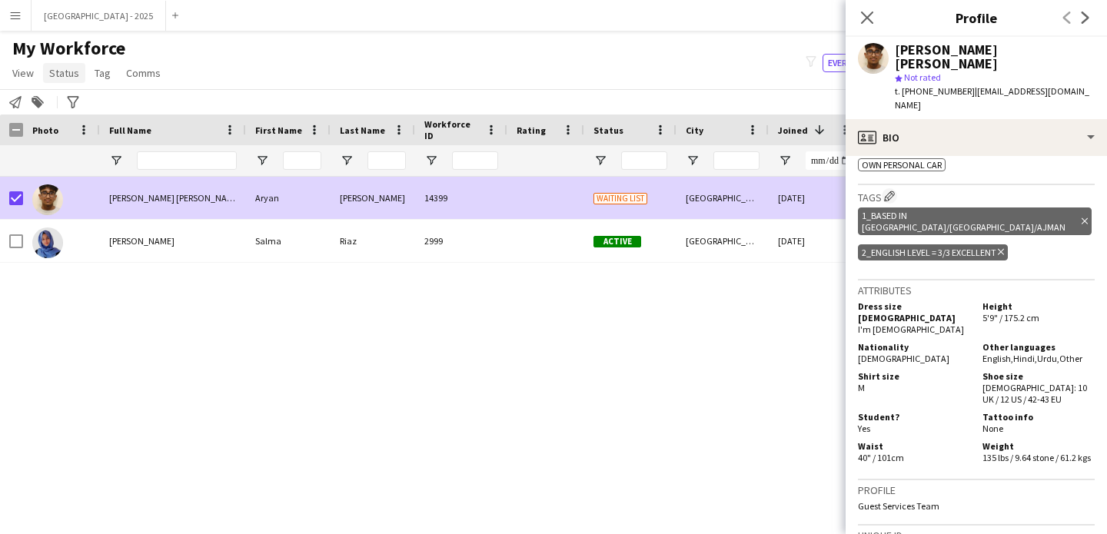
click at [58, 60] on app-page-menu "View Views Default view New view Update view Delete view Edit name Customise vi…" at bounding box center [88, 74] width 176 height 29
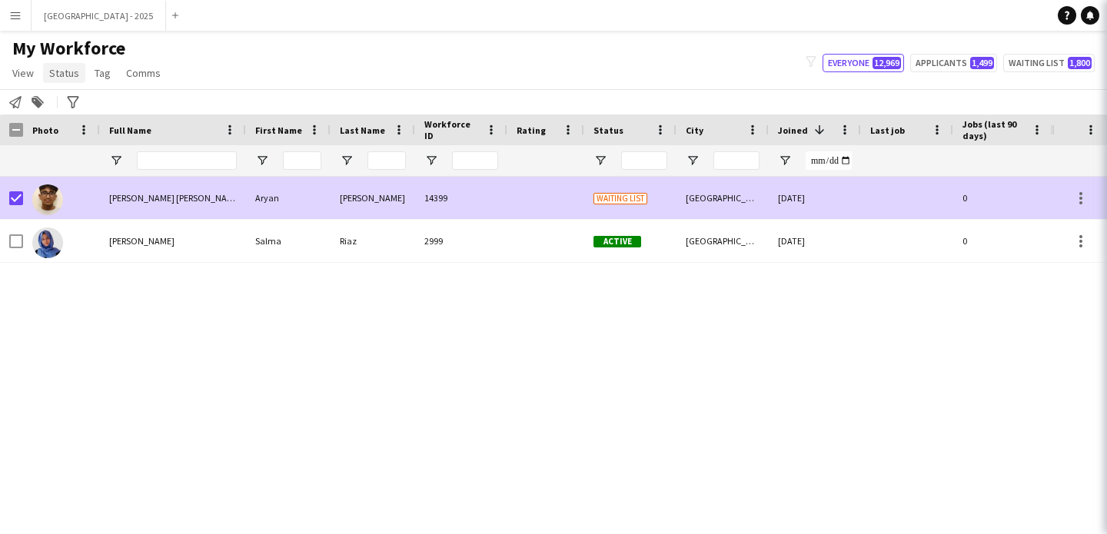
click at [58, 67] on span "Status" at bounding box center [64, 73] width 30 height 14
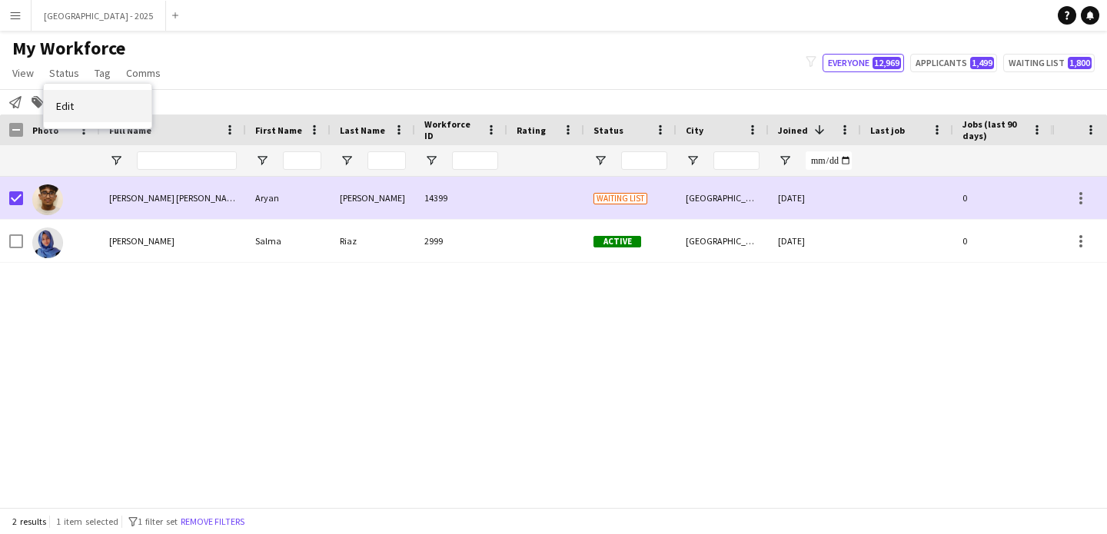
click at [94, 96] on link "Edit" at bounding box center [98, 106] width 108 height 32
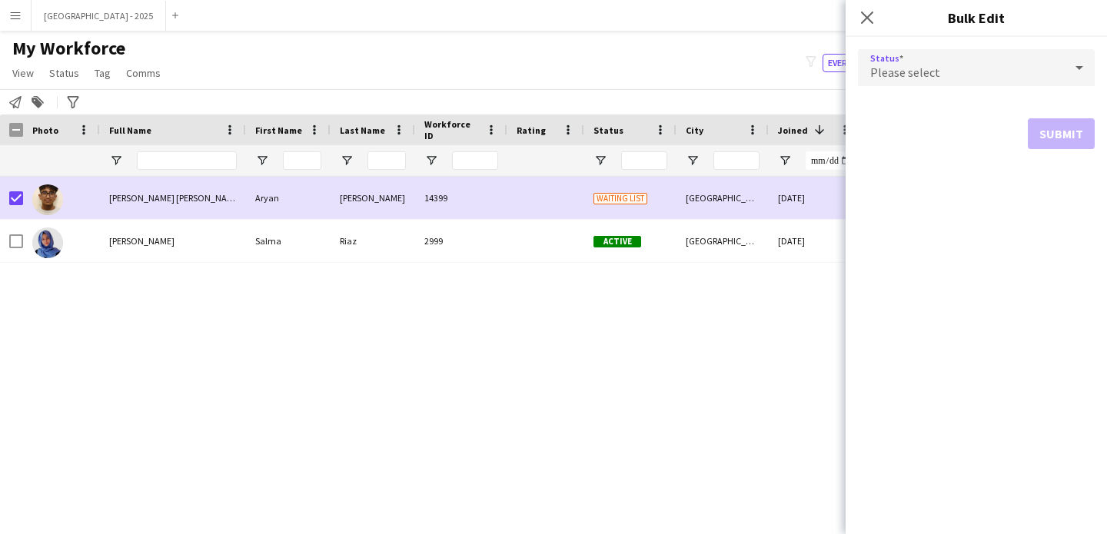
click at [870, 81] on div "Please select" at bounding box center [961, 67] width 206 height 37
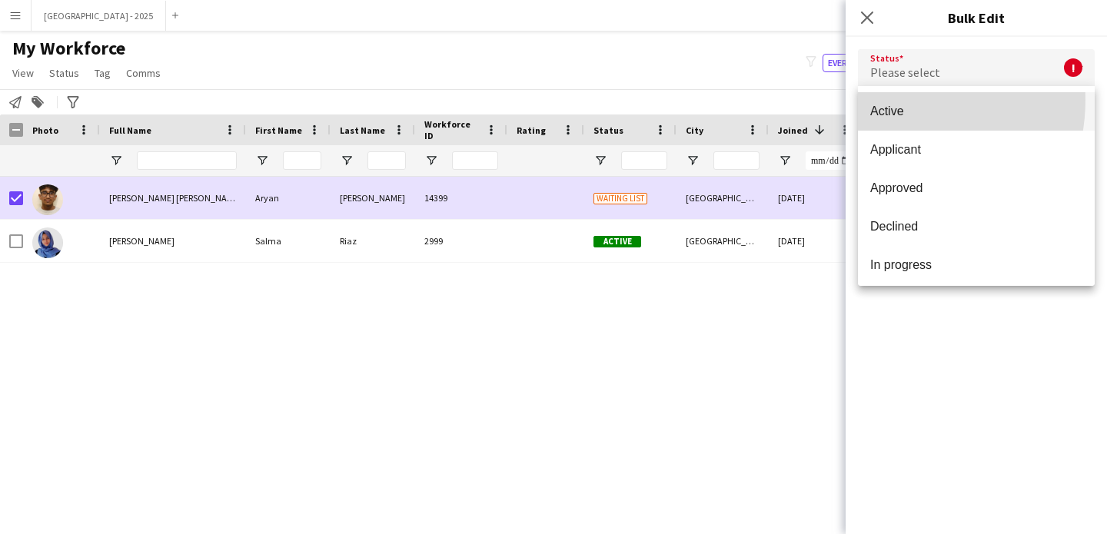
click at [891, 101] on mat-option "Active" at bounding box center [976, 111] width 237 height 38
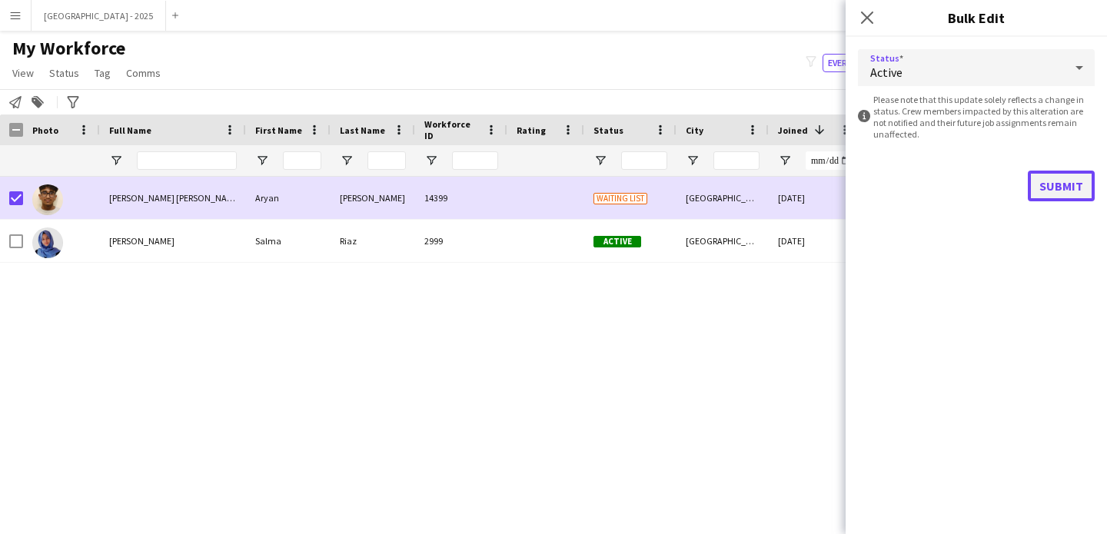
click at [1062, 185] on button "Submit" at bounding box center [1061, 186] width 67 height 31
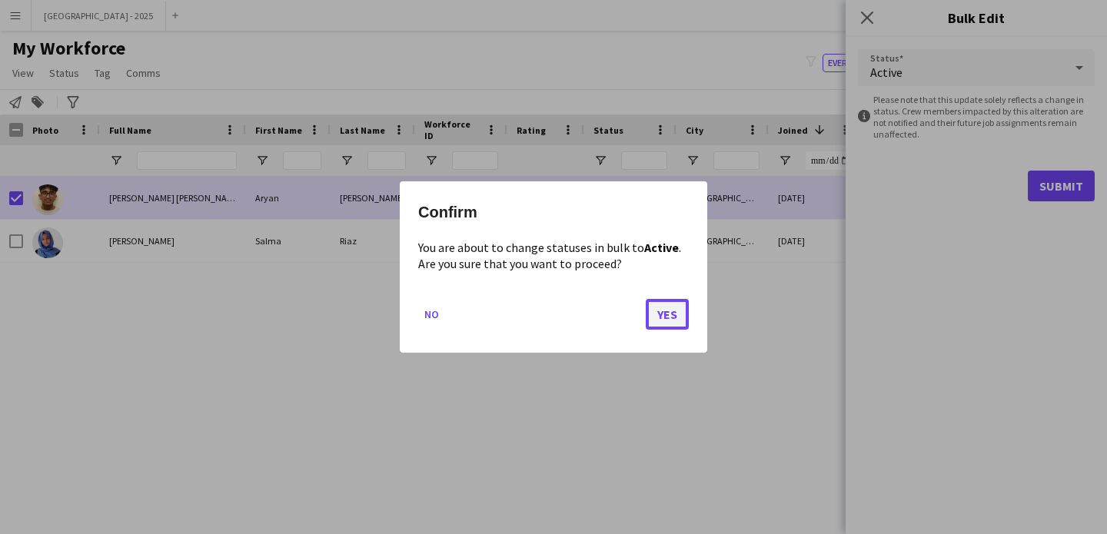
click at [674, 317] on button "Yes" at bounding box center [667, 314] width 43 height 31
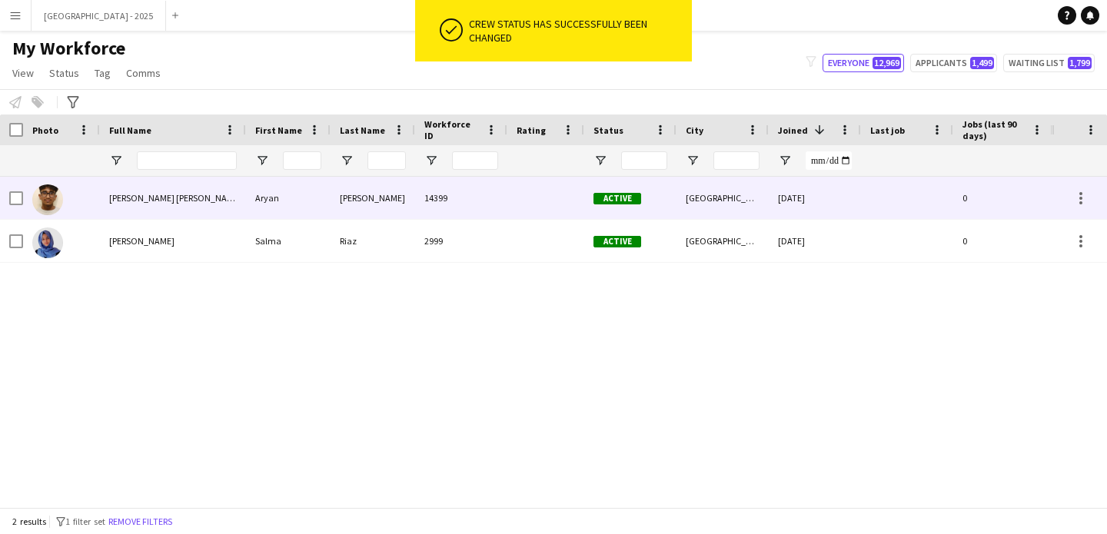
click at [51, 201] on img at bounding box center [47, 199] width 31 height 31
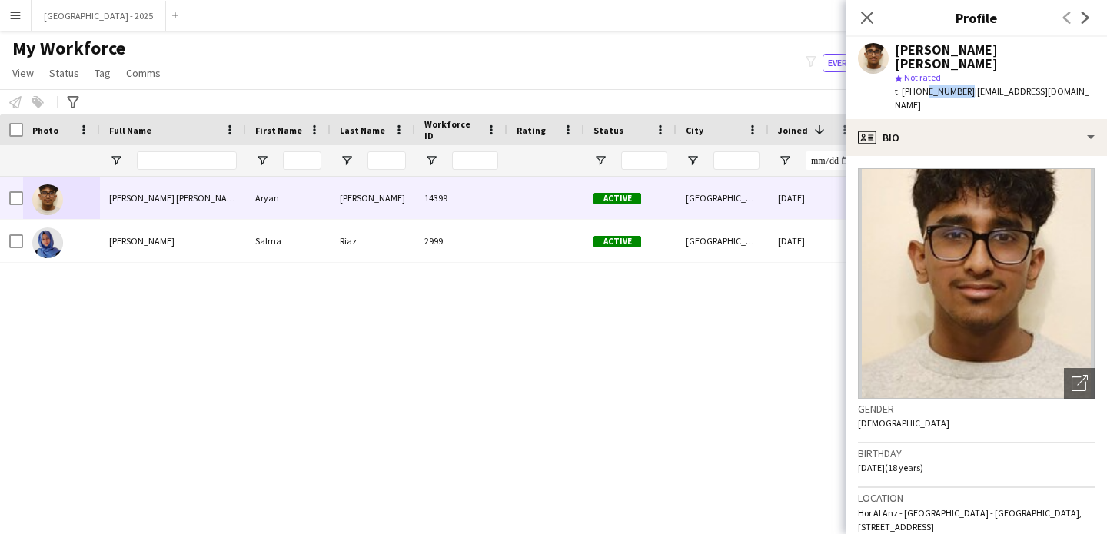
drag, startPoint x: 920, startPoint y: 78, endPoint x: 960, endPoint y: 84, distance: 40.3
click at [960, 85] on div "t. +971547563801 | aryanjinesh2005@gmail.com" at bounding box center [995, 99] width 200 height 28
click at [984, 71] on div "star Not rated" at bounding box center [995, 78] width 200 height 14
click at [1021, 156] on app-crew-profile-bio "Open photos pop-in Gender Male Birthday 11-11-2006 (18 years) Location Hor Al A…" at bounding box center [975, 345] width 261 height 378
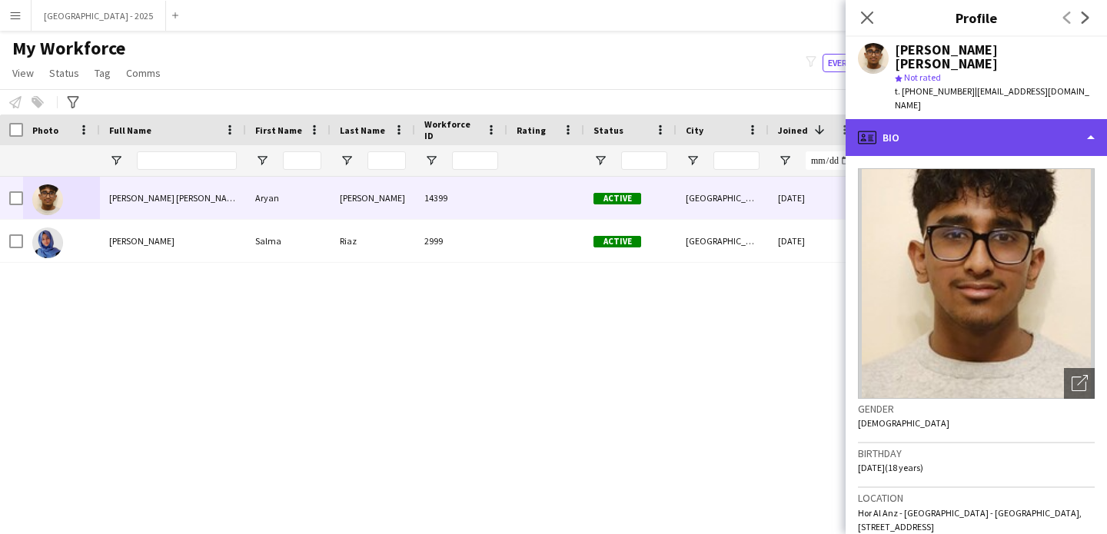
click at [1029, 122] on div "profile Bio" at bounding box center [975, 137] width 261 height 37
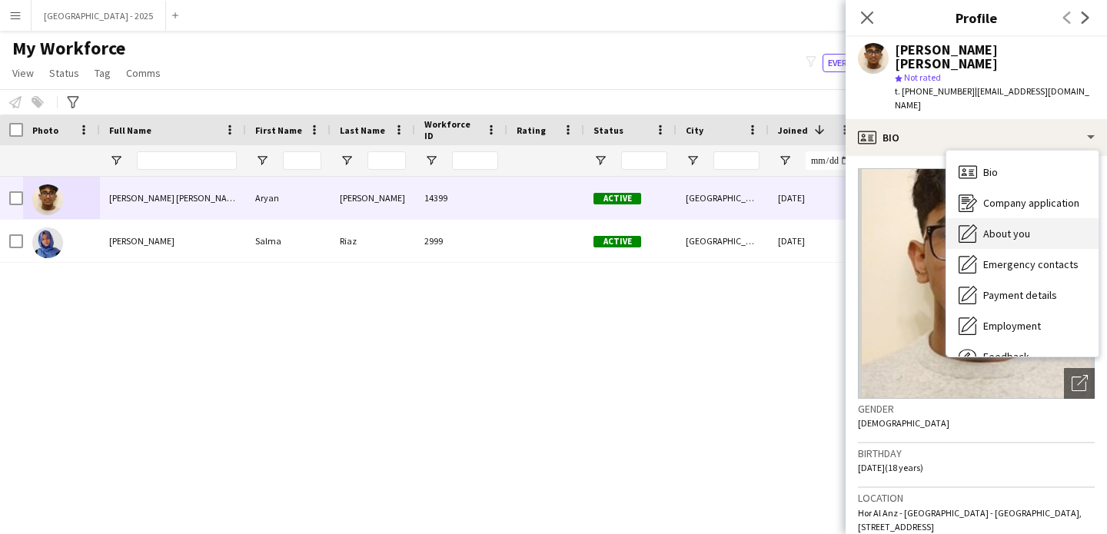
click at [1051, 218] on div "About you About you" at bounding box center [1022, 233] width 152 height 31
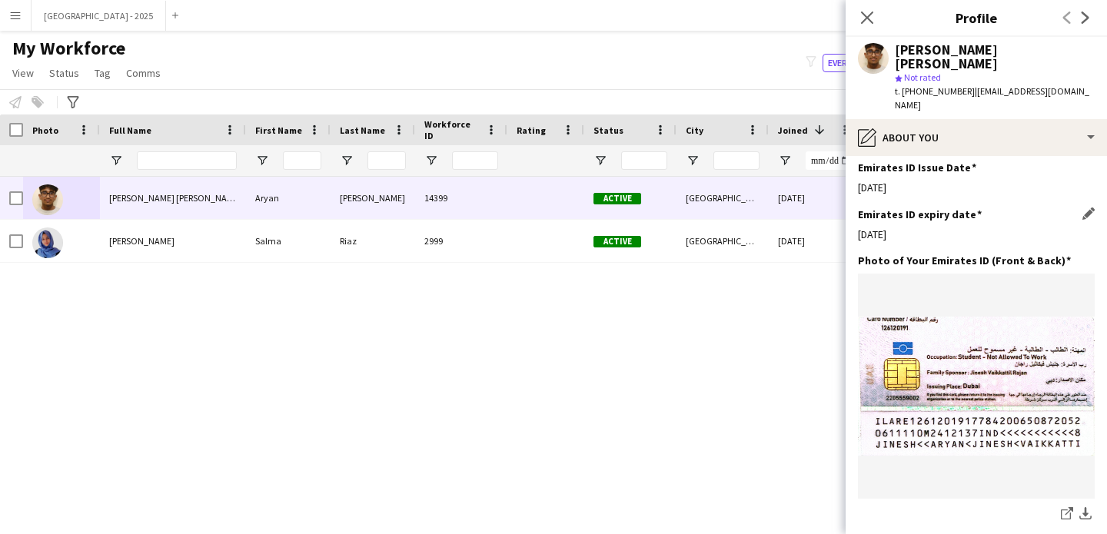
scroll to position [713, 0]
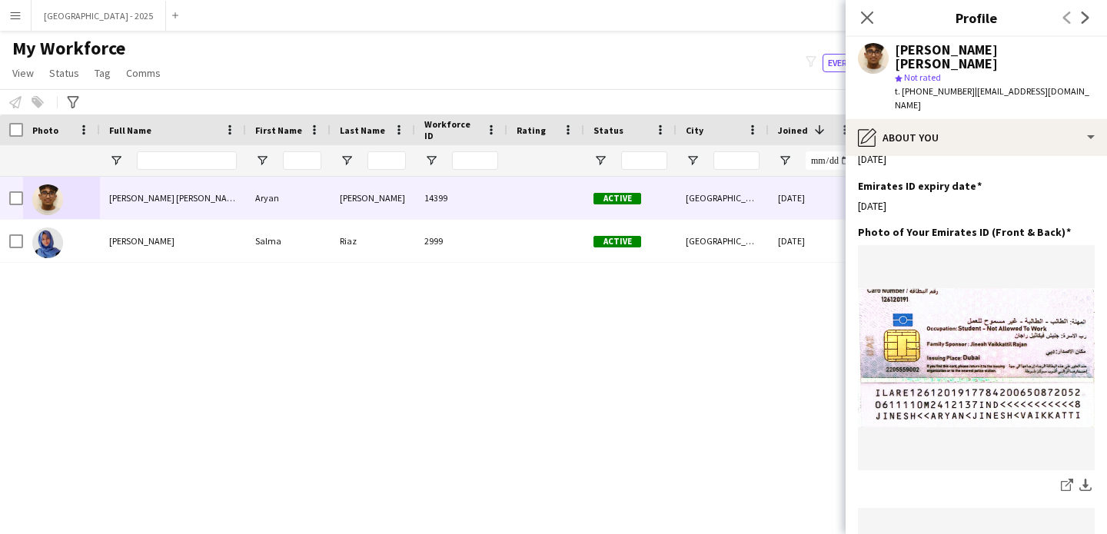
click at [857, 17] on div "Close pop-in" at bounding box center [866, 17] width 43 height 35
click at [870, 14] on icon at bounding box center [866, 17] width 15 height 15
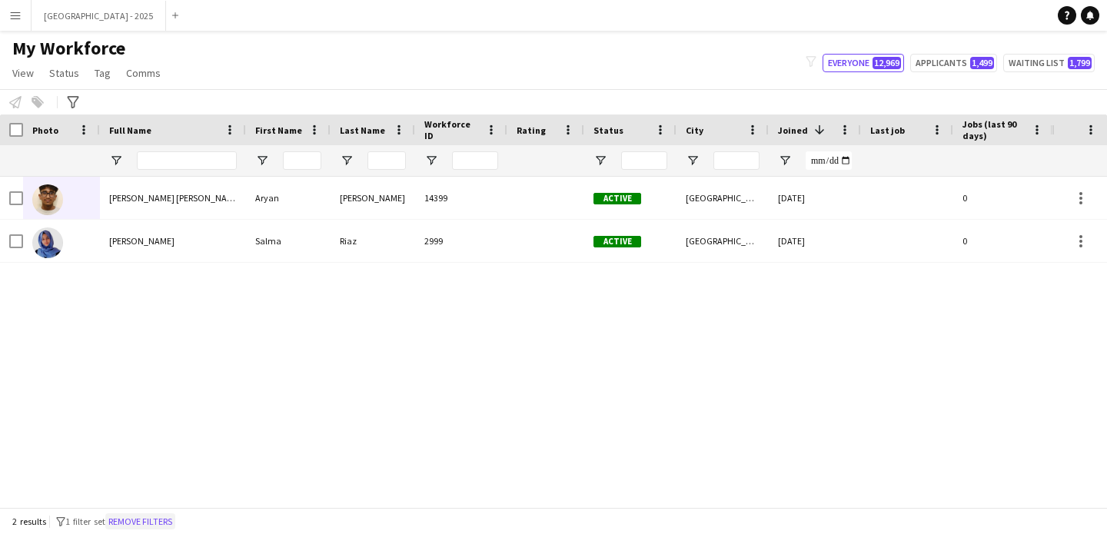
click at [168, 514] on button "Remove filters" at bounding box center [140, 521] width 70 height 17
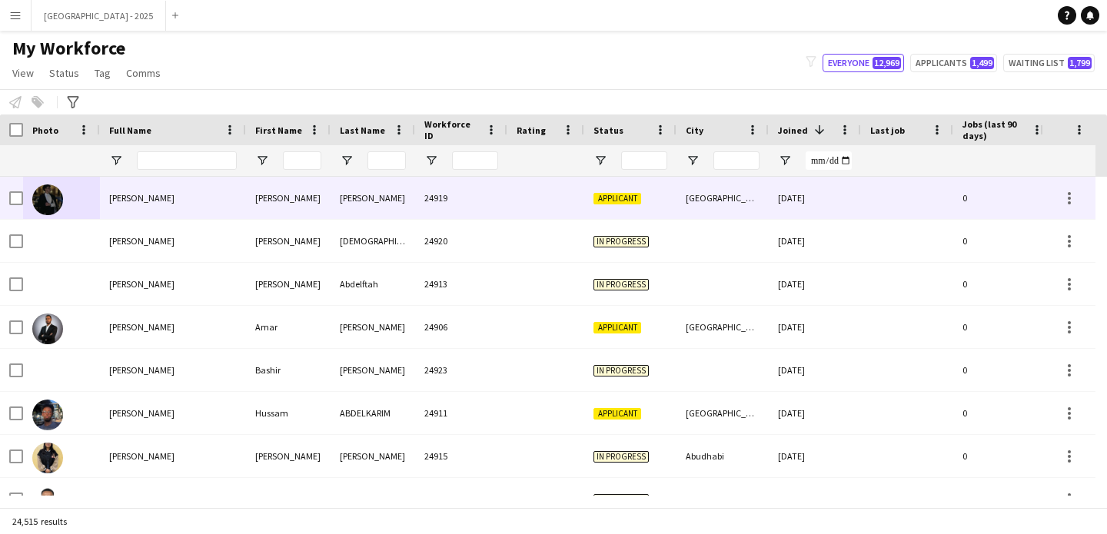
scroll to position [0, 530]
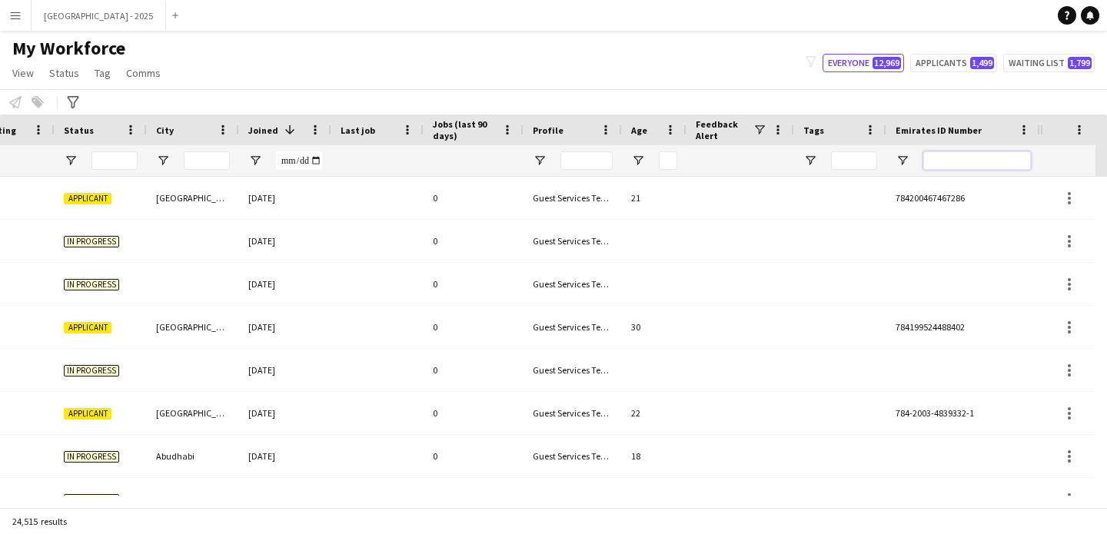
click at [1000, 164] on input "Emirates ID Number Filter Input" at bounding box center [977, 160] width 108 height 18
paste input "*******"
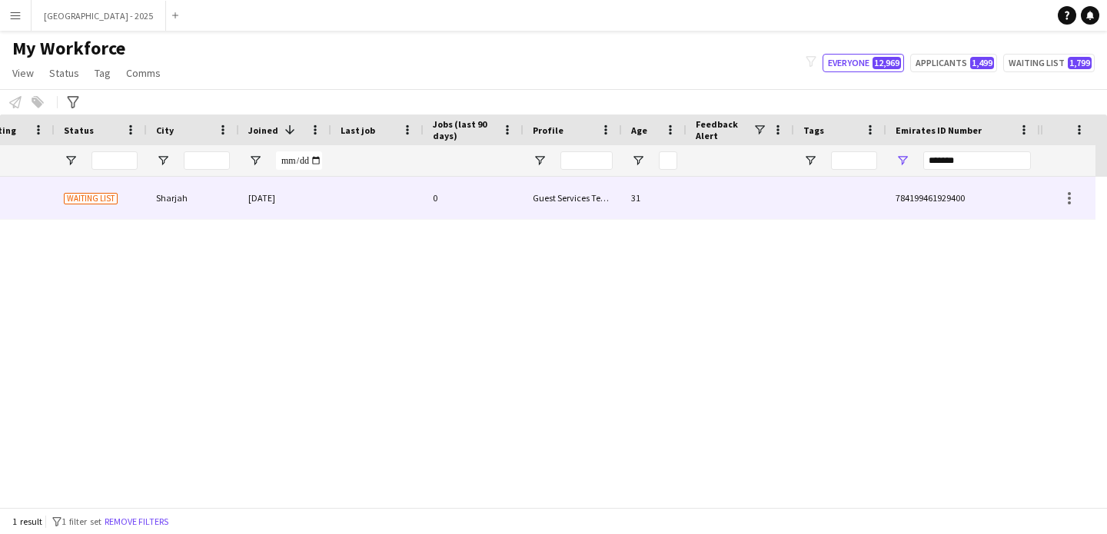
scroll to position [0, 518]
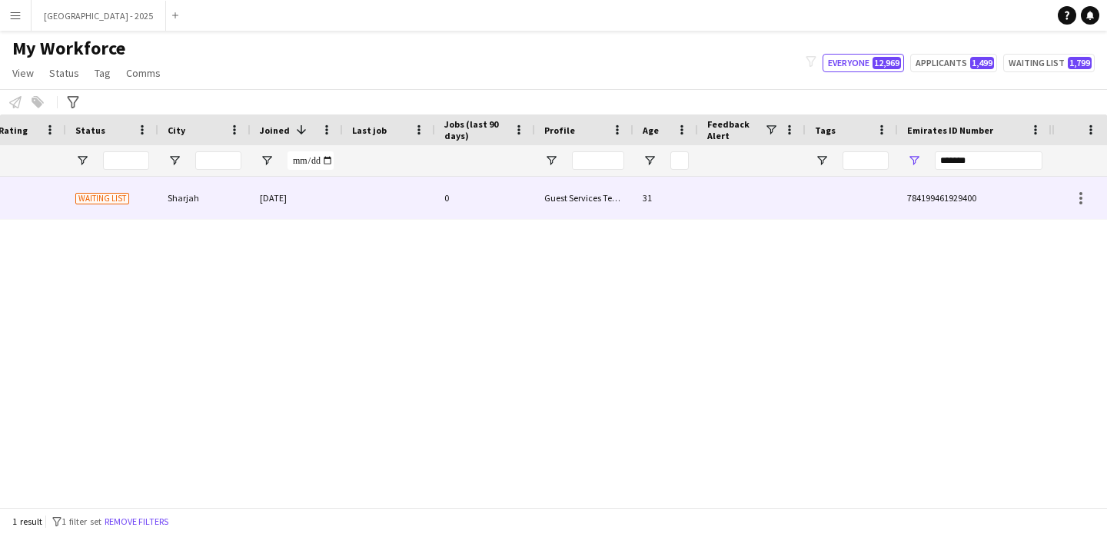
click at [728, 204] on div at bounding box center [752, 198] width 108 height 42
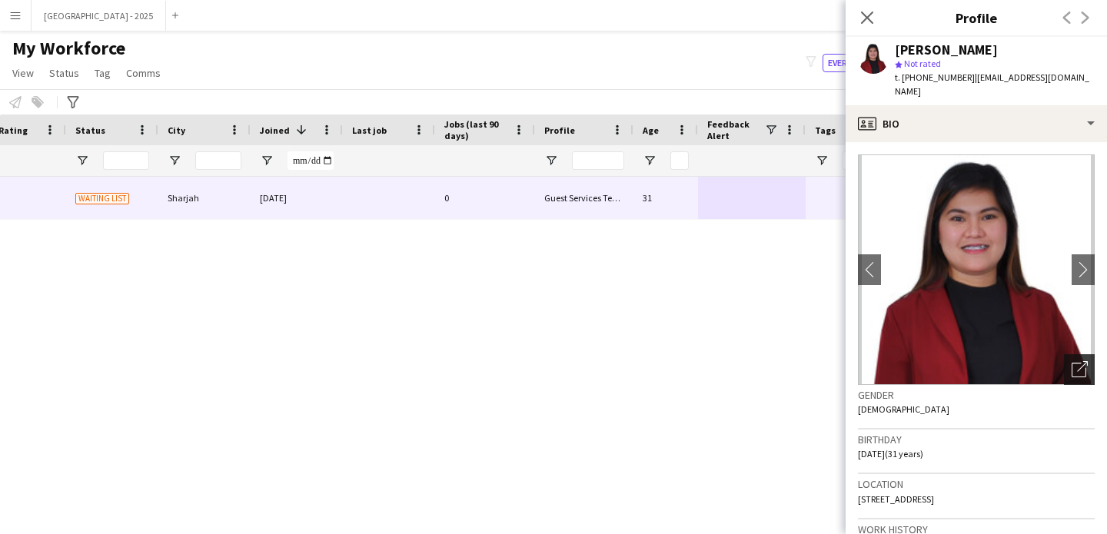
click at [1074, 361] on icon "Open photos pop-in" at bounding box center [1079, 369] width 16 height 16
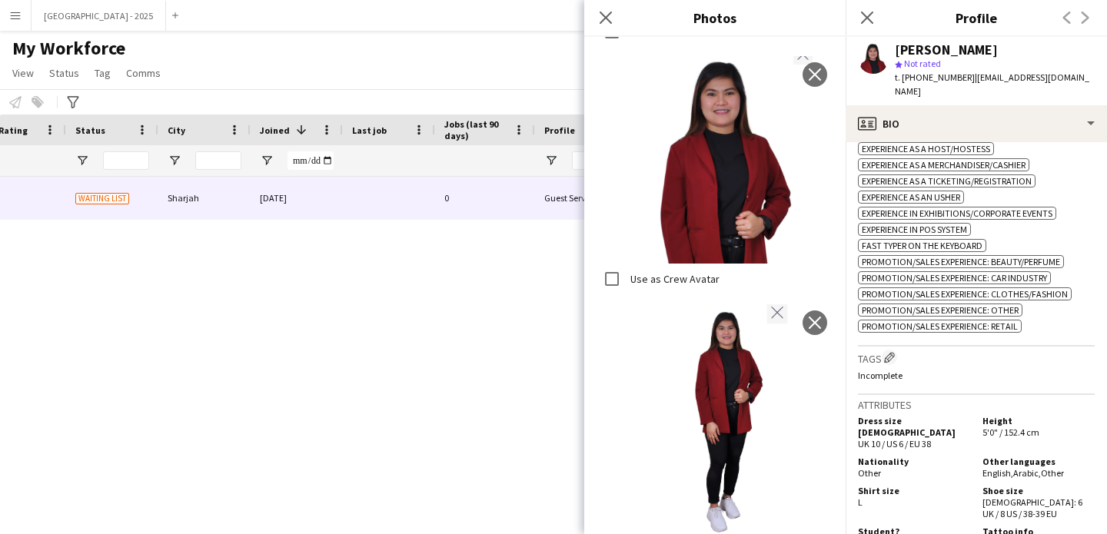
scroll to position [0, 0]
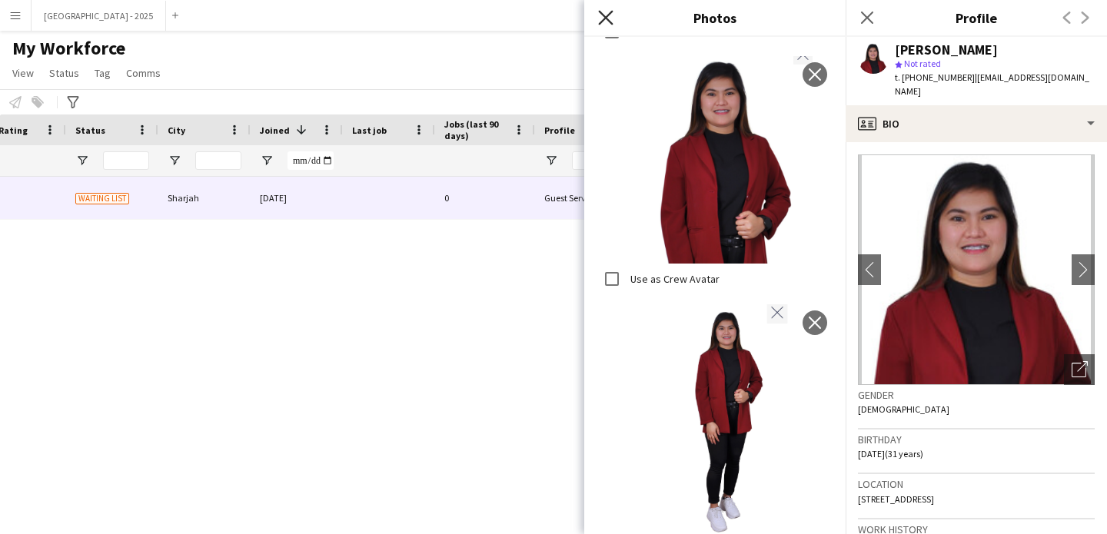
click at [608, 24] on icon "Close pop-in" at bounding box center [605, 17] width 15 height 15
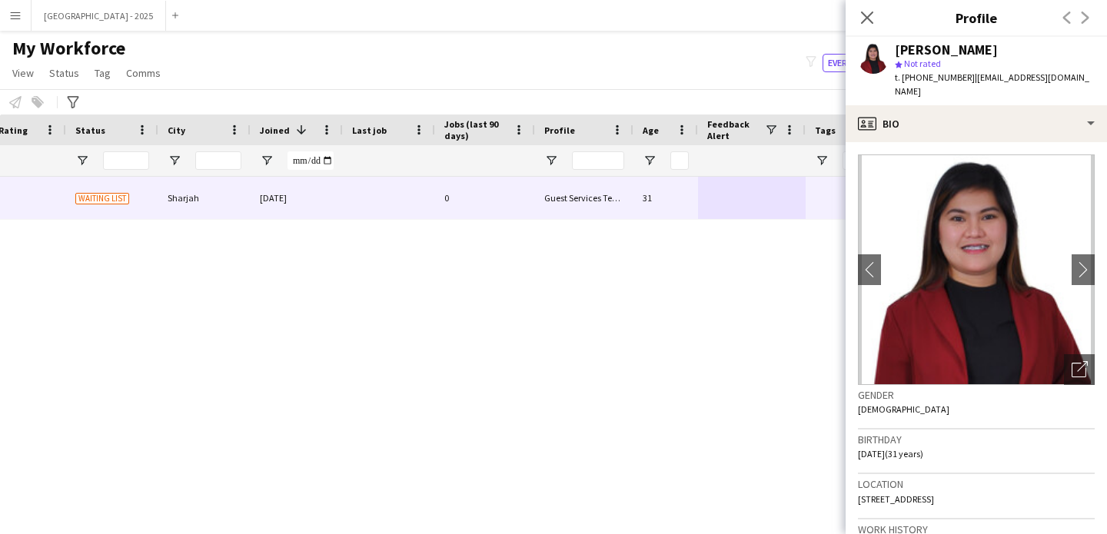
click at [863, 18] on icon "Close pop-in" at bounding box center [867, 18] width 12 height 12
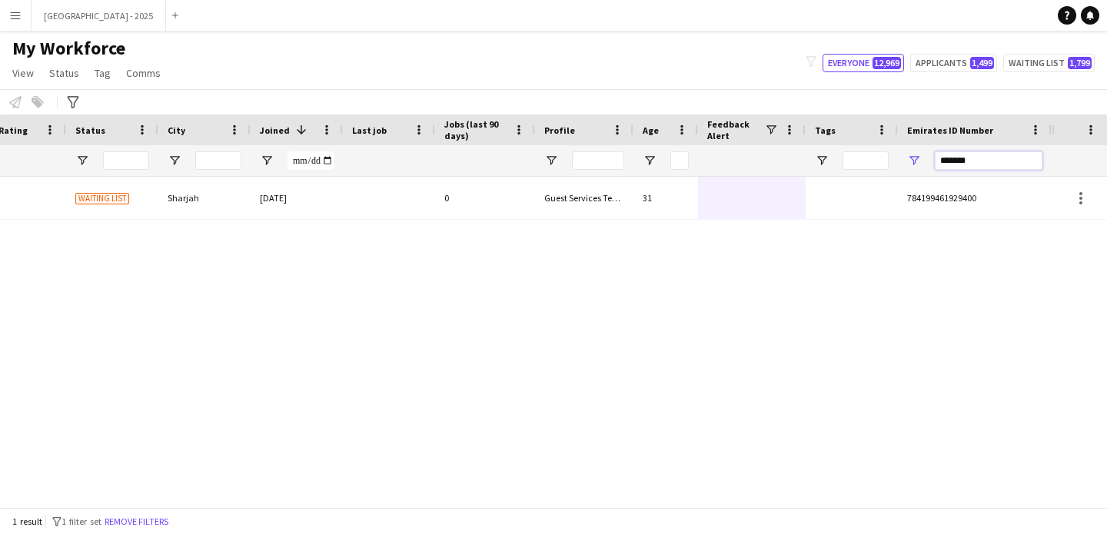
click at [968, 166] on input "*******" at bounding box center [989, 160] width 108 height 18
paste input "Emirates ID Number Filter Input"
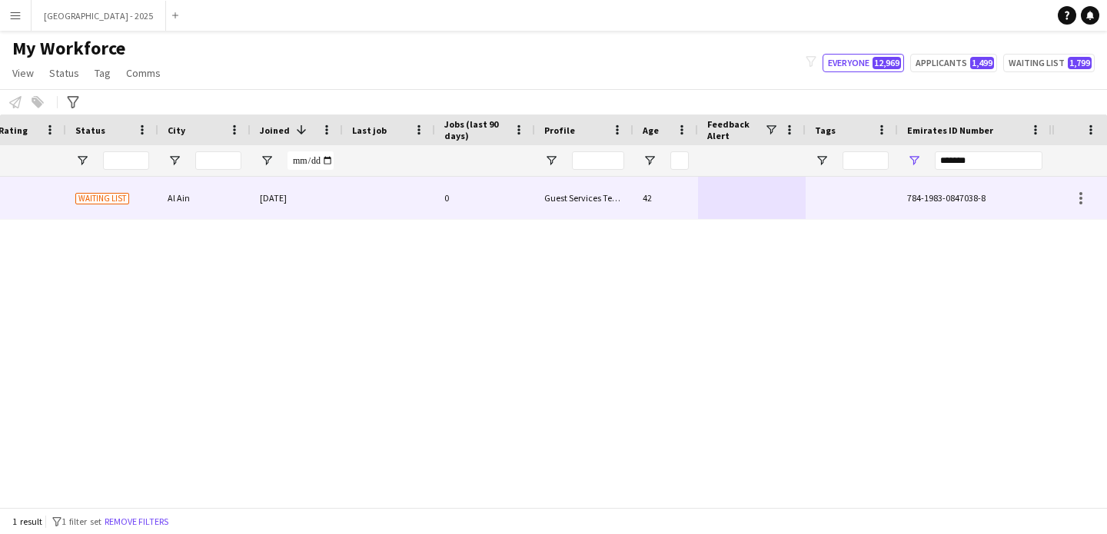
click at [783, 199] on div at bounding box center [752, 198] width 108 height 42
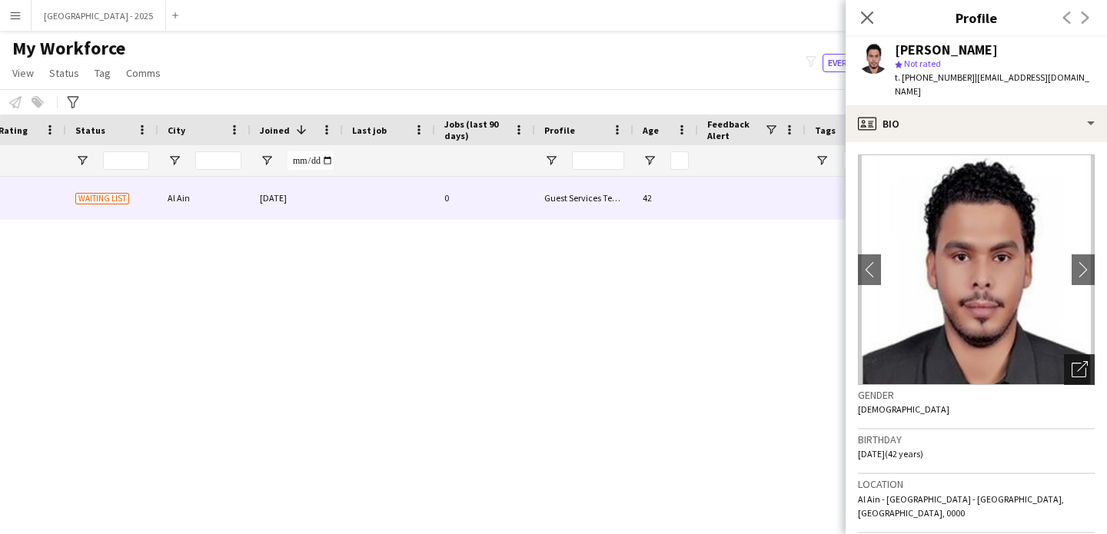
click at [1071, 361] on icon "Open photos pop-in" at bounding box center [1079, 369] width 16 height 16
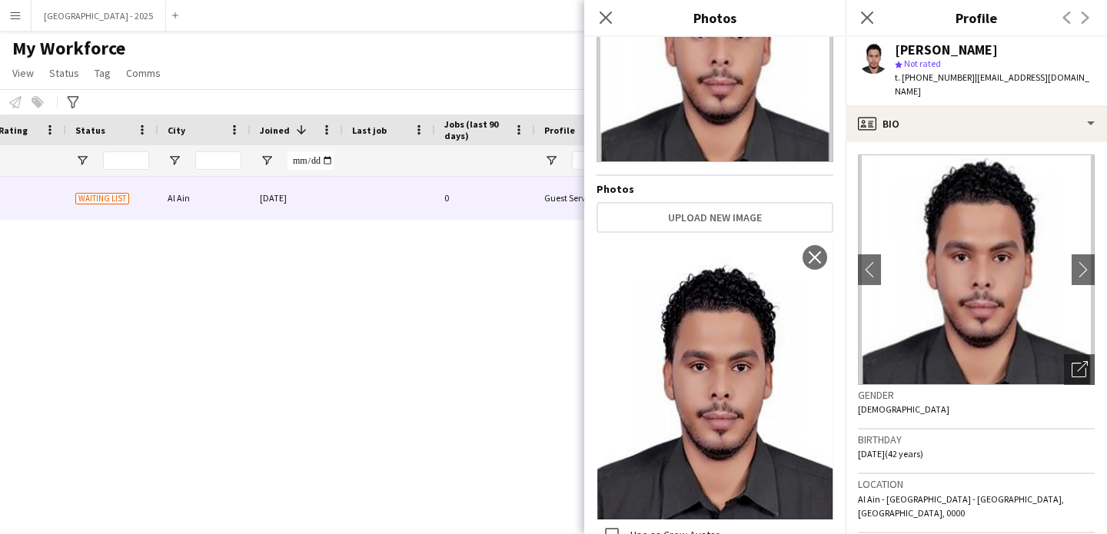
click at [928, 142] on app-crew-profile-bio "chevron-left chevron-right Open photos pop-in Gender Male Birthday 04-07-1983 (…" at bounding box center [975, 338] width 261 height 392
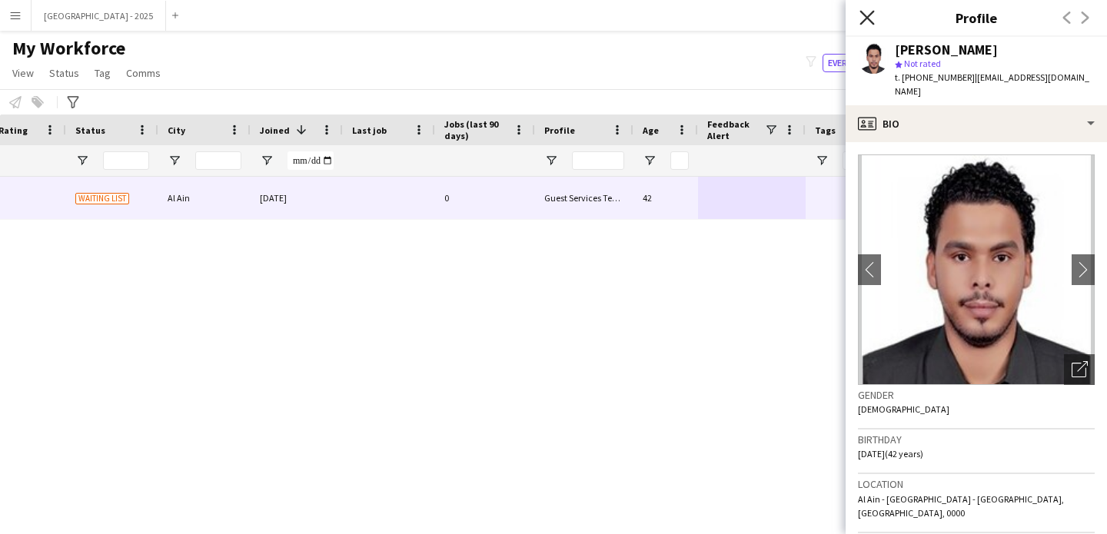
click at [865, 19] on icon at bounding box center [866, 17] width 15 height 15
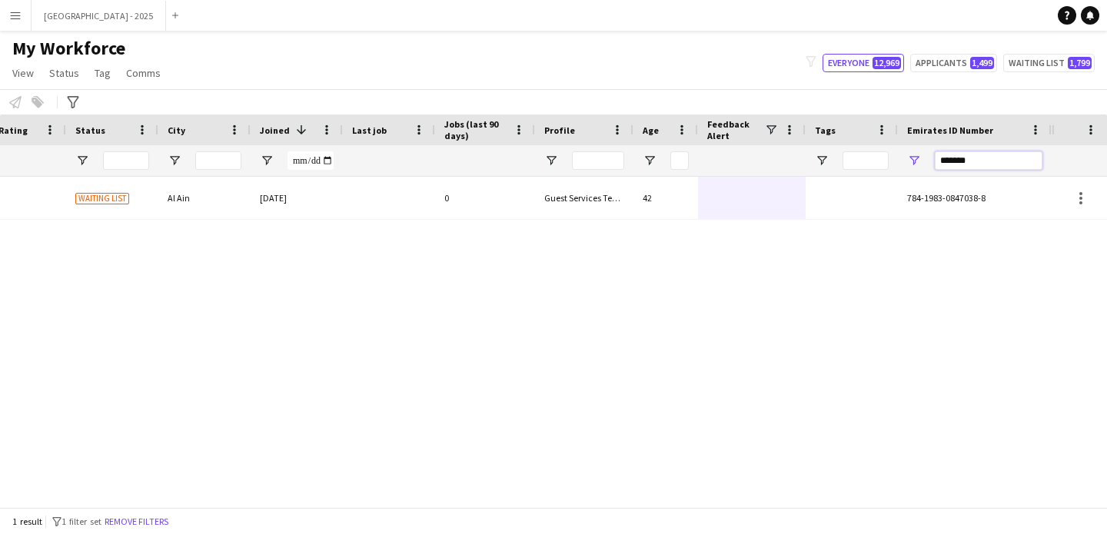
click at [946, 163] on input "*******" at bounding box center [989, 160] width 108 height 18
paste input "Emirates ID Number Filter Input"
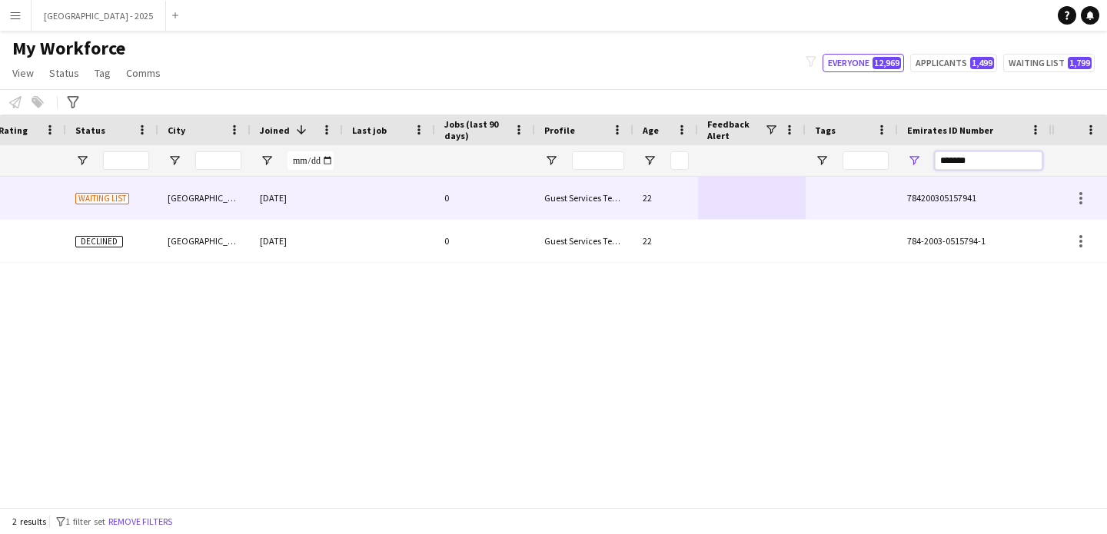
type input "*******"
click at [751, 196] on div at bounding box center [752, 198] width 108 height 42
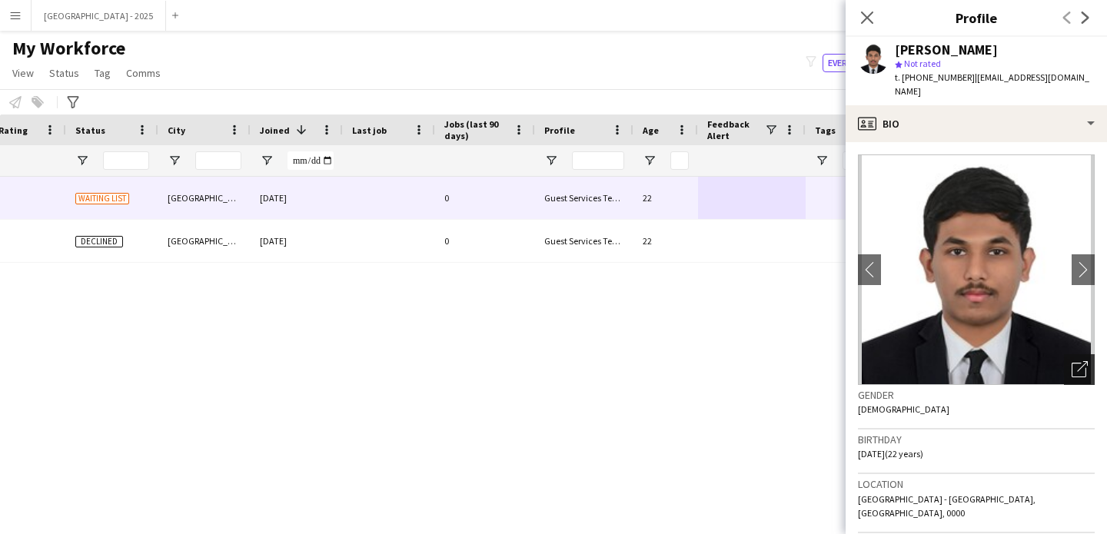
click at [1071, 366] on div "Open photos pop-in" at bounding box center [1079, 369] width 31 height 31
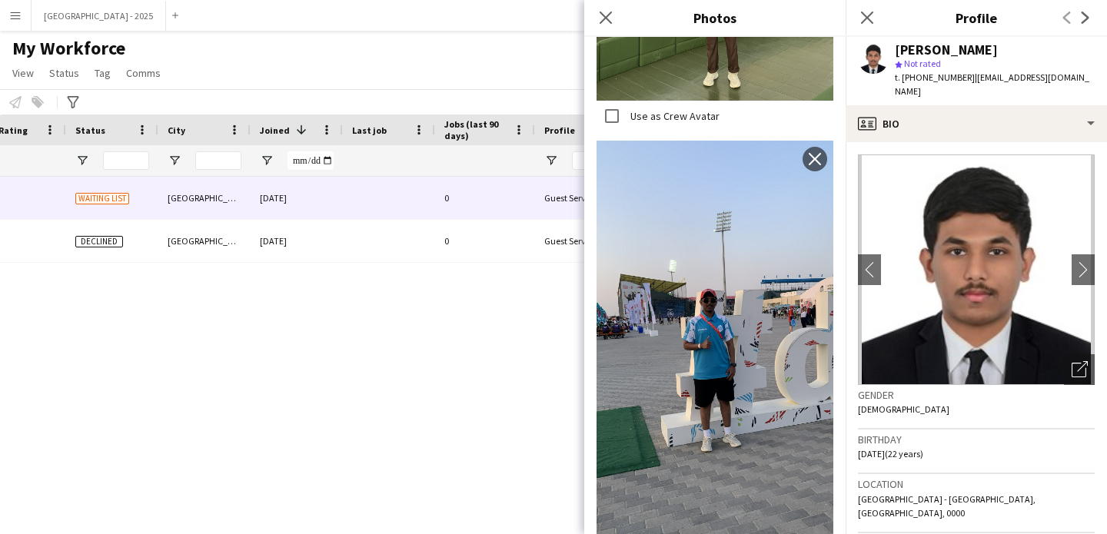
scroll to position [706, 0]
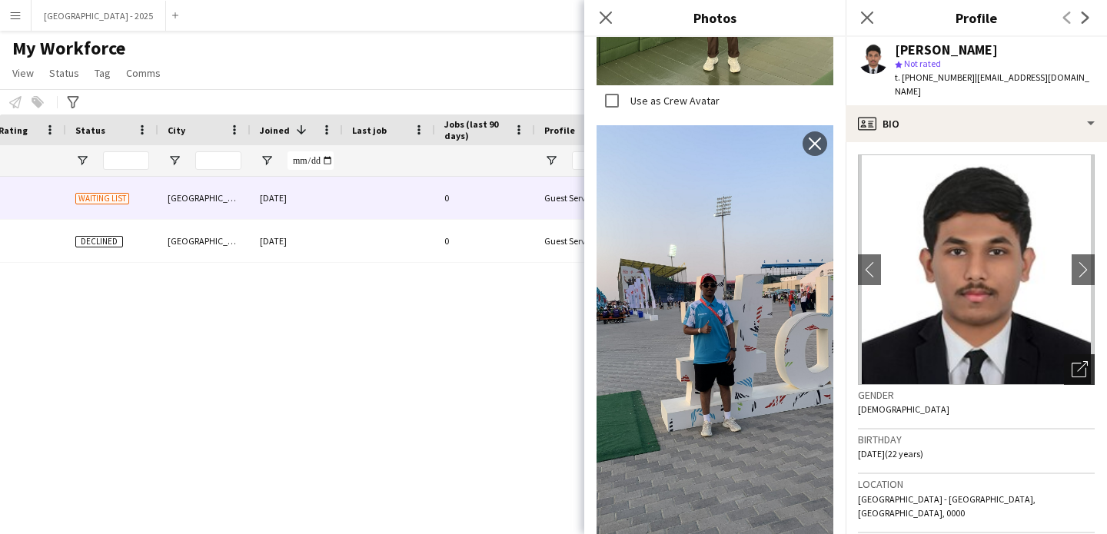
click at [1077, 361] on icon at bounding box center [1082, 366] width 11 height 11
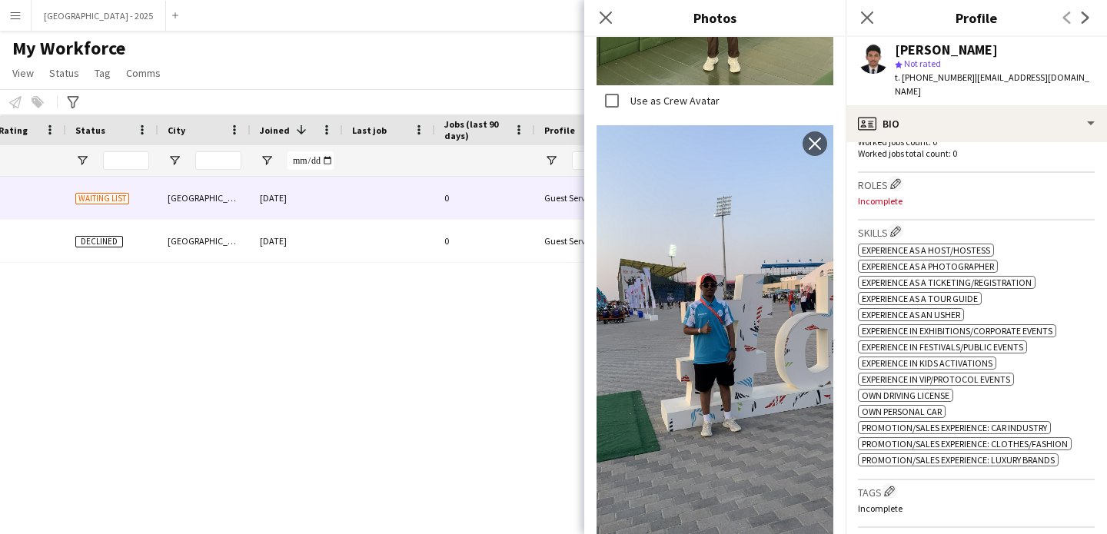
scroll to position [161, 0]
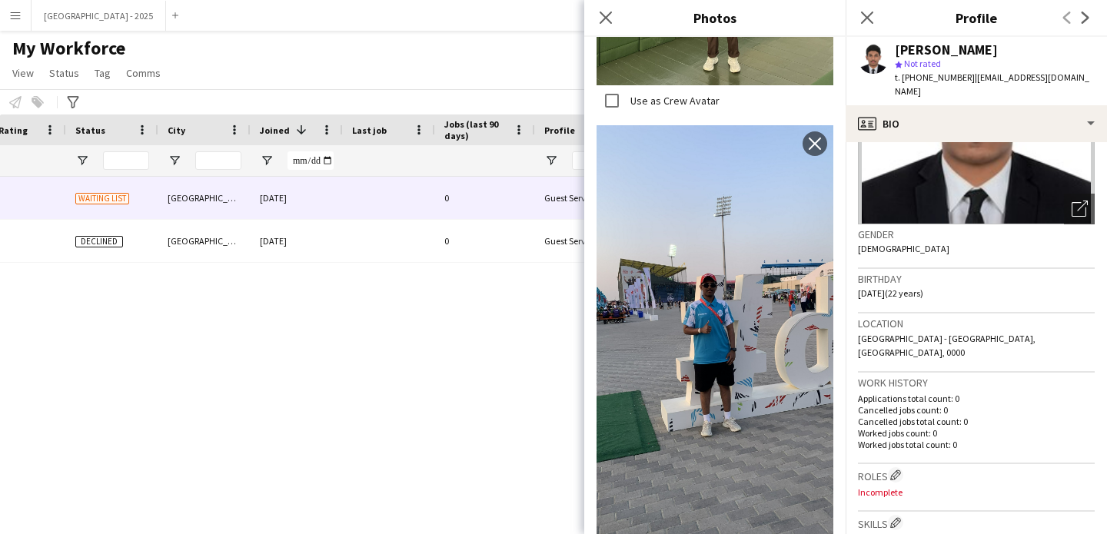
click at [955, 274] on div "Birthday 08-08-2003 (22 years)" at bounding box center [976, 291] width 237 height 45
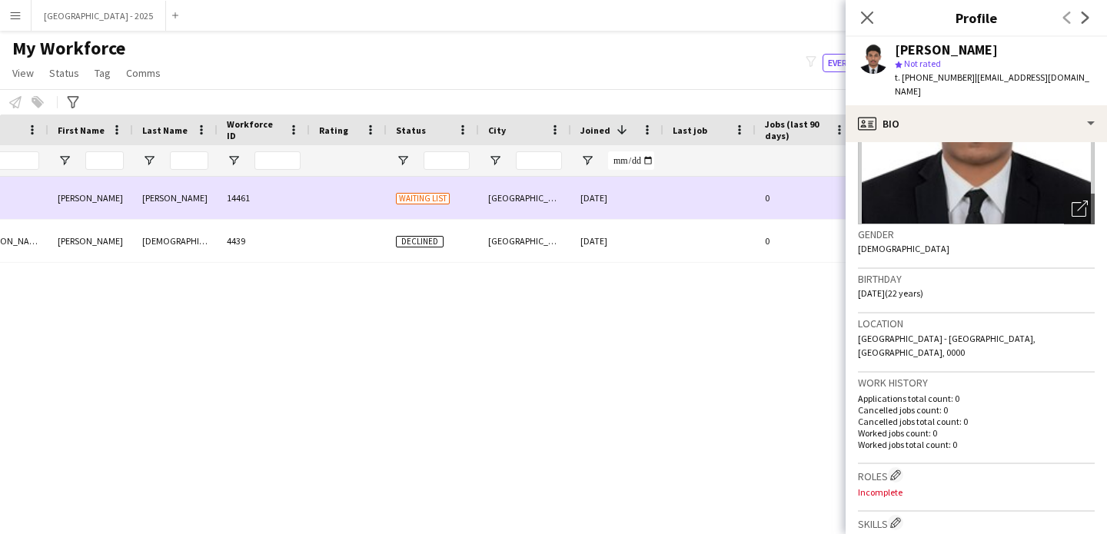
scroll to position [0, 0]
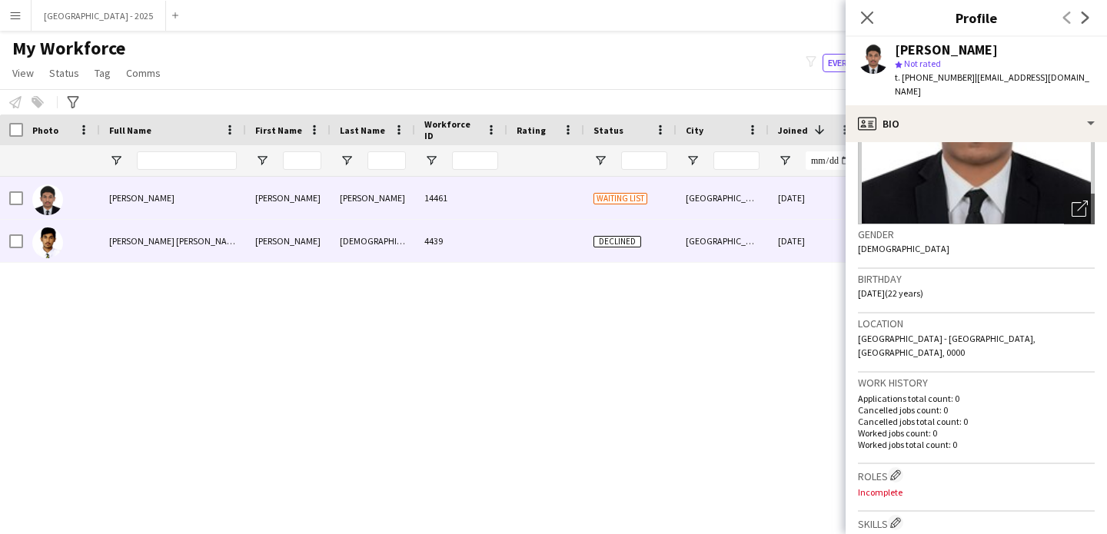
click at [377, 227] on div "Mohammed Ilyas" at bounding box center [372, 241] width 85 height 42
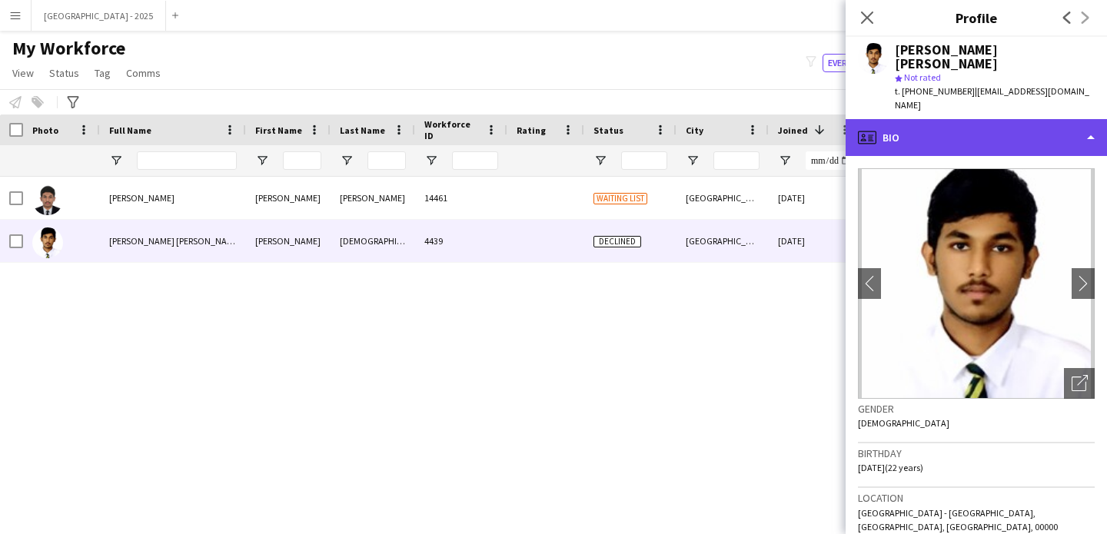
click at [985, 128] on div "profile Bio" at bounding box center [975, 137] width 261 height 37
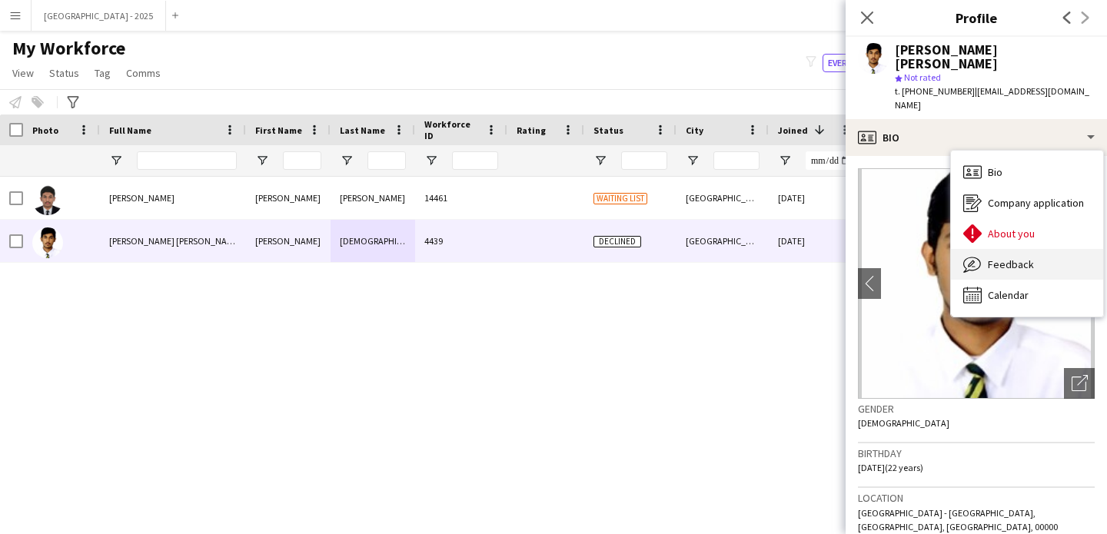
click at [1018, 249] on div "Feedback Feedback" at bounding box center [1027, 264] width 152 height 31
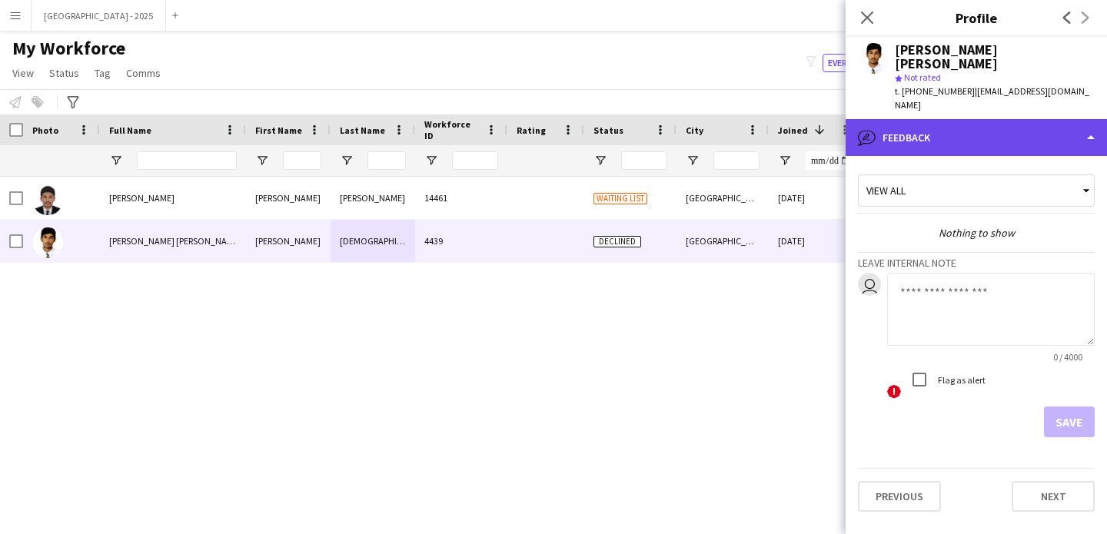
click at [931, 119] on div "bubble-pencil Feedback" at bounding box center [975, 137] width 261 height 37
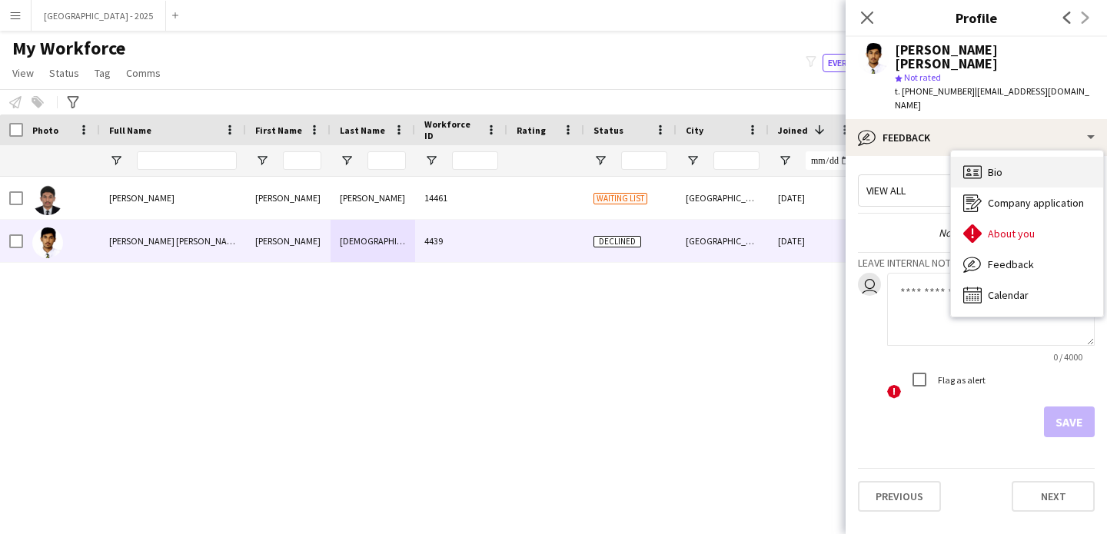
click at [988, 165] on span "Bio" at bounding box center [995, 172] width 15 height 14
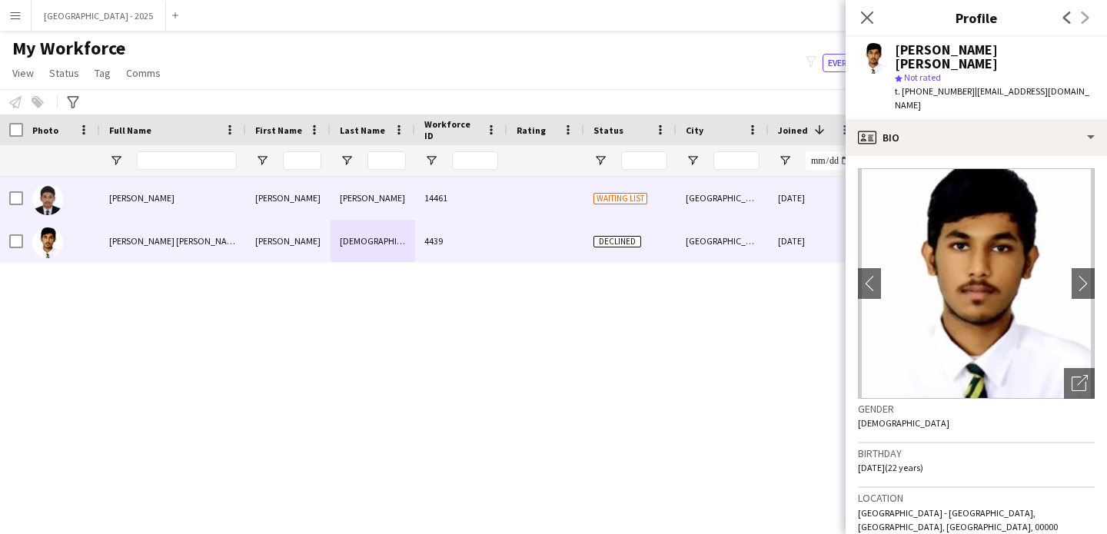
click at [620, 198] on span "Waiting list" at bounding box center [620, 199] width 54 height 12
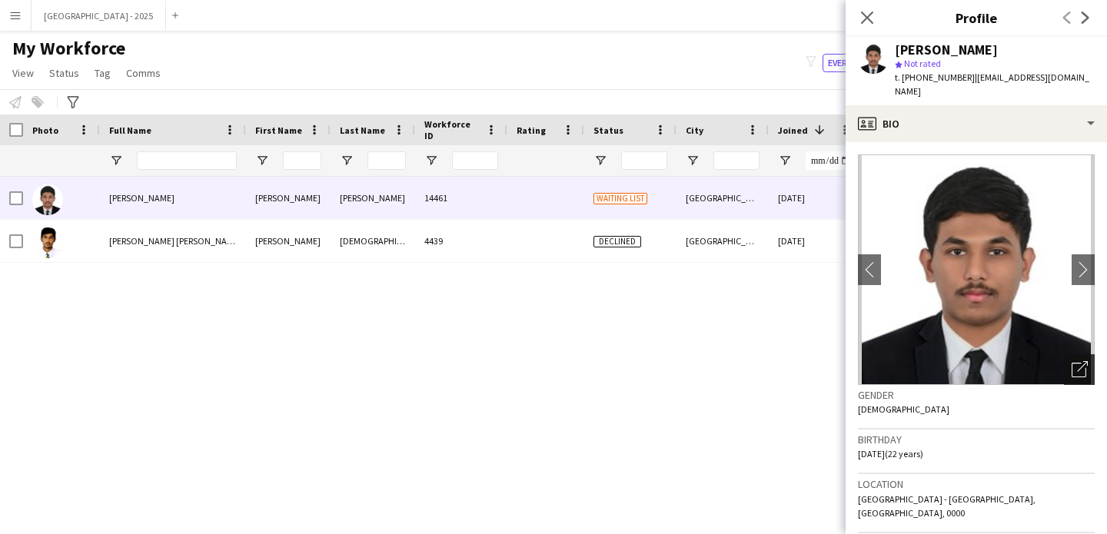
click at [1064, 354] on div "Open photos pop-in" at bounding box center [1079, 369] width 31 height 31
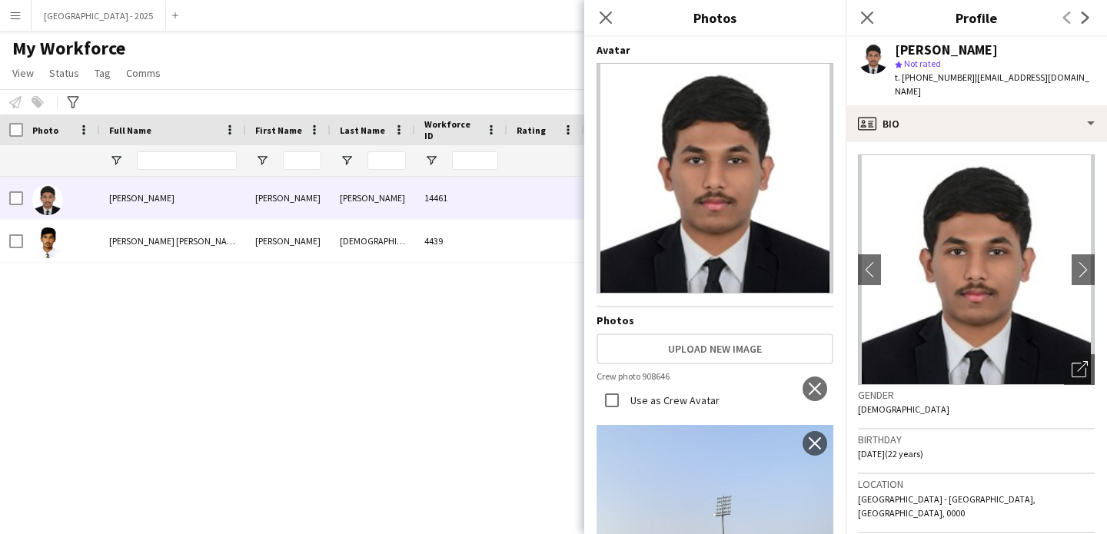
click at [991, 397] on div "Gender [DEMOGRAPHIC_DATA]" at bounding box center [976, 407] width 237 height 45
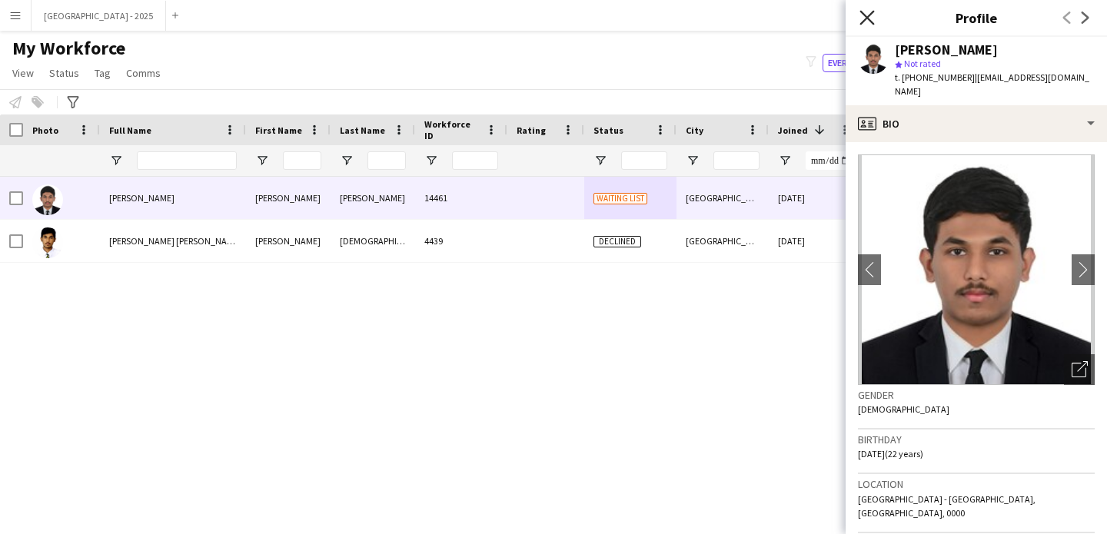
click at [861, 23] on icon at bounding box center [866, 17] width 15 height 15
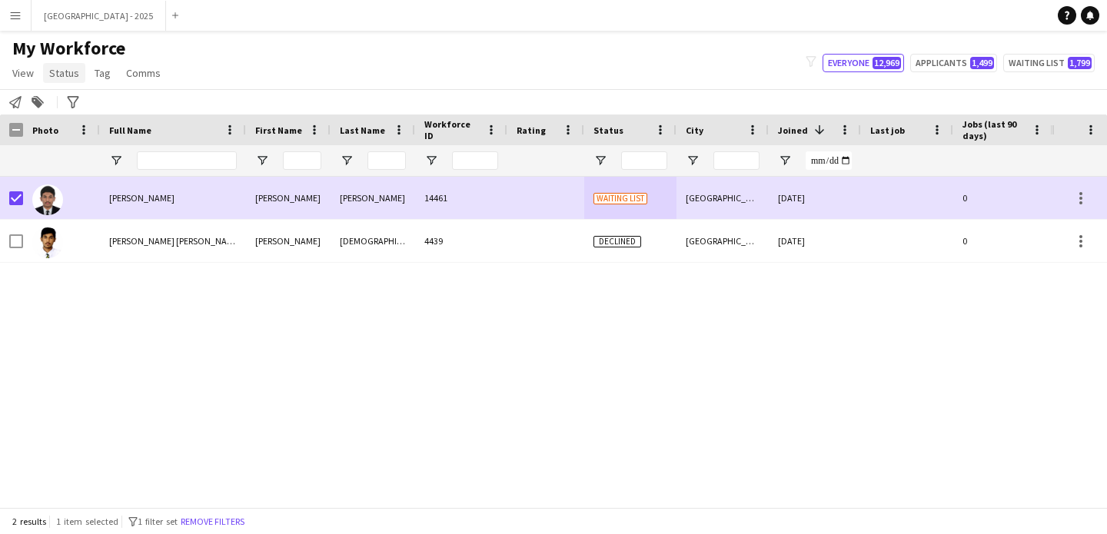
click at [75, 71] on span "Status" at bounding box center [64, 73] width 30 height 14
click at [93, 96] on link "Edit" at bounding box center [98, 106] width 108 height 32
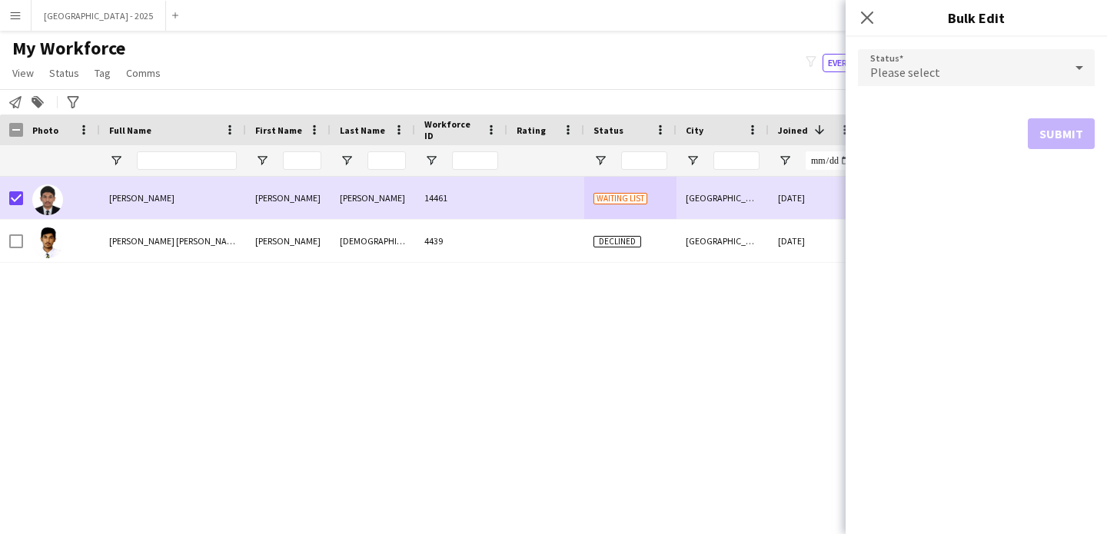
click at [915, 71] on span "Please select" at bounding box center [905, 72] width 70 height 15
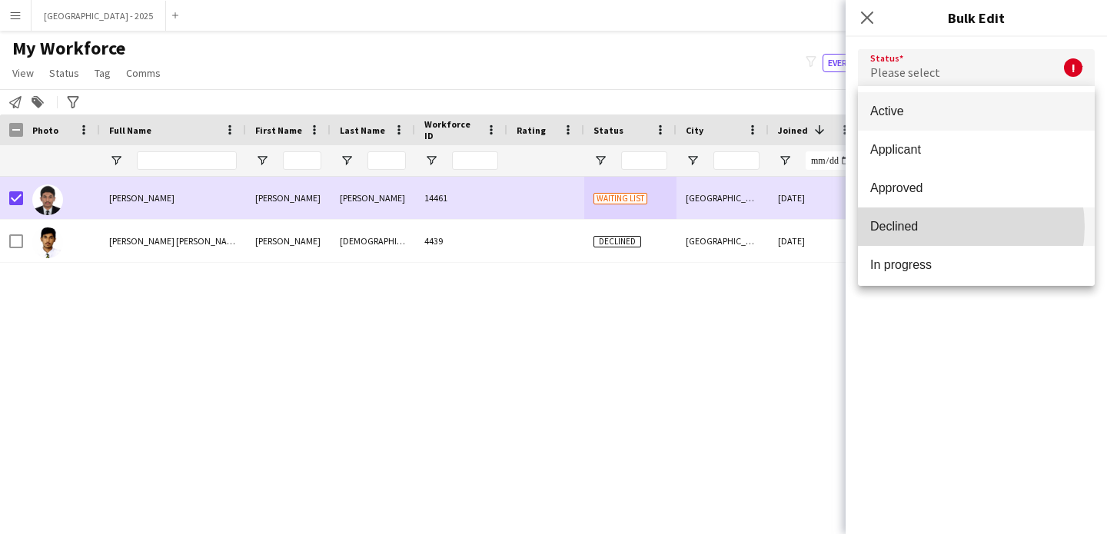
click at [952, 227] on span "Declined" at bounding box center [976, 226] width 212 height 15
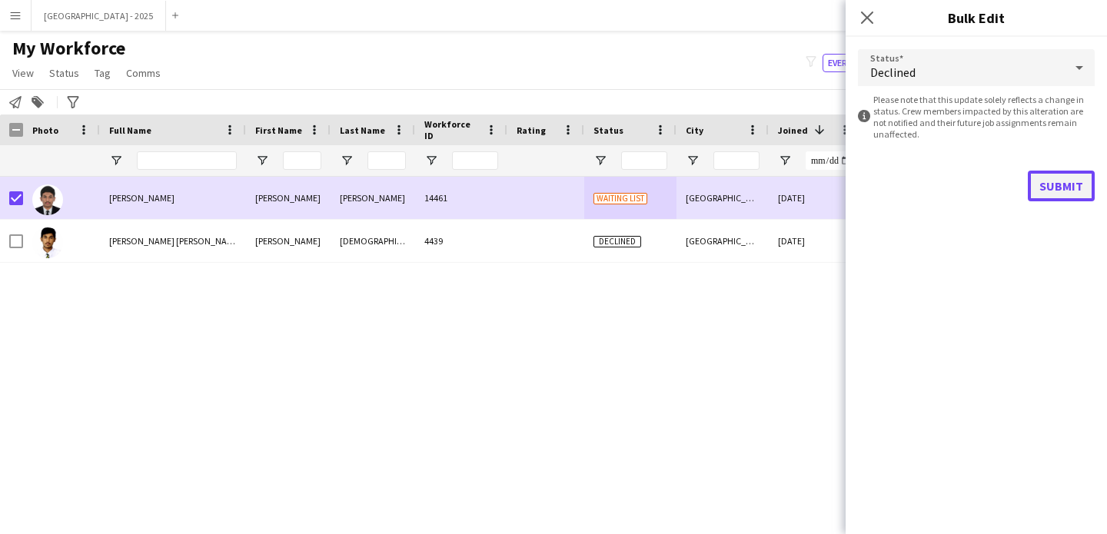
click at [1044, 193] on button "Submit" at bounding box center [1061, 186] width 67 height 31
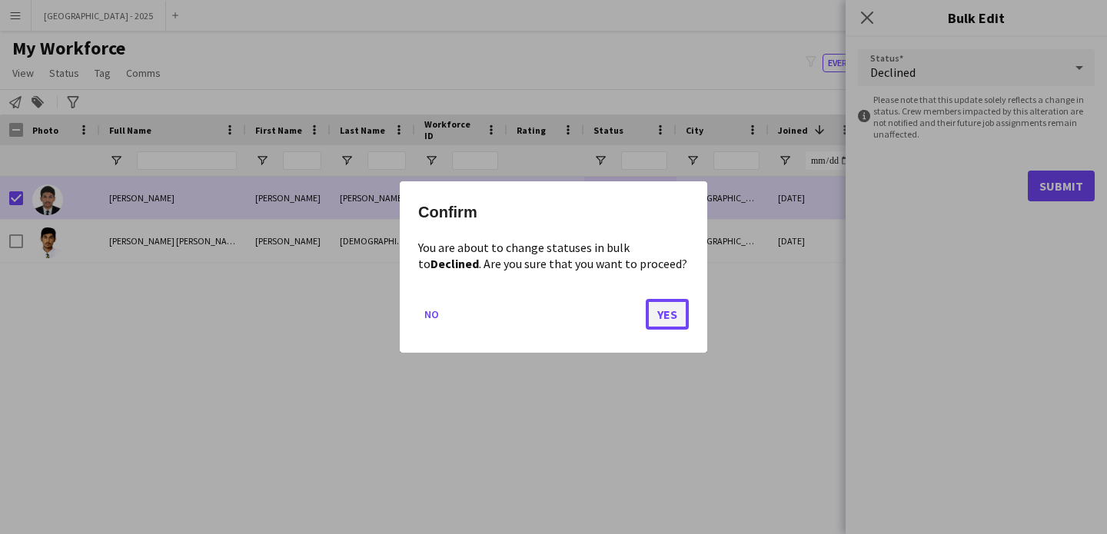
click at [656, 304] on button "Yes" at bounding box center [667, 314] width 43 height 31
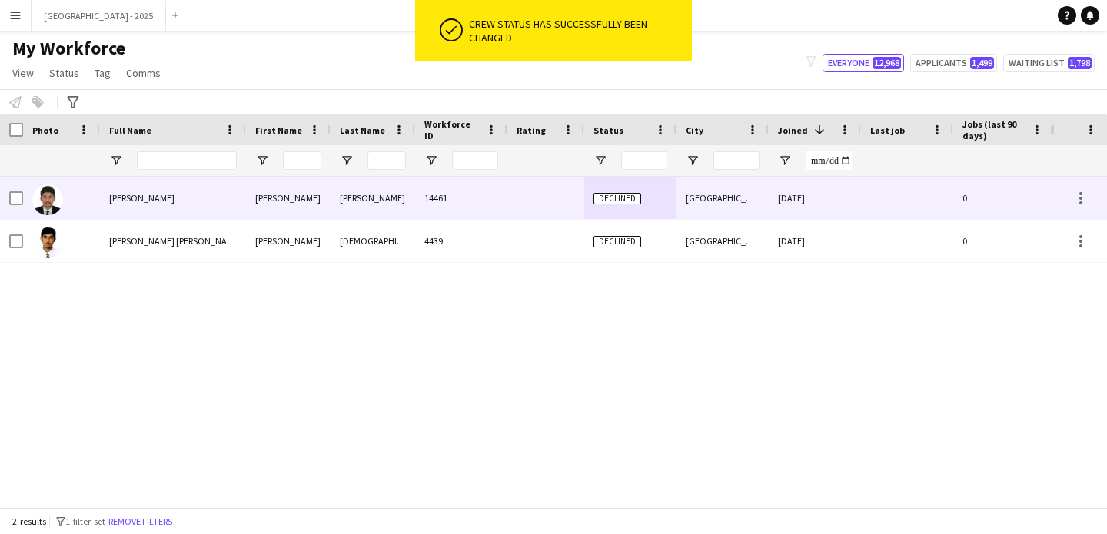
click at [76, 196] on div at bounding box center [61, 198] width 77 height 42
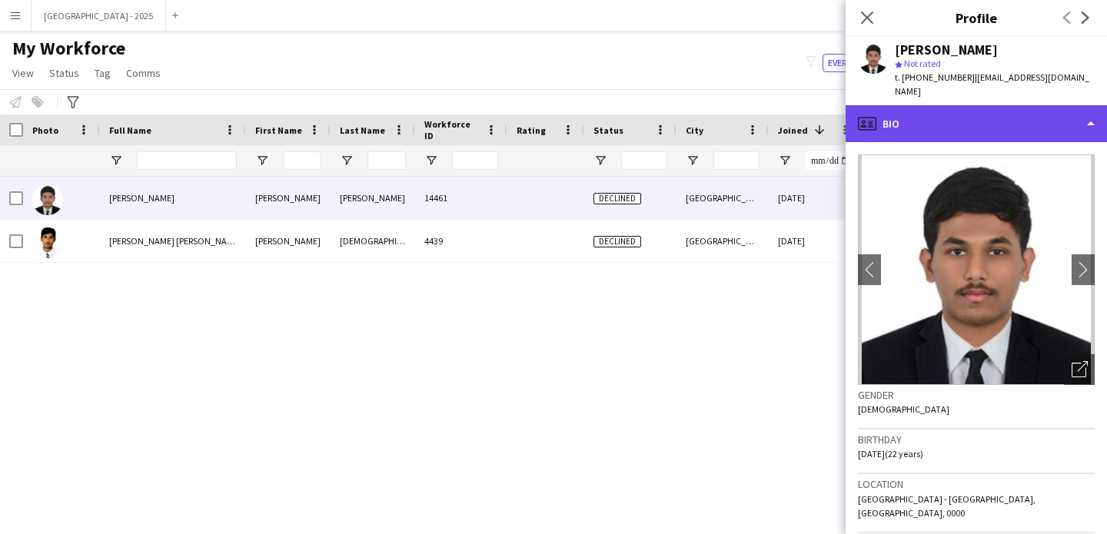
click at [973, 114] on div "profile Bio" at bounding box center [975, 123] width 261 height 37
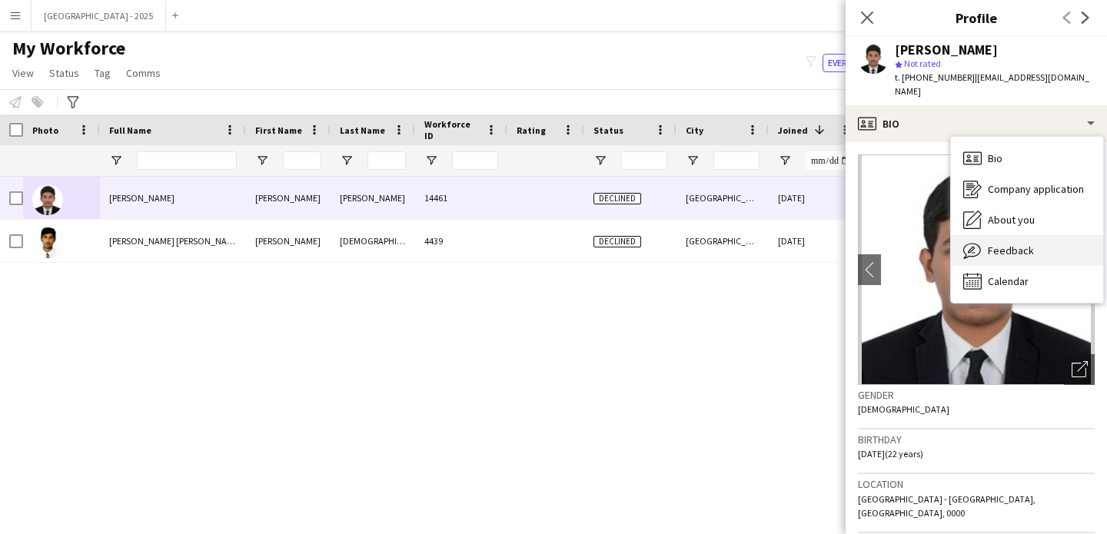
click at [1025, 244] on span "Feedback" at bounding box center [1011, 251] width 46 height 14
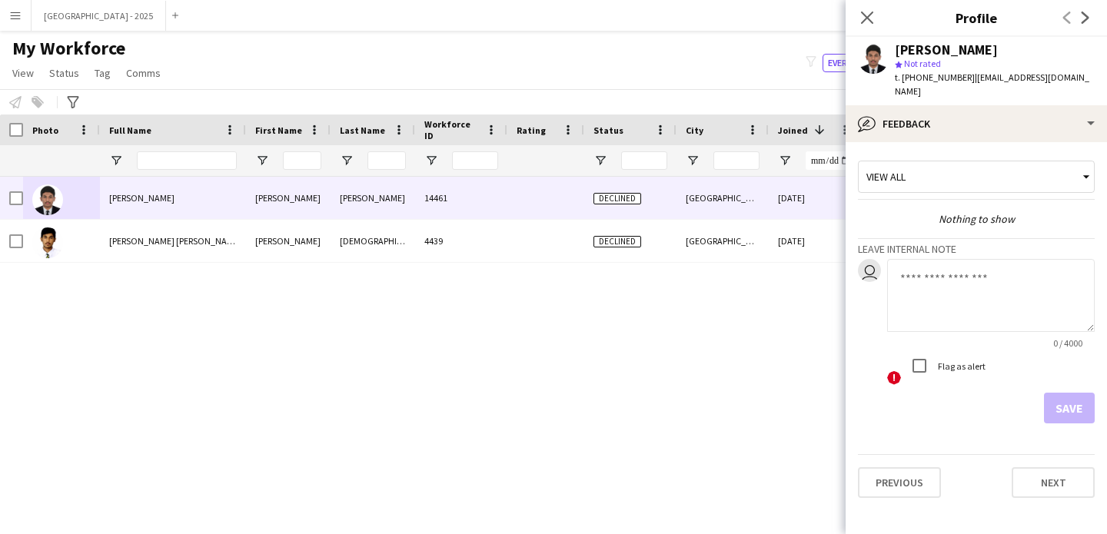
click at [946, 262] on textarea at bounding box center [991, 295] width 208 height 73
type textarea "**********"
click at [1066, 393] on button "Save" at bounding box center [1069, 408] width 51 height 31
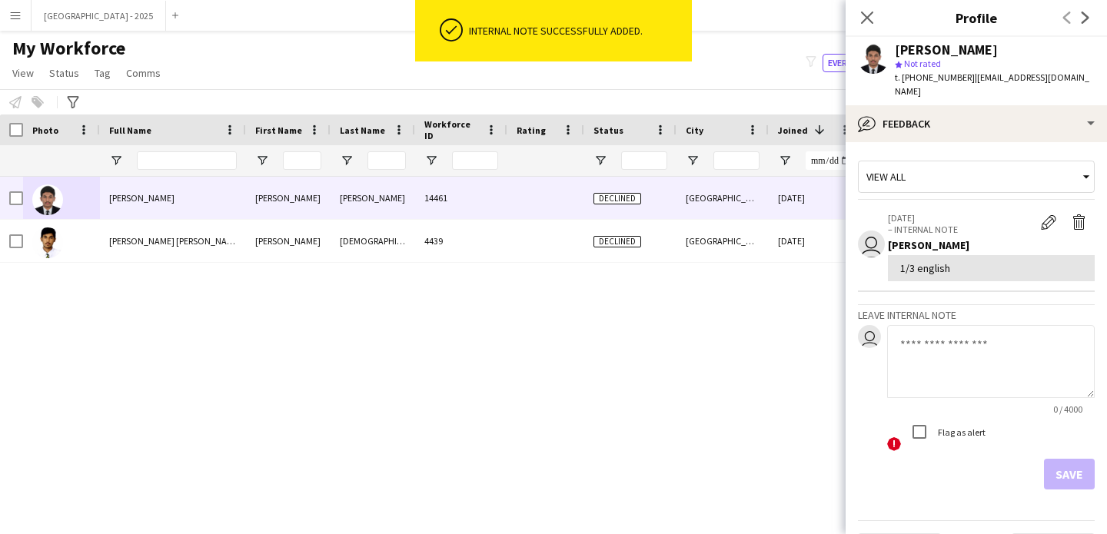
click at [872, 24] on icon "Close pop-in" at bounding box center [867, 18] width 12 height 12
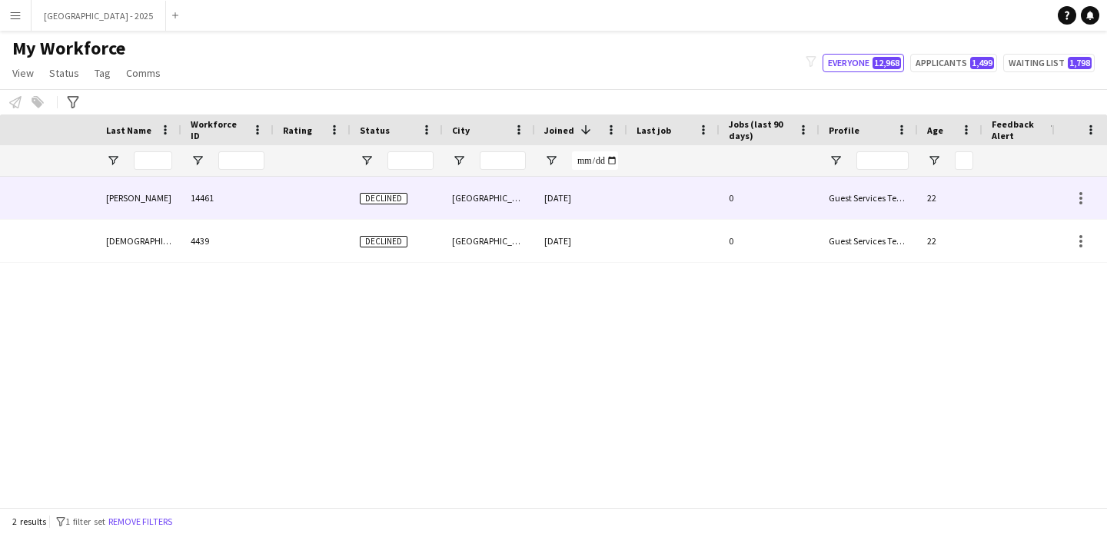
scroll to position [0, 518]
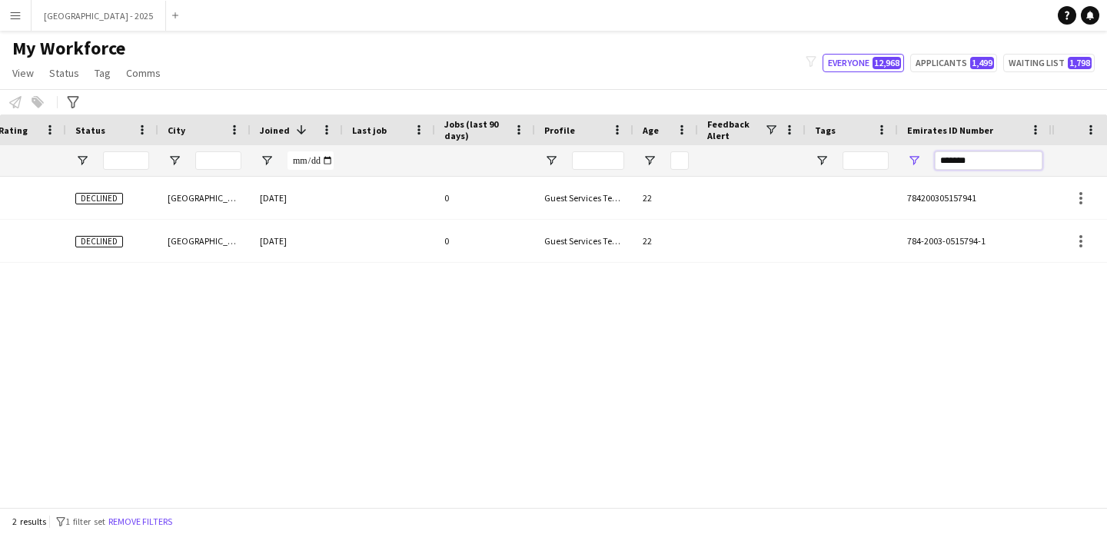
click at [996, 160] on input "*******" at bounding box center [989, 160] width 108 height 18
paste input "Emirates ID Number Filter Input"
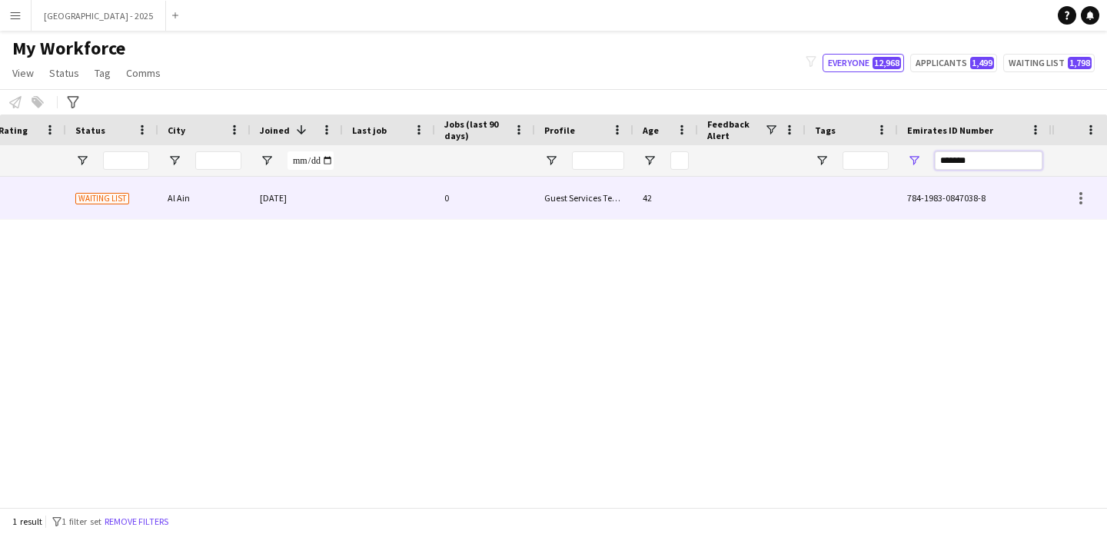
type input "*******"
click at [922, 192] on span "784-1983-0847038-8" at bounding box center [946, 198] width 78 height 12
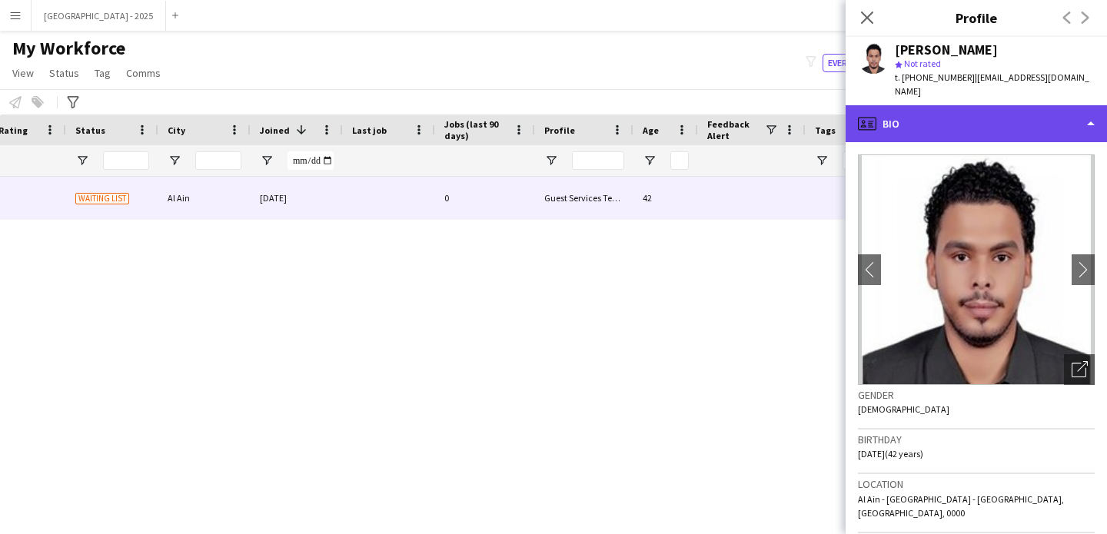
click at [976, 119] on div "profile Bio" at bounding box center [975, 123] width 261 height 37
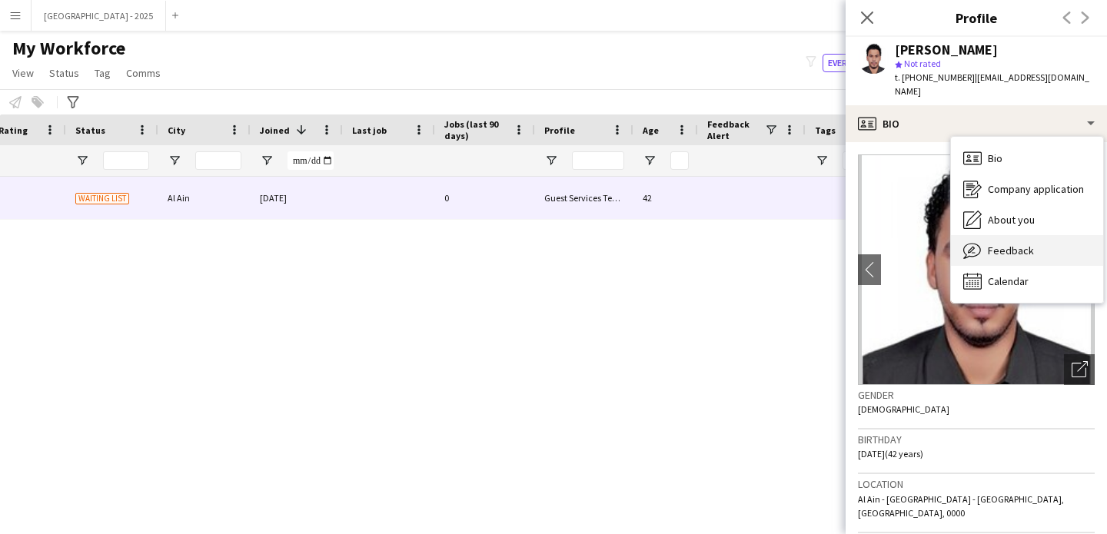
click at [1001, 245] on div "Feedback Feedback" at bounding box center [1027, 250] width 152 height 31
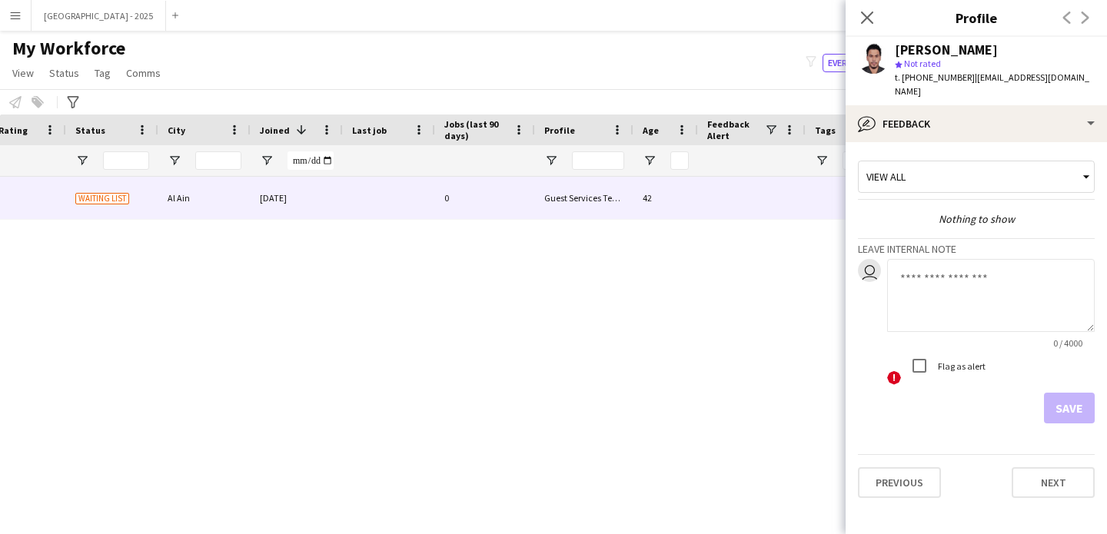
click at [983, 274] on textarea at bounding box center [991, 295] width 208 height 73
type textarea "**********"
click at [1068, 397] on button "Save" at bounding box center [1069, 408] width 51 height 31
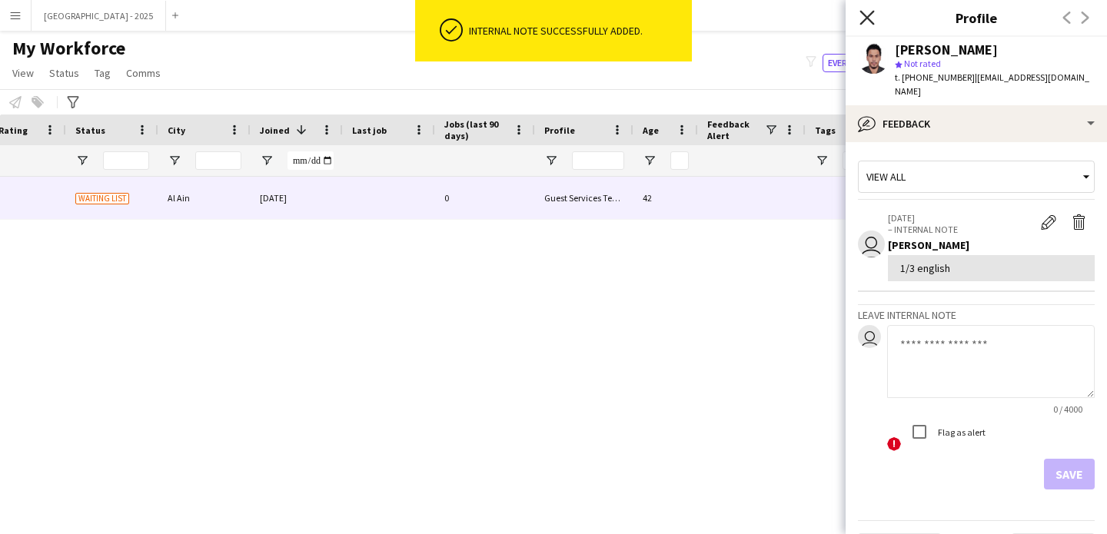
click at [869, 20] on icon at bounding box center [866, 17] width 15 height 15
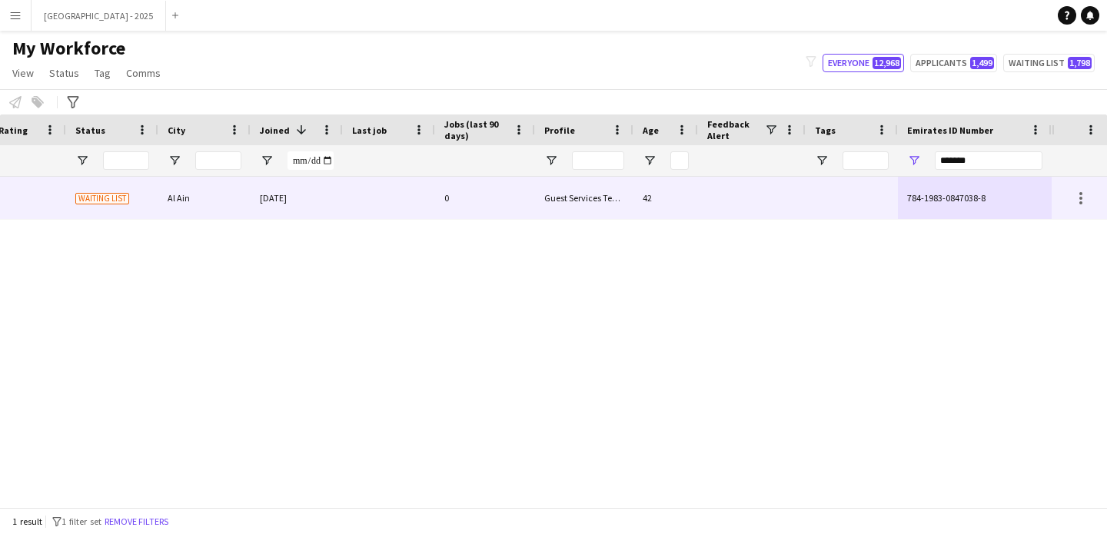
scroll to position [0, 0]
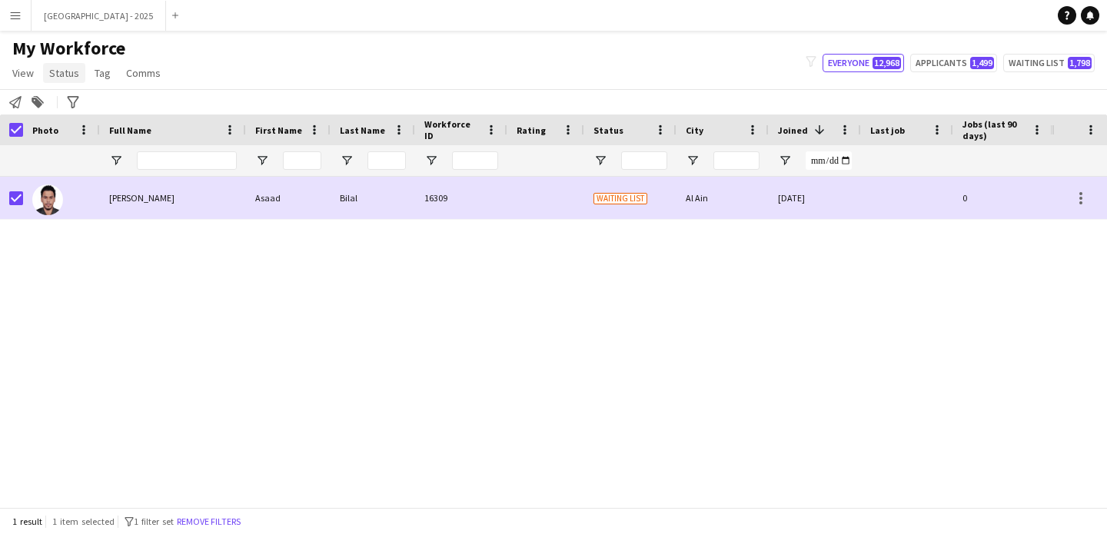
click at [55, 66] on span "Status" at bounding box center [64, 73] width 30 height 14
click at [86, 98] on link "Edit" at bounding box center [98, 106] width 108 height 32
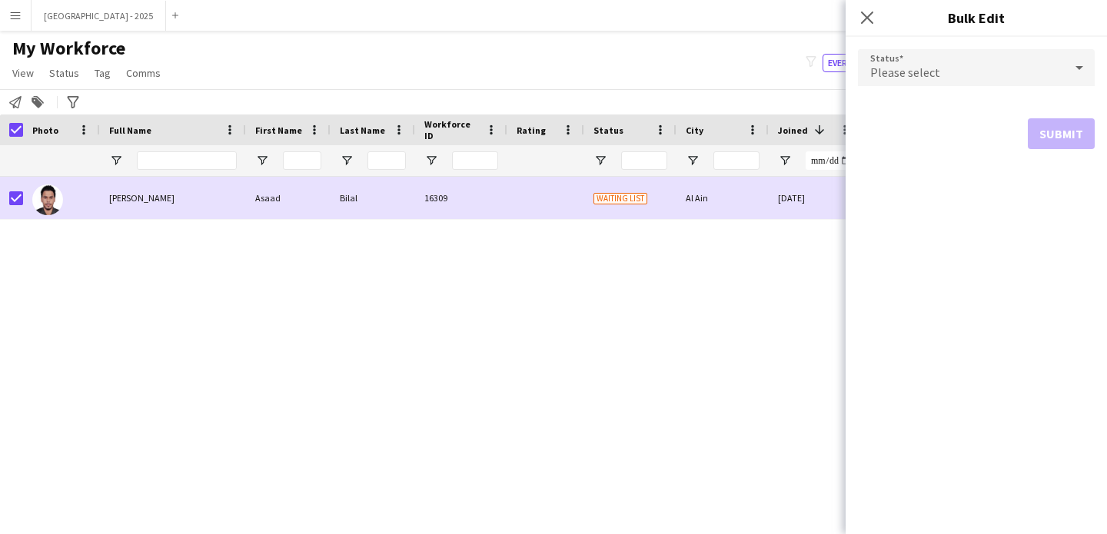
click at [938, 58] on div "Please select" at bounding box center [961, 67] width 206 height 37
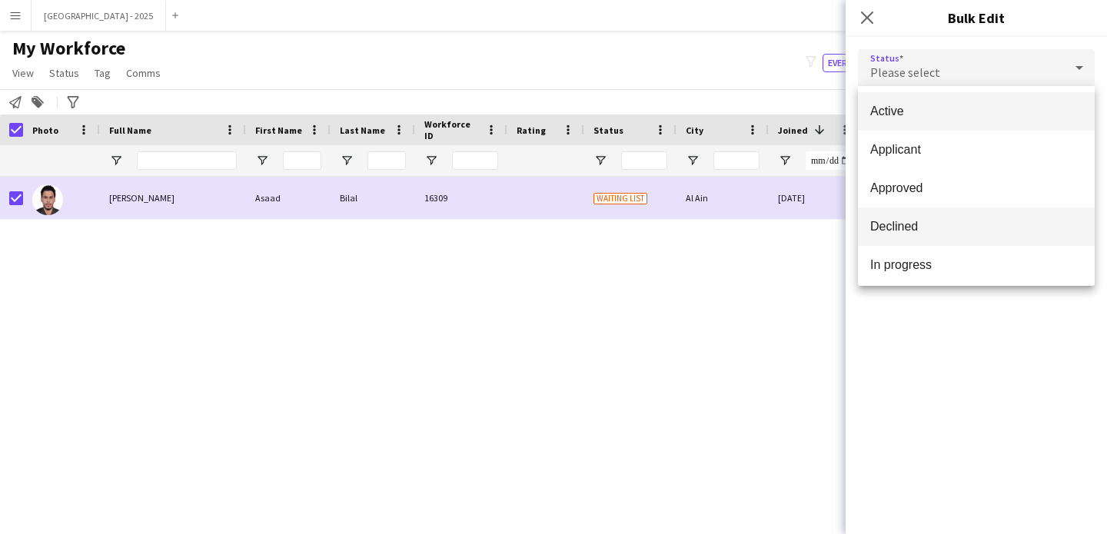
click at [935, 221] on span "Declined" at bounding box center [976, 226] width 212 height 15
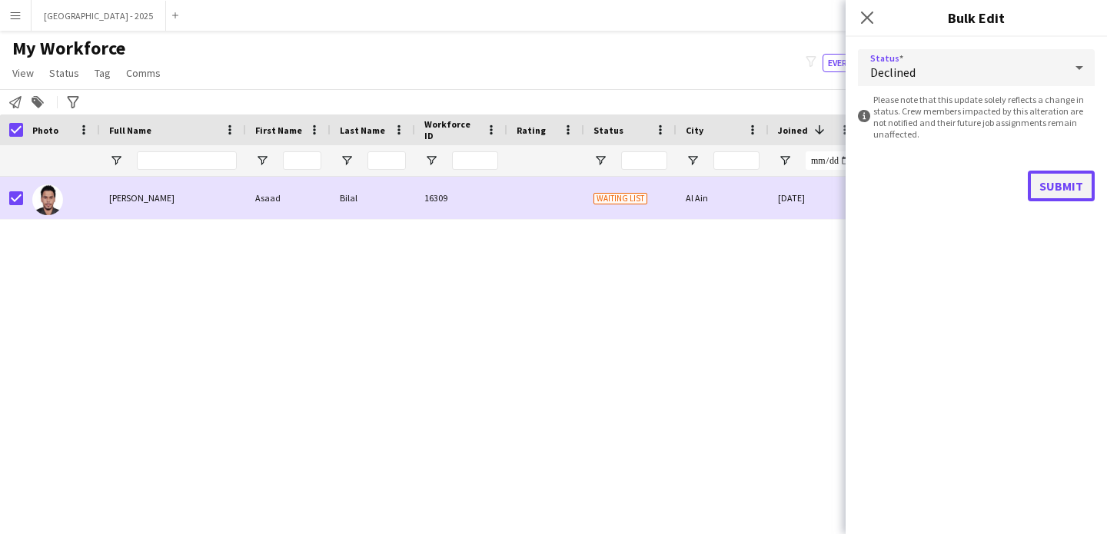
click at [1061, 188] on button "Submit" at bounding box center [1061, 186] width 67 height 31
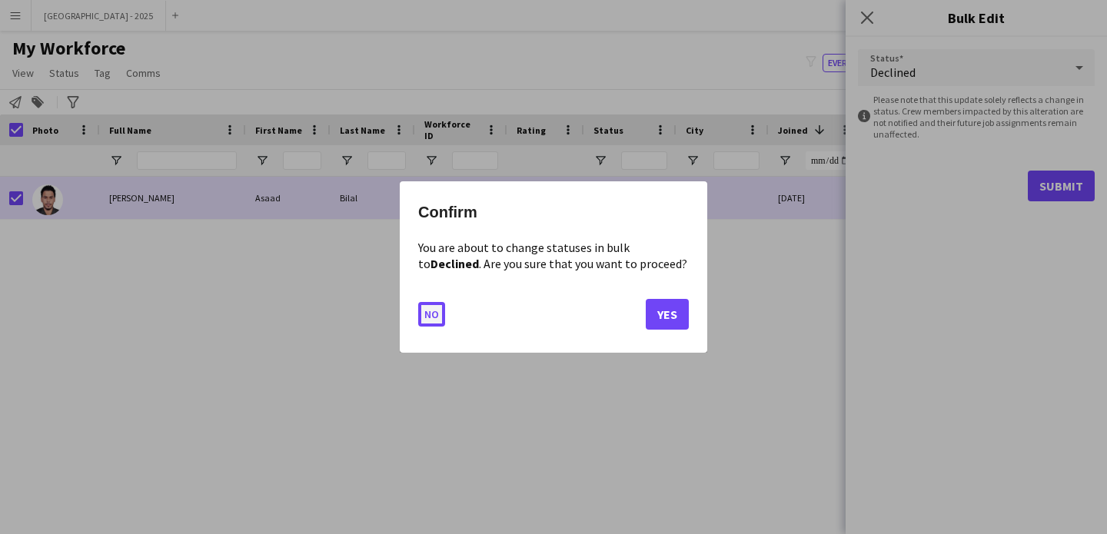
click at [435, 307] on button "No" at bounding box center [431, 314] width 27 height 25
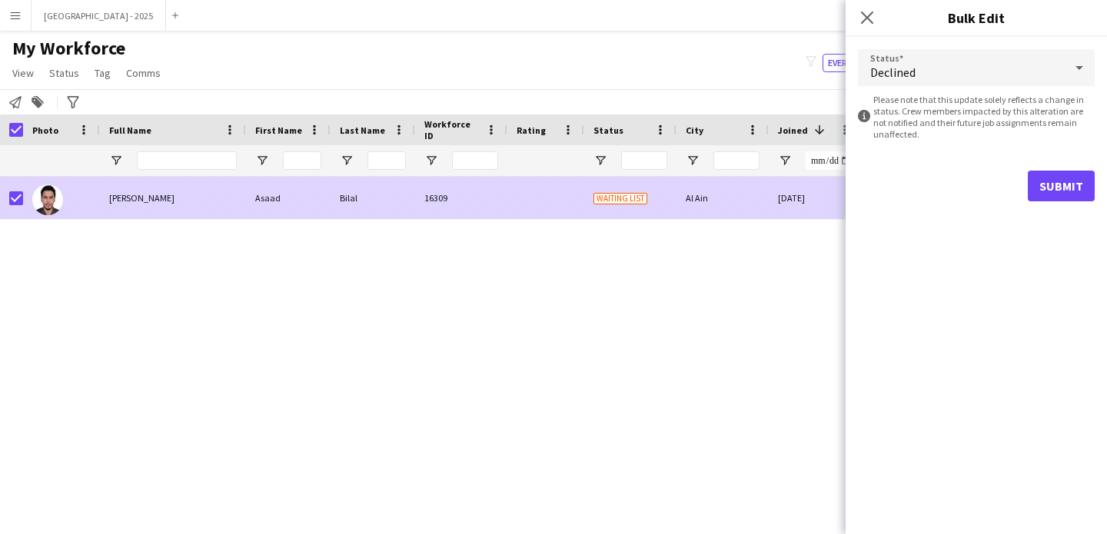
click at [447, 207] on div "16309" at bounding box center [461, 198] width 92 height 42
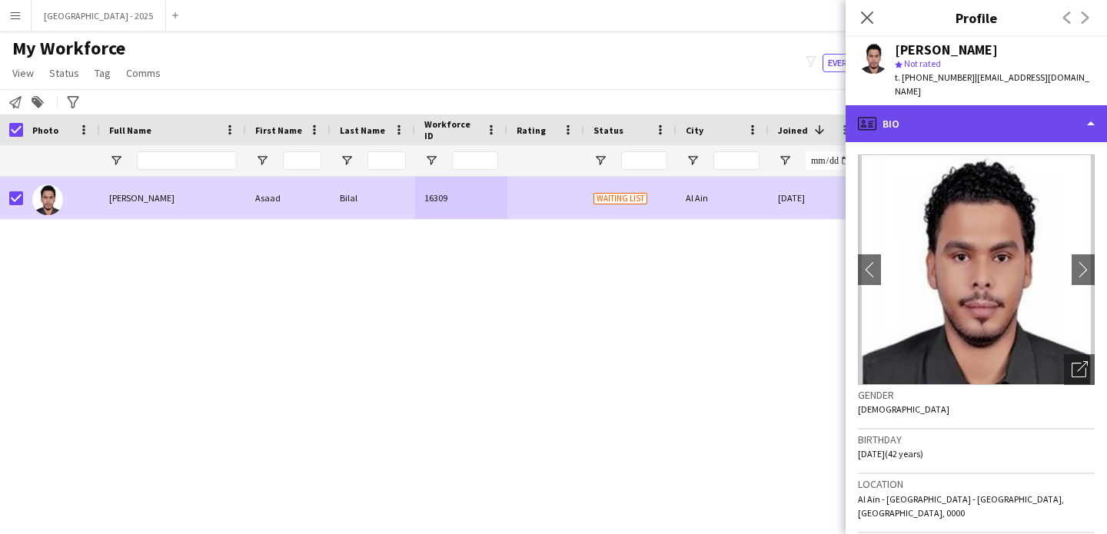
click at [922, 105] on div "profile Bio" at bounding box center [975, 123] width 261 height 37
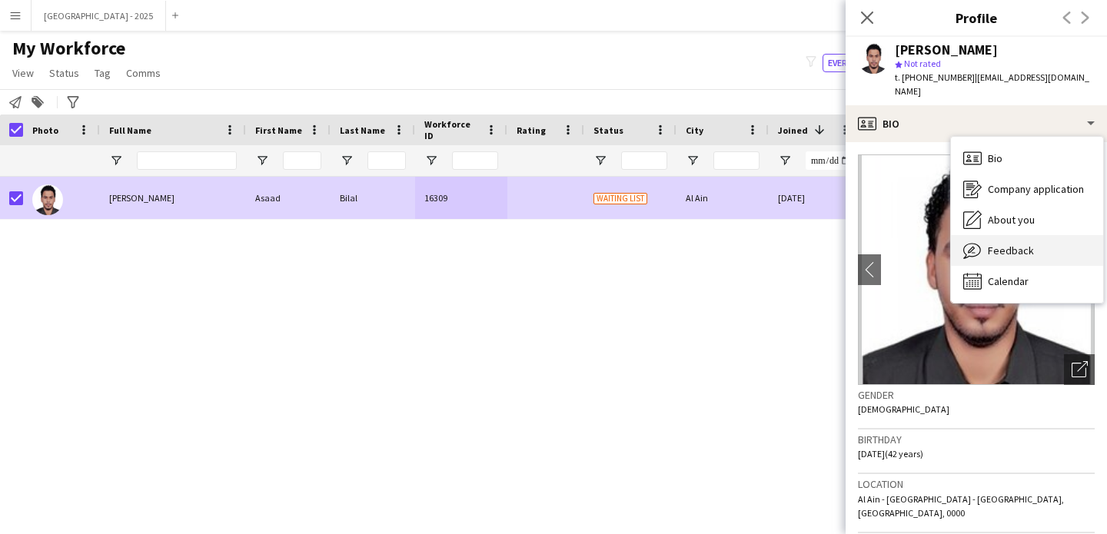
click at [1024, 245] on div "Feedback Feedback" at bounding box center [1027, 250] width 152 height 31
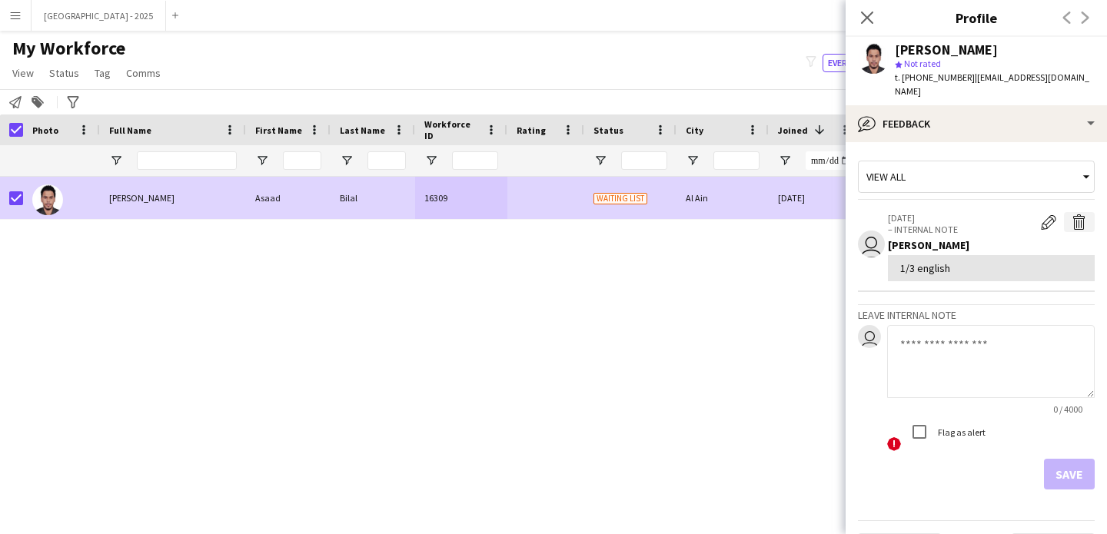
click at [1071, 214] on app-icon "Delete internal note" at bounding box center [1078, 221] width 15 height 15
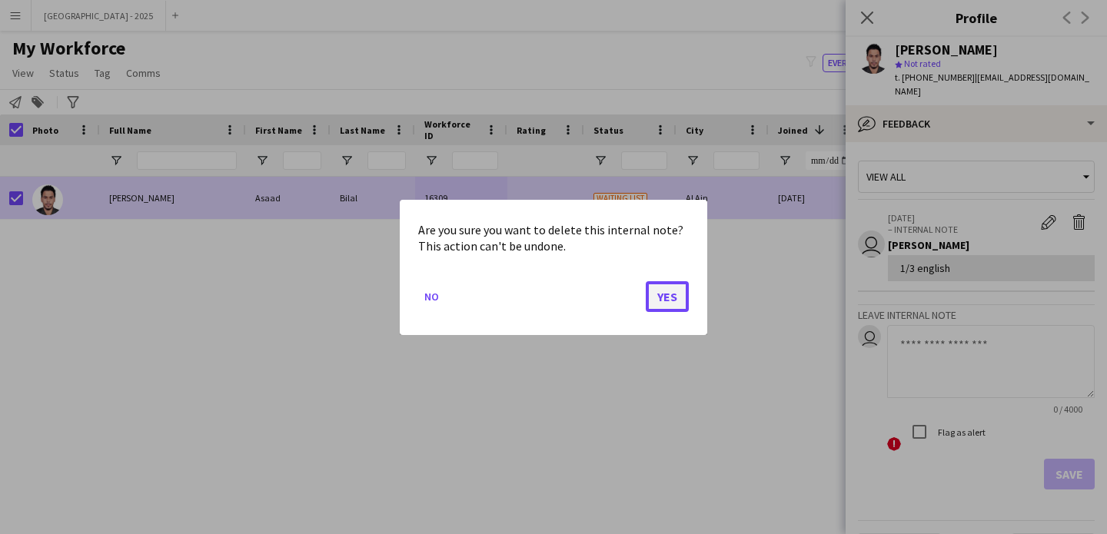
click at [670, 307] on button "Yes" at bounding box center [667, 296] width 43 height 31
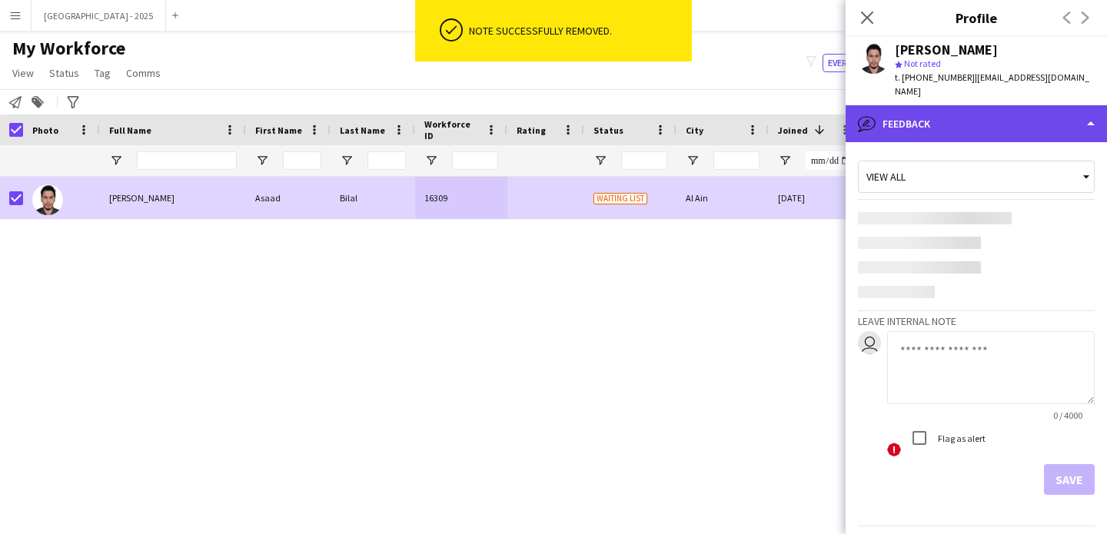
click at [945, 113] on div "bubble-pencil Feedback" at bounding box center [975, 123] width 261 height 37
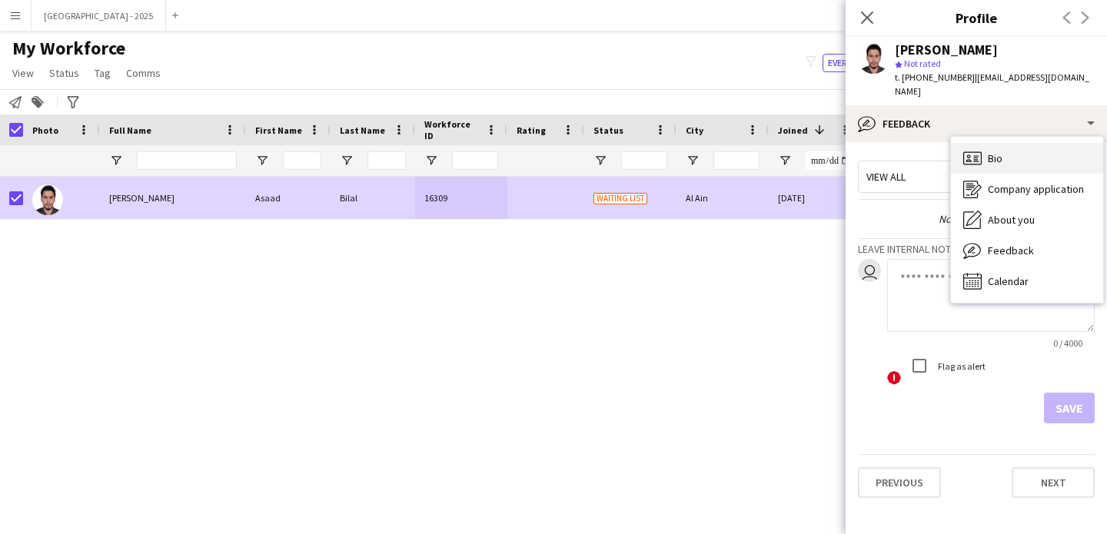
click at [980, 149] on icon "Bio" at bounding box center [972, 158] width 18 height 18
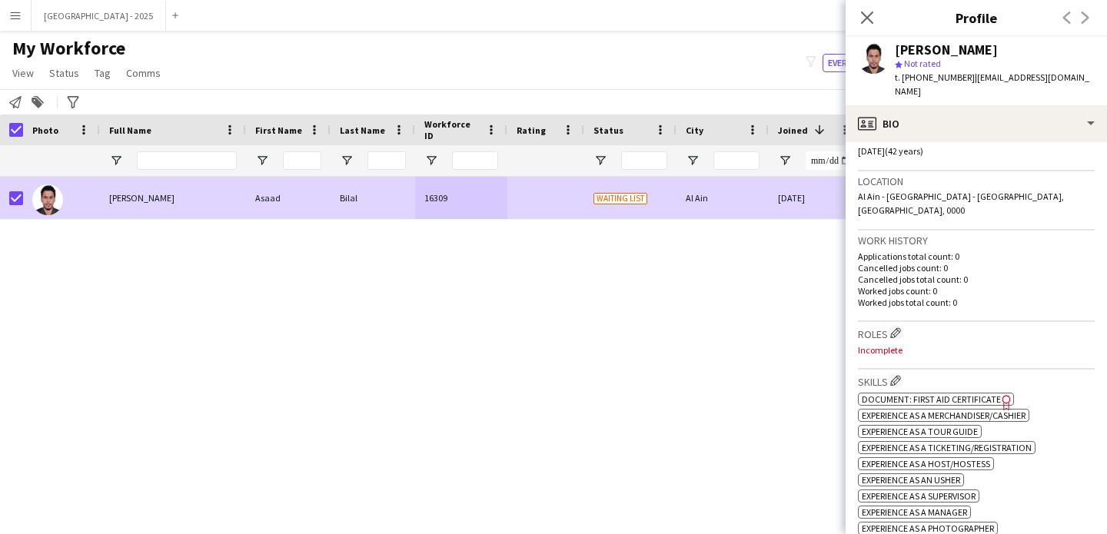
scroll to position [304, 0]
click at [903, 324] on button "Edit crew company roles" at bounding box center [895, 331] width 15 height 15
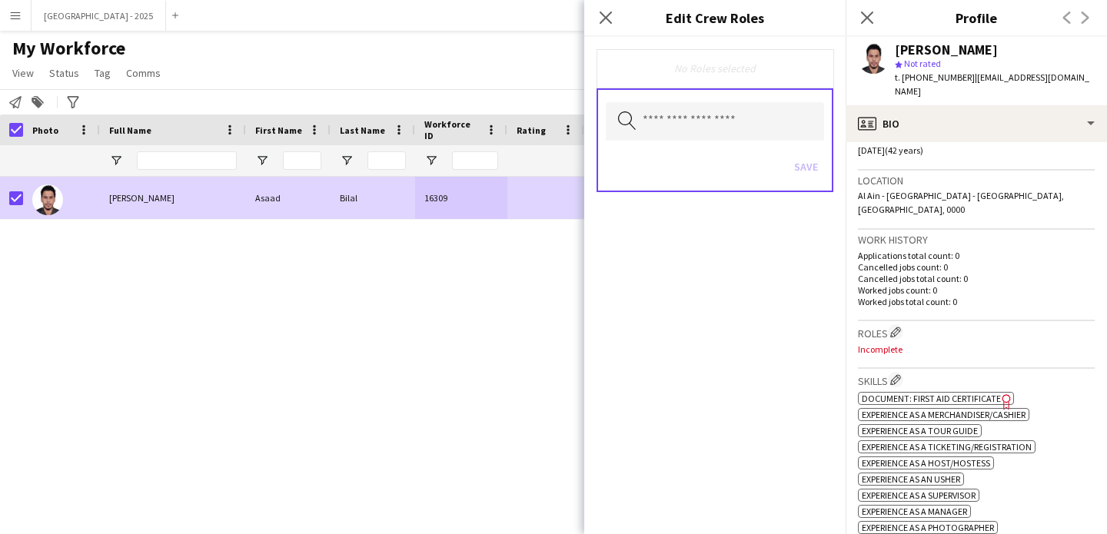
click at [717, 143] on div "Search by role type Save" at bounding box center [714, 140] width 237 height 104
click at [714, 135] on input "text" at bounding box center [715, 121] width 218 height 38
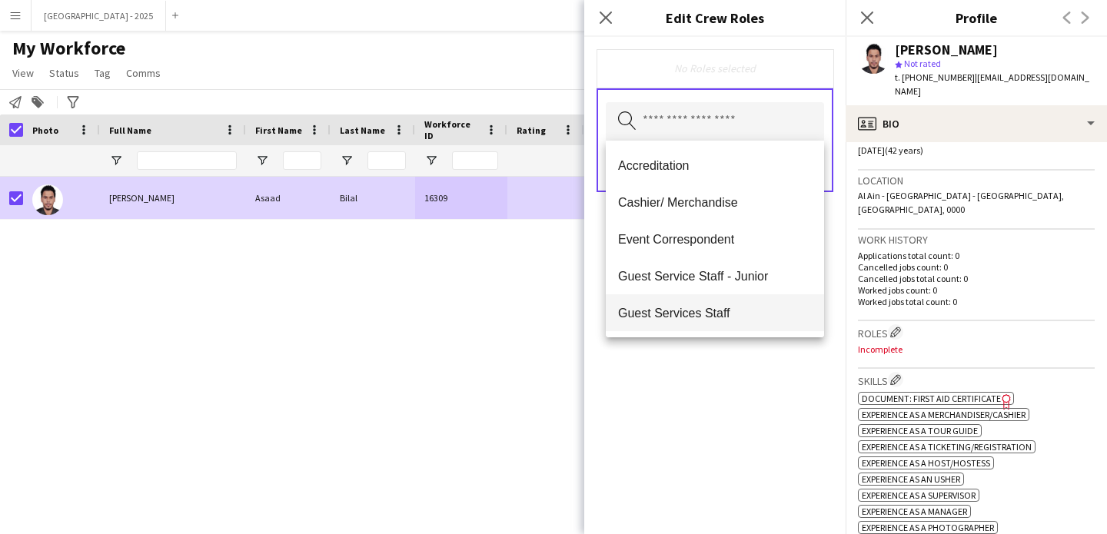
click at [712, 307] on span "Guest Services Staff" at bounding box center [715, 313] width 194 height 15
click at [740, 347] on div "Guest Services Staff Remove Search by role type Save" at bounding box center [714, 285] width 261 height 497
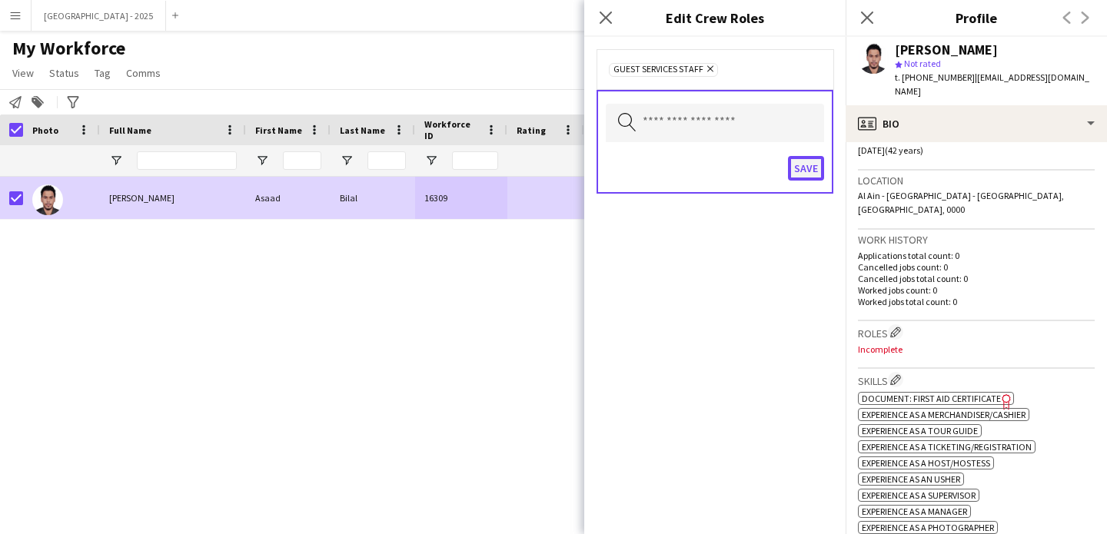
click at [796, 166] on button "Save" at bounding box center [806, 168] width 36 height 25
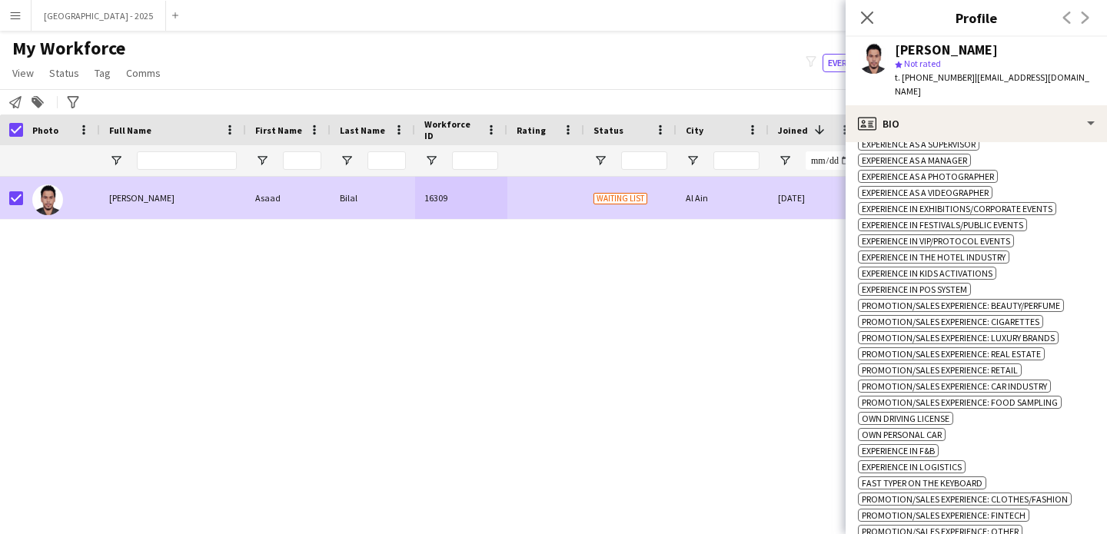
scroll to position [795, 0]
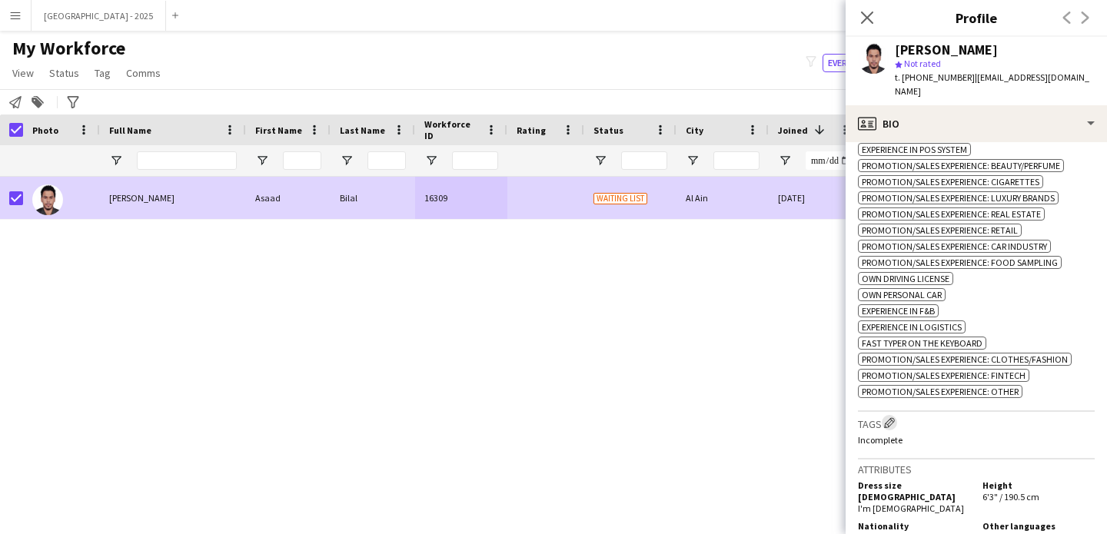
click at [891, 417] on app-icon "Edit crew company tags" at bounding box center [889, 422] width 11 height 11
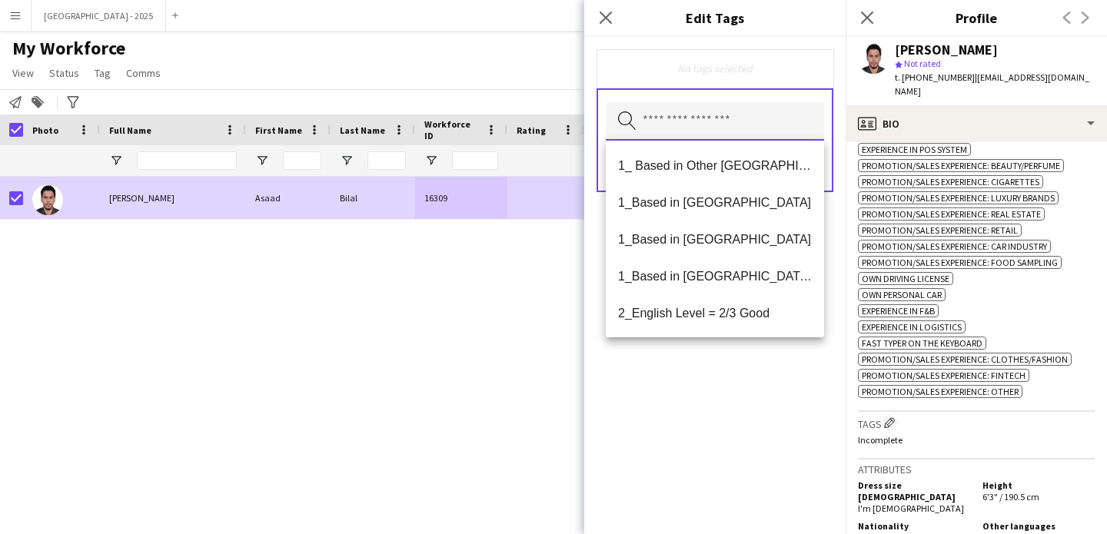
click at [746, 132] on input "text" at bounding box center [715, 121] width 218 height 38
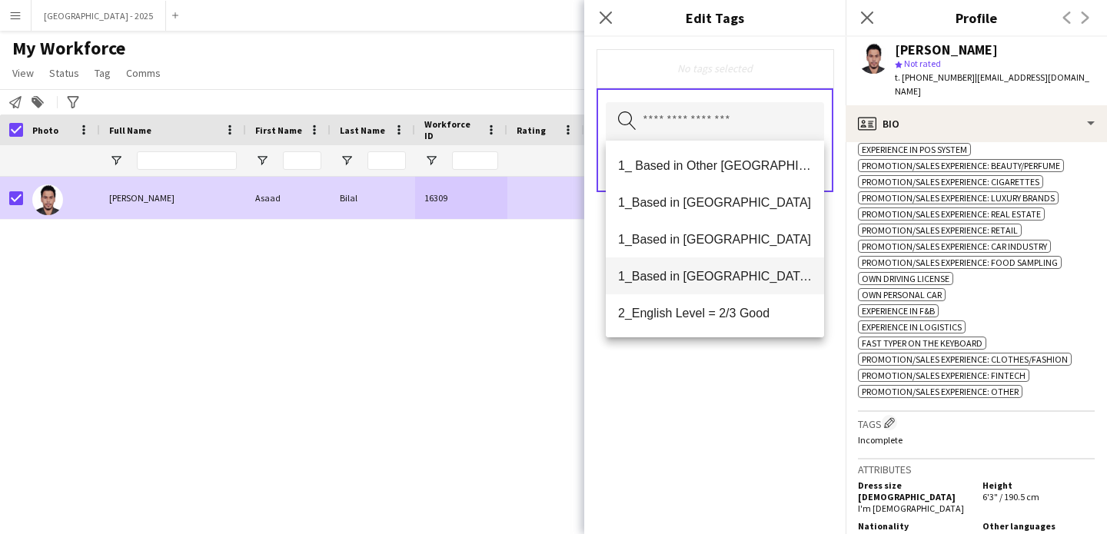
click at [752, 271] on span "1_Based in [GEOGRAPHIC_DATA]/[GEOGRAPHIC_DATA]/Ajman" at bounding box center [715, 276] width 194 height 15
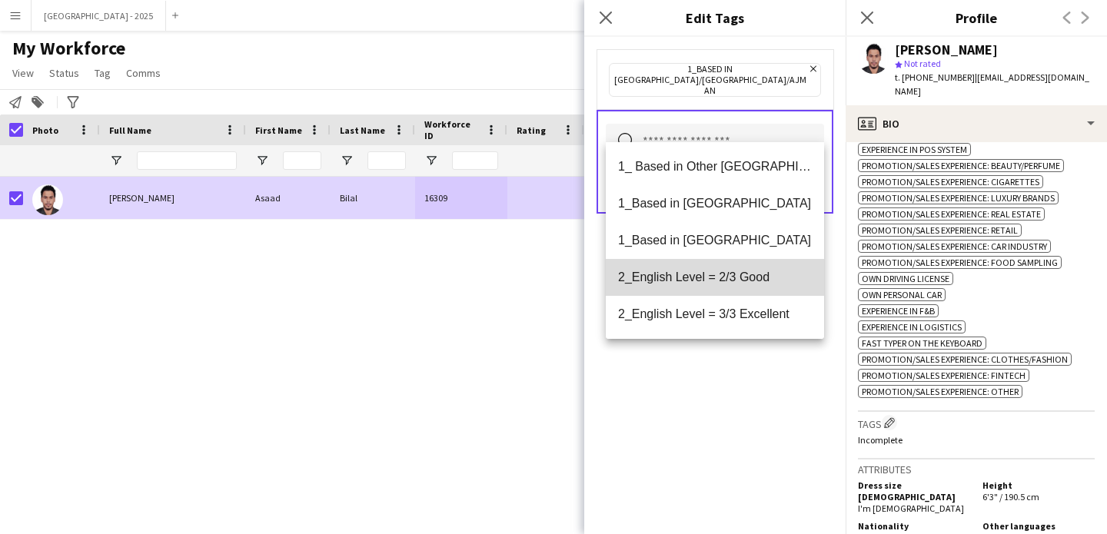
click at [751, 280] on span "2_English Level = 2/3 Good" at bounding box center [715, 277] width 194 height 15
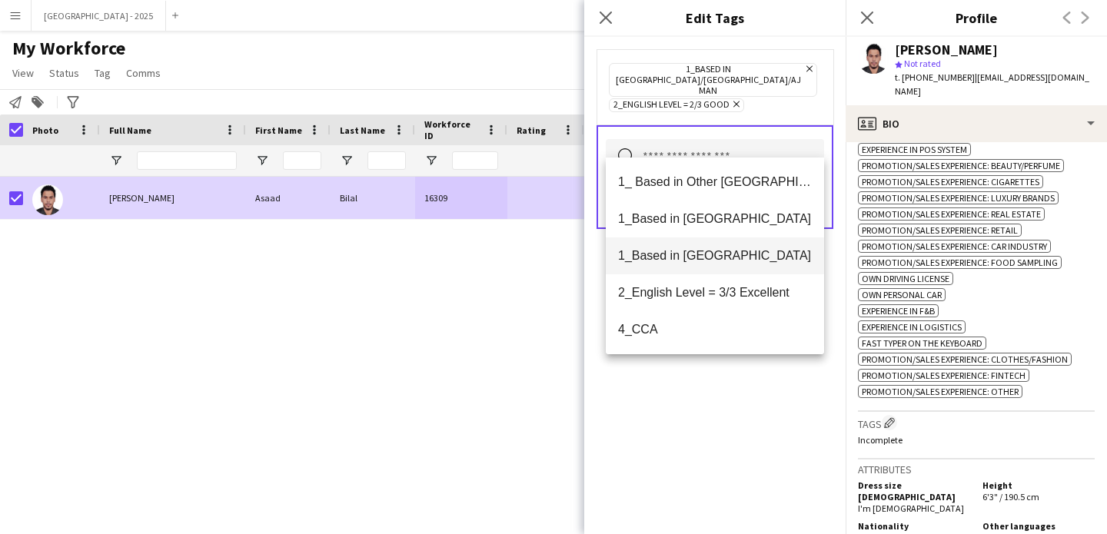
click at [719, 254] on span "1_Based in [GEOGRAPHIC_DATA]" at bounding box center [715, 255] width 194 height 15
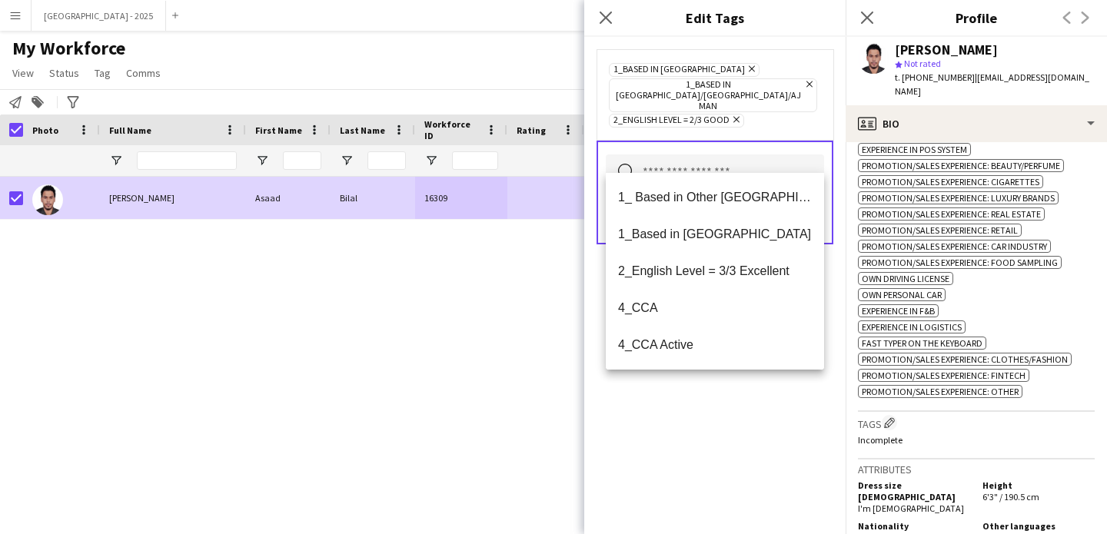
click at [802, 79] on icon "Remove" at bounding box center [807, 84] width 10 height 10
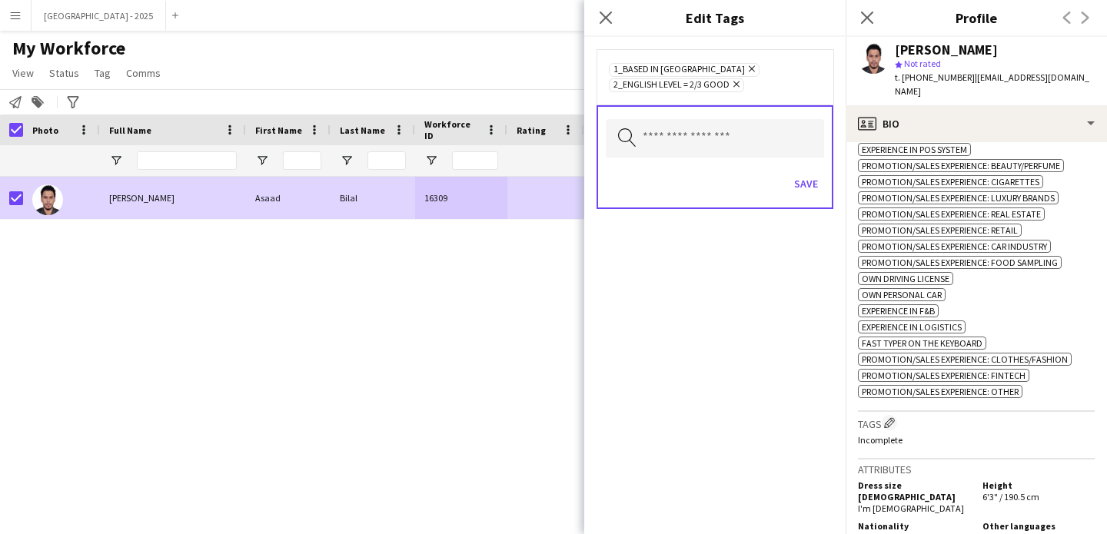
click at [805, 165] on div "Save" at bounding box center [715, 186] width 218 height 44
drag, startPoint x: 805, startPoint y: 179, endPoint x: 807, endPoint y: 188, distance: 8.8
click at [805, 180] on button "Save" at bounding box center [806, 183] width 36 height 25
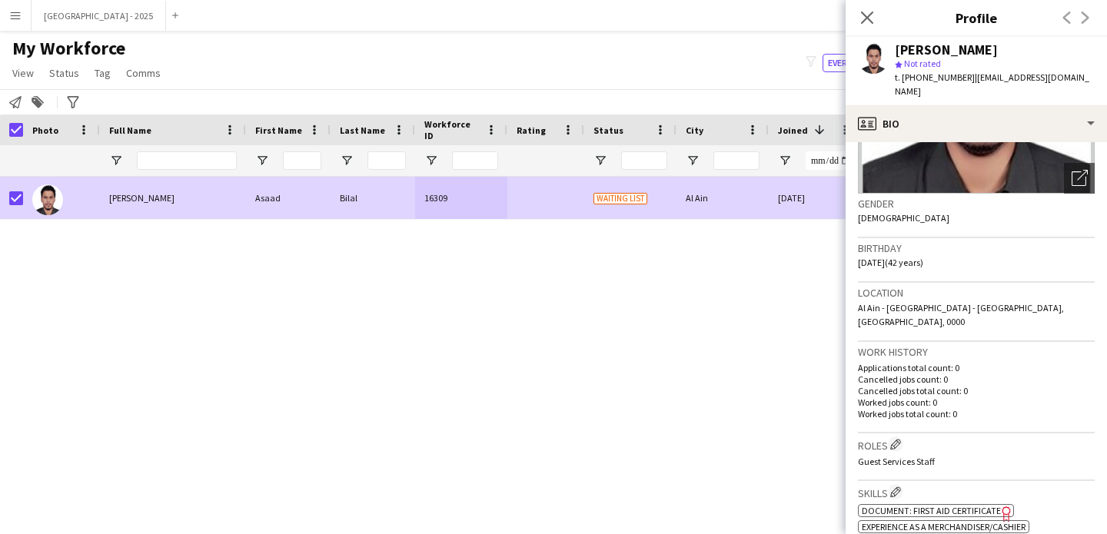
scroll to position [0, 0]
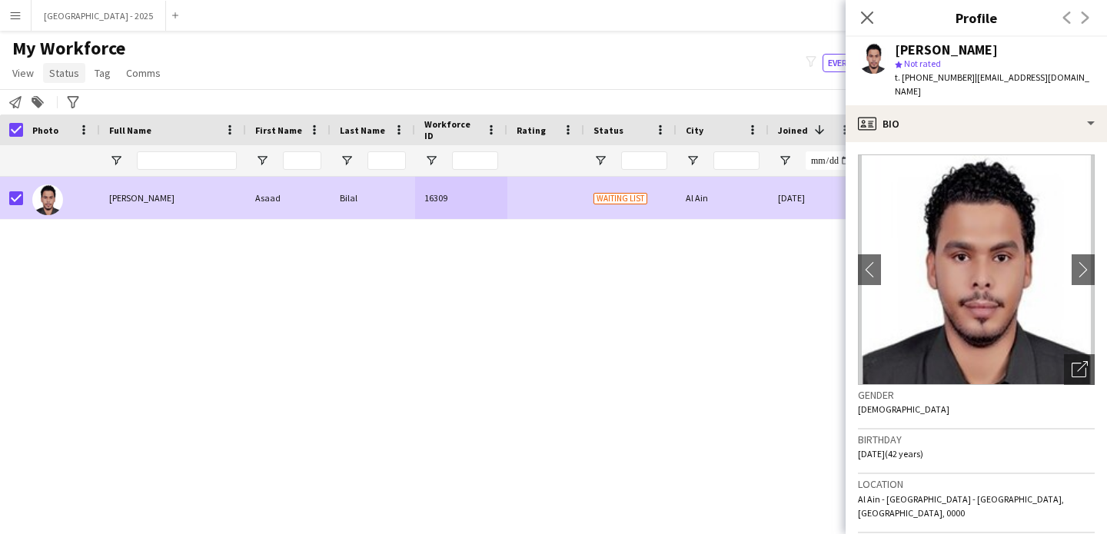
click at [75, 76] on span "Status" at bounding box center [64, 73] width 30 height 14
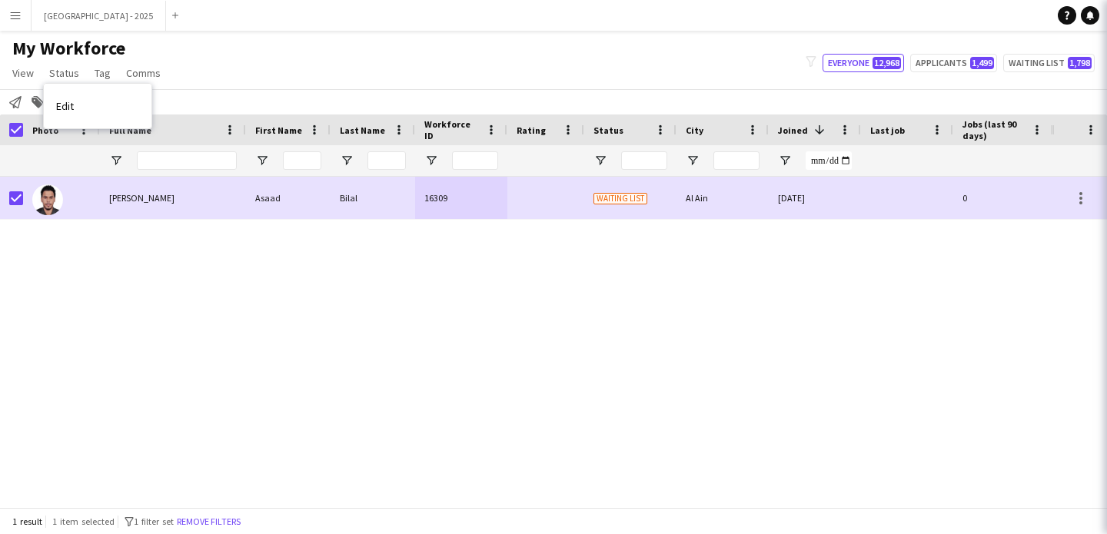
click at [81, 102] on link "Edit" at bounding box center [98, 106] width 108 height 32
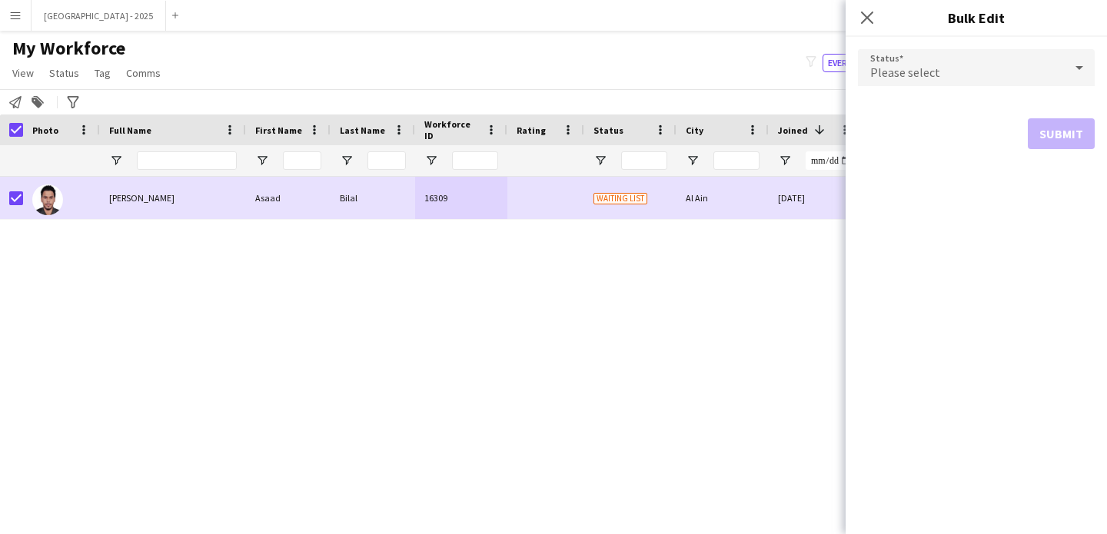
click at [917, 78] on span "Please select" at bounding box center [905, 72] width 70 height 15
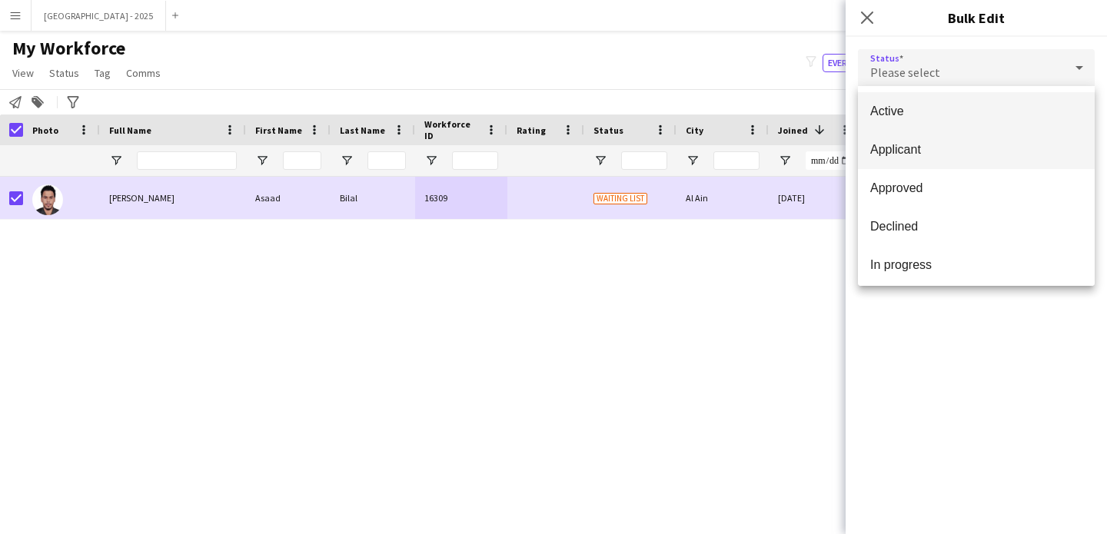
drag, startPoint x: 918, startPoint y: 108, endPoint x: 1012, endPoint y: 161, distance: 107.7
click at [918, 108] on span "Active" at bounding box center [976, 111] width 212 height 15
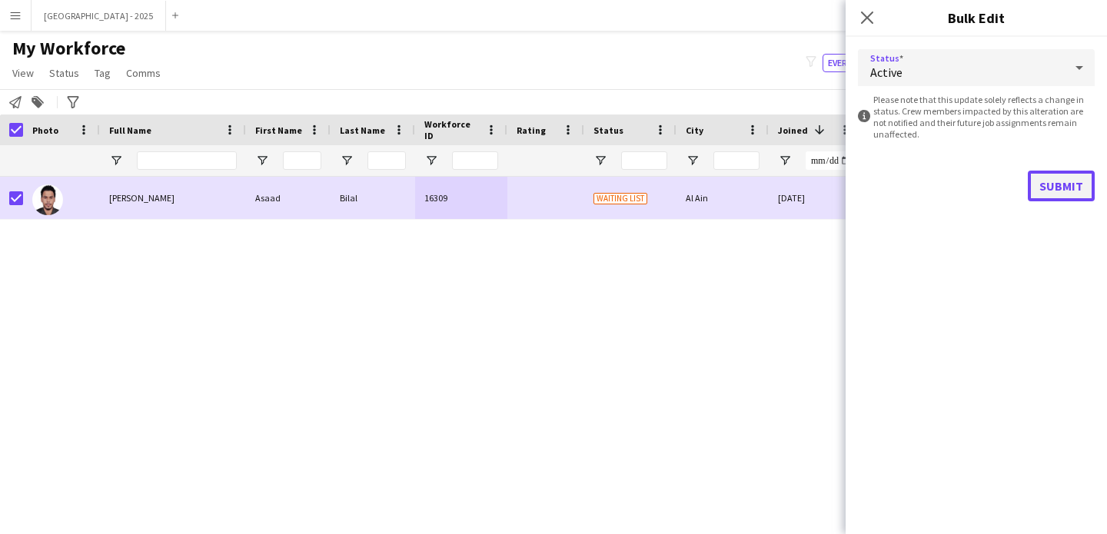
click at [1053, 185] on button "Submit" at bounding box center [1061, 186] width 67 height 31
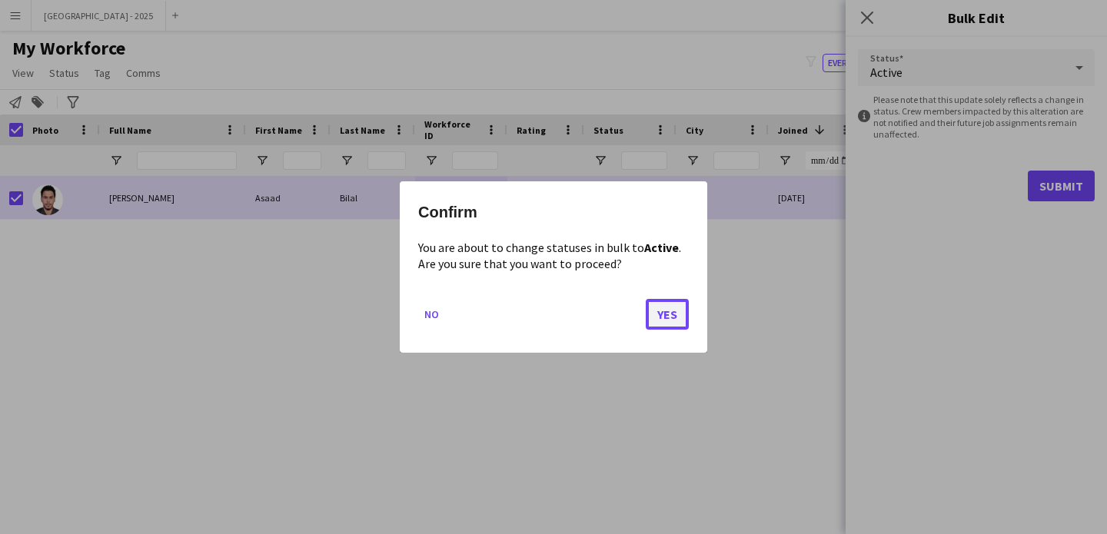
click at [662, 303] on button "Yes" at bounding box center [667, 314] width 43 height 31
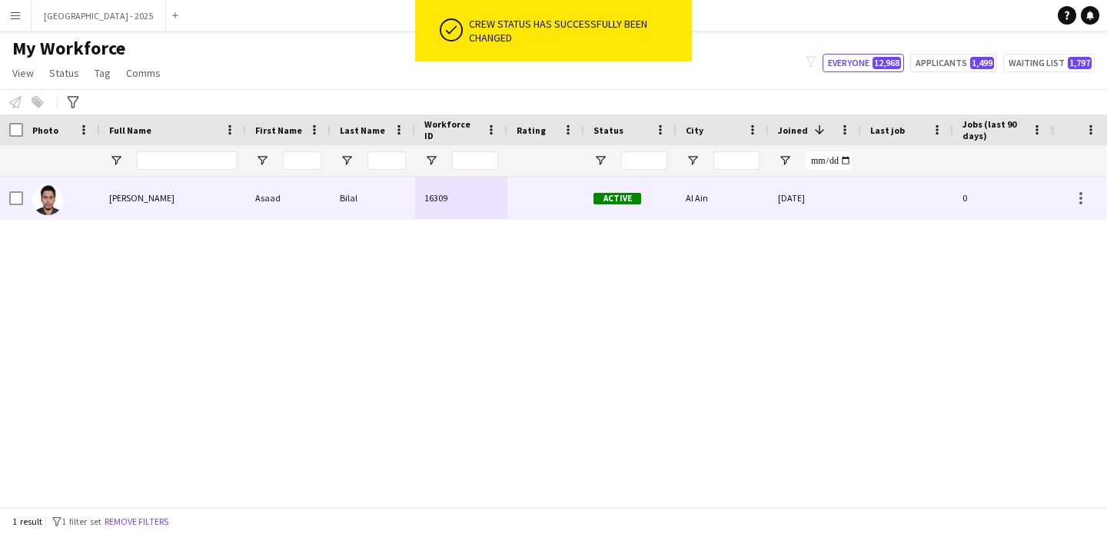
click at [79, 194] on div at bounding box center [61, 198] width 77 height 42
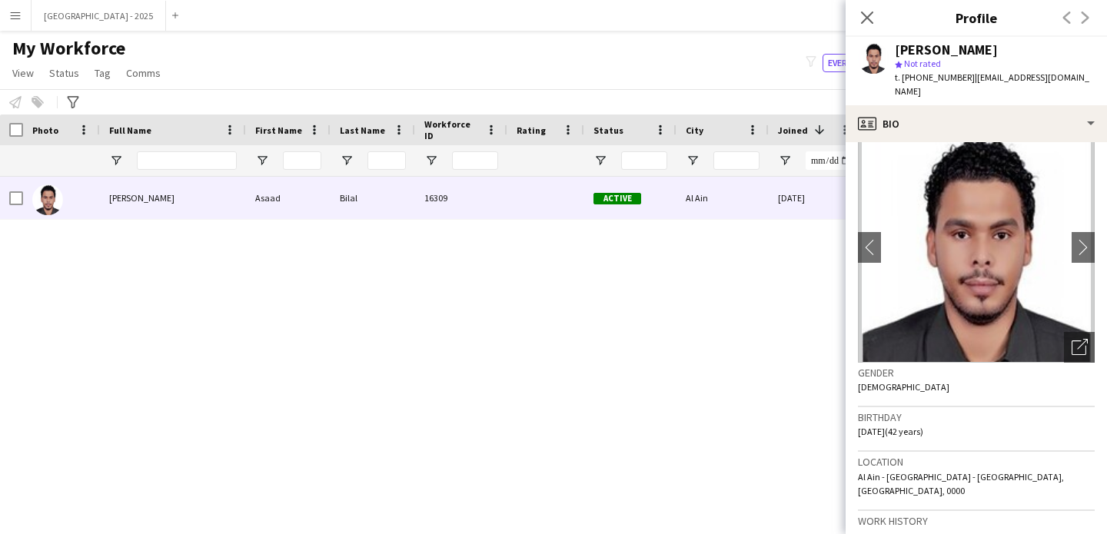
scroll to position [20, 0]
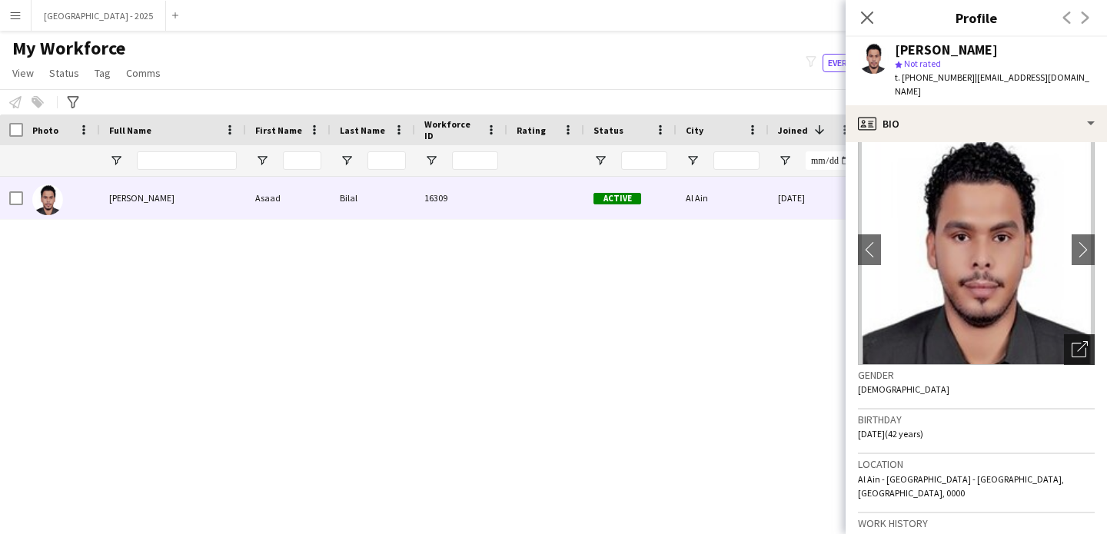
click at [1065, 334] on div "Open photos pop-in" at bounding box center [1079, 349] width 31 height 31
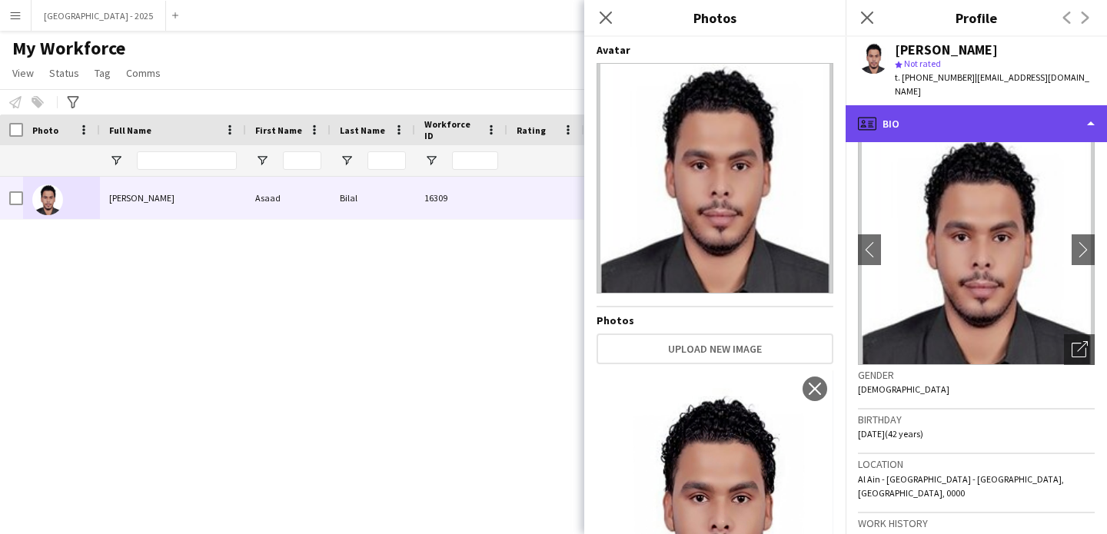
click at [892, 111] on div "profile Bio" at bounding box center [975, 123] width 261 height 37
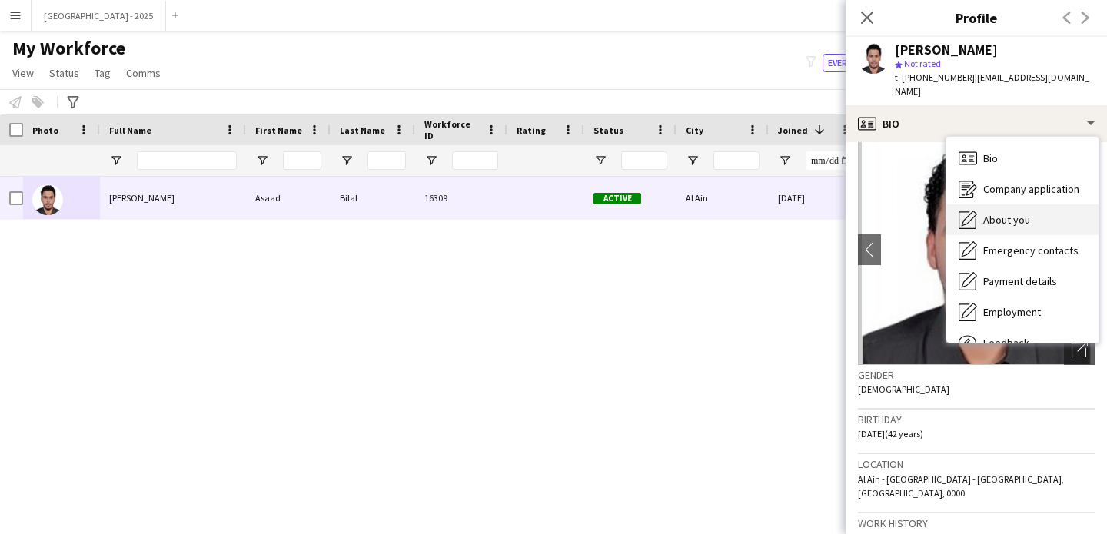
click at [980, 204] on div "About you About you" at bounding box center [1022, 219] width 152 height 31
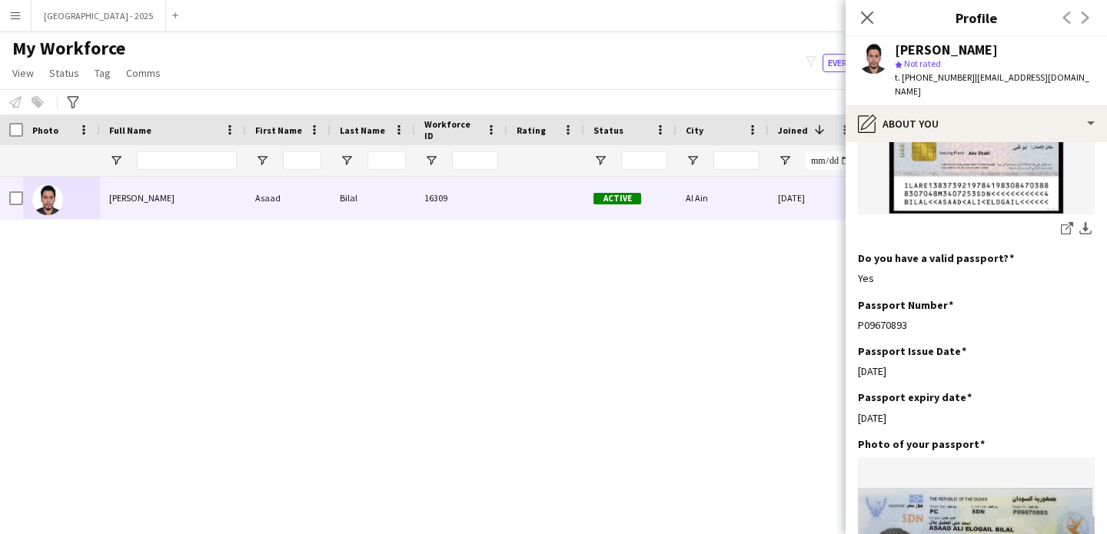
scroll to position [1249, 0]
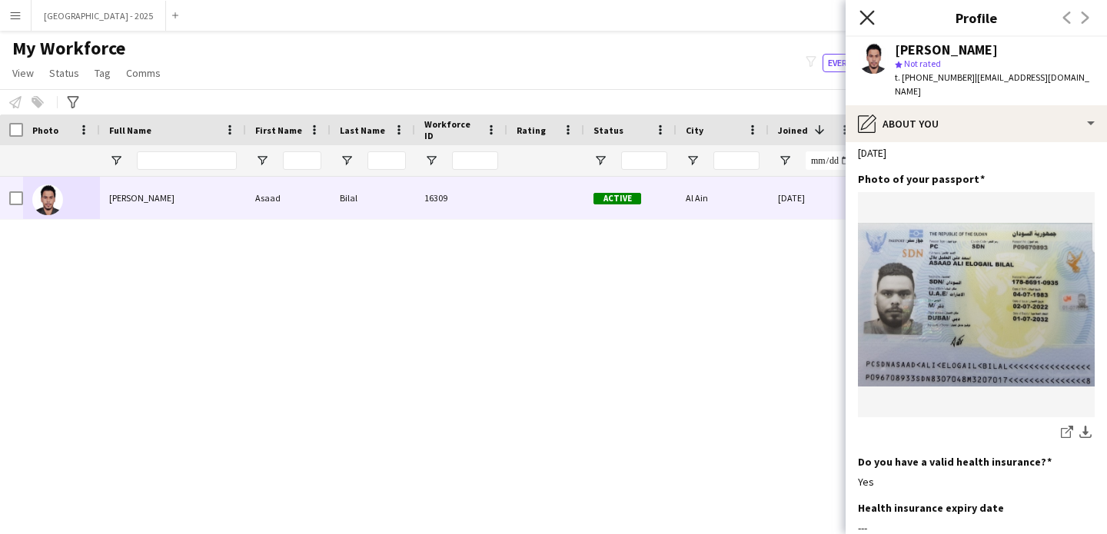
click at [863, 19] on icon "Close pop-in" at bounding box center [866, 17] width 15 height 15
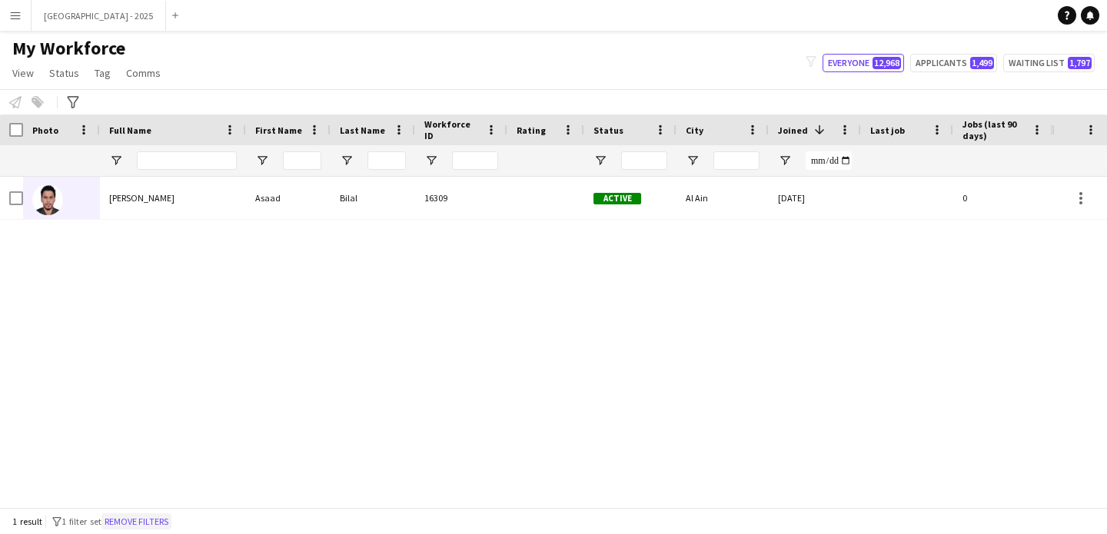
click at [162, 519] on button "Remove filters" at bounding box center [136, 521] width 70 height 17
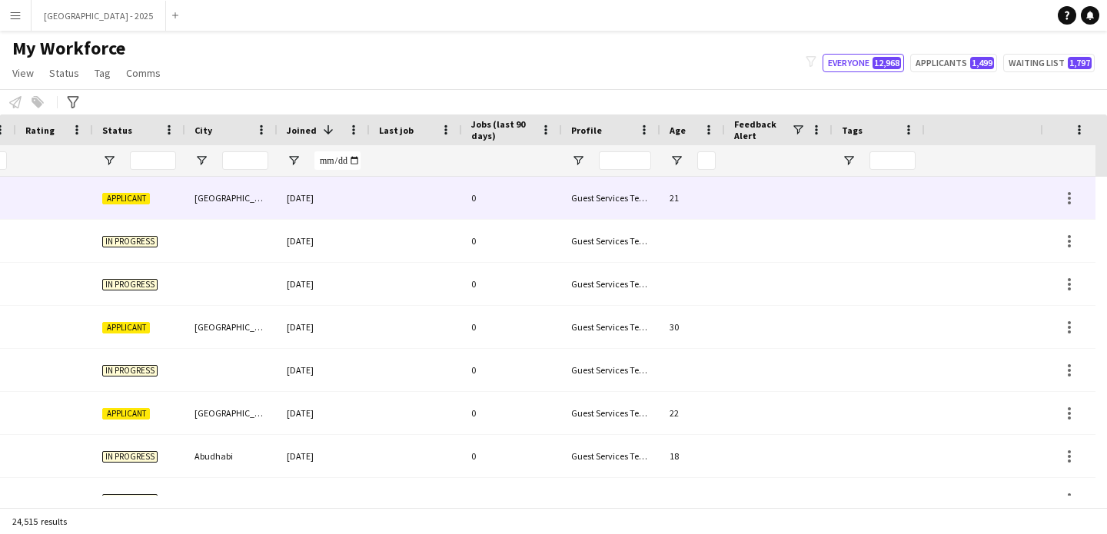
scroll to position [0, 0]
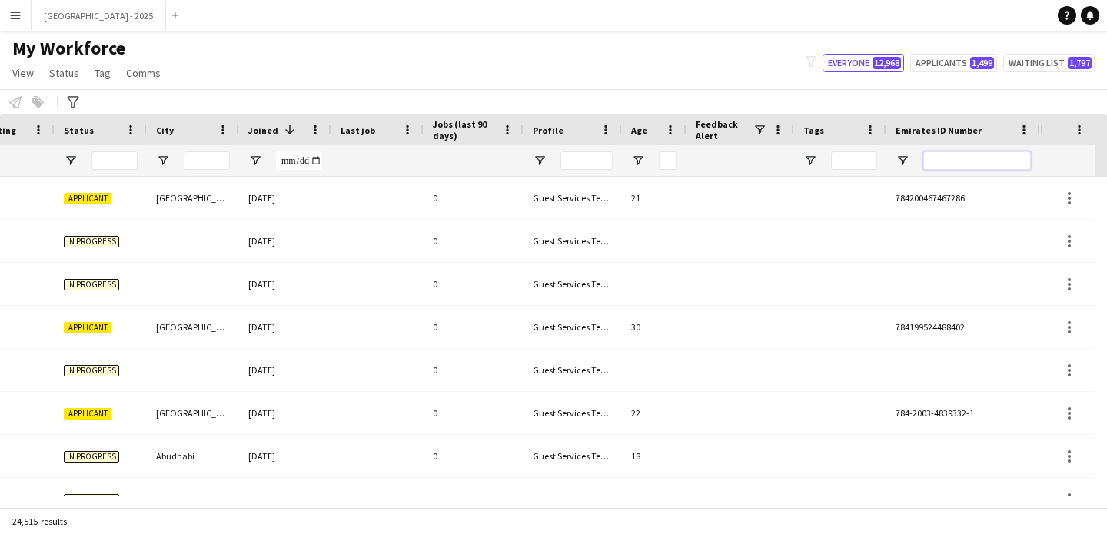
click at [950, 164] on input "Emirates ID Number Filter Input" at bounding box center [977, 160] width 108 height 18
paste input "*******"
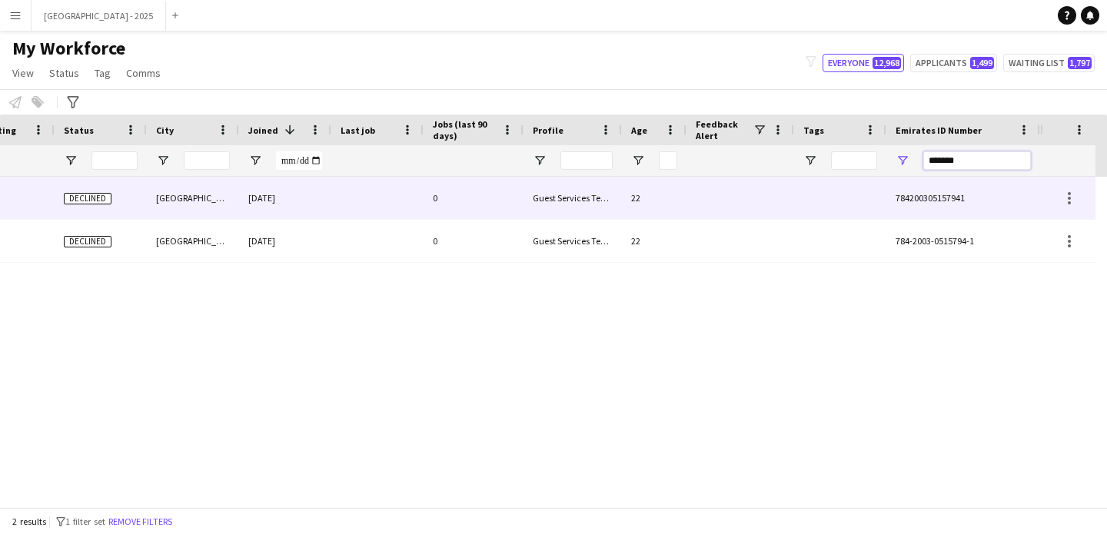
type input "*******"
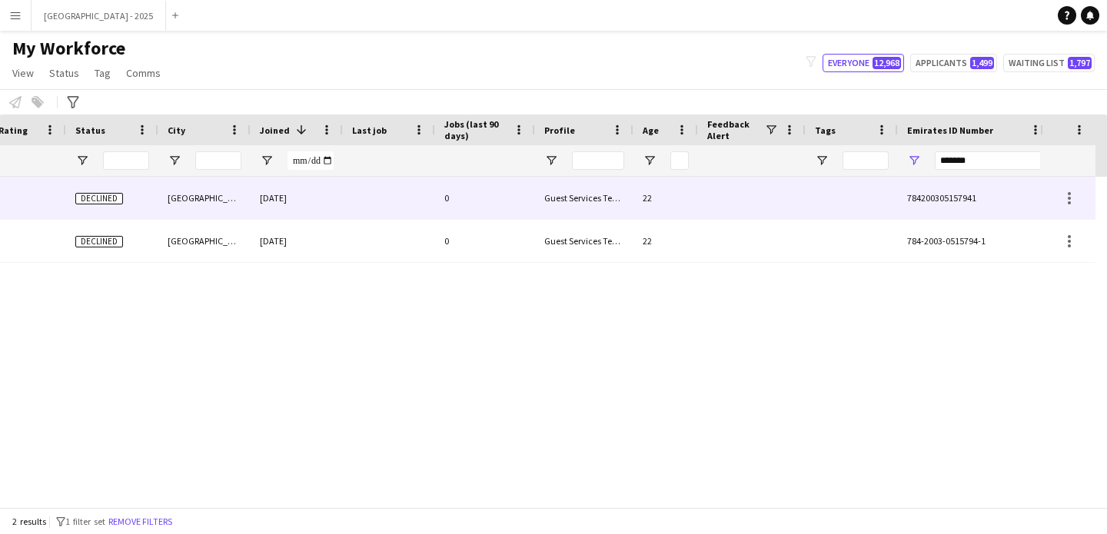
click at [280, 206] on div "[DATE]" at bounding box center [297, 198] width 92 height 42
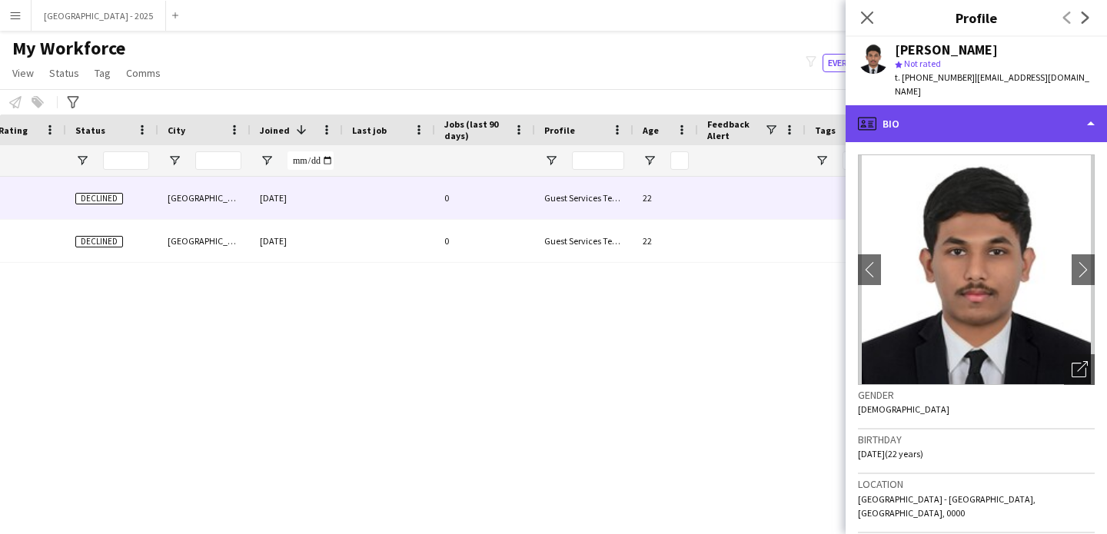
click at [958, 108] on div "profile Bio" at bounding box center [975, 123] width 261 height 37
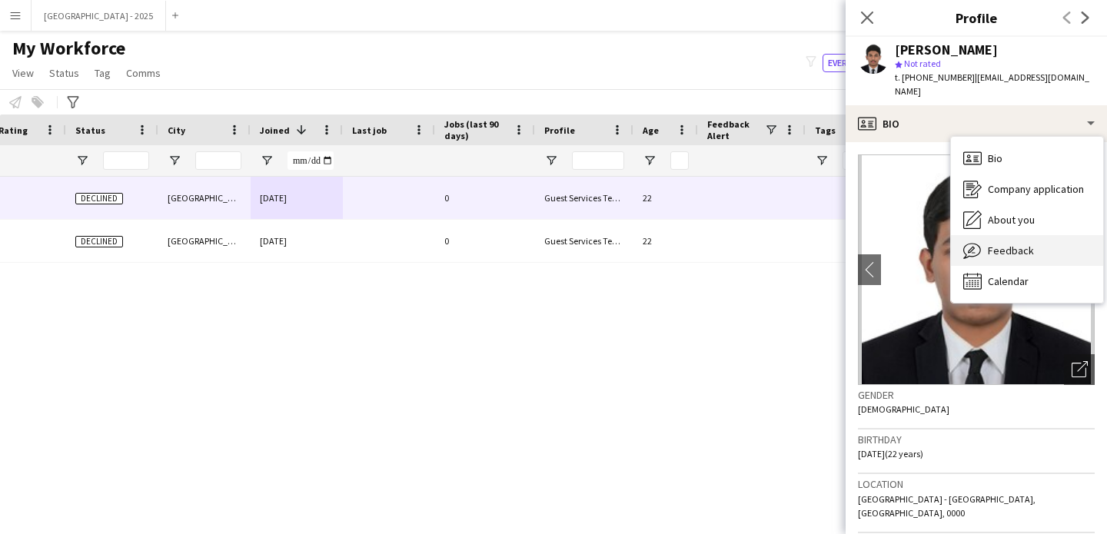
click at [1034, 247] on div "Feedback Feedback" at bounding box center [1027, 250] width 152 height 31
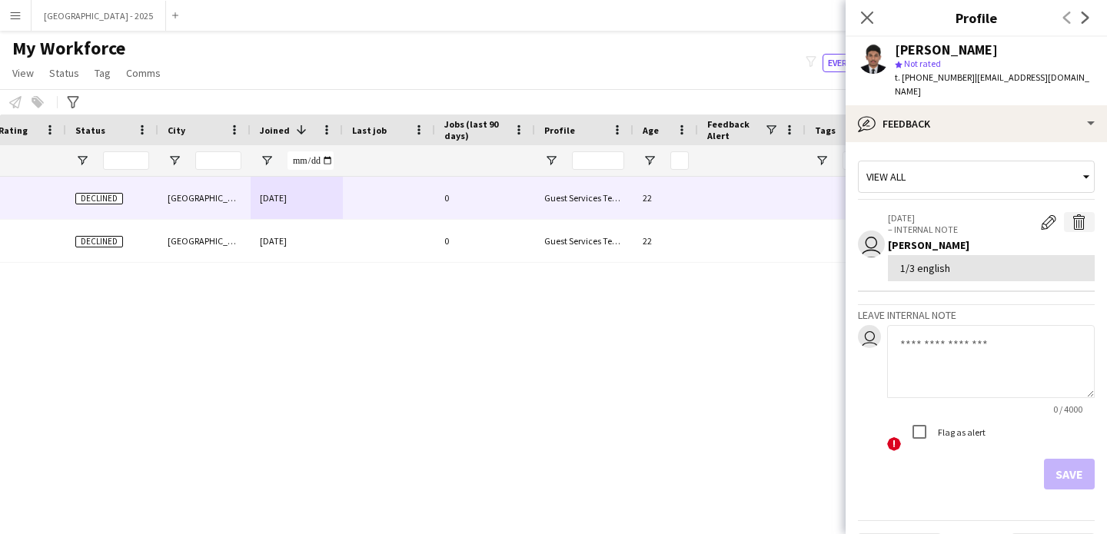
click at [1076, 212] on button "Delete internal note" at bounding box center [1079, 222] width 31 height 20
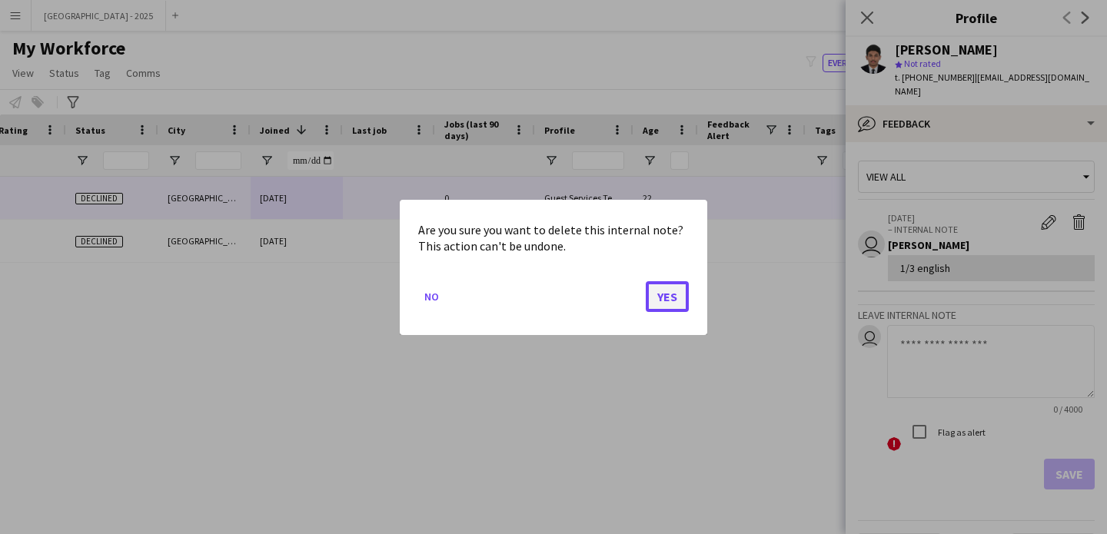
click at [679, 297] on button "Yes" at bounding box center [667, 296] width 43 height 31
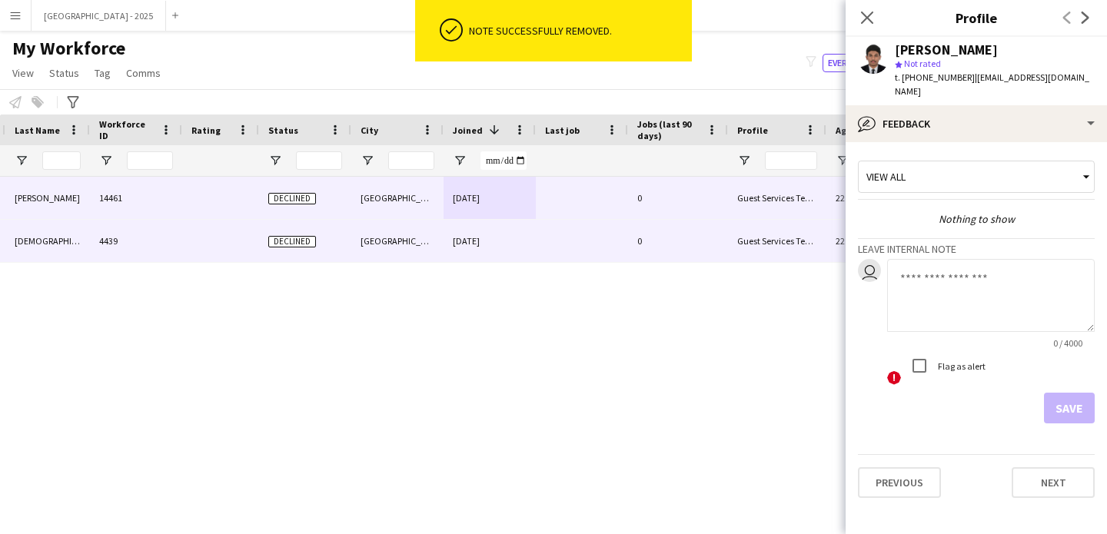
scroll to position [0, 65]
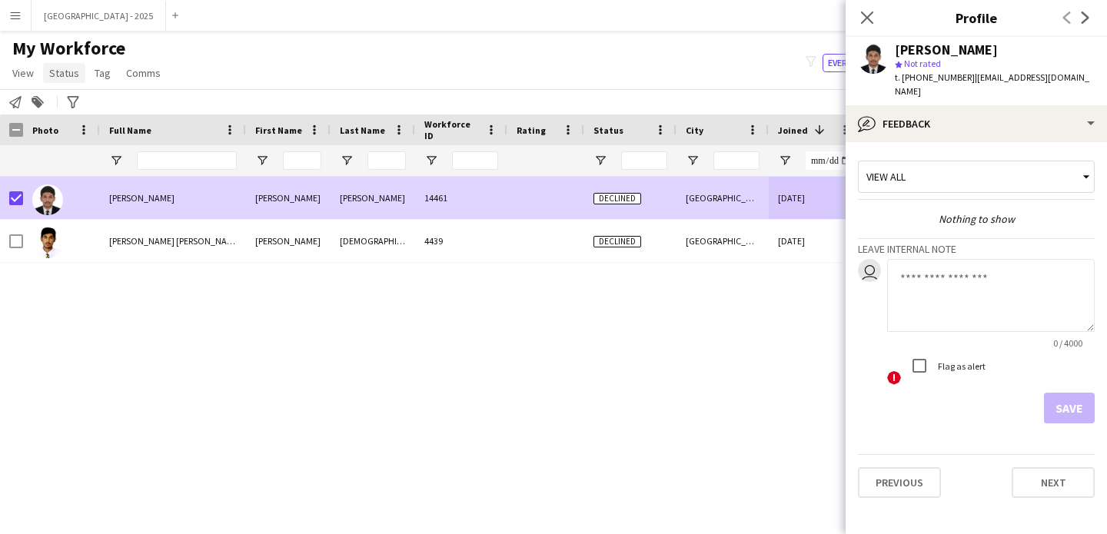
click at [58, 71] on span "Status" at bounding box center [64, 73] width 30 height 14
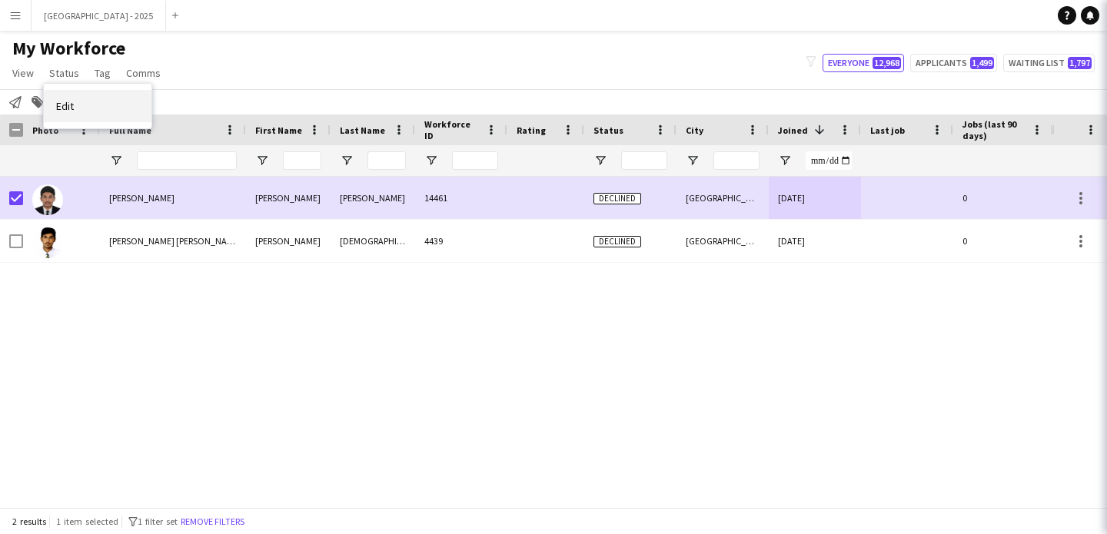
click at [71, 91] on link "Edit" at bounding box center [98, 106] width 108 height 32
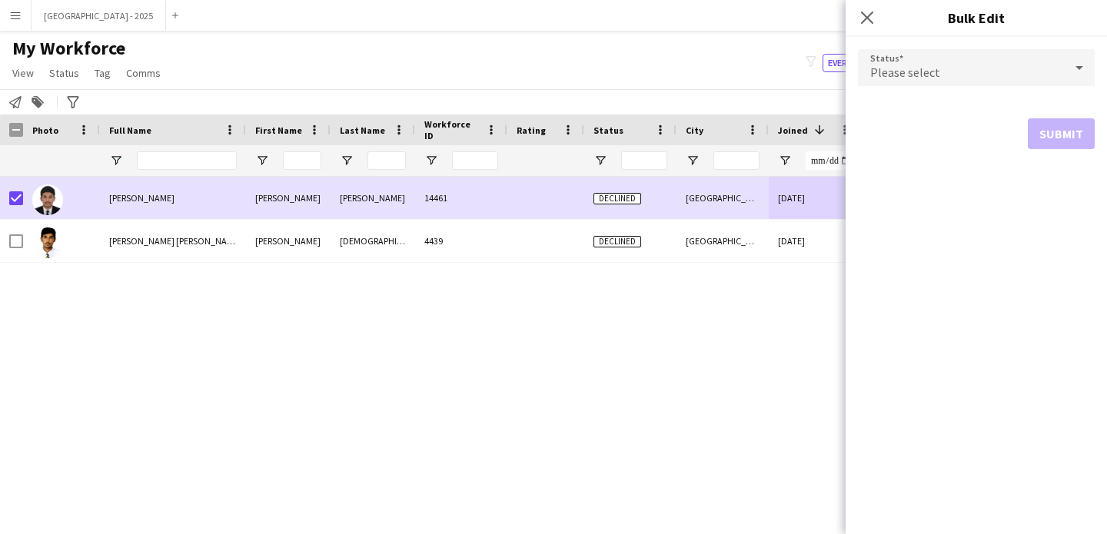
click at [873, 58] on div "Please select" at bounding box center [961, 67] width 206 height 37
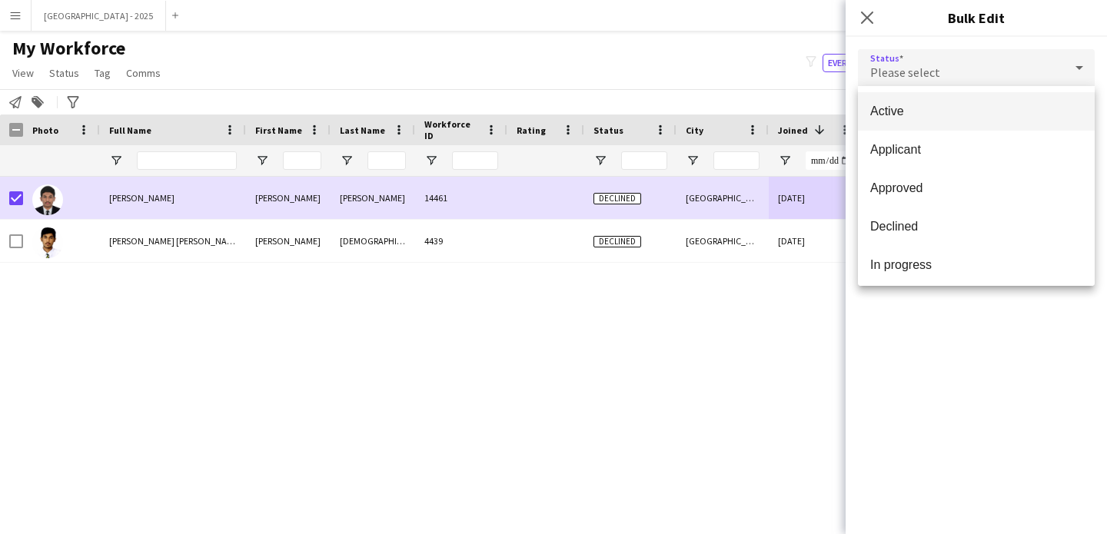
drag, startPoint x: 911, startPoint y: 112, endPoint x: 931, endPoint y: 127, distance: 24.7
click at [911, 112] on span "Active" at bounding box center [976, 111] width 212 height 15
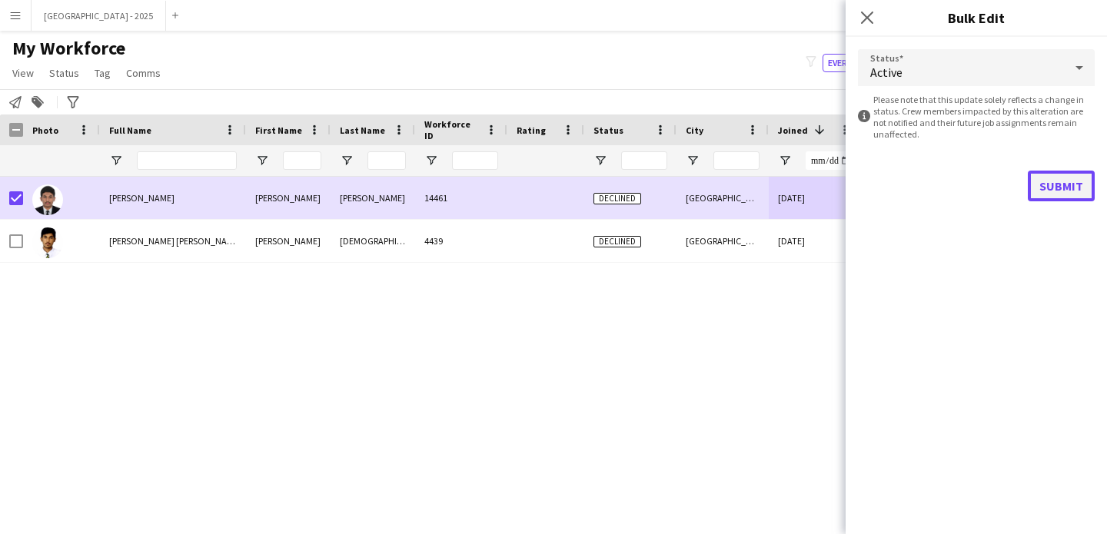
click at [1072, 199] on button "Submit" at bounding box center [1061, 186] width 67 height 31
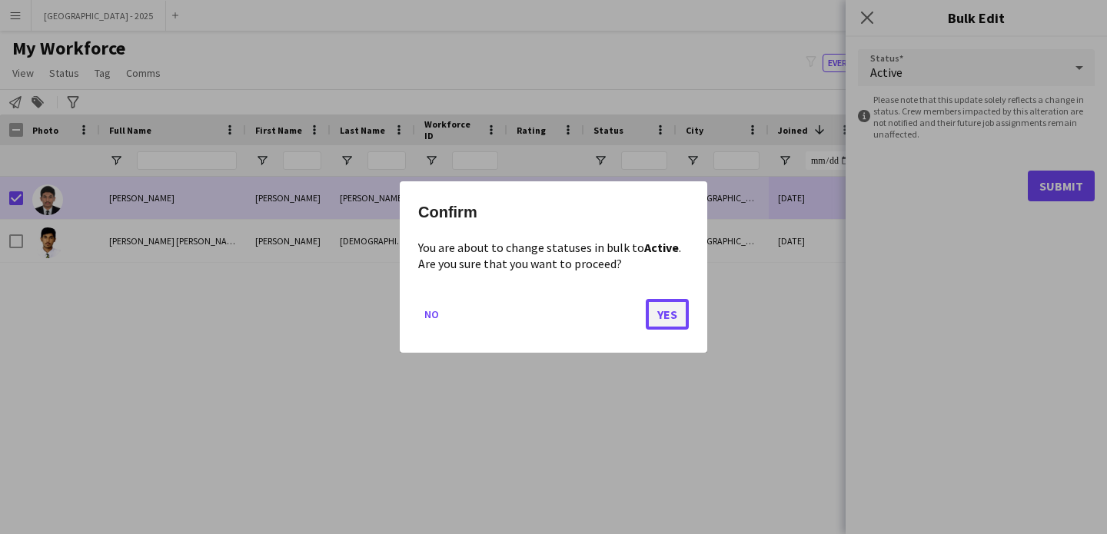
click at [653, 317] on button "Yes" at bounding box center [667, 314] width 43 height 31
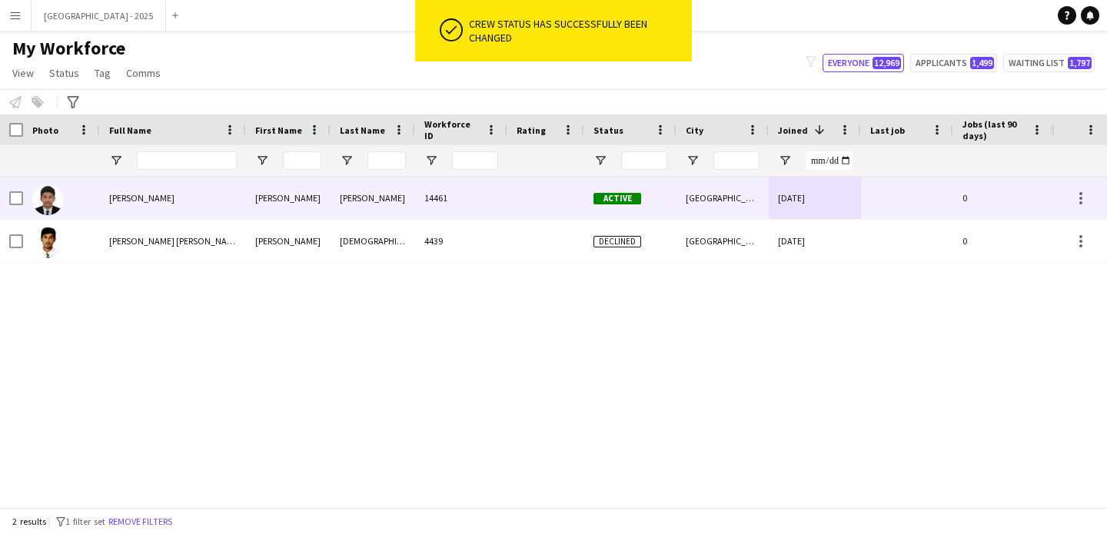
drag, startPoint x: 45, startPoint y: 201, endPoint x: 536, endPoint y: 274, distance: 496.6
click at [45, 201] on img at bounding box center [47, 199] width 31 height 31
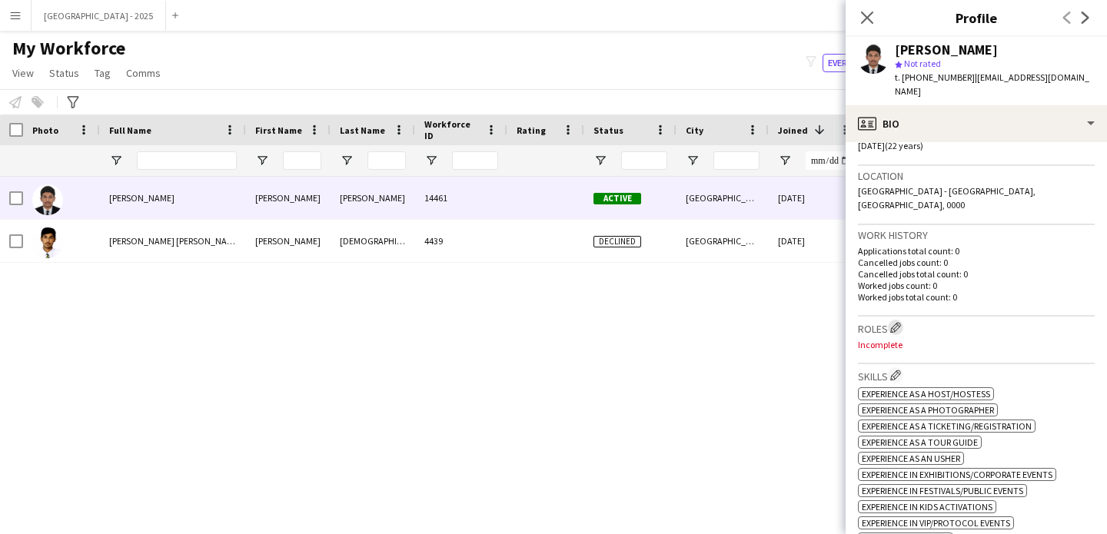
click at [903, 320] on button "Edit crew company roles" at bounding box center [895, 327] width 15 height 15
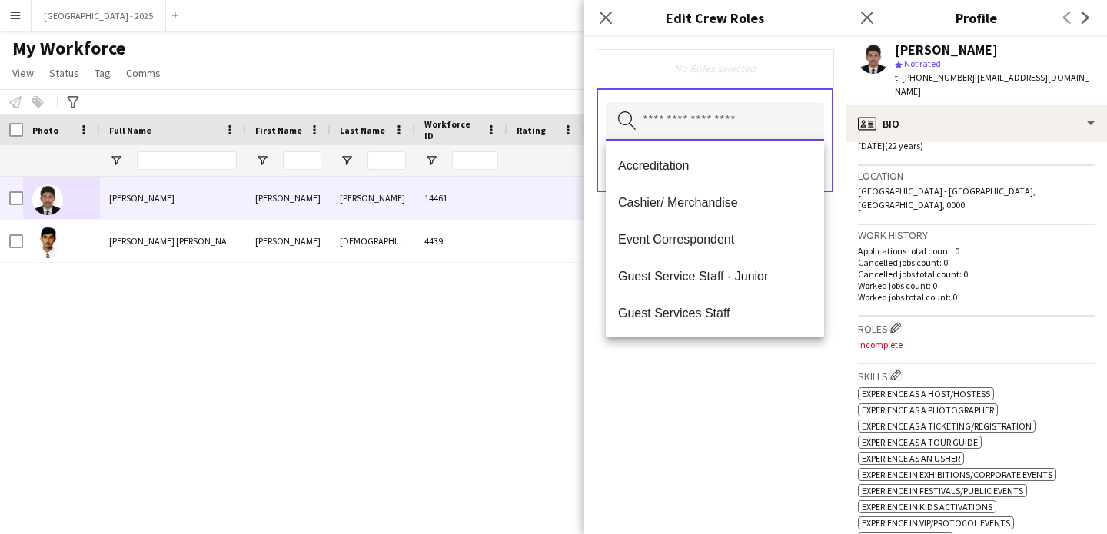
click at [665, 121] on input "text" at bounding box center [715, 121] width 218 height 38
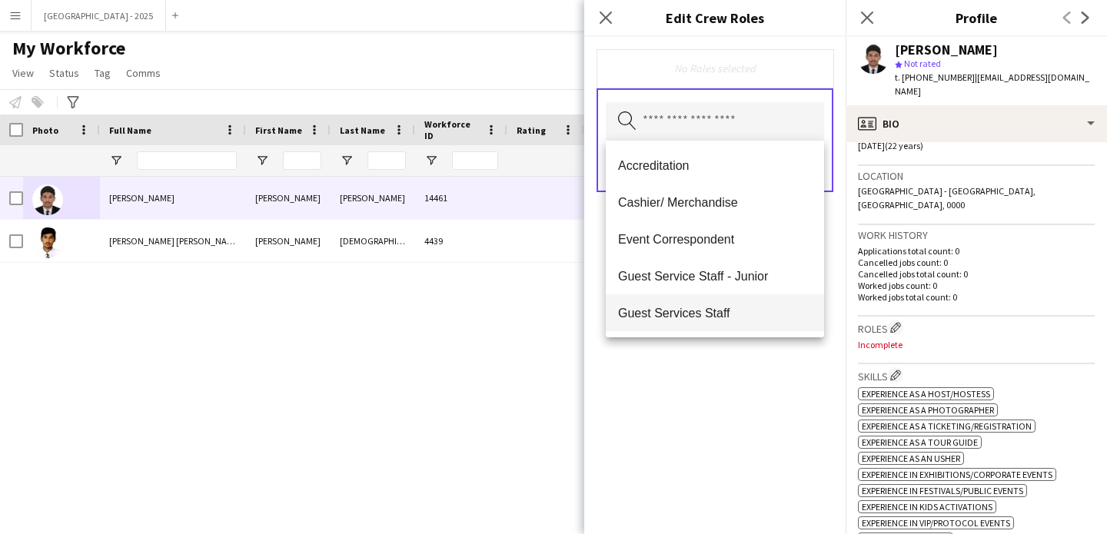
click at [698, 310] on span "Guest Services Staff" at bounding box center [715, 313] width 194 height 15
click at [701, 319] on span "Guest Services Staff - Senior" at bounding box center [715, 314] width 194 height 15
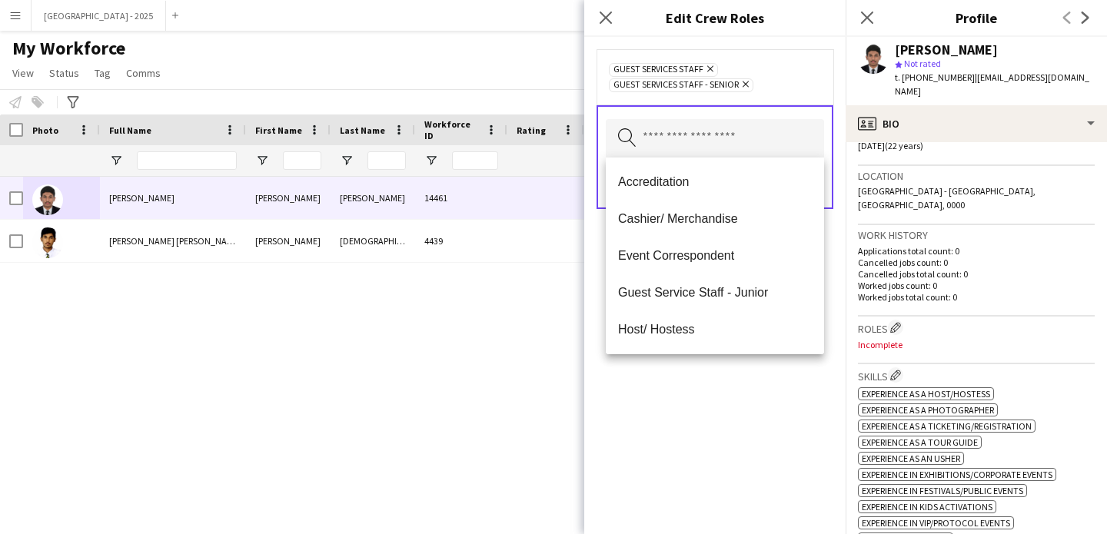
click at [784, 95] on div "Guest Services Staff Remove Guest Services Staff - Senior Remove" at bounding box center [714, 76] width 237 height 55
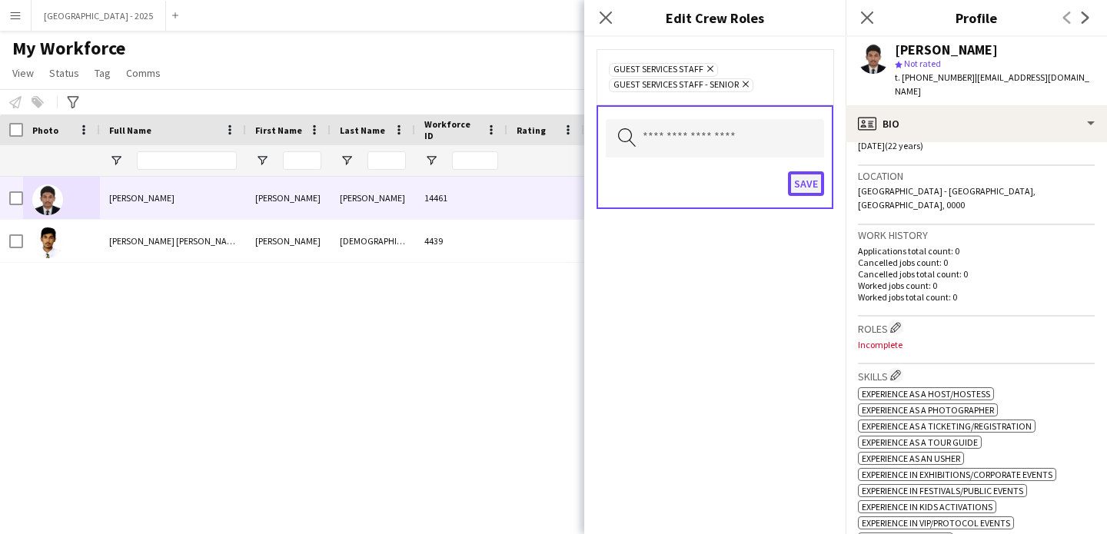
click at [793, 189] on button "Save" at bounding box center [806, 183] width 36 height 25
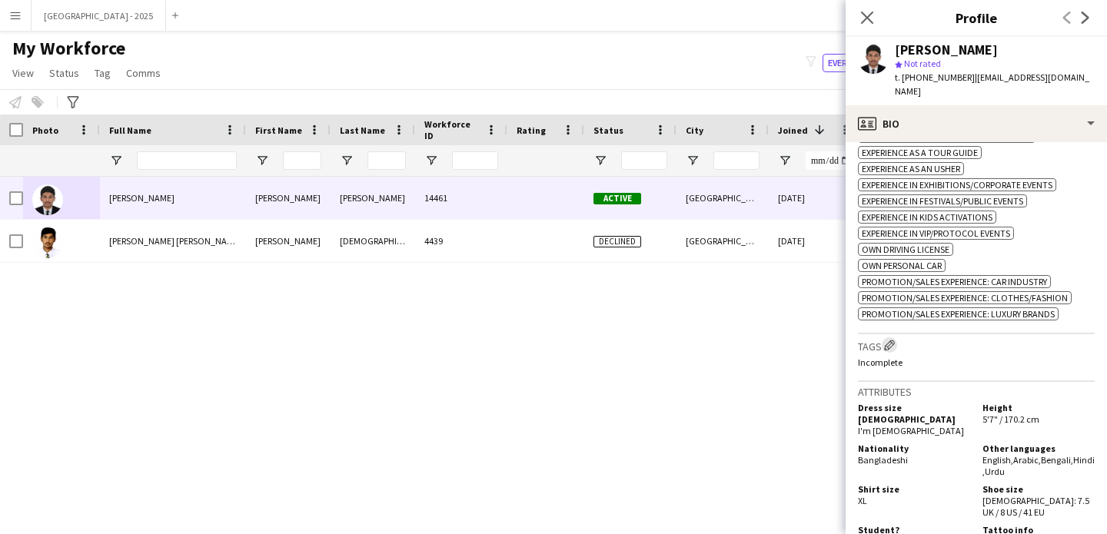
click at [888, 340] on app-icon "Edit crew company tags" at bounding box center [889, 345] width 11 height 11
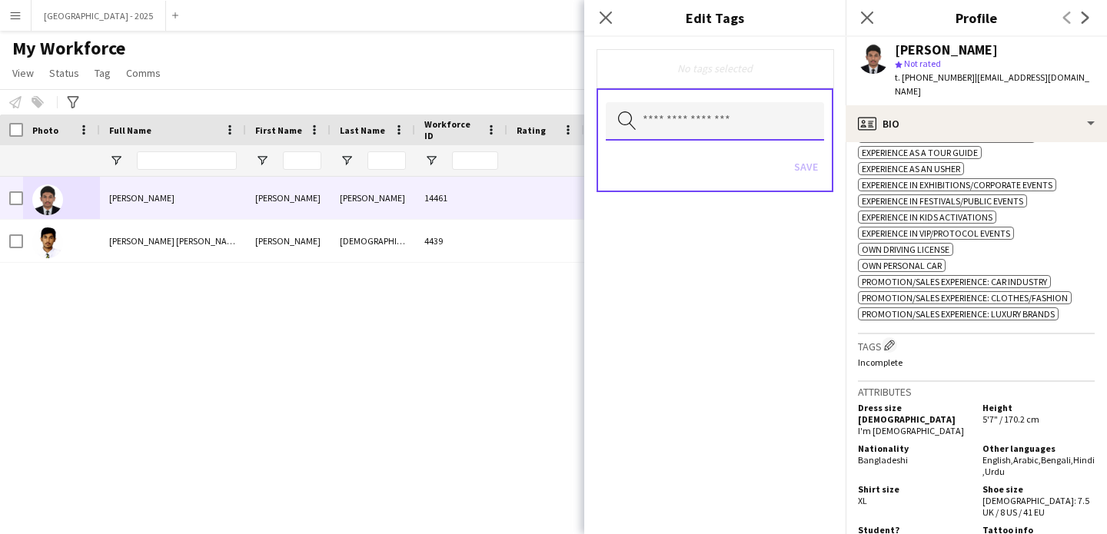
click at [720, 119] on input "text" at bounding box center [715, 121] width 218 height 38
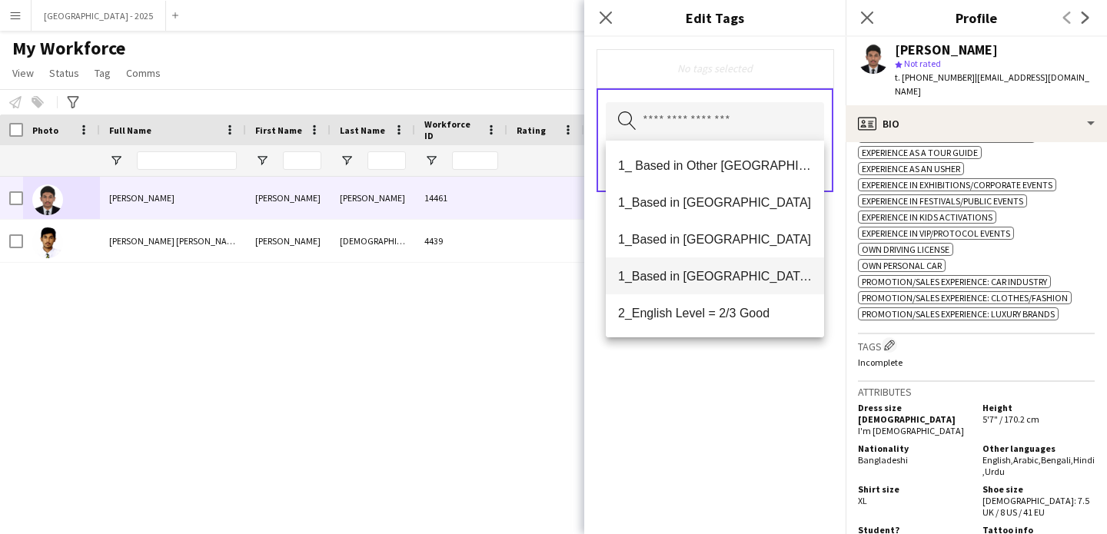
click at [726, 275] on span "1_Based in [GEOGRAPHIC_DATA]/[GEOGRAPHIC_DATA]/Ajman" at bounding box center [715, 276] width 194 height 15
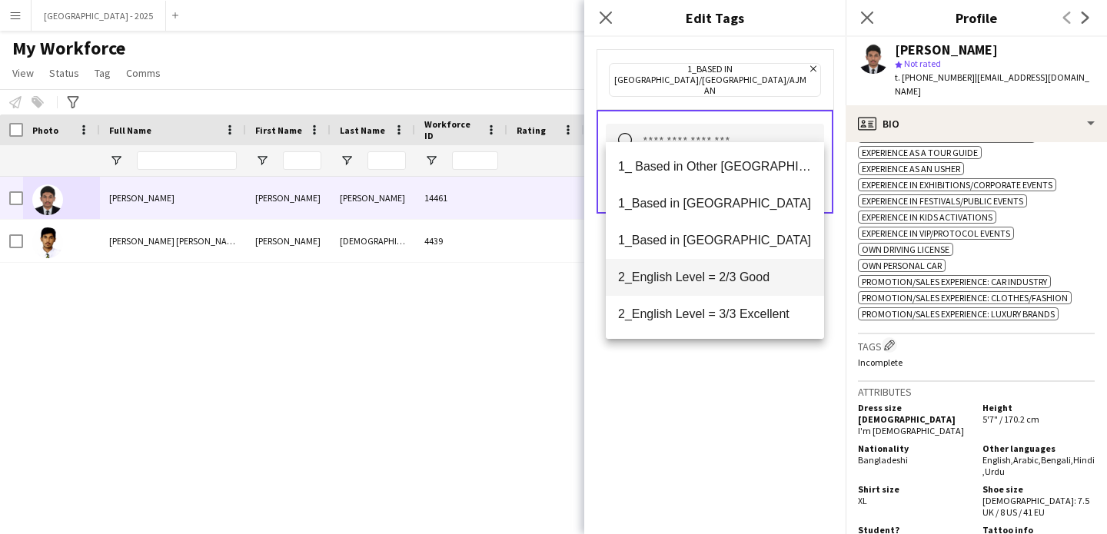
click at [727, 275] on span "2_English Level = 2/3 Good" at bounding box center [715, 277] width 194 height 15
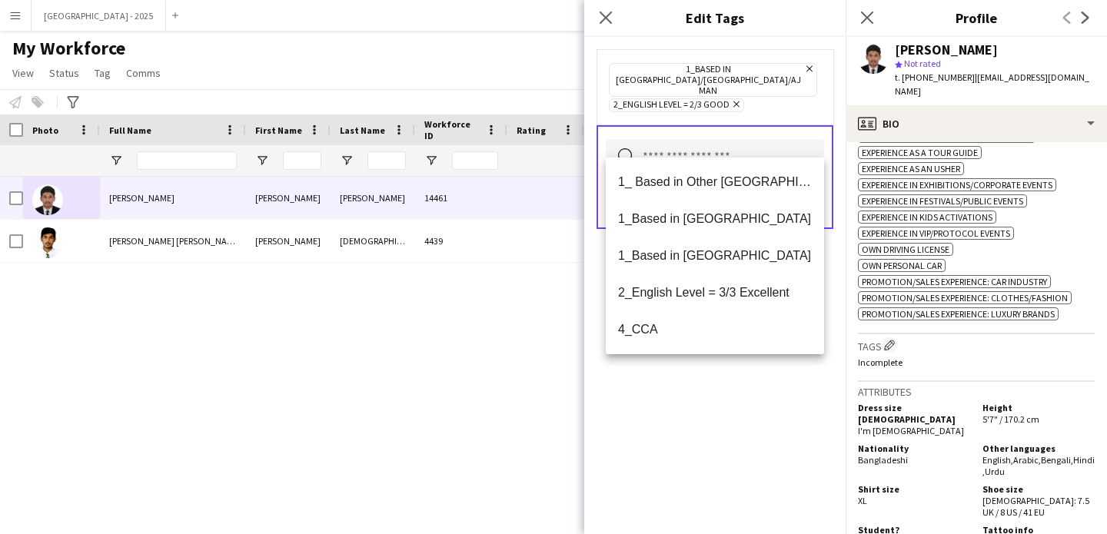
click at [734, 396] on div "1_Based in [GEOGRAPHIC_DATA]/[GEOGRAPHIC_DATA]/Ajman Remove 2_English Level = 2…" at bounding box center [714, 285] width 261 height 497
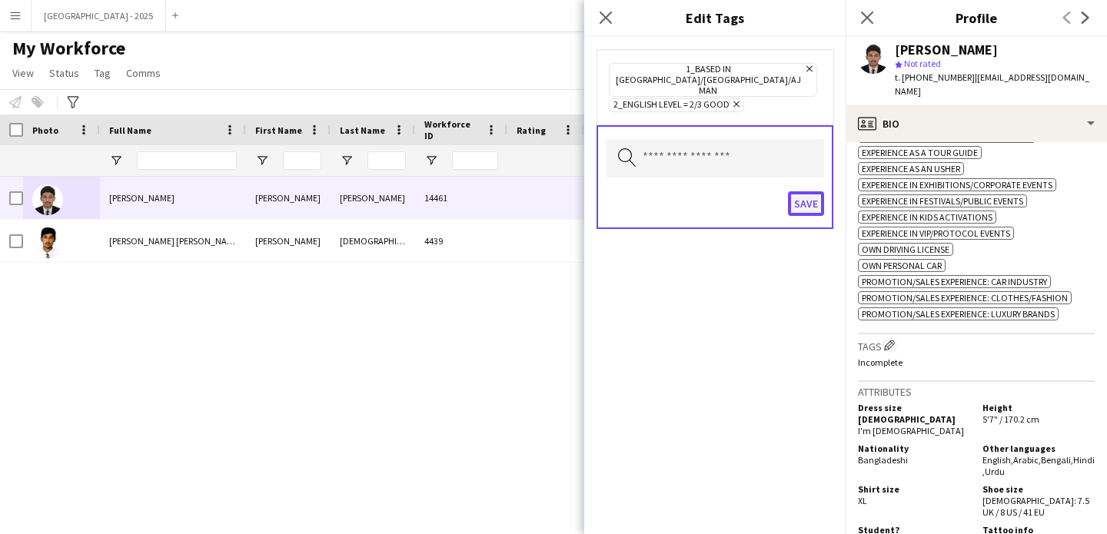
click at [811, 191] on button "Save" at bounding box center [806, 203] width 36 height 25
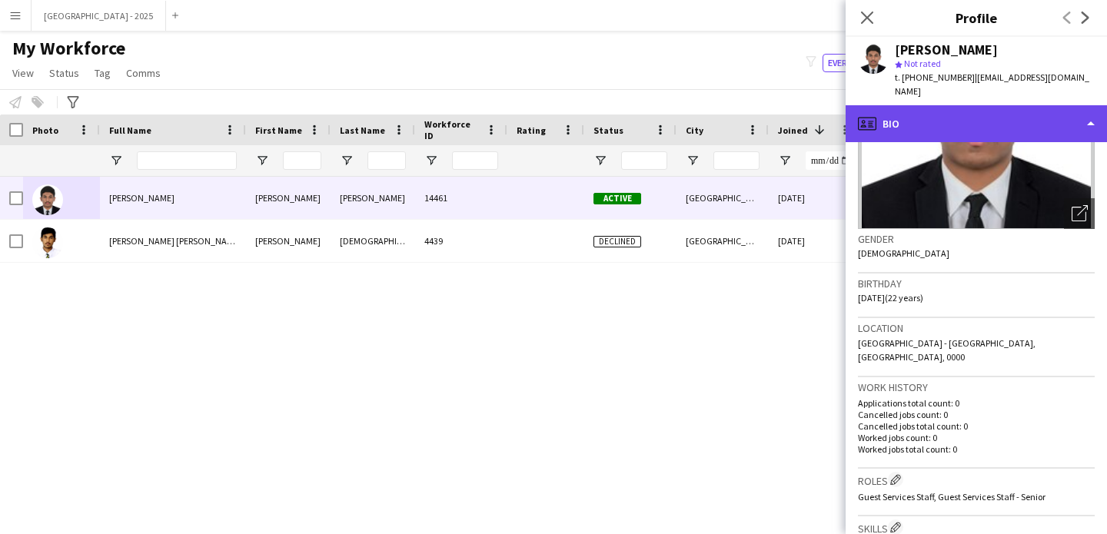
click at [935, 105] on div "profile Bio" at bounding box center [975, 123] width 261 height 37
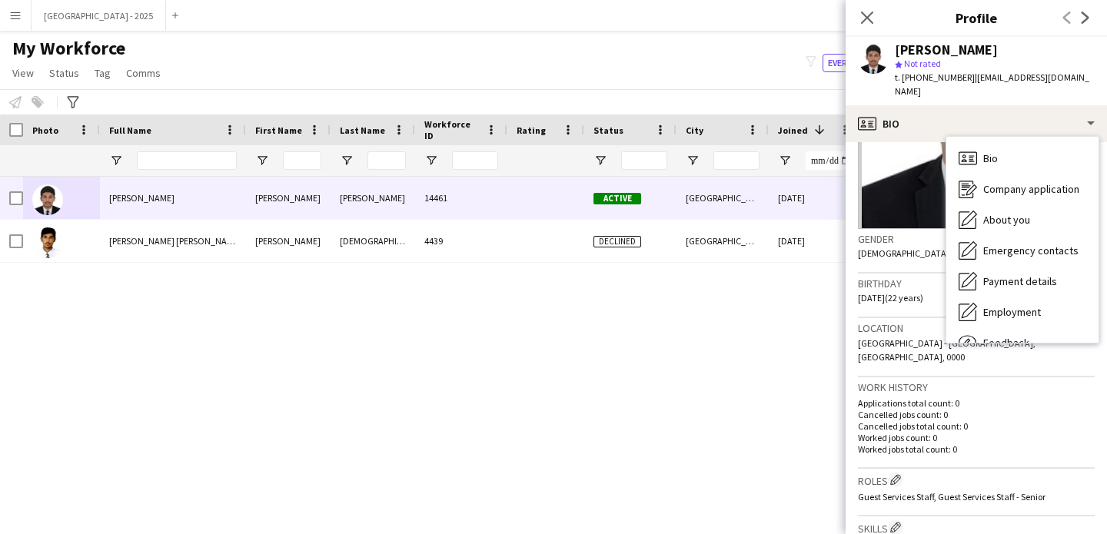
click at [891, 277] on h3 "Birthday" at bounding box center [976, 284] width 237 height 14
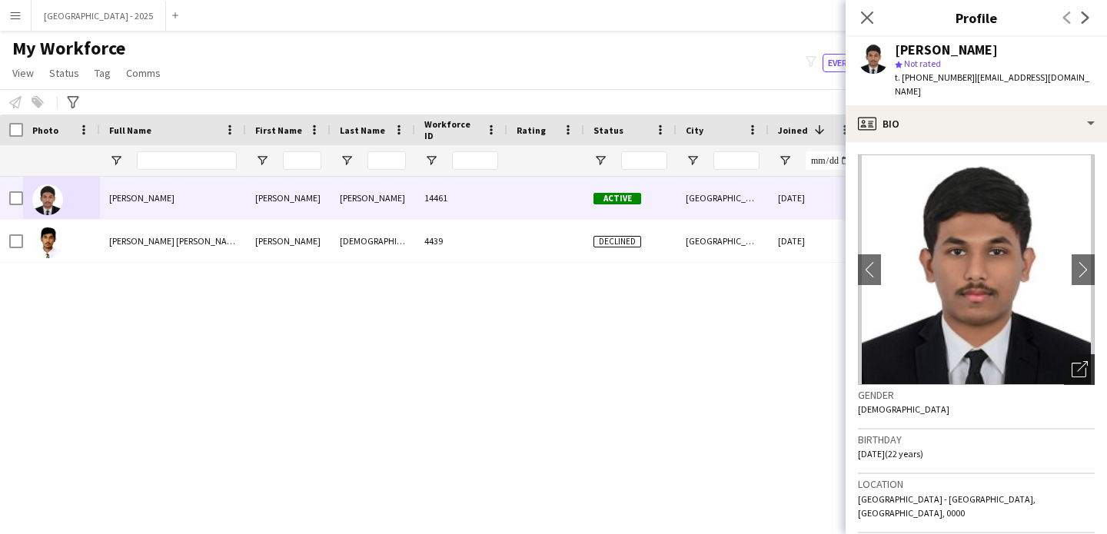
click at [1073, 363] on icon at bounding box center [1078, 370] width 15 height 15
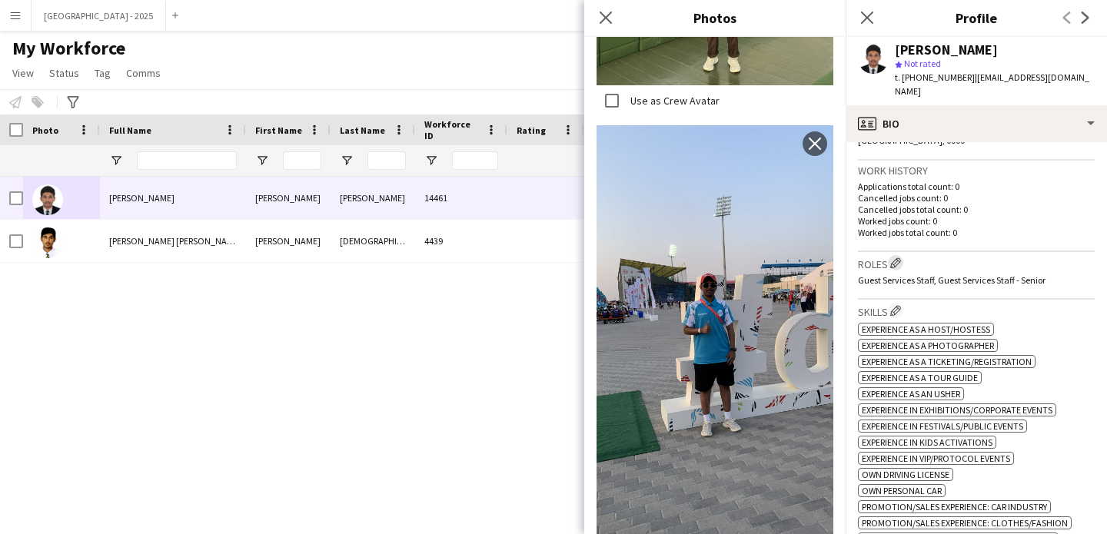
click at [897, 257] on app-icon "Edit crew company roles" at bounding box center [895, 262] width 11 height 11
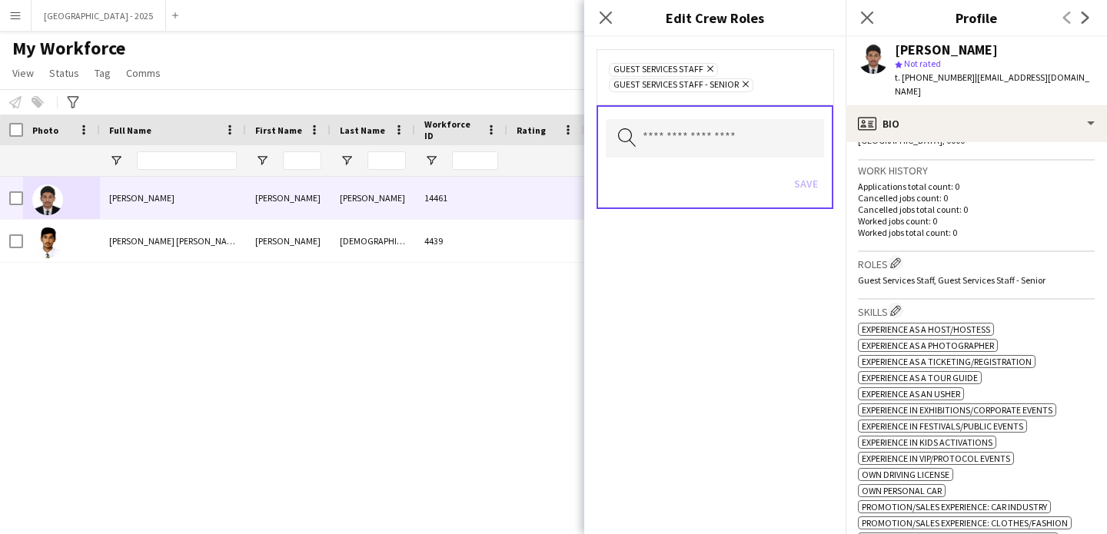
click at [750, 85] on span "Guest Services Staff - Senior Remove" at bounding box center [681, 85] width 144 height 14
click at [751, 90] on span "Guest Services Staff - Senior Remove" at bounding box center [681, 85] width 144 height 14
click at [749, 87] on icon "Remove" at bounding box center [744, 84] width 10 height 10
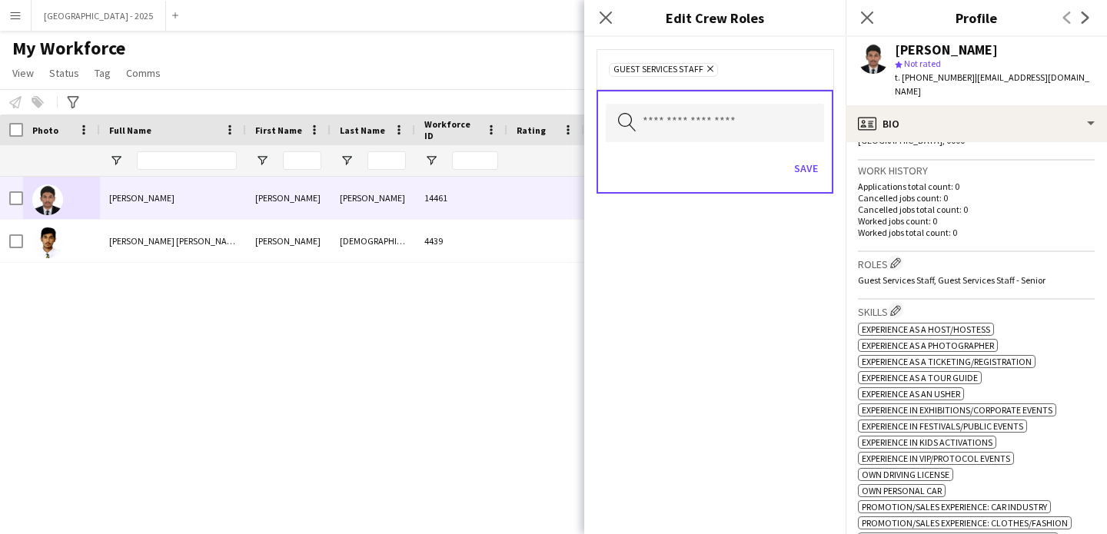
click at [814, 151] on div "Save" at bounding box center [715, 170] width 218 height 44
drag, startPoint x: 812, startPoint y: 165, endPoint x: 825, endPoint y: 185, distance: 23.5
click at [812, 165] on button "Save" at bounding box center [806, 168] width 36 height 25
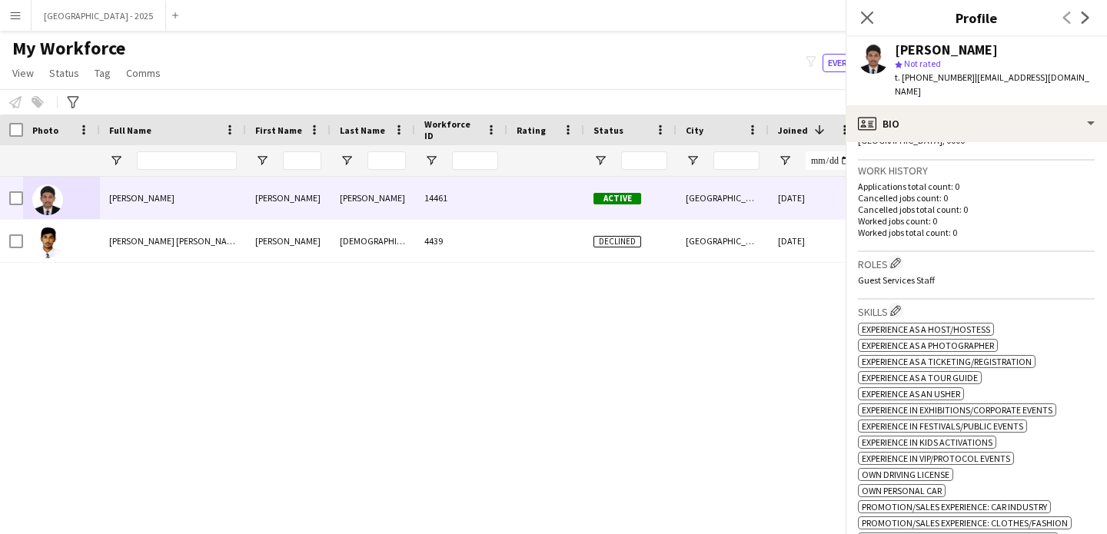
scroll to position [613, 0]
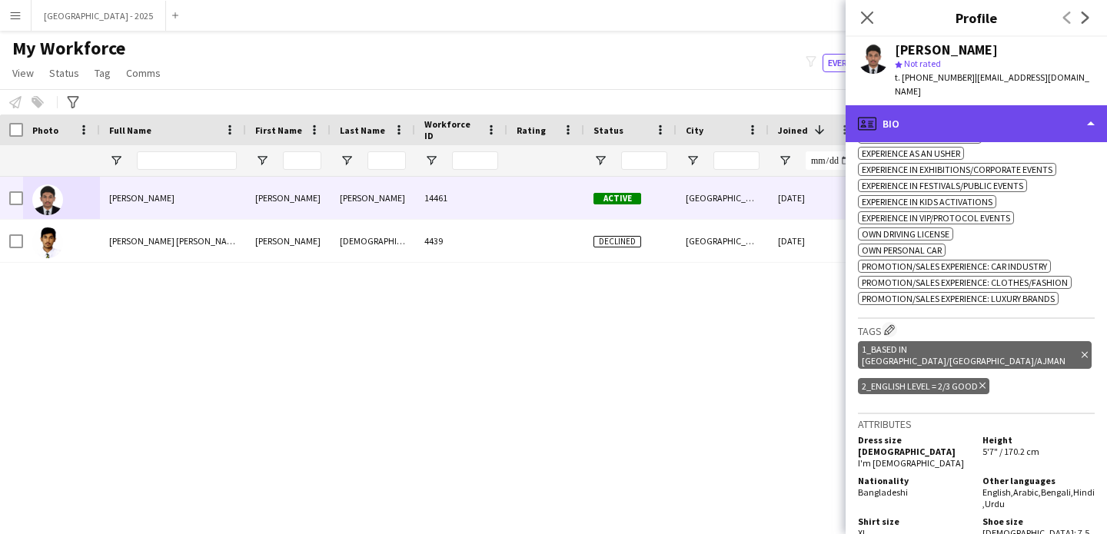
click at [906, 110] on div "profile Bio" at bounding box center [975, 123] width 261 height 37
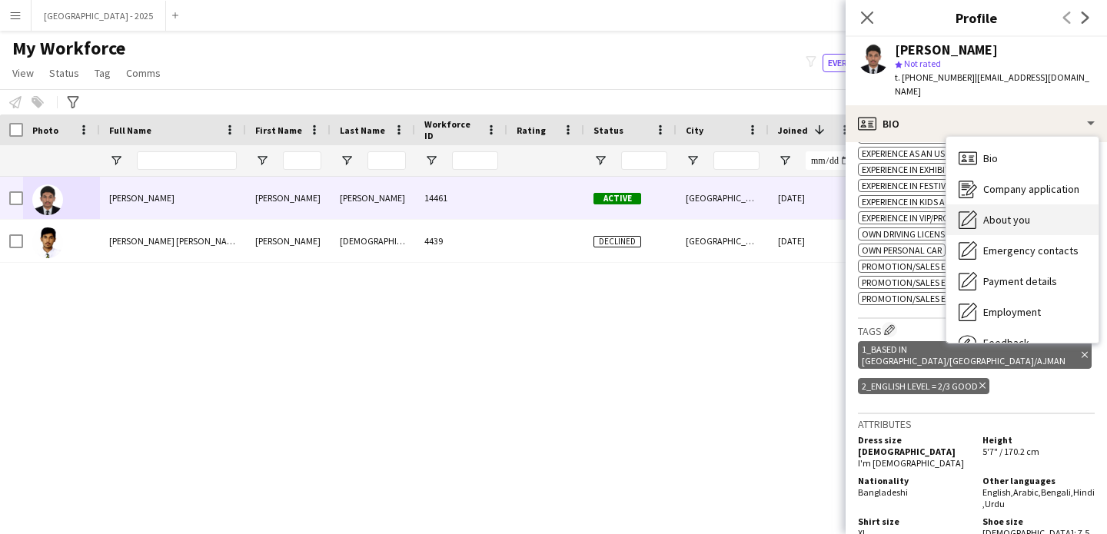
click at [991, 204] on div "About you About you" at bounding box center [1022, 219] width 152 height 31
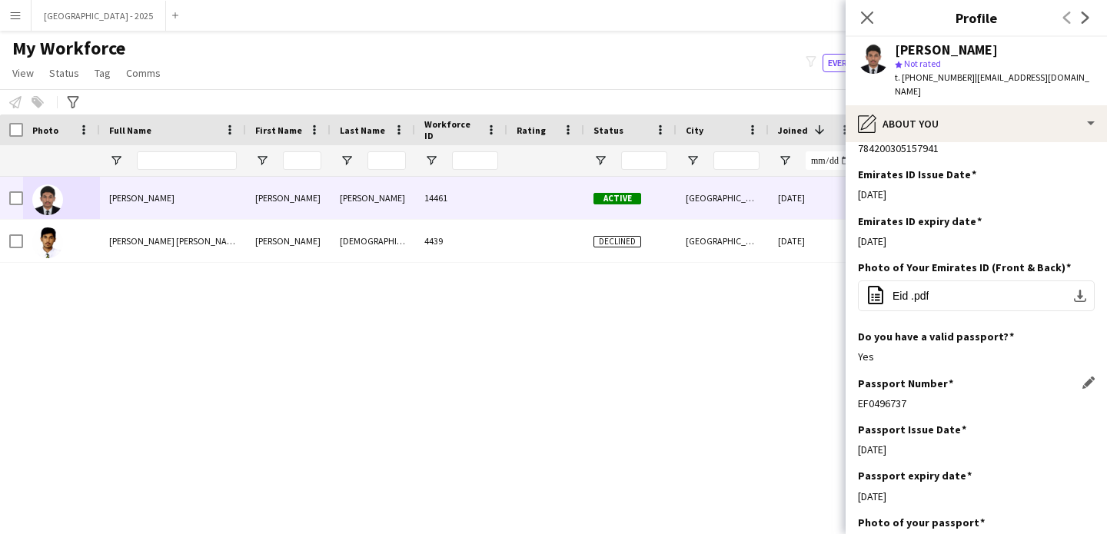
scroll to position [599, 0]
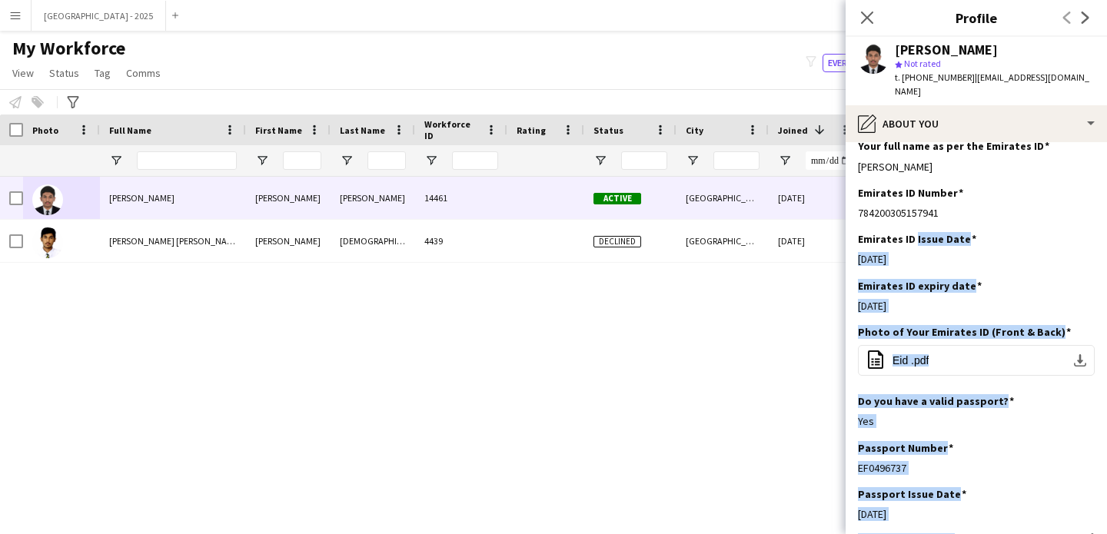
drag, startPoint x: 914, startPoint y: 204, endPoint x: 944, endPoint y: 506, distance: 303.5
click at [944, 506] on app-section-data-types "Bio Edit this field I'm a Dubai native with a passion for football, reading, an…" at bounding box center [975, 338] width 261 height 392
click at [943, 447] on div "Passport Number Edit this field EF0496737" at bounding box center [976, 464] width 237 height 46
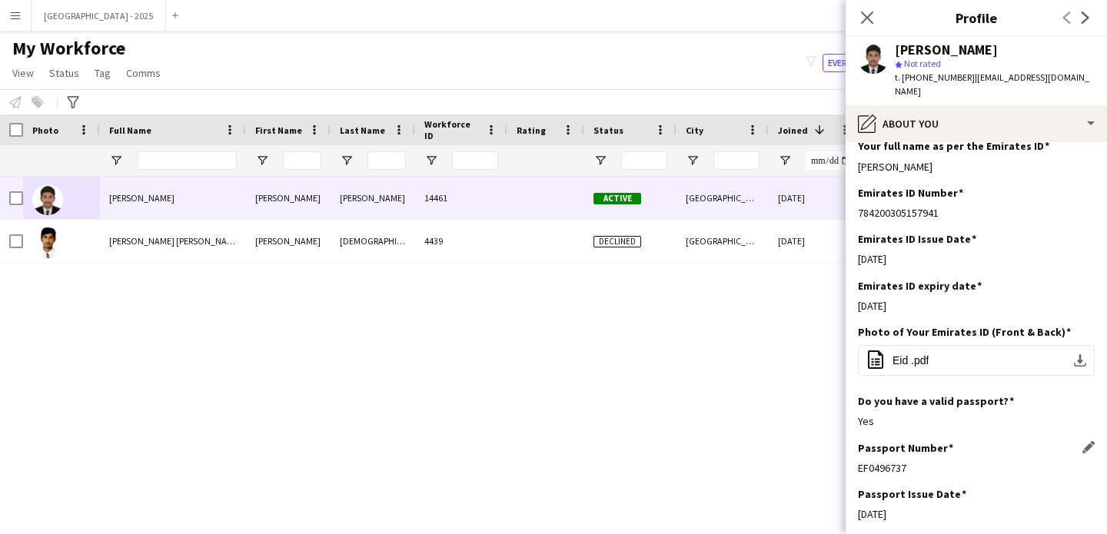
scroll to position [739, 0]
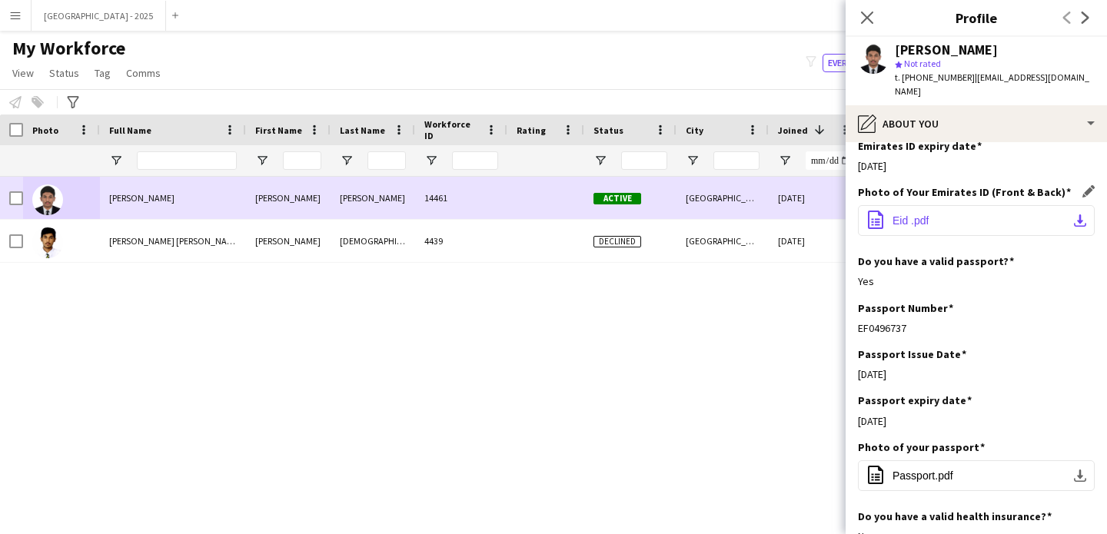
drag, startPoint x: 938, startPoint y: 394, endPoint x: 863, endPoint y: 195, distance: 212.6
click at [843, 166] on body "Menu Boards Boards Boards All jobs Status Workforce Workforce My Workforce Recr…" at bounding box center [553, 267] width 1107 height 534
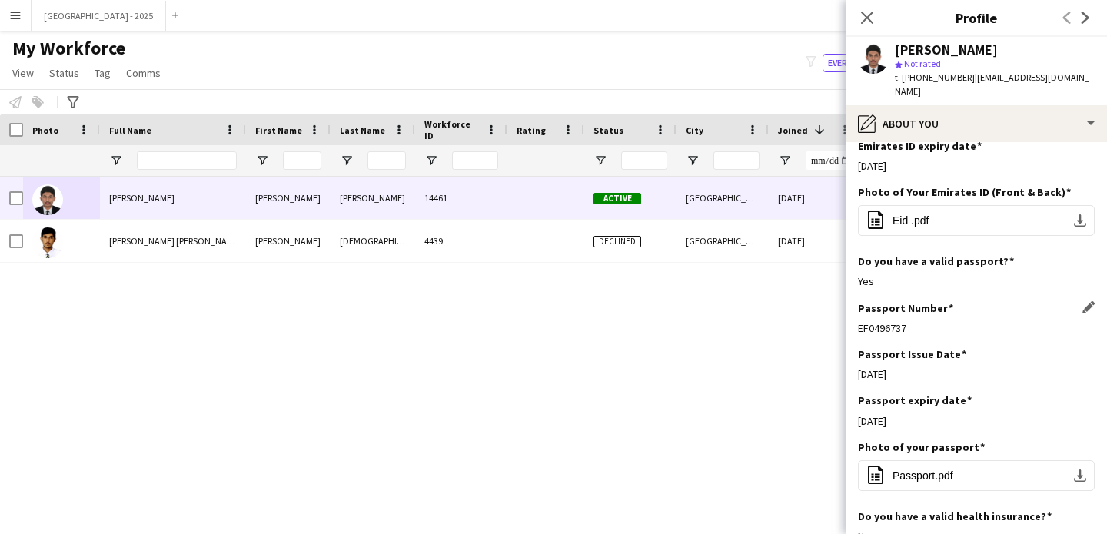
click at [993, 314] on div "Passport Number Edit this field EF0496737" at bounding box center [976, 324] width 237 height 46
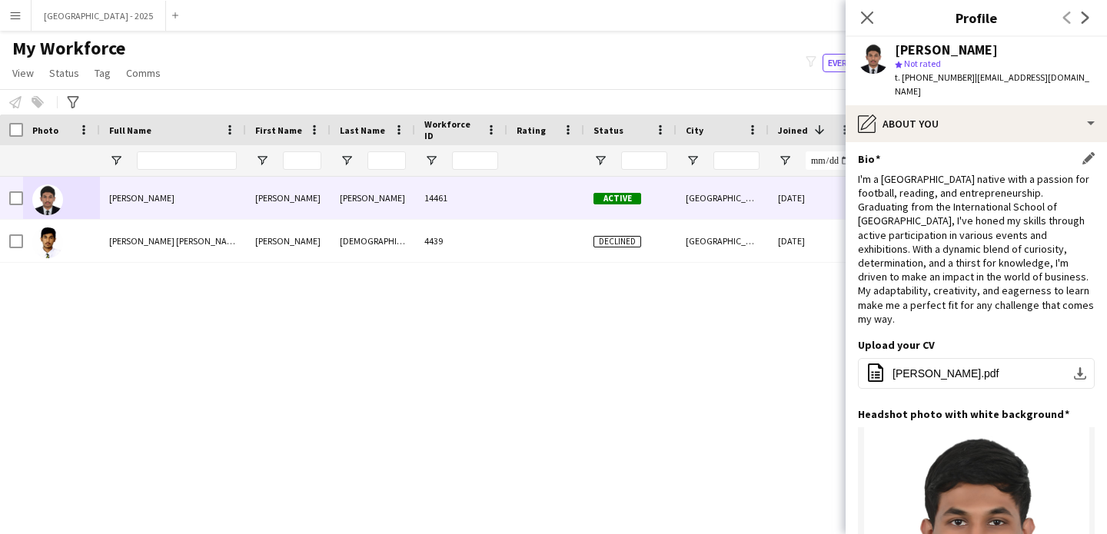
scroll to position [0, 0]
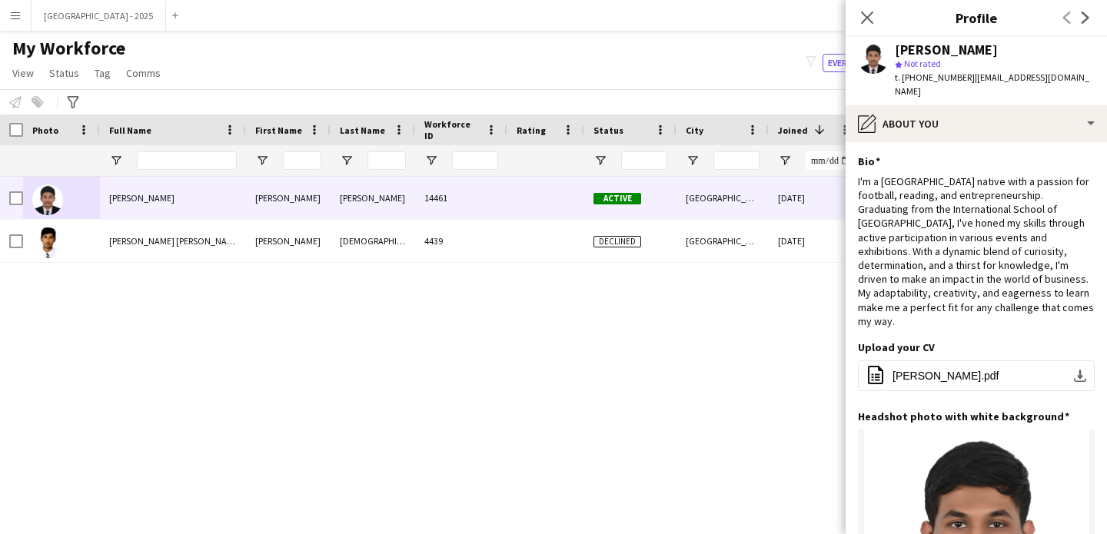
click at [905, 87] on div "Ahmed Mohammed star Not rated t. +971569820303 | ahmedmohd6226@gmail.com" at bounding box center [975, 71] width 261 height 68
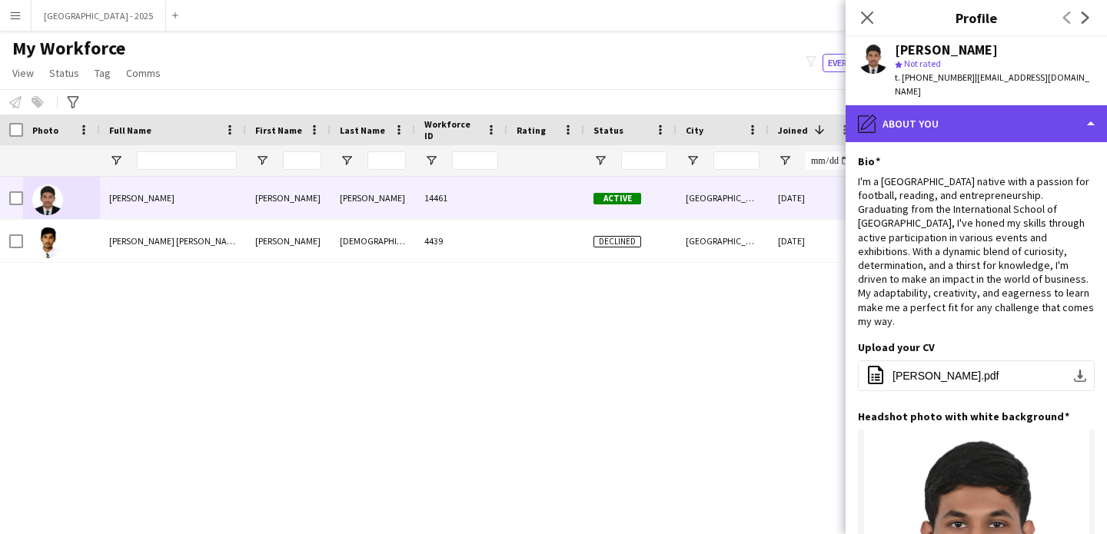
click at [917, 105] on div "pencil4 About you" at bounding box center [975, 123] width 261 height 37
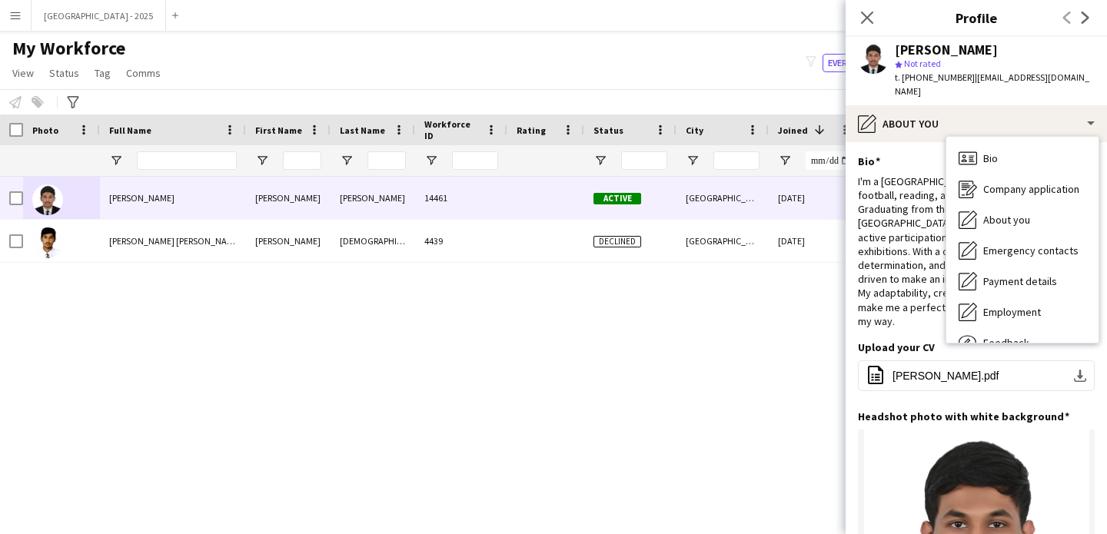
click at [951, 137] on div "Bio Bio Company application Company application About you About you Emergency c…" at bounding box center [1022, 240] width 152 height 206
click at [961, 149] on icon "Bio" at bounding box center [967, 158] width 18 height 18
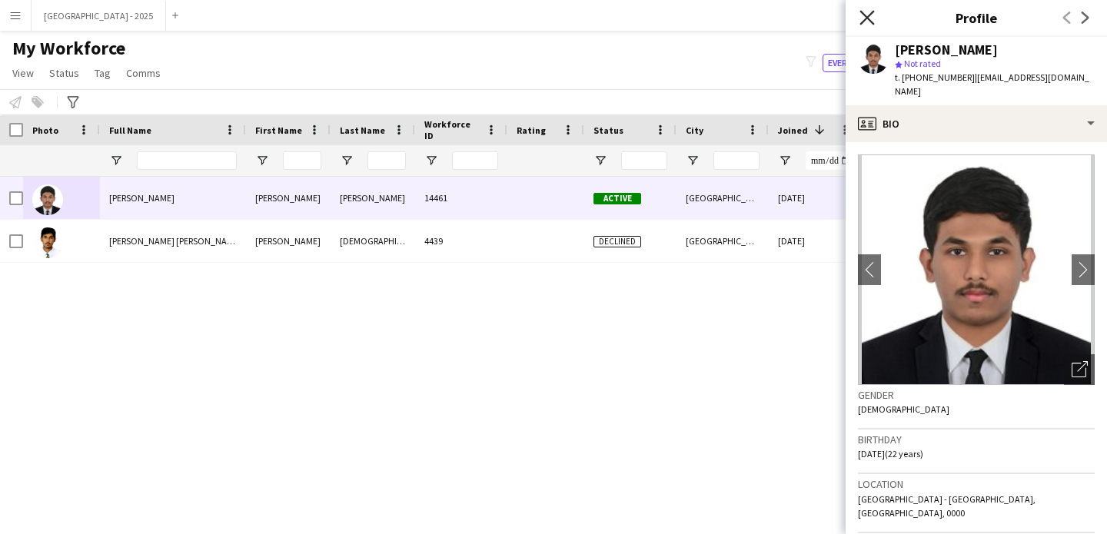
click at [864, 12] on icon "Close pop-in" at bounding box center [866, 17] width 15 height 15
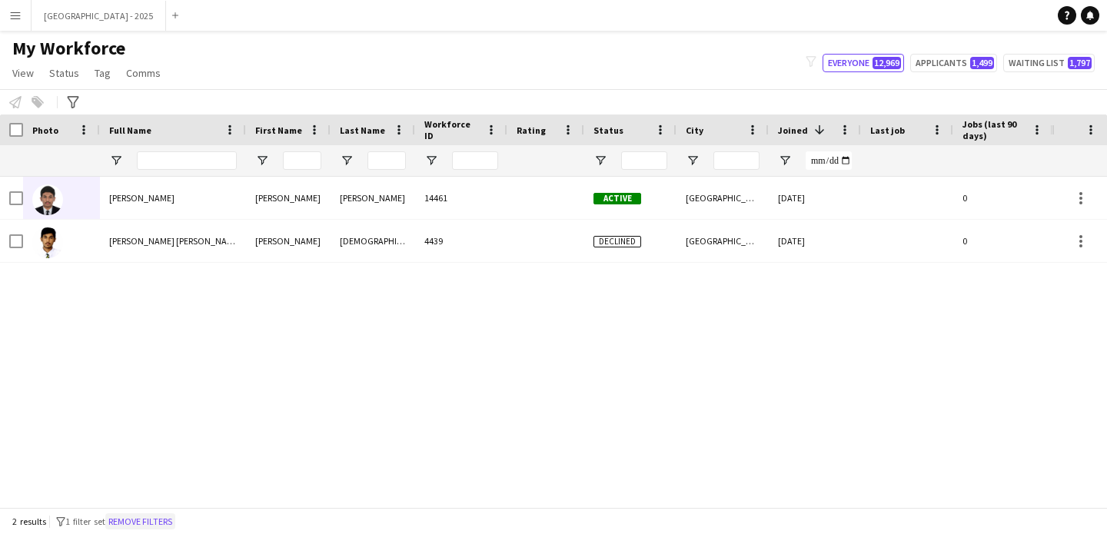
click at [154, 520] on button "Remove filters" at bounding box center [140, 521] width 70 height 17
click at [166, 164] on input "Full Name Filter Input" at bounding box center [187, 160] width 100 height 18
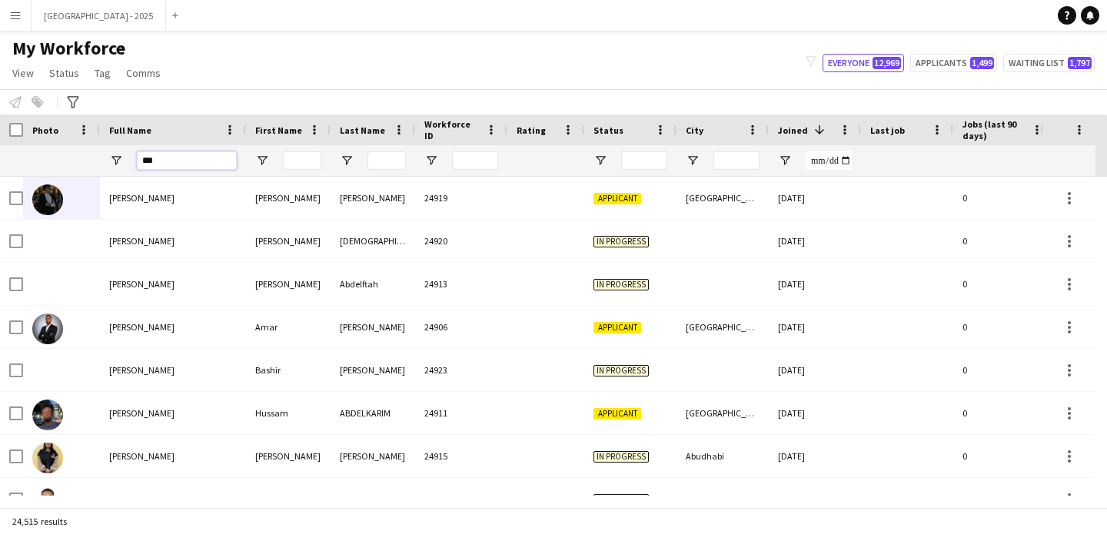
type input "****"
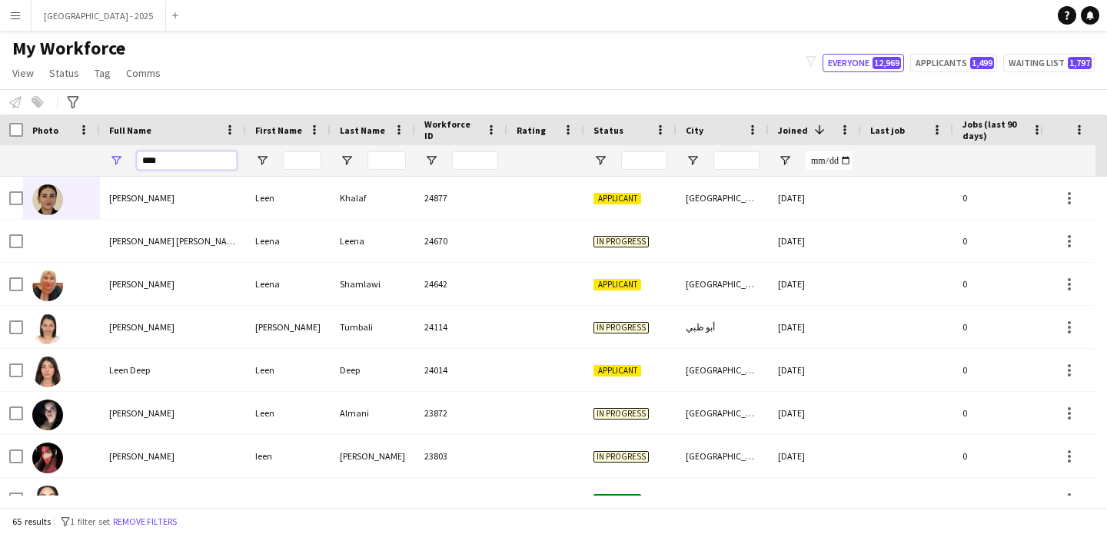
click at [202, 154] on input "****" at bounding box center [187, 160] width 100 height 18
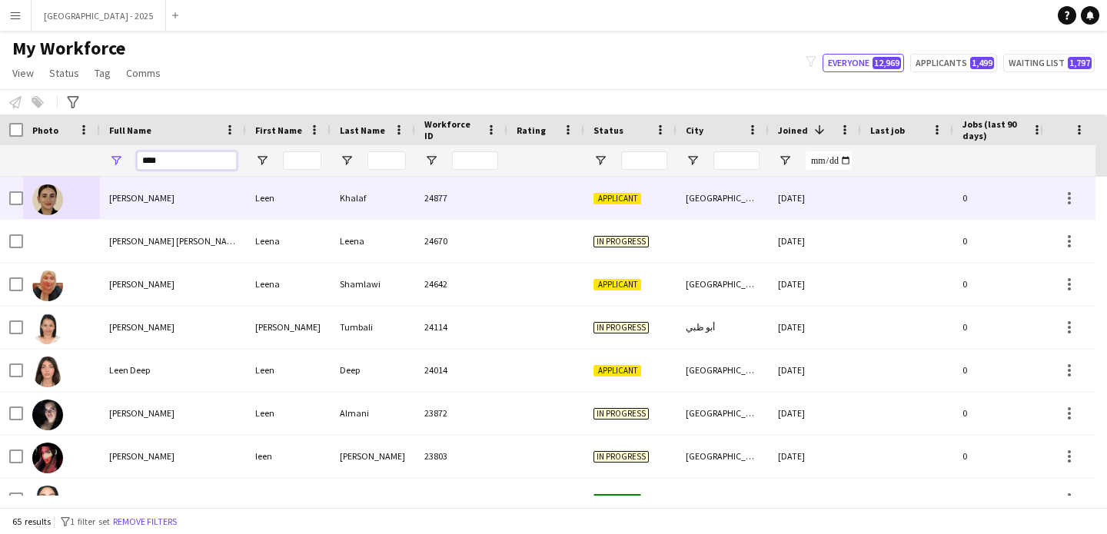
type input "****"
click at [182, 191] on div "Leen Khalaf" at bounding box center [173, 198] width 146 height 42
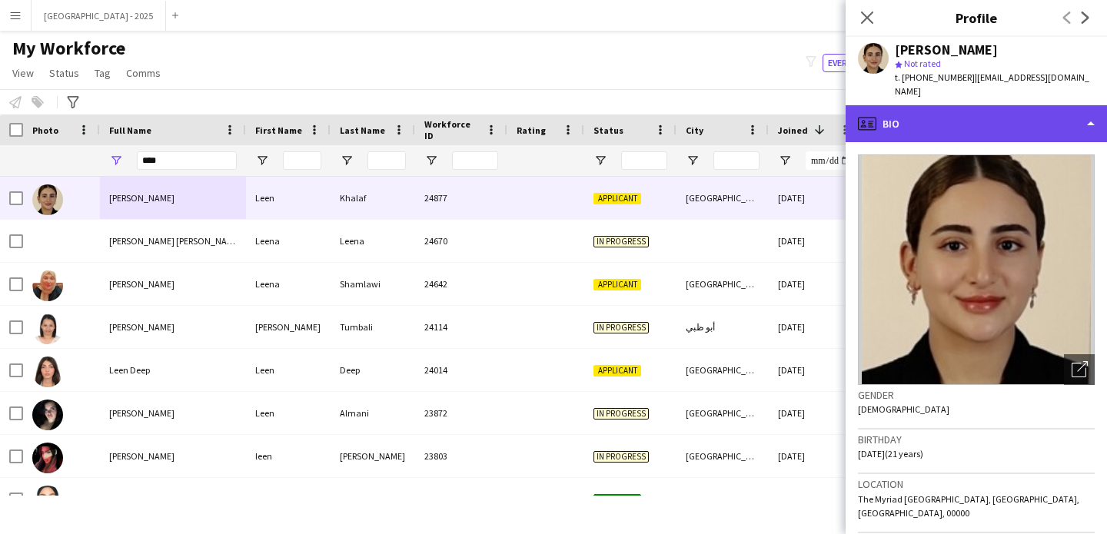
click at [956, 127] on div "profile Bio" at bounding box center [975, 123] width 261 height 37
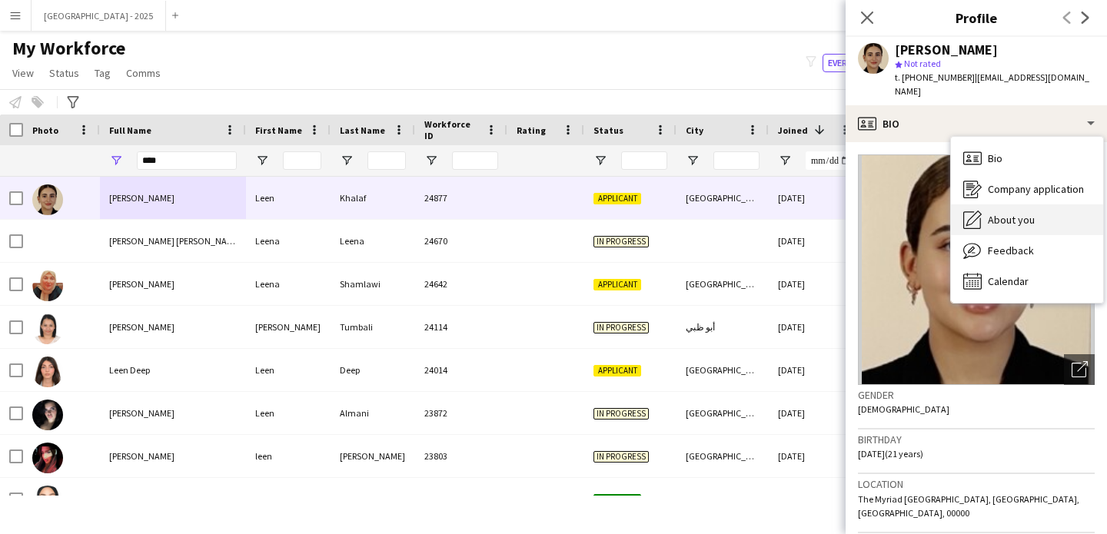
click at [1048, 204] on div "About you About you" at bounding box center [1027, 219] width 152 height 31
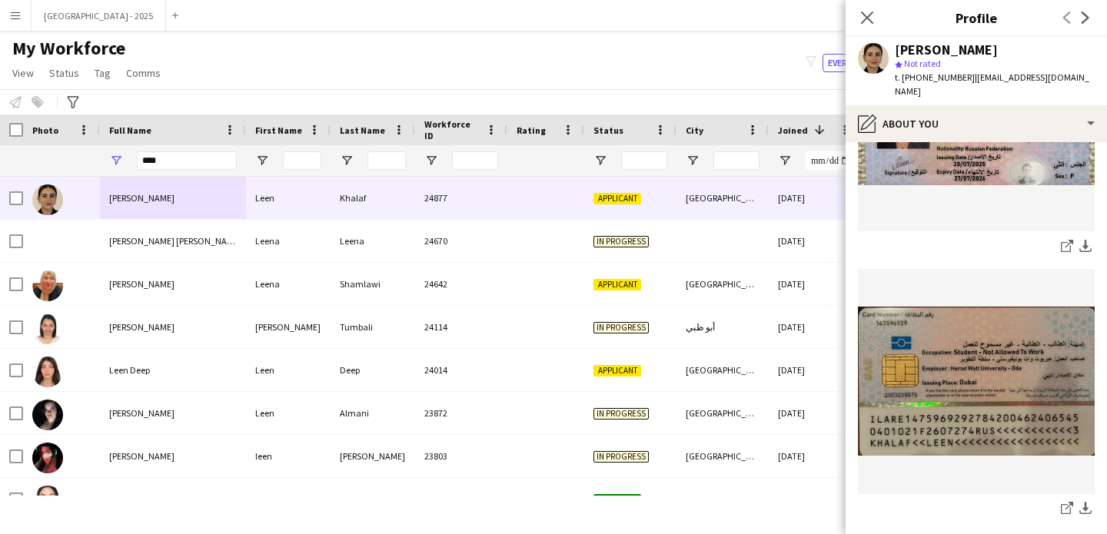
scroll to position [1426, 0]
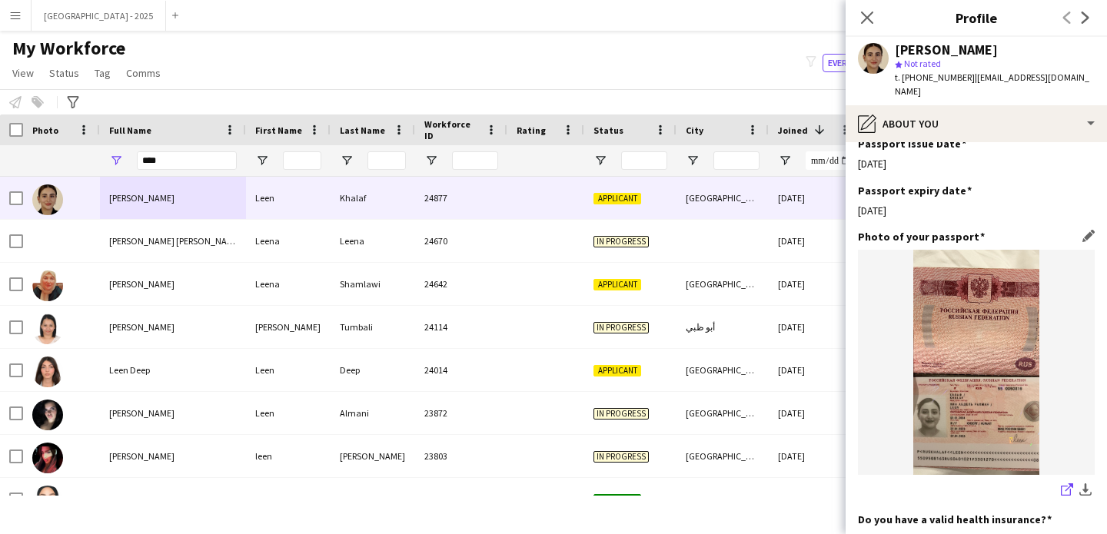
click at [1061, 483] on icon "share-external-link-1" at bounding box center [1067, 489] width 12 height 12
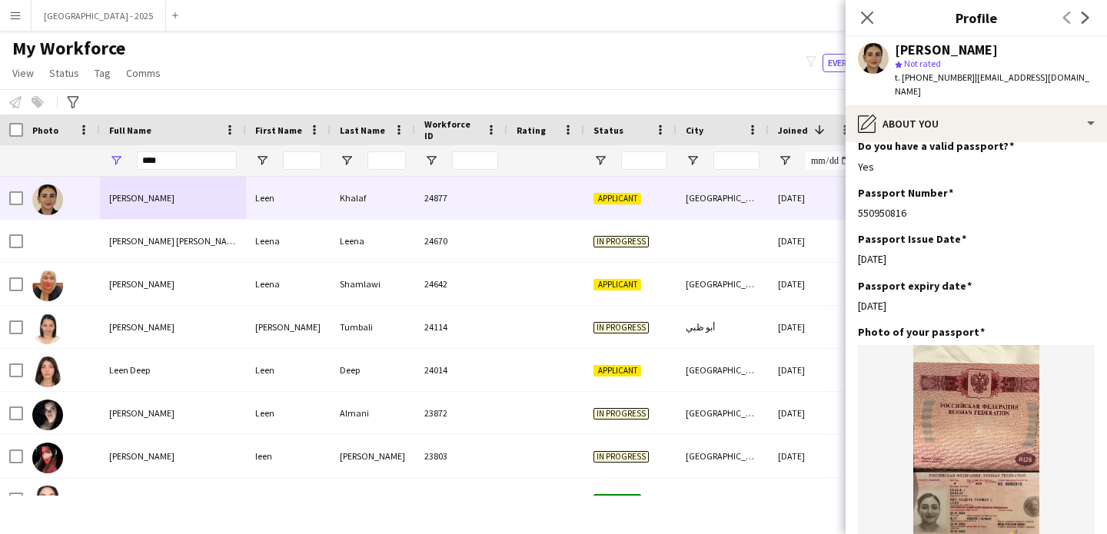
scroll to position [969, 0]
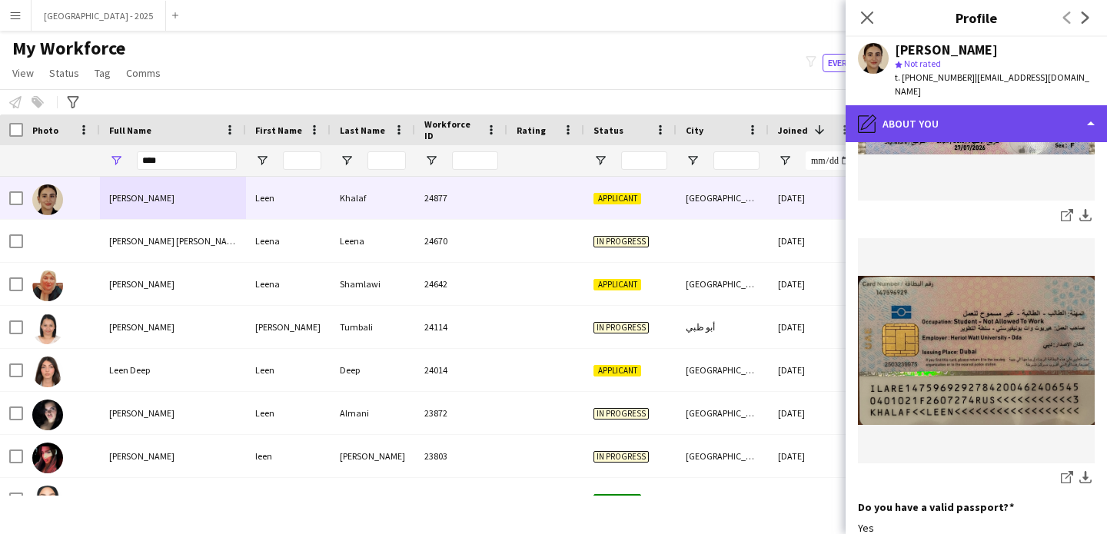
click at [942, 105] on div "pencil4 About you" at bounding box center [975, 123] width 261 height 37
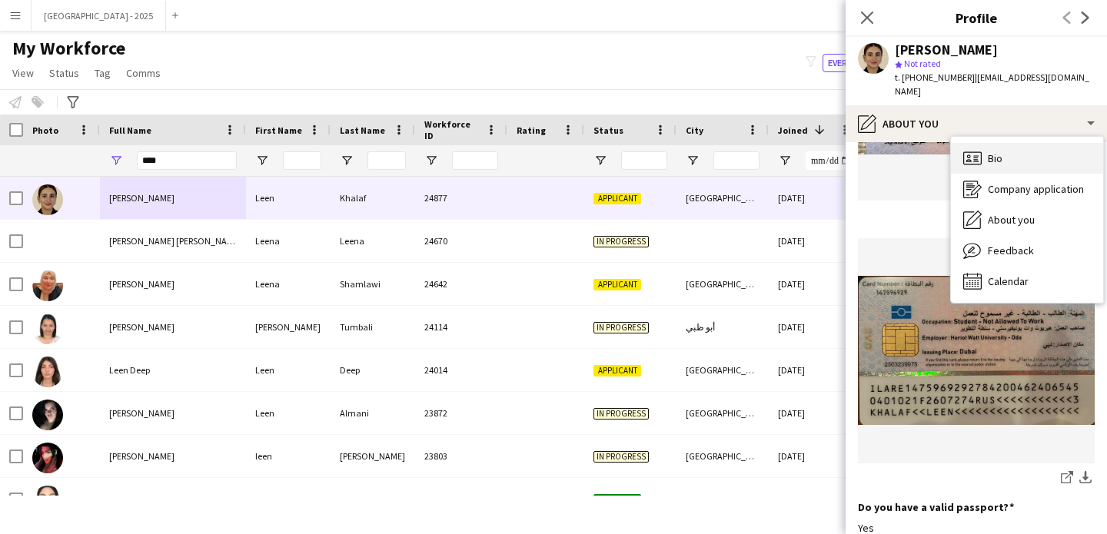
click at [983, 145] on div "Bio Bio" at bounding box center [1027, 158] width 152 height 31
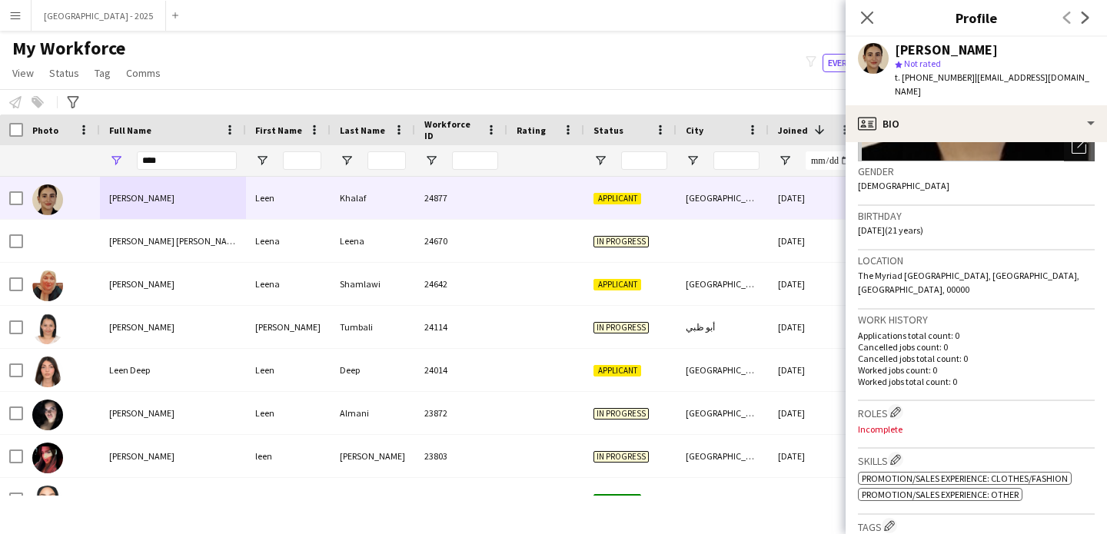
scroll to position [530, 0]
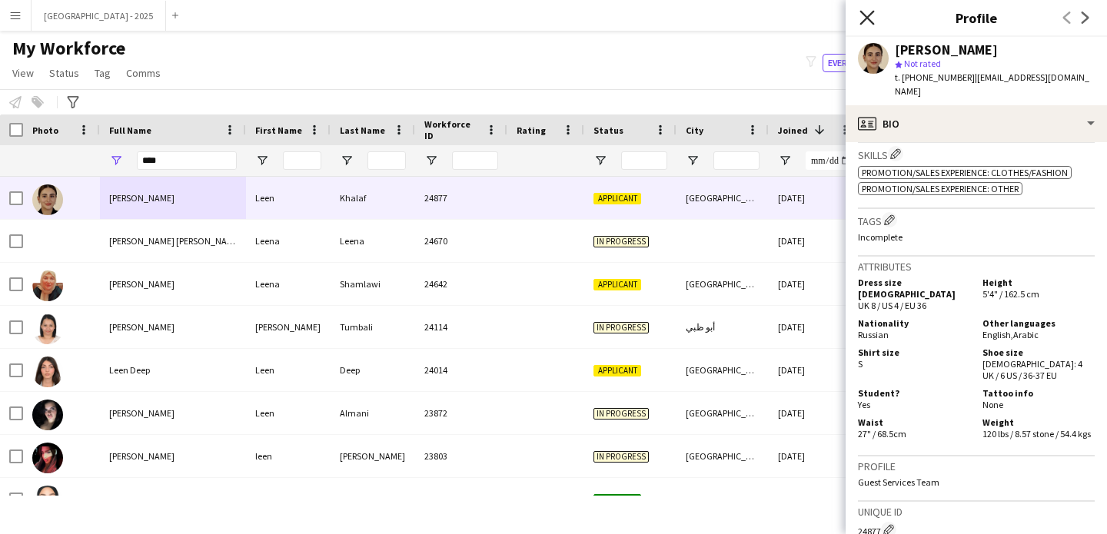
click at [869, 17] on icon "Close pop-in" at bounding box center [866, 17] width 15 height 15
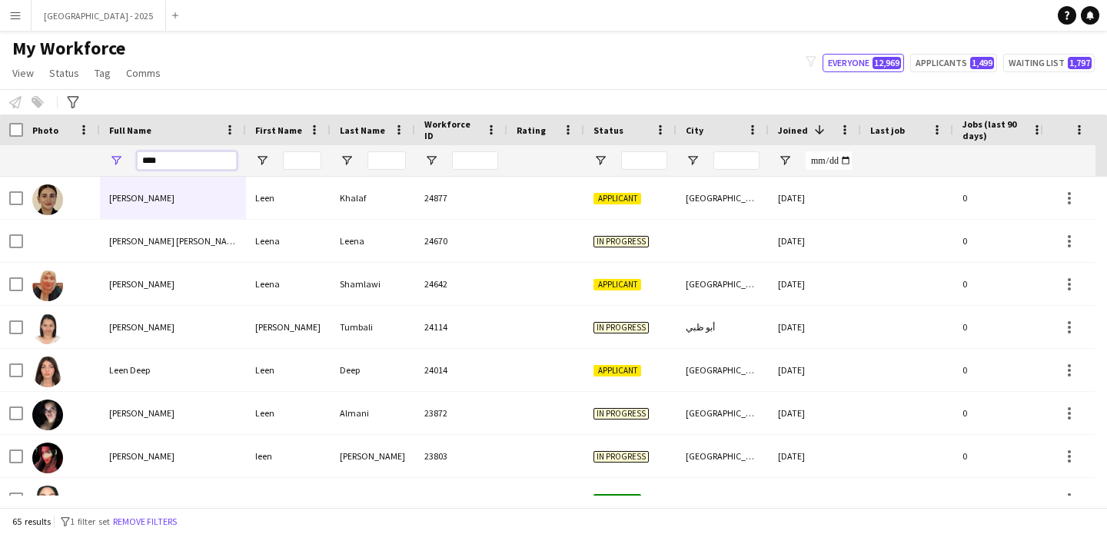
click at [154, 164] on input "****" at bounding box center [187, 160] width 100 height 18
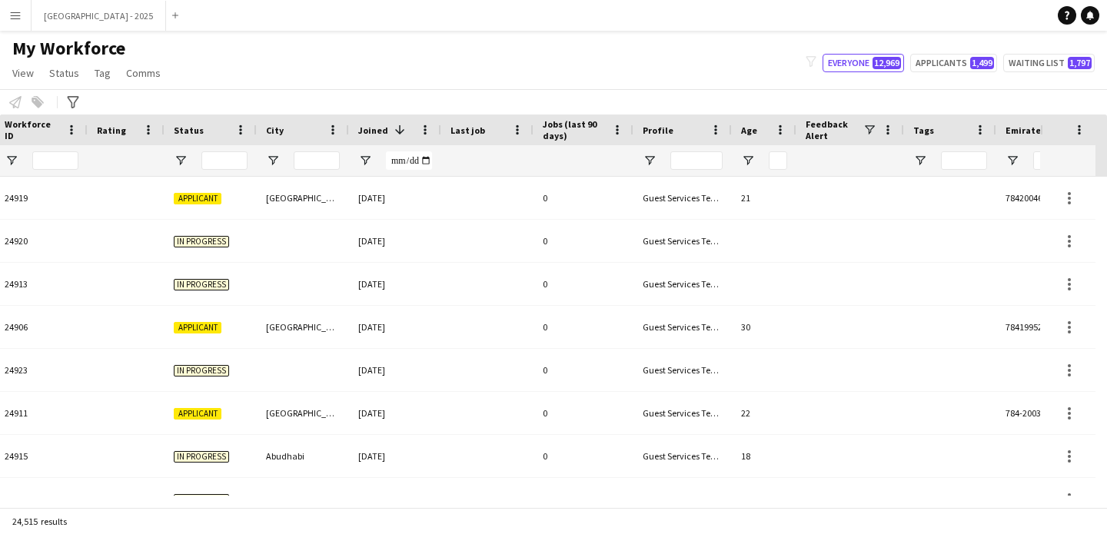
scroll to position [0, 500]
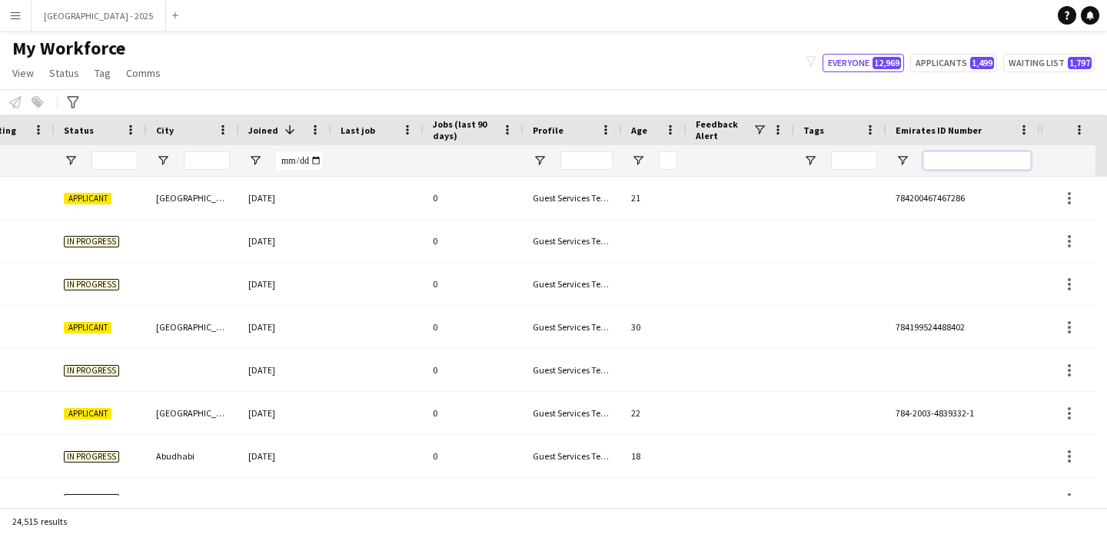
click at [989, 157] on input "Emirates ID Number Filter Input" at bounding box center [977, 160] width 108 height 18
paste input "*******"
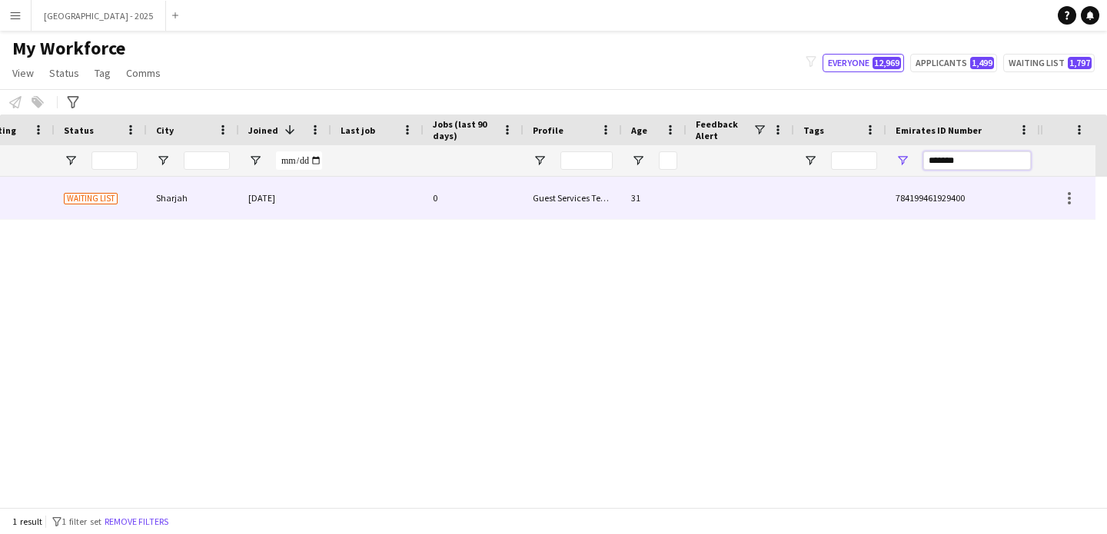
type input "*******"
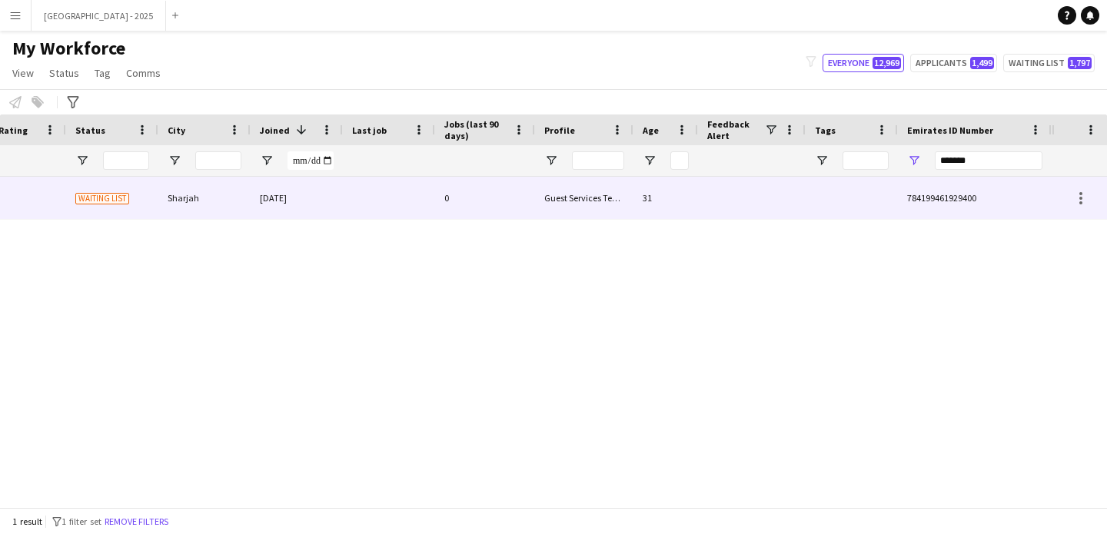
scroll to position [0, 518]
click at [802, 210] on div at bounding box center [752, 198] width 108 height 42
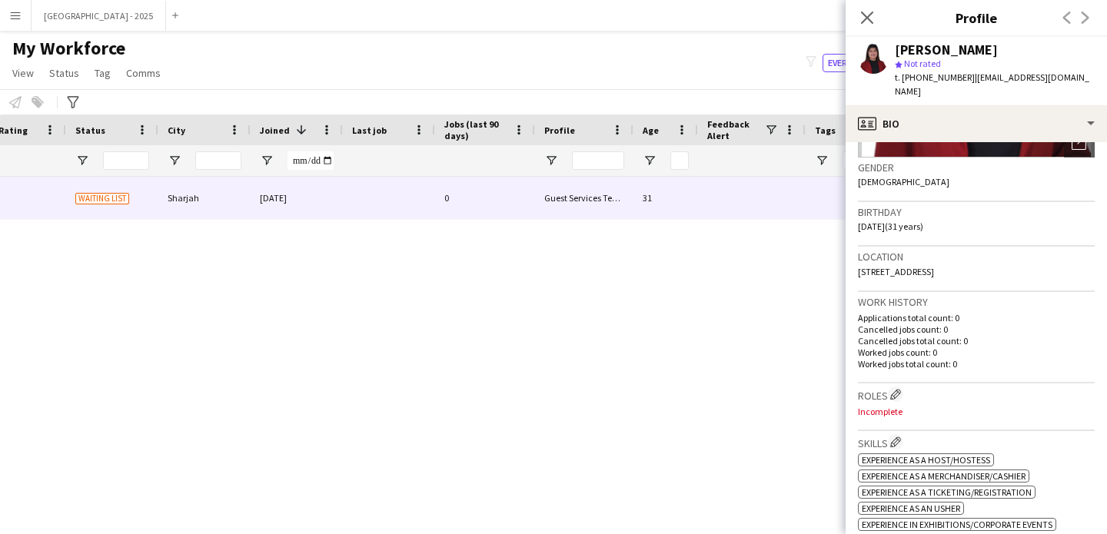
scroll to position [288, 0]
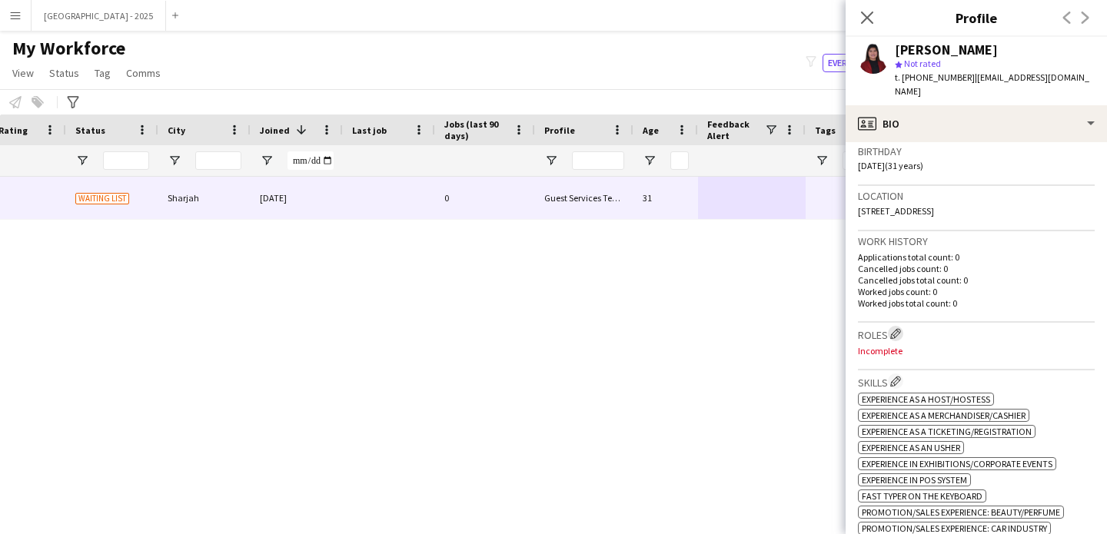
click at [896, 328] on app-icon "Edit crew company roles" at bounding box center [895, 333] width 11 height 11
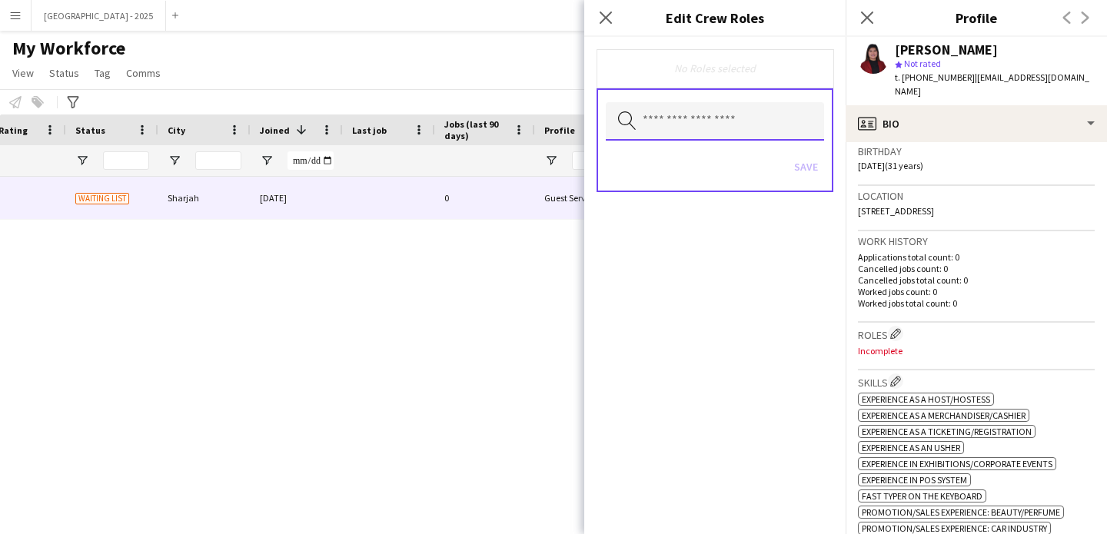
click at [730, 125] on input "text" at bounding box center [715, 121] width 218 height 38
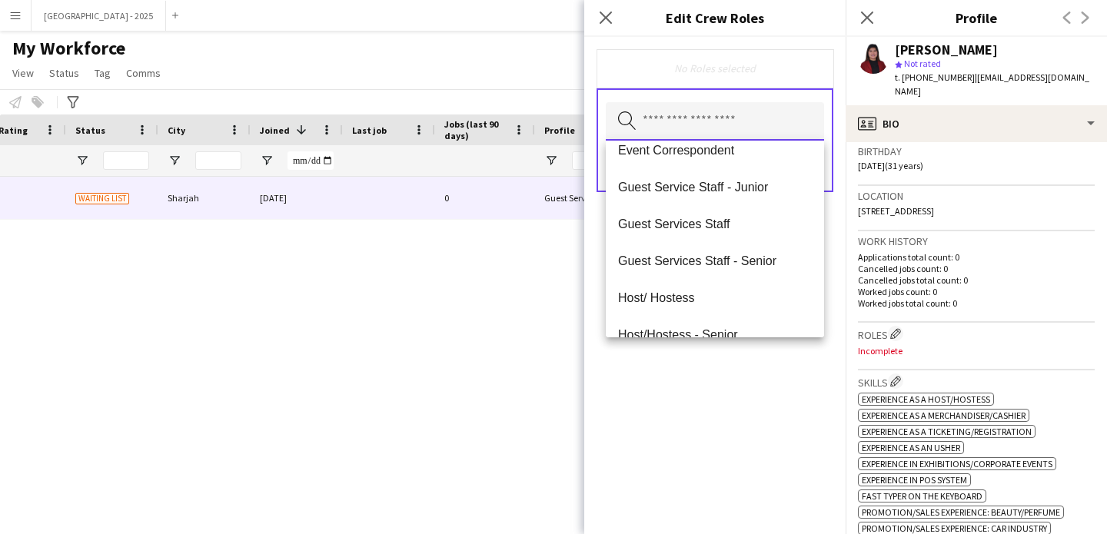
scroll to position [88, 0]
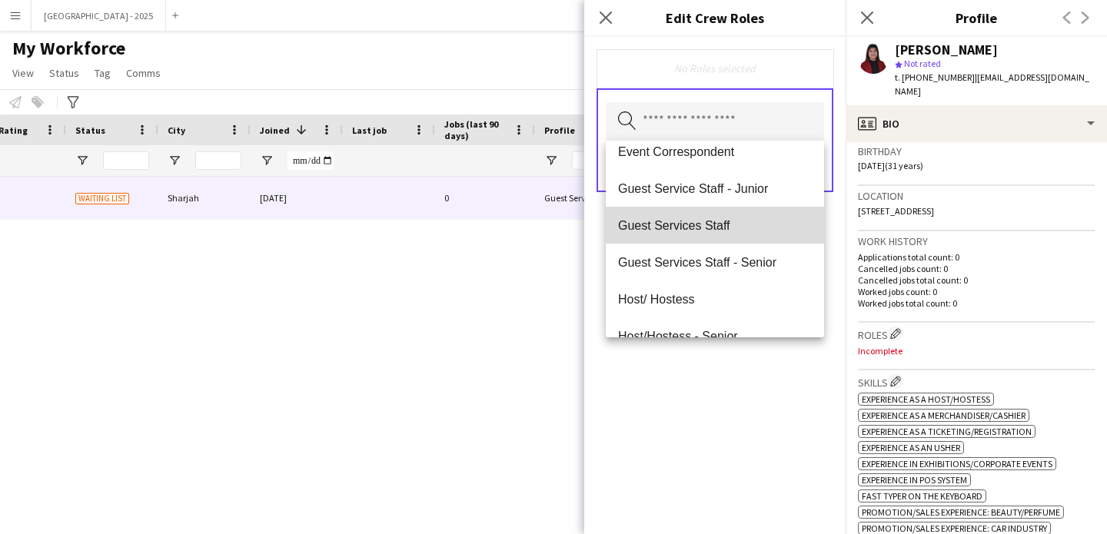
click at [724, 242] on mat-option "Guest Services Staff" at bounding box center [715, 225] width 218 height 37
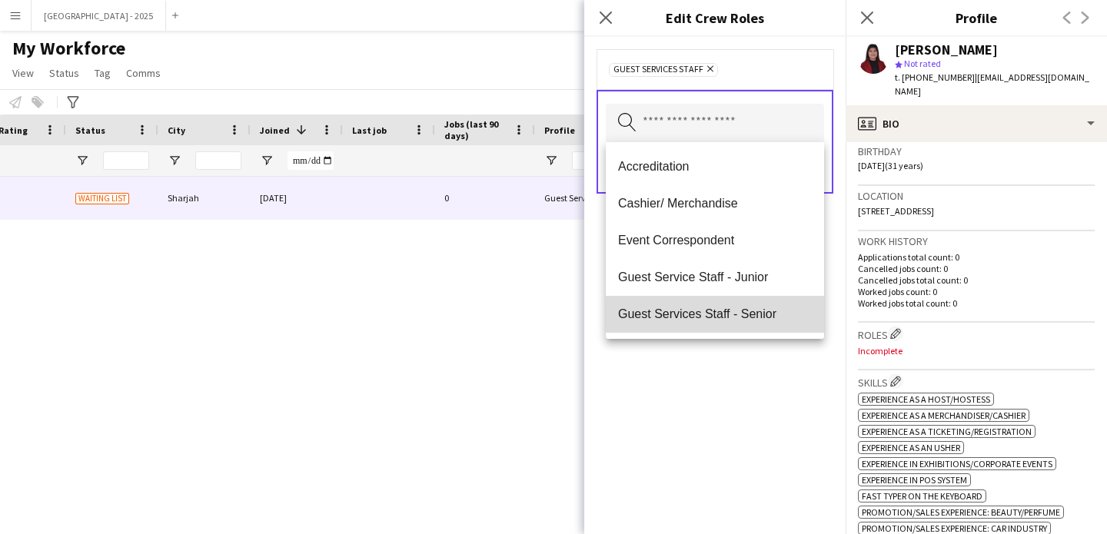
click at [722, 327] on mat-option "Guest Services Staff - Senior" at bounding box center [715, 314] width 218 height 37
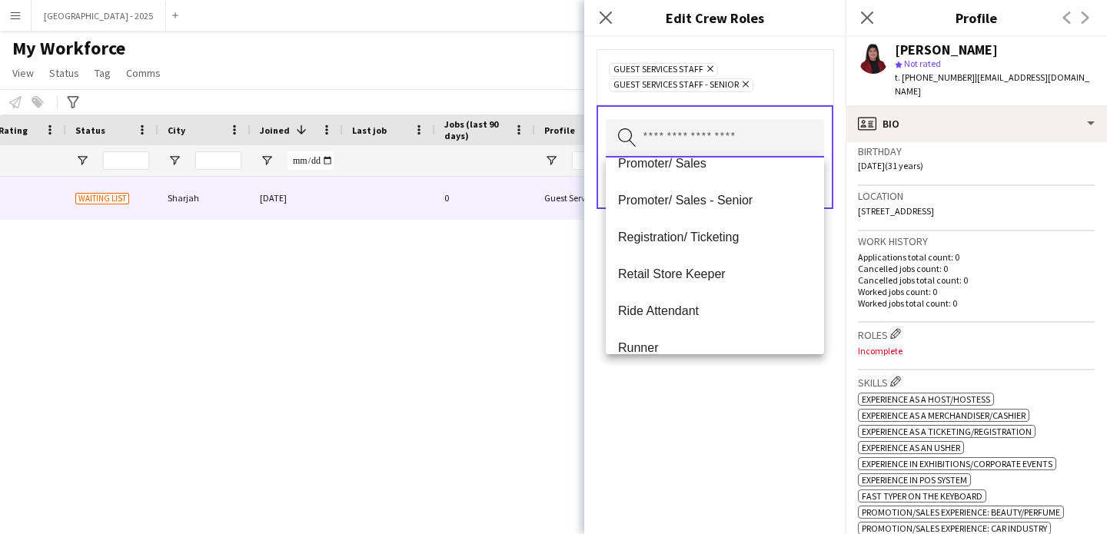
scroll to position [276, 0]
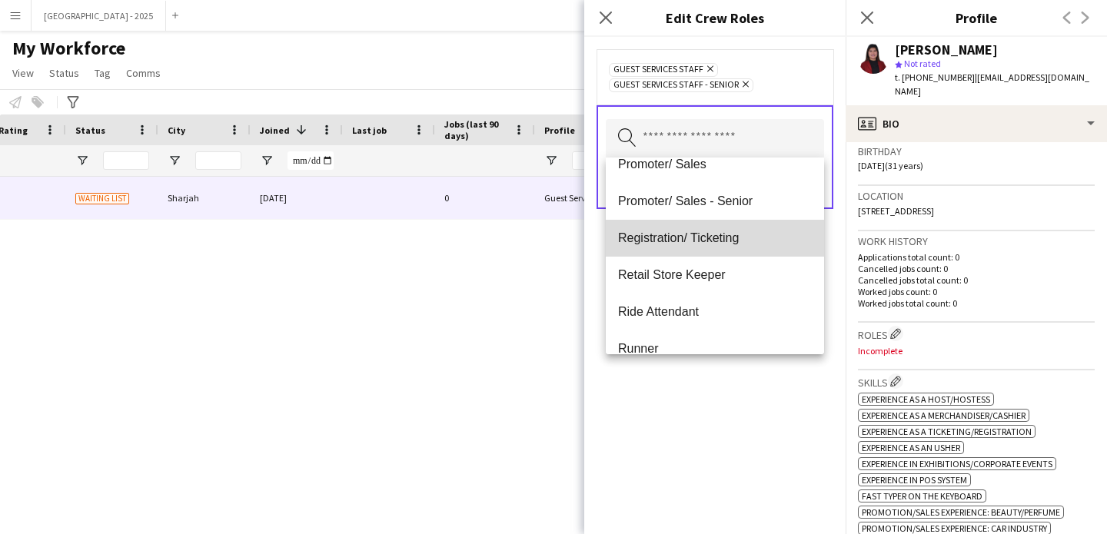
click at [731, 247] on mat-option "Registration/ Ticketing" at bounding box center [715, 238] width 218 height 37
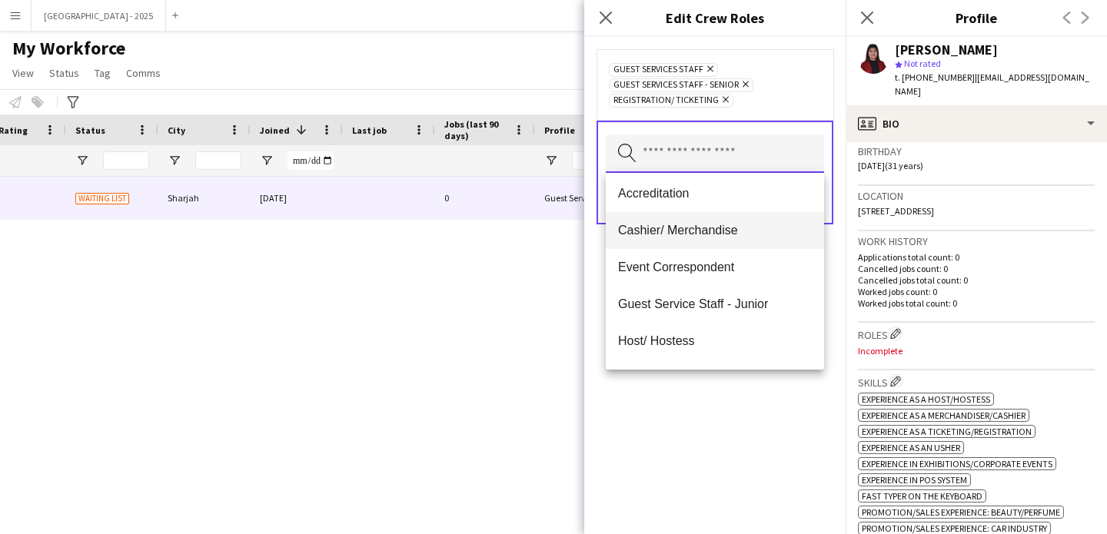
scroll to position [0, 0]
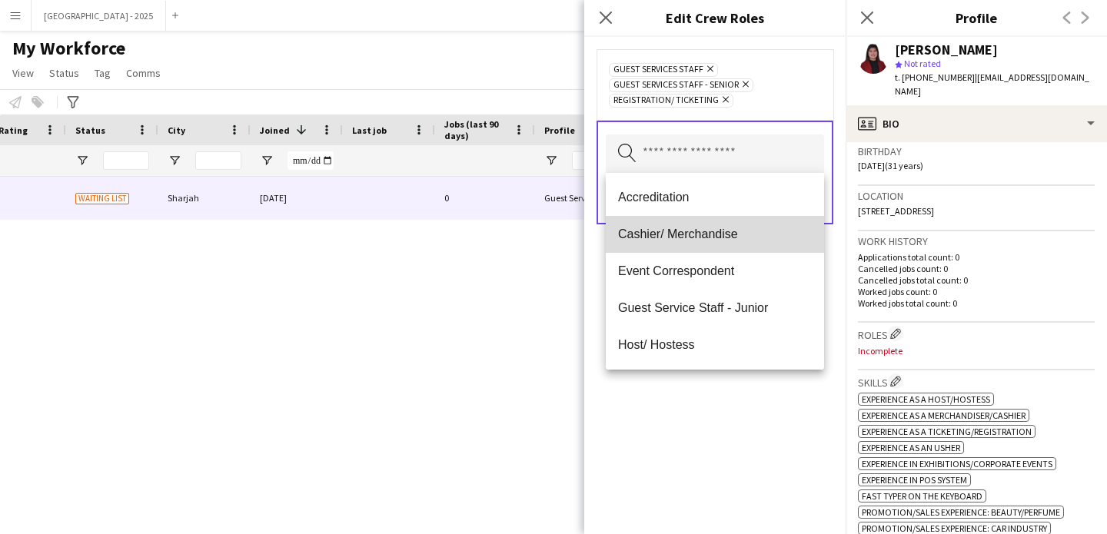
click at [730, 243] on mat-option "Cashier/ Merchandise" at bounding box center [715, 234] width 218 height 37
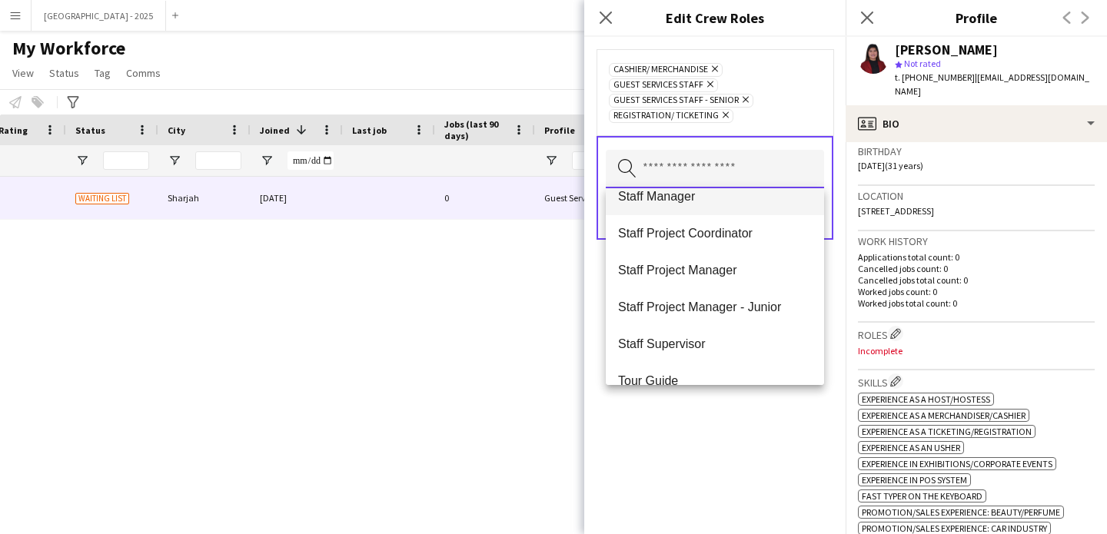
scroll to position [480, 0]
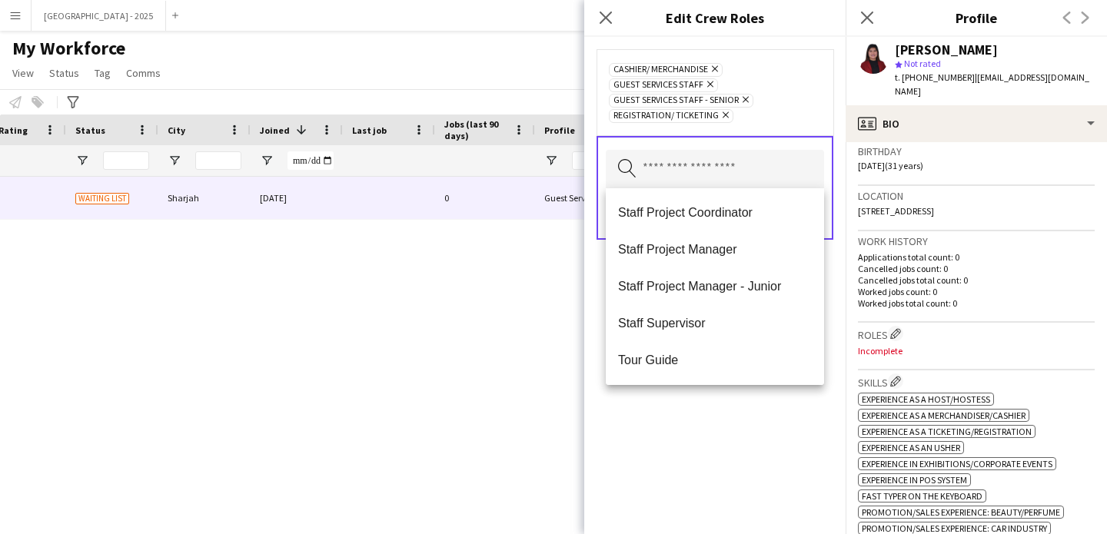
click at [705, 395] on div "Cashier/ Merchandise Remove Guest Services Staff Remove Guest Services Staff - …" at bounding box center [714, 285] width 261 height 497
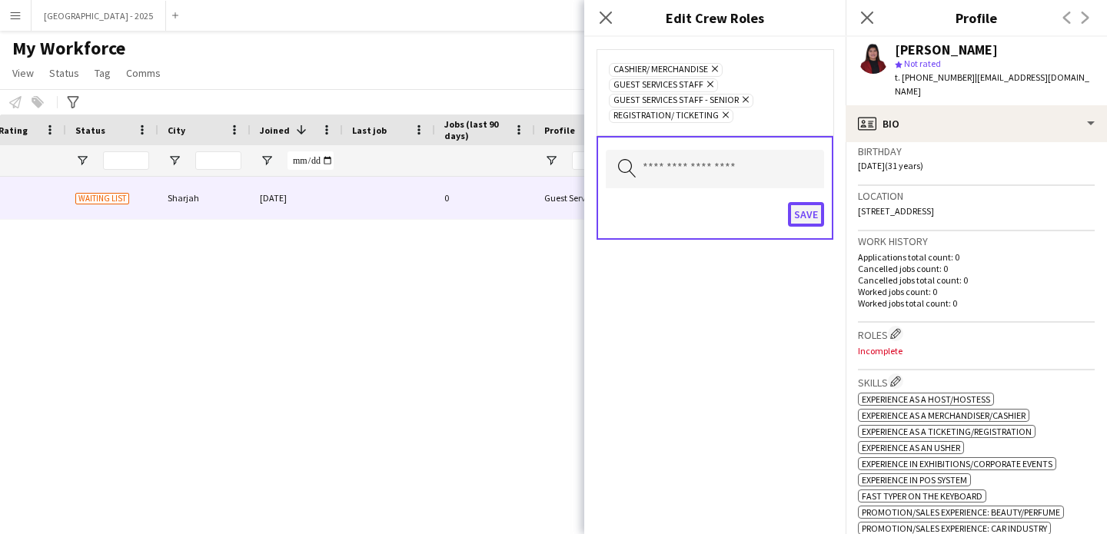
click at [795, 217] on button "Save" at bounding box center [806, 214] width 36 height 25
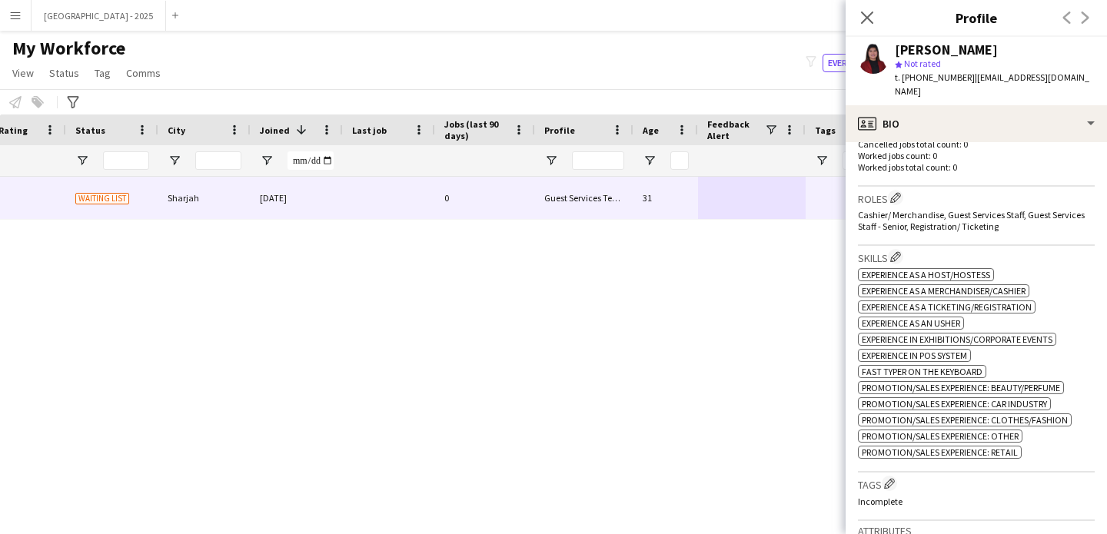
scroll to position [430, 0]
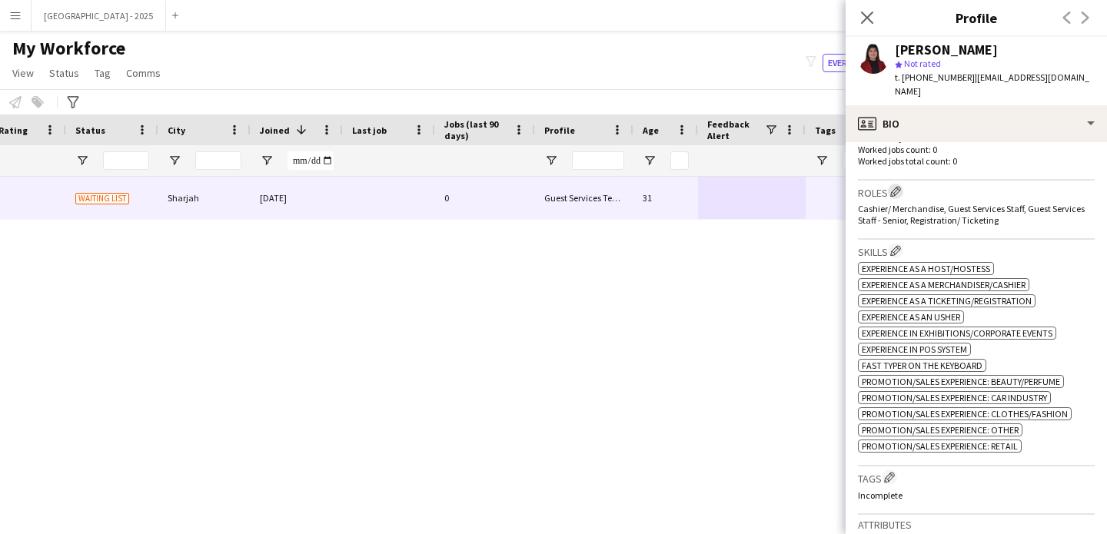
click at [899, 186] on app-icon "Edit crew company roles" at bounding box center [895, 191] width 11 height 11
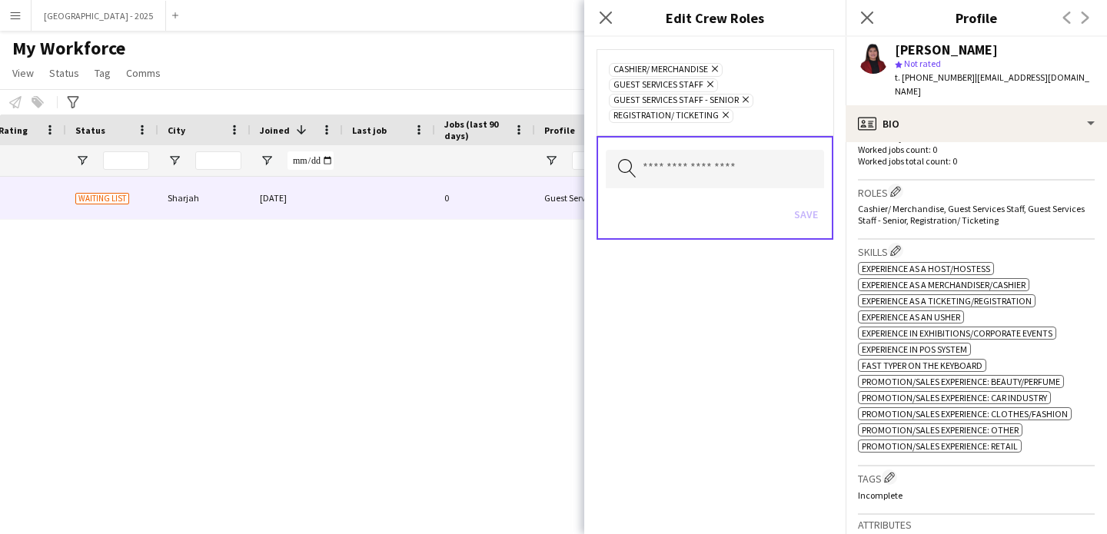
click at [752, 101] on span "Guest Services Staff - Senior Remove" at bounding box center [681, 101] width 144 height 14
click at [747, 100] on icon at bounding box center [745, 100] width 6 height 6
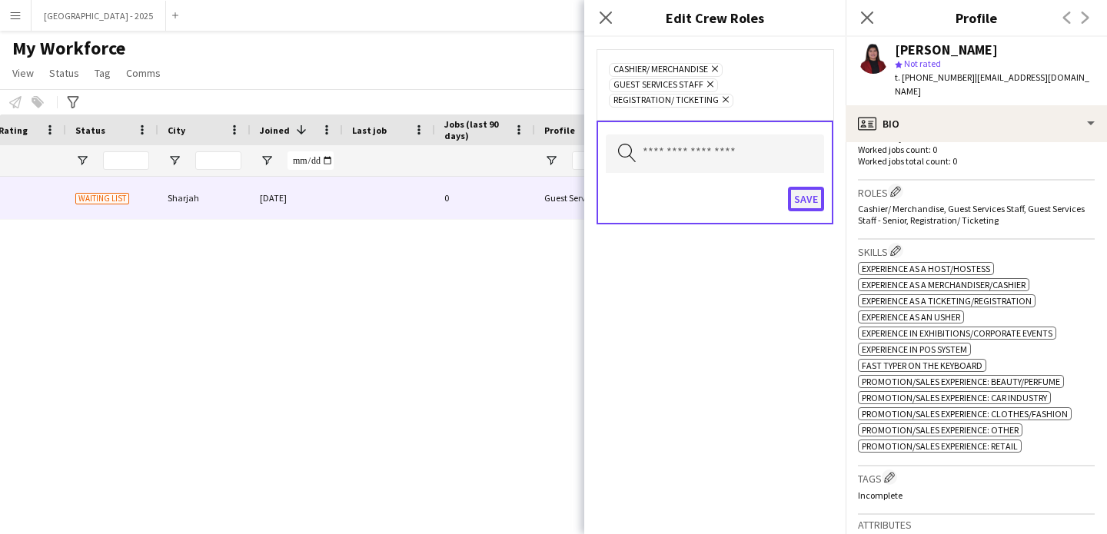
click at [800, 198] on button "Save" at bounding box center [806, 199] width 36 height 25
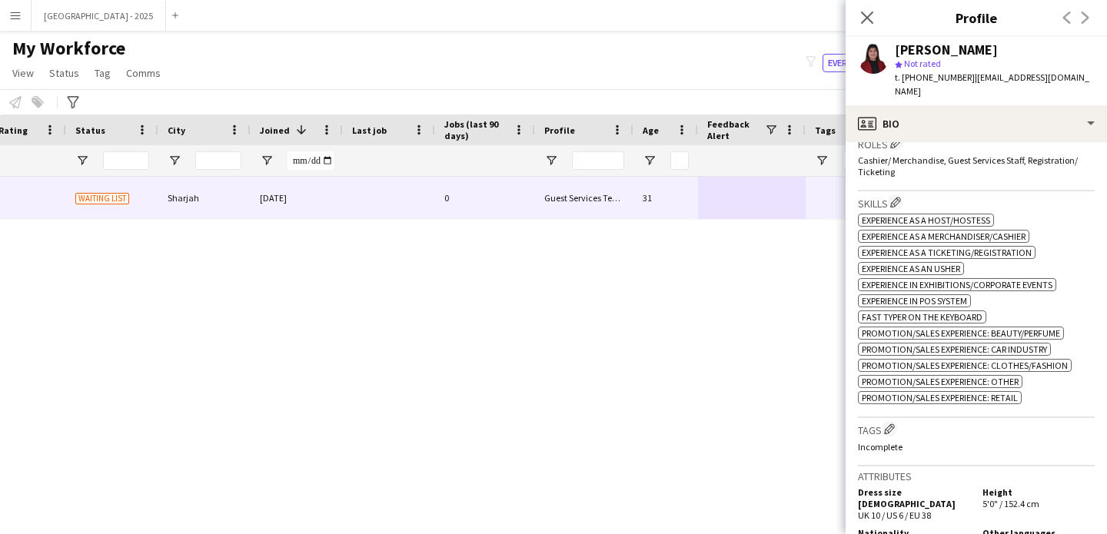
scroll to position [480, 0]
click at [889, 423] on app-icon "Edit crew company tags" at bounding box center [889, 428] width 11 height 11
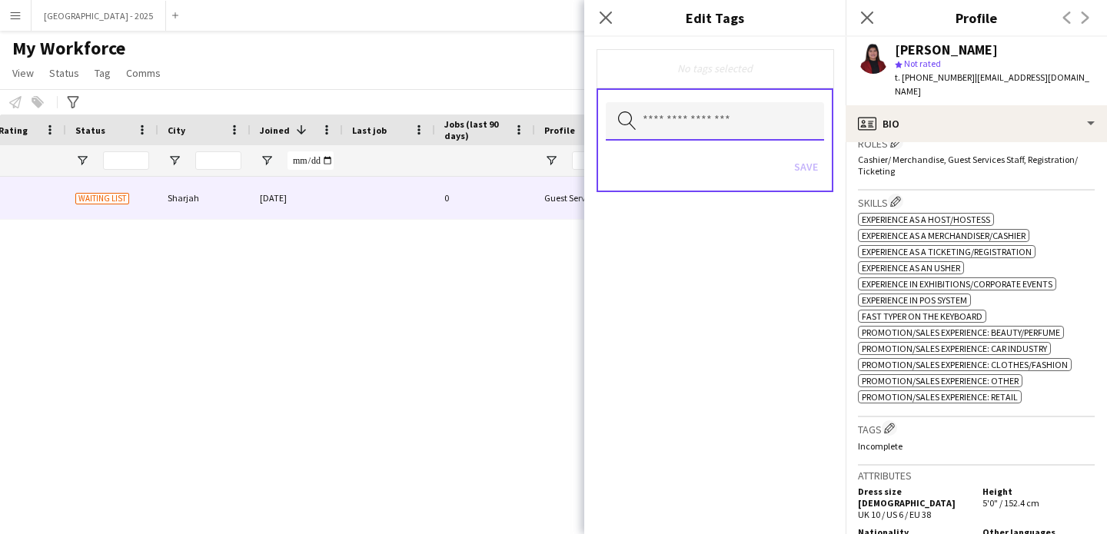
click at [676, 131] on input "text" at bounding box center [715, 121] width 218 height 38
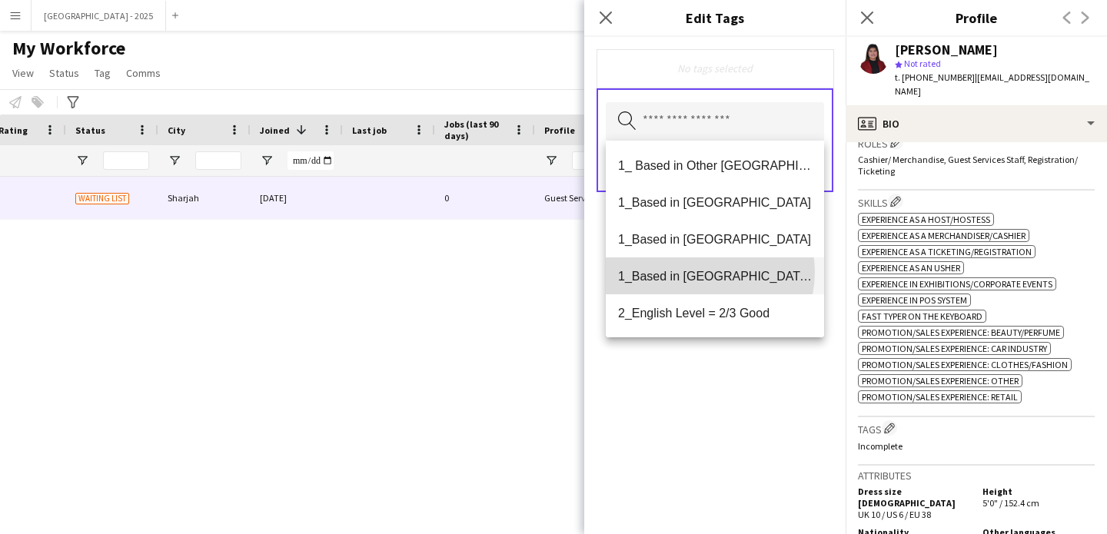
click at [705, 272] on span "1_Based in [GEOGRAPHIC_DATA]/[GEOGRAPHIC_DATA]/Ajman" at bounding box center [715, 276] width 194 height 15
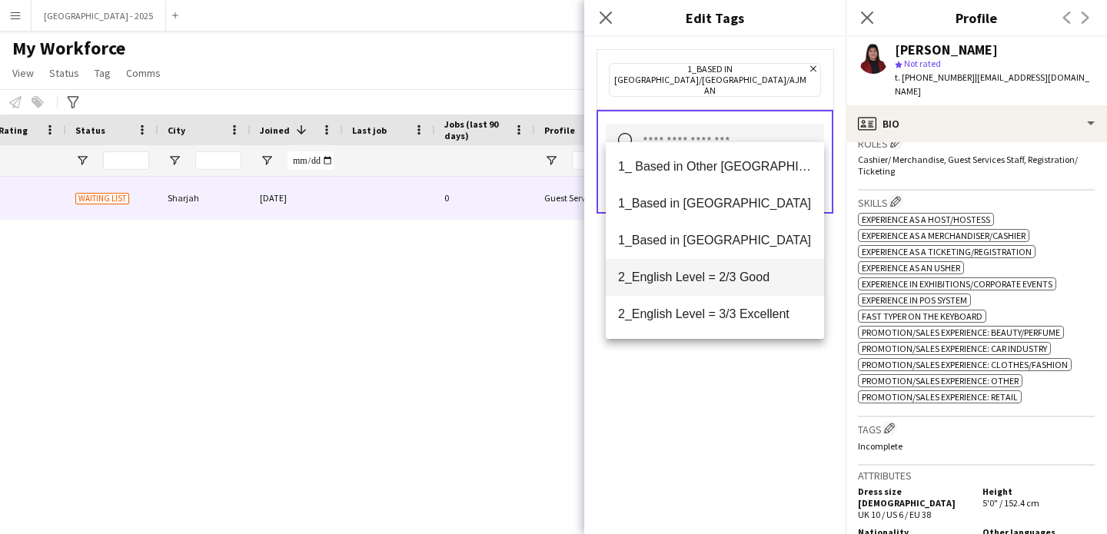
drag, startPoint x: 718, startPoint y: 308, endPoint x: 733, endPoint y: 271, distance: 40.0
click at [733, 271] on div "1_ Based in Other Emirates 1_Based in Abu Dhabi 1_Based in Al Ain 2_English Lev…" at bounding box center [715, 240] width 218 height 197
click at [733, 272] on span "2_English Level = 2/3 Good" at bounding box center [715, 277] width 194 height 15
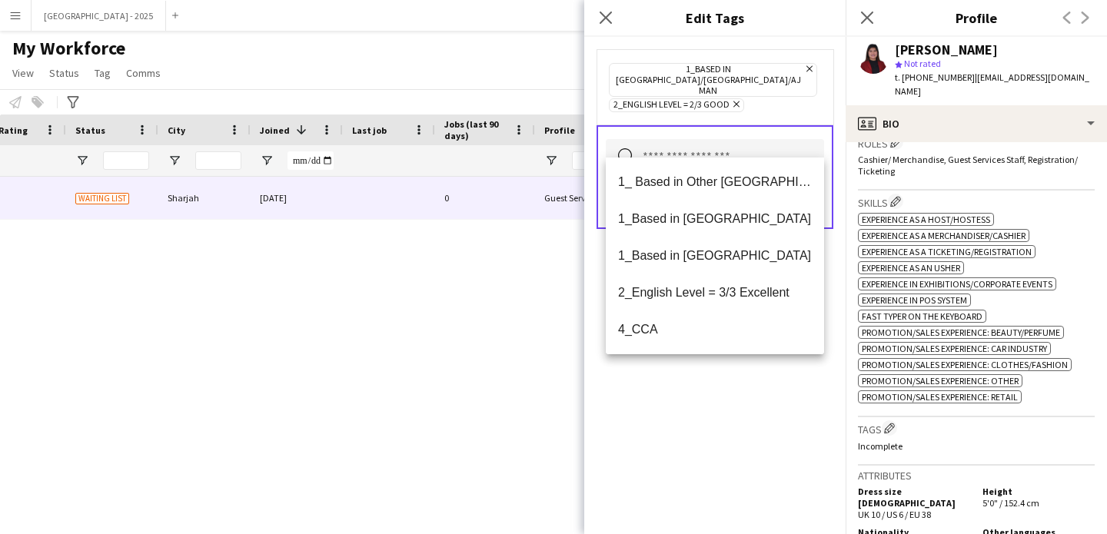
click at [739, 420] on div "1_Based in [GEOGRAPHIC_DATA]/[GEOGRAPHIC_DATA]/Ajman Remove 2_English Level = 2…" at bounding box center [714, 285] width 261 height 497
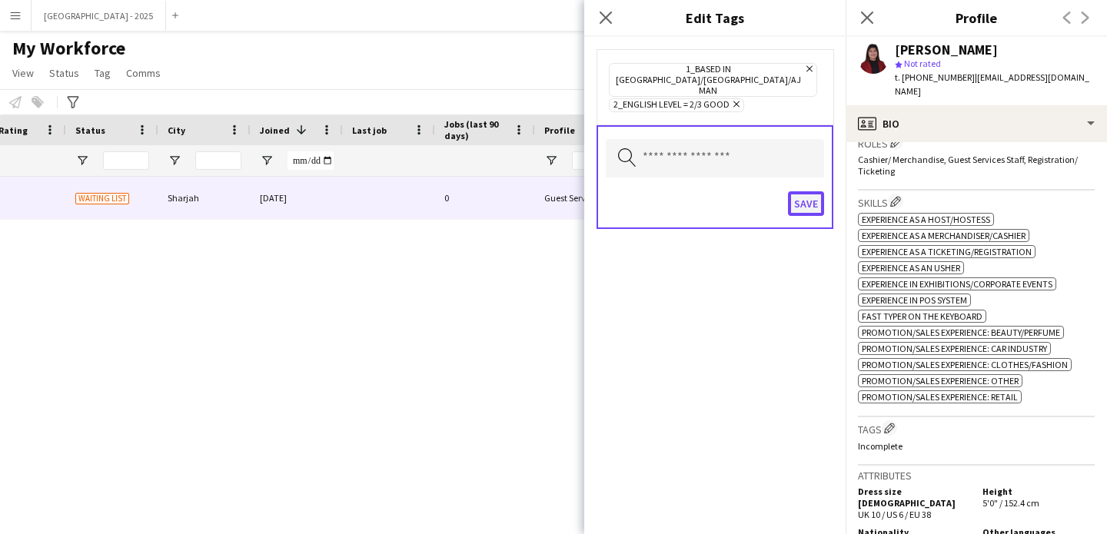
click at [802, 191] on button "Save" at bounding box center [806, 203] width 36 height 25
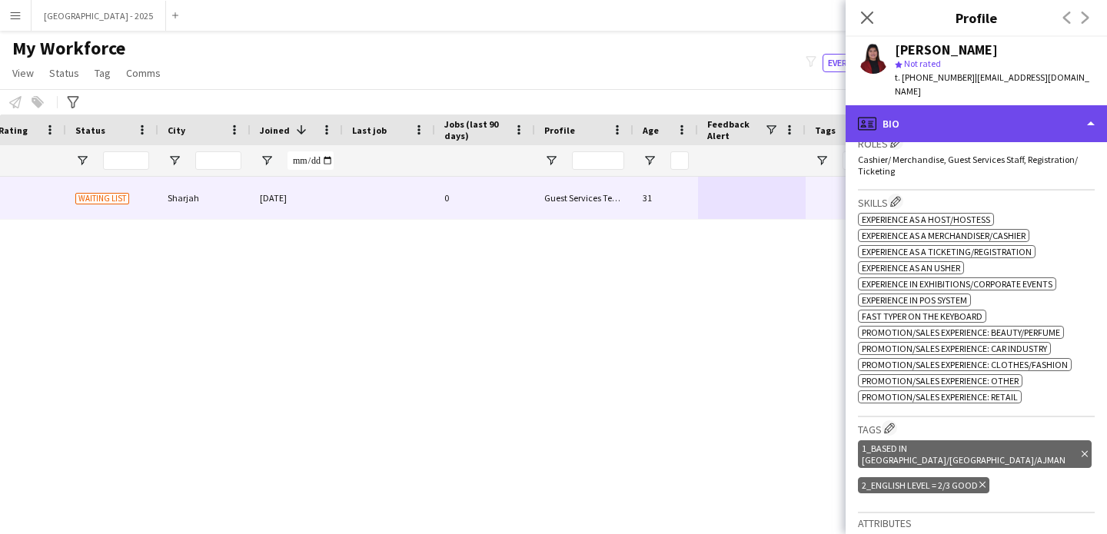
click at [932, 106] on div "profile Bio" at bounding box center [975, 123] width 261 height 37
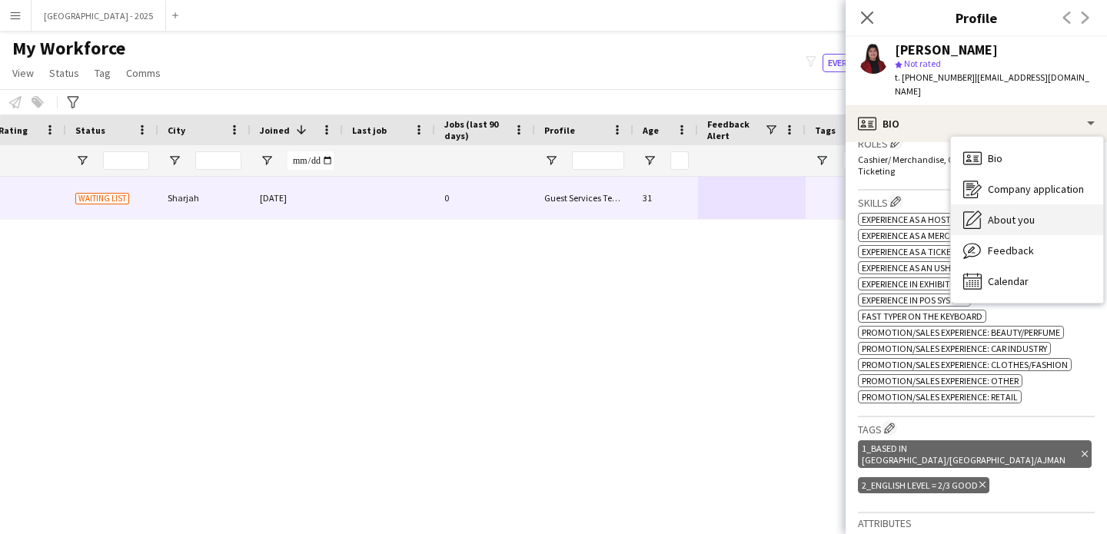
click at [961, 204] on div "About you About you" at bounding box center [1027, 219] width 152 height 31
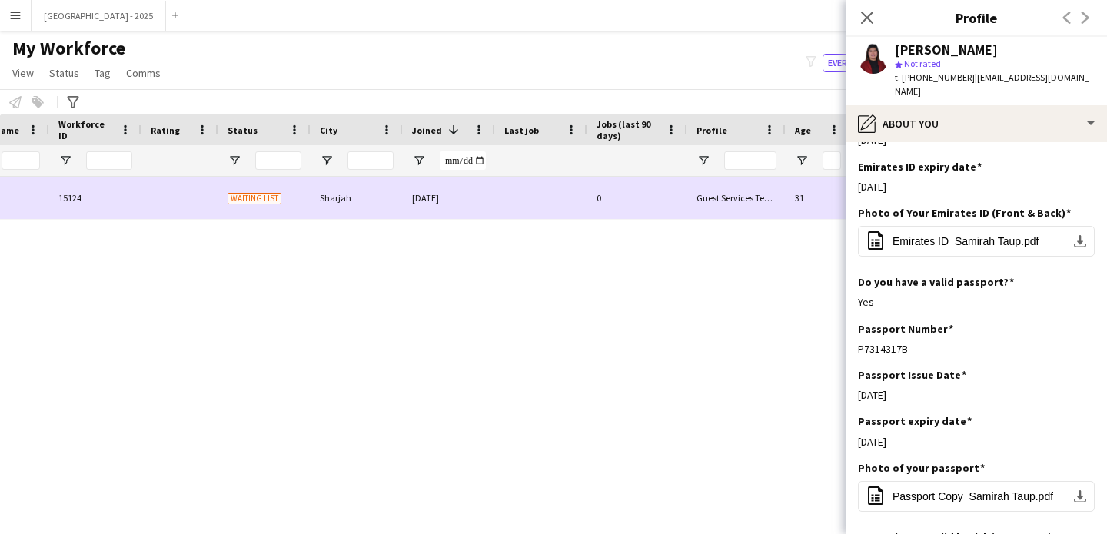
scroll to position [0, 19]
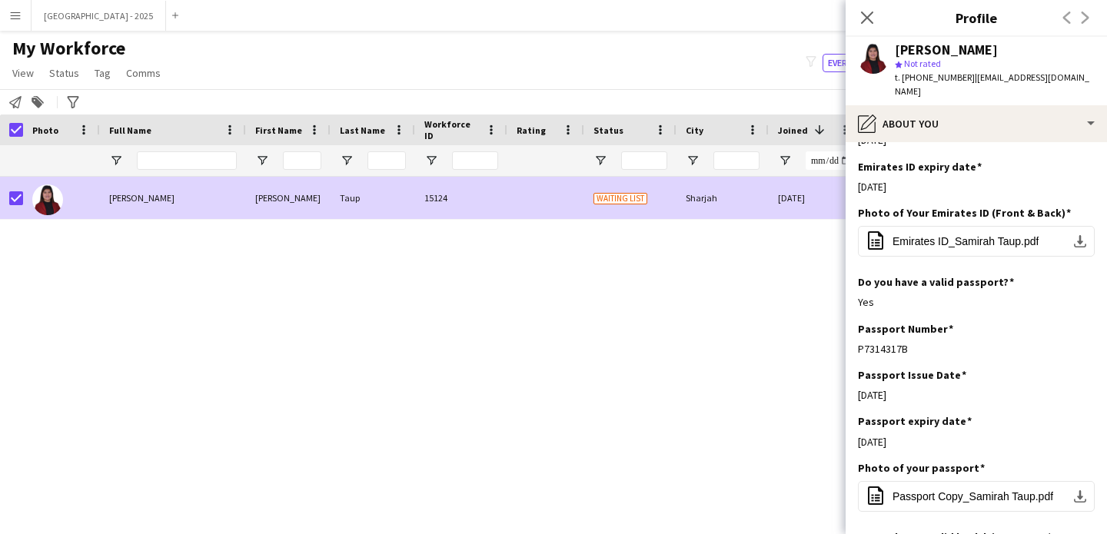
click at [65, 59] on span "My Workforce" at bounding box center [68, 48] width 113 height 23
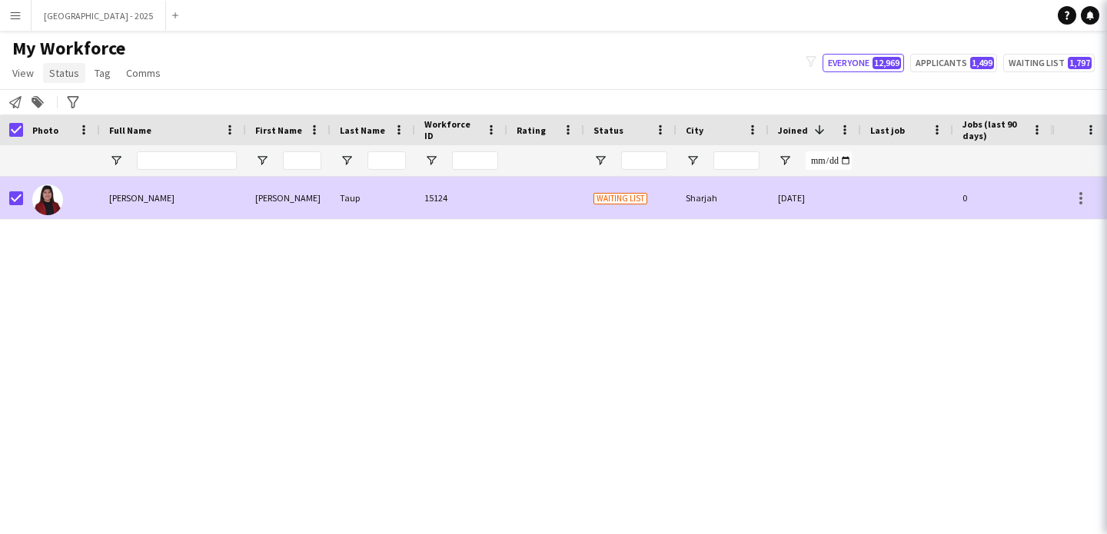
click at [65, 68] on span "Status" at bounding box center [64, 73] width 30 height 14
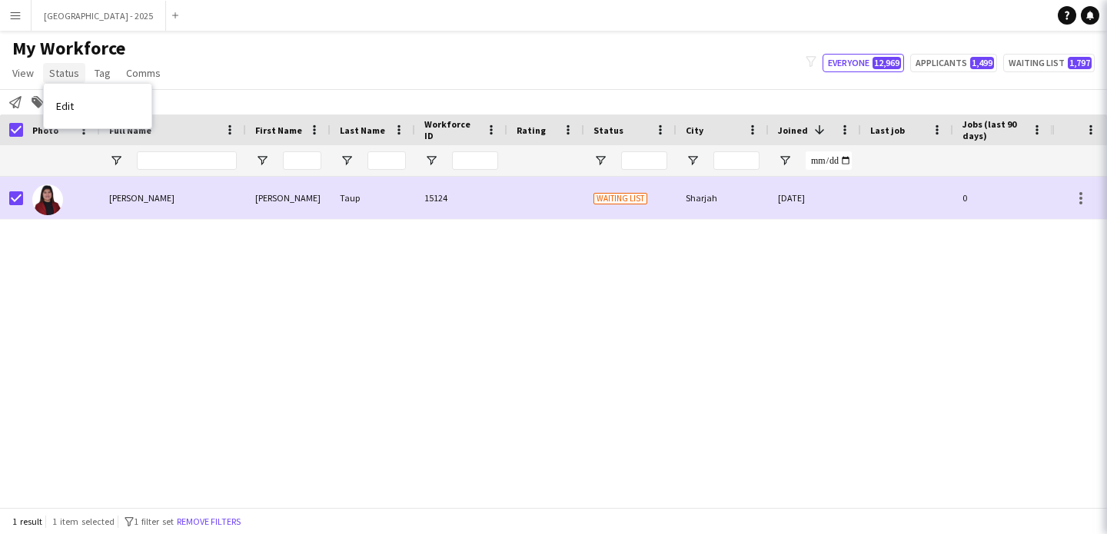
click at [65, 74] on span "Status" at bounding box center [64, 73] width 30 height 14
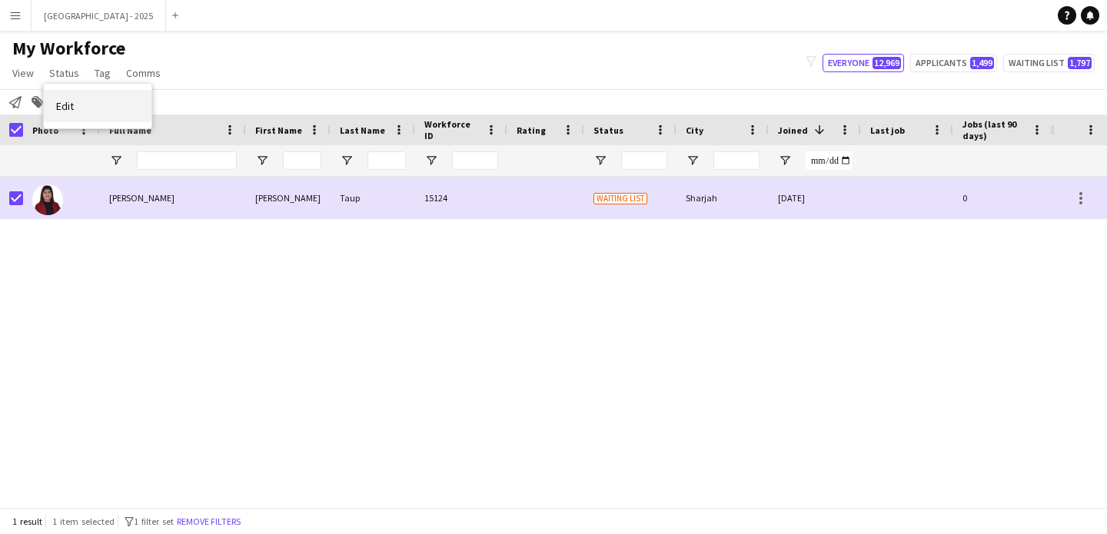
click at [67, 104] on span "Edit" at bounding box center [65, 106] width 18 height 14
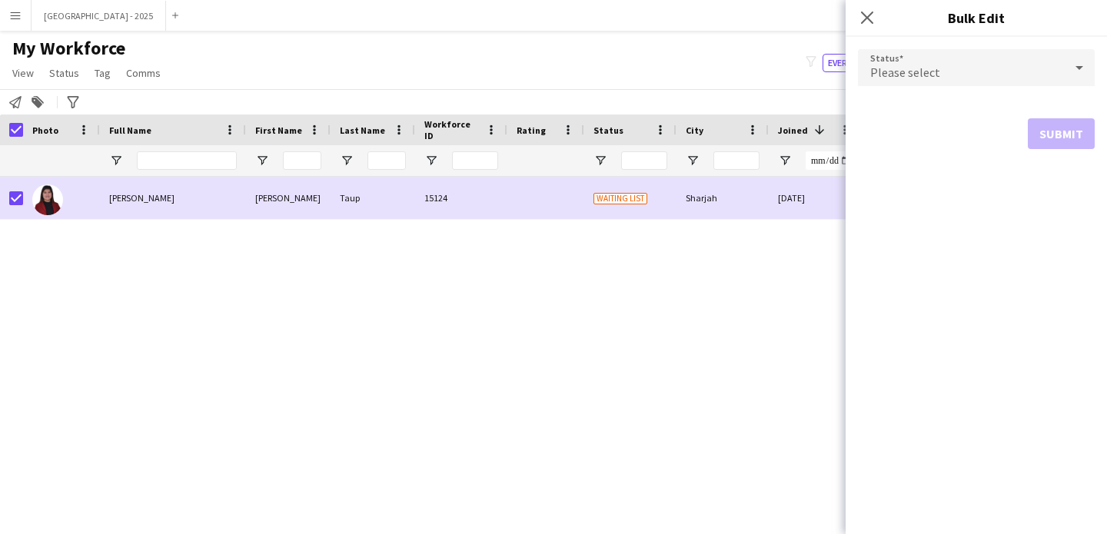
click at [875, 78] on span "Please select" at bounding box center [905, 72] width 70 height 15
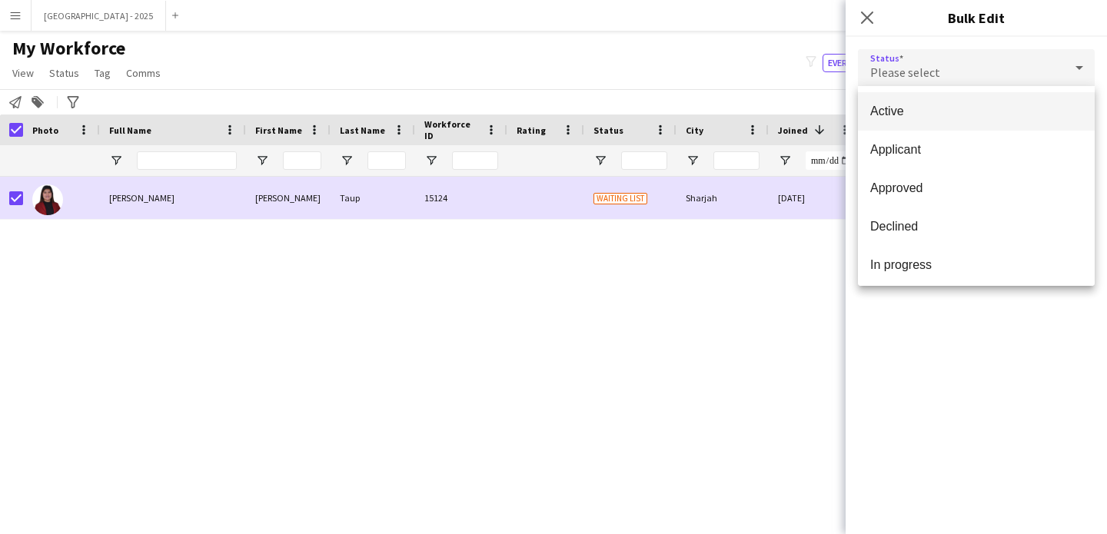
click at [898, 118] on span "Active" at bounding box center [976, 111] width 212 height 15
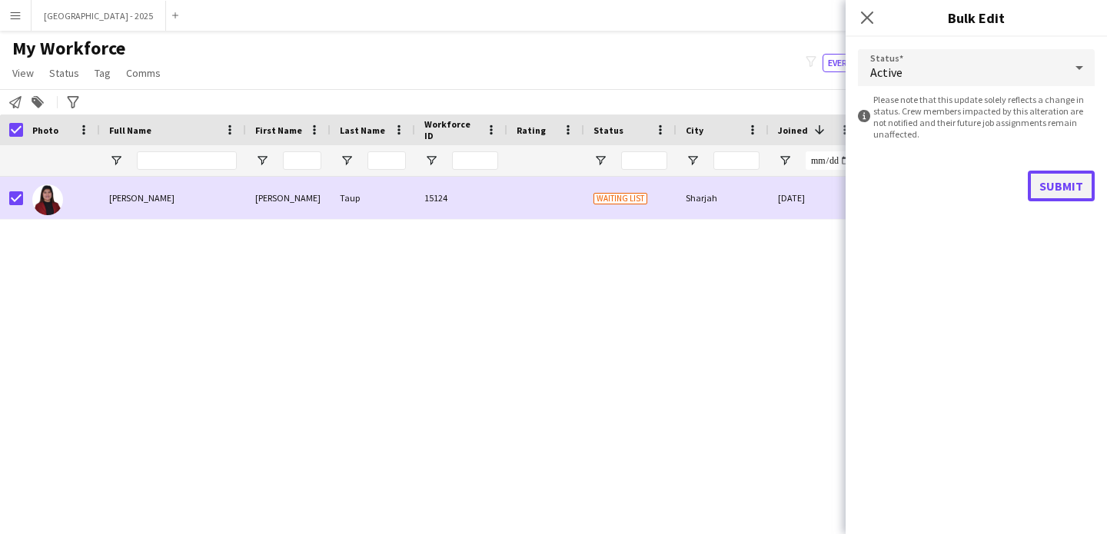
click at [1061, 198] on button "Submit" at bounding box center [1061, 186] width 67 height 31
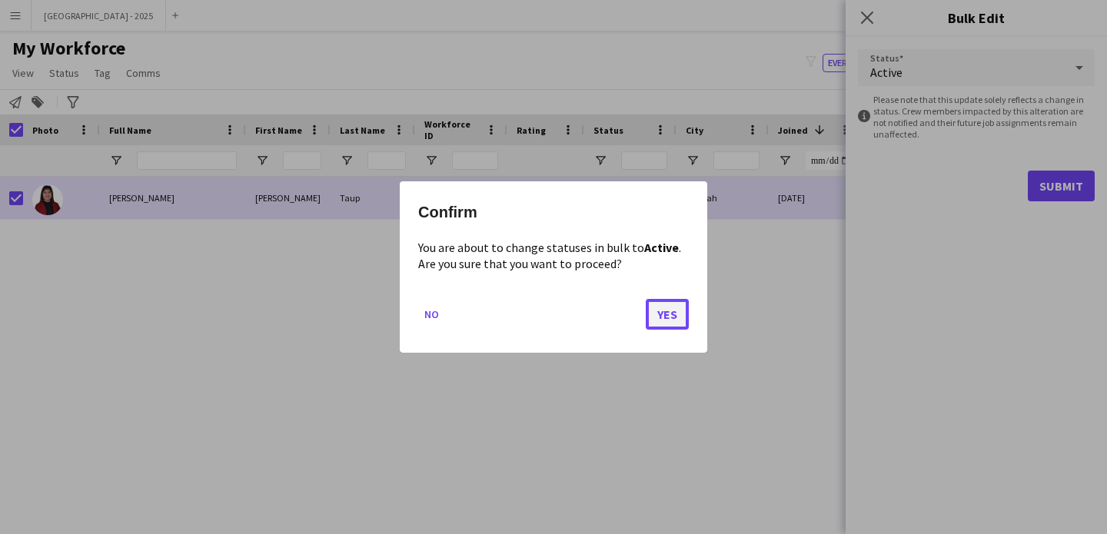
click at [650, 311] on button "Yes" at bounding box center [667, 314] width 43 height 31
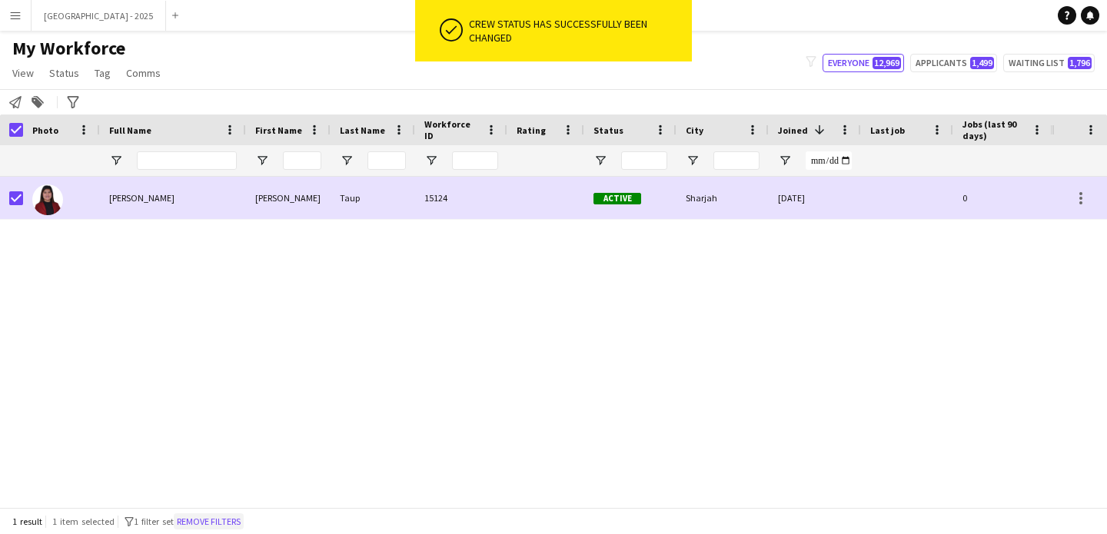
click at [210, 513] on button "Remove filters" at bounding box center [209, 521] width 70 height 17
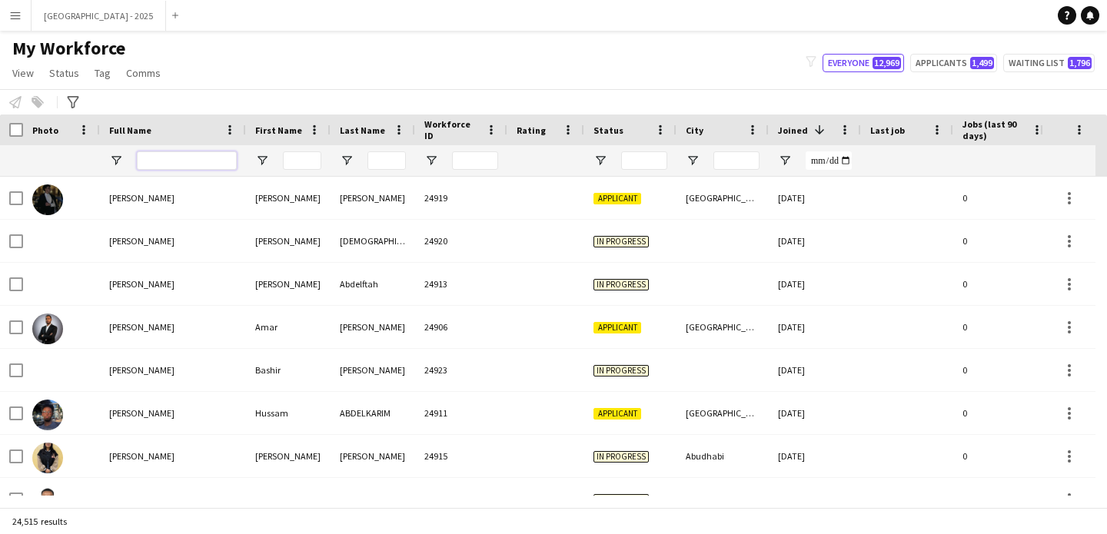
click at [186, 158] on input "Full Name Filter Input" at bounding box center [187, 160] width 100 height 18
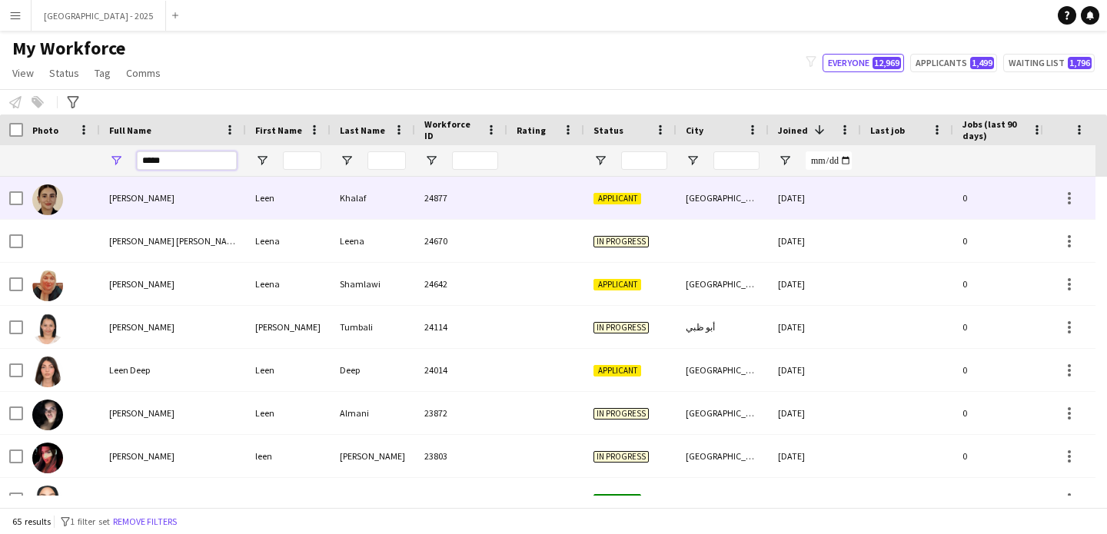
type input "****"
click at [109, 195] on span "Leen Khalaf" at bounding box center [141, 198] width 65 height 12
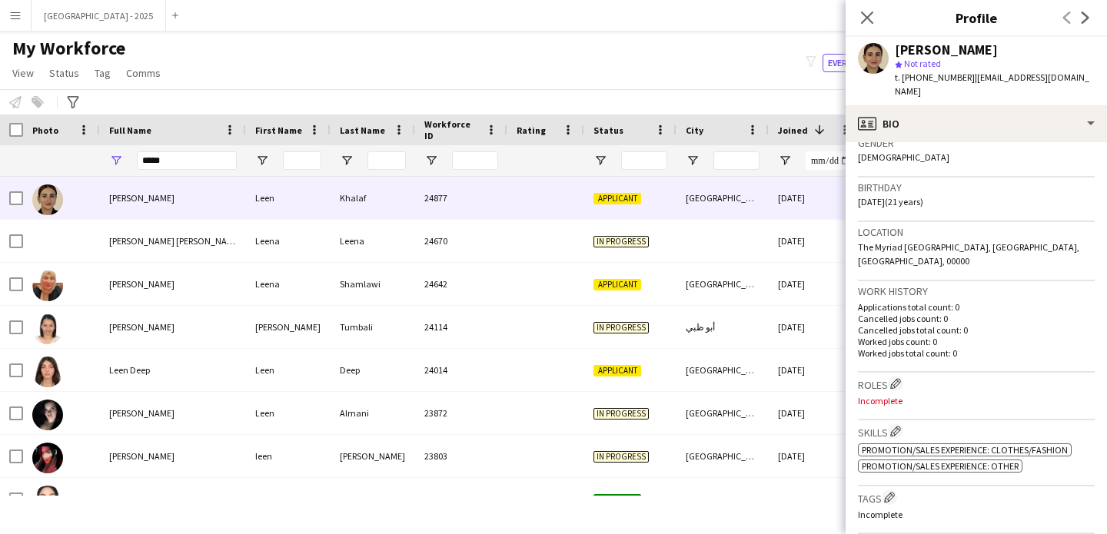
scroll to position [263, 0]
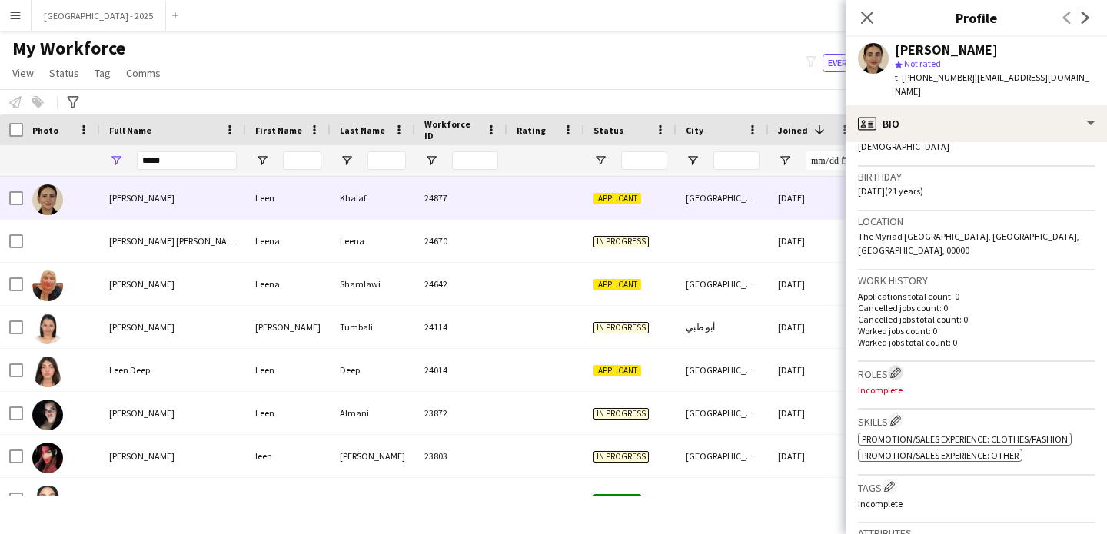
click at [893, 367] on app-icon "Edit crew company roles" at bounding box center [895, 372] width 11 height 11
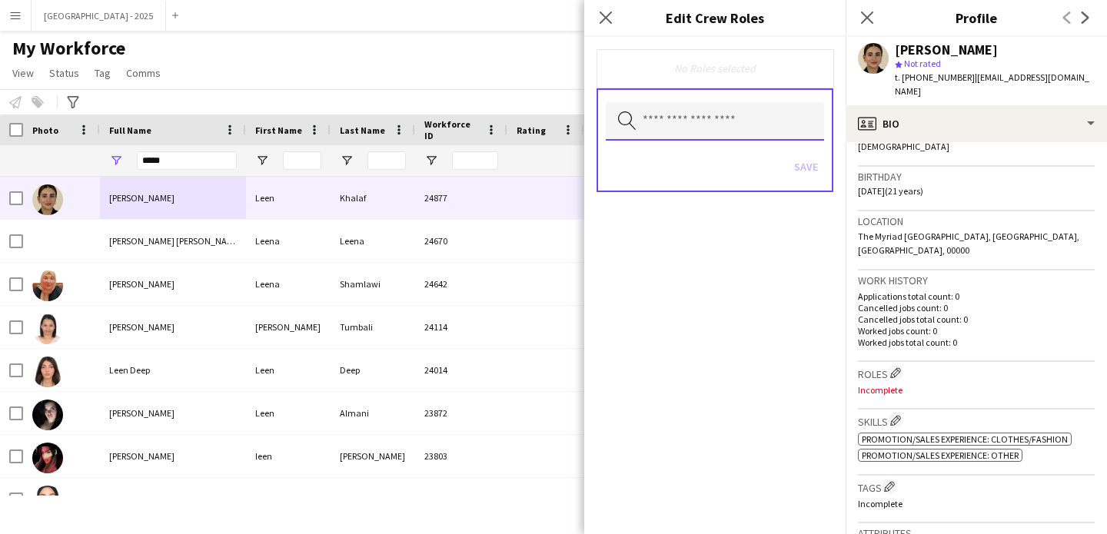
click at [727, 122] on input "text" at bounding box center [715, 121] width 218 height 38
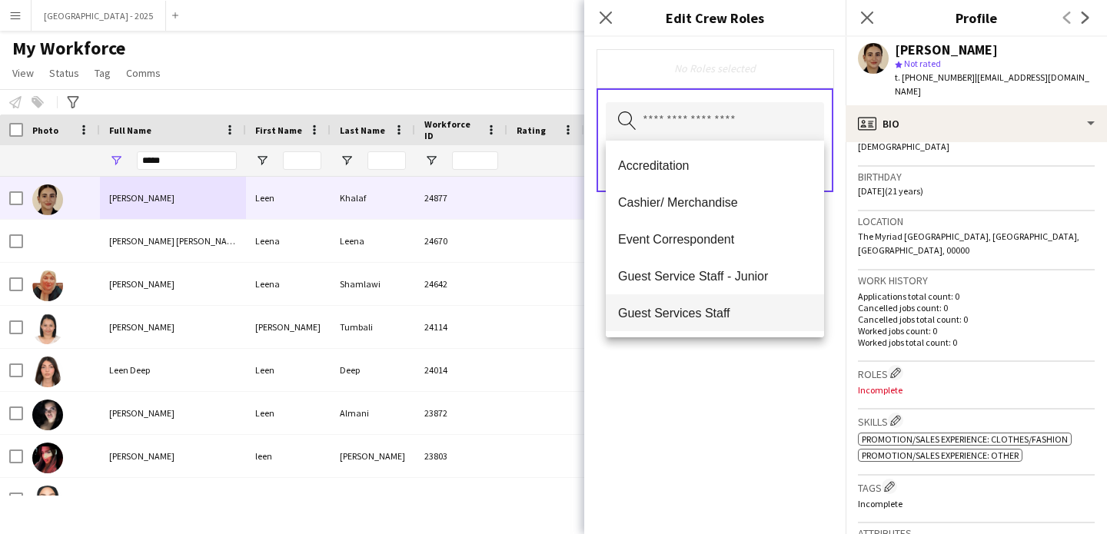
click at [727, 311] on span "Guest Services Staff" at bounding box center [715, 313] width 194 height 15
click at [727, 311] on span "Guest Services Staff - Senior" at bounding box center [715, 314] width 194 height 15
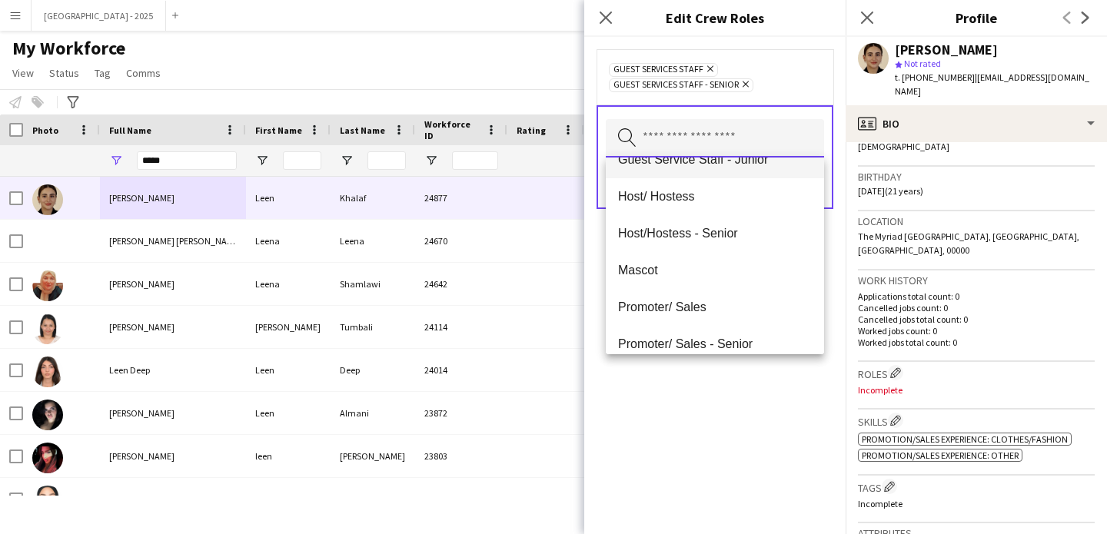
scroll to position [154, 0]
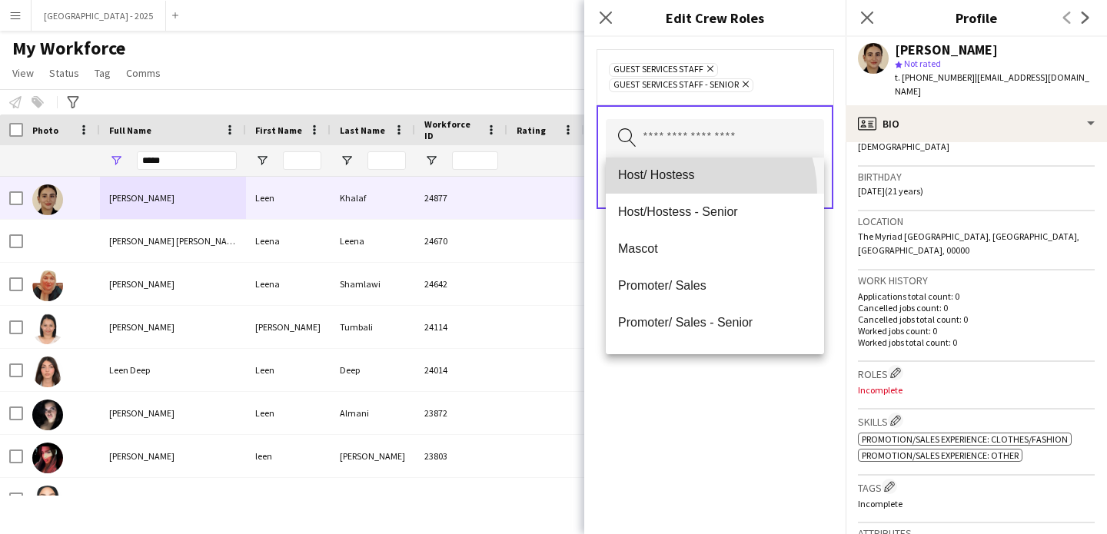
click at [683, 193] on mat-option "Host/ Hostess" at bounding box center [715, 175] width 218 height 37
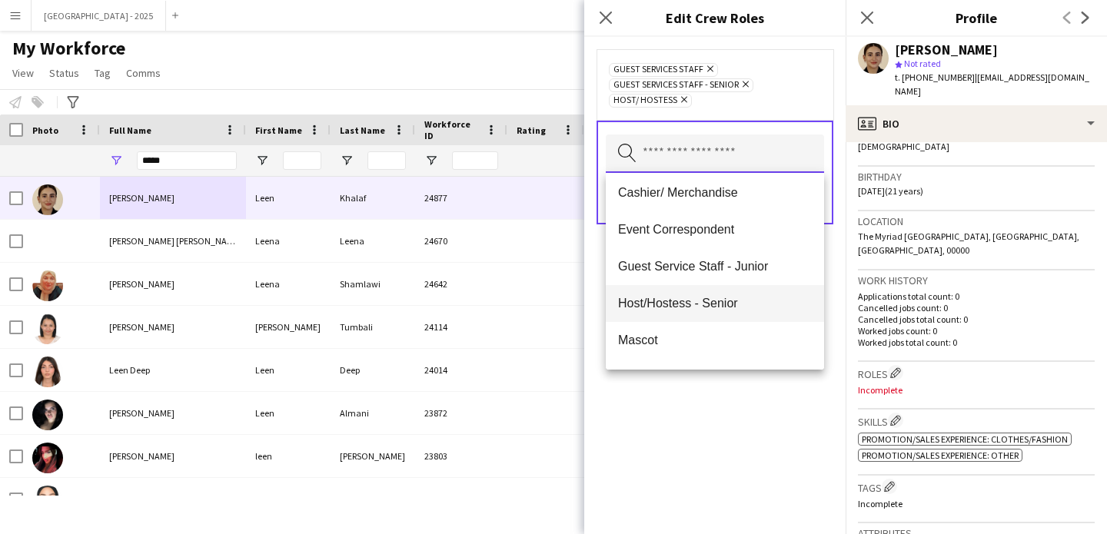
scroll to position [62, 0]
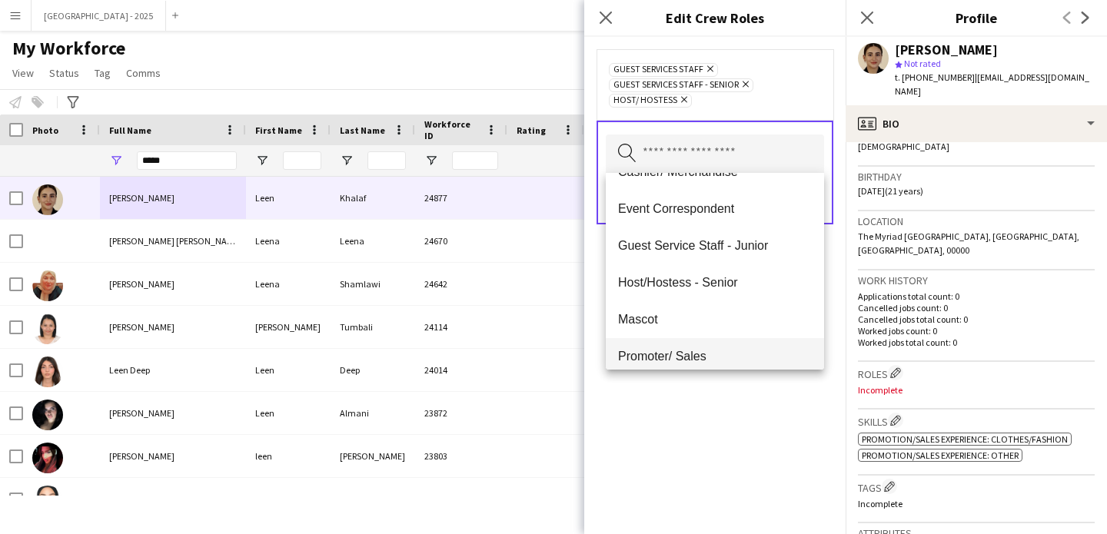
click at [688, 349] on span "Promoter/ Sales" at bounding box center [715, 356] width 194 height 15
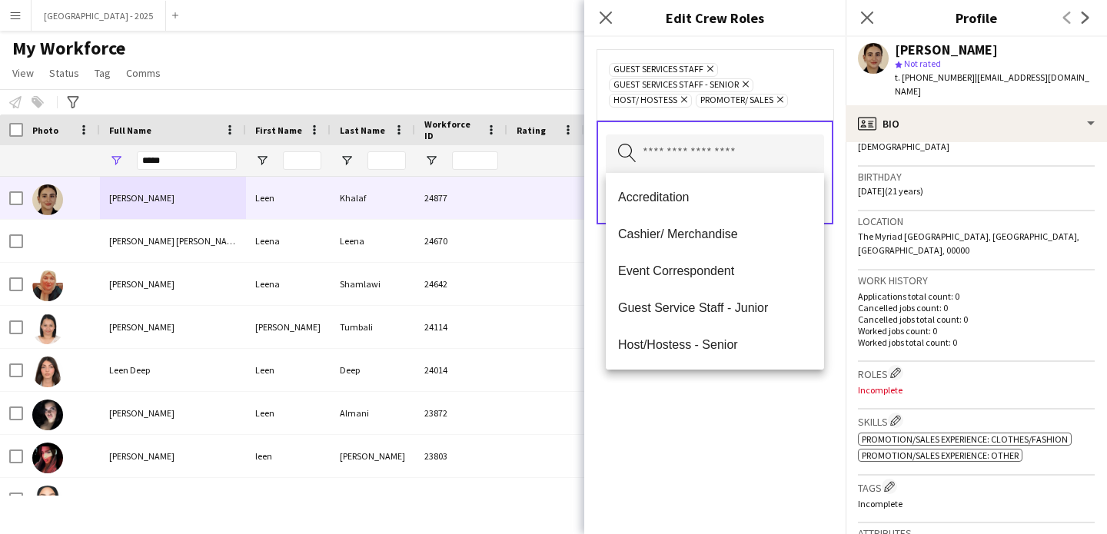
click at [709, 427] on div "Guest Services Staff Remove Guest Services Staff - Senior Remove Host/ Hostess …" at bounding box center [714, 285] width 261 height 497
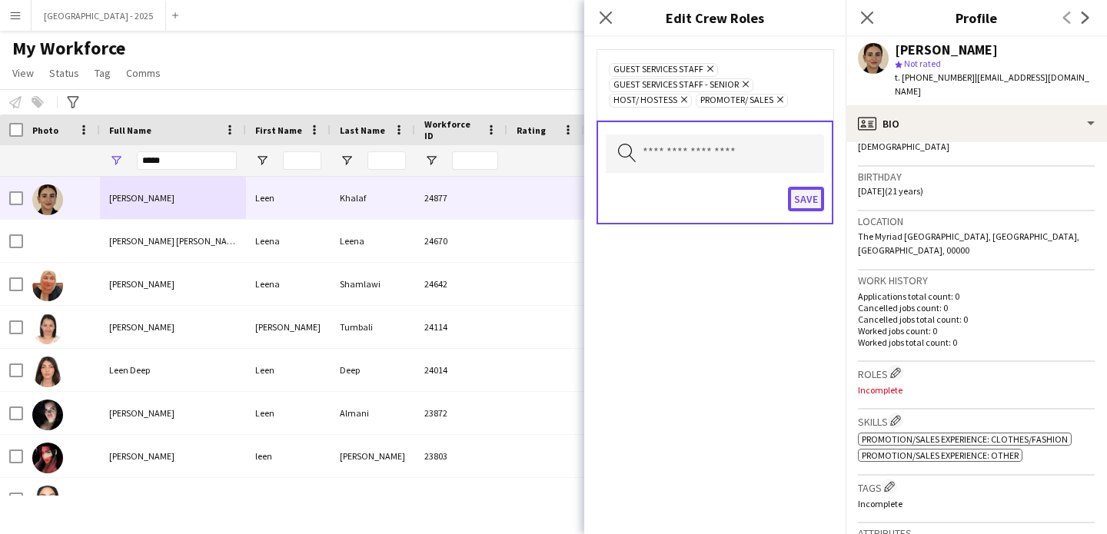
click at [810, 204] on button "Save" at bounding box center [806, 199] width 36 height 25
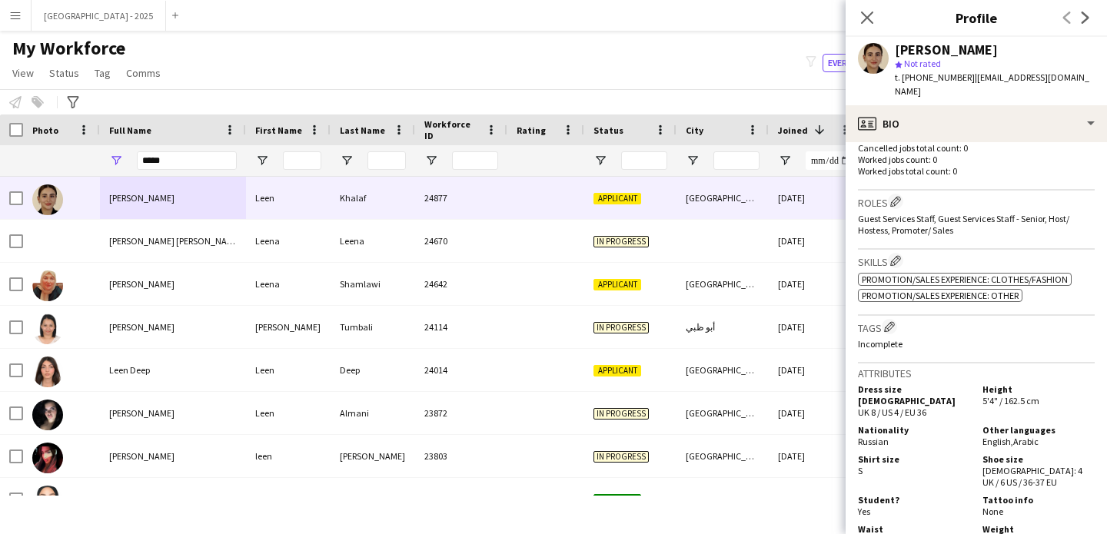
scroll to position [467, 0]
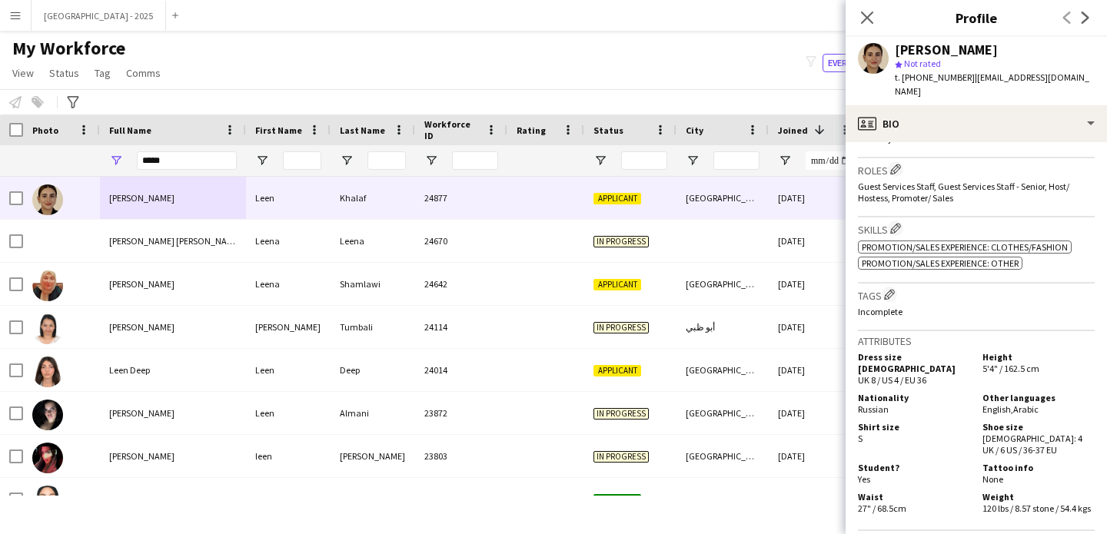
click at [898, 284] on div "Tags Edit crew company tags Incomplete" at bounding box center [976, 308] width 237 height 48
click at [892, 289] on app-icon "Edit crew company tags" at bounding box center [889, 294] width 11 height 11
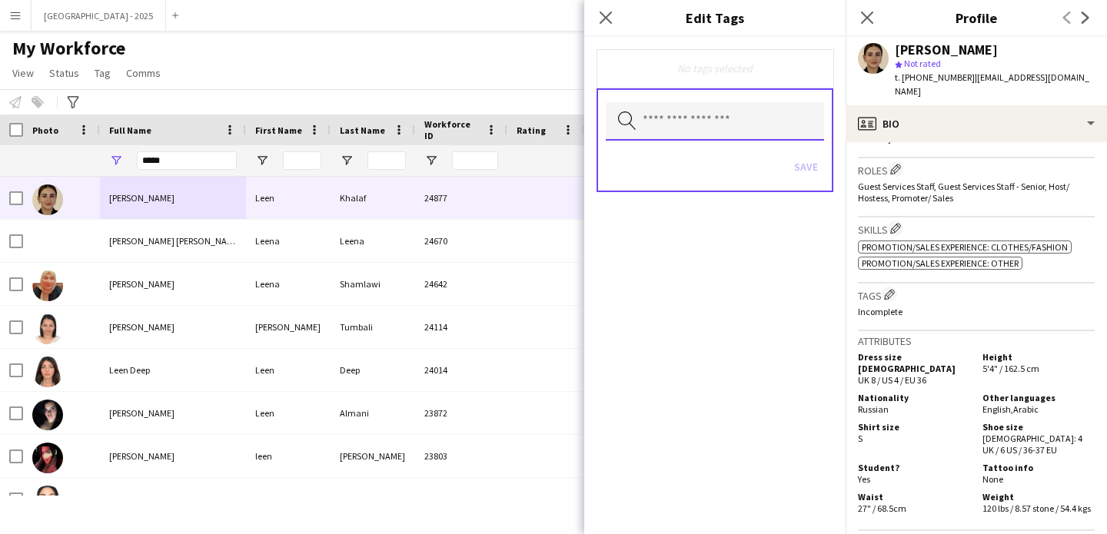
click at [726, 130] on input "text" at bounding box center [715, 121] width 218 height 38
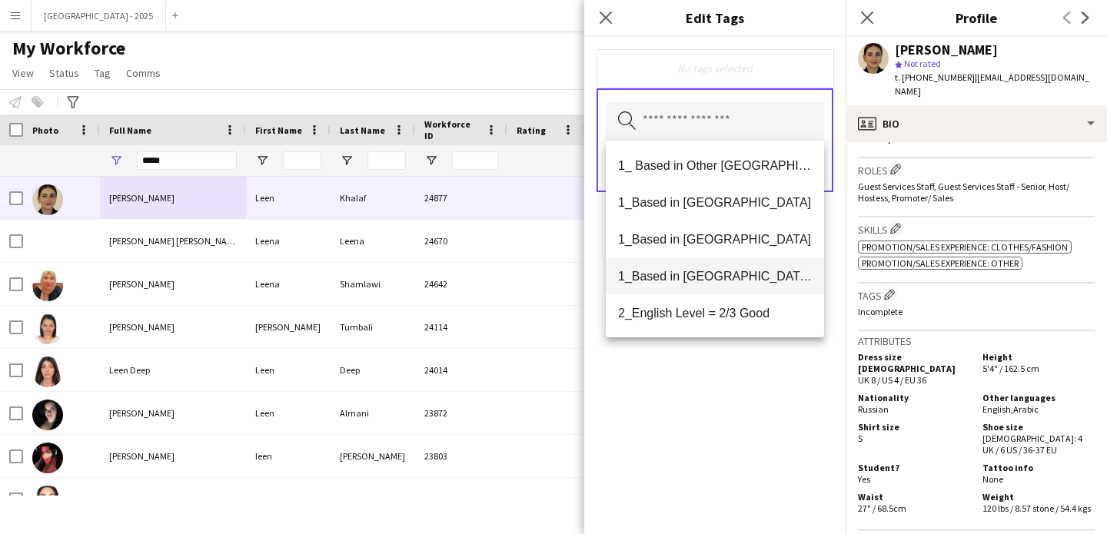
click at [724, 287] on mat-option "1_Based in [GEOGRAPHIC_DATA]/[GEOGRAPHIC_DATA]/Ajman" at bounding box center [715, 275] width 218 height 37
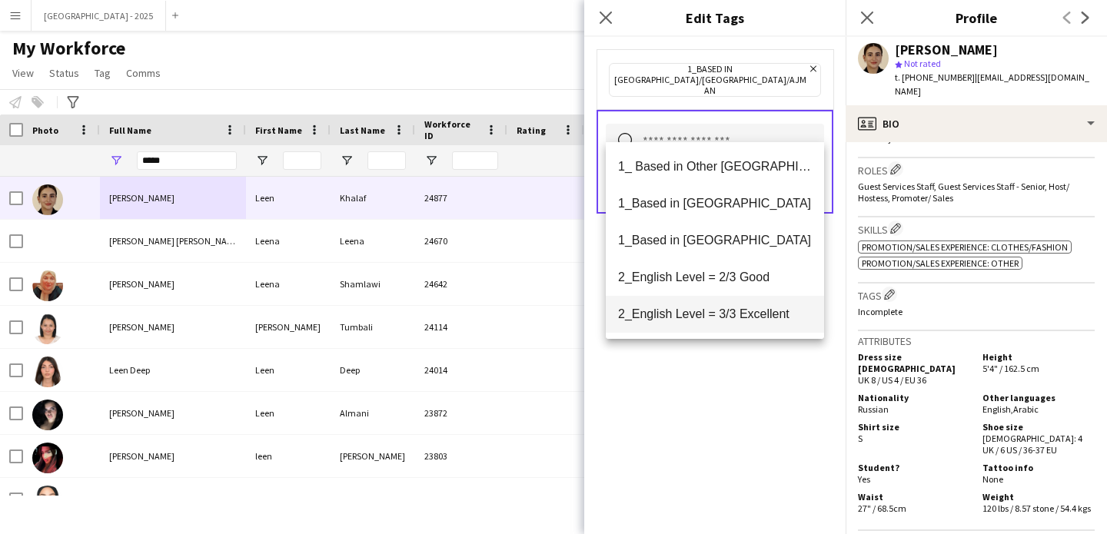
click at [724, 315] on span "2_English Level = 3/3 Excellent" at bounding box center [715, 314] width 194 height 15
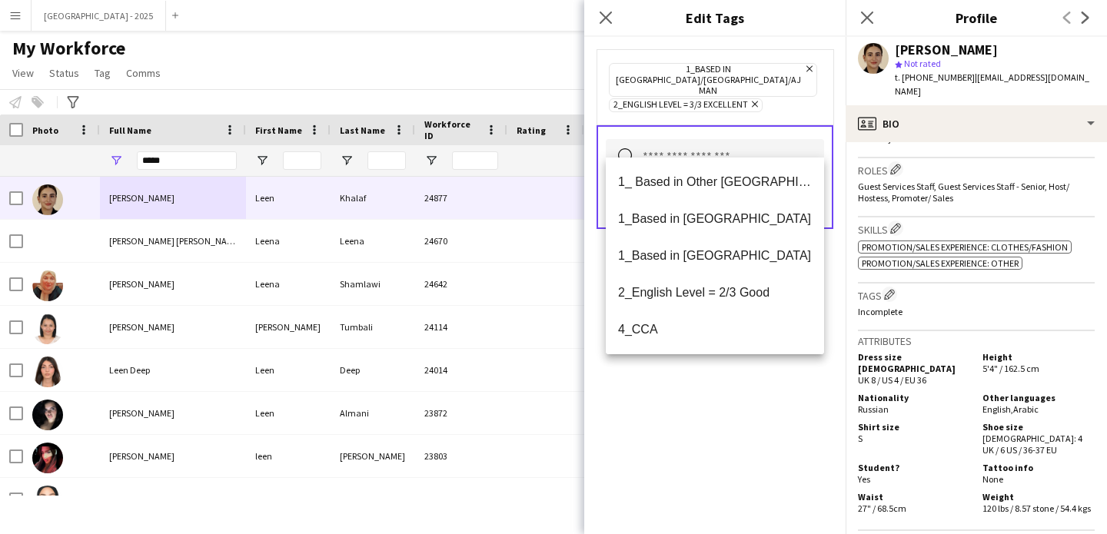
click at [715, 380] on div "1_Based in [GEOGRAPHIC_DATA]/[GEOGRAPHIC_DATA]/Ajman Remove 2_English Level = 3…" at bounding box center [714, 285] width 261 height 497
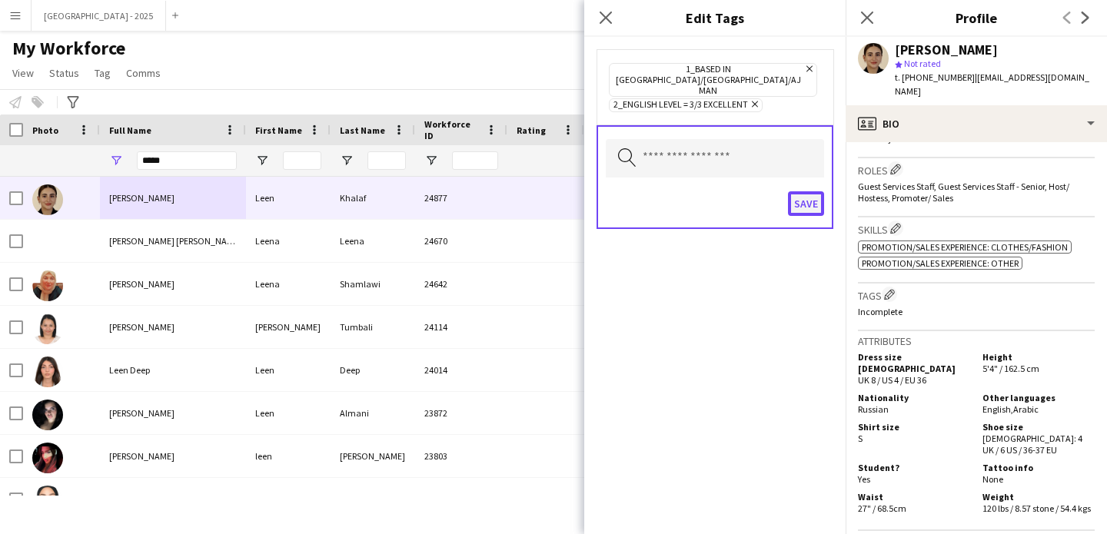
click at [812, 191] on button "Save" at bounding box center [806, 203] width 36 height 25
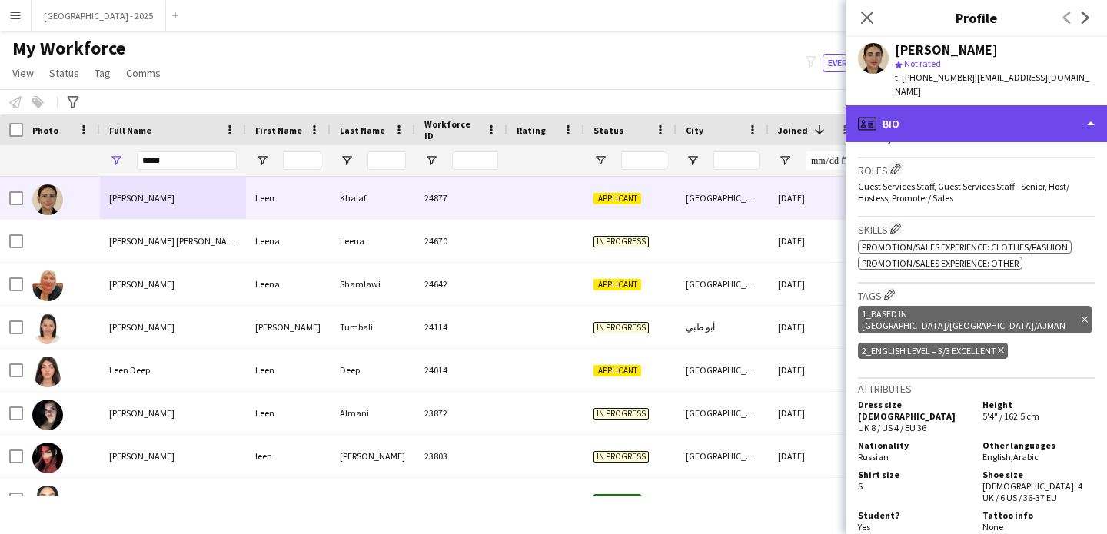
click at [1000, 115] on div "profile Bio" at bounding box center [975, 123] width 261 height 37
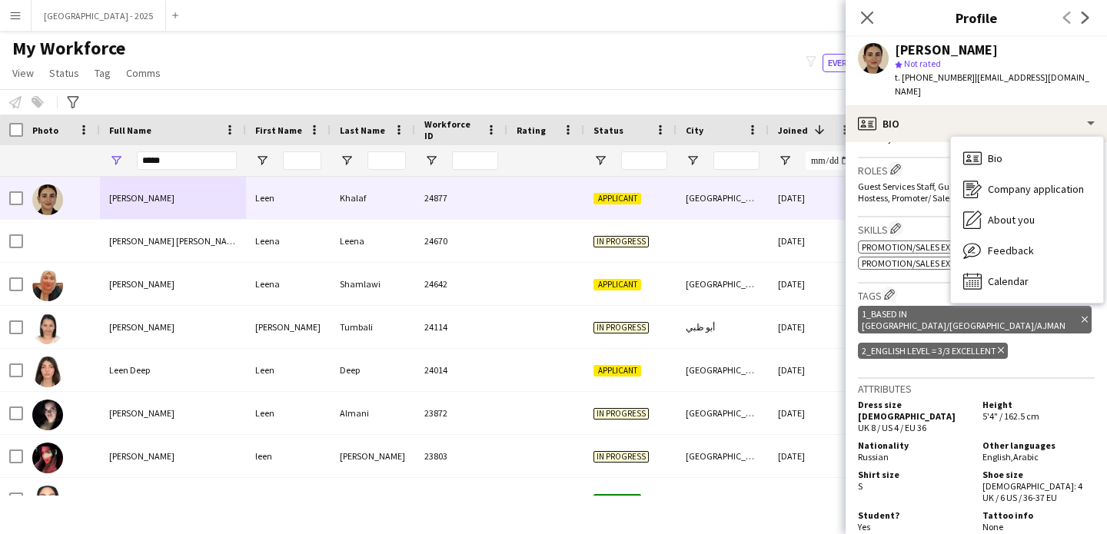
click at [911, 469] on div "Shirt size S" at bounding box center [917, 486] width 118 height 35
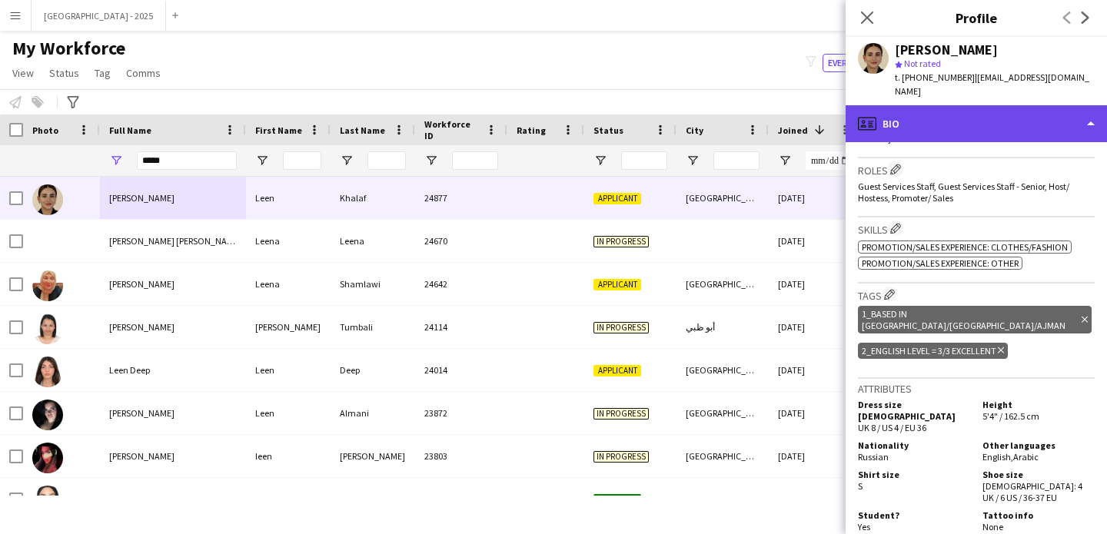
click at [931, 118] on div "profile Bio" at bounding box center [975, 123] width 261 height 37
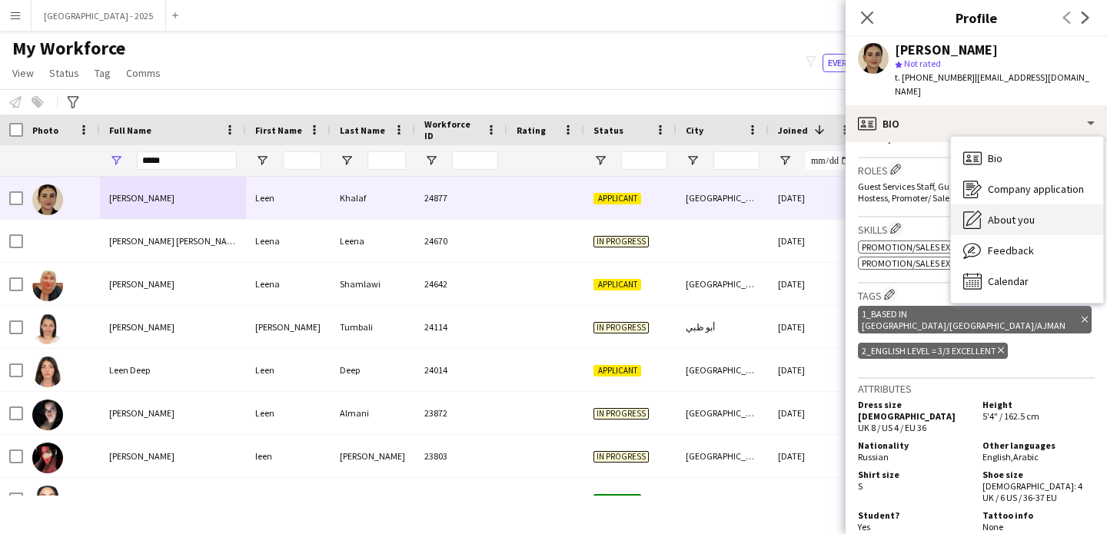
click at [975, 211] on icon "About you" at bounding box center [972, 220] width 18 height 18
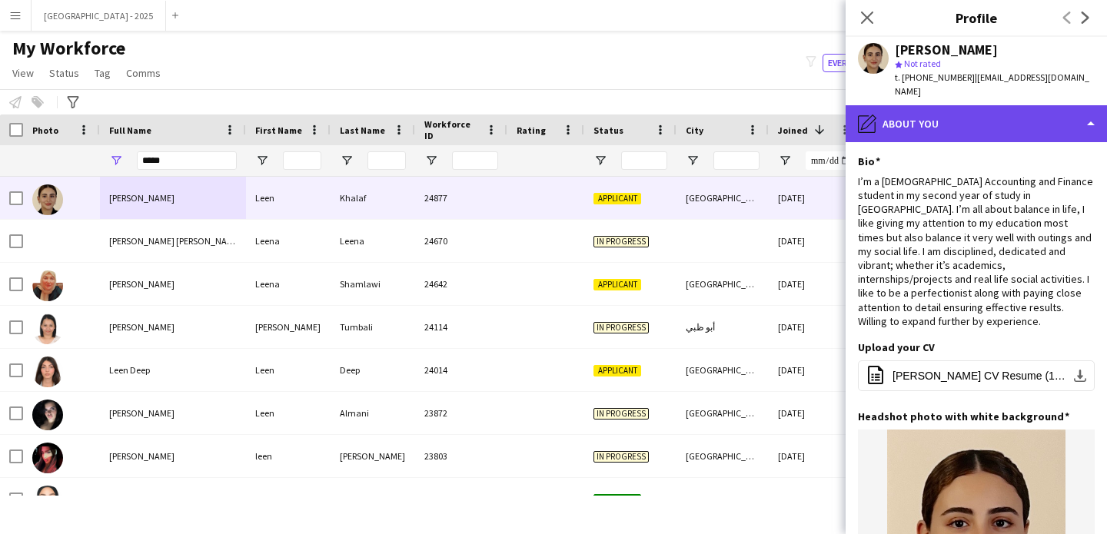
click at [930, 126] on div "pencil4 About you" at bounding box center [975, 123] width 261 height 37
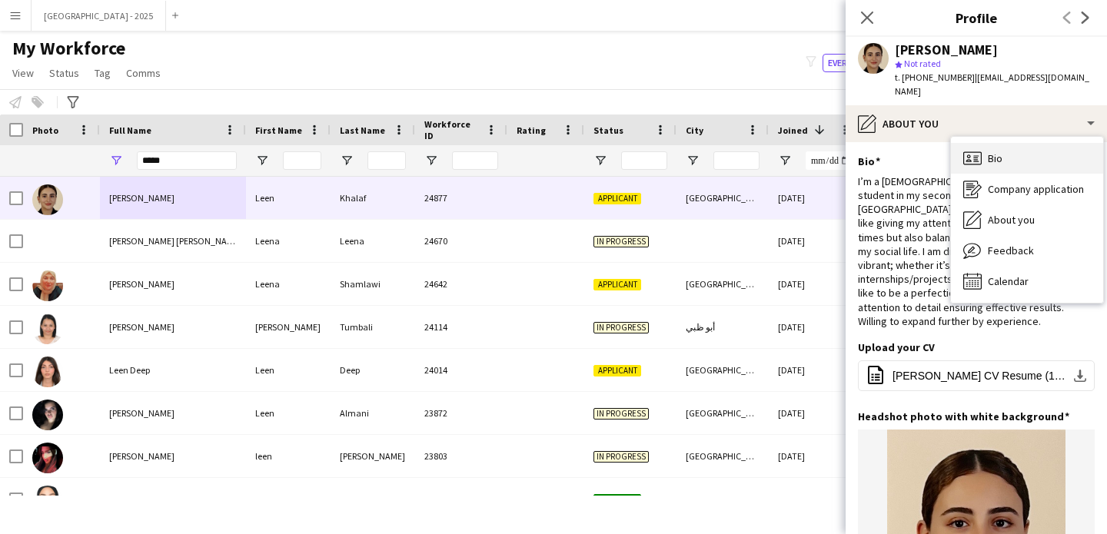
click at [961, 143] on div "Bio Bio" at bounding box center [1027, 158] width 152 height 31
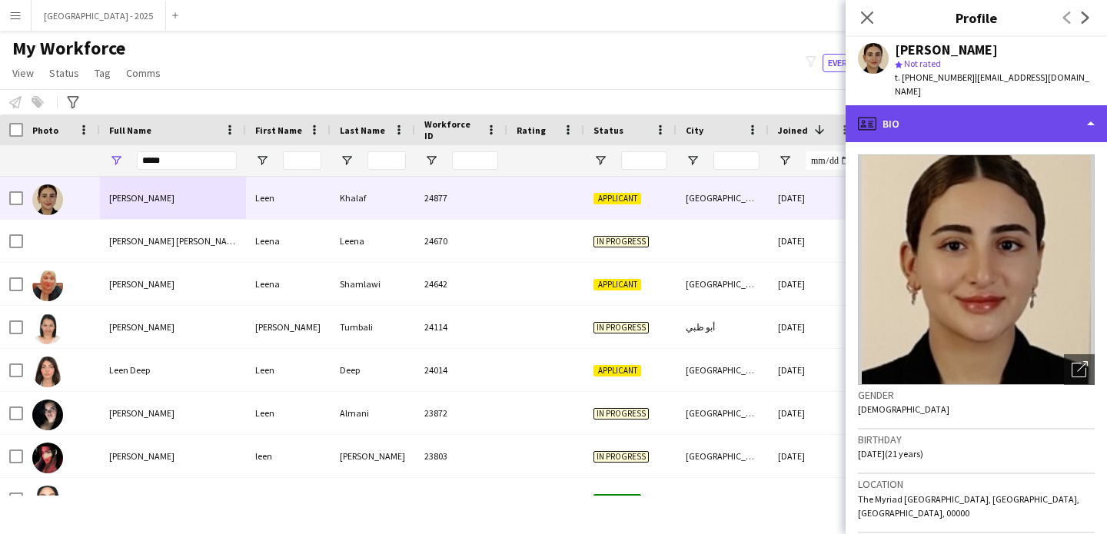
click at [991, 105] on div "profile Bio" at bounding box center [975, 123] width 261 height 37
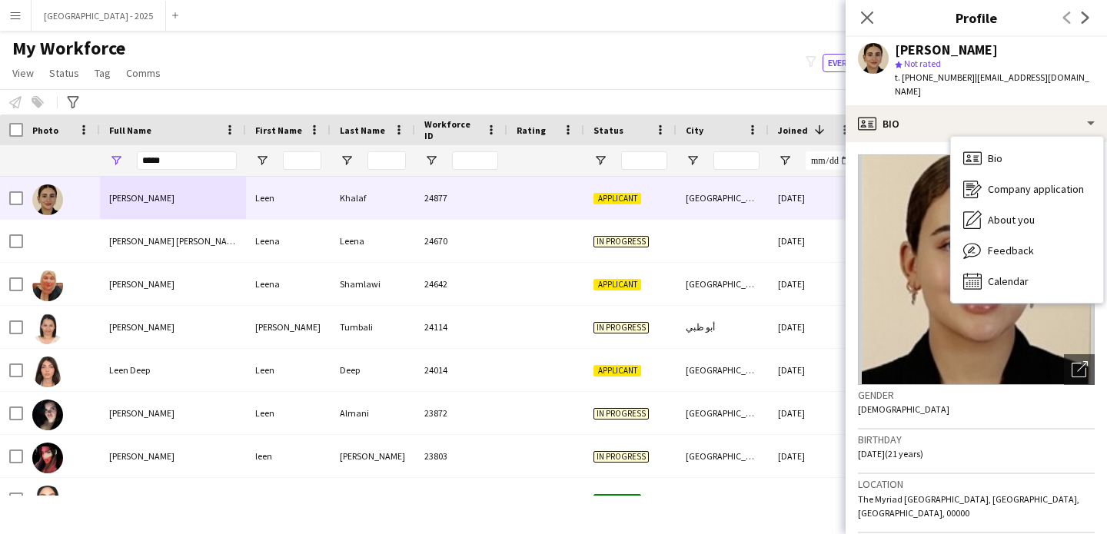
click at [926, 142] on app-crew-profile-bio "Open photos pop-in Gender Female Birthday 02-01-2004 (21 years) Location The My…" at bounding box center [975, 338] width 261 height 392
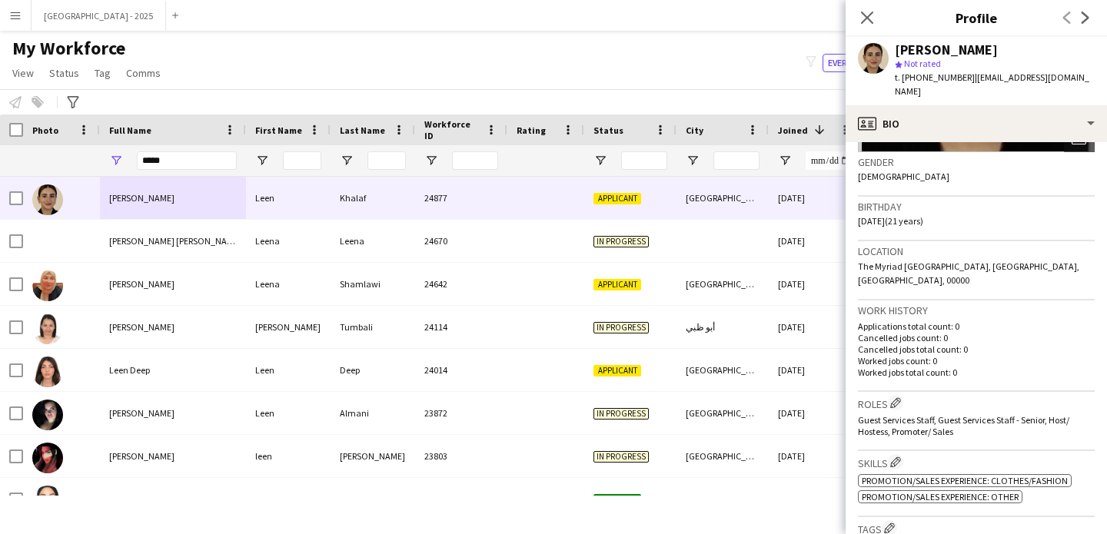
scroll to position [237, 0]
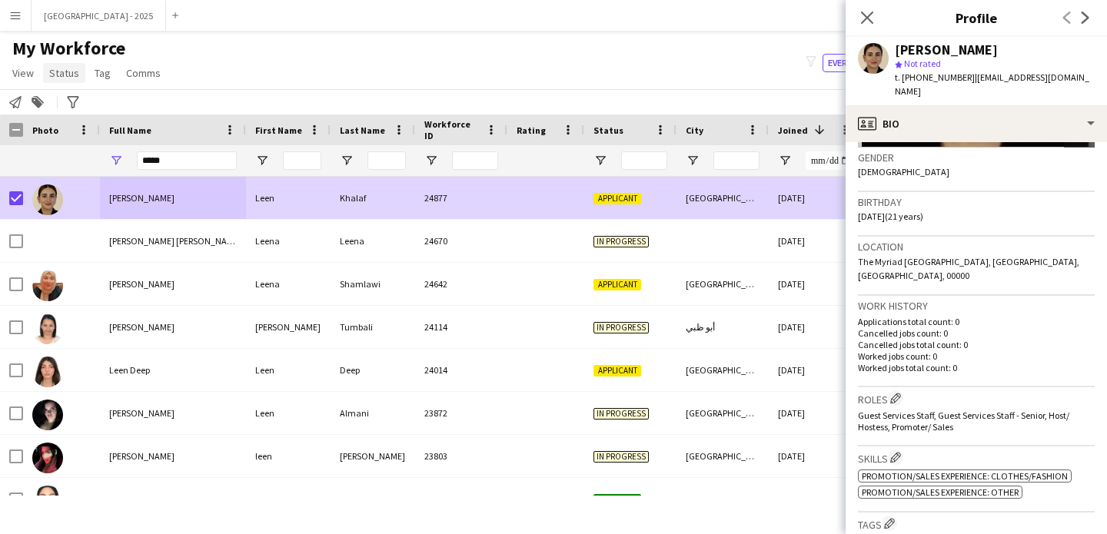
click at [68, 77] on span "Status" at bounding box center [64, 73] width 30 height 14
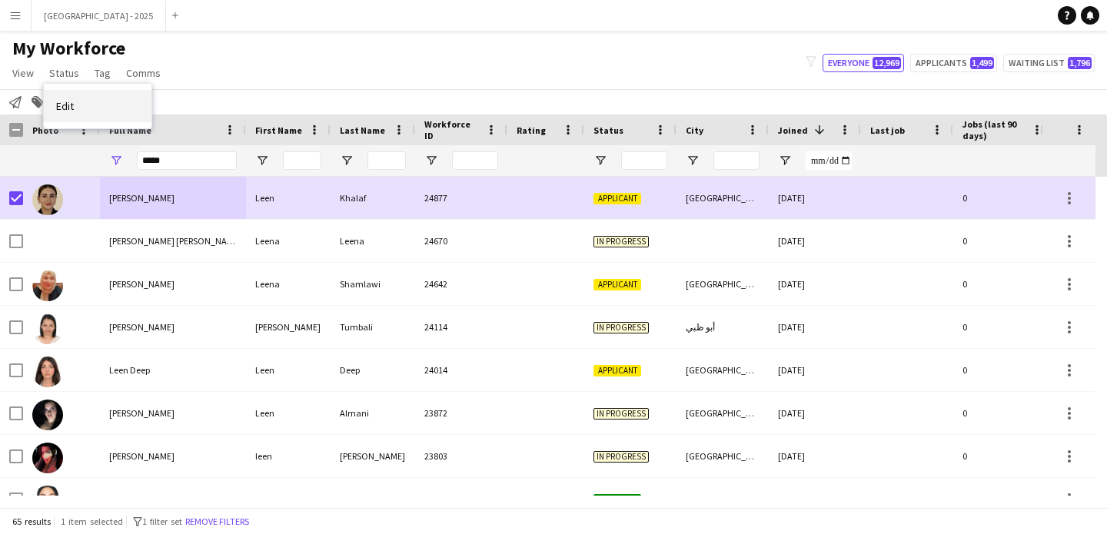
click at [88, 112] on link "Edit" at bounding box center [98, 106] width 108 height 32
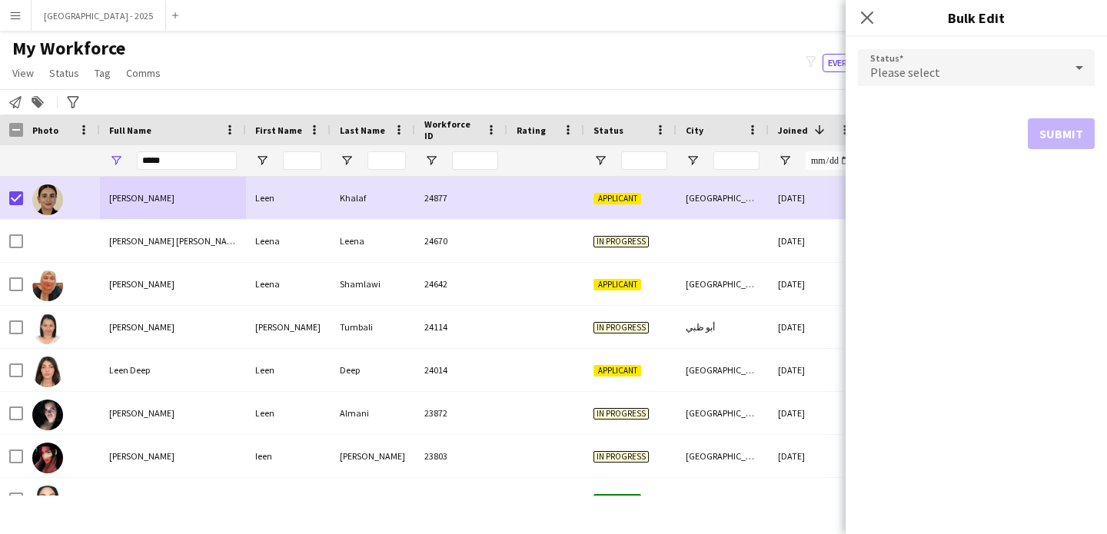
click at [981, 60] on div "Please select" at bounding box center [961, 67] width 206 height 37
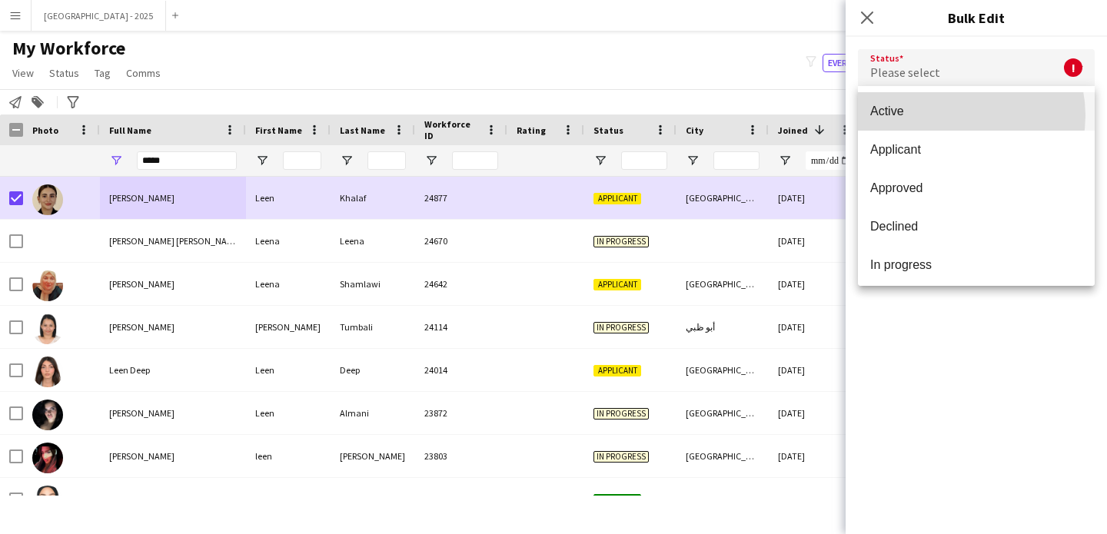
click at [956, 115] on span "Active" at bounding box center [976, 111] width 212 height 15
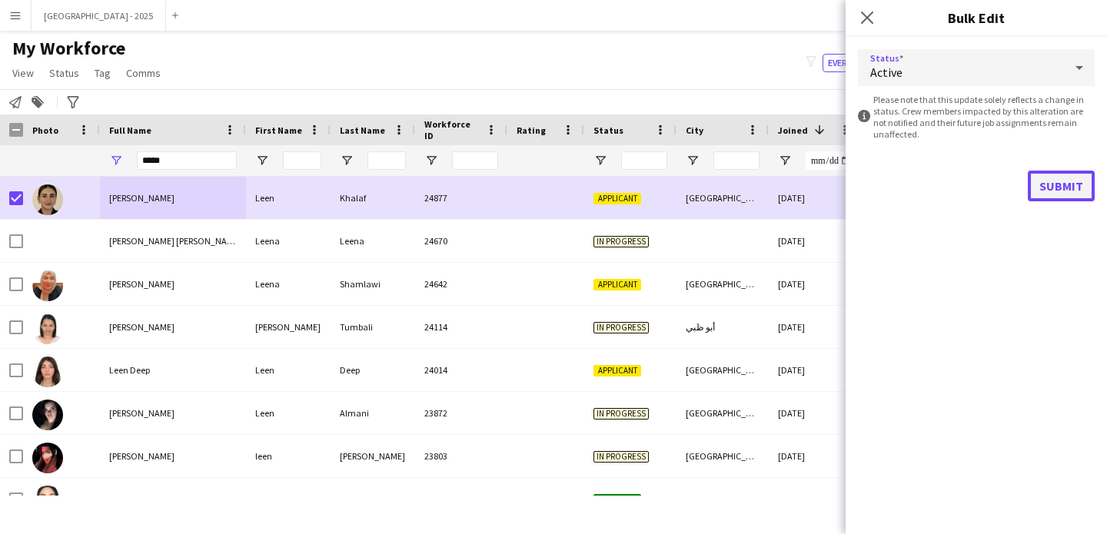
click at [1044, 185] on button "Submit" at bounding box center [1061, 186] width 67 height 31
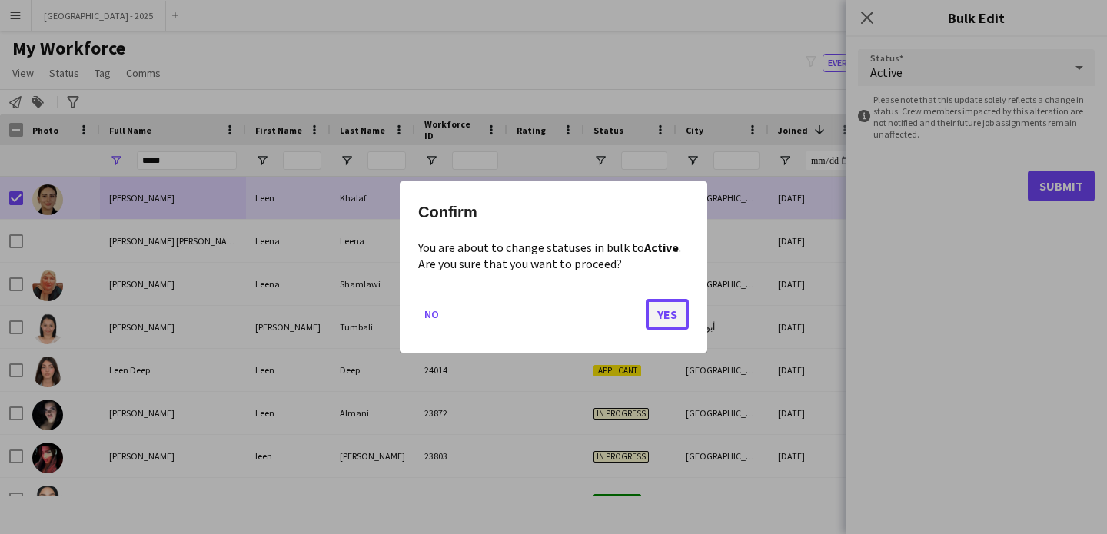
click at [666, 307] on button "Yes" at bounding box center [667, 314] width 43 height 31
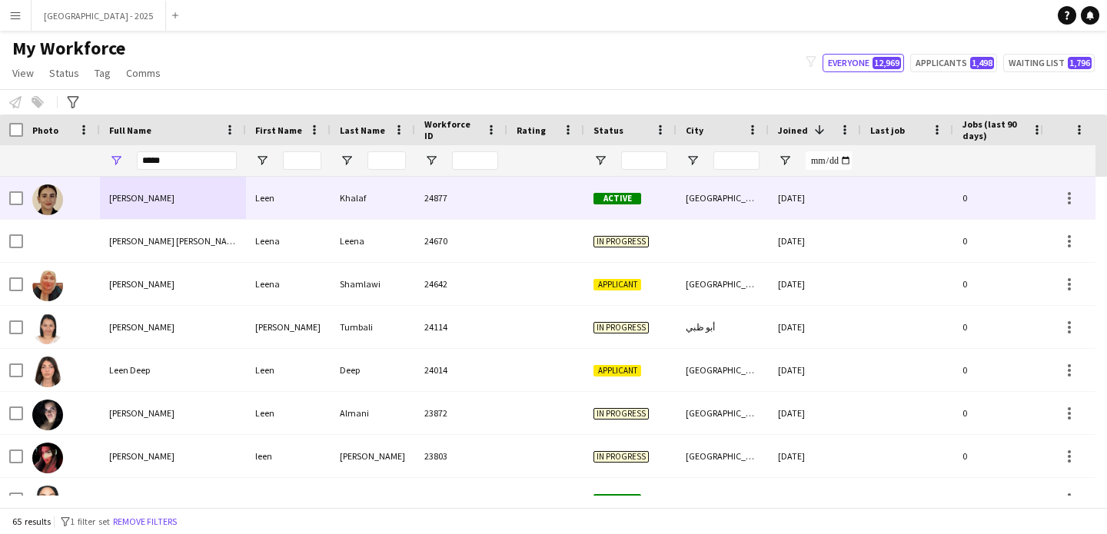
click at [60, 203] on img at bounding box center [47, 199] width 31 height 31
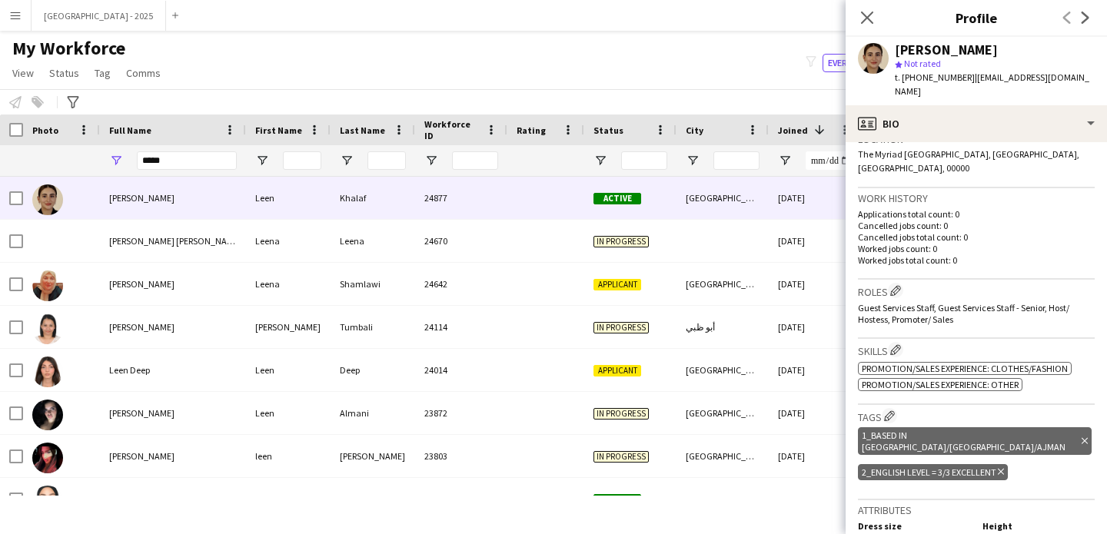
scroll to position [401, 0]
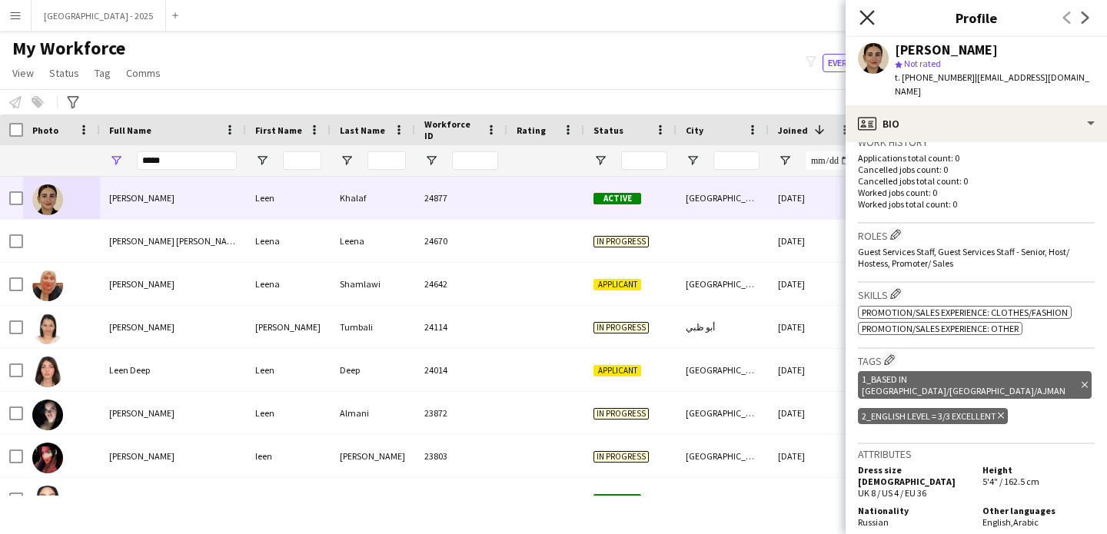
click at [865, 21] on icon at bounding box center [866, 17] width 15 height 15
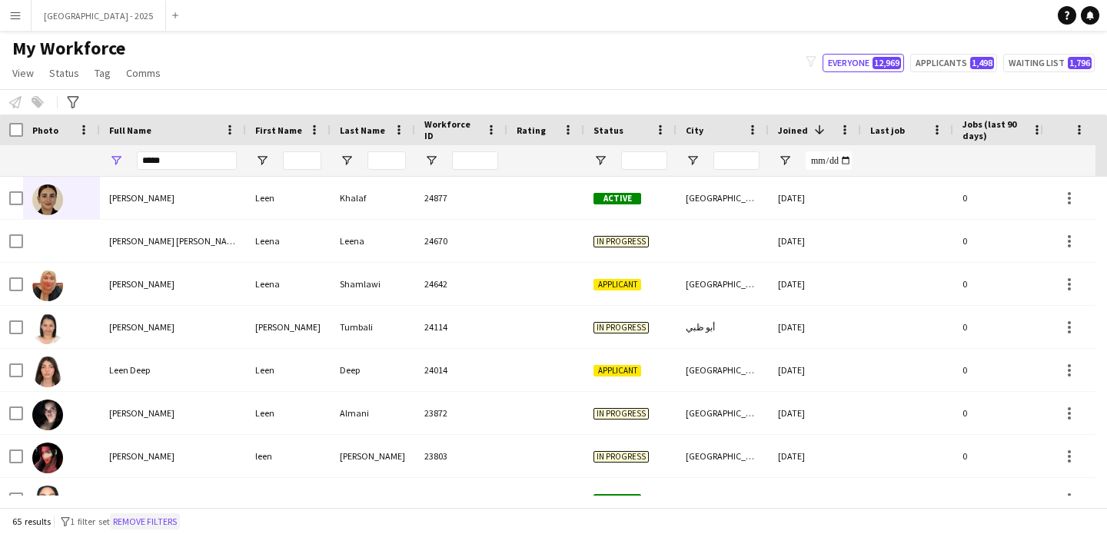
click at [126, 520] on button "Remove filters" at bounding box center [145, 521] width 70 height 17
